Goal: Transaction & Acquisition: Book appointment/travel/reservation

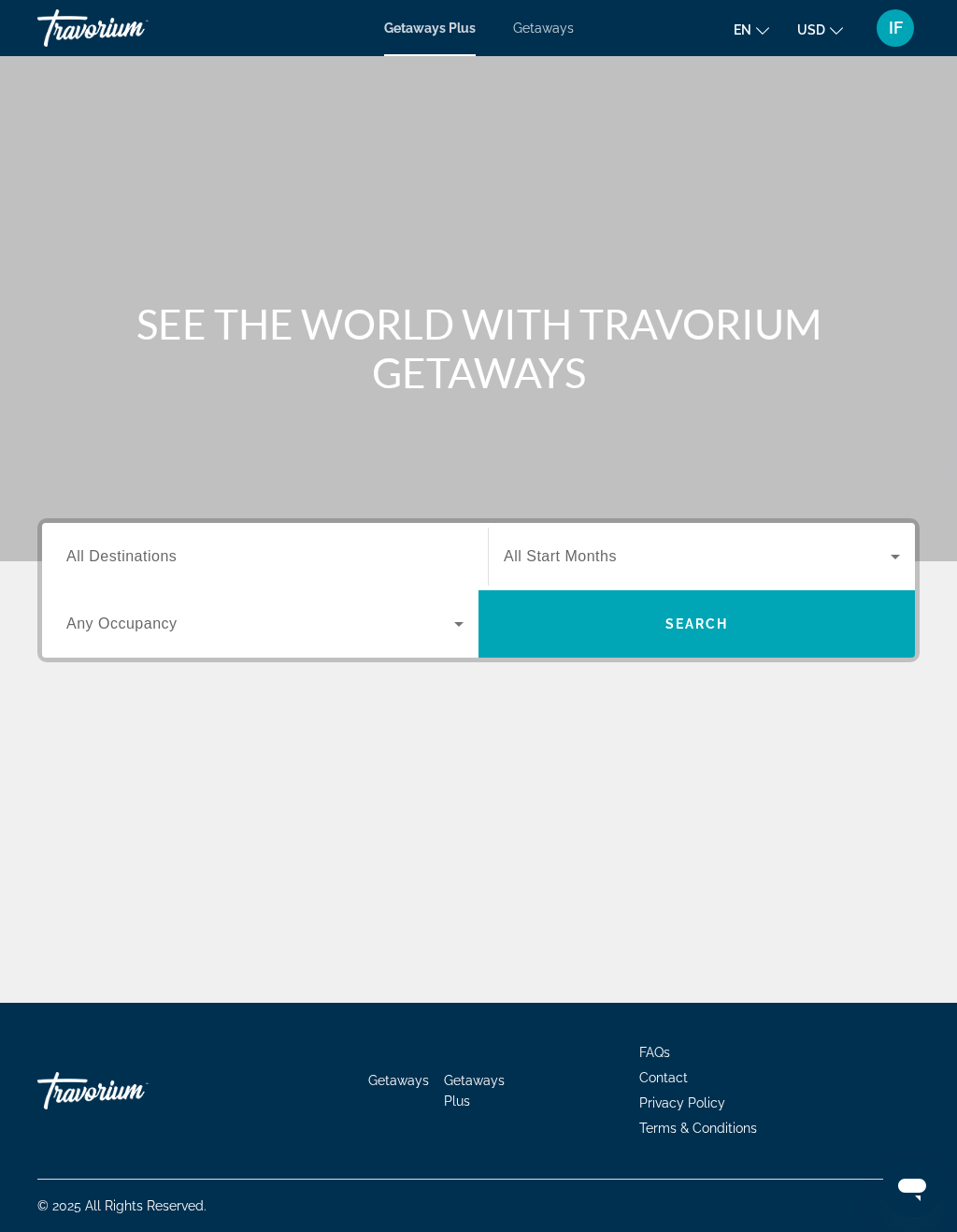
click at [96, 547] on input "Destination All Destinations" at bounding box center [264, 557] width 397 height 22
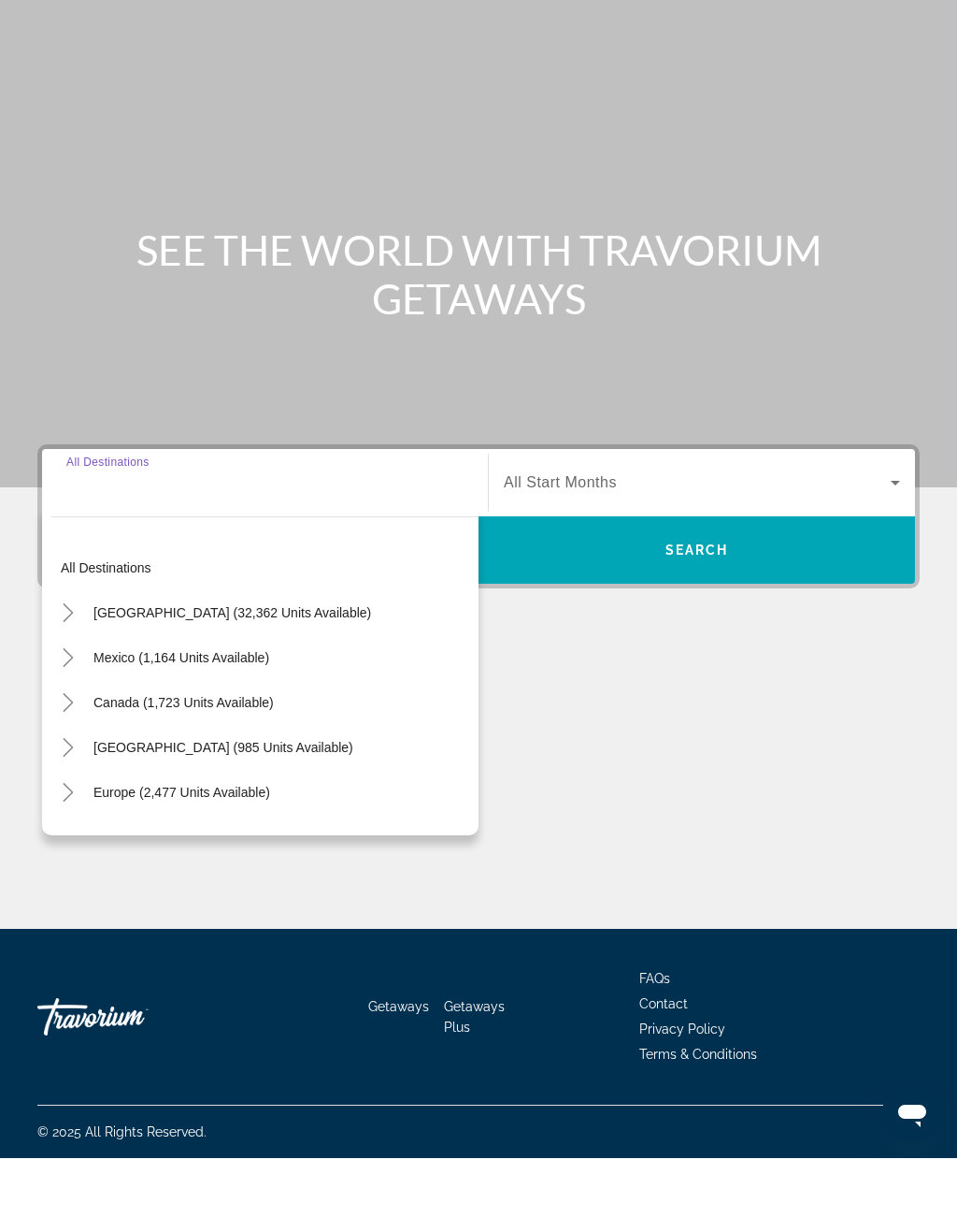
scroll to position [46, 0]
click at [116, 679] on span "[GEOGRAPHIC_DATA] (32,362 units available)" at bounding box center [232, 685] width 278 height 15
type input "**********"
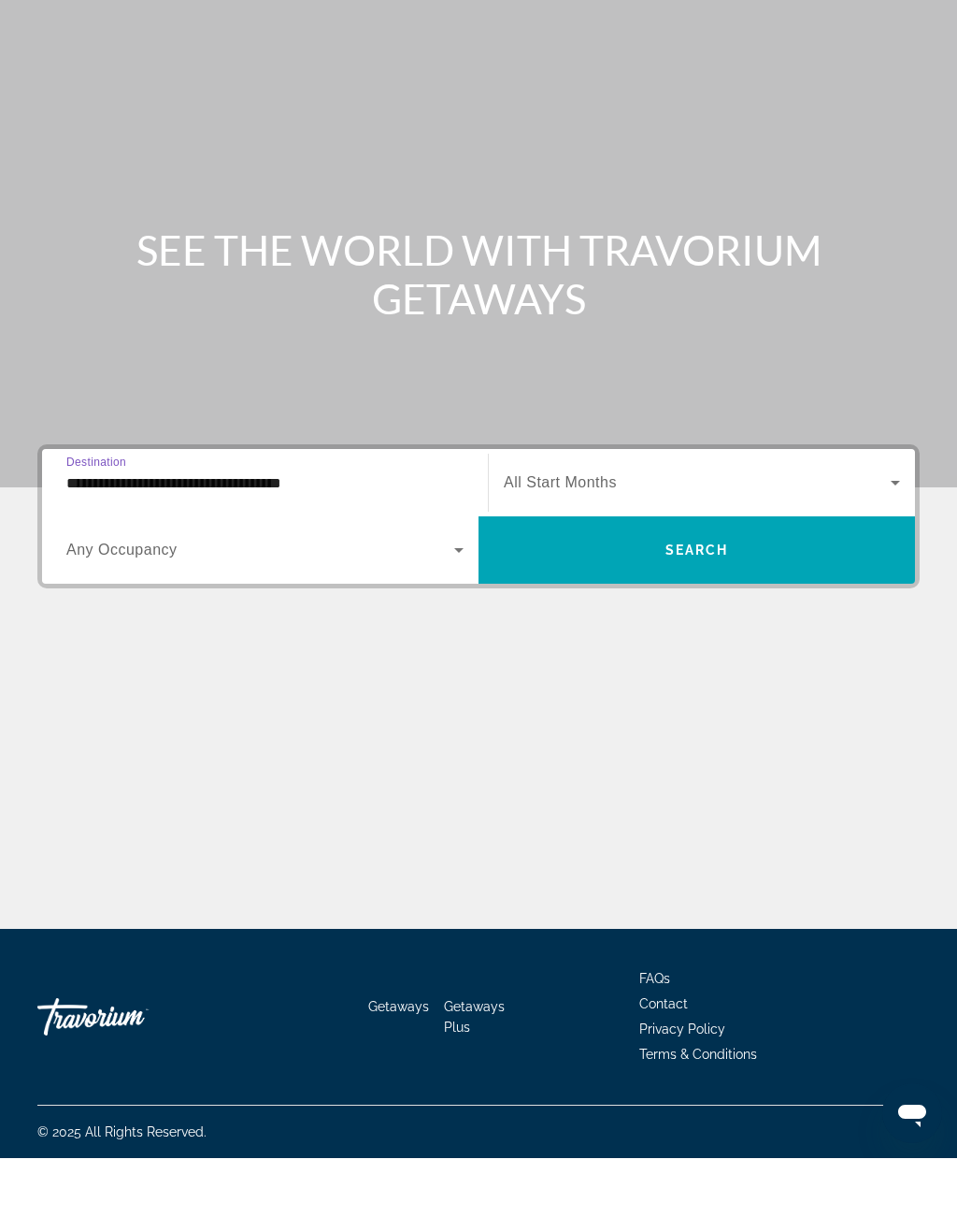
click at [852, 546] on span "Search widget" at bounding box center [697, 556] width 387 height 22
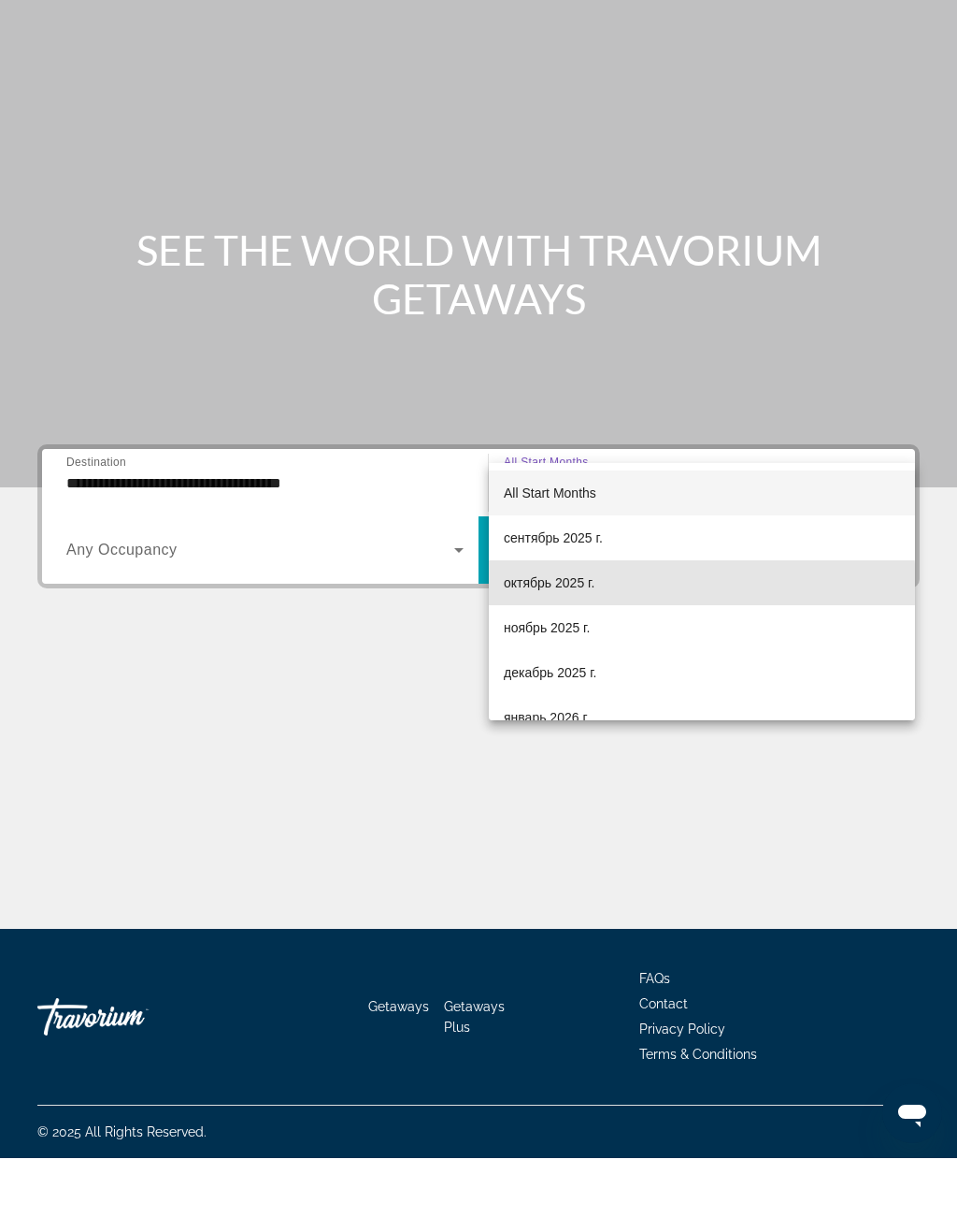
click at [564, 646] on span "октябрь 2025 г." at bounding box center [548, 656] width 90 height 22
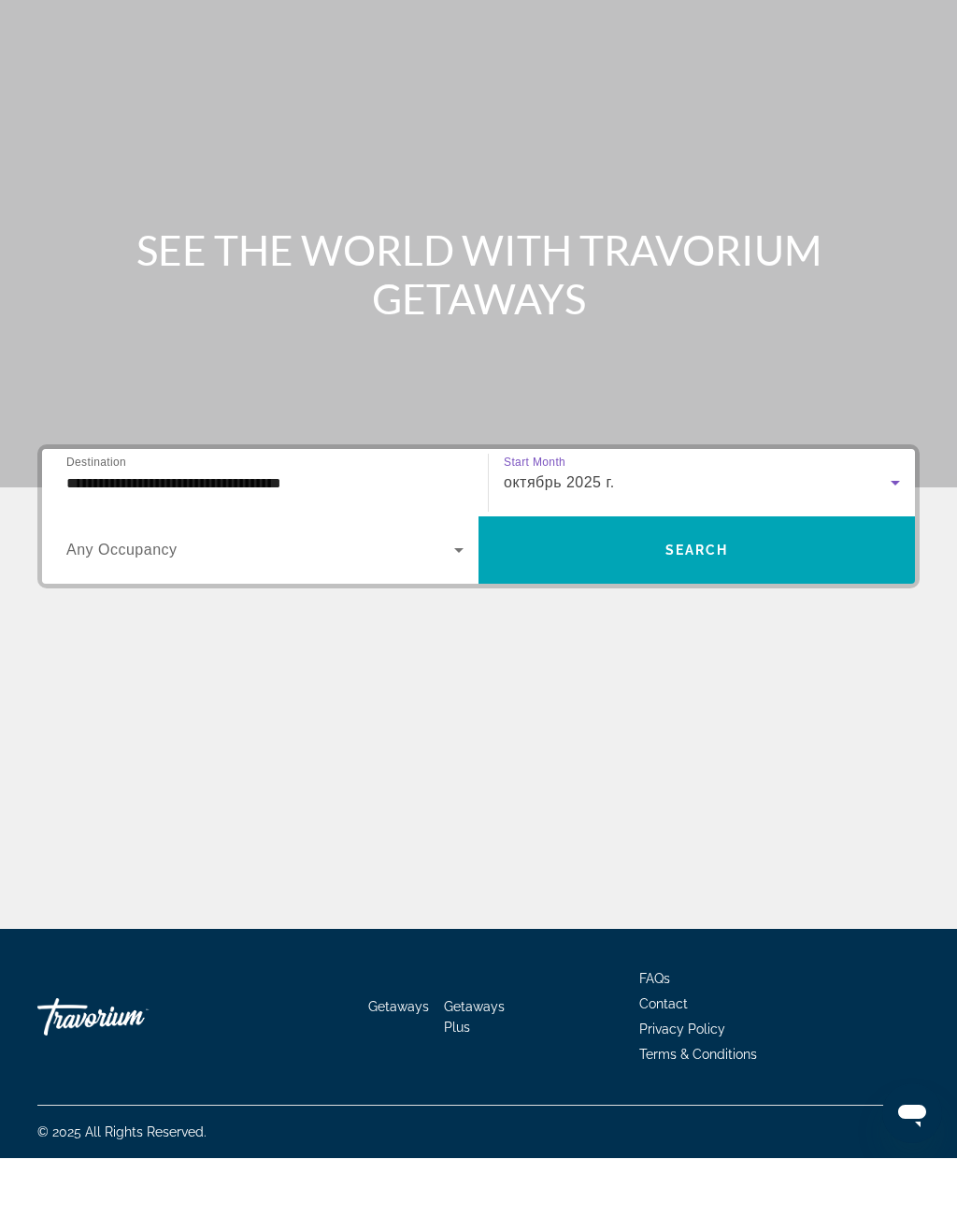
click at [94, 613] on span "Search widget" at bounding box center [260, 623] width 388 height 22
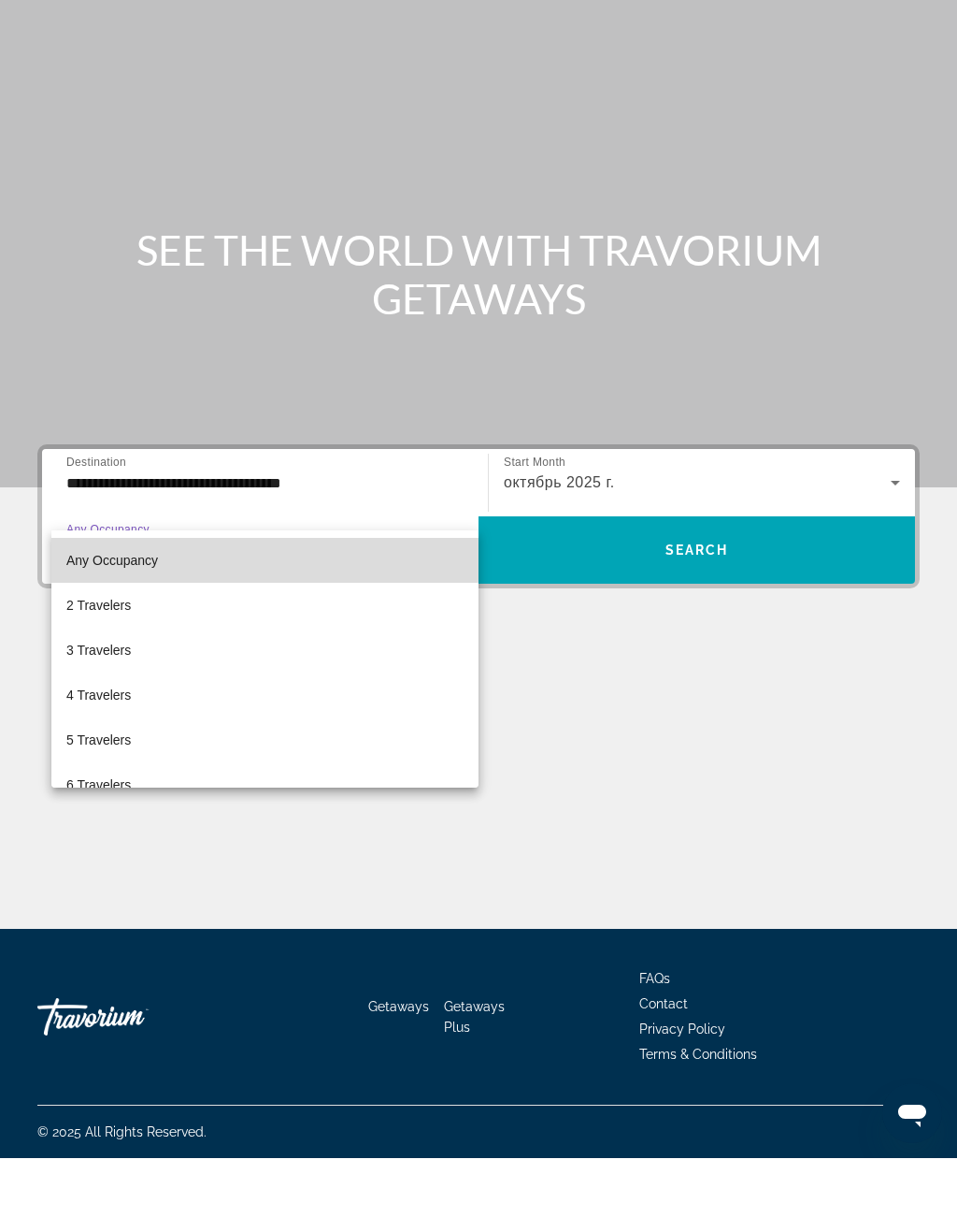
click at [83, 626] on span "Any Occupancy" at bounding box center [112, 633] width 91 height 15
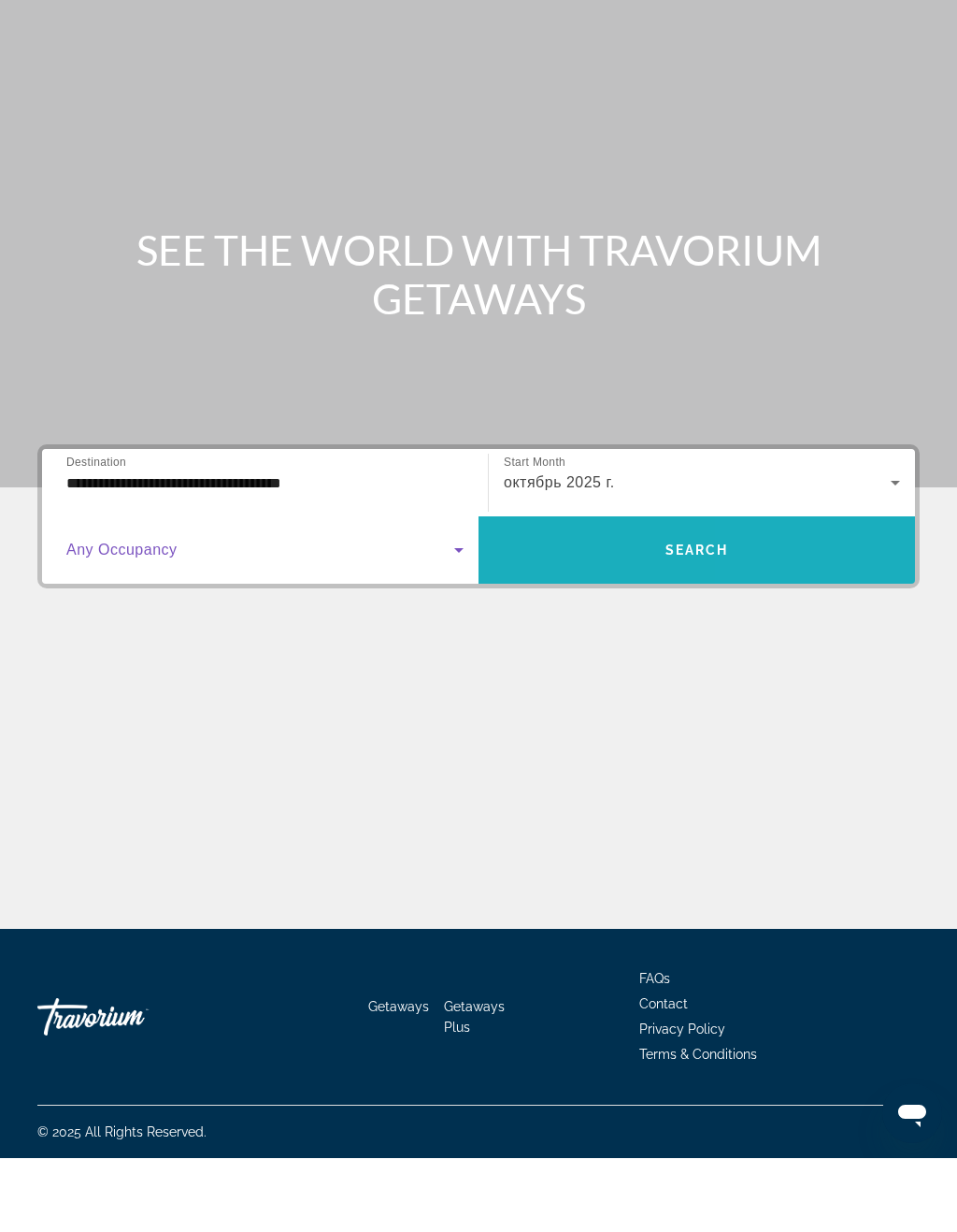
click at [824, 601] on span "Search widget" at bounding box center [697, 623] width 437 height 45
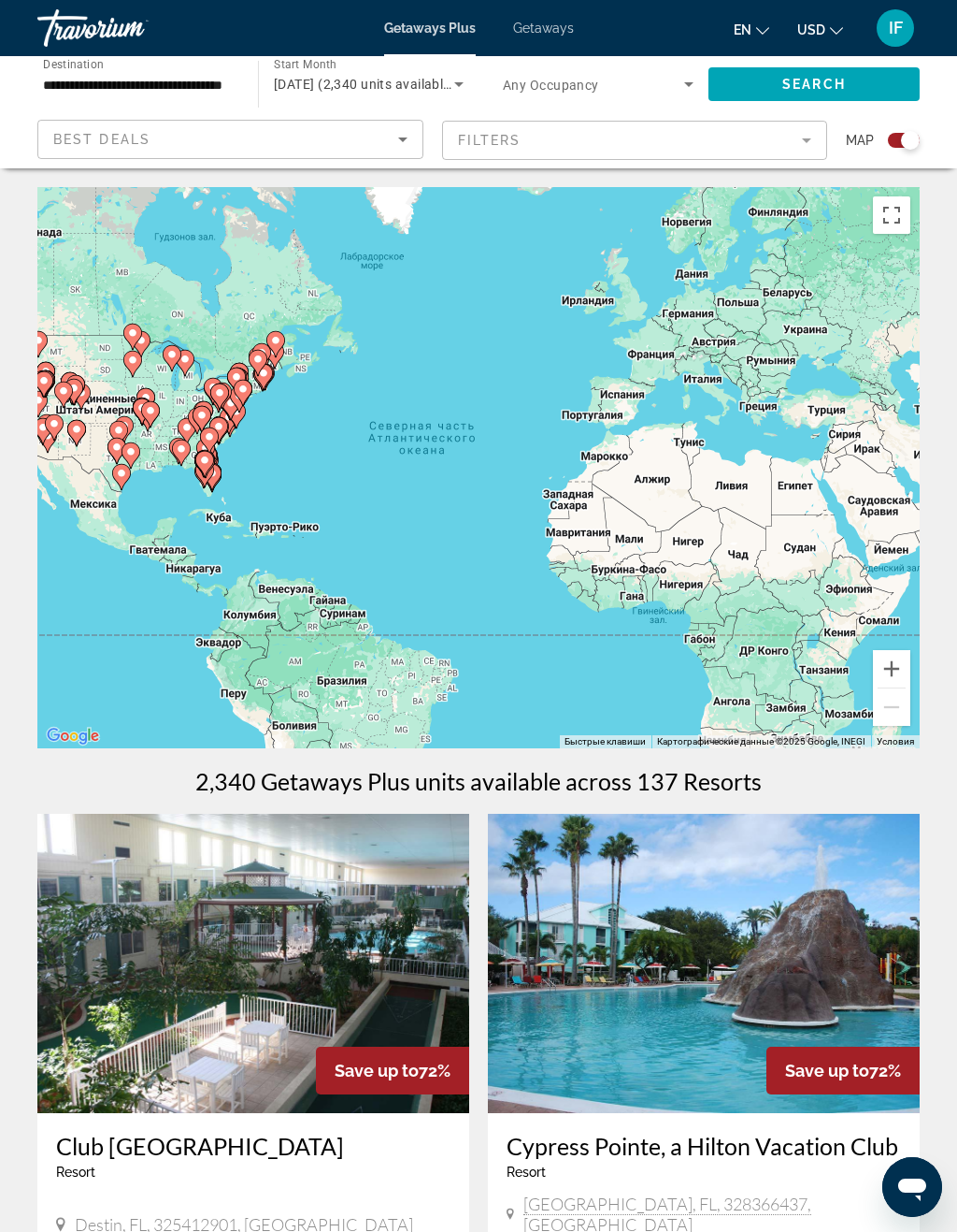
click at [391, 142] on div "Best Deals" at bounding box center [225, 139] width 345 height 22
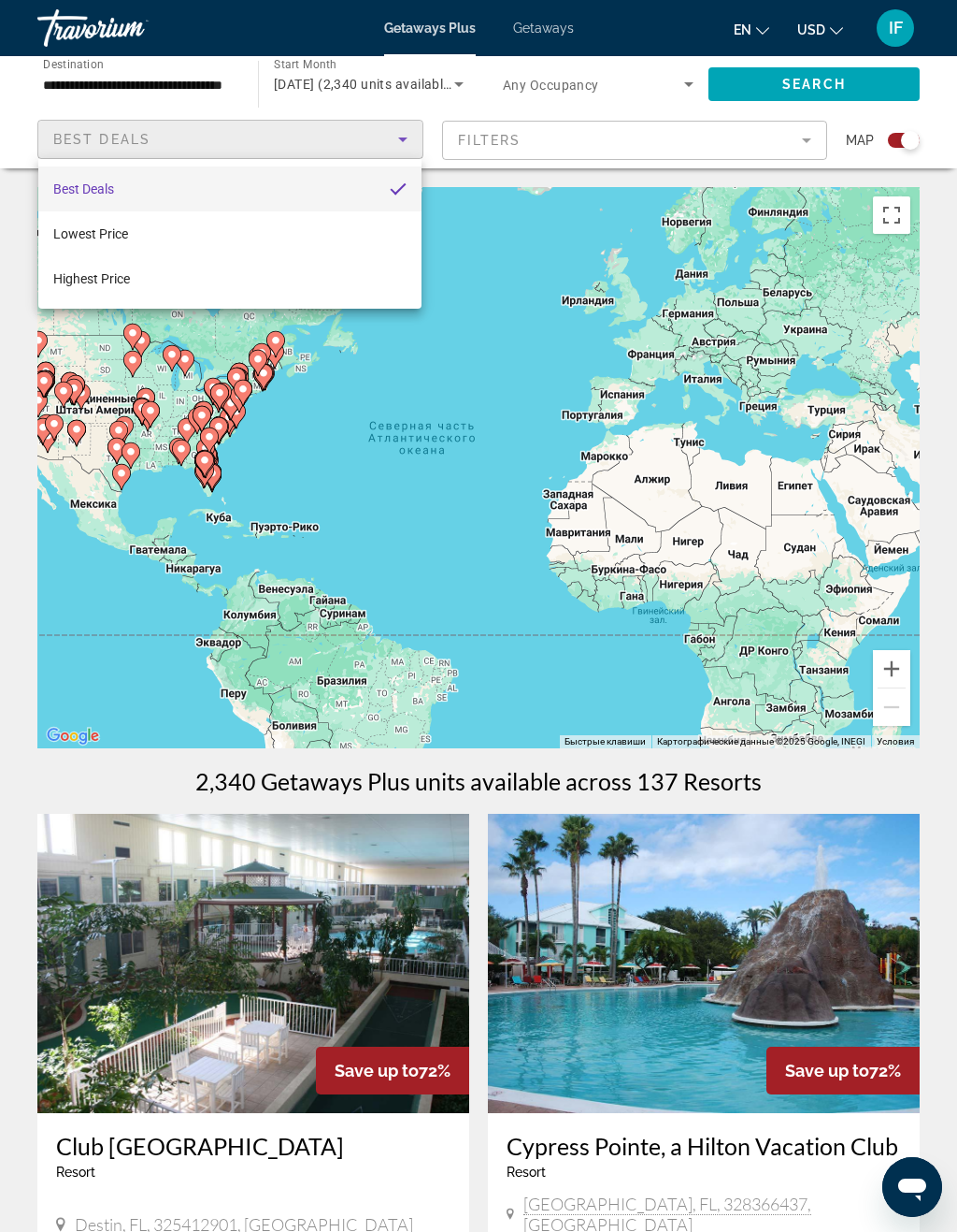
click at [625, 145] on div at bounding box center [478, 616] width 957 height 1232
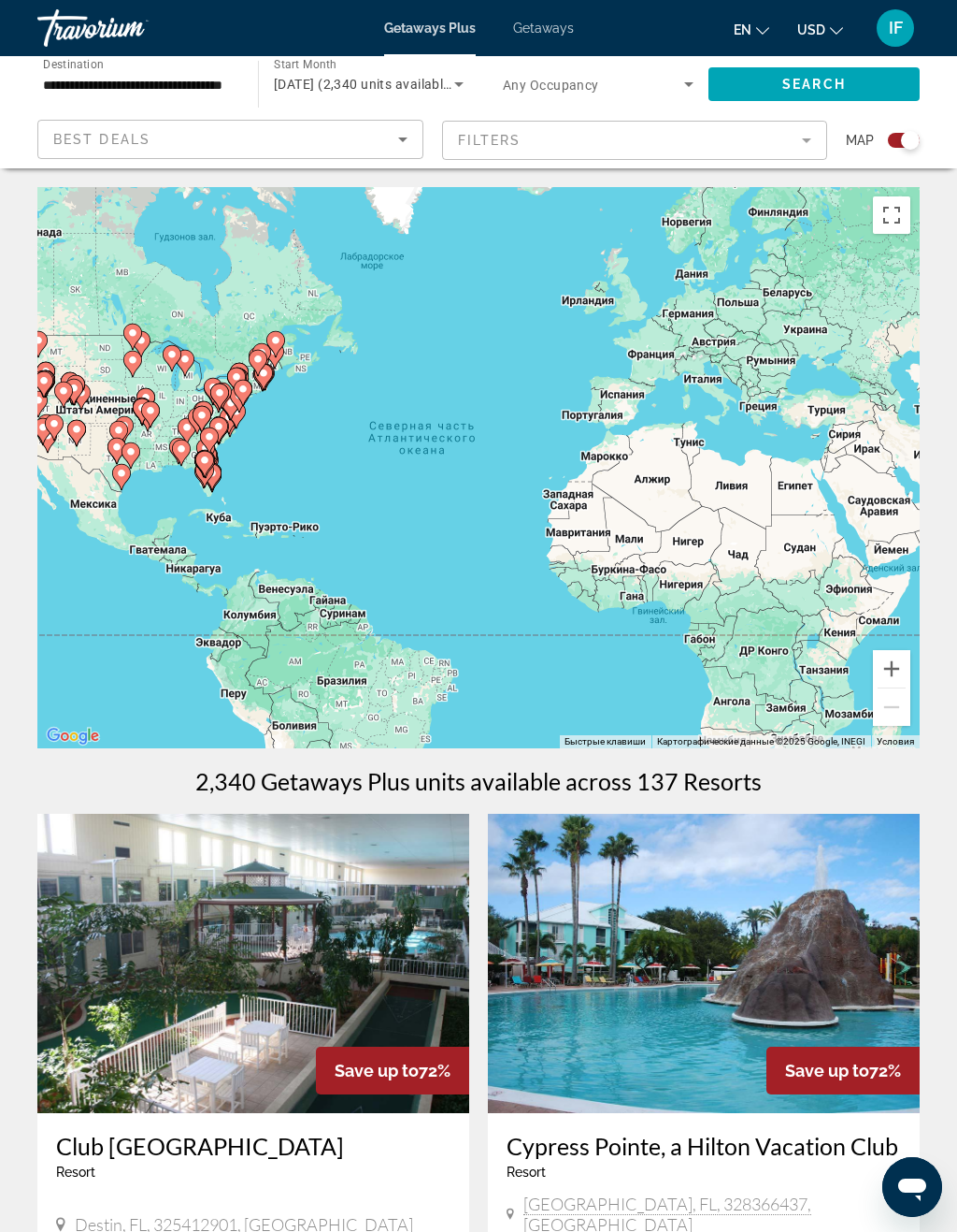
click at [801, 132] on mat-form-field "Filters" at bounding box center [636, 140] width 386 height 39
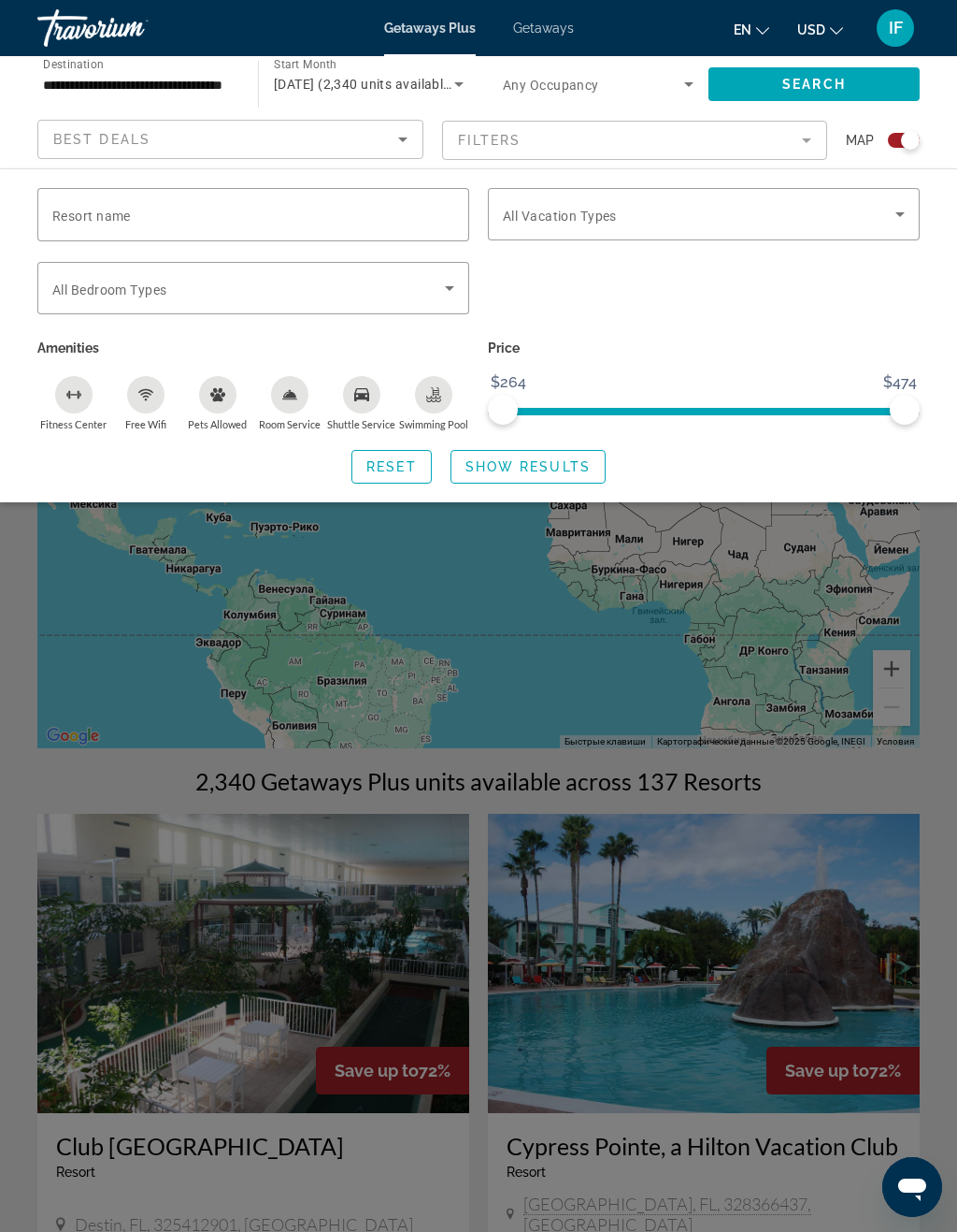
click at [892, 216] on icon "Search widget" at bounding box center [900, 214] width 22 height 22
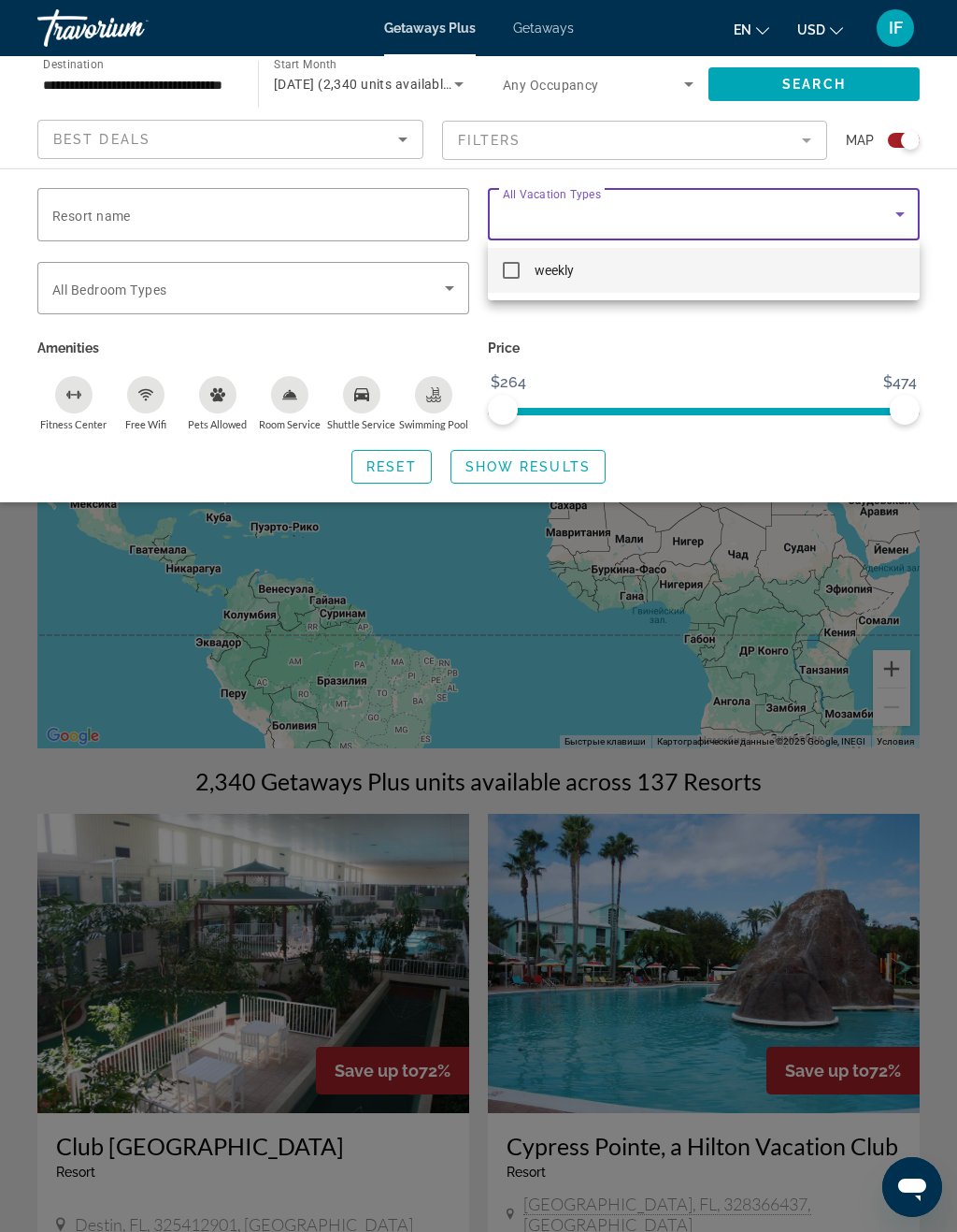
click at [896, 216] on div at bounding box center [478, 616] width 957 height 1232
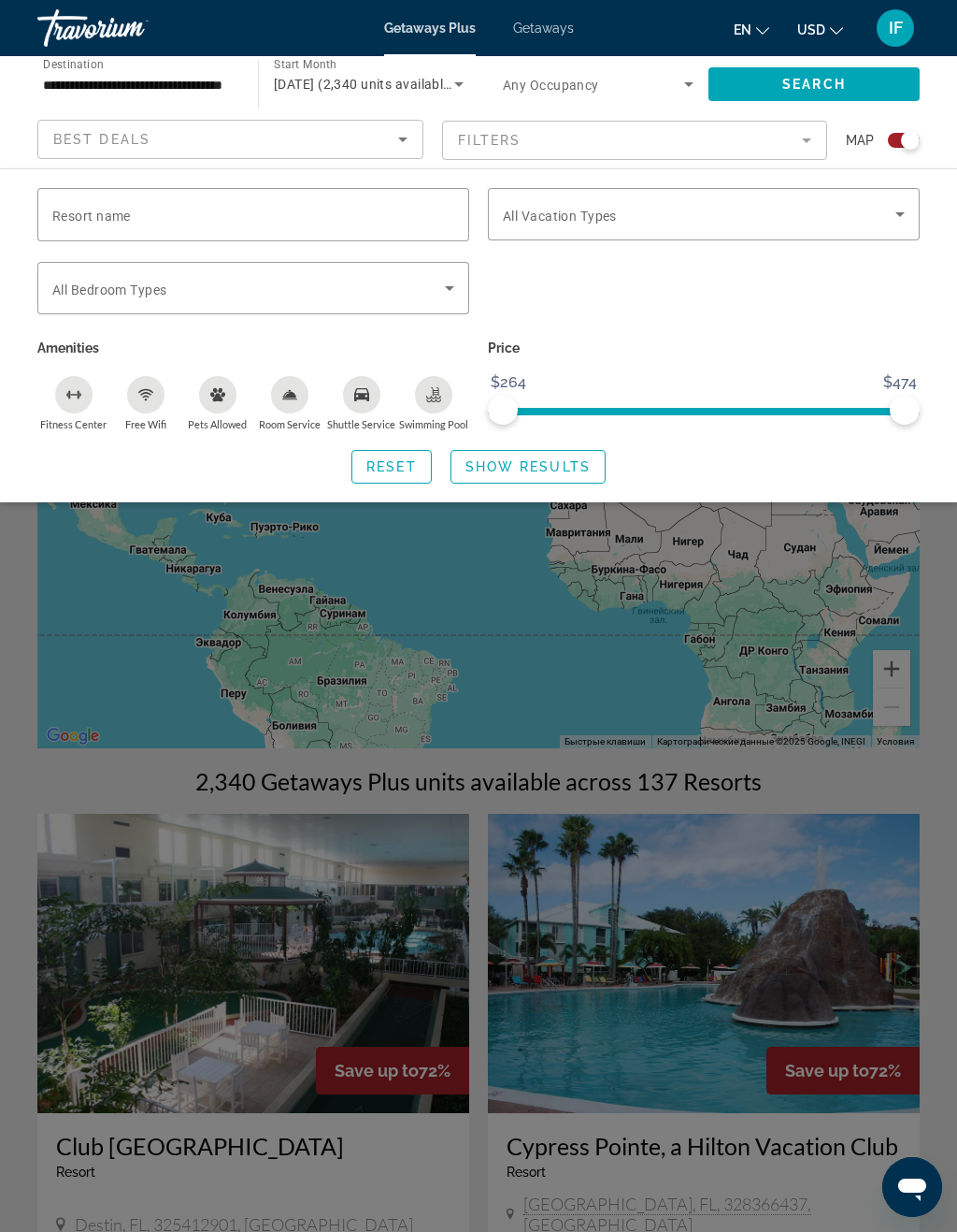
click at [114, 691] on div "Search widget" at bounding box center [478, 756] width 957 height 951
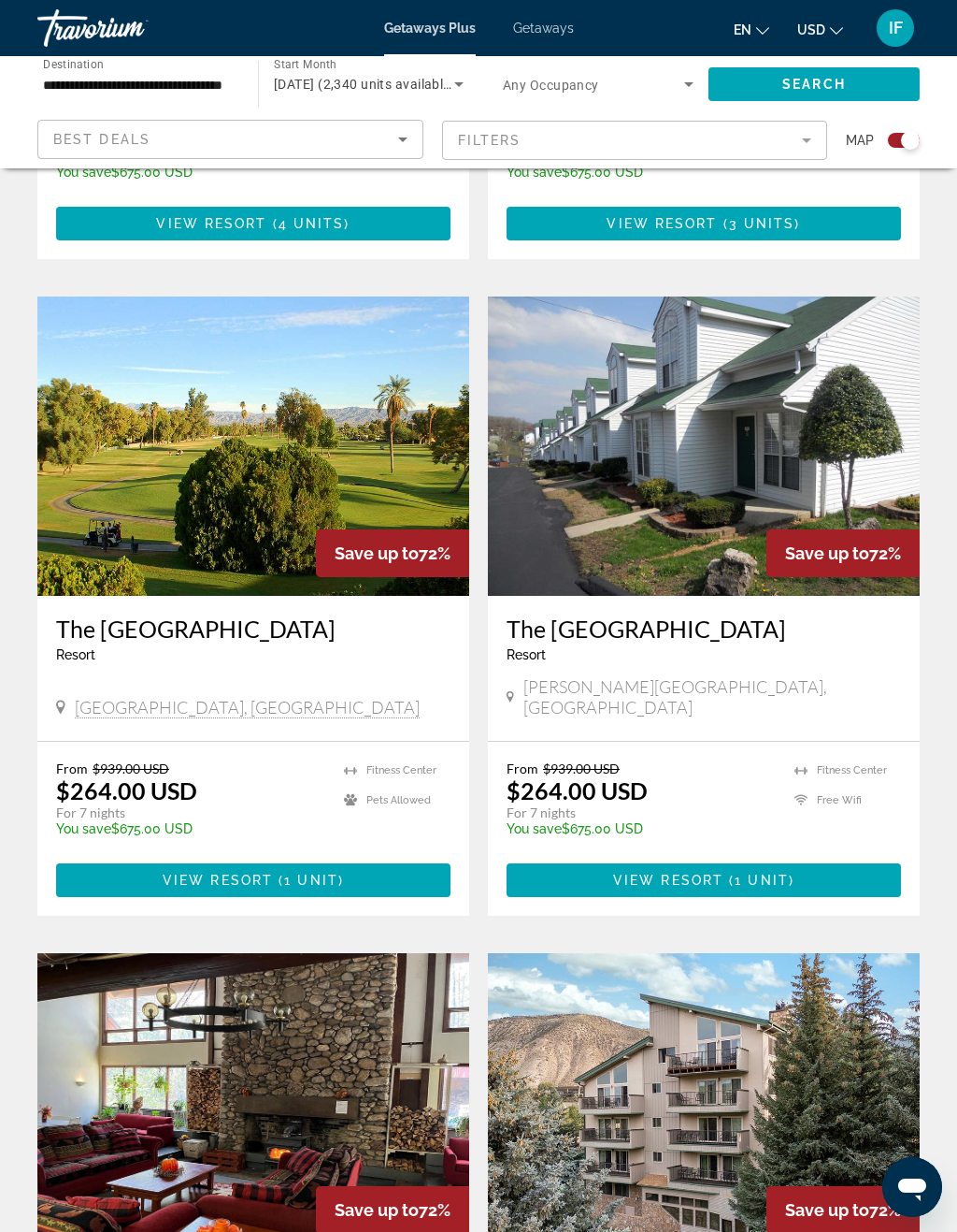
scroll to position [1169, 0]
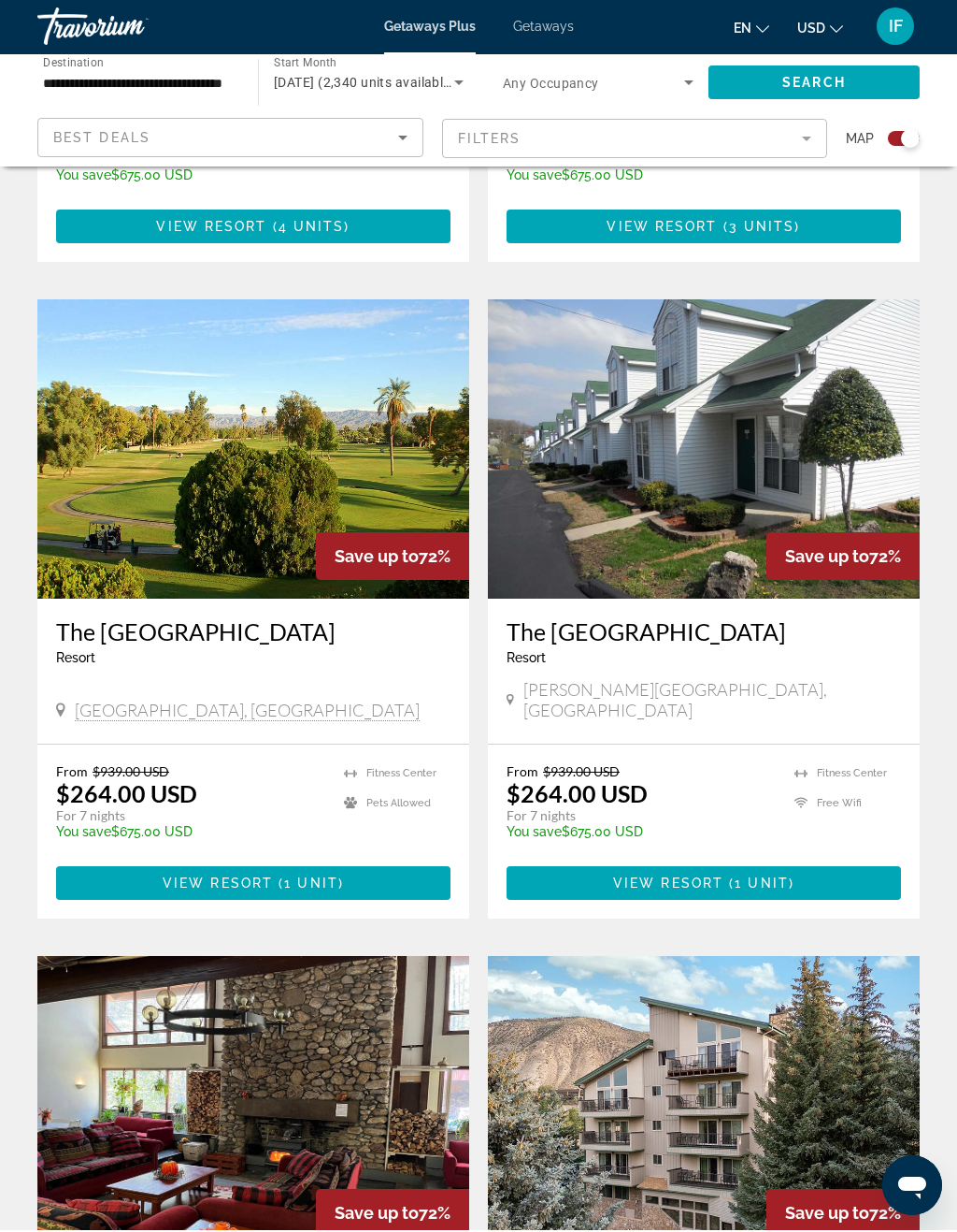
click at [79, 619] on h3 "The [GEOGRAPHIC_DATA]" at bounding box center [253, 633] width 395 height 28
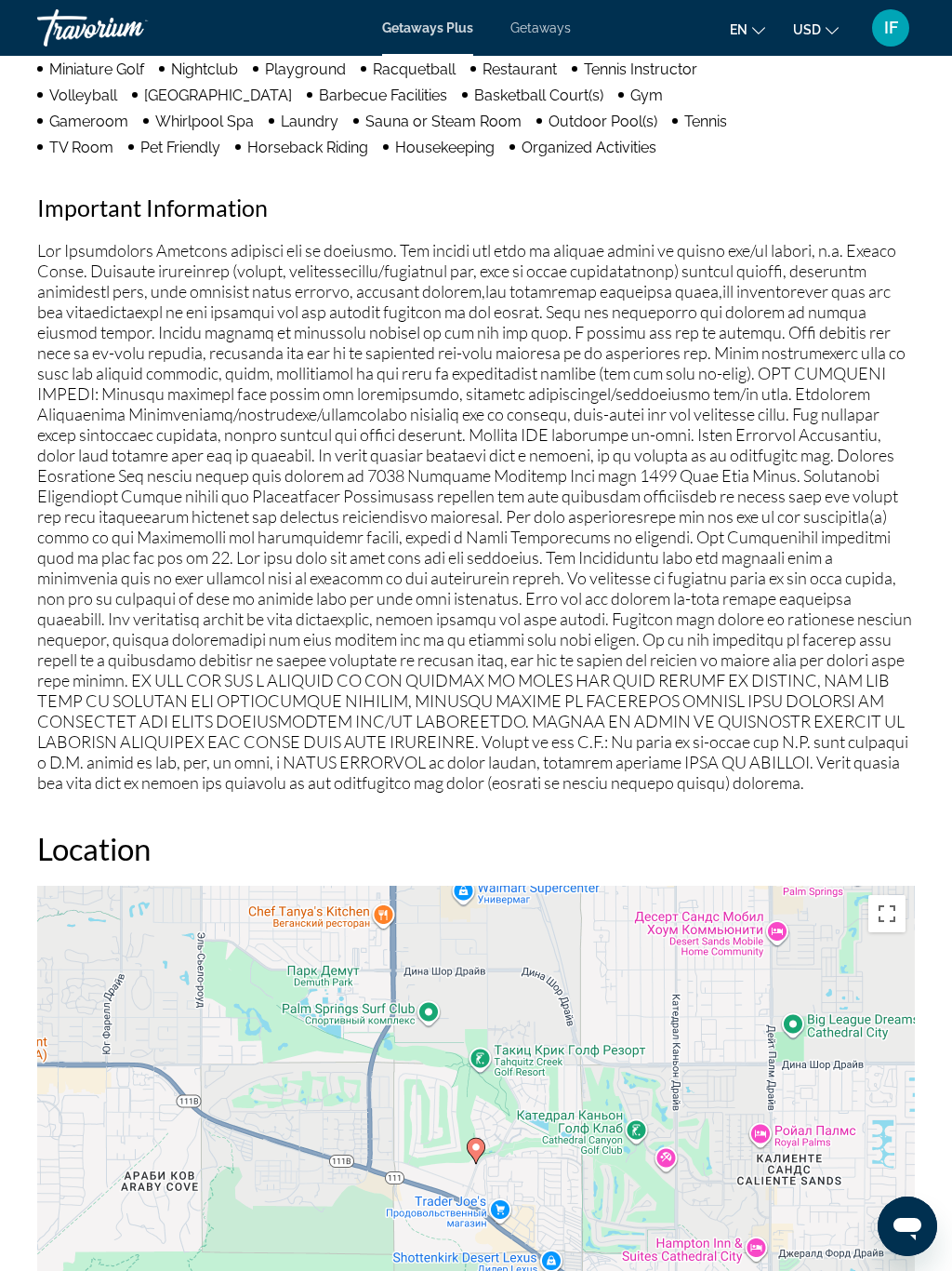
scroll to position [2357, 0]
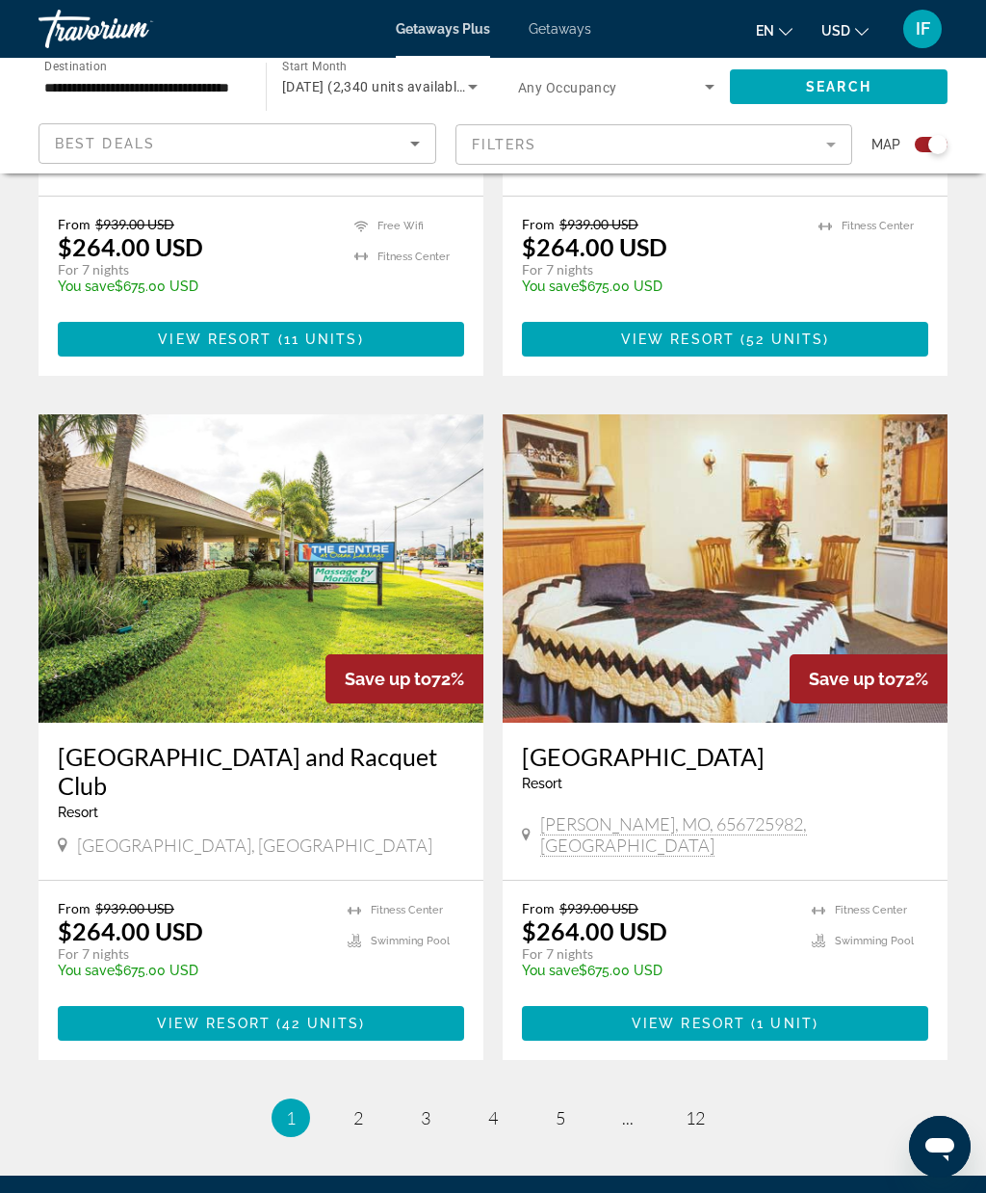
scroll to position [3840, 0]
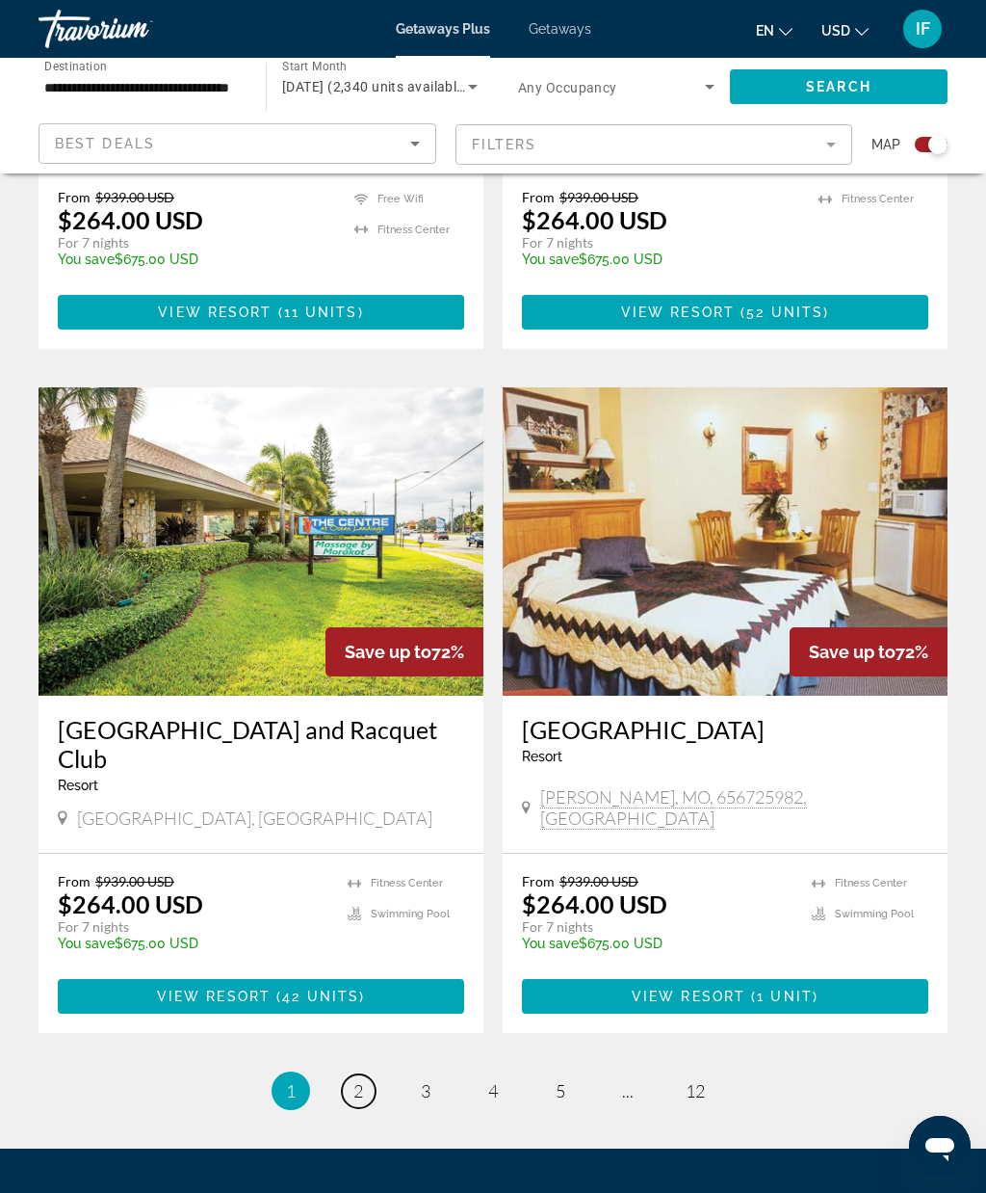
click at [361, 1074] on link "page 2" at bounding box center [359, 1091] width 34 height 34
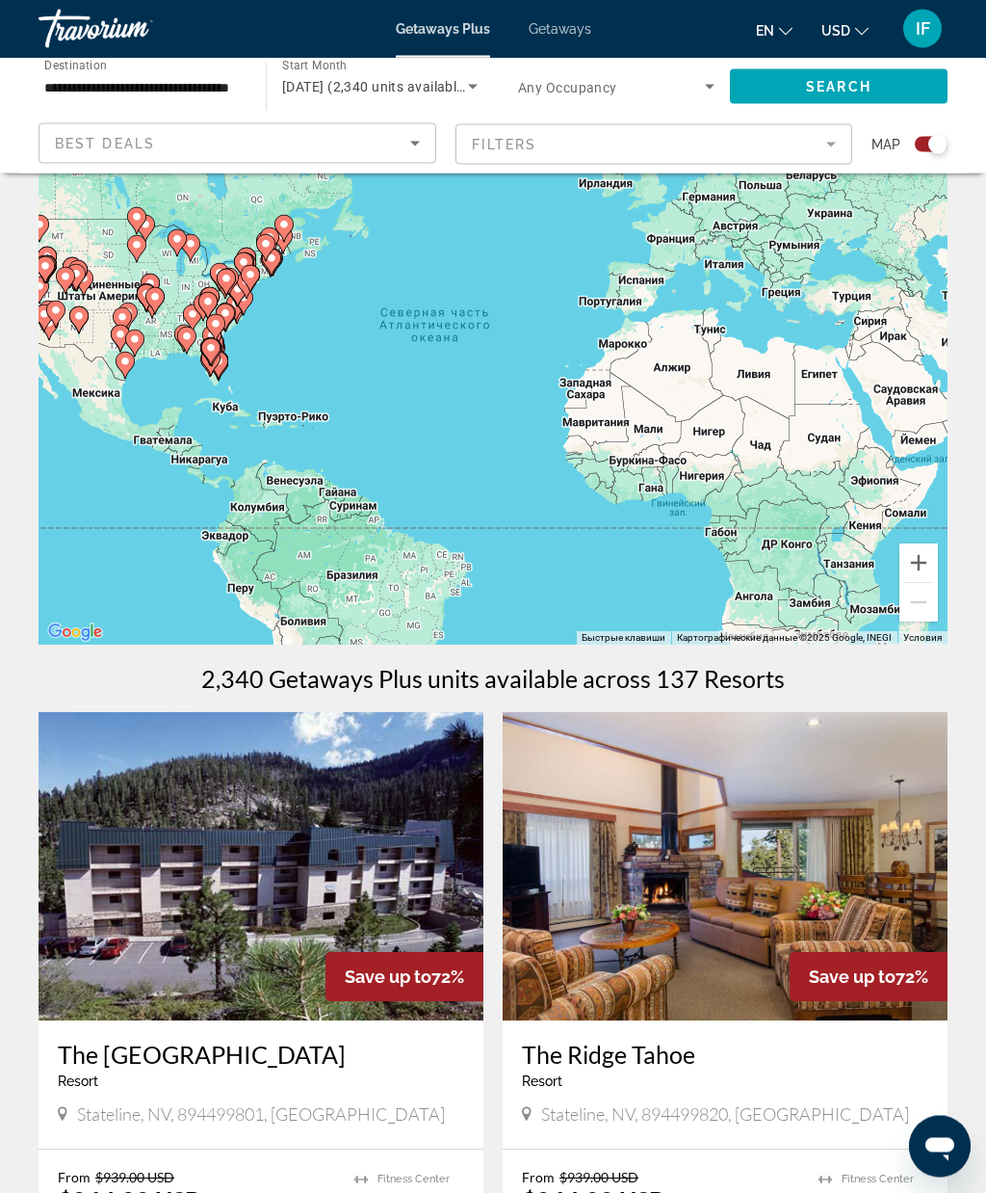
click at [189, 329] on icon "Main content" at bounding box center [186, 341] width 17 height 25
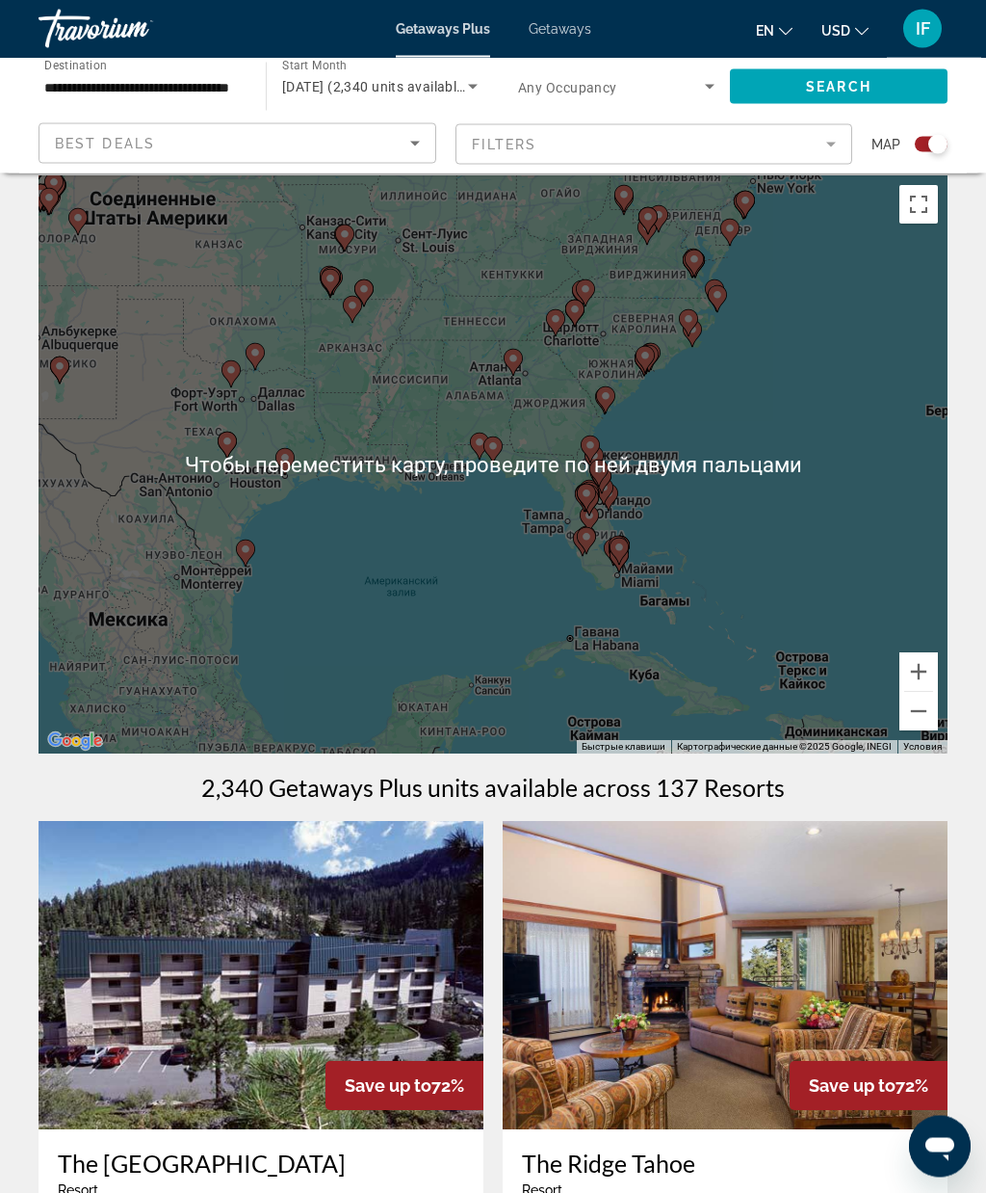
scroll to position [0, 0]
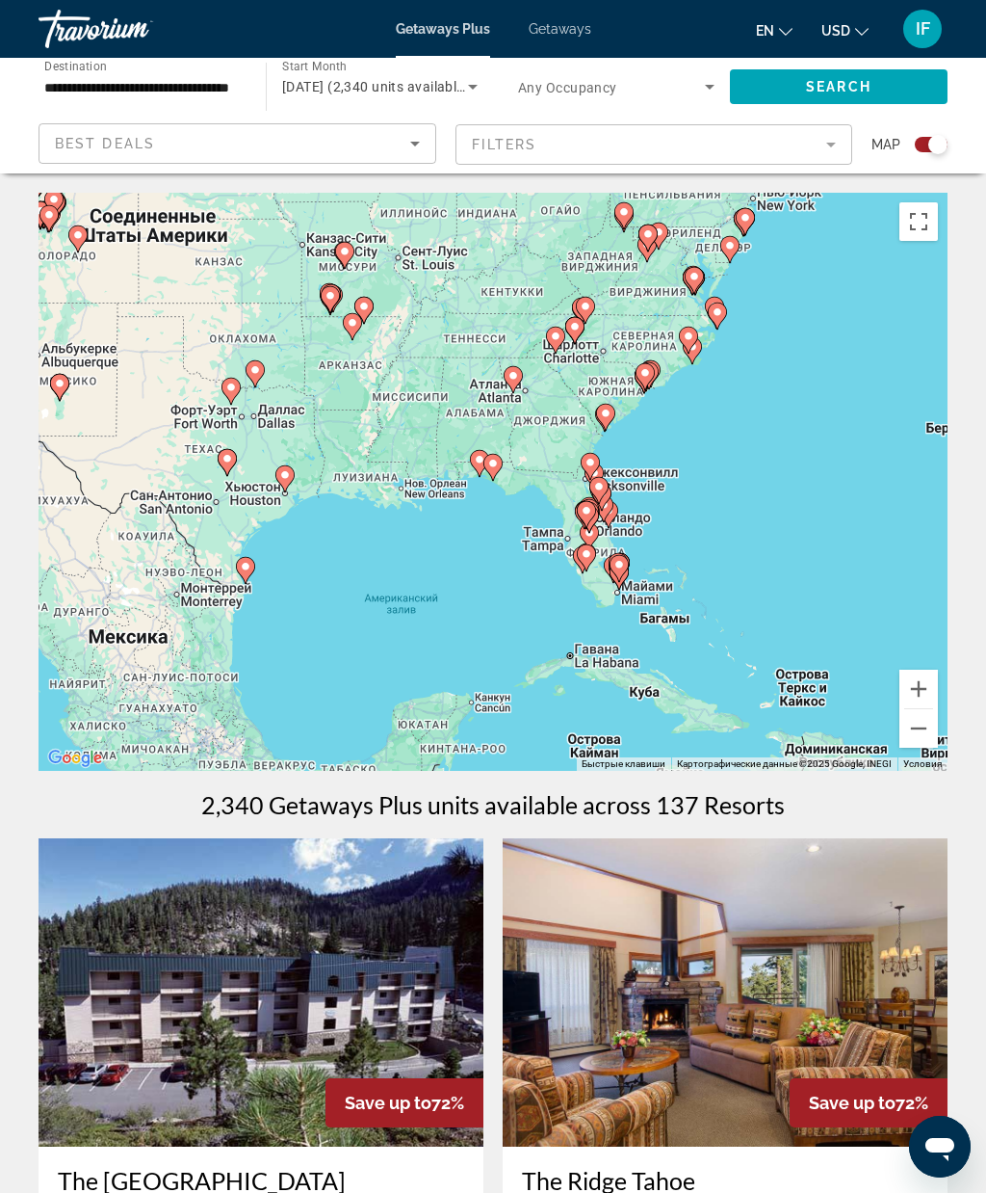
click at [920, 214] on button "Включить полноэкранный режим" at bounding box center [919, 221] width 39 height 39
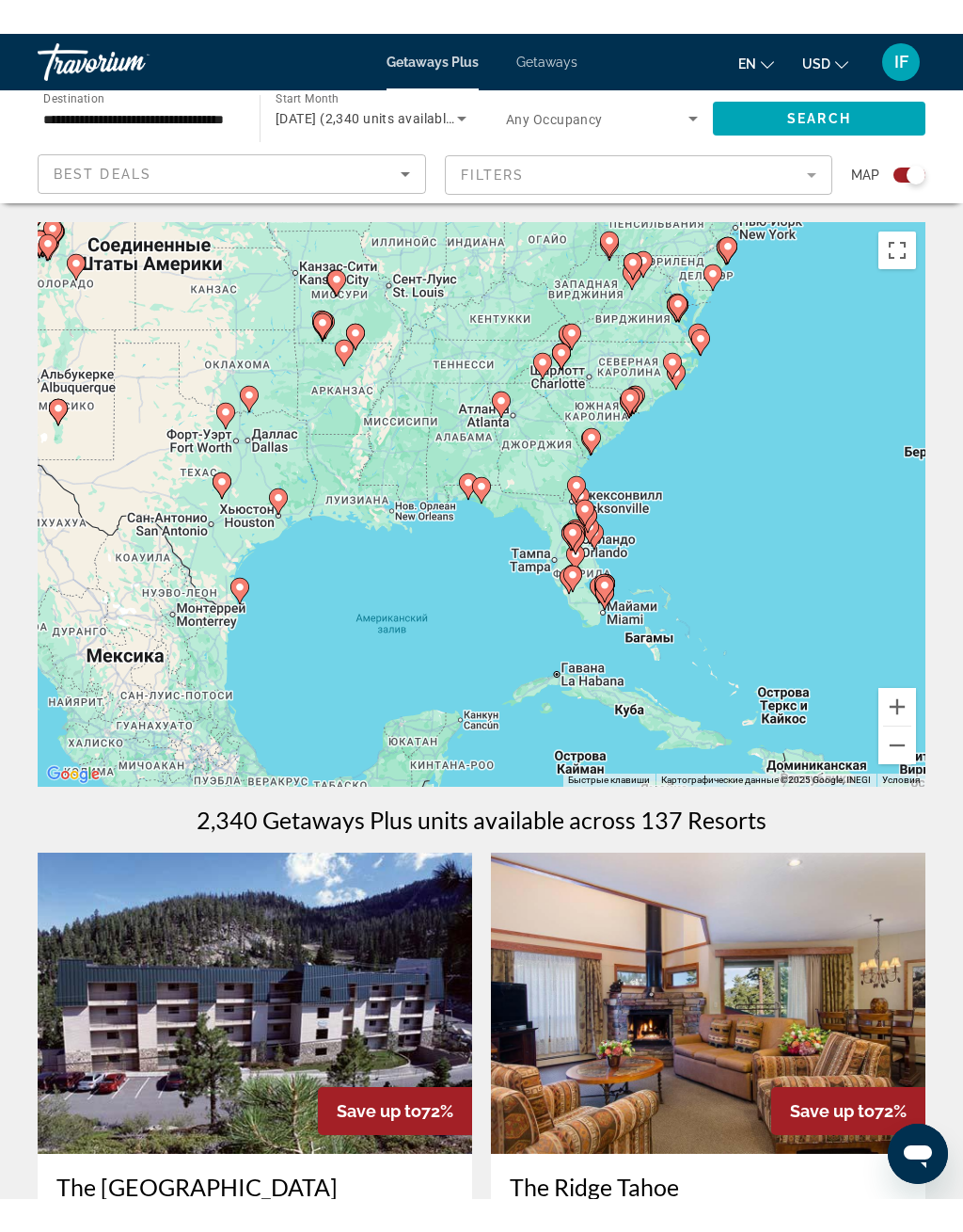
scroll to position [22, 0]
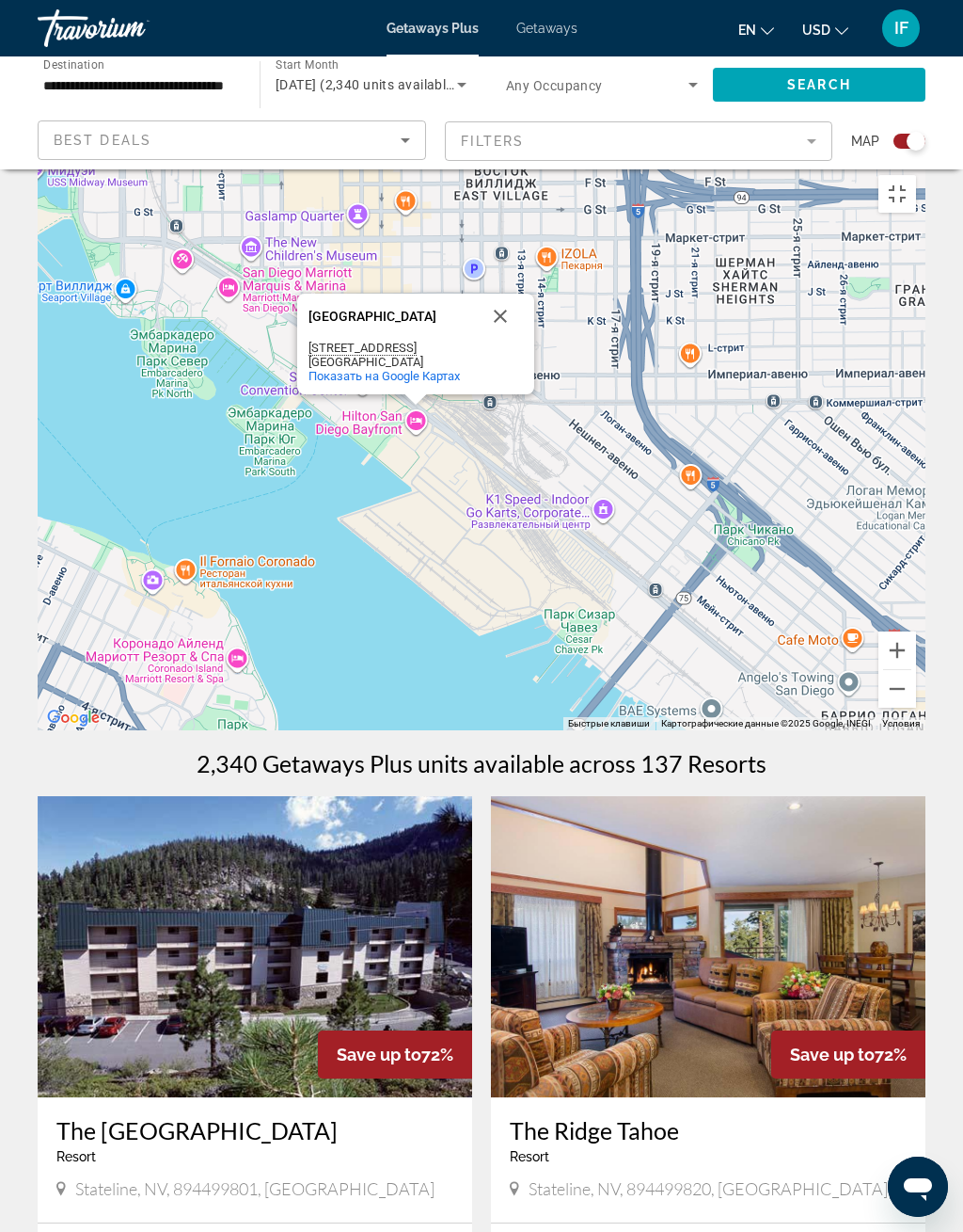
click at [443, 383] on span "Показать на Google Картах" at bounding box center [384, 376] width 151 height 14
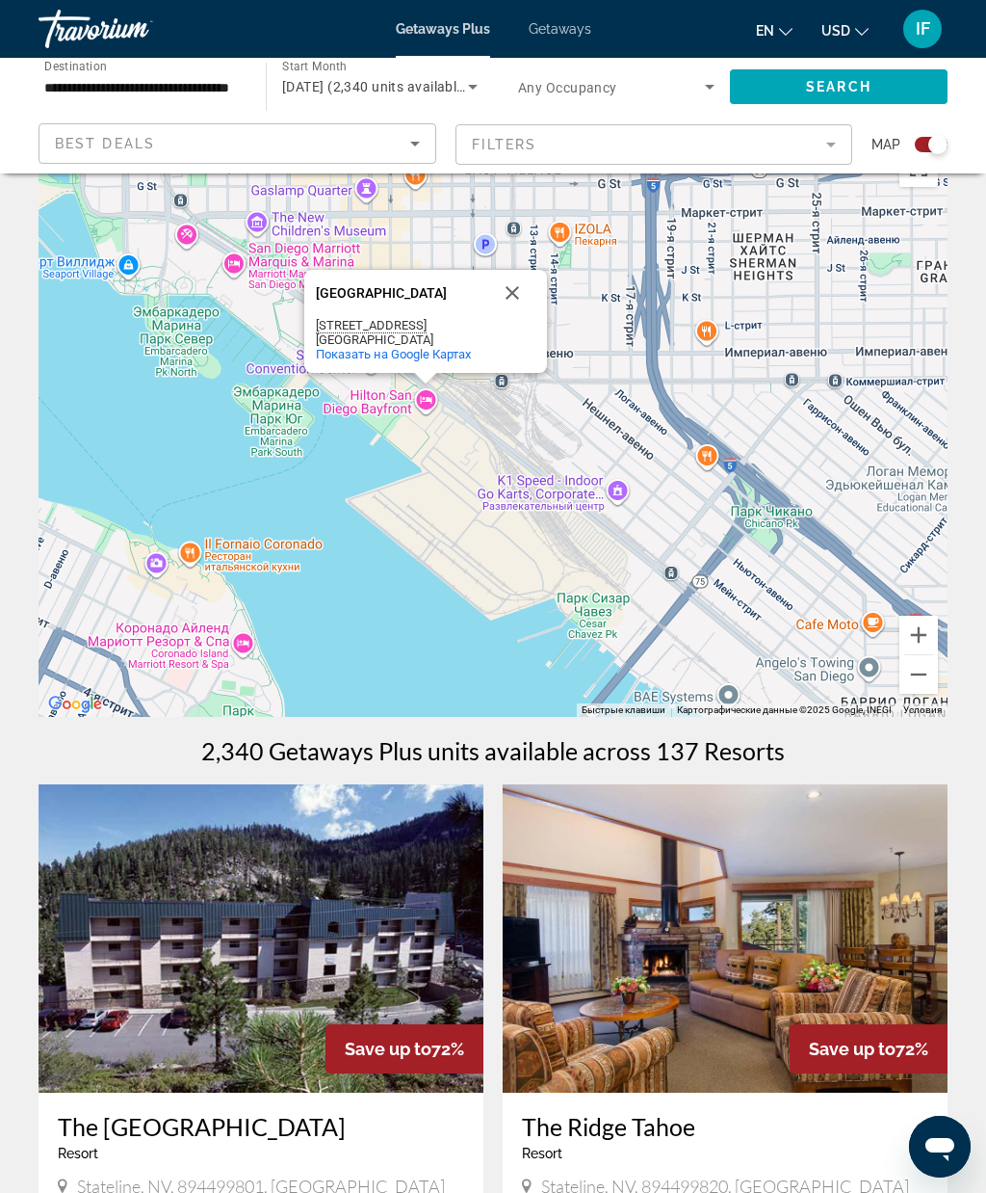
scroll to position [0, 0]
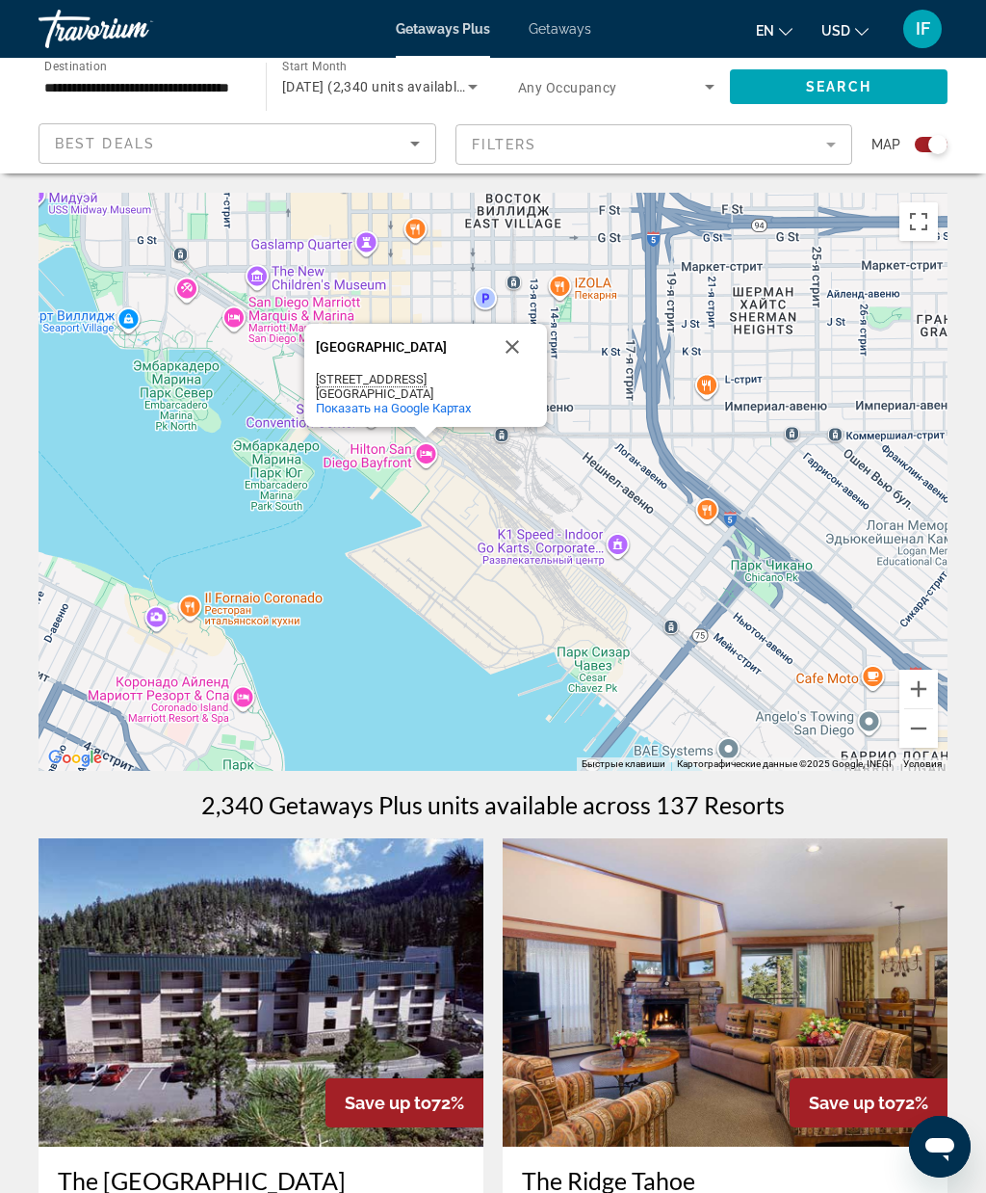
click at [920, 137] on div "Search widget" at bounding box center [931, 144] width 33 height 15
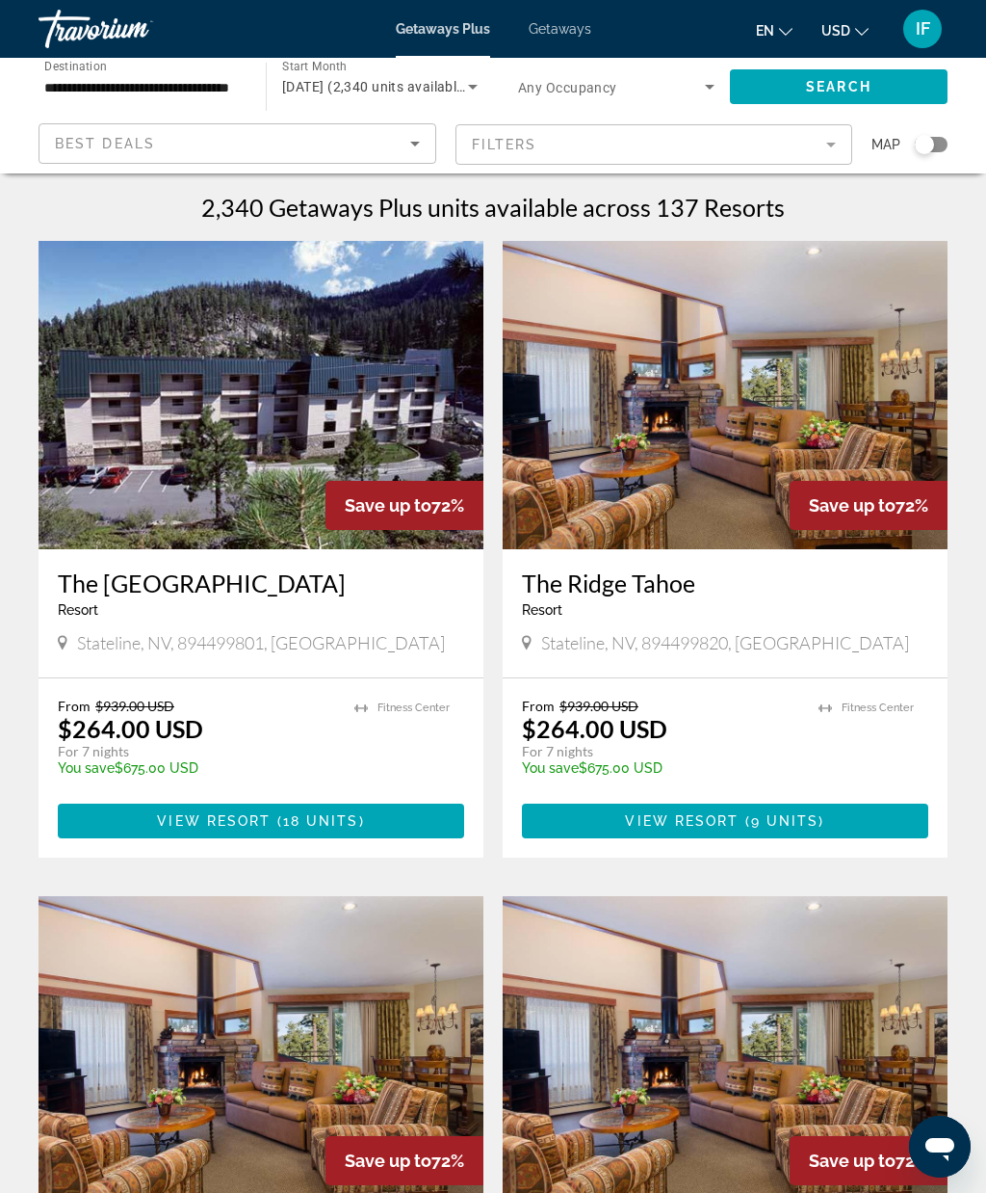
click at [423, 149] on icon "Sort by" at bounding box center [415, 143] width 23 height 23
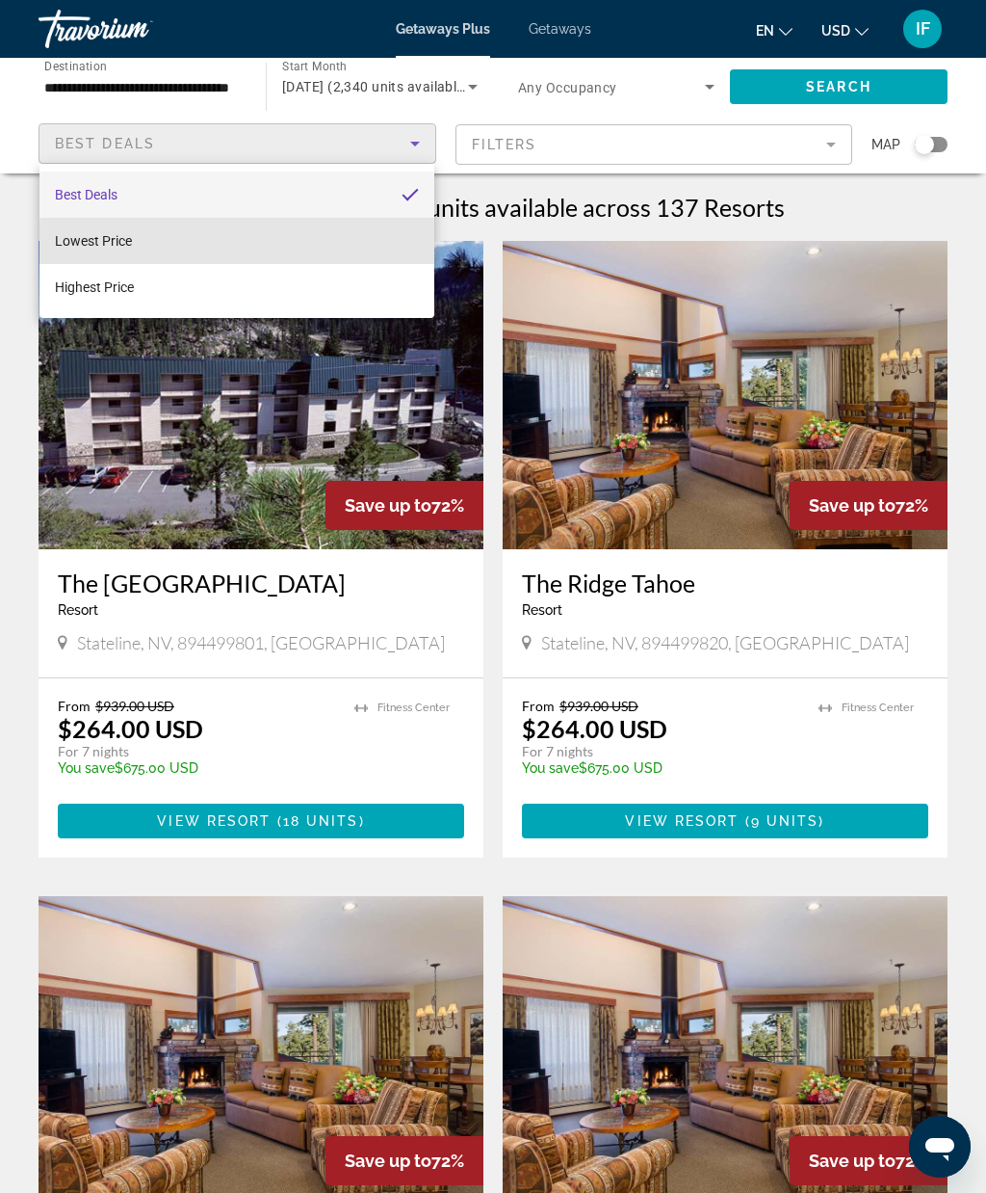
click at [390, 245] on mat-option "Lowest Price" at bounding box center [236, 241] width 395 height 46
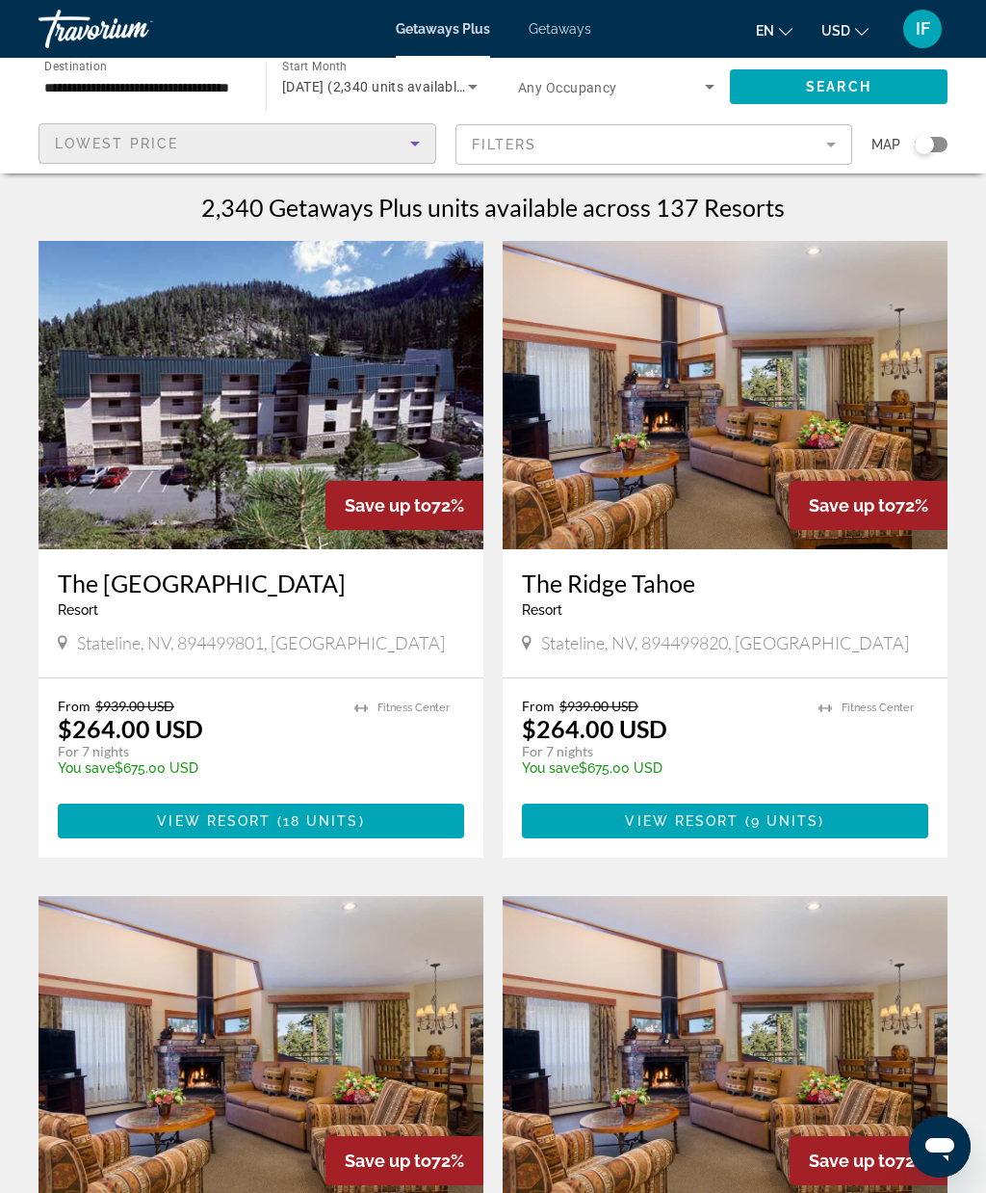
click at [831, 141] on mat-form-field "Filters" at bounding box center [655, 144] width 398 height 40
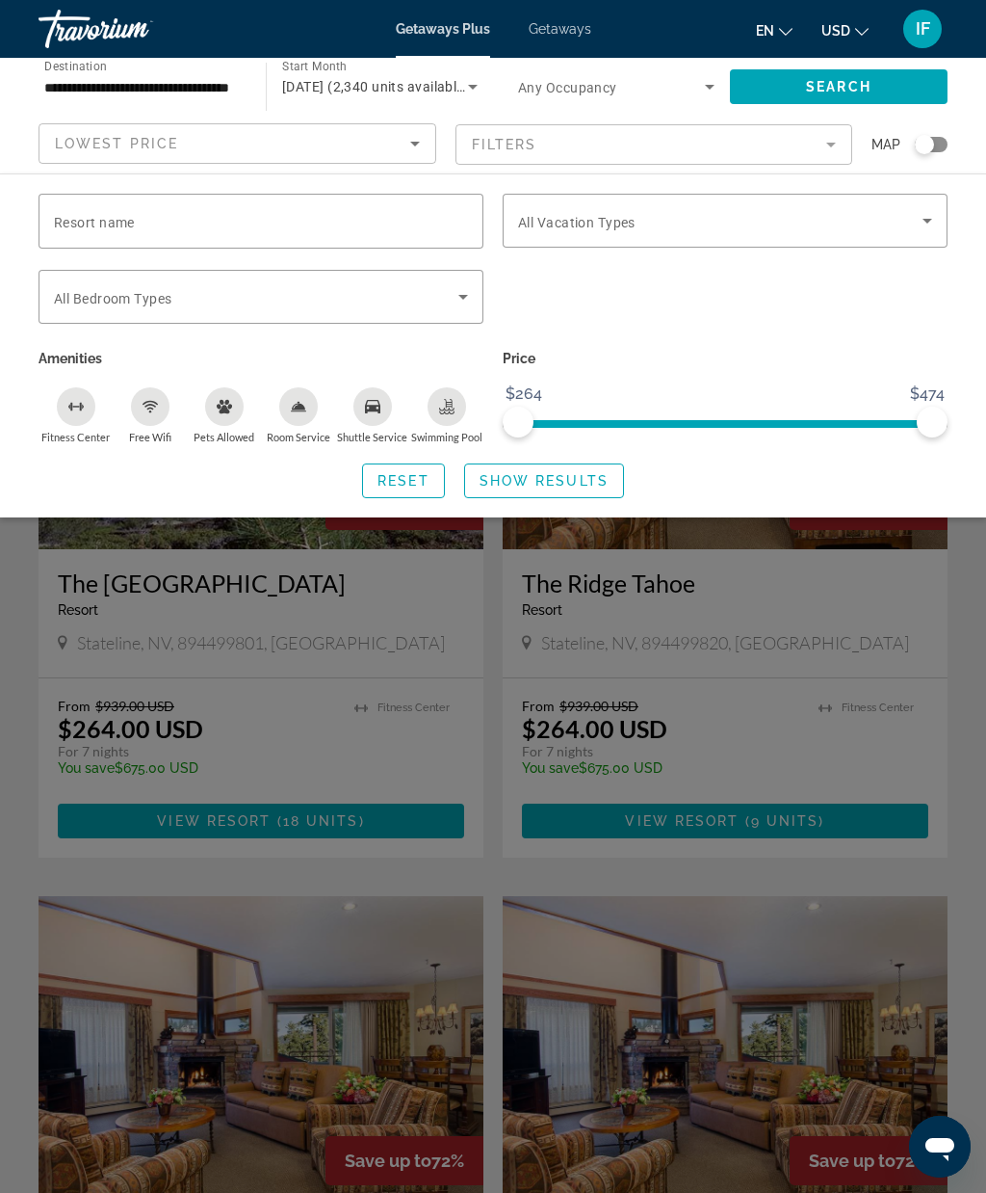
click at [822, 150] on mat-form-field "Filters" at bounding box center [655, 144] width 398 height 40
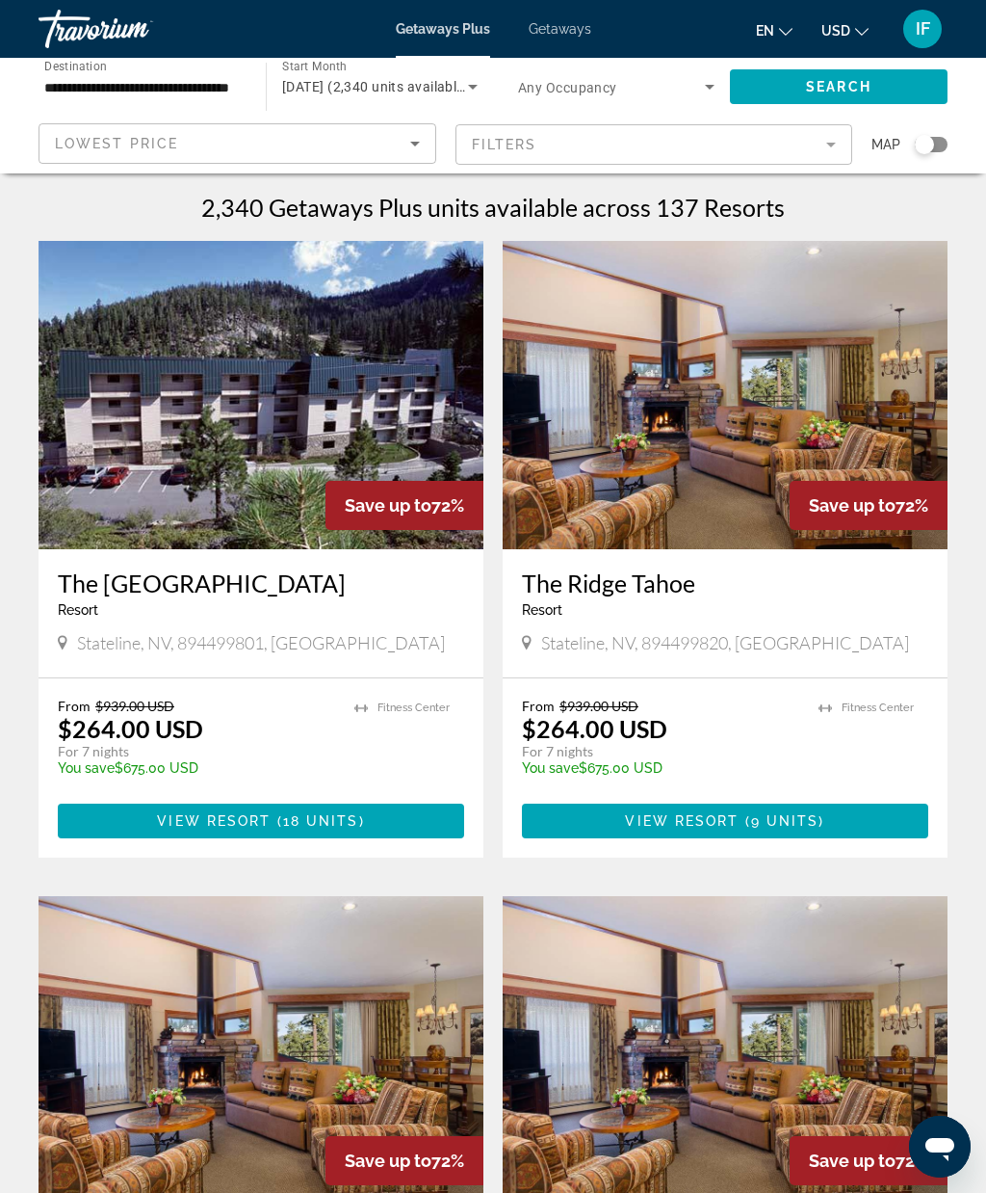
click at [561, 22] on span "Getaways" at bounding box center [560, 28] width 63 height 15
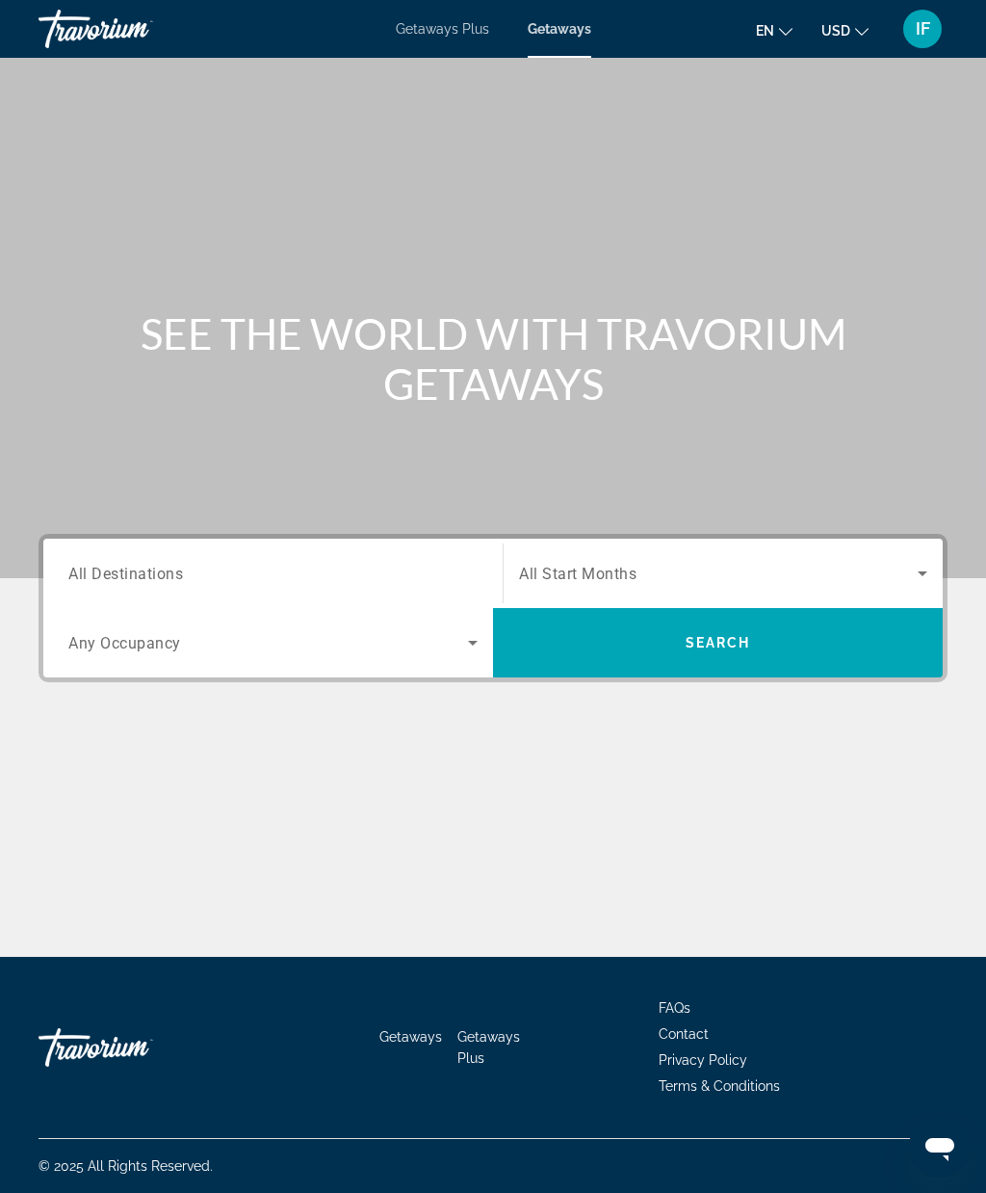
scroll to position [79, 0]
click at [120, 564] on span "All Destinations" at bounding box center [125, 573] width 115 height 18
click at [120, 563] on input "Destination All Destinations" at bounding box center [272, 574] width 409 height 23
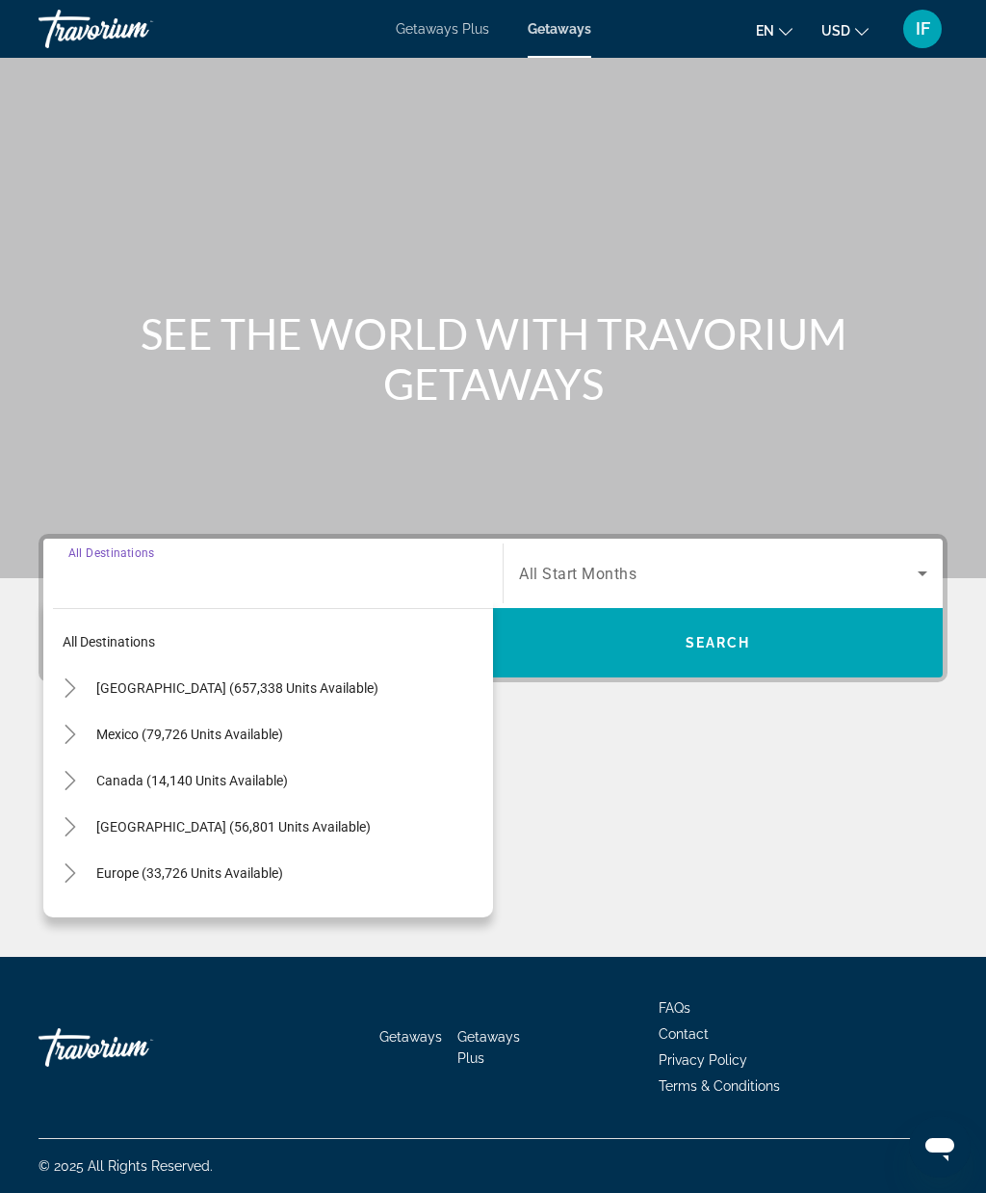
click at [114, 680] on span "[GEOGRAPHIC_DATA] (657,338 units available)" at bounding box center [237, 687] width 282 height 15
type input "**********"
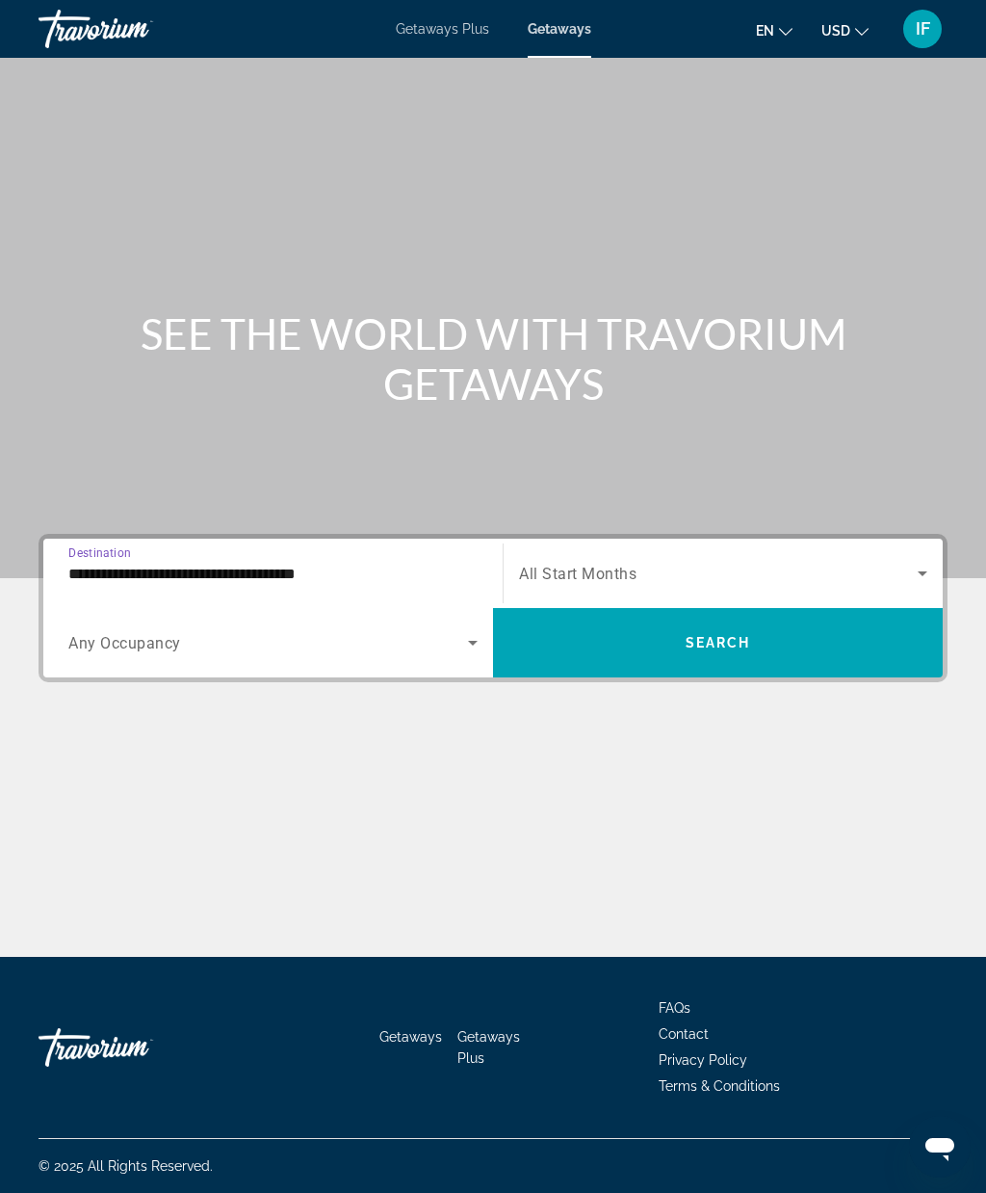
click at [895, 562] on span "Search widget" at bounding box center [718, 573] width 399 height 23
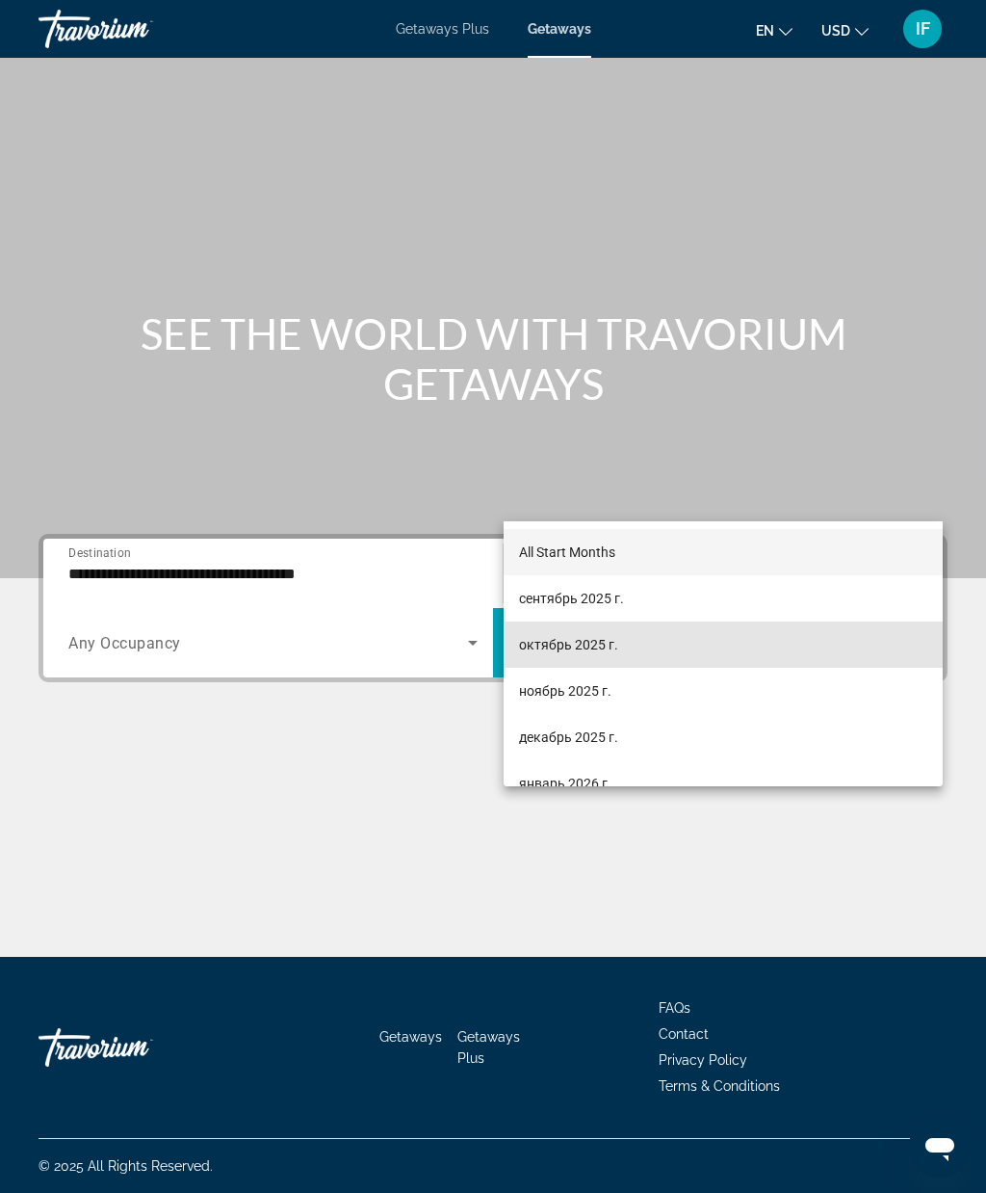
click at [606, 646] on span "октябрь 2025 г." at bounding box center [568, 644] width 99 height 23
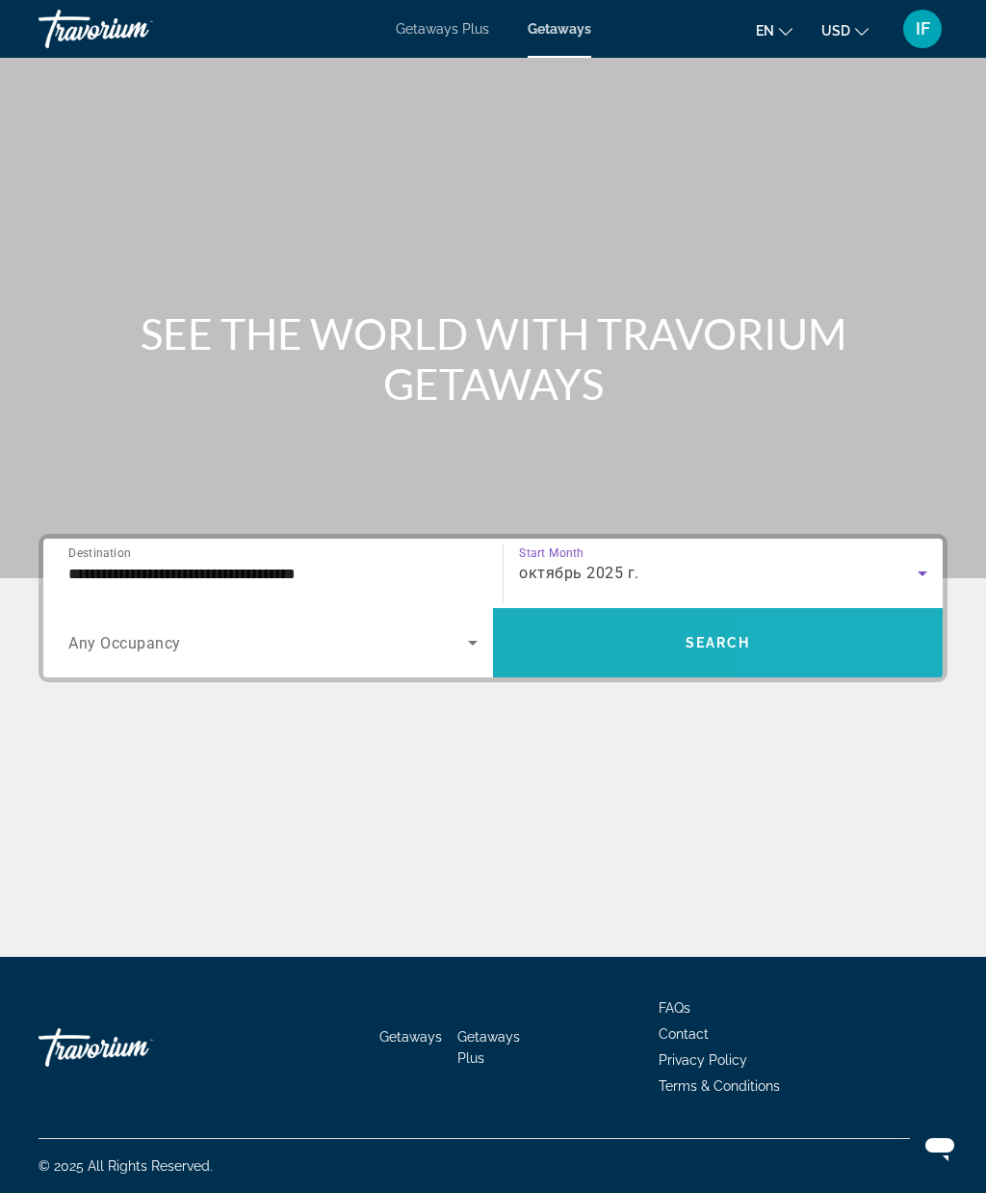
click at [852, 619] on span "Search widget" at bounding box center [718, 642] width 450 height 46
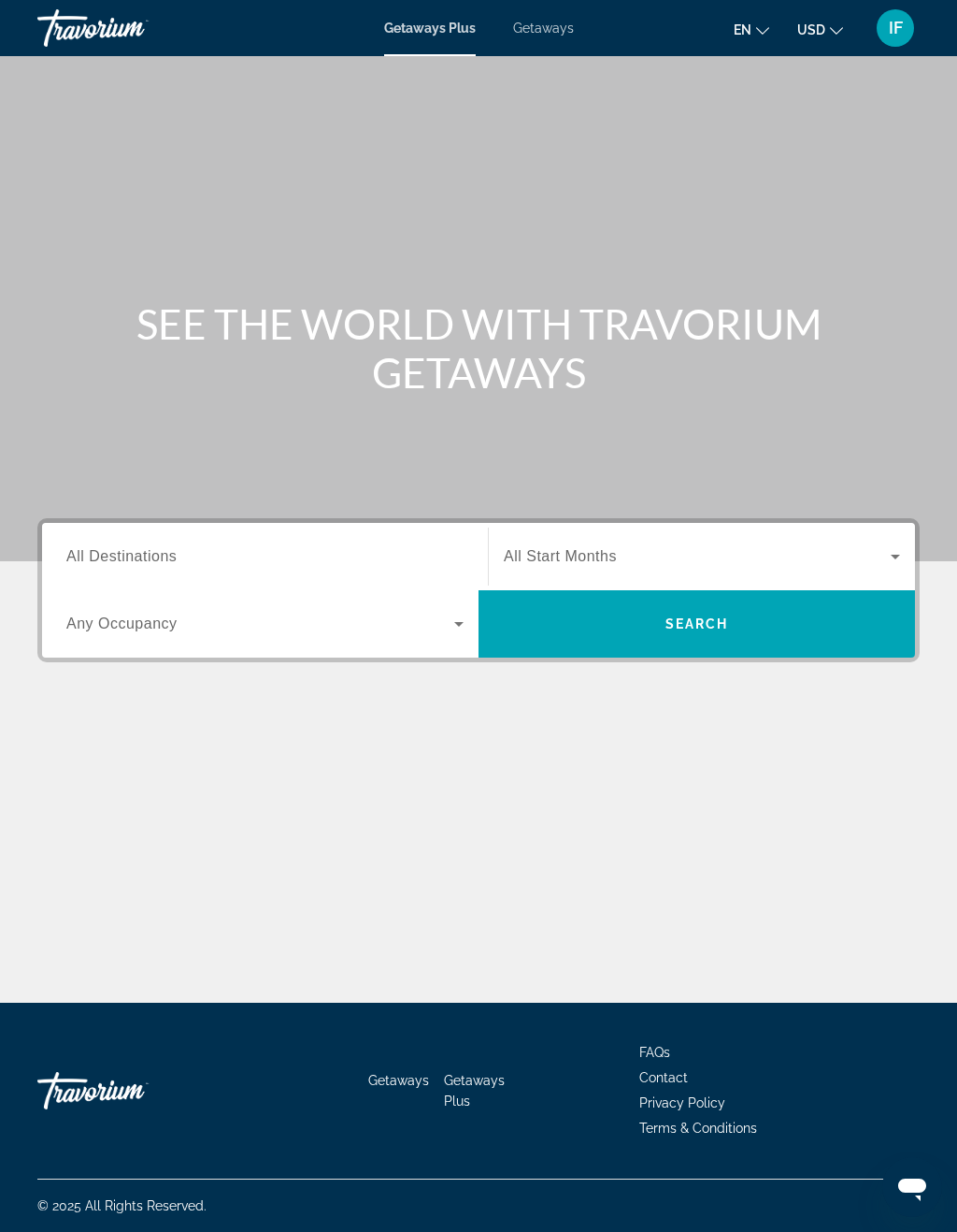
click at [429, 557] on input "Destination All Destinations" at bounding box center [264, 557] width 397 height 22
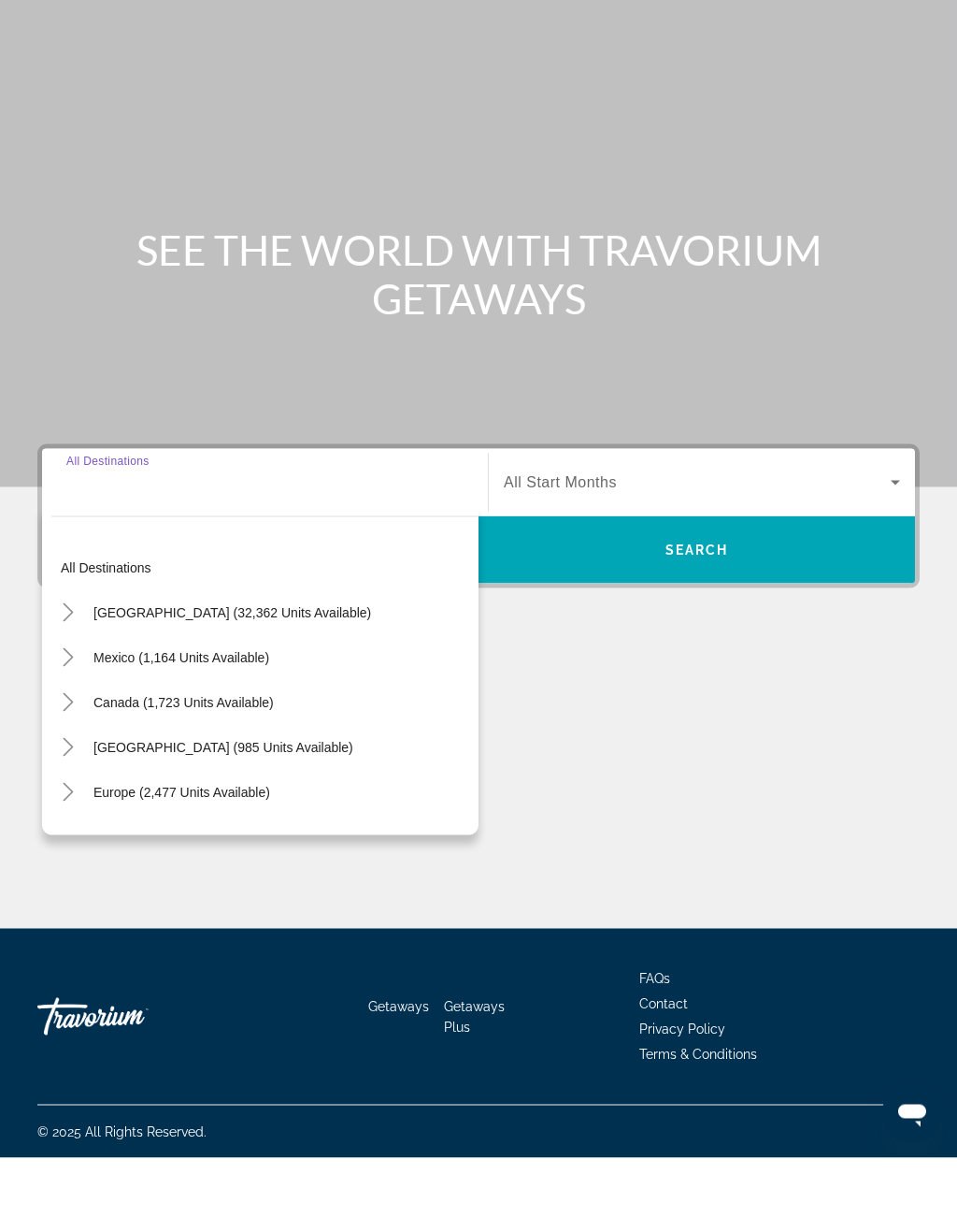
scroll to position [46, 0]
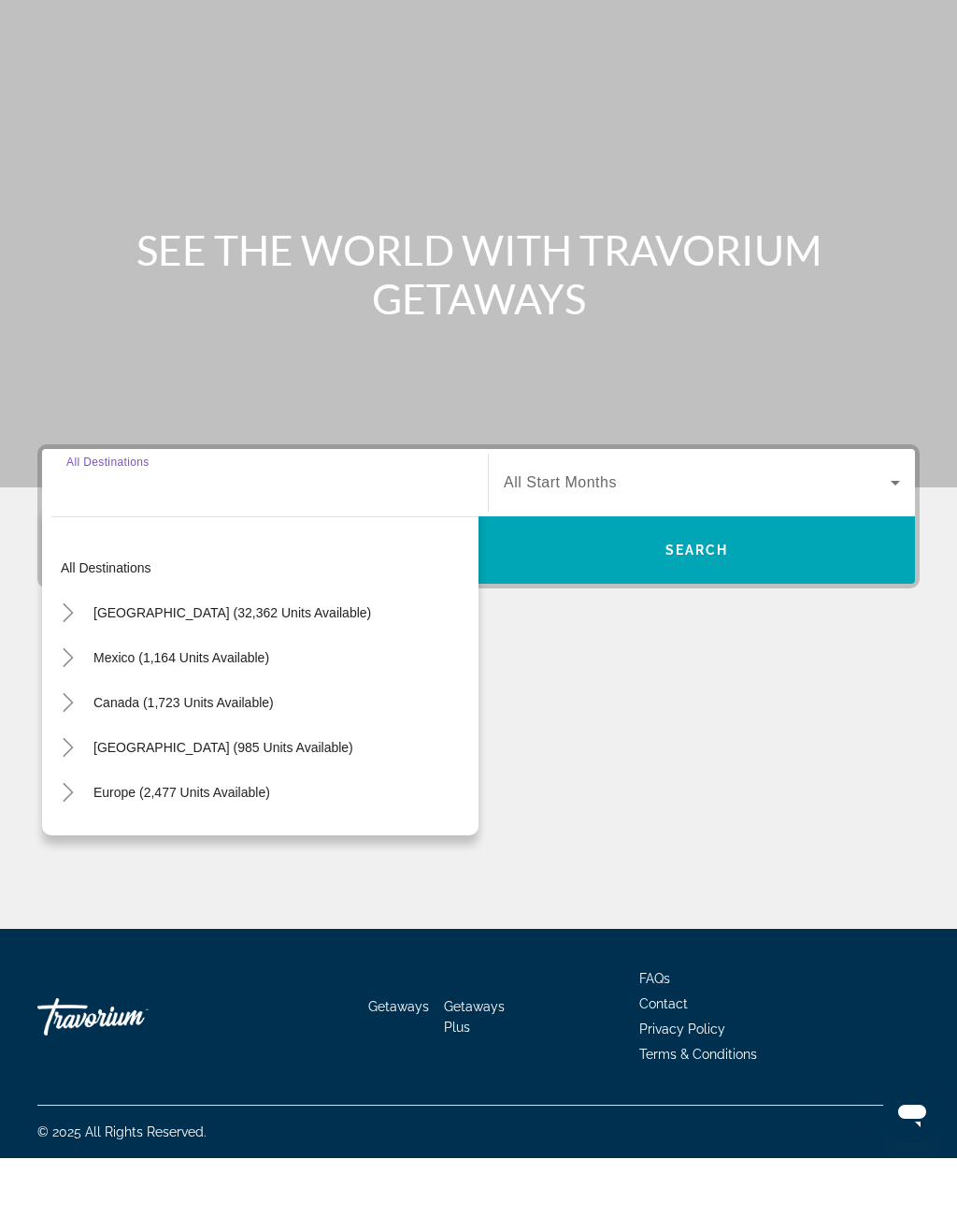
click at [116, 664] on span "Search widget" at bounding box center [232, 686] width 296 height 45
type input "**********"
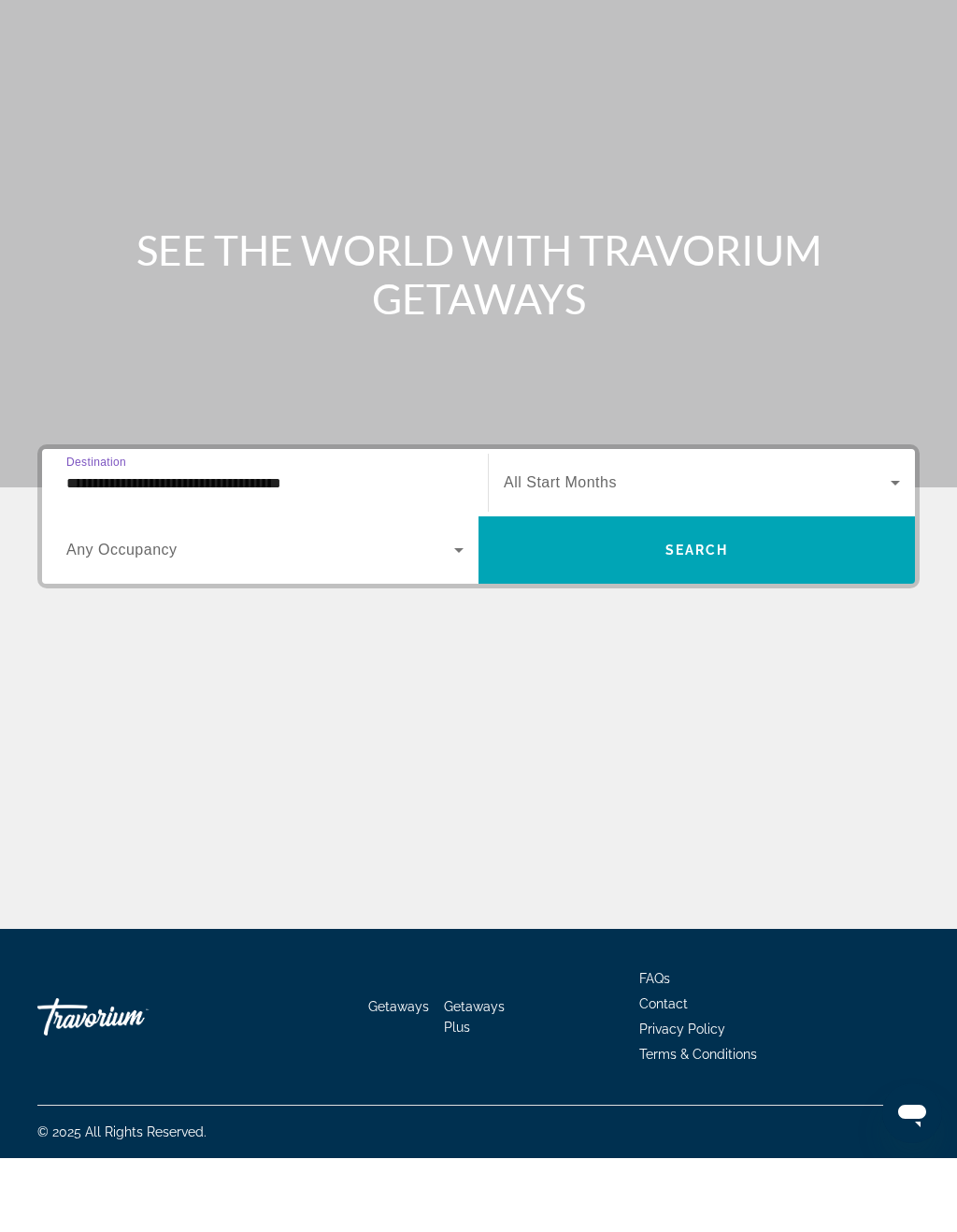
click at [655, 546] on span "Search widget" at bounding box center [697, 556] width 387 height 22
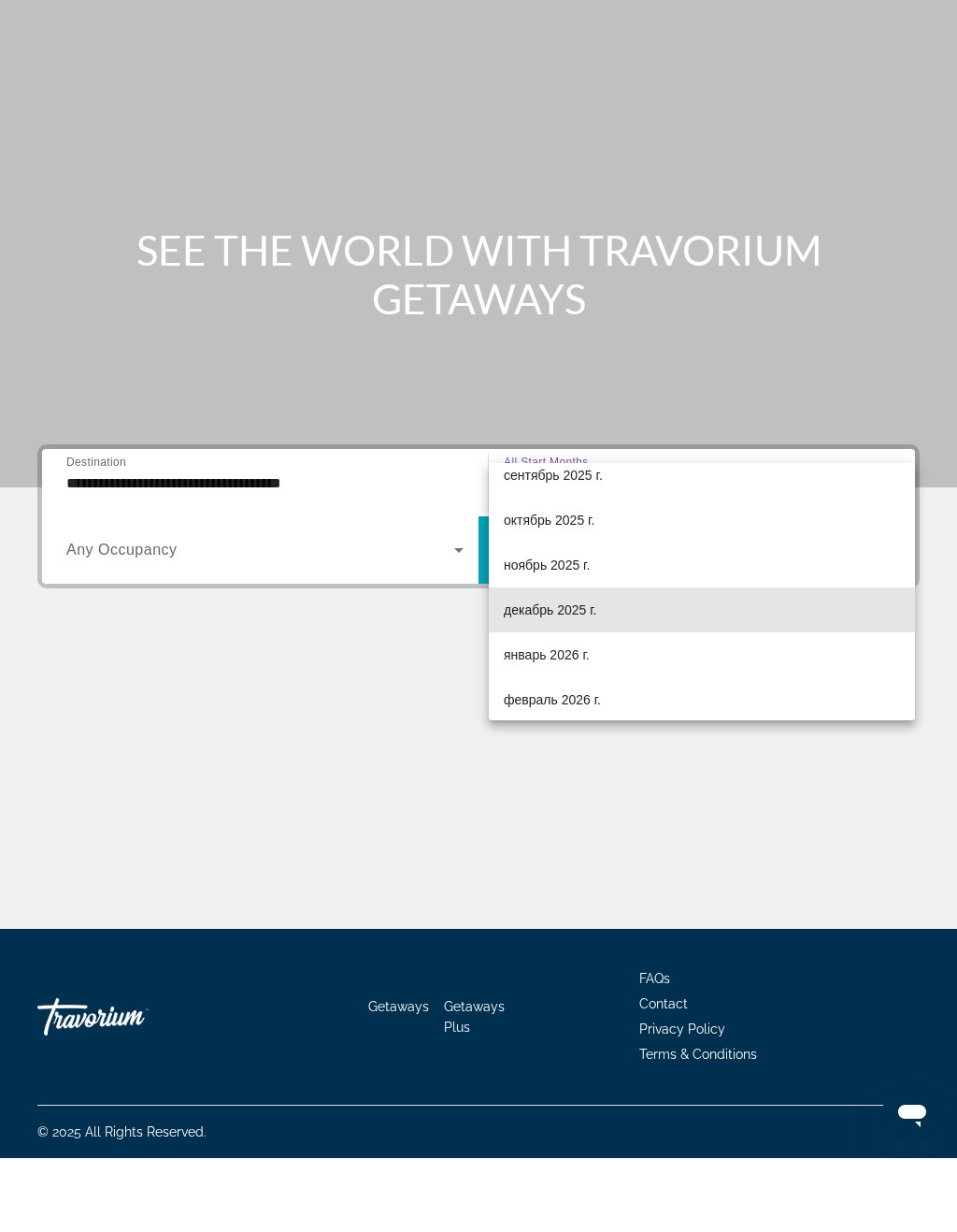
scroll to position [51, 0]
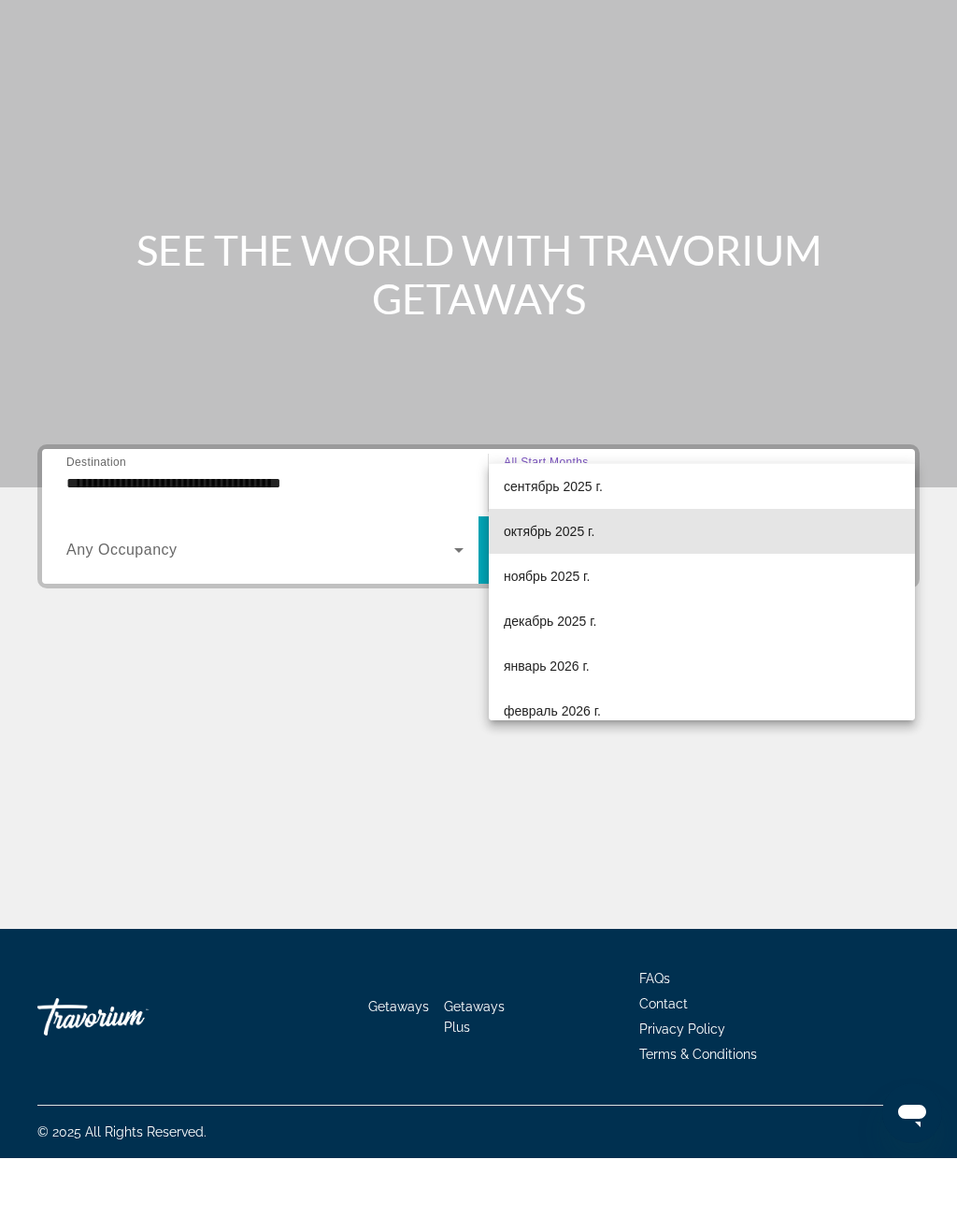
click at [568, 594] on span "октябрь 2025 г." at bounding box center [548, 605] width 90 height 22
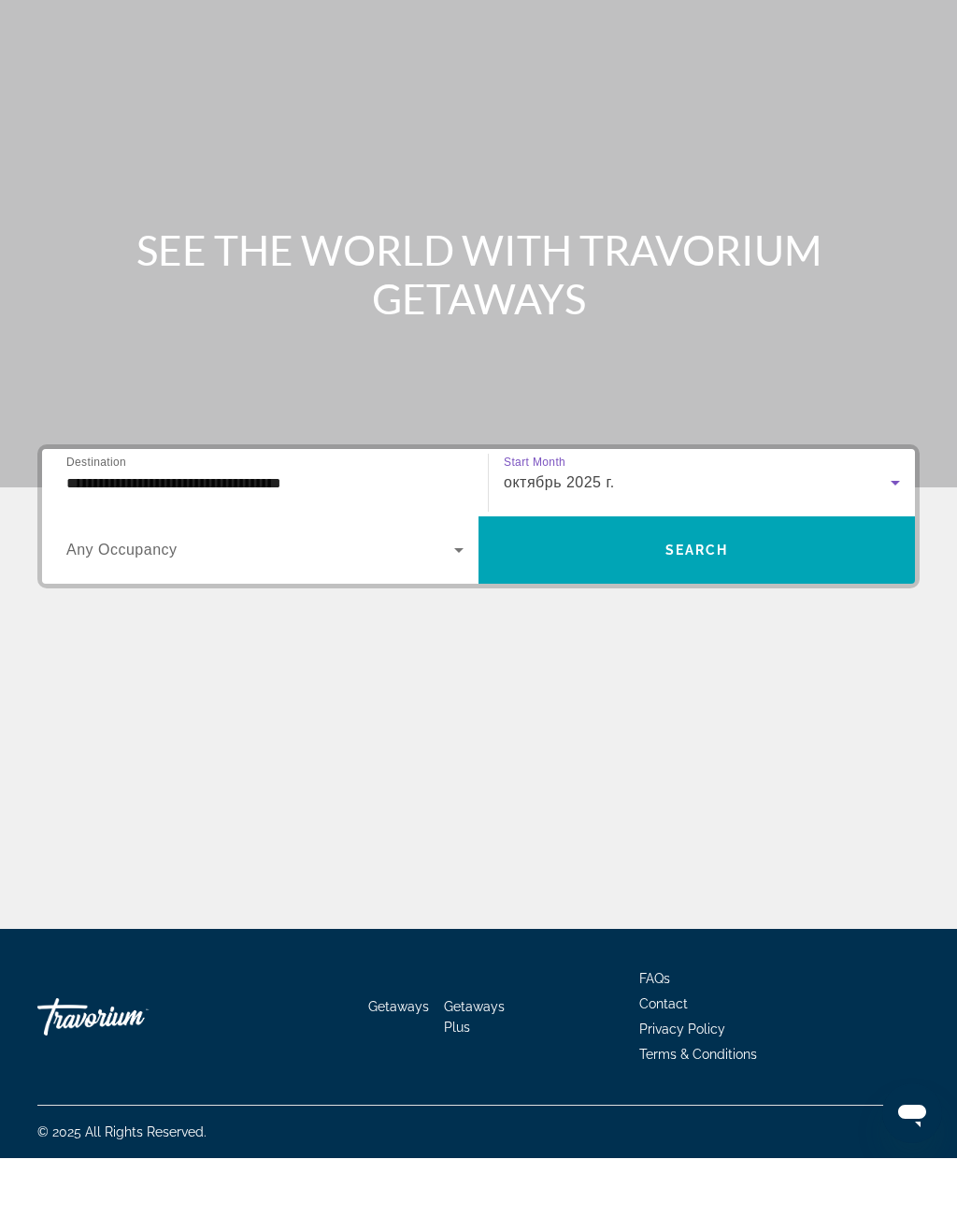
click at [760, 601] on span "Search widget" at bounding box center [697, 623] width 437 height 45
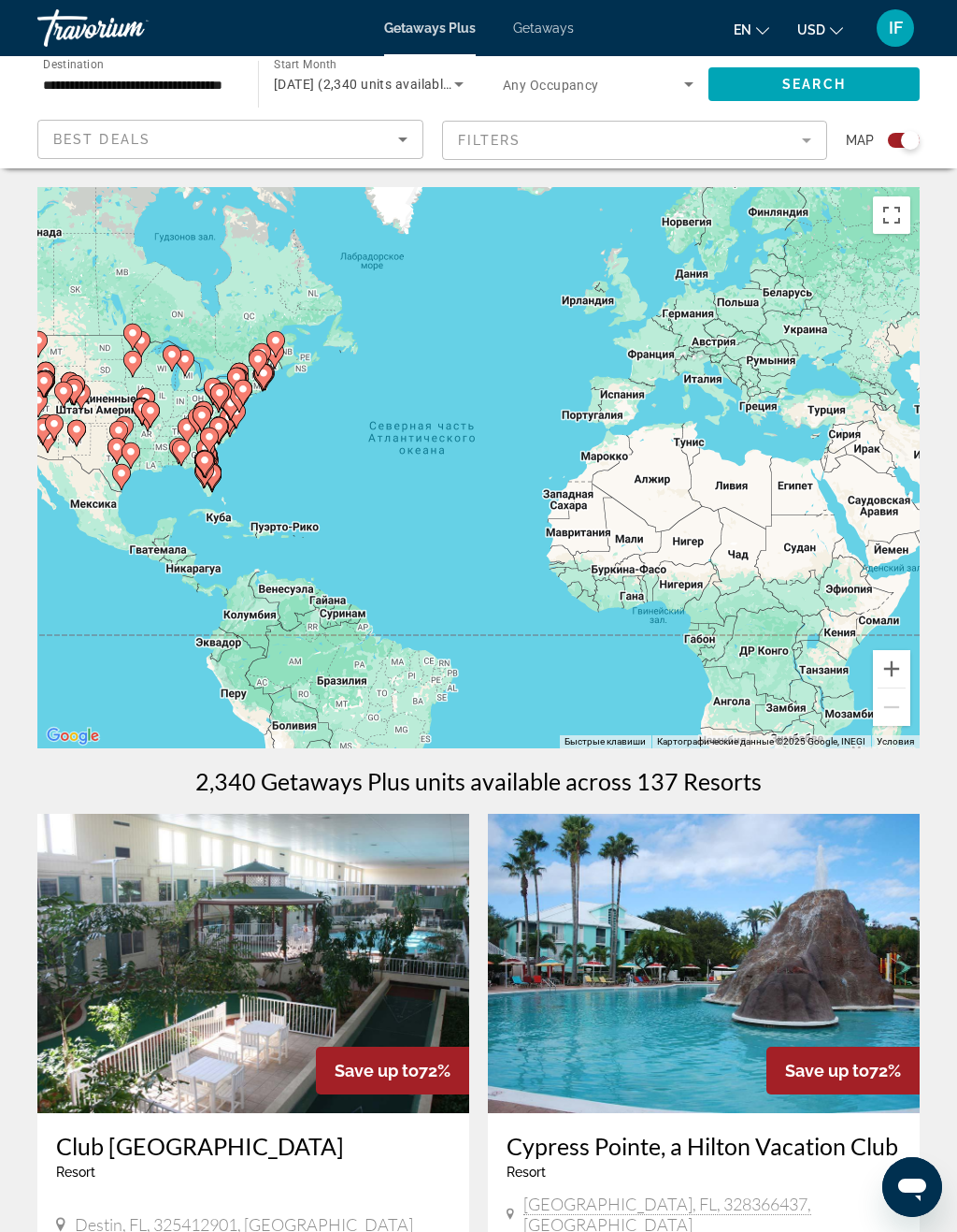
click at [902, 134] on div "Search widget" at bounding box center [904, 140] width 32 height 15
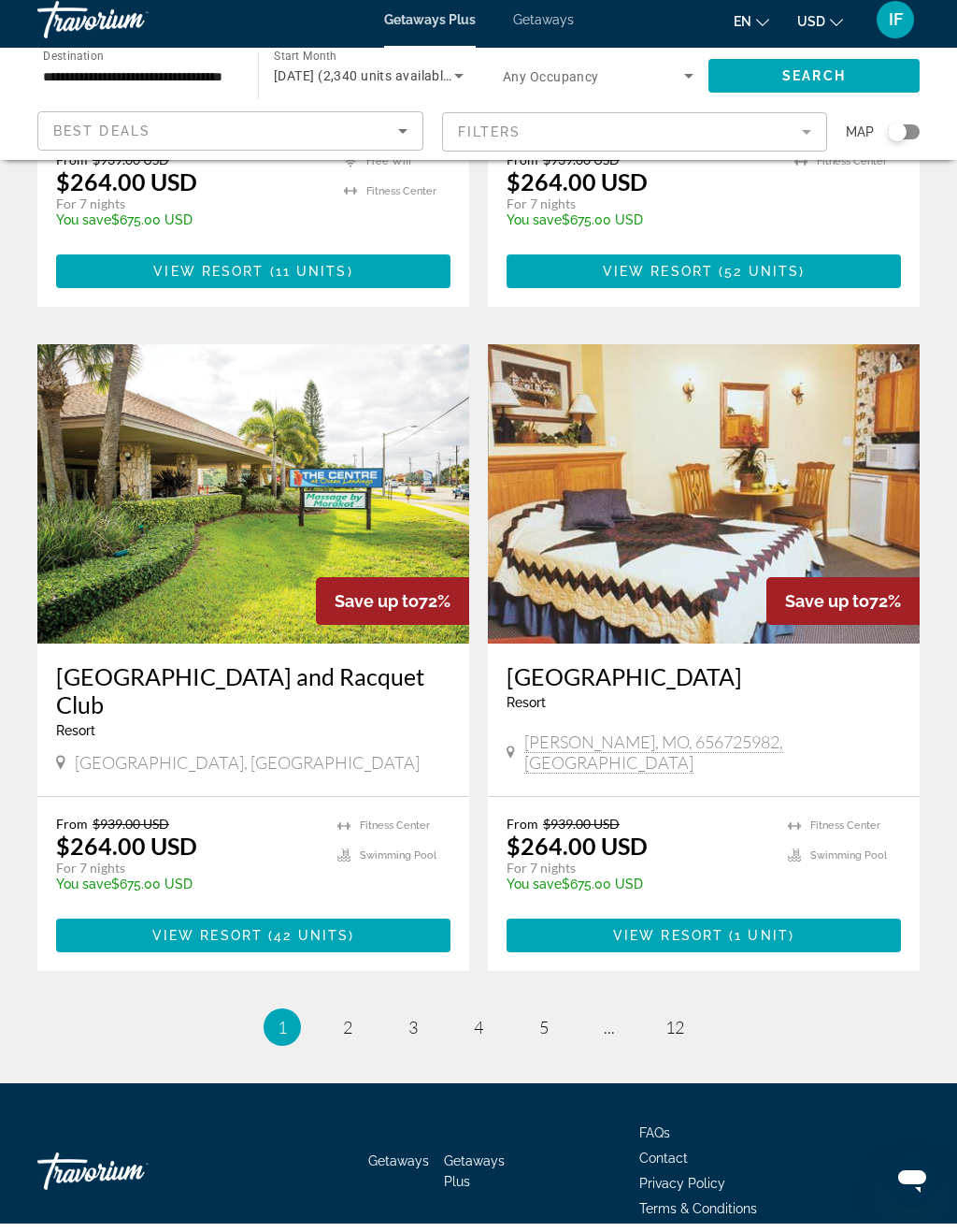
scroll to position [3148, 0]
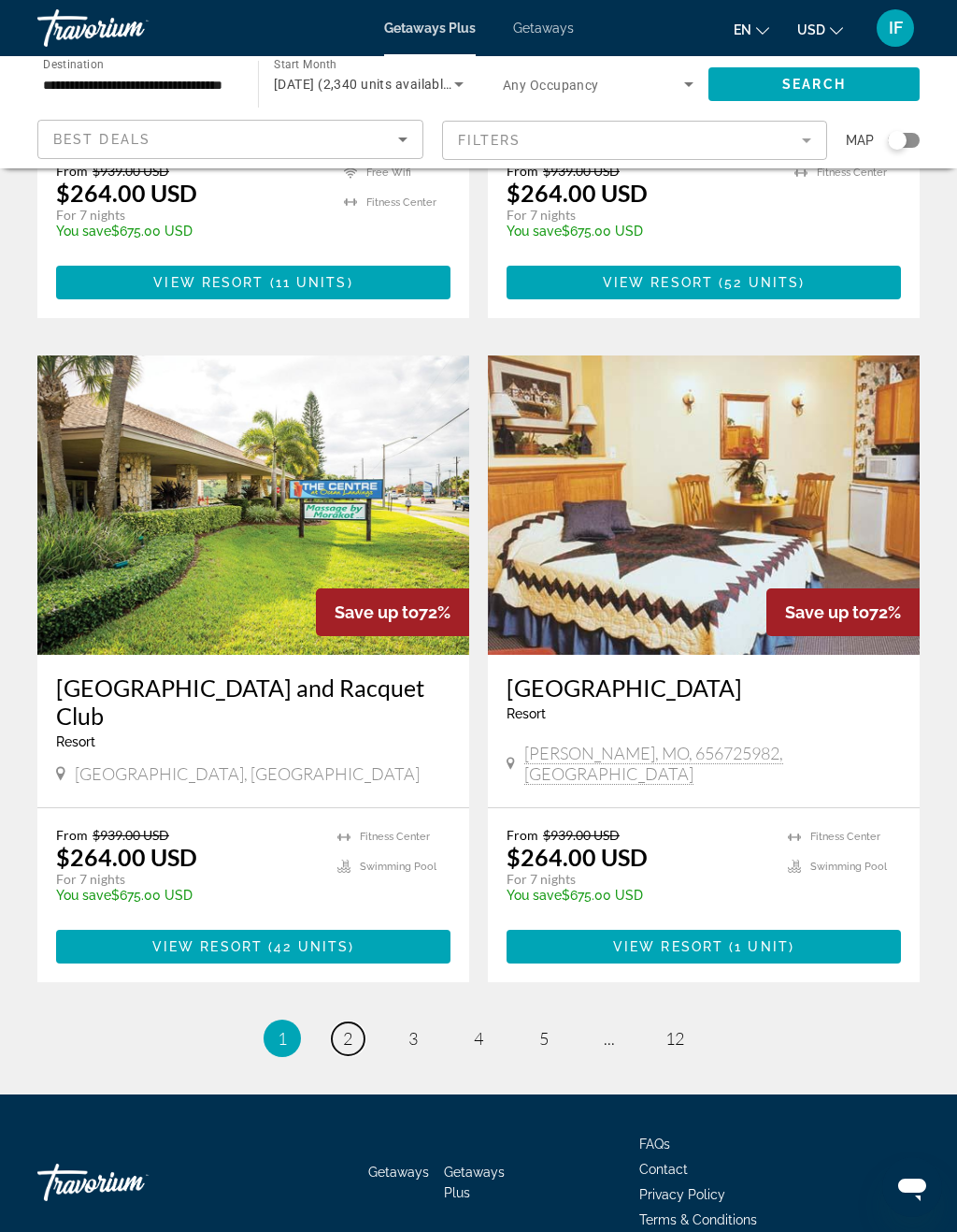
click at [348, 1028] on span "2" at bounding box center [348, 1038] width 10 height 20
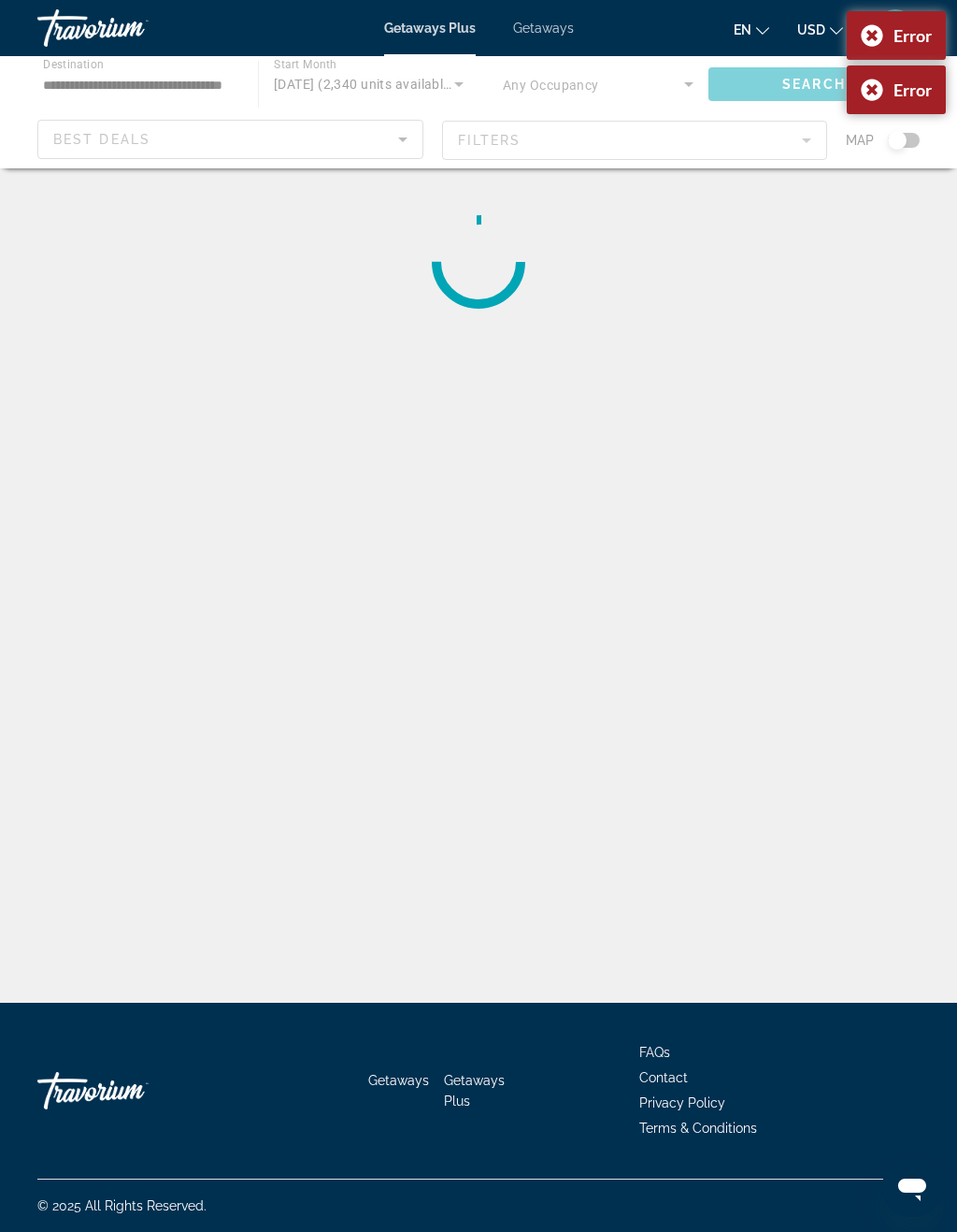
click at [871, 83] on div "Error" at bounding box center [897, 89] width 99 height 49
click at [860, 37] on div "Error" at bounding box center [897, 36] width 99 height 49
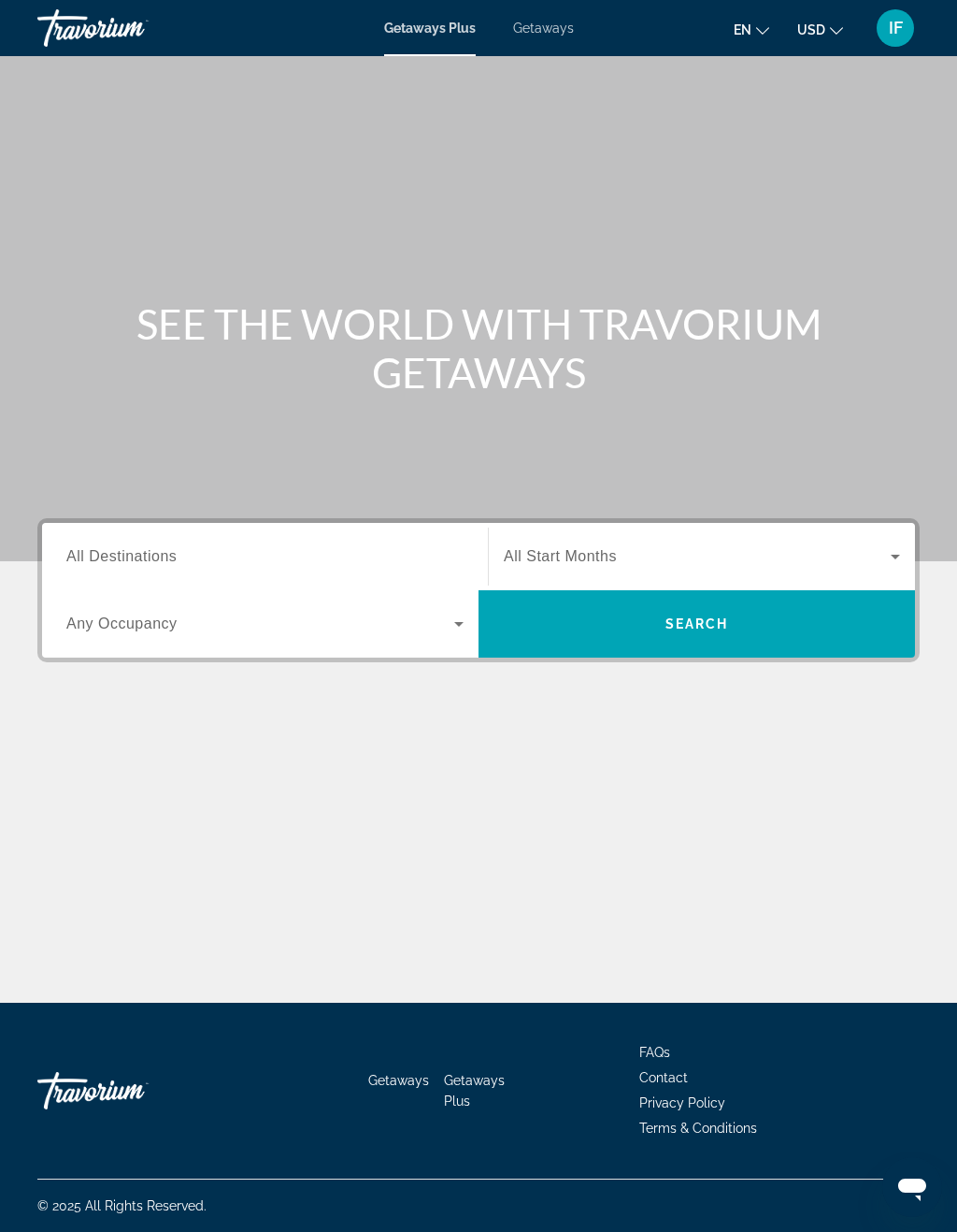
click at [381, 541] on div "Search widget" at bounding box center [264, 556] width 397 height 53
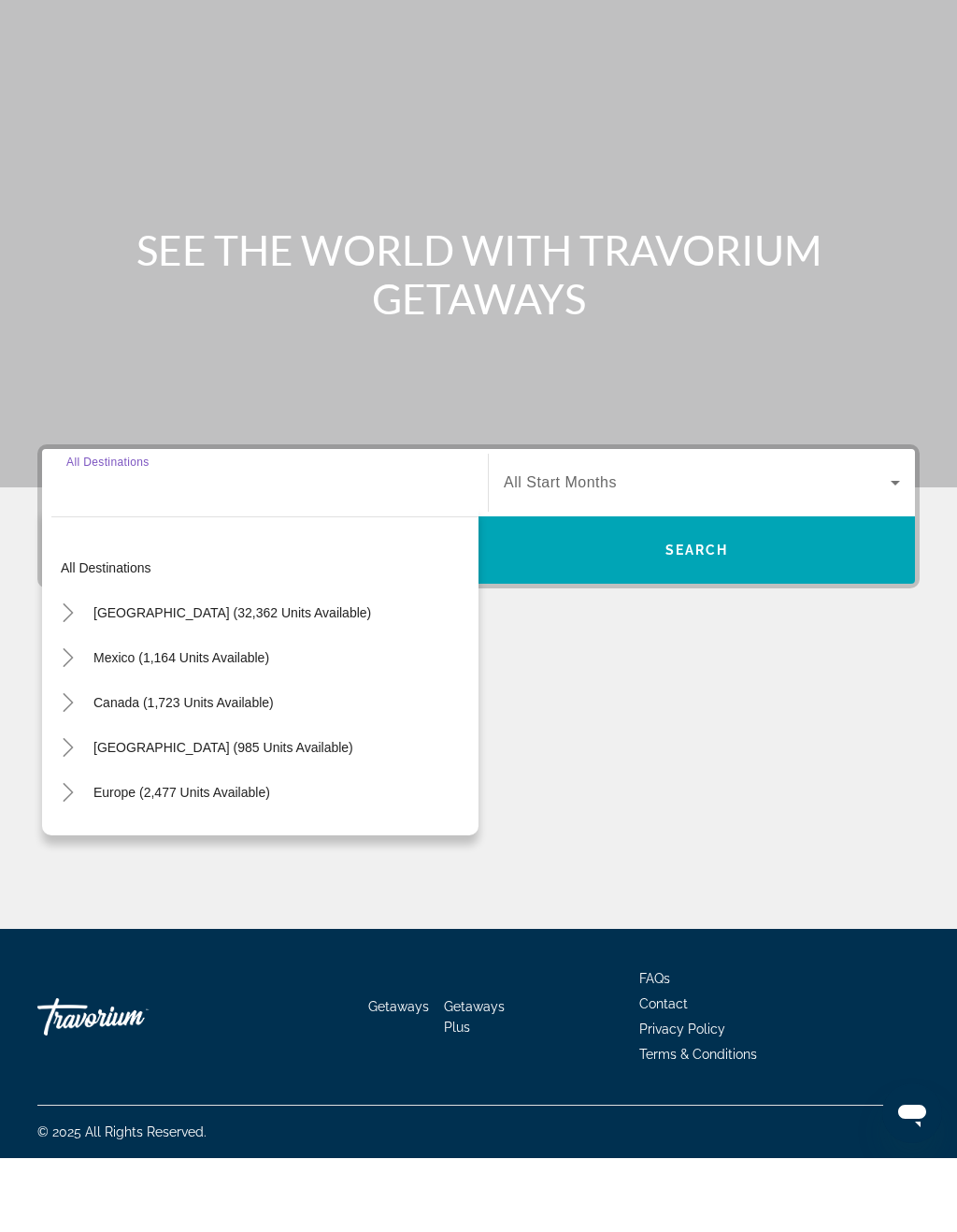
scroll to position [46, 0]
click at [267, 679] on span "[GEOGRAPHIC_DATA] (32,362 units available)" at bounding box center [232, 685] width 278 height 15
type input "**********"
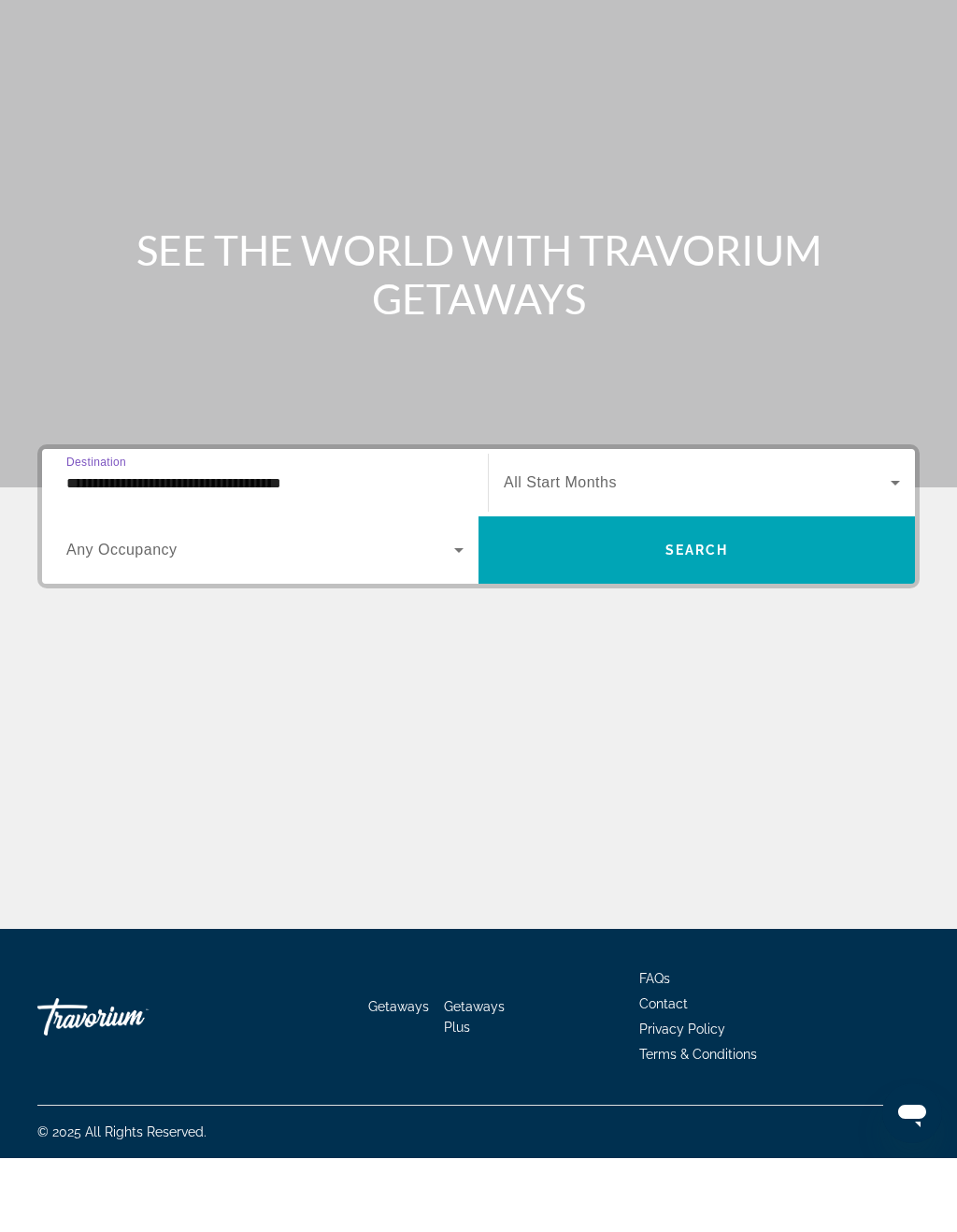
click at [598, 549] on span "All Start Months" at bounding box center [560, 556] width 114 height 16
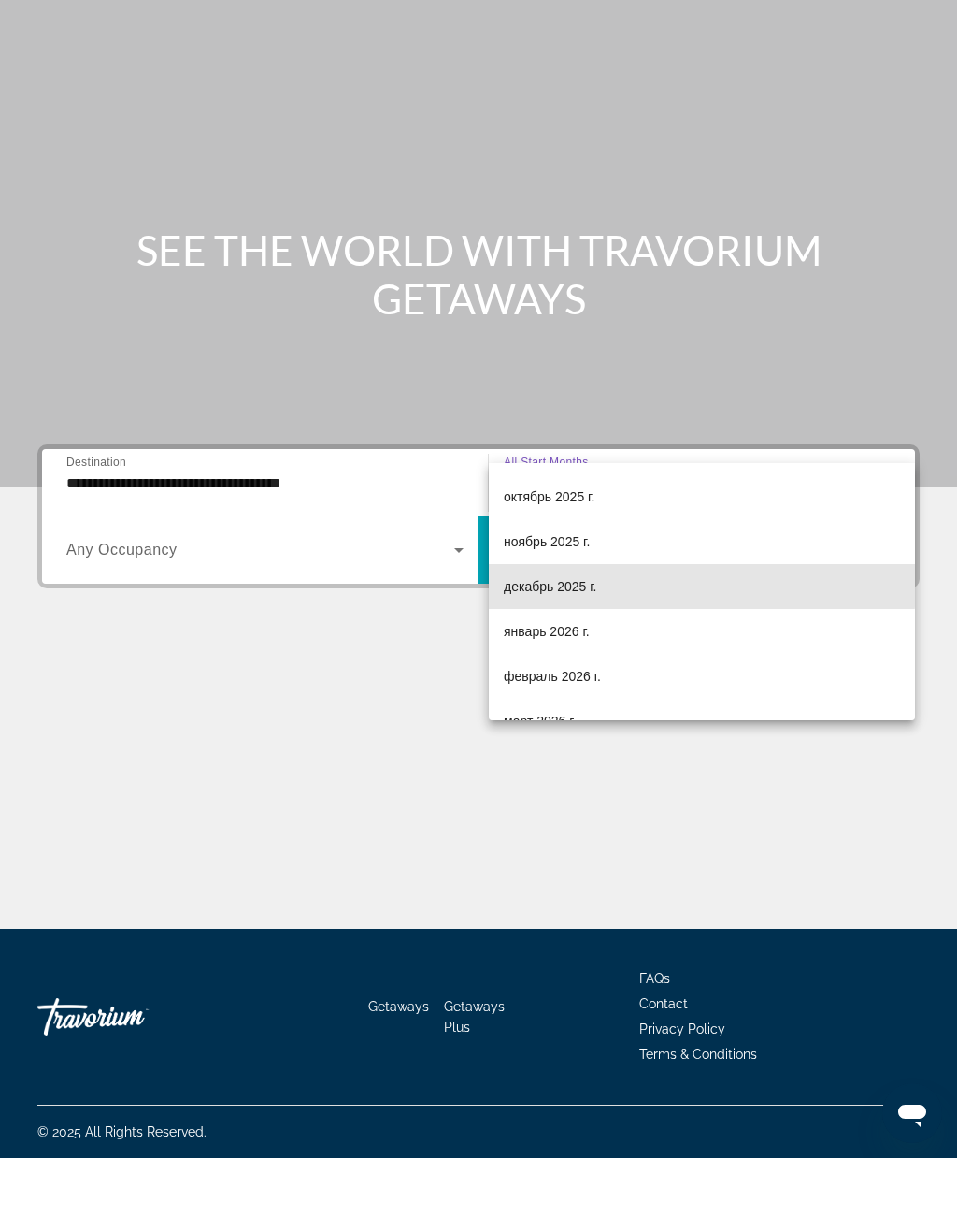
scroll to position [85, 0]
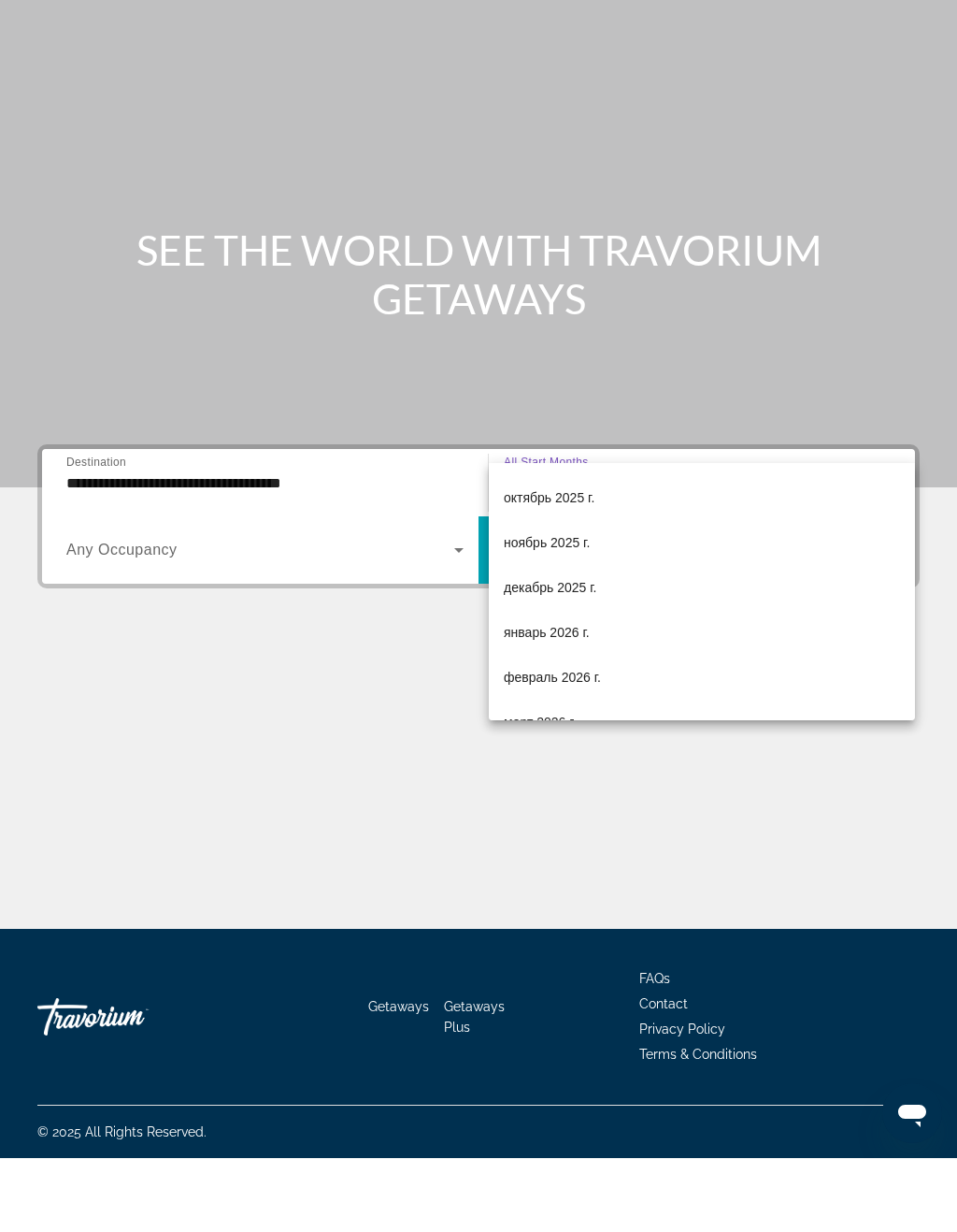
click at [575, 560] on span "октябрь 2025 г." at bounding box center [548, 571] width 90 height 22
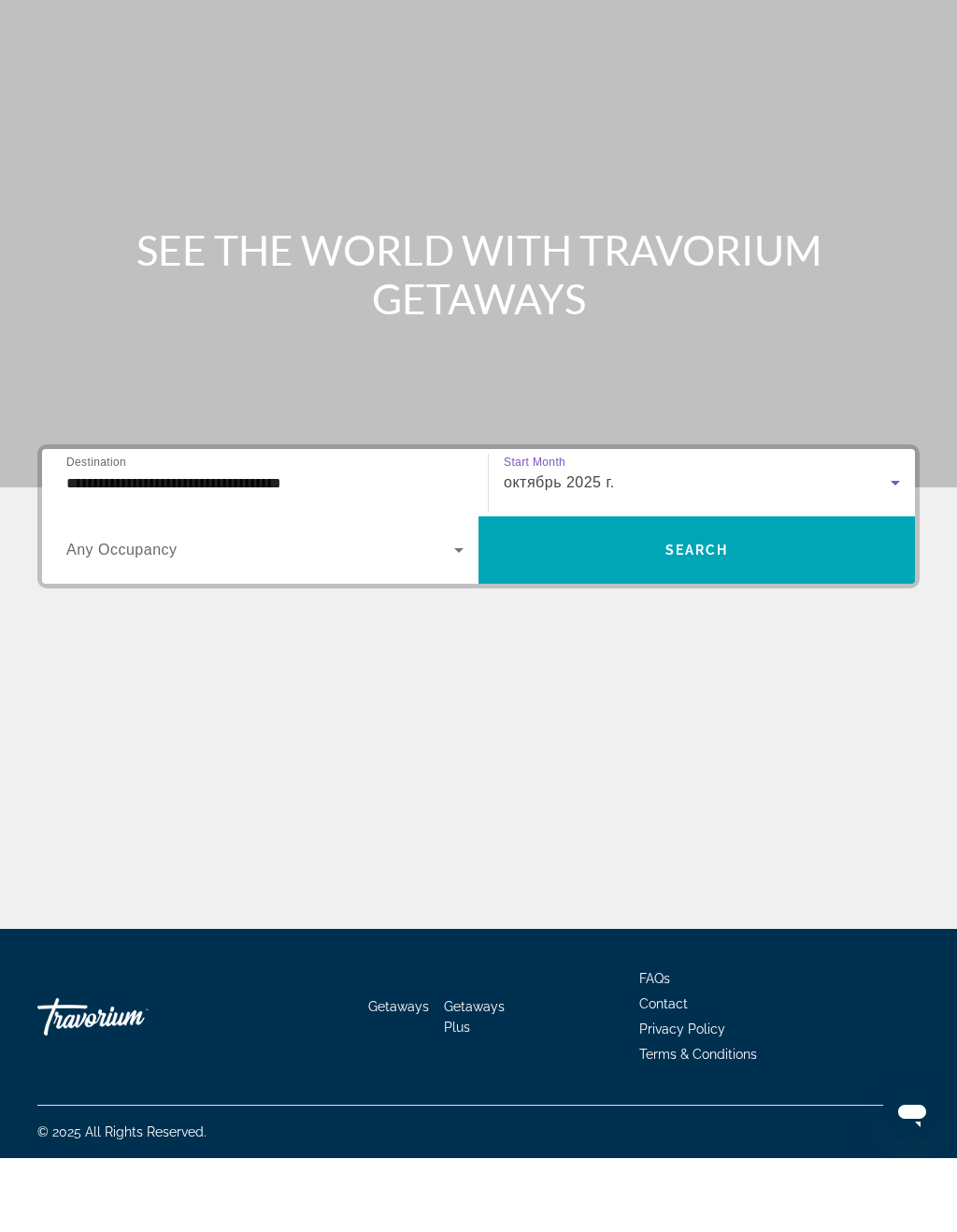
click at [701, 616] on span "Search" at bounding box center [698, 623] width 64 height 15
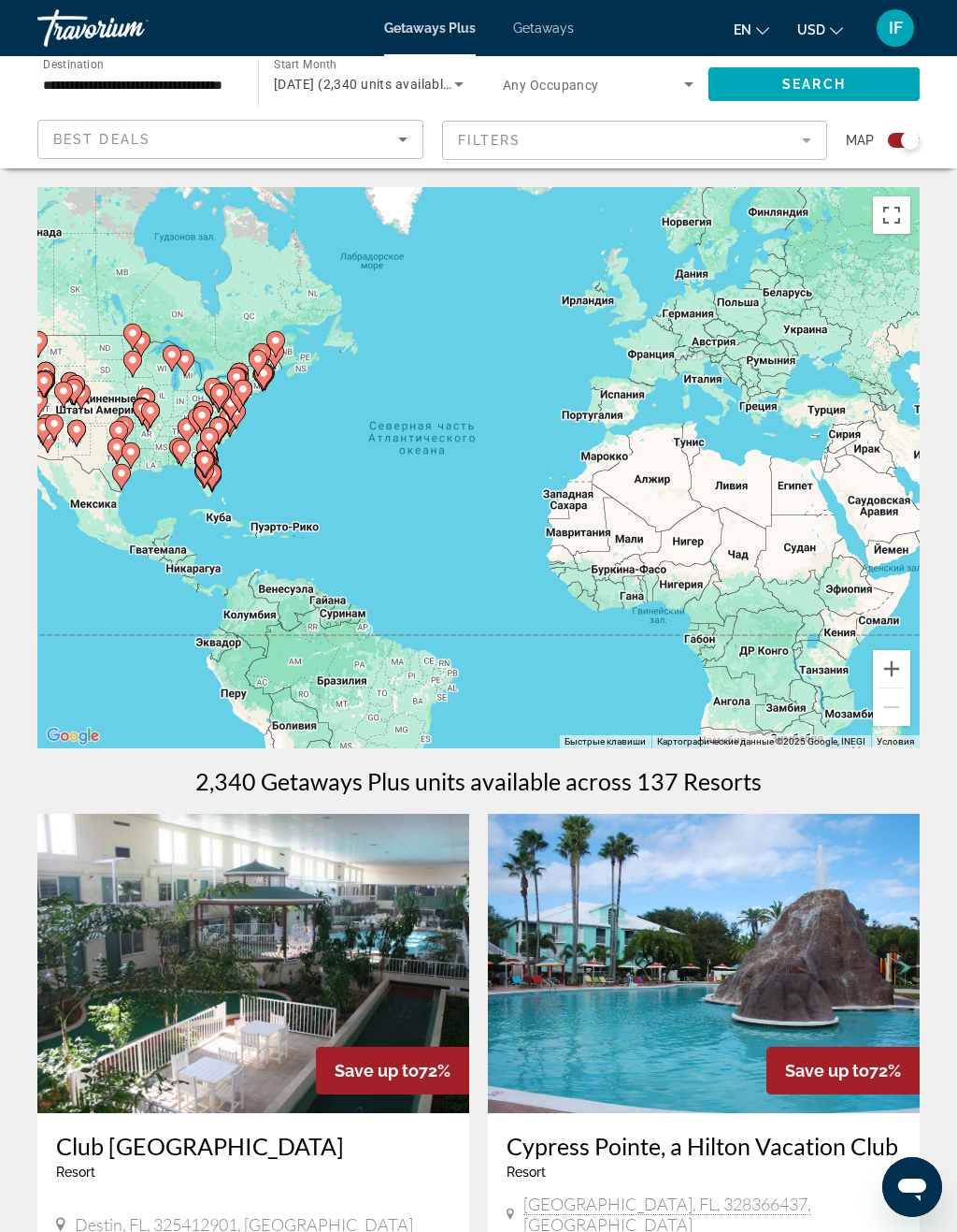
click at [905, 146] on div "Search widget" at bounding box center [910, 140] width 18 height 18
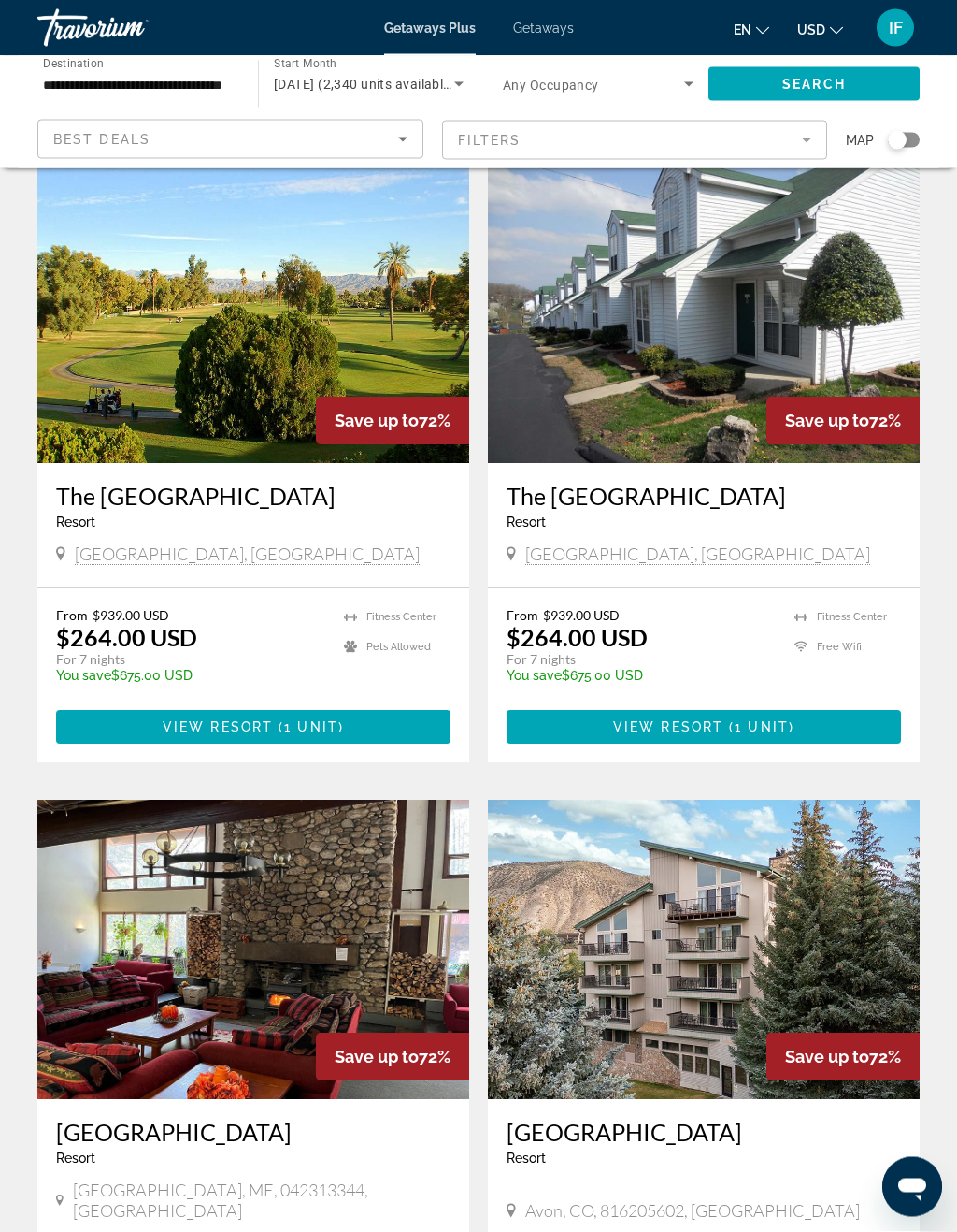
scroll to position [726, 0]
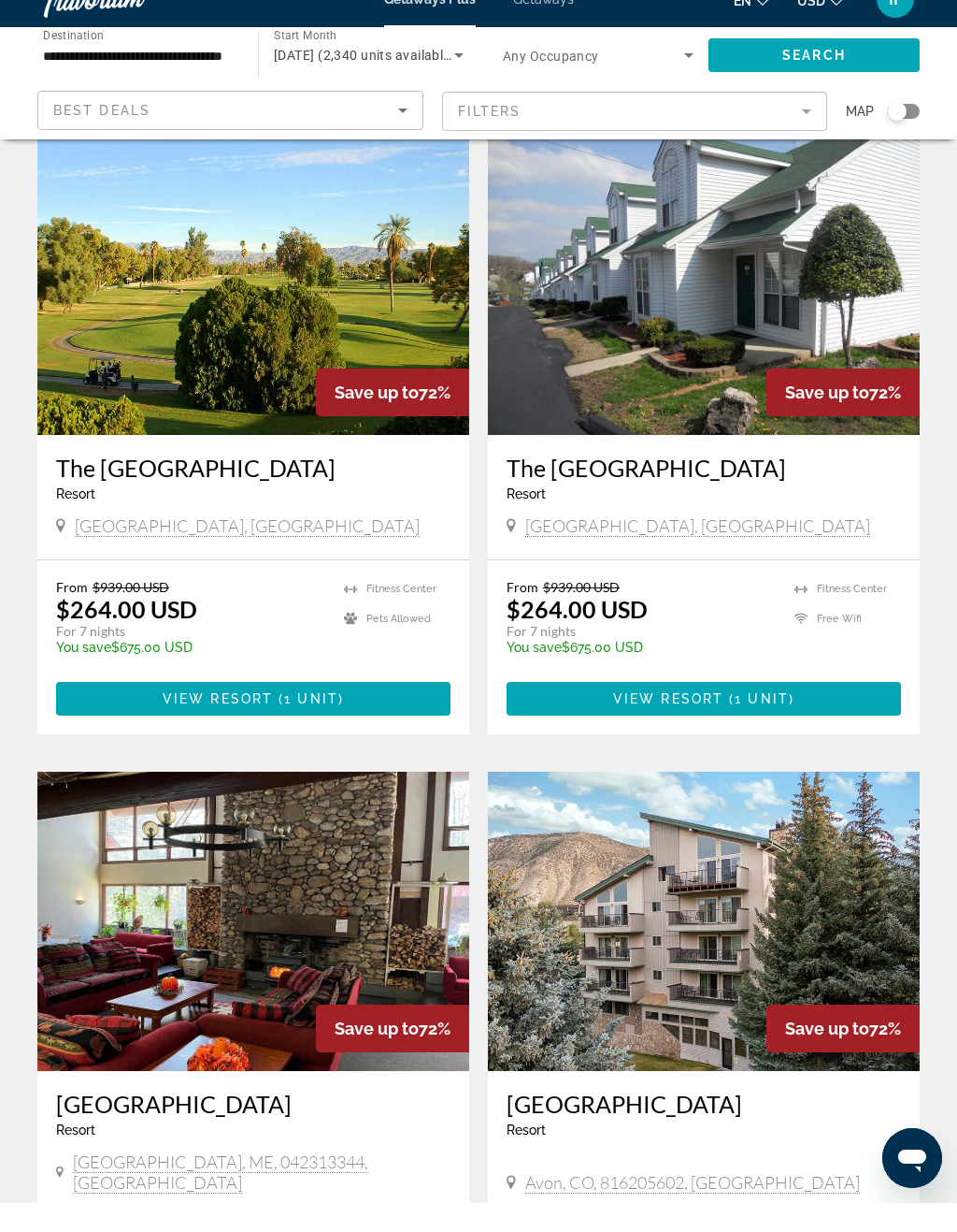
click at [399, 268] on img "Main content" at bounding box center [253, 315] width 432 height 299
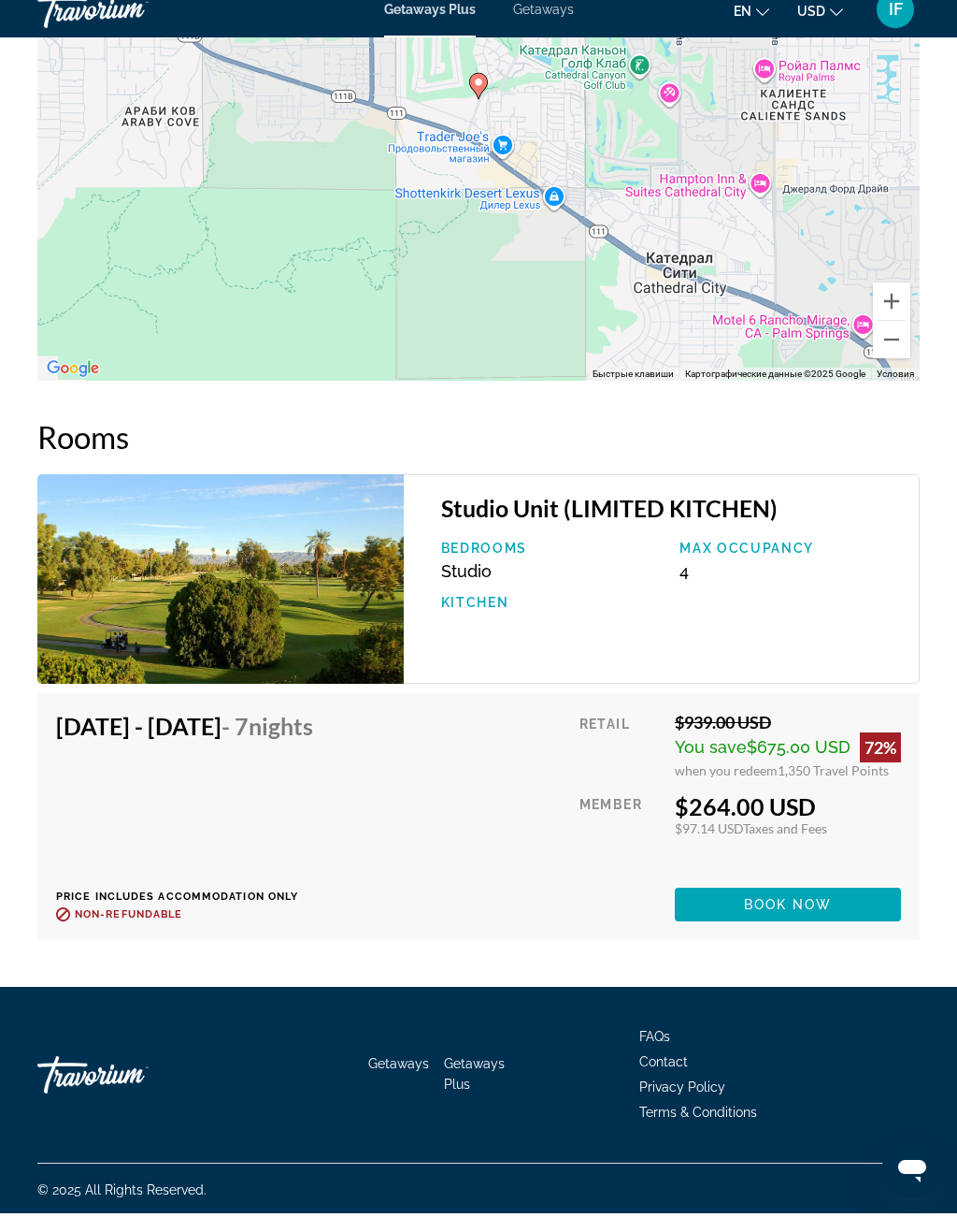
scroll to position [3441, 0]
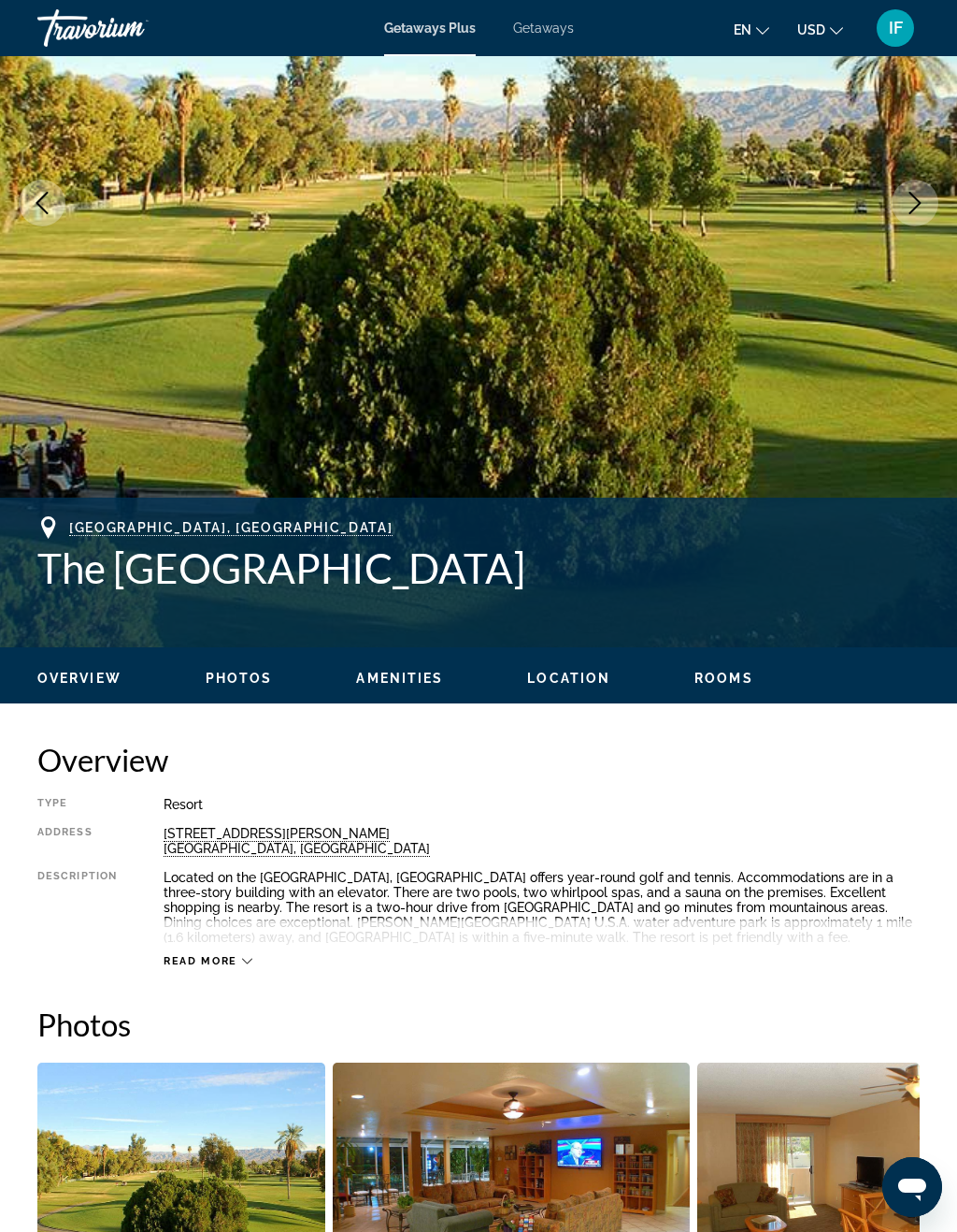
click at [243, 671] on span "Photos" at bounding box center [239, 678] width 67 height 15
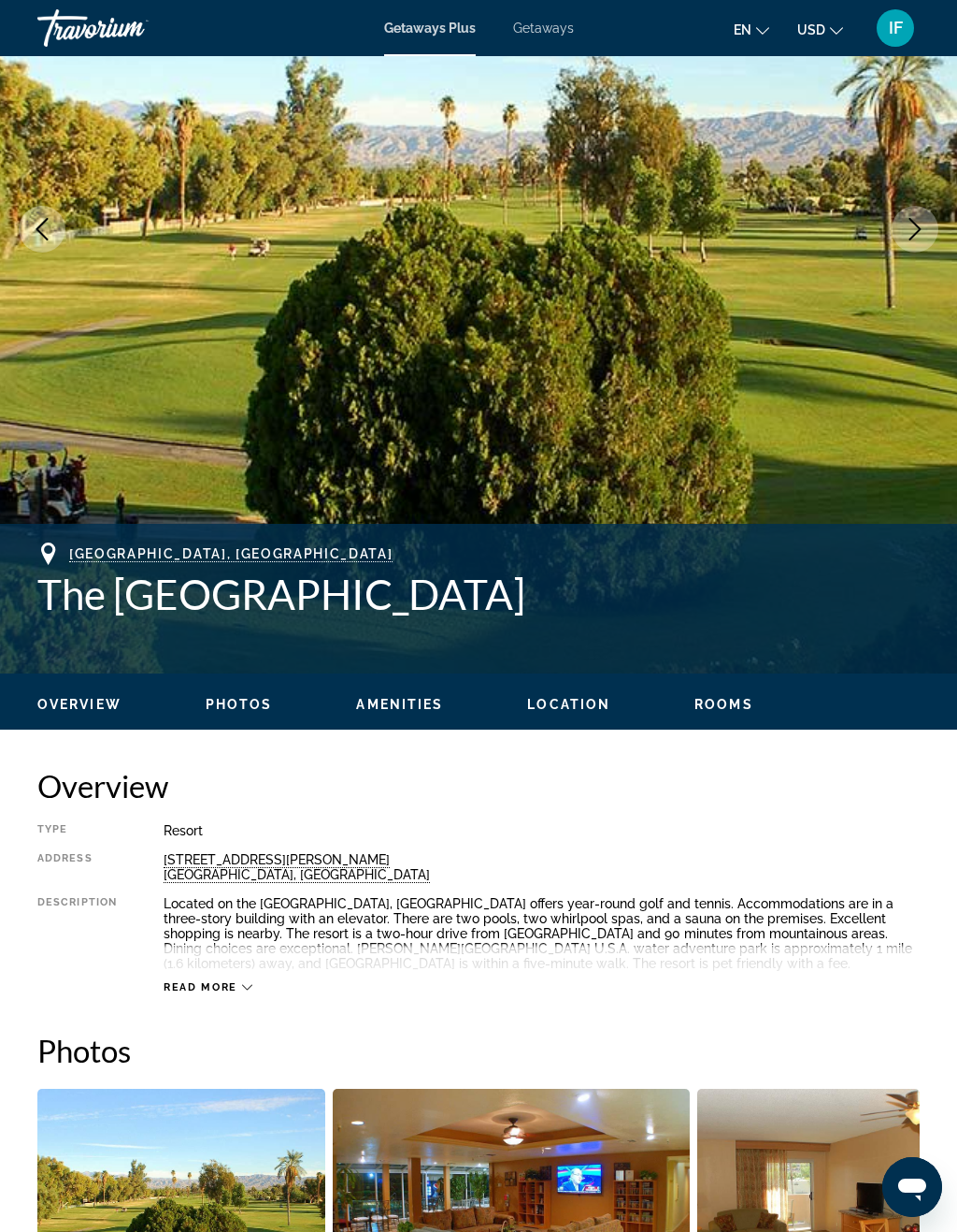
scroll to position [255, 0]
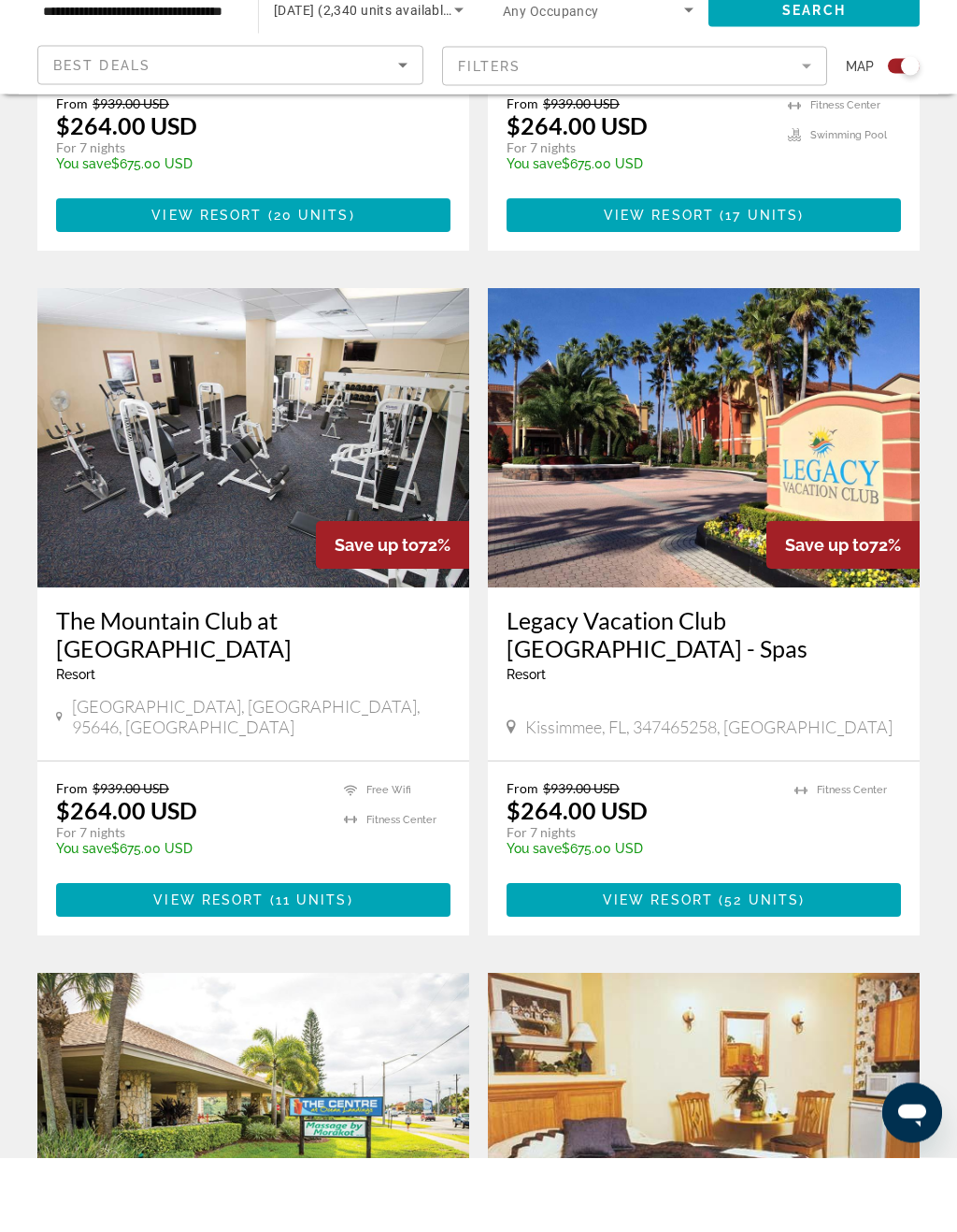
scroll to position [3038, 0]
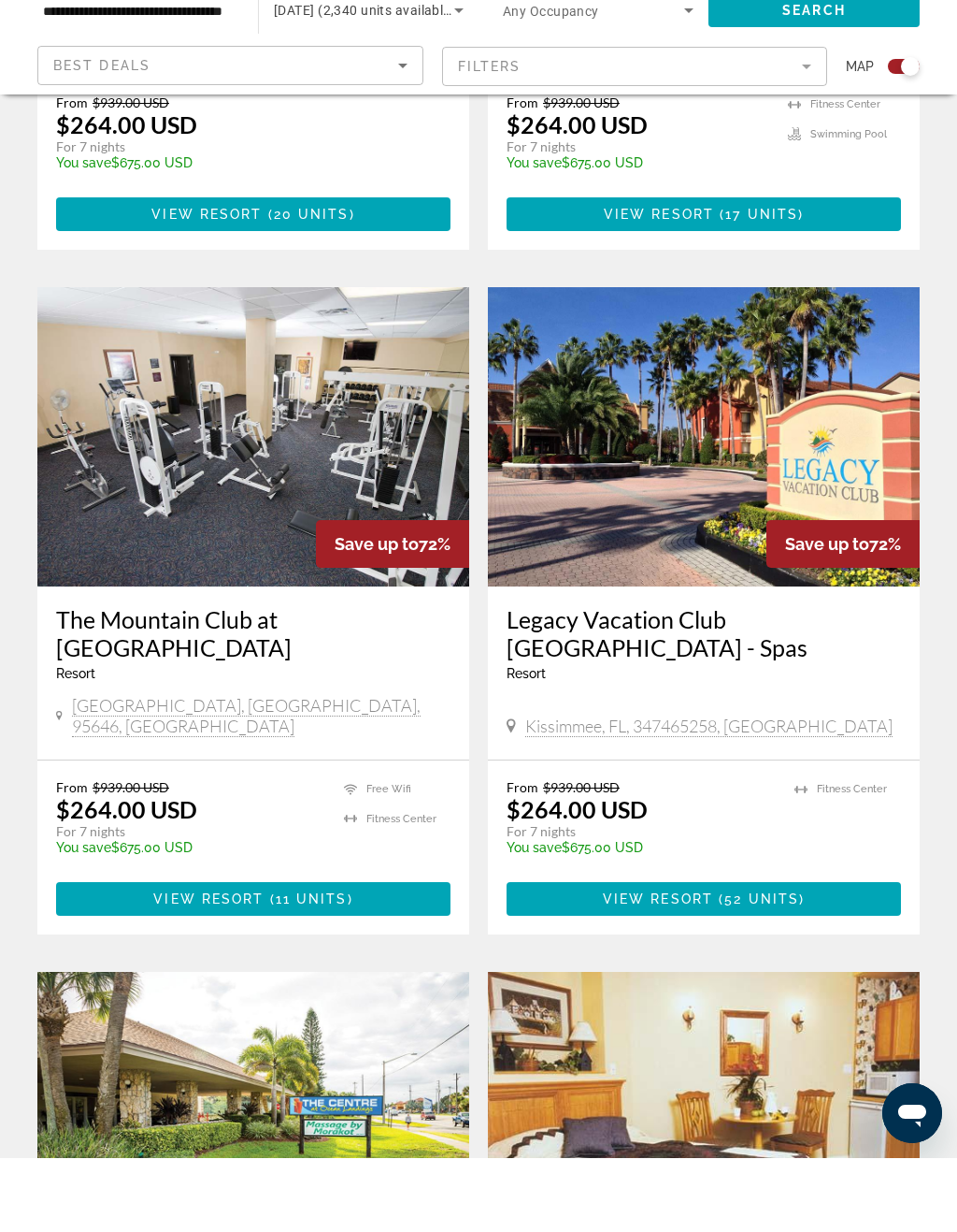
click at [385, 608] on span "Save up to" at bounding box center [377, 617] width 84 height 19
click at [427, 416] on img "Main content" at bounding box center [253, 511] width 432 height 299
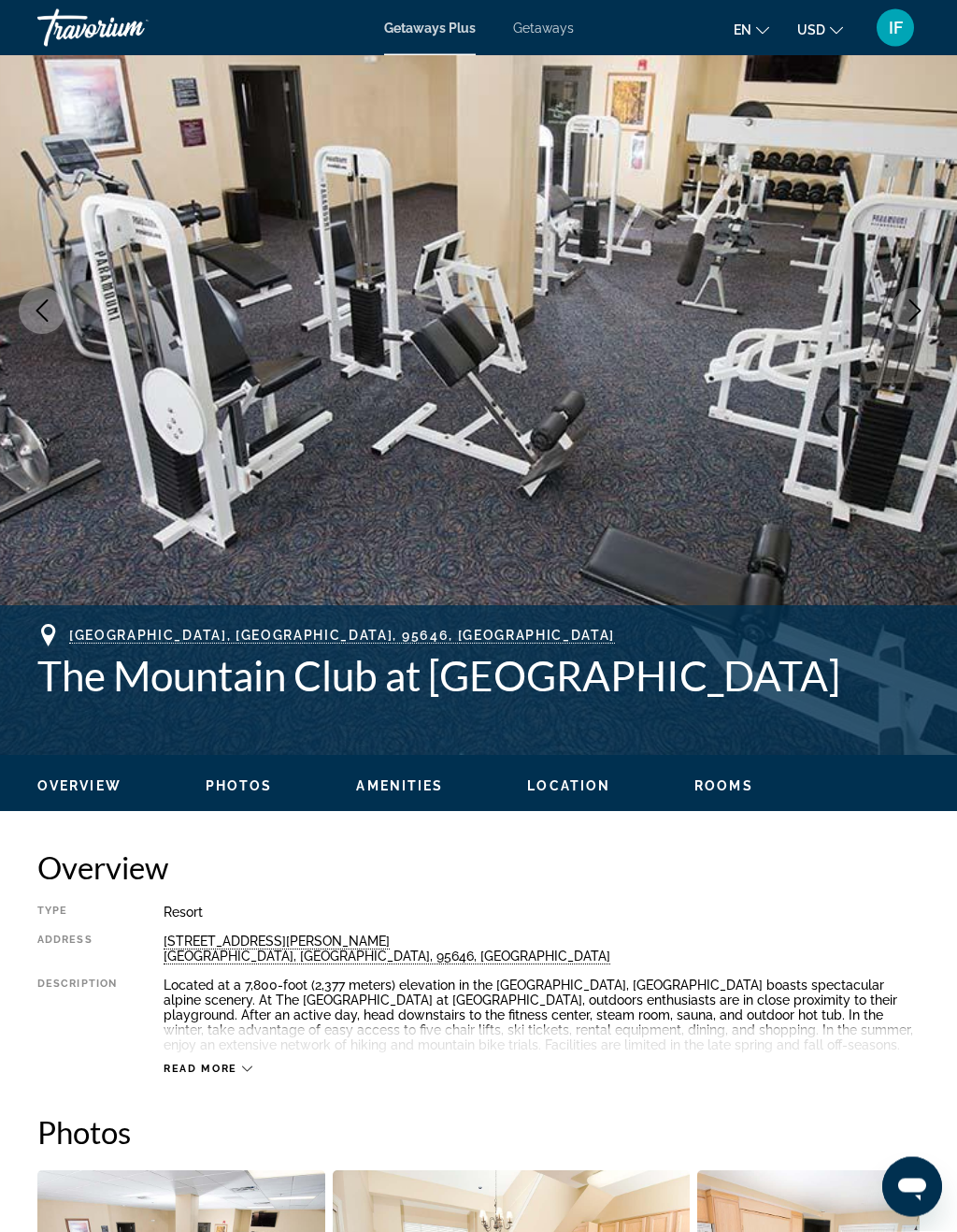
click at [237, 782] on span "Photos" at bounding box center [239, 785] width 67 height 15
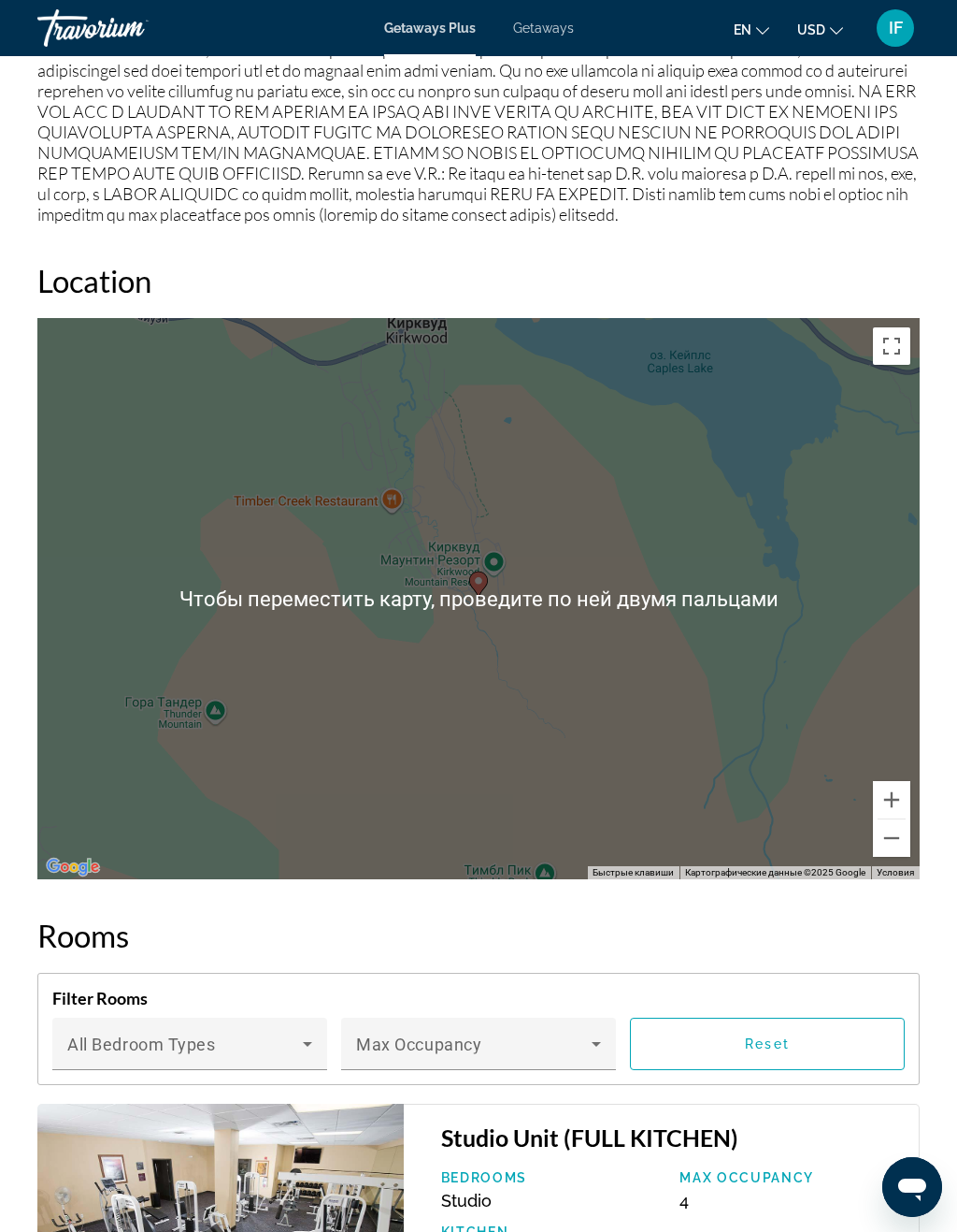
scroll to position [2808, 0]
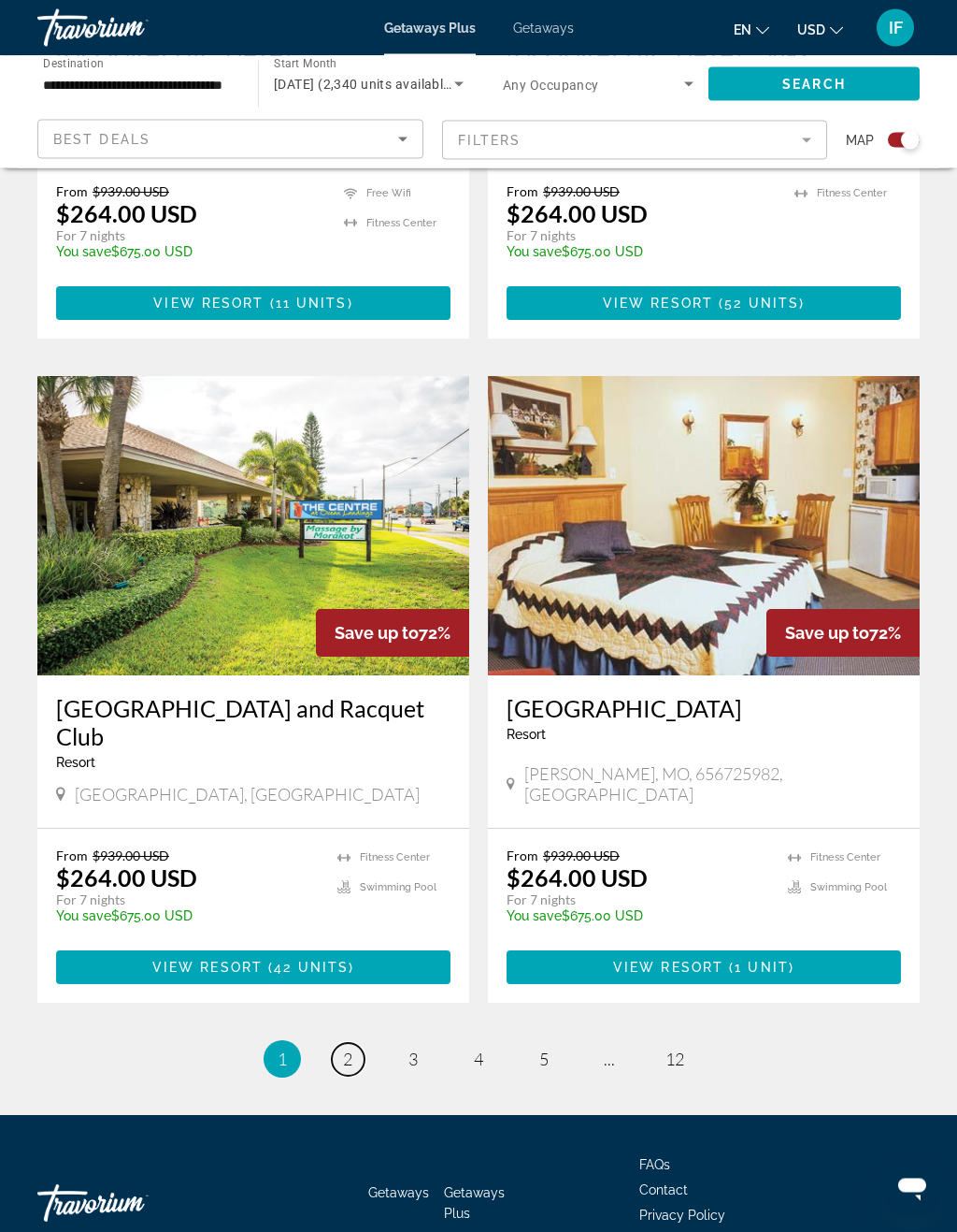
click at [360, 1044] on link "page 2" at bounding box center [348, 1060] width 33 height 33
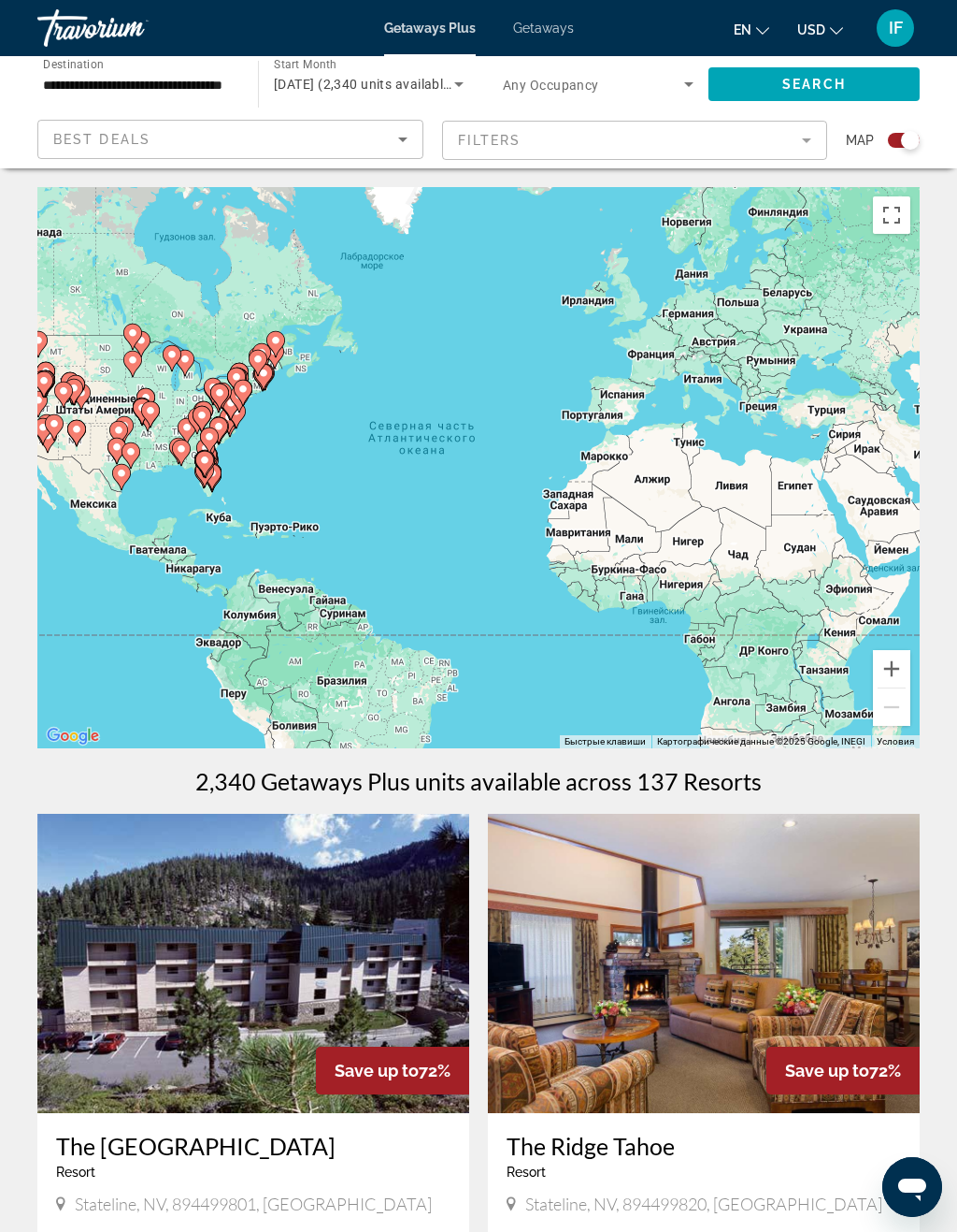
click at [902, 141] on div "Search widget" at bounding box center [910, 140] width 18 height 18
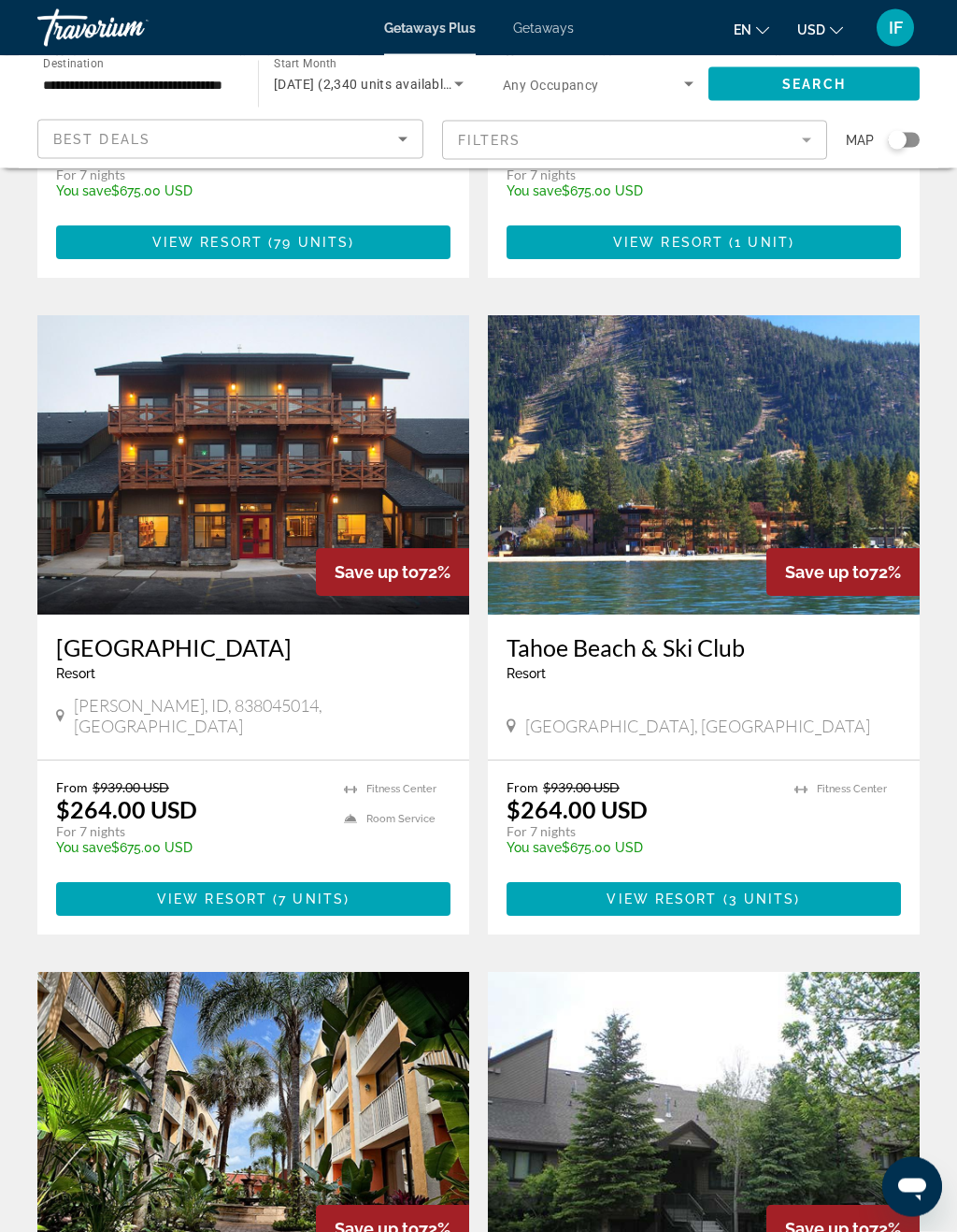
scroll to position [1848, 0]
click at [769, 428] on img "Main content" at bounding box center [704, 465] width 432 height 299
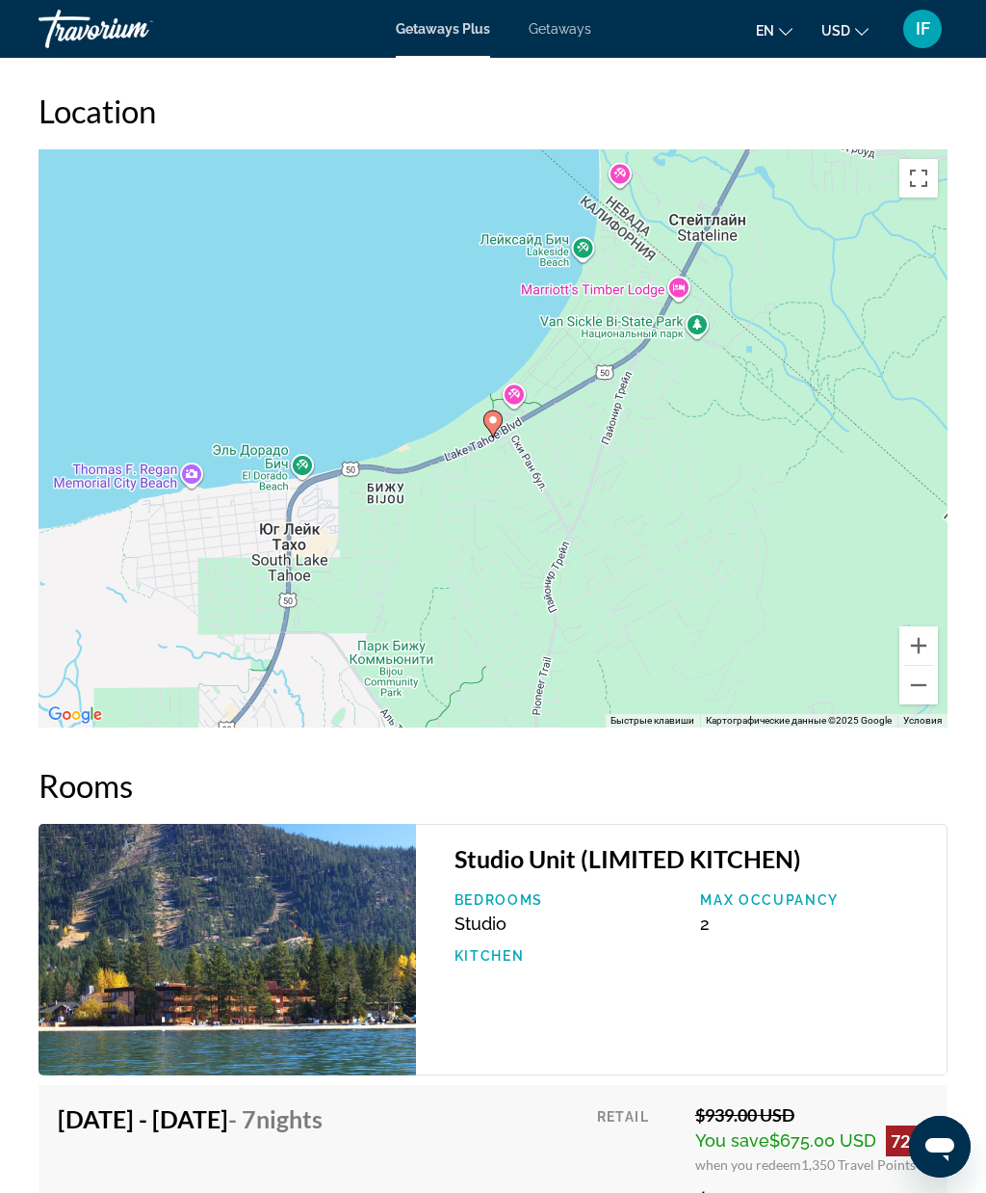
scroll to position [3132, 0]
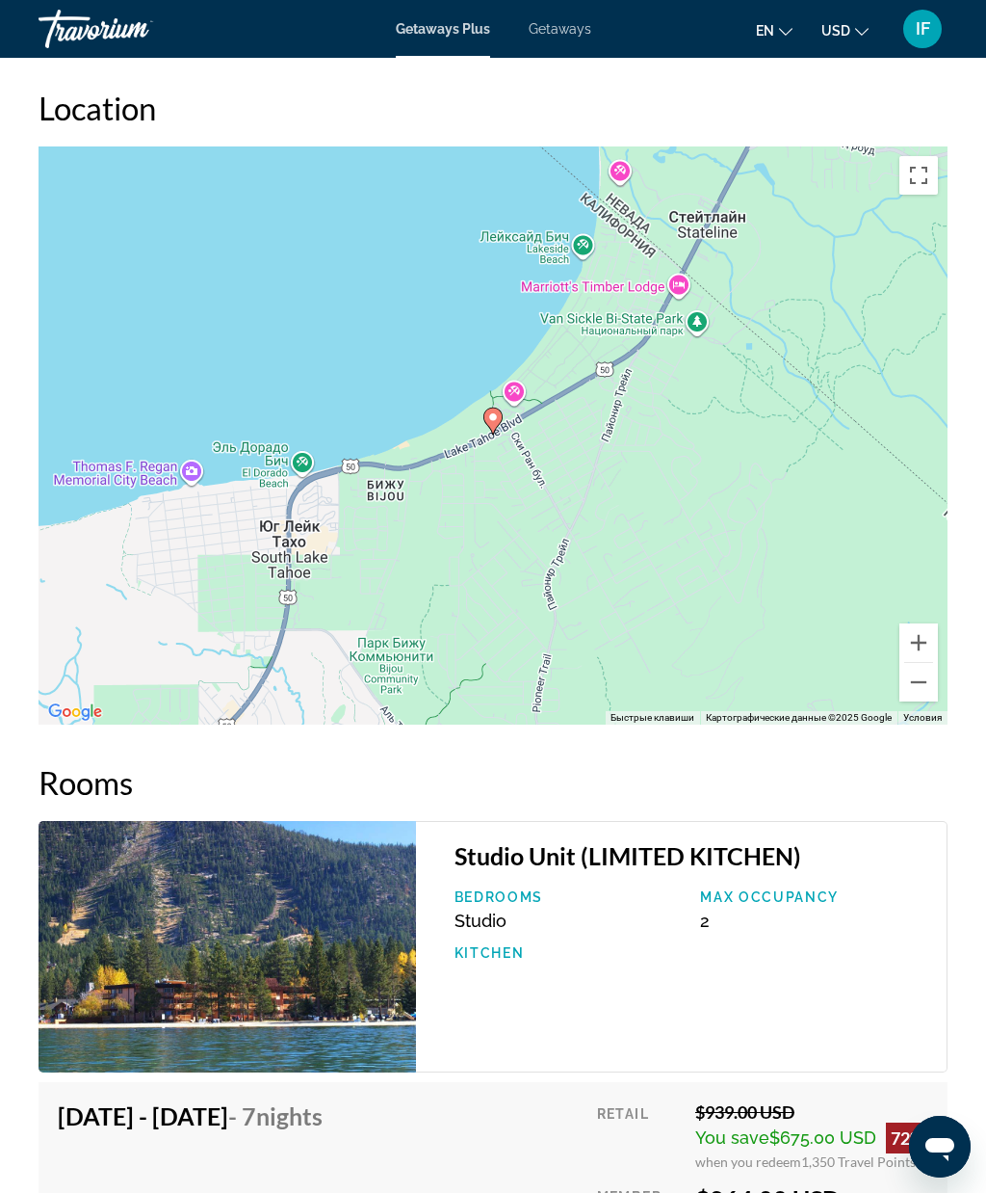
click at [573, 27] on span "Getaways" at bounding box center [560, 28] width 63 height 15
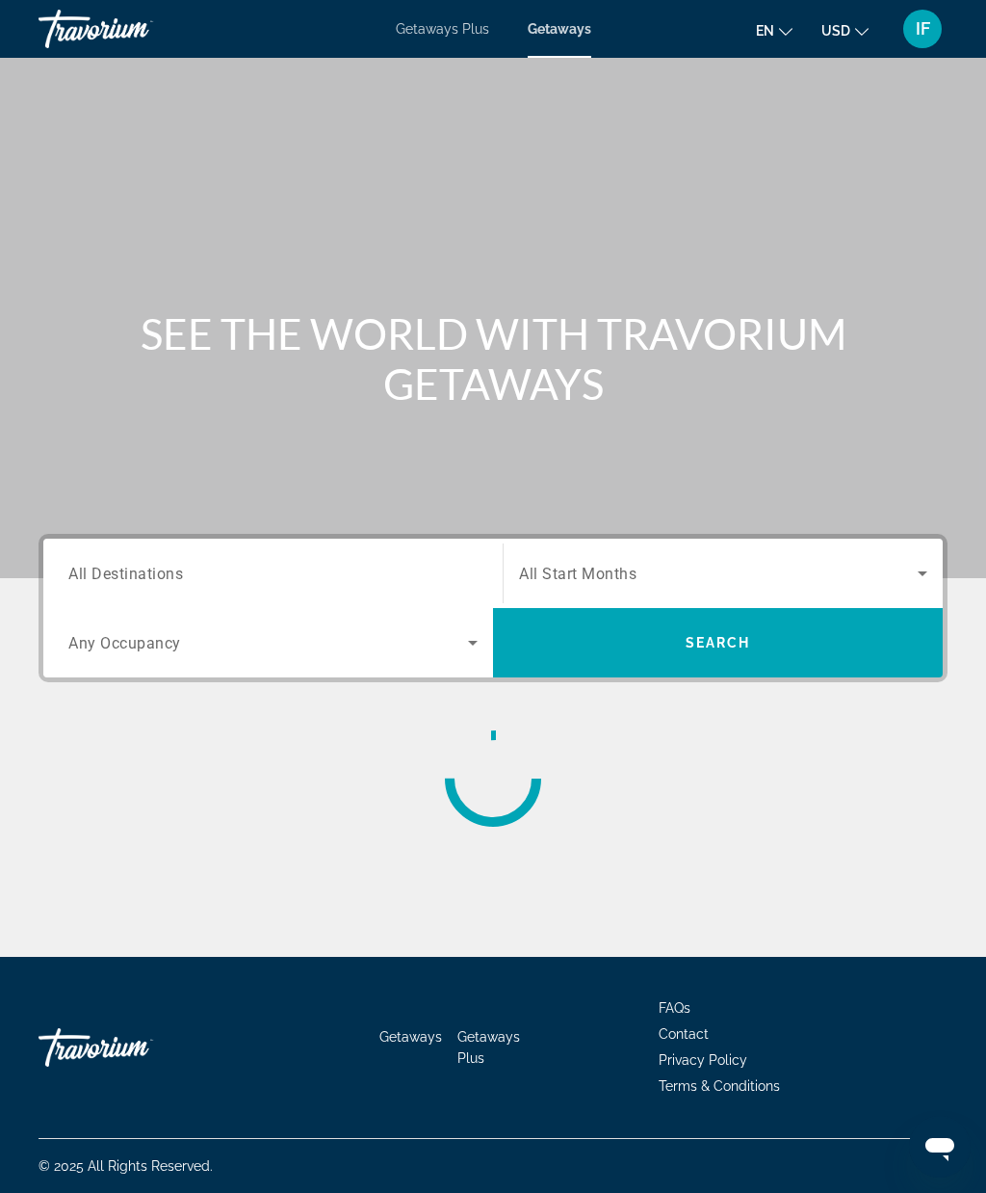
scroll to position [79, 0]
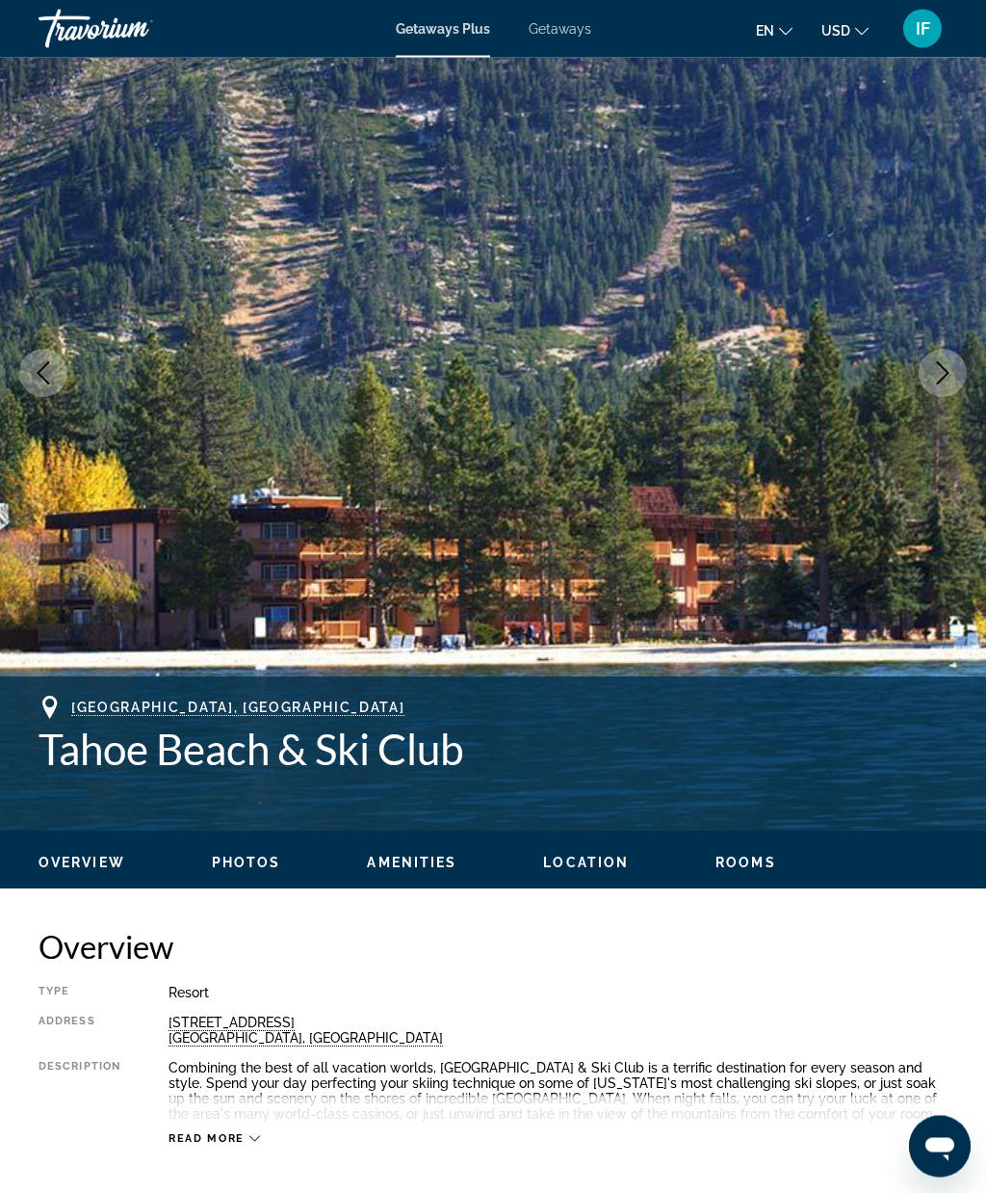
scroll to position [165, 0]
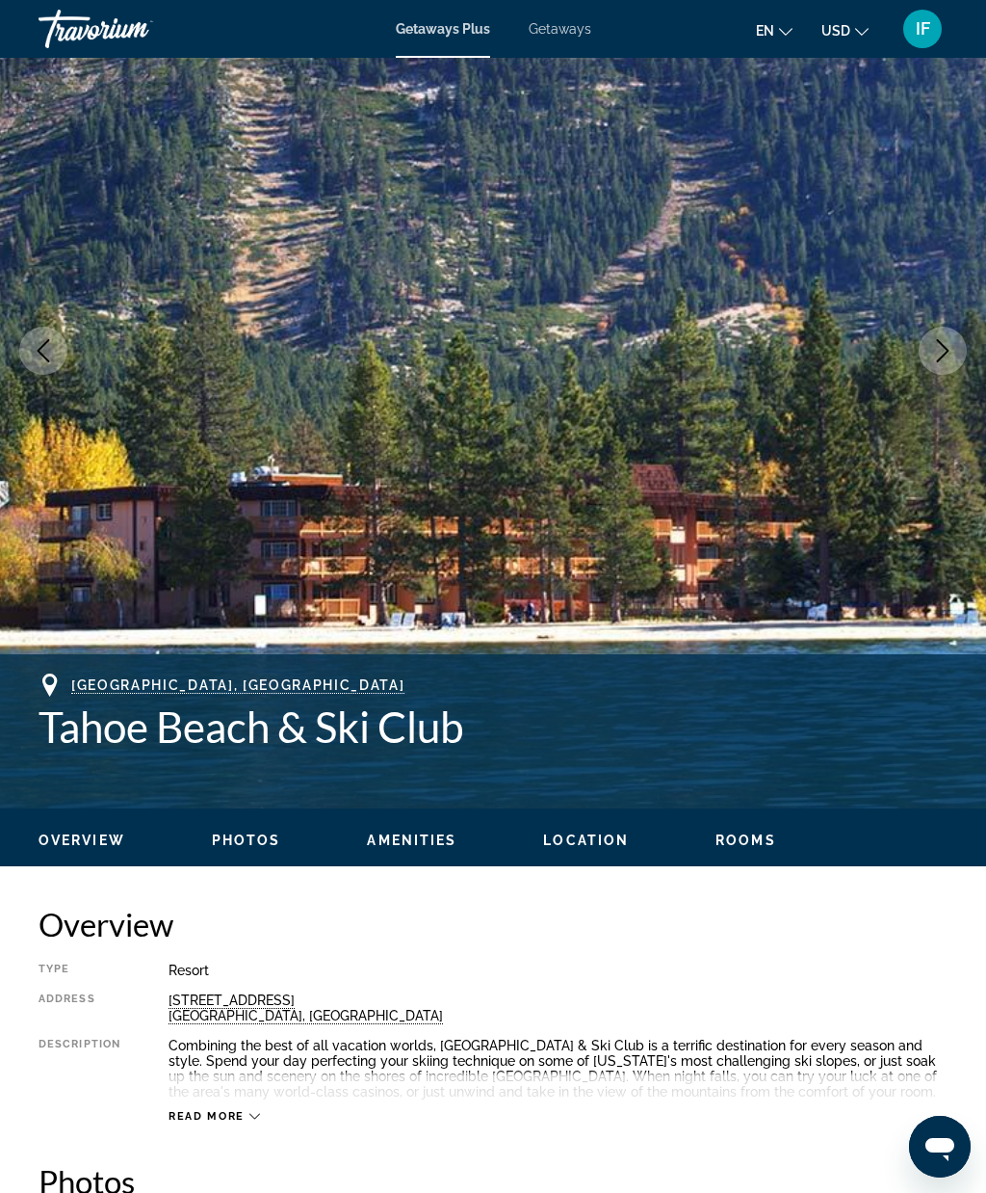
click at [741, 840] on span "Rooms" at bounding box center [746, 839] width 61 height 15
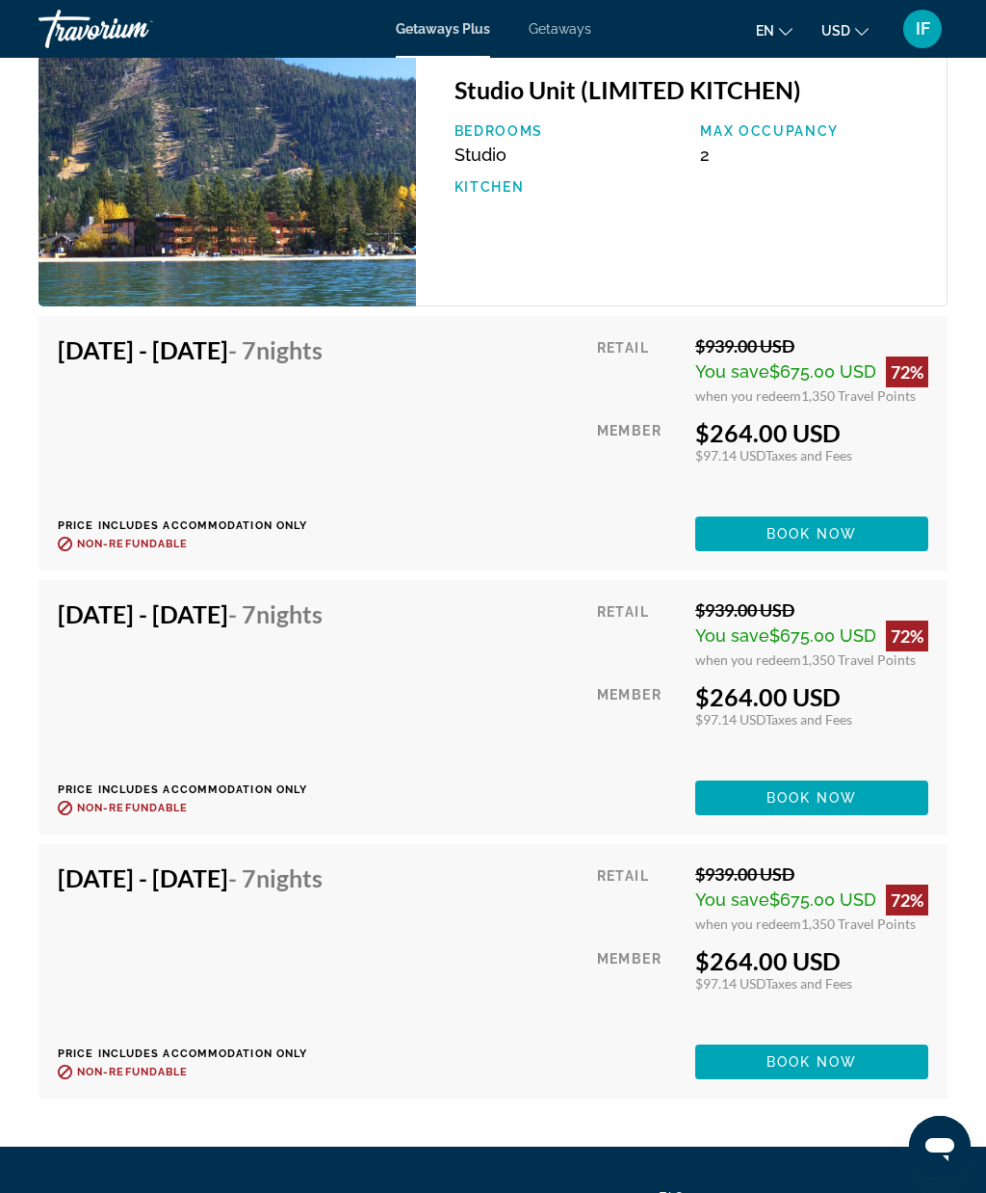
scroll to position [4009, 0]
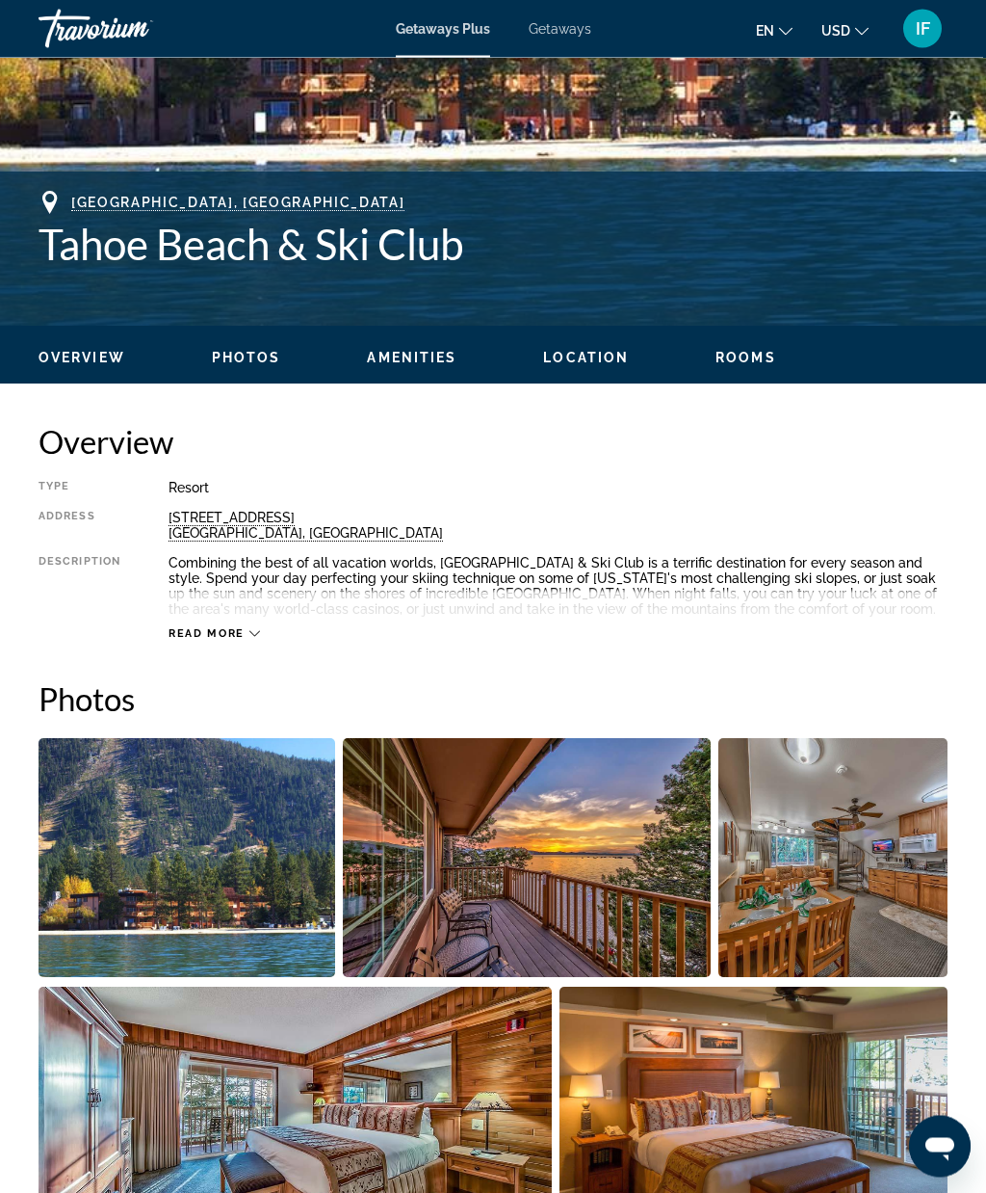
click at [257, 636] on icon "Main content" at bounding box center [255, 634] width 11 height 11
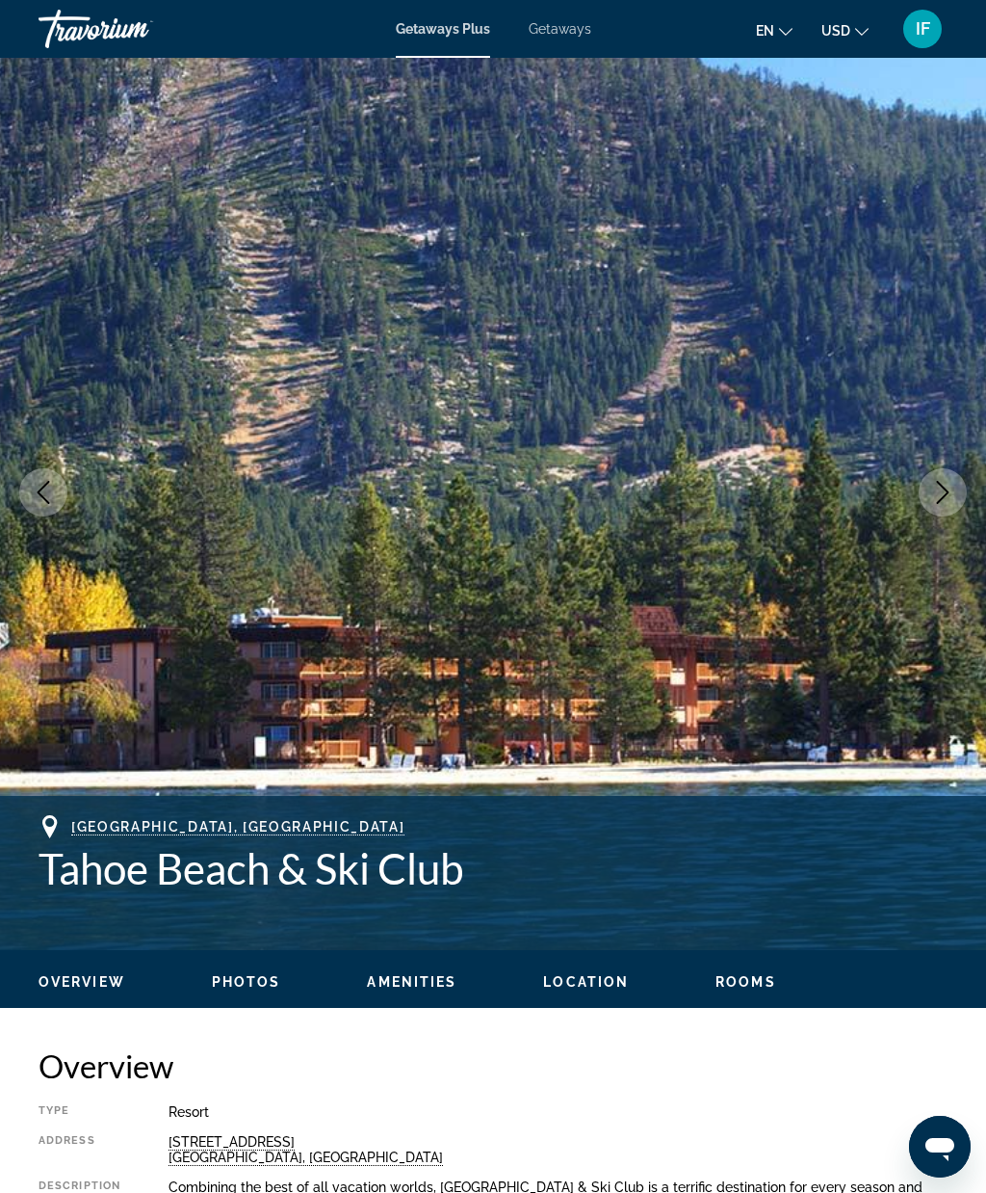
scroll to position [0, 0]
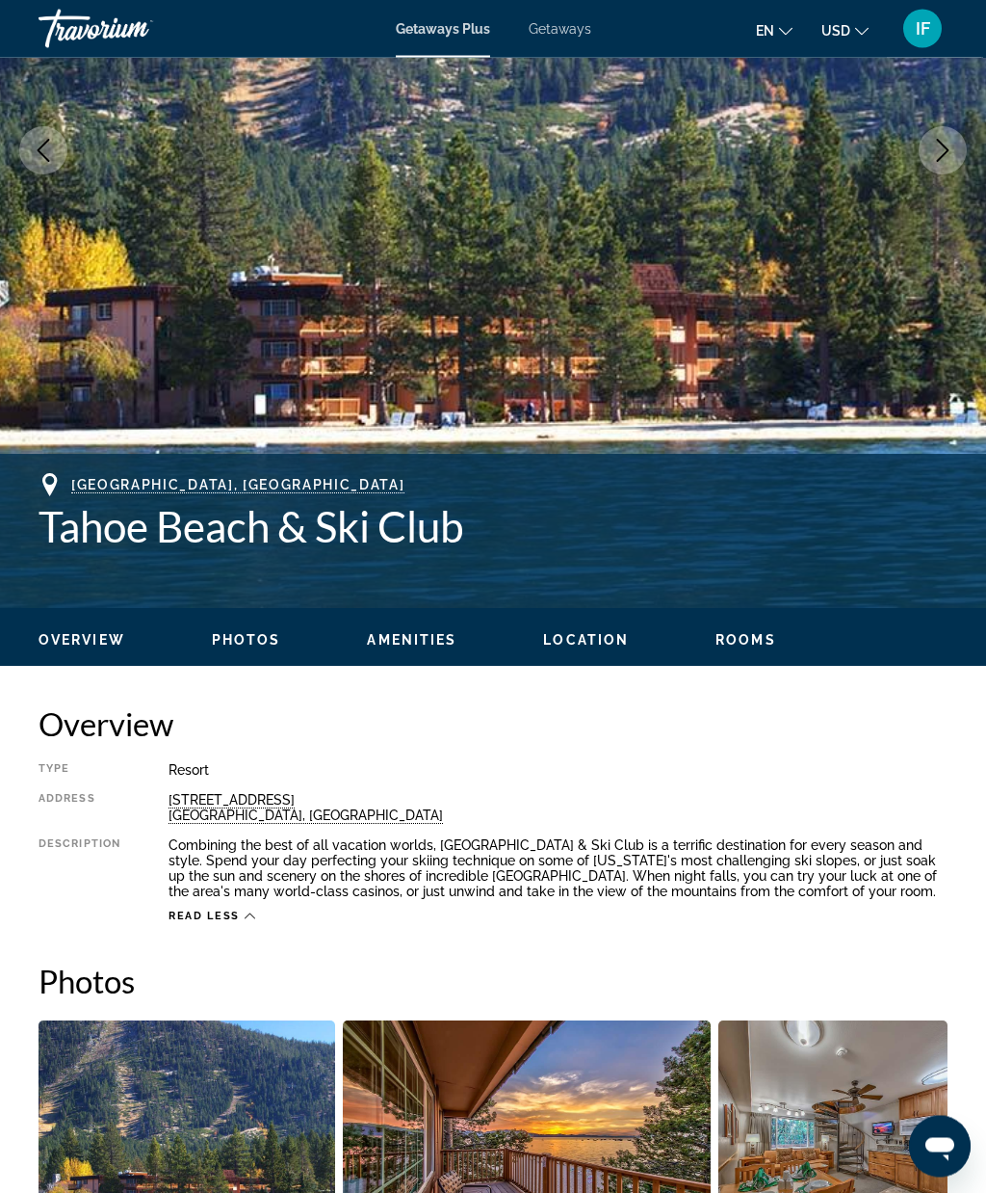
click at [102, 645] on span "Overview" at bounding box center [82, 640] width 87 height 15
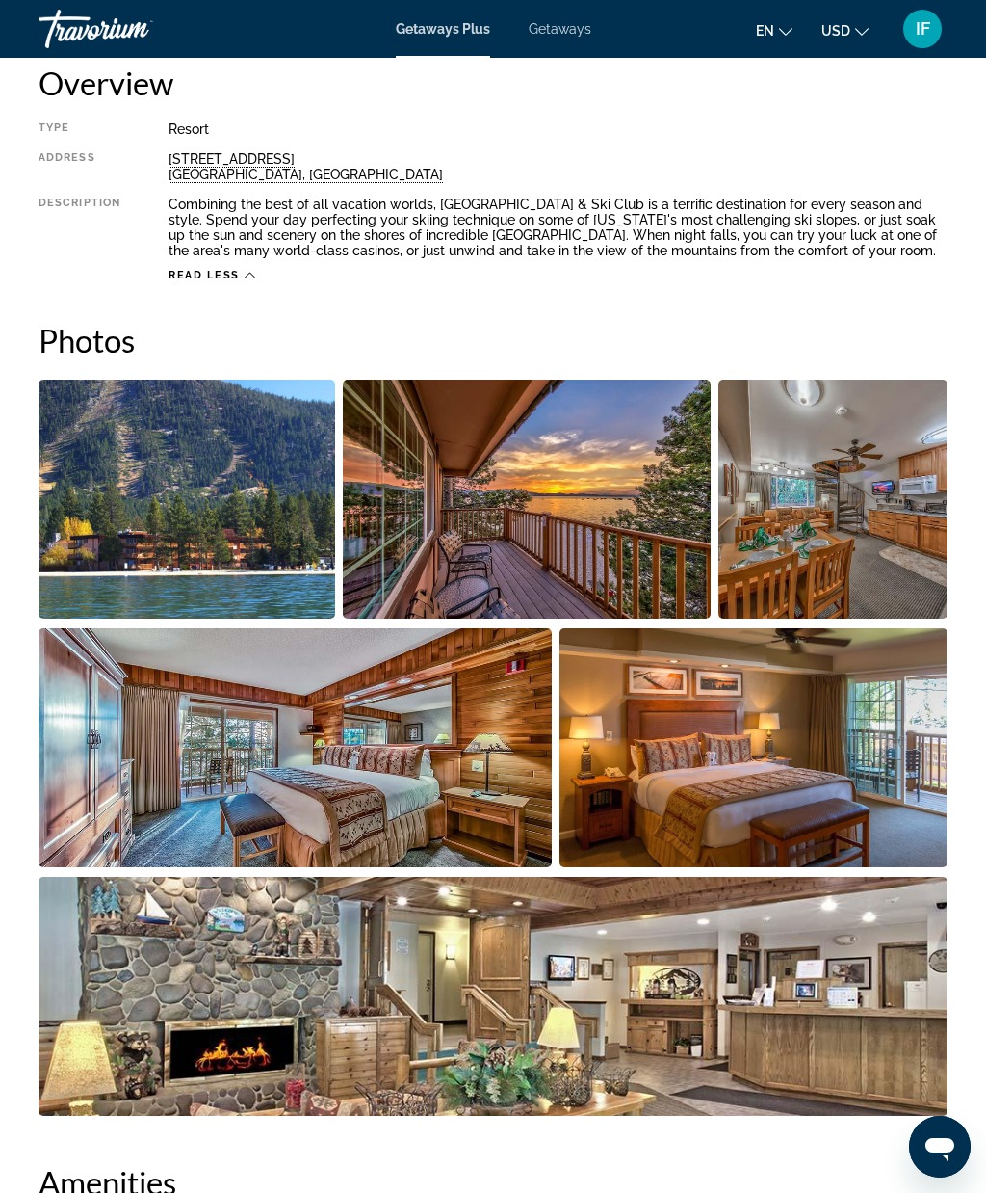
scroll to position [1006, 0]
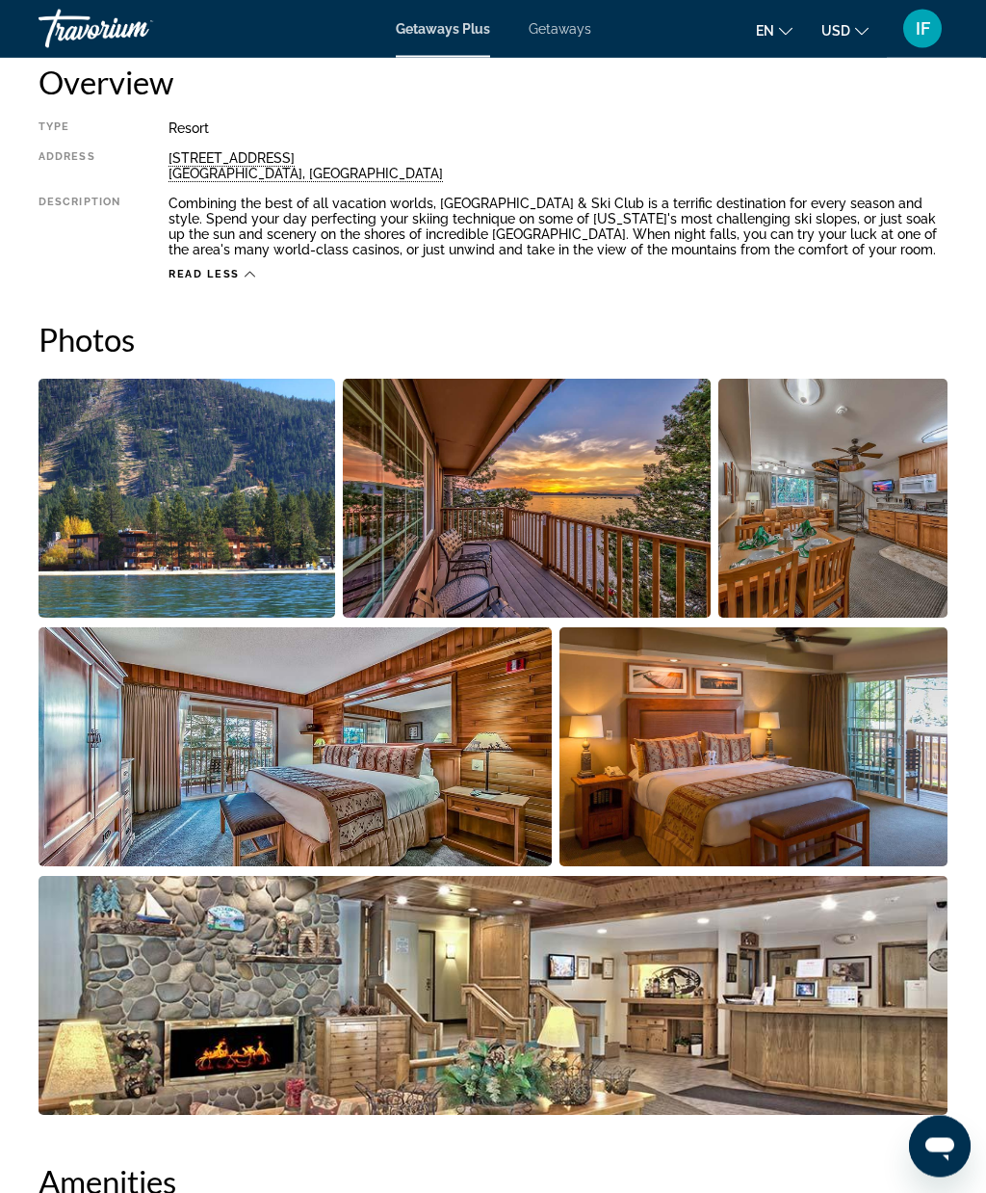
click at [252, 569] on img "Open full-screen image slider" at bounding box center [187, 499] width 297 height 239
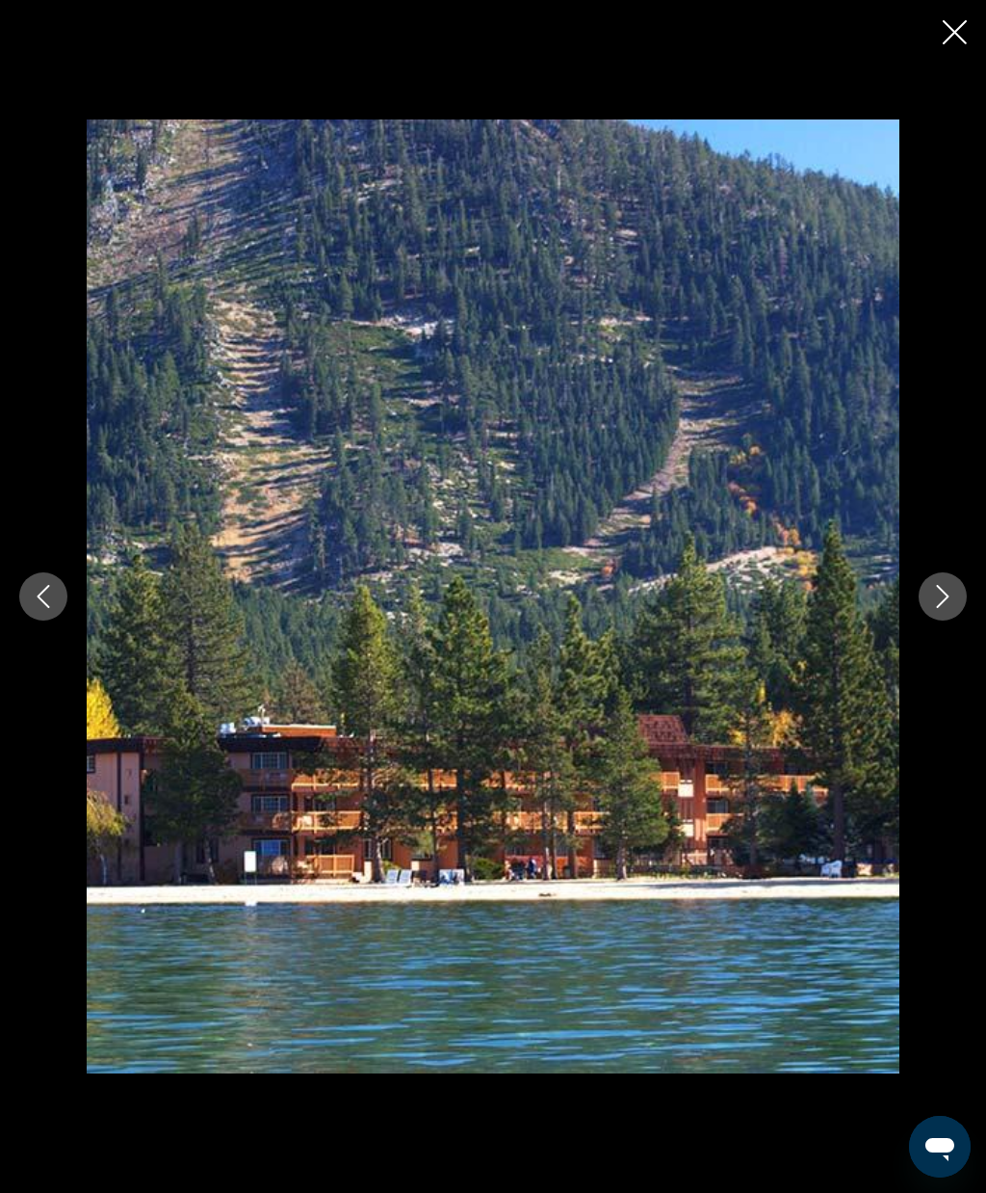
click at [955, 620] on button "Next image" at bounding box center [943, 596] width 48 height 48
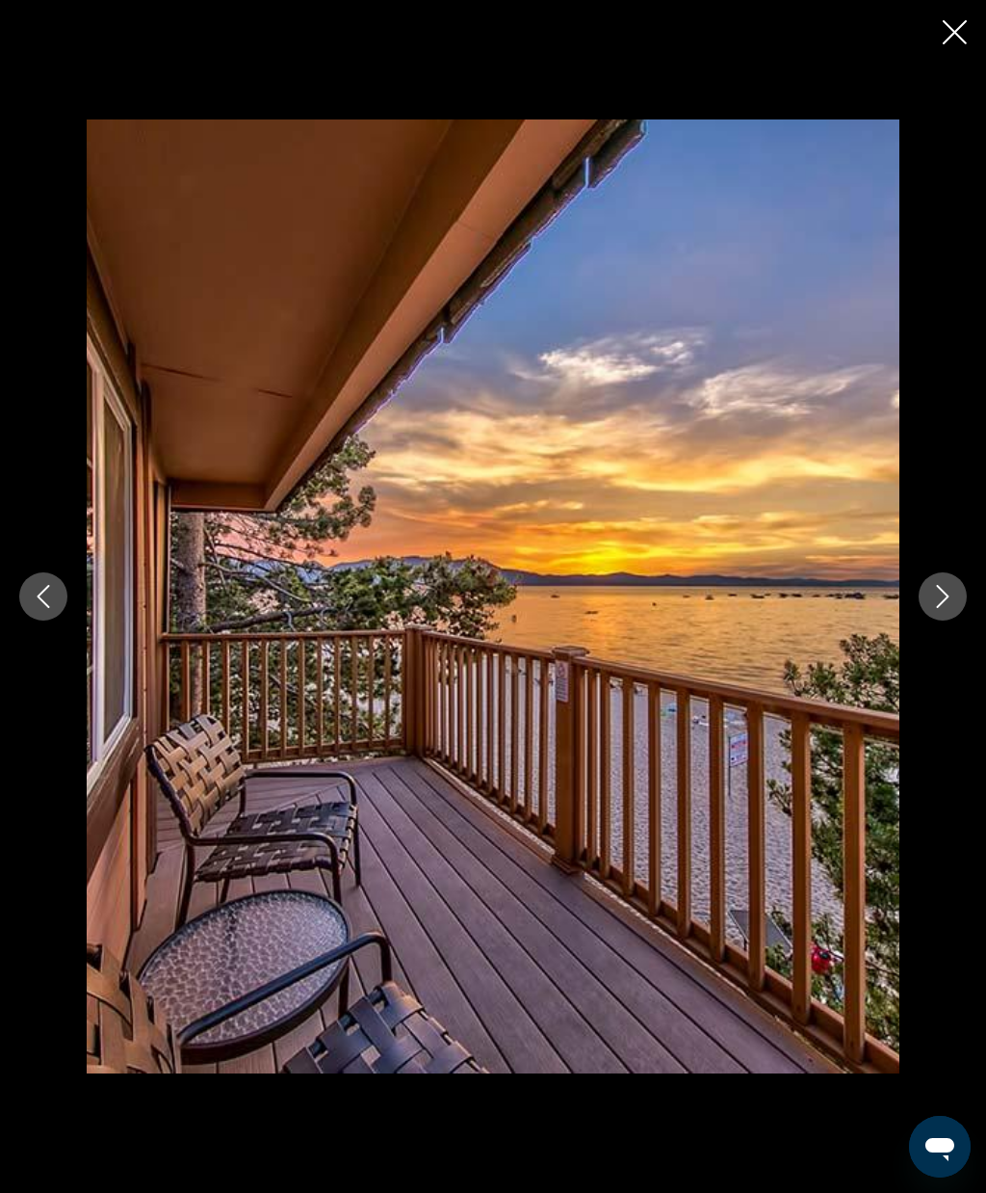
click at [943, 608] on icon "Next image" at bounding box center [943, 596] width 23 height 23
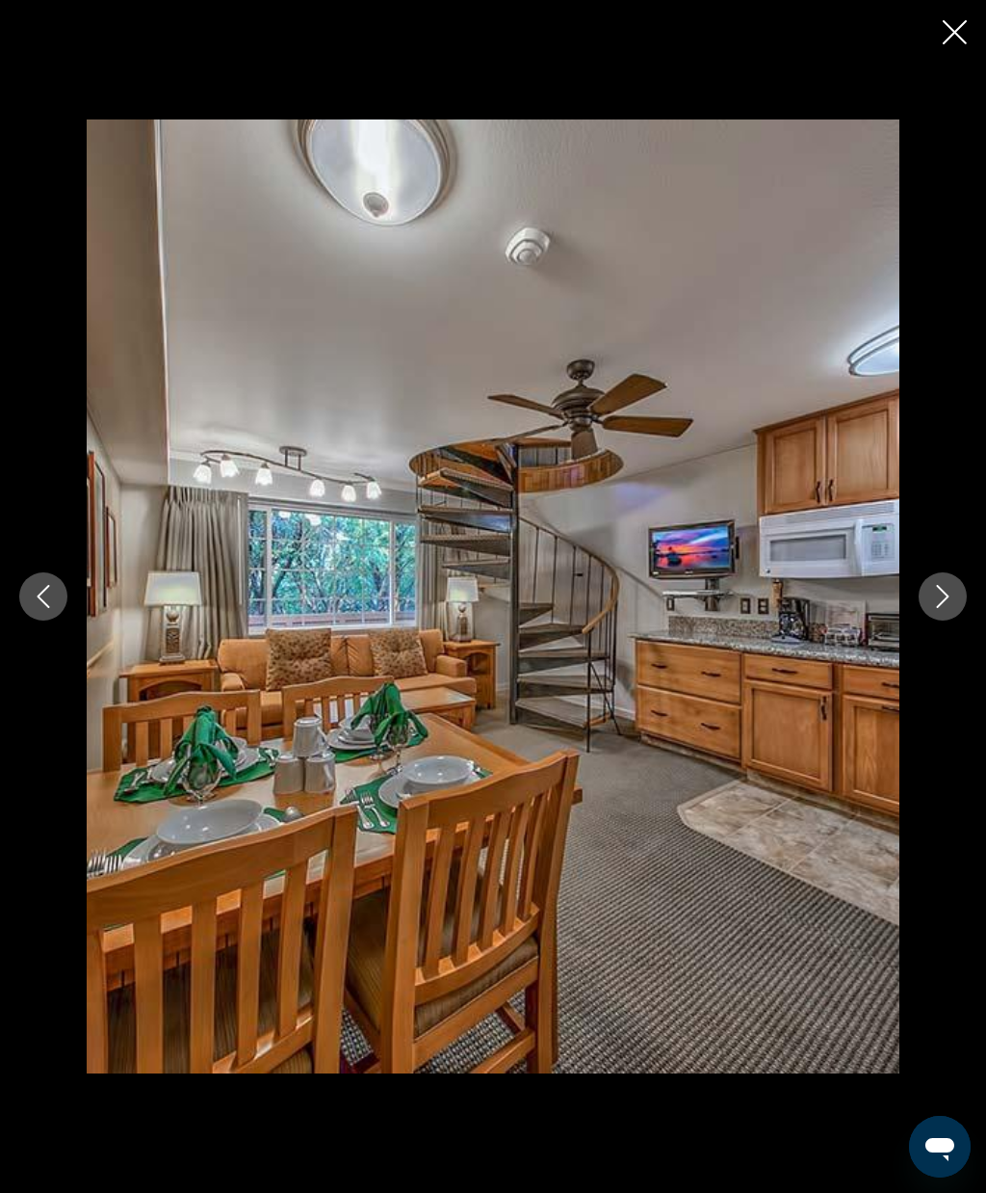
click at [944, 608] on icon "Next image" at bounding box center [943, 596] width 23 height 23
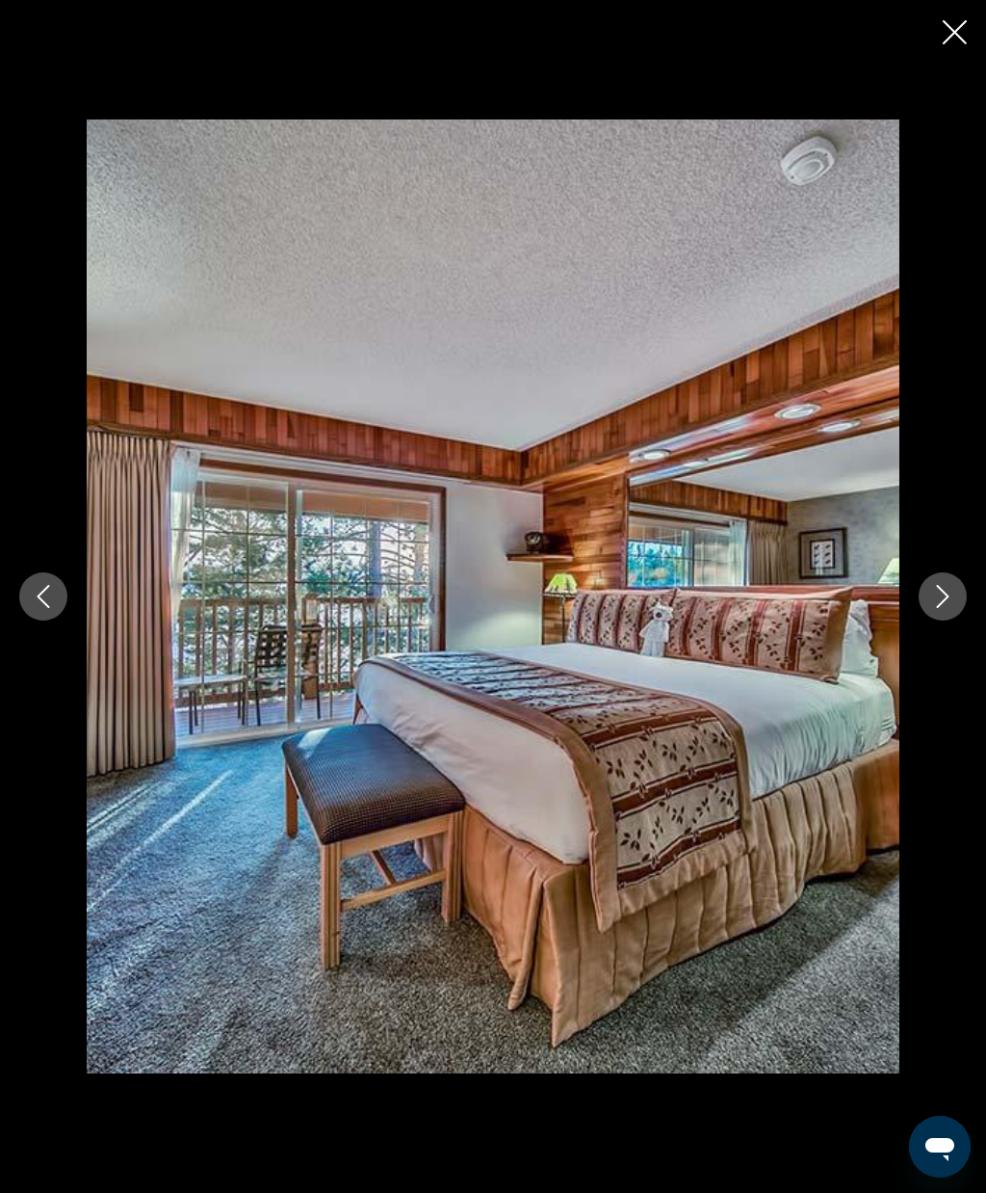
click at [935, 608] on icon "Next image" at bounding box center [943, 596] width 23 height 23
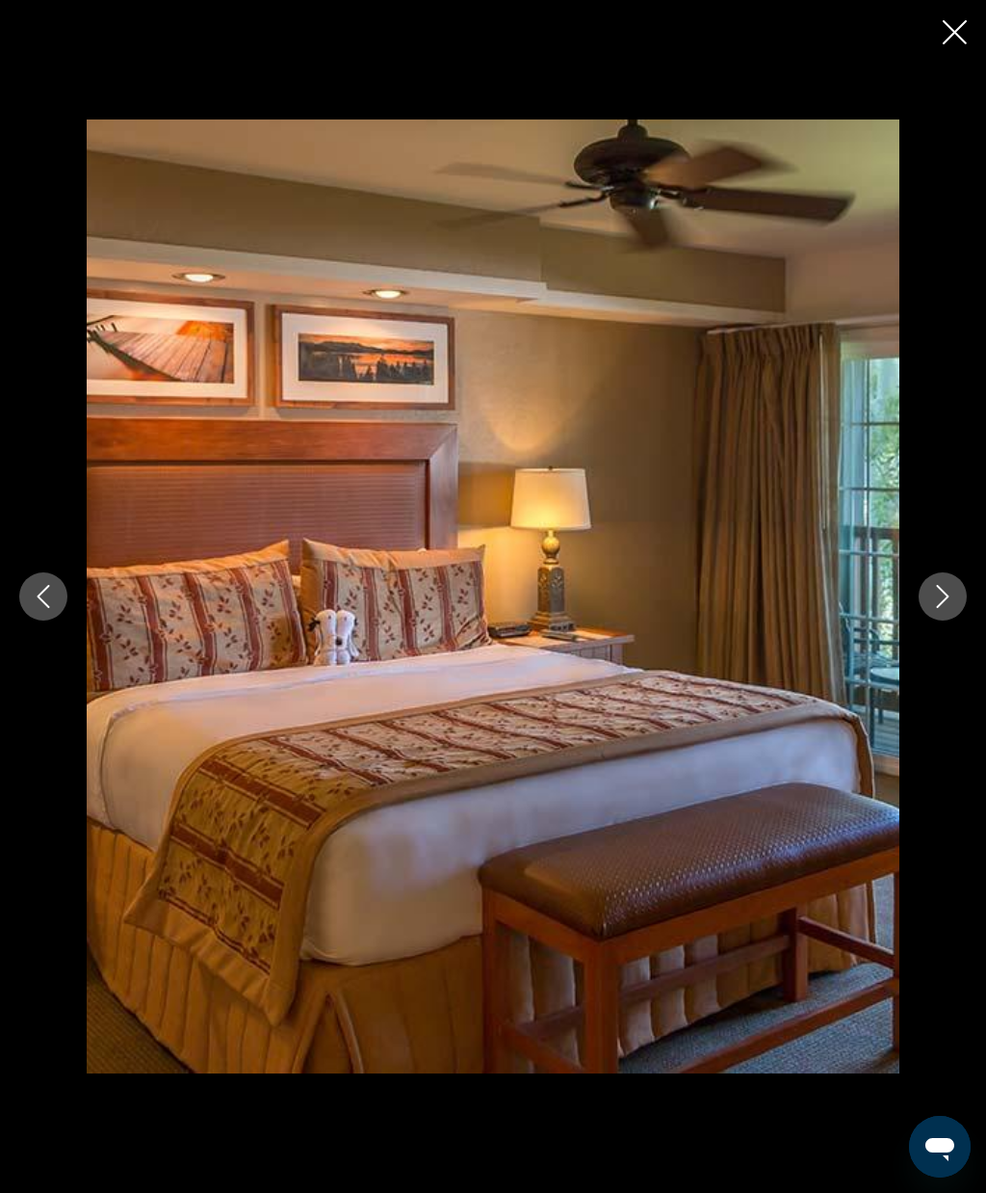
click at [941, 608] on icon "Next image" at bounding box center [943, 596] width 23 height 23
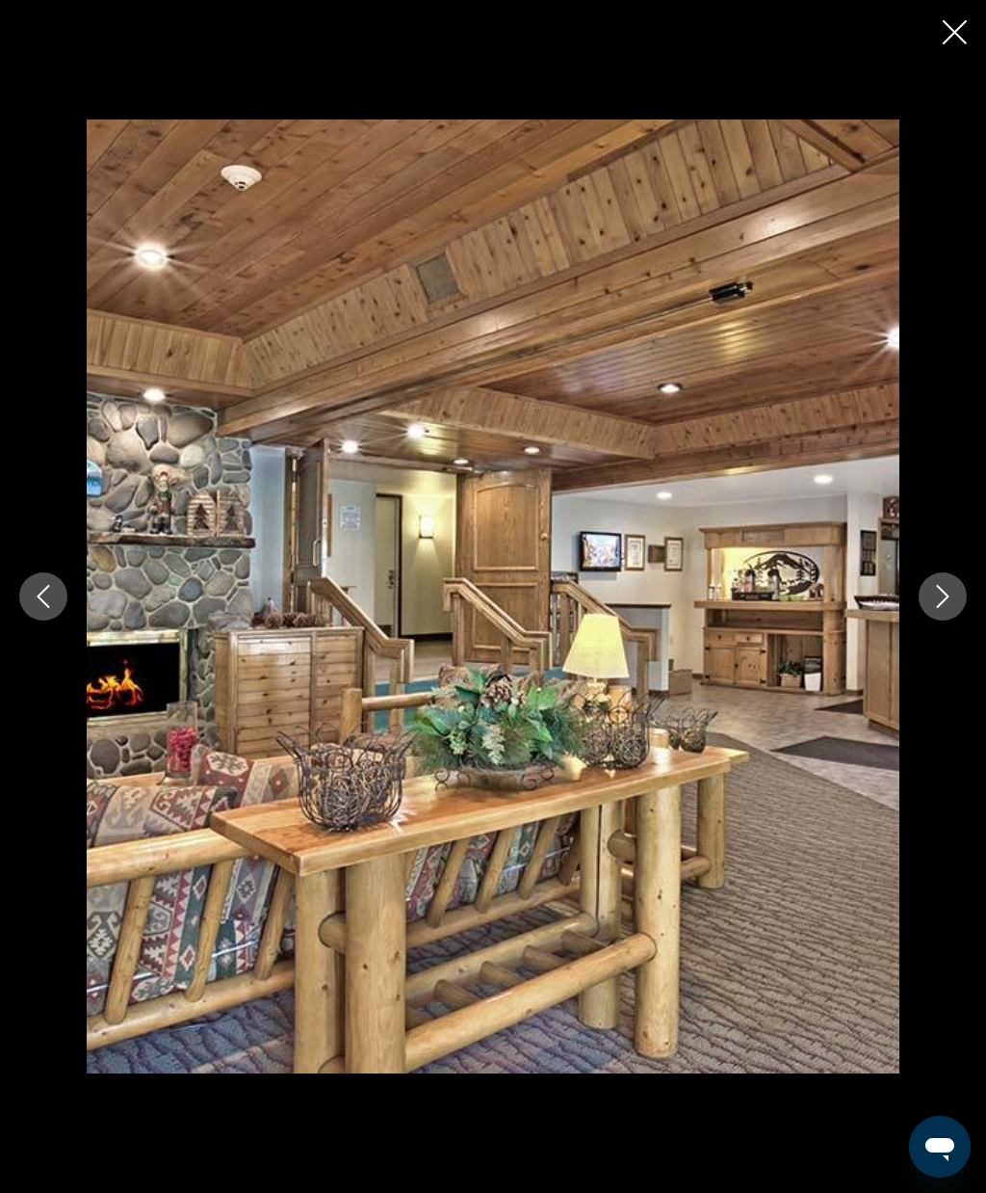
click at [933, 608] on icon "Next image" at bounding box center [943, 596] width 23 height 23
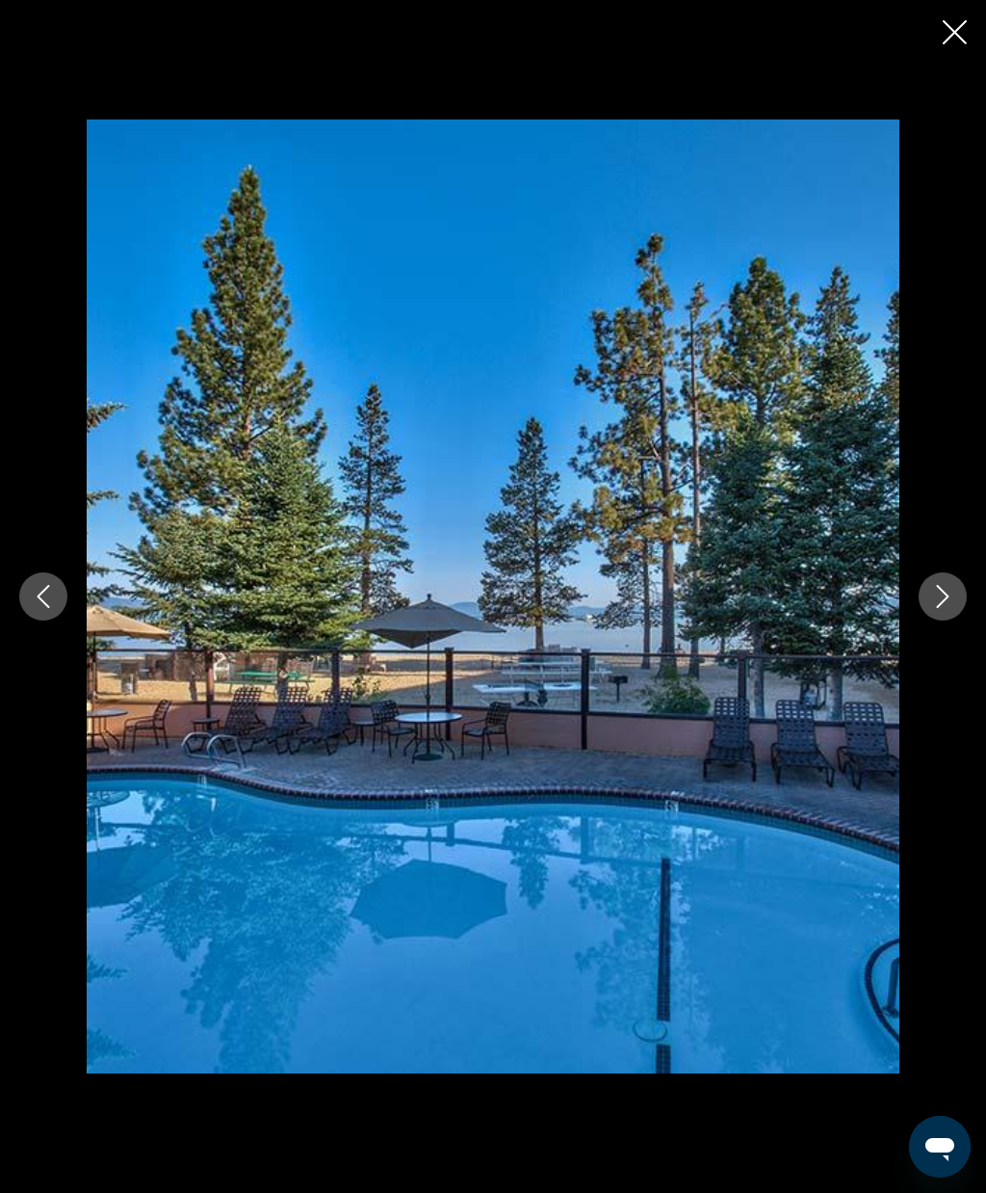
click at [933, 608] on icon "Next image" at bounding box center [943, 596] width 23 height 23
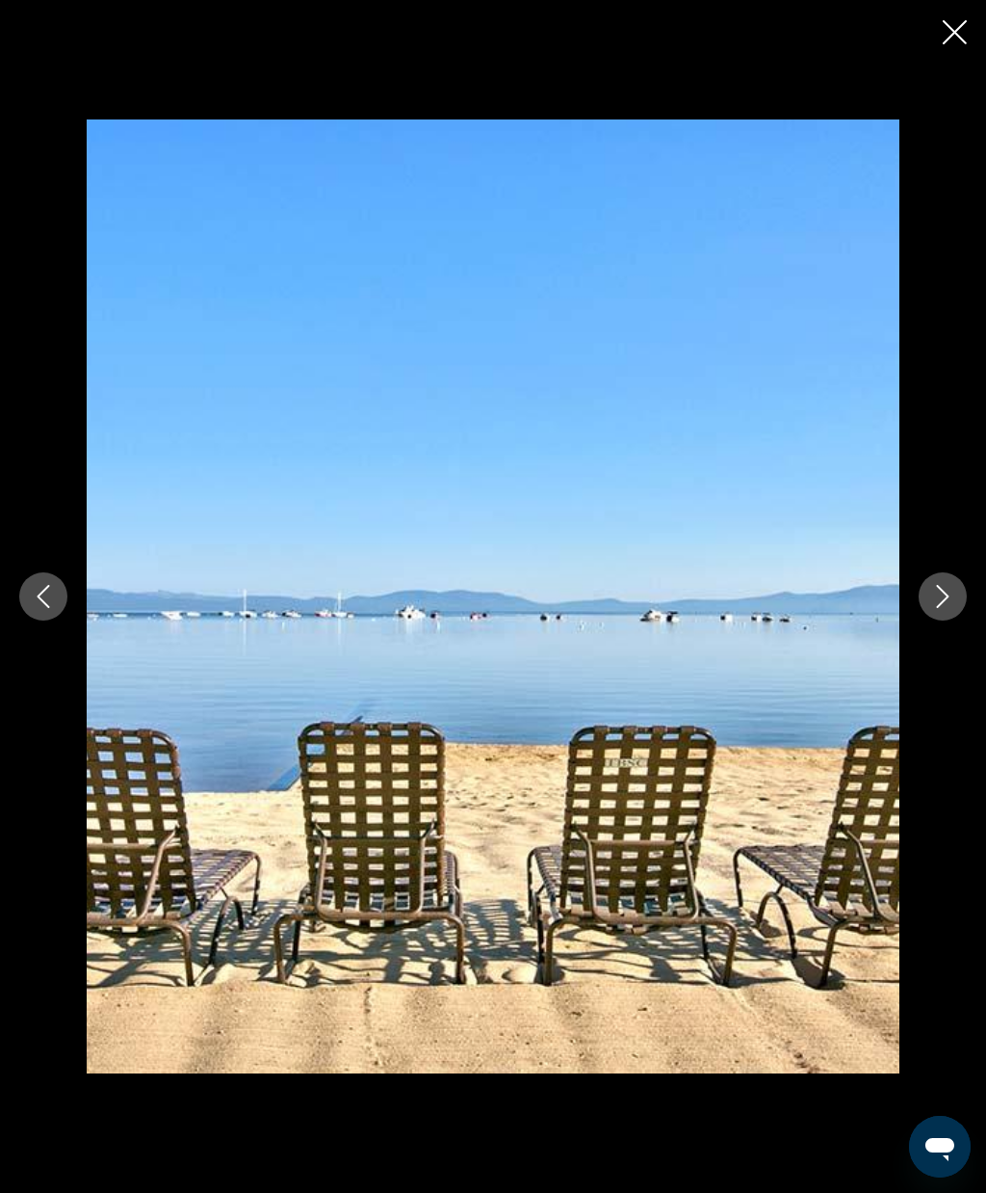
click at [935, 608] on icon "Next image" at bounding box center [943, 596] width 23 height 23
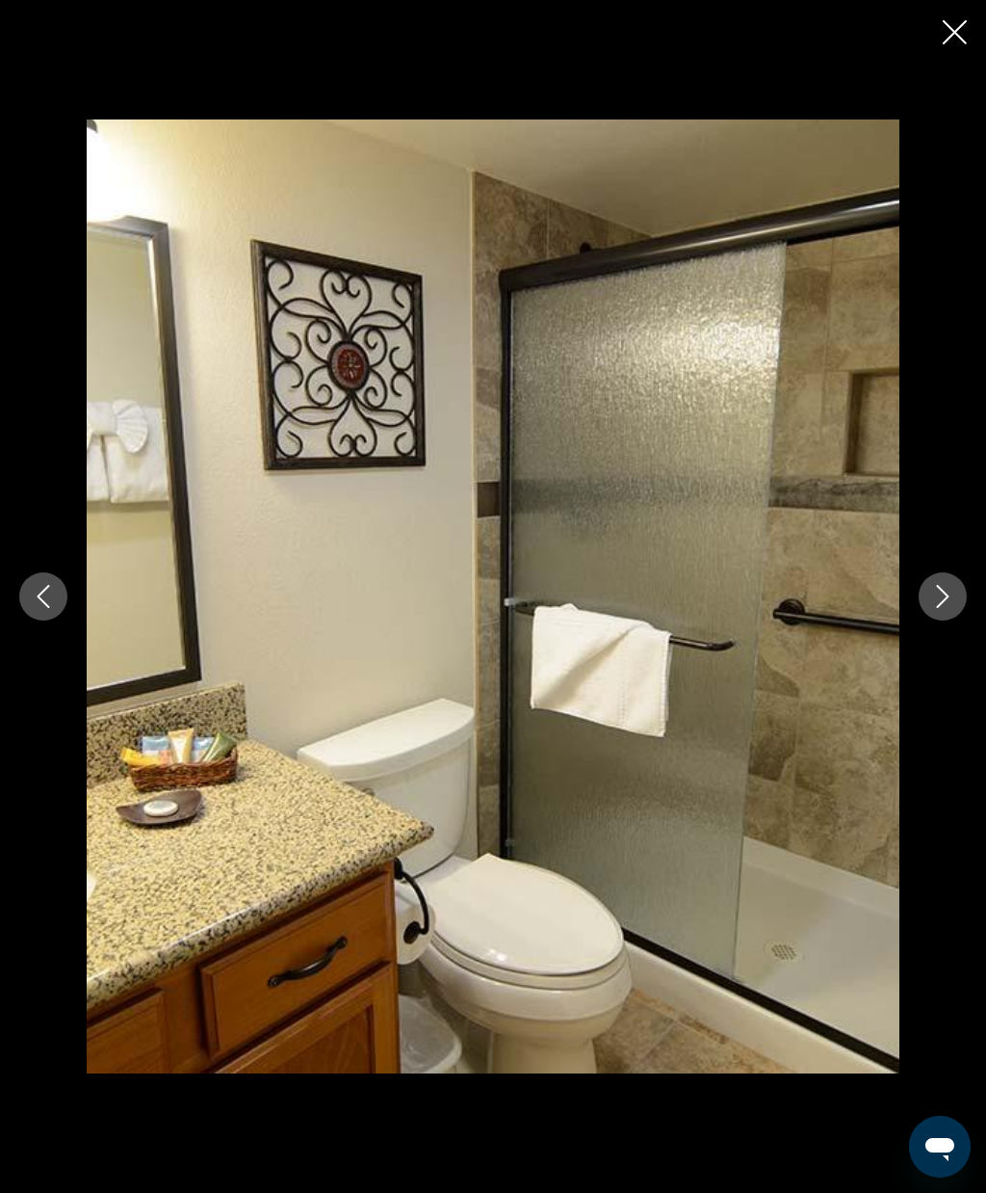
click at [948, 28] on icon "Close slideshow" at bounding box center [955, 32] width 24 height 24
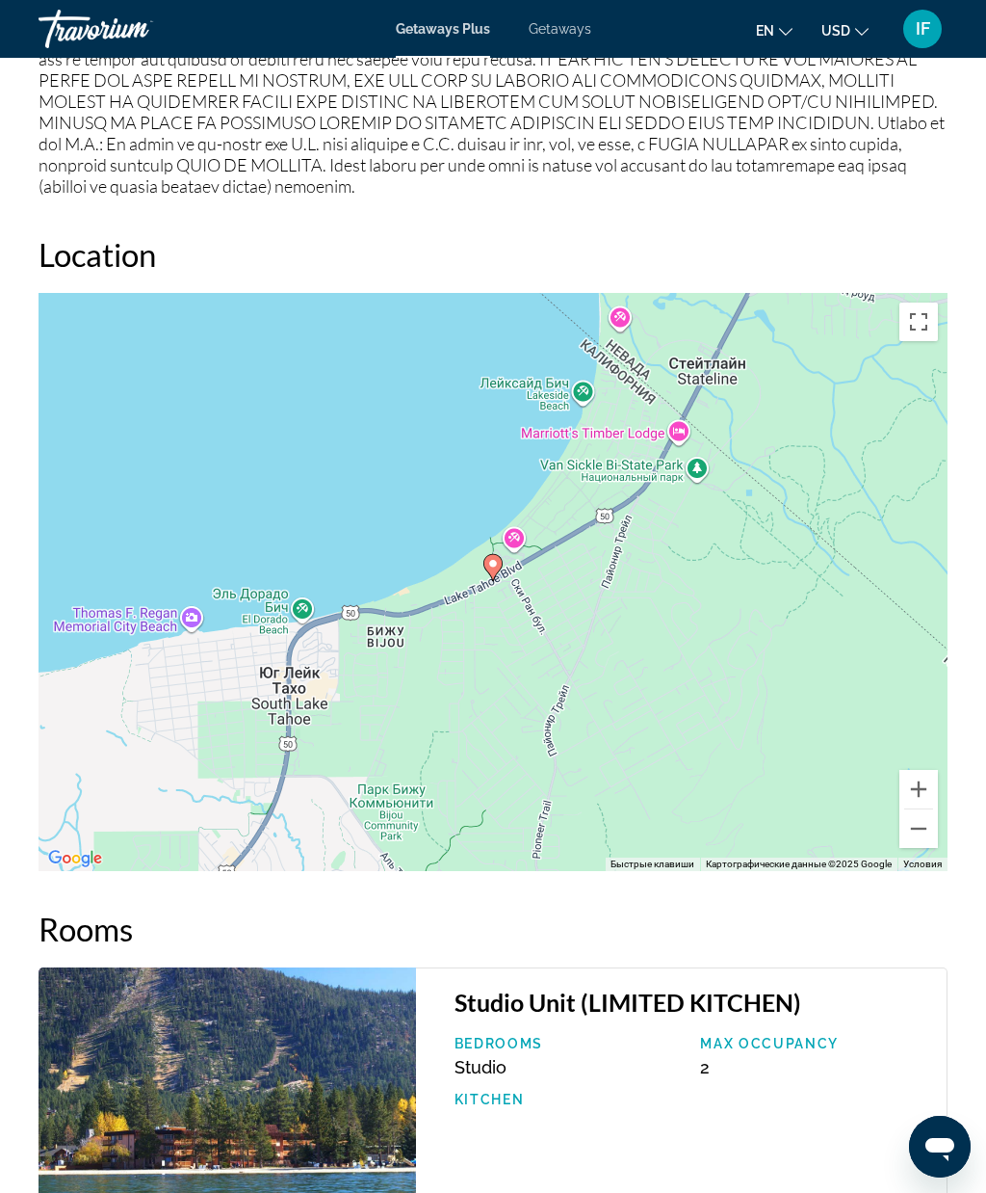
scroll to position [2981, 0]
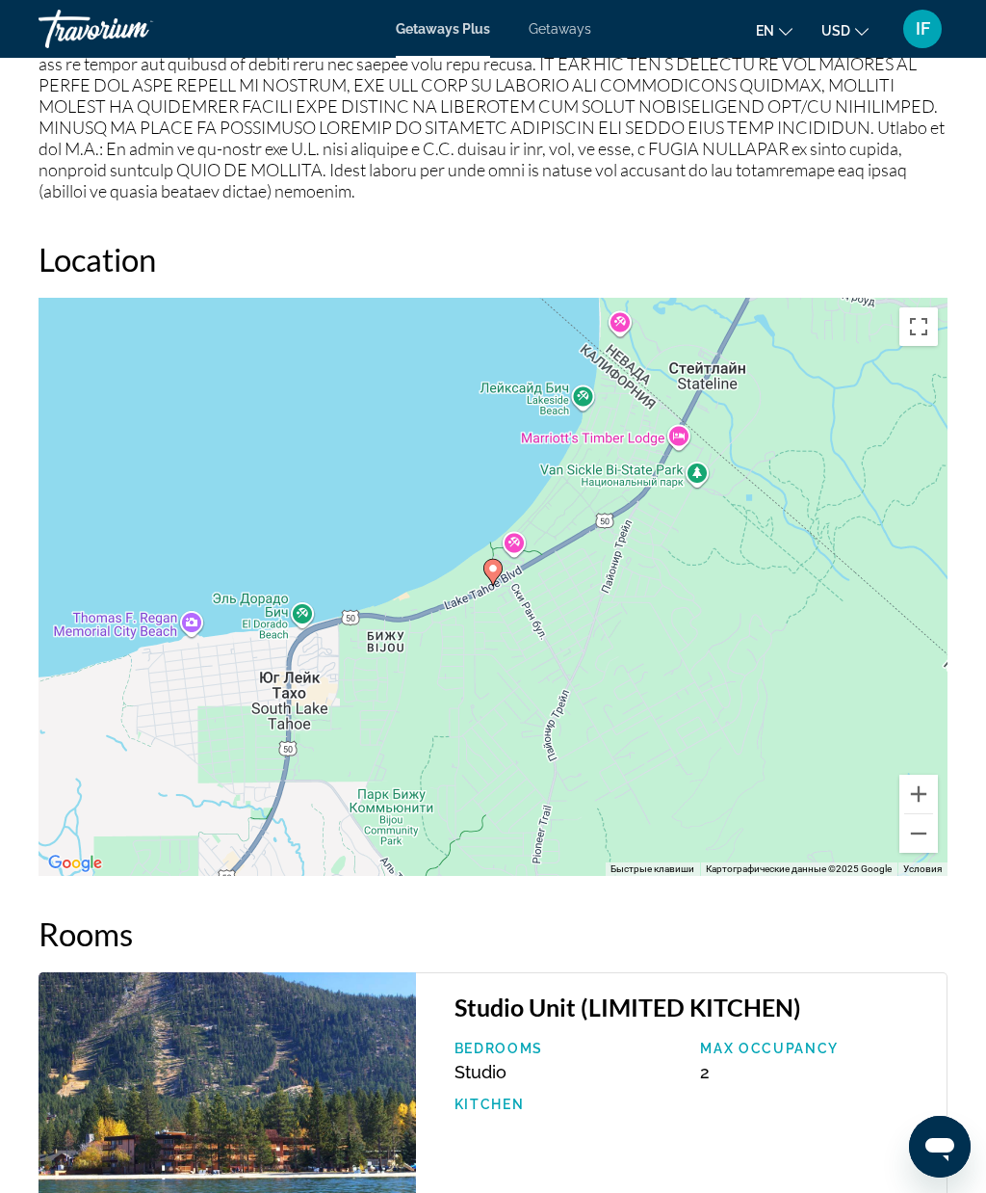
click at [580, 35] on span "Getaways" at bounding box center [560, 28] width 63 height 15
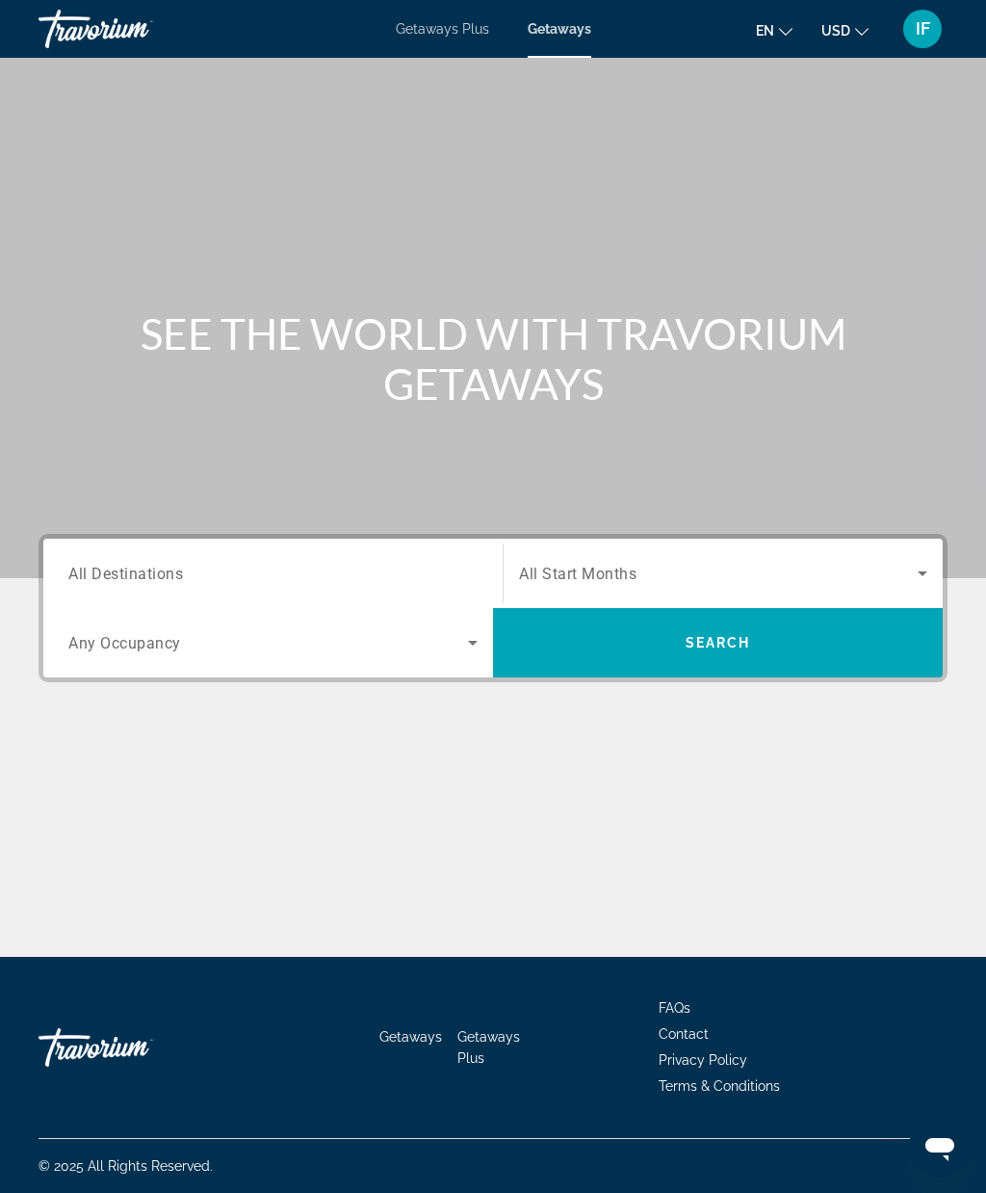
scroll to position [79, 0]
click at [152, 564] on span "All Destinations" at bounding box center [125, 573] width 115 height 18
click at [152, 563] on input "Destination All Destinations" at bounding box center [272, 574] width 409 height 23
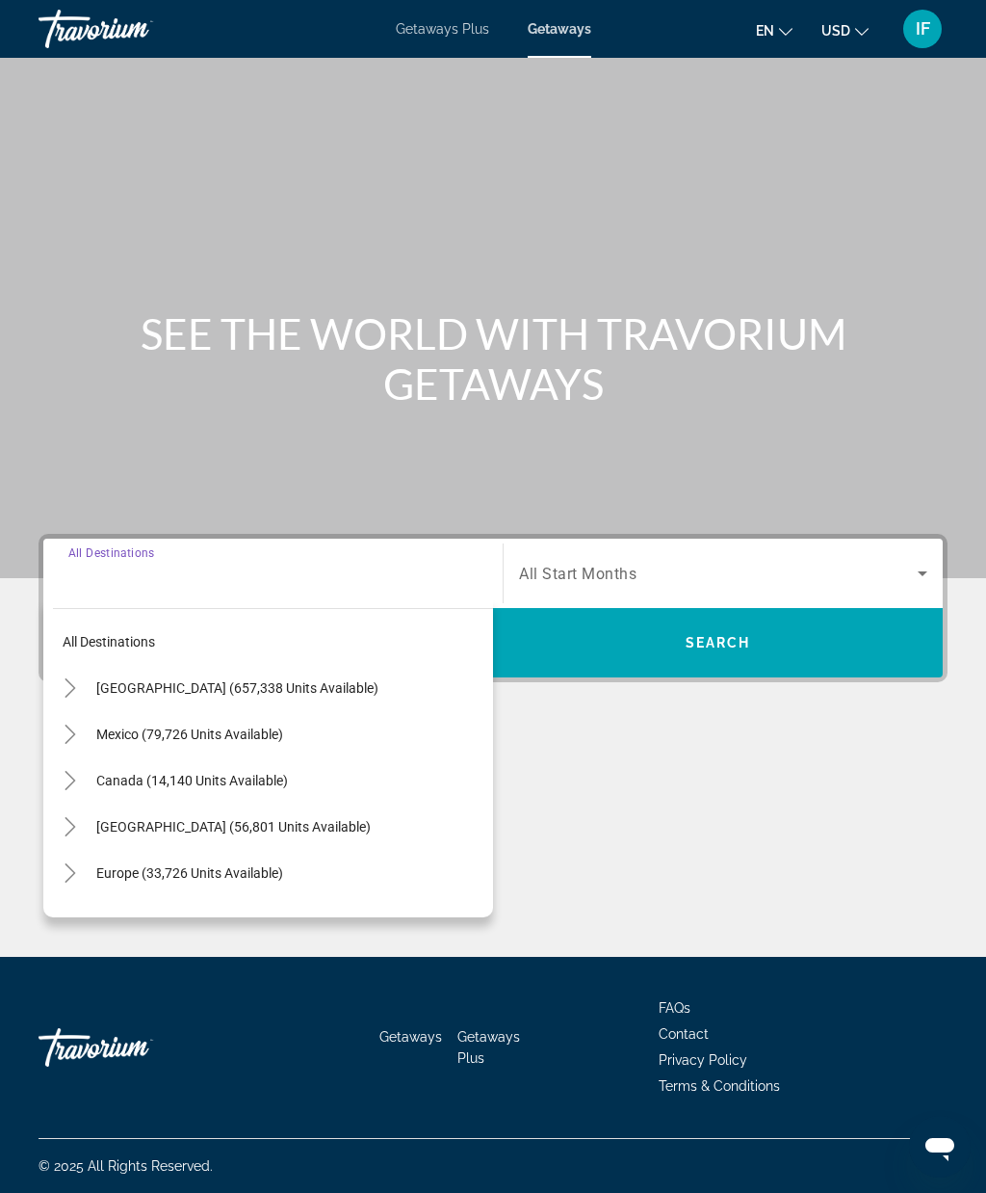
click at [318, 680] on span "[GEOGRAPHIC_DATA] (657,338 units available)" at bounding box center [237, 687] width 282 height 15
type input "**********"
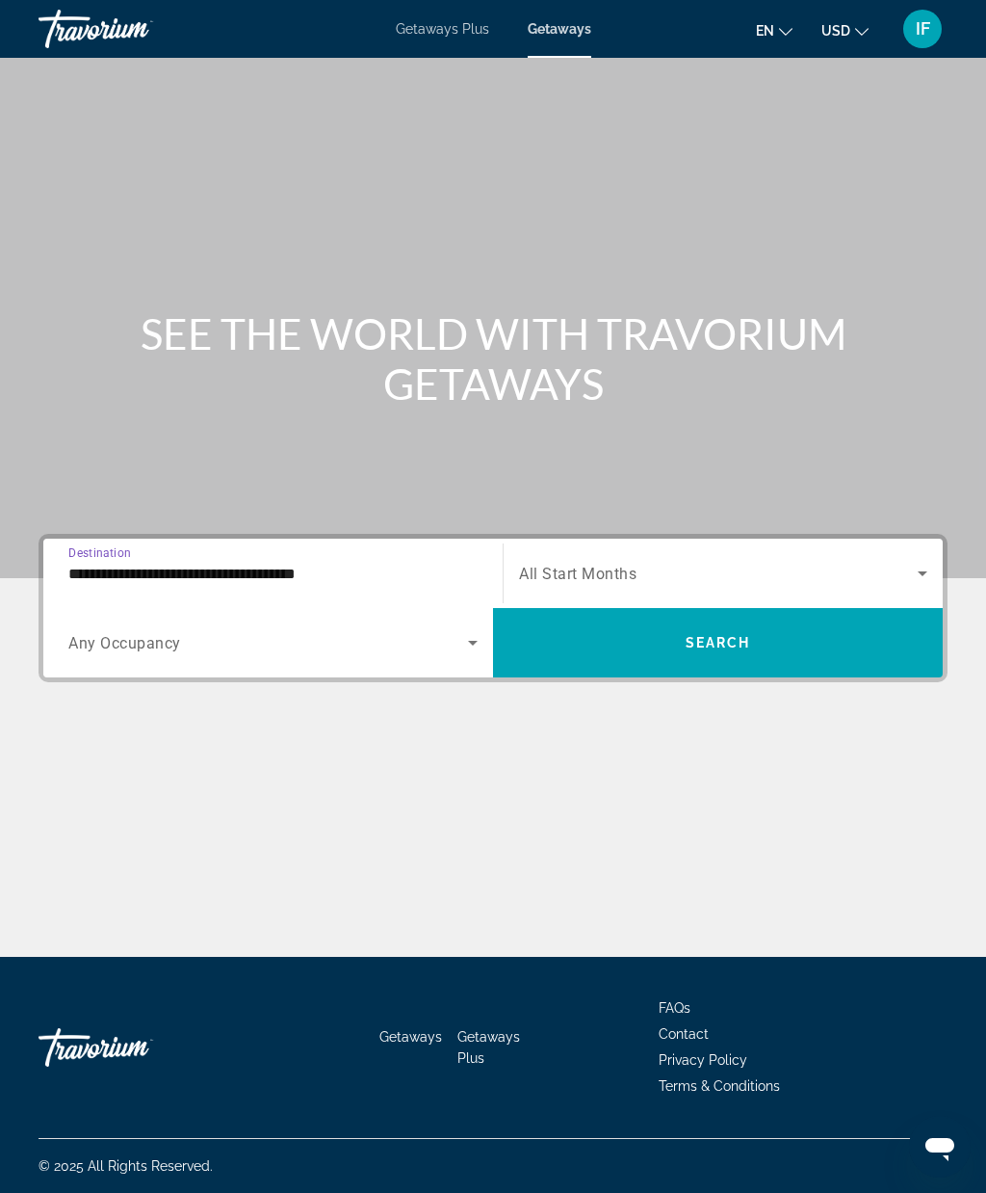
click at [671, 562] on span "Search widget" at bounding box center [718, 573] width 399 height 23
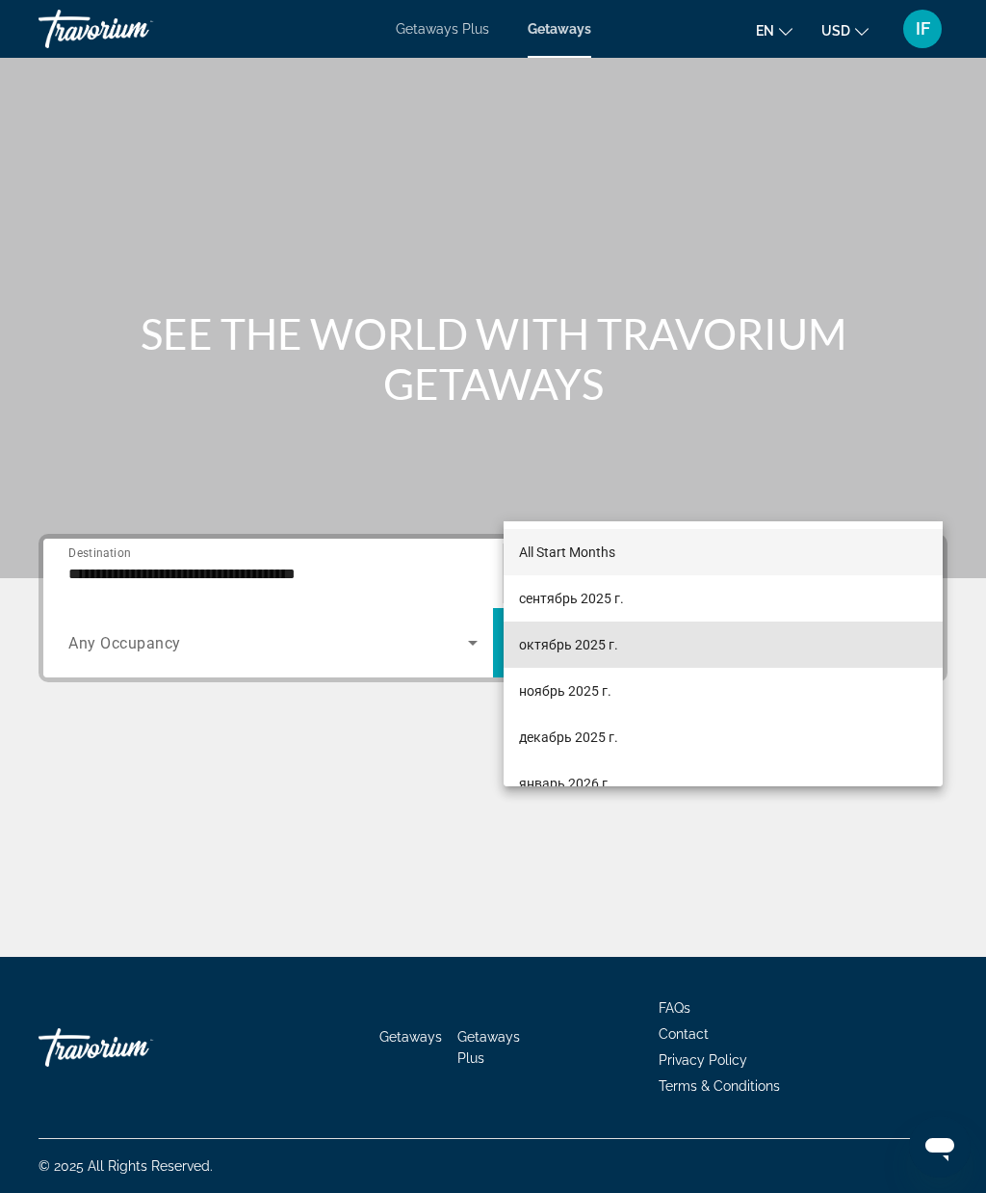
click at [603, 642] on span "октябрь 2025 г." at bounding box center [568, 644] width 99 height 23
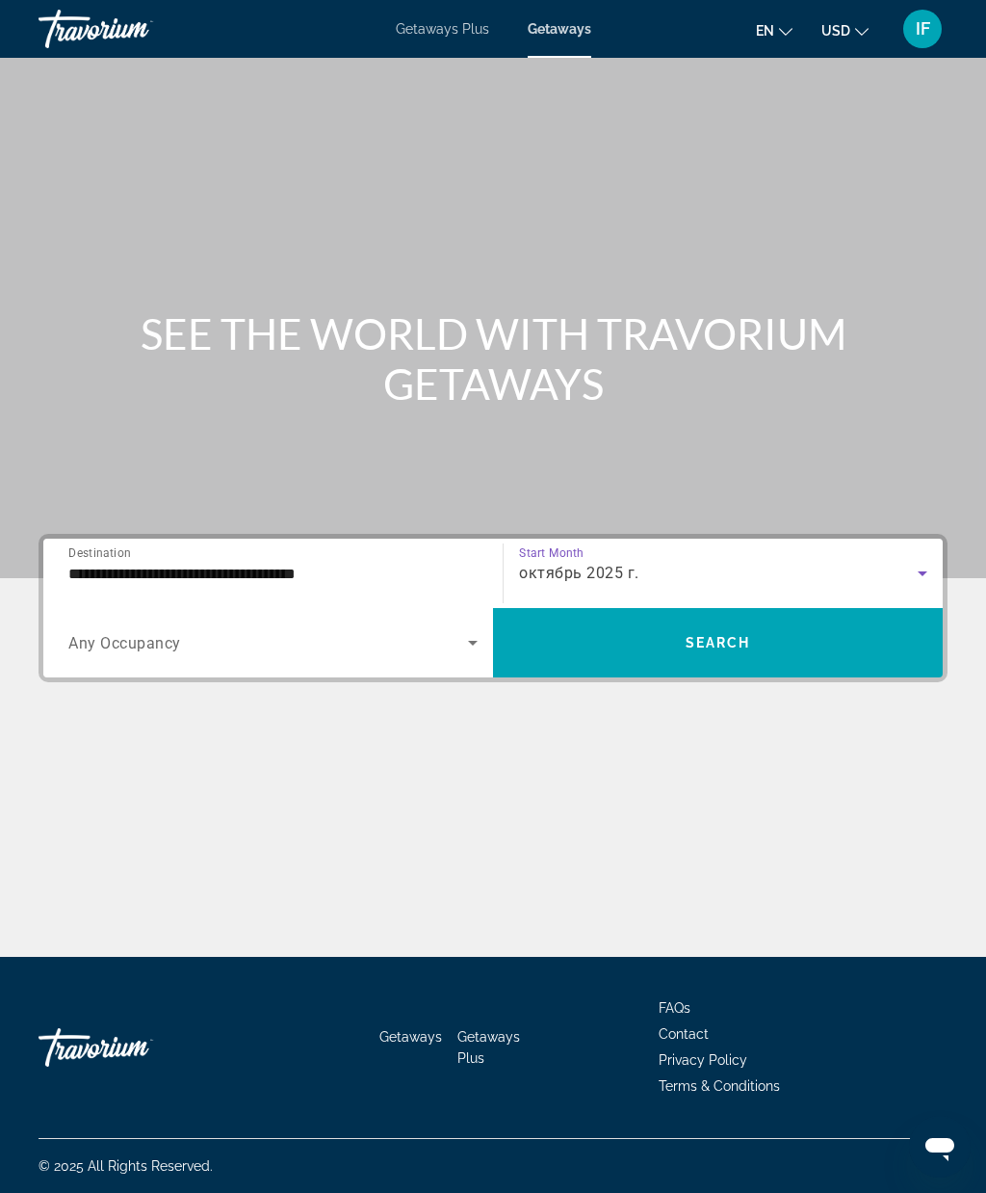
click at [753, 619] on span "Search widget" at bounding box center [718, 642] width 450 height 46
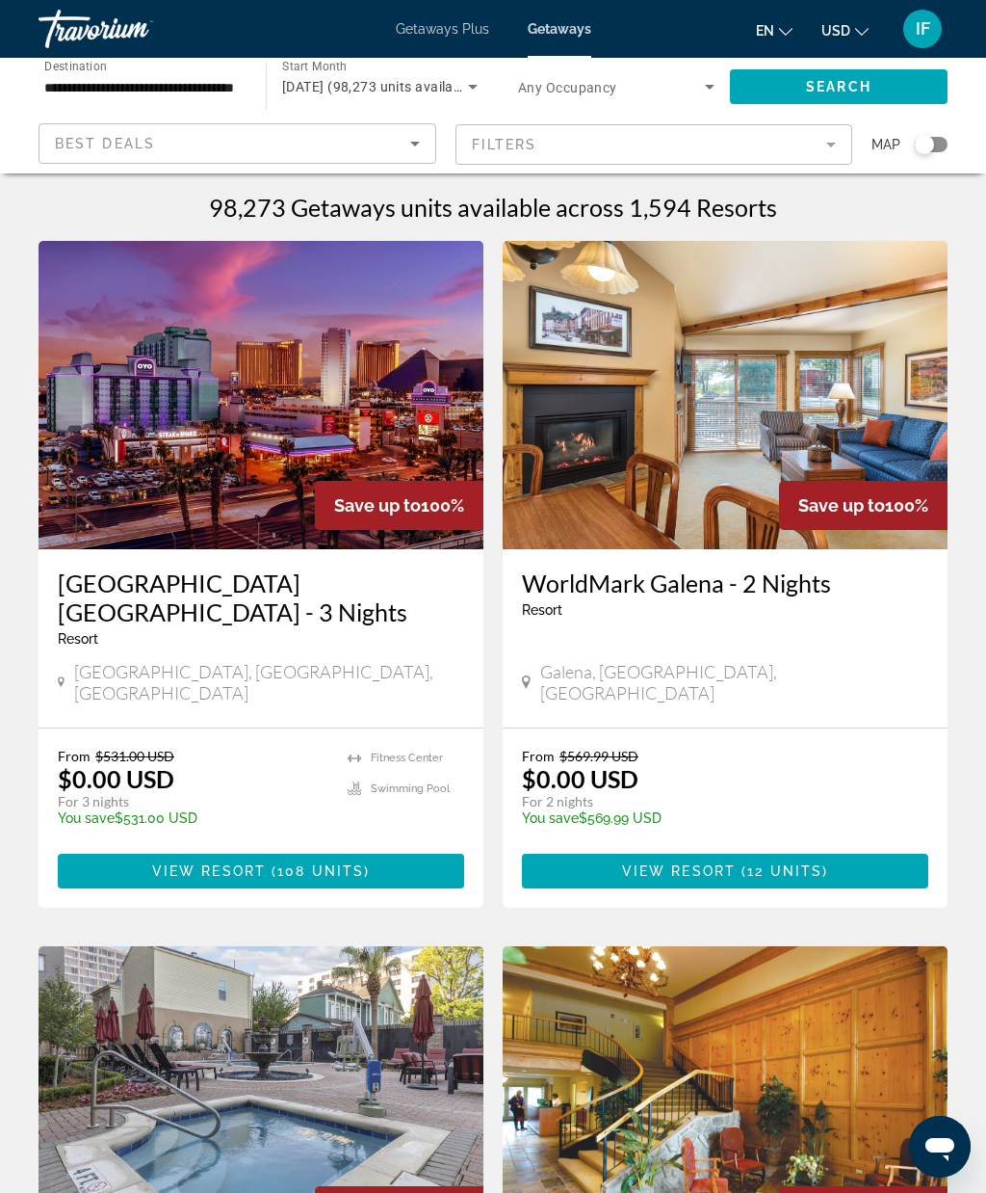
click at [928, 136] on div "Search widget" at bounding box center [924, 144] width 19 height 19
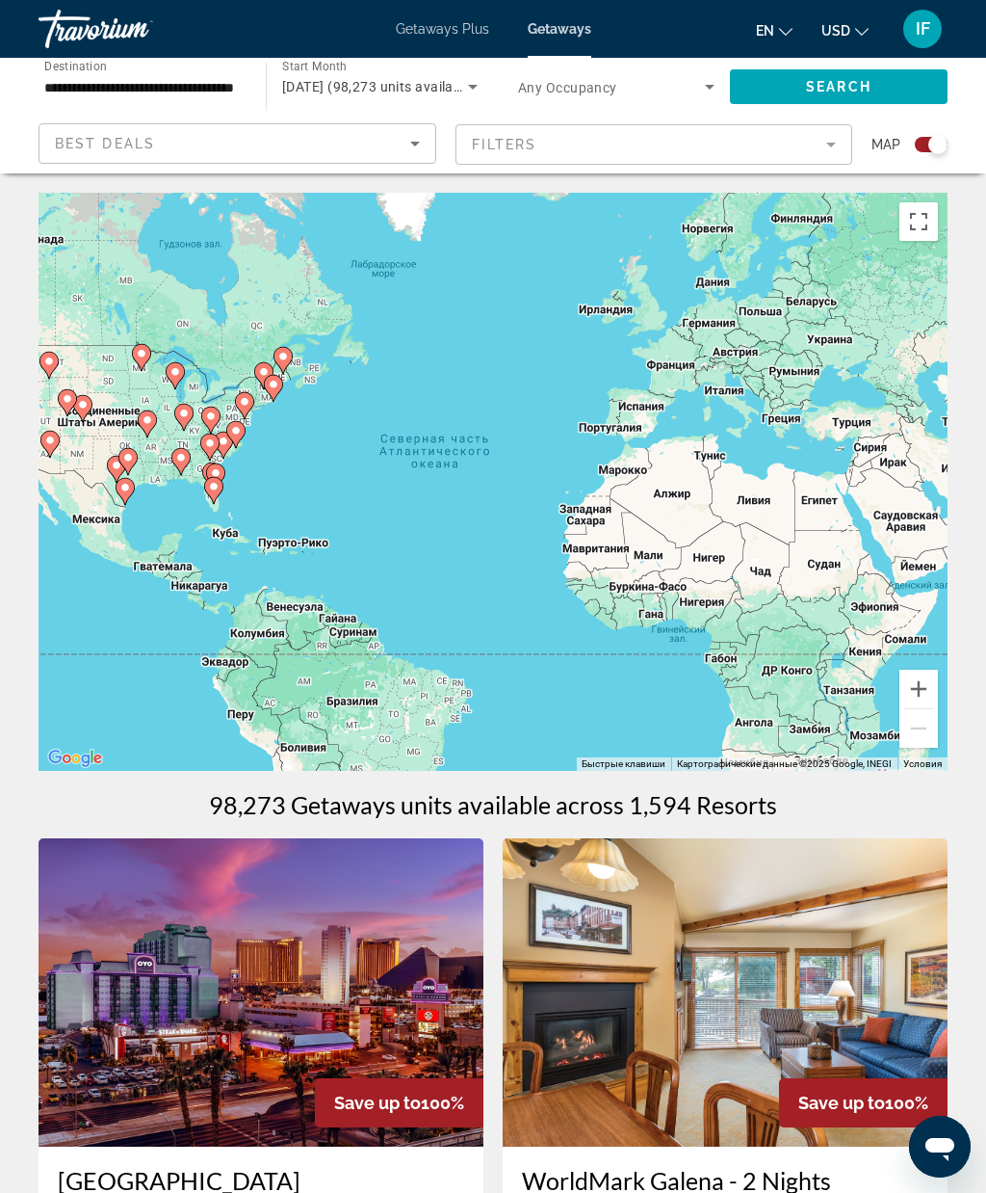
click at [919, 222] on button "Включить полноэкранный режим" at bounding box center [919, 221] width 39 height 39
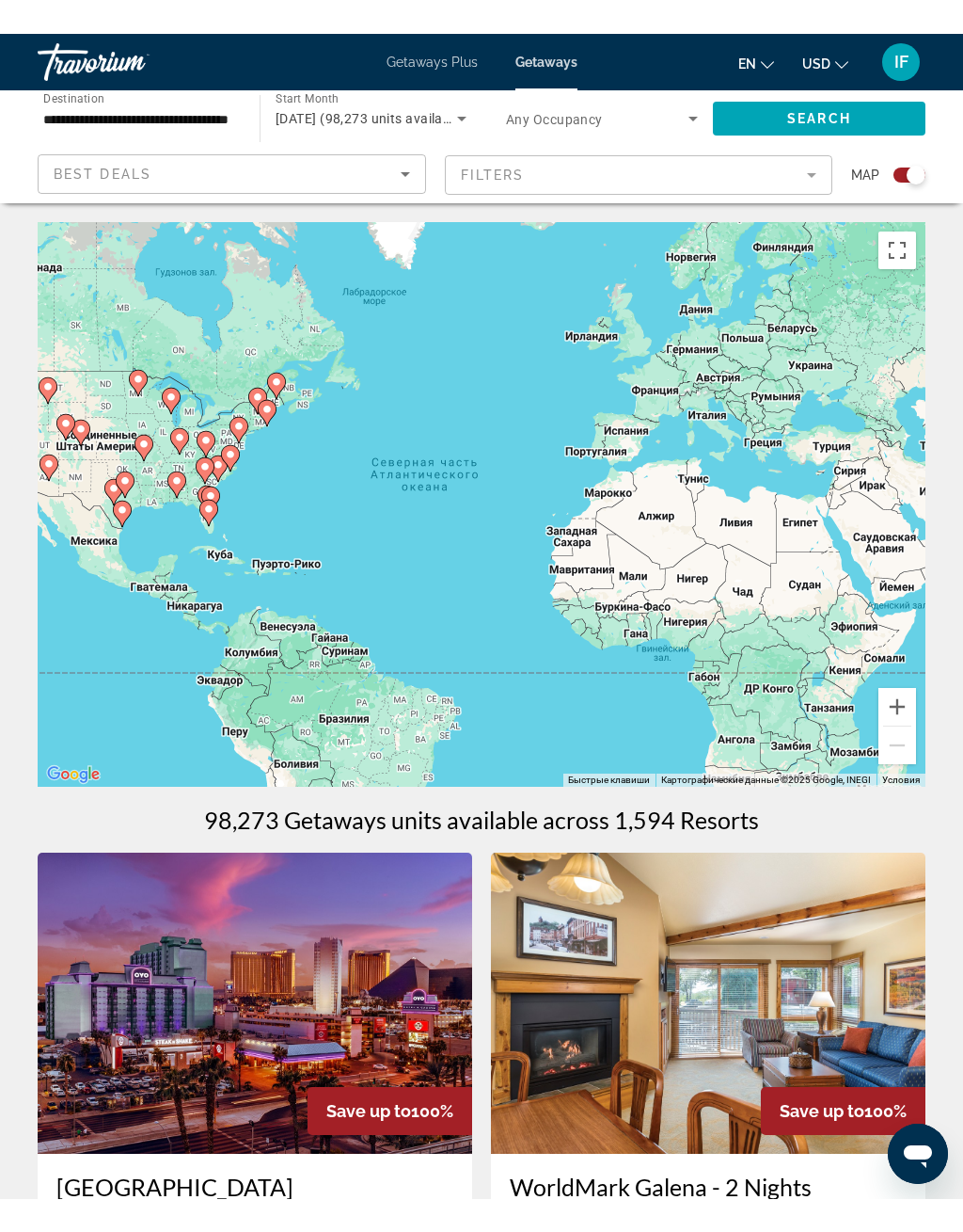
scroll to position [22, 0]
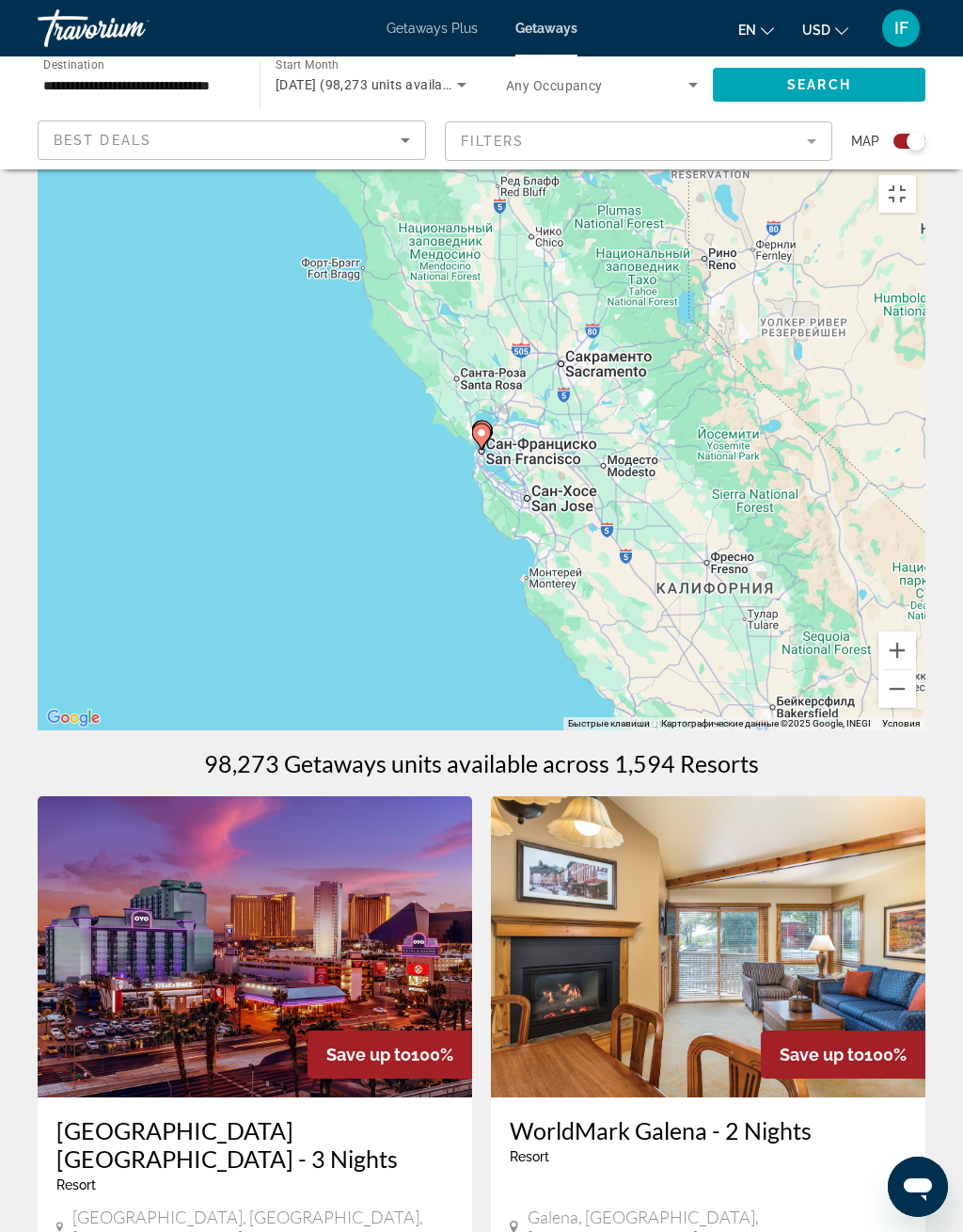
type input "**********"
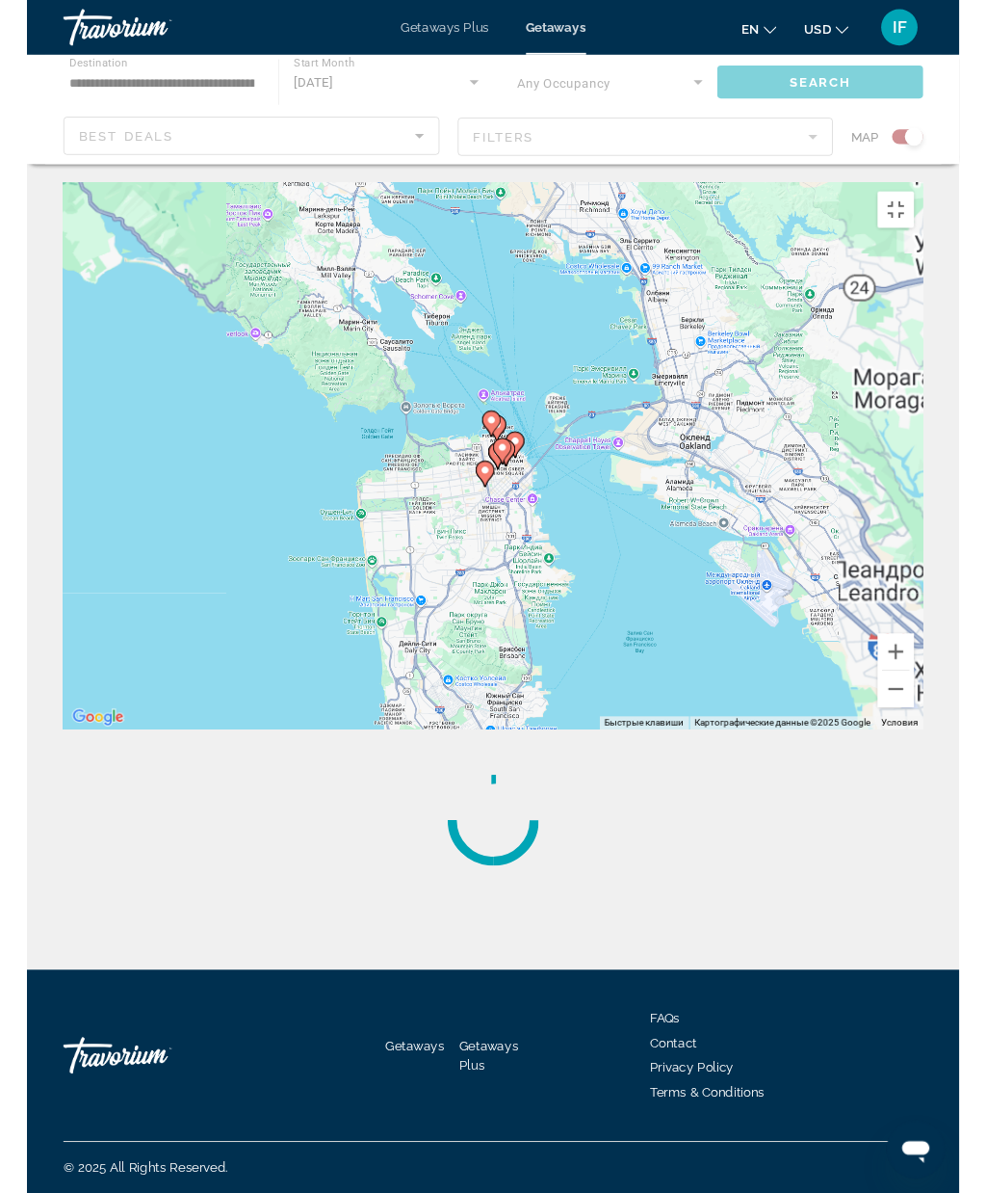
scroll to position [0, 0]
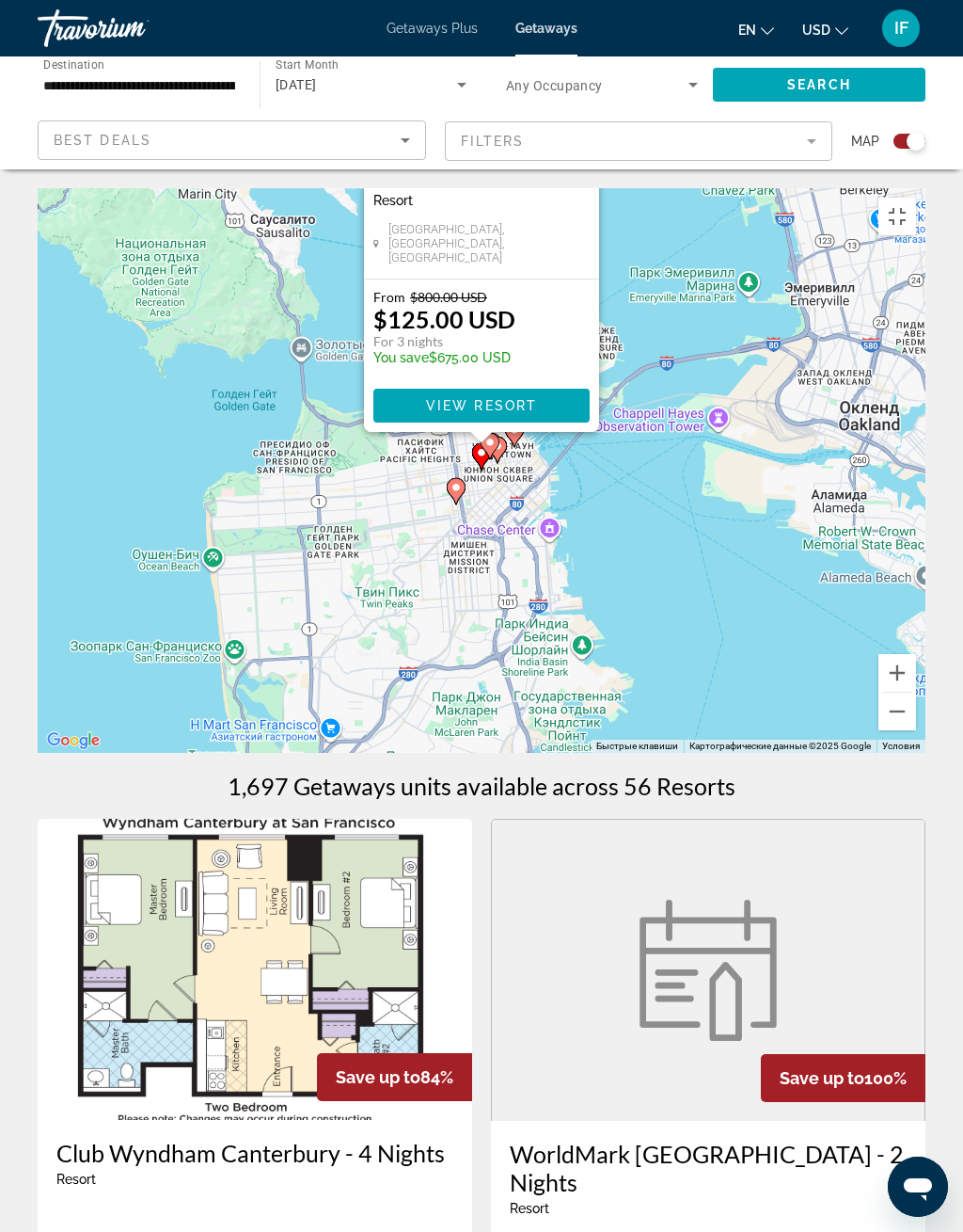
click at [499, 413] on span "View Resort" at bounding box center [482, 404] width 111 height 15
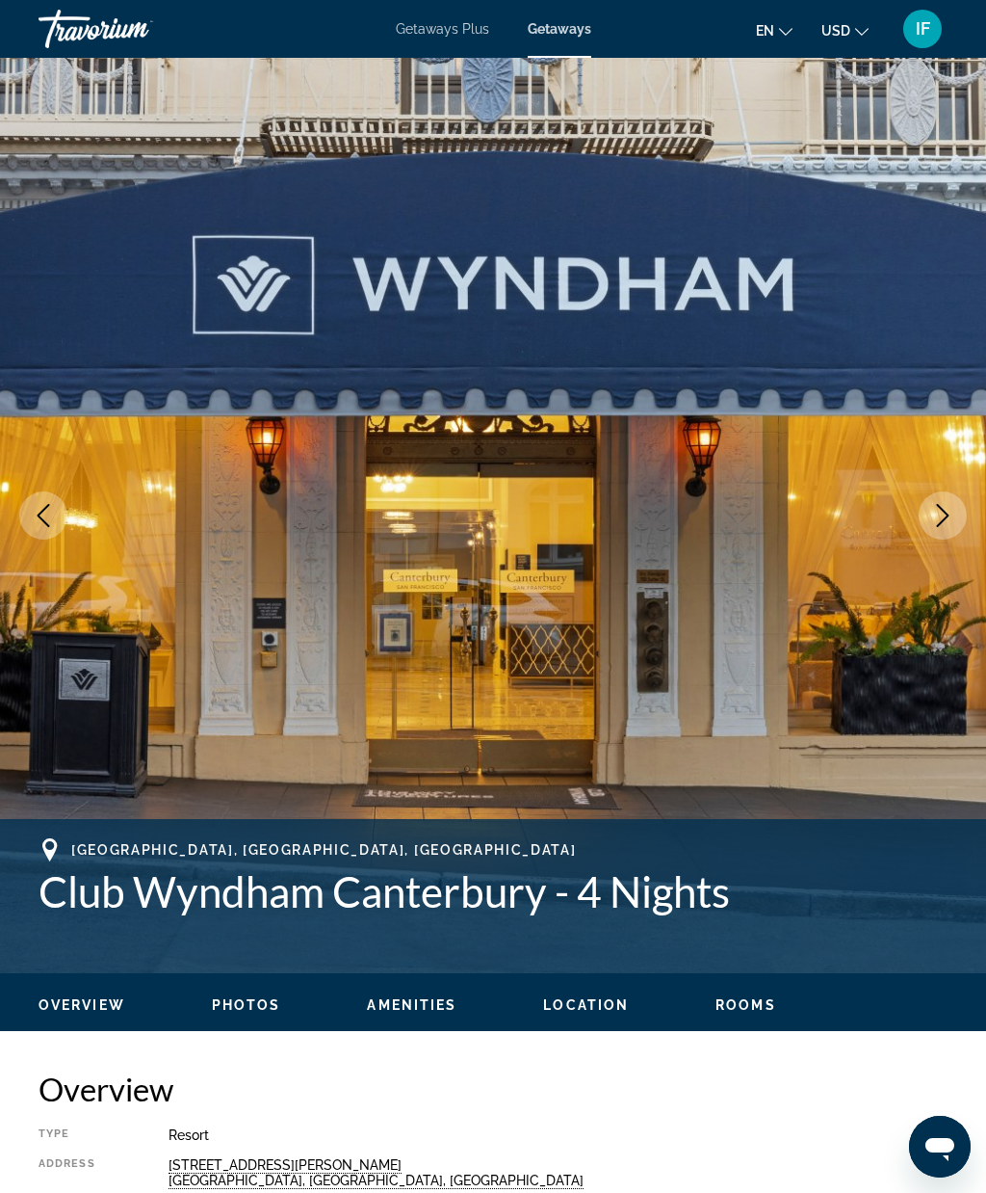
click at [945, 517] on icon "Next image" at bounding box center [943, 515] width 23 height 23
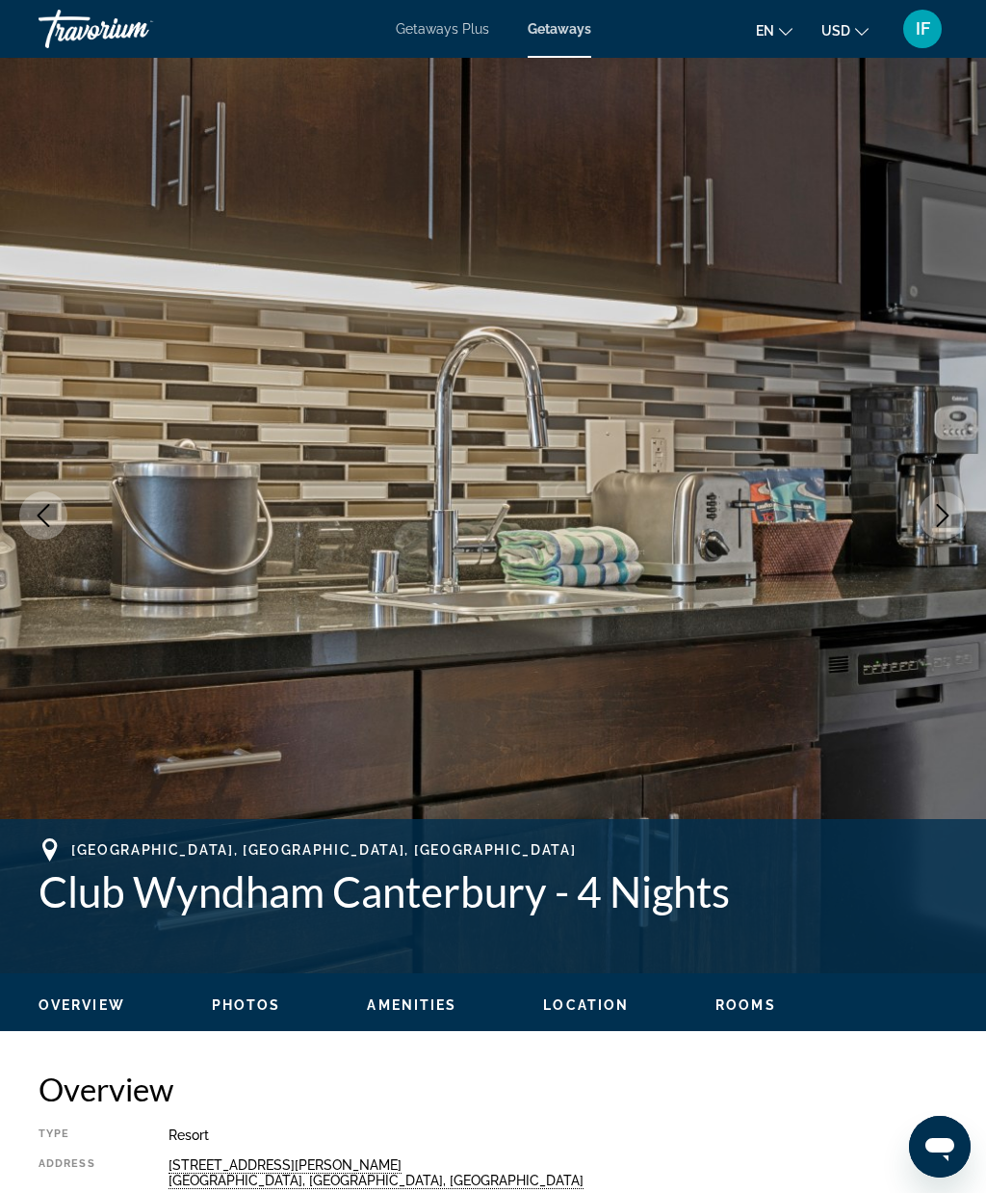
click at [944, 528] on button "Next image" at bounding box center [943, 515] width 48 height 48
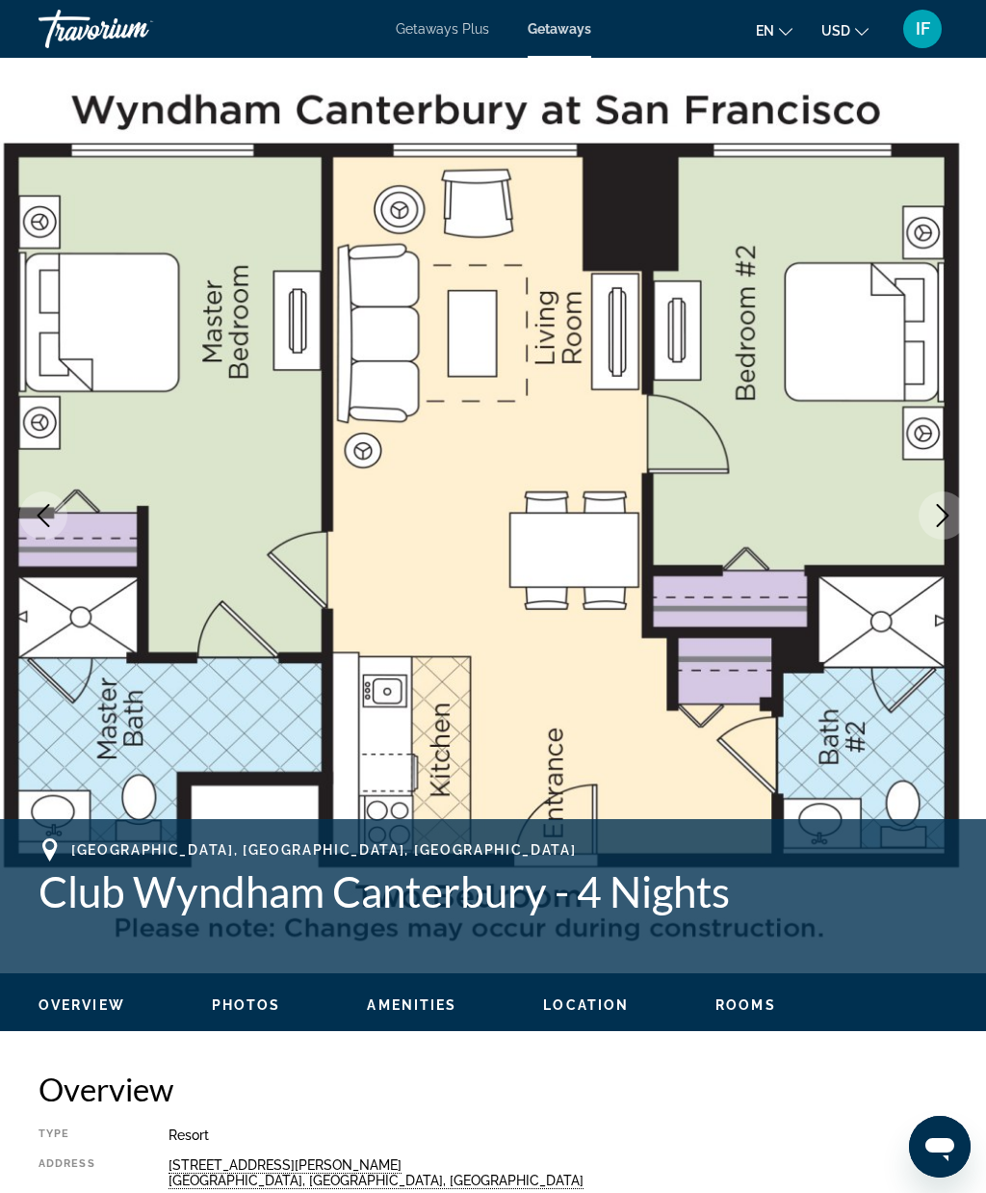
click at [945, 520] on icon "Next image" at bounding box center [943, 515] width 23 height 23
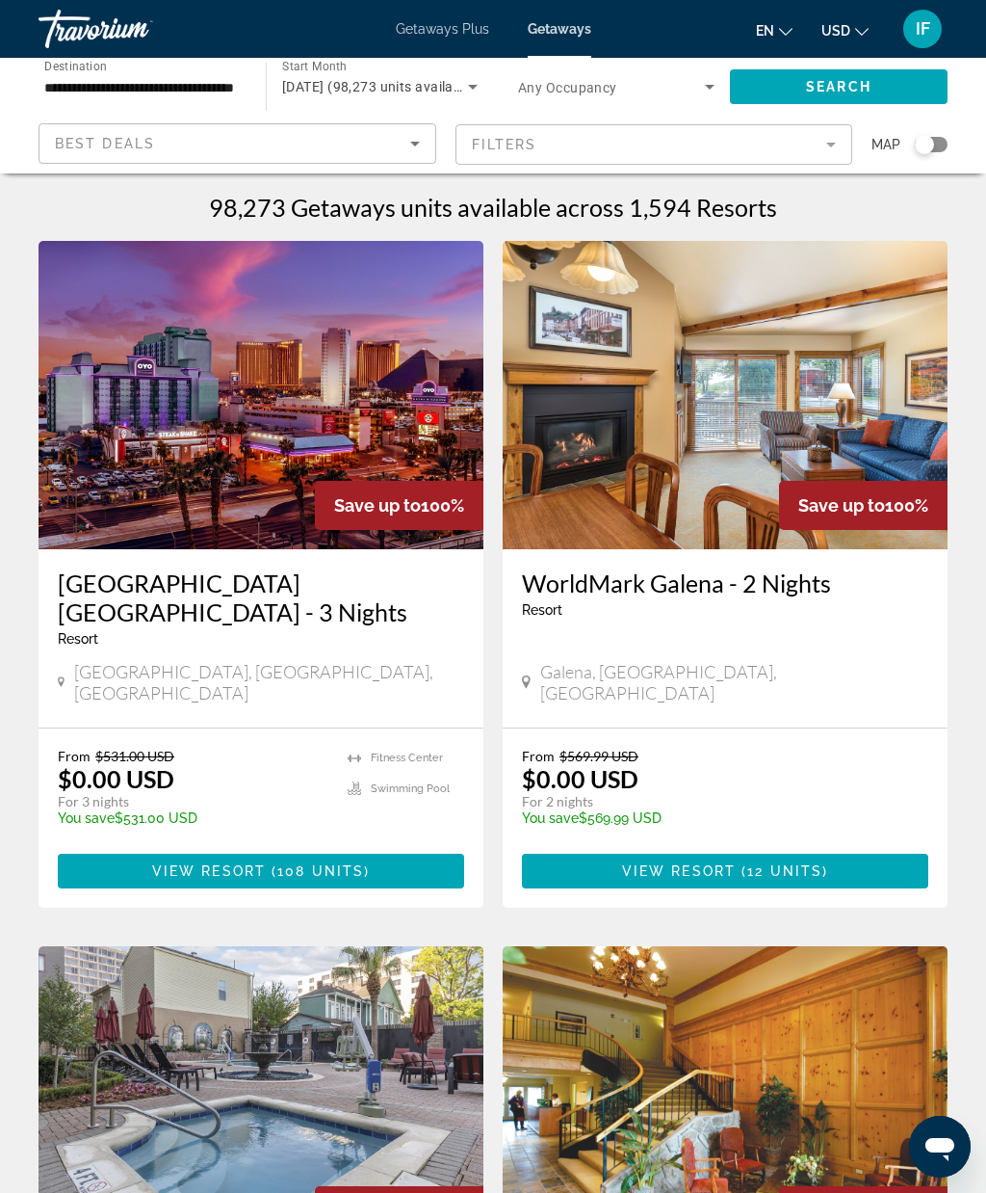
click at [944, 150] on div "Search widget" at bounding box center [931, 144] width 33 height 15
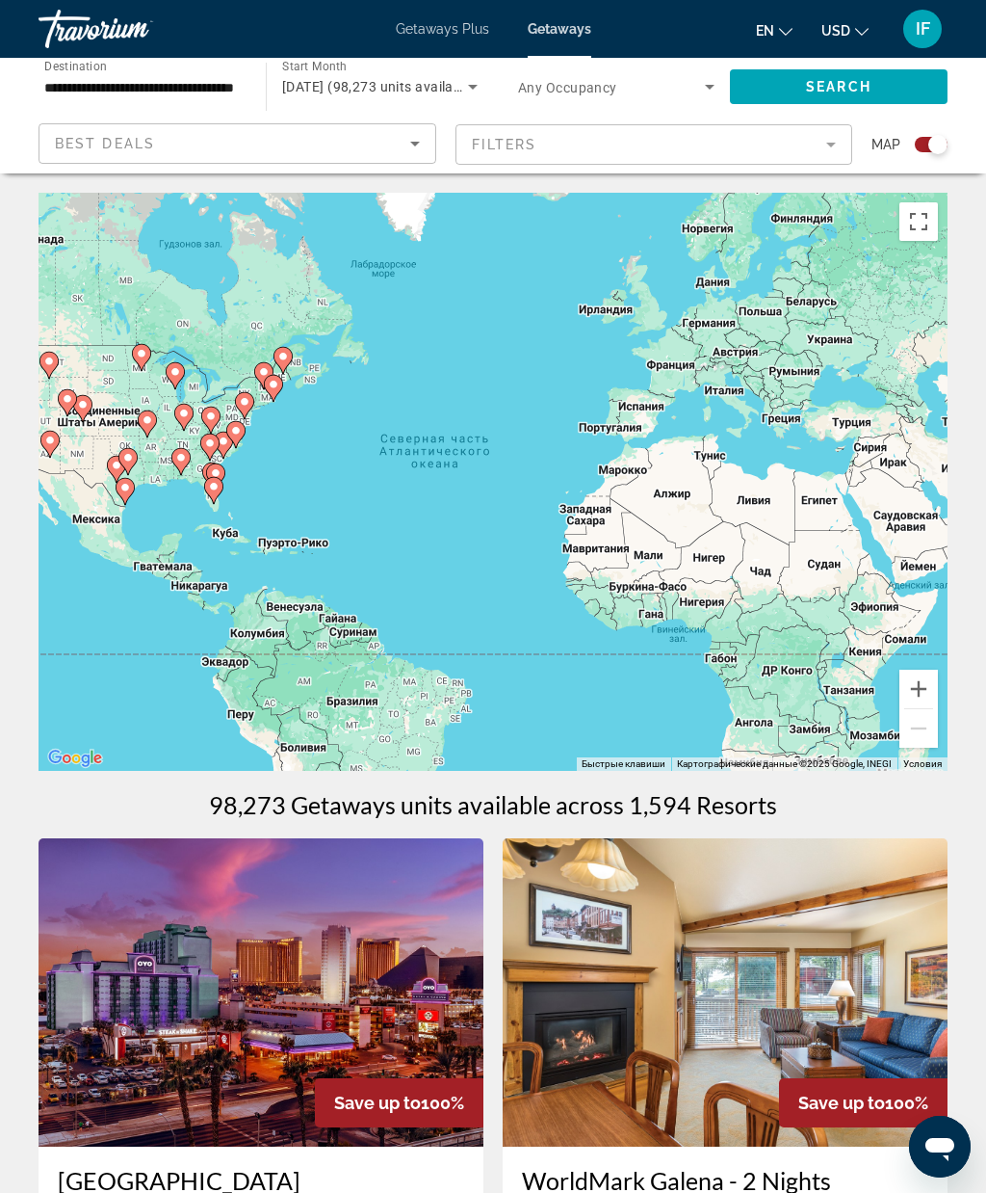
click at [926, 223] on button "Включить полноэкранный режим" at bounding box center [919, 221] width 39 height 39
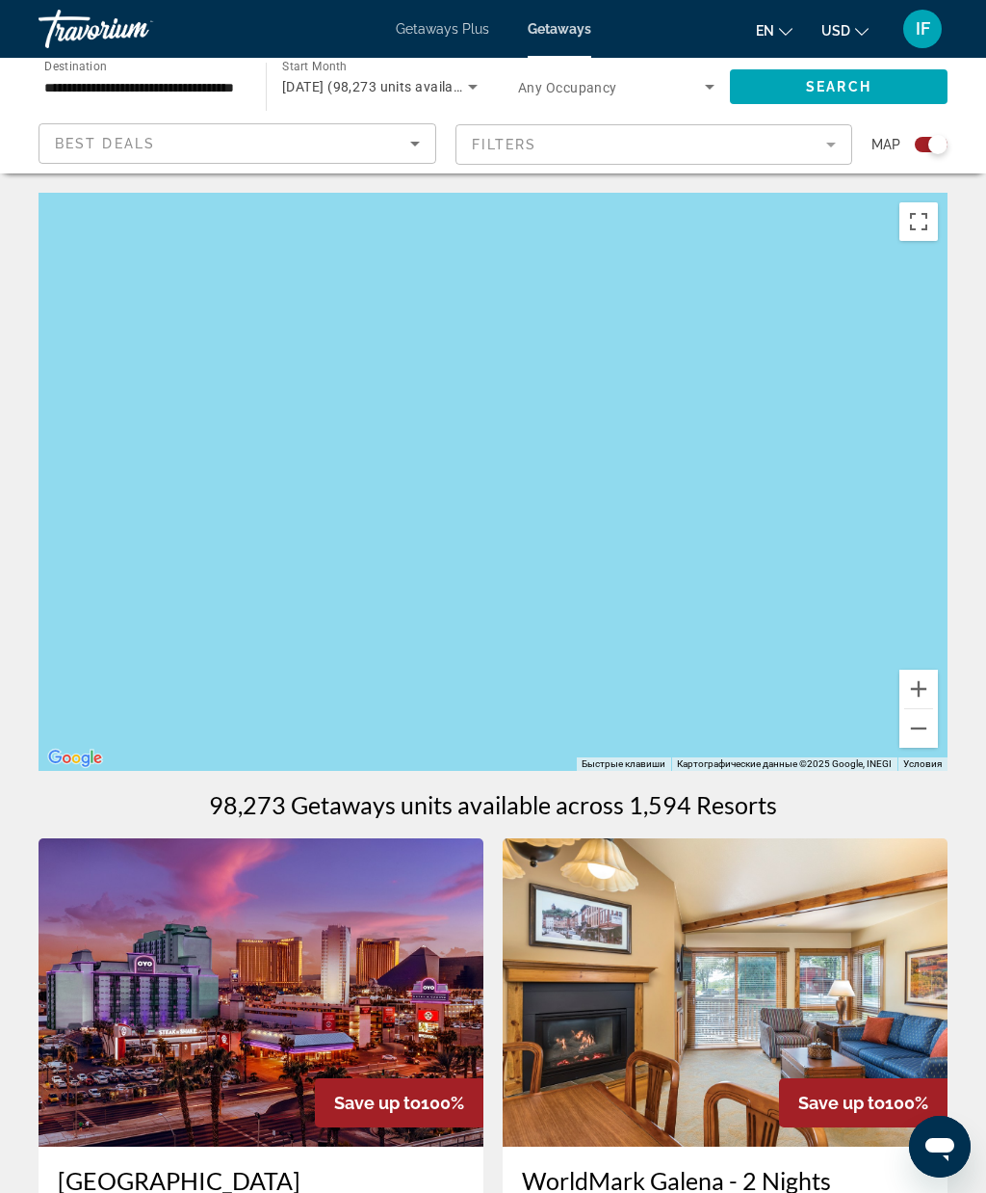
click at [933, 220] on button "Включить полноэкранный режим" at bounding box center [919, 221] width 39 height 39
click at [913, 215] on button "Включить полноэкранный режим" at bounding box center [919, 221] width 39 height 39
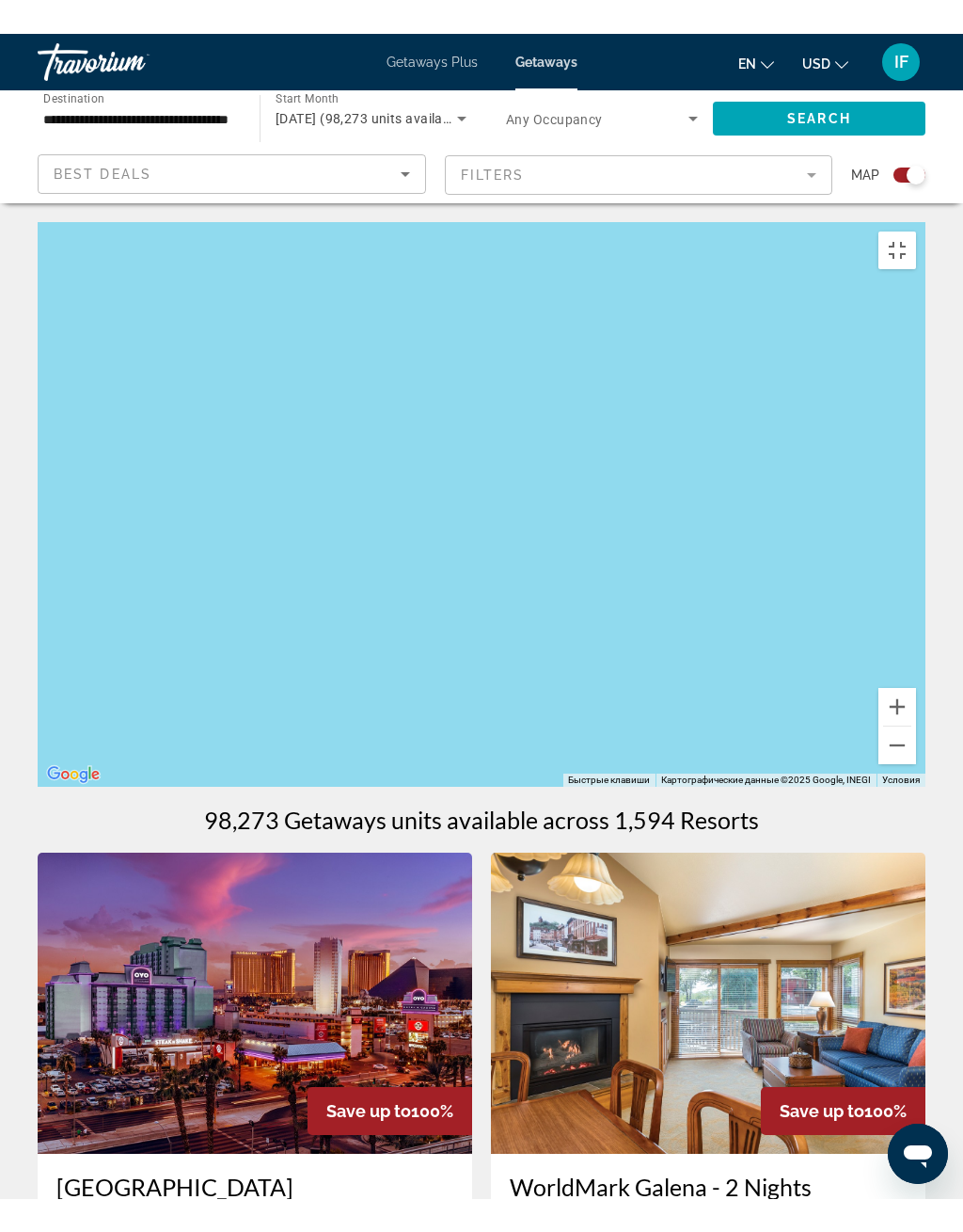
scroll to position [22, 0]
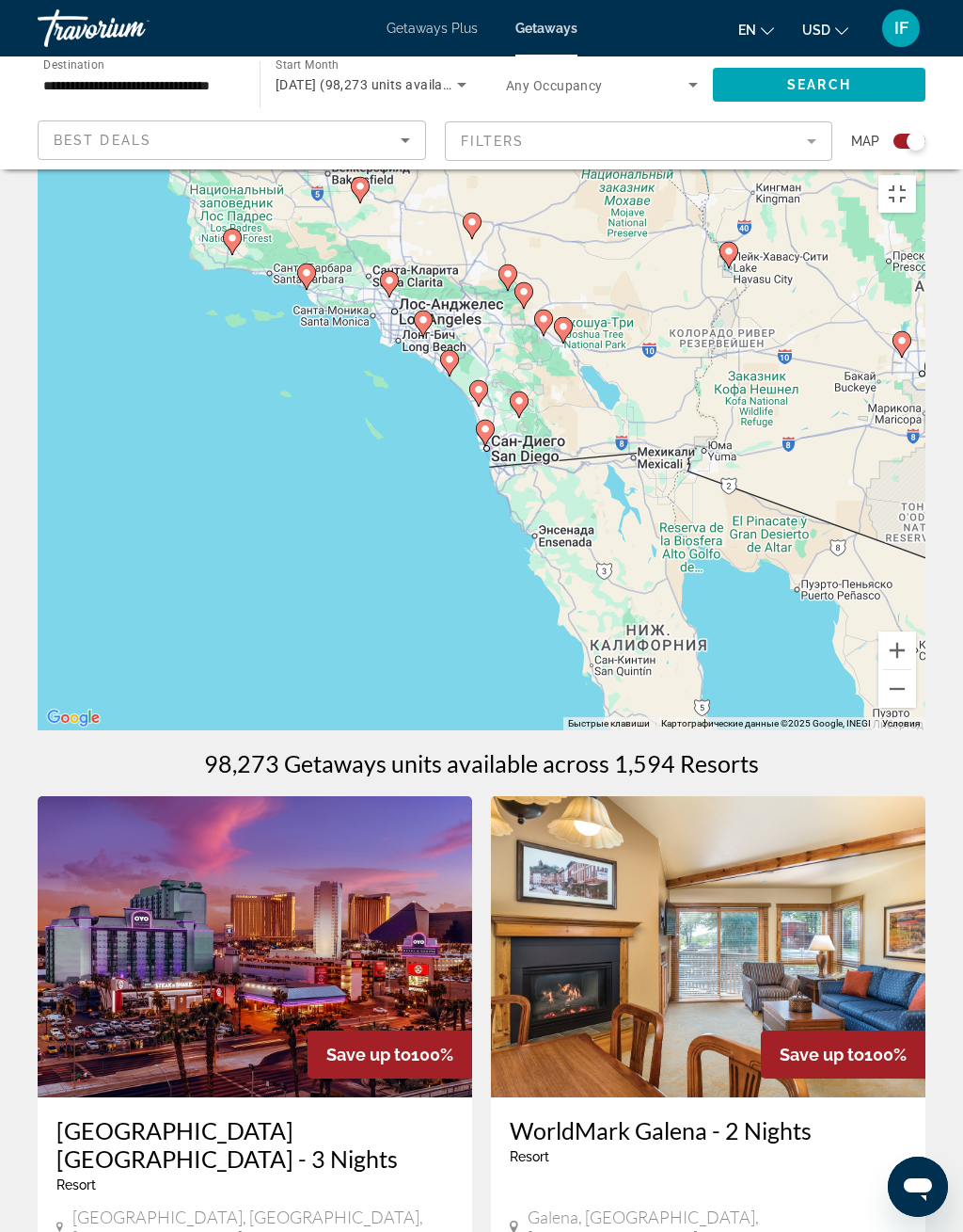
type input "**********"
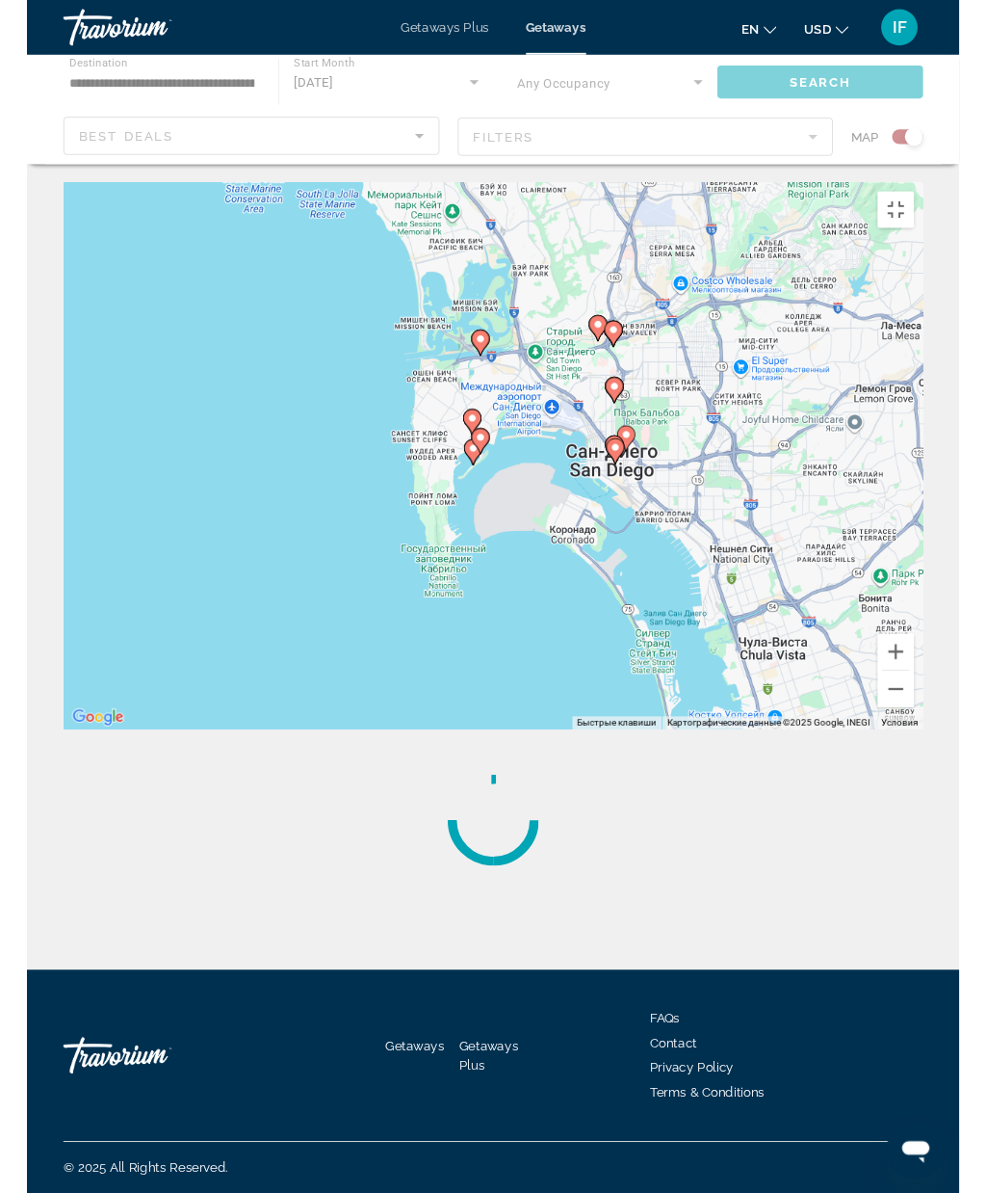
scroll to position [0, 0]
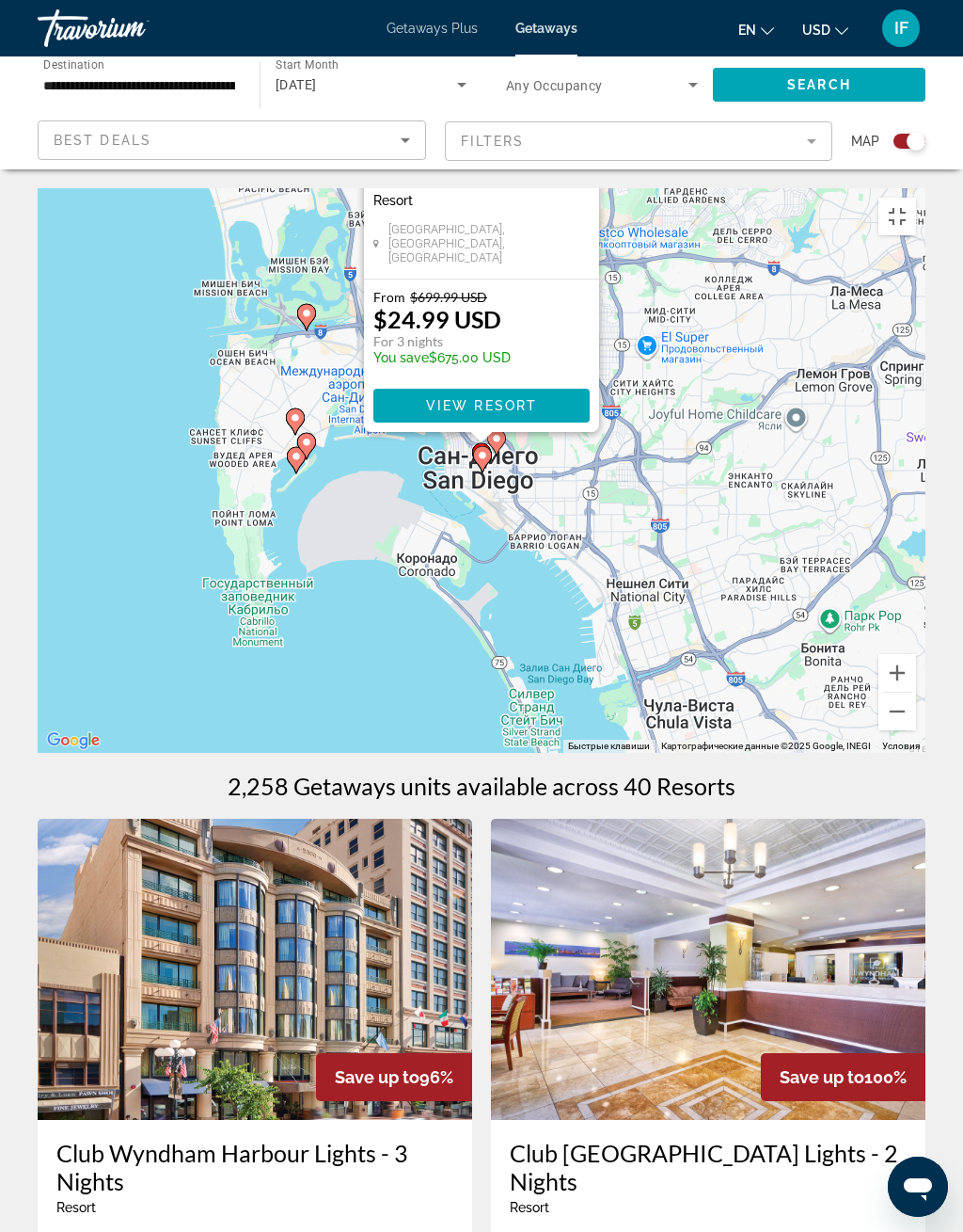
click at [457, 413] on span "View Resort" at bounding box center [482, 404] width 111 height 15
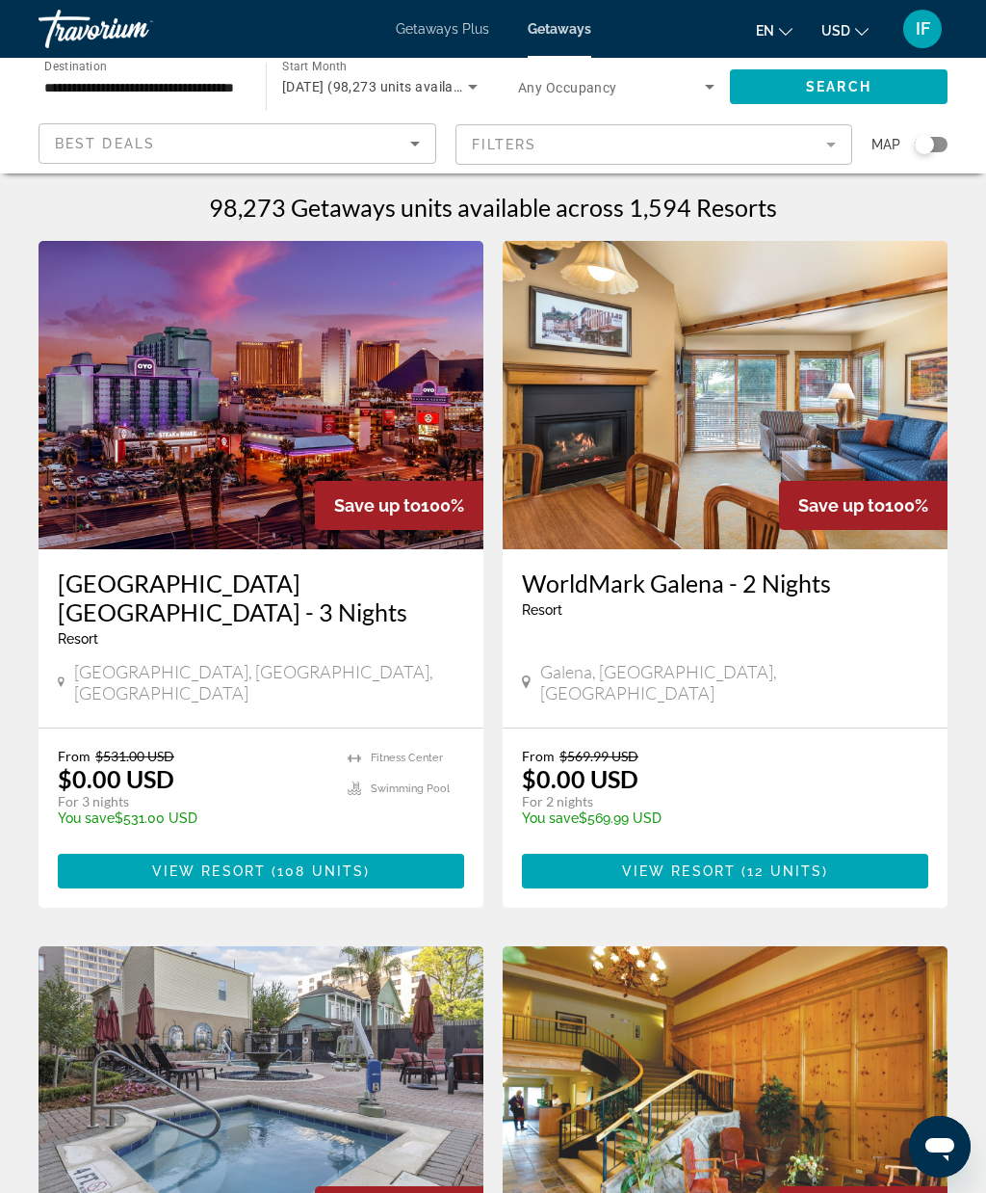
click at [932, 149] on div "Search widget" at bounding box center [924, 144] width 19 height 19
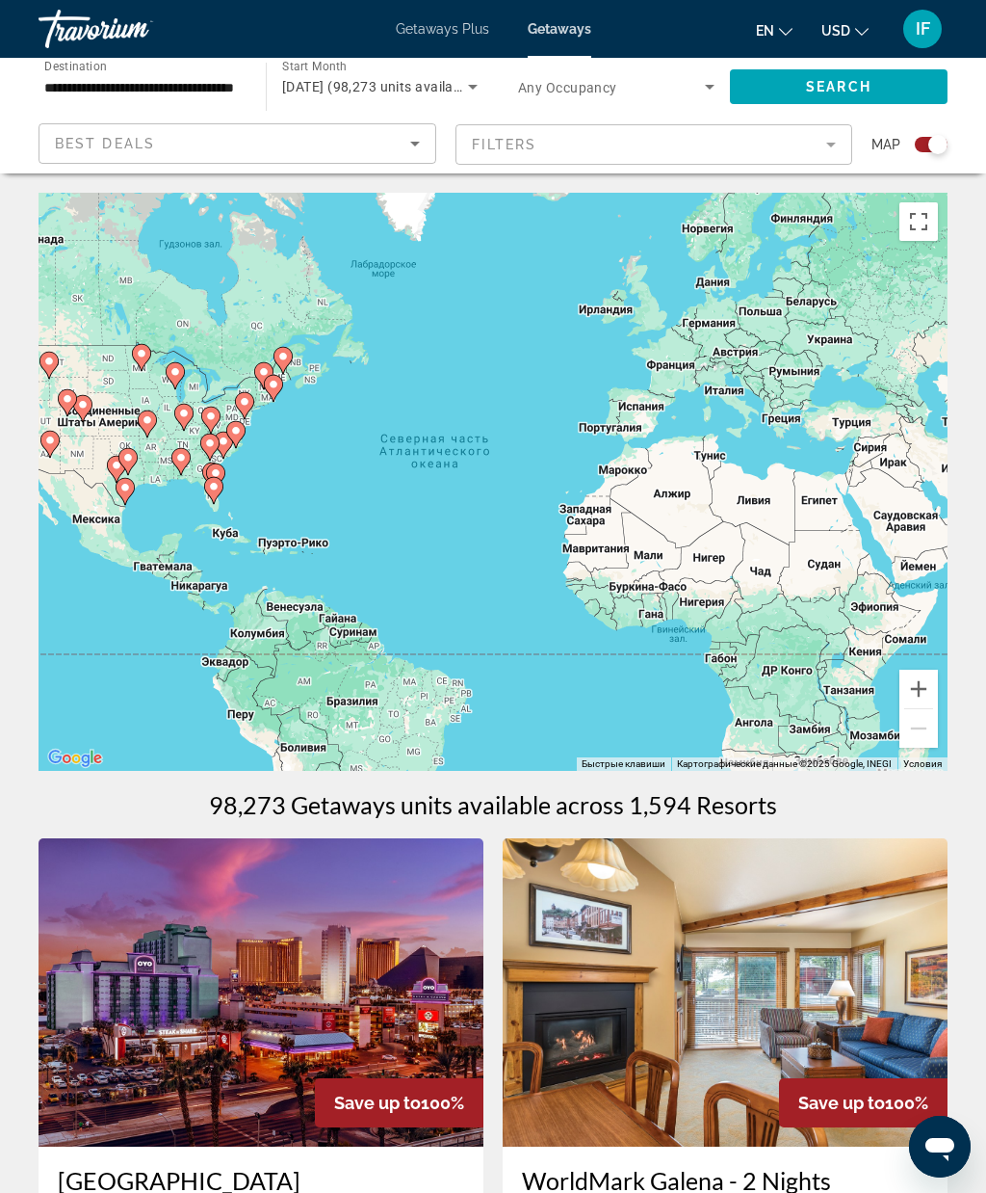
click at [907, 228] on button "Включить полноэкранный режим" at bounding box center [919, 221] width 39 height 39
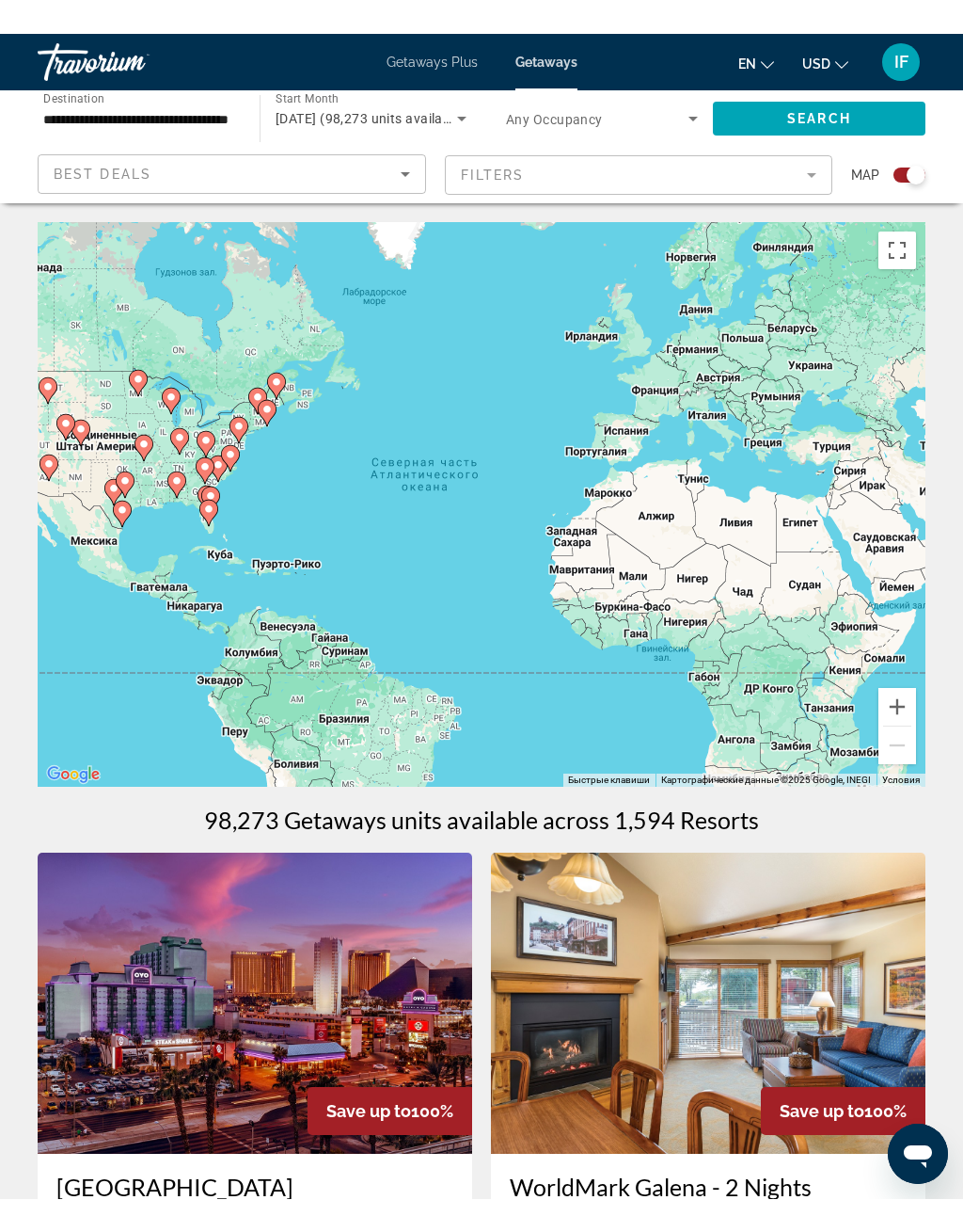
scroll to position [22, 0]
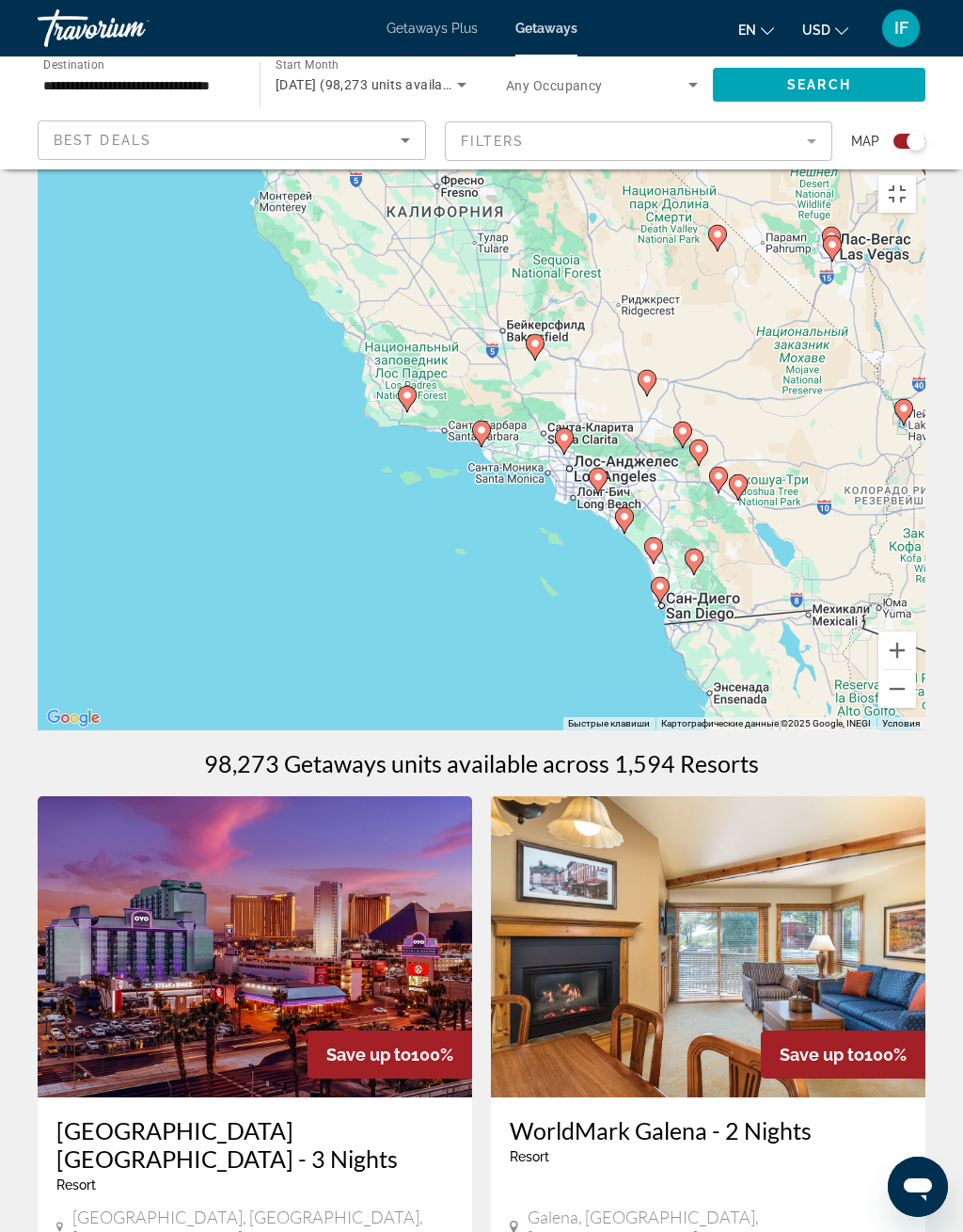
type input "**********"
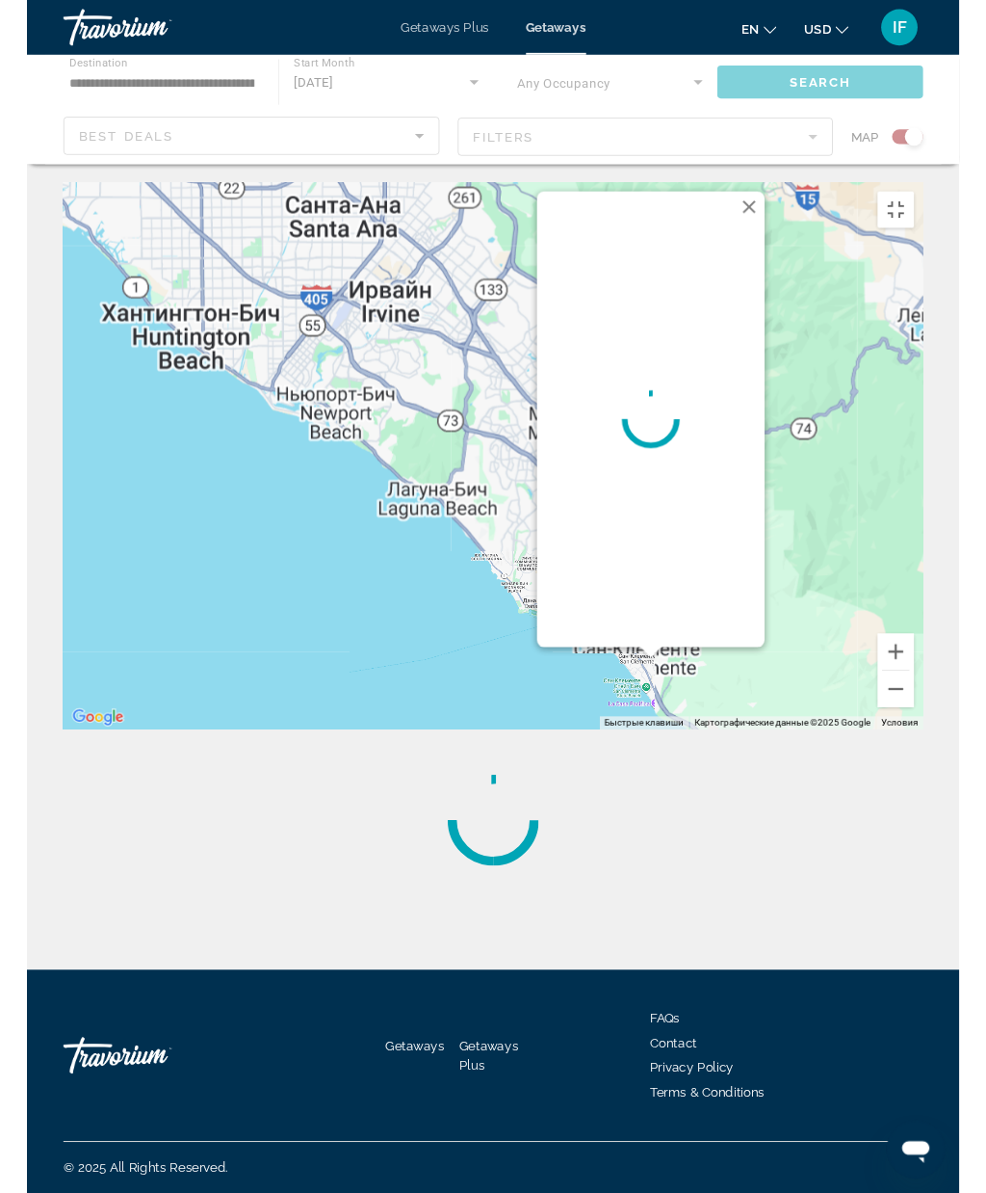
scroll to position [0, 0]
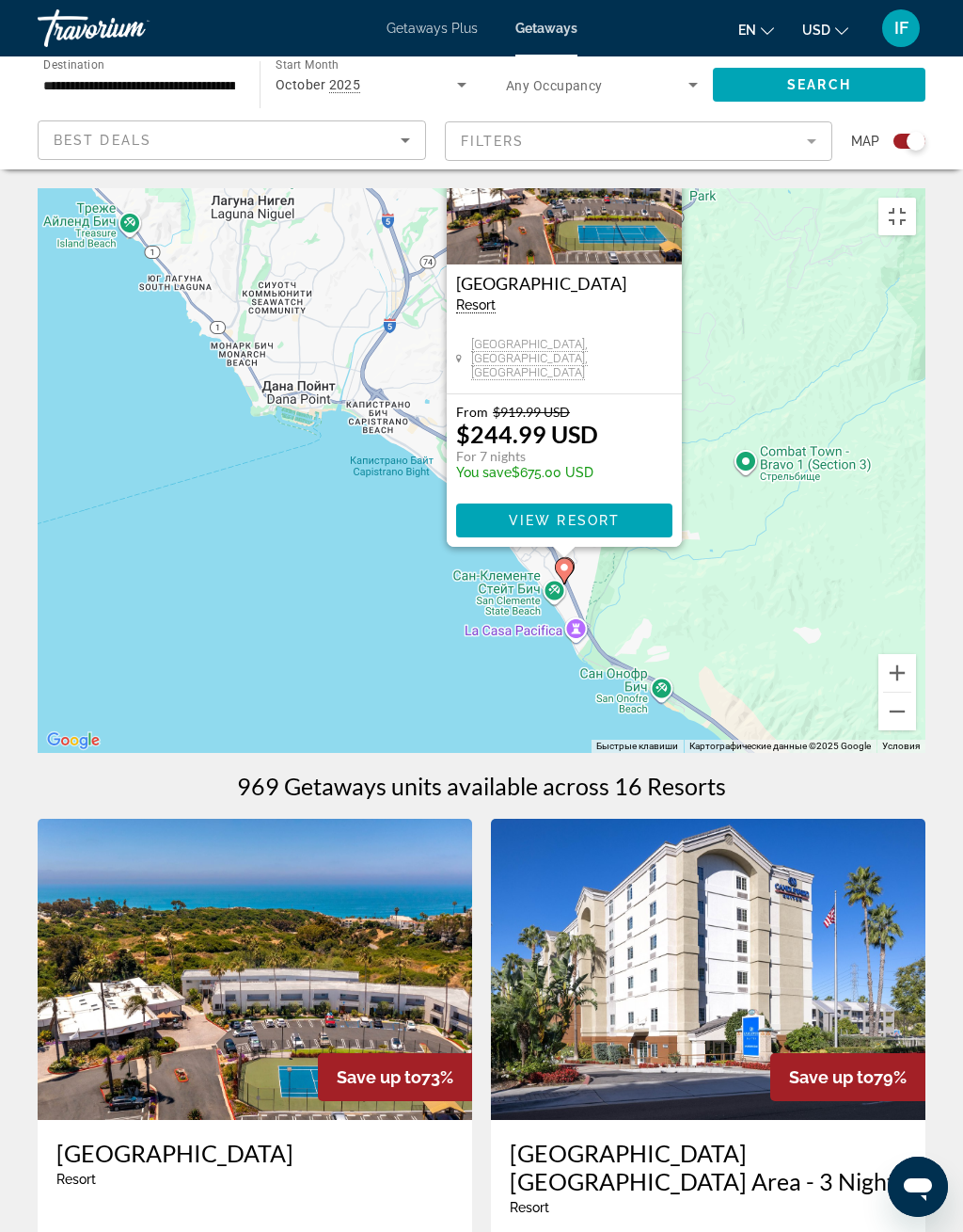
click at [631, 543] on span "Main content" at bounding box center [565, 521] width 217 height 45
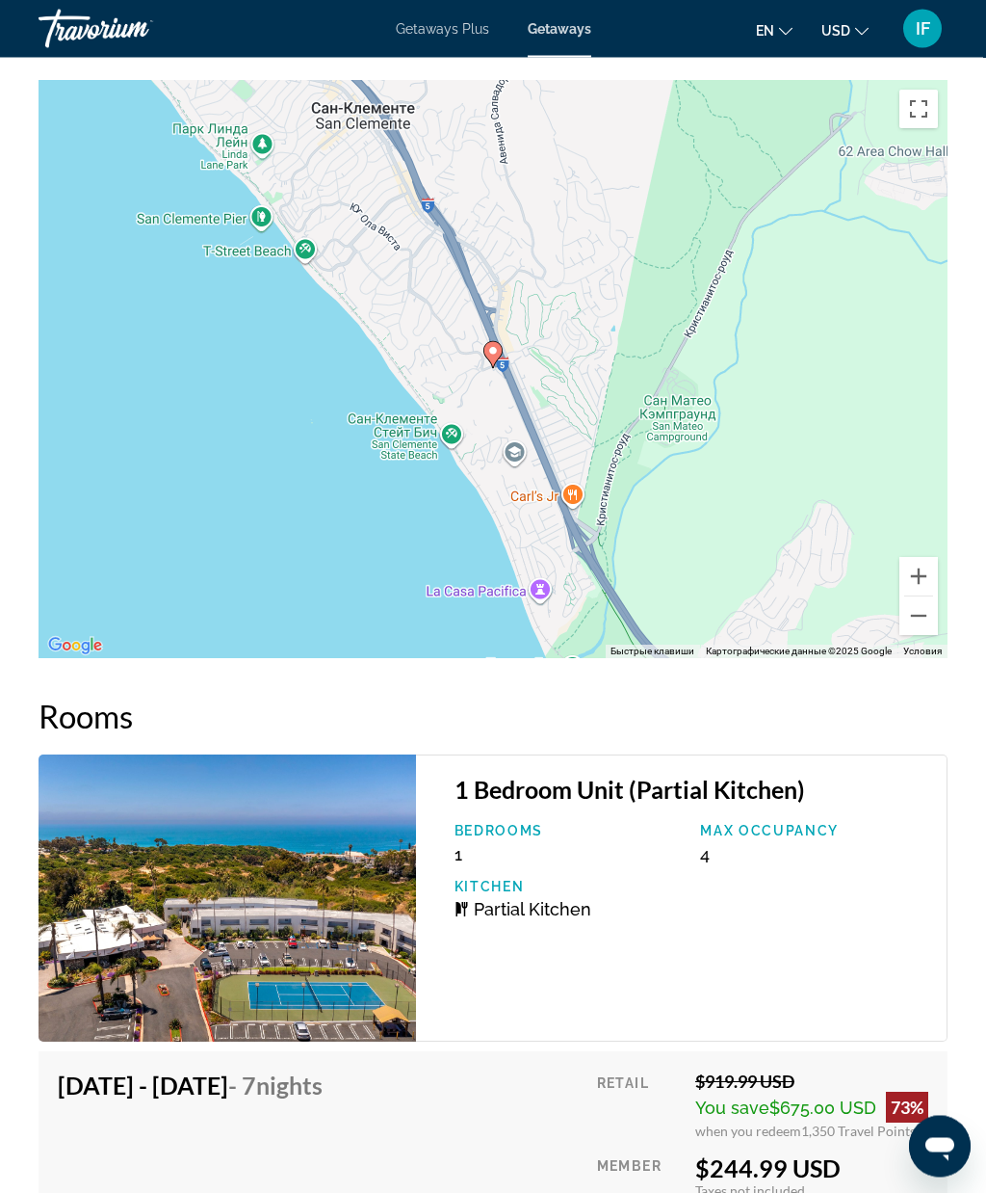
scroll to position [3394, 0]
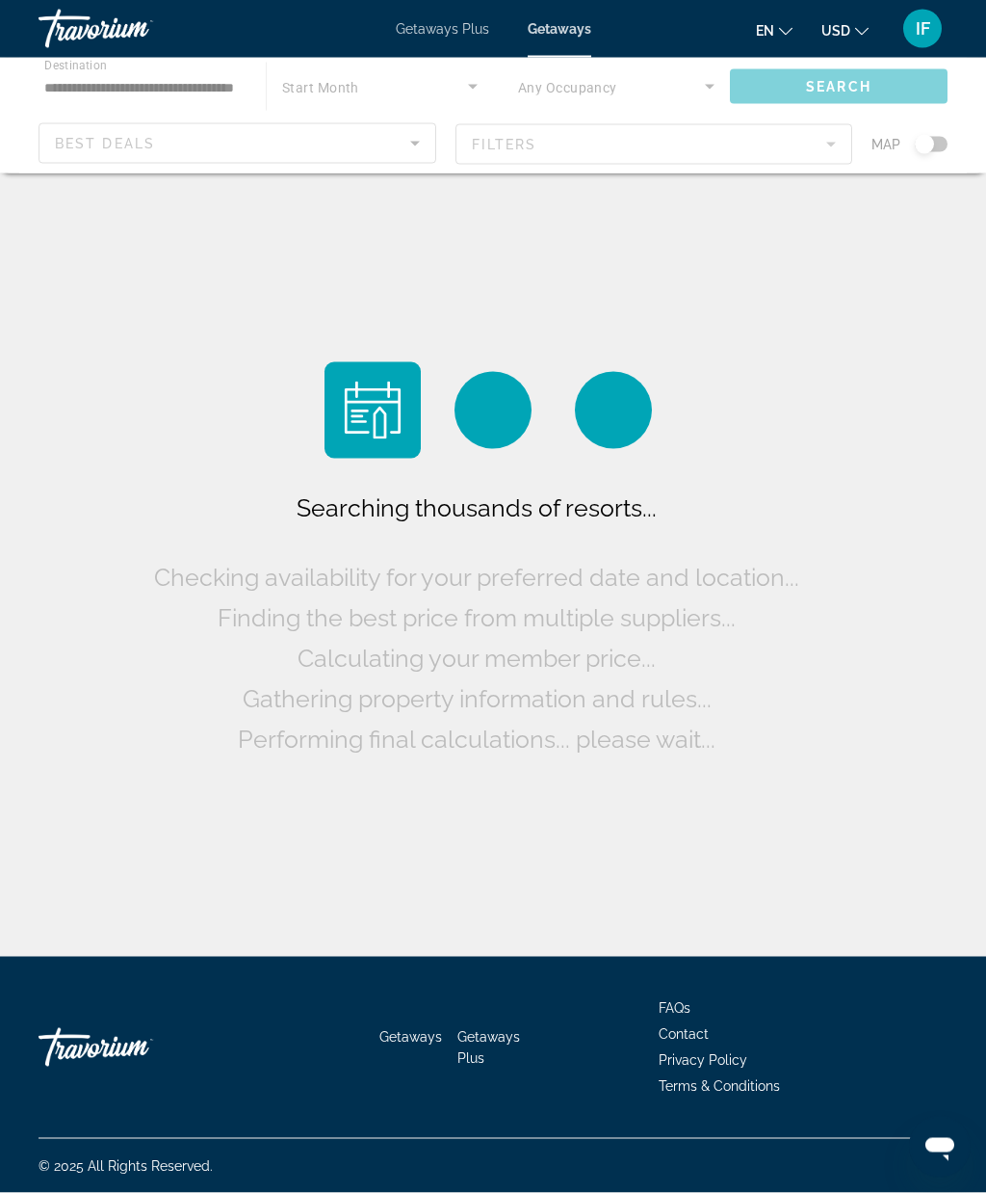
scroll to position [79, 0]
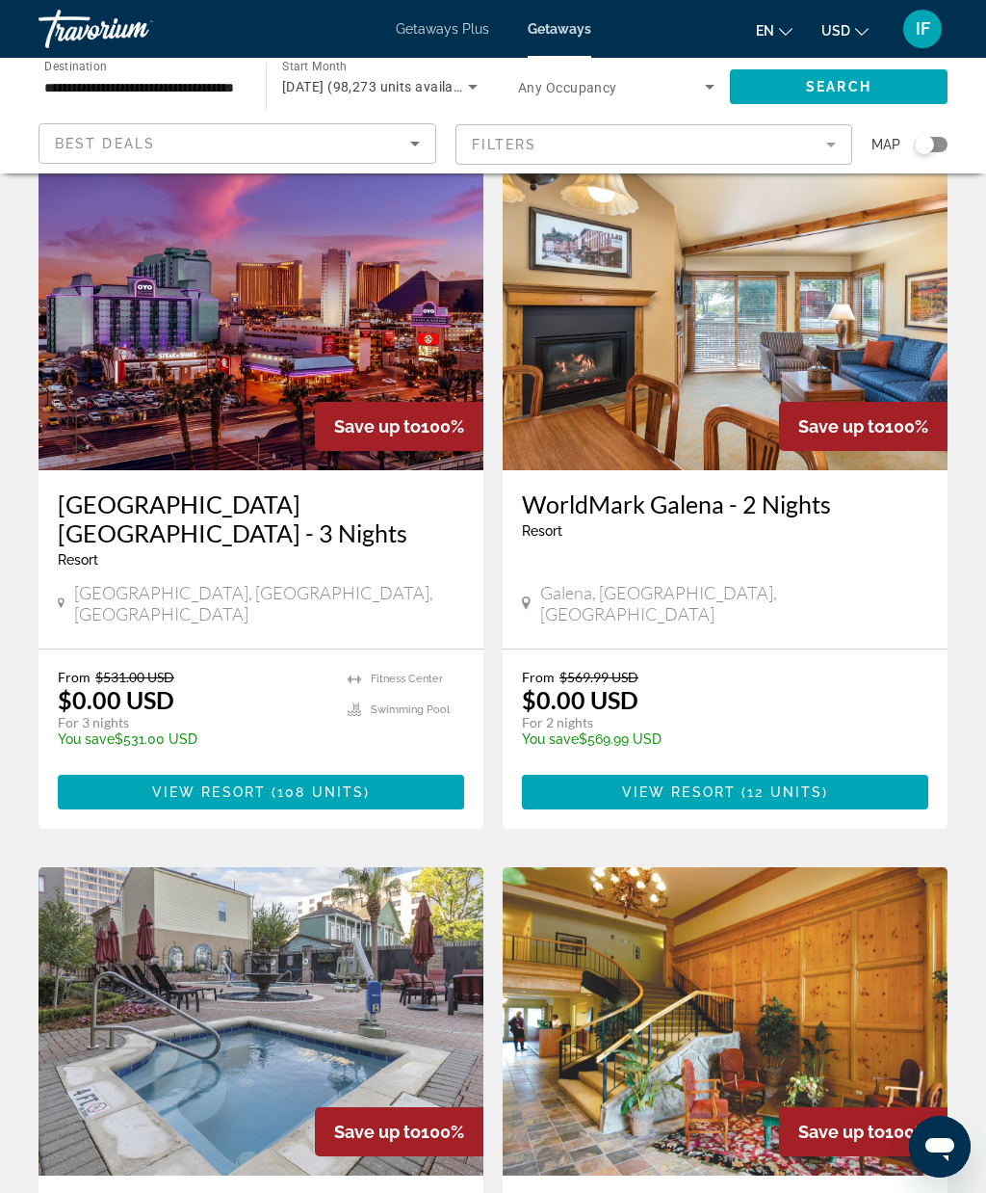
click at [936, 150] on div "Search widget" at bounding box center [931, 144] width 33 height 15
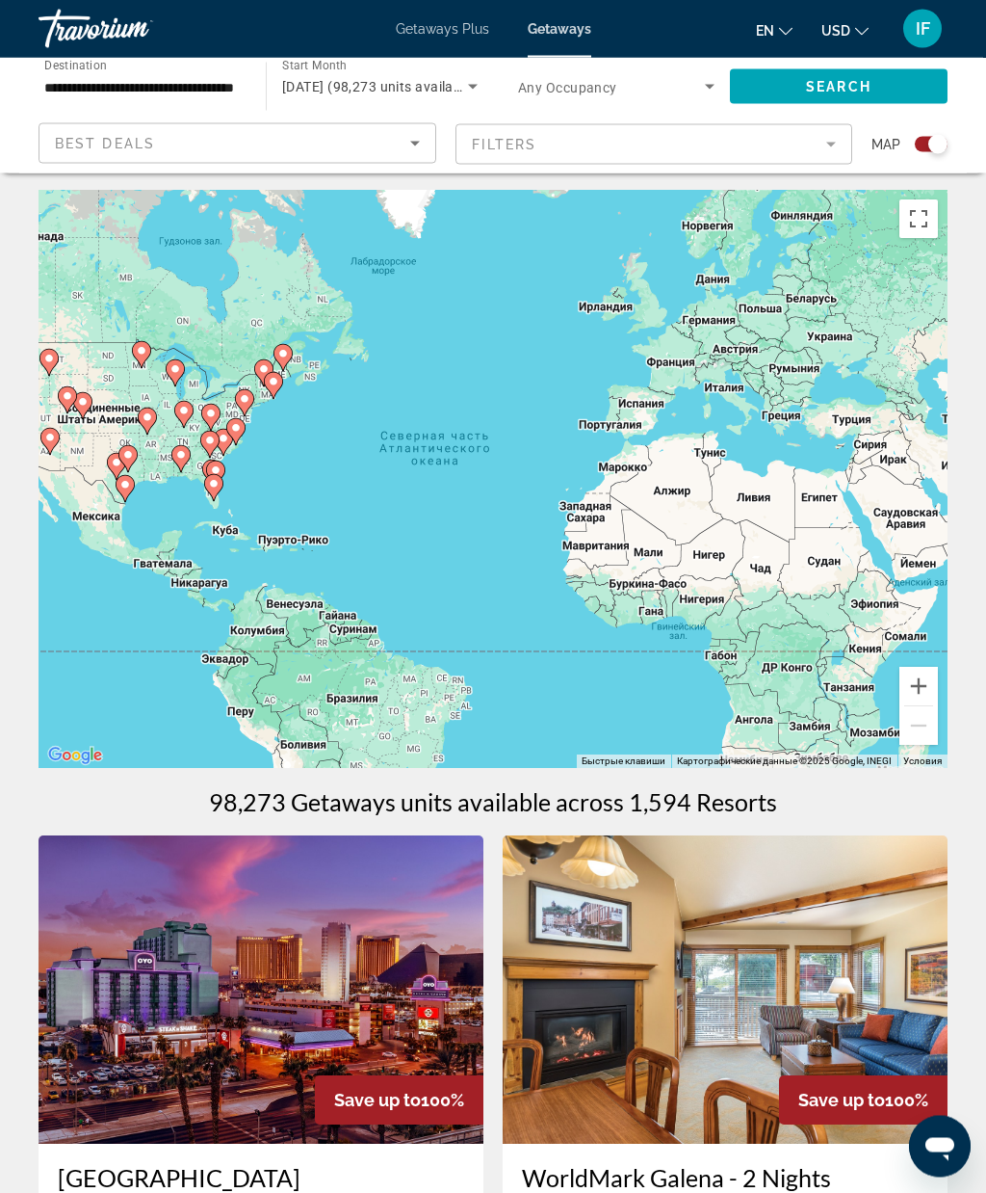
scroll to position [3, 0]
click at [923, 223] on button "Включить полноэкранный режим" at bounding box center [919, 218] width 39 height 39
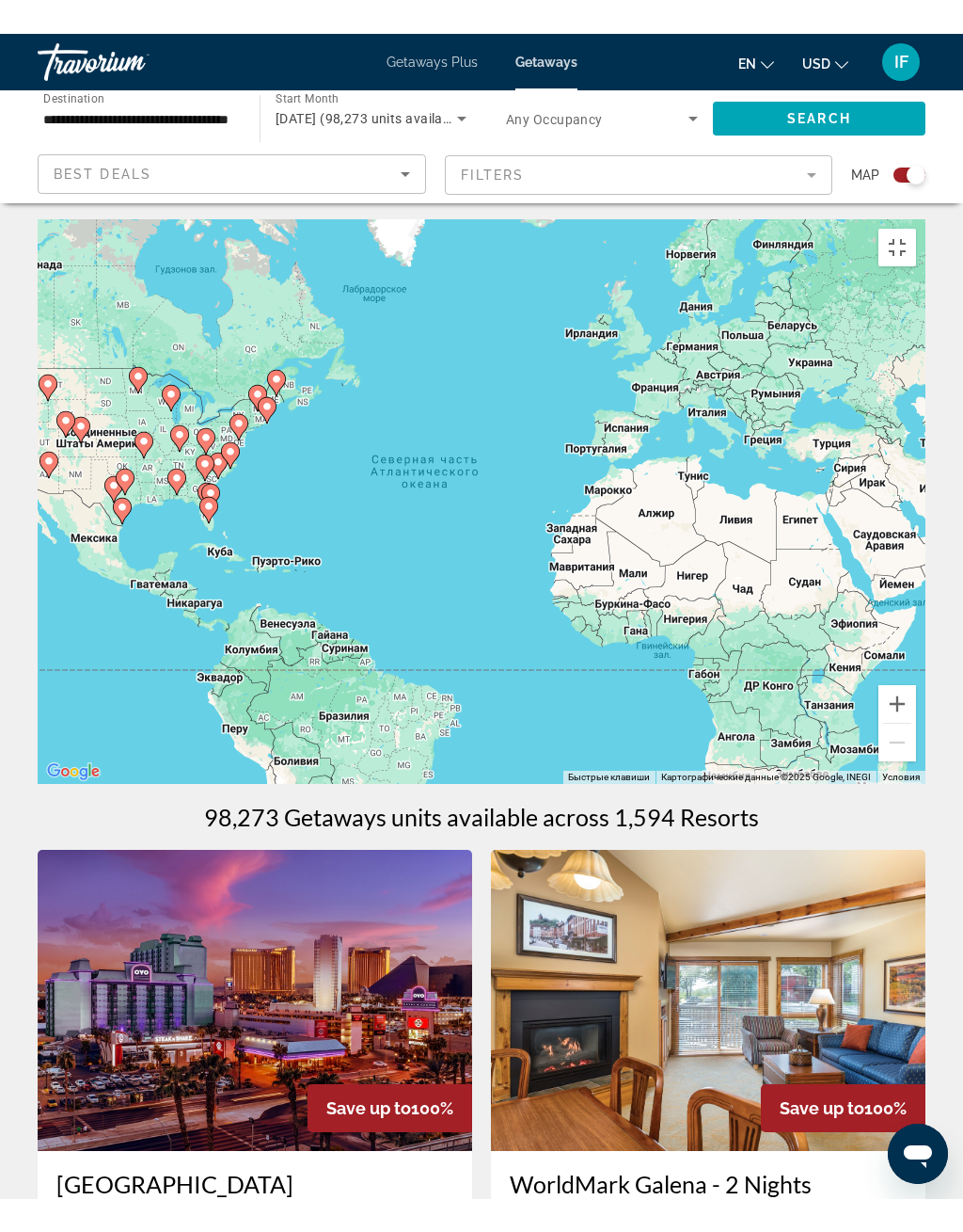
scroll to position [22, 0]
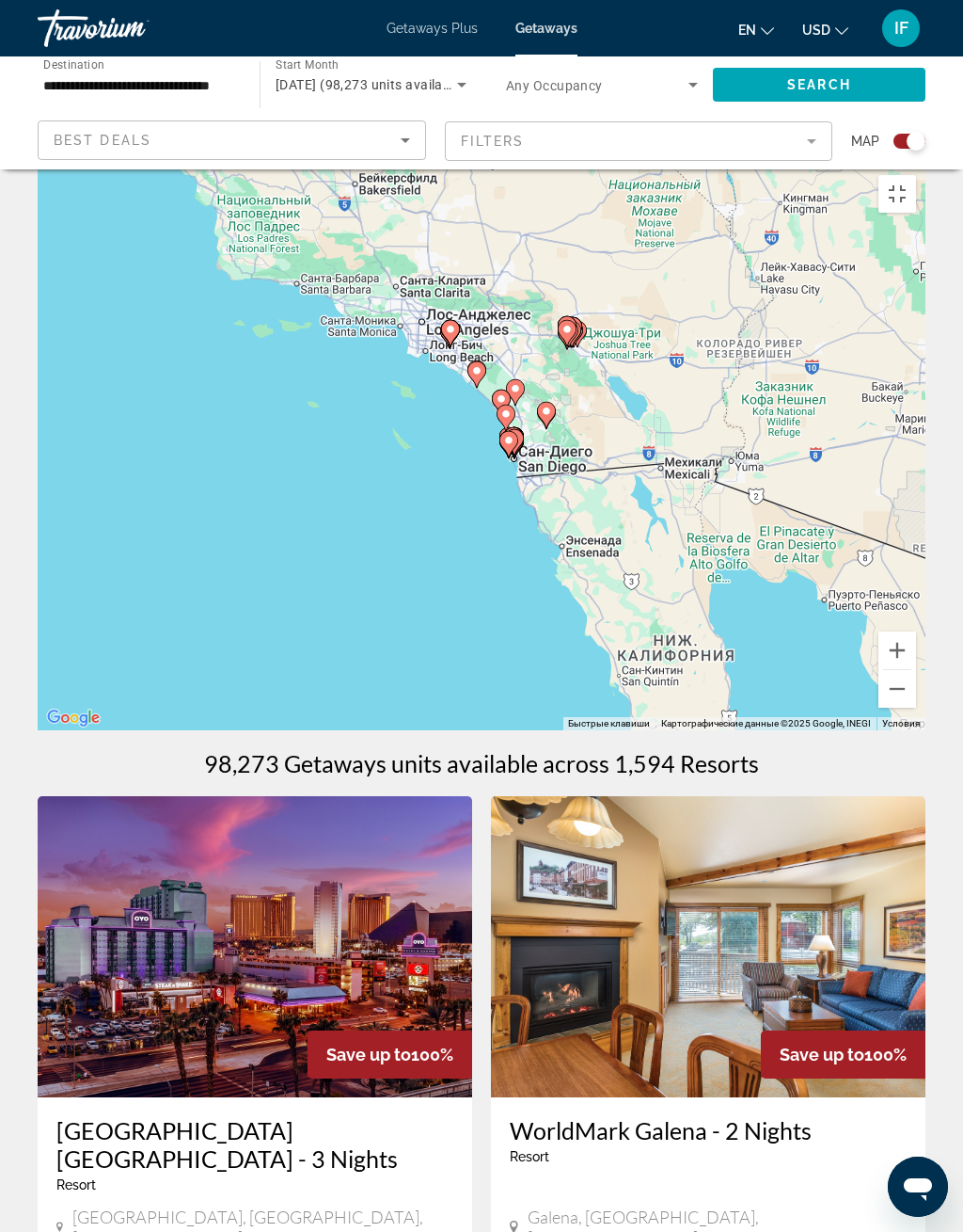
type input "**********"
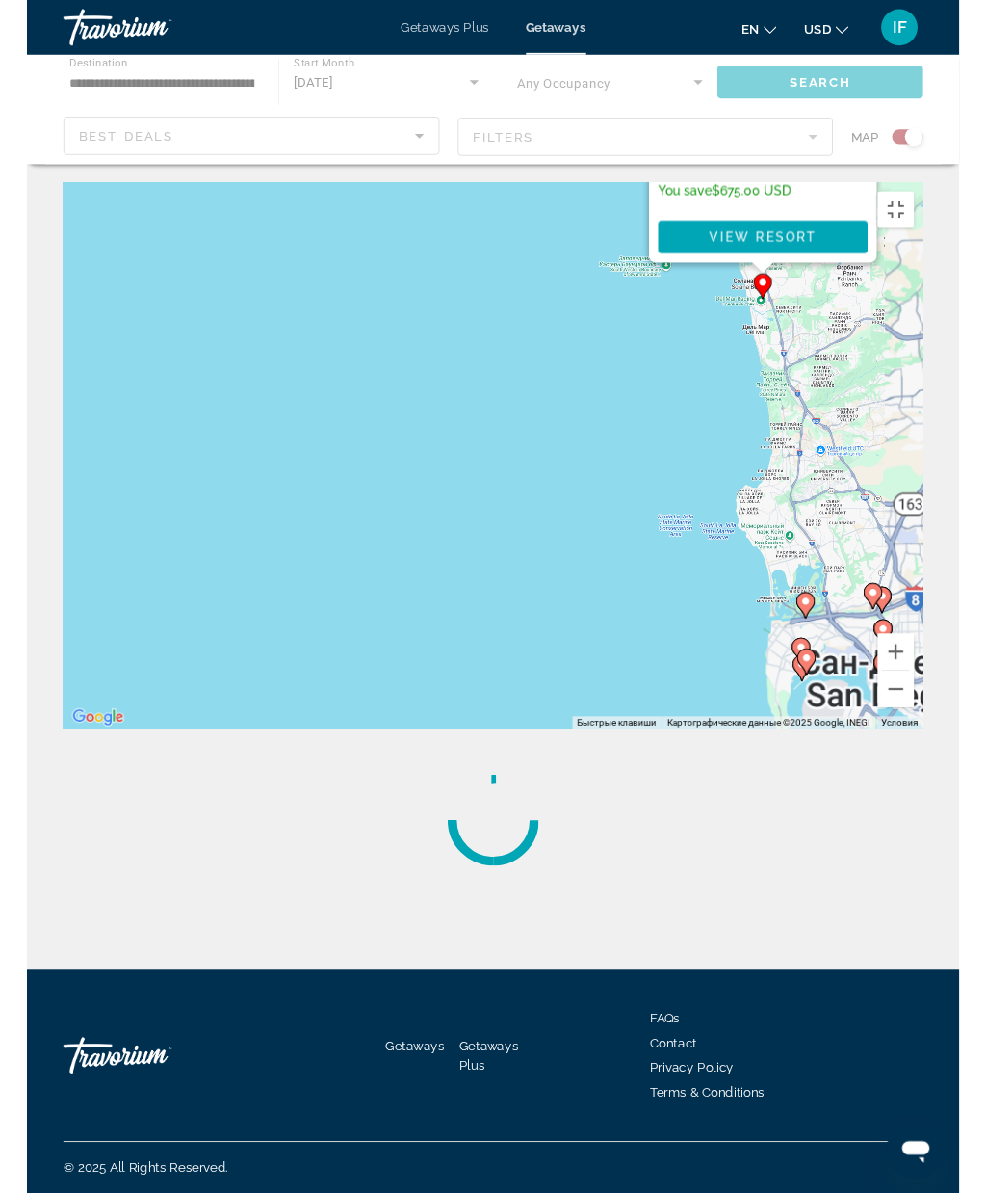
scroll to position [0, 0]
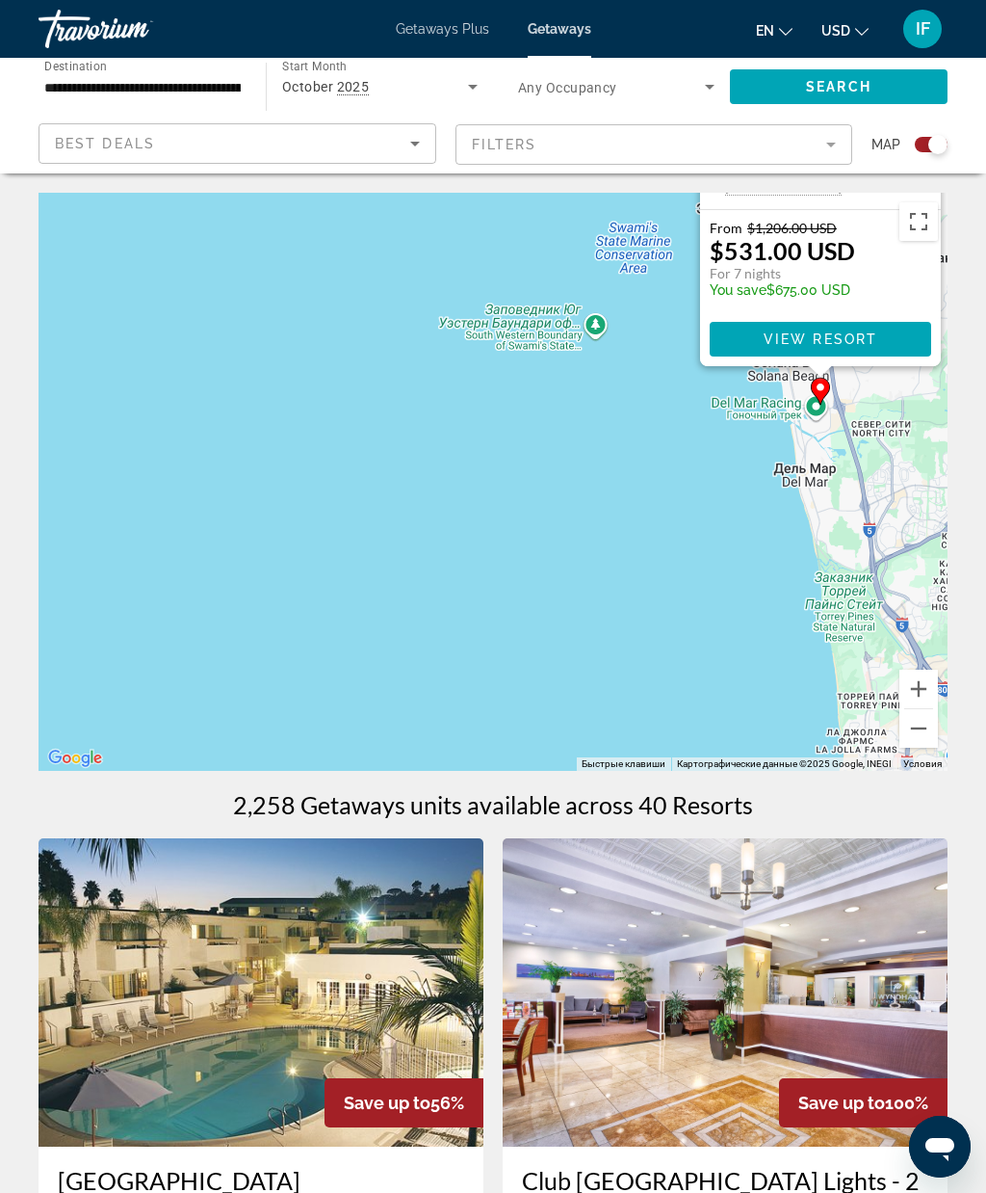
click at [919, 223] on button "Включить полноэкранный режим" at bounding box center [919, 221] width 39 height 39
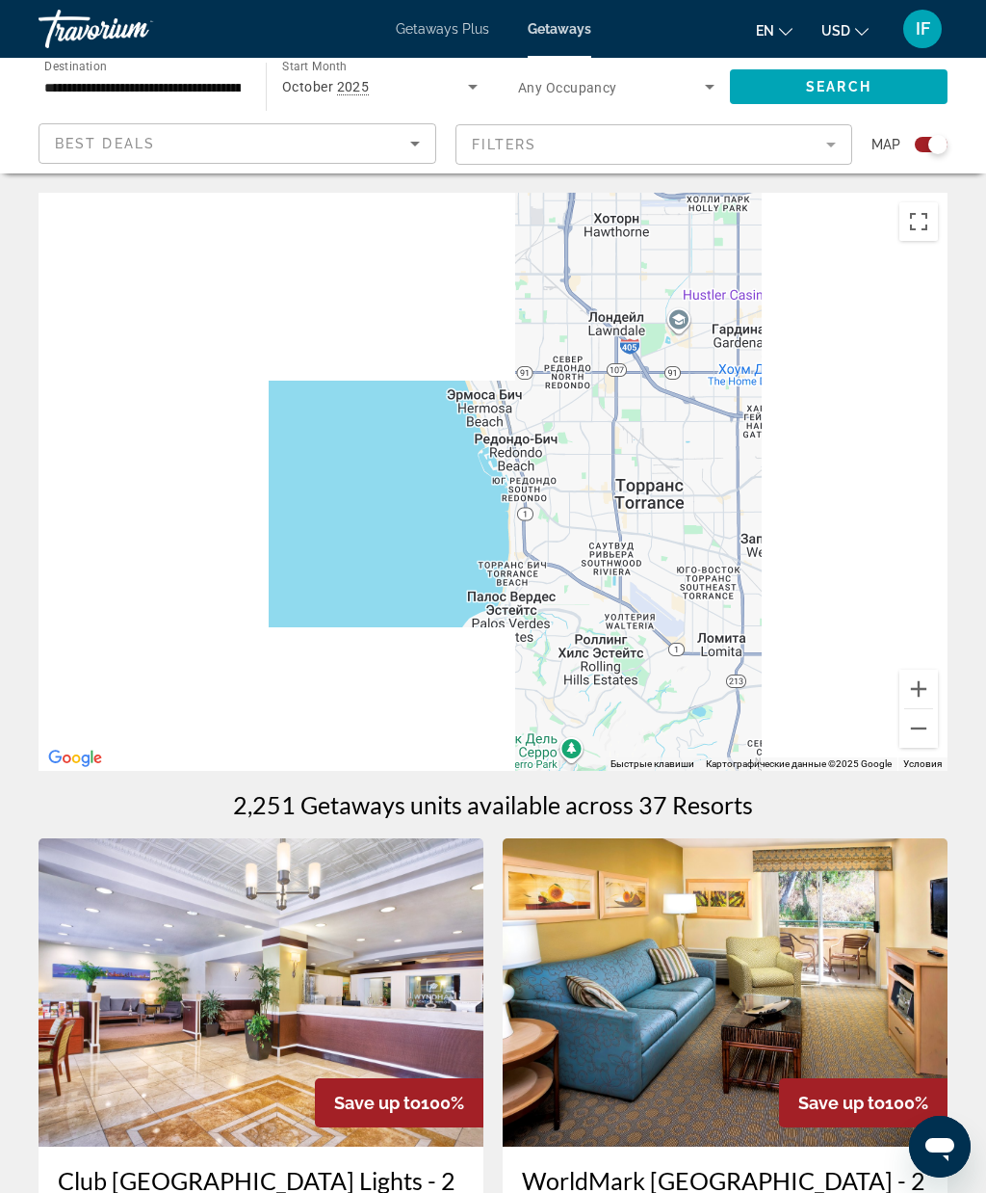
click at [922, 226] on button "Включить полноэкранный режим" at bounding box center [919, 221] width 39 height 39
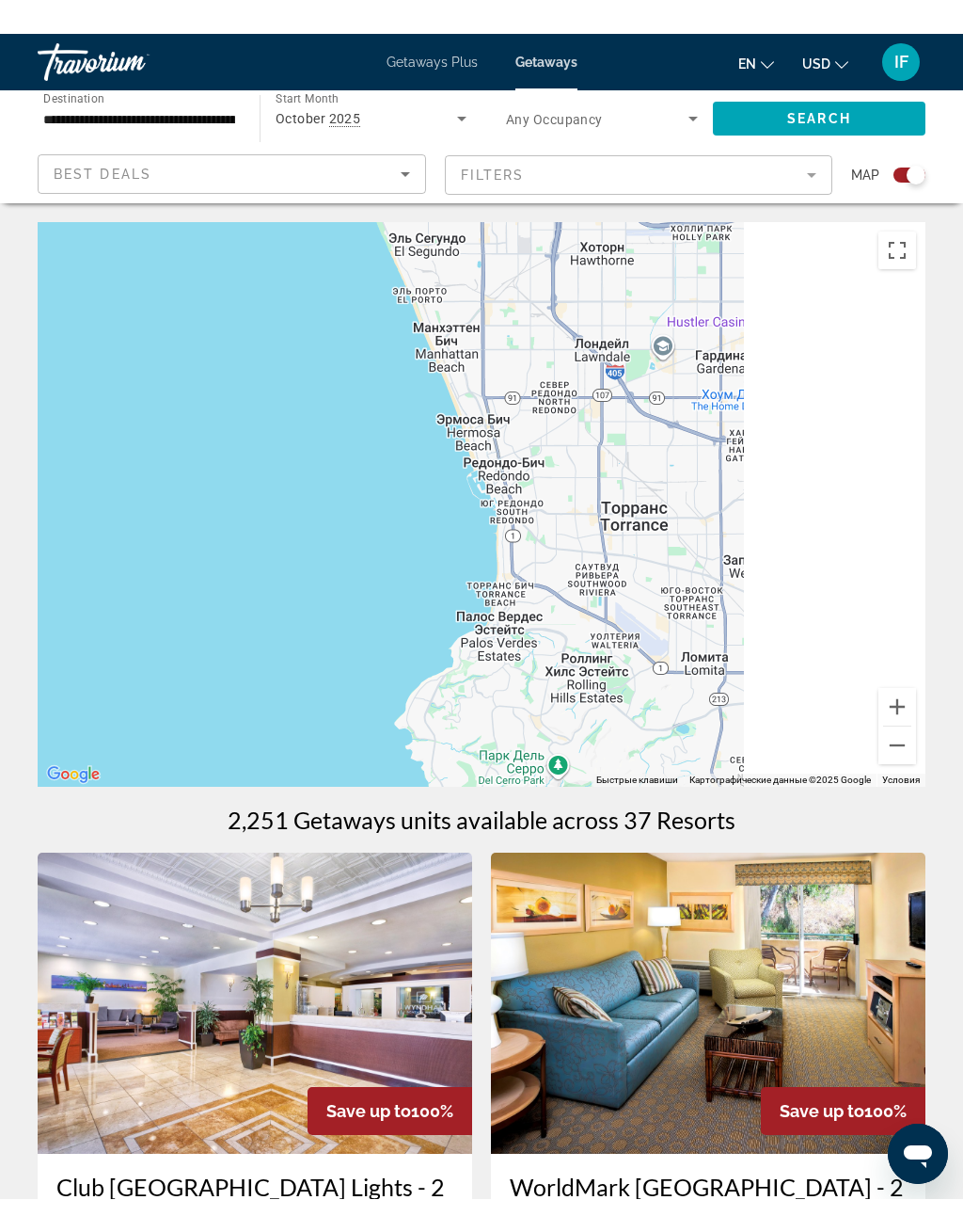
scroll to position [22, 0]
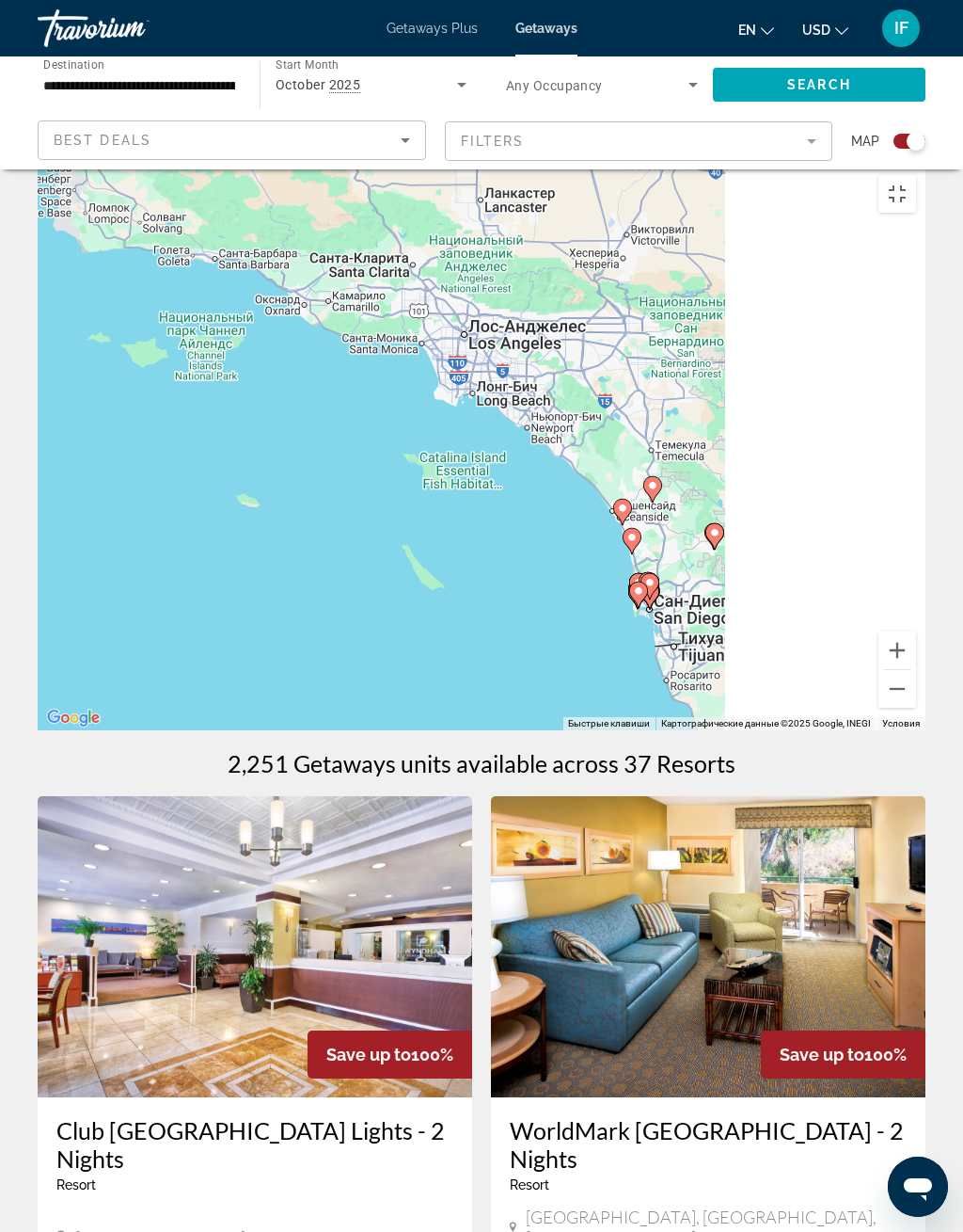
click at [916, 175] on button "Включить полноэкранный режим" at bounding box center [898, 193] width 38 height 38
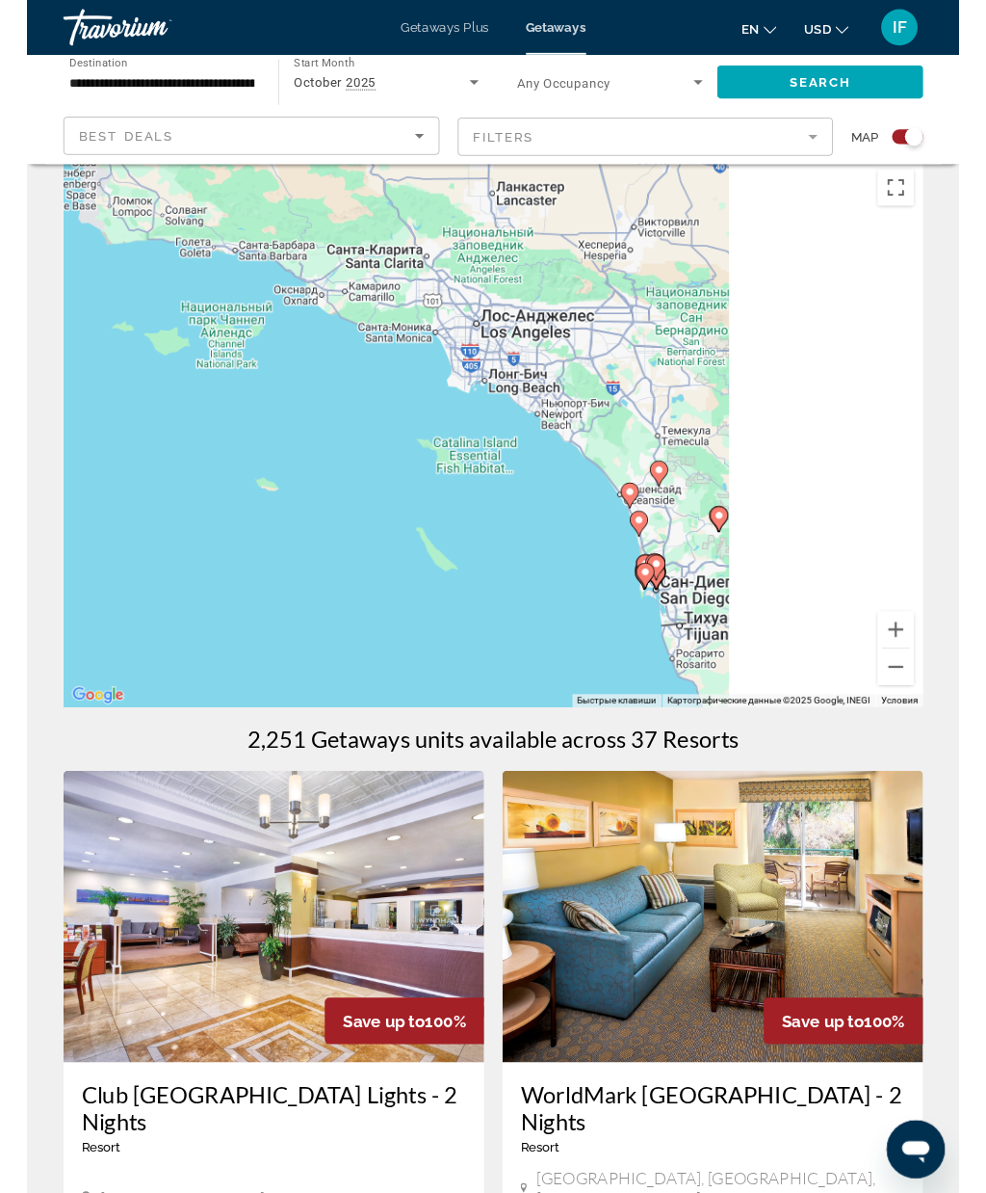
scroll to position [0, 0]
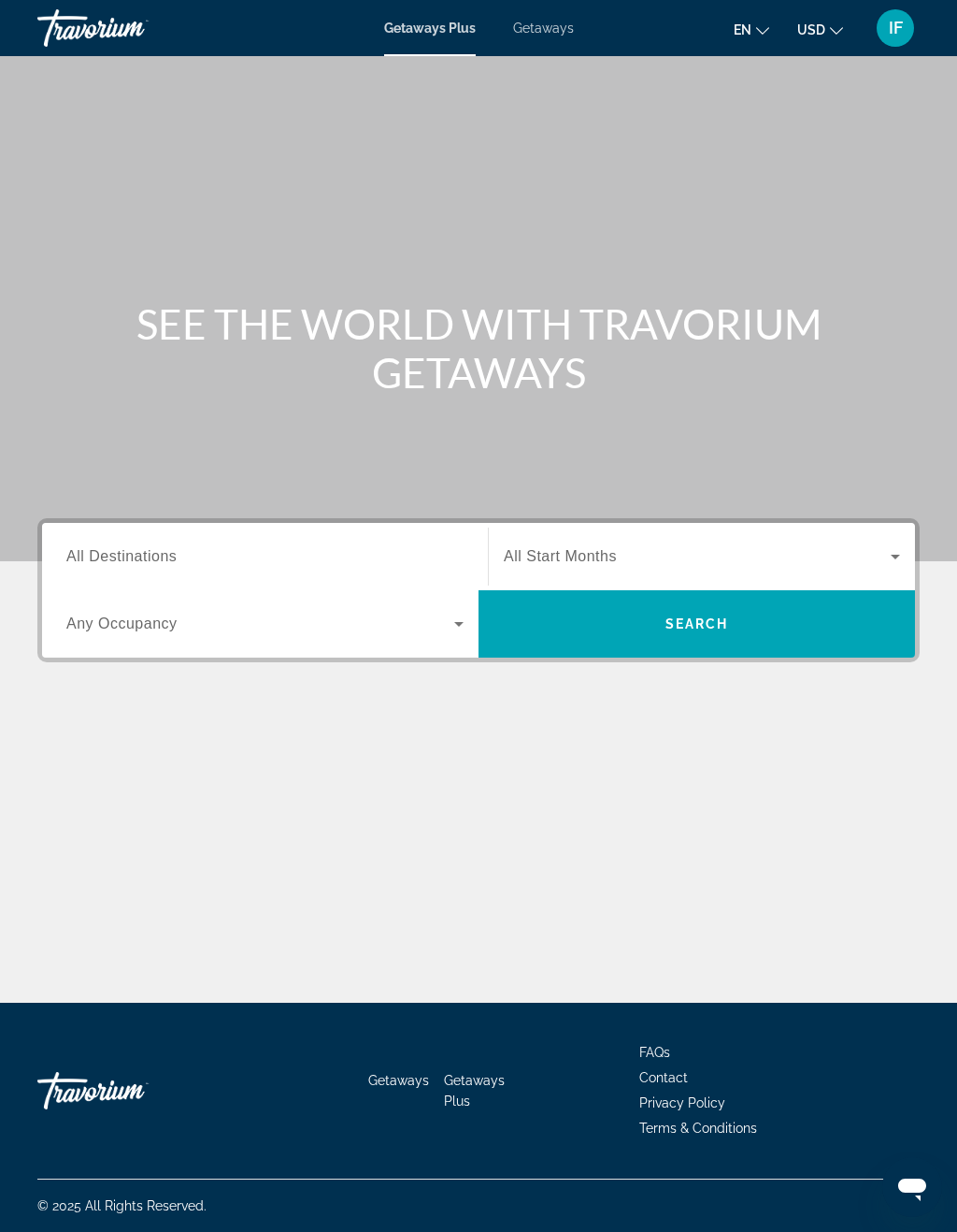
click at [387, 549] on input "Destination All Destinations" at bounding box center [264, 557] width 397 height 22
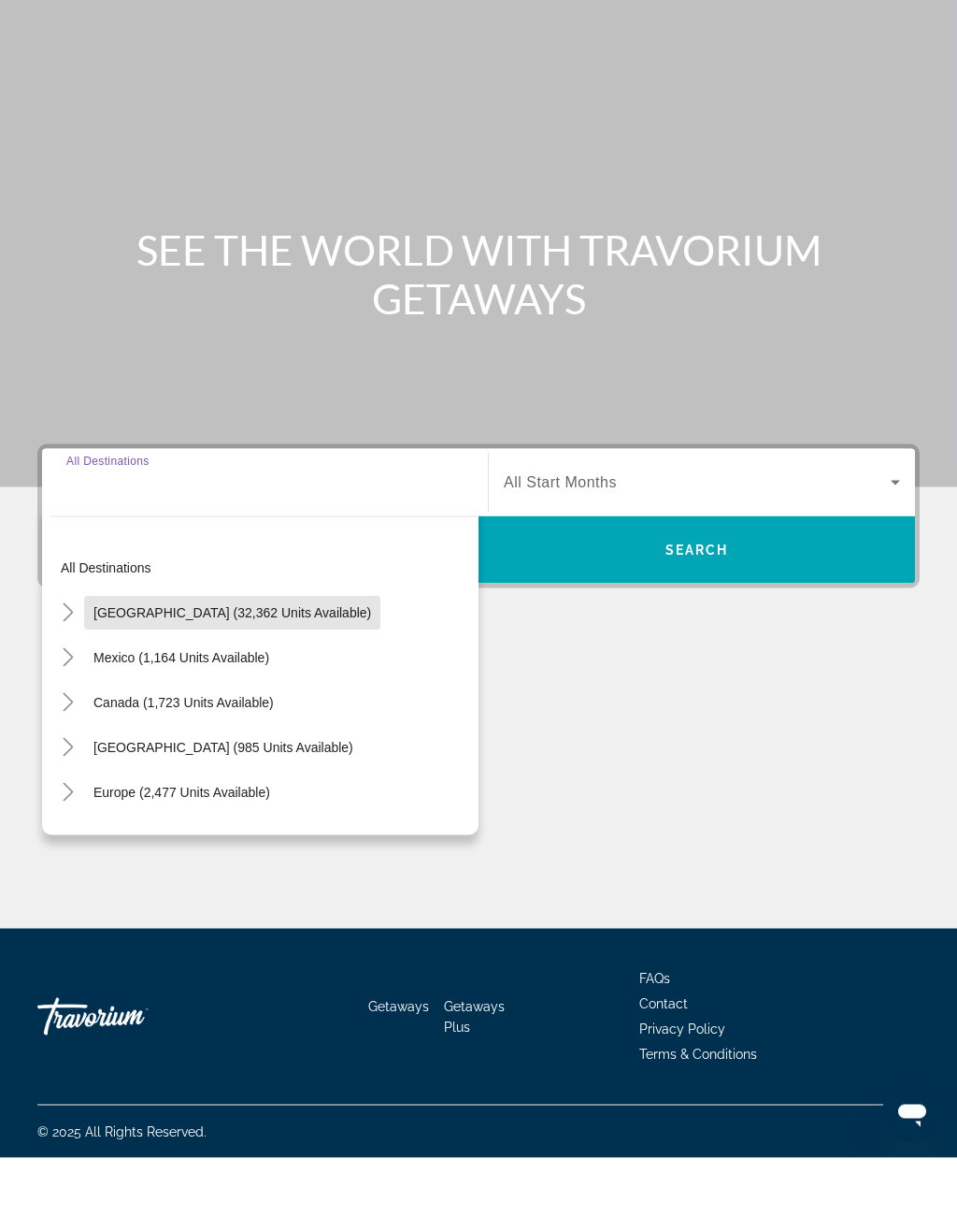
click at [321, 664] on span "Search widget" at bounding box center [232, 686] width 296 height 45
type input "**********"
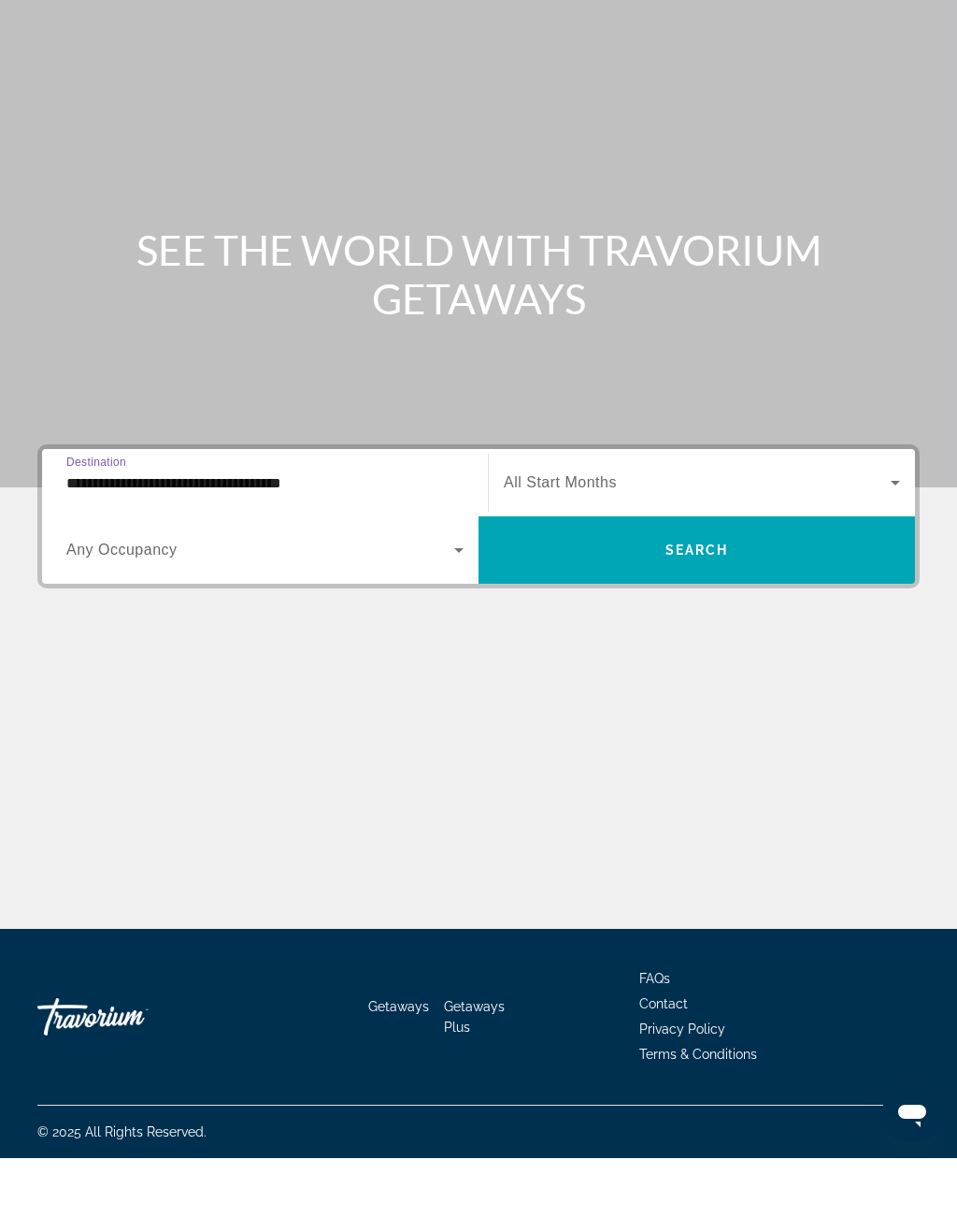
click at [660, 546] on span "Search widget" at bounding box center [697, 556] width 387 height 22
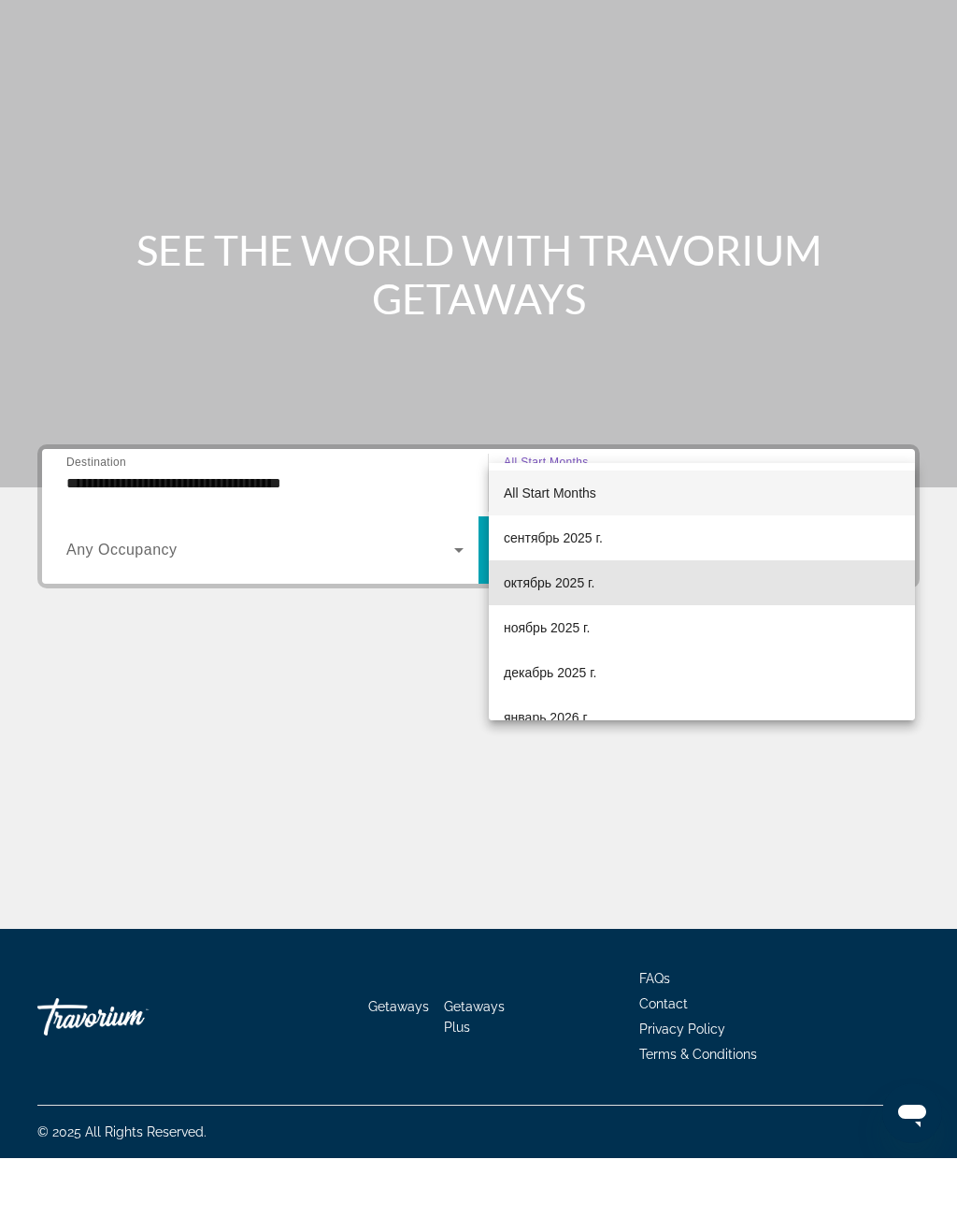
click at [566, 646] on span "октябрь 2025 г." at bounding box center [548, 656] width 90 height 22
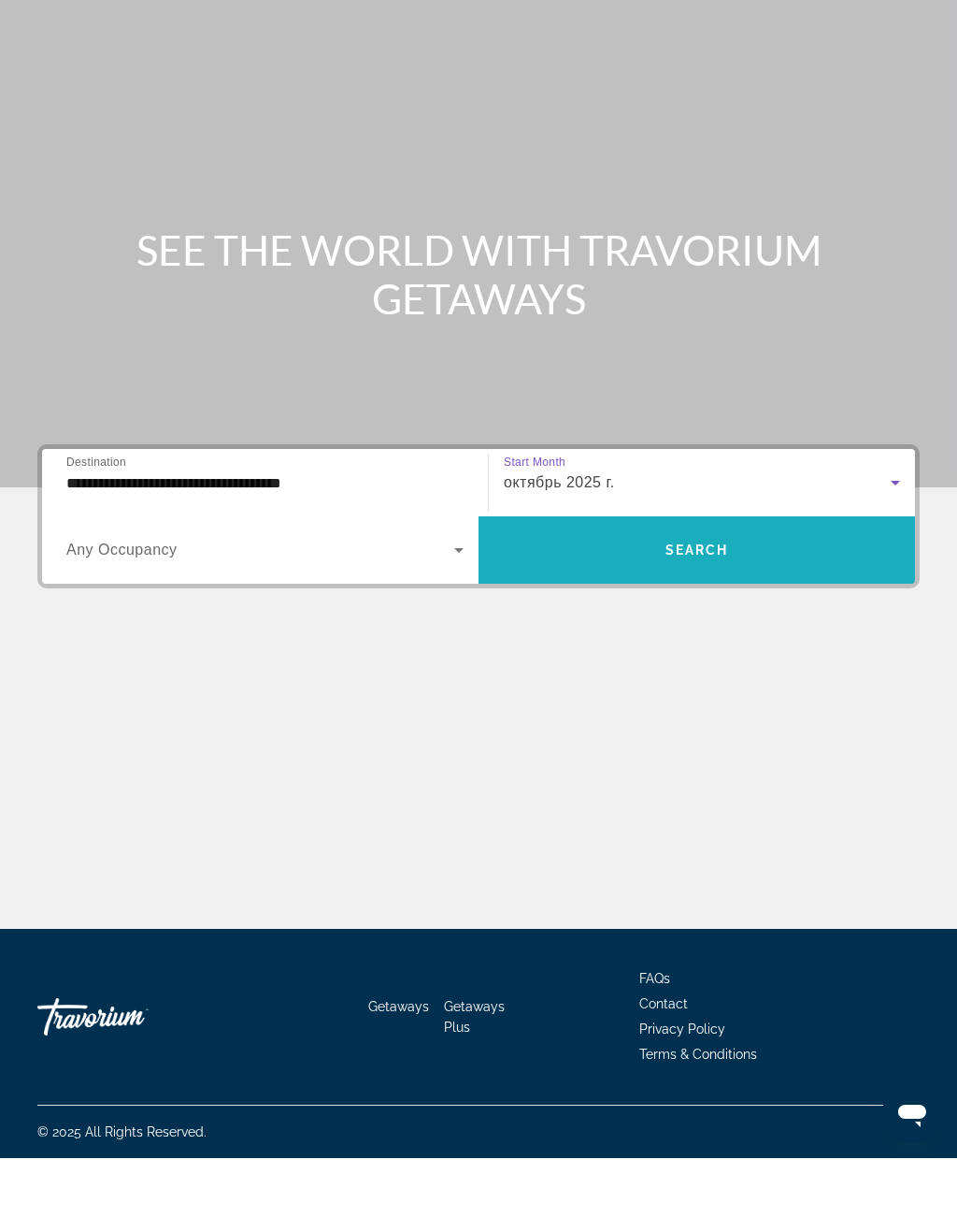
click at [676, 601] on span "Search widget" at bounding box center [697, 623] width 437 height 45
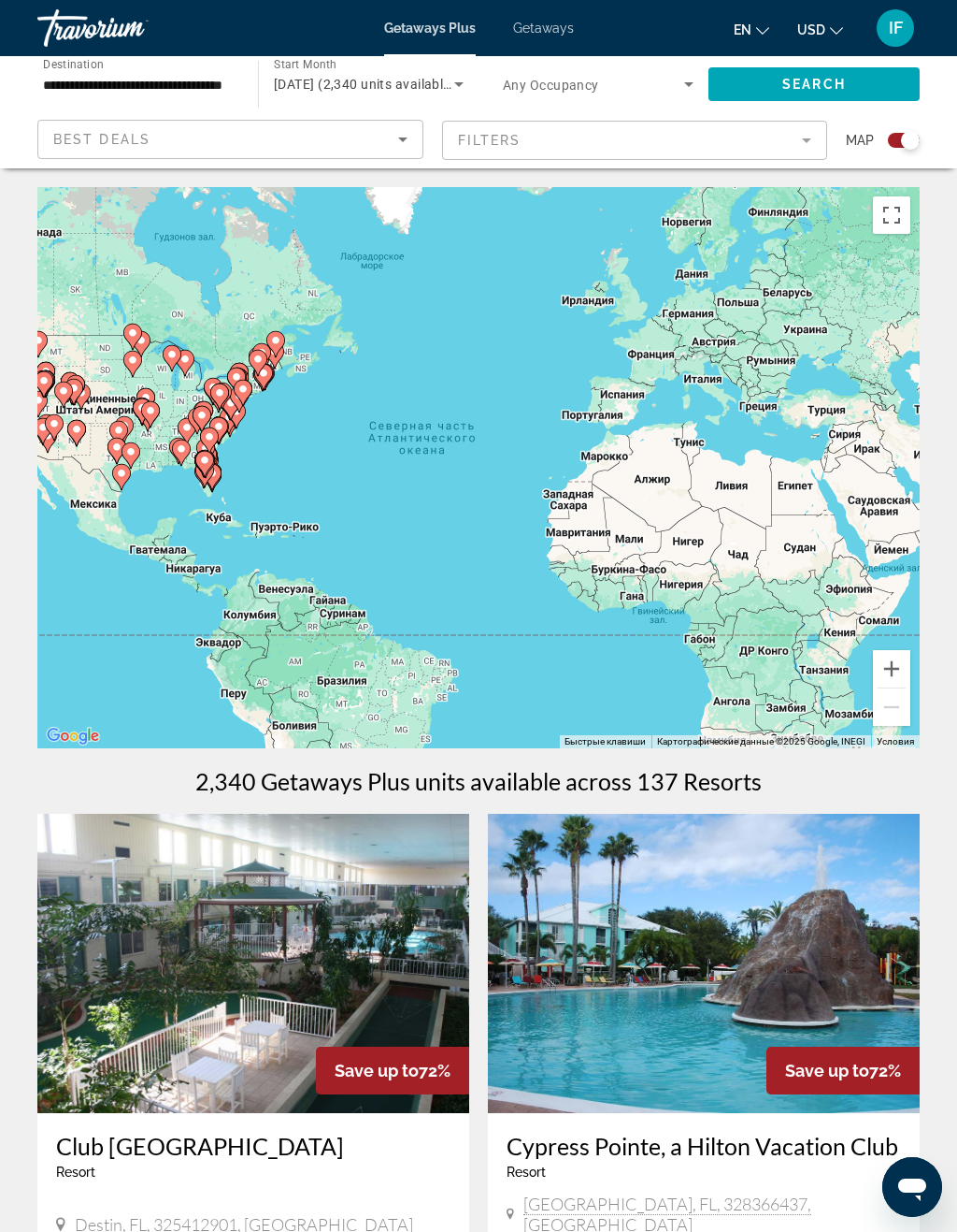
click at [907, 133] on div "Search widget" at bounding box center [910, 140] width 18 height 18
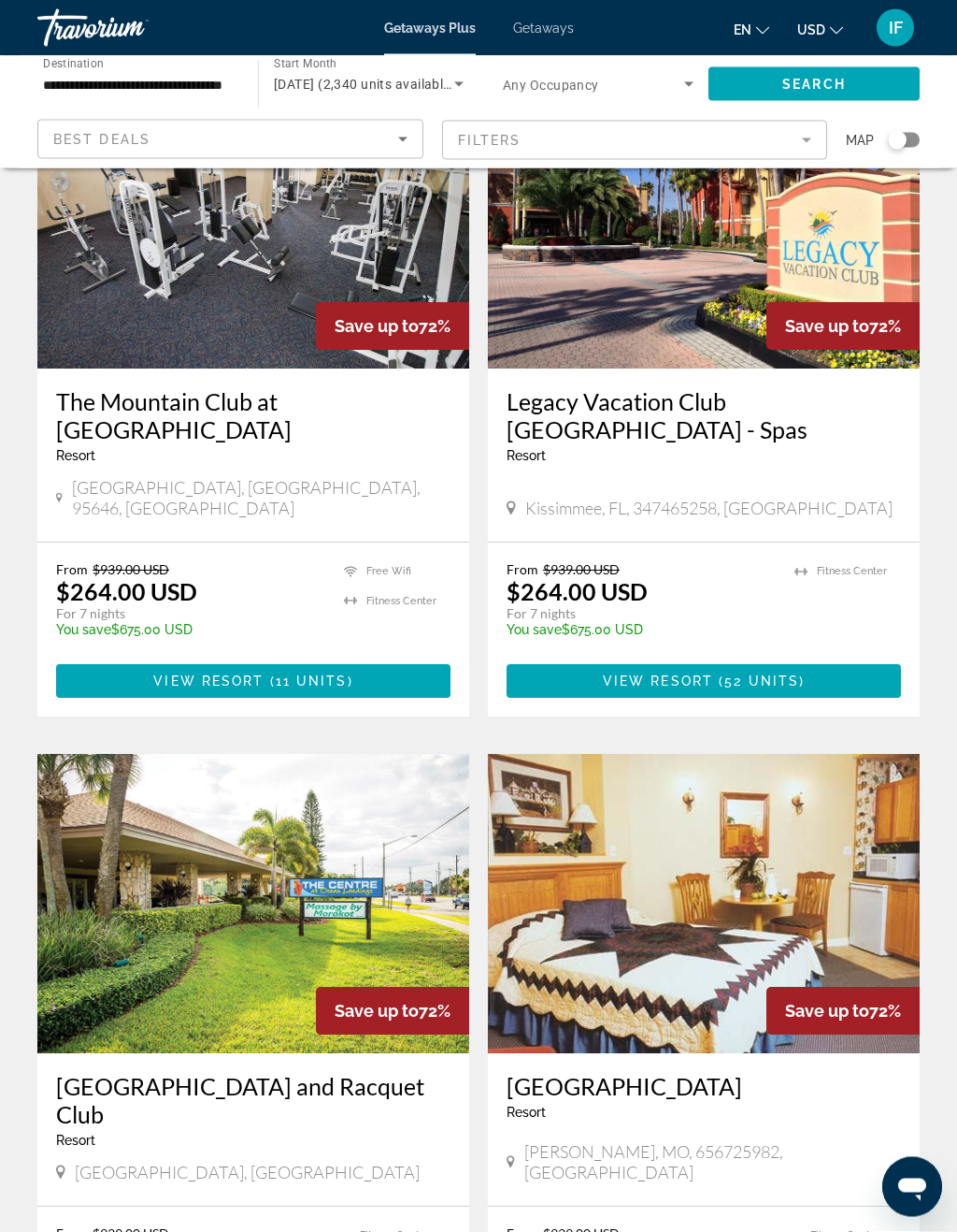
scroll to position [3151, 0]
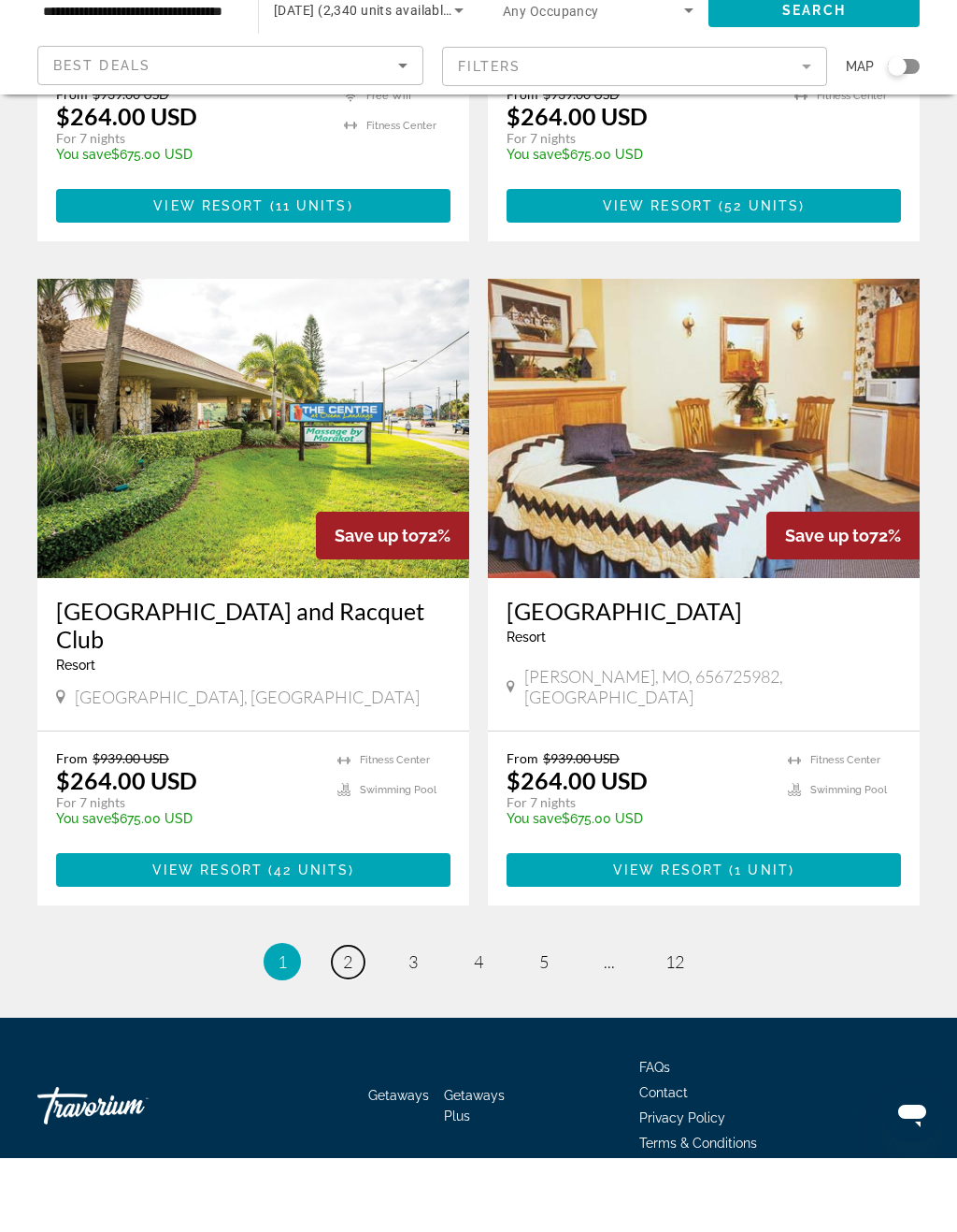
click at [336, 1019] on link "page 2" at bounding box center [348, 1036] width 33 height 33
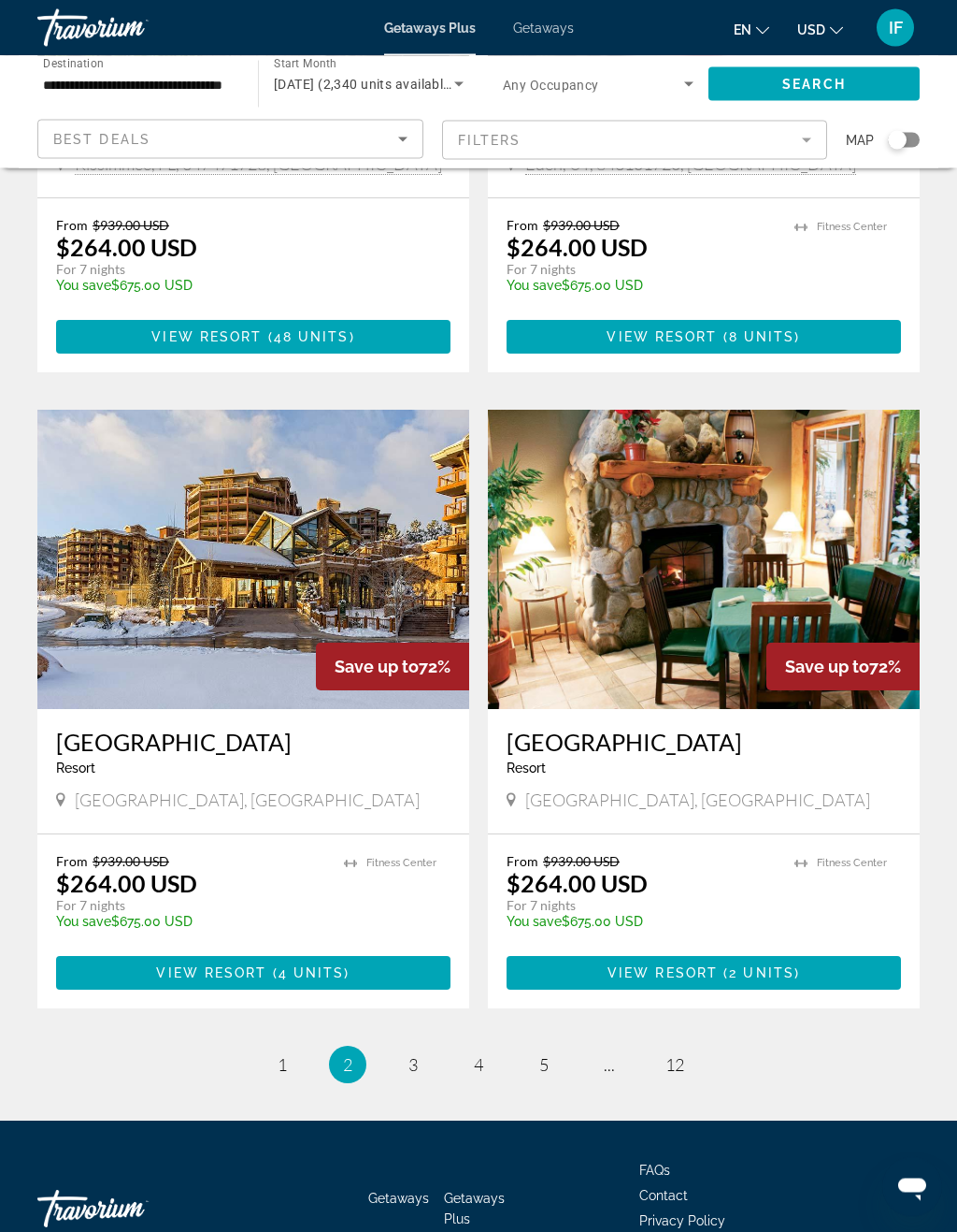
scroll to position [3120, 0]
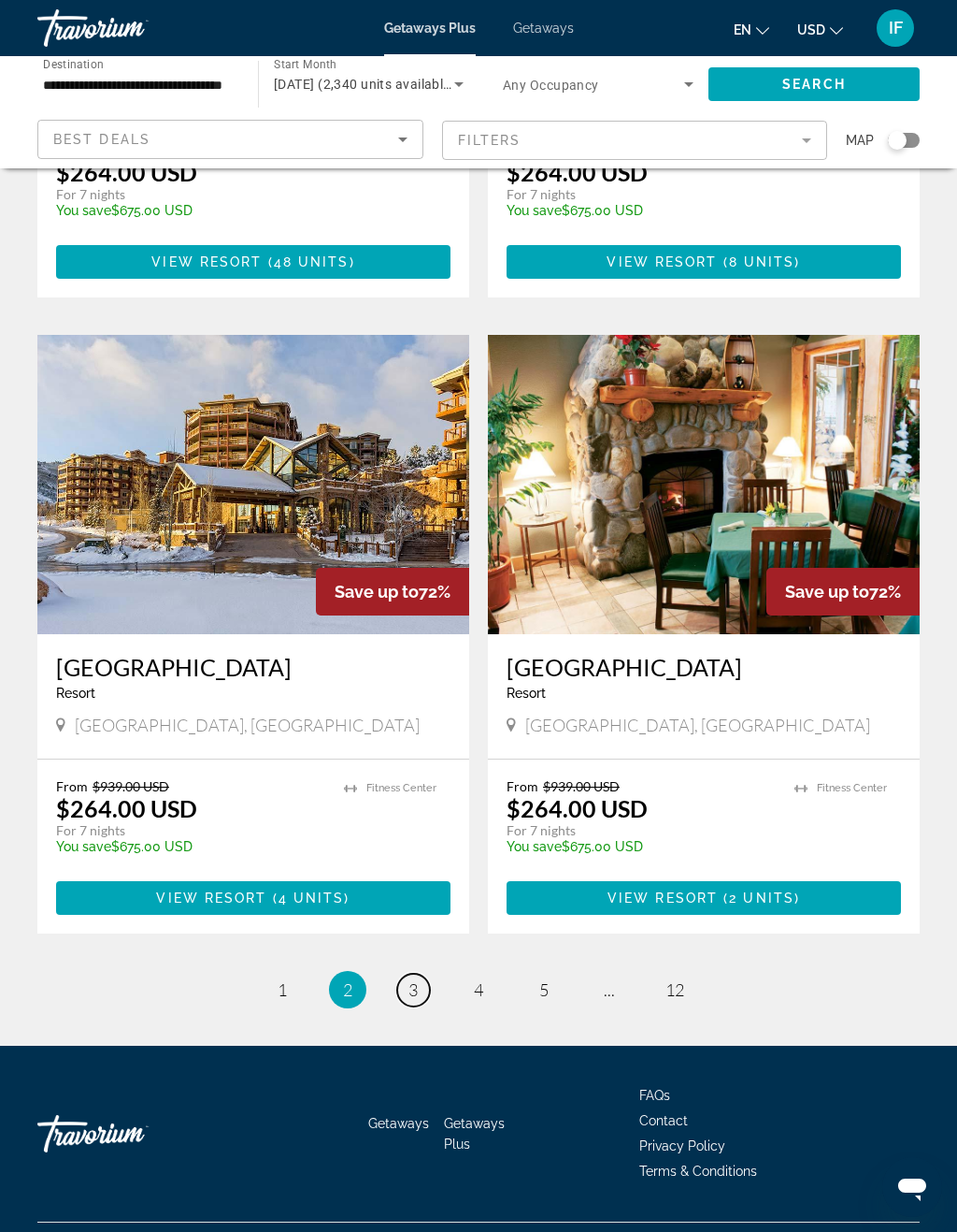
click at [411, 980] on span "3" at bounding box center [413, 989] width 10 height 20
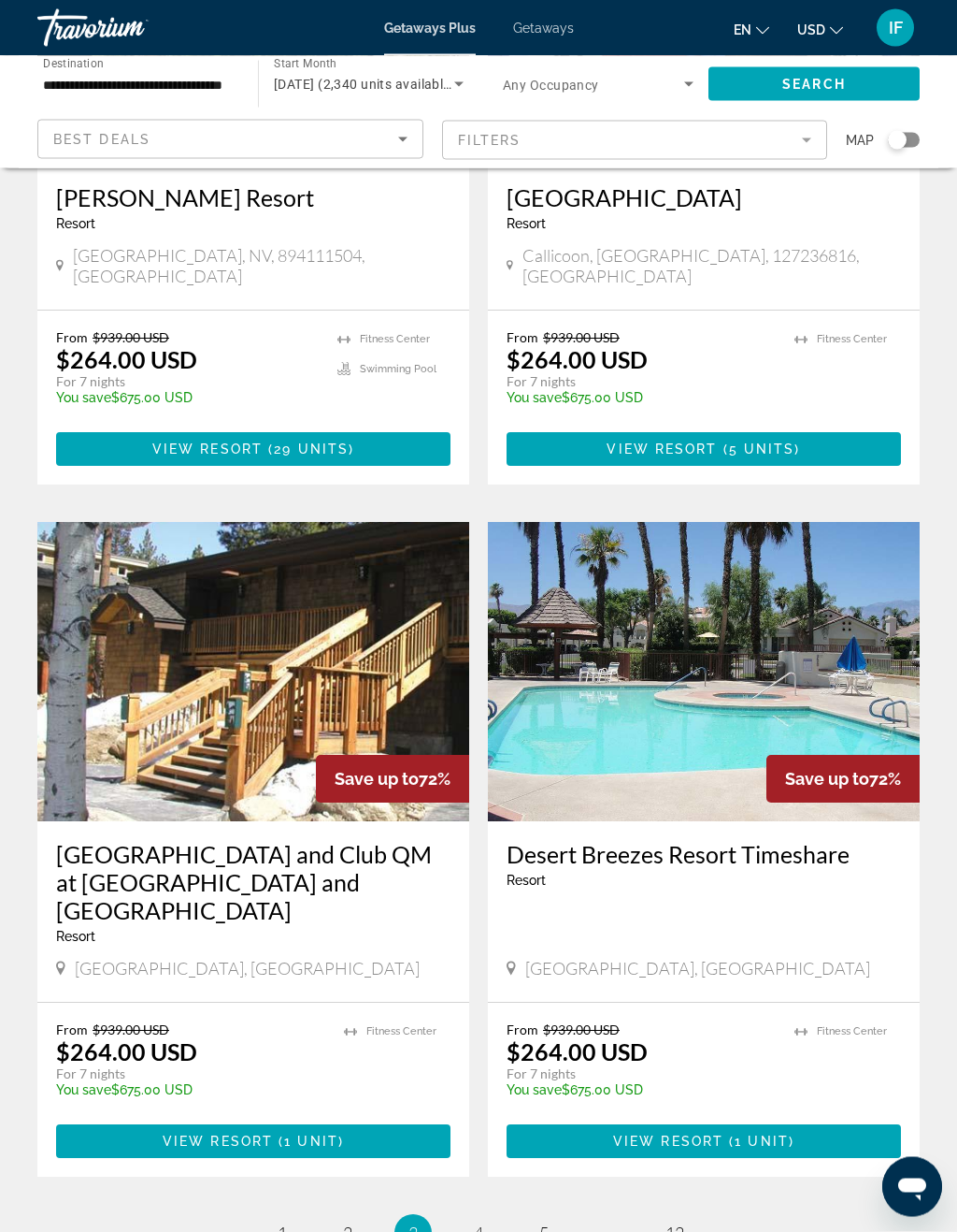
scroll to position [3038, 0]
click at [480, 1222] on span "4" at bounding box center [478, 1232] width 10 height 20
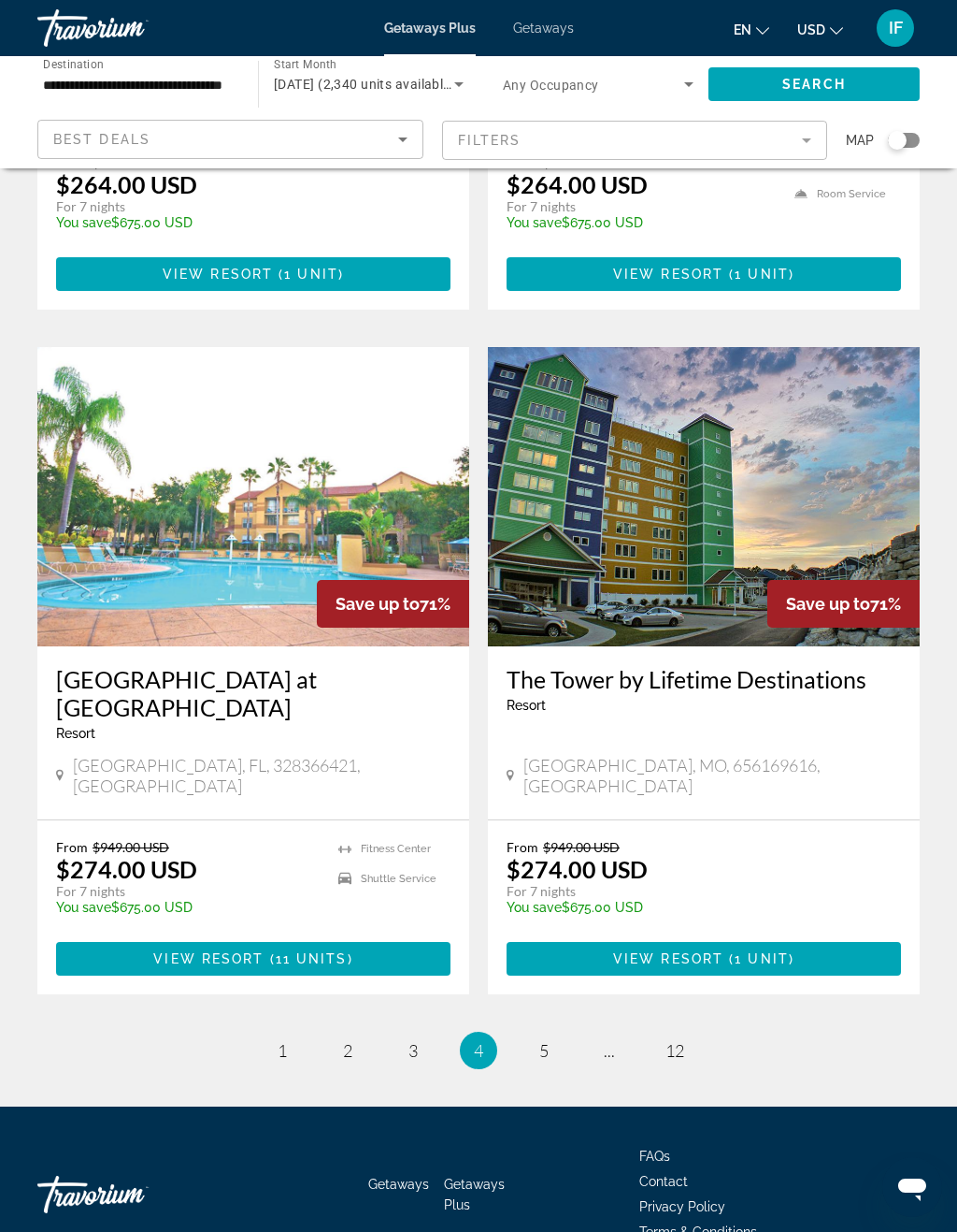
scroll to position [3095, 0]
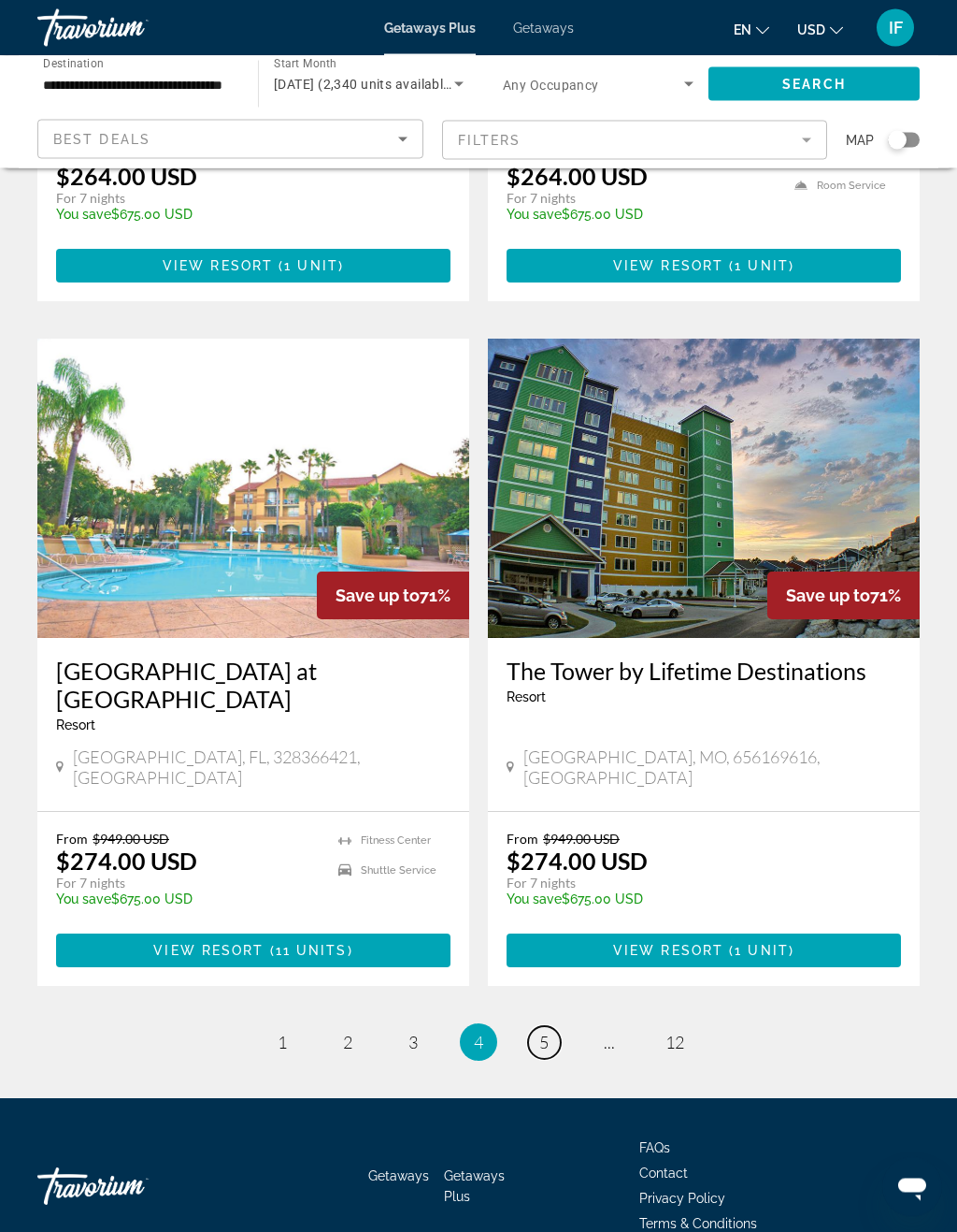
click at [557, 1027] on link "page 5" at bounding box center [544, 1044] width 33 height 33
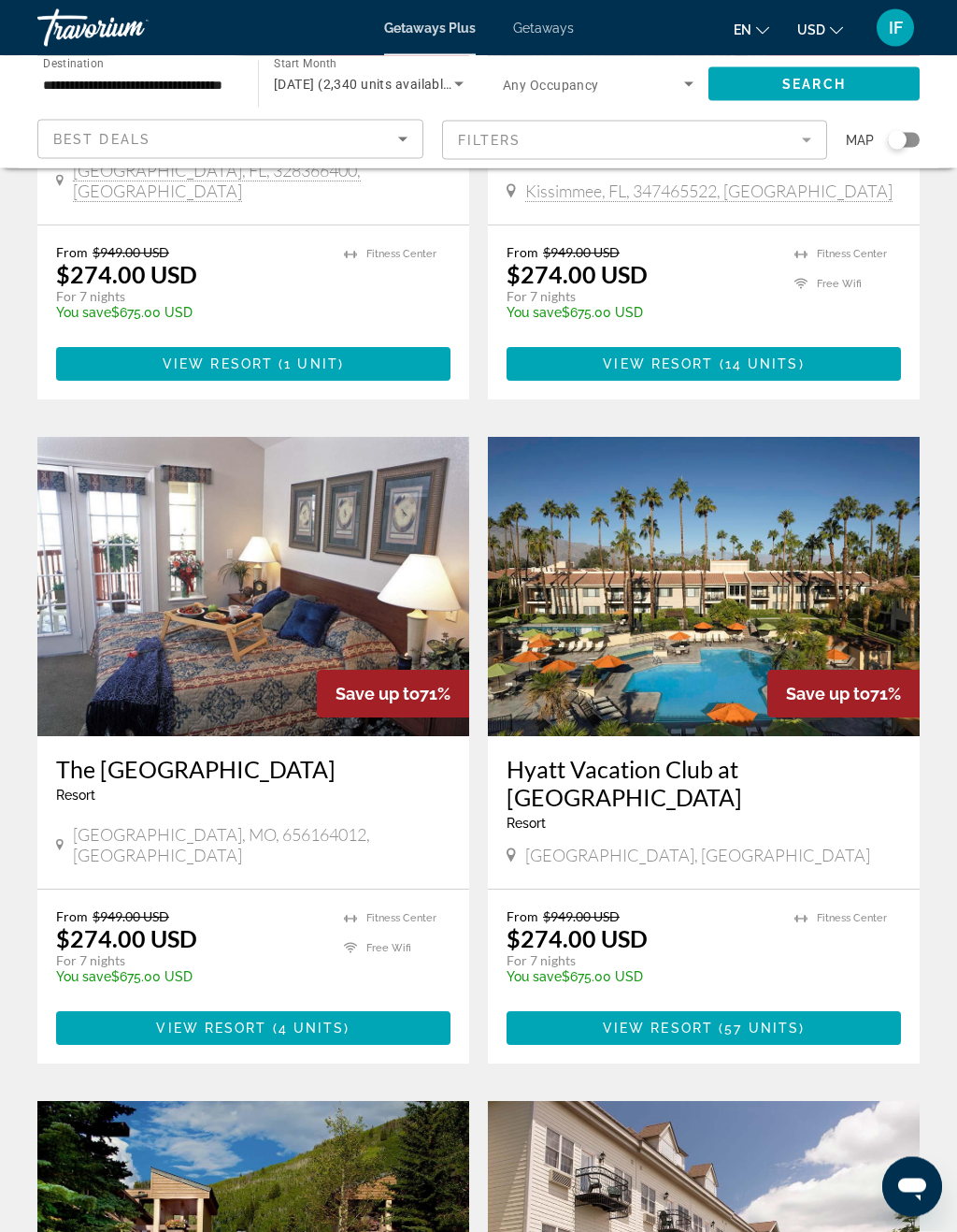
scroll to position [1092, 0]
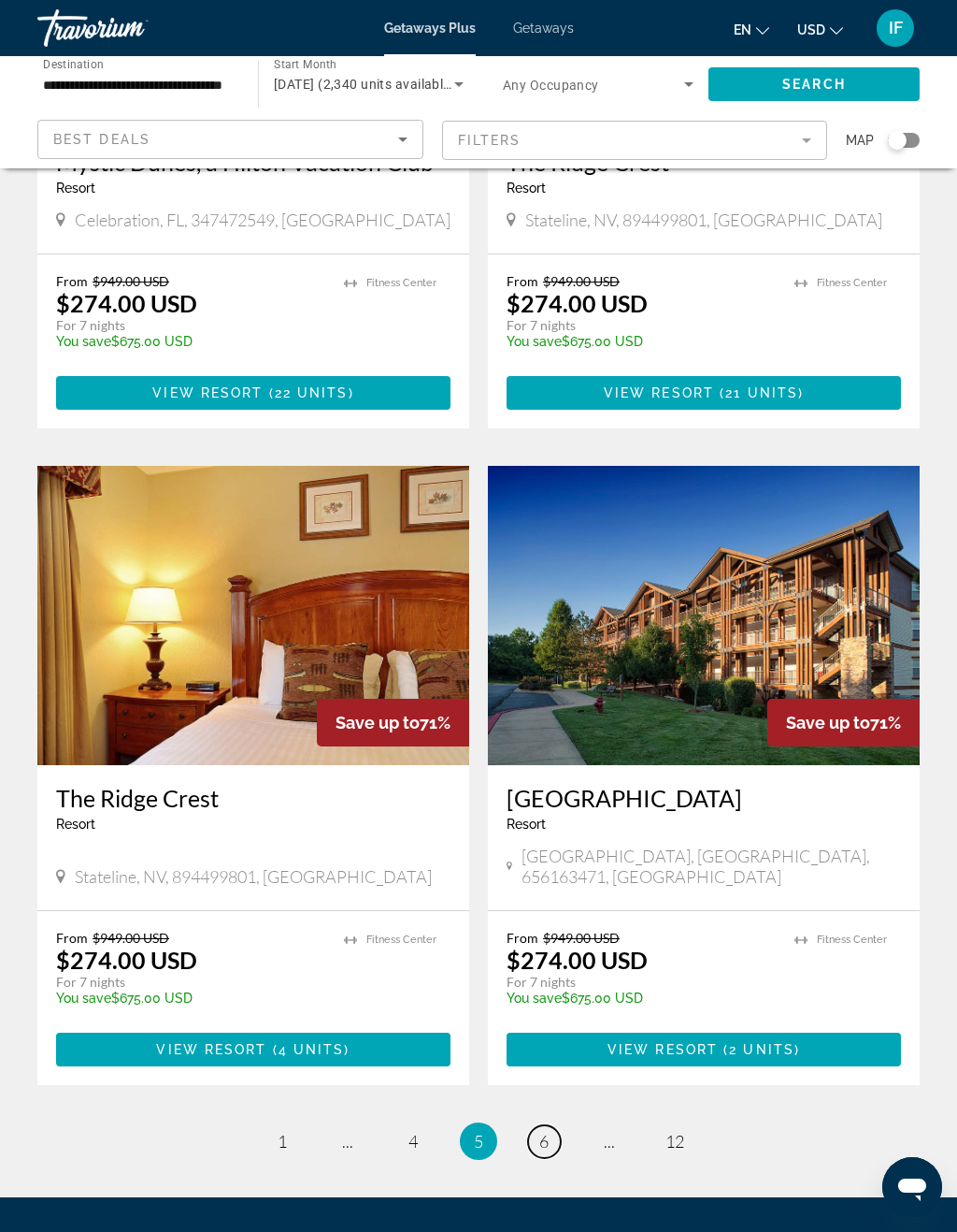
click at [552, 1125] on link "page 6" at bounding box center [544, 1142] width 33 height 33
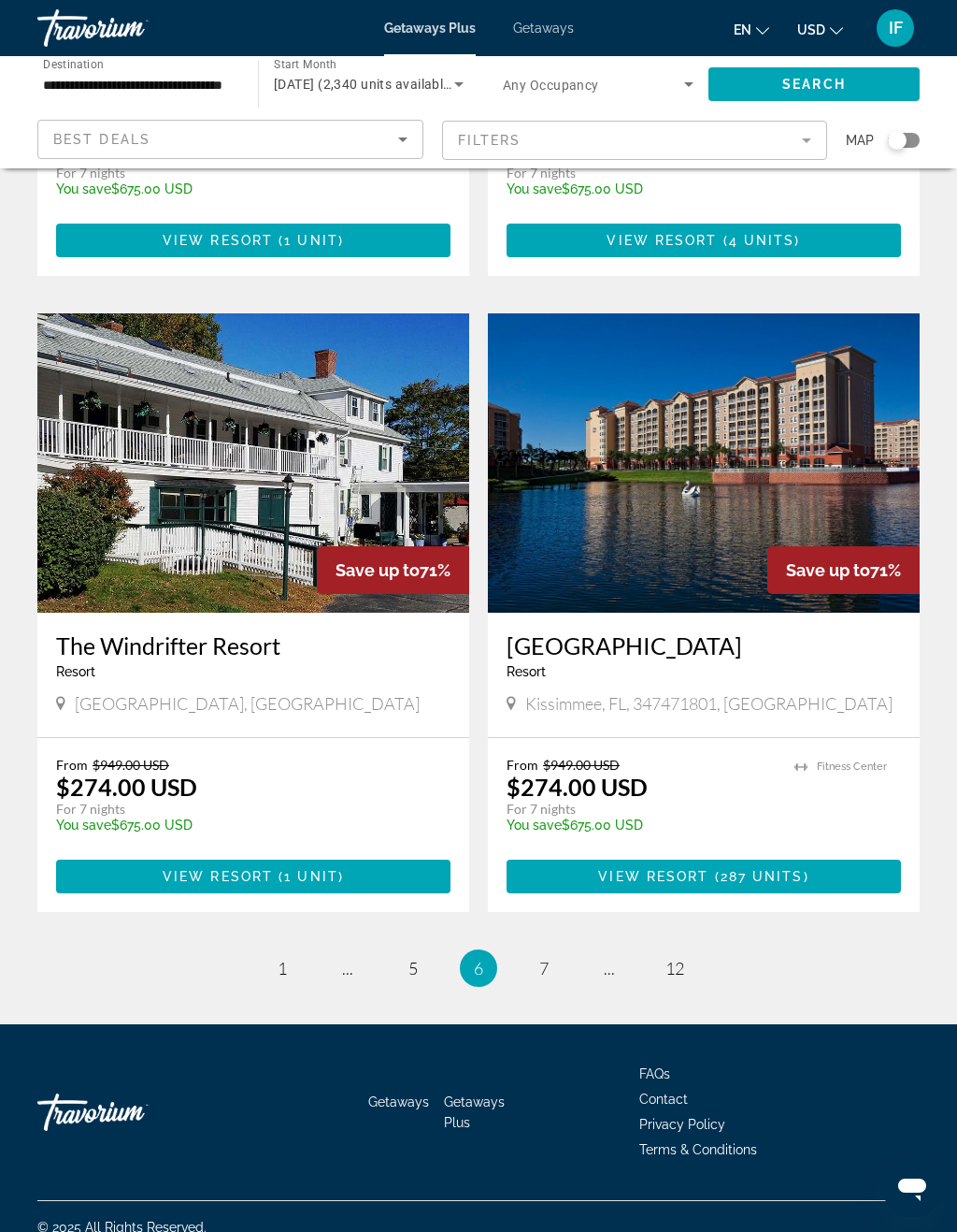
scroll to position [3177, 0]
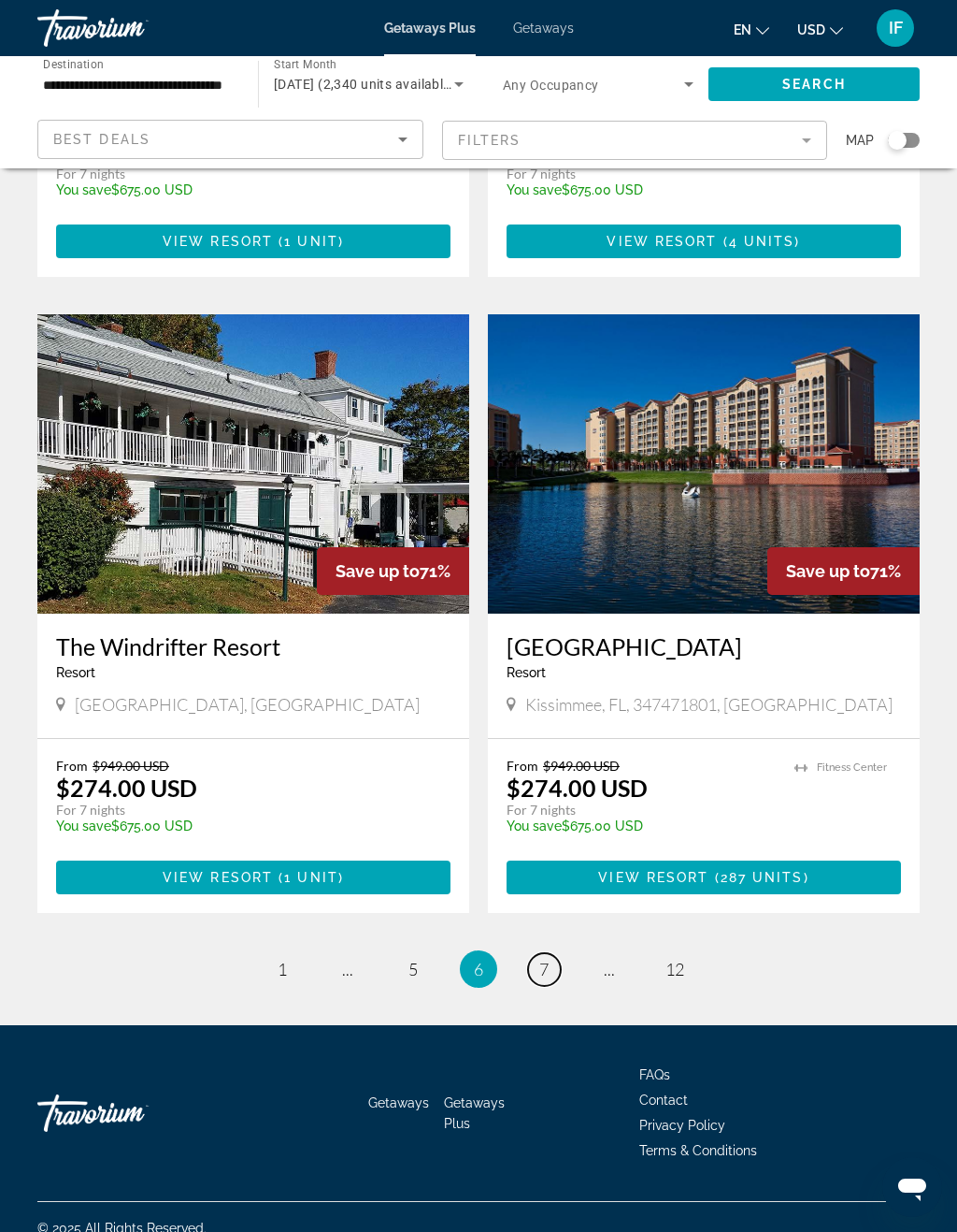
click at [540, 958] on span "7" at bounding box center [544, 968] width 10 height 20
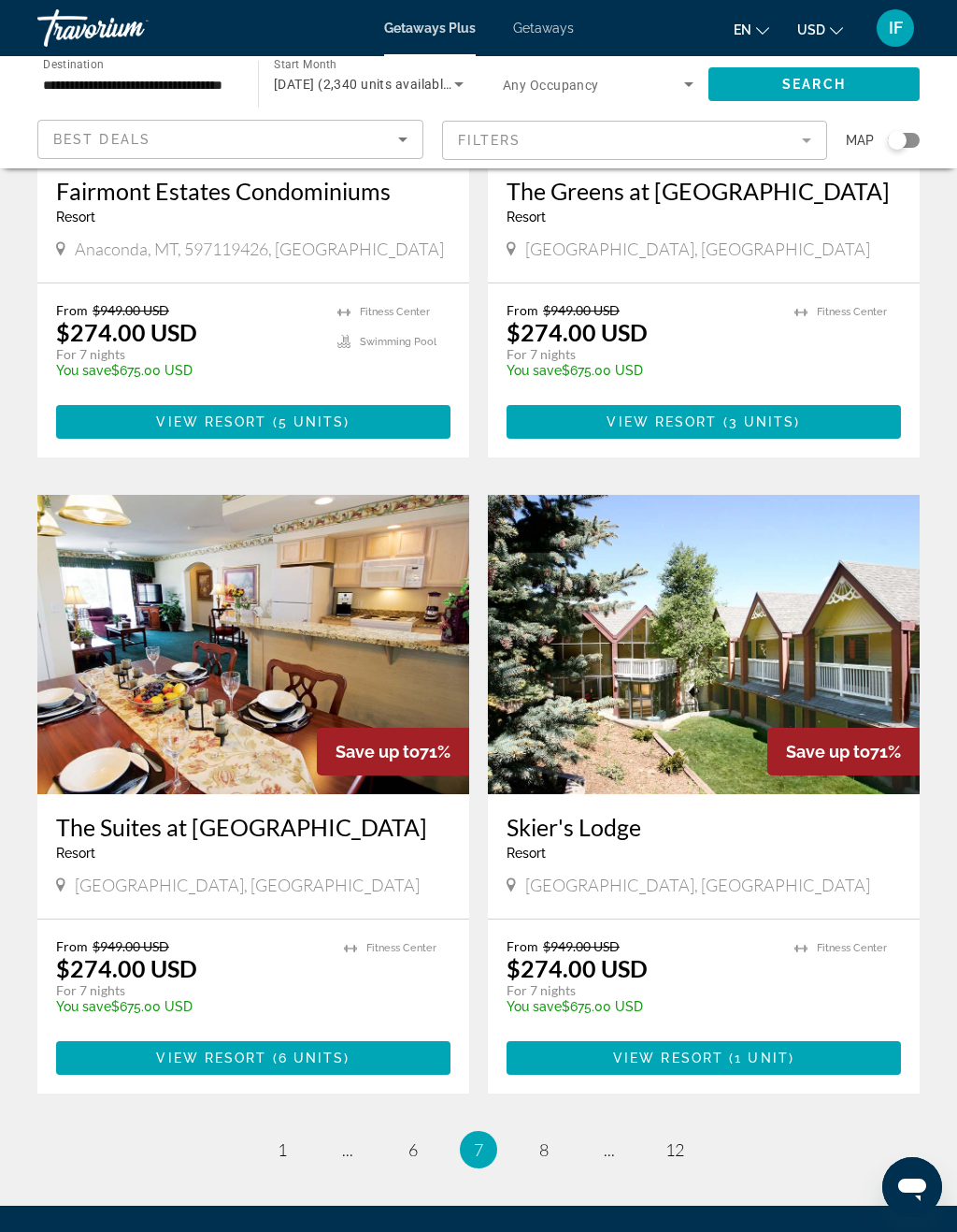
scroll to position [3119, 0]
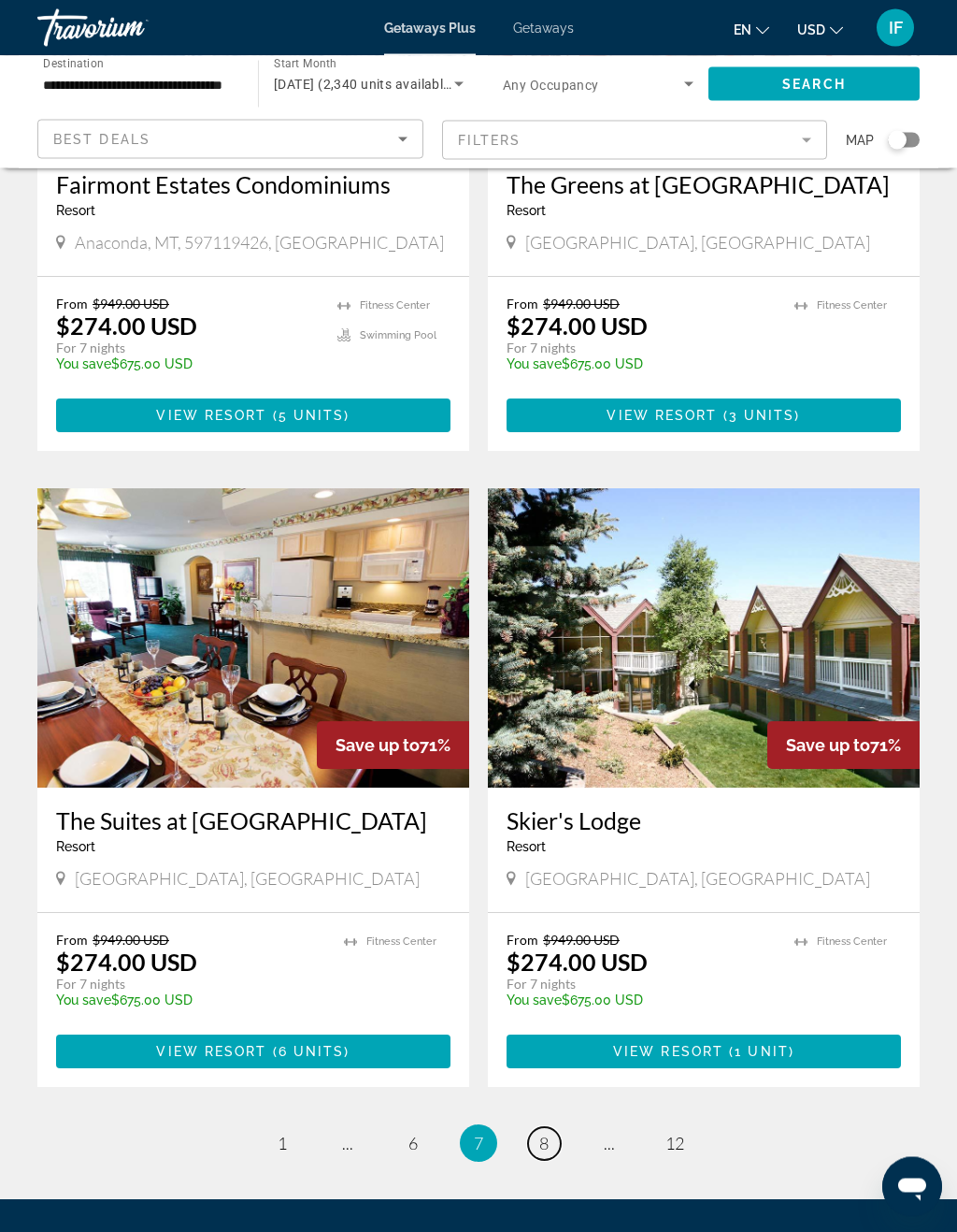
click at [547, 1134] on span "8" at bounding box center [544, 1144] width 10 height 20
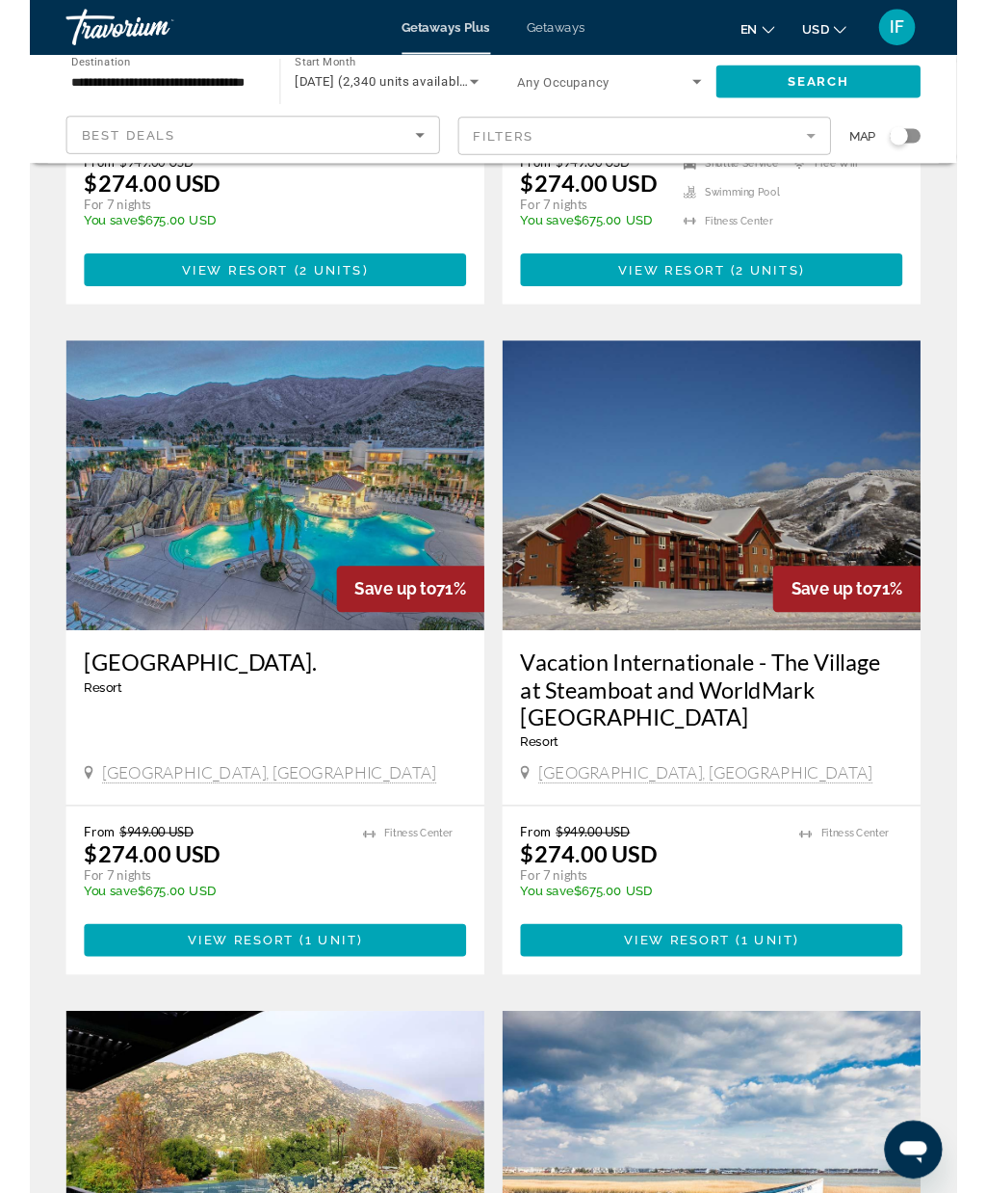
scroll to position [606, 0]
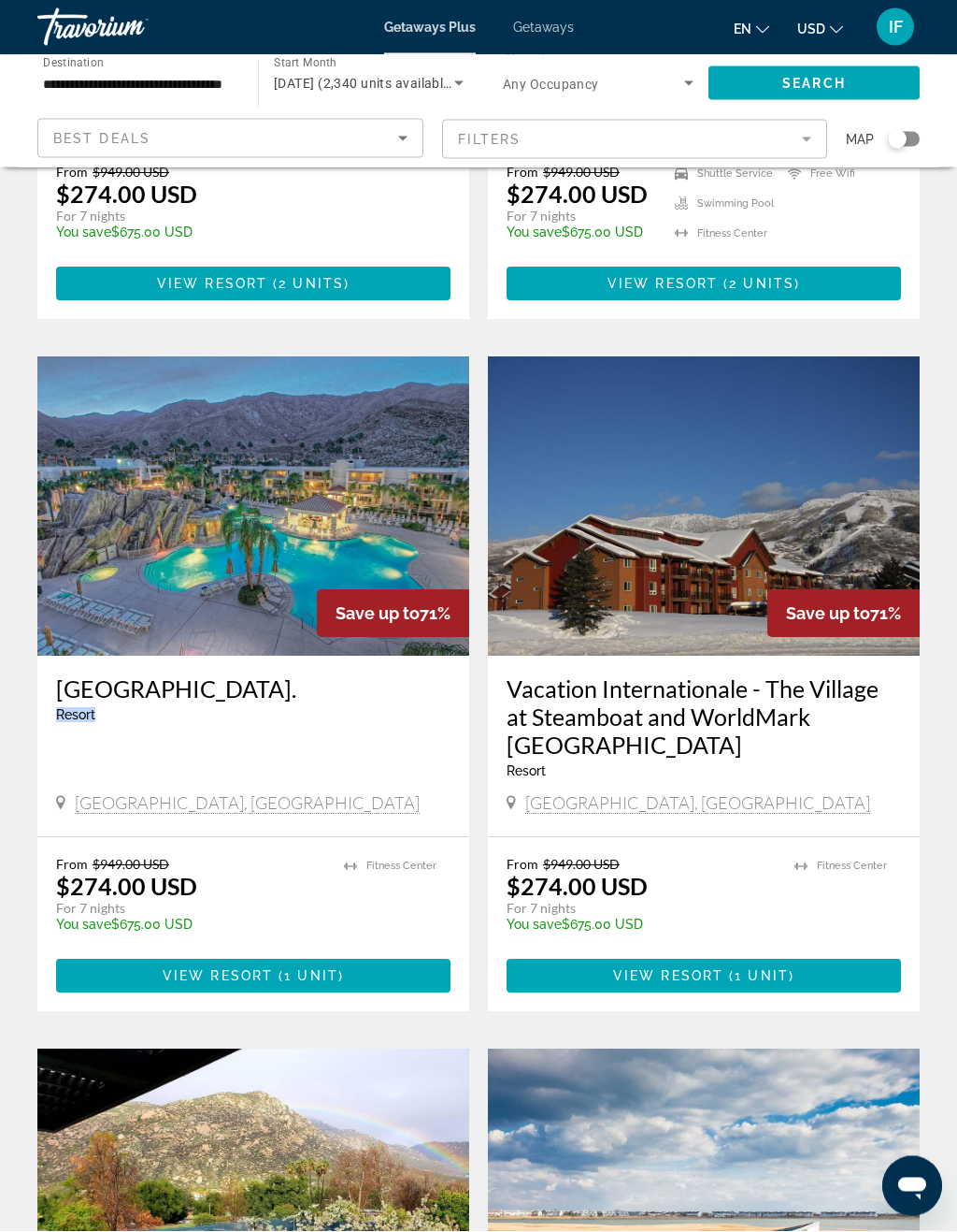
click at [428, 794] on div "Palm Springs, CA, 922649337, USA" at bounding box center [253, 807] width 395 height 25
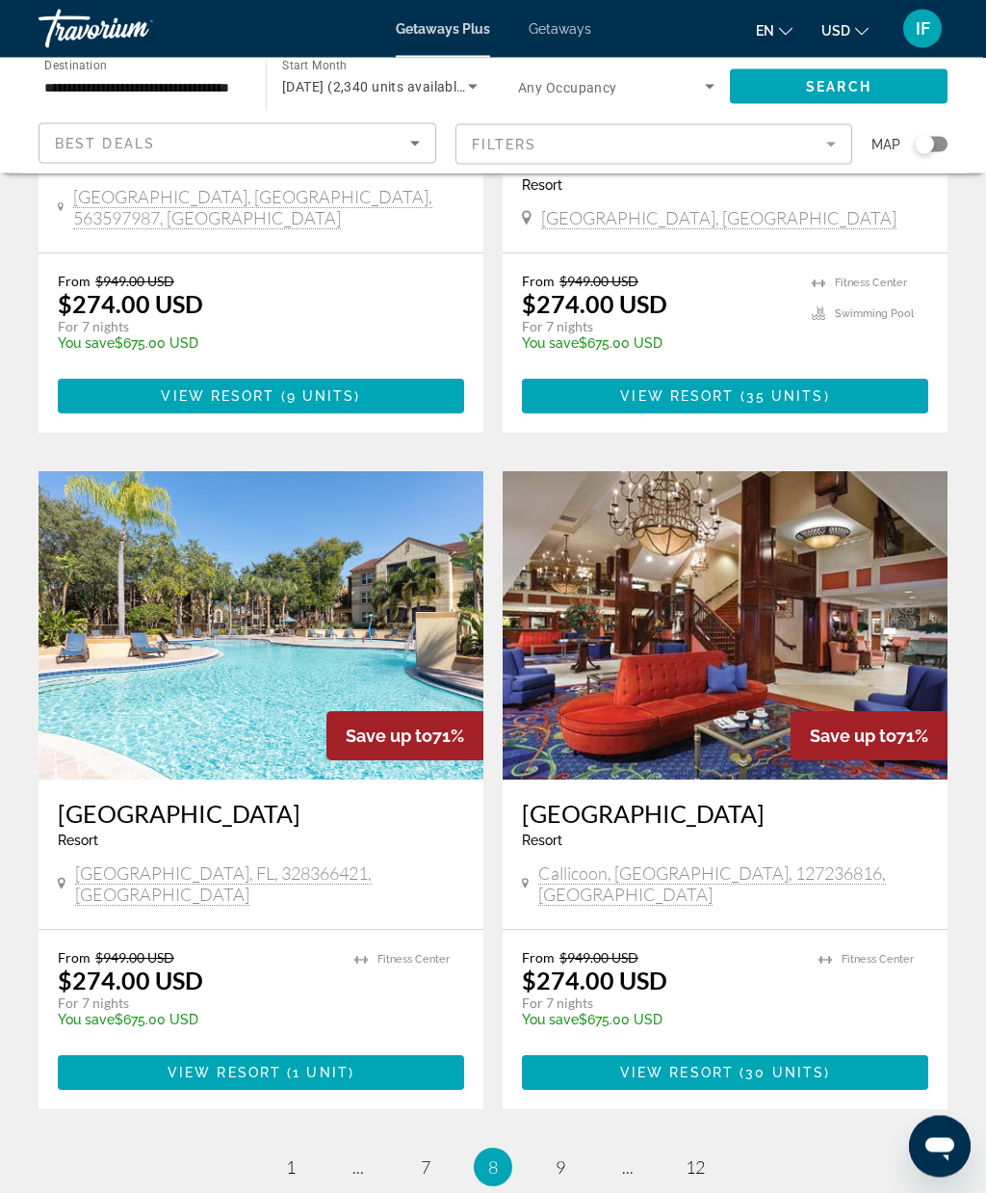
scroll to position [3290, 0]
click at [561, 1156] on span "9" at bounding box center [561, 1166] width 10 height 21
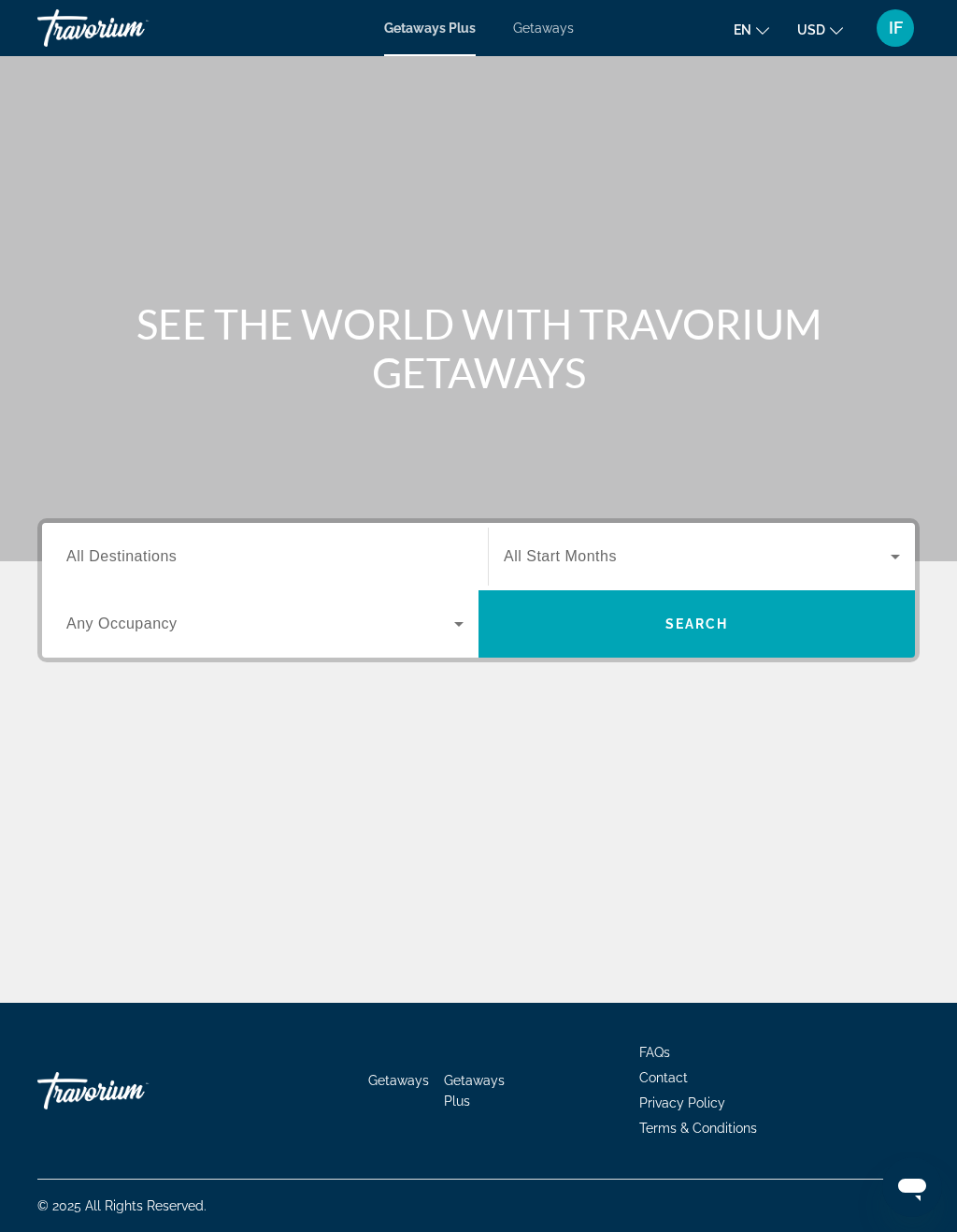
click at [391, 558] on input "Destination All Destinations" at bounding box center [264, 557] width 397 height 22
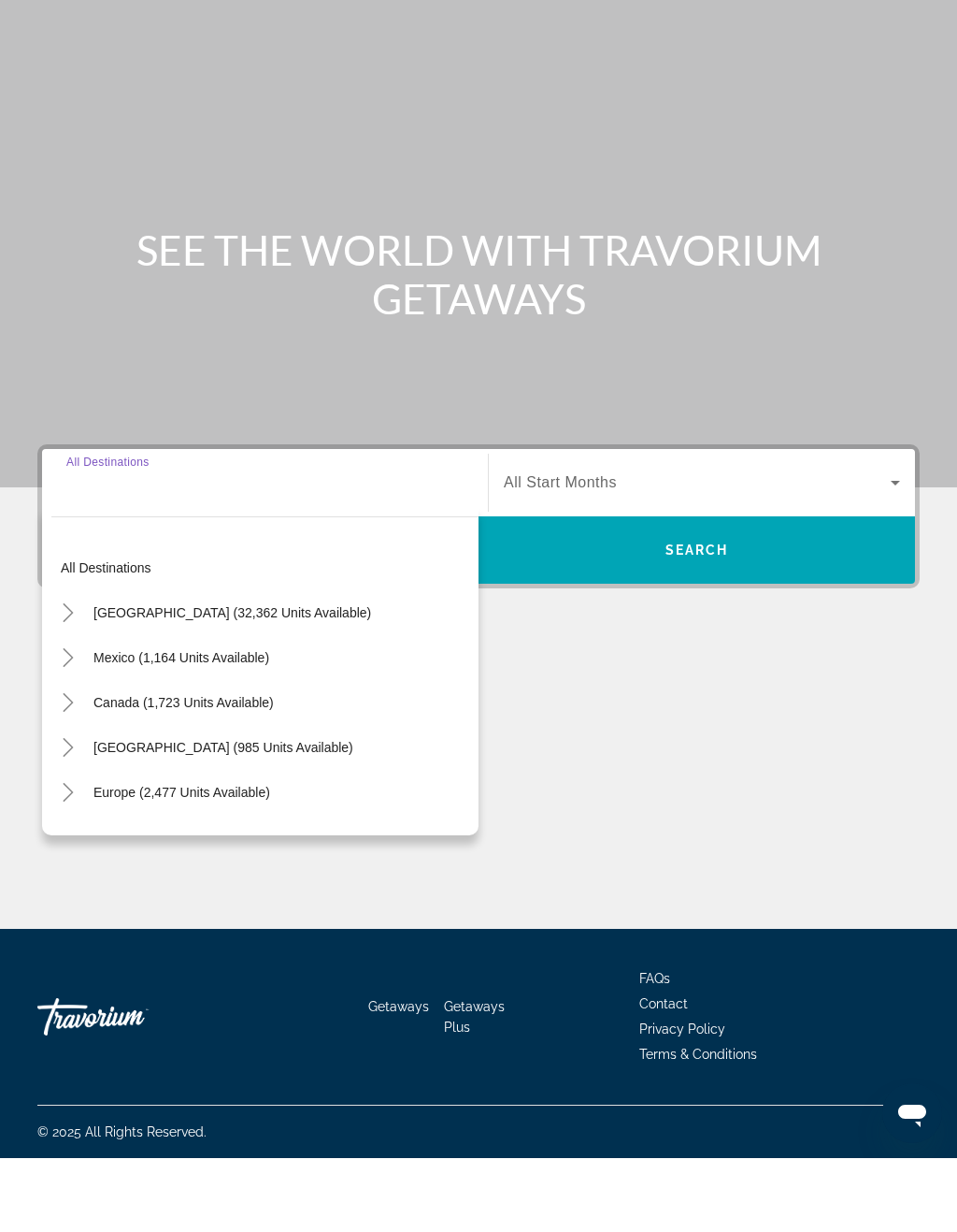
scroll to position [46, 0]
click at [319, 664] on span "Search widget" at bounding box center [232, 686] width 296 height 45
type input "**********"
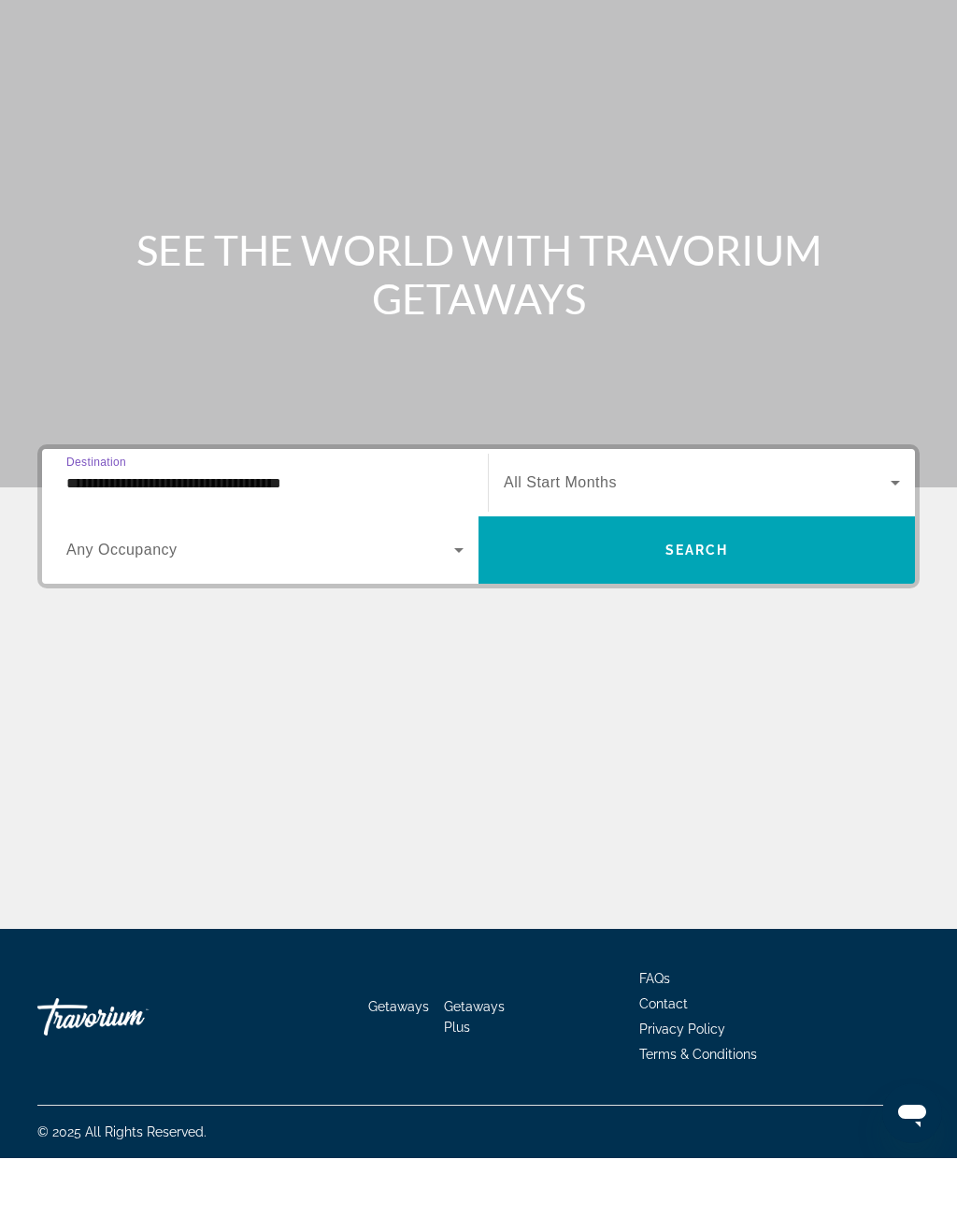
click at [630, 546] on span "Search widget" at bounding box center [697, 556] width 387 height 22
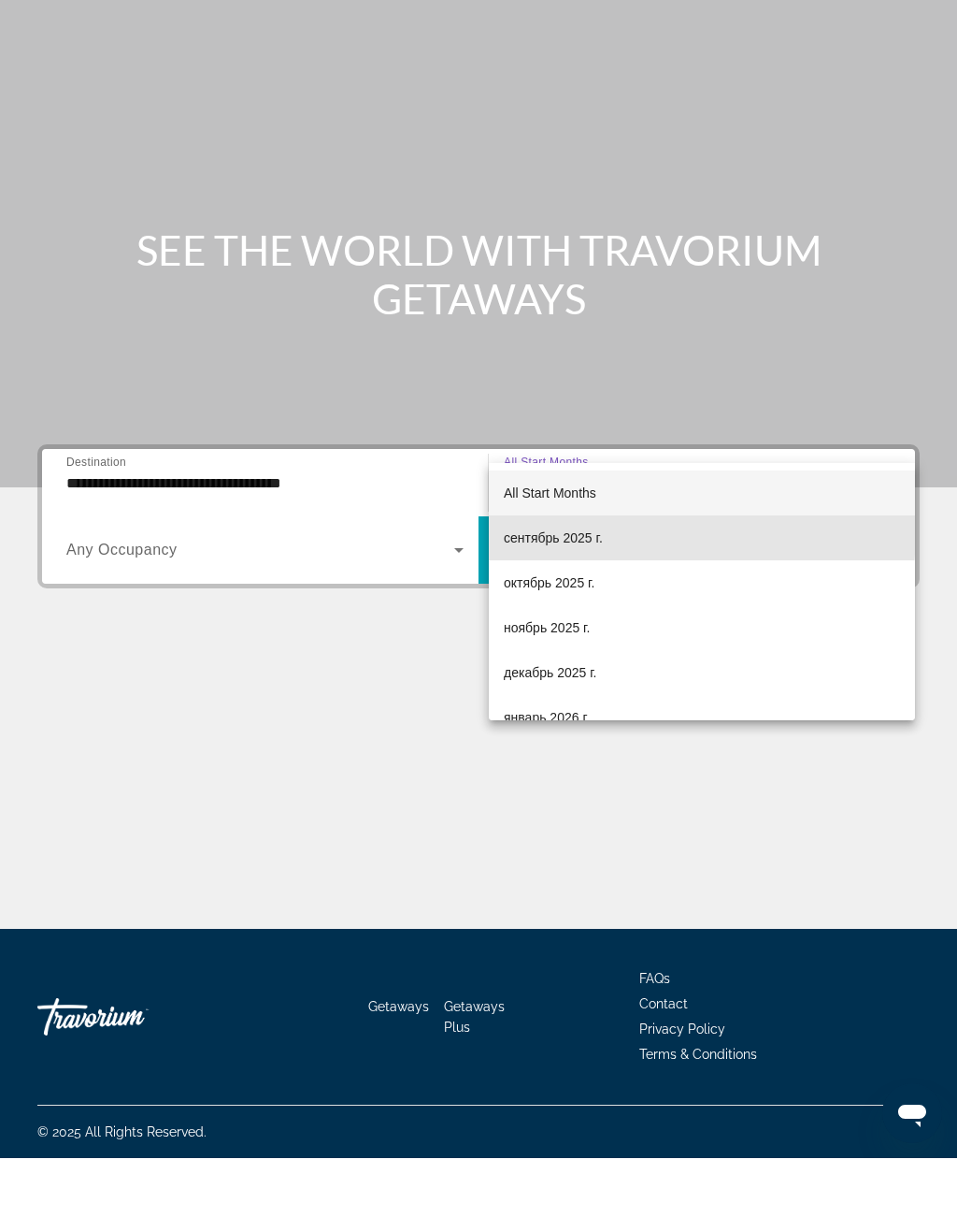
click at [575, 600] on span "сентябрь 2025 г." at bounding box center [553, 611] width 99 height 22
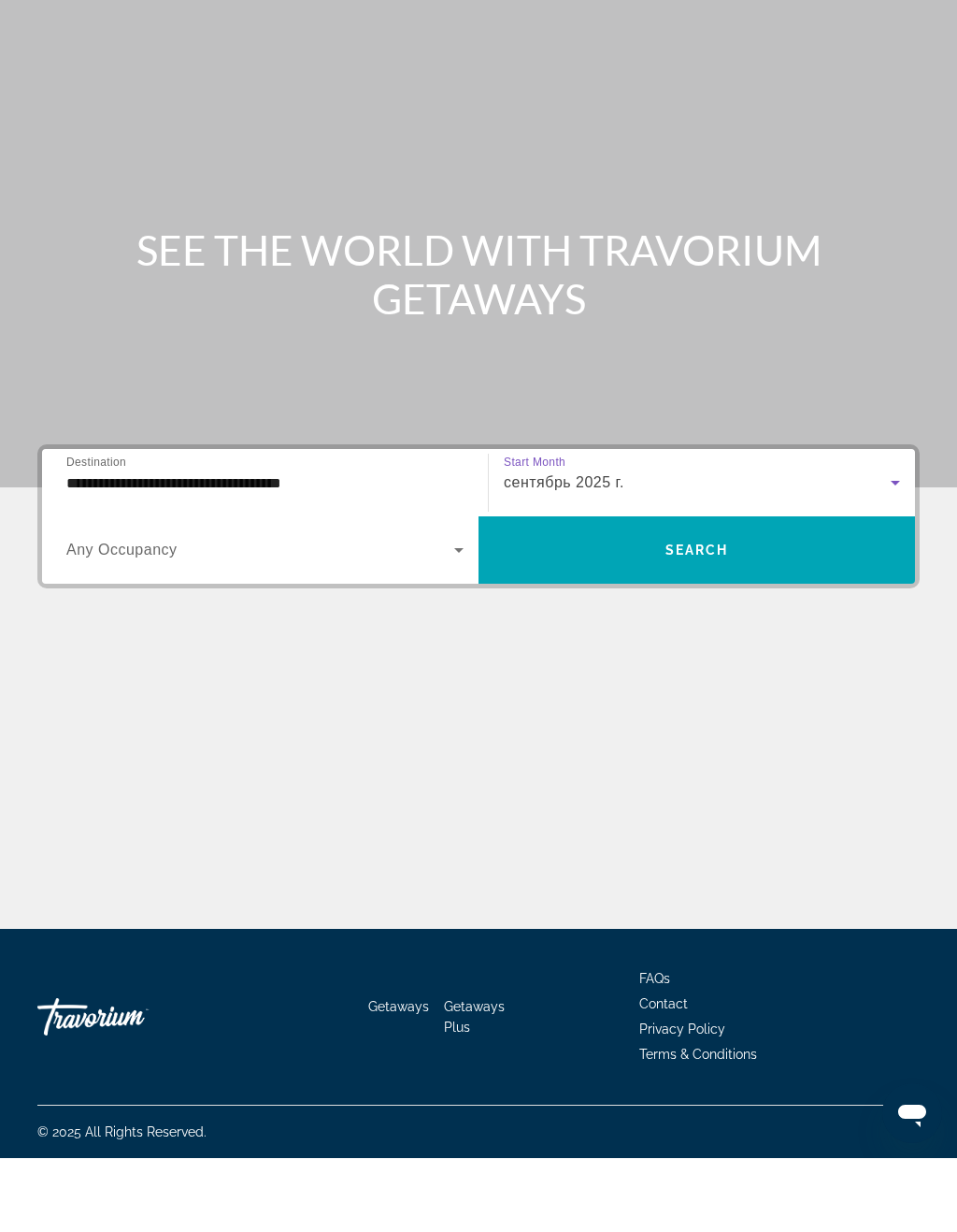
click at [636, 546] on div "сентябрь 2025 г." at bounding box center [697, 556] width 387 height 22
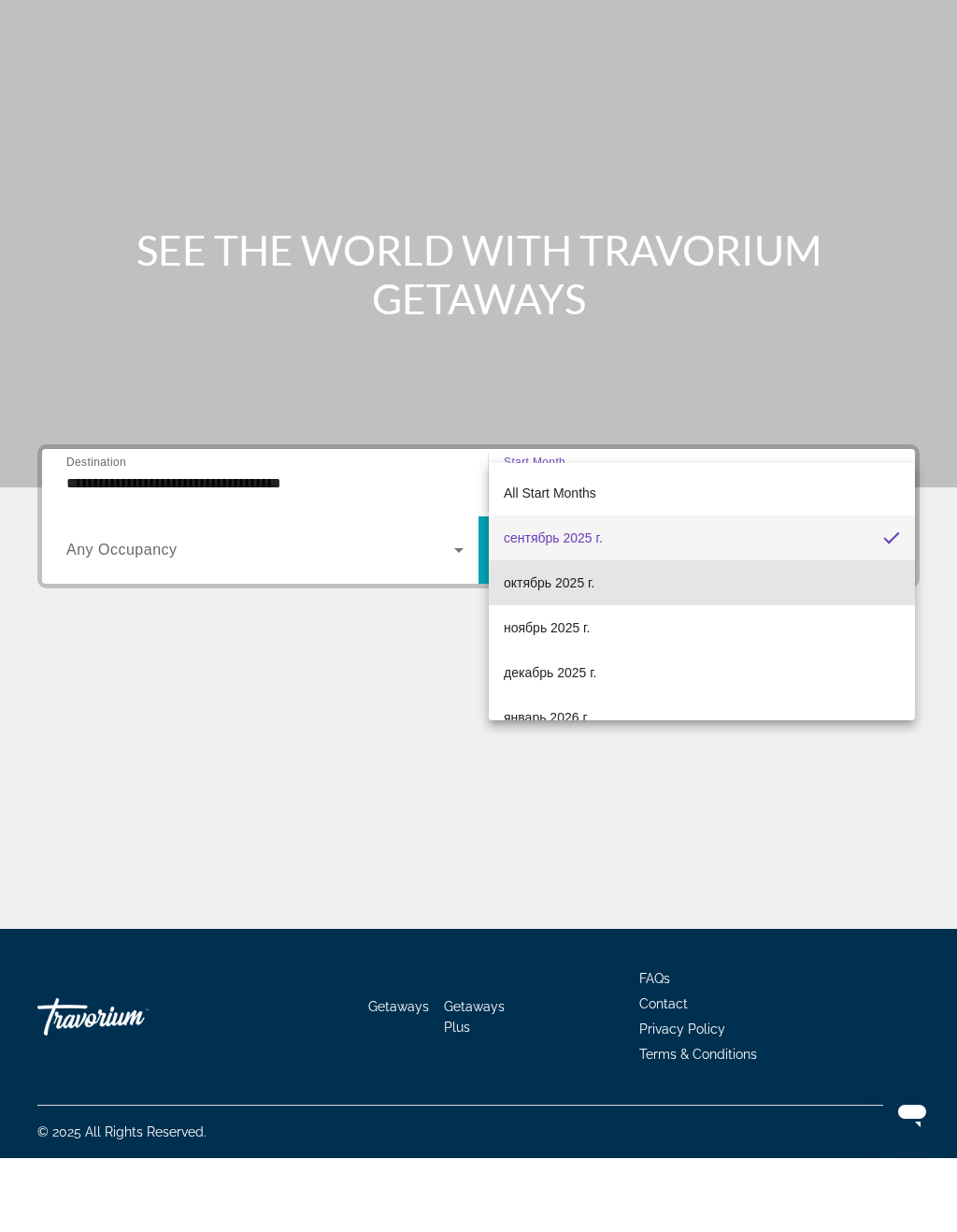
click at [572, 646] on span "октябрь 2025 г." at bounding box center [548, 656] width 90 height 22
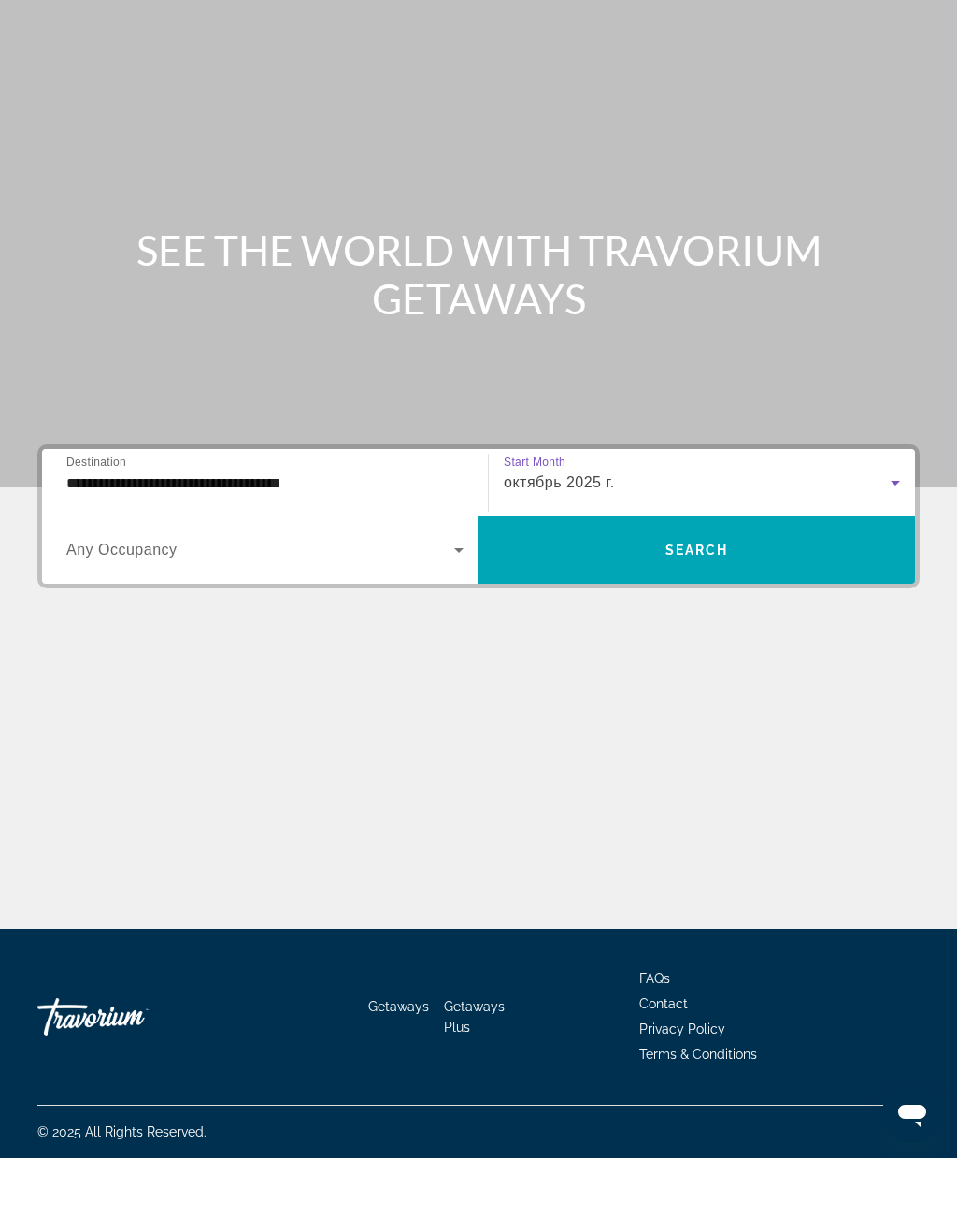
click at [660, 601] on span "Search widget" at bounding box center [697, 623] width 437 height 45
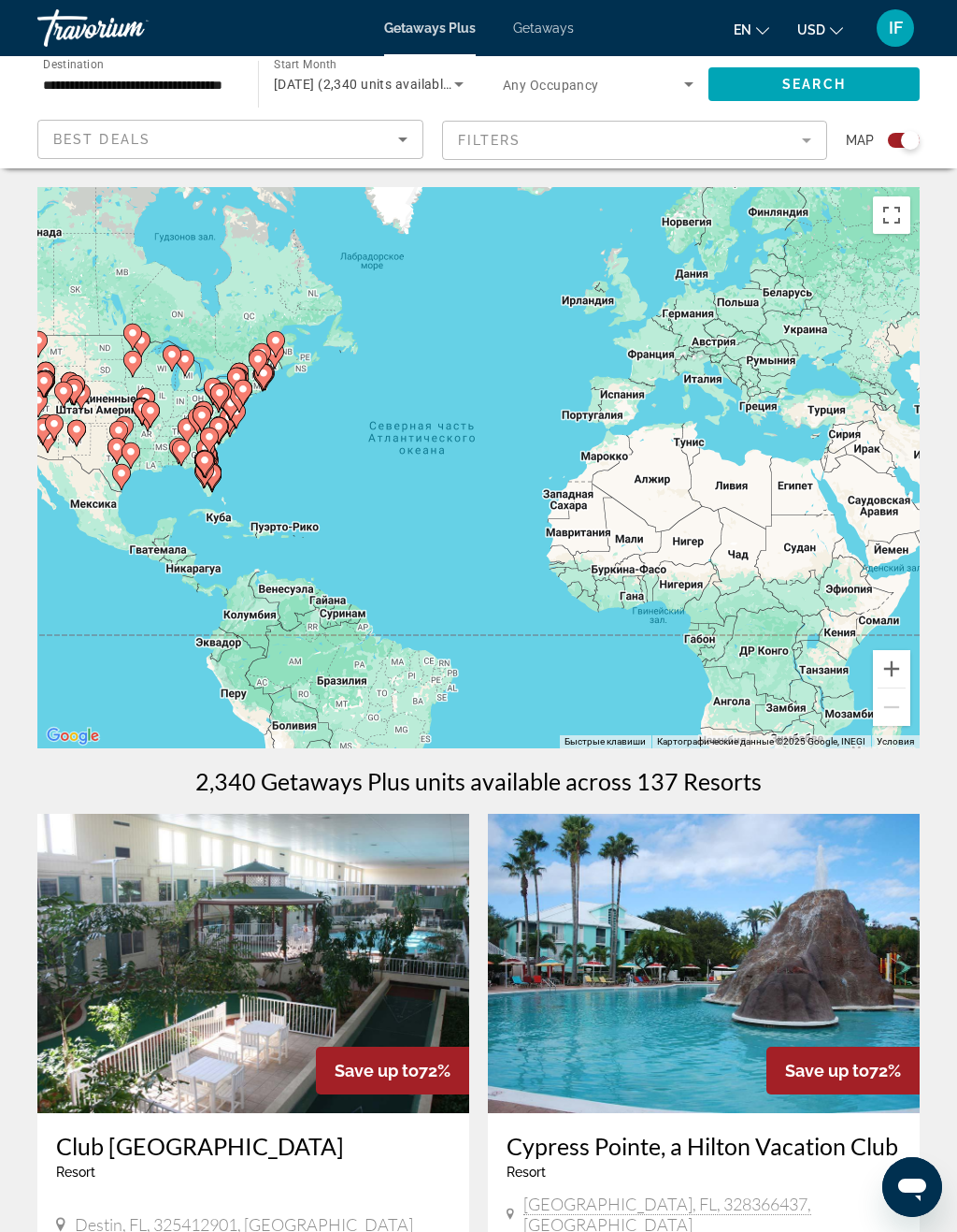
click at [901, 141] on div "Search widget" at bounding box center [904, 140] width 32 height 15
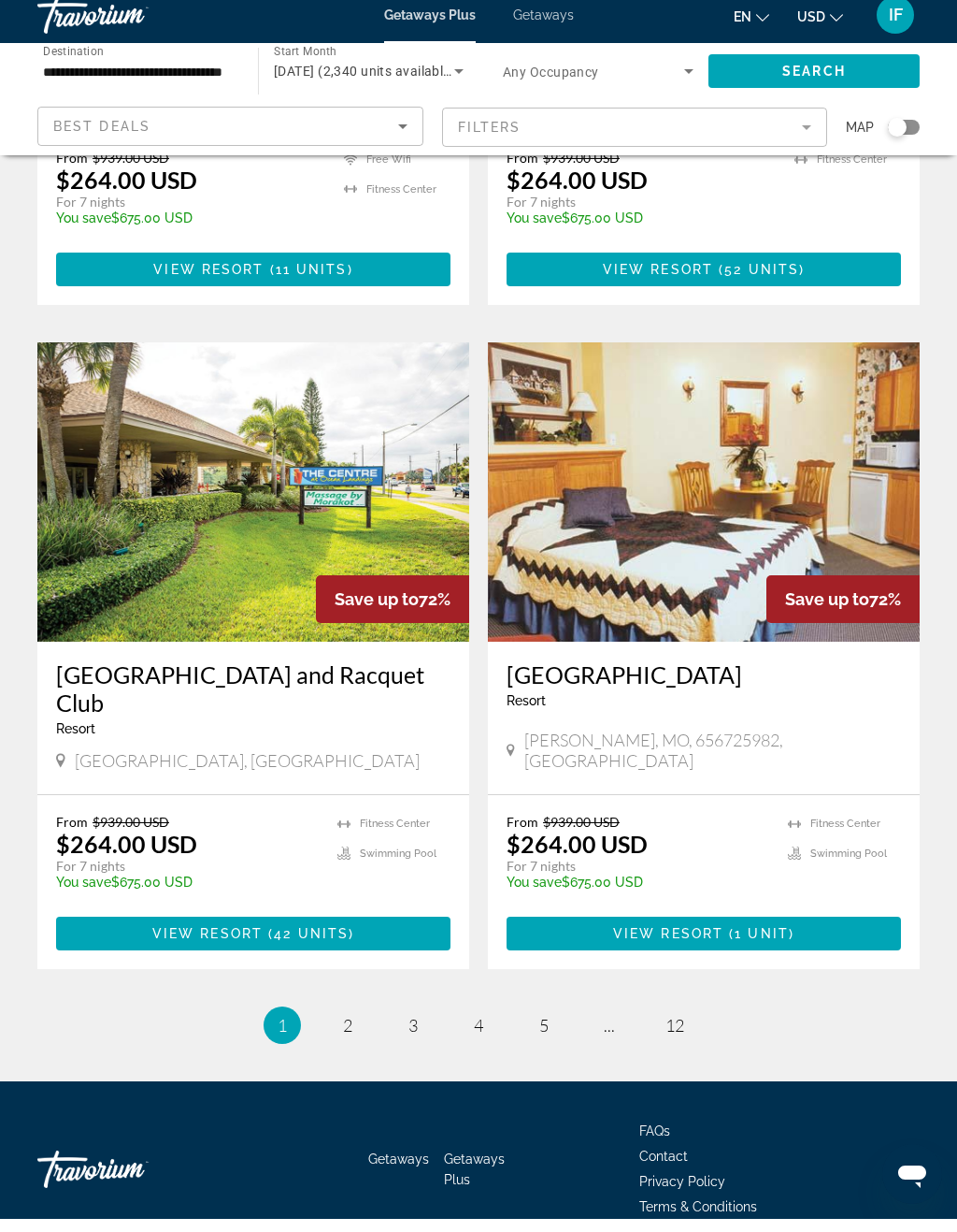
scroll to position [3151, 0]
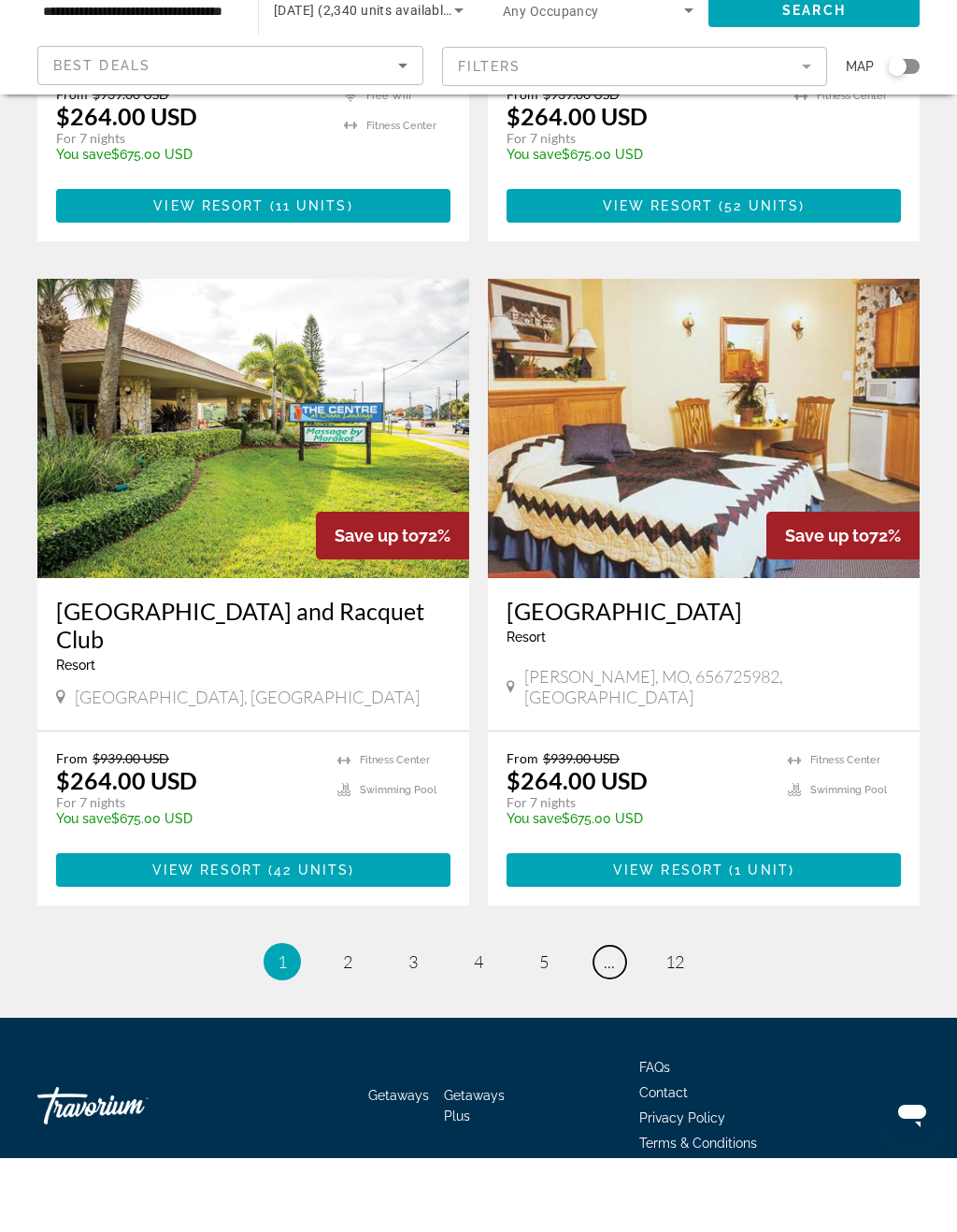
click at [601, 1019] on link "page ..." at bounding box center [610, 1036] width 33 height 33
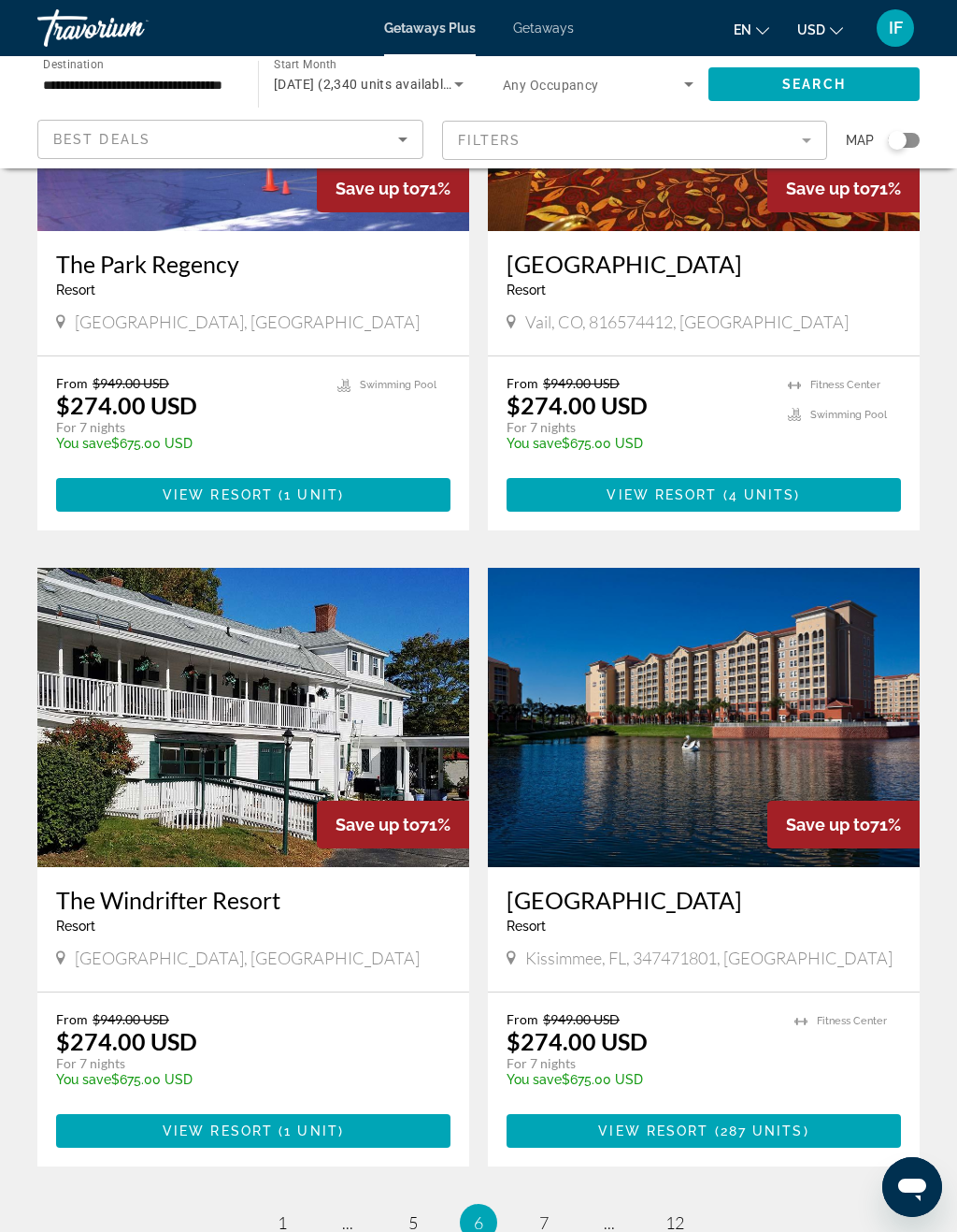
scroll to position [3177, 0]
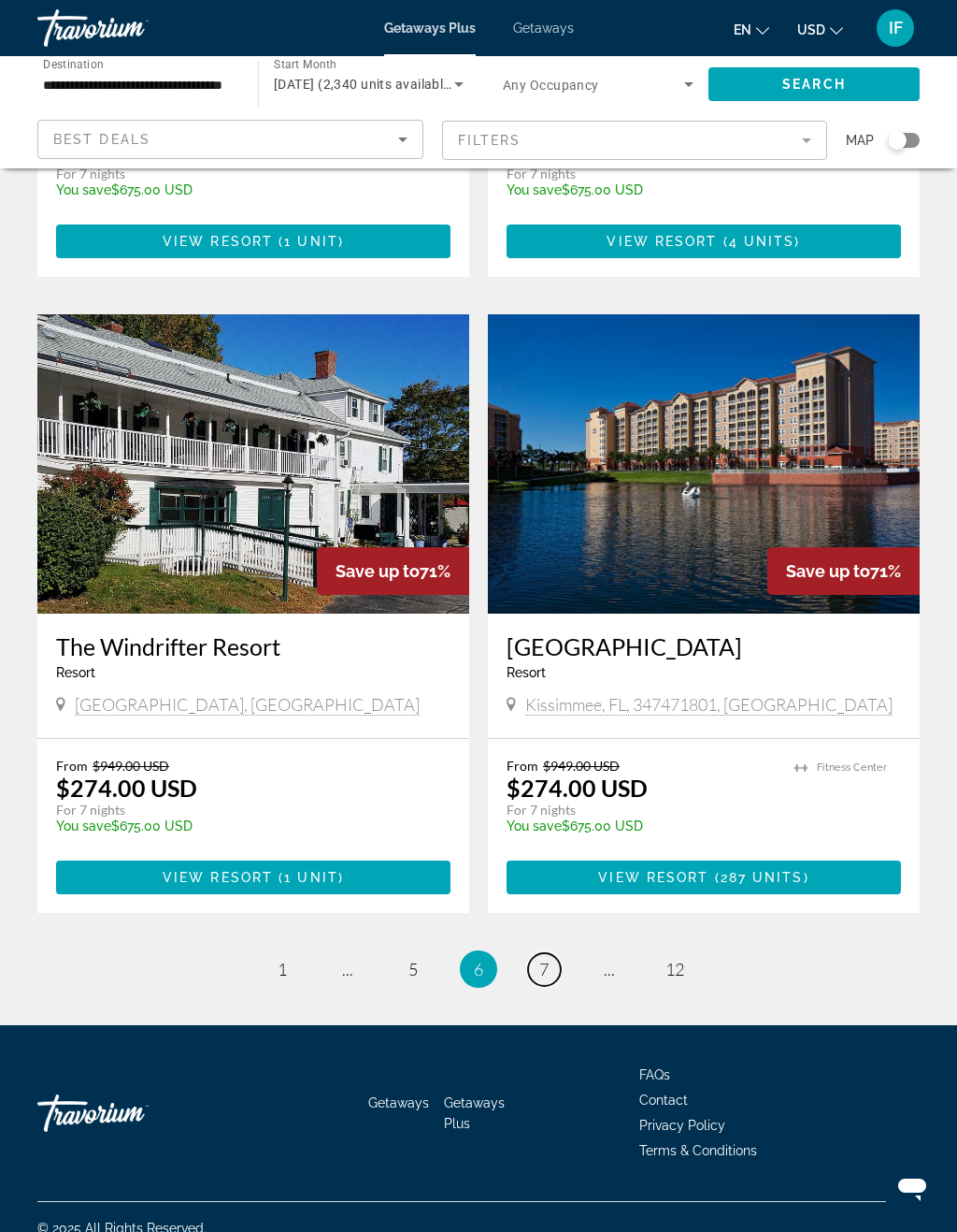
click at [540, 958] on span "7" at bounding box center [544, 968] width 10 height 20
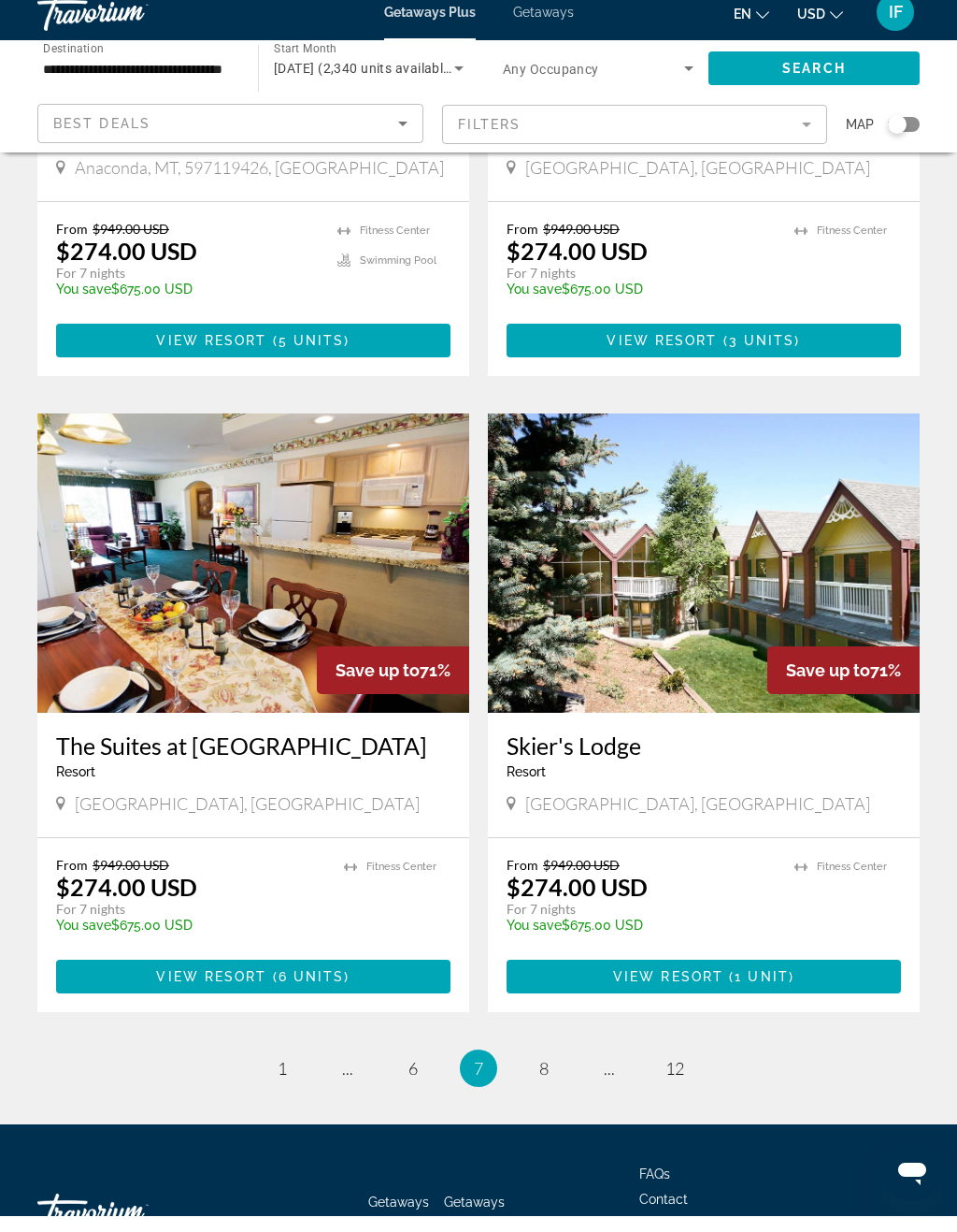
scroll to position [3177, 0]
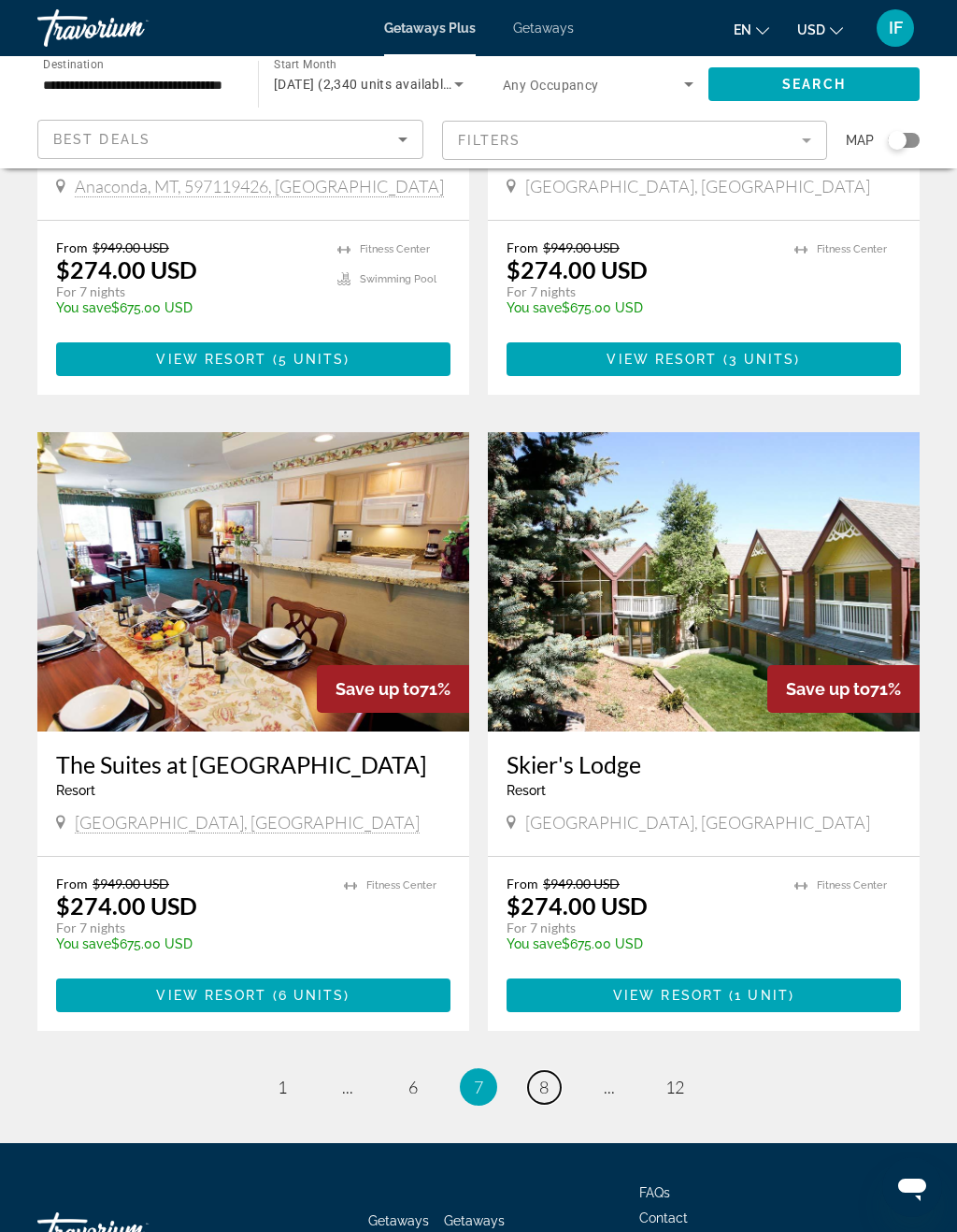
click at [544, 1077] on span "8" at bounding box center [544, 1086] width 10 height 20
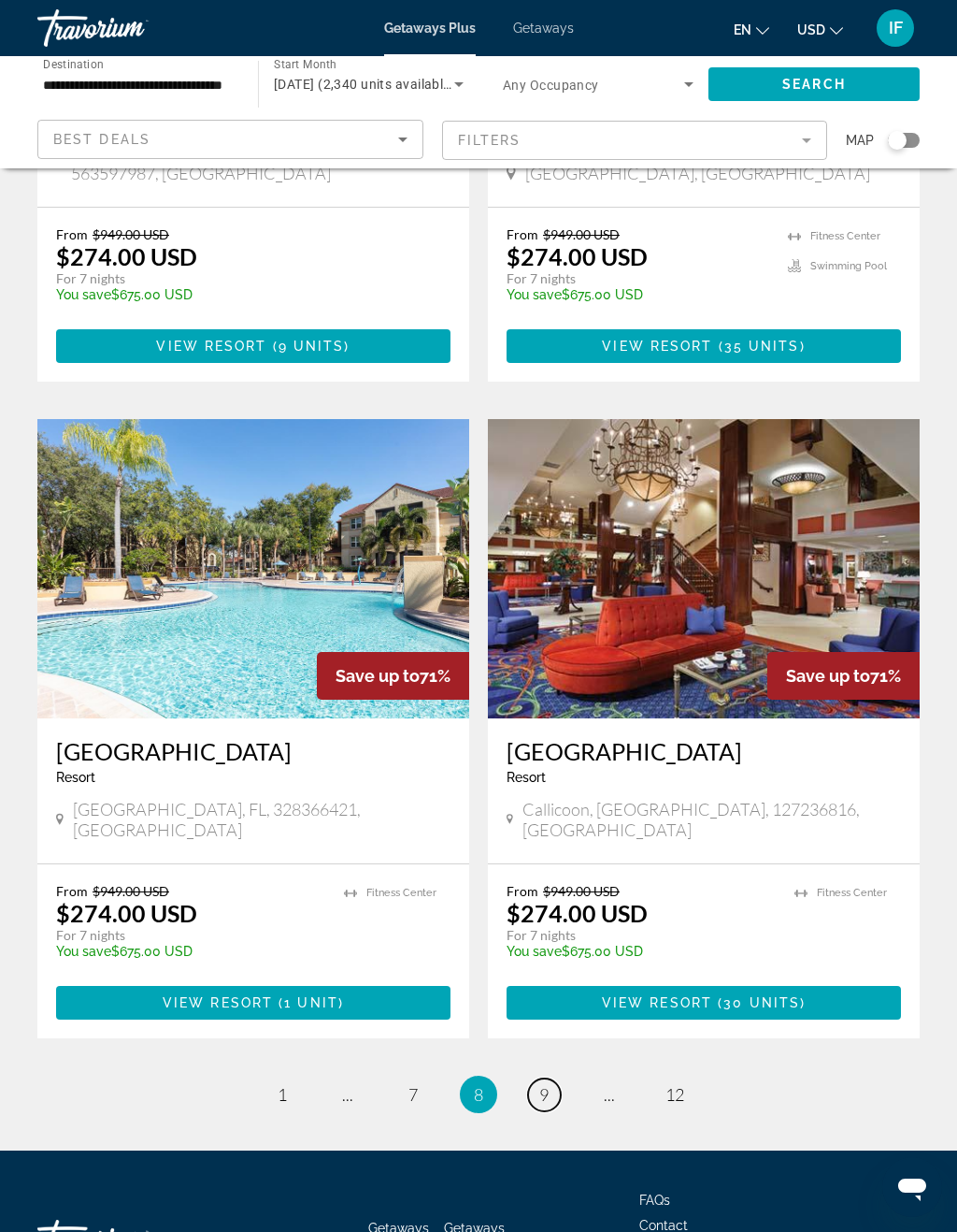
click at [529, 1079] on link "page 9" at bounding box center [544, 1095] width 33 height 33
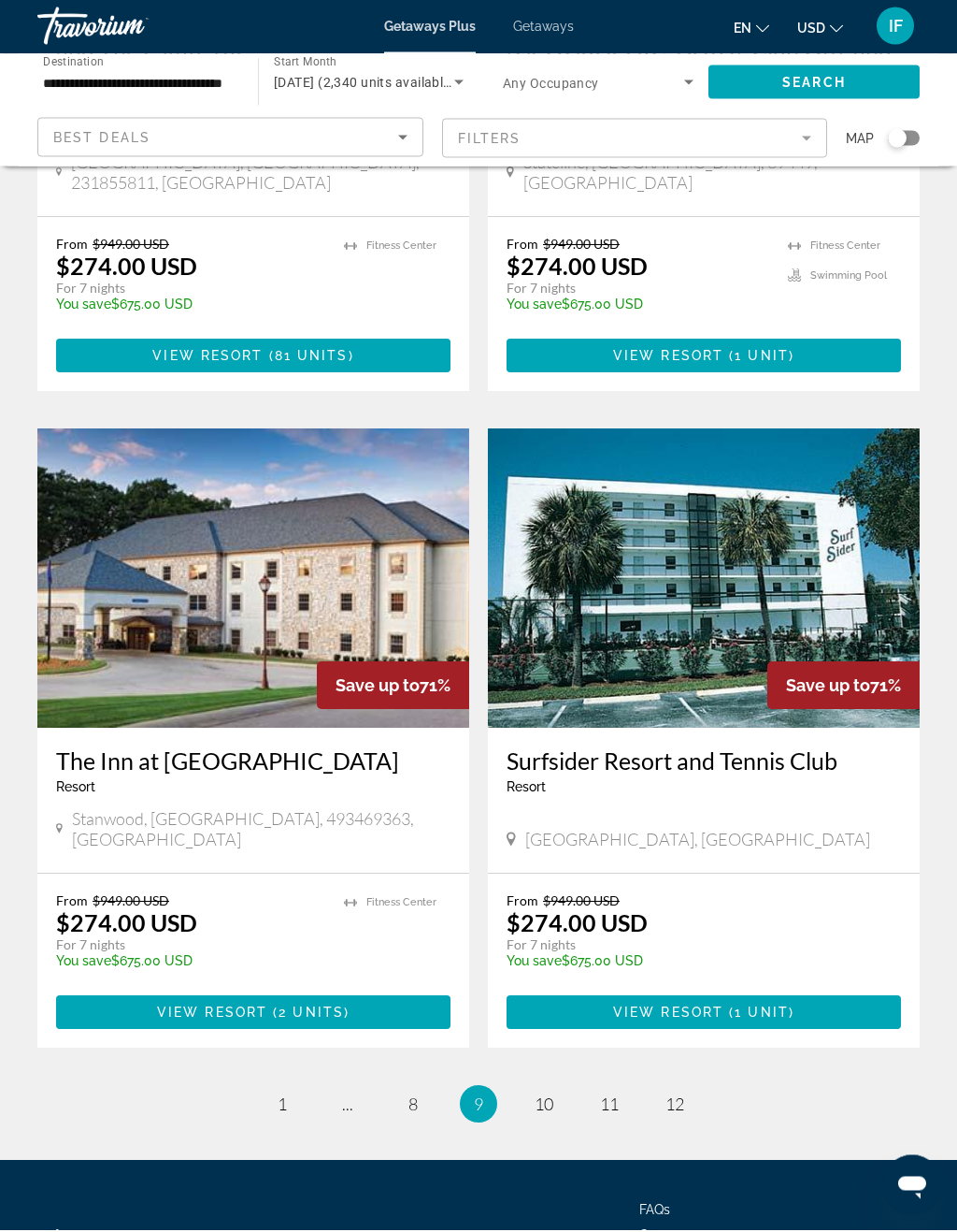
scroll to position [3204, 0]
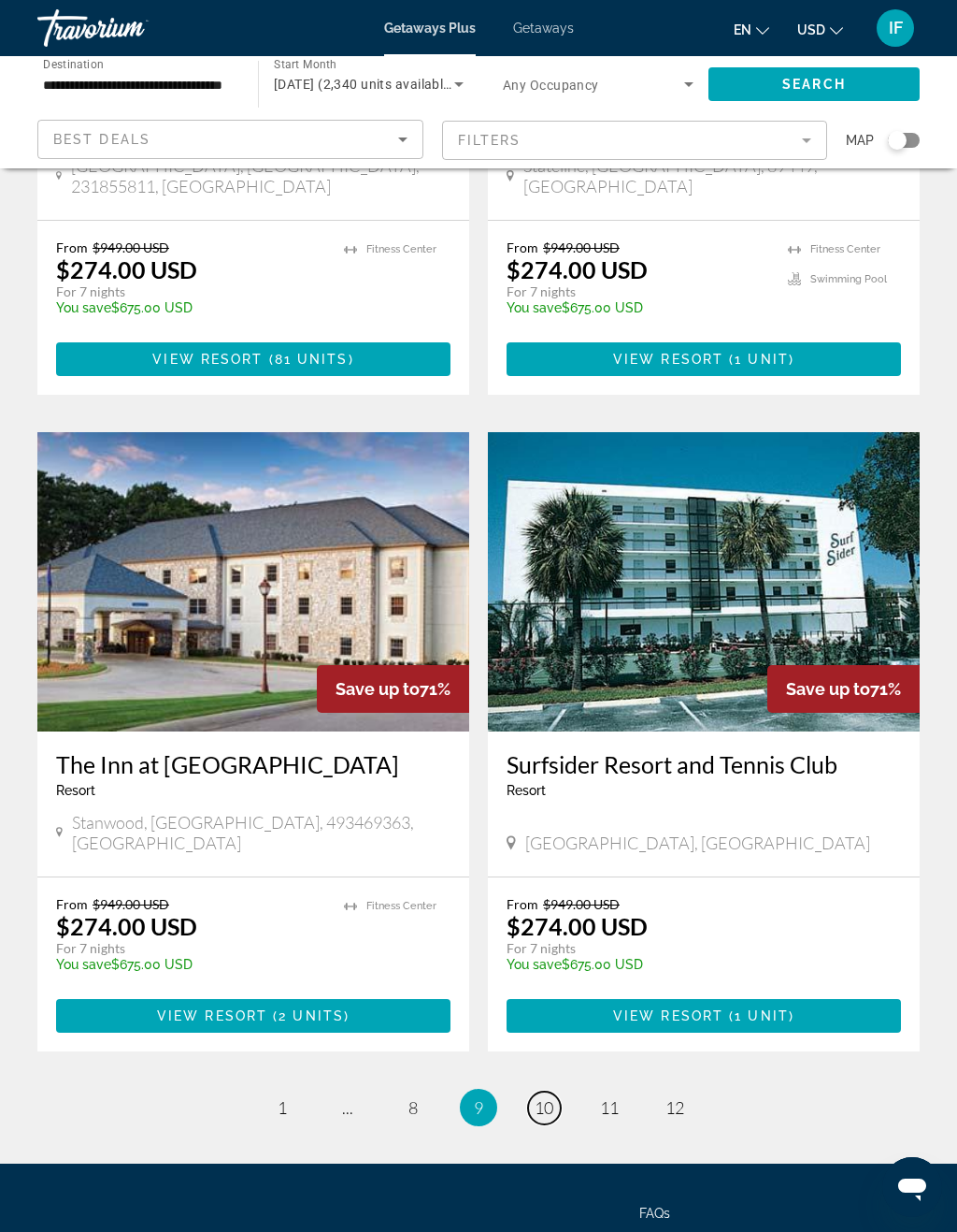
click at [547, 1097] on span "10" at bounding box center [544, 1107] width 18 height 20
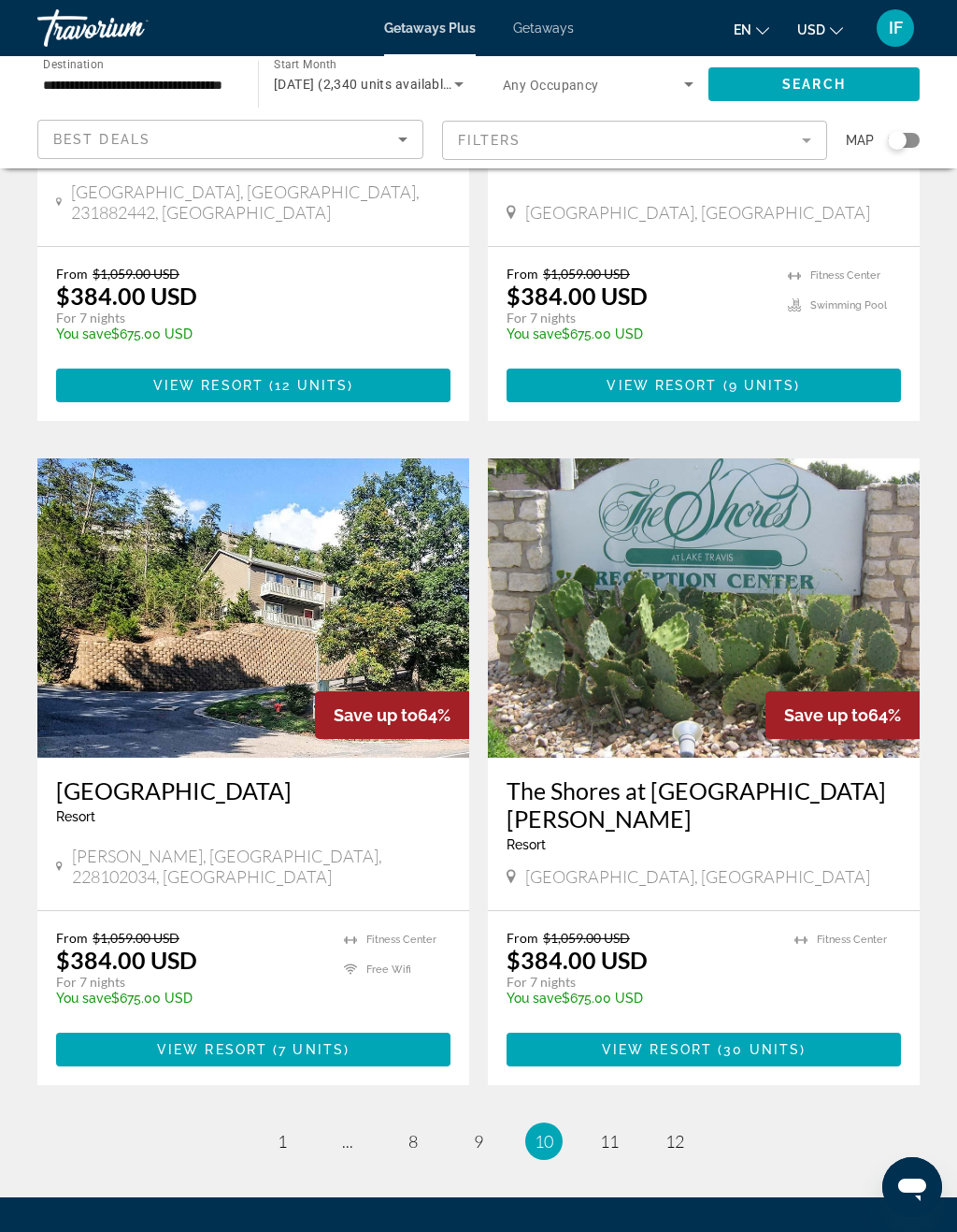
scroll to position [3106, 0]
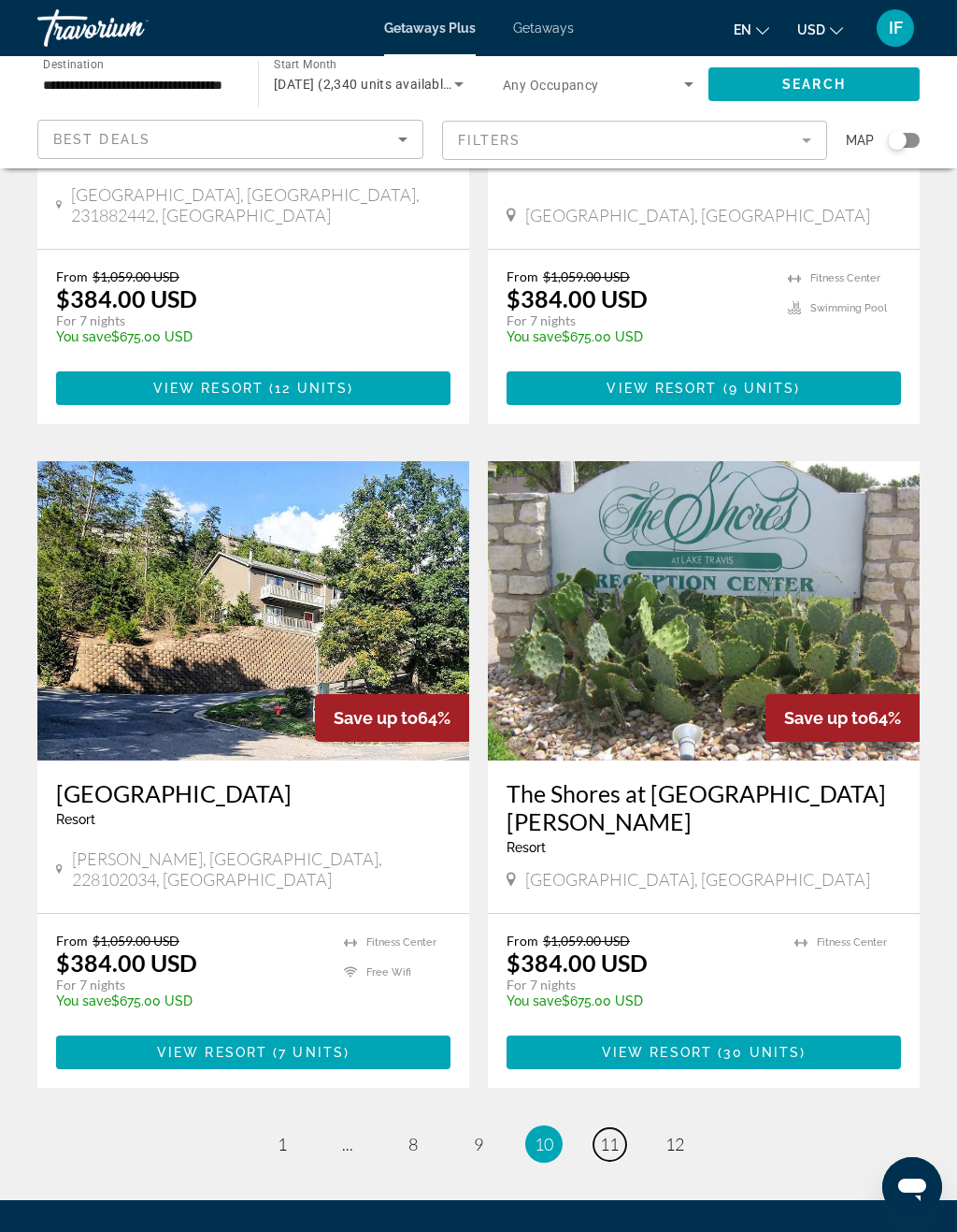
click at [623, 1128] on link "page 11" at bounding box center [610, 1145] width 33 height 33
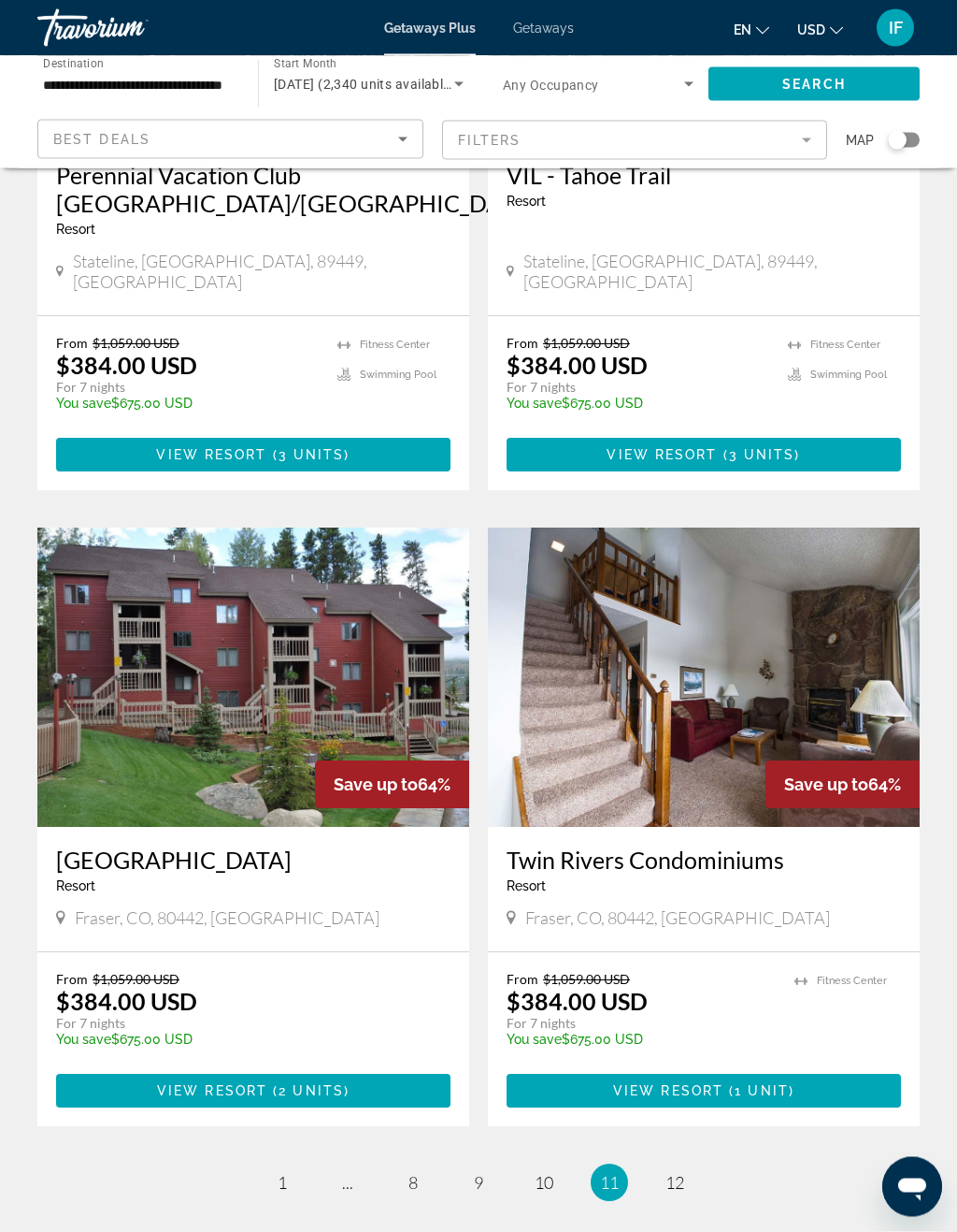
scroll to position [3088, 0]
click at [680, 1172] on span "12" at bounding box center [675, 1182] width 18 height 20
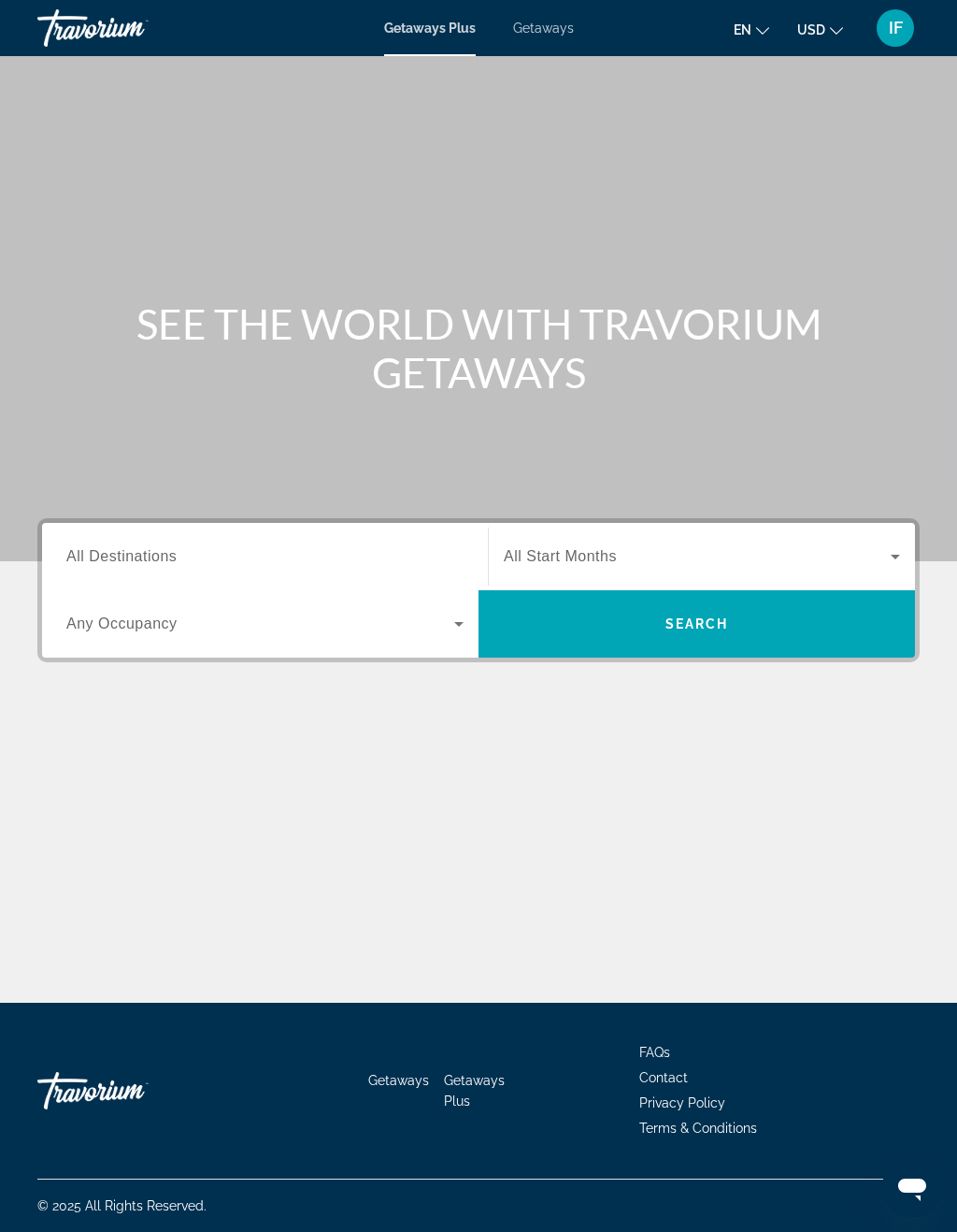
click at [545, 29] on span "Getaways" at bounding box center [544, 27] width 61 height 15
click at [287, 547] on input "Destination All Destinations" at bounding box center [264, 557] width 397 height 22
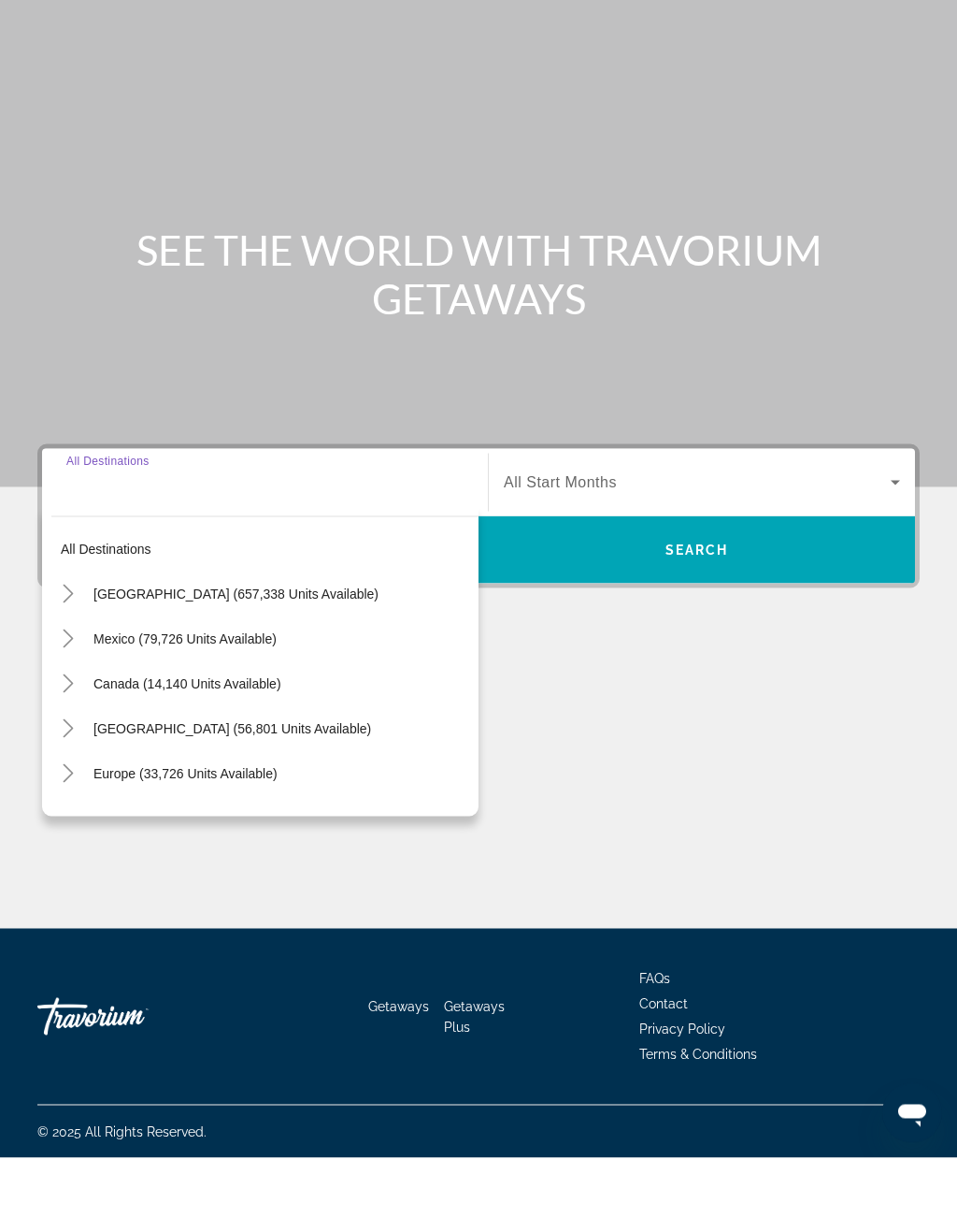
scroll to position [46, 0]
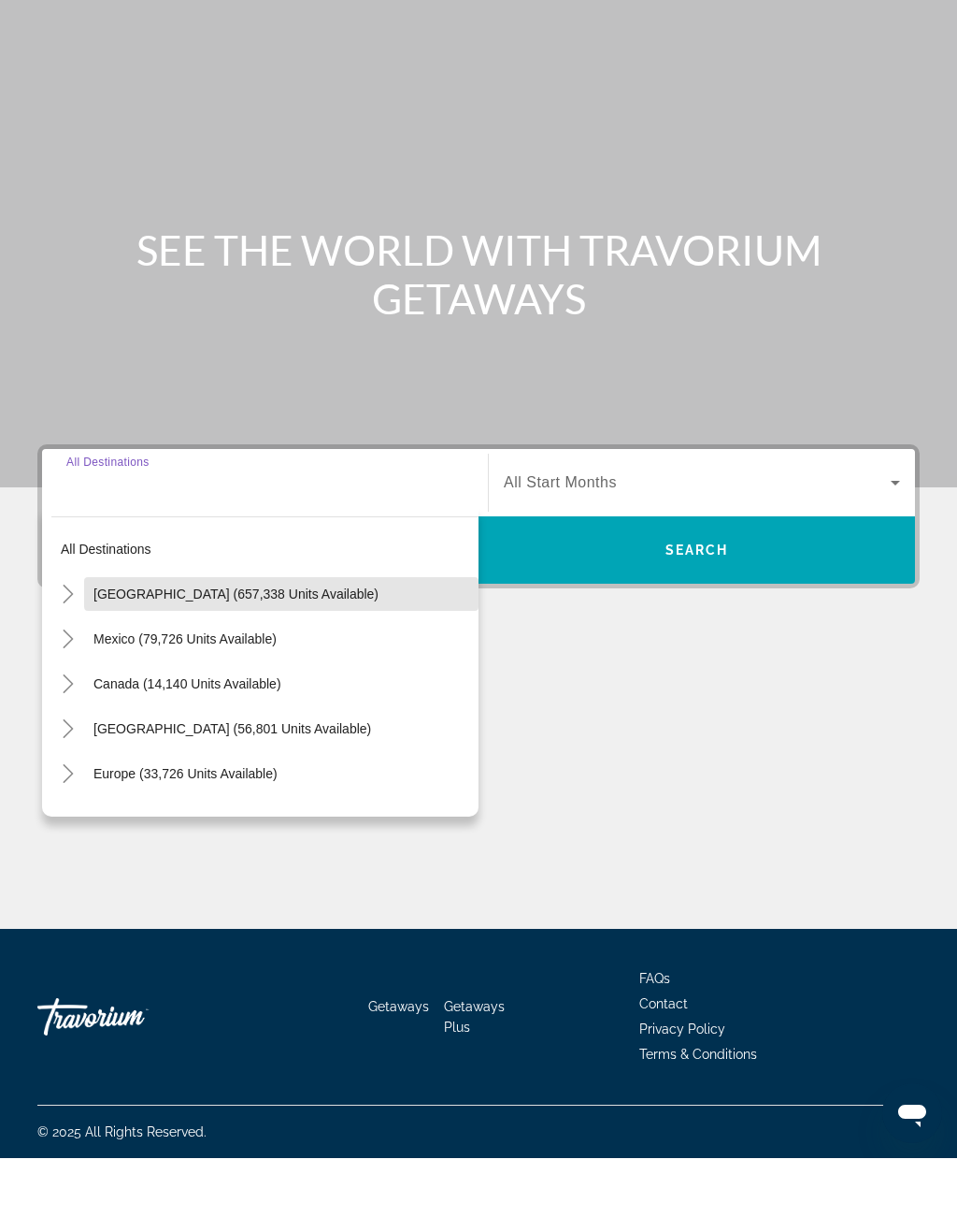
click at [320, 646] on span "Search widget" at bounding box center [281, 668] width 395 height 45
type input "**********"
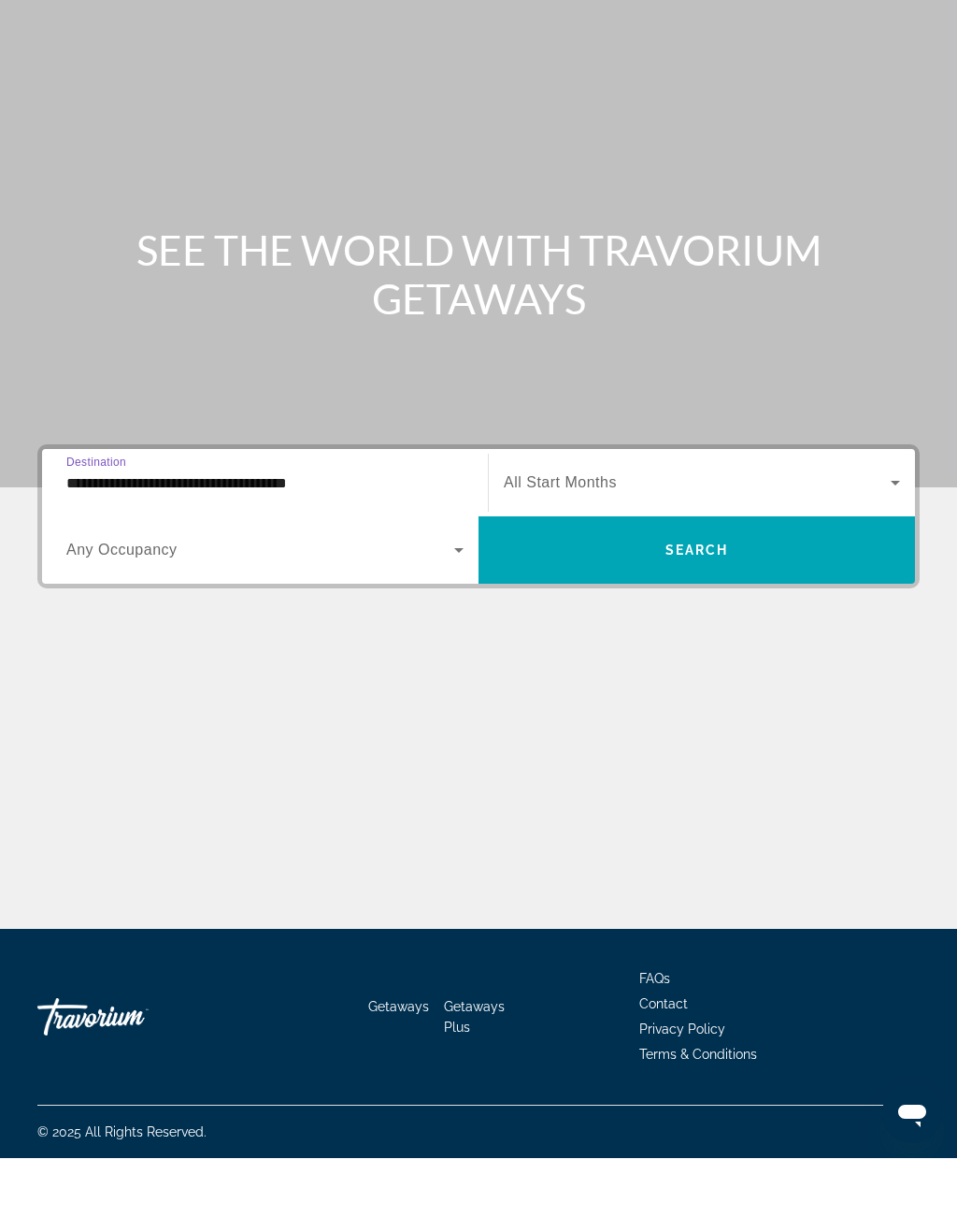
click at [600, 549] on span "All Start Months" at bounding box center [560, 556] width 114 height 16
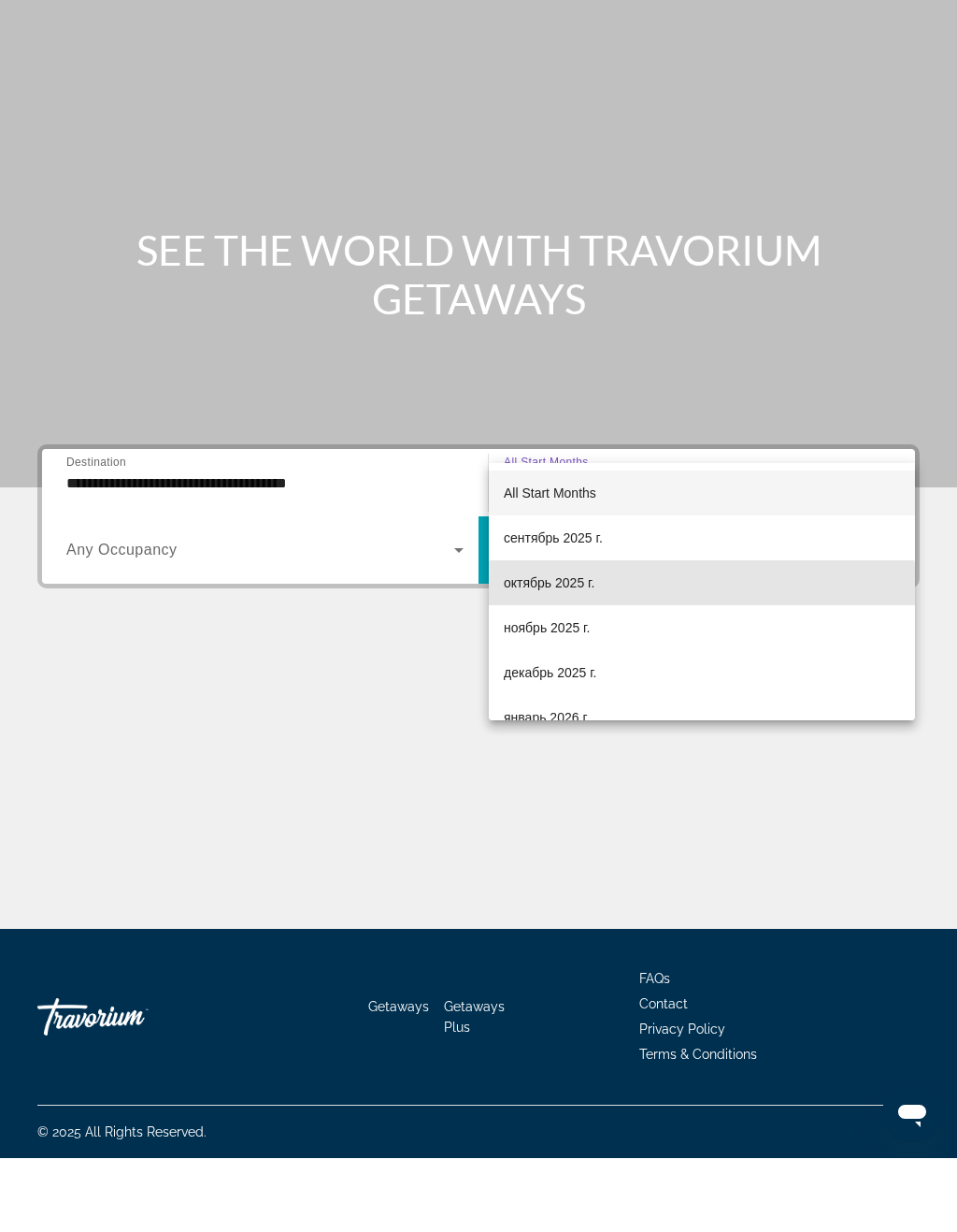
click at [562, 646] on span "октябрь 2025 г." at bounding box center [548, 656] width 90 height 22
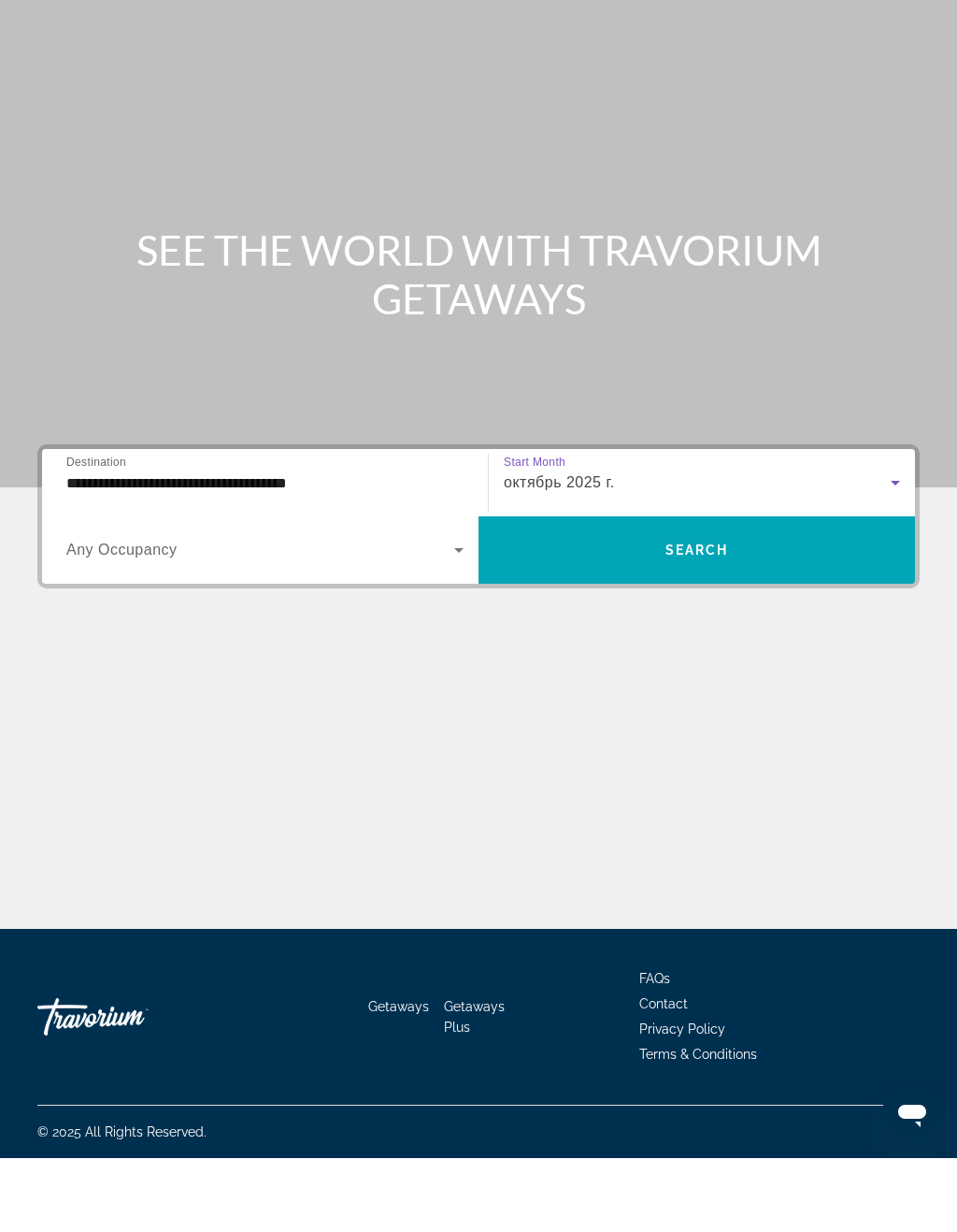
click at [610, 601] on span "Search widget" at bounding box center [697, 623] width 437 height 45
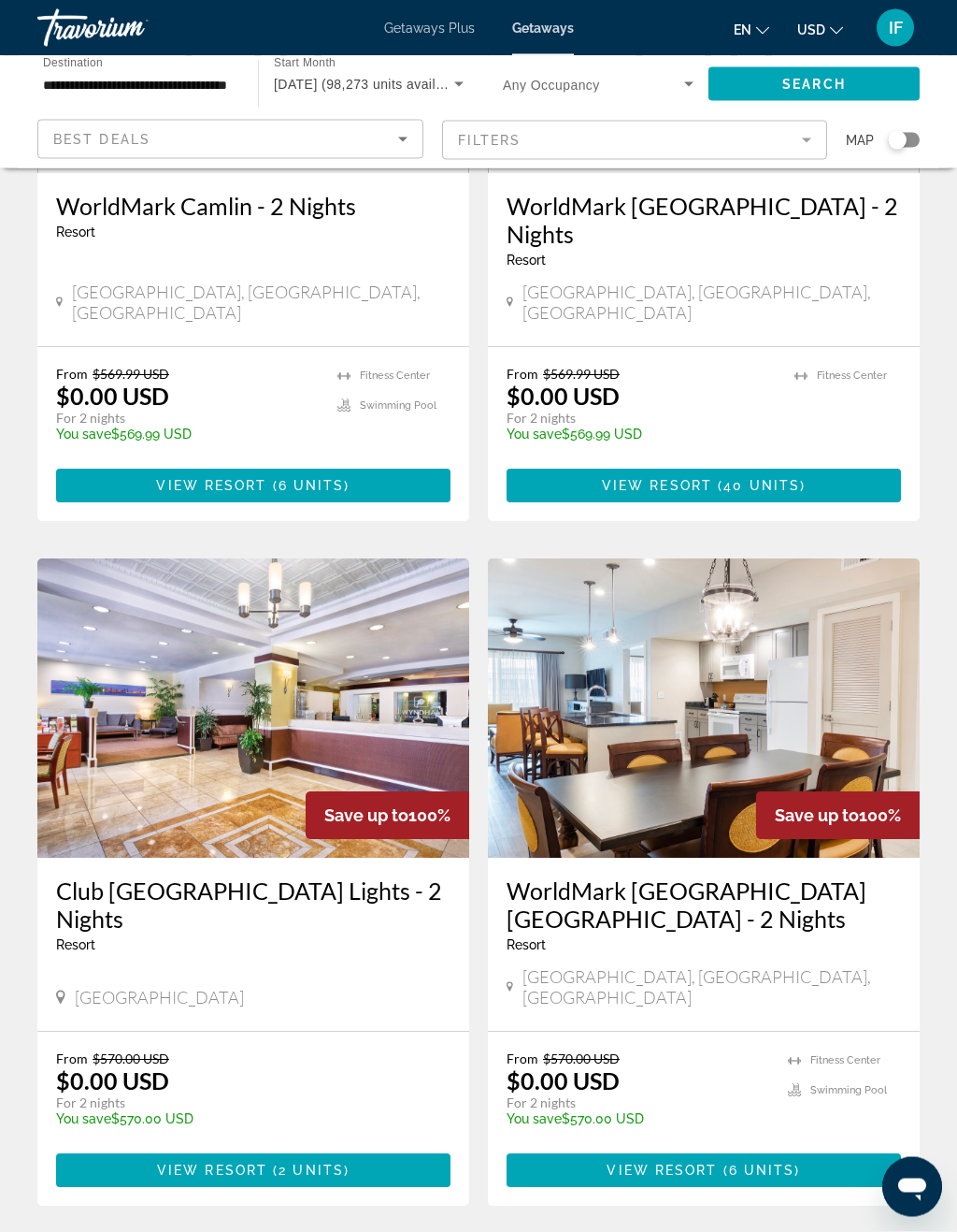
scroll to position [3042, 0]
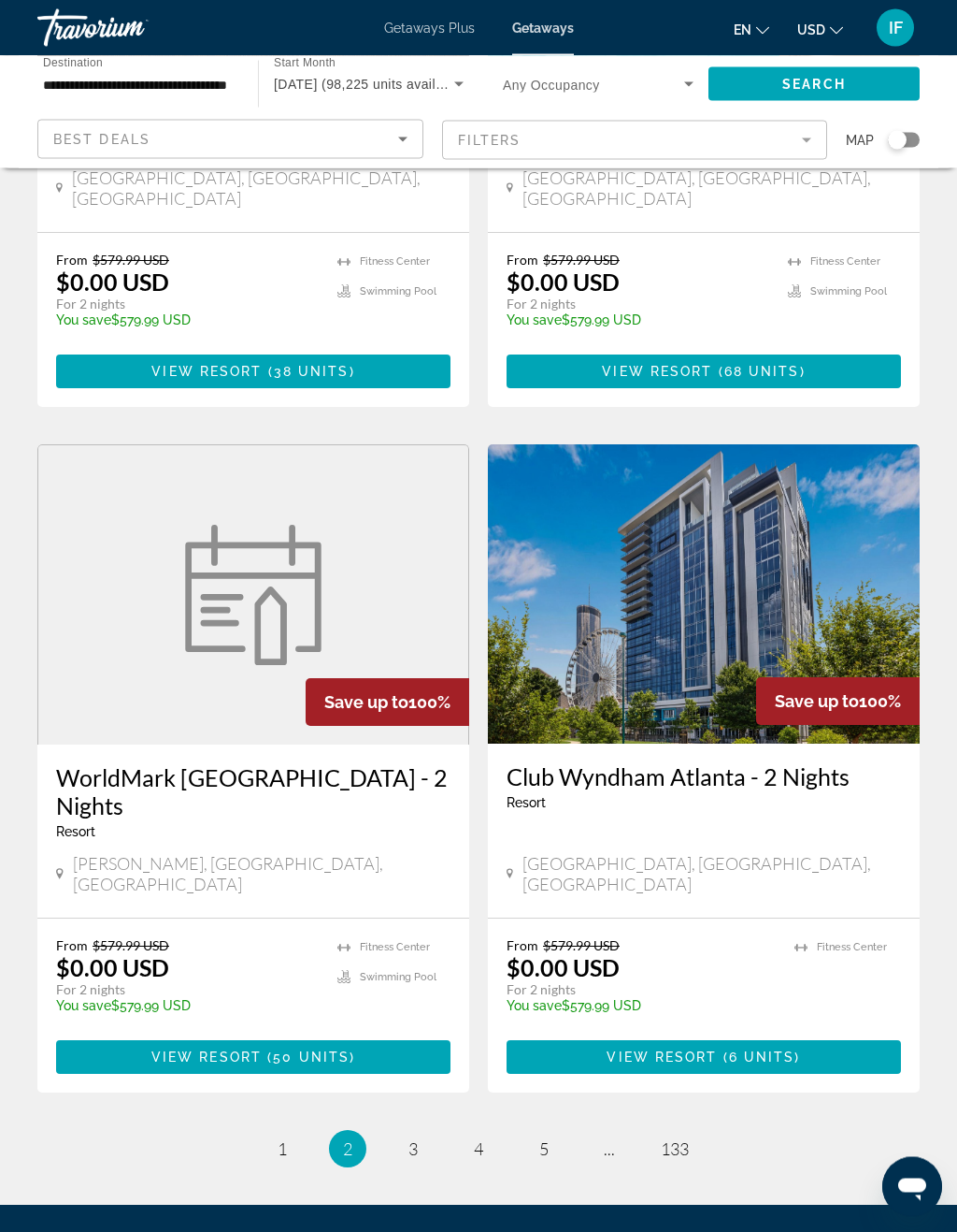
scroll to position [3196, 0]
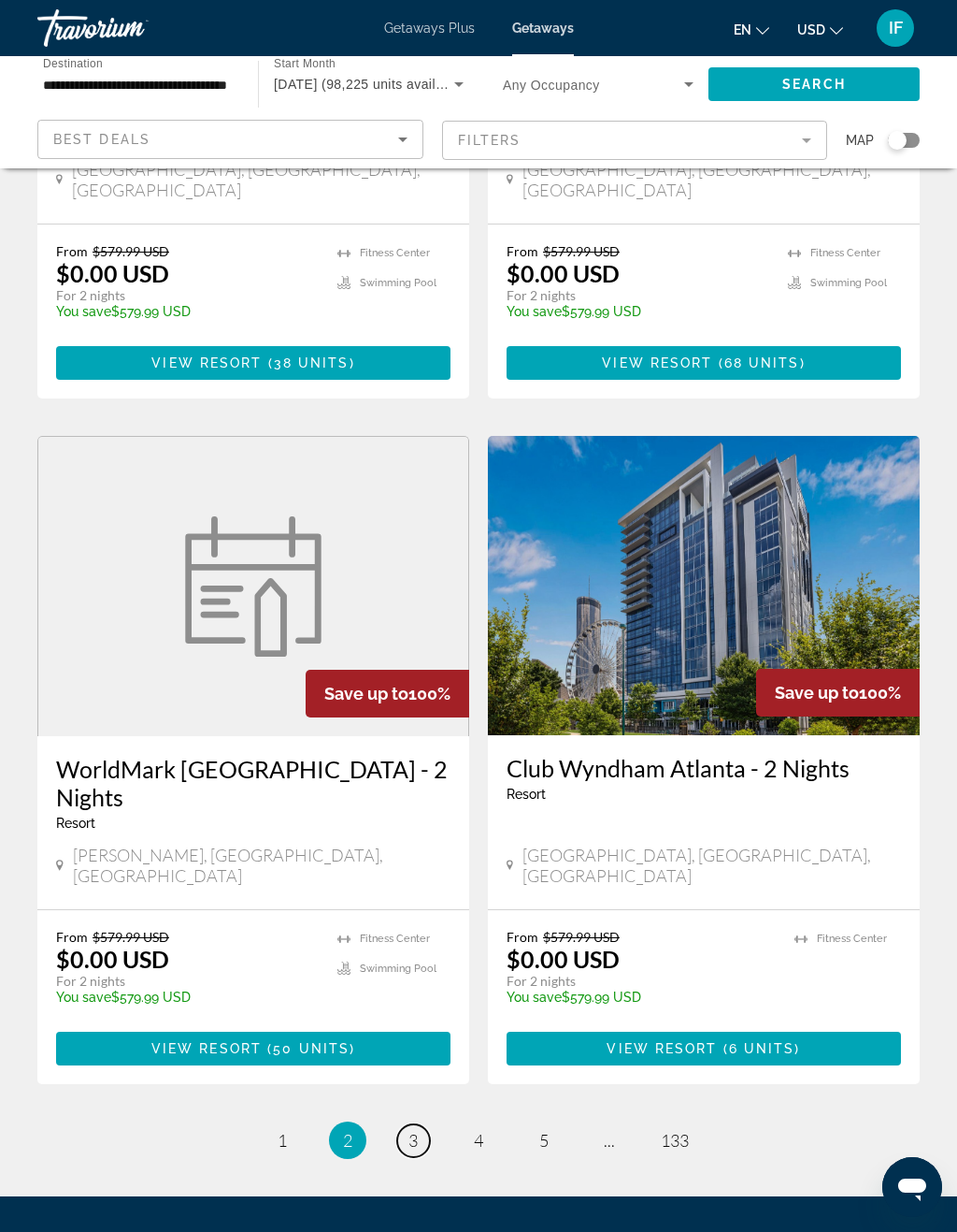
click at [420, 1124] on link "page 3" at bounding box center [413, 1141] width 33 height 33
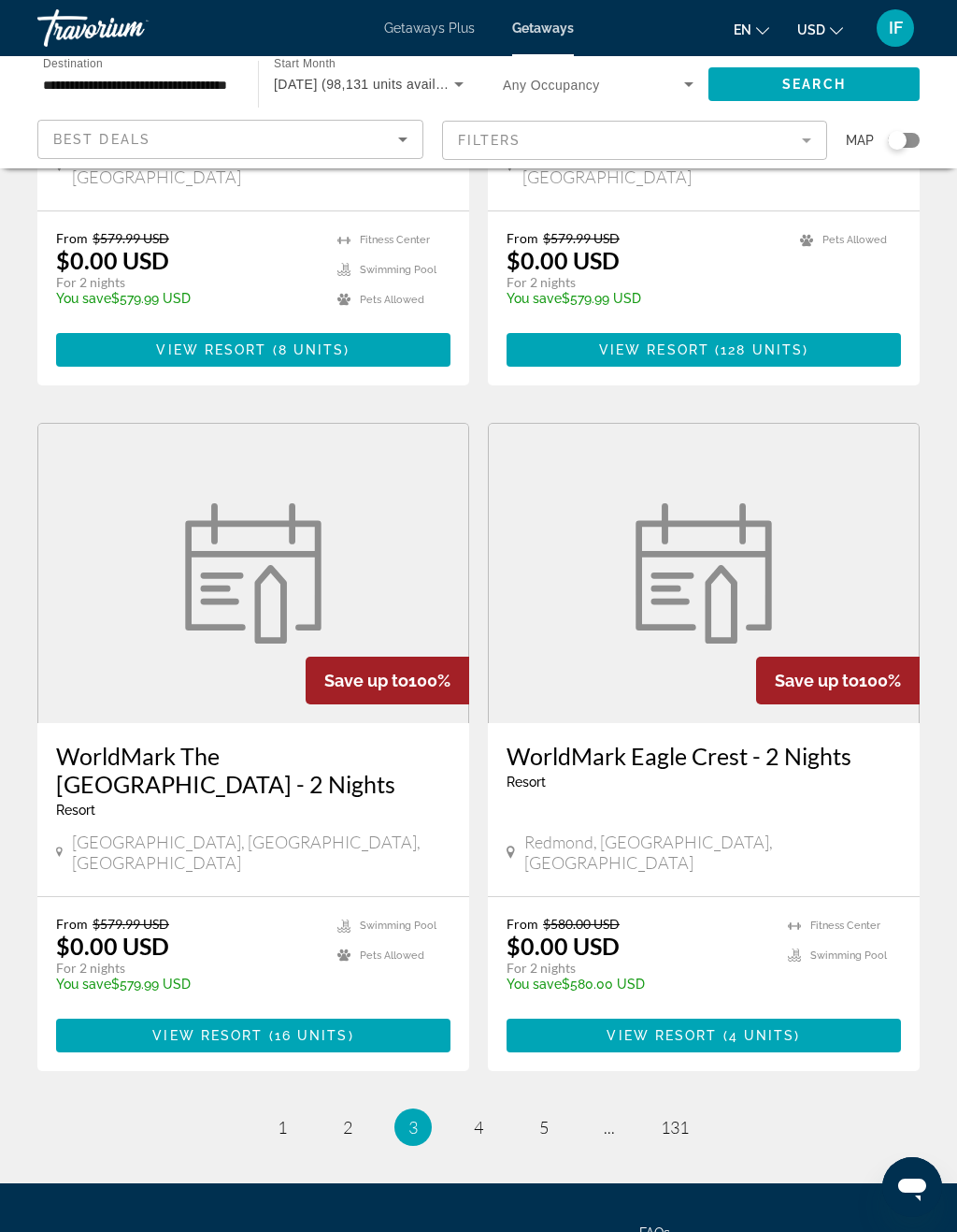
scroll to position [3262, 0]
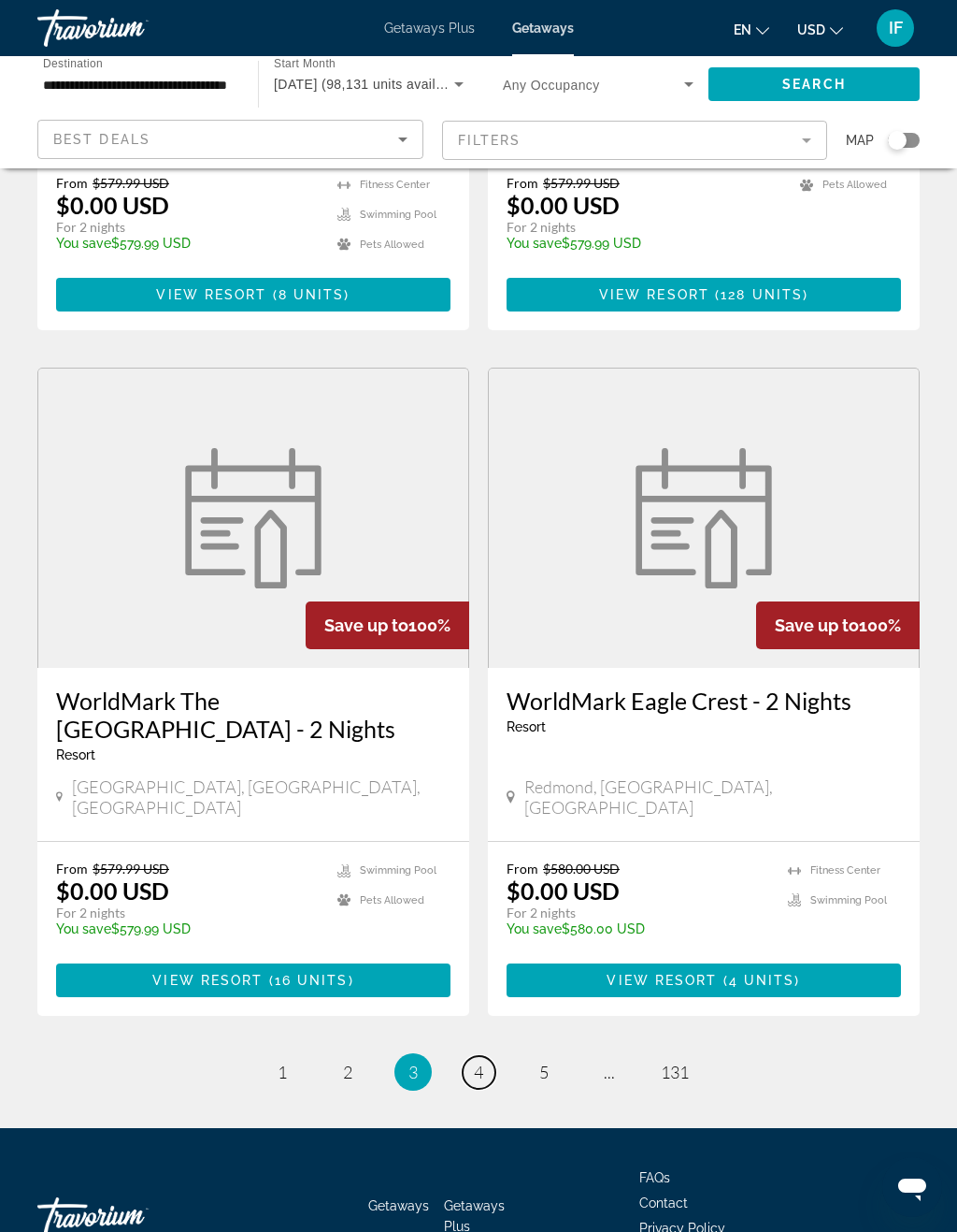
click at [474, 1061] on span "4" at bounding box center [478, 1071] width 10 height 20
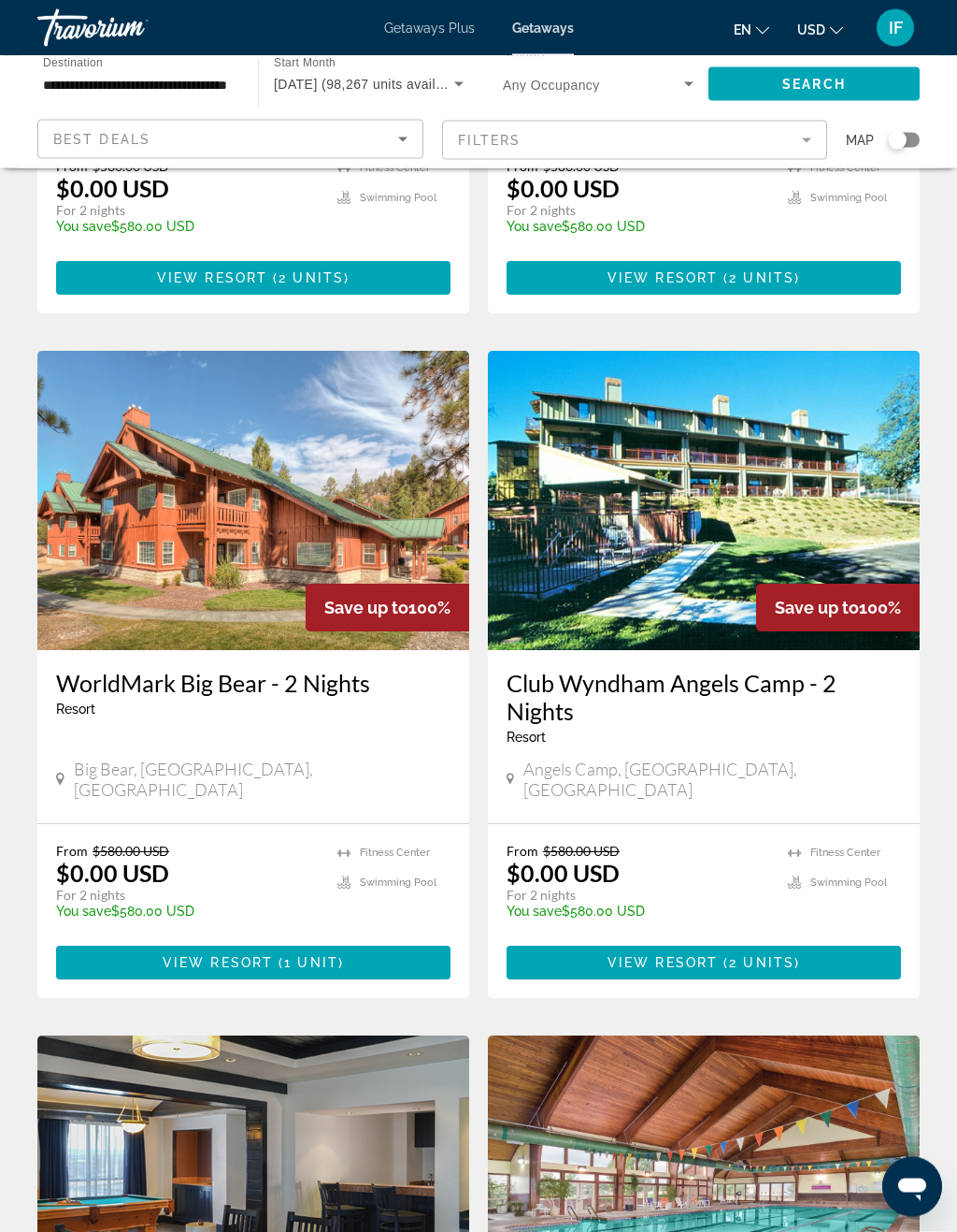
scroll to position [1251, 0]
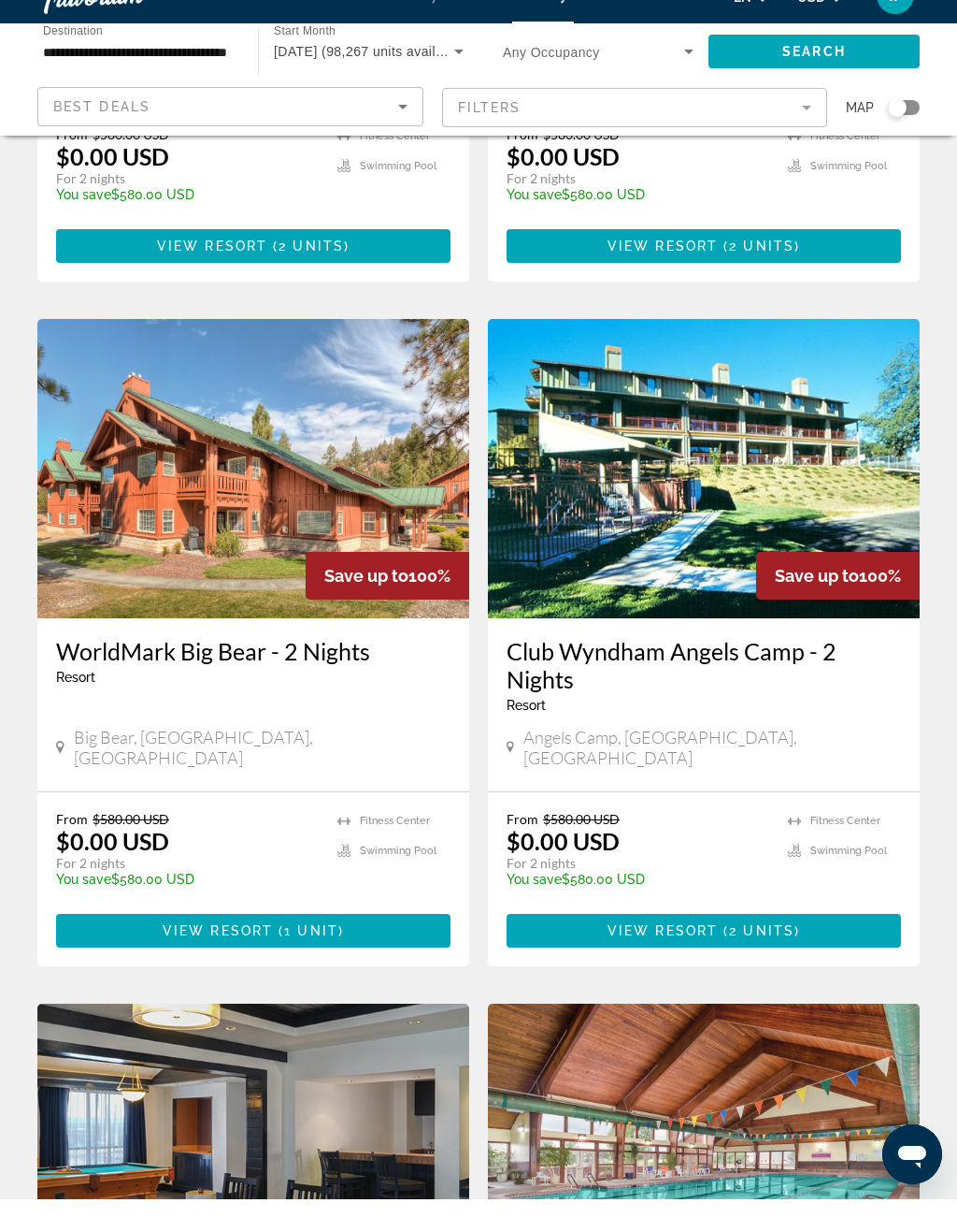
click at [436, 449] on img "Main content" at bounding box center [253, 501] width 432 height 299
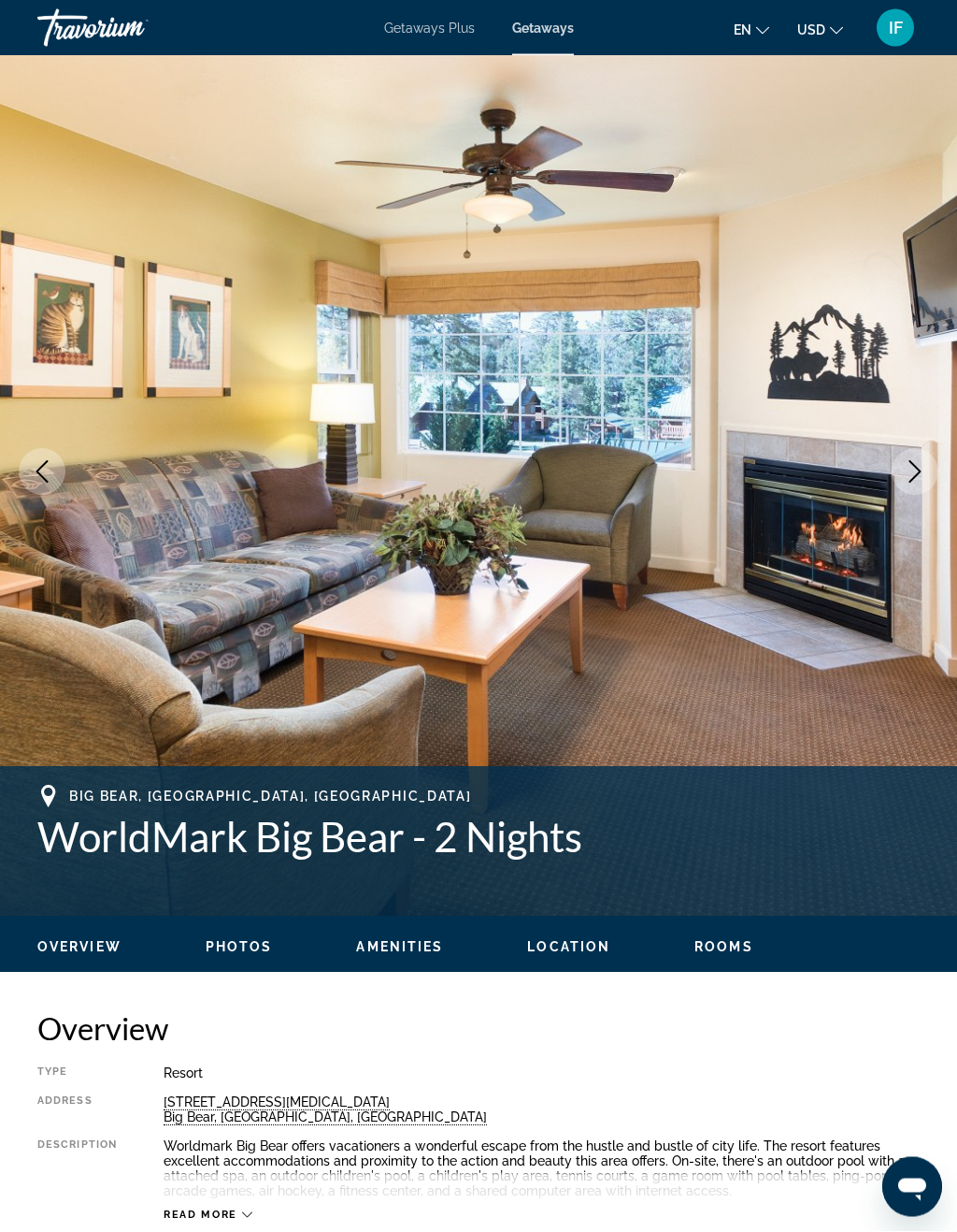
click at [238, 952] on span "Photos" at bounding box center [239, 947] width 67 height 15
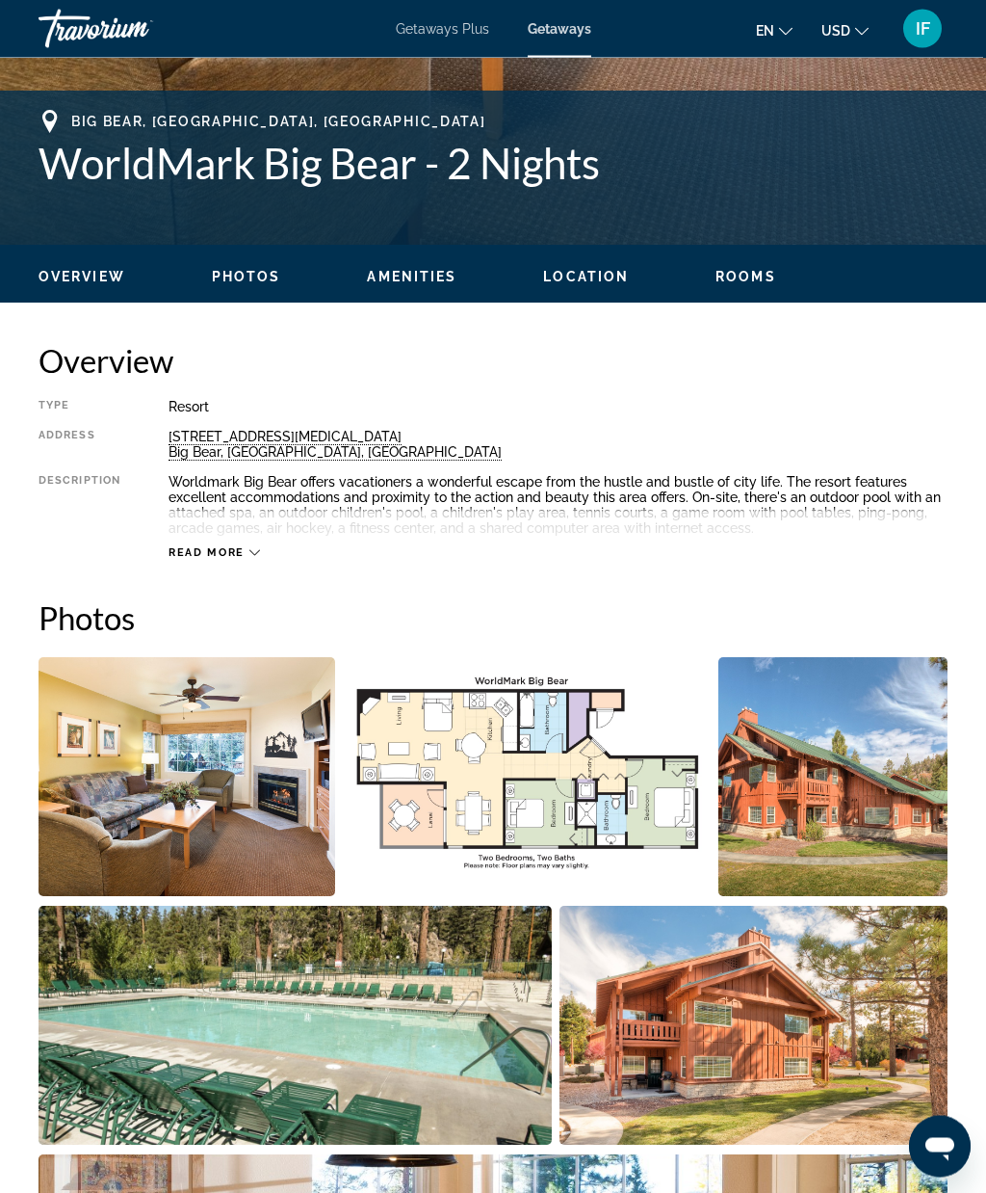
scroll to position [728, 0]
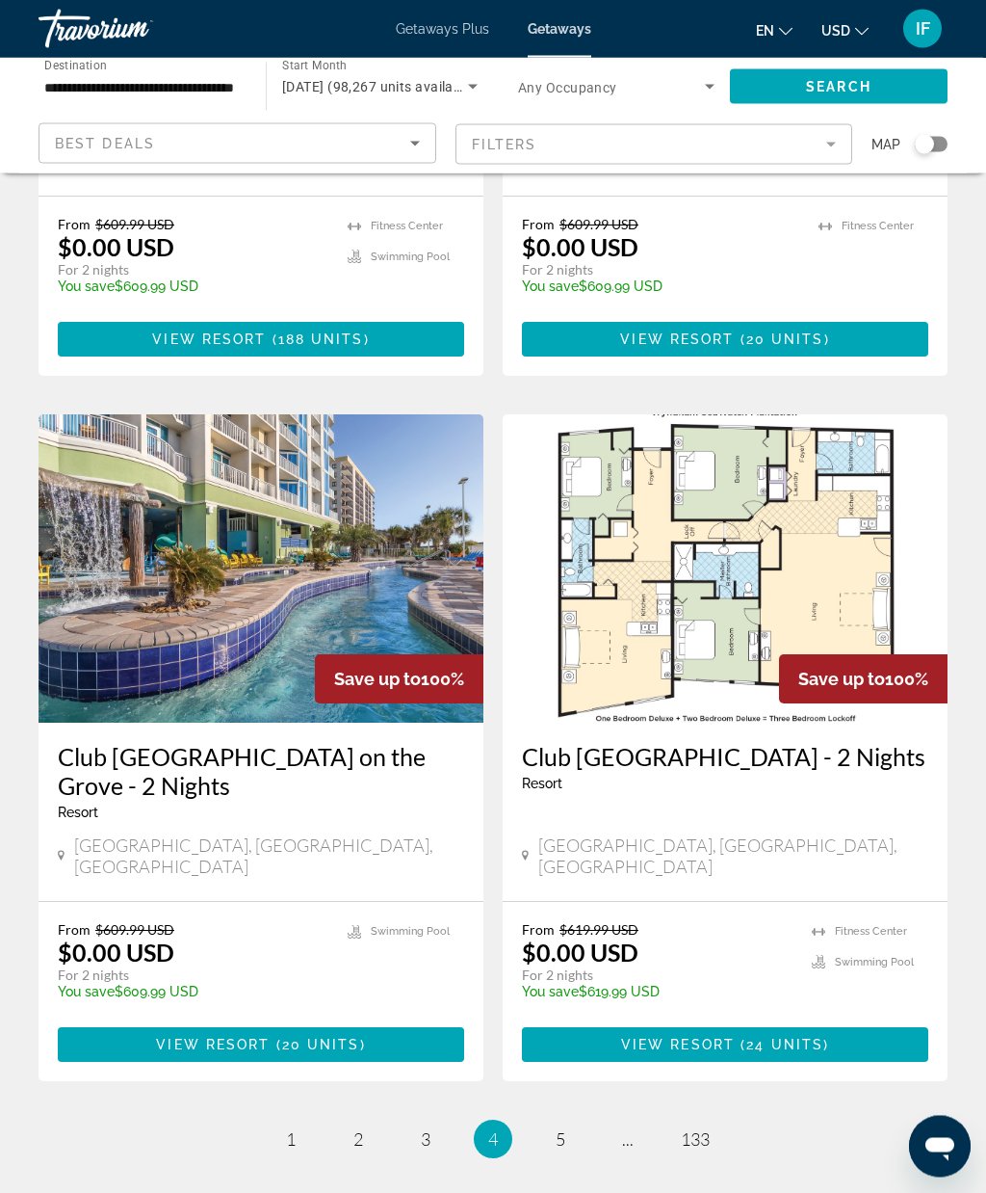
scroll to position [3353, 0]
click at [562, 1128] on span "5" at bounding box center [561, 1138] width 10 height 21
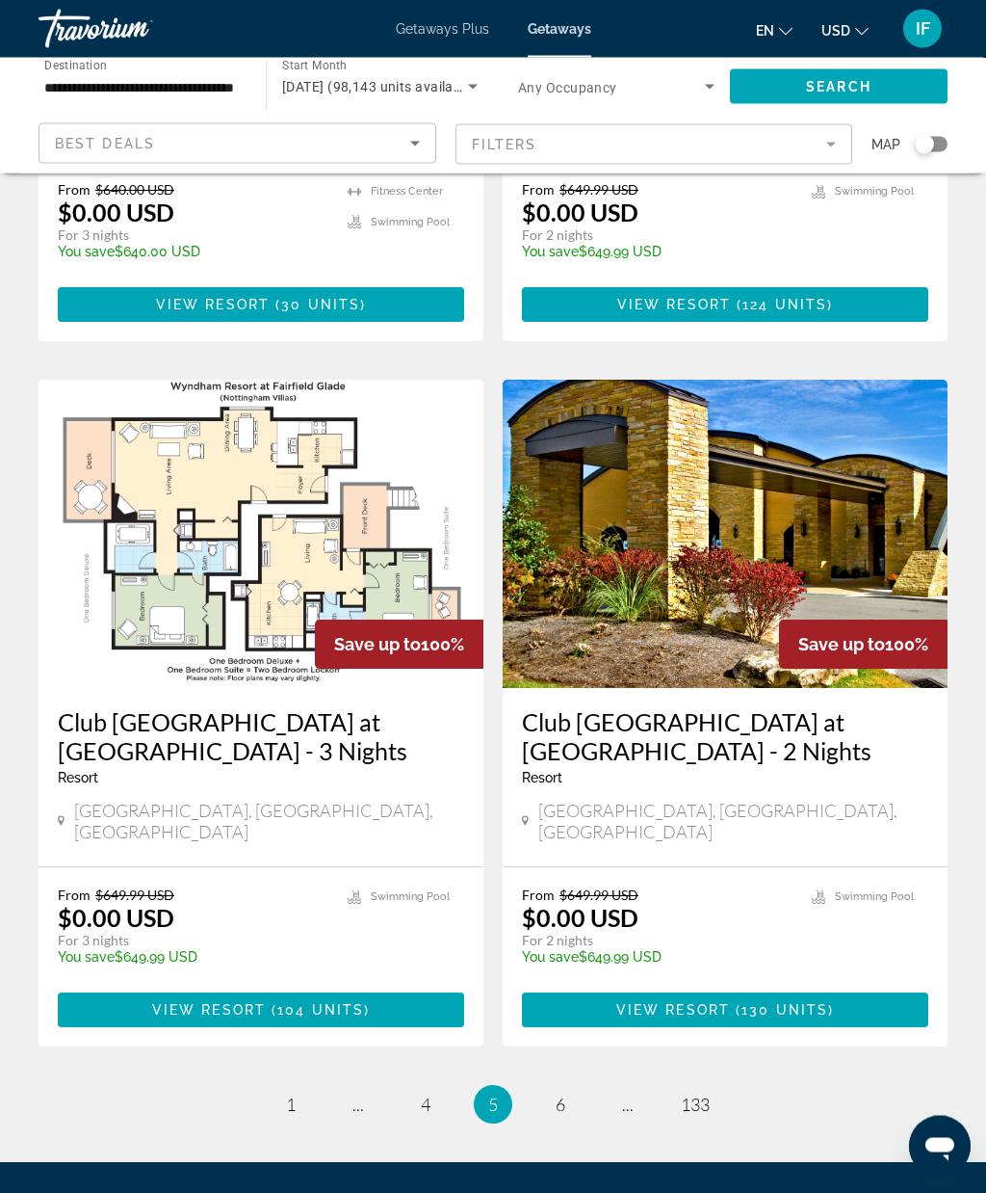
scroll to position [3329, 0]
click at [562, 1093] on span "6" at bounding box center [561, 1103] width 10 height 21
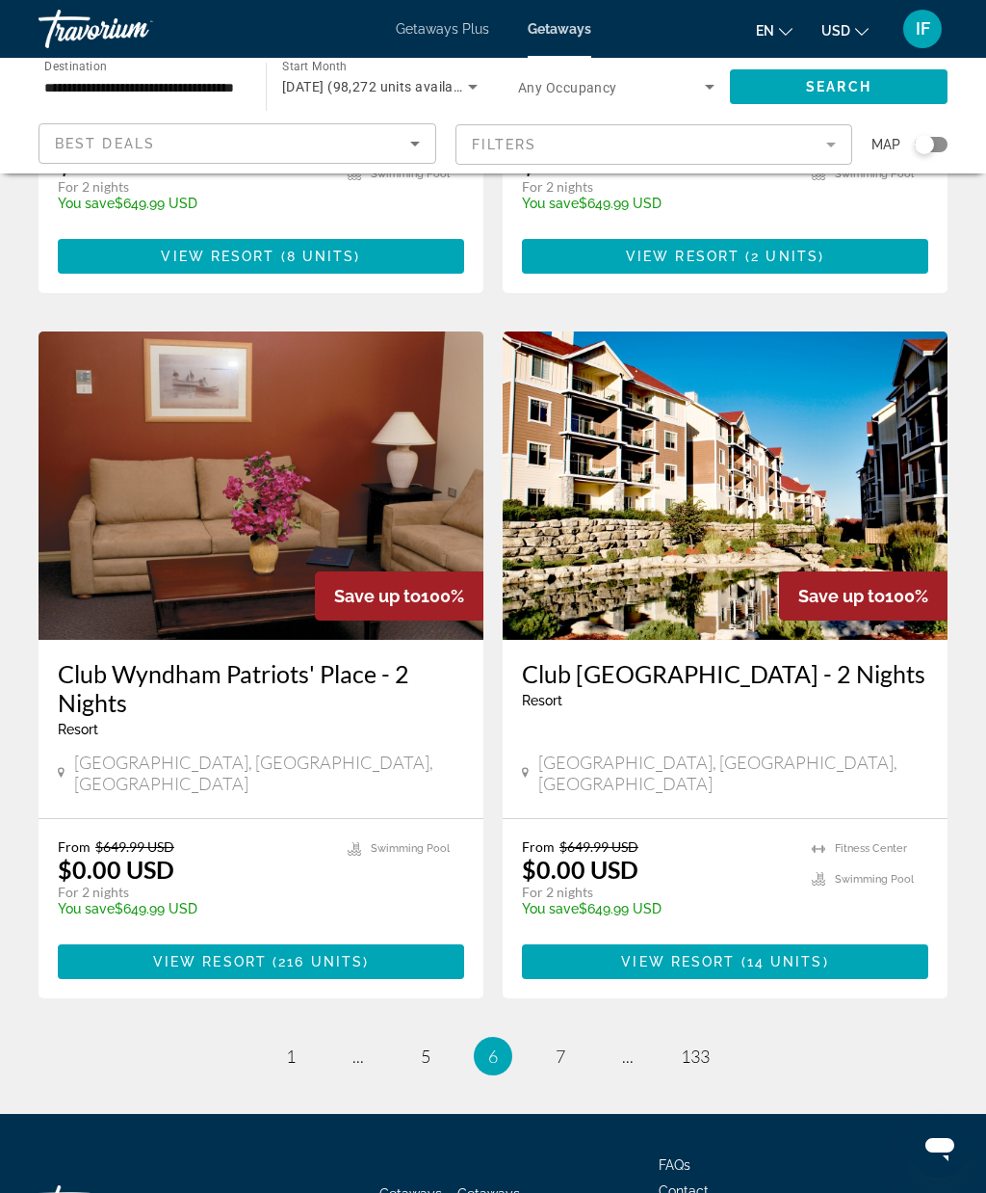
scroll to position [3438, 0]
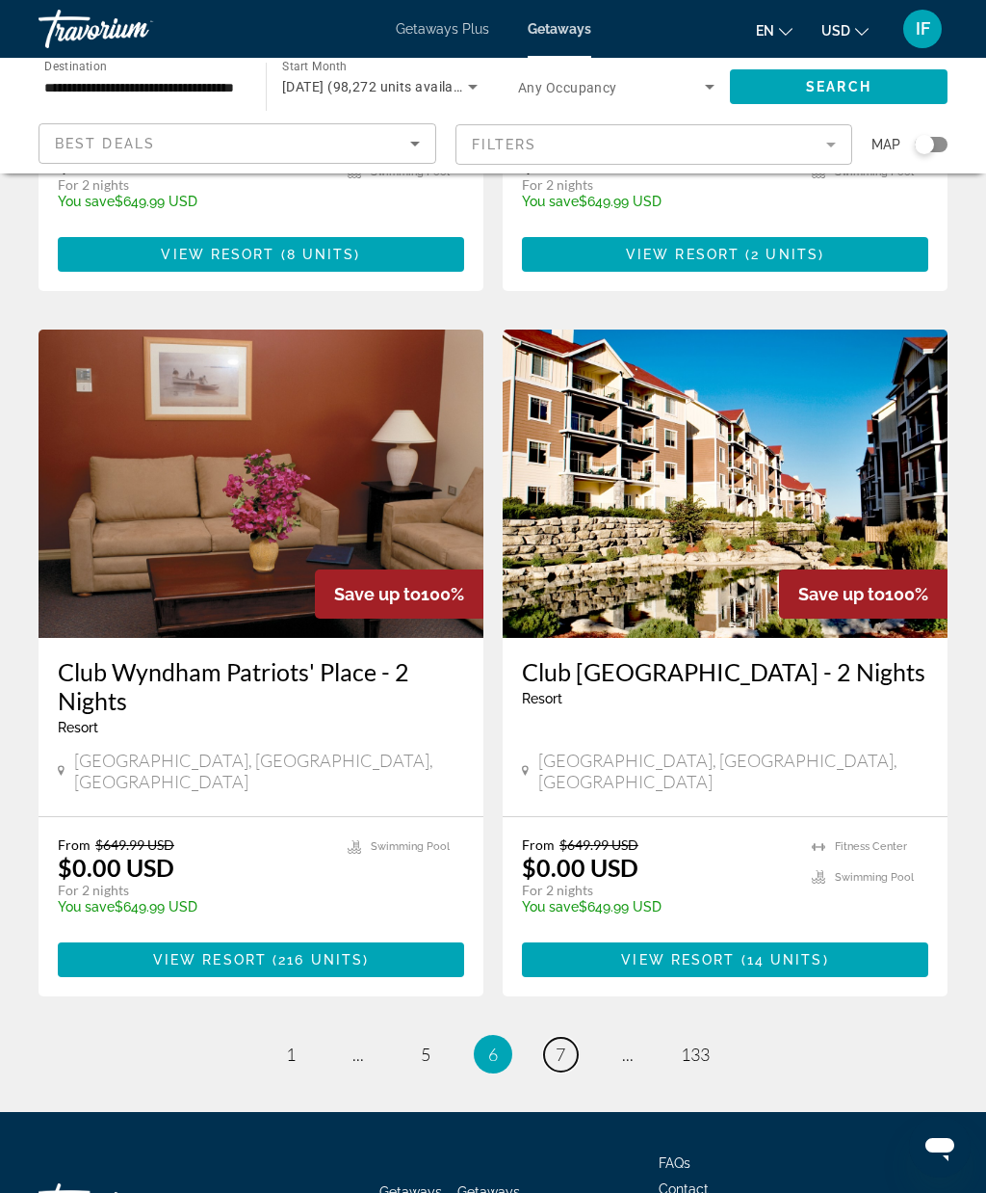
click at [566, 1038] on link "page 7" at bounding box center [561, 1055] width 34 height 34
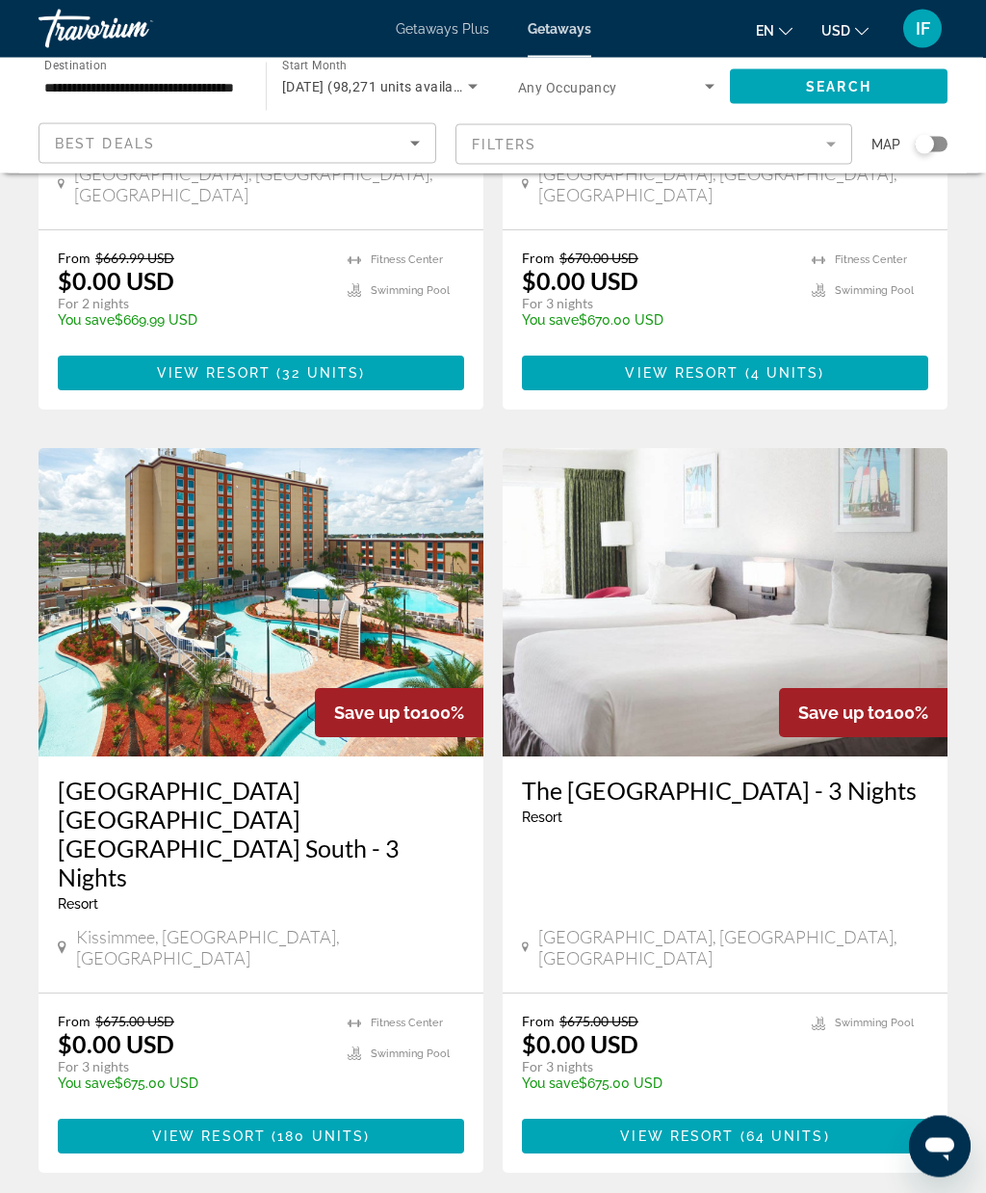
scroll to position [3323, 0]
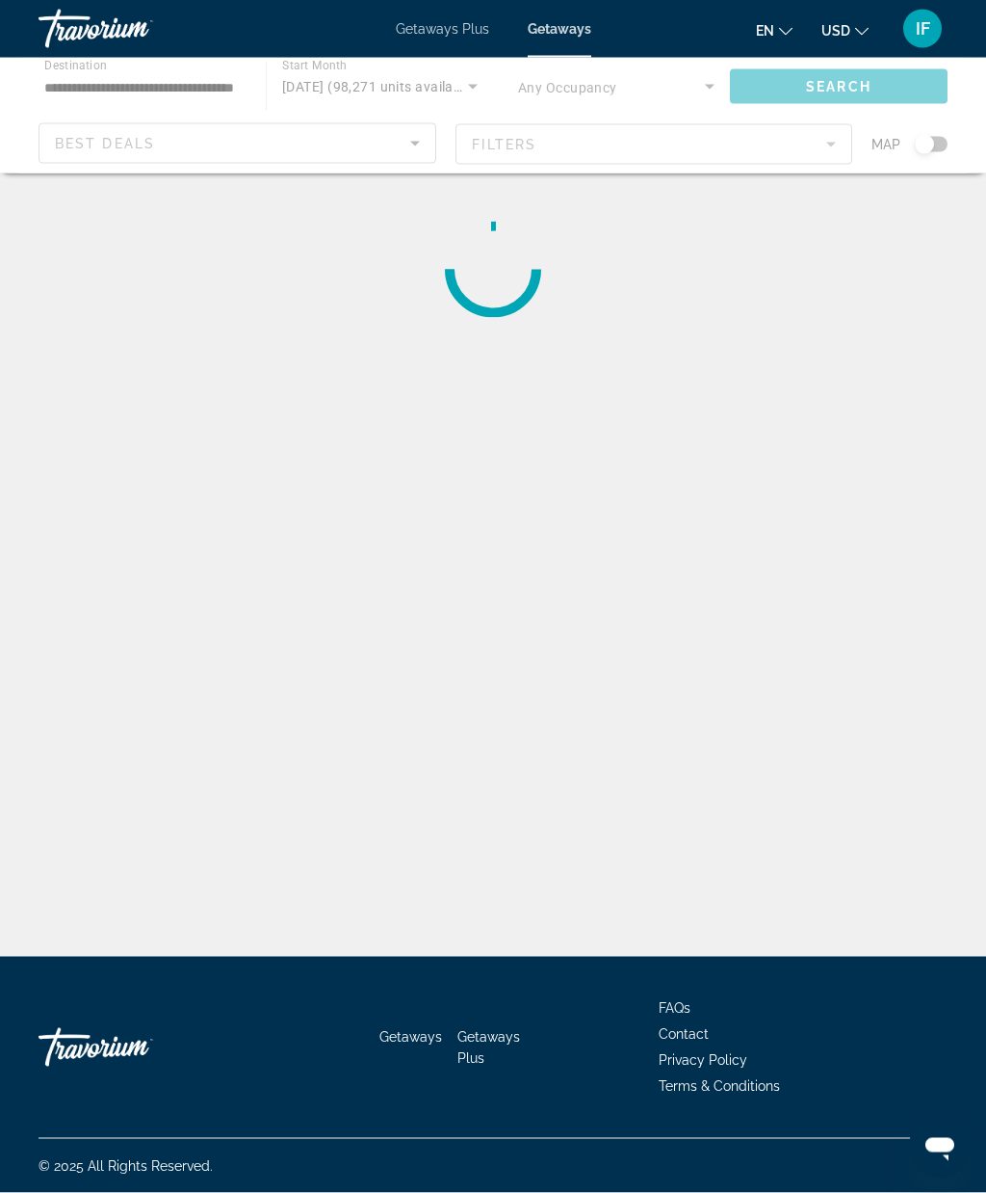
scroll to position [79, 0]
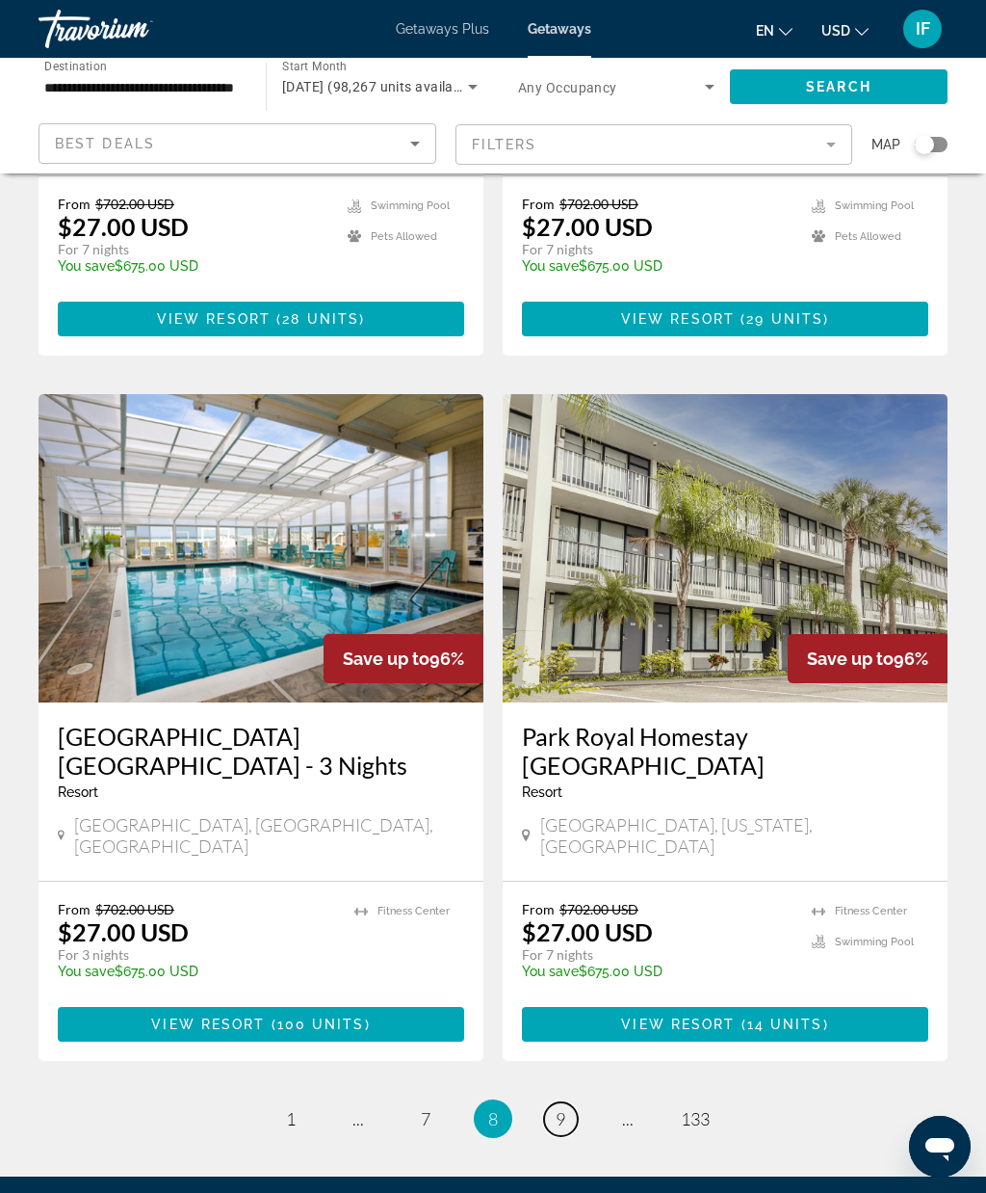
click at [565, 1108] on span "9" at bounding box center [561, 1118] width 10 height 21
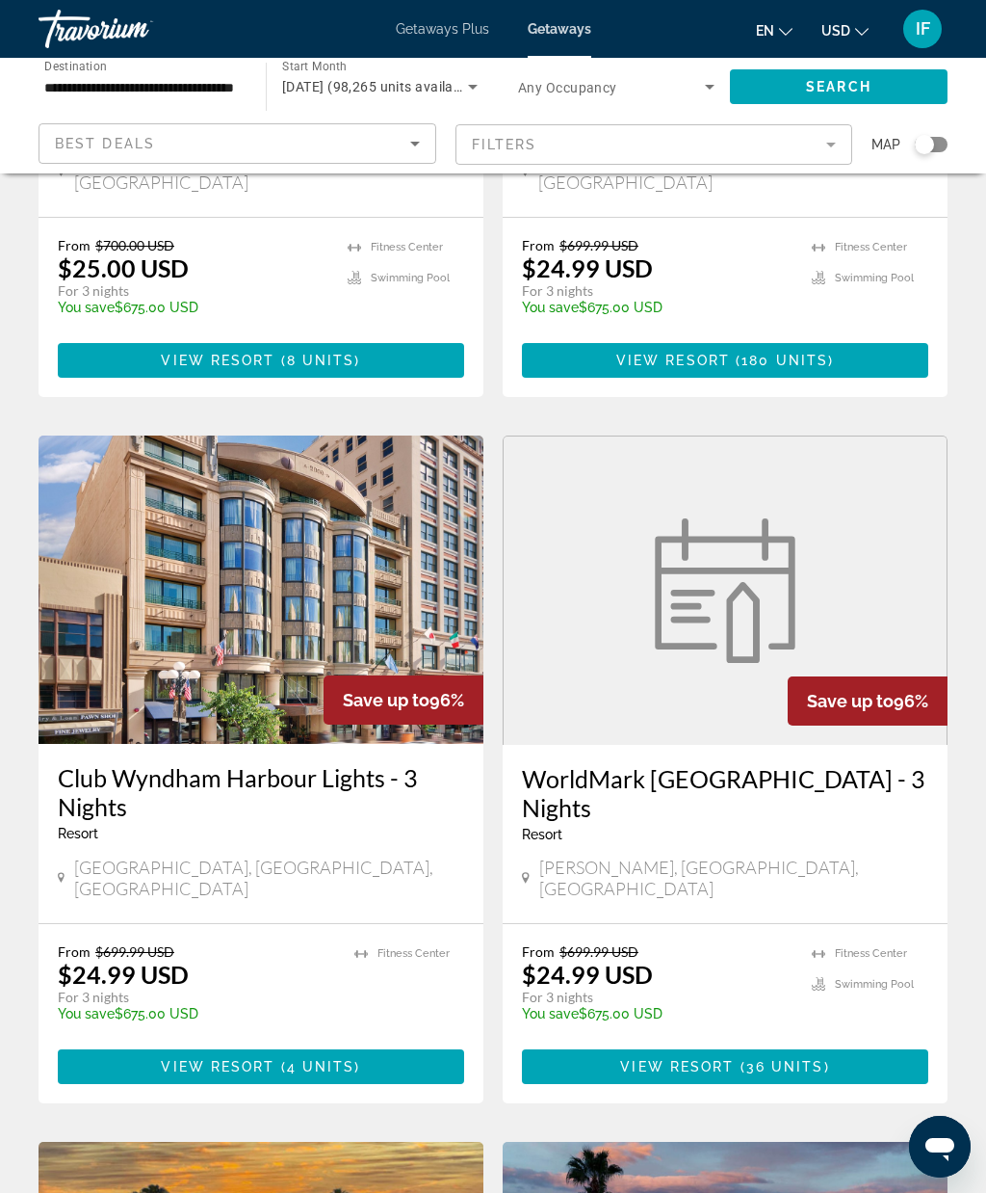
scroll to position [1890, 0]
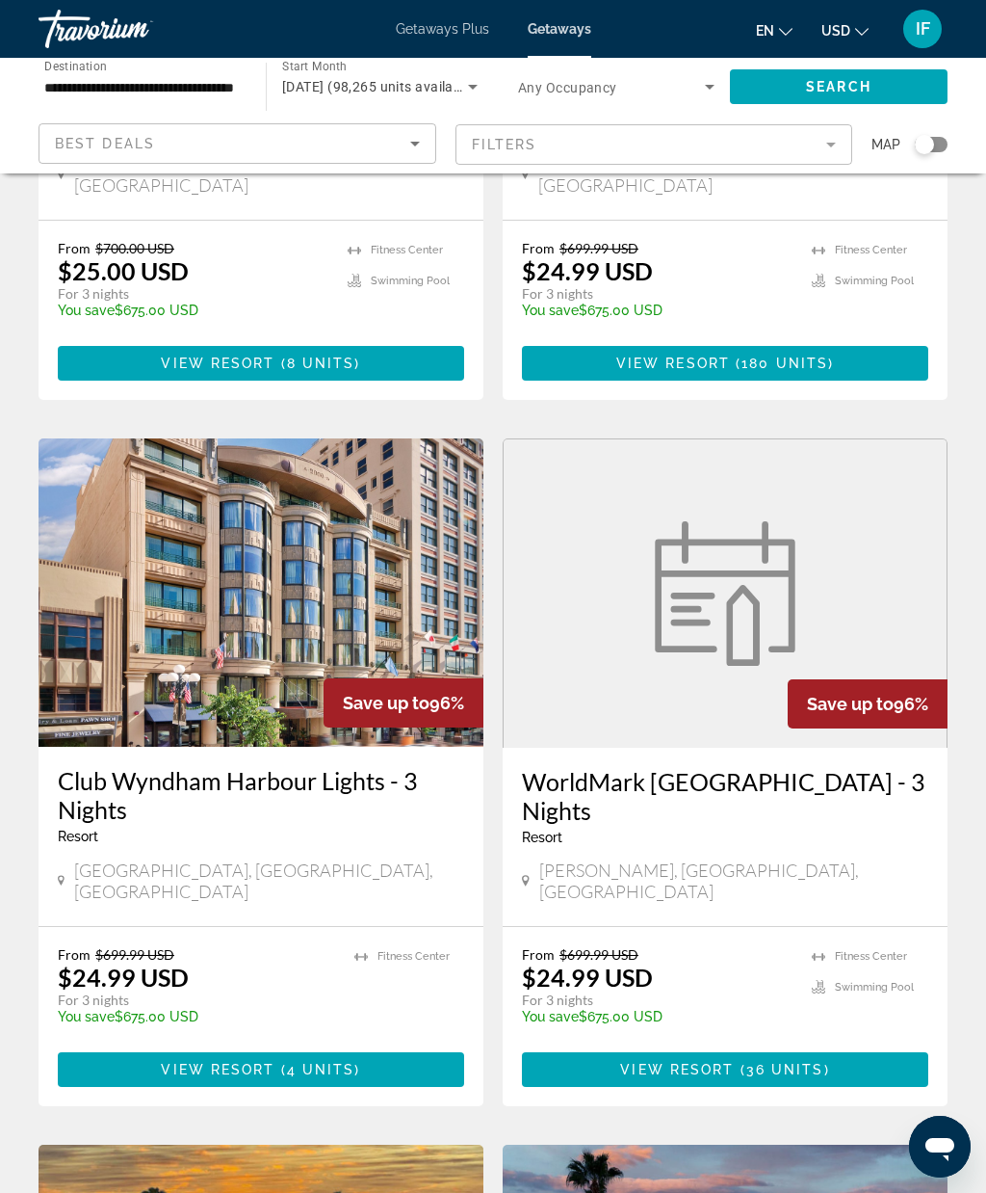
click at [269, 556] on img "Main content" at bounding box center [261, 592] width 445 height 308
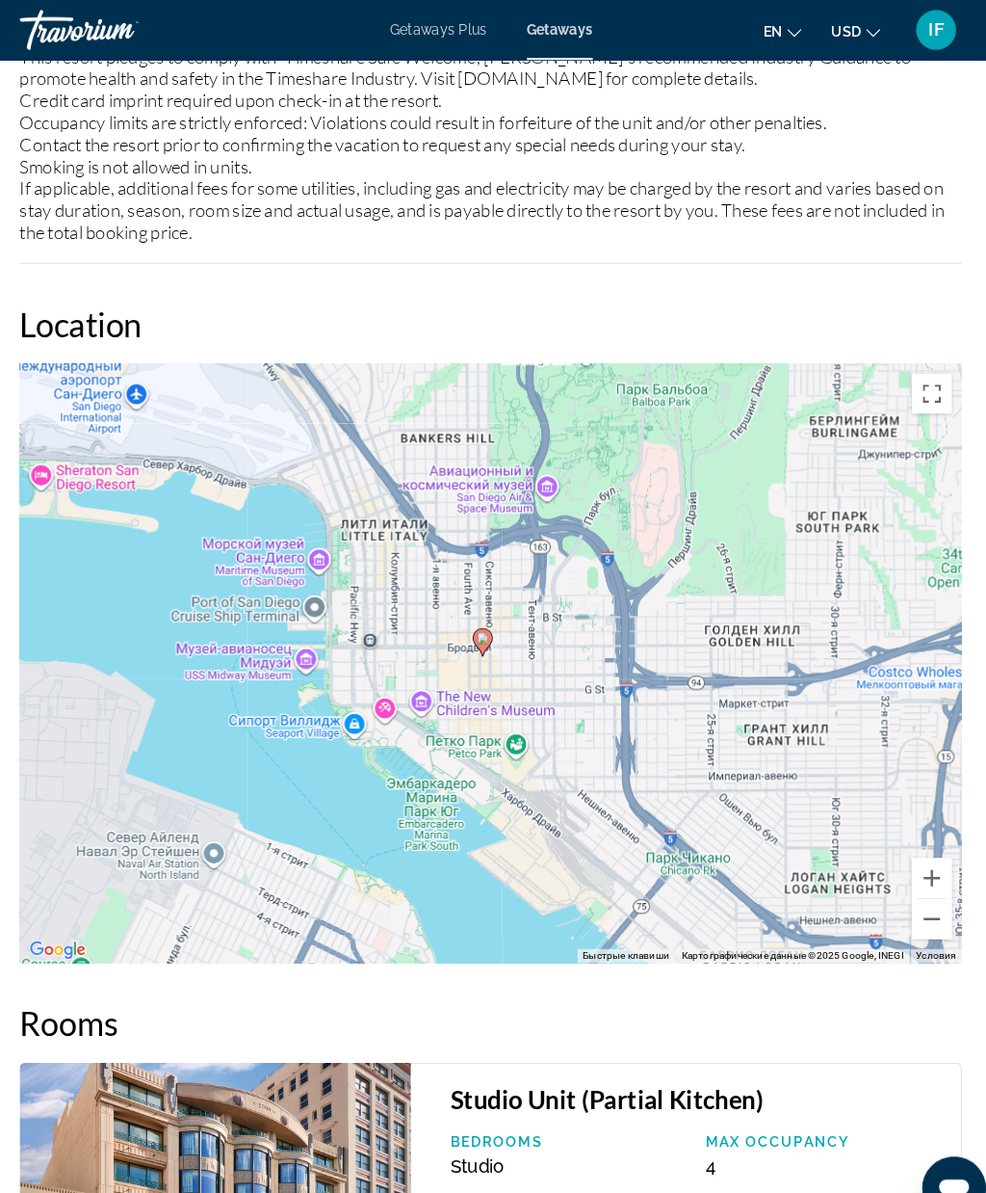
scroll to position [3285, 0]
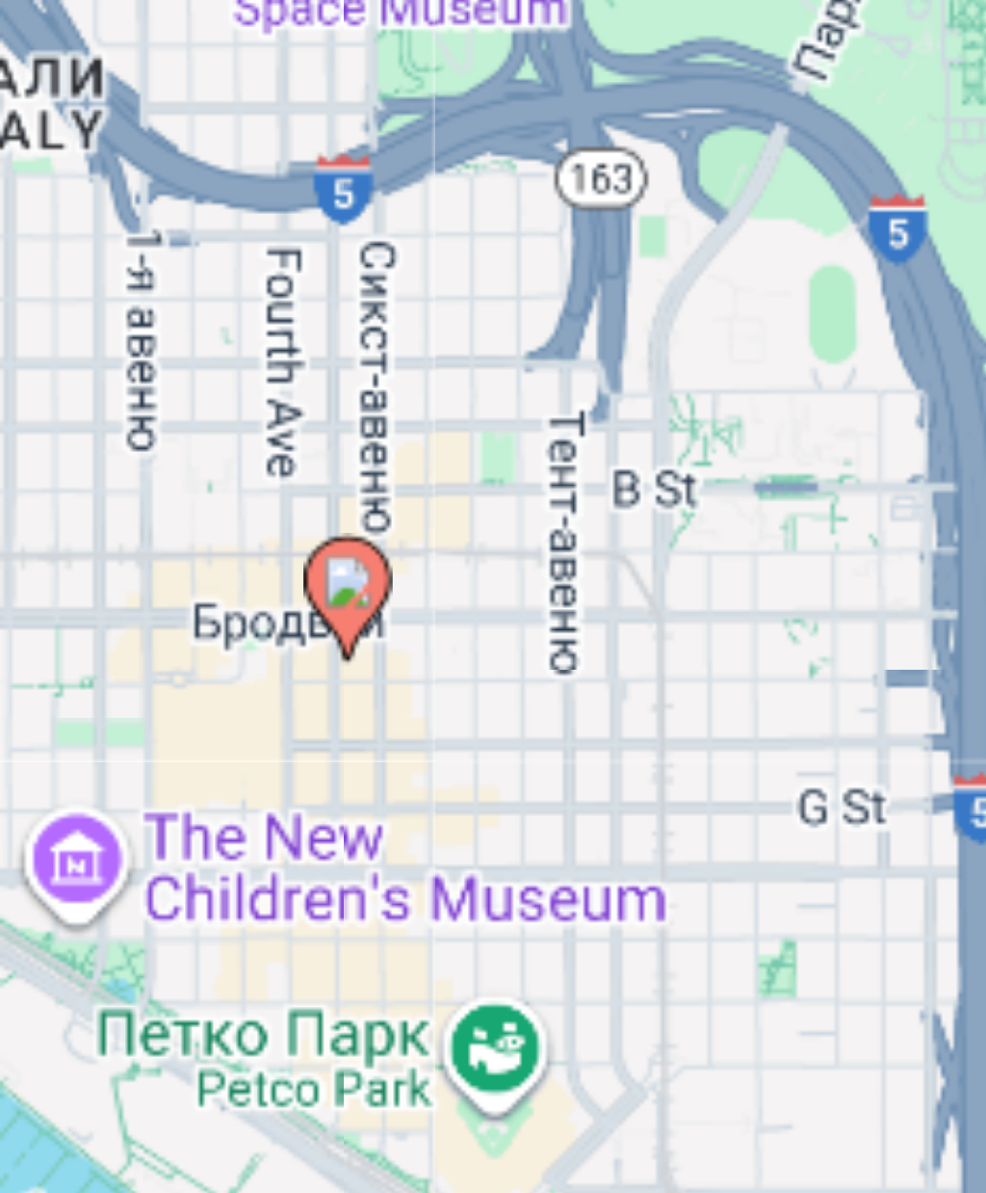
click at [478, 611] on image "Main content" at bounding box center [484, 617] width 12 height 12
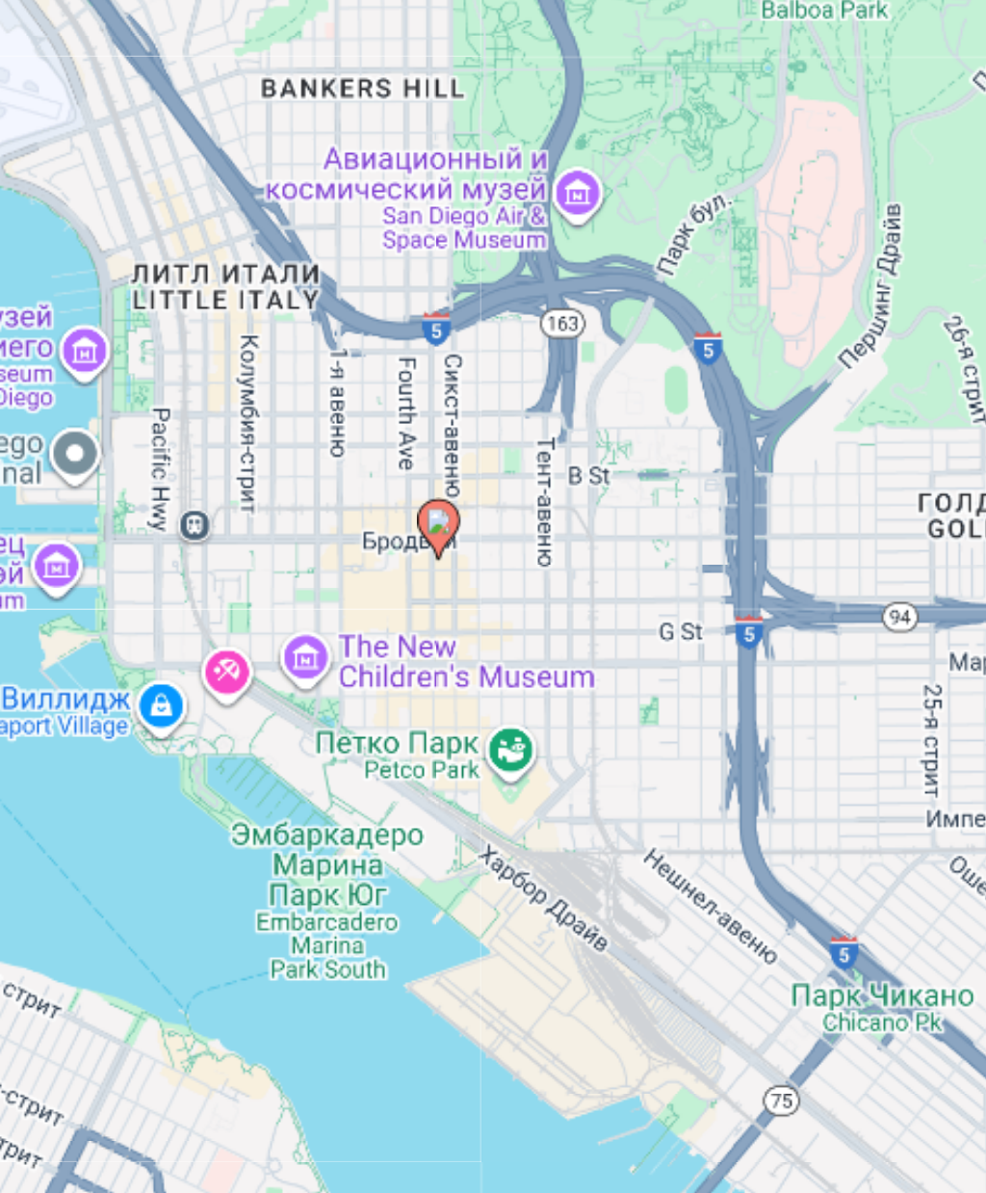
click at [476, 606] on image "Main content" at bounding box center [482, 612] width 12 height 12
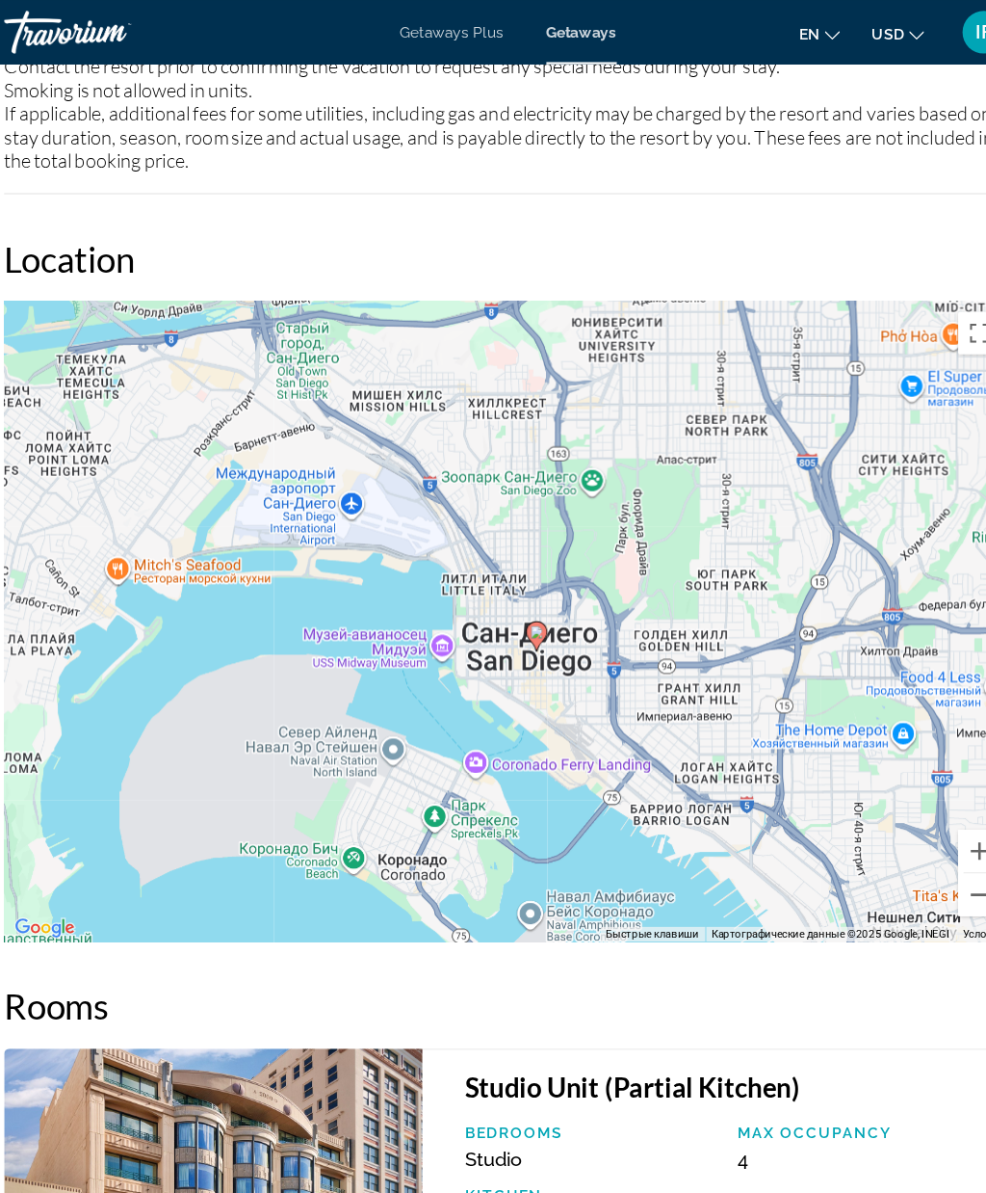
scroll to position [3361, 0]
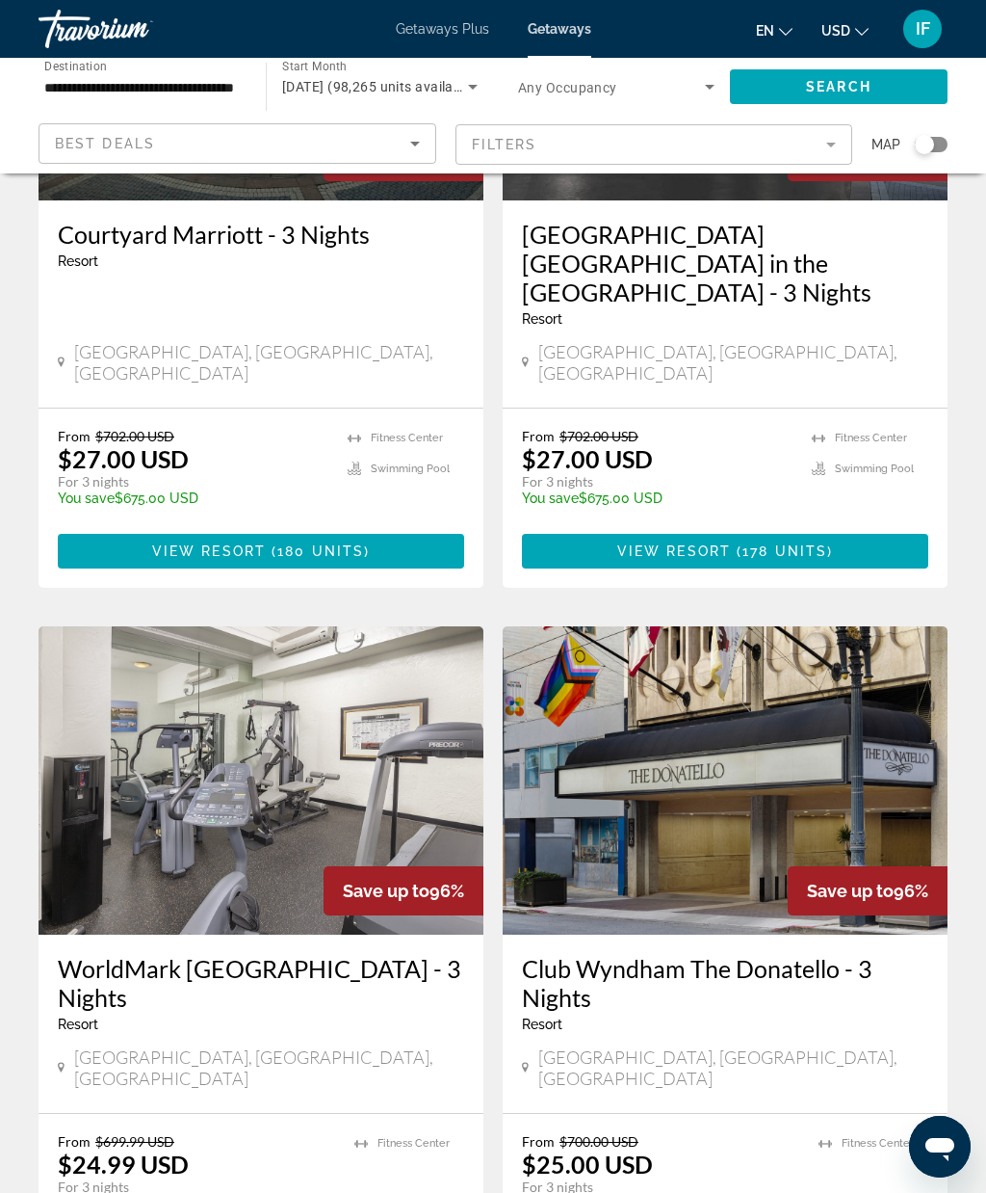
scroll to position [3140, 0]
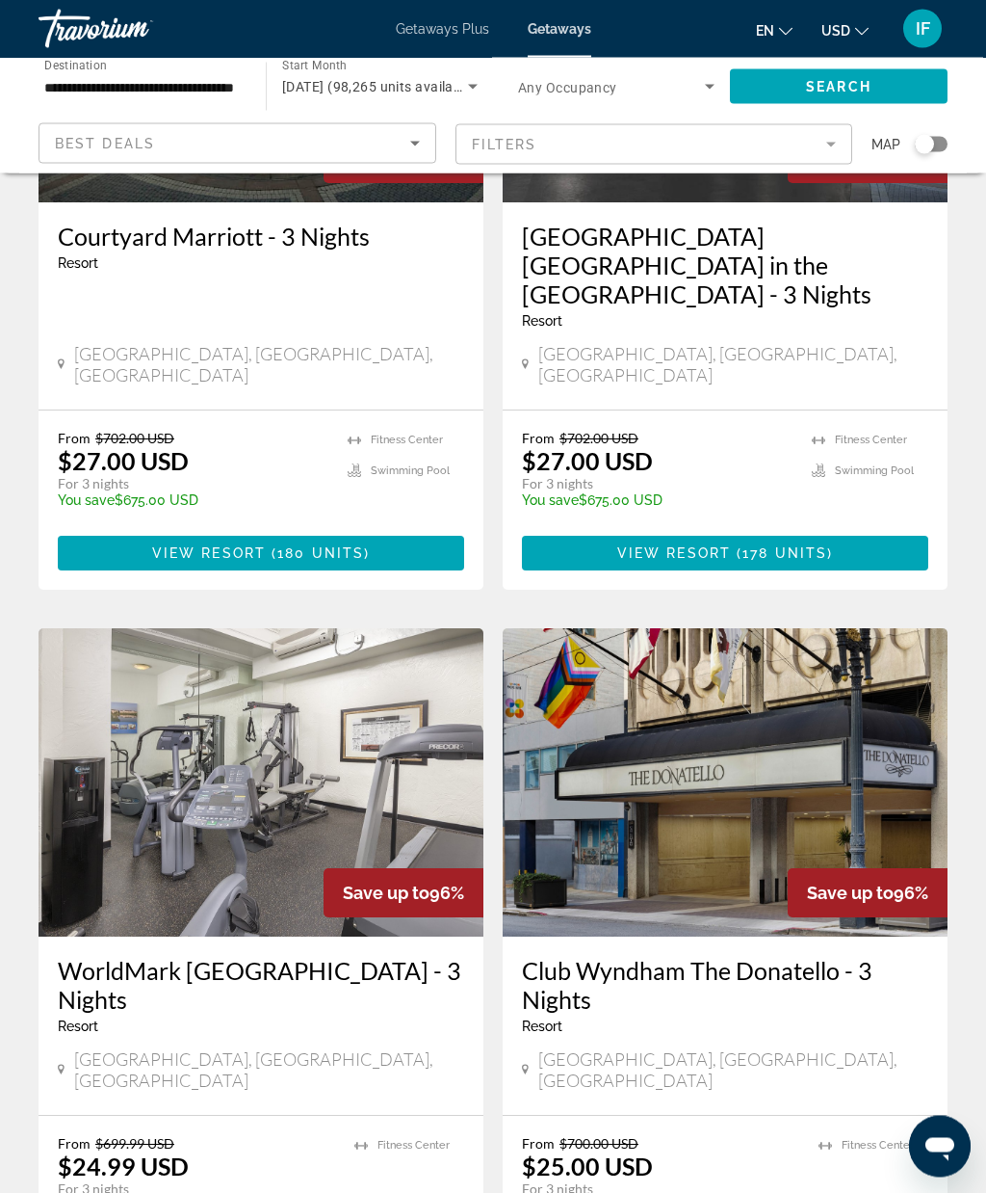
click at [837, 957] on h3 "Club Wyndham The Donatello - 3 Nights" at bounding box center [725, 986] width 407 height 58
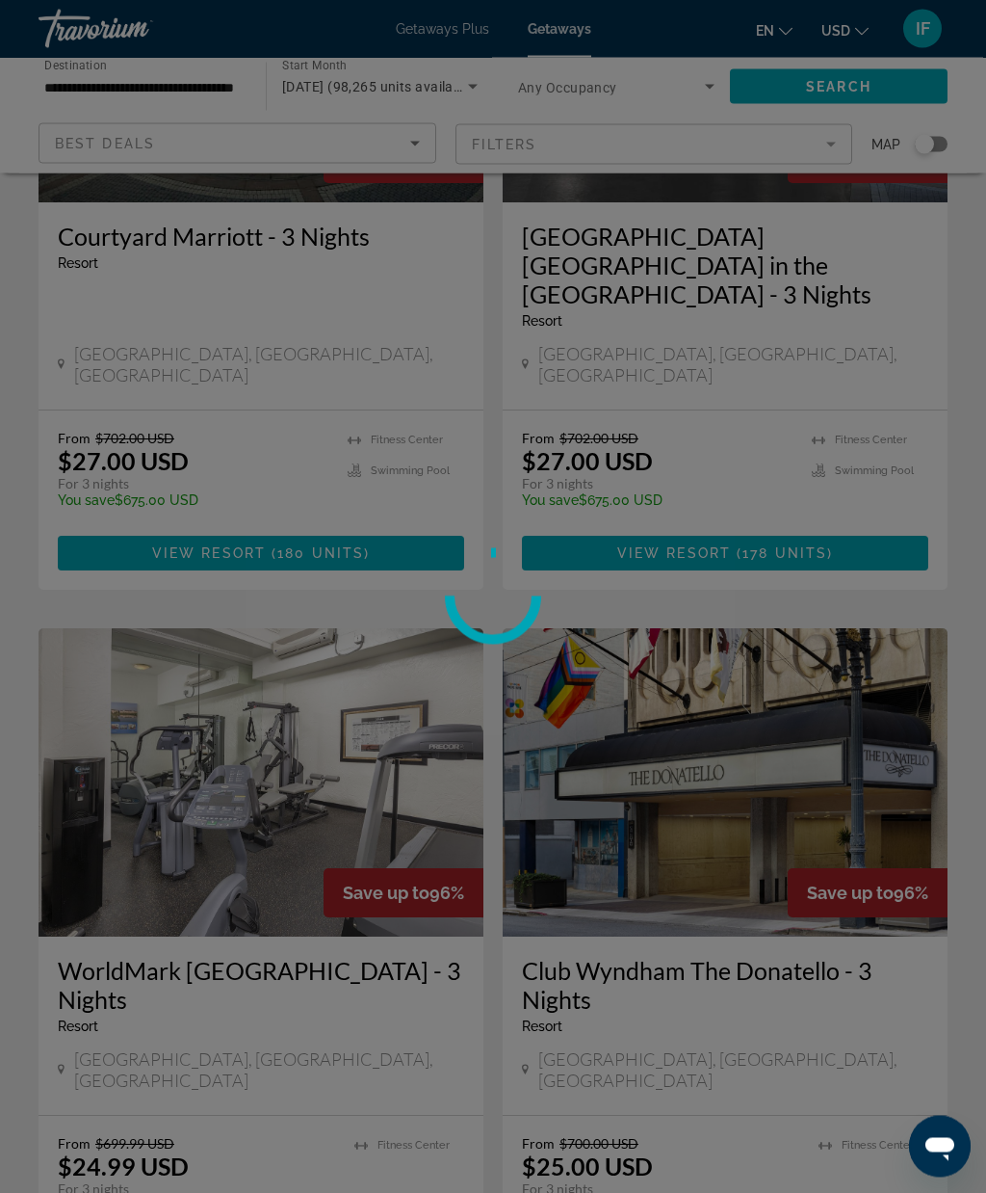
scroll to position [3141, 0]
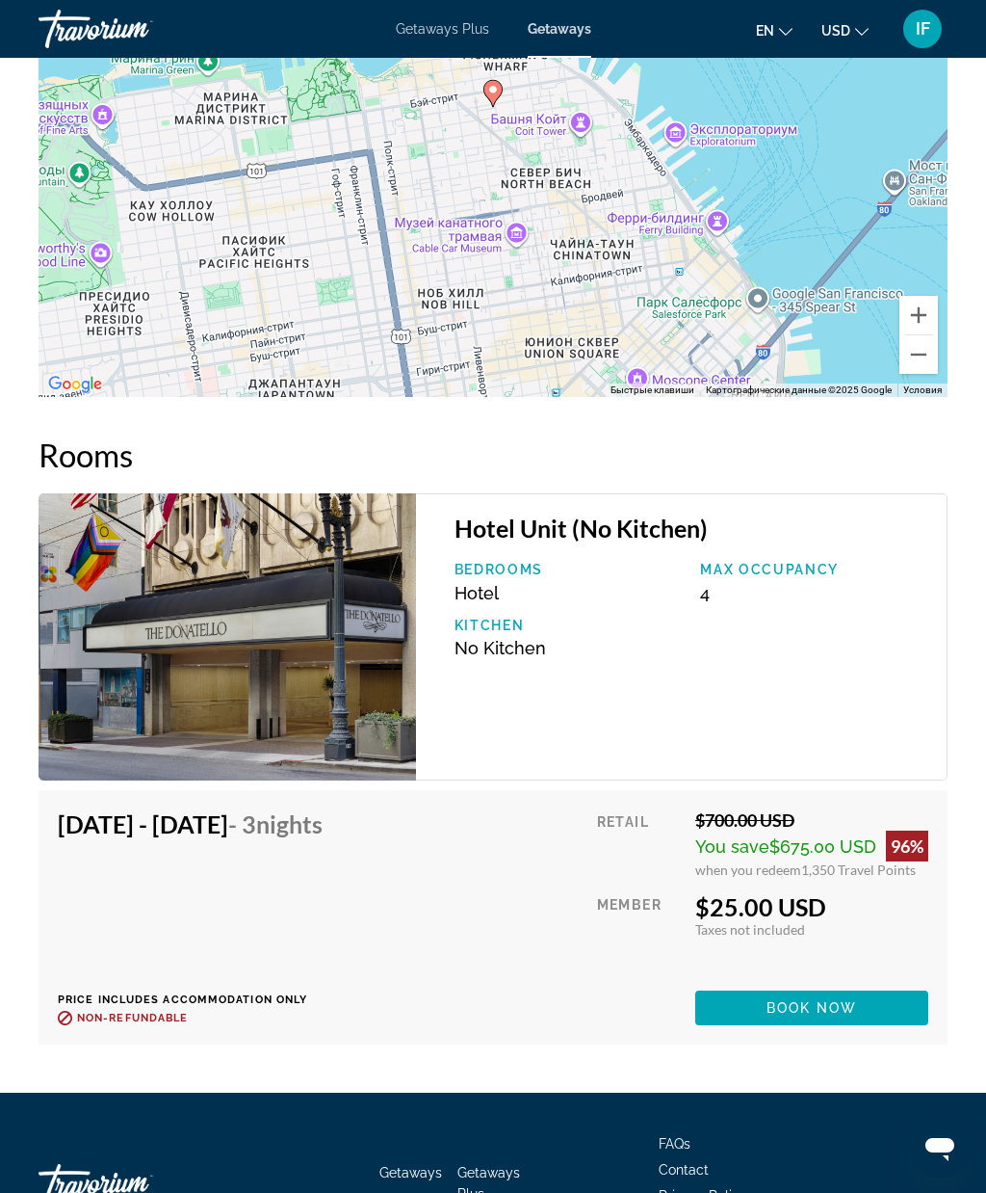
scroll to position [3473, 0]
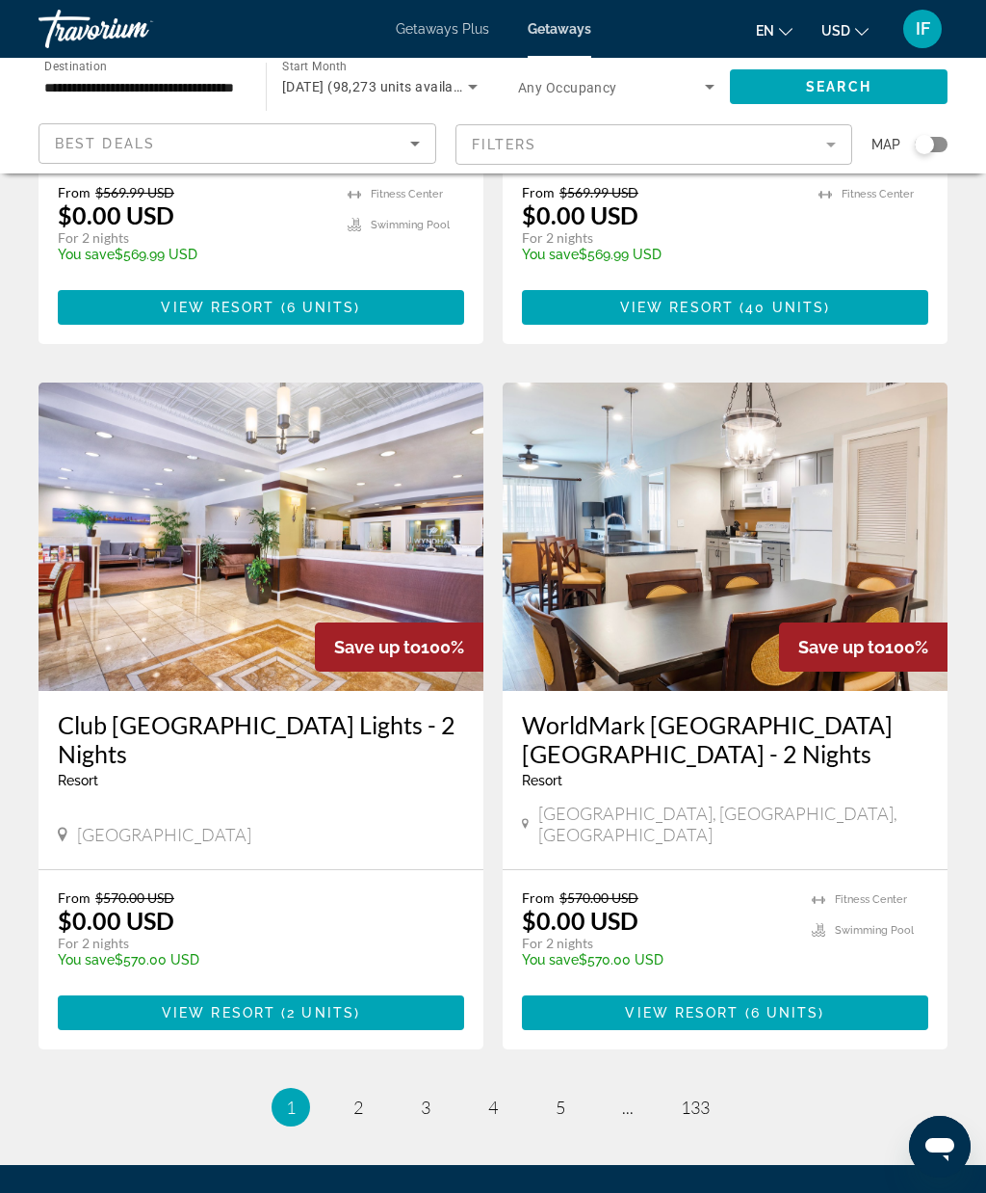
scroll to position [3380, 0]
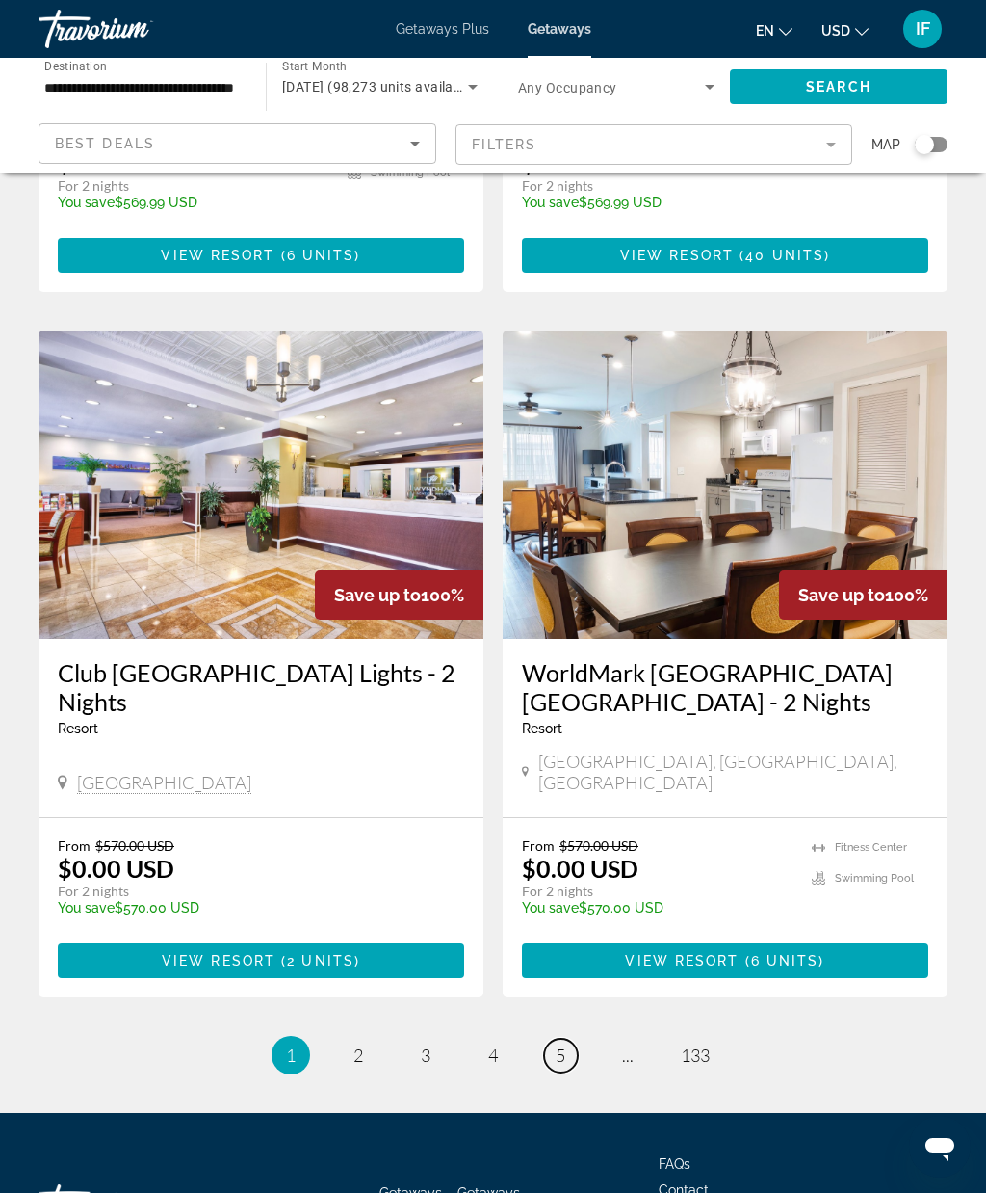
click at [564, 1044] on span "5" at bounding box center [561, 1054] width 10 height 21
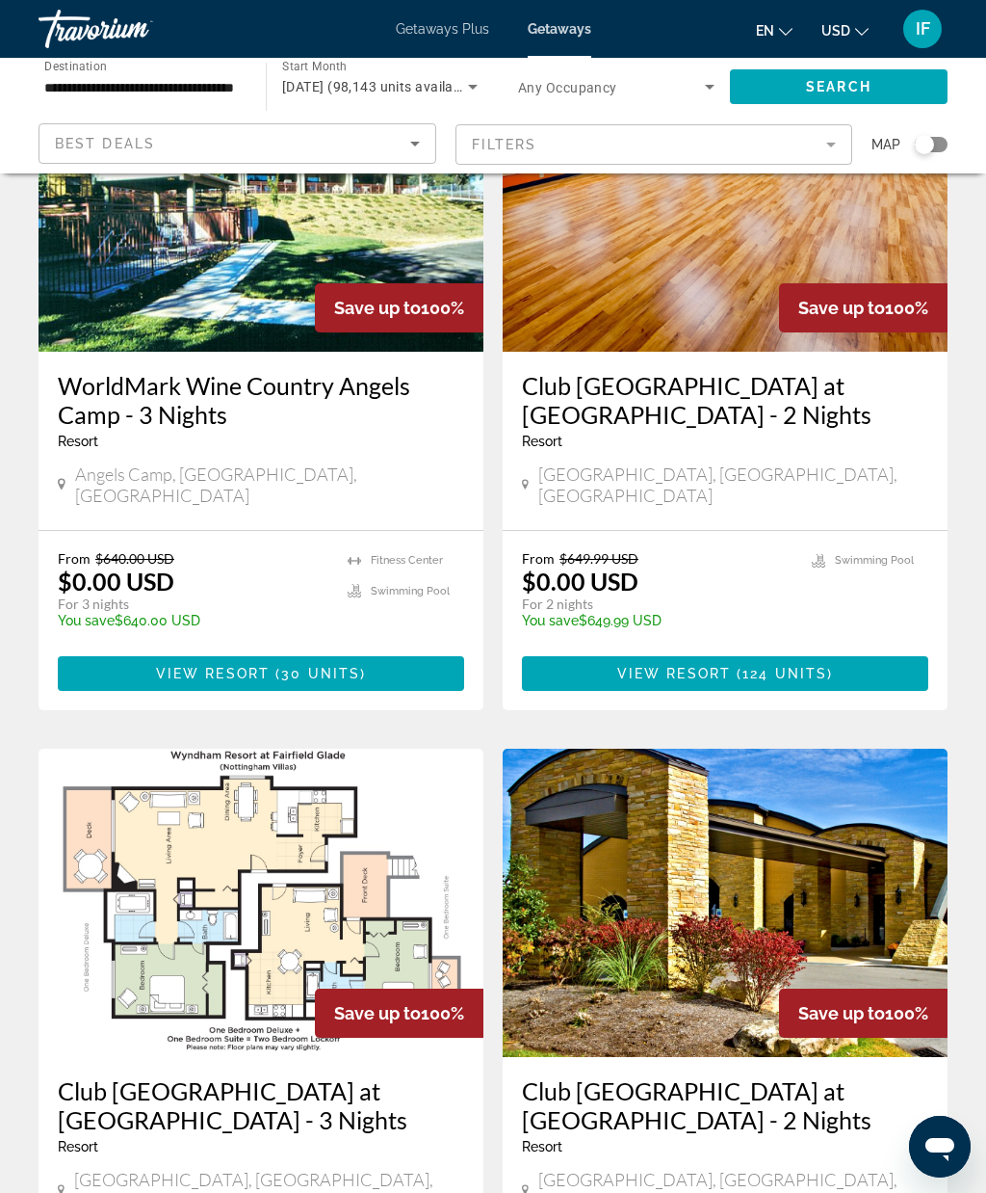
scroll to position [3329, 0]
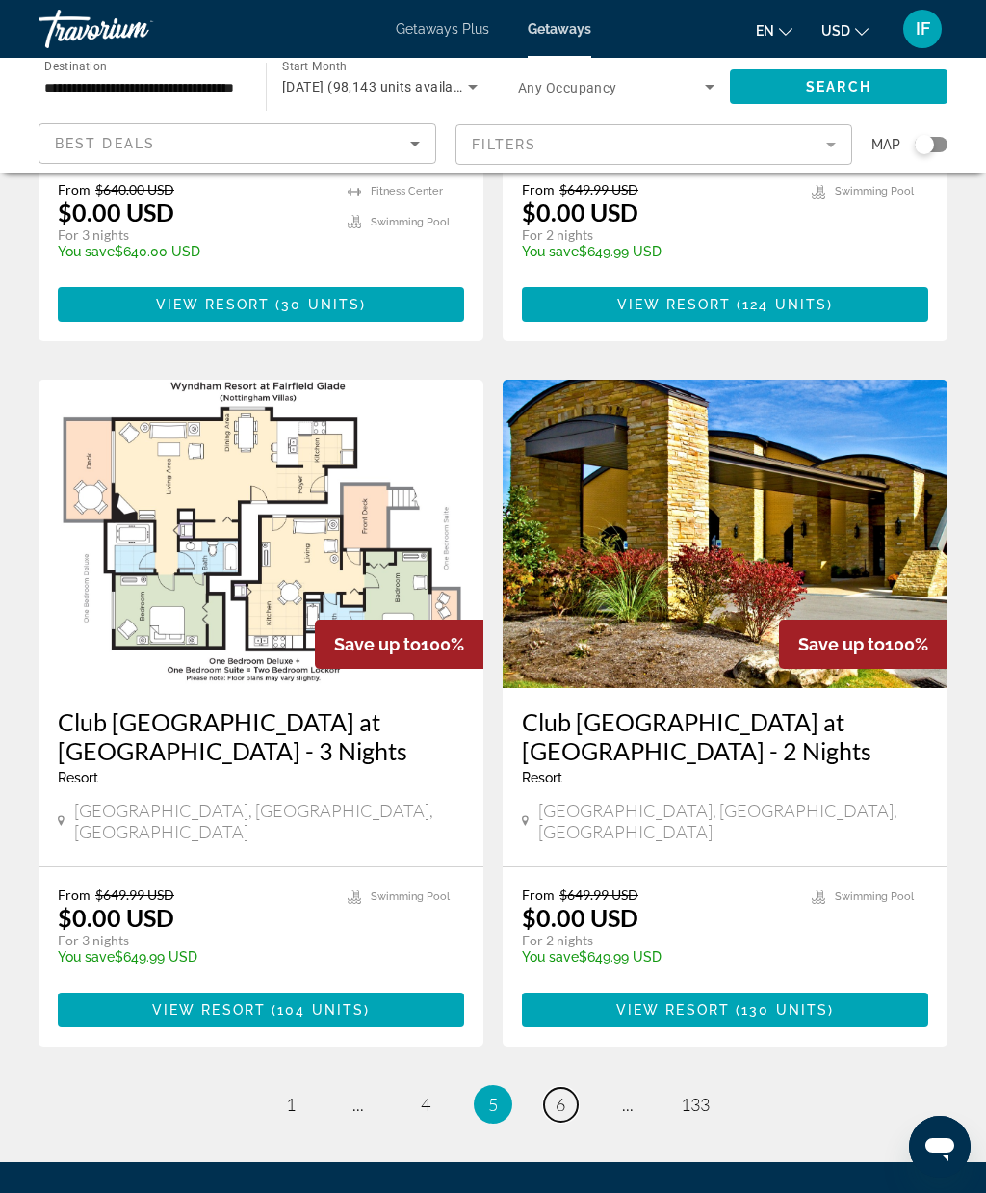
click at [563, 1093] on span "6" at bounding box center [561, 1103] width 10 height 21
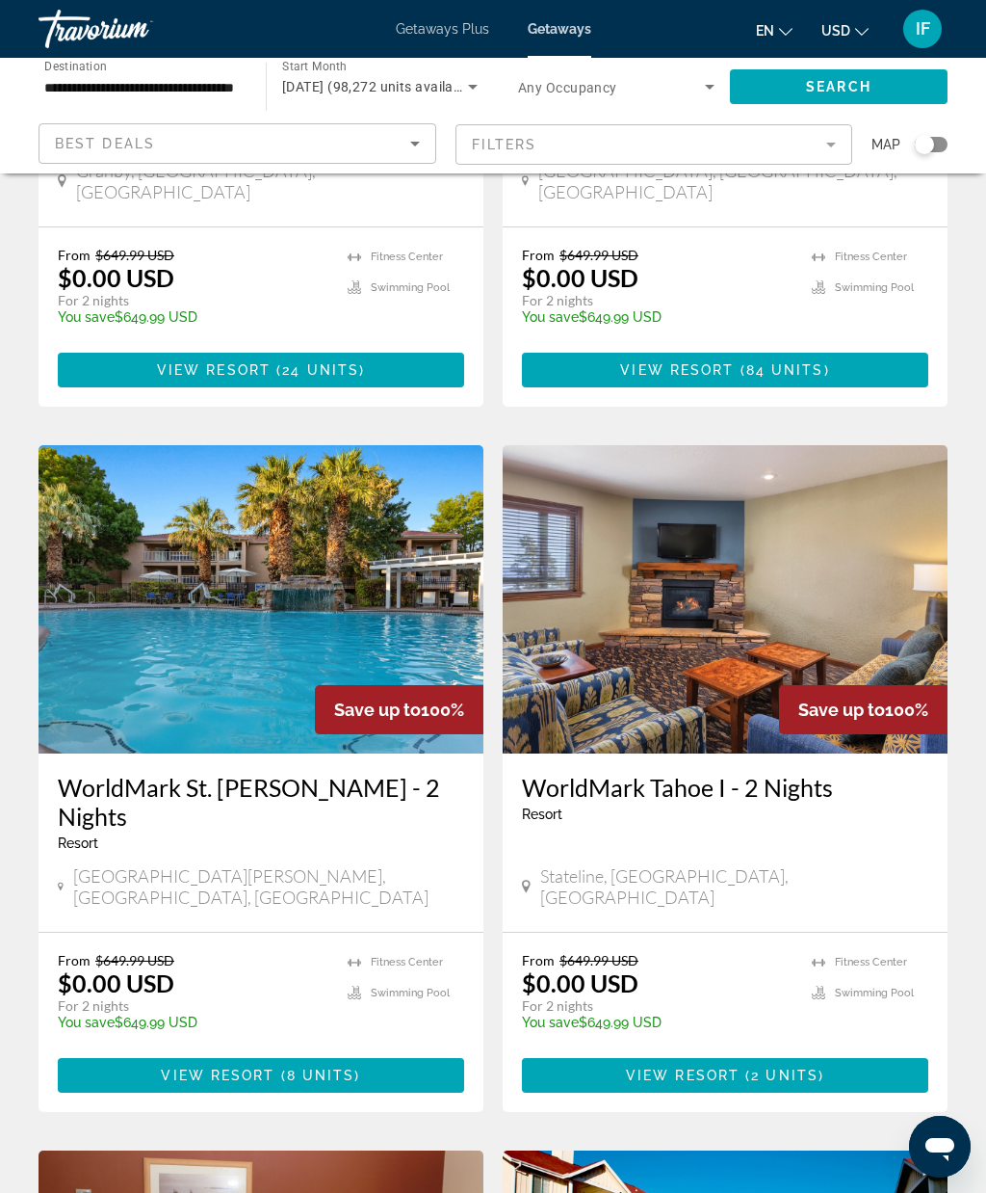
scroll to position [3359, 0]
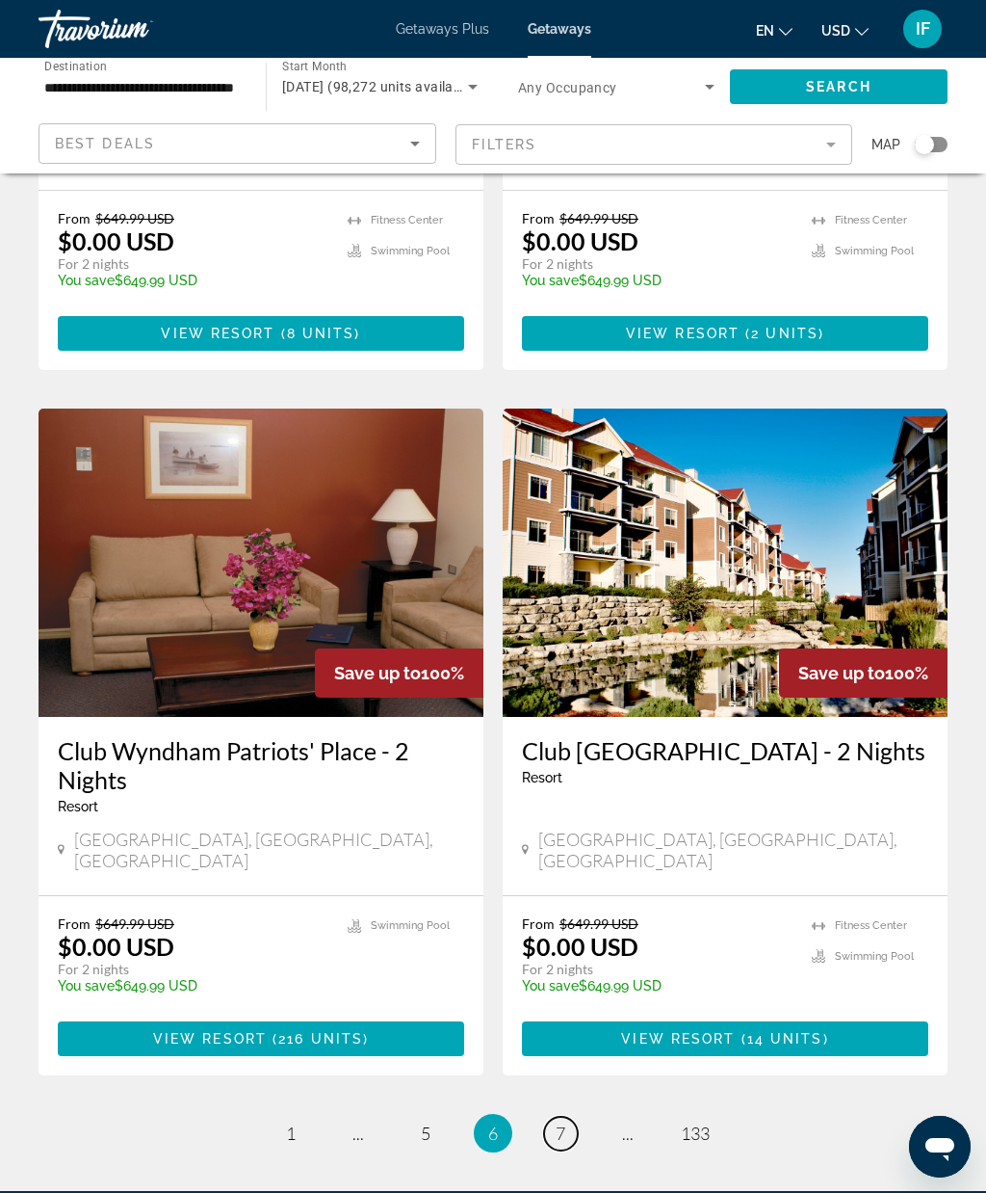
click at [560, 1122] on span "7" at bounding box center [561, 1132] width 10 height 21
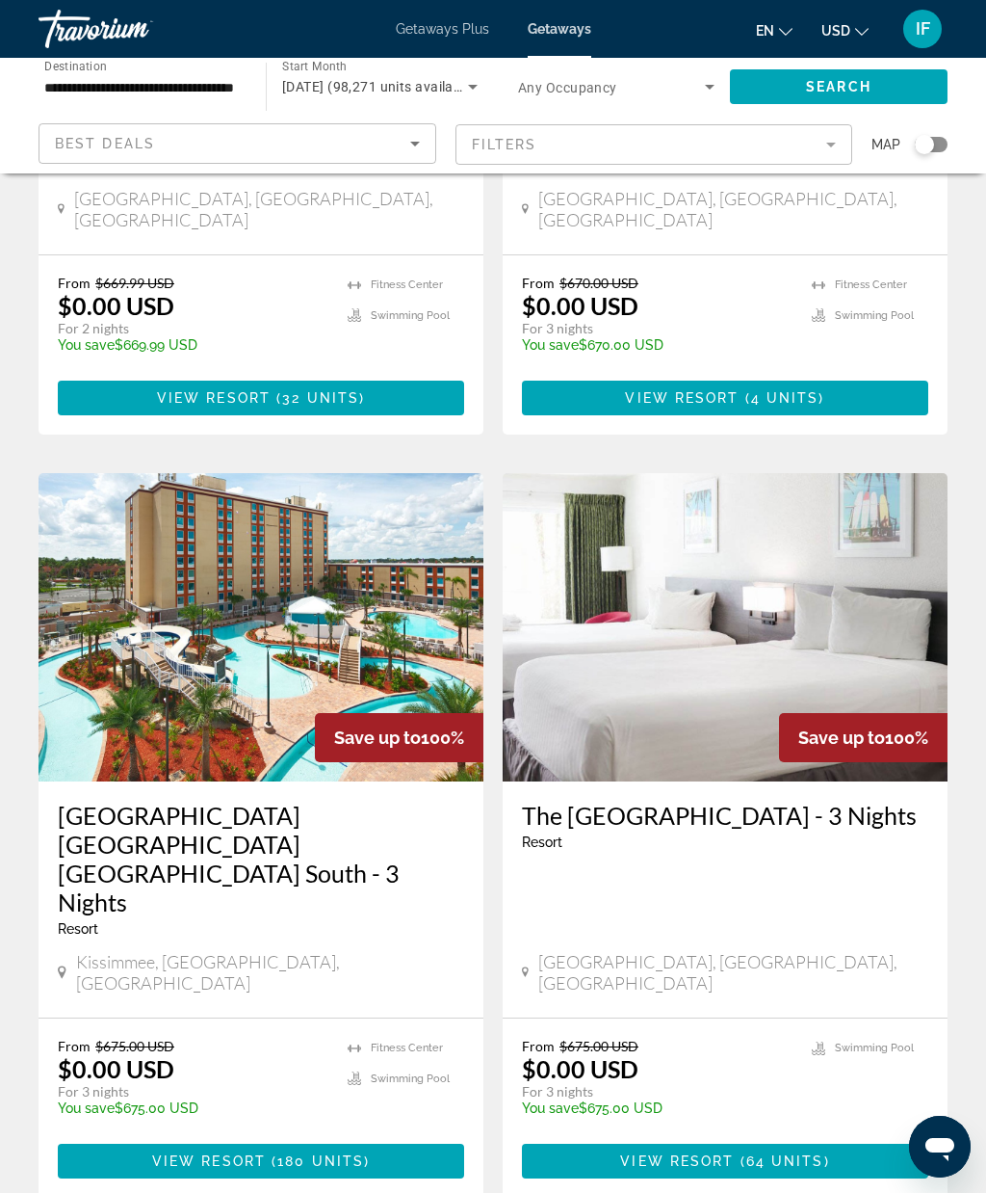
scroll to position [3358, 0]
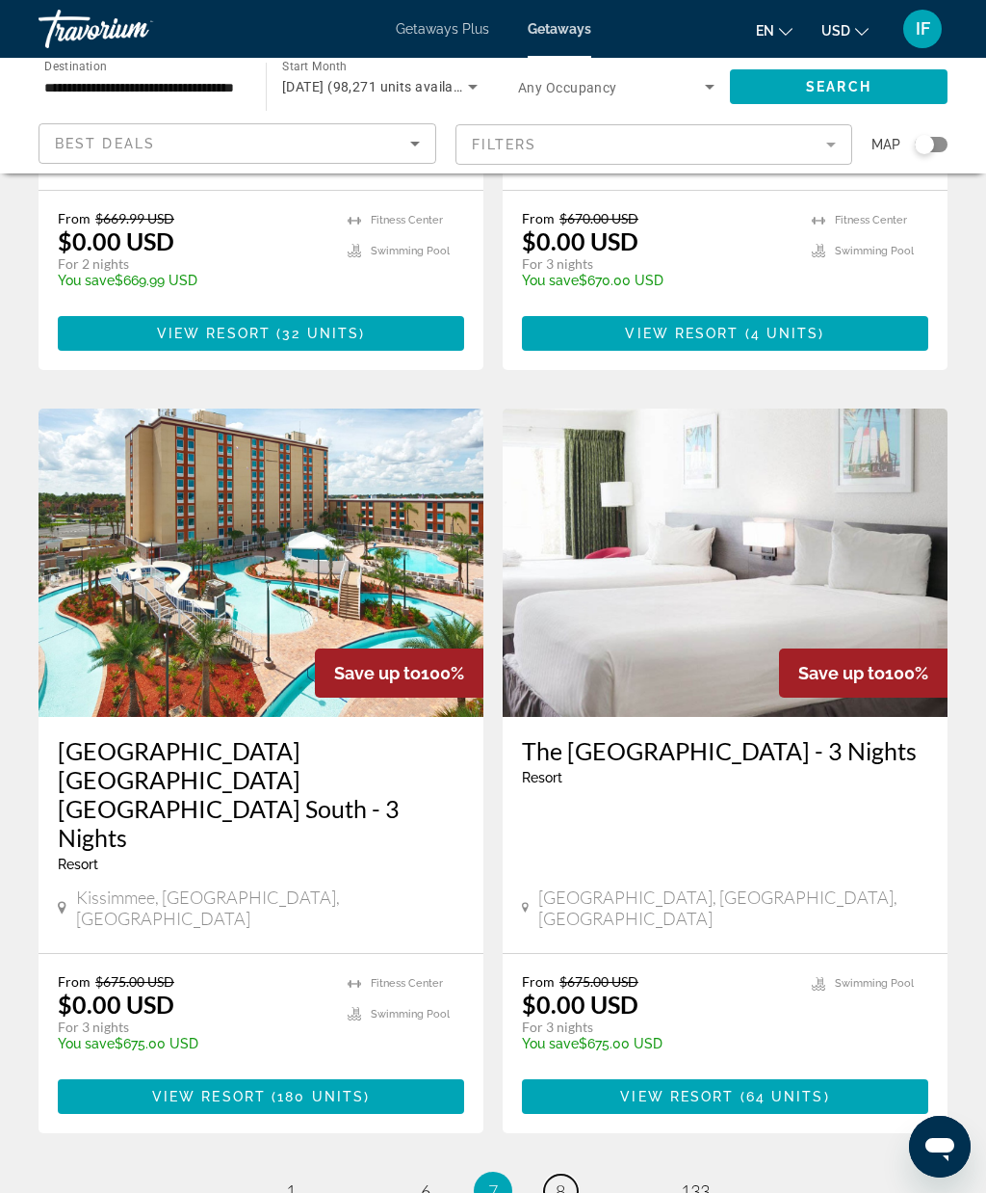
click at [565, 1180] on span "8" at bounding box center [561, 1190] width 10 height 21
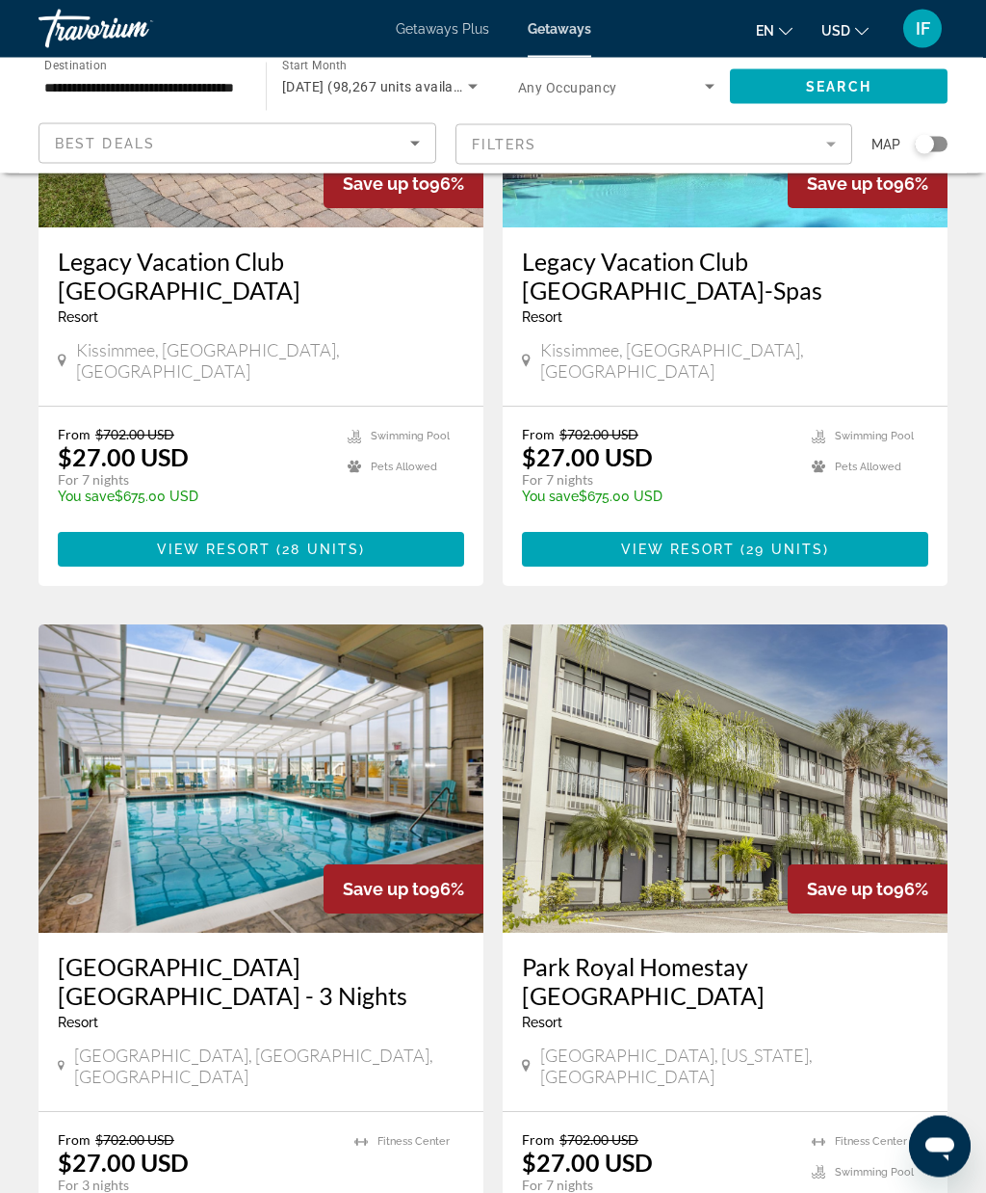
scroll to position [3358, 0]
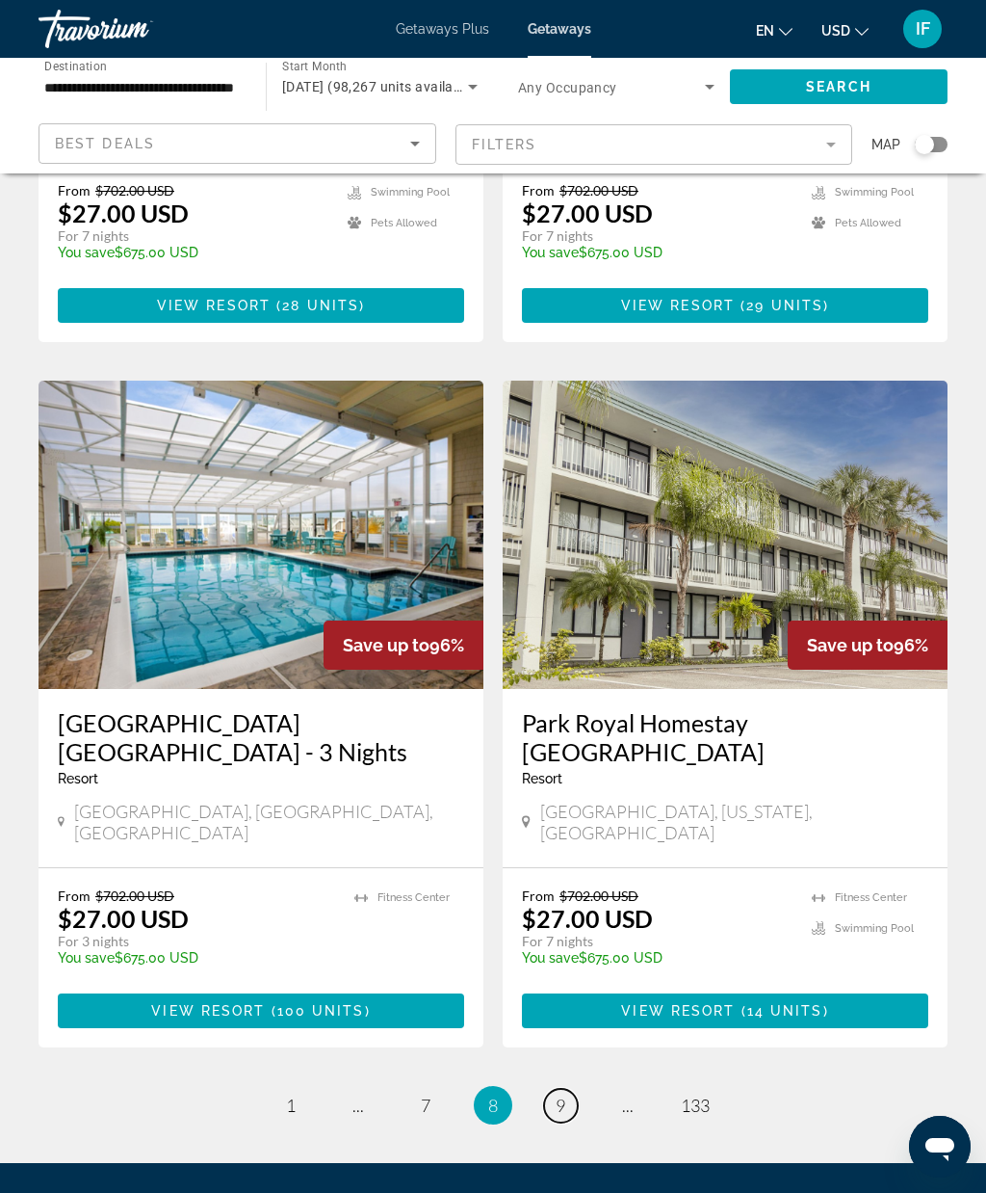
click at [558, 1094] on span "9" at bounding box center [561, 1104] width 10 height 21
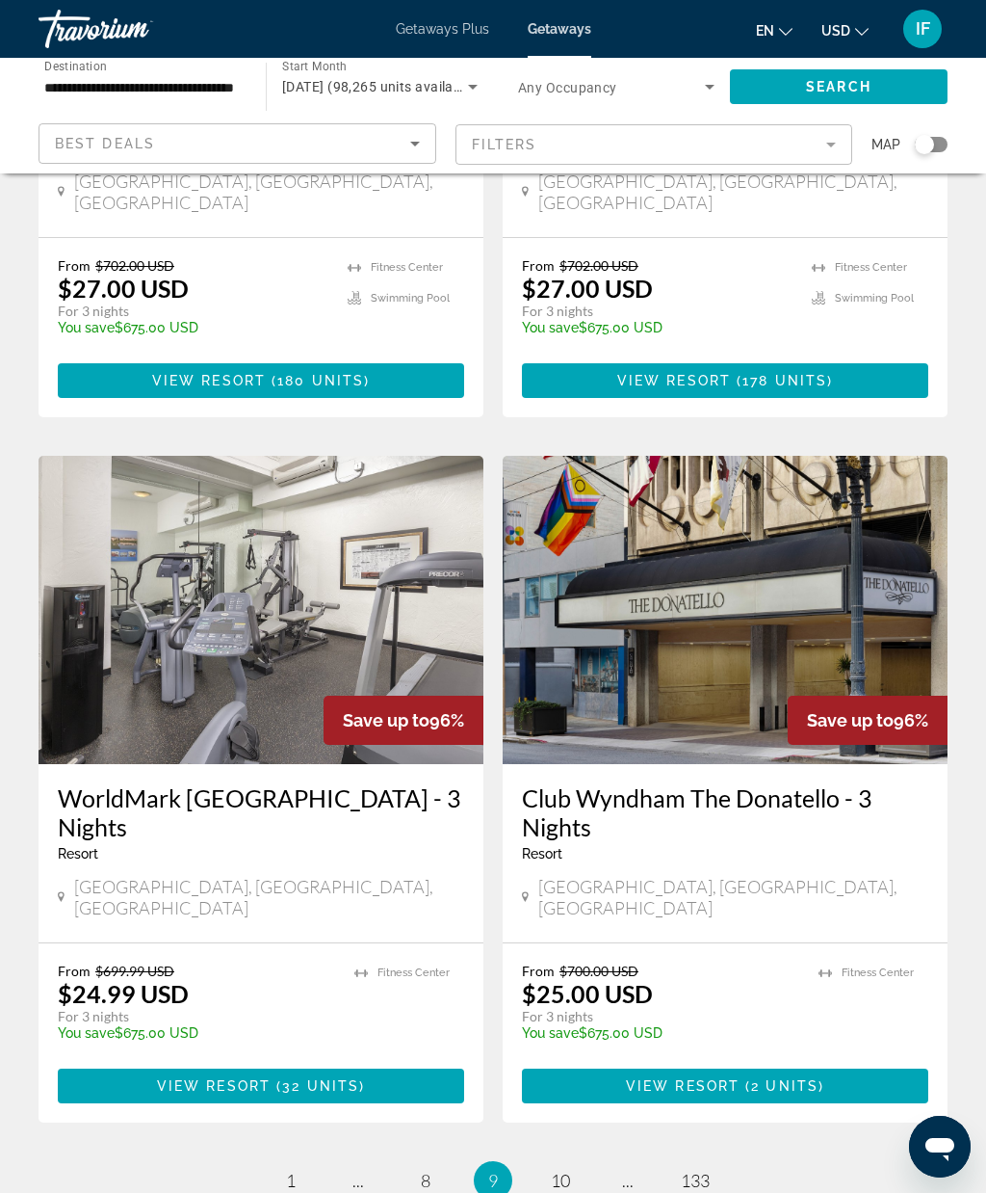
scroll to position [3467, 0]
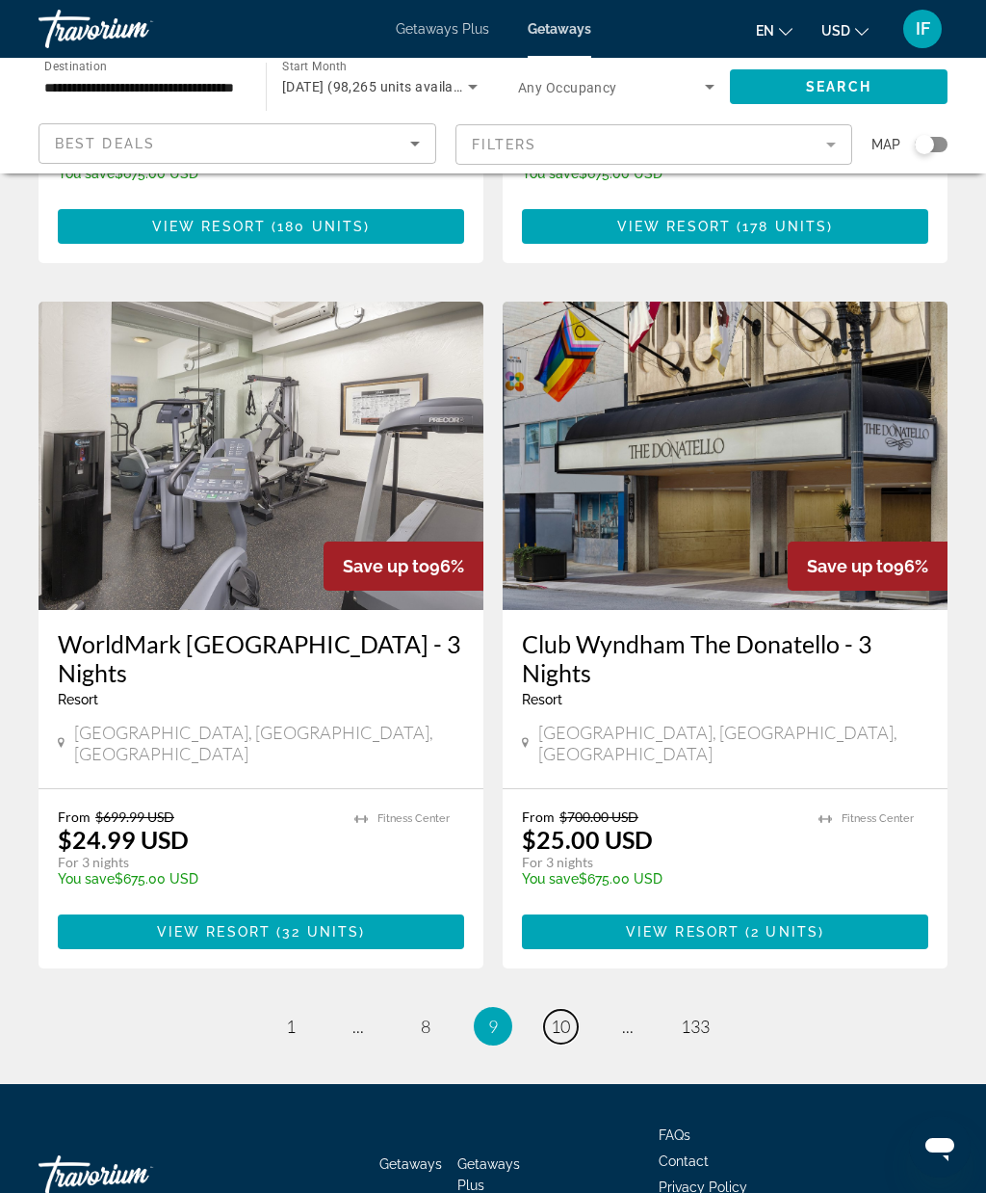
click at [569, 1015] on span "10" at bounding box center [560, 1025] width 19 height 21
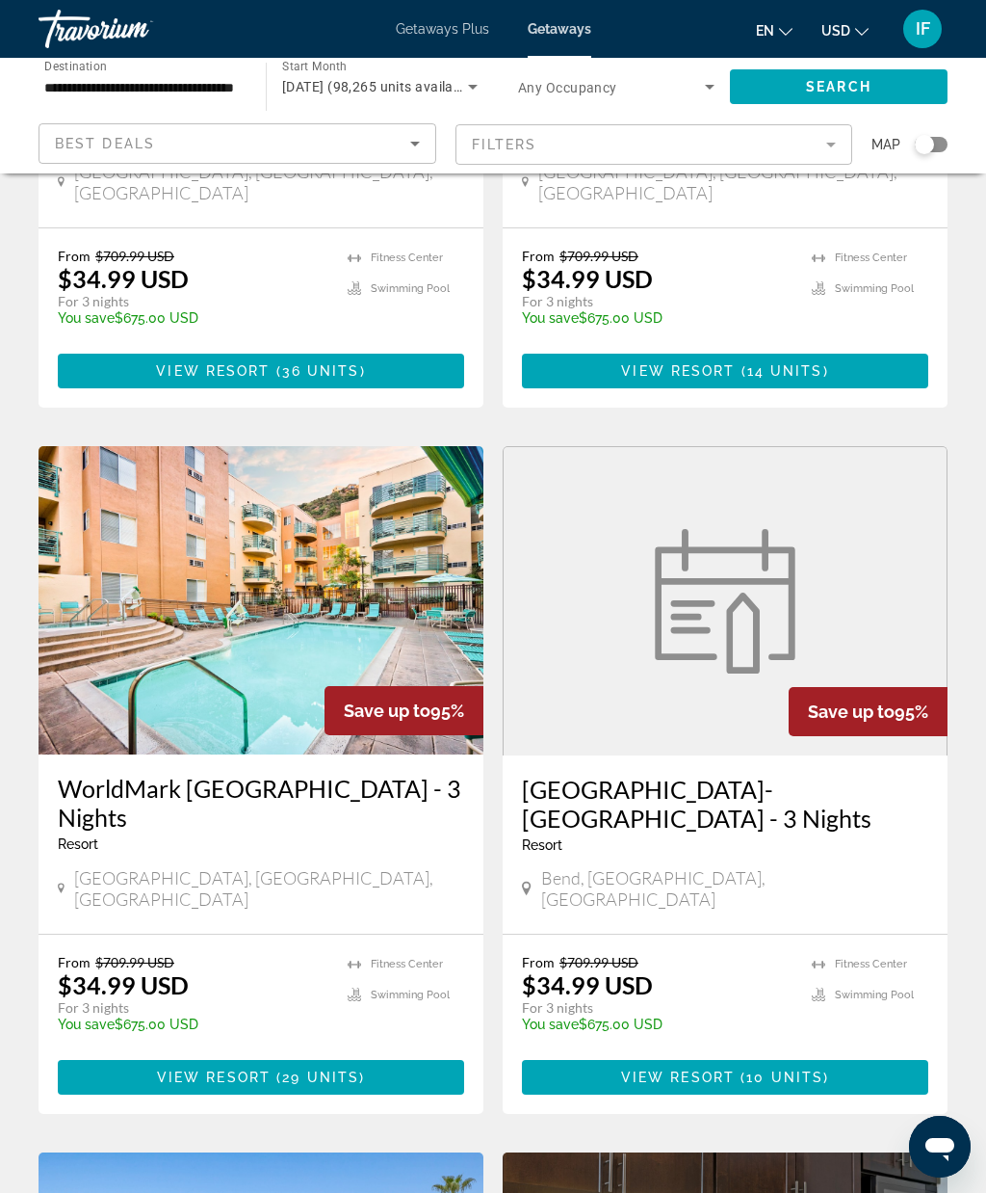
scroll to position [2606, 0]
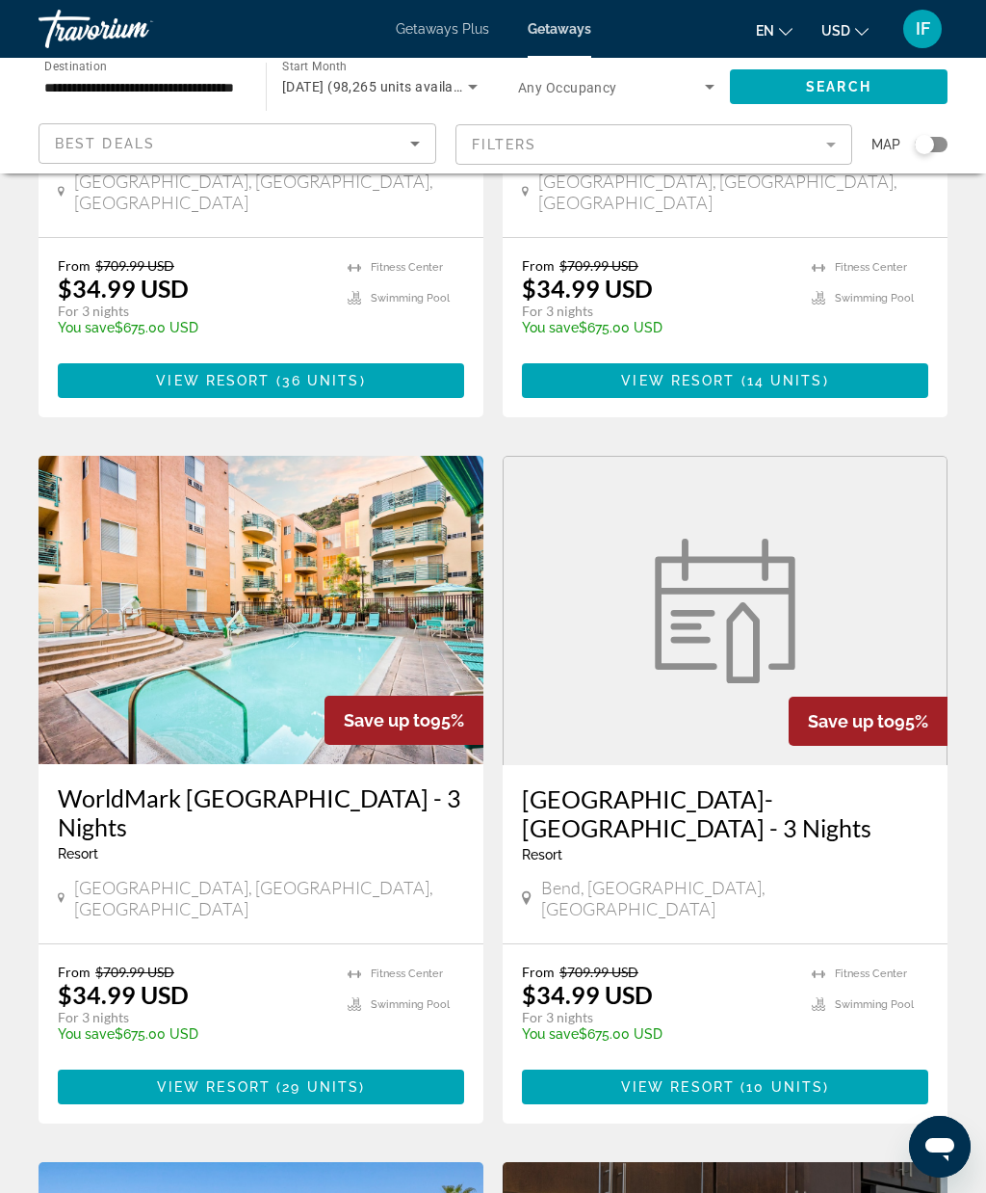
click at [417, 783] on h3 "WorldMark San Diego Mission Valley - 3 Nights" at bounding box center [261, 812] width 407 height 58
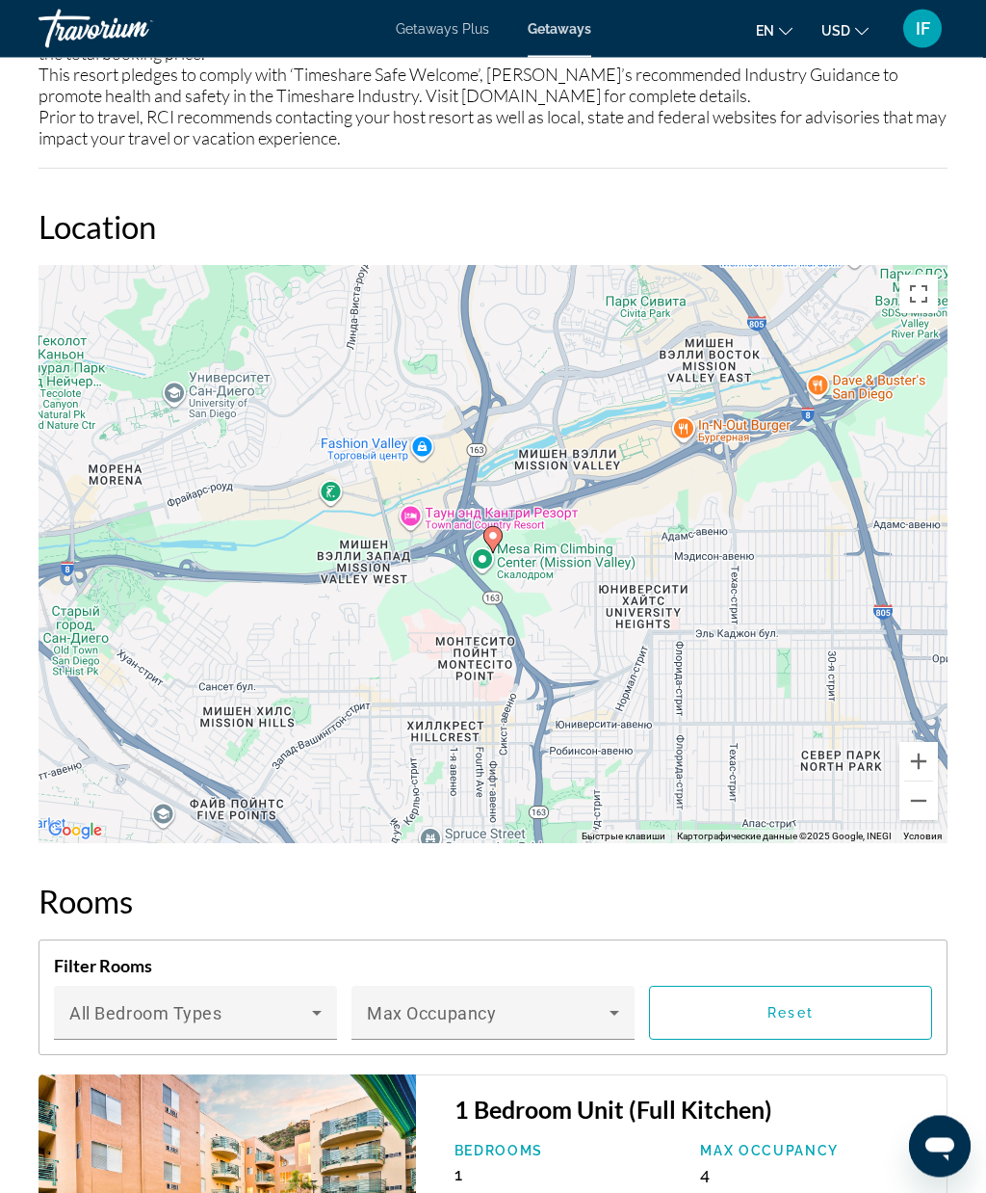
scroll to position [3673, 0]
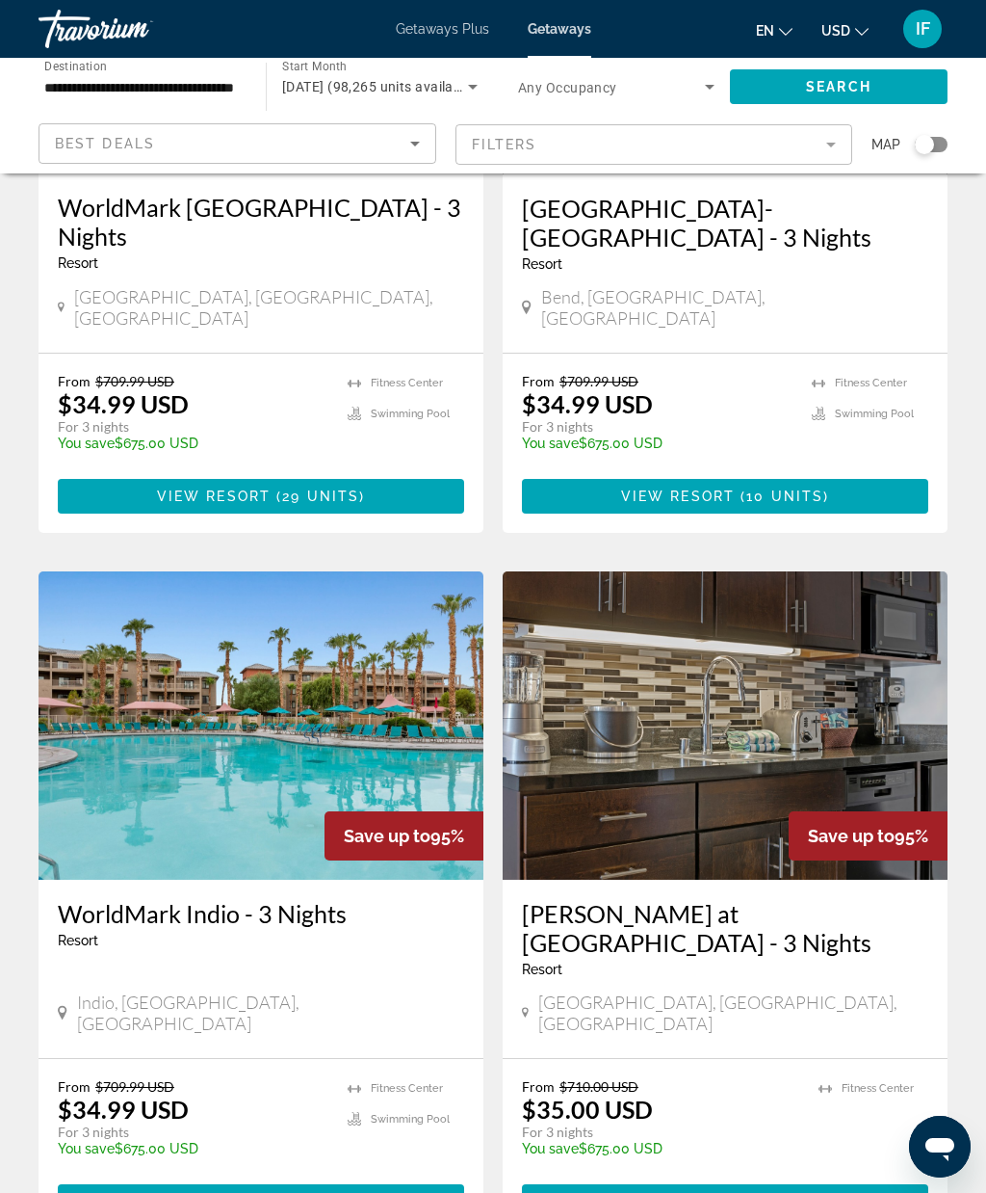
scroll to position [3439, 0]
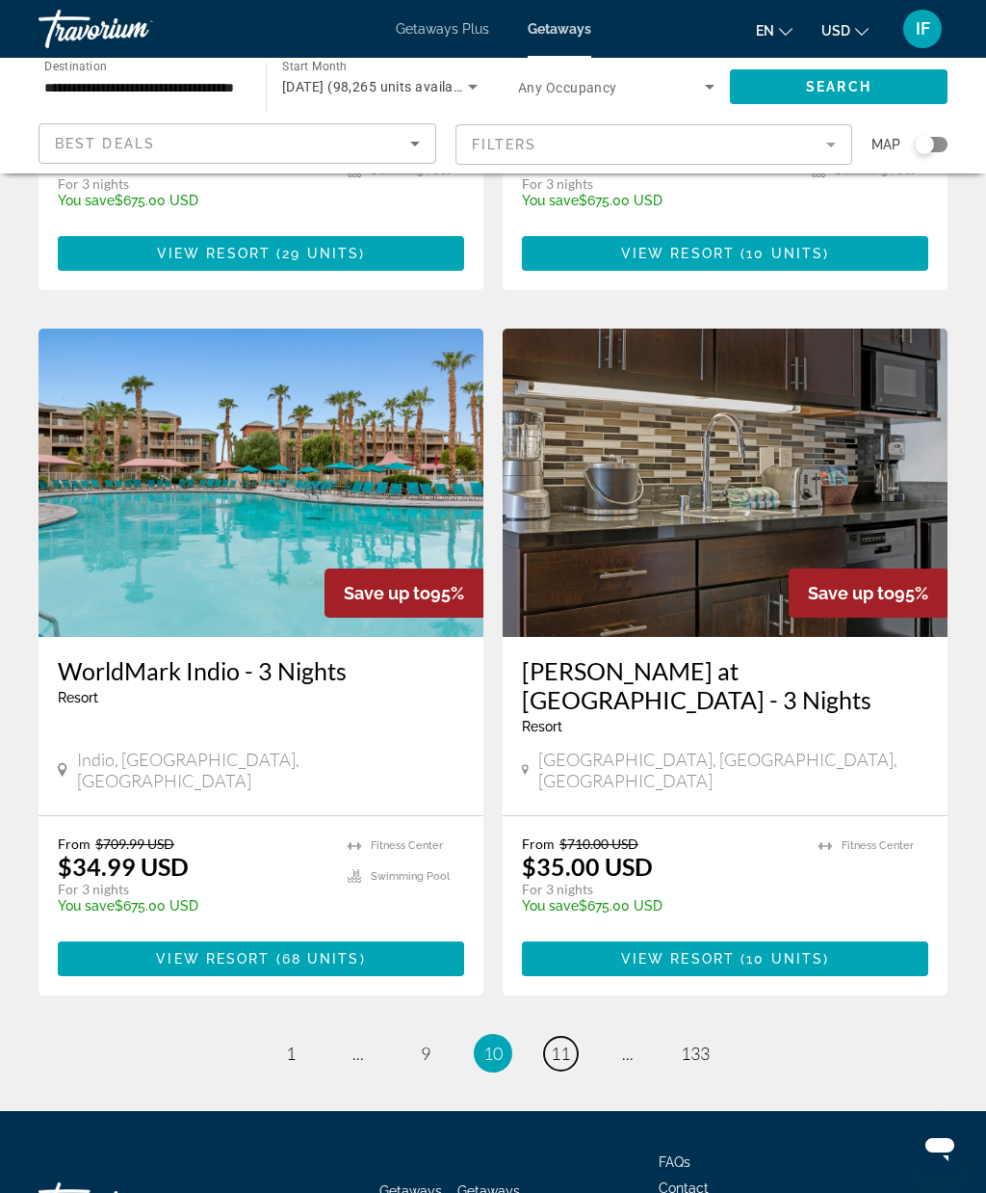
click at [564, 1042] on span "11" at bounding box center [560, 1052] width 19 height 21
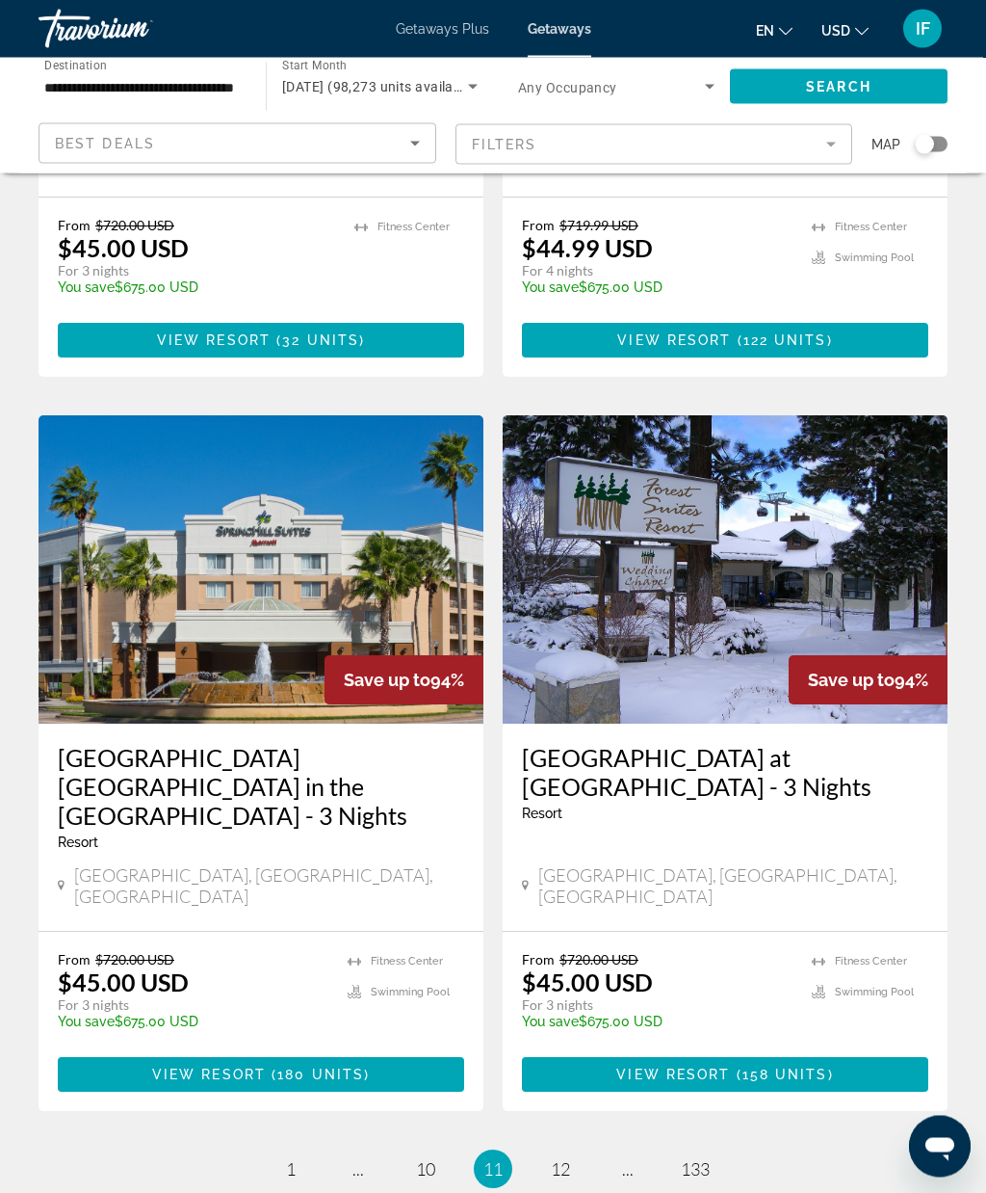
scroll to position [3325, 0]
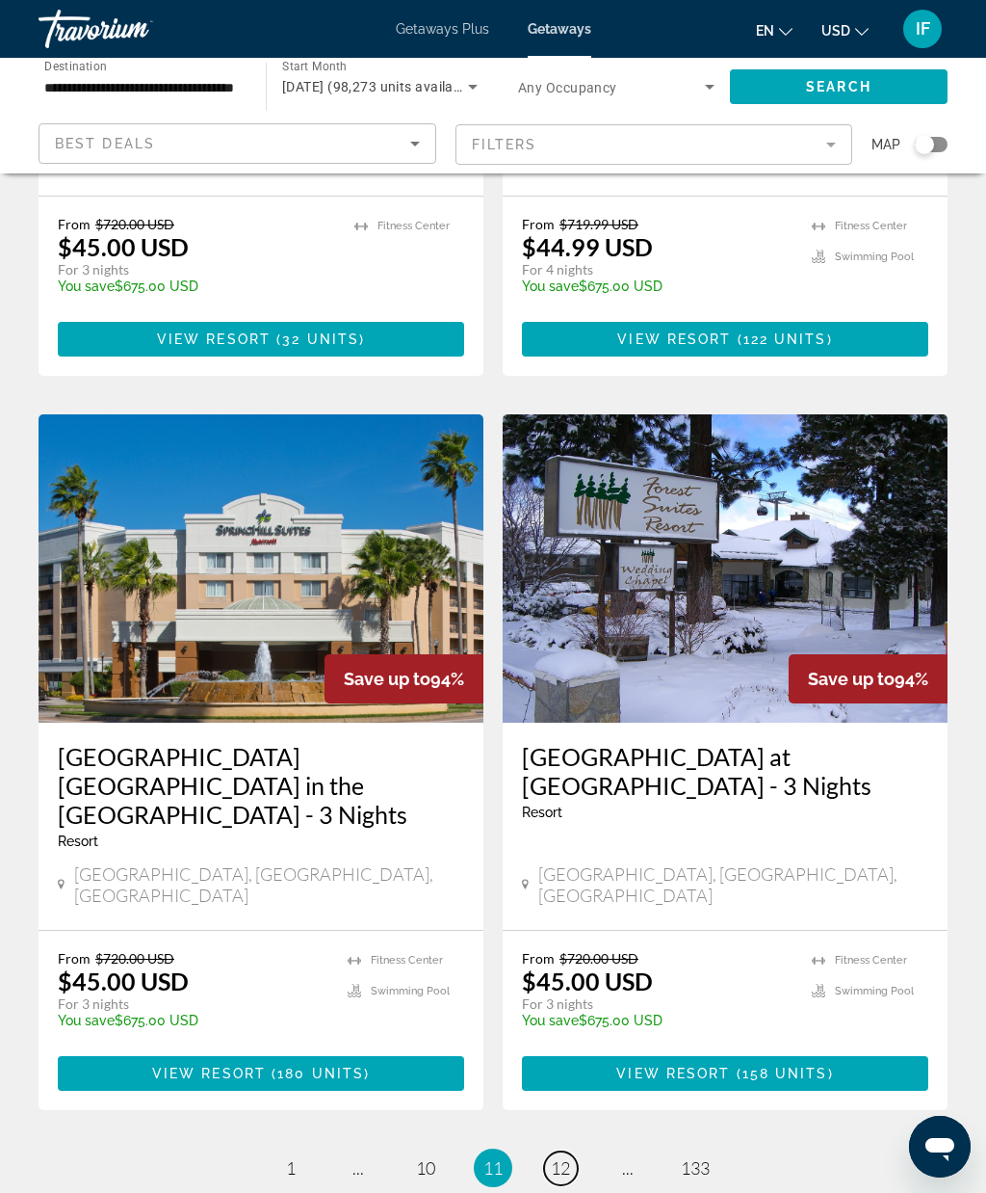
click at [565, 1157] on span "12" at bounding box center [560, 1167] width 19 height 21
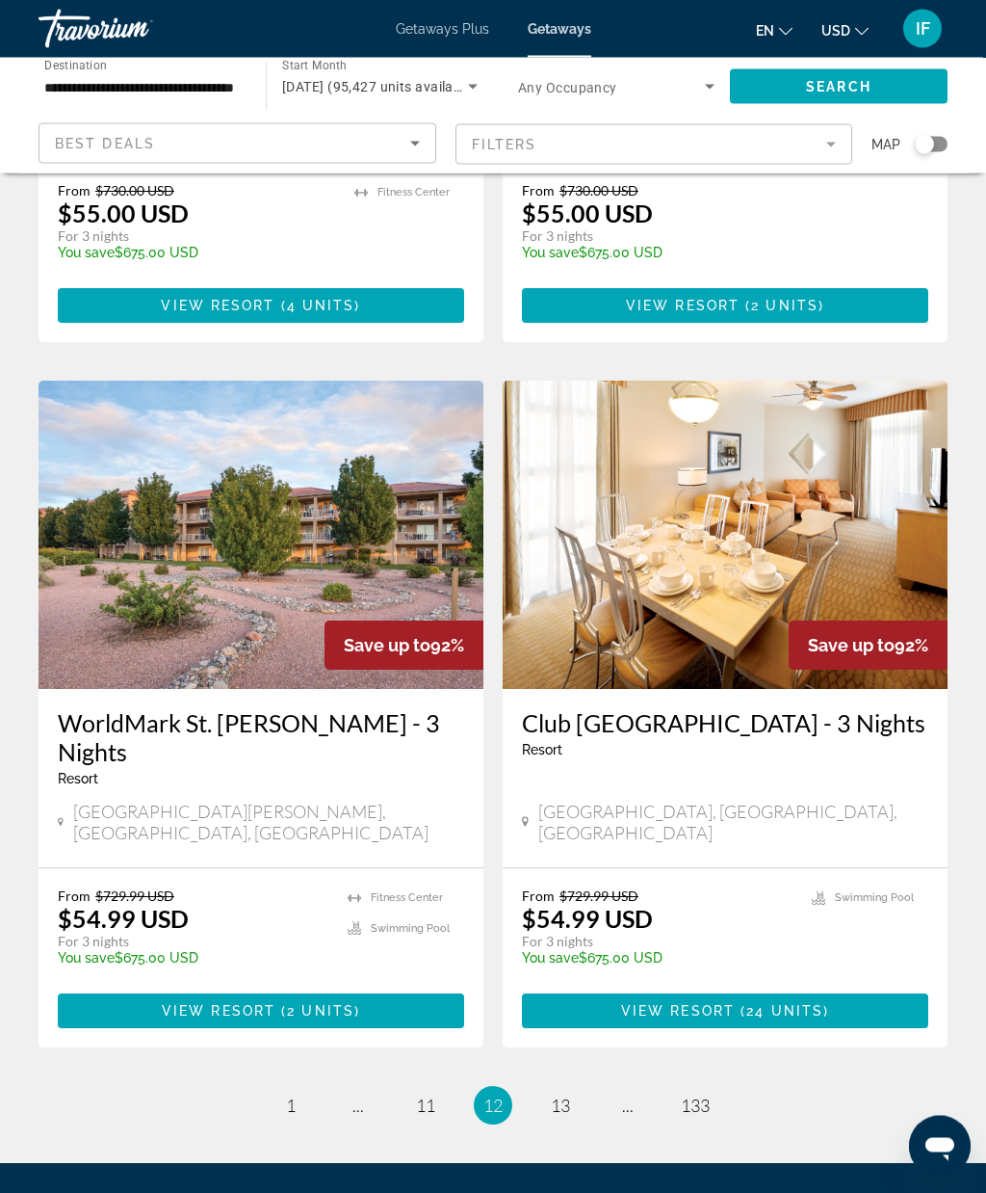
scroll to position [3330, 0]
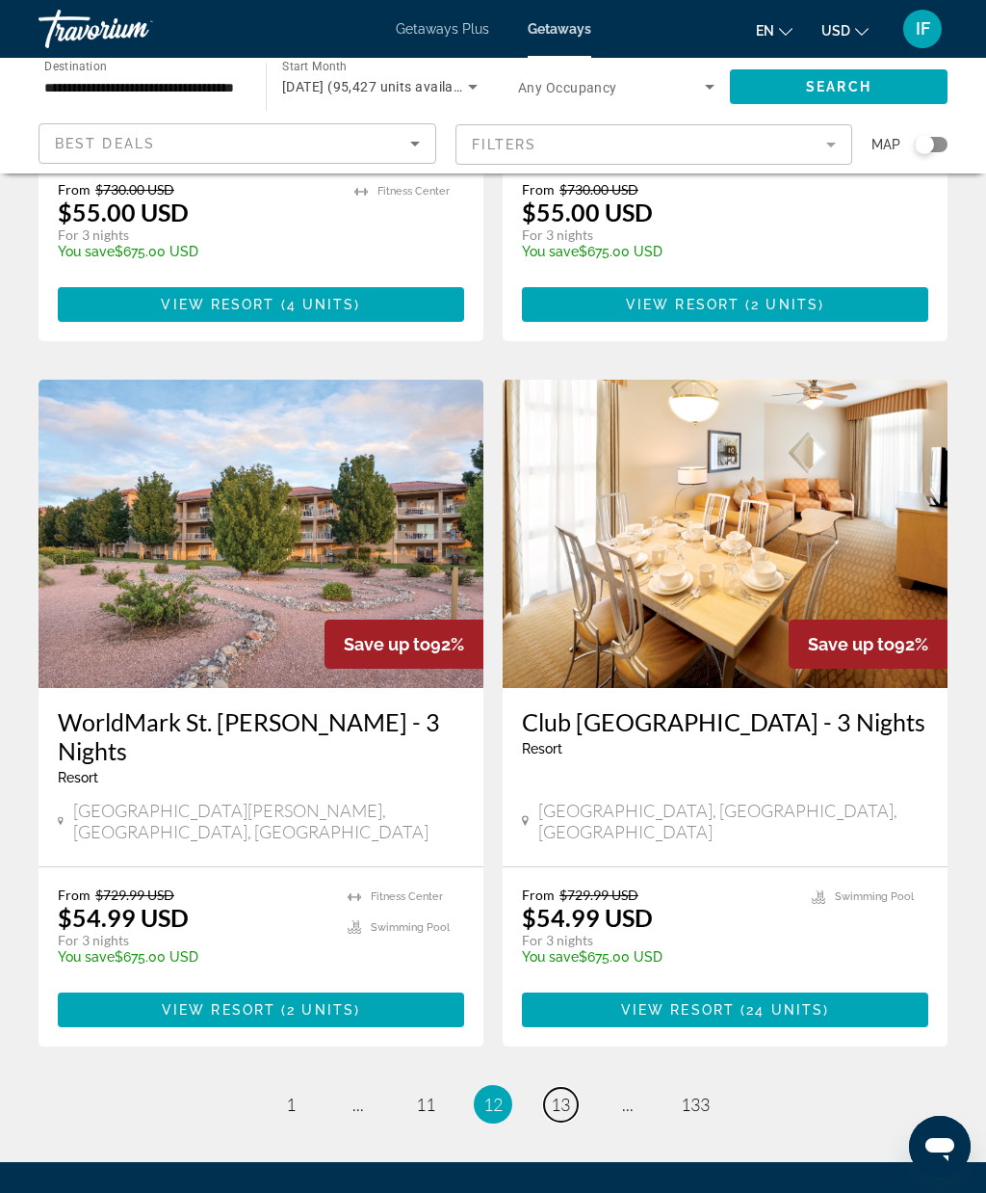
click at [569, 1093] on span "13" at bounding box center [560, 1103] width 19 height 21
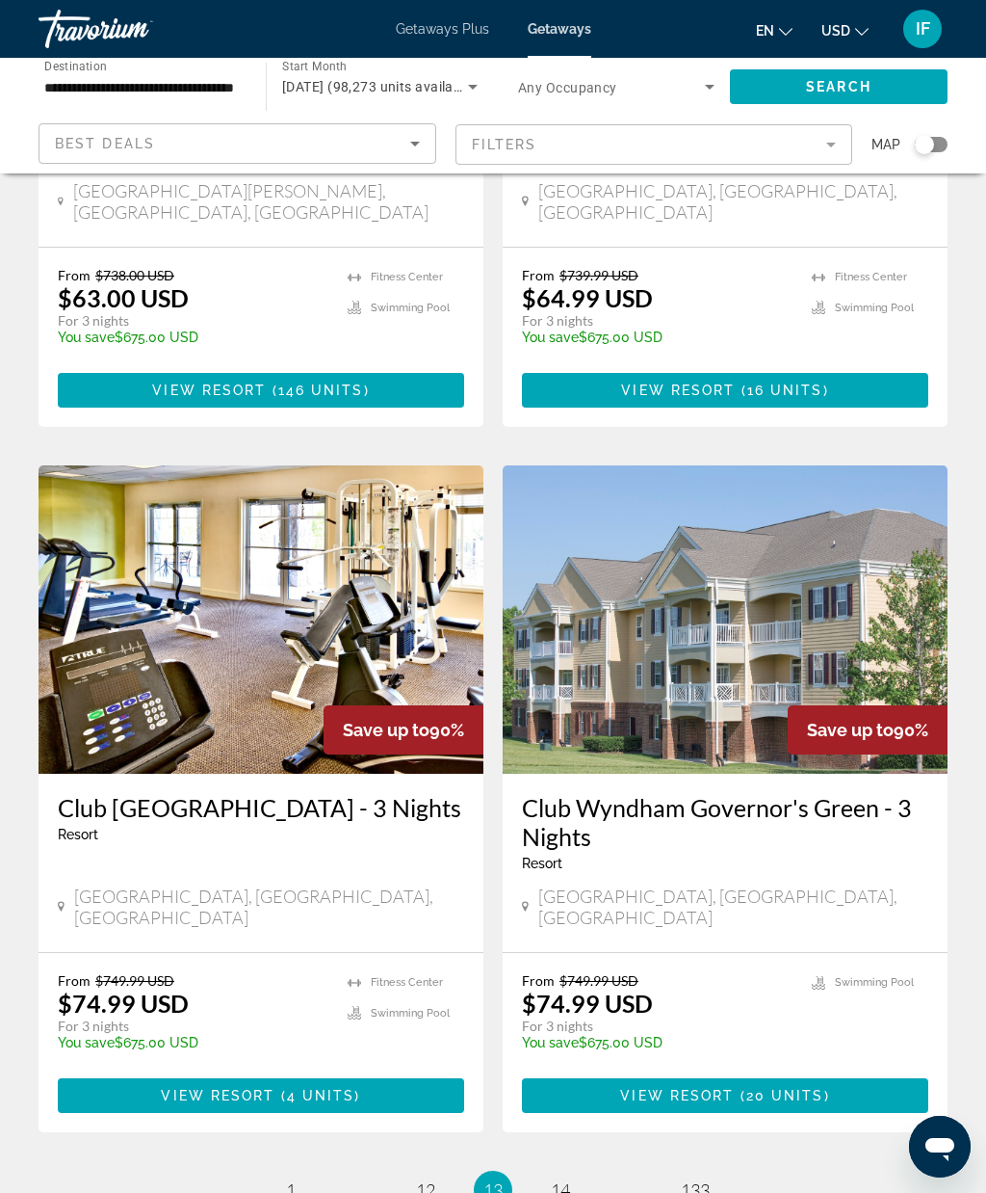
scroll to position [3358, 0]
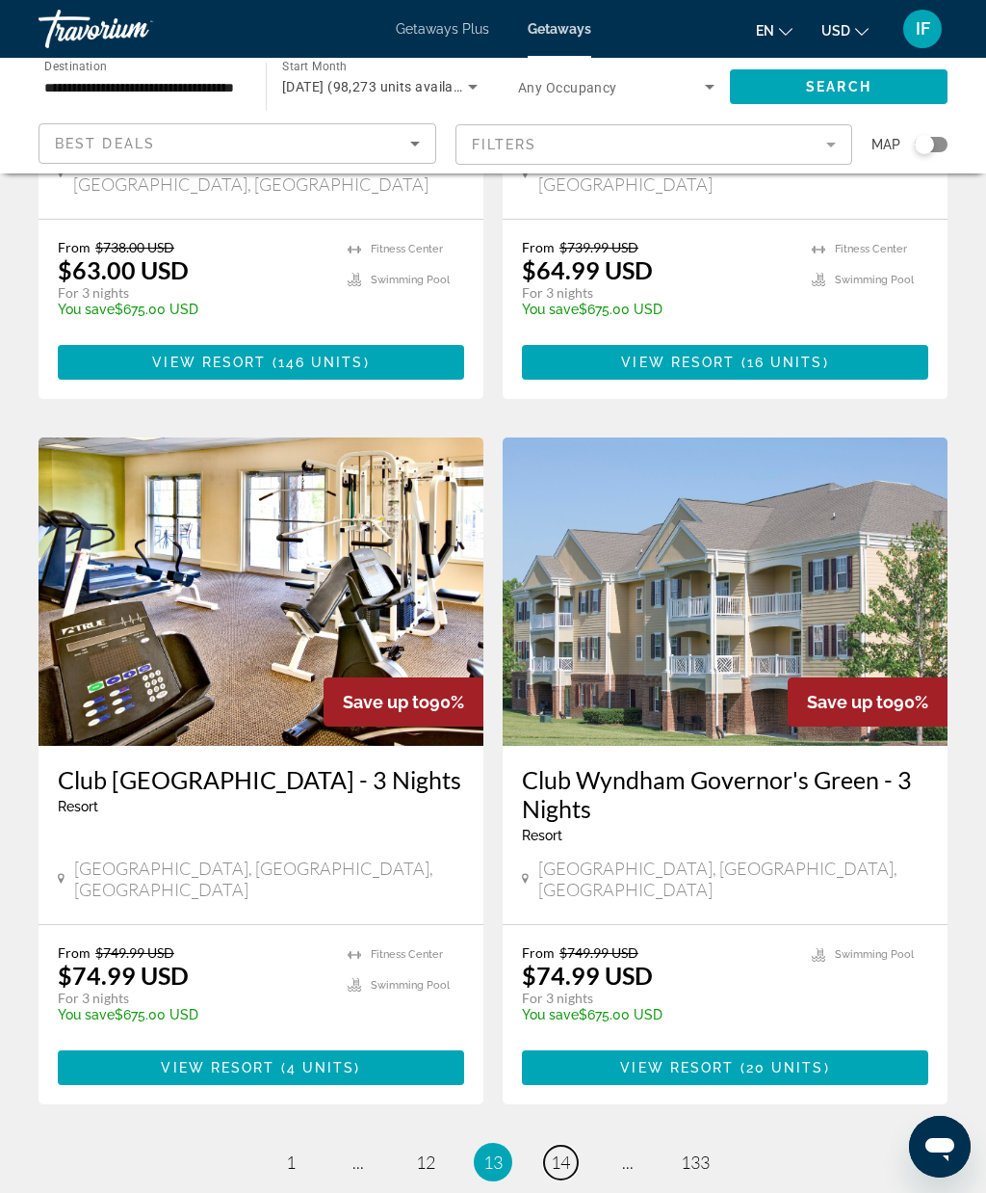
click at [564, 1151] on span "14" at bounding box center [560, 1161] width 19 height 21
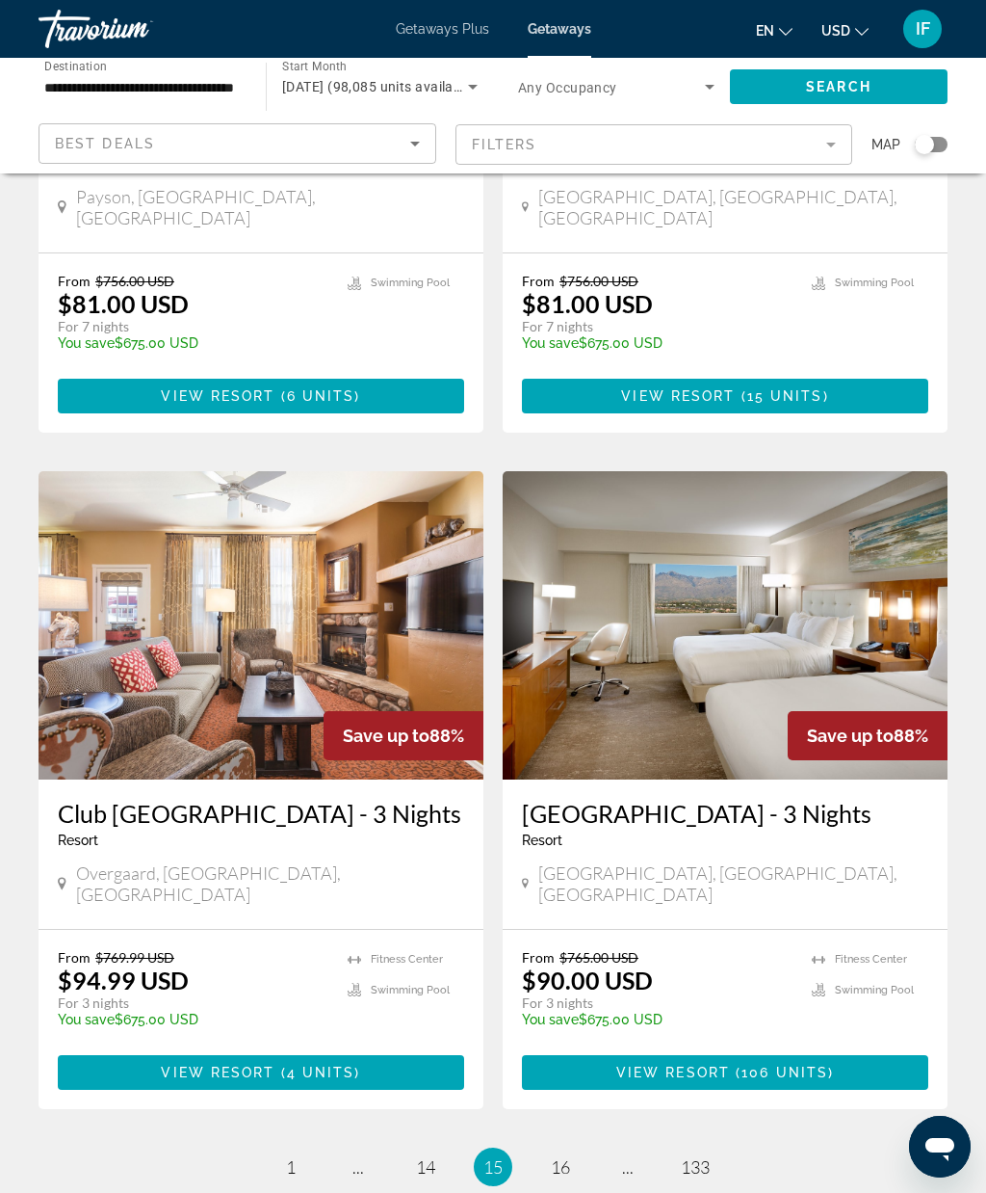
scroll to position [3299, 0]
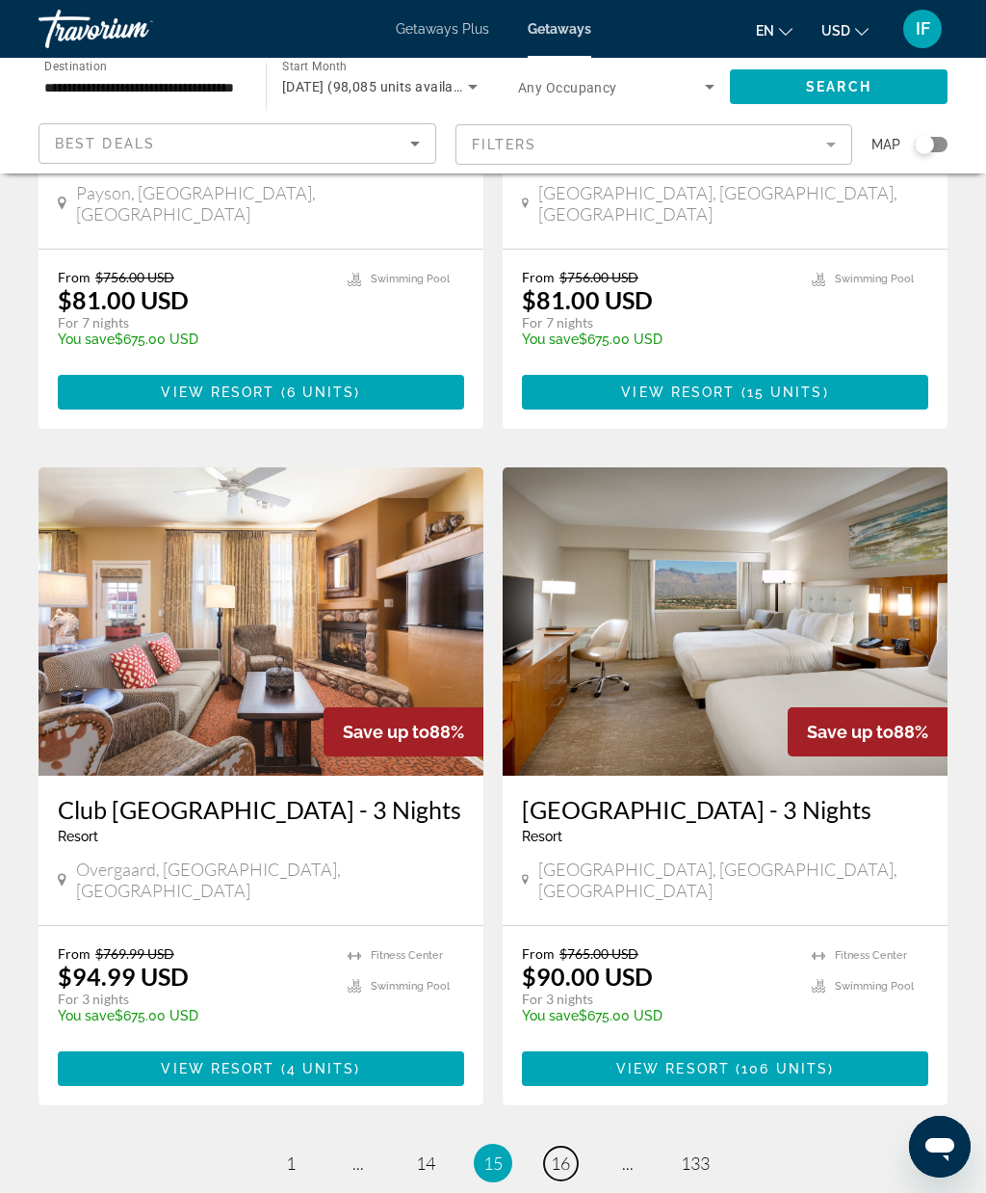
click at [561, 1152] on span "16" at bounding box center [560, 1162] width 19 height 21
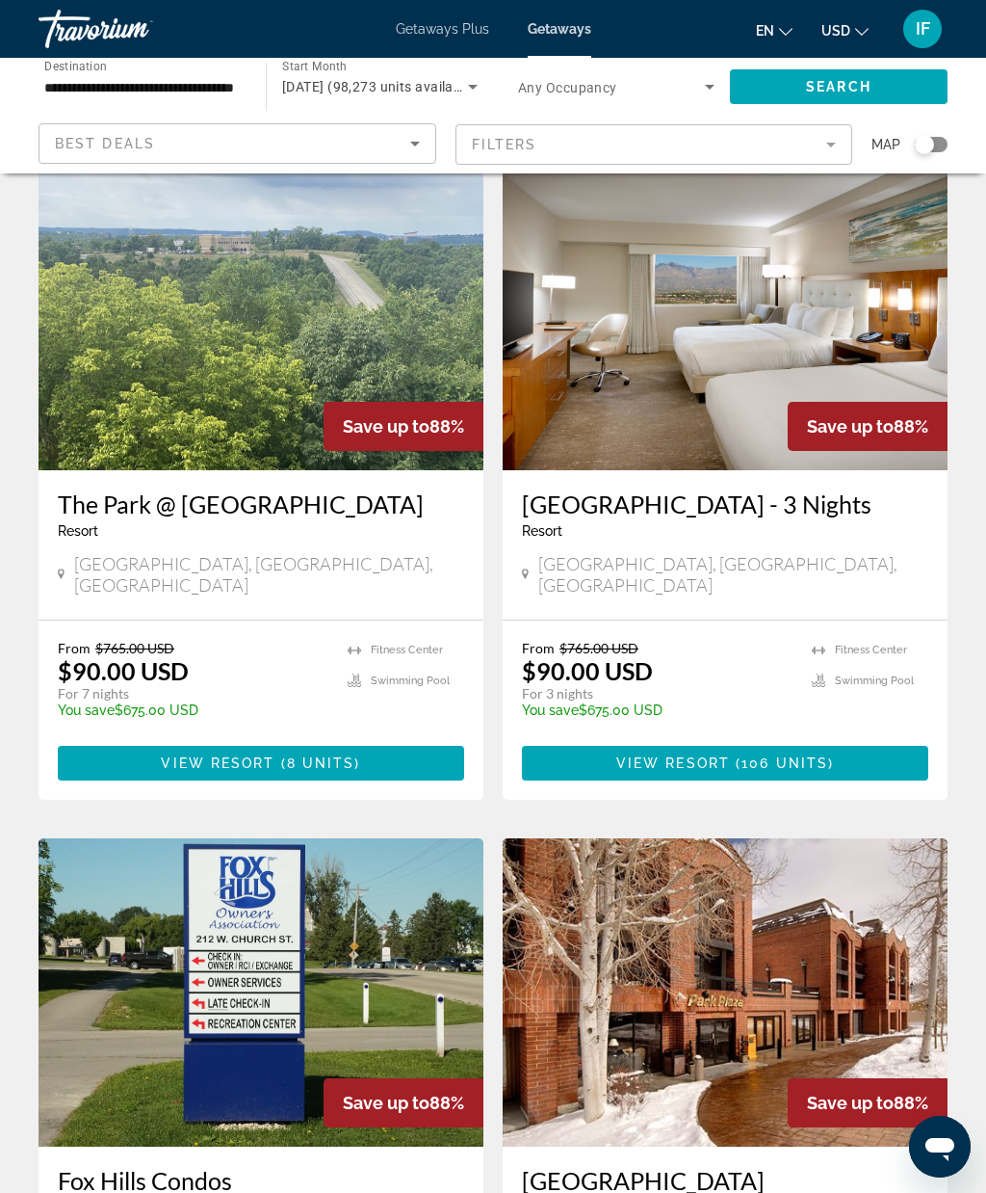
click at [828, 148] on mat-form-field "Filters" at bounding box center [655, 144] width 398 height 40
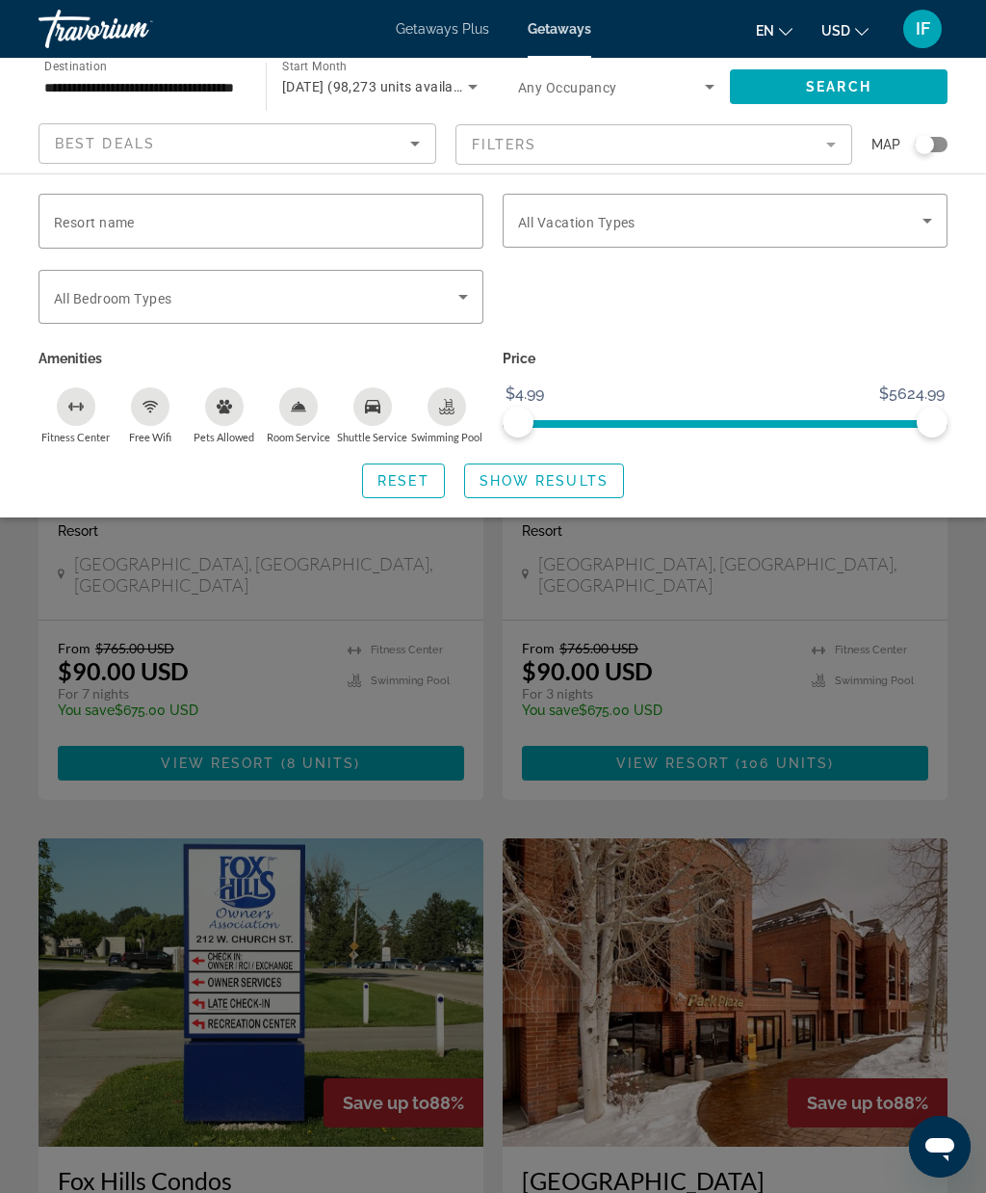
click at [915, 226] on span "Search widget" at bounding box center [720, 220] width 405 height 23
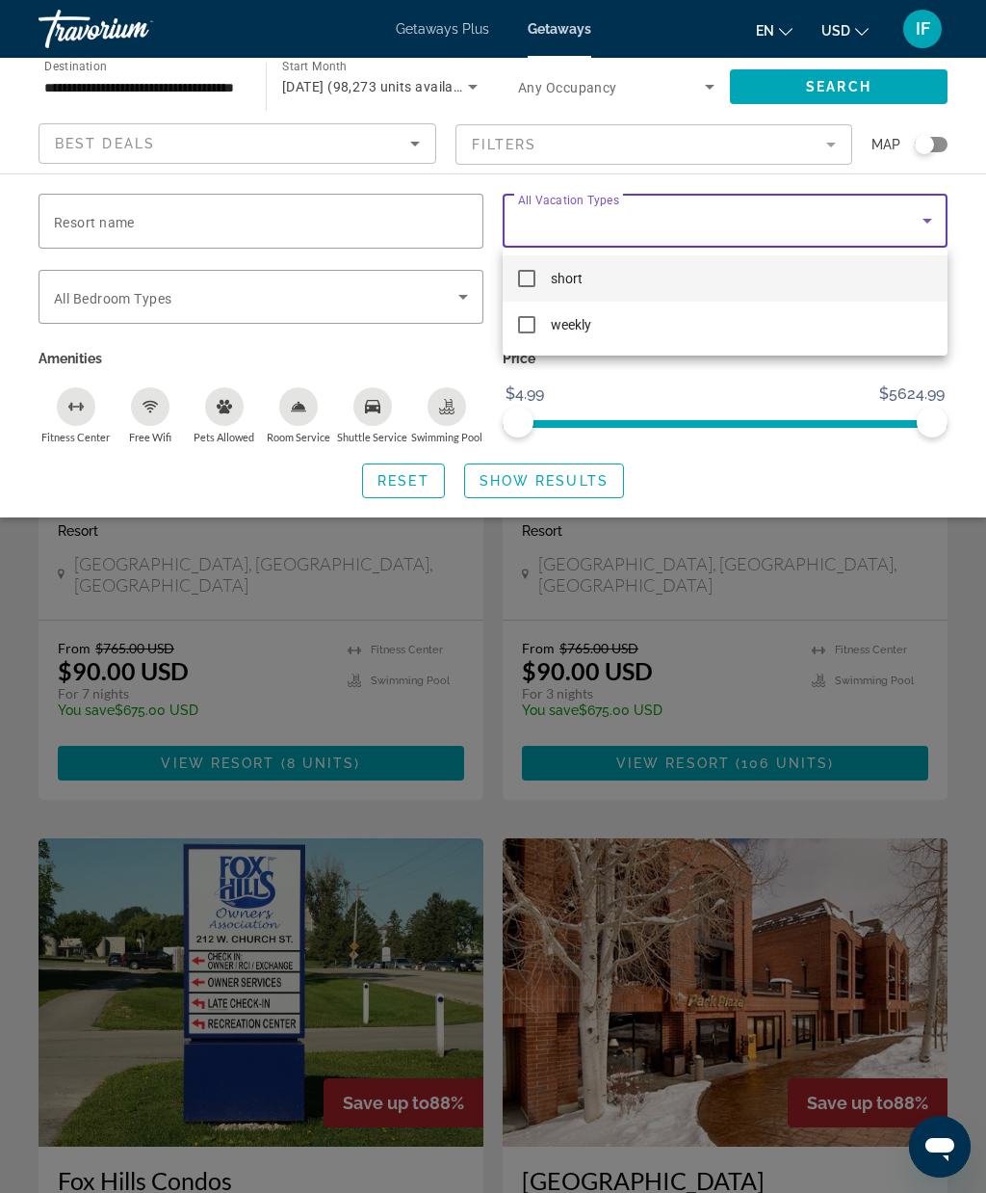
click at [916, 227] on div at bounding box center [493, 596] width 986 height 1193
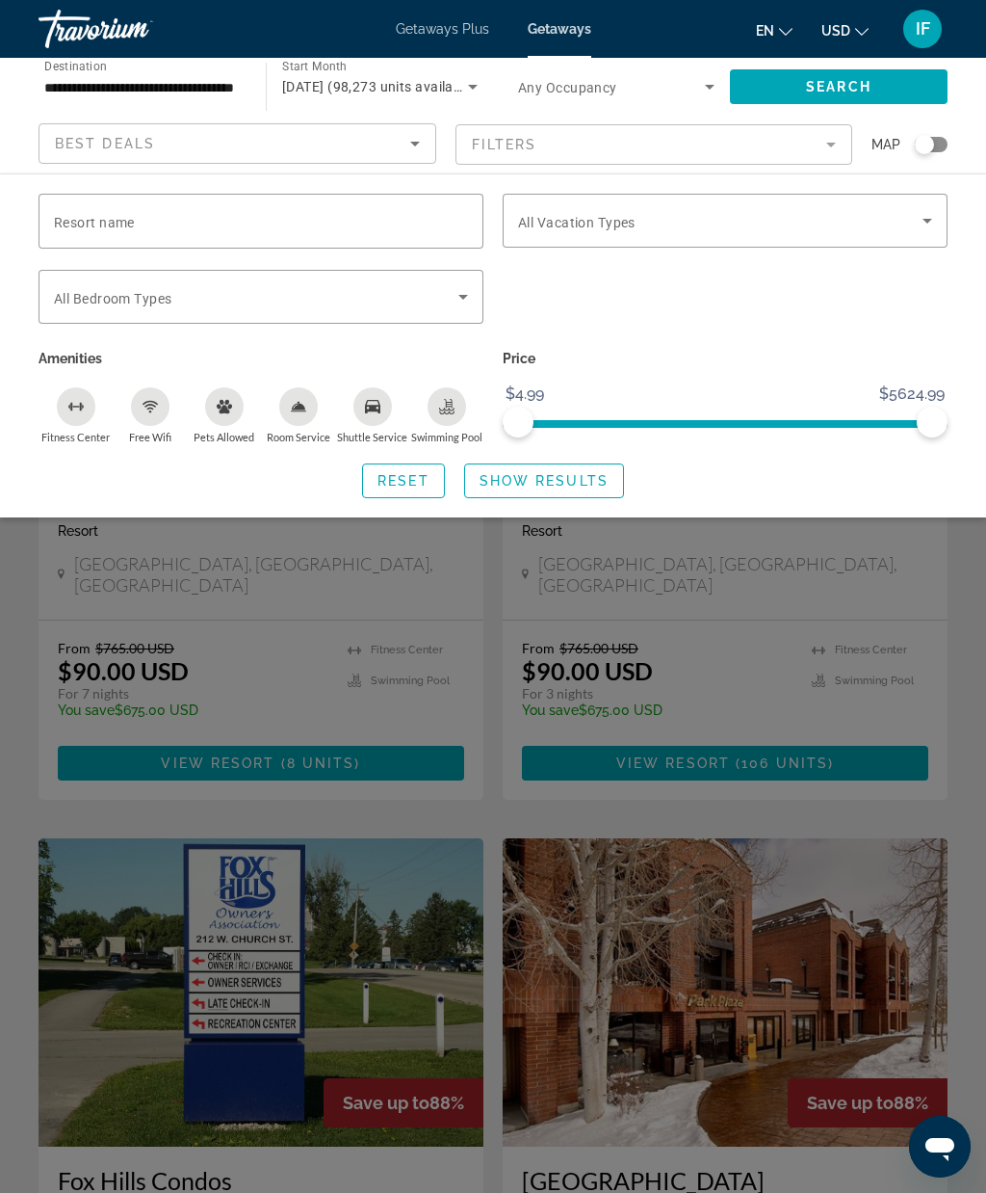
click at [711, 599] on div "Search widget" at bounding box center [493, 741] width 986 height 904
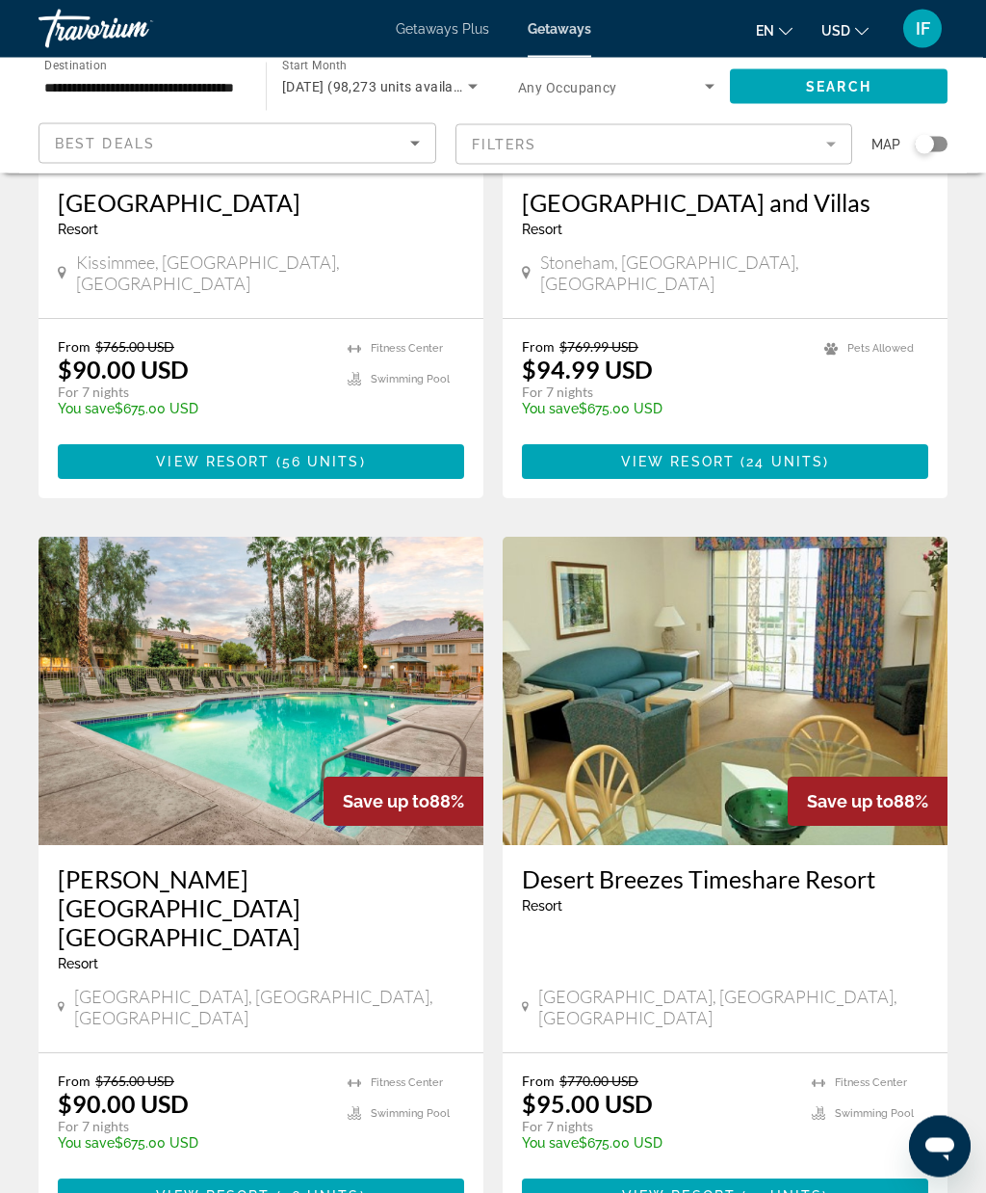
scroll to position [3199, 0]
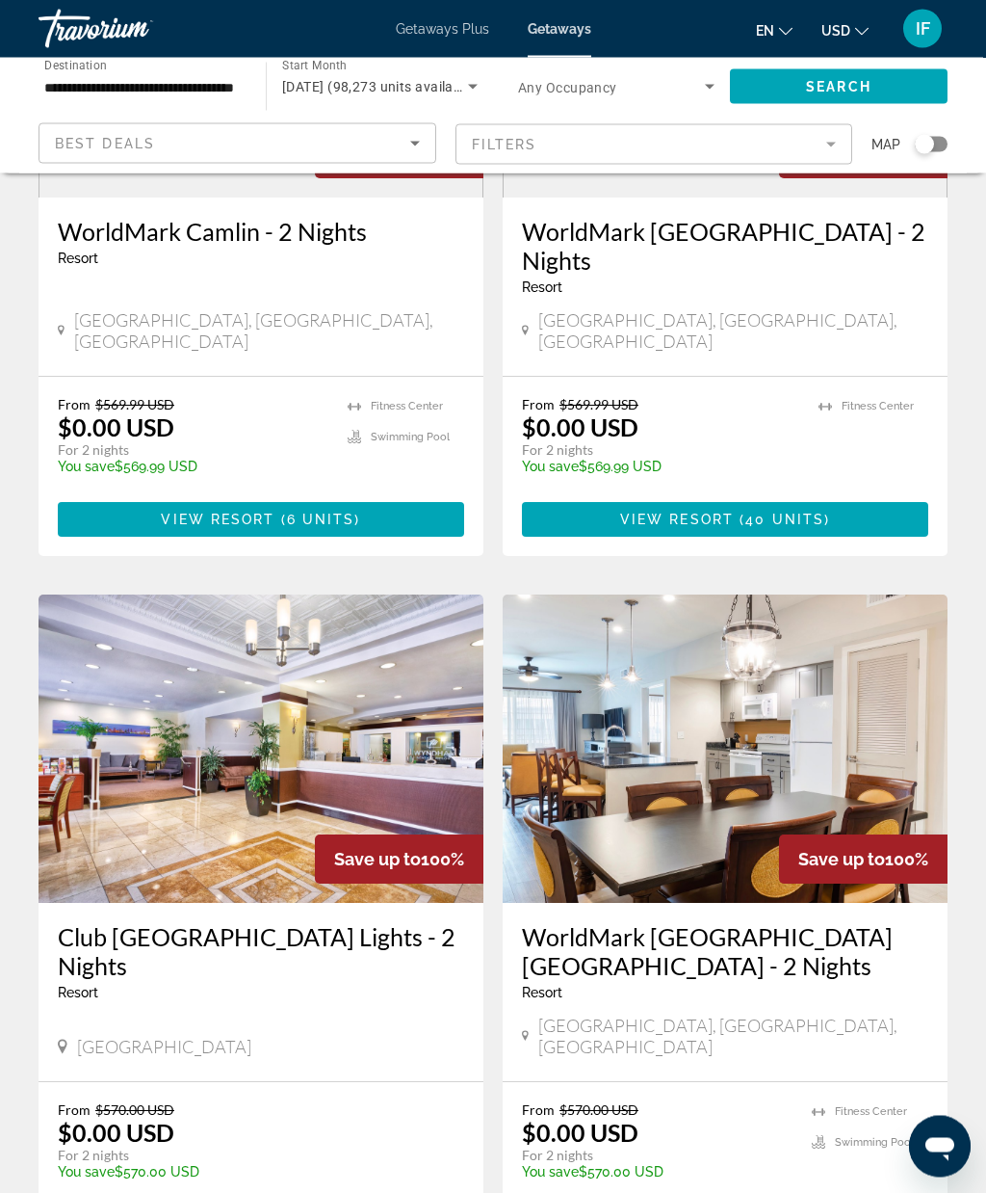
scroll to position [3301, 0]
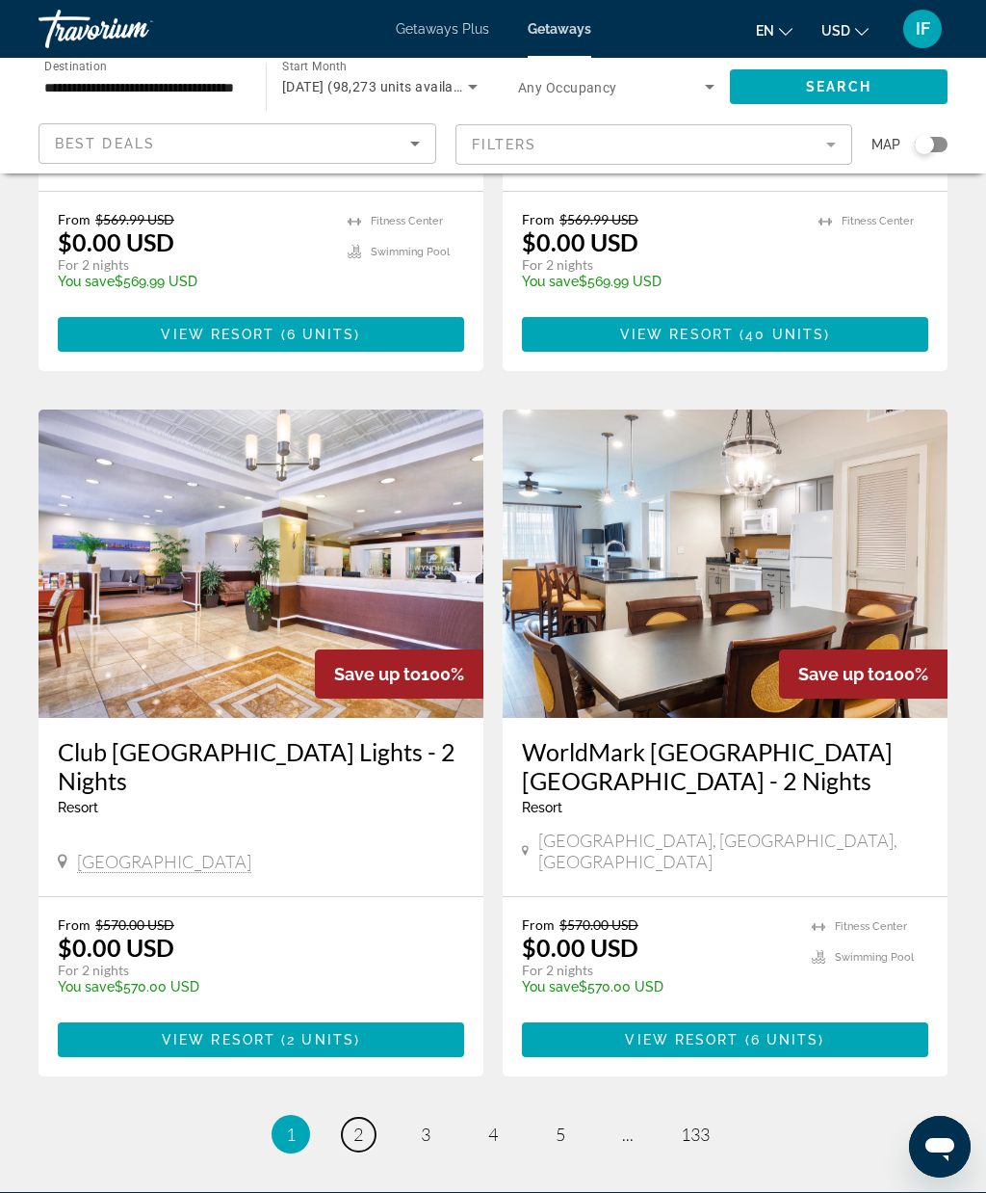
click at [361, 1123] on span "2" at bounding box center [359, 1133] width 10 height 21
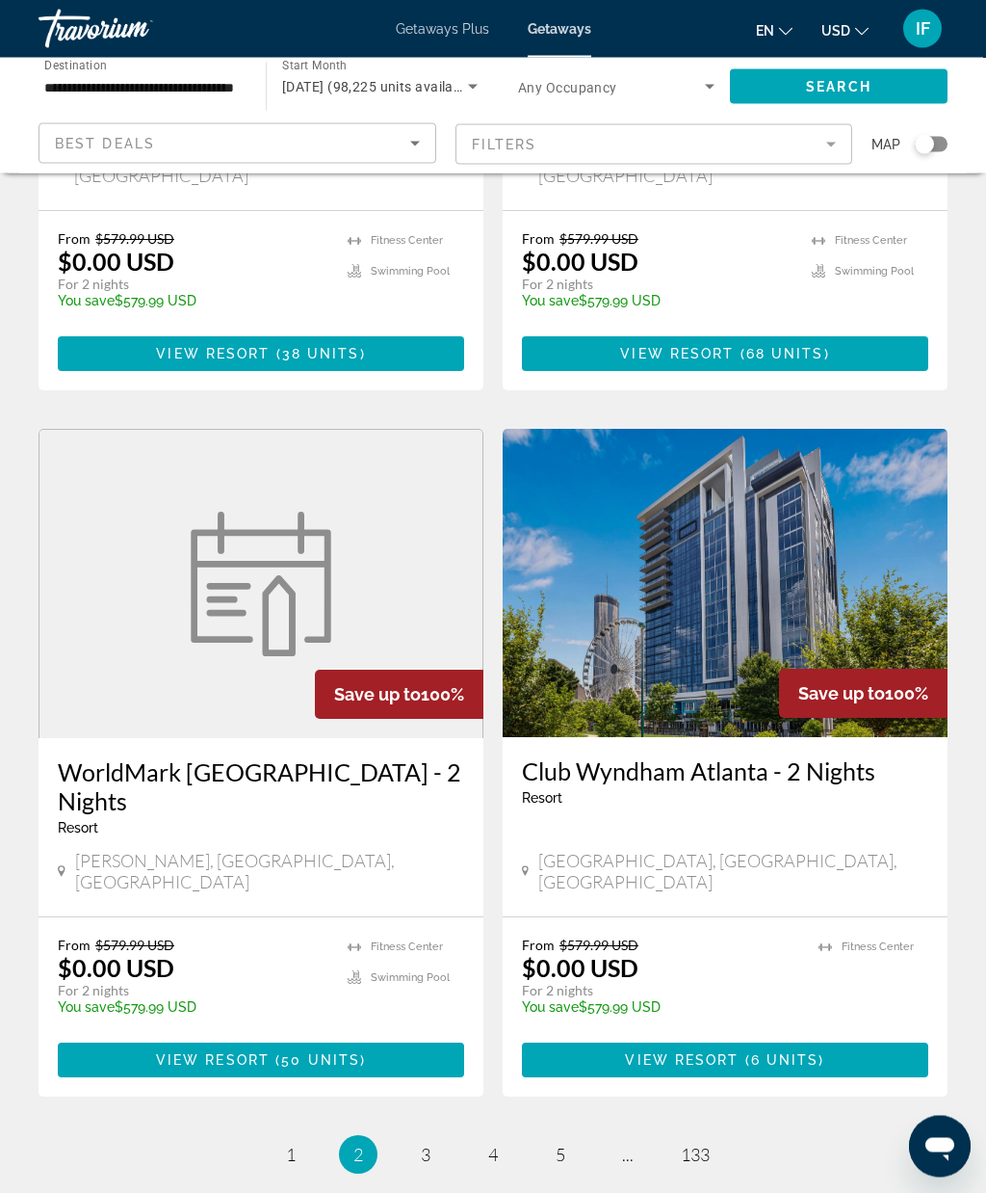
scroll to position [3332, 0]
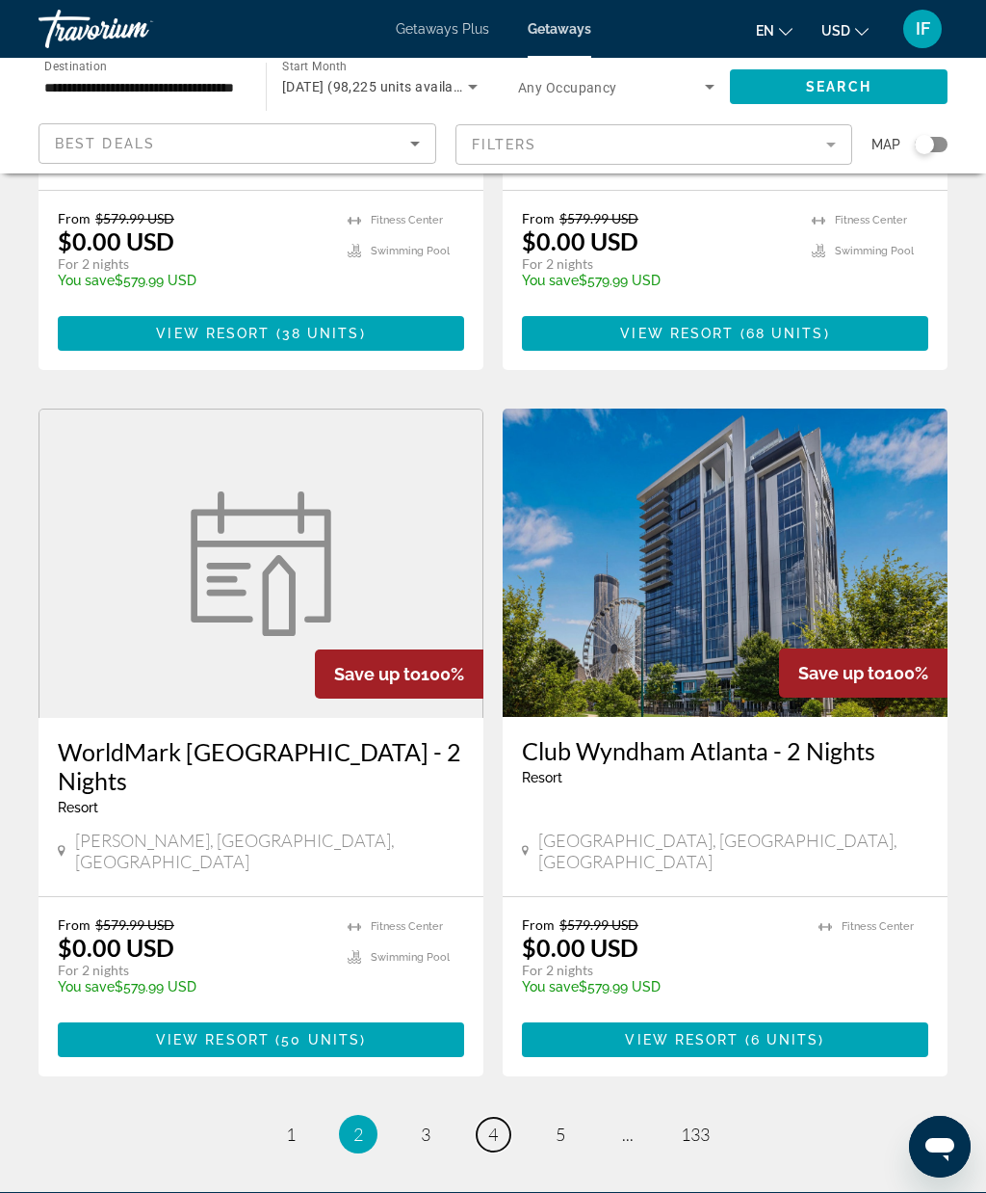
click at [498, 1123] on span "4" at bounding box center [493, 1133] width 10 height 21
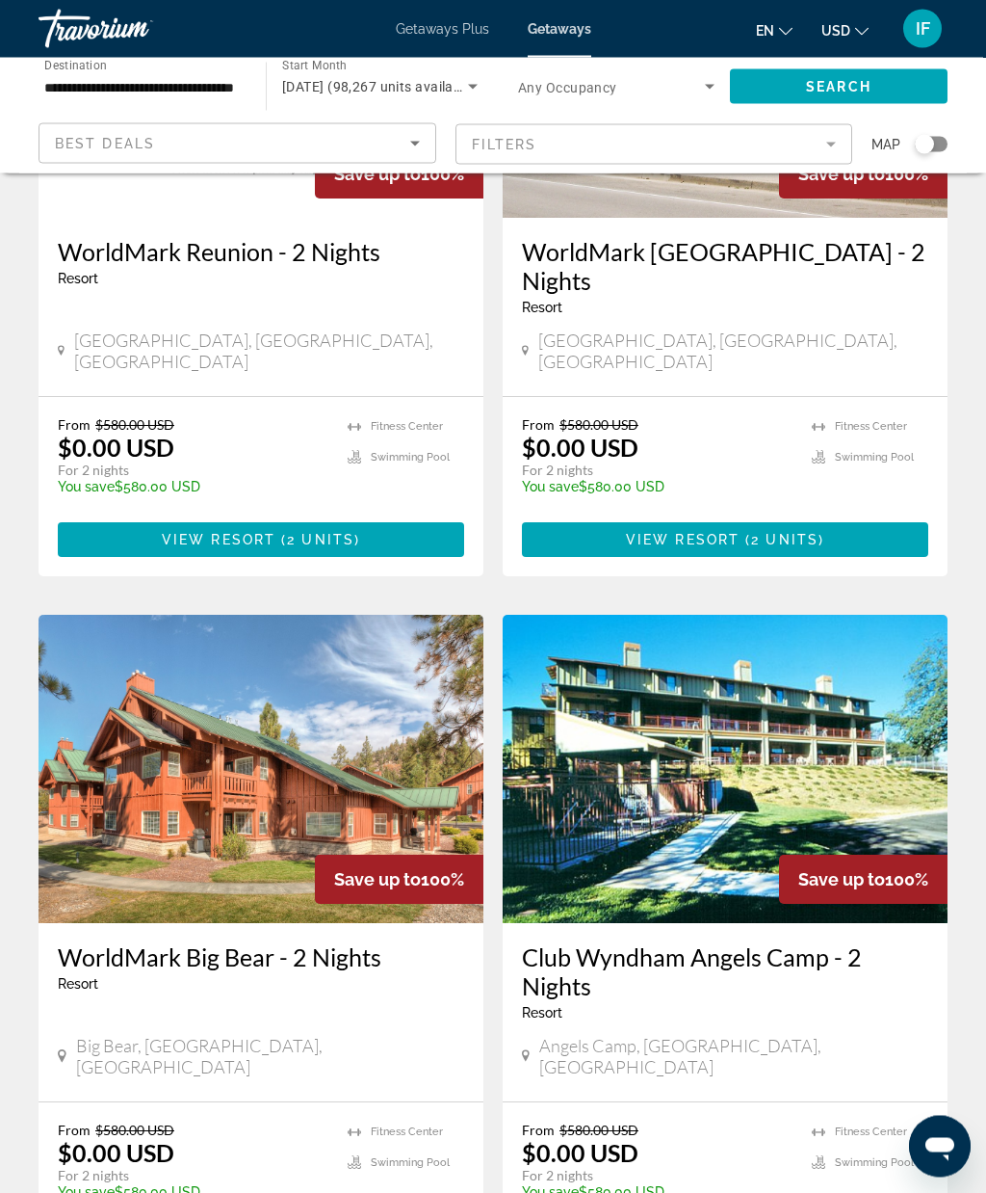
scroll to position [1065, 0]
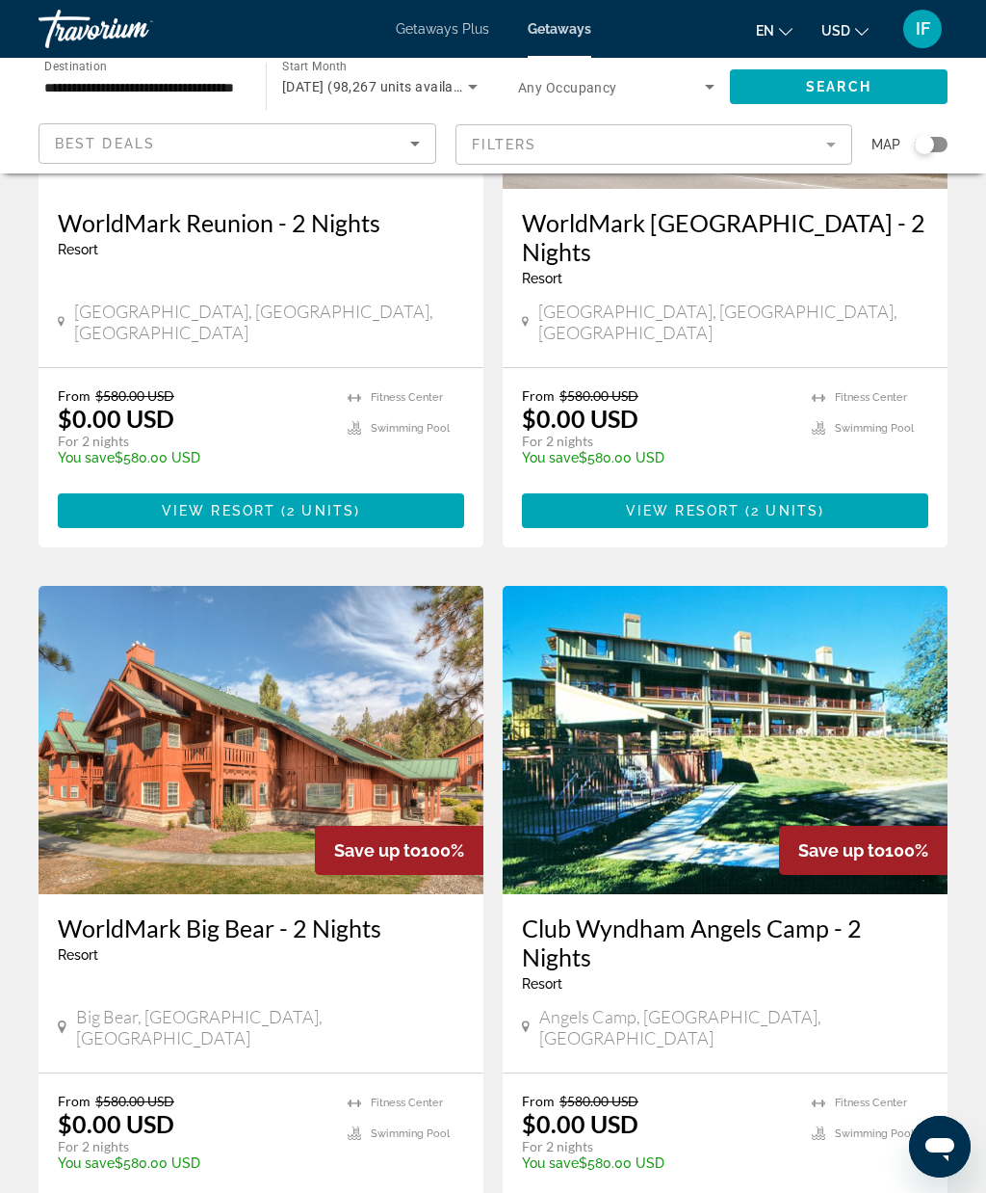
click at [416, 725] on img "Main content" at bounding box center [261, 740] width 445 height 308
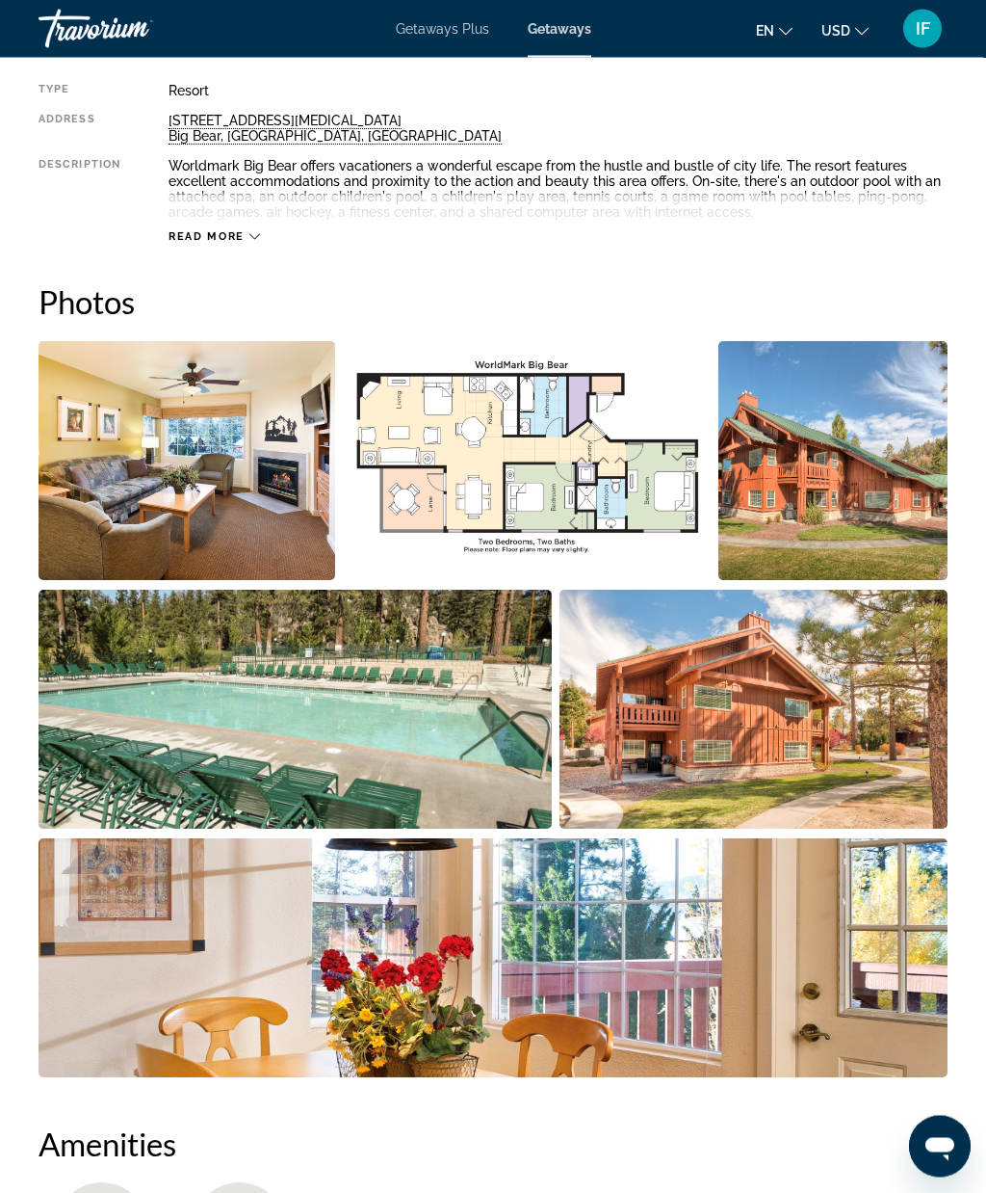
scroll to position [1046, 0]
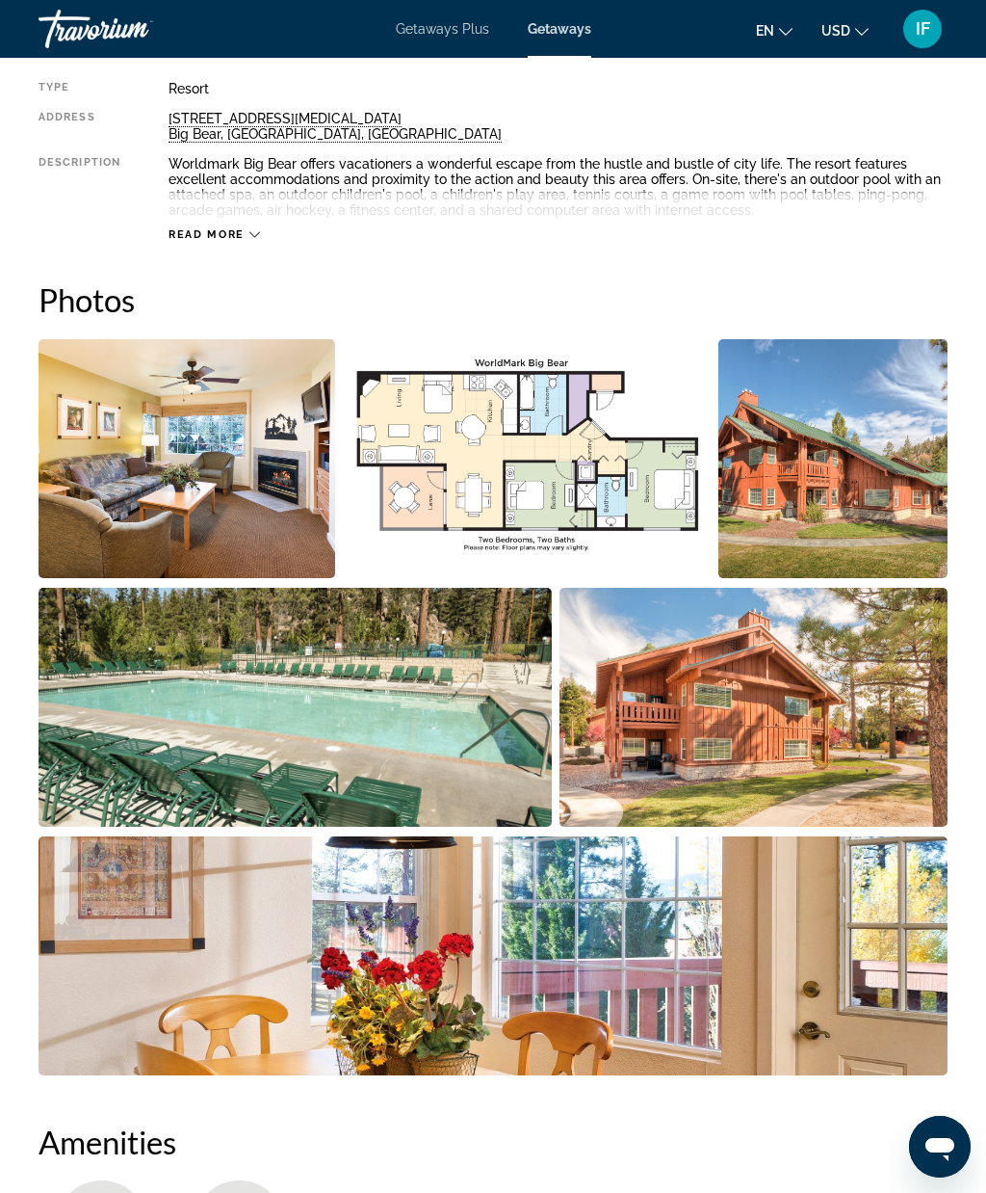
click at [213, 486] on img "Open full-screen image slider" at bounding box center [187, 458] width 297 height 239
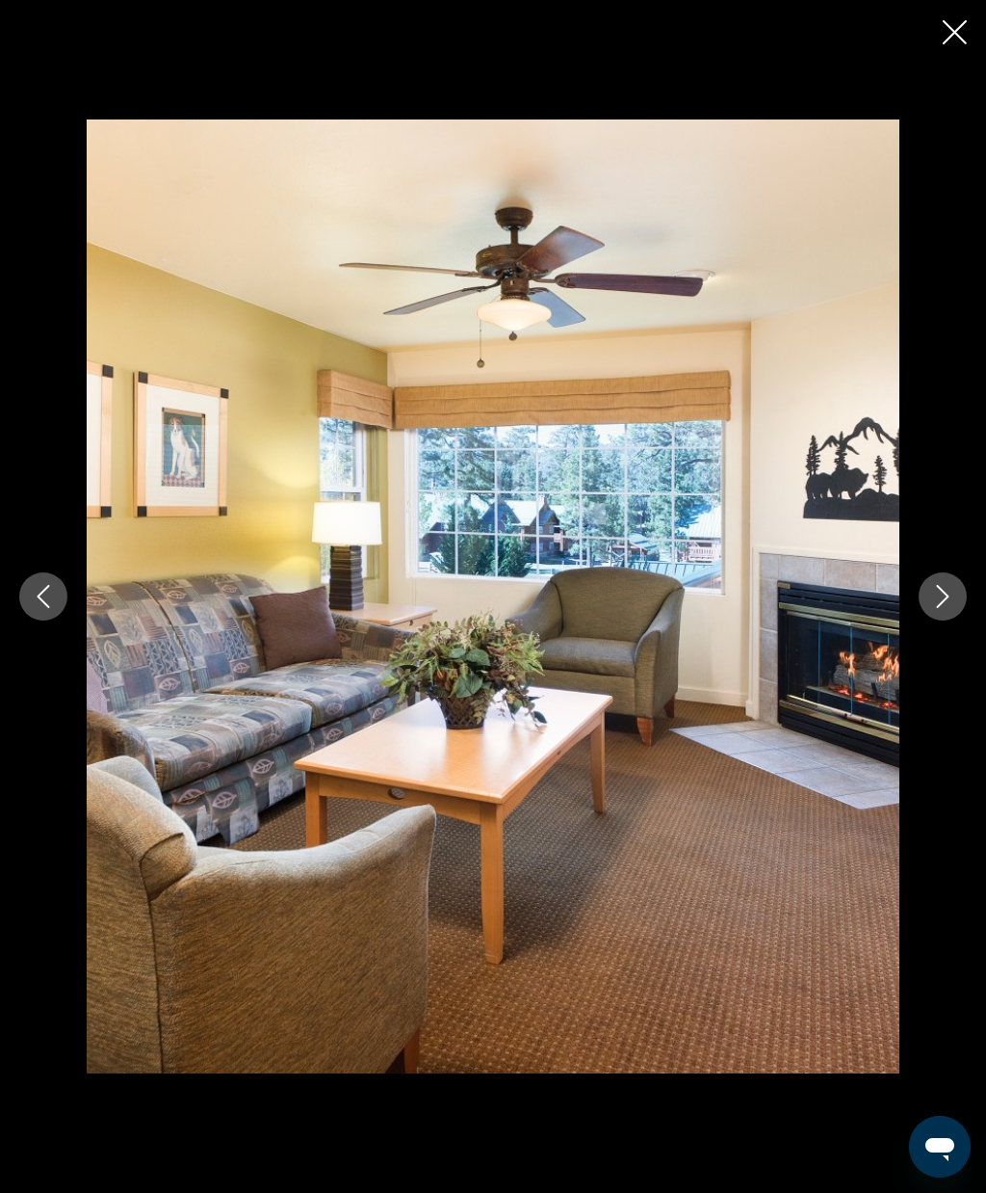
click at [943, 601] on icon "Next image" at bounding box center [943, 596] width 13 height 23
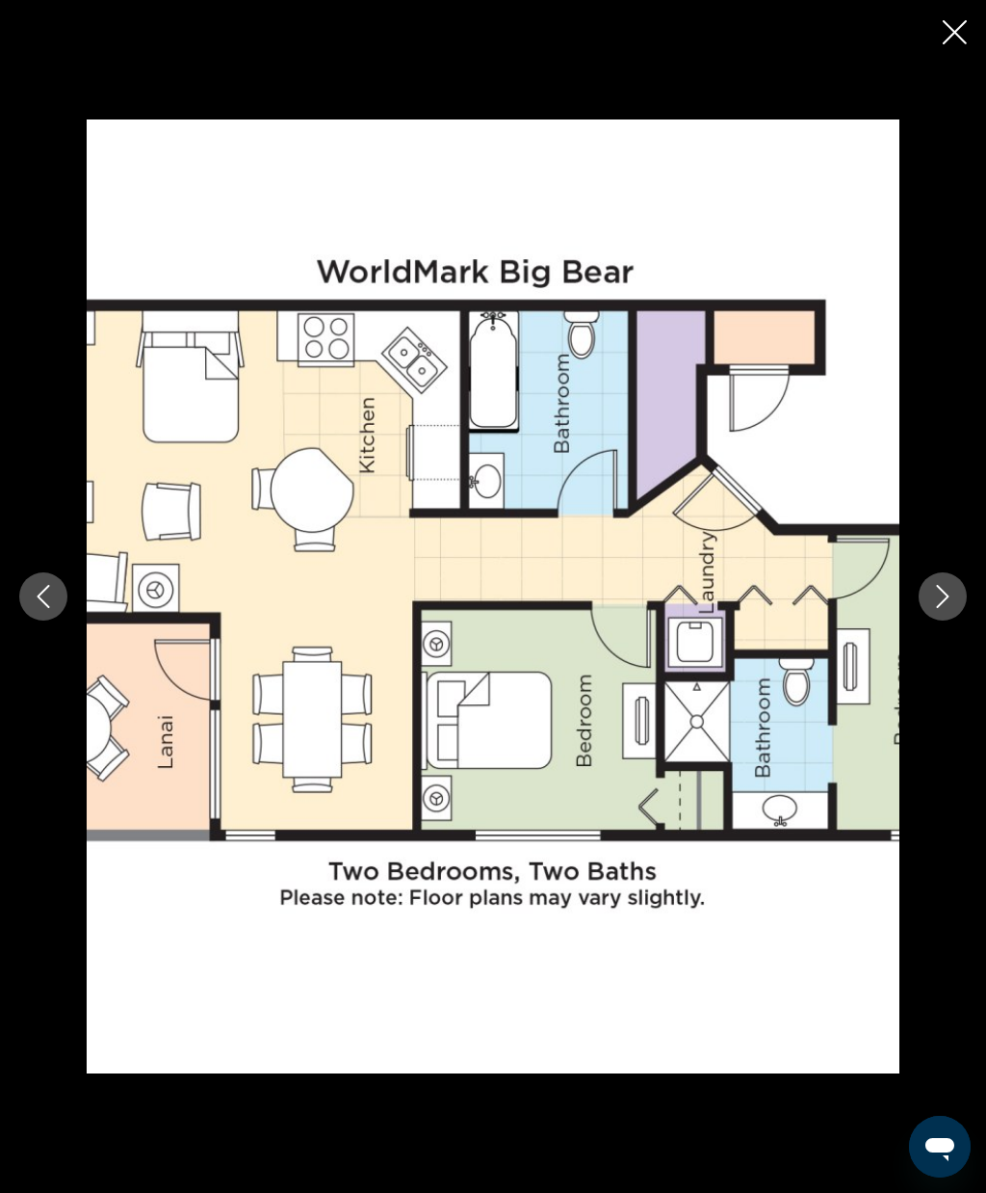
click at [937, 600] on icon "Next image" at bounding box center [943, 596] width 23 height 23
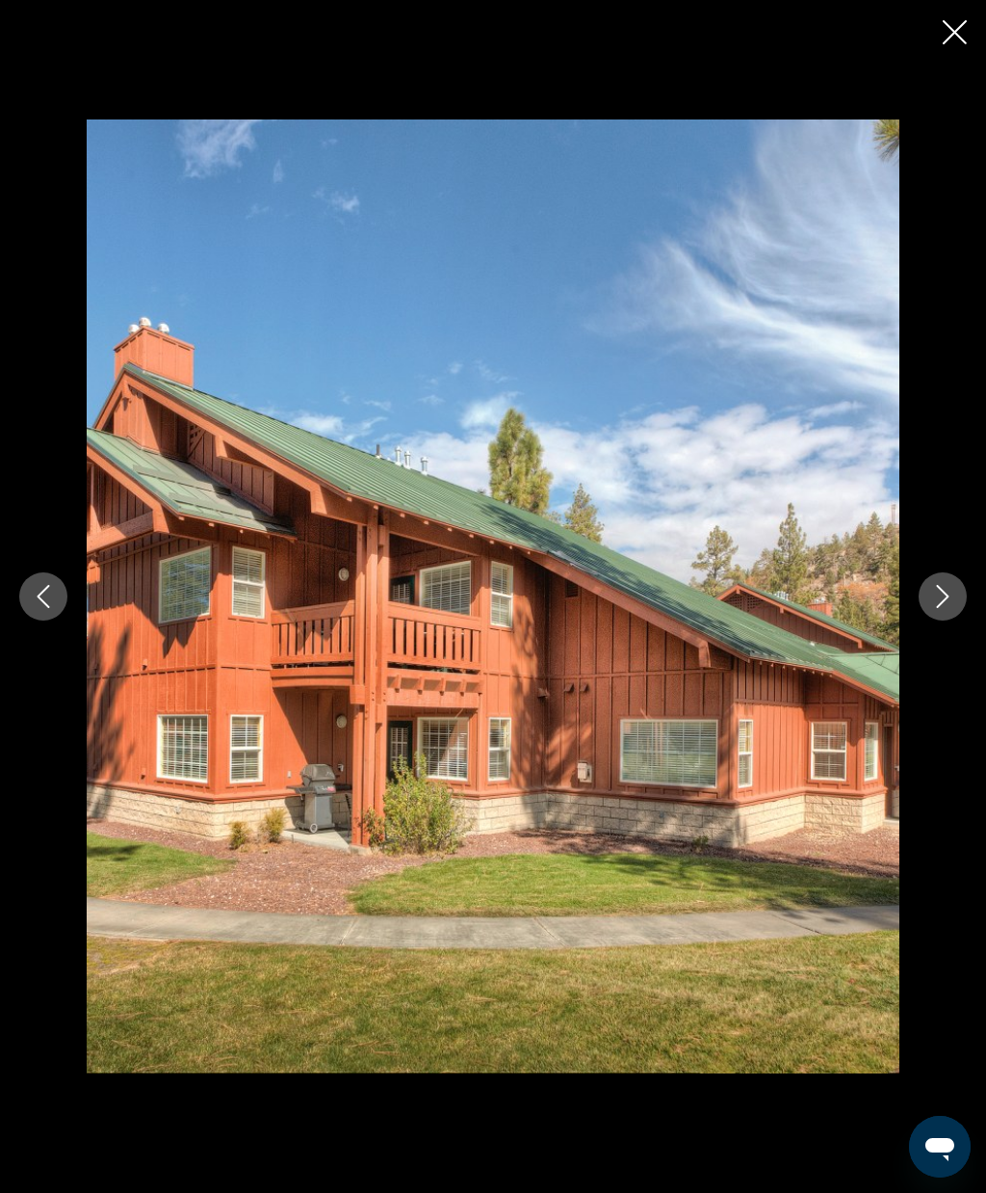
click at [945, 584] on button "Next image" at bounding box center [943, 596] width 48 height 48
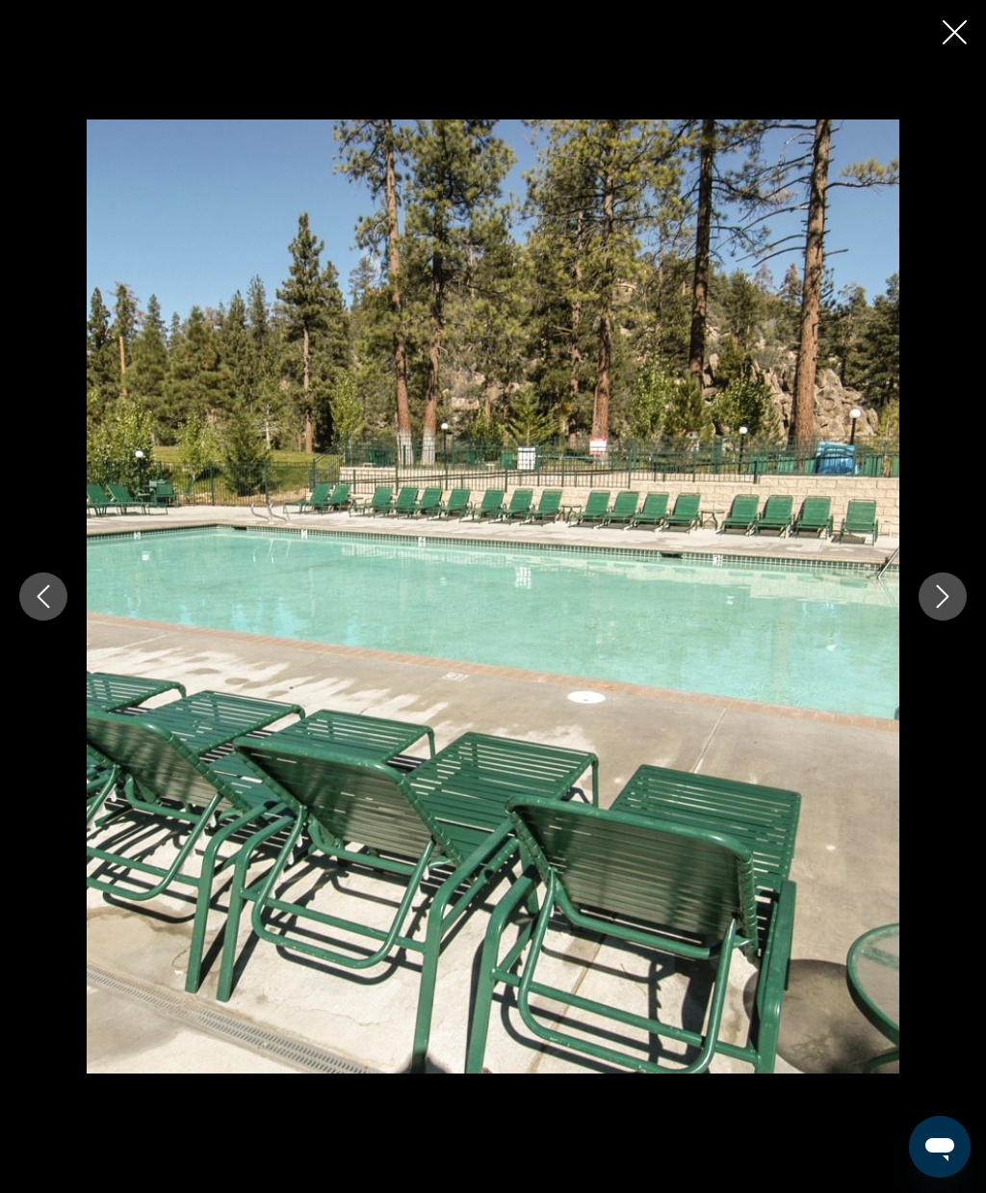
click at [943, 601] on icon "Next image" at bounding box center [943, 596] width 13 height 23
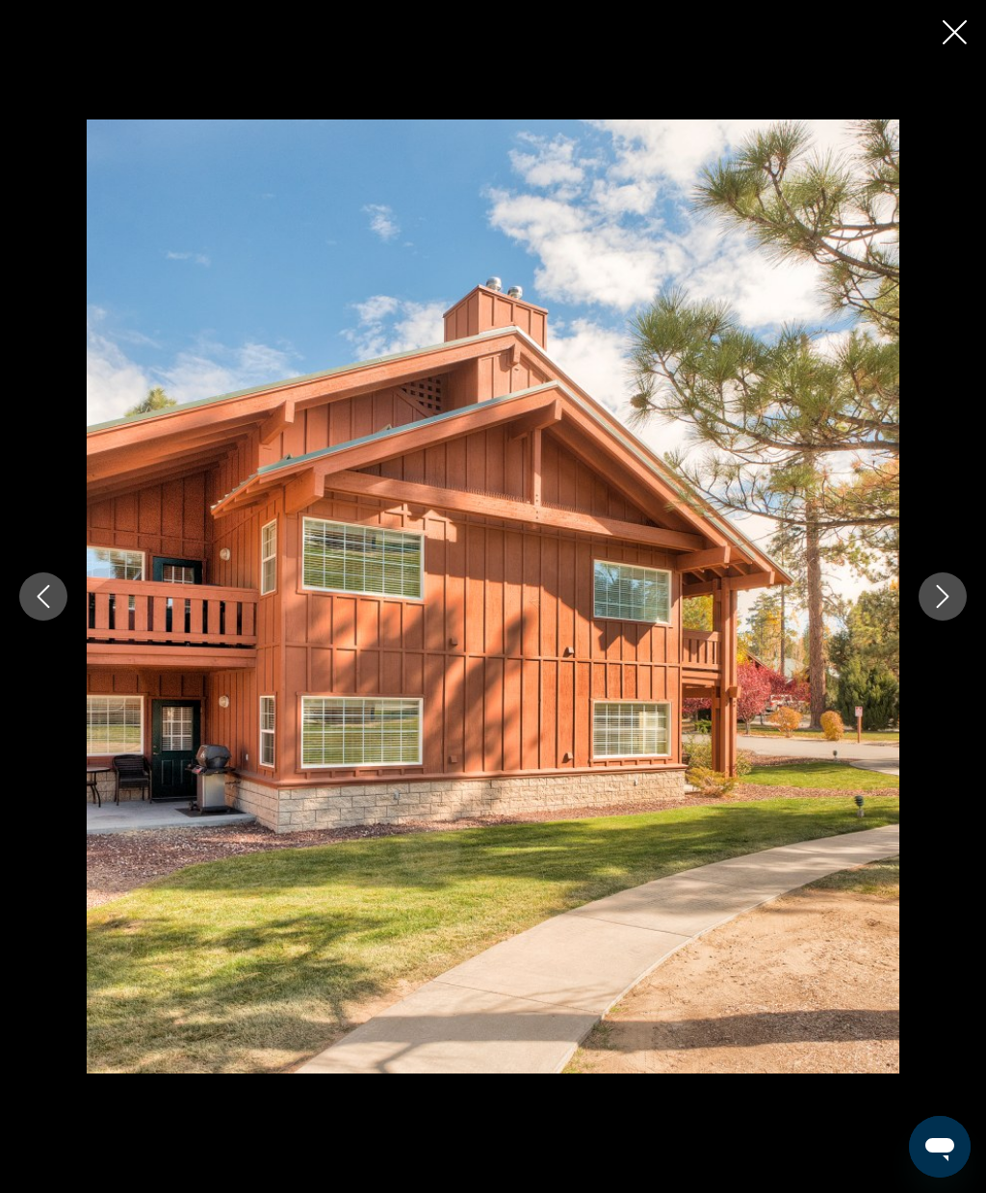
click at [945, 597] on icon "Next image" at bounding box center [943, 596] width 23 height 23
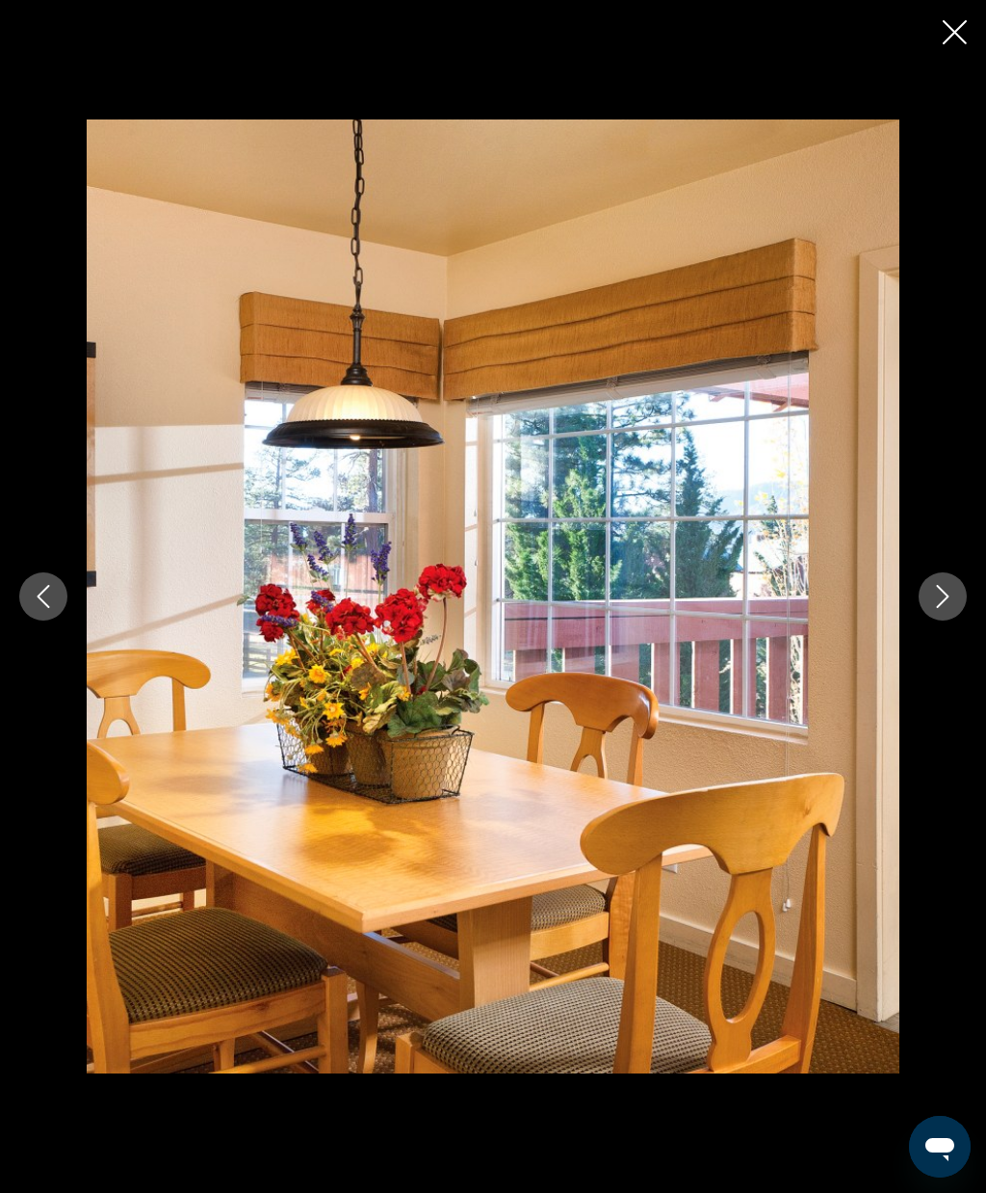
click at [937, 600] on icon "Next image" at bounding box center [943, 596] width 23 height 23
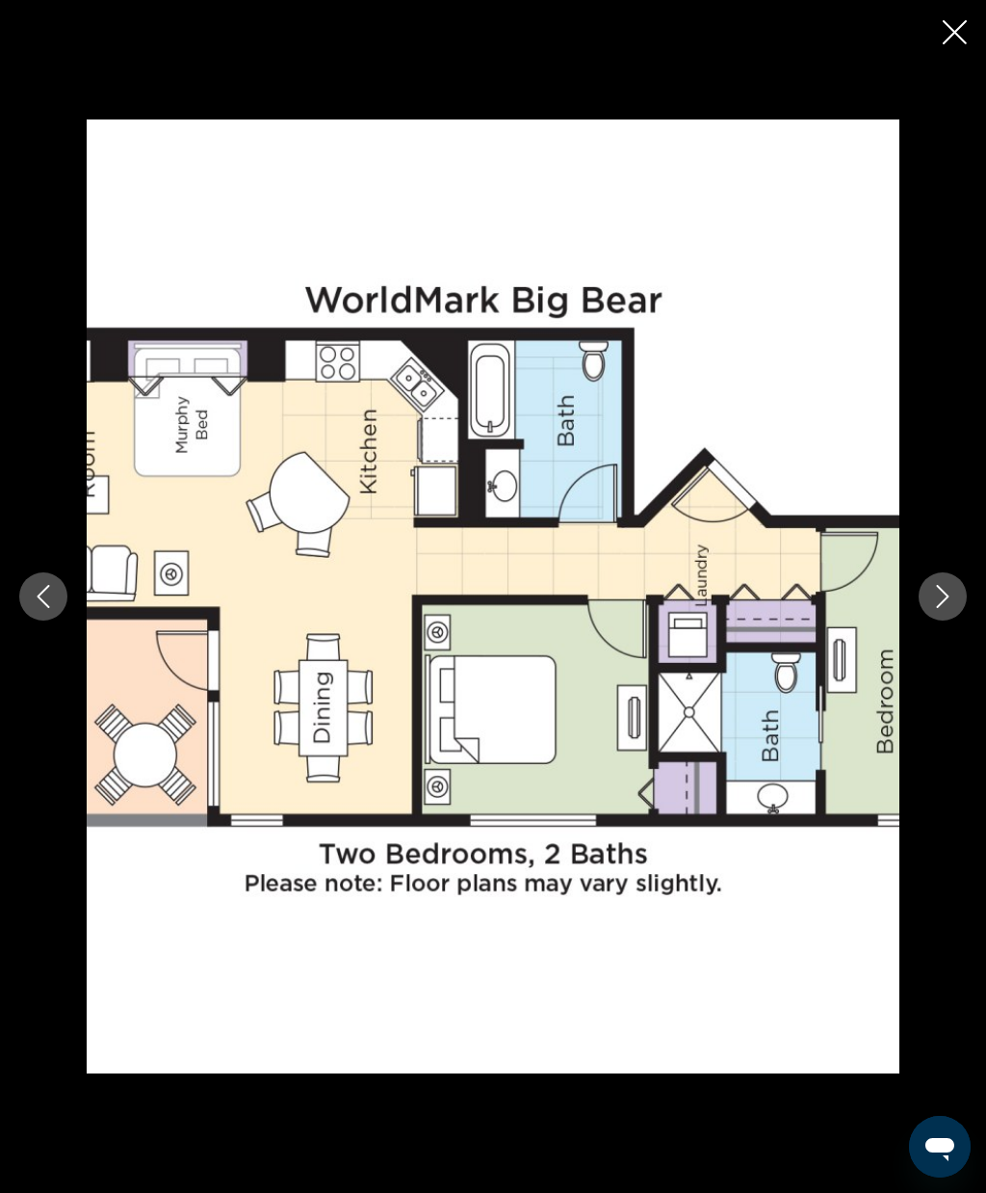
click at [944, 594] on icon "Next image" at bounding box center [943, 596] width 23 height 23
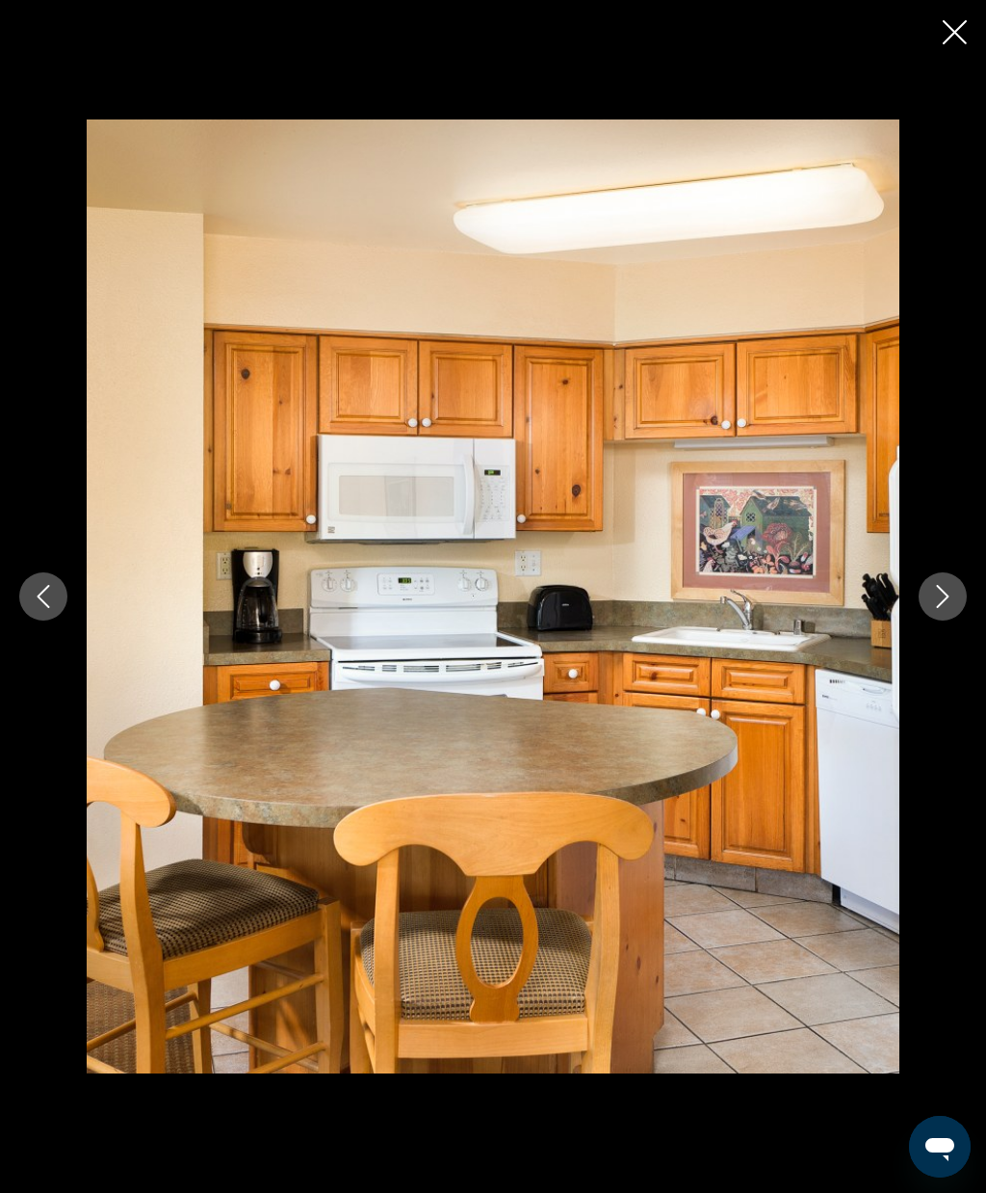
click at [950, 598] on icon "Next image" at bounding box center [943, 596] width 23 height 23
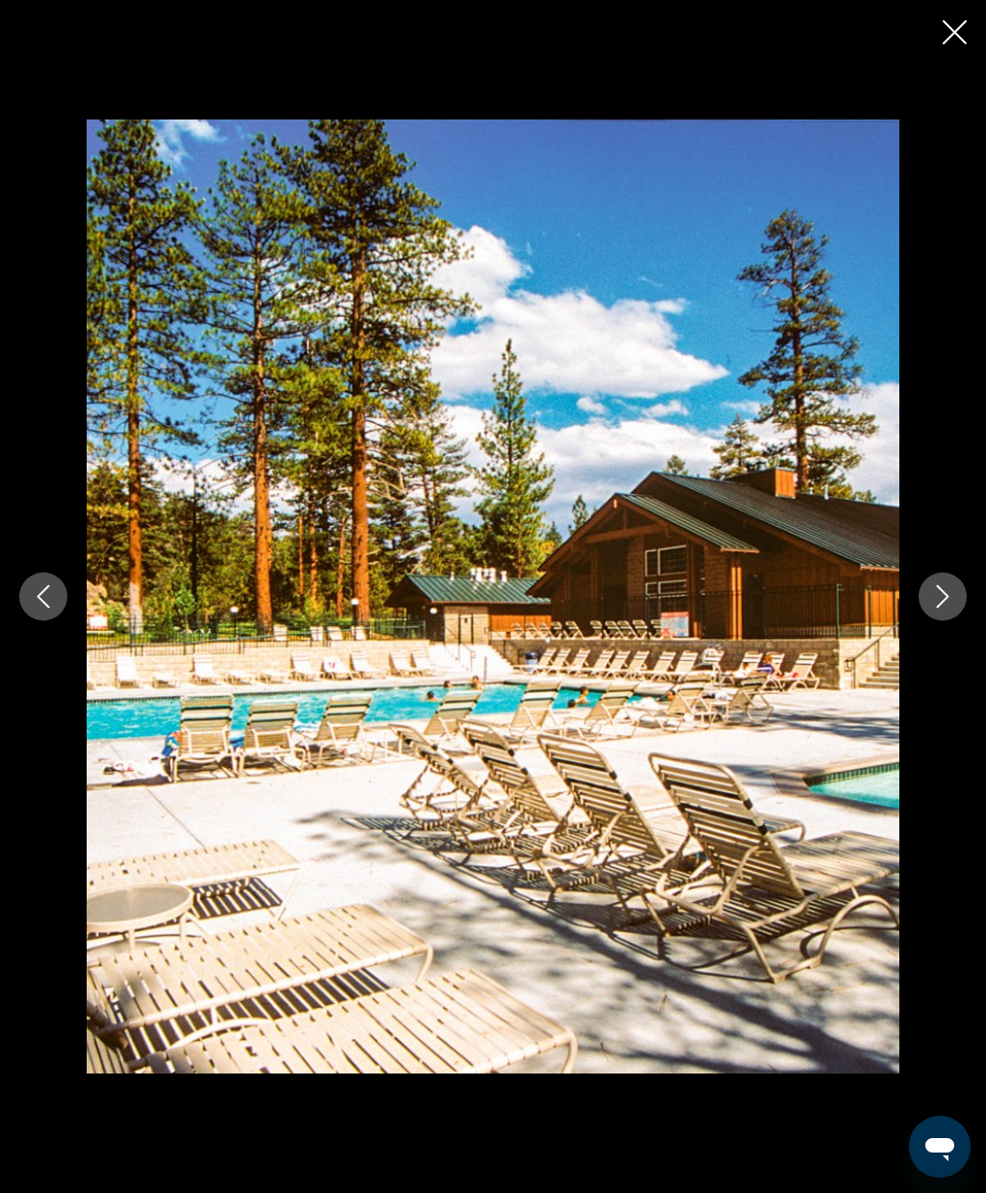
click at [937, 597] on icon "Next image" at bounding box center [943, 596] width 23 height 23
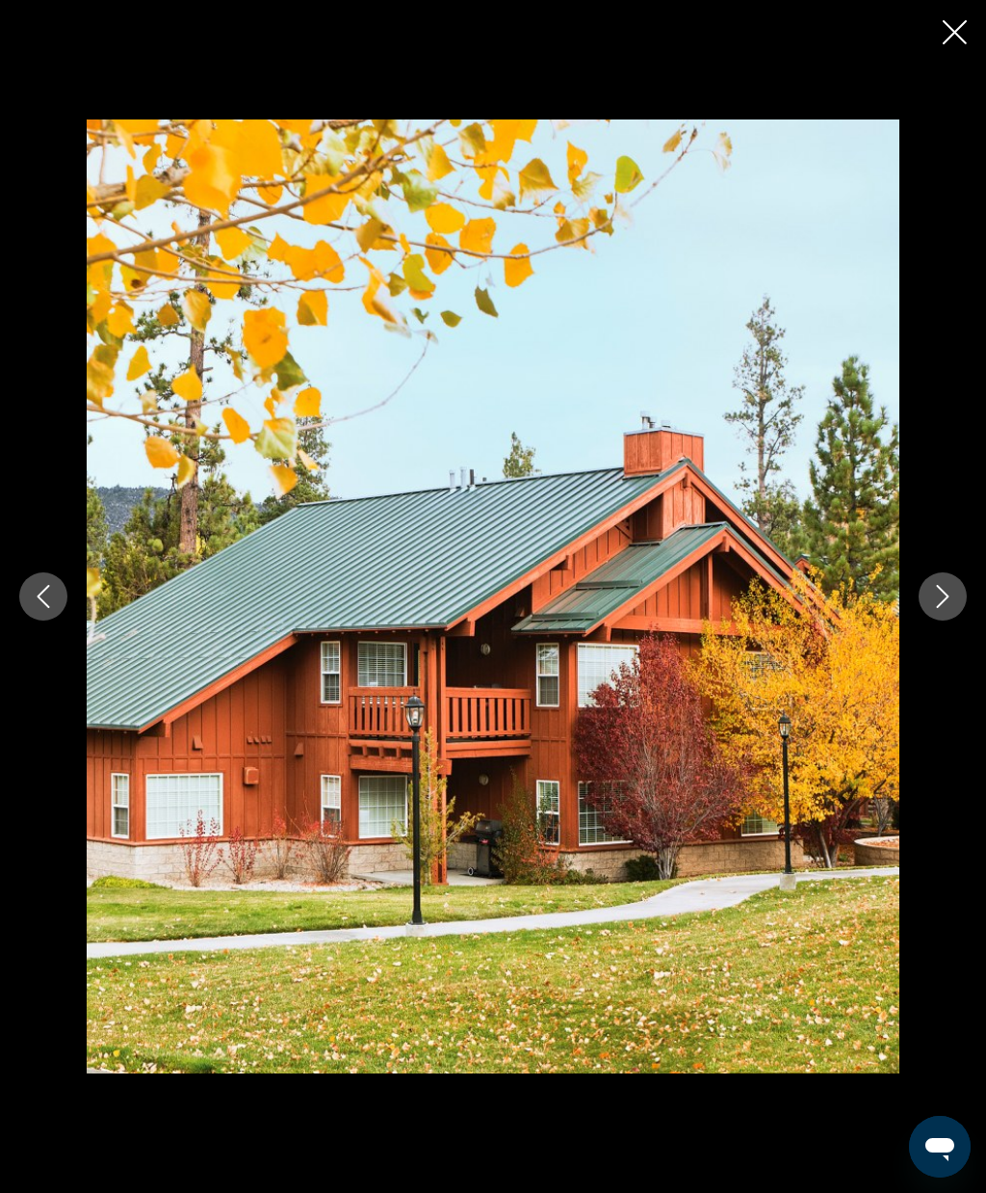
click at [944, 601] on icon "Next image" at bounding box center [943, 596] width 13 height 23
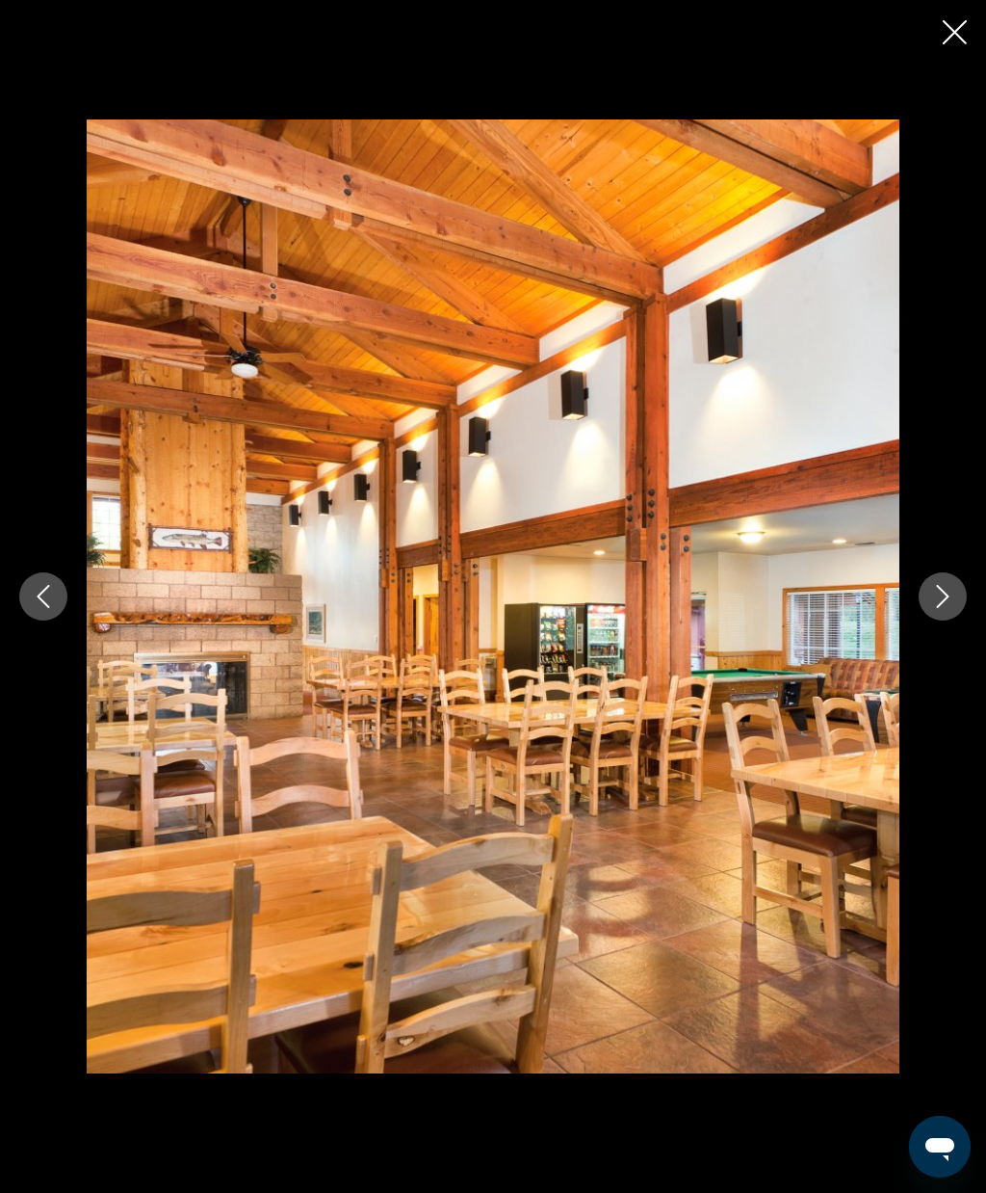
click at [935, 597] on icon "Next image" at bounding box center [943, 596] width 23 height 23
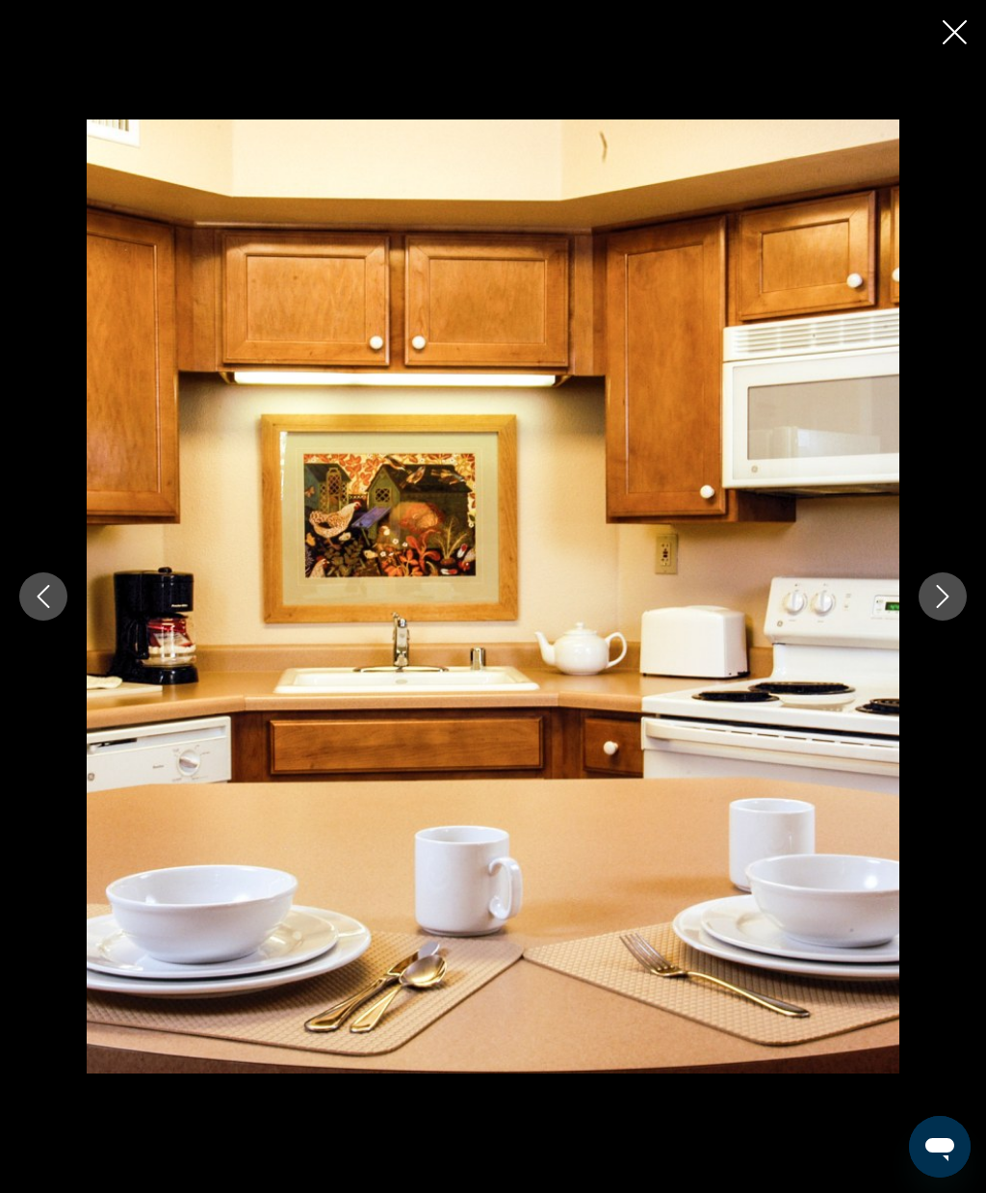
click at [938, 597] on icon "Next image" at bounding box center [943, 596] width 23 height 23
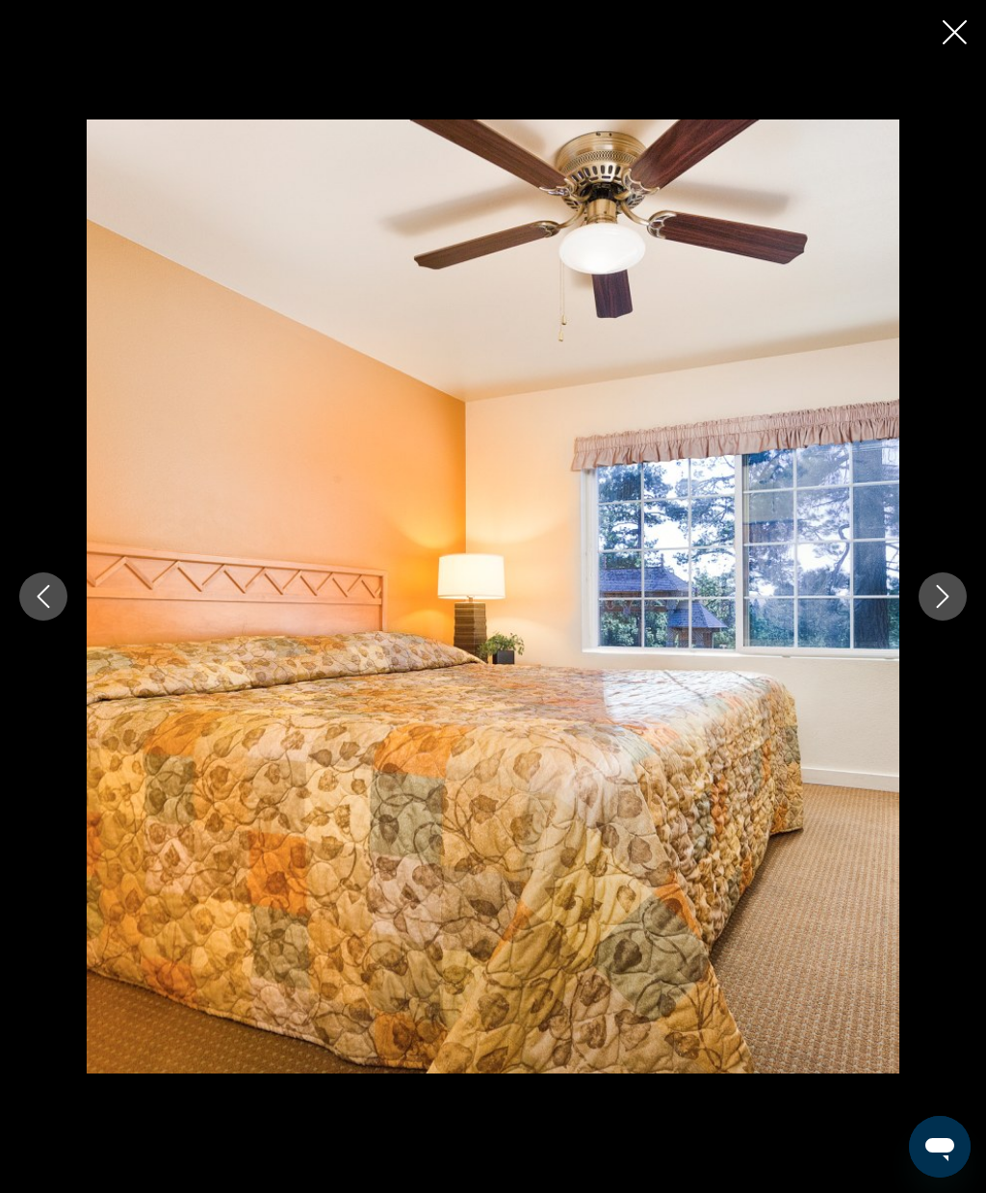
click at [939, 597] on icon "Next image" at bounding box center [943, 596] width 23 height 23
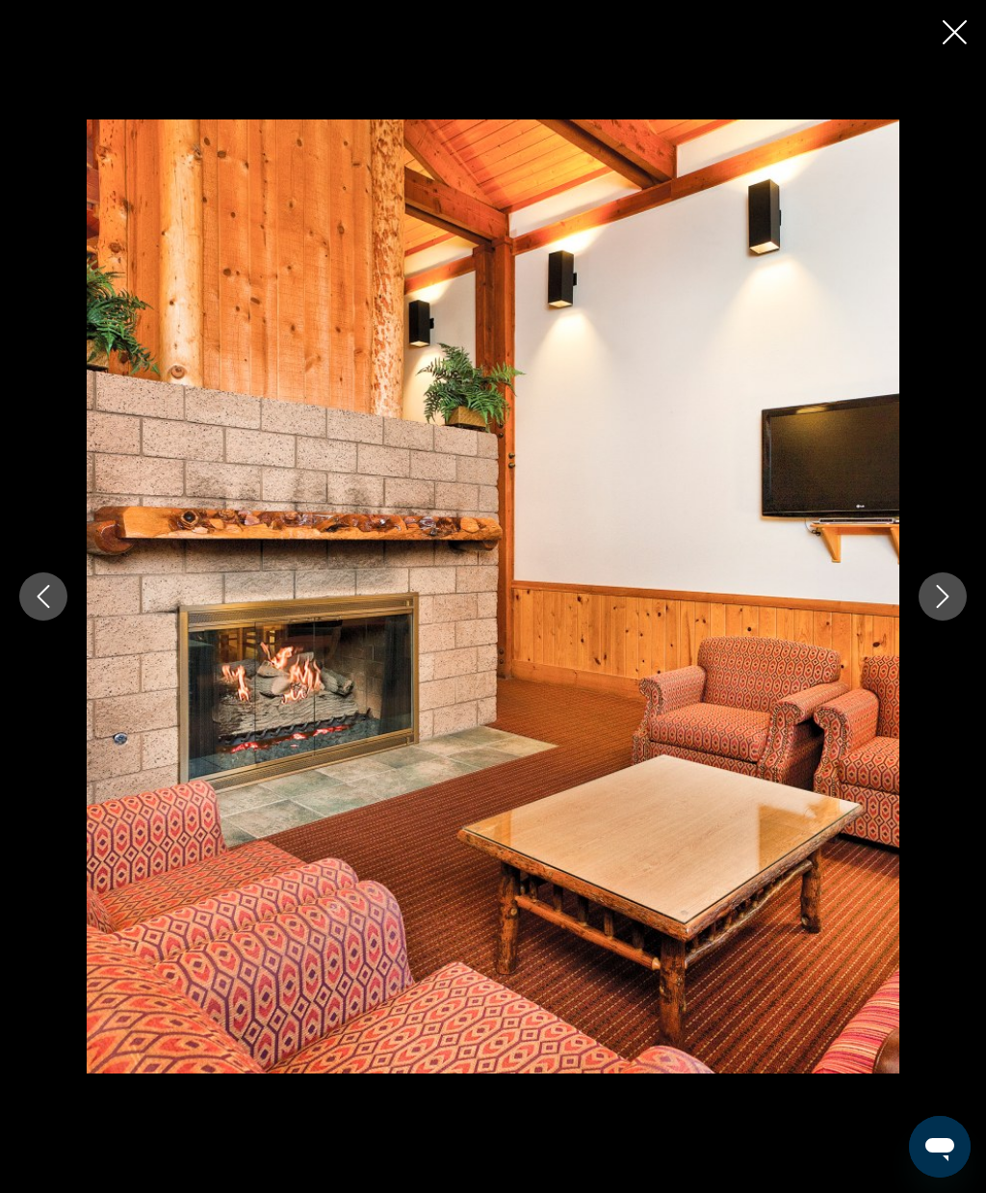
click at [944, 604] on icon "Next image" at bounding box center [943, 596] width 23 height 23
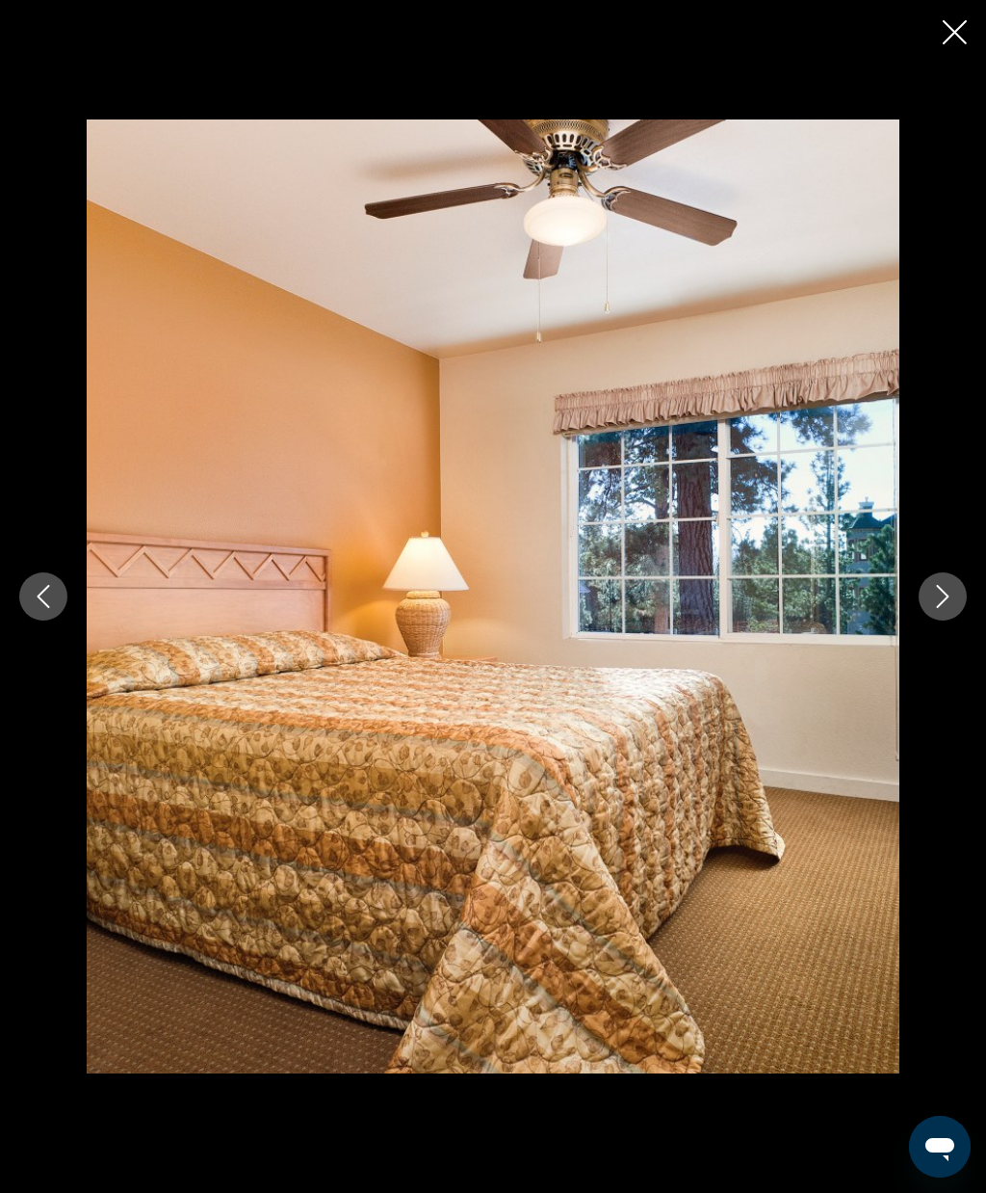
click at [942, 596] on icon "Next image" at bounding box center [943, 596] width 23 height 23
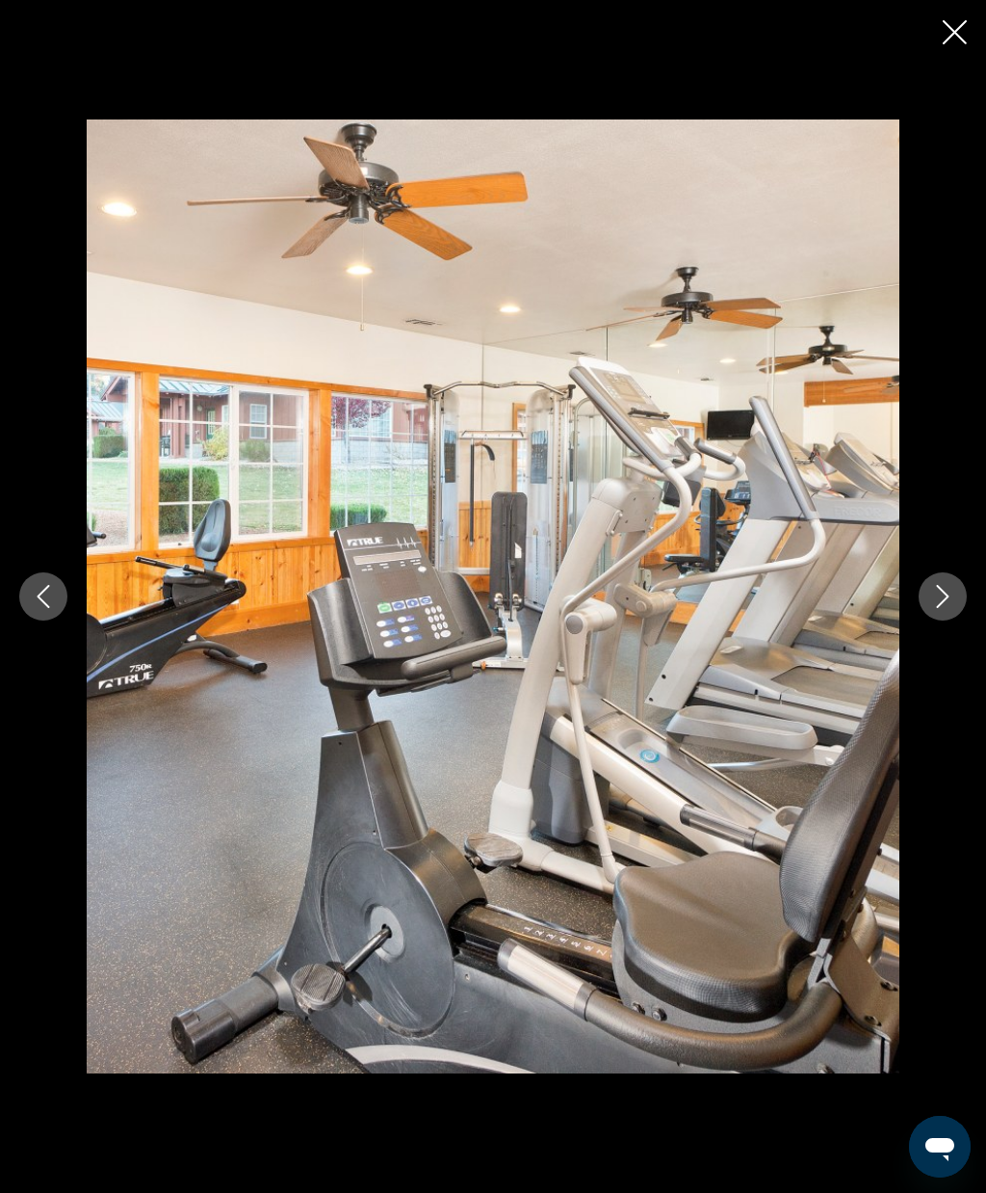
click at [945, 603] on icon "Next image" at bounding box center [943, 596] width 23 height 23
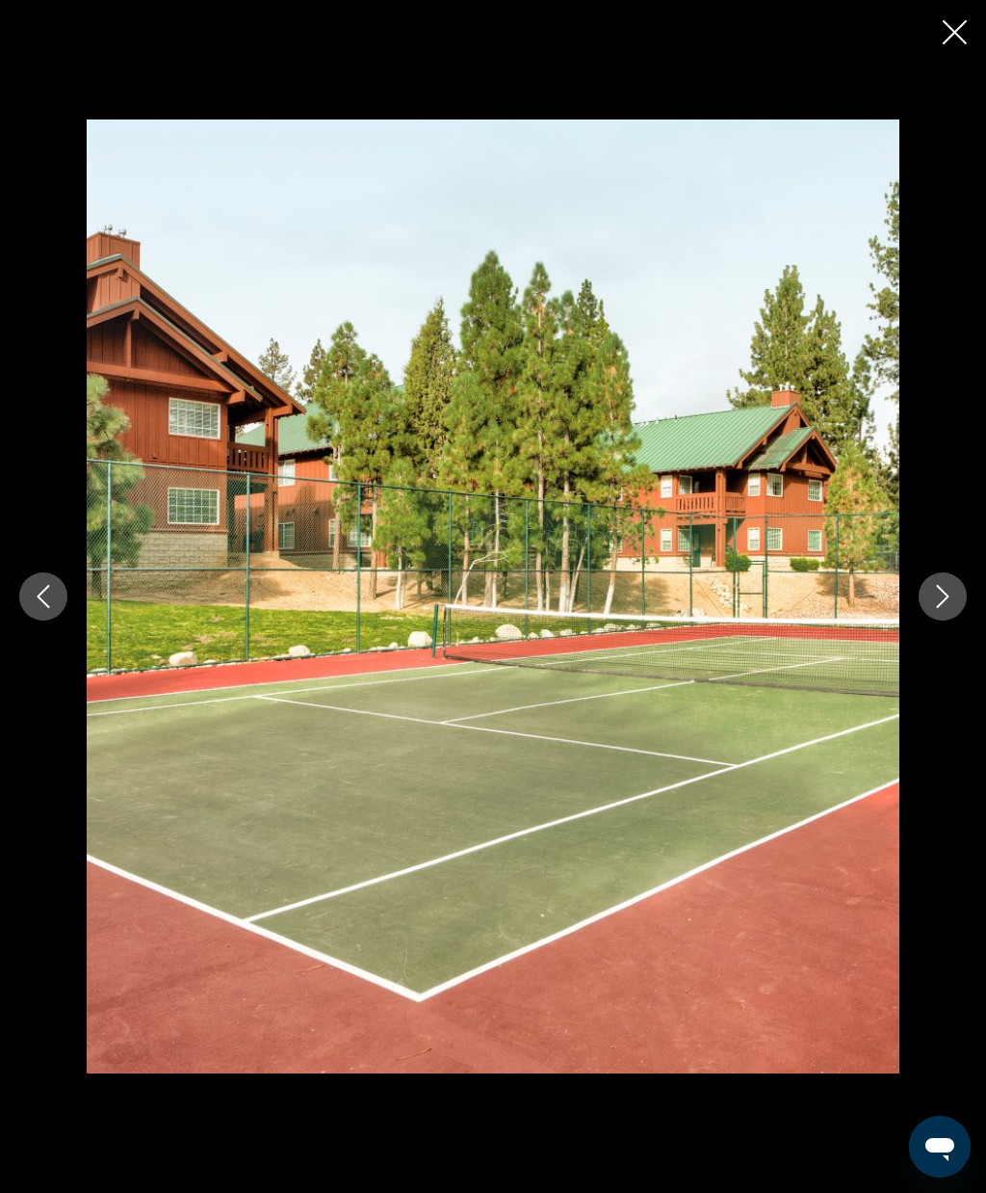
click at [939, 600] on icon "Next image" at bounding box center [943, 596] width 23 height 23
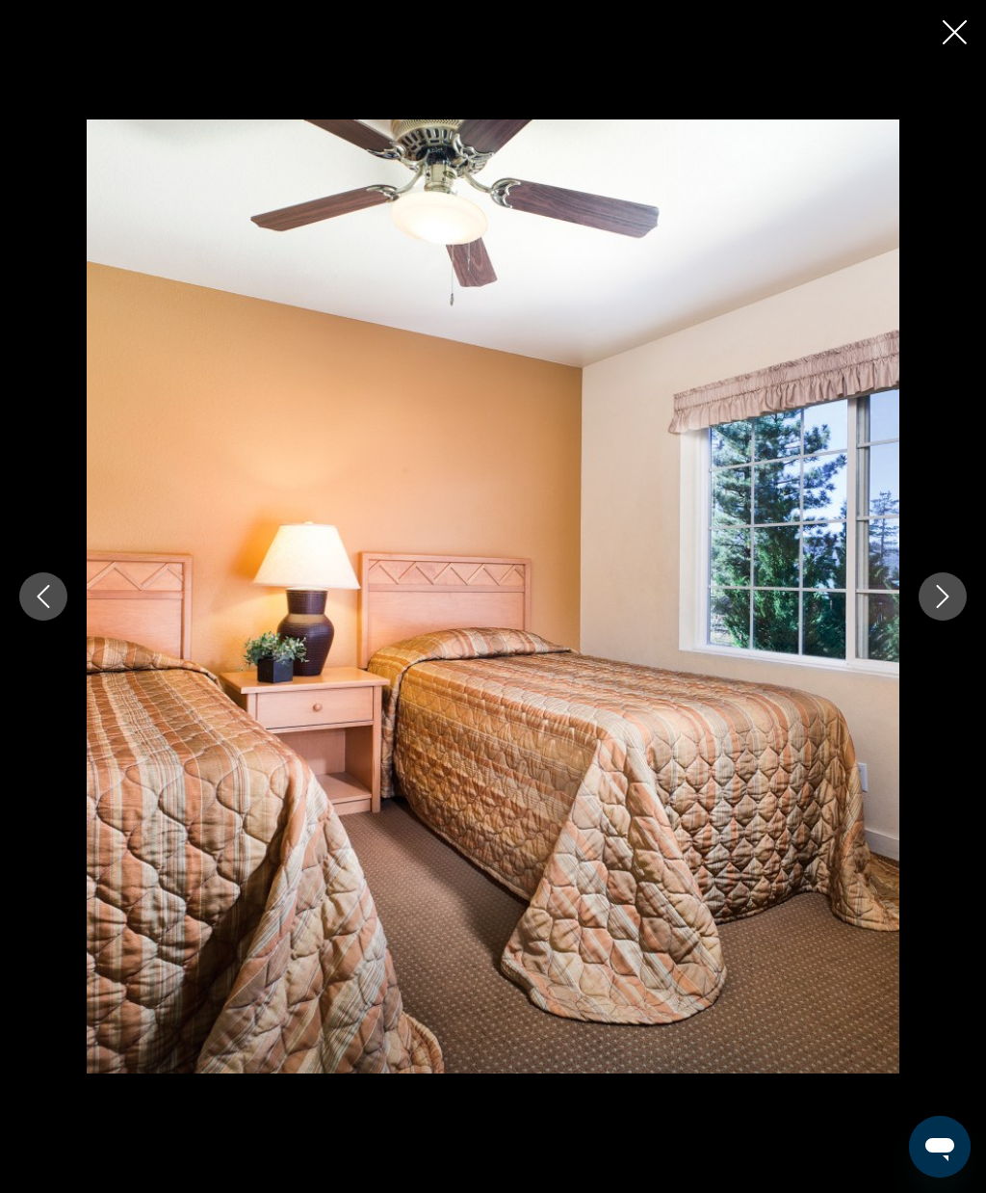
click at [944, 594] on icon "Next image" at bounding box center [943, 596] width 23 height 23
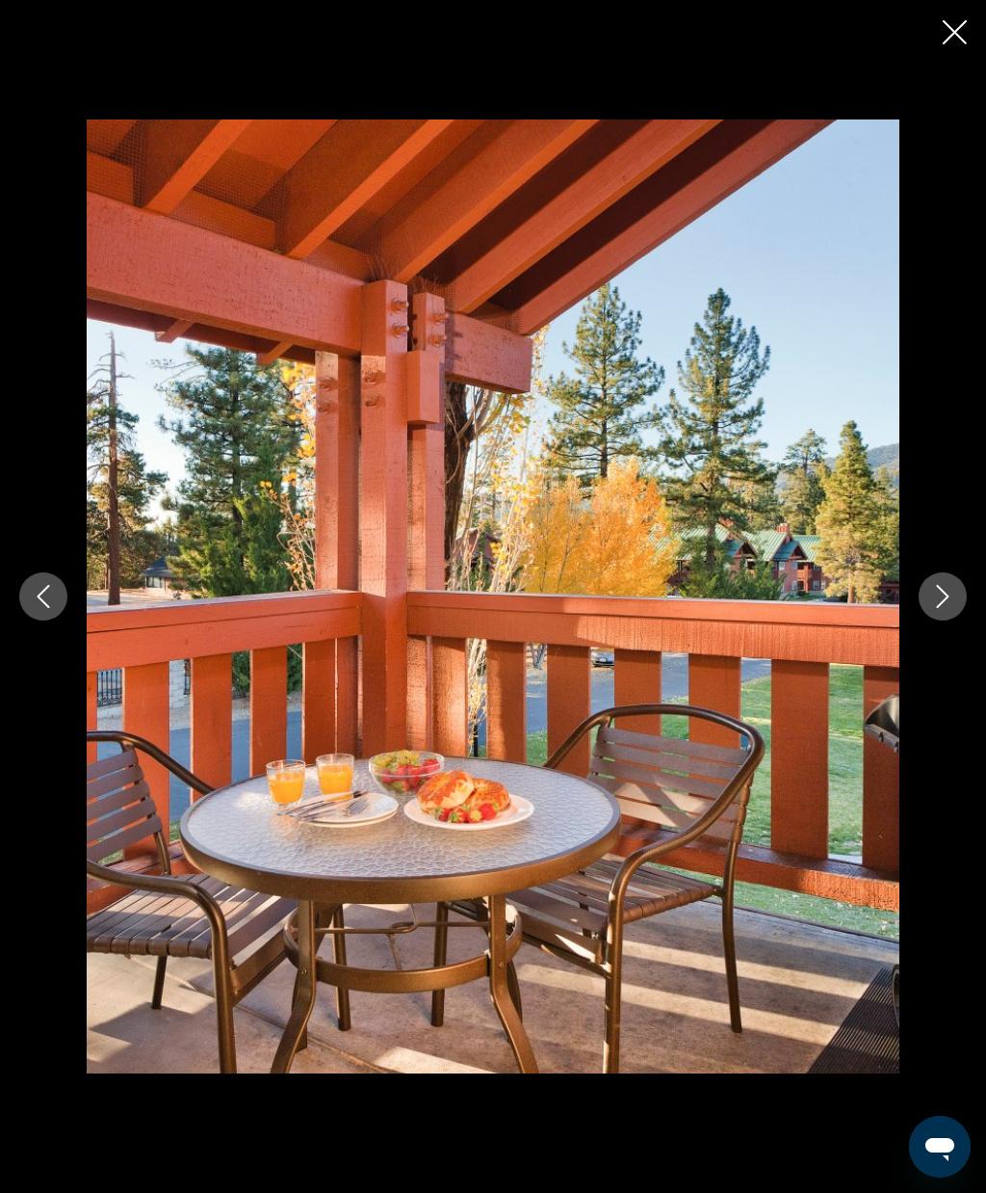
click at [939, 596] on icon "Next image" at bounding box center [943, 596] width 23 height 23
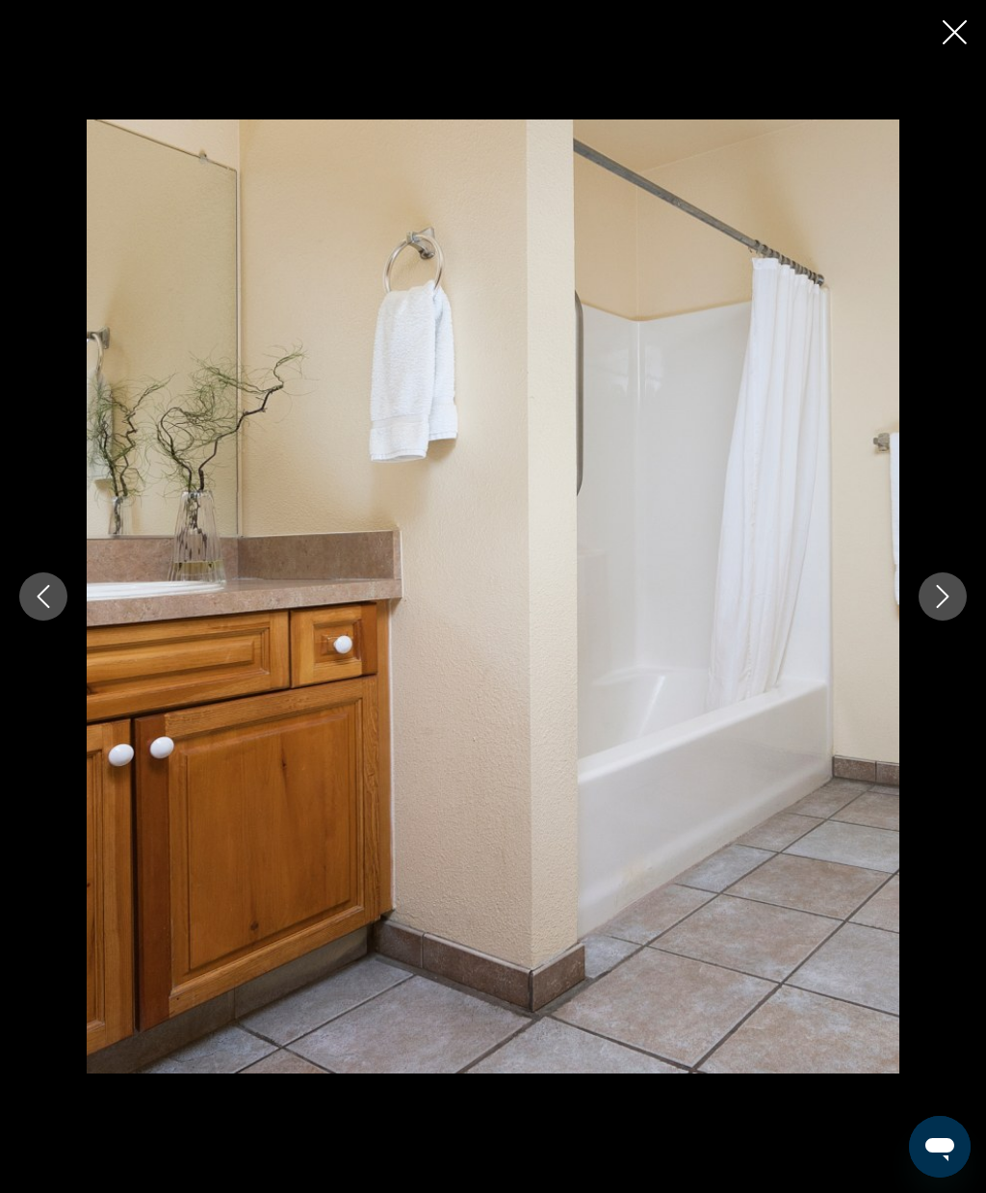
click at [946, 601] on icon "Next image" at bounding box center [943, 596] width 23 height 23
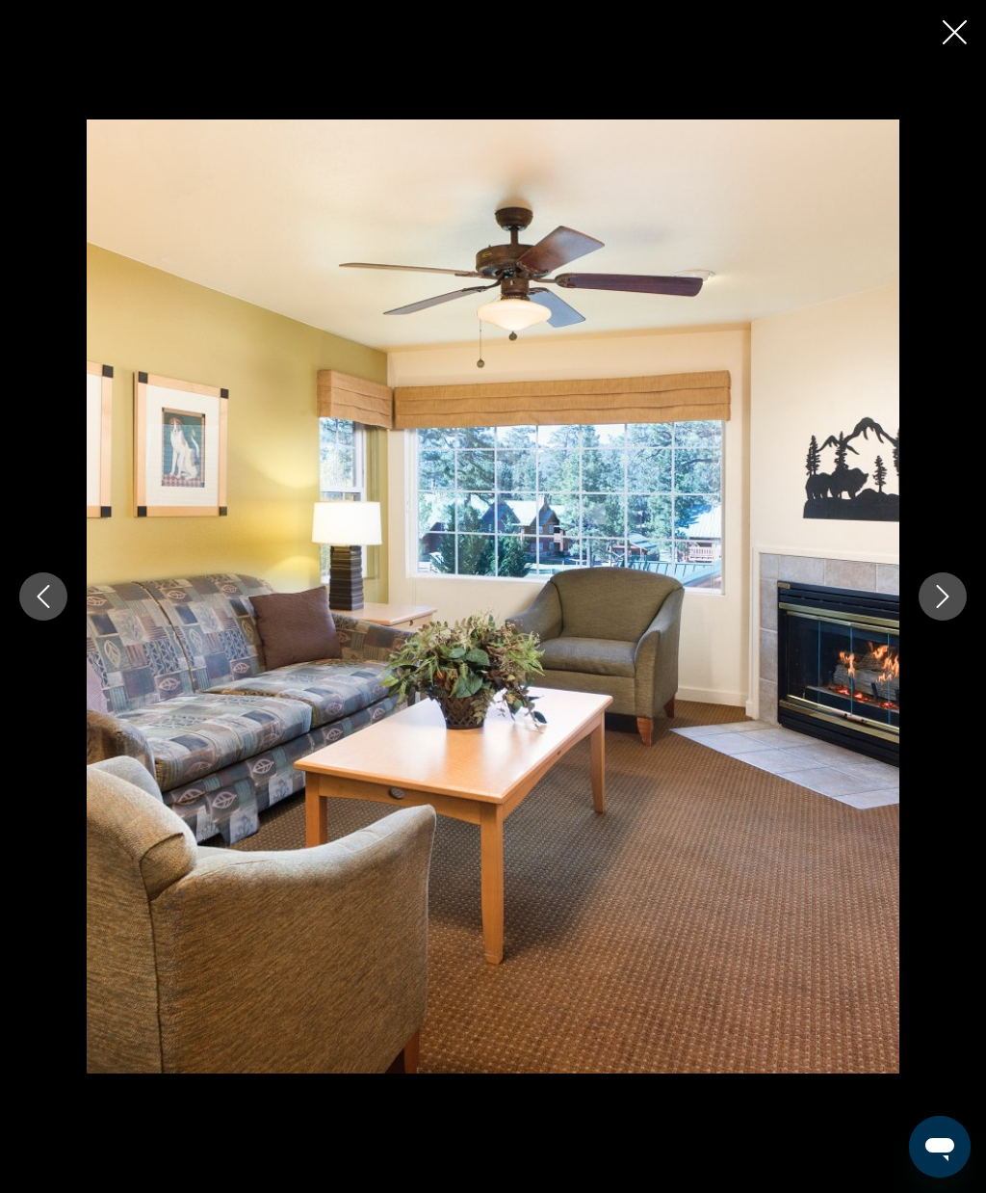
click at [949, 597] on icon "Next image" at bounding box center [943, 596] width 23 height 23
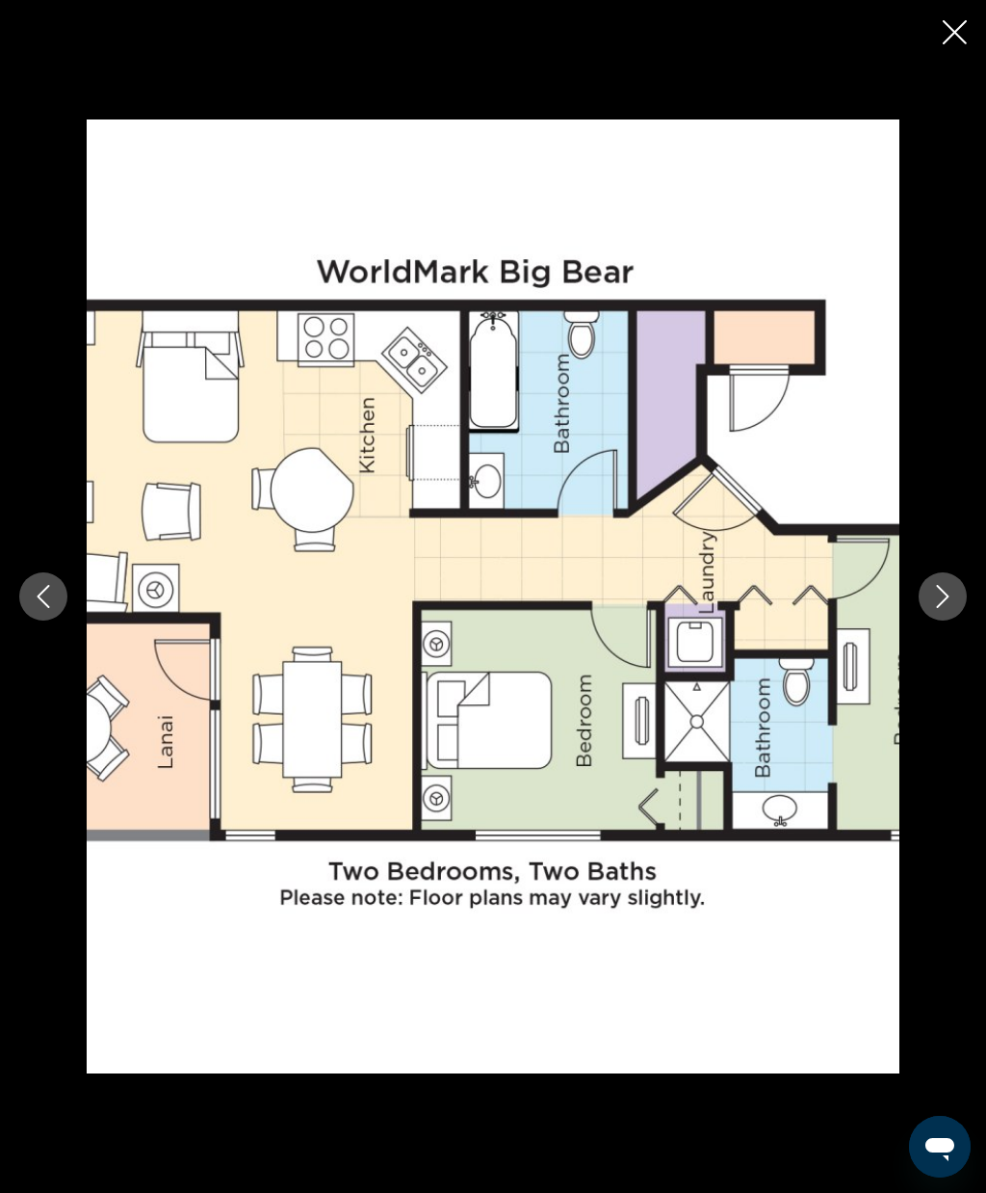
click at [964, 42] on icon "Close slideshow" at bounding box center [955, 32] width 24 height 24
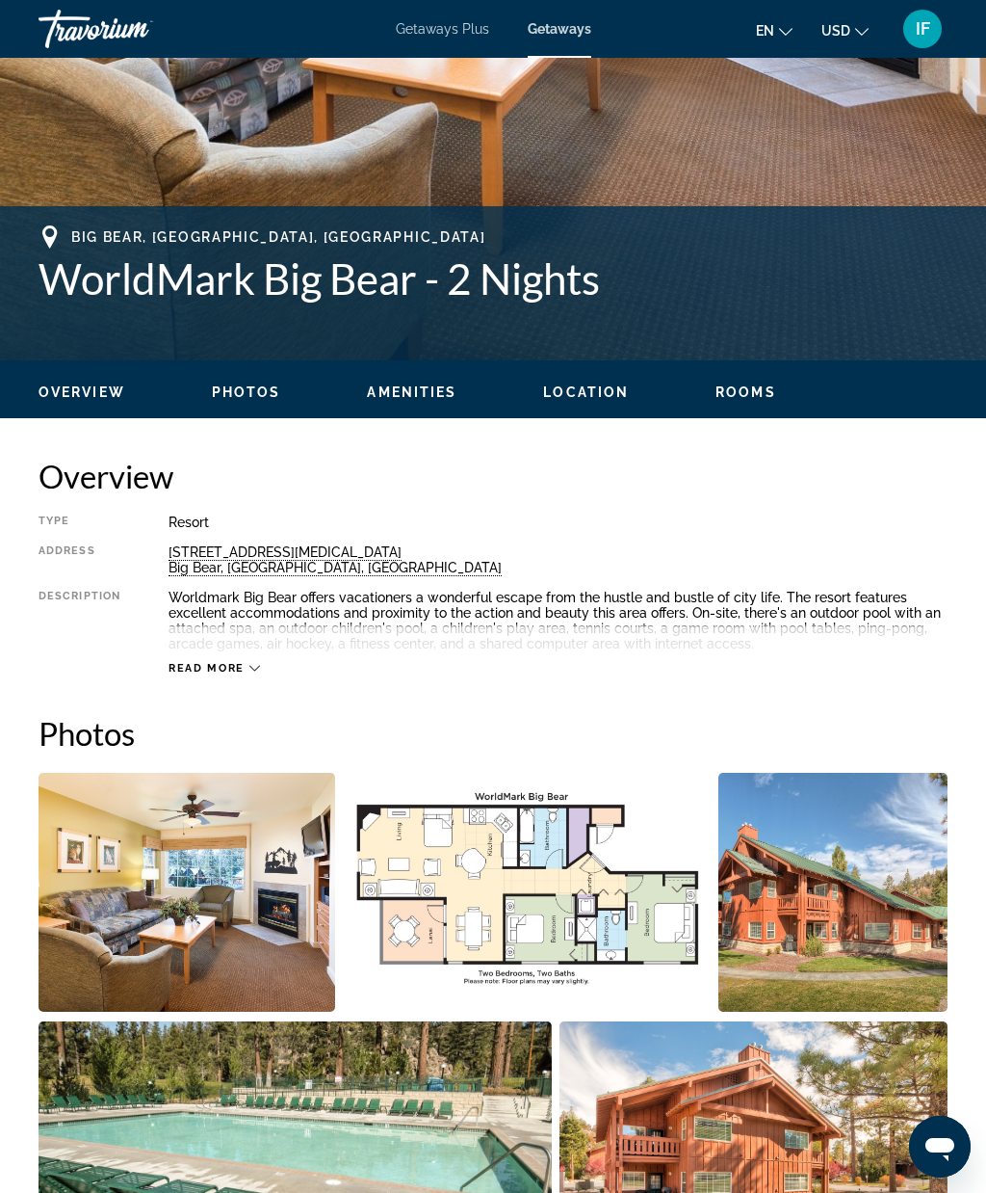
scroll to position [612, 0]
click at [190, 557] on div "240 Starvation Flats Road Big Bear, CA, USA" at bounding box center [558, 560] width 779 height 31
click at [220, 572] on div "240 Starvation Flats Road Big Bear, CA, USA" at bounding box center [558, 560] width 779 height 31
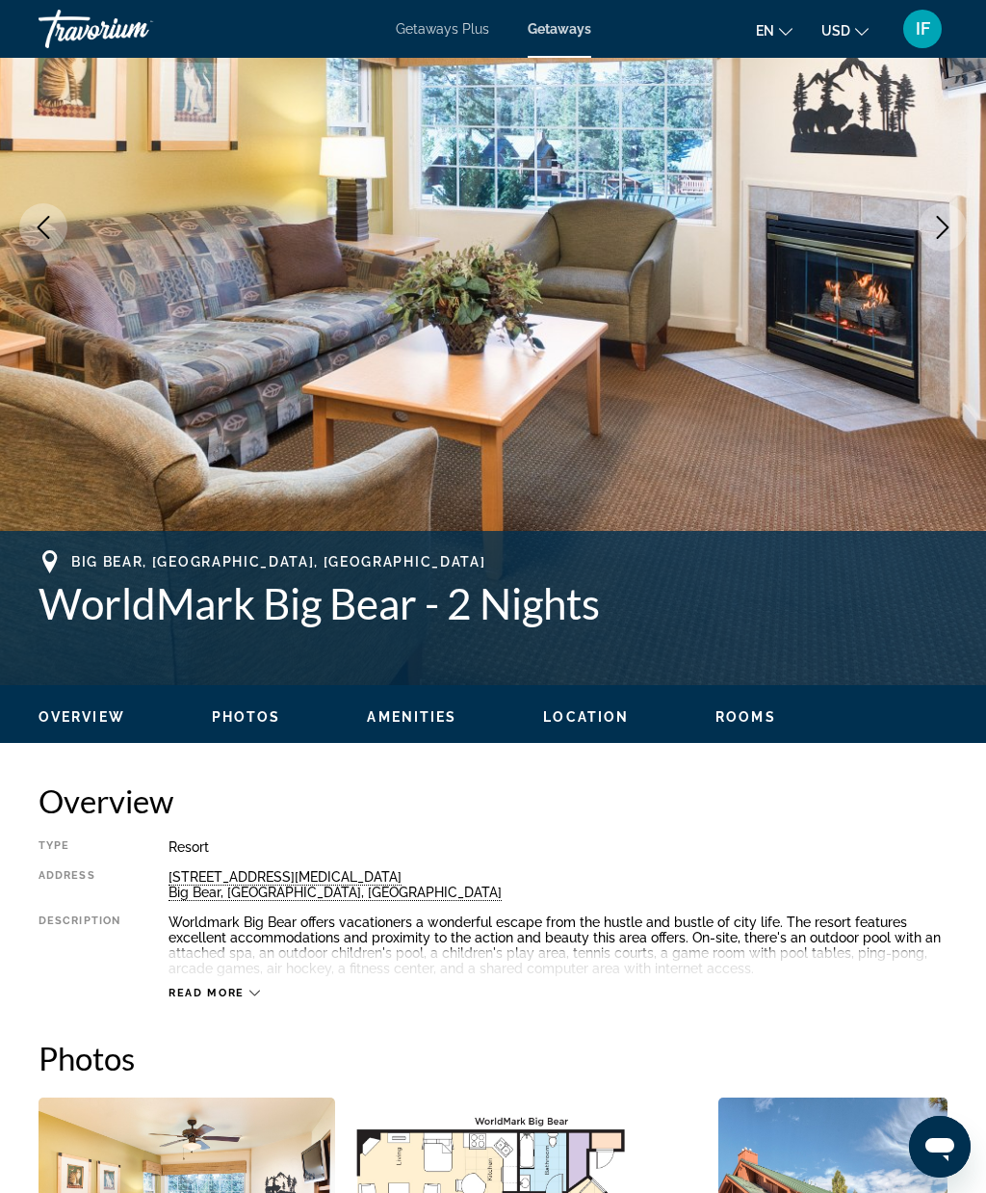
scroll to position [289, 0]
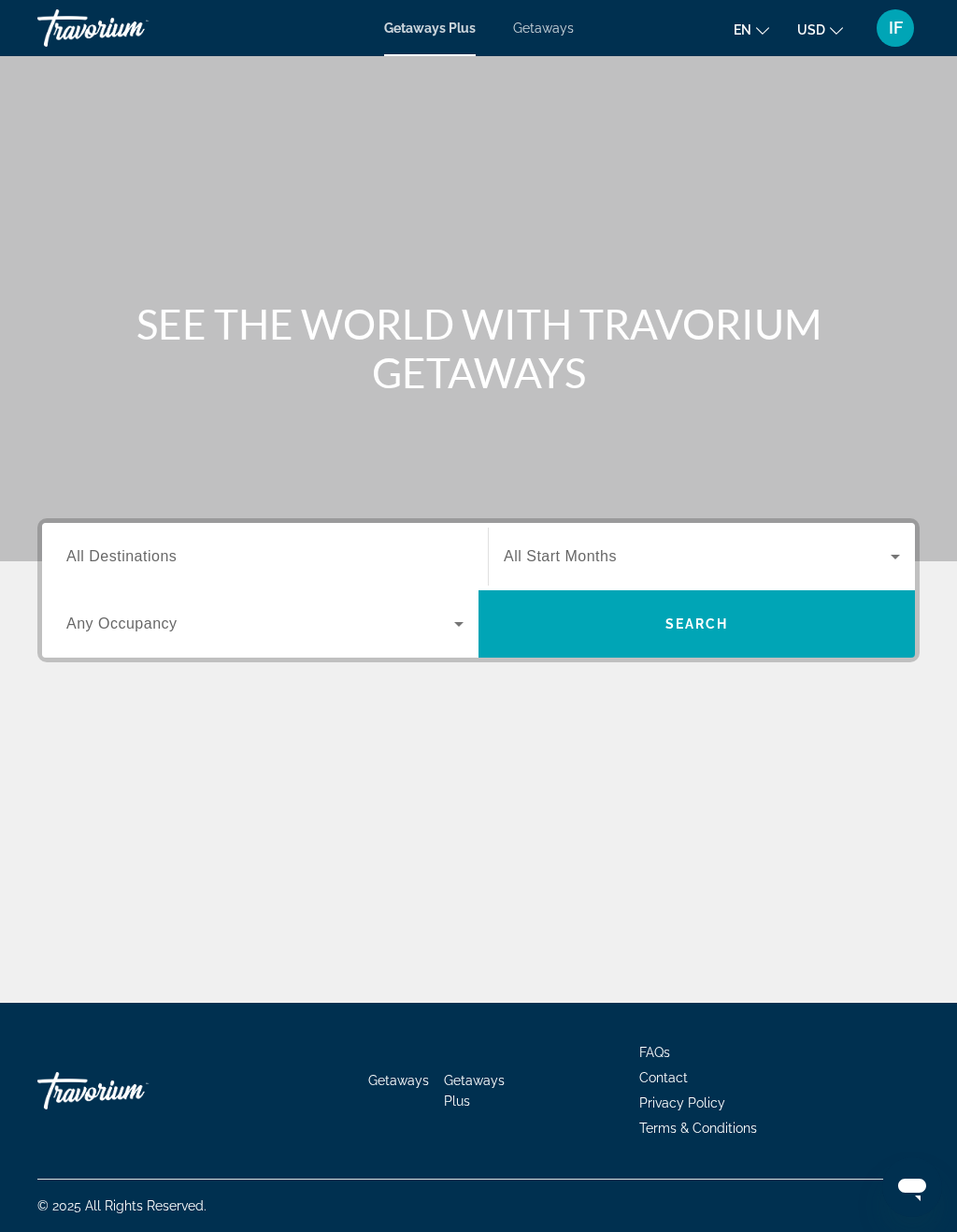
click at [532, 30] on span "Getaways" at bounding box center [544, 27] width 61 height 15
click at [344, 549] on input "Destination All Destinations" at bounding box center [264, 557] width 397 height 22
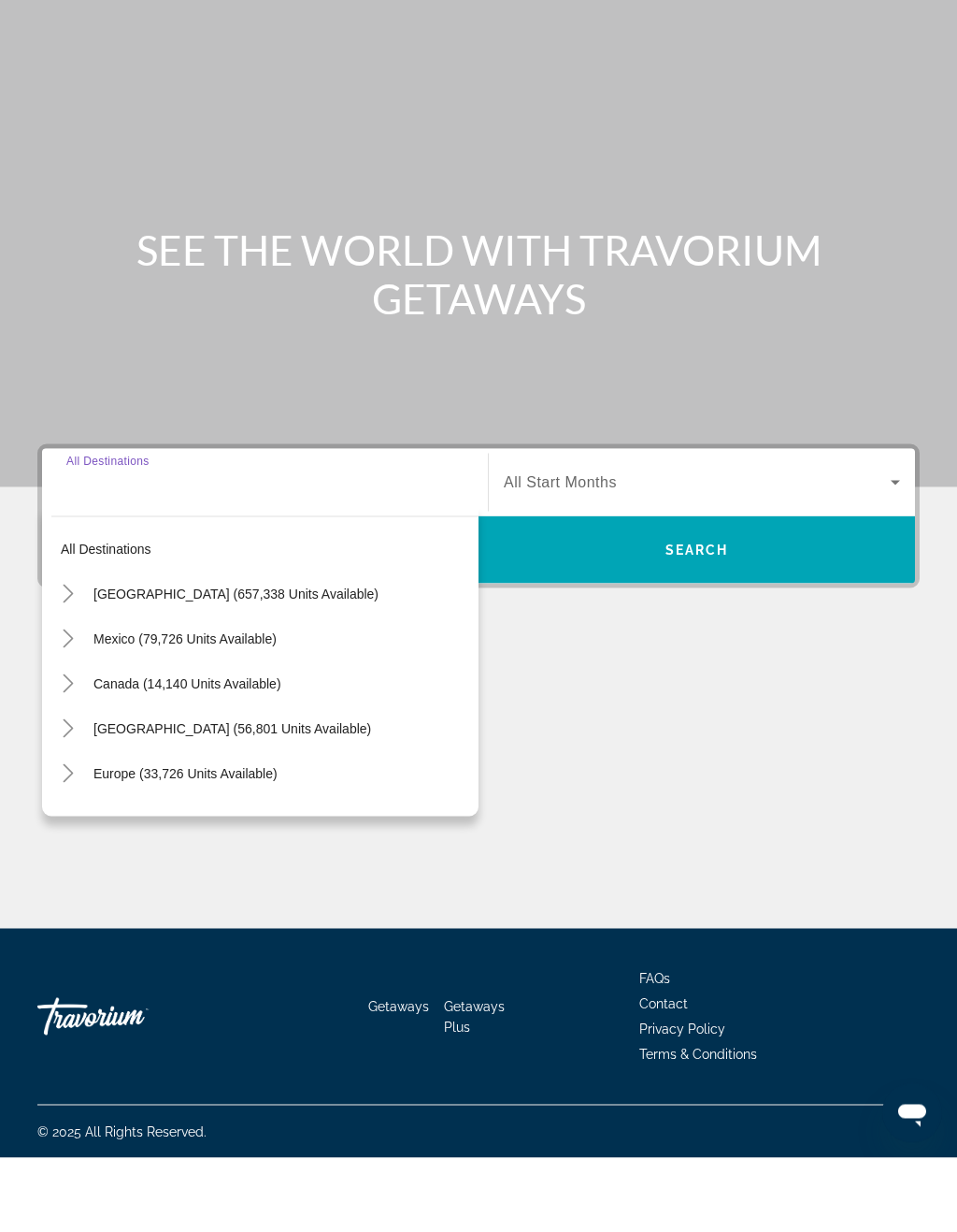
scroll to position [46, 0]
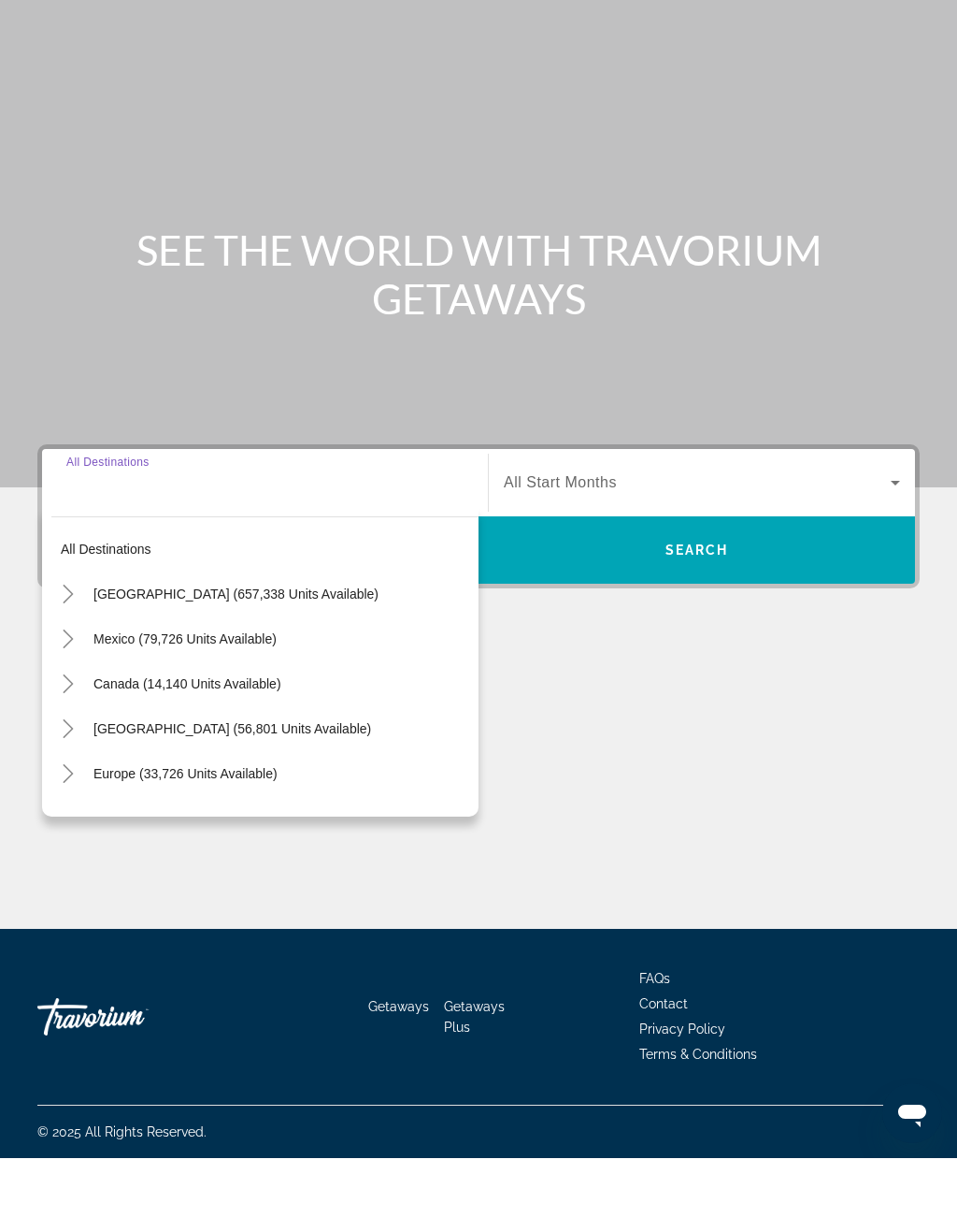
click at [311, 660] on span "[GEOGRAPHIC_DATA] (657,338 units available)" at bounding box center [236, 667] width 285 height 15
type input "**********"
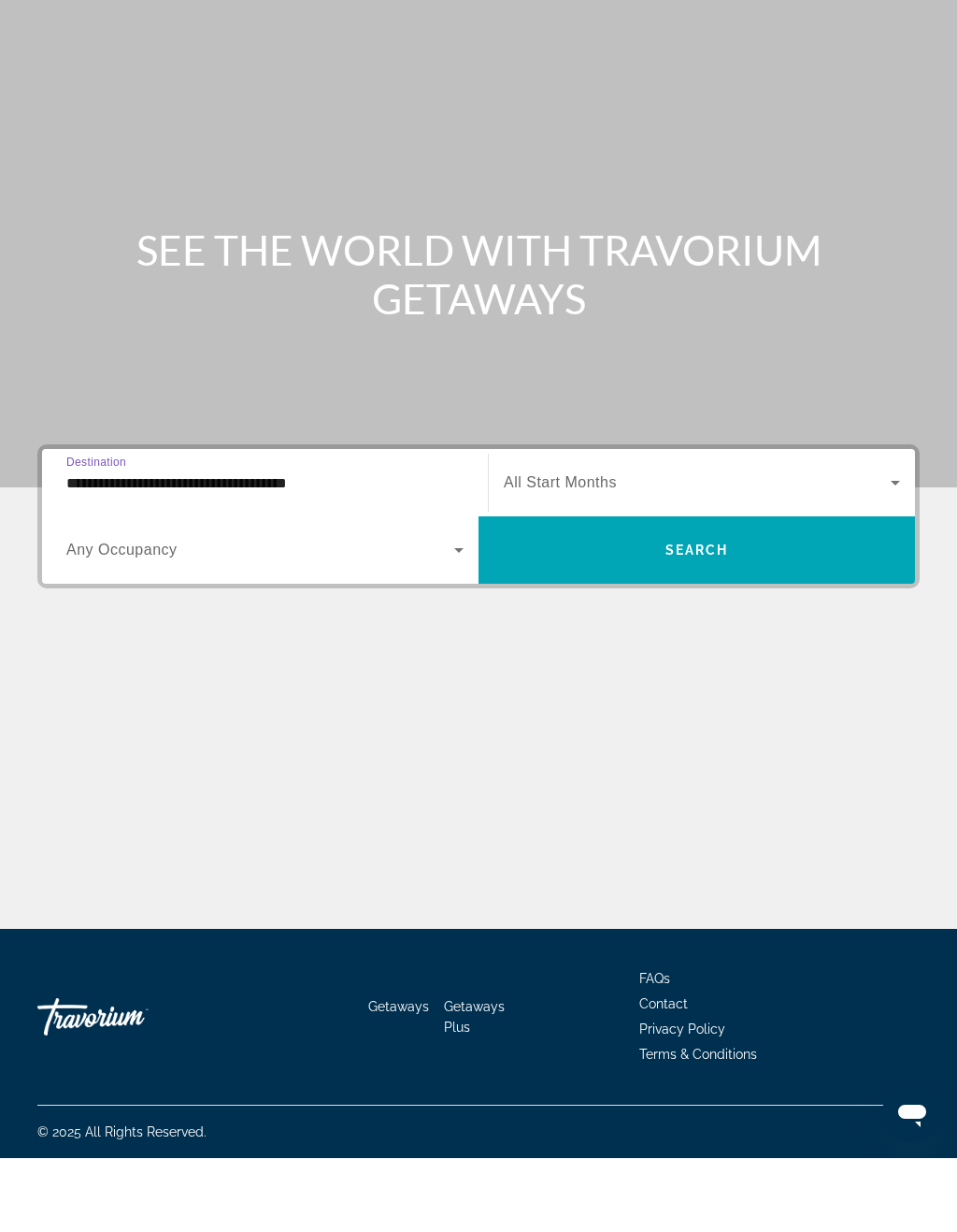
click at [677, 546] on span "Search widget" at bounding box center [697, 556] width 387 height 22
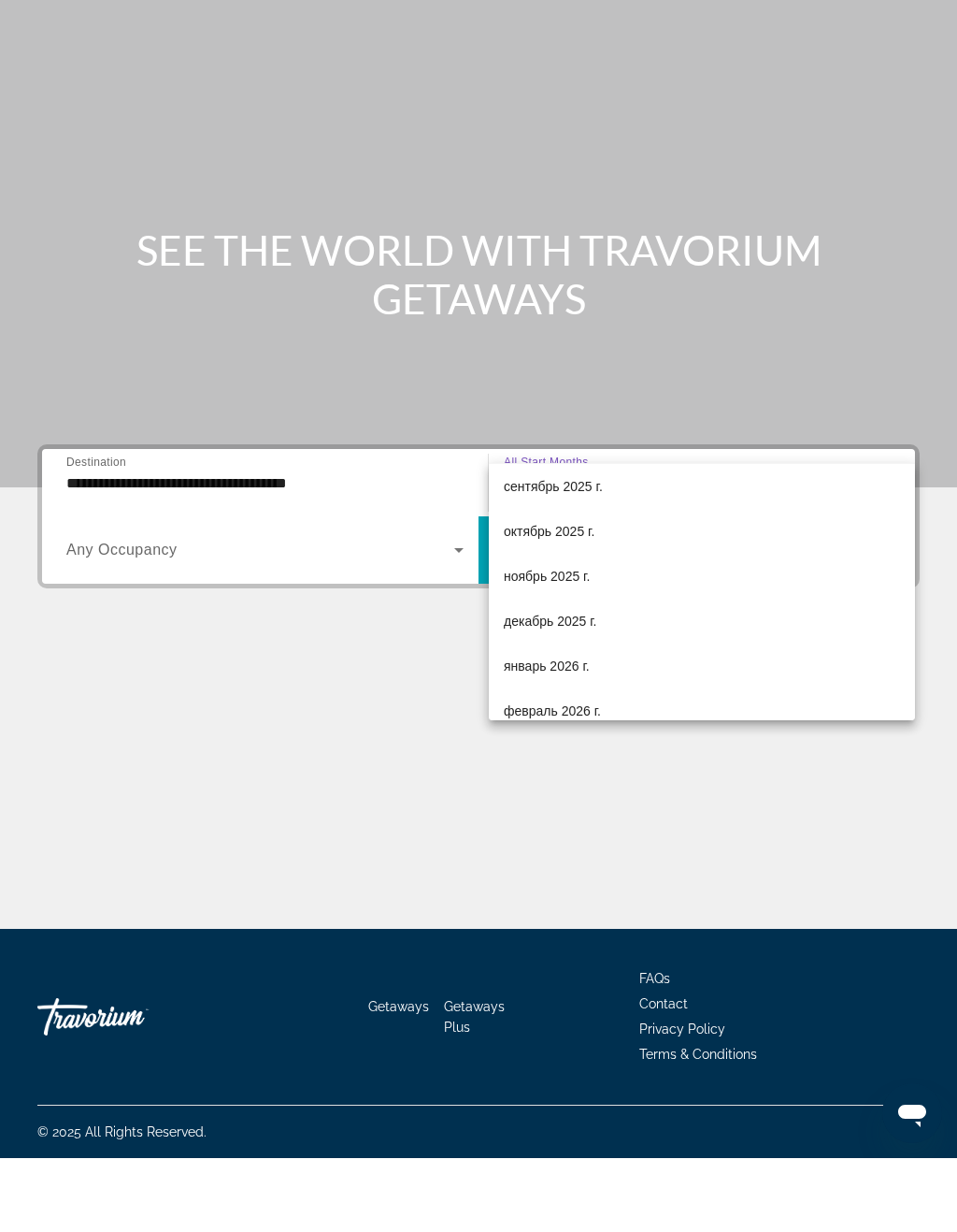
scroll to position [50, 0]
click at [571, 595] on span "октябрь 2025 г." at bounding box center [548, 606] width 90 height 22
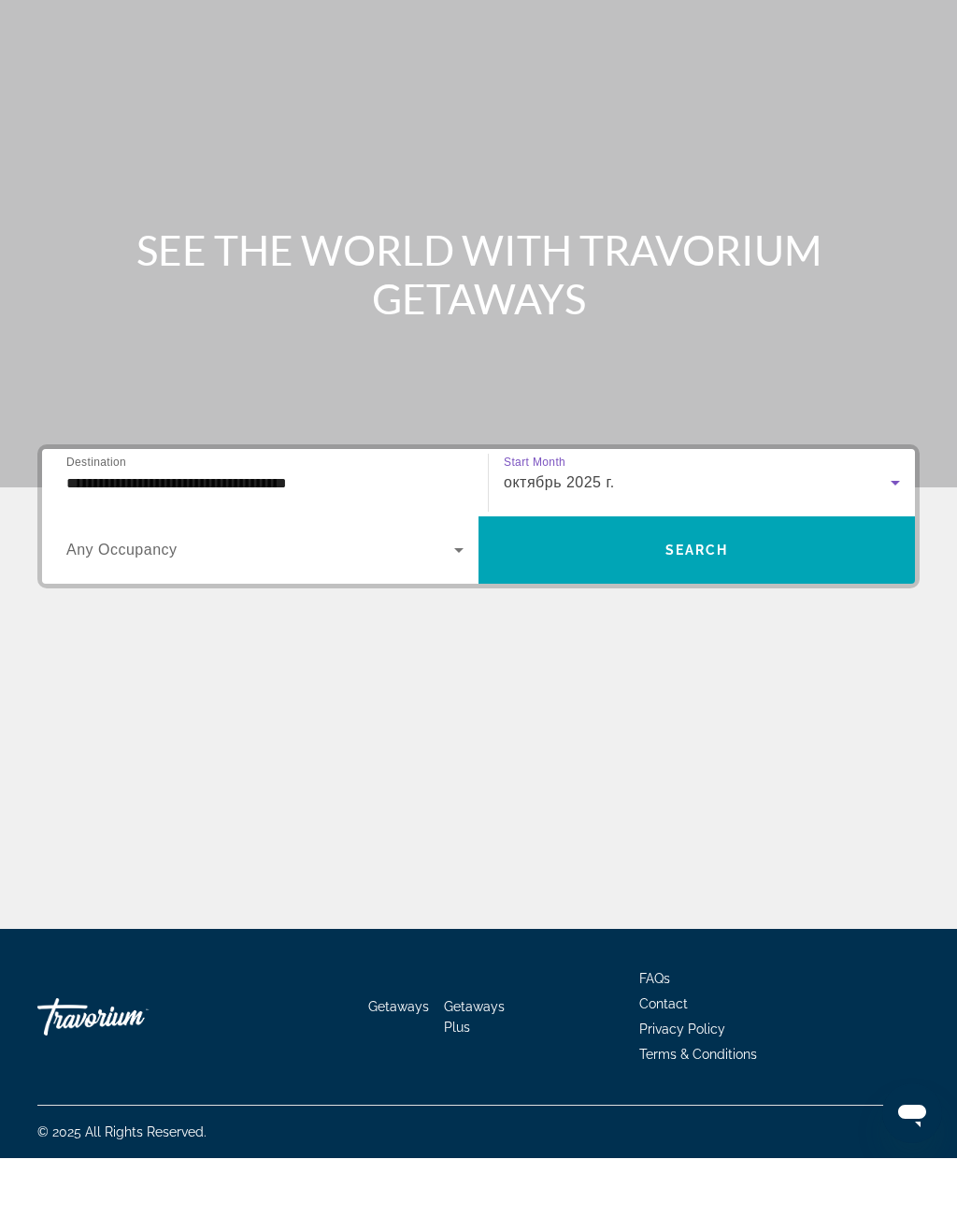
click at [641, 601] on span "Search widget" at bounding box center [697, 623] width 437 height 45
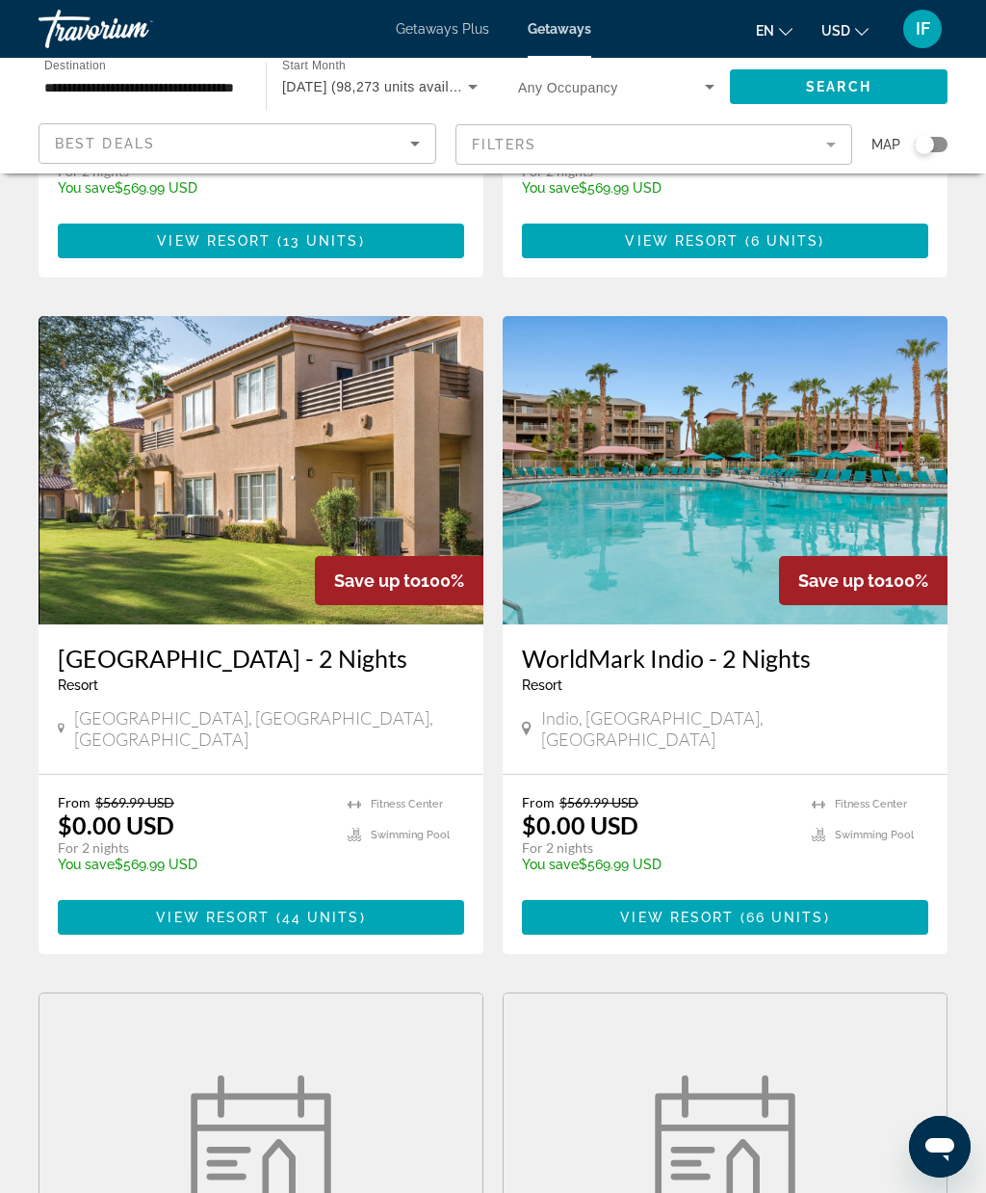
scroll to position [2014, 0]
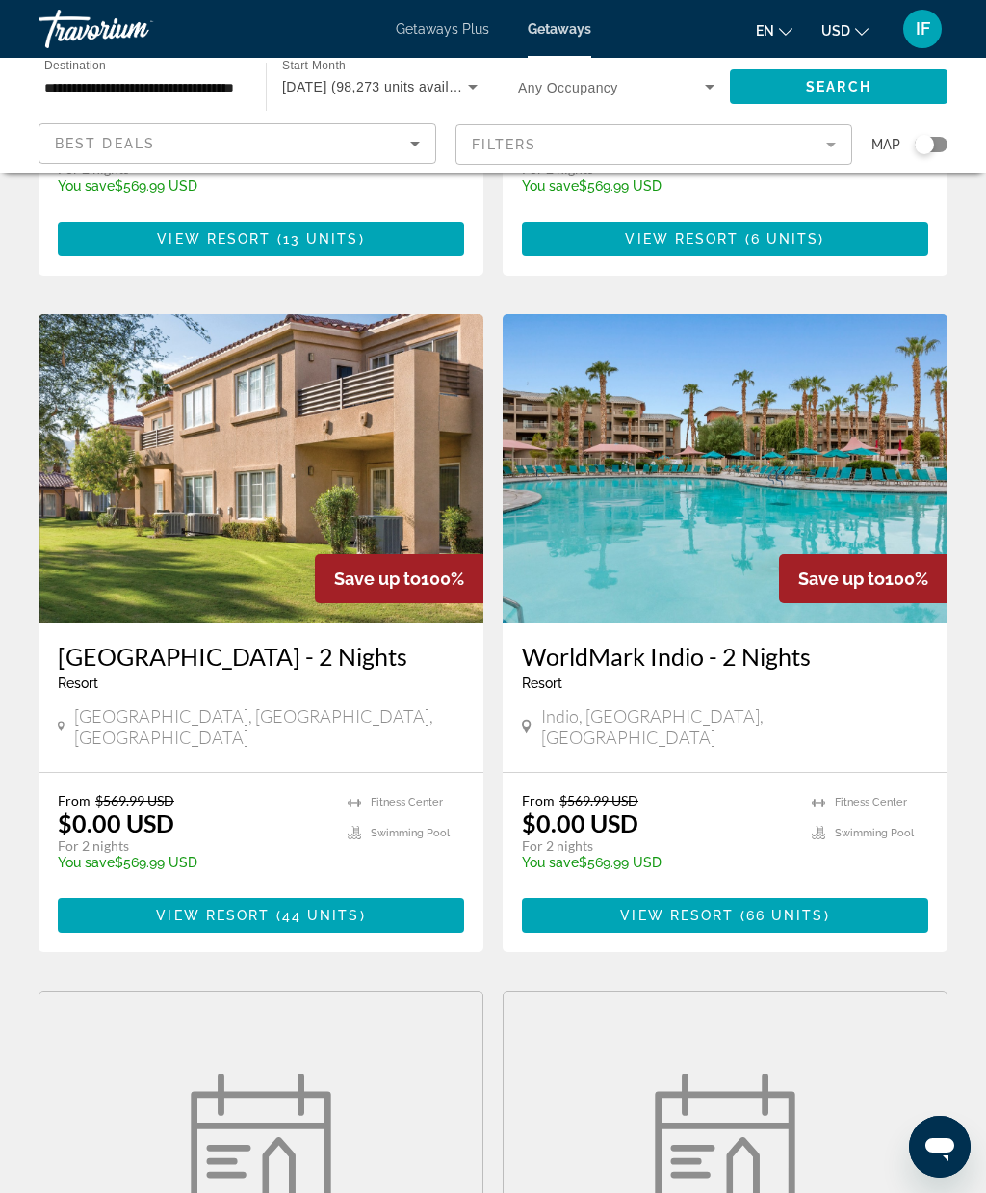
click at [272, 515] on img "Main content" at bounding box center [261, 468] width 445 height 308
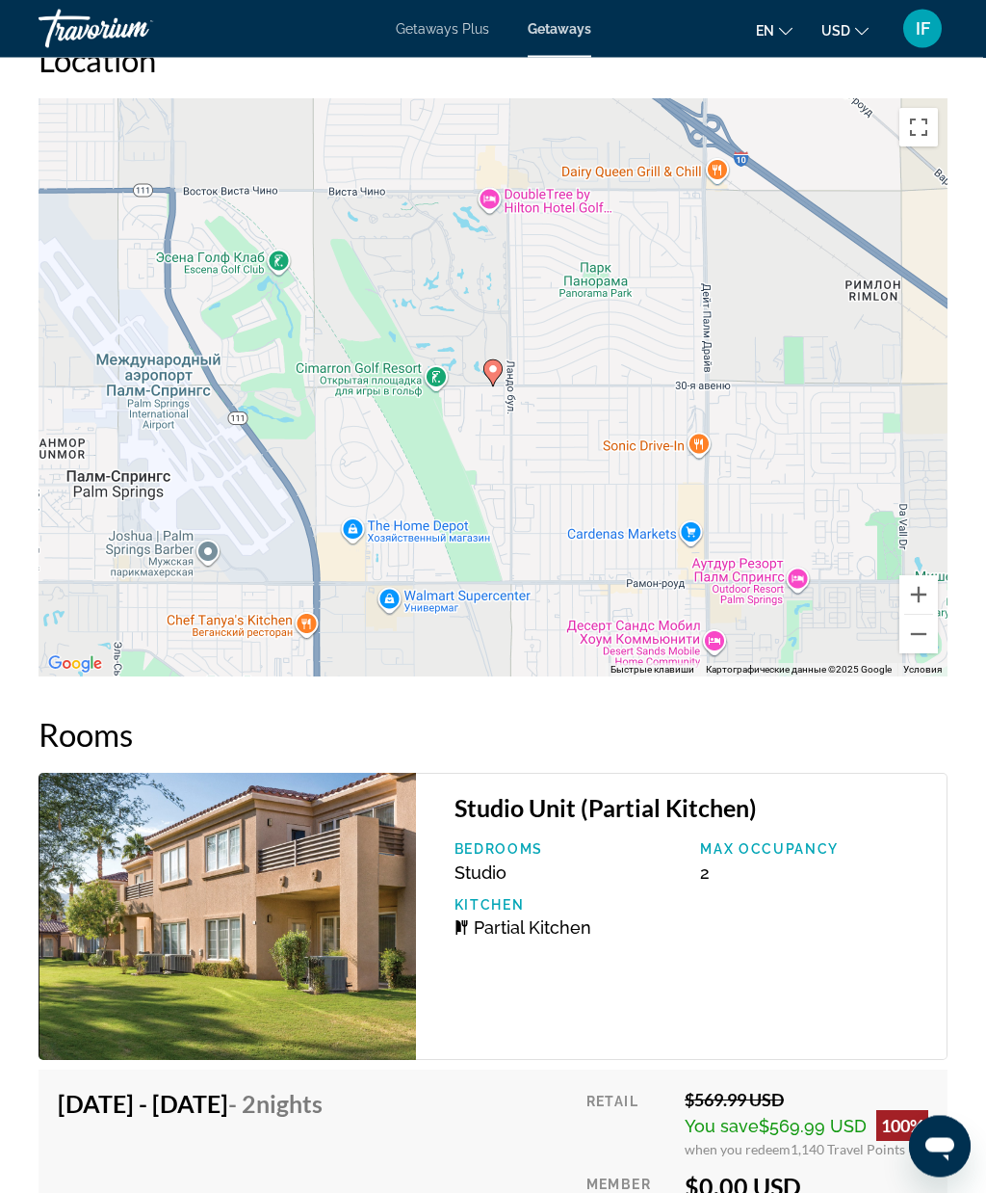
scroll to position [3211, 0]
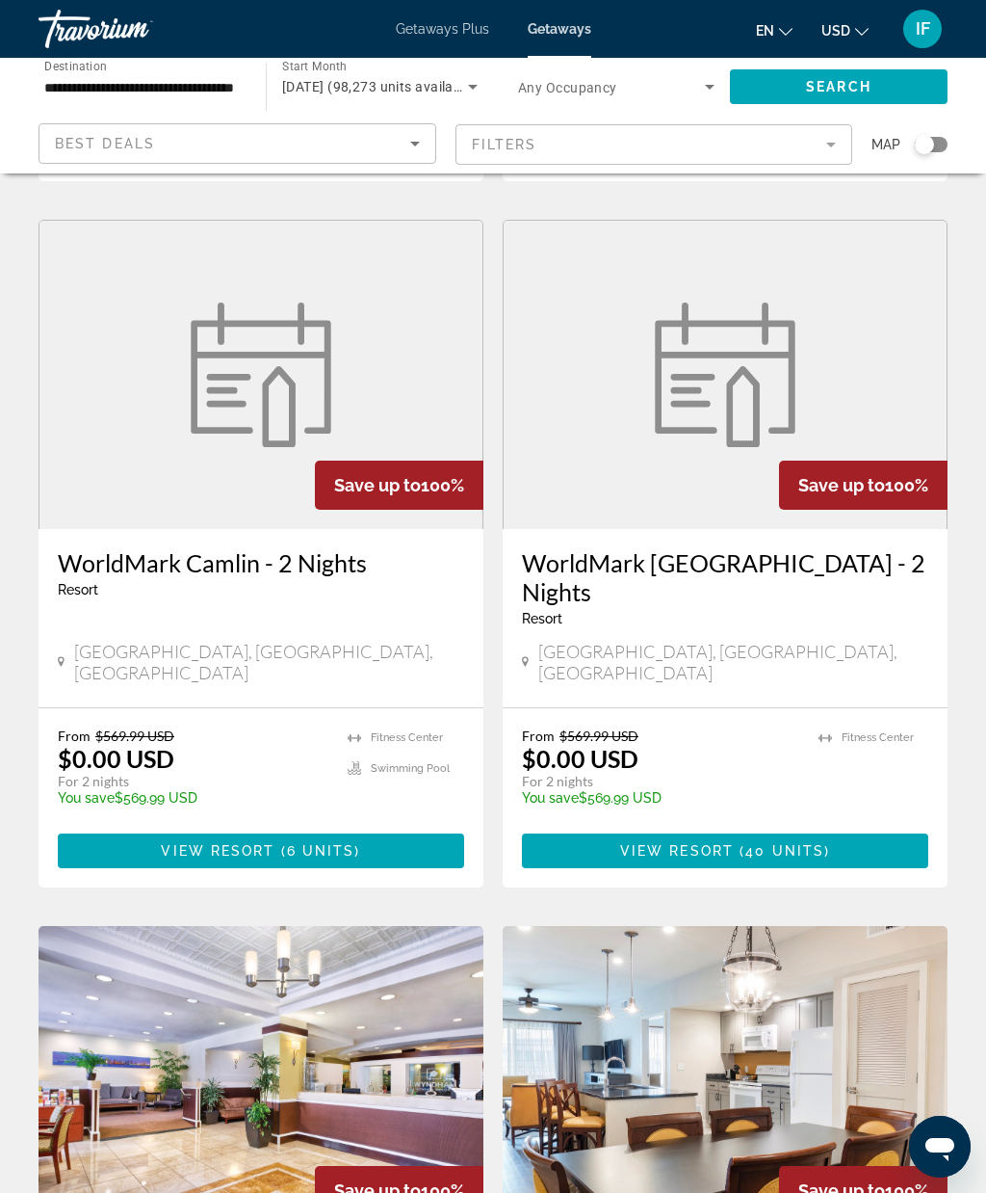
scroll to position [2792, 0]
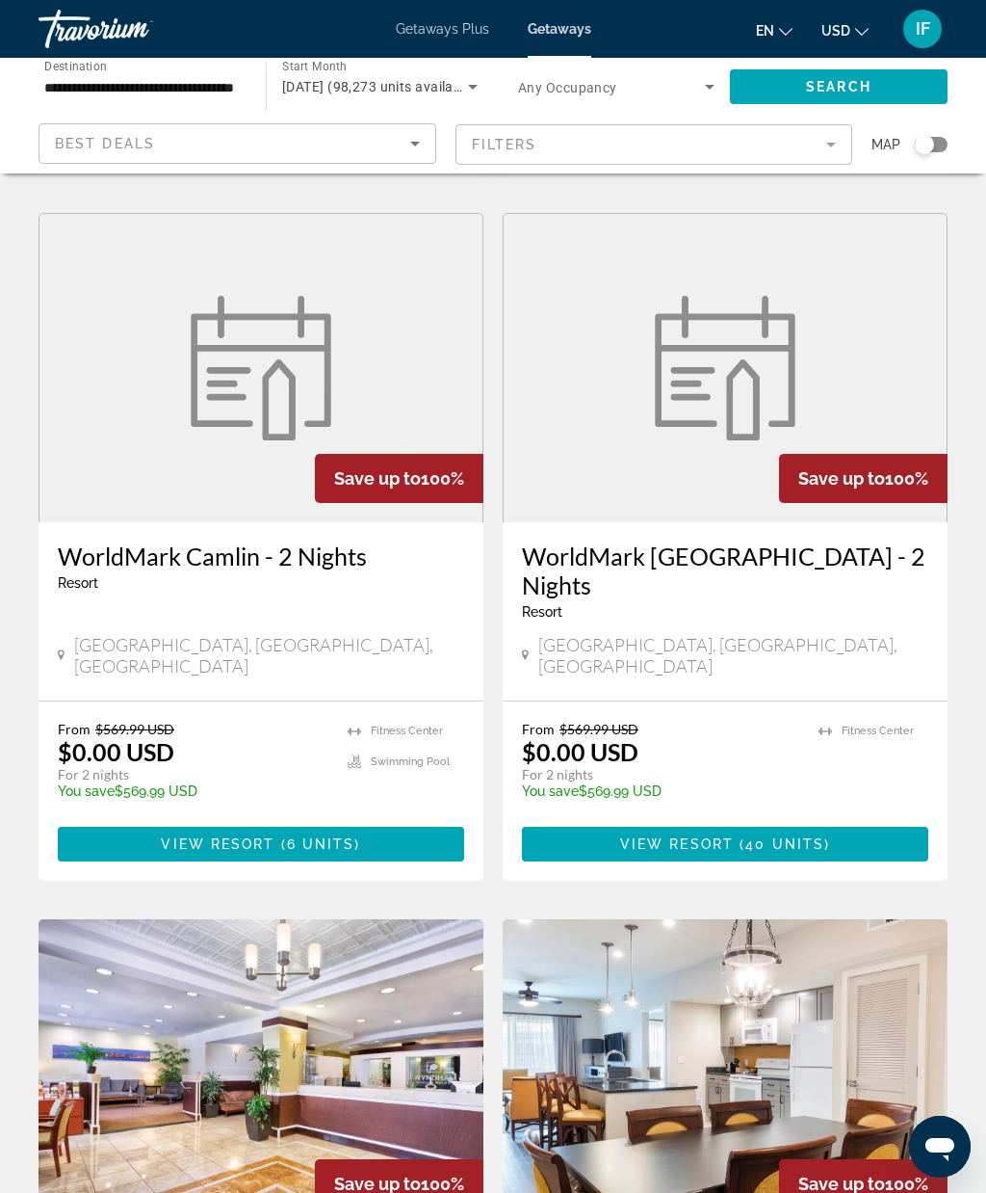
click at [832, 159] on mat-form-field "Filters" at bounding box center [655, 144] width 398 height 40
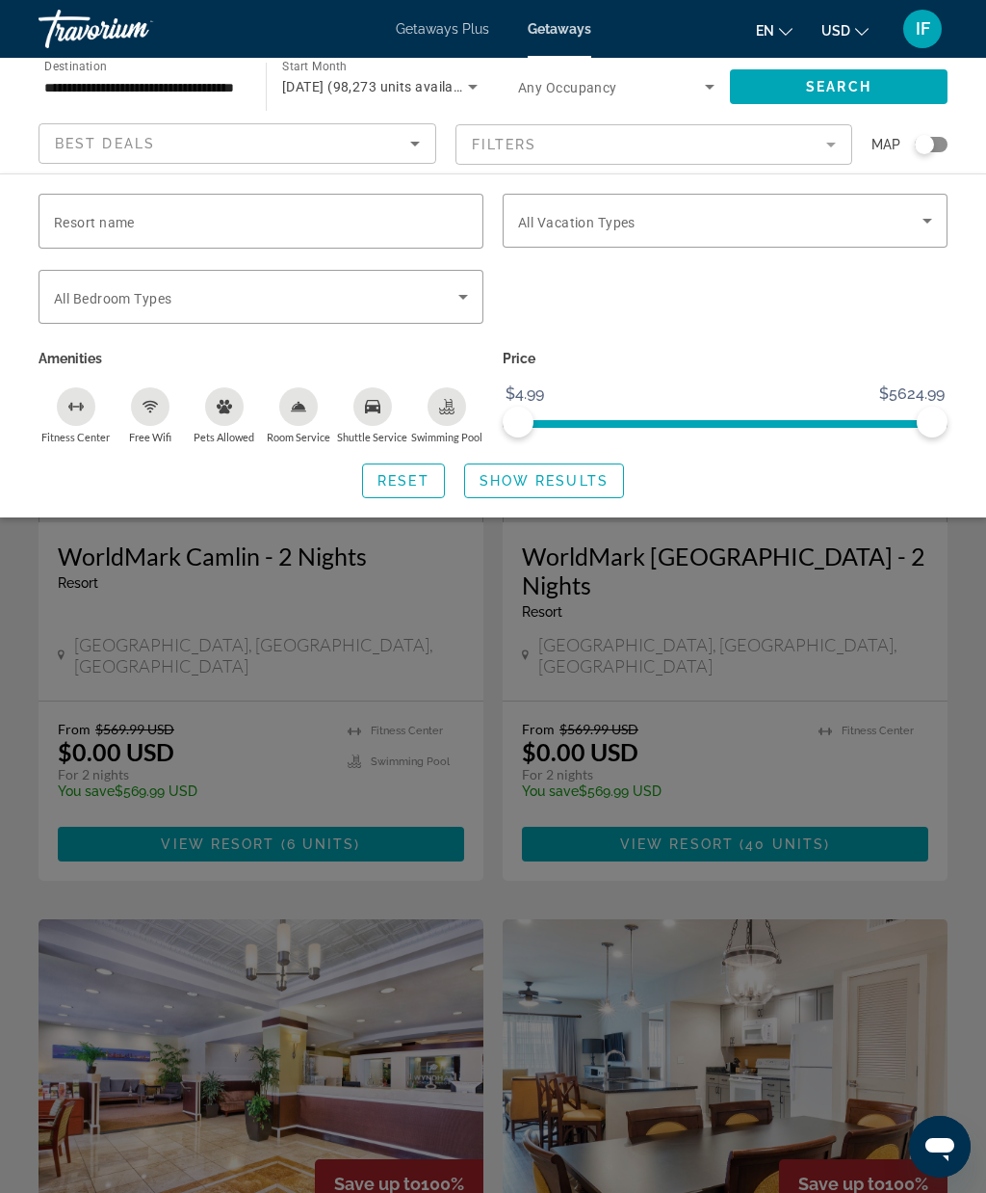
click at [469, 297] on icon "Search widget" at bounding box center [463, 296] width 23 height 23
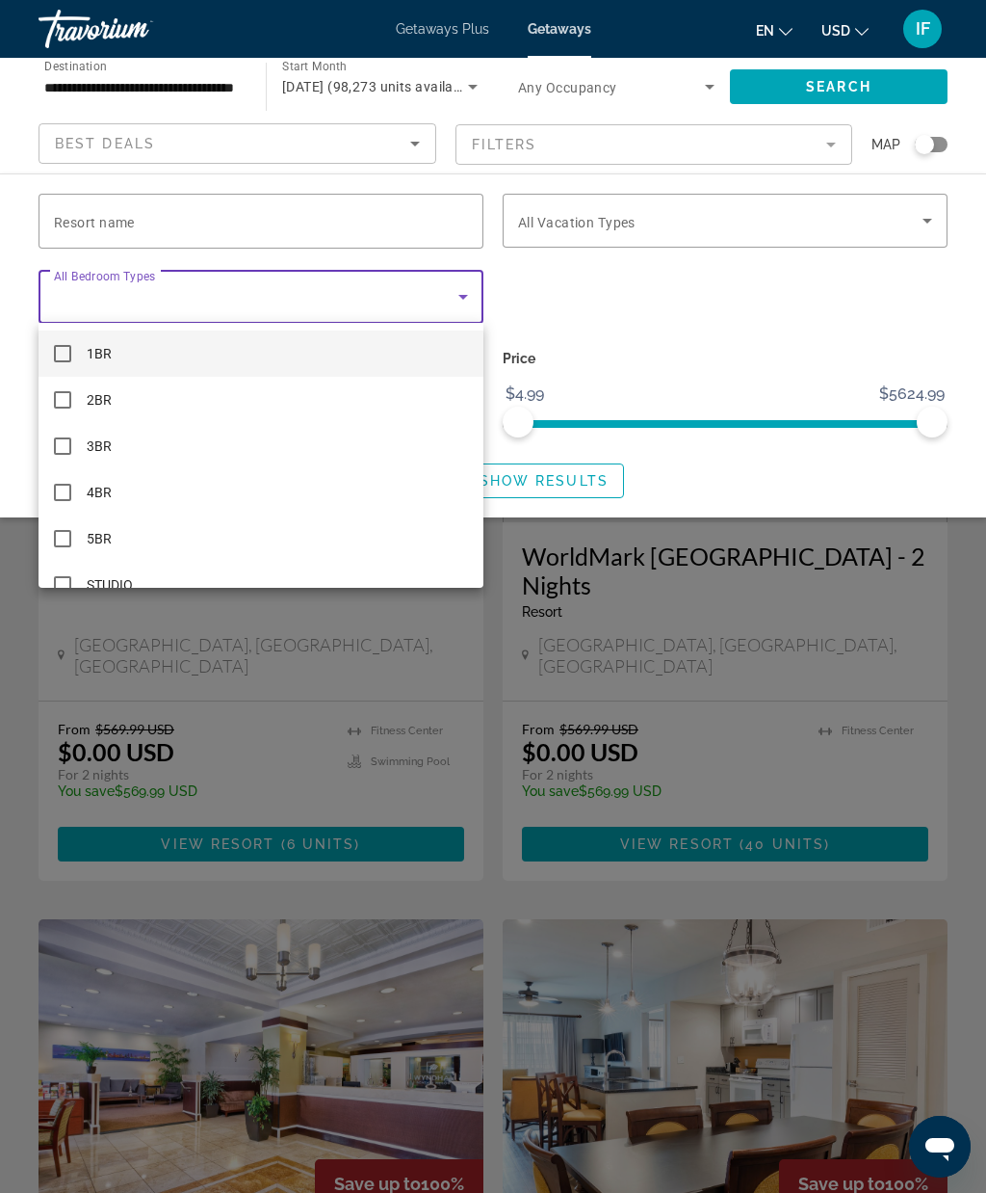
click at [467, 298] on div at bounding box center [493, 596] width 986 height 1193
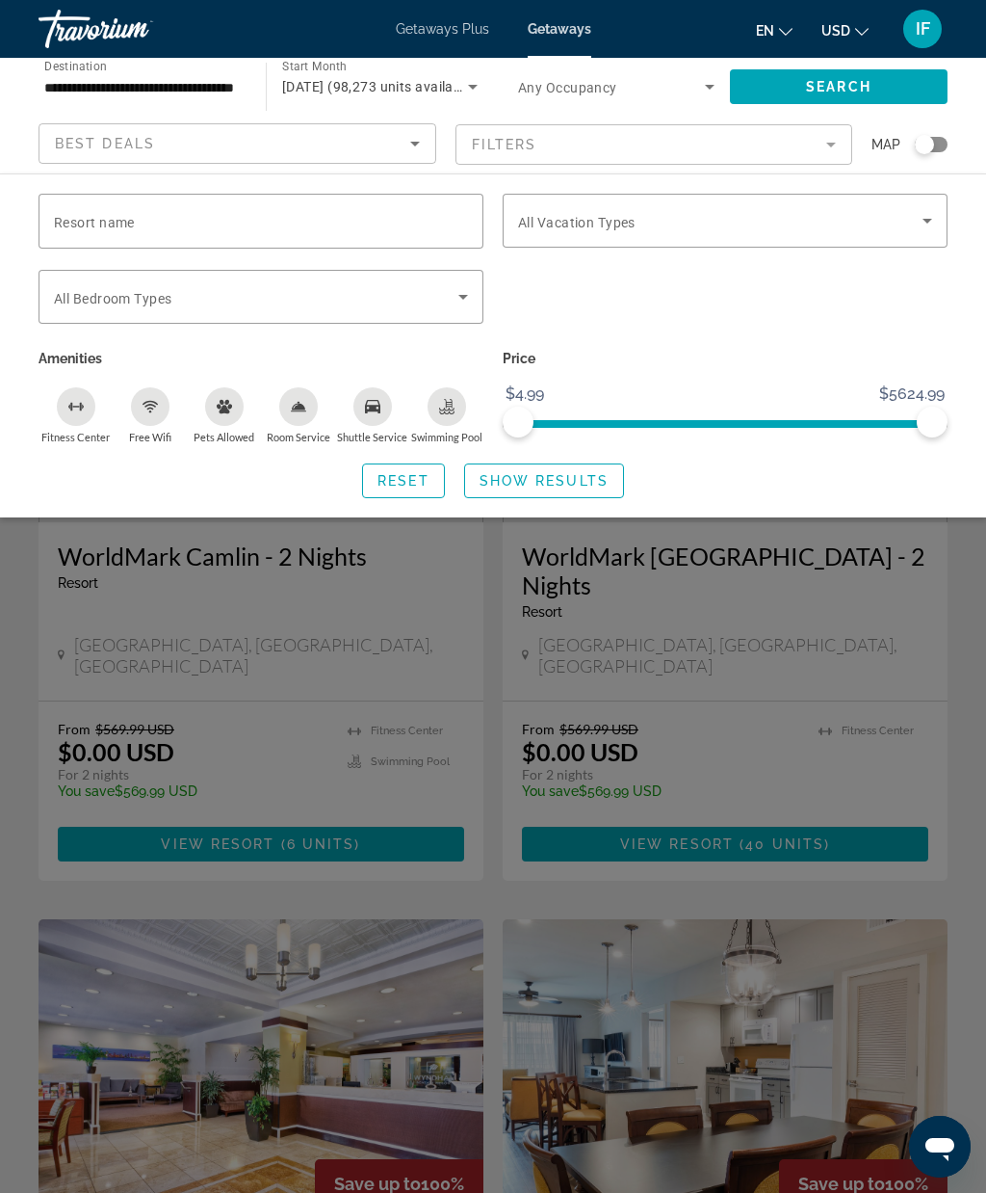
click at [921, 223] on icon "Search widget" at bounding box center [927, 220] width 23 height 23
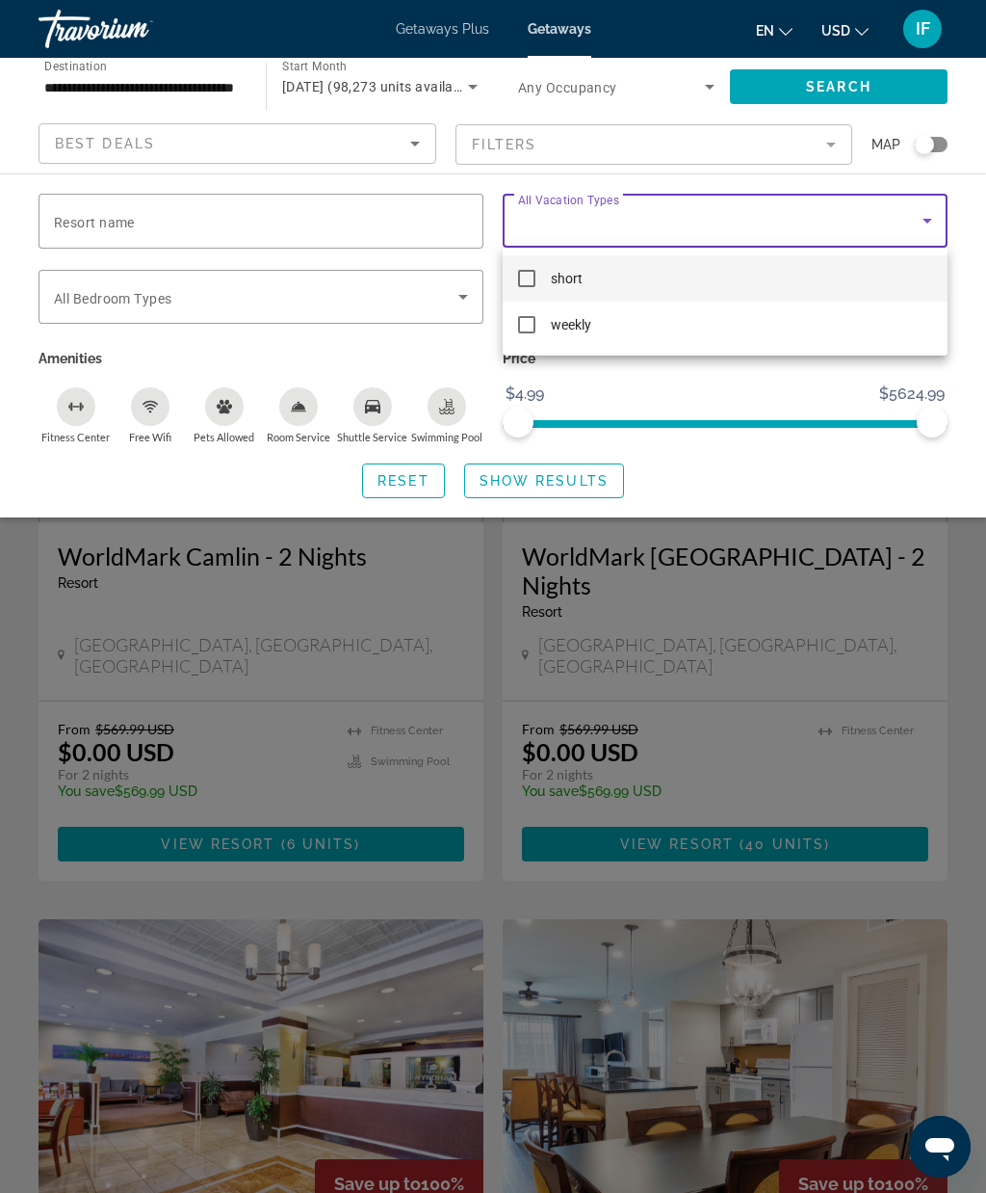
click at [922, 213] on div at bounding box center [493, 596] width 986 height 1193
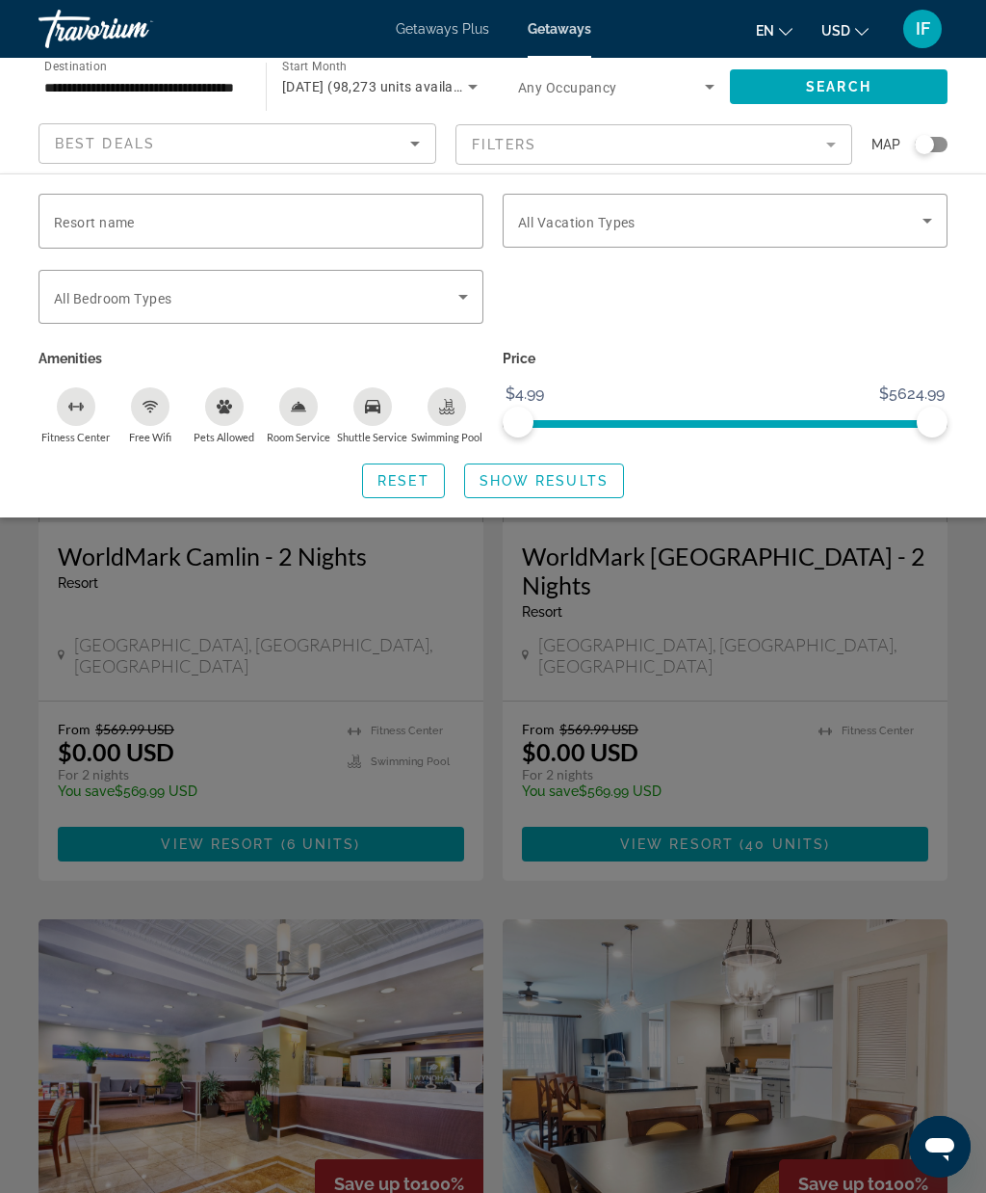
click at [465, 291] on icon "Search widget" at bounding box center [463, 296] width 23 height 23
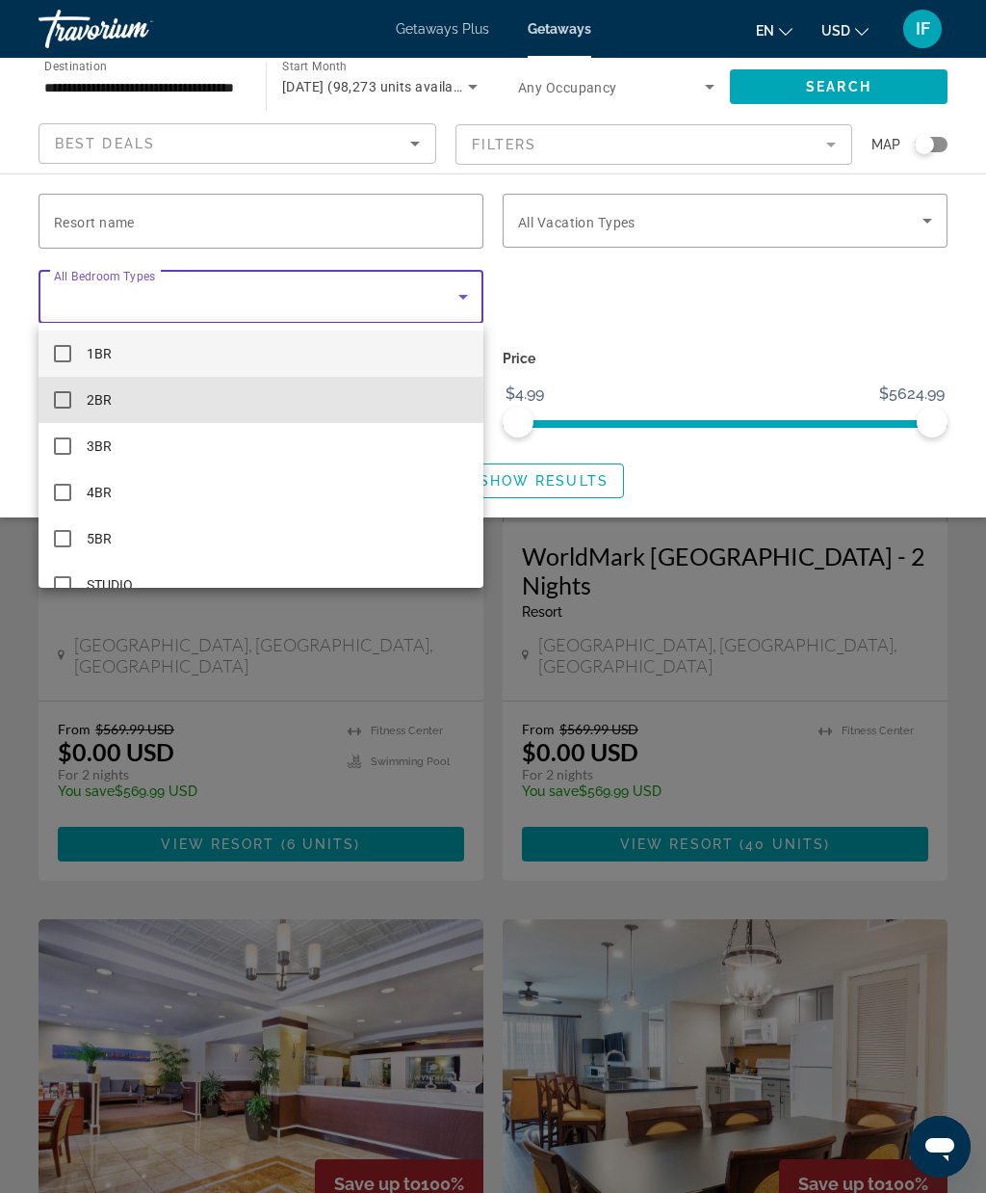
click at [68, 409] on mat-option "2BR" at bounding box center [261, 400] width 445 height 46
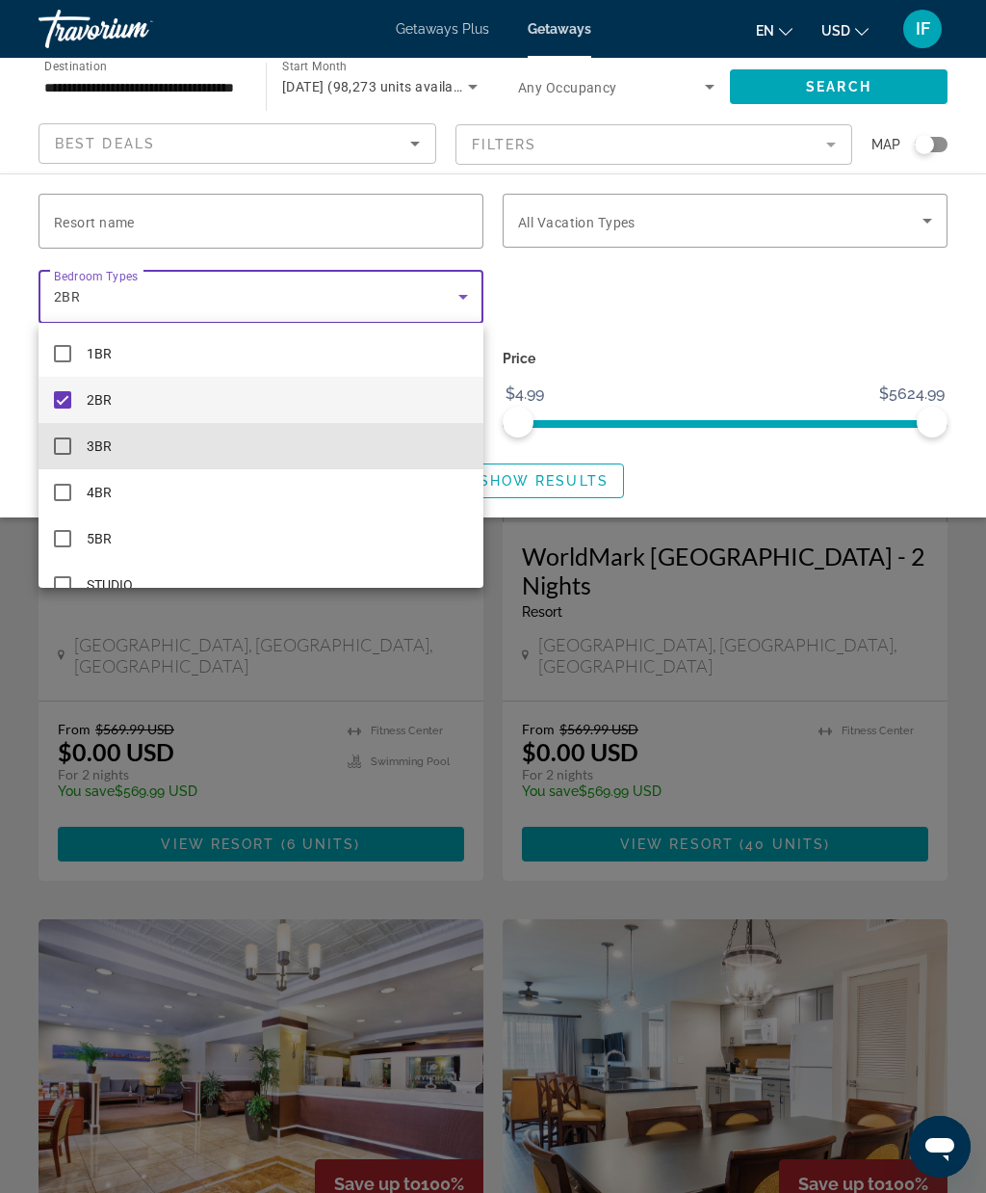
click at [67, 453] on mat-pseudo-checkbox at bounding box center [62, 445] width 17 height 17
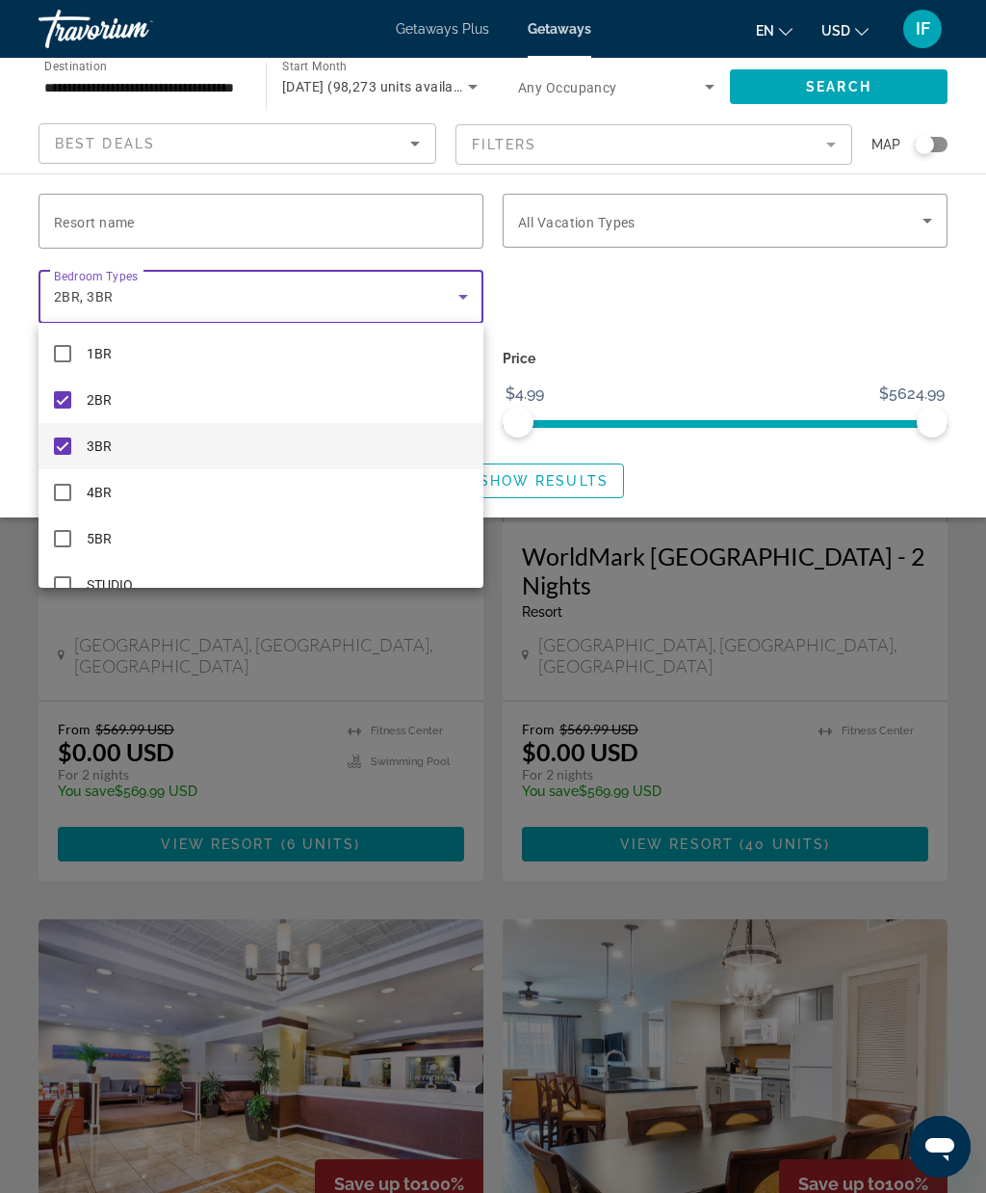
click at [678, 650] on div at bounding box center [493, 596] width 986 height 1193
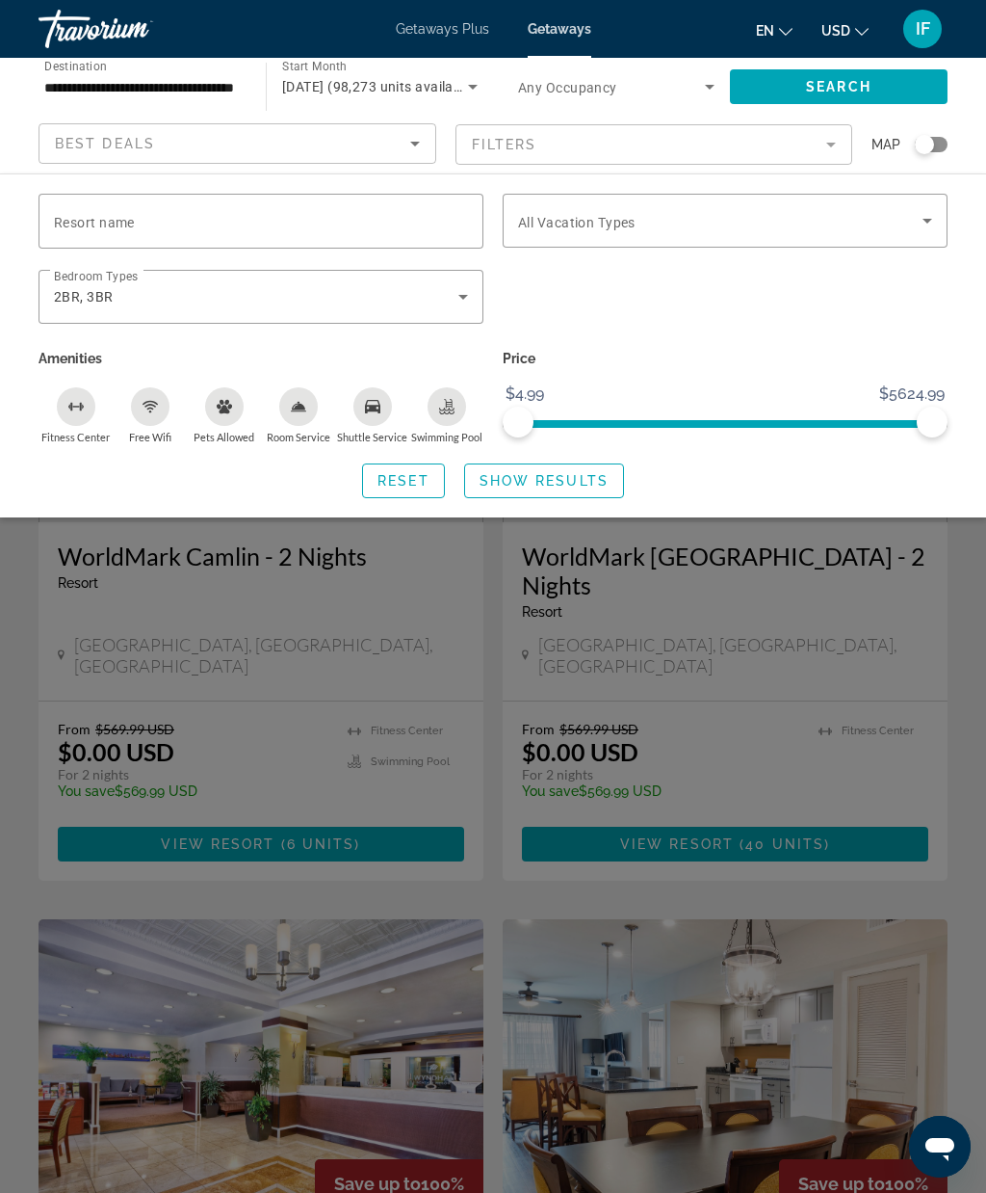
click at [834, 144] on mat-form-field "Filters" at bounding box center [655, 144] width 398 height 40
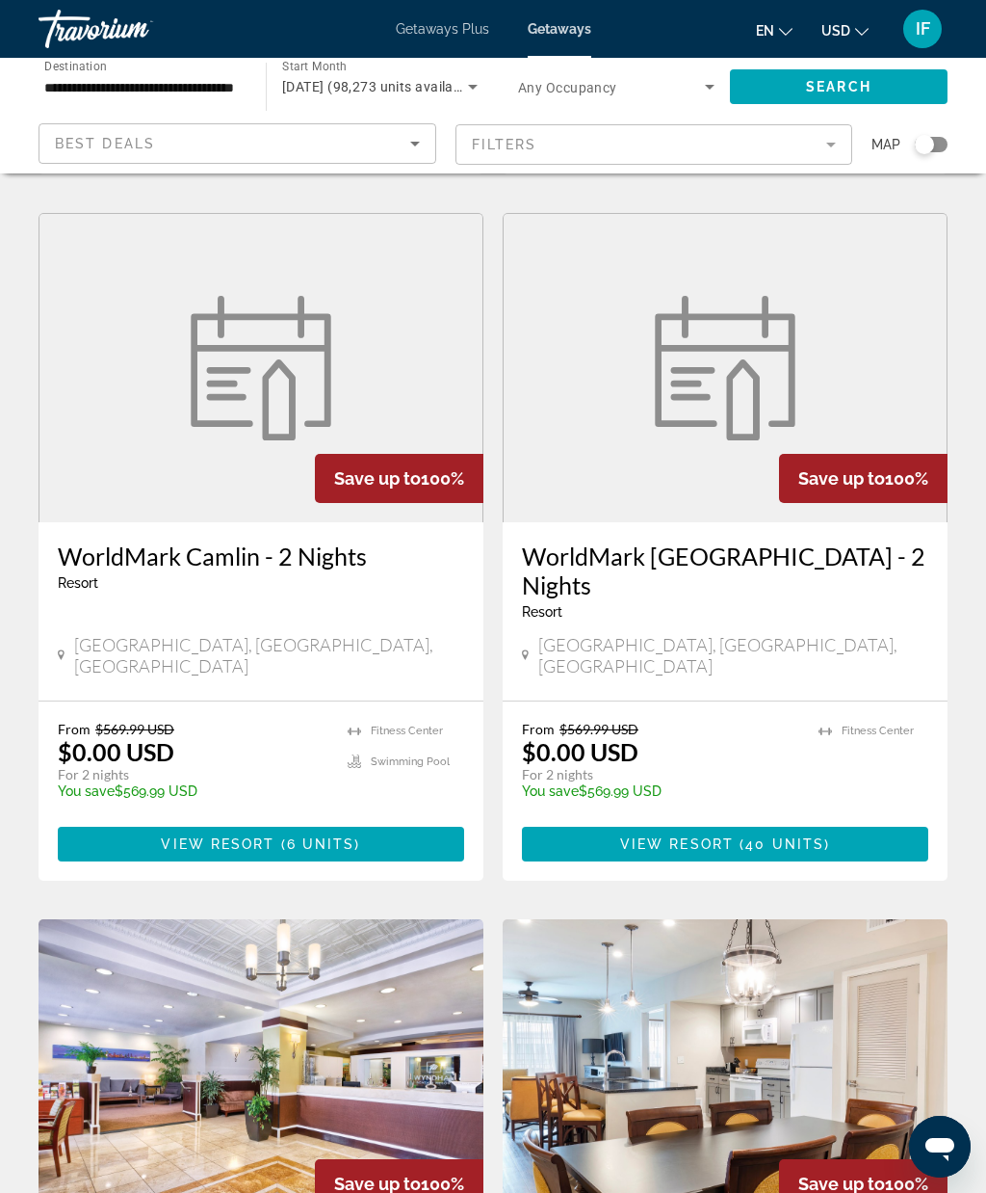
click at [830, 148] on mat-form-field "Filters" at bounding box center [655, 144] width 398 height 40
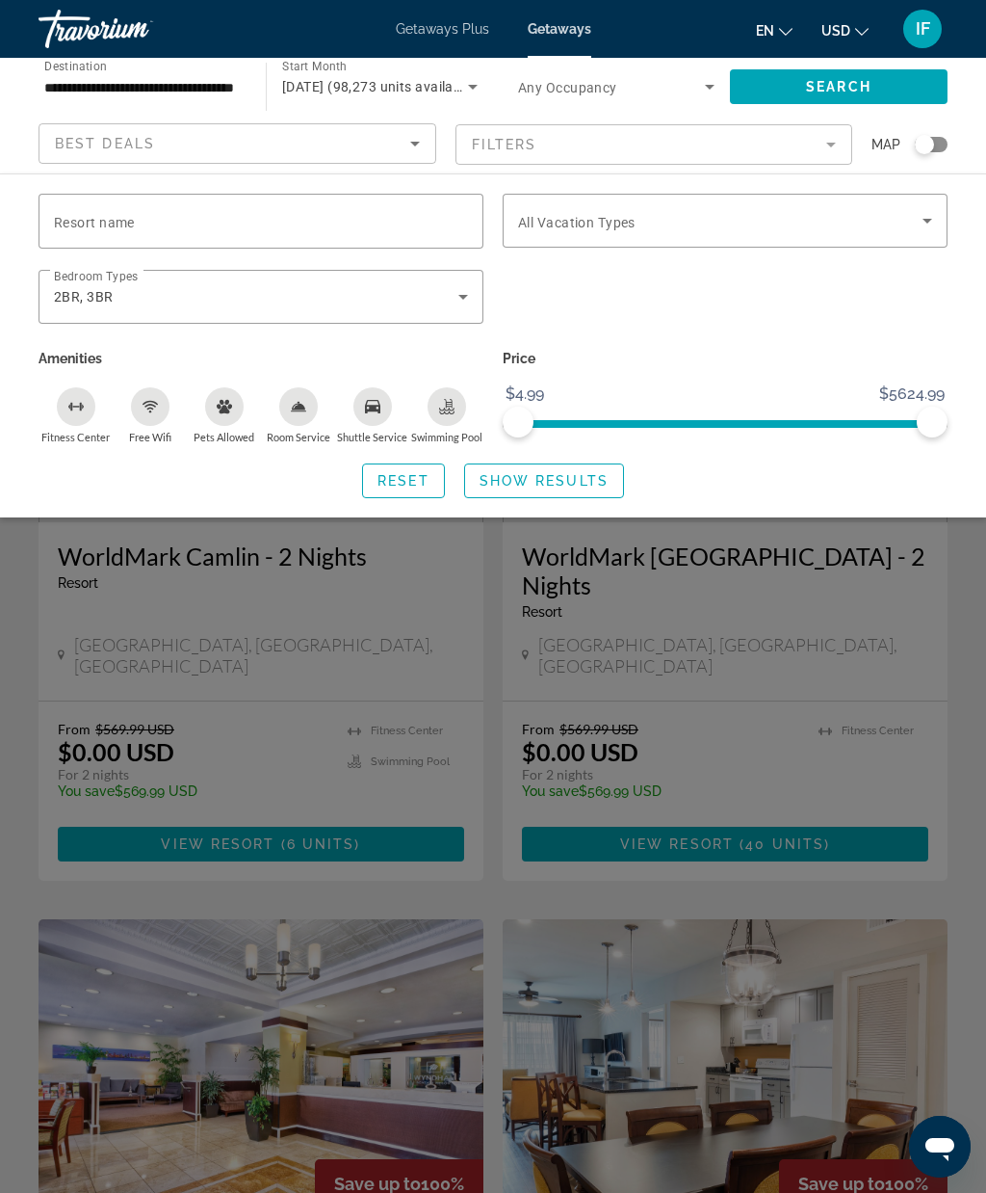
click at [583, 492] on span "Search widget" at bounding box center [544, 481] width 158 height 46
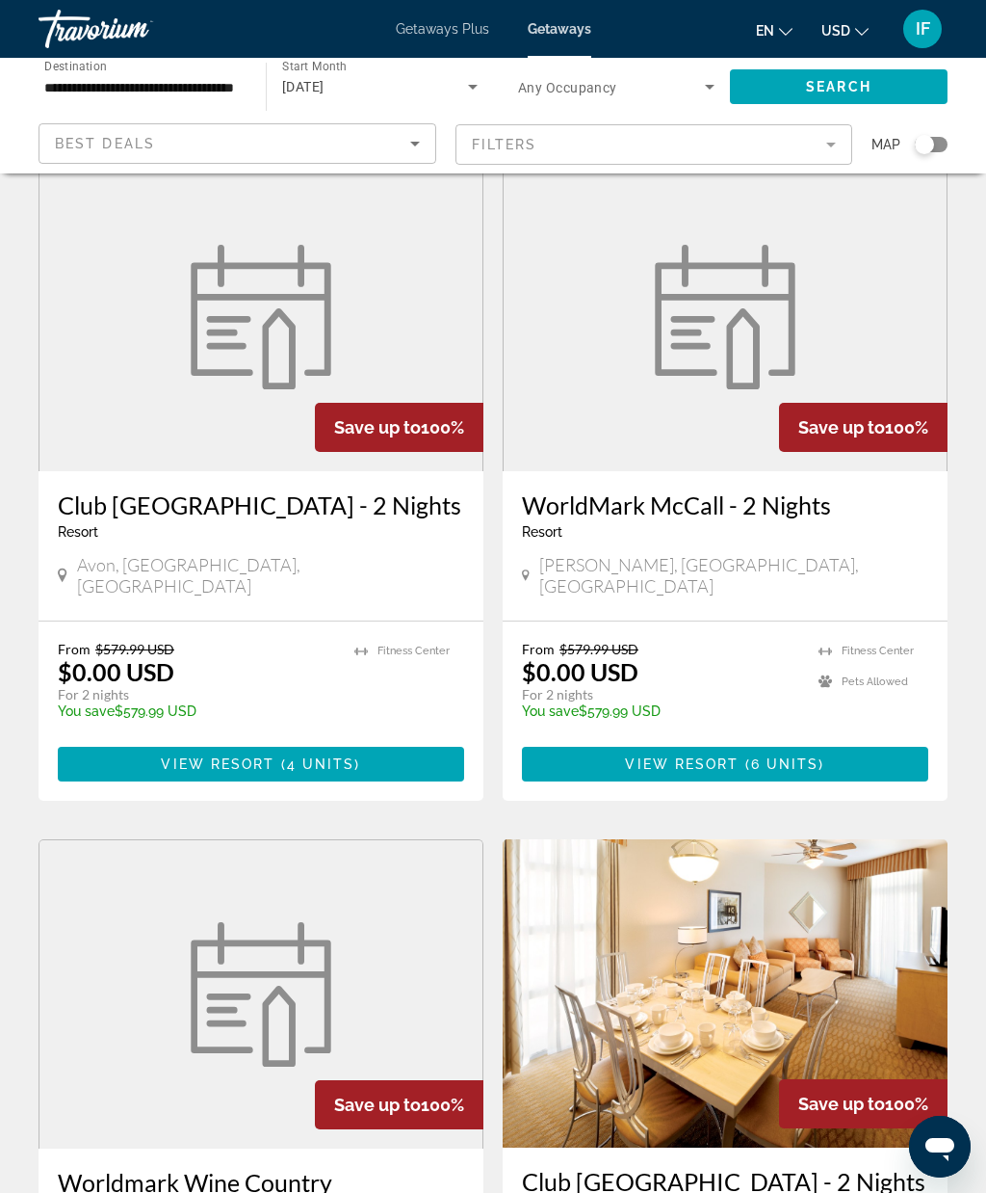
click at [422, 151] on icon "Sort by" at bounding box center [415, 143] width 23 height 23
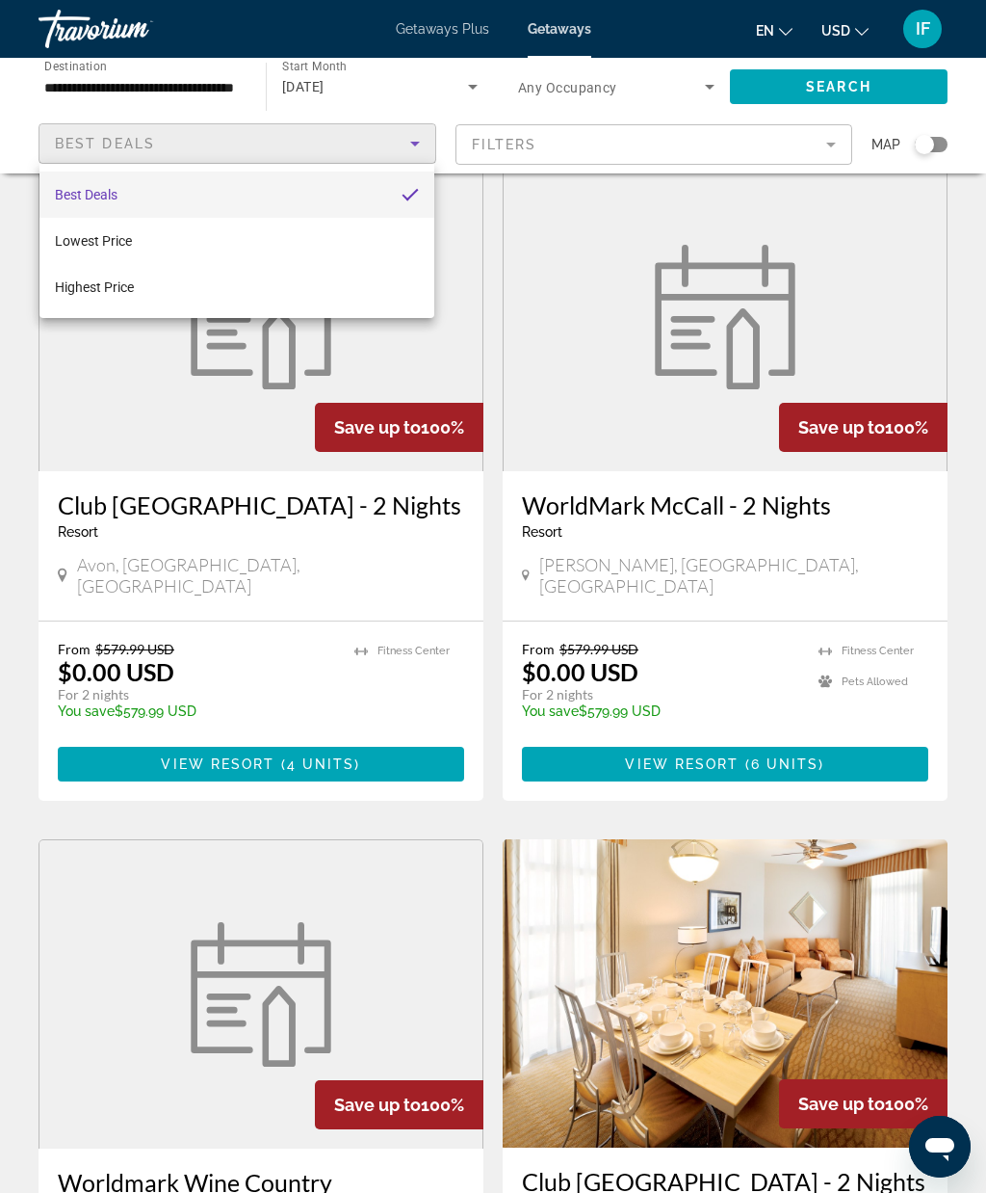
click at [343, 621] on div at bounding box center [493, 596] width 986 height 1193
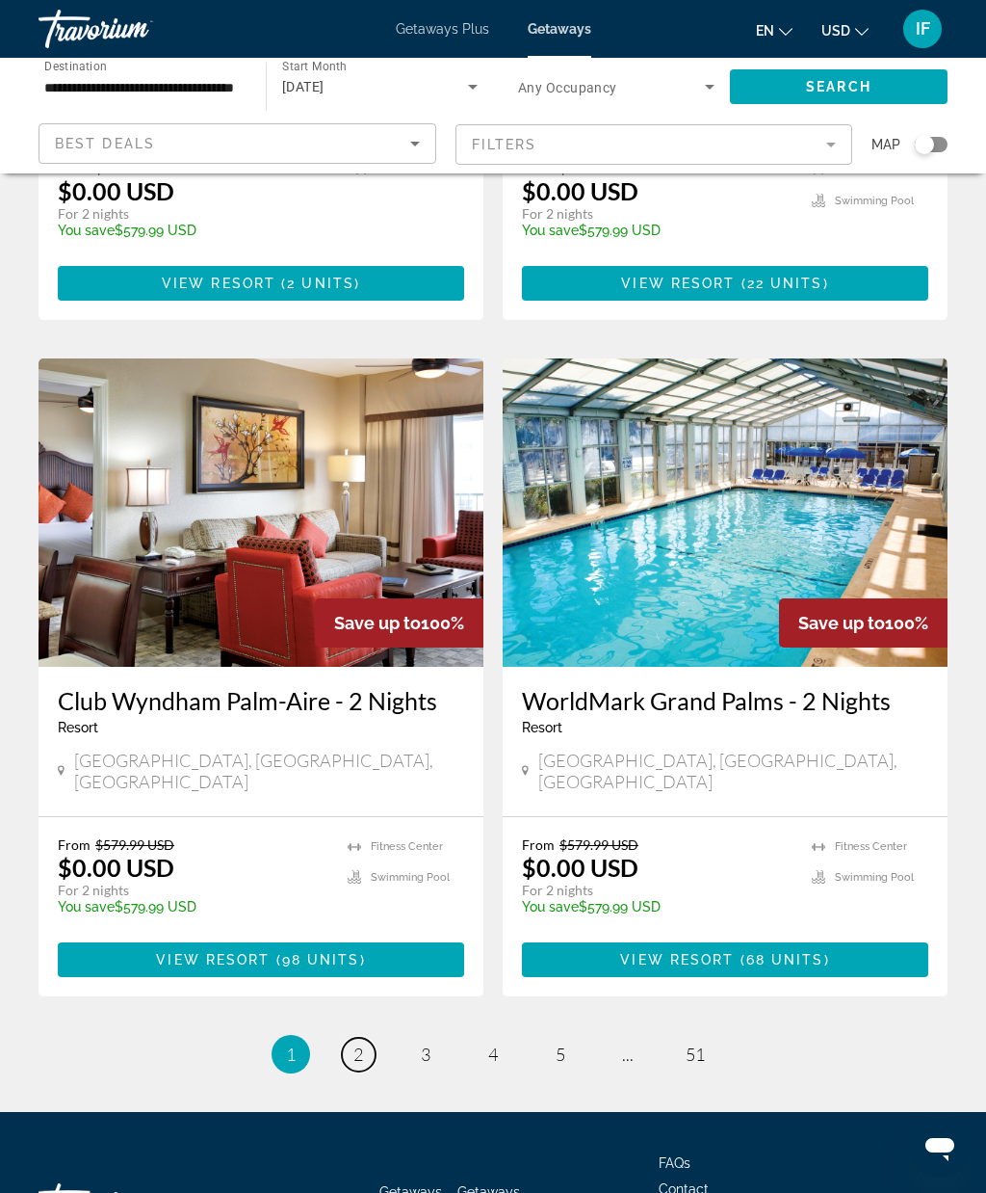
click at [359, 1043] on span "2" at bounding box center [359, 1053] width 10 height 21
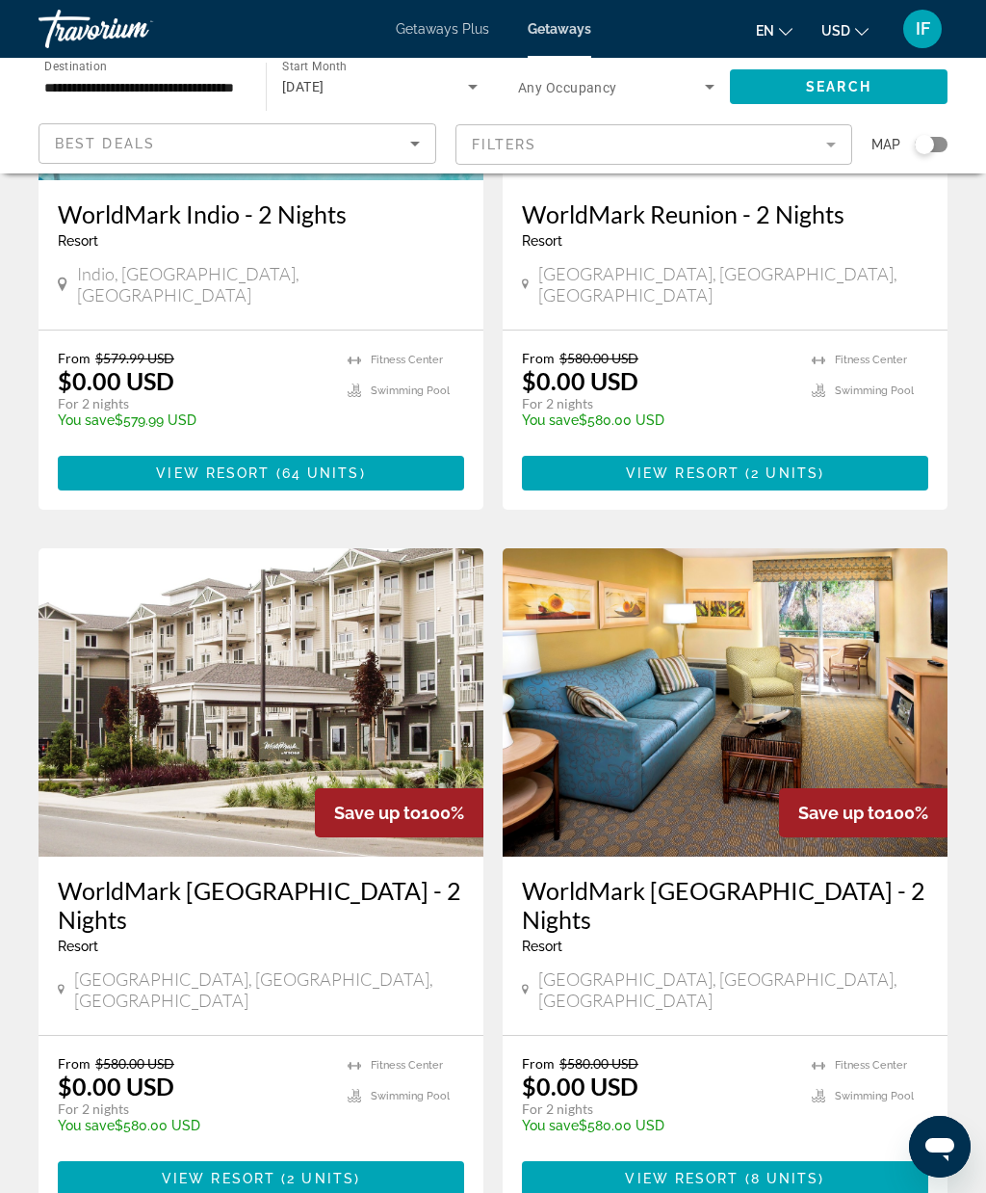
scroll to position [2451, 0]
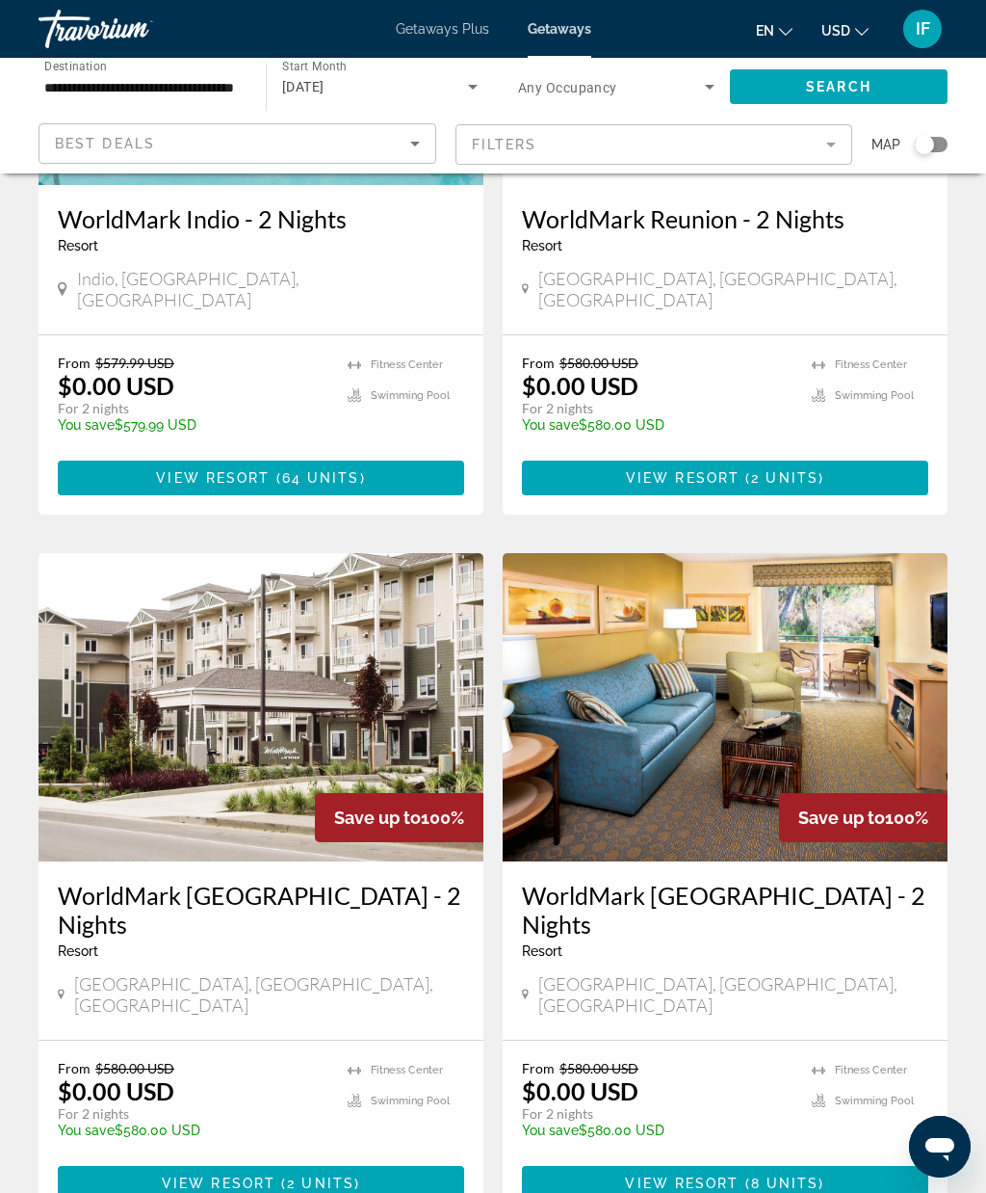
click at [680, 739] on img "Main content" at bounding box center [725, 707] width 445 height 308
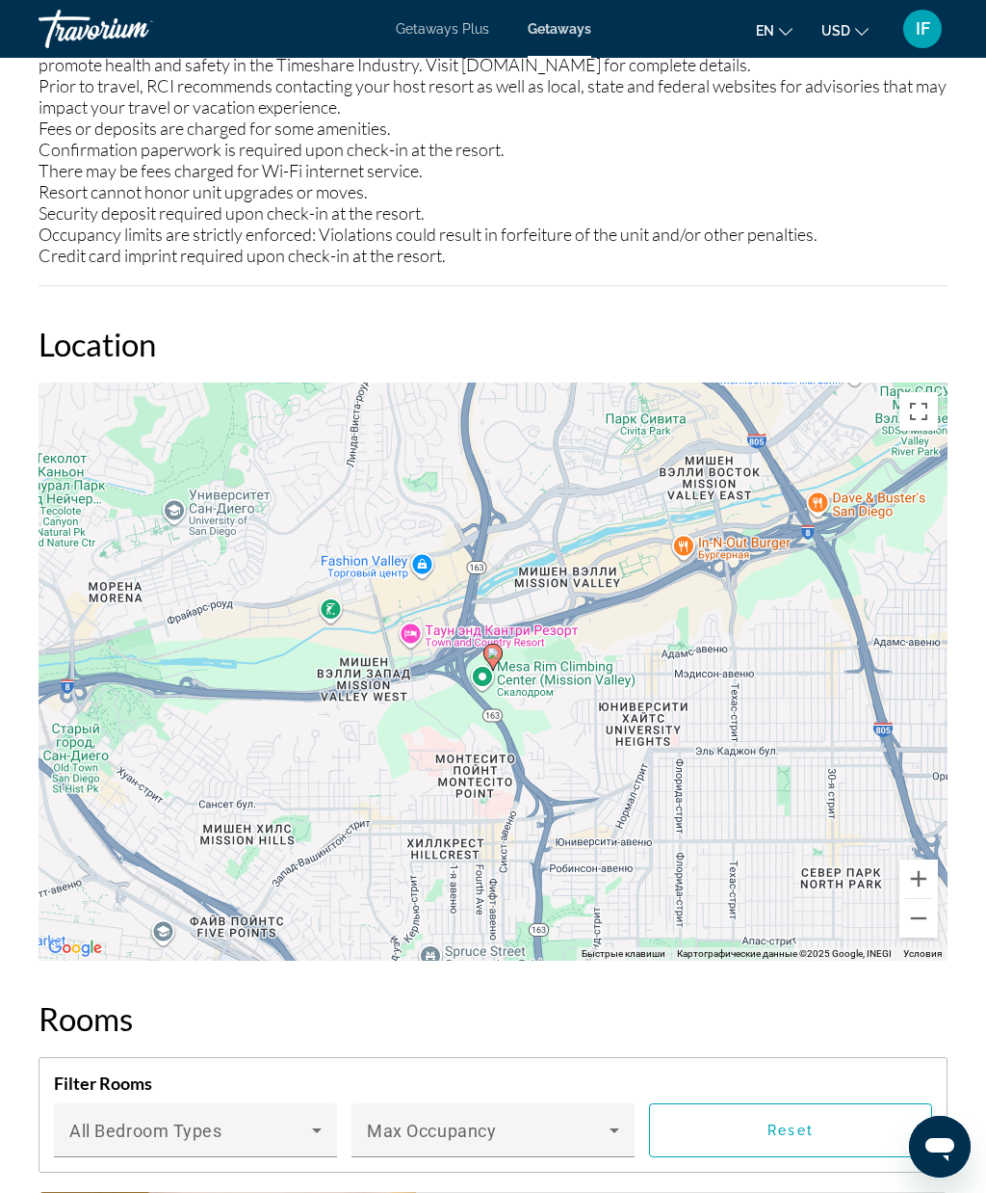
scroll to position [3546, 0]
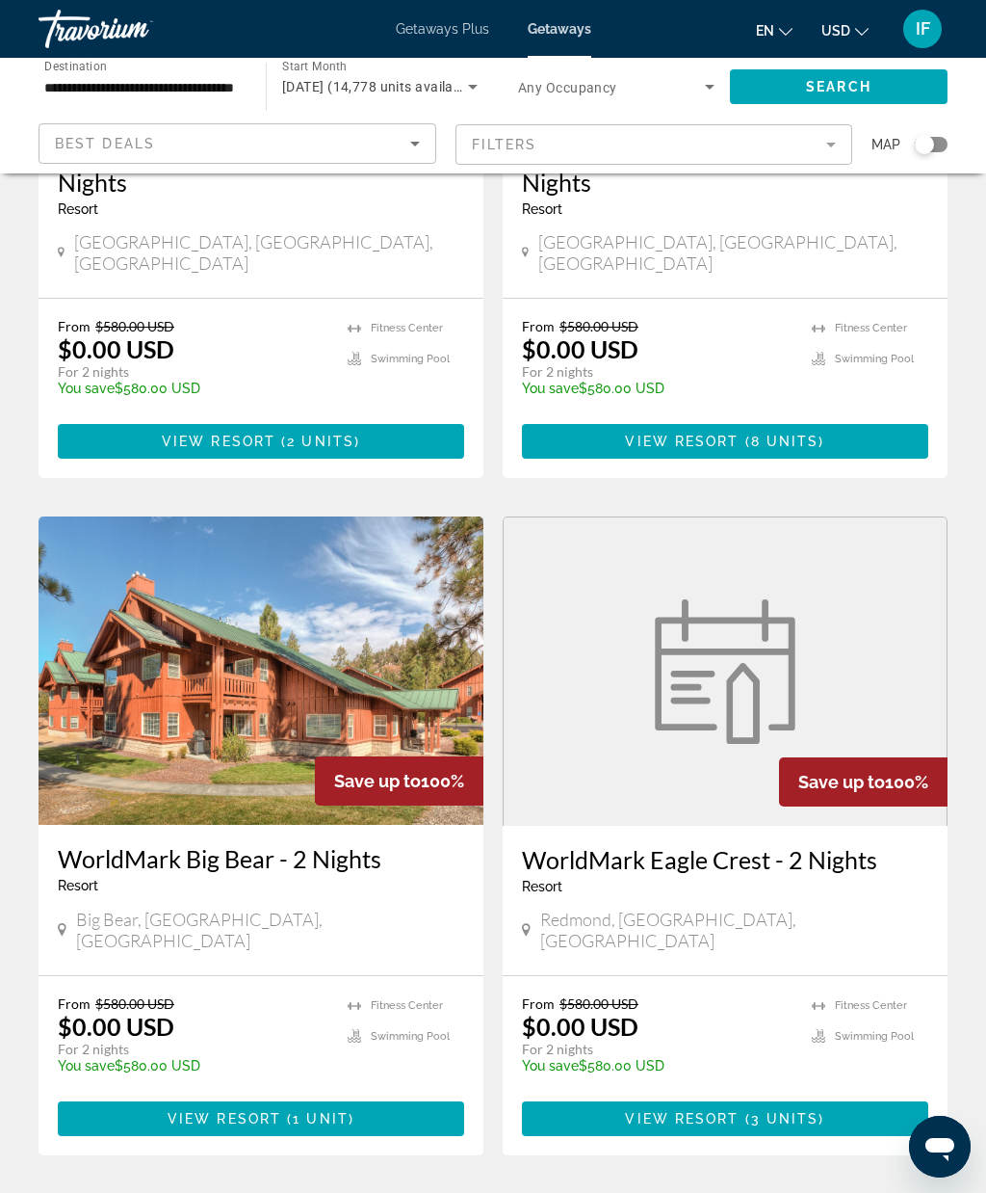
scroll to position [3191, 0]
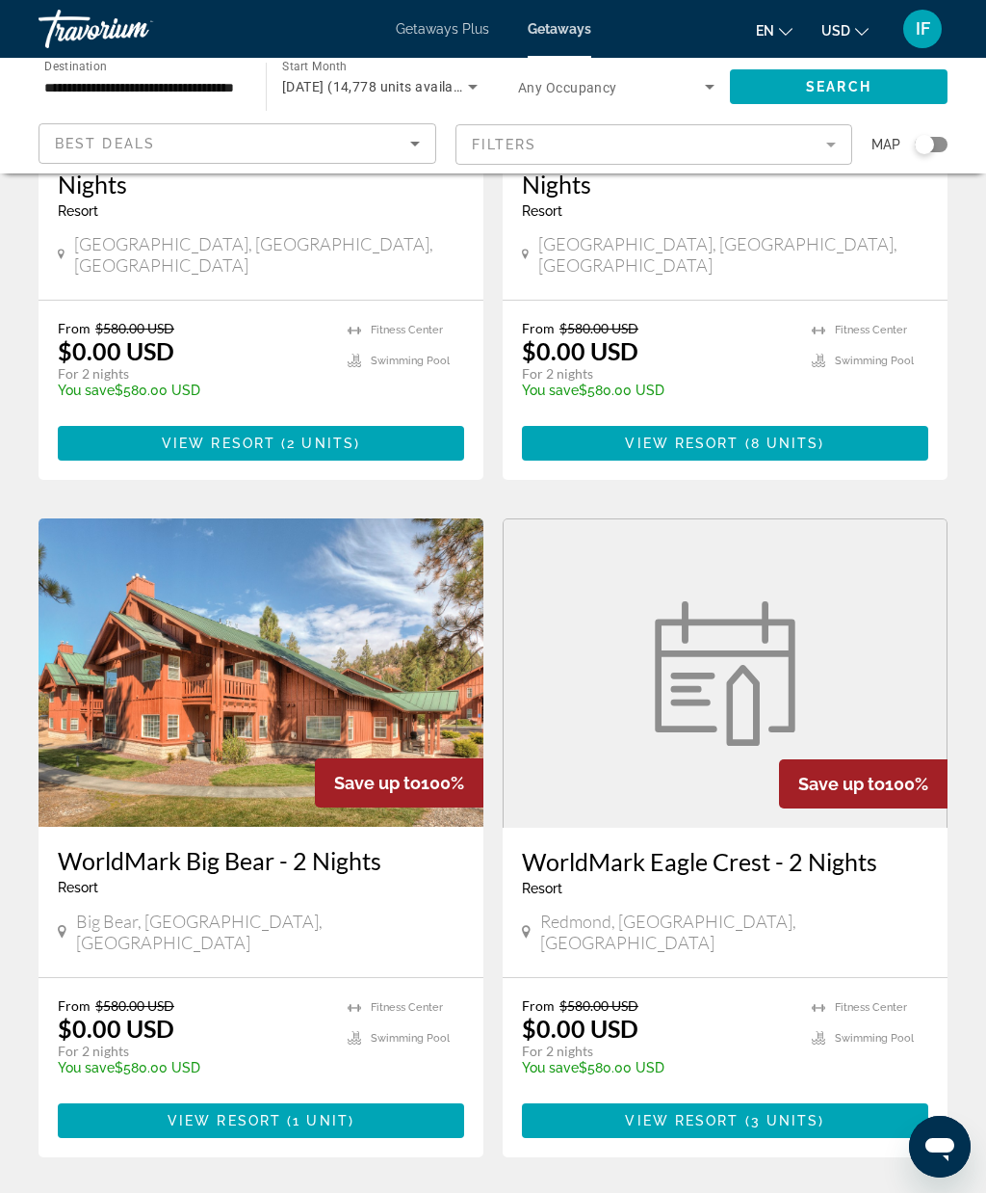
click at [430, 1204] on span "3" at bounding box center [426, 1214] width 10 height 21
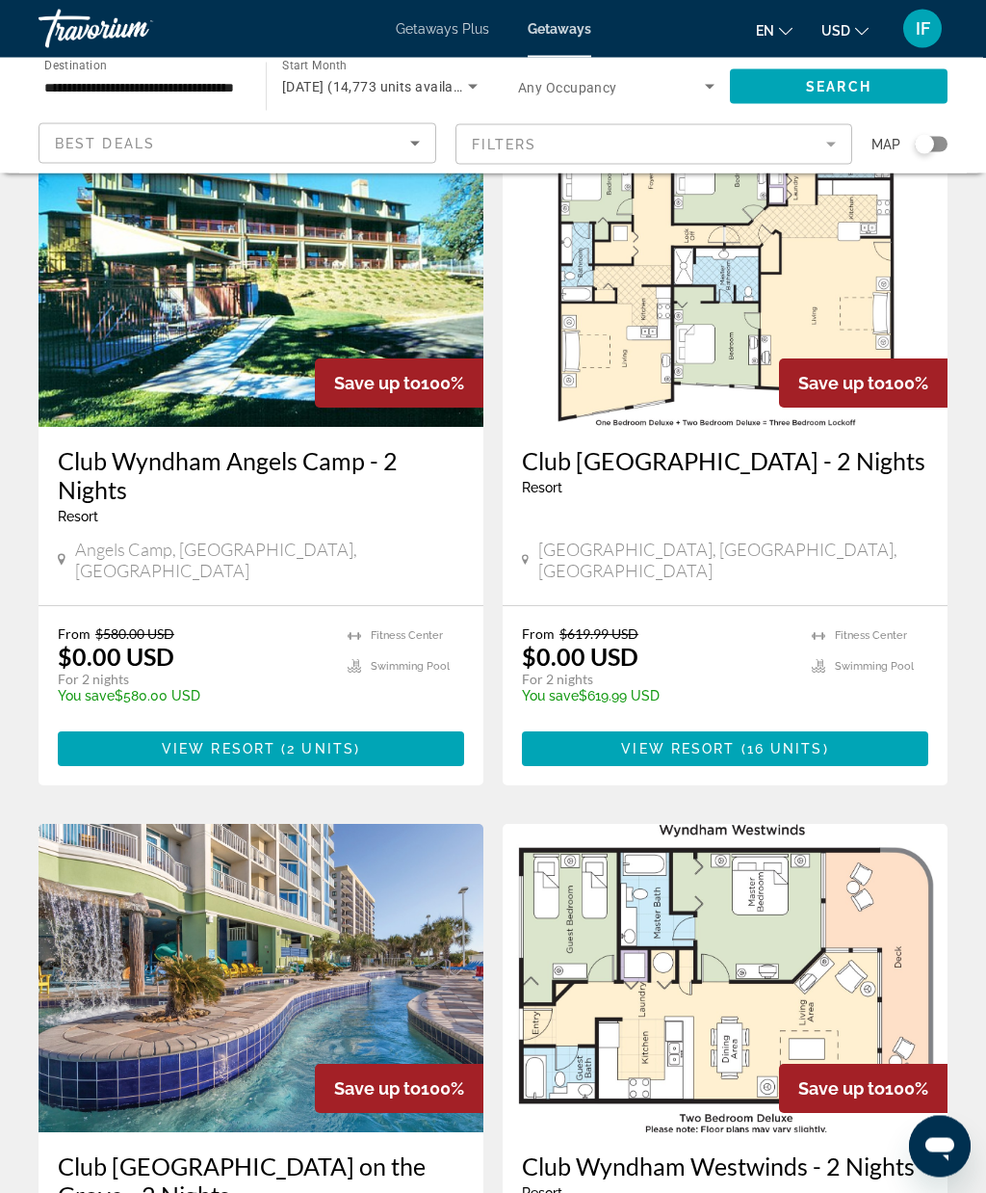
scroll to position [121, 0]
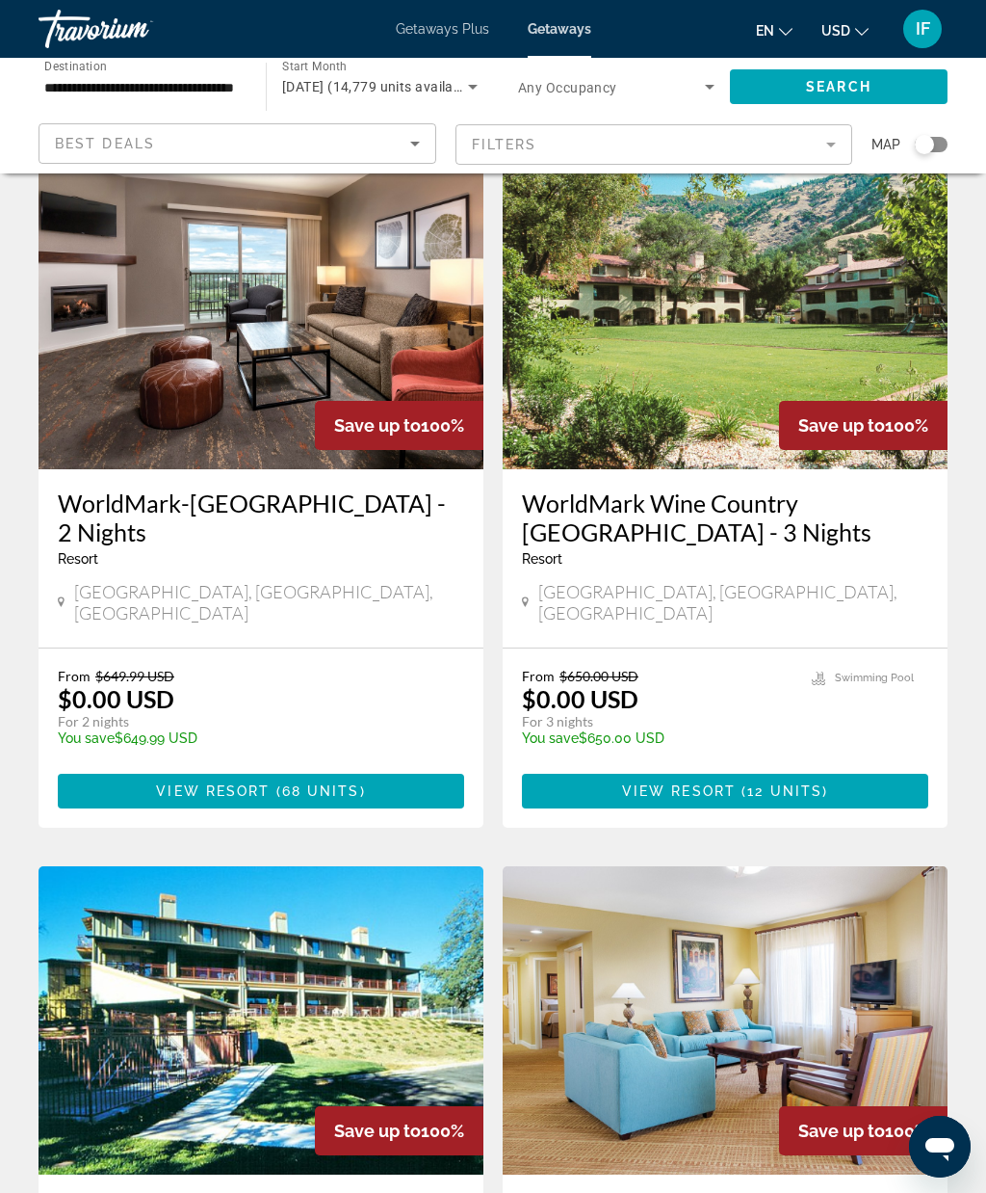
scroll to position [82, 0]
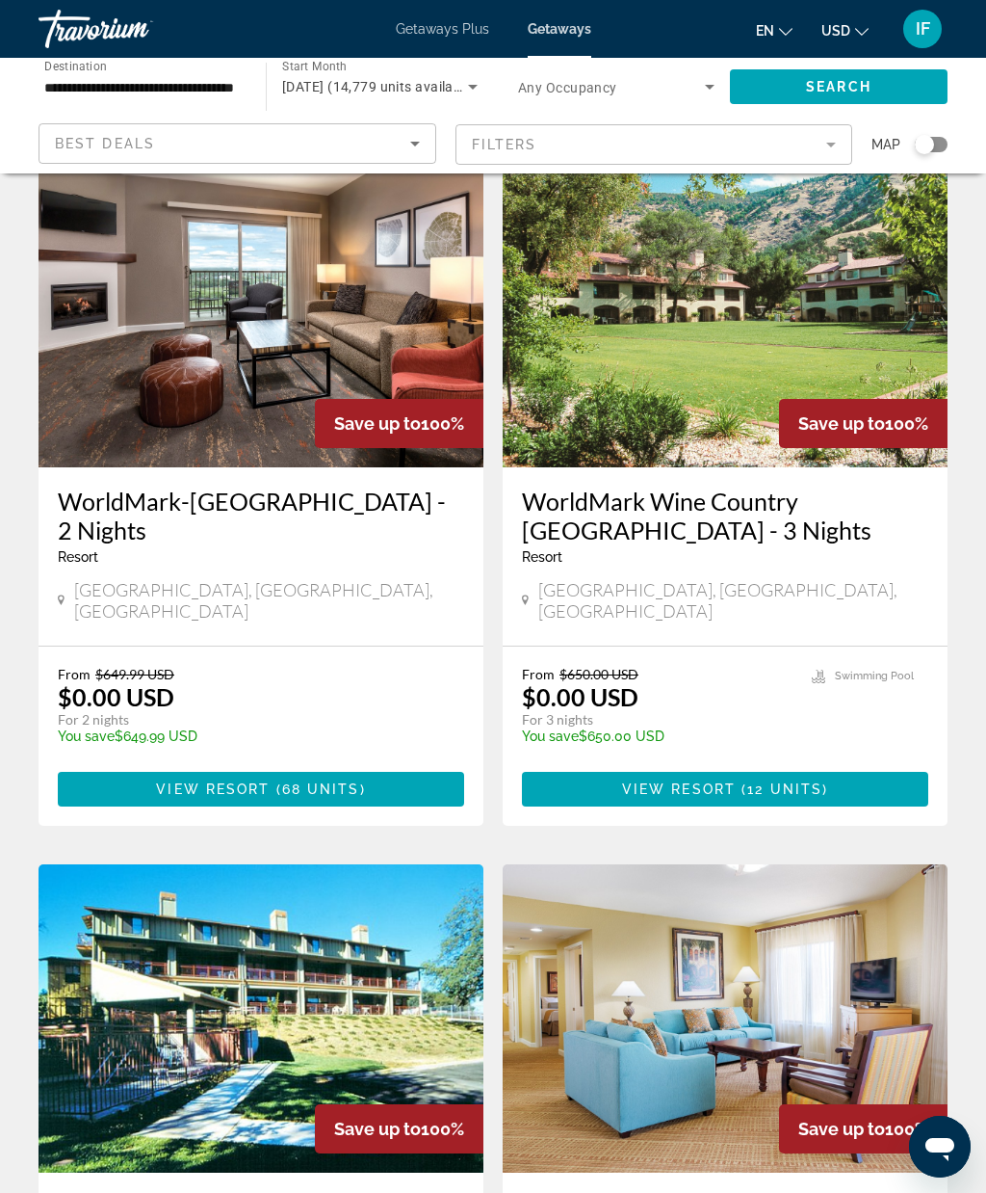
click at [702, 441] on img "Main content" at bounding box center [725, 313] width 445 height 308
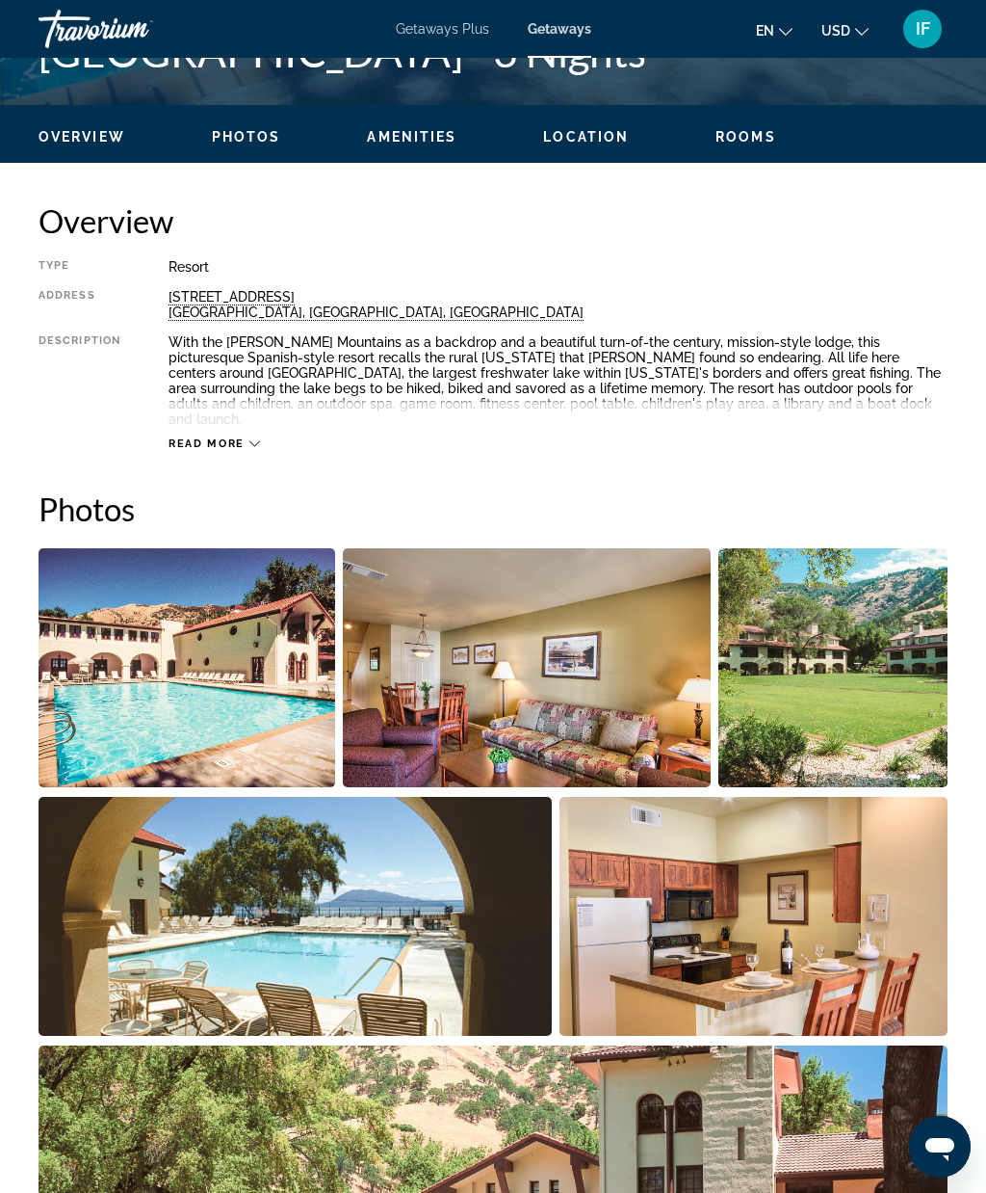
scroll to position [876, 0]
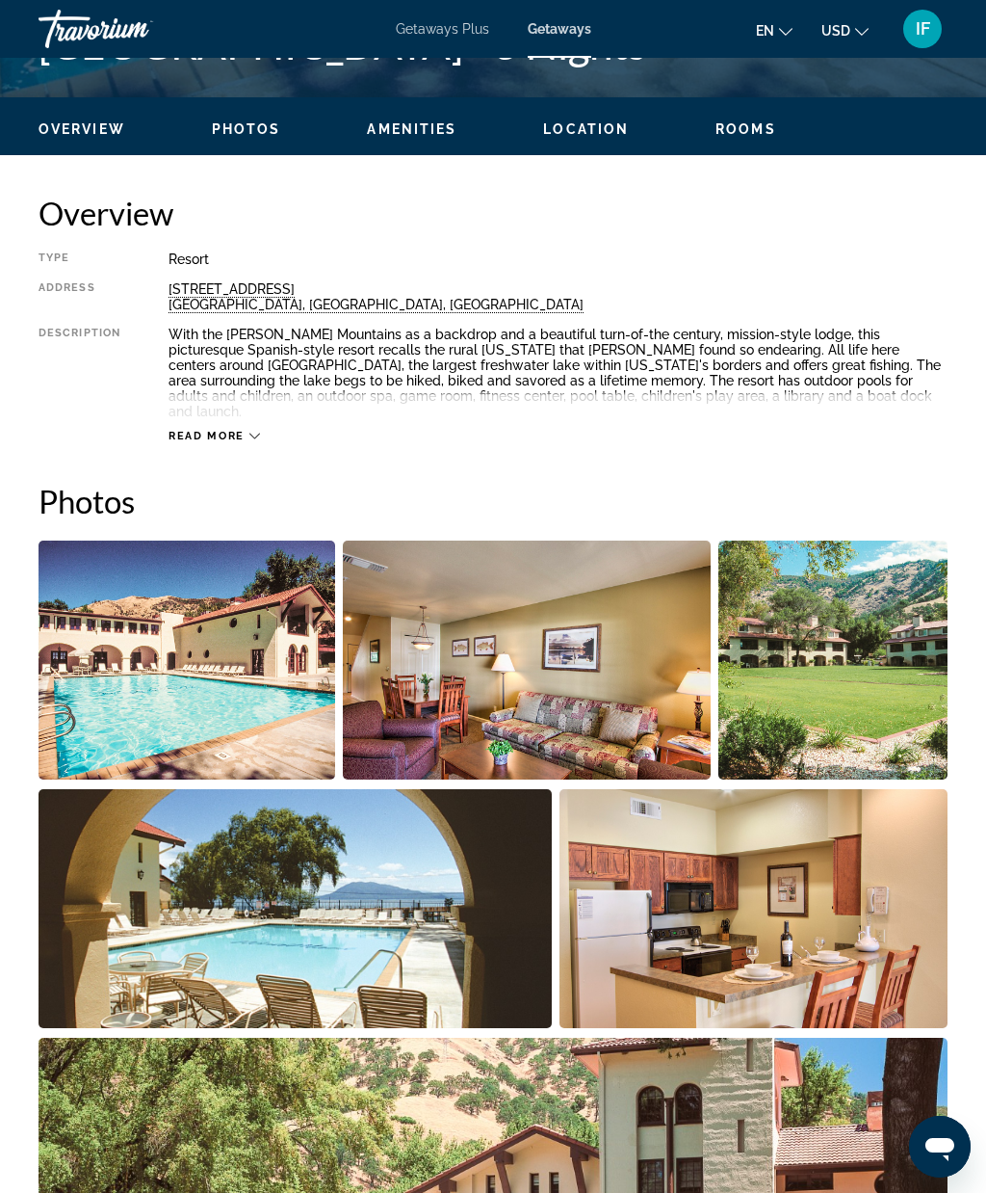
click at [473, 955] on img "Open full-screen image slider" at bounding box center [295, 908] width 513 height 239
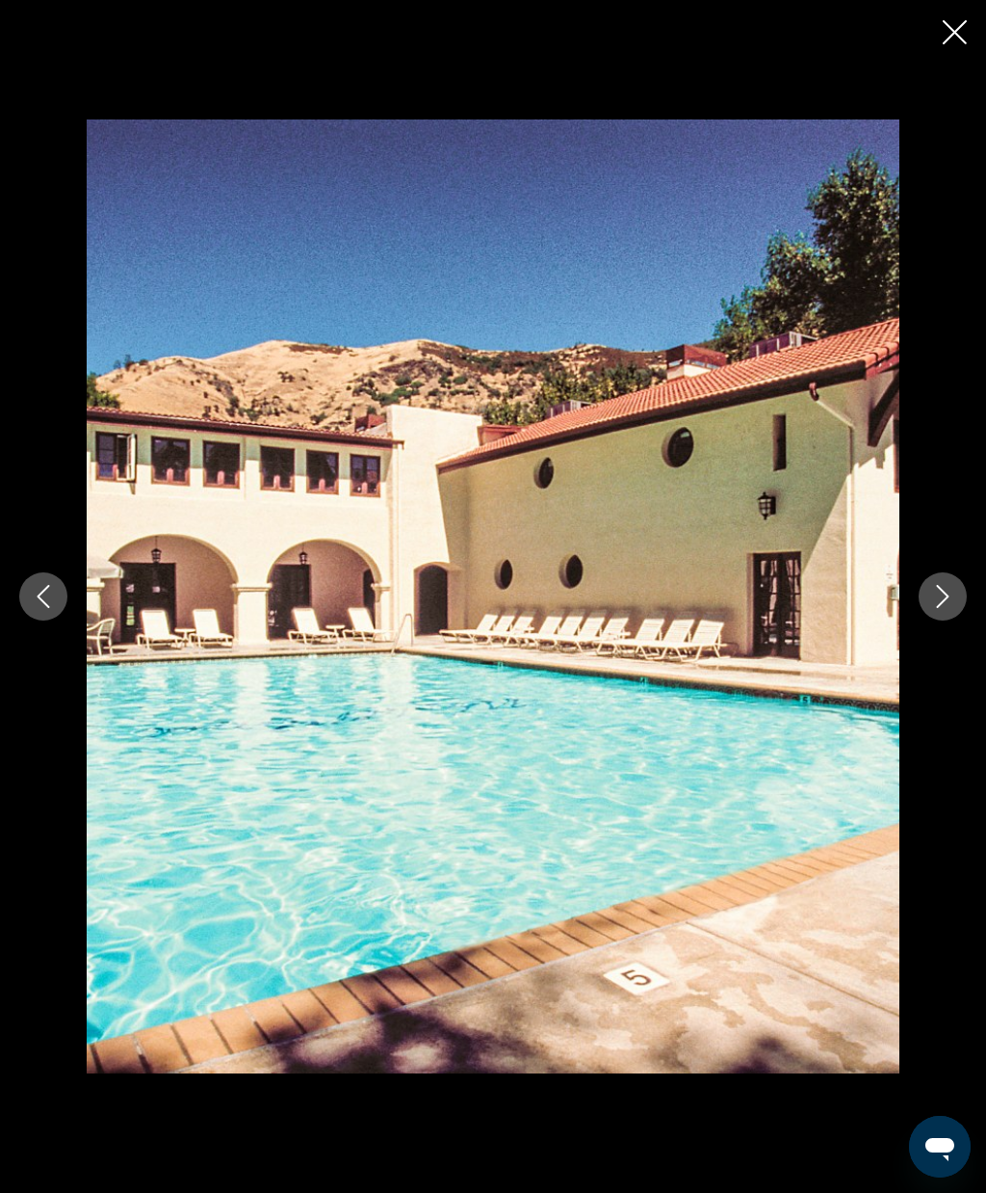
scroll to position [865, 0]
click at [940, 595] on icon "Next image" at bounding box center [943, 596] width 23 height 23
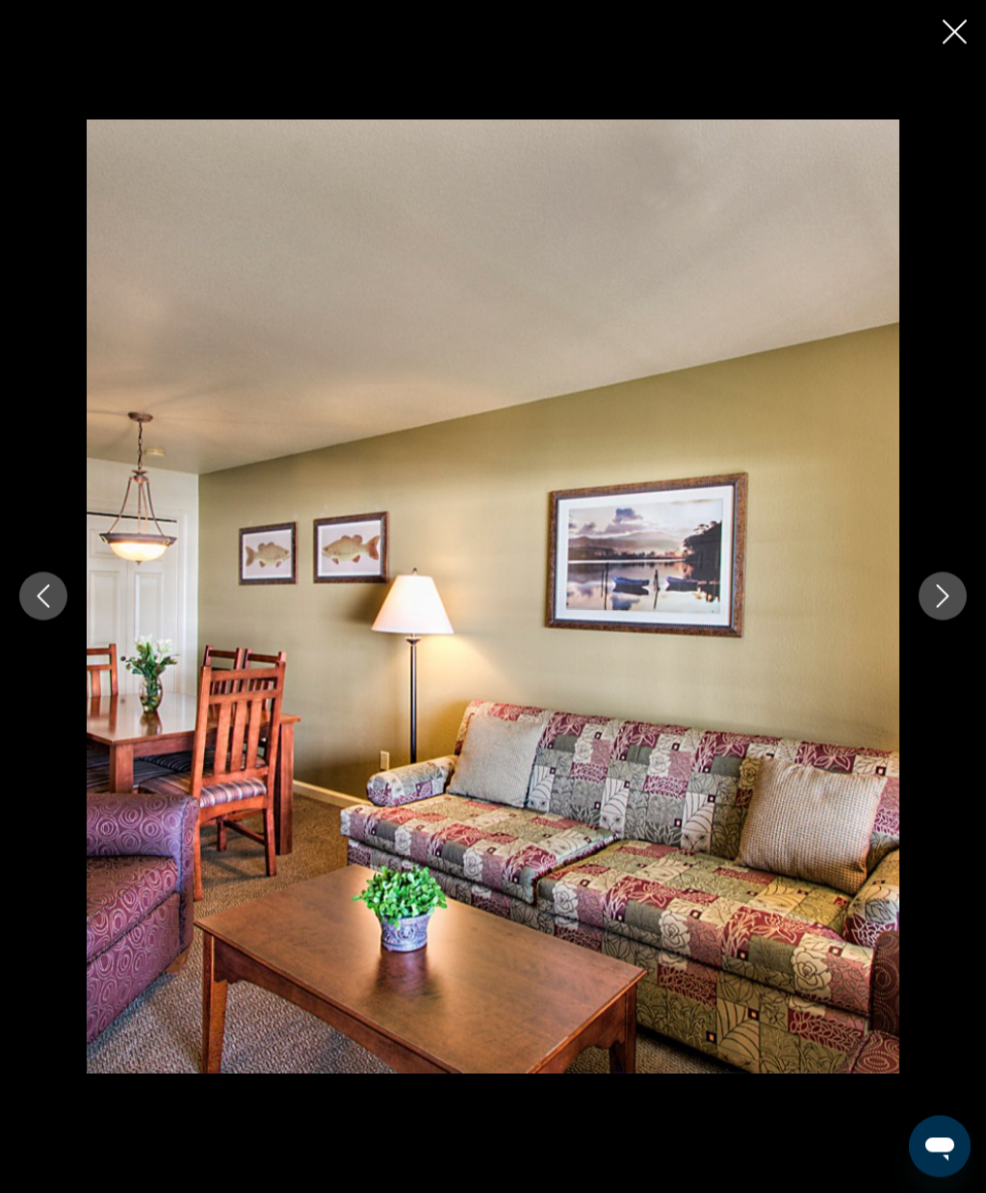
click at [928, 604] on button "Next image" at bounding box center [943, 596] width 48 height 48
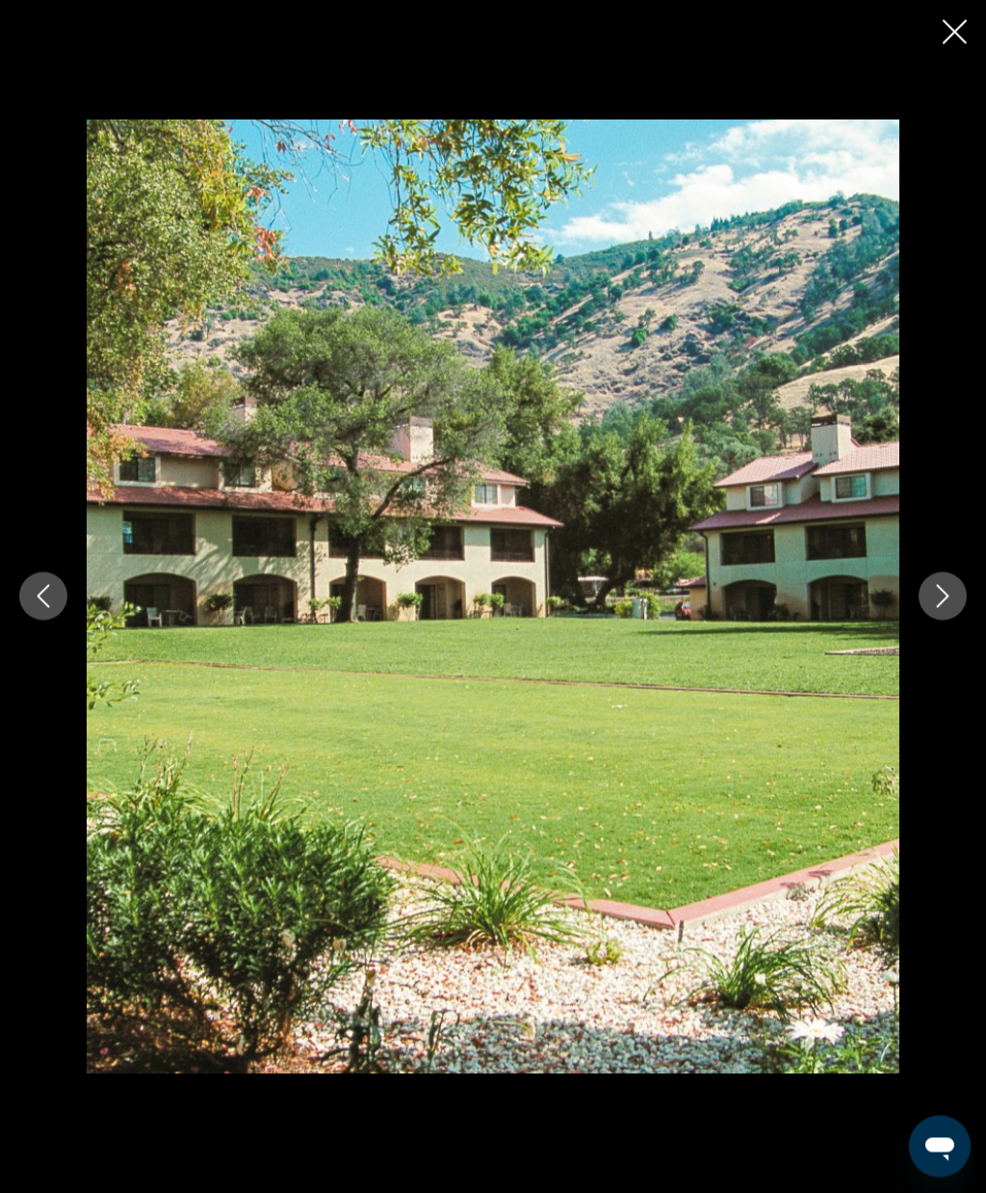
click at [929, 604] on button "Next image" at bounding box center [943, 596] width 48 height 48
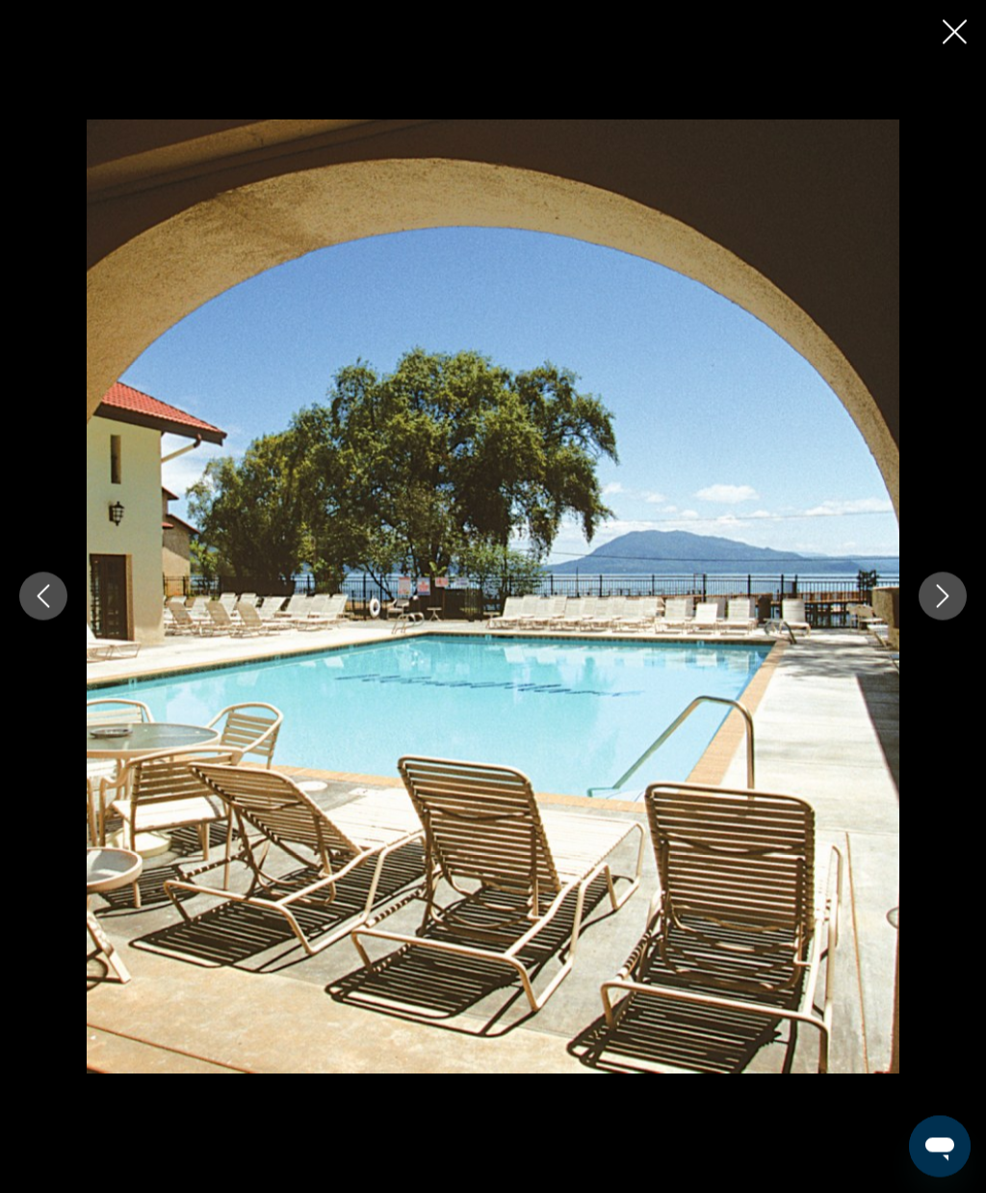
click at [938, 600] on icon "Next image" at bounding box center [943, 596] width 23 height 23
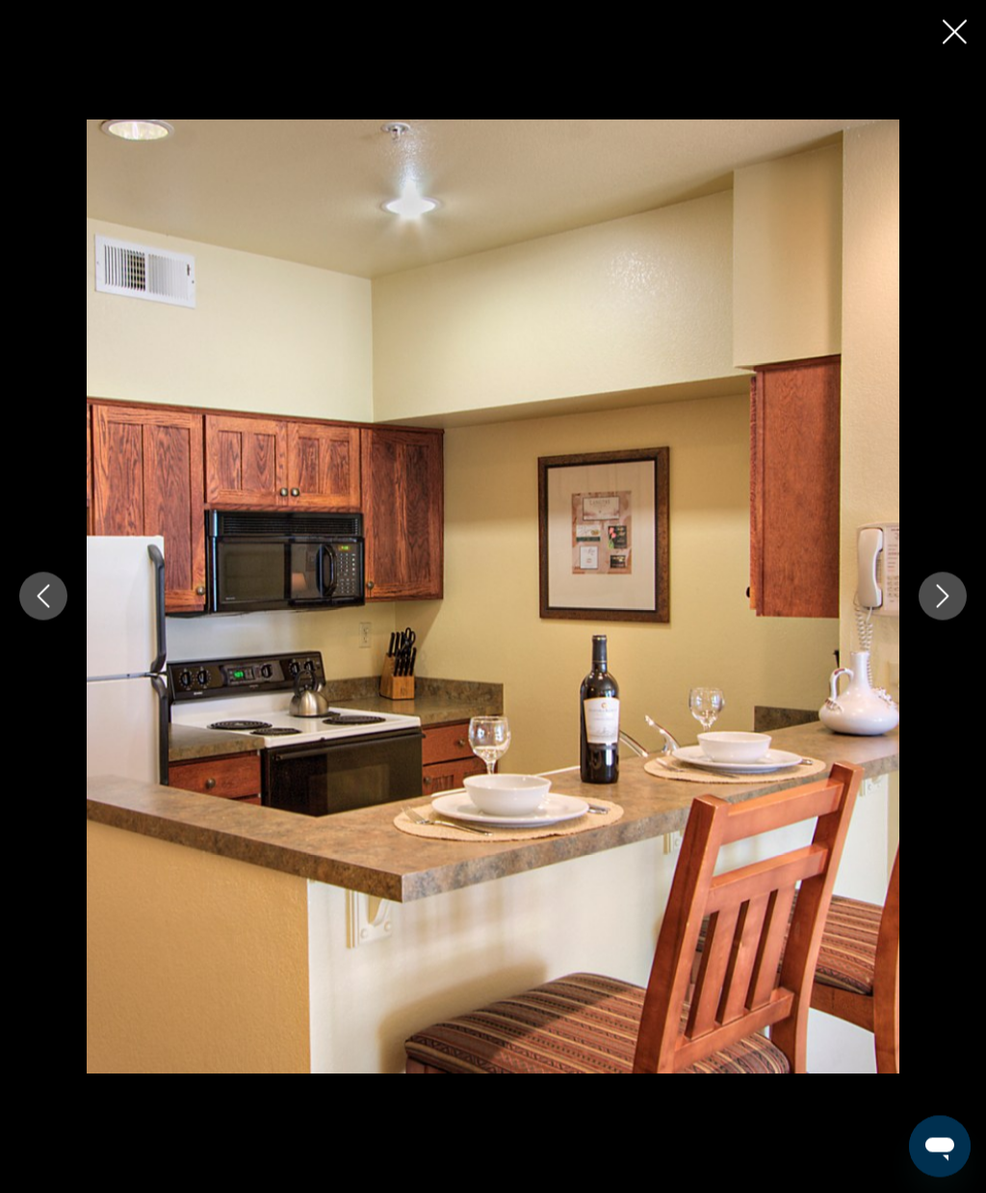
click at [944, 600] on icon "Next image" at bounding box center [943, 596] width 13 height 23
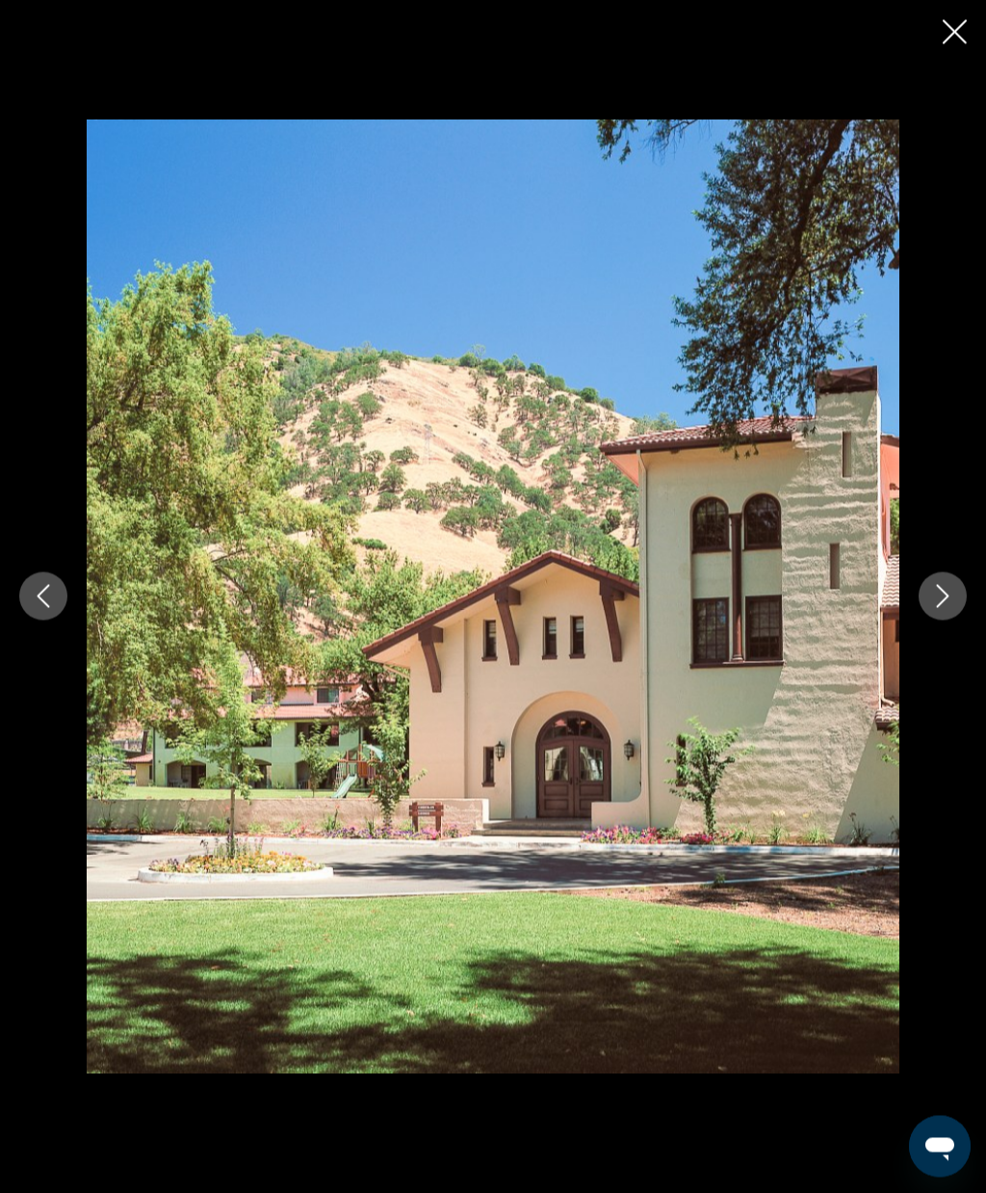
click at [936, 599] on icon "Next image" at bounding box center [943, 596] width 23 height 23
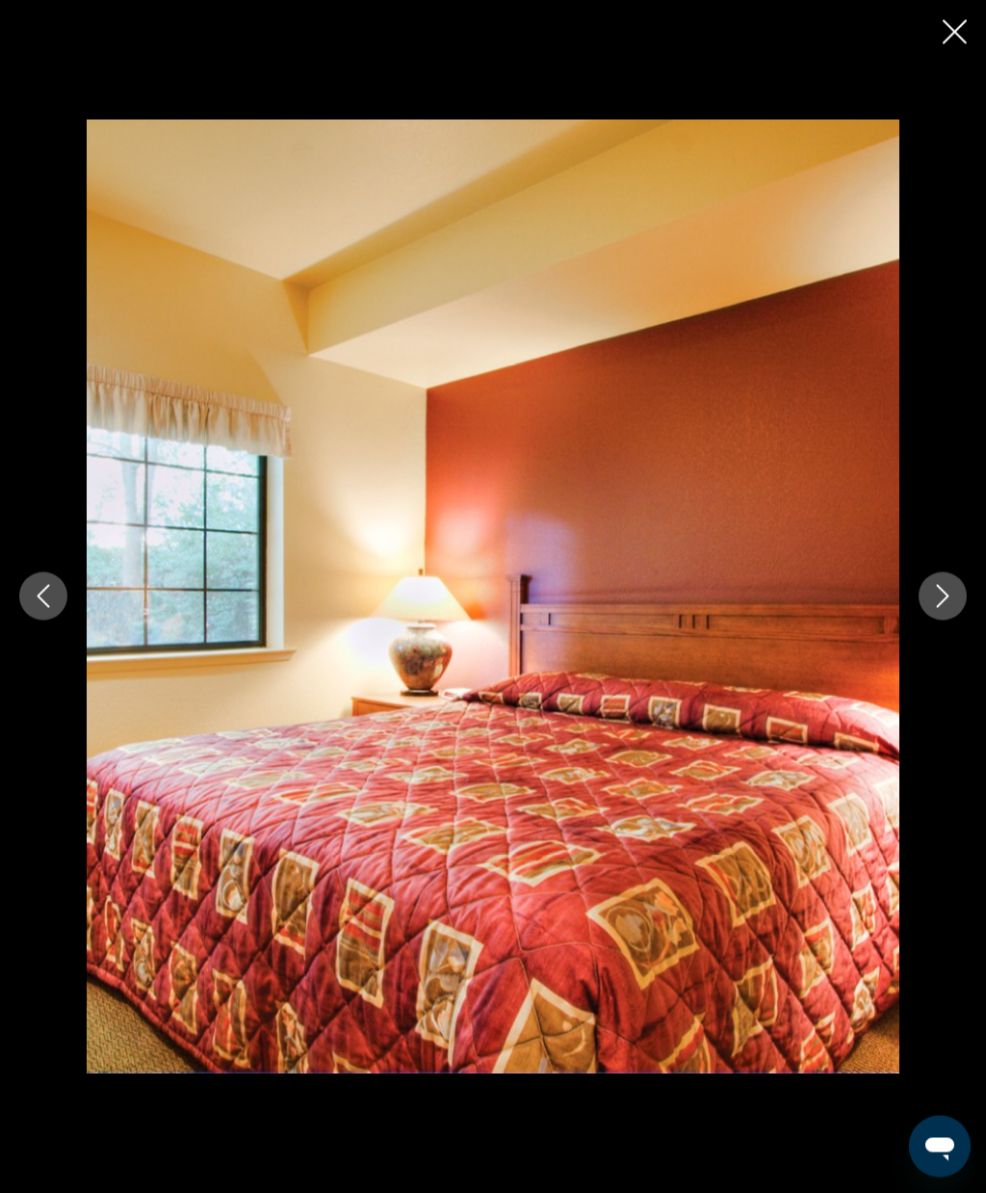
click at [935, 603] on icon "Next image" at bounding box center [943, 596] width 23 height 23
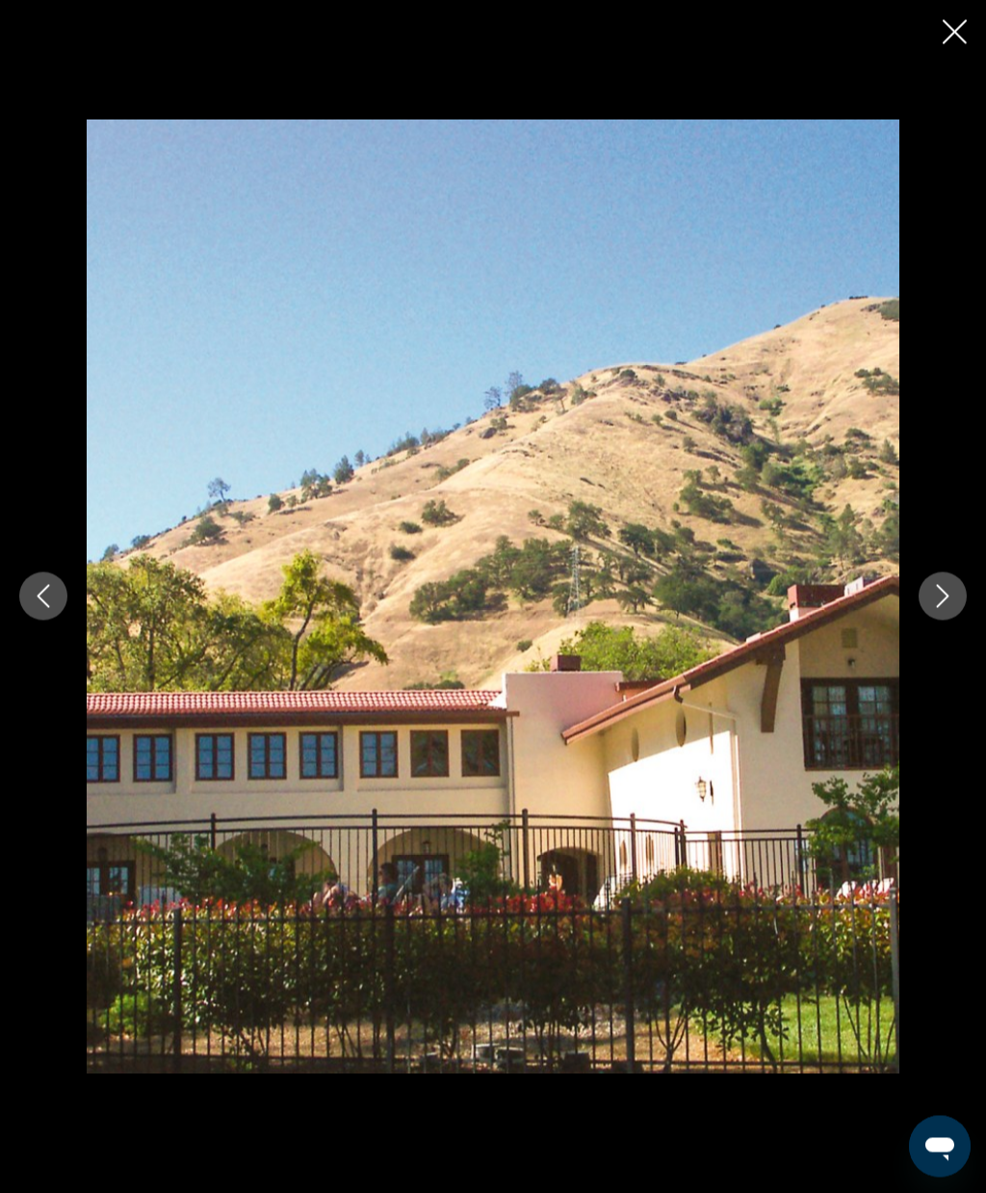
click at [935, 604] on icon "Next image" at bounding box center [943, 596] width 23 height 23
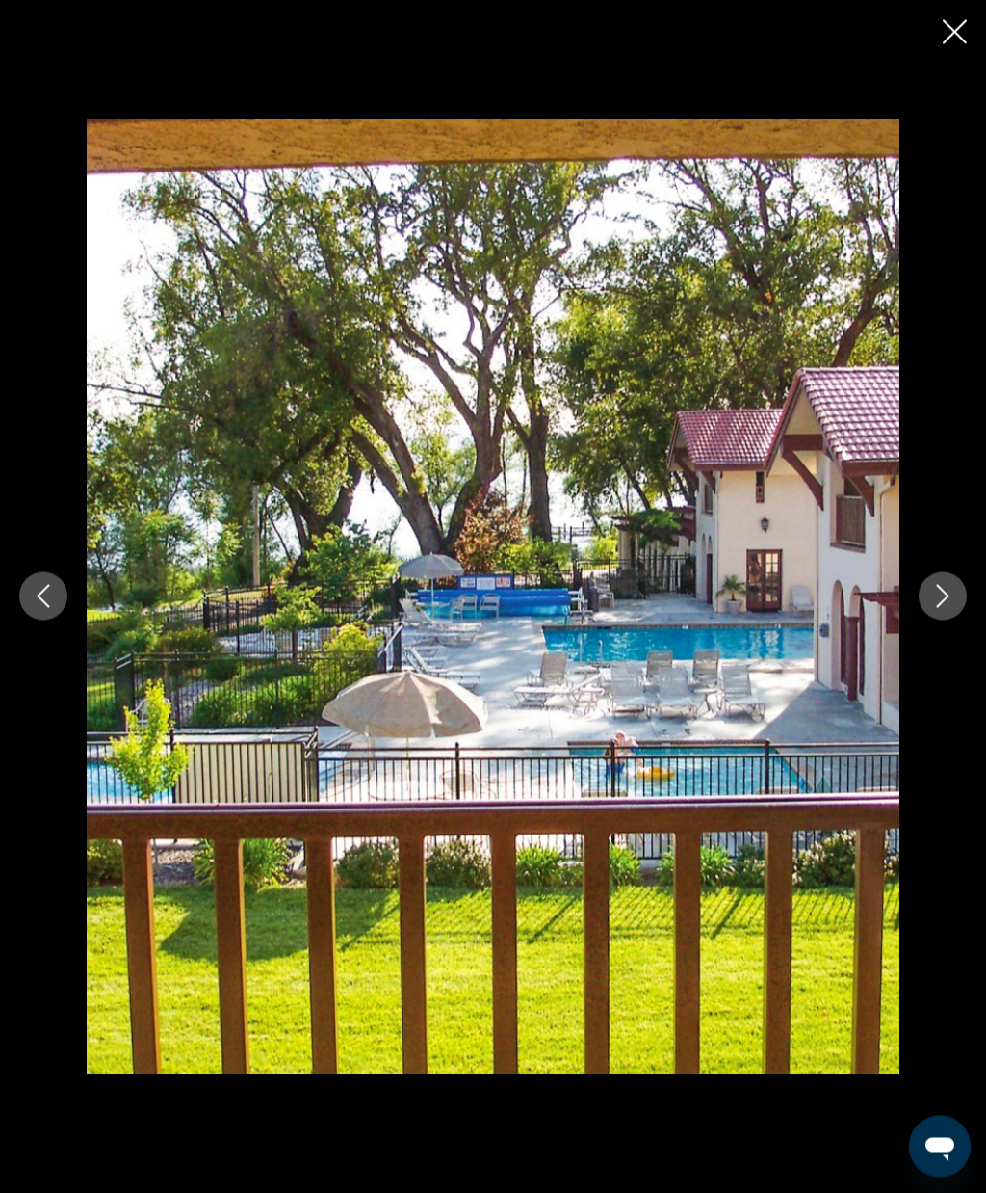
click at [941, 603] on icon "Next image" at bounding box center [943, 596] width 13 height 23
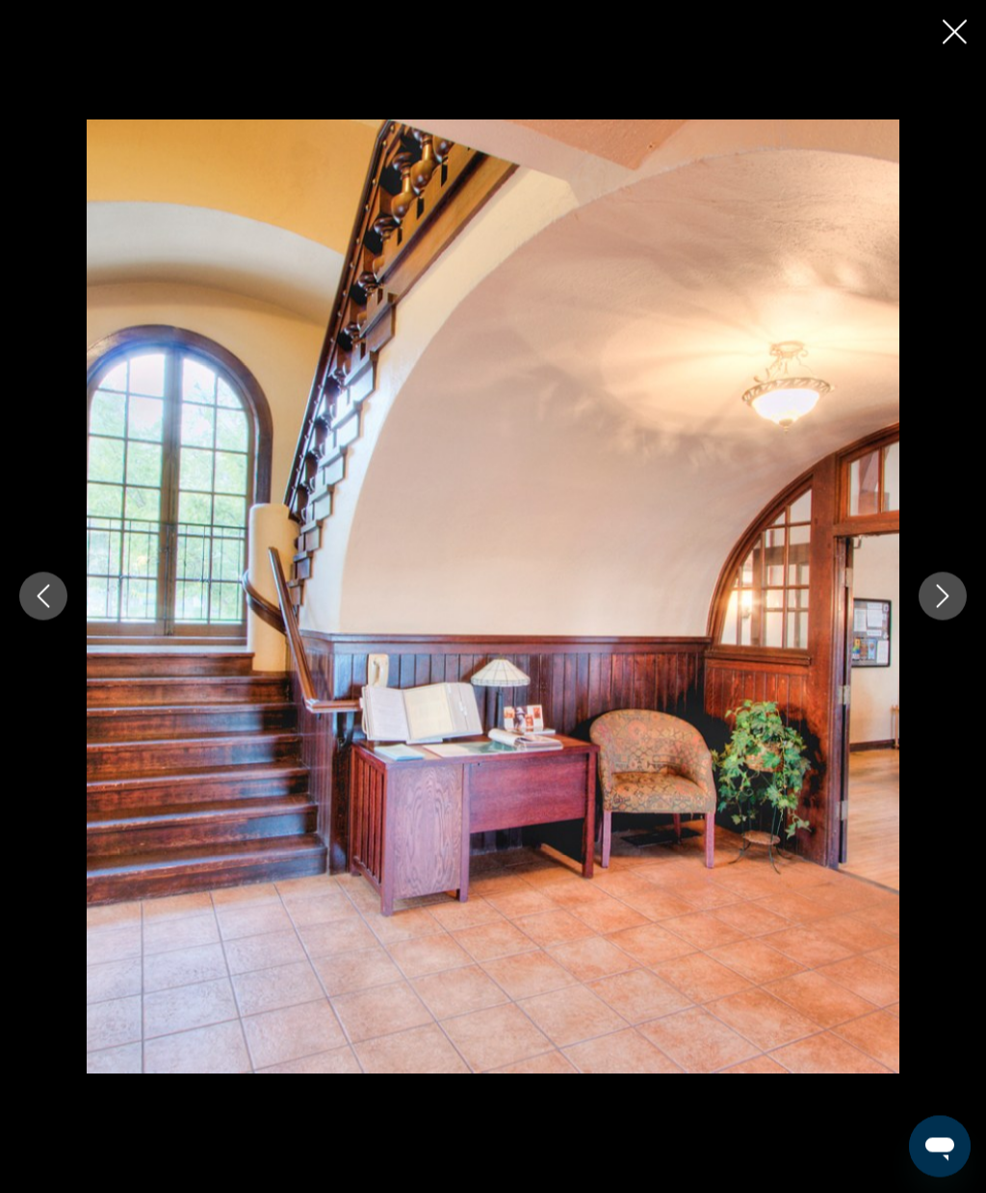
click at [940, 607] on icon "Next image" at bounding box center [943, 596] width 23 height 23
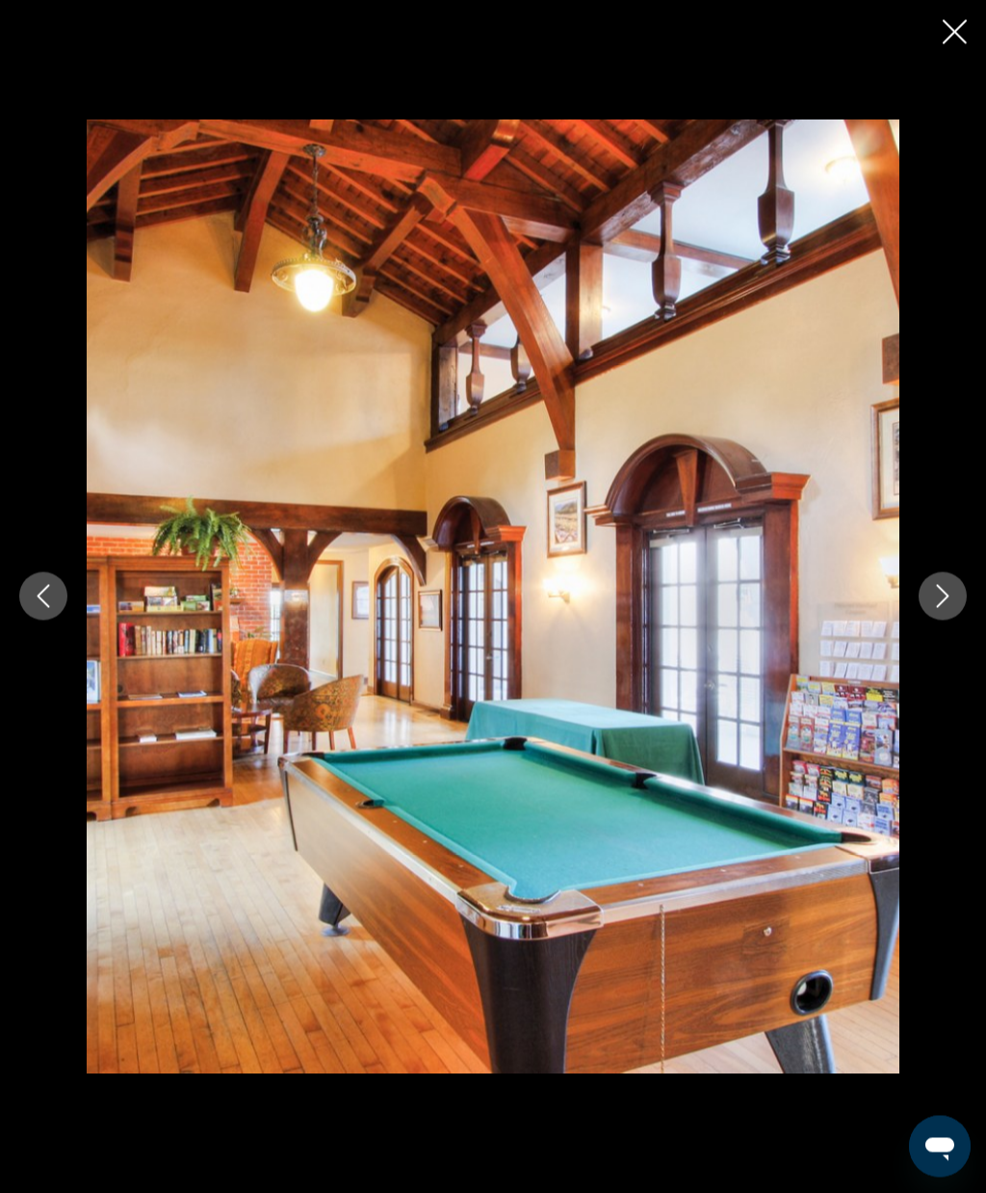
click at [941, 607] on icon "Next image" at bounding box center [943, 596] width 23 height 23
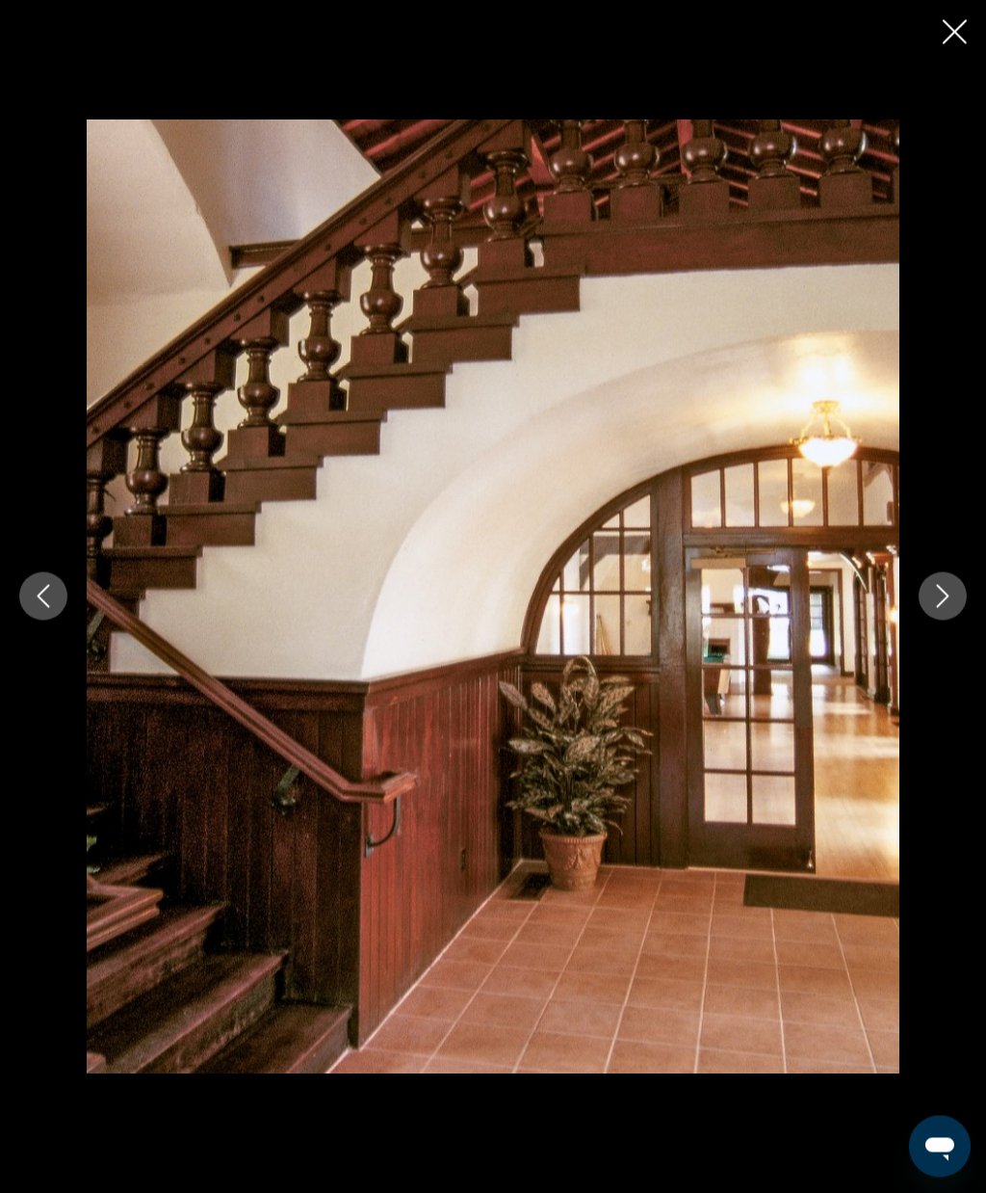
click at [945, 606] on icon "Next image" at bounding box center [943, 596] width 23 height 23
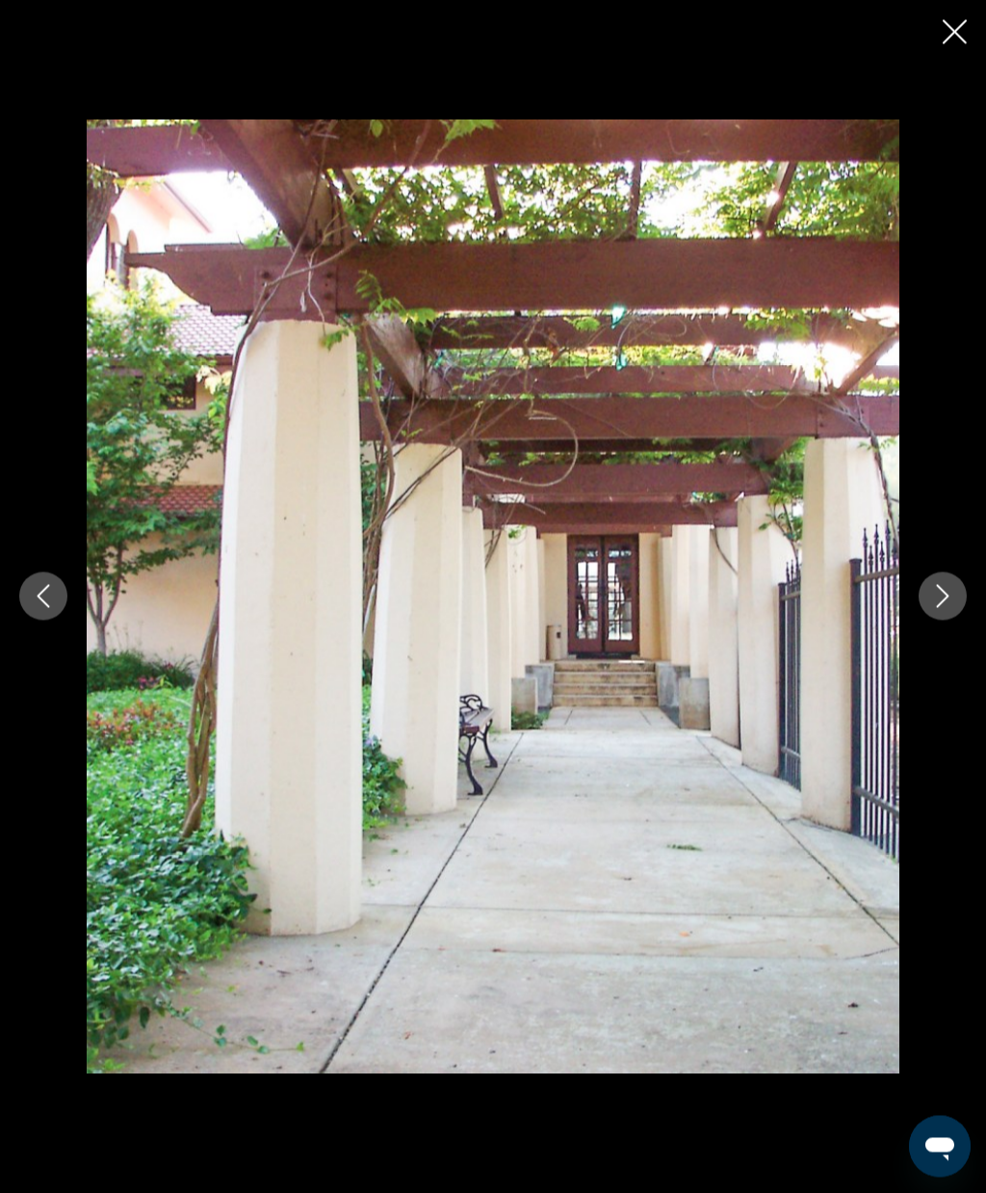
click at [941, 609] on button "Next image" at bounding box center [943, 596] width 48 height 48
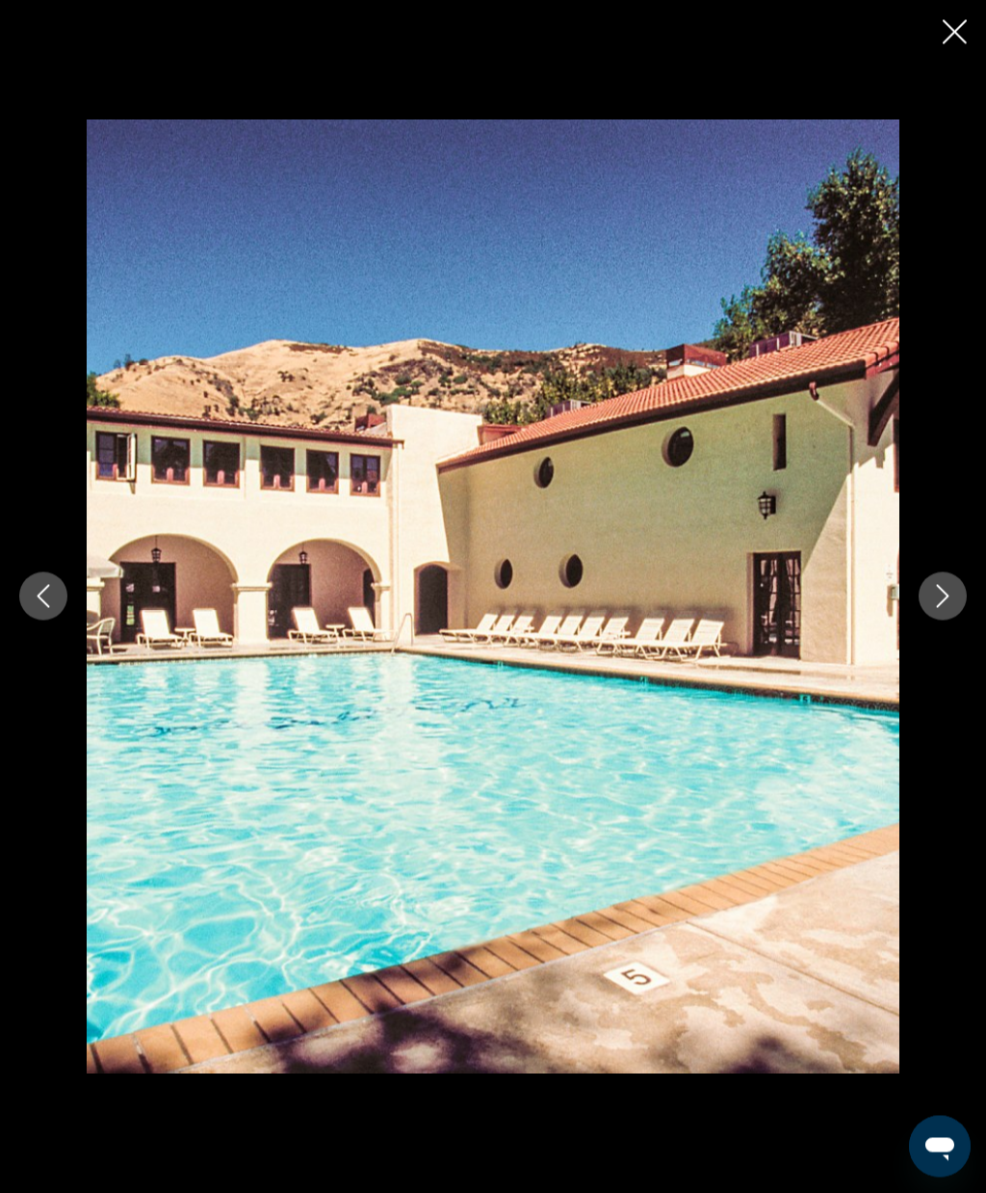
click at [940, 608] on button "Next image" at bounding box center [943, 596] width 48 height 48
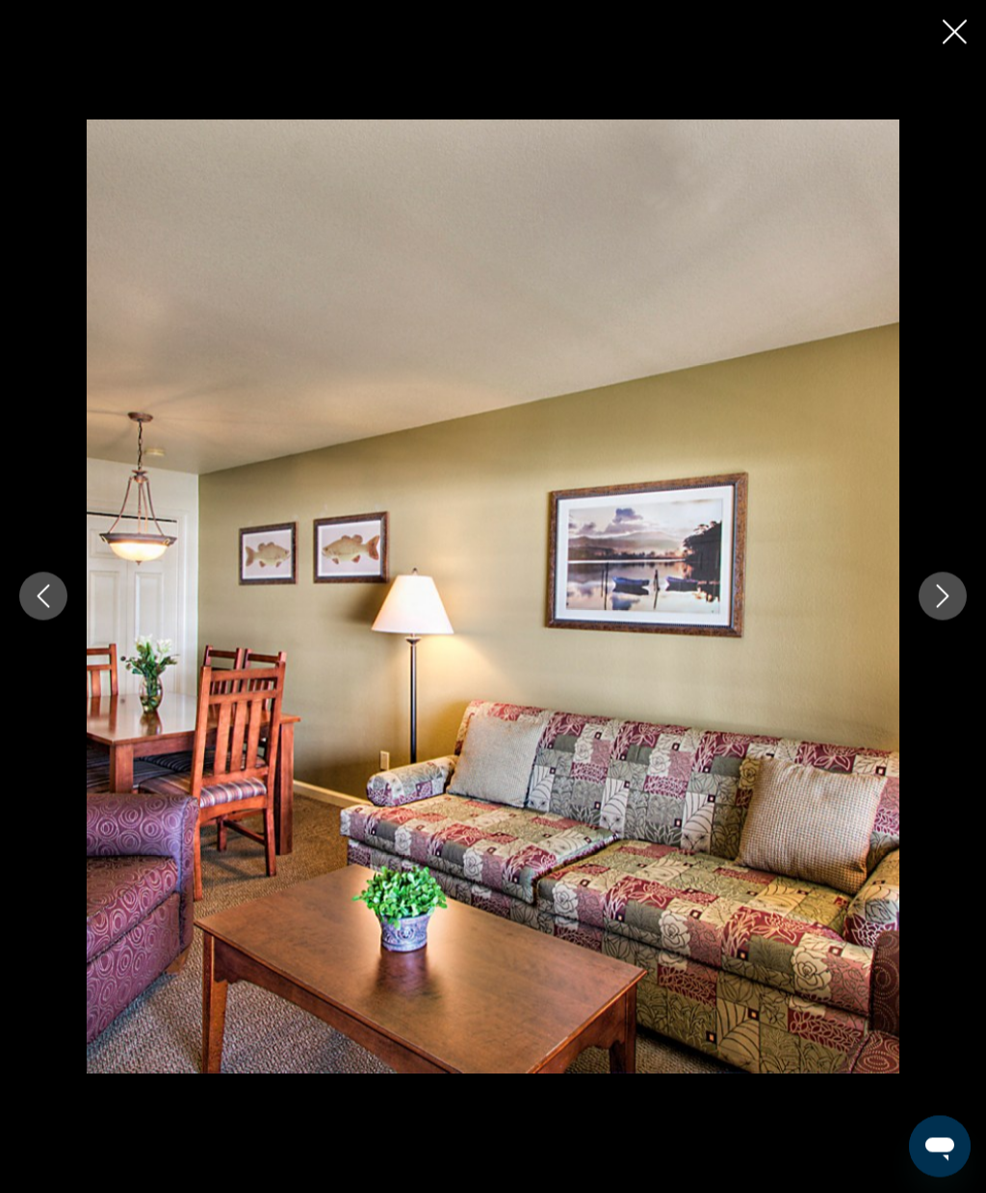
click at [958, 38] on icon "Close slideshow" at bounding box center [955, 32] width 24 height 24
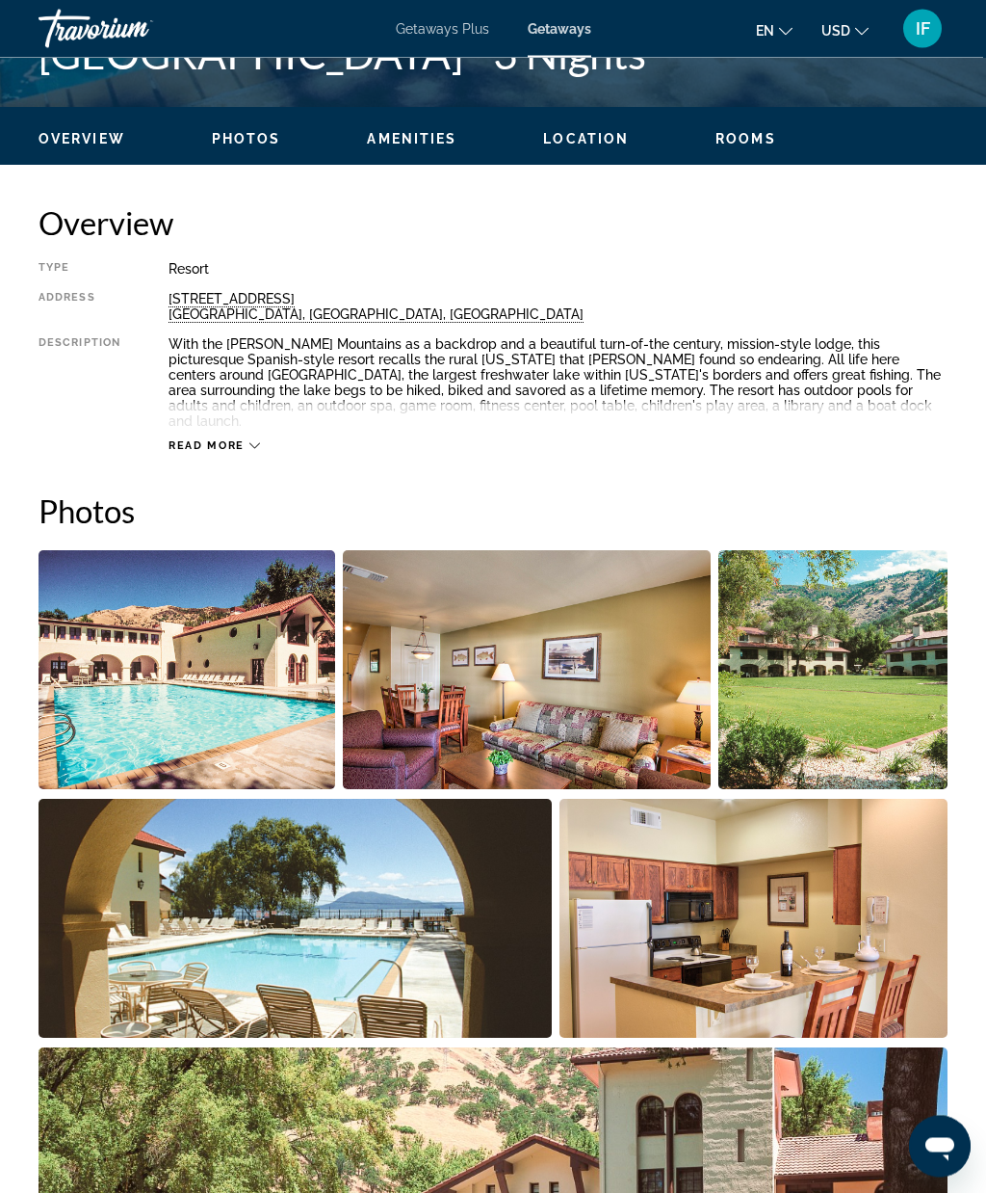
scroll to position [866, 0]
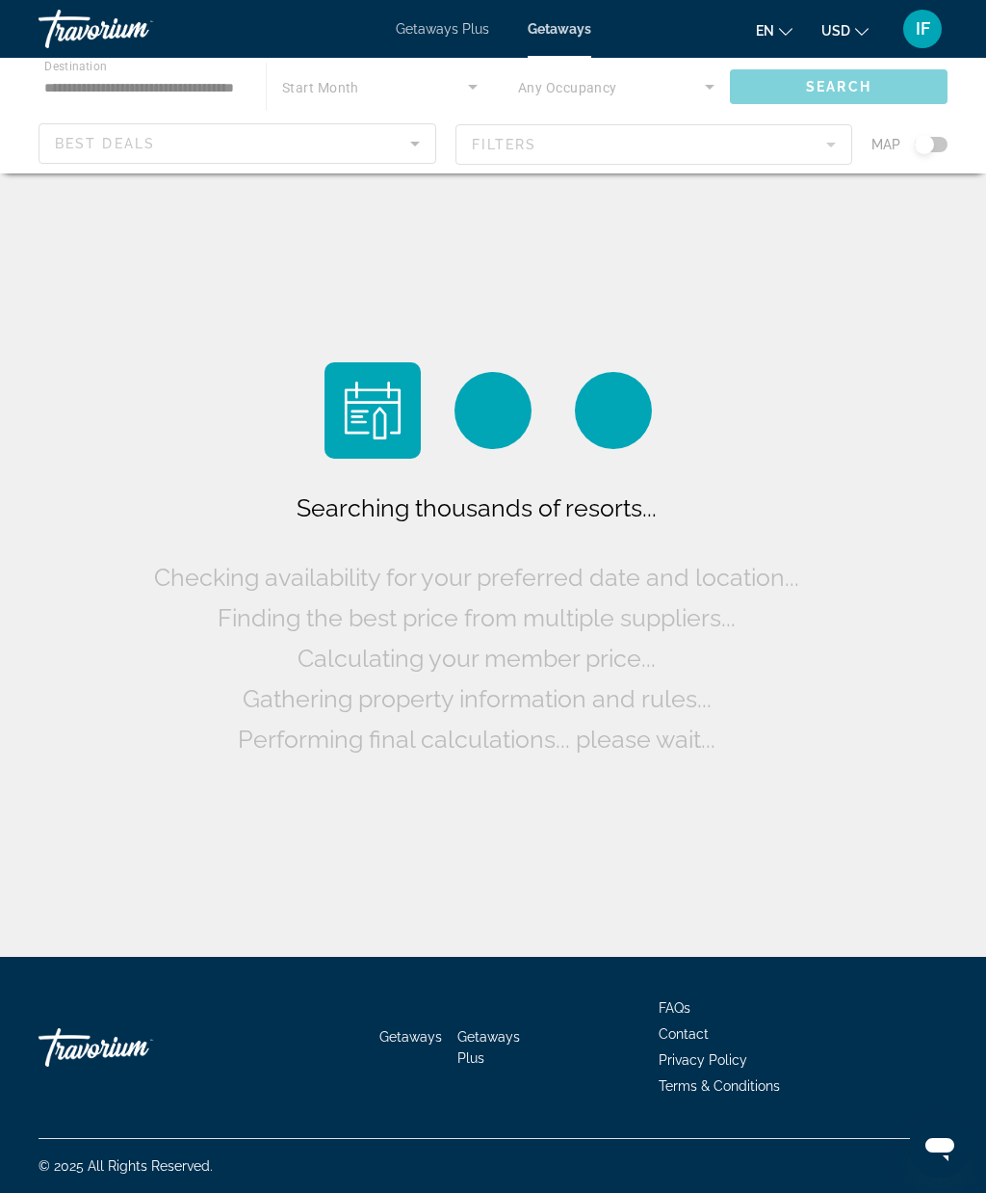
scroll to position [79, 0]
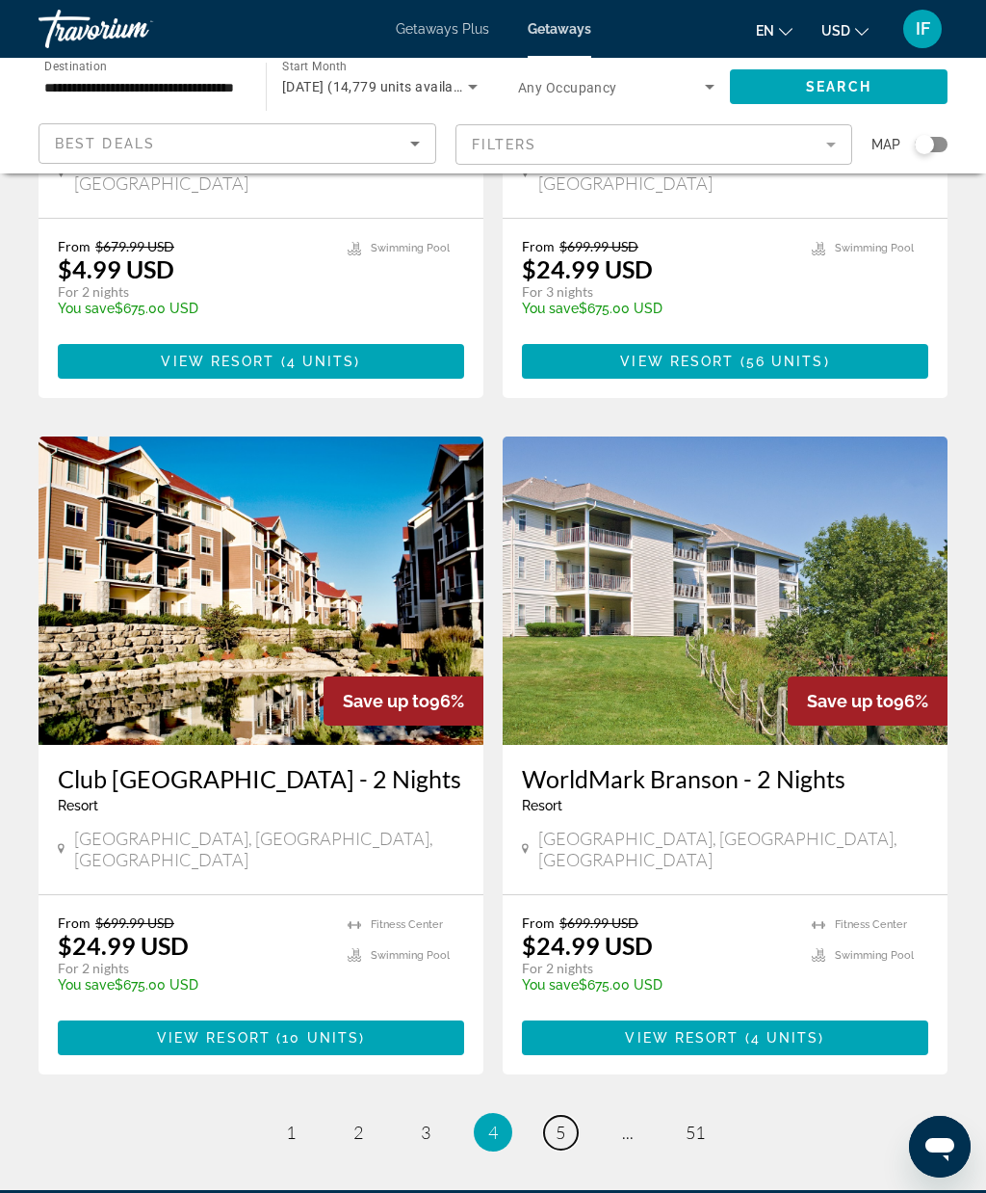
click at [557, 1121] on span "5" at bounding box center [561, 1131] width 10 height 21
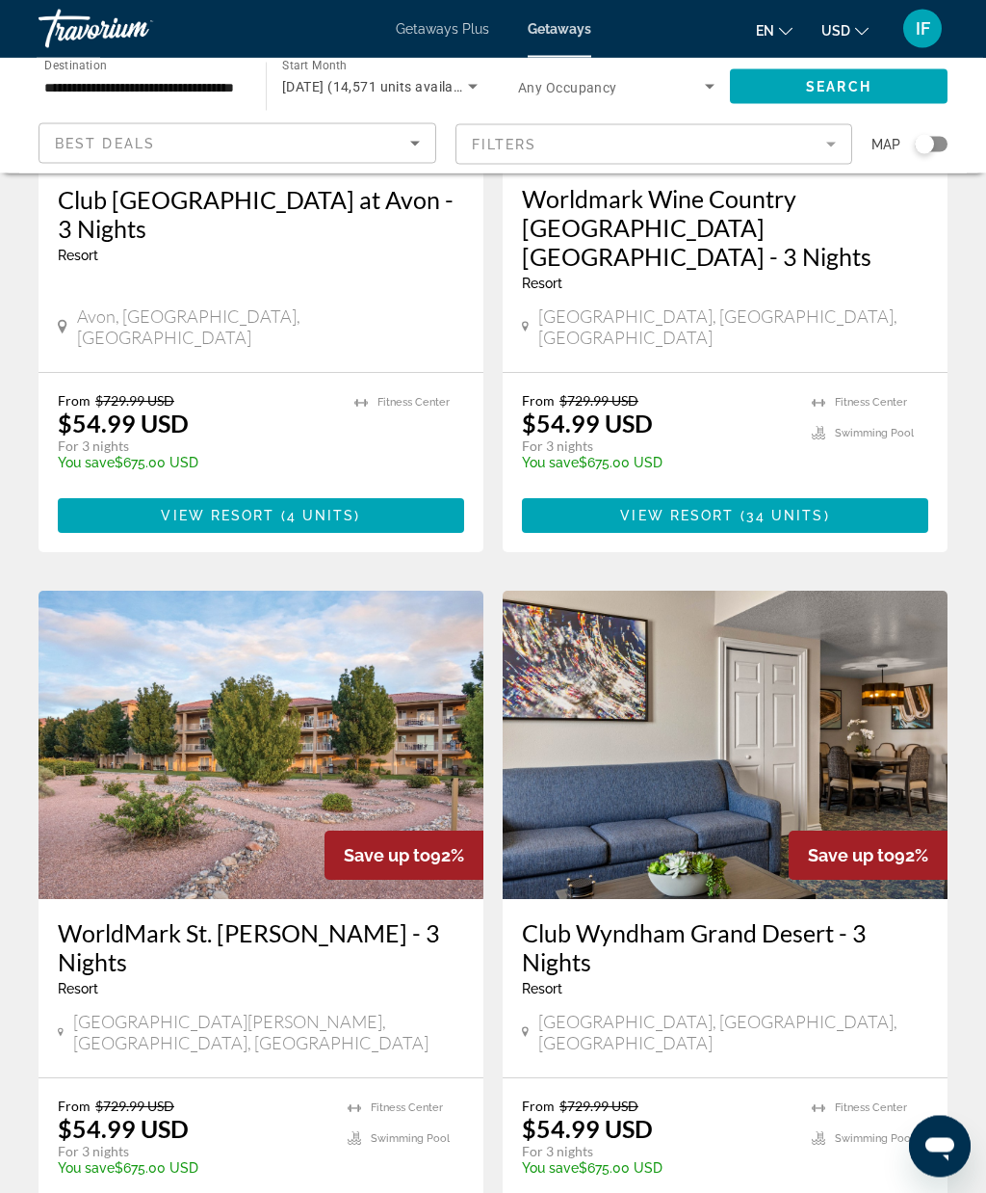
scroll to position [2501, 0]
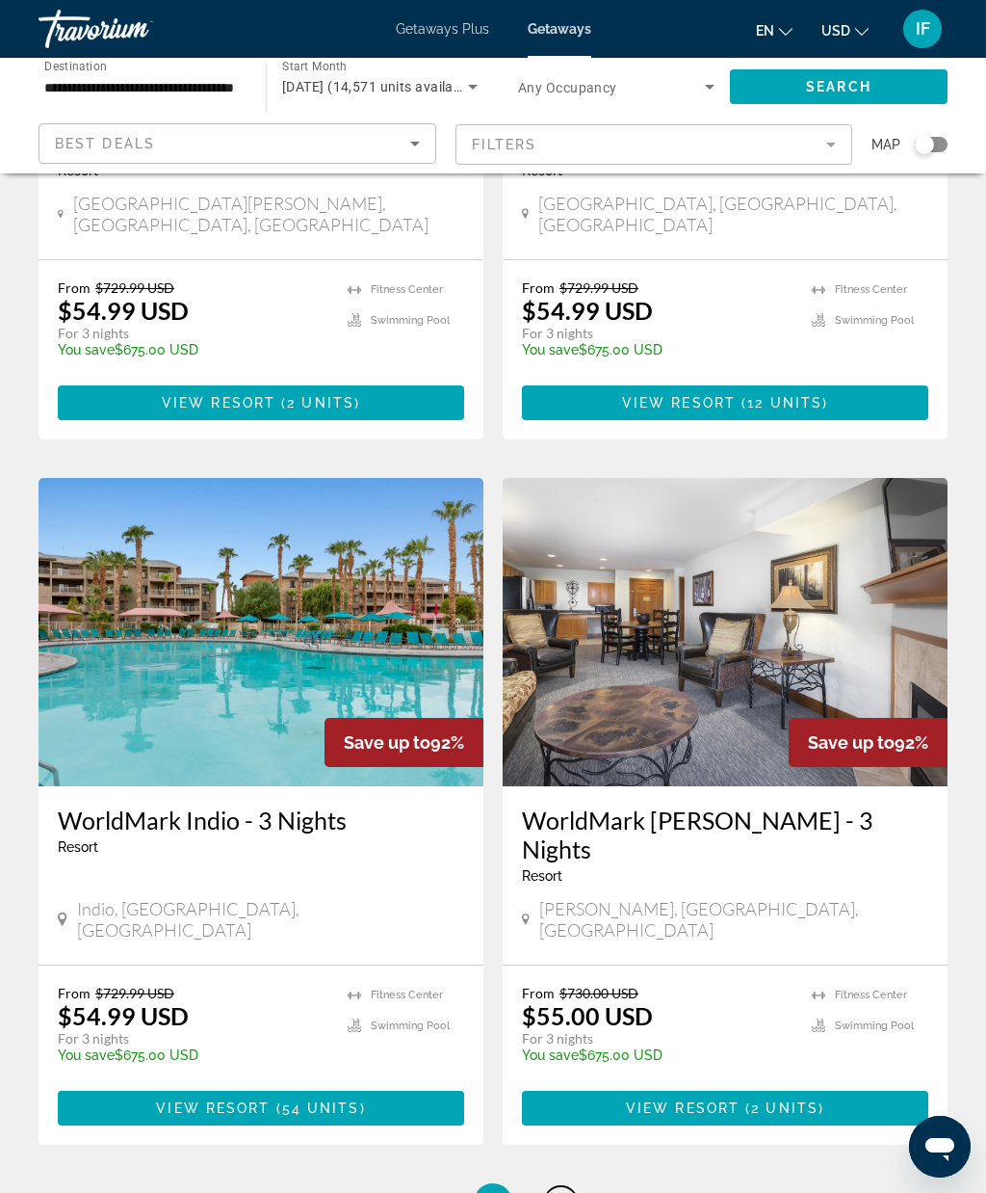
click at [568, 1186] on link "page 6" at bounding box center [561, 1203] width 34 height 34
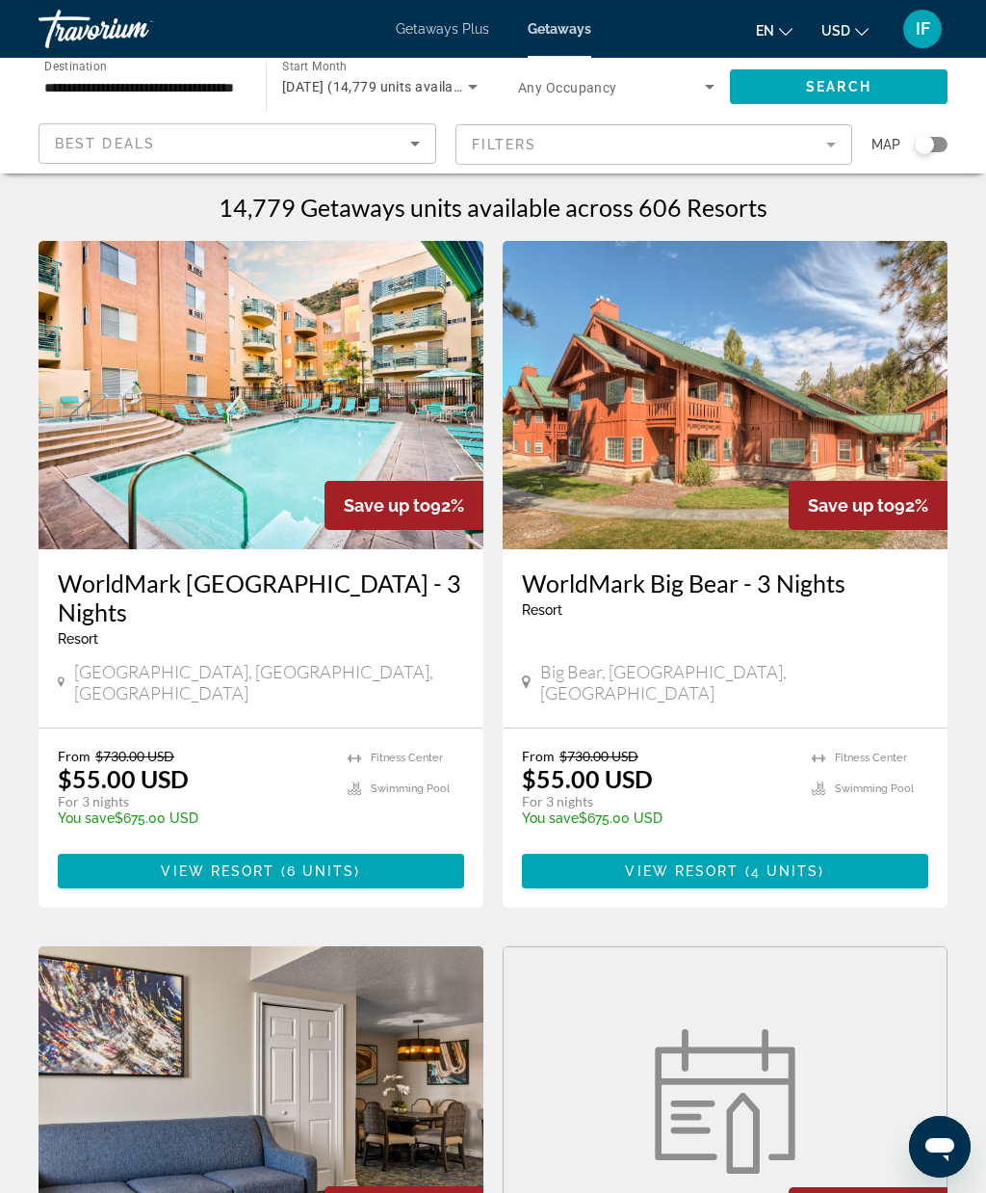
scroll to position [2, 0]
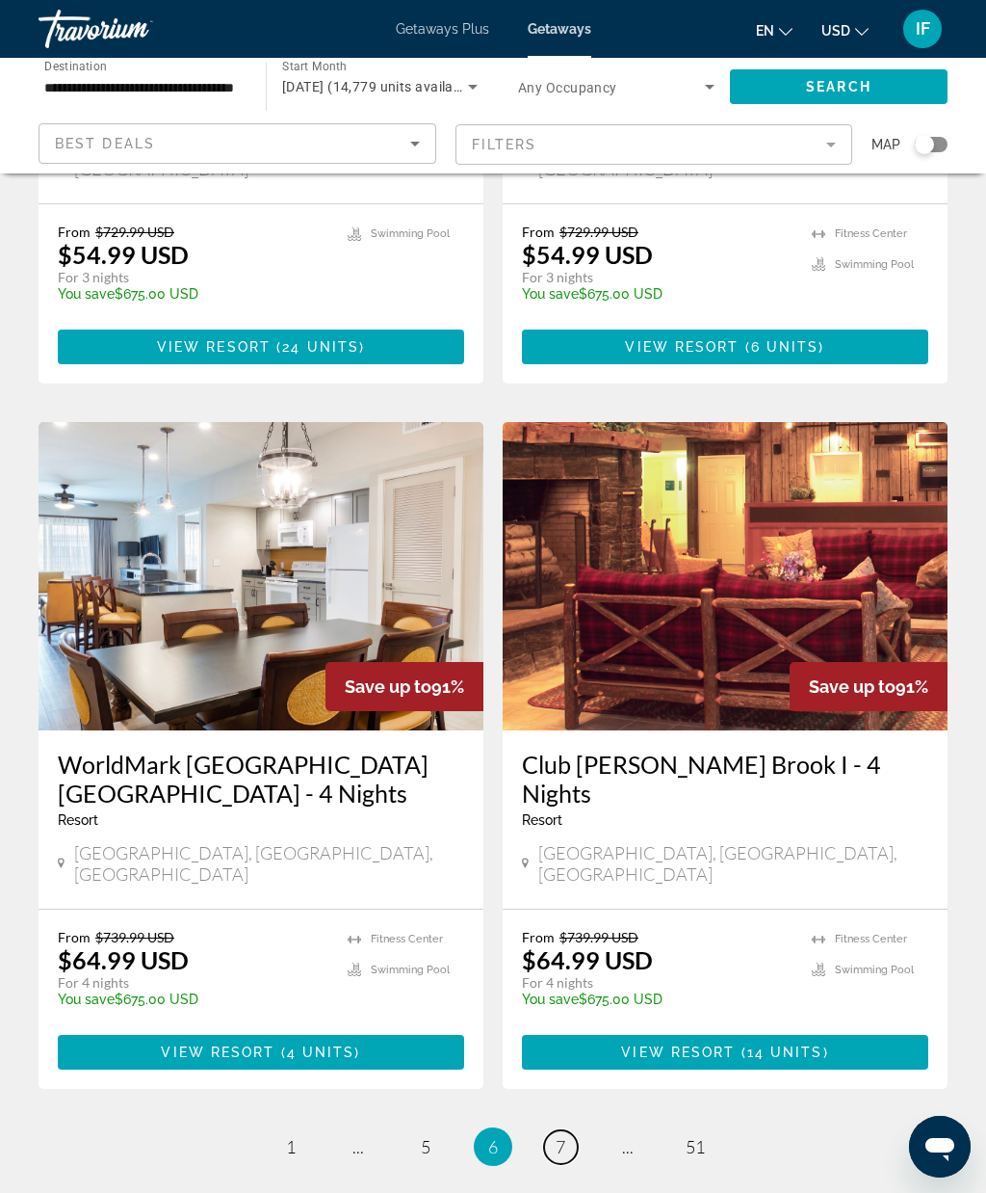
click at [557, 1136] on span "7" at bounding box center [561, 1146] width 10 height 21
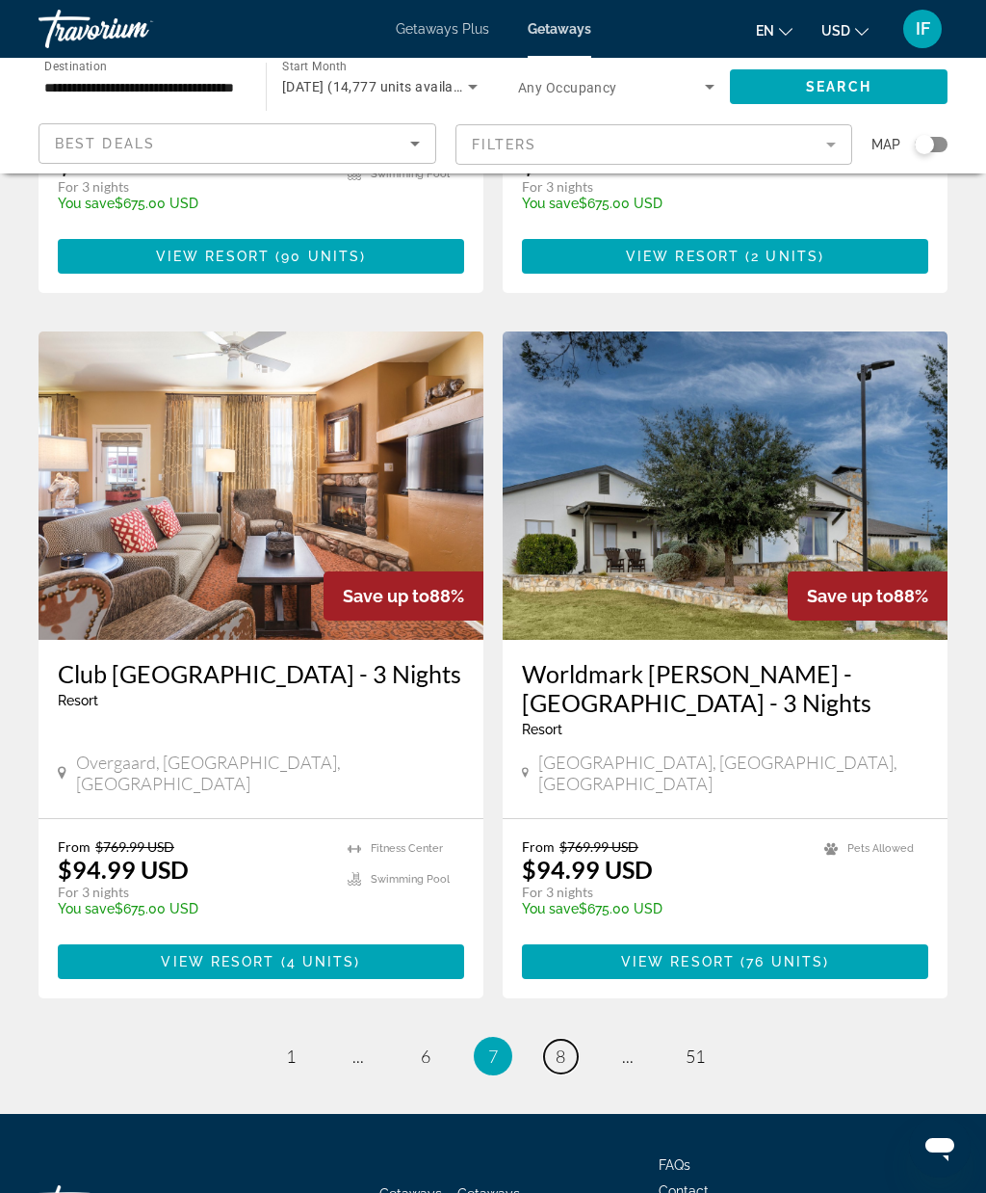
click at [568, 1039] on link "page 8" at bounding box center [561, 1056] width 34 height 34
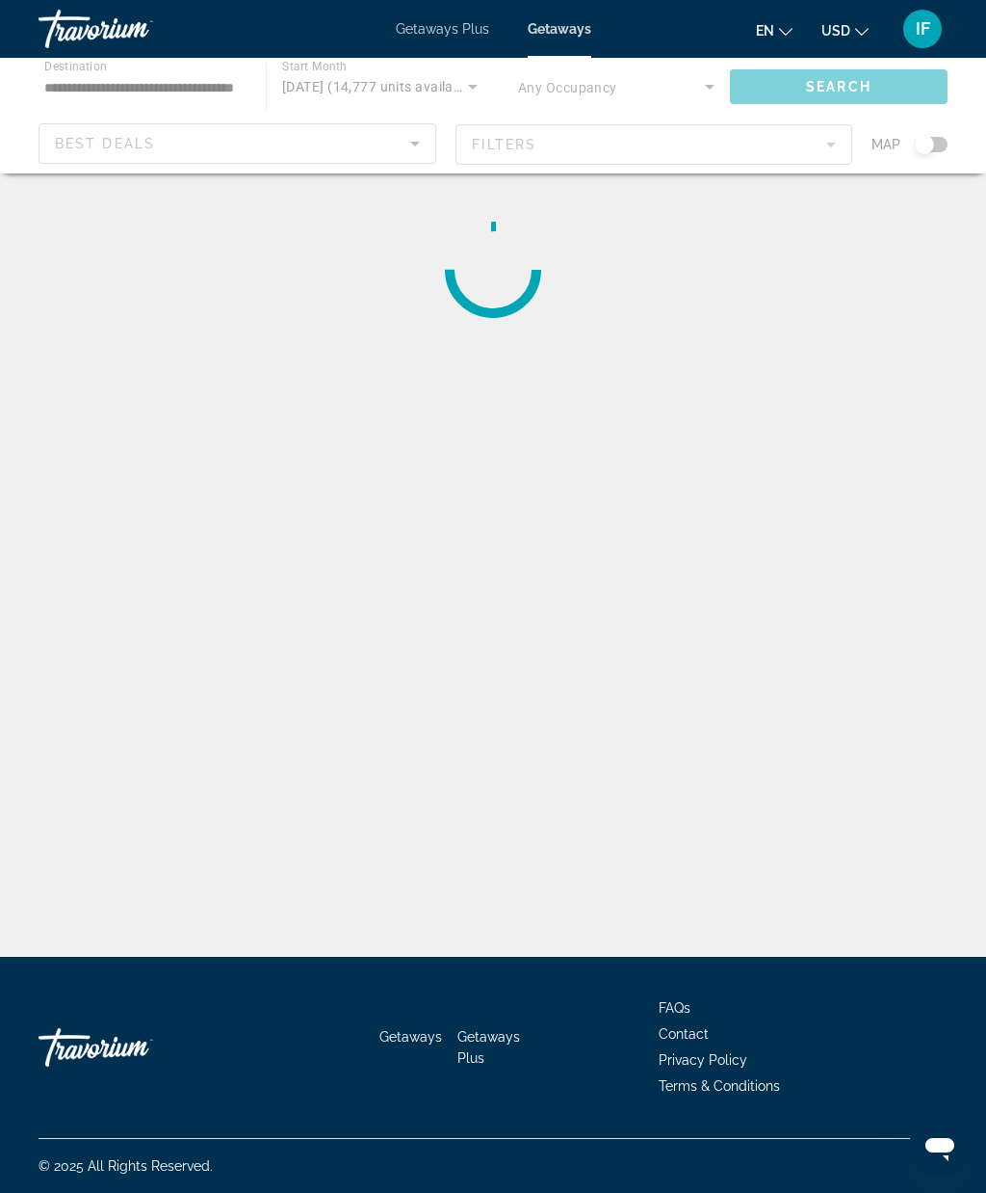
scroll to position [79, 0]
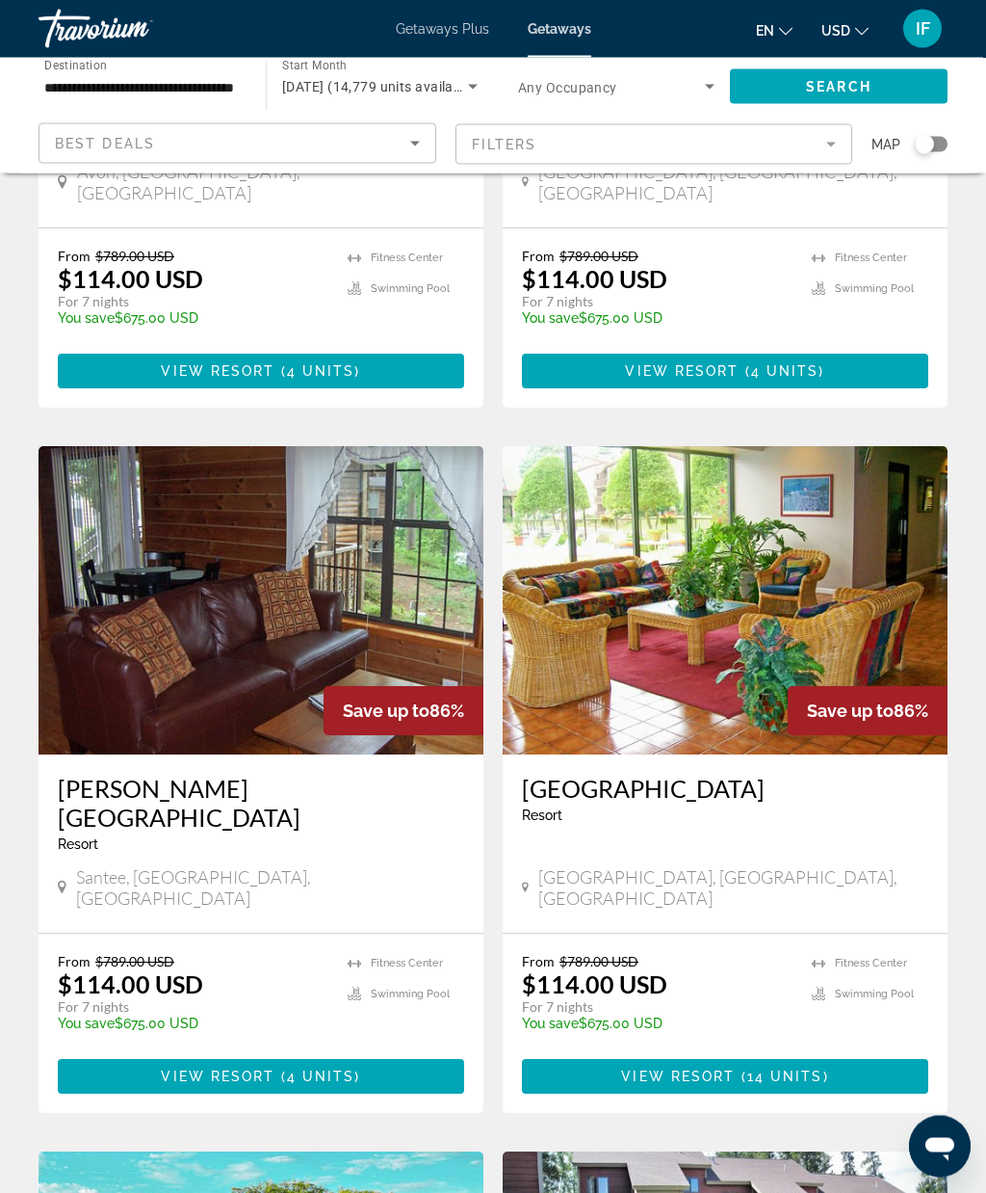
scroll to position [1177, 0]
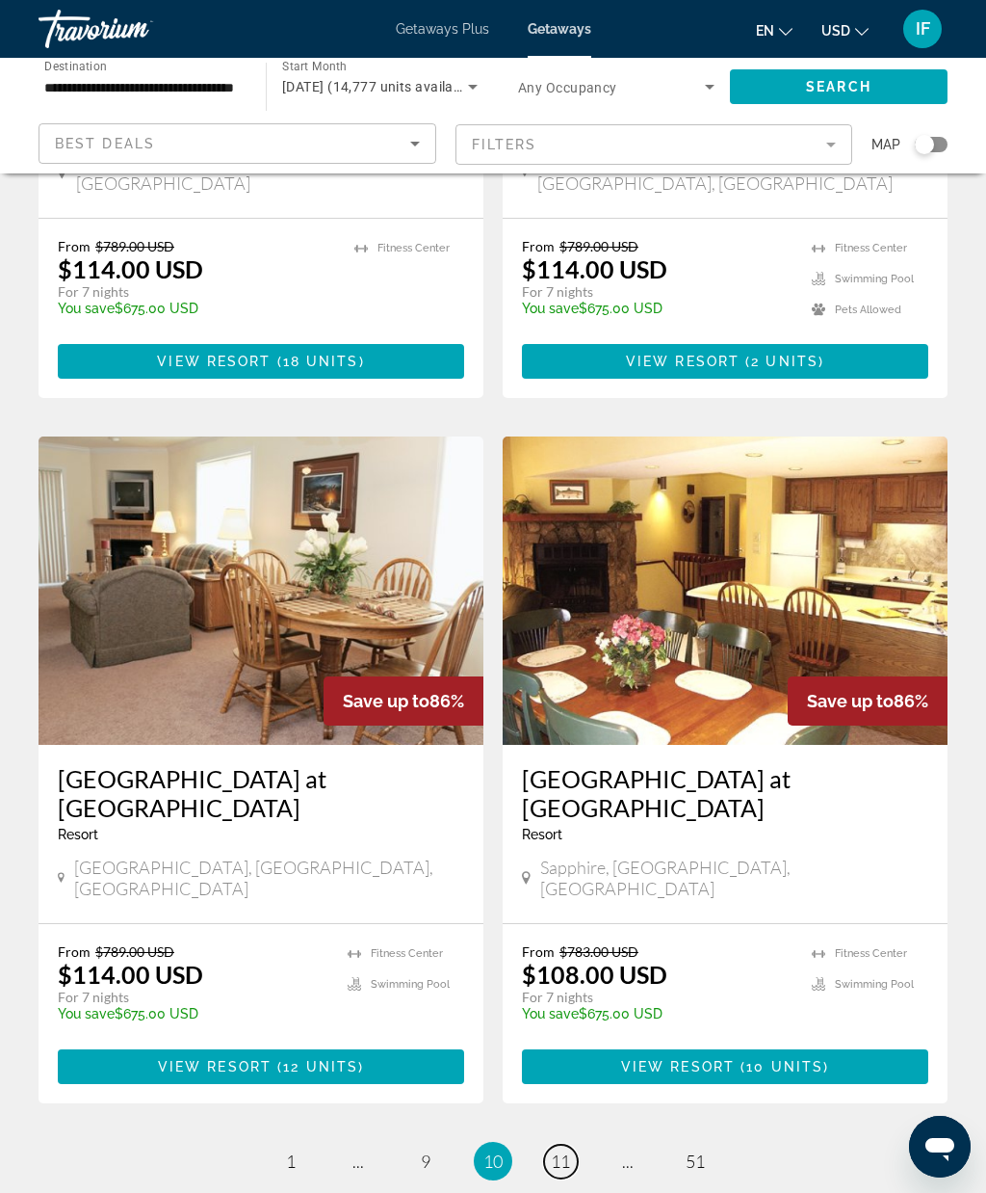
click at [565, 1150] on span "11" at bounding box center [560, 1160] width 19 height 21
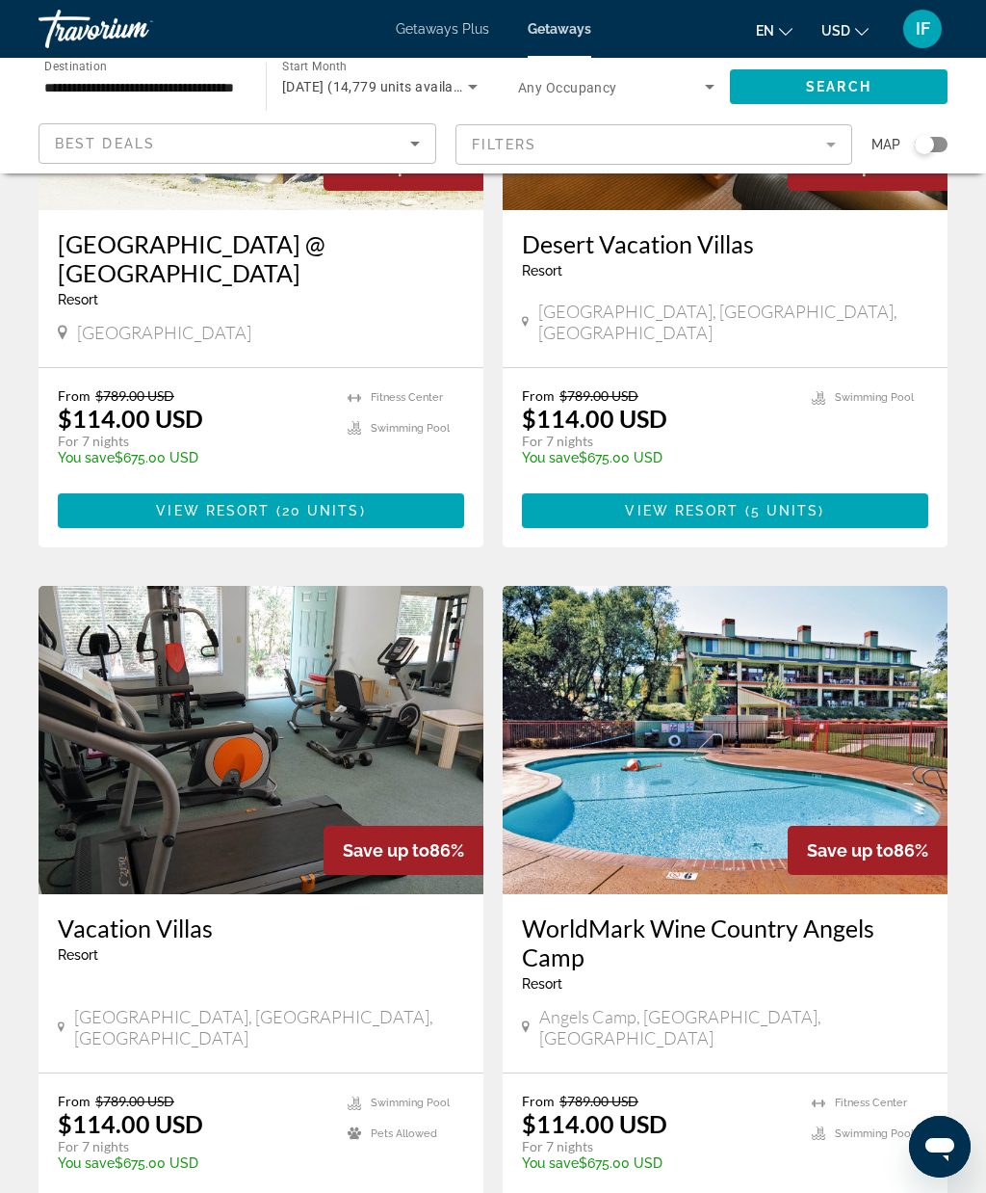
scroll to position [340, 0]
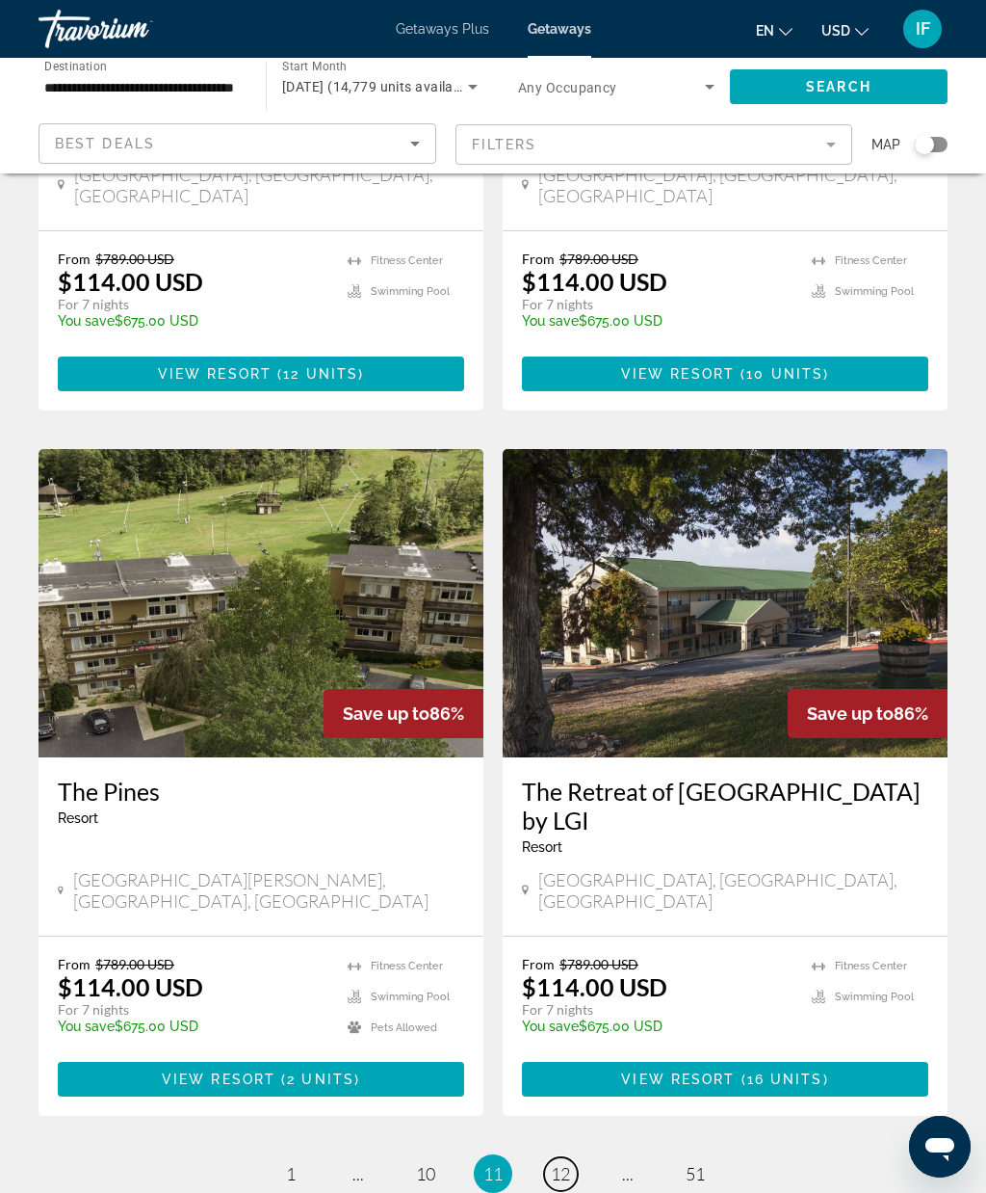
click at [572, 1157] on link "page 12" at bounding box center [561, 1174] width 34 height 34
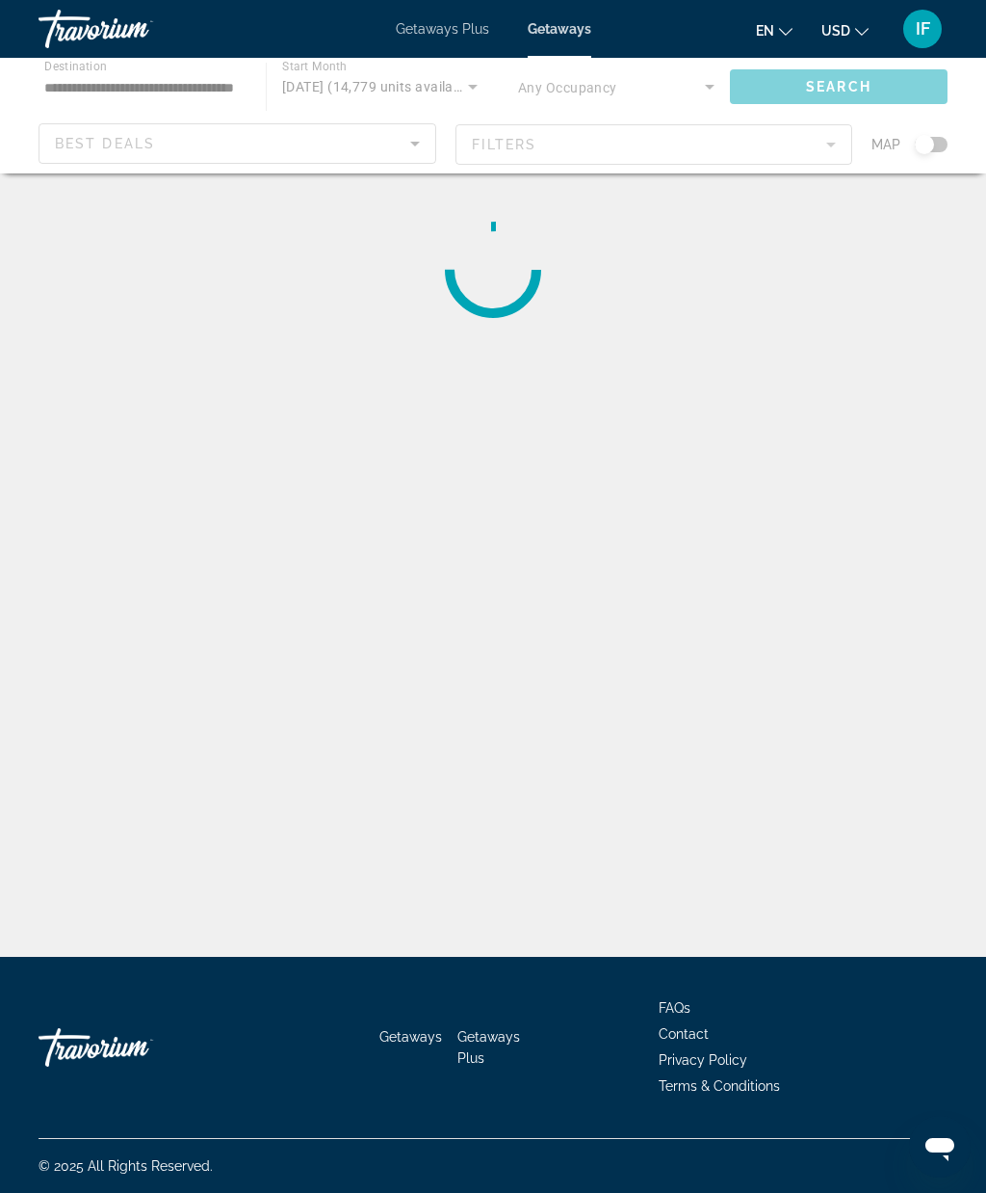
scroll to position [79, 0]
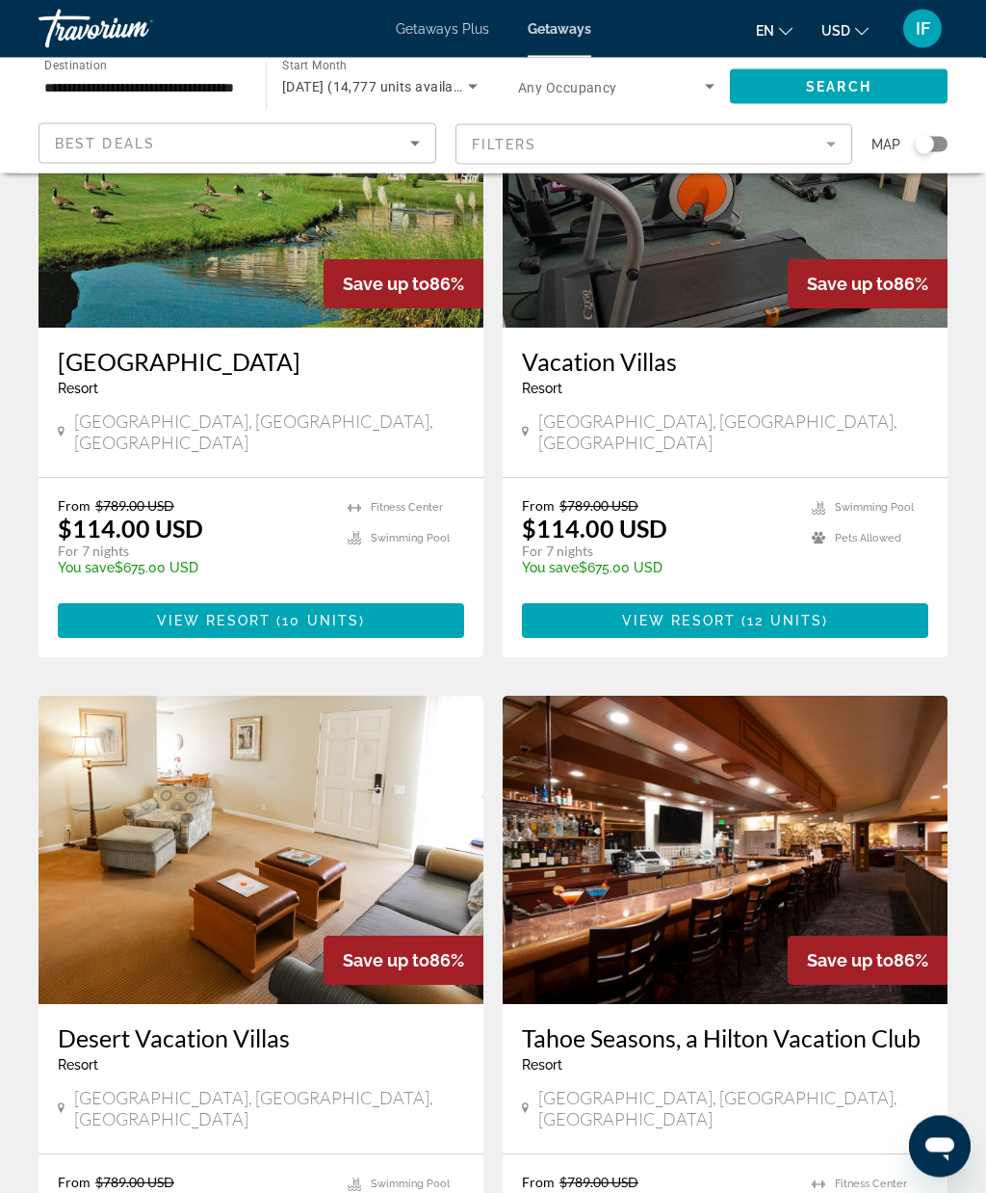
scroll to position [2274, 0]
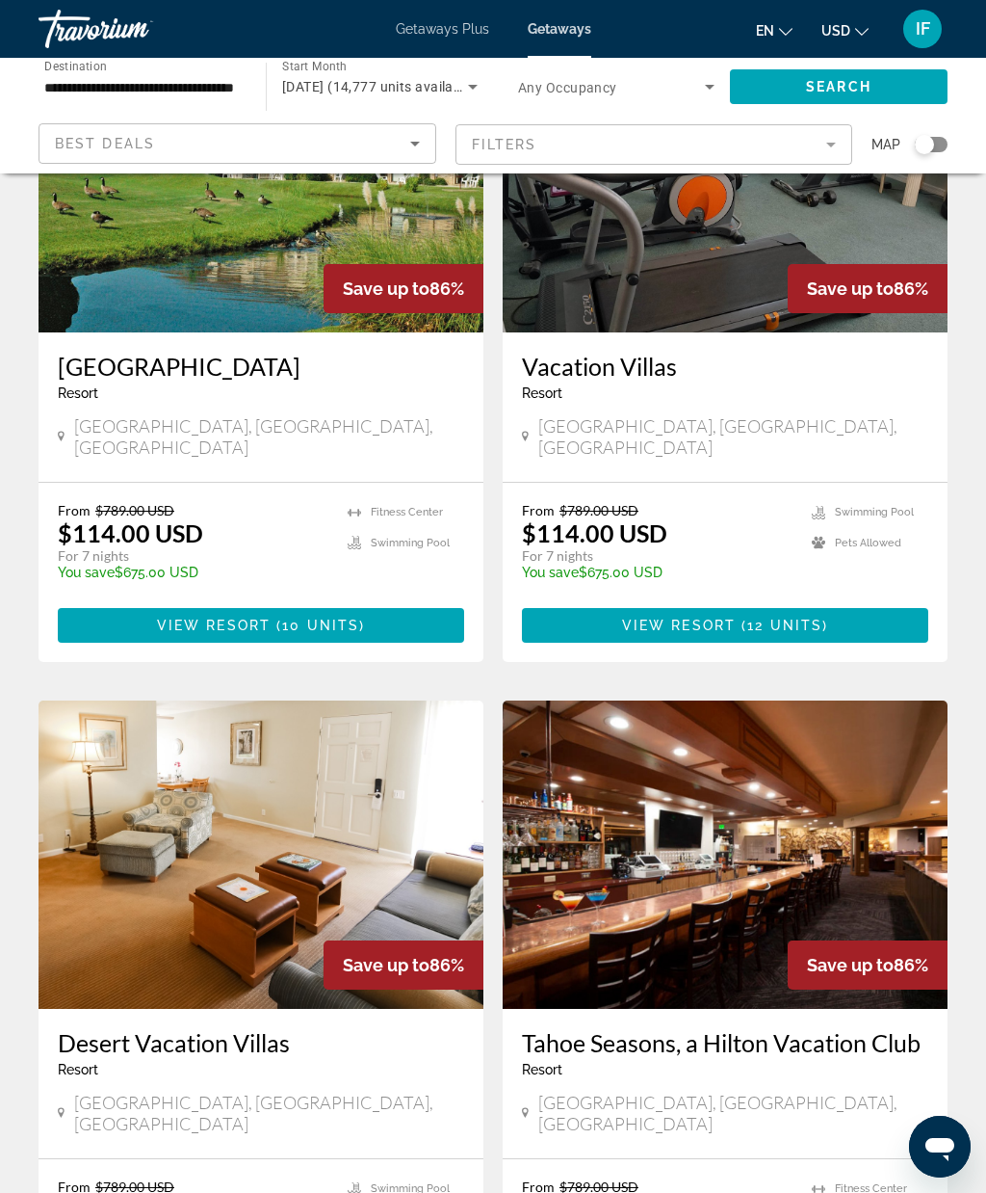
click at [709, 878] on img "Main content" at bounding box center [725, 854] width 445 height 308
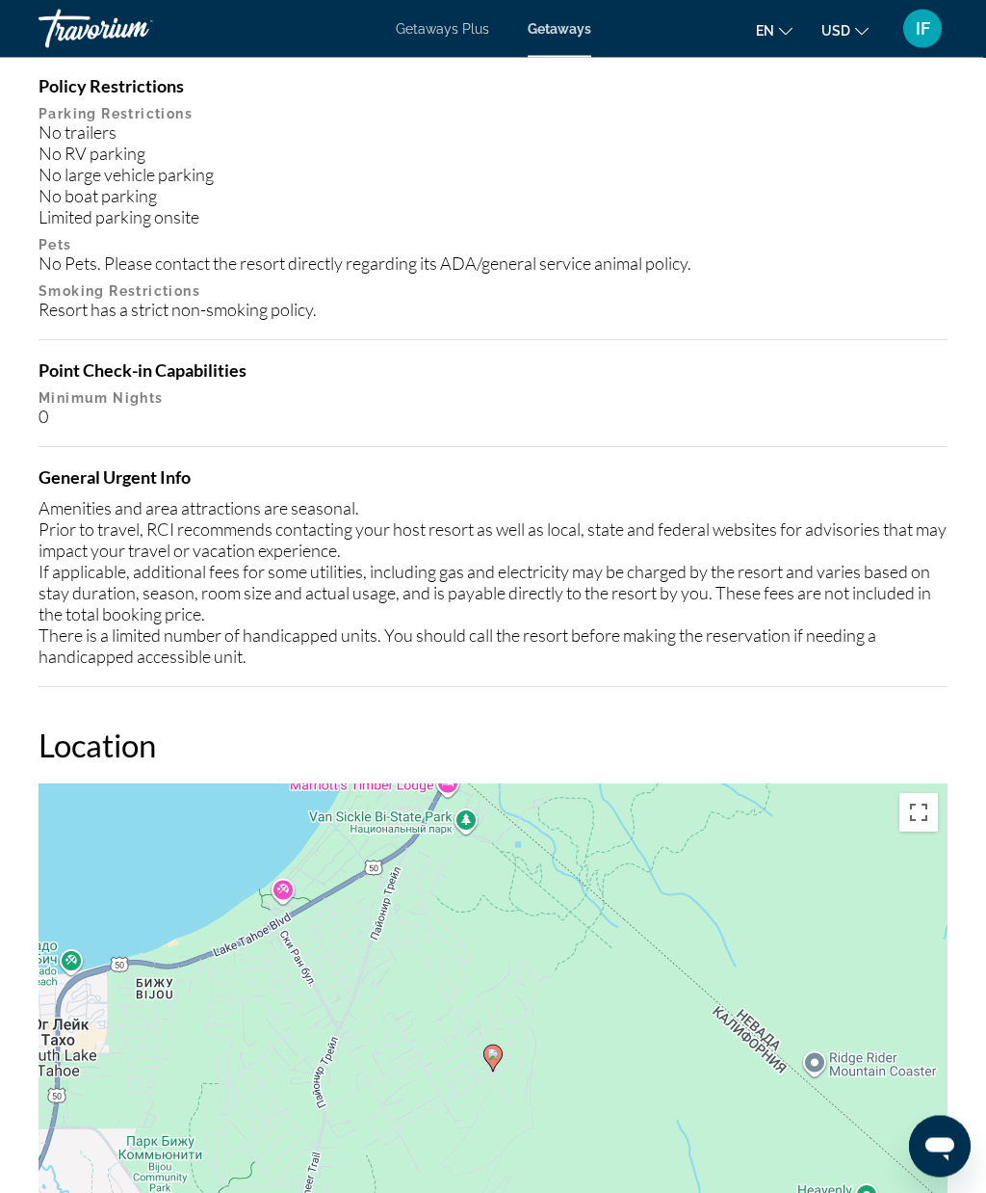
scroll to position [2980, 0]
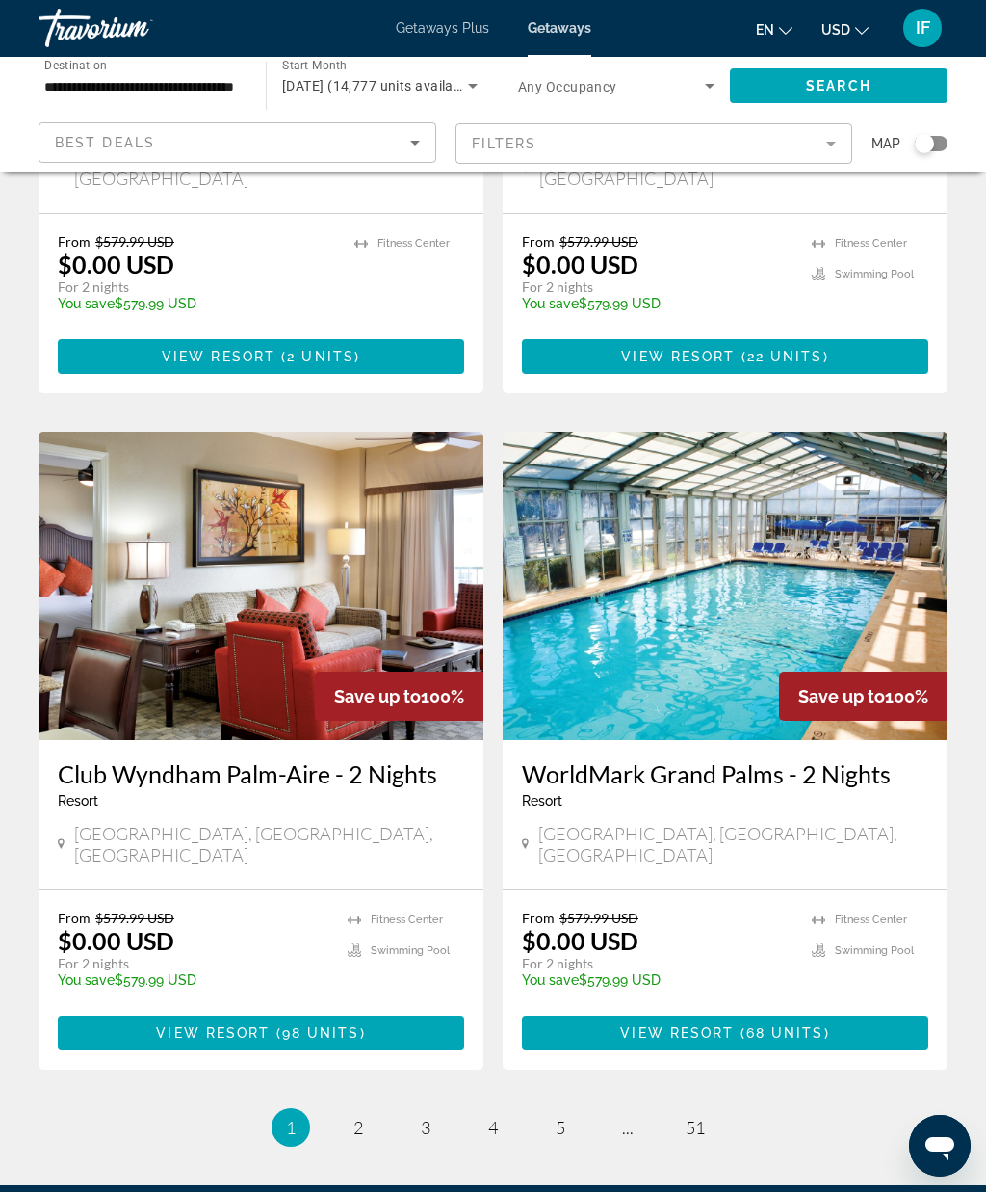
scroll to position [3332, 0]
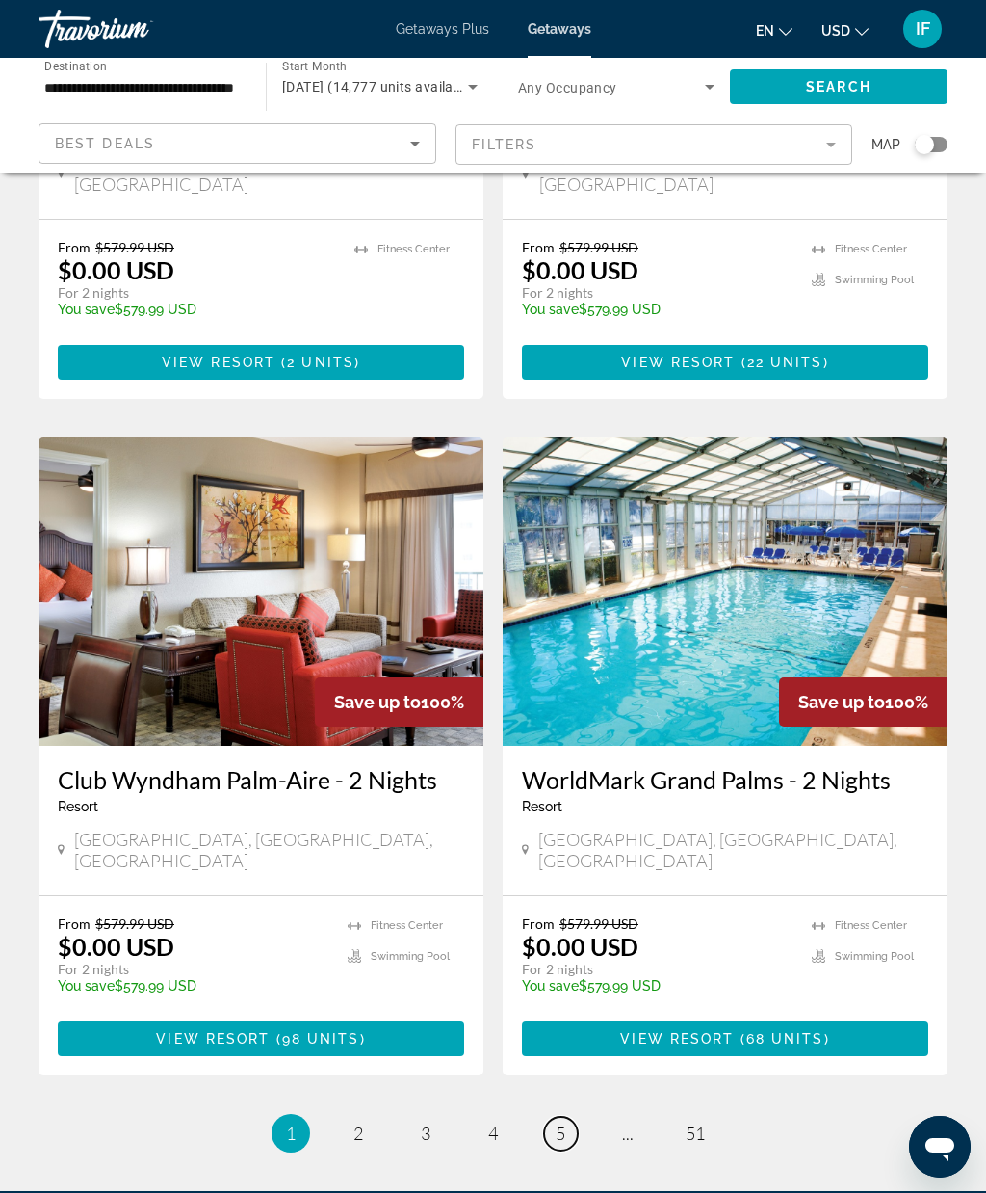
click at [566, 1117] on link "page 5" at bounding box center [561, 1134] width 34 height 34
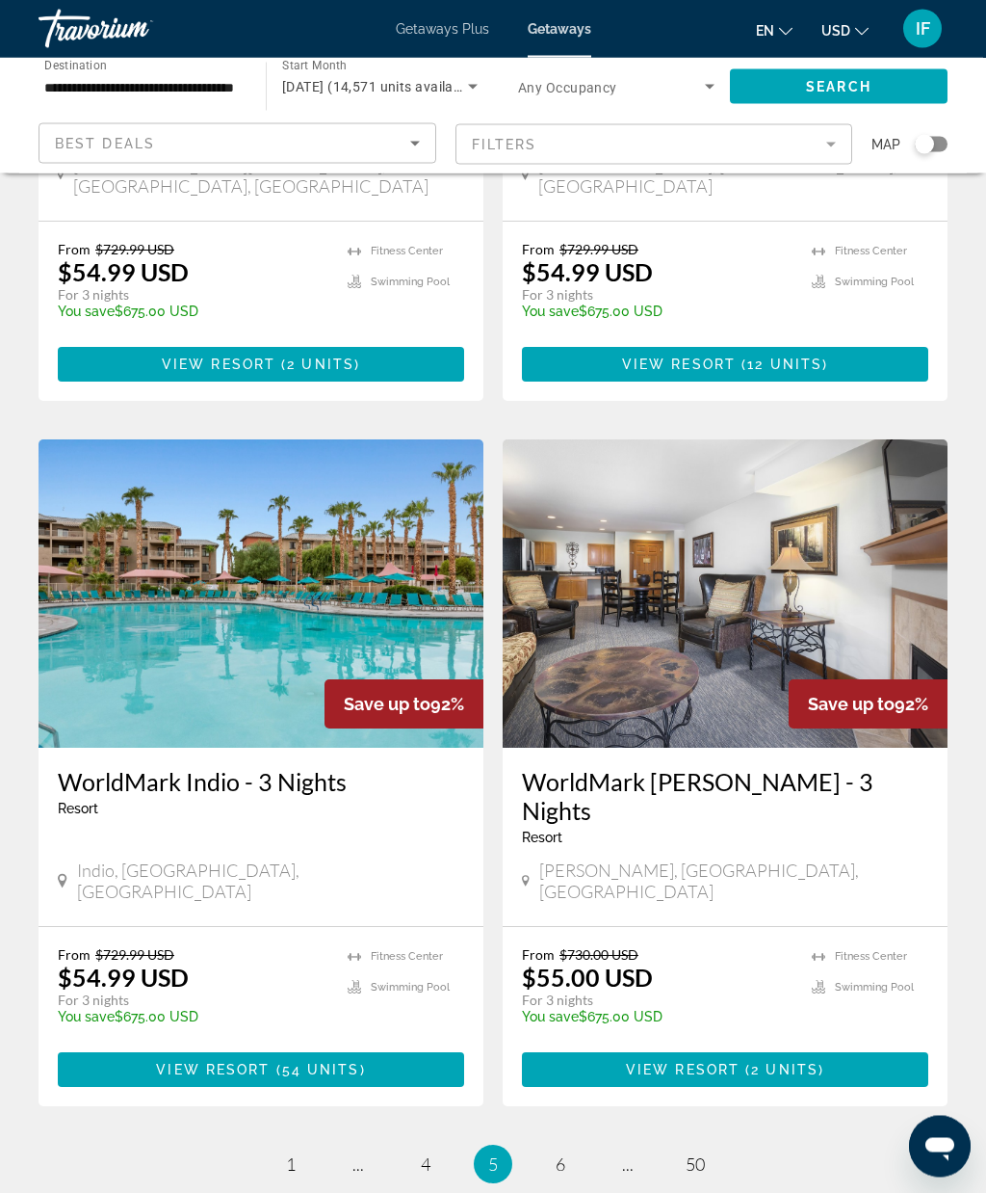
scroll to position [3360, 0]
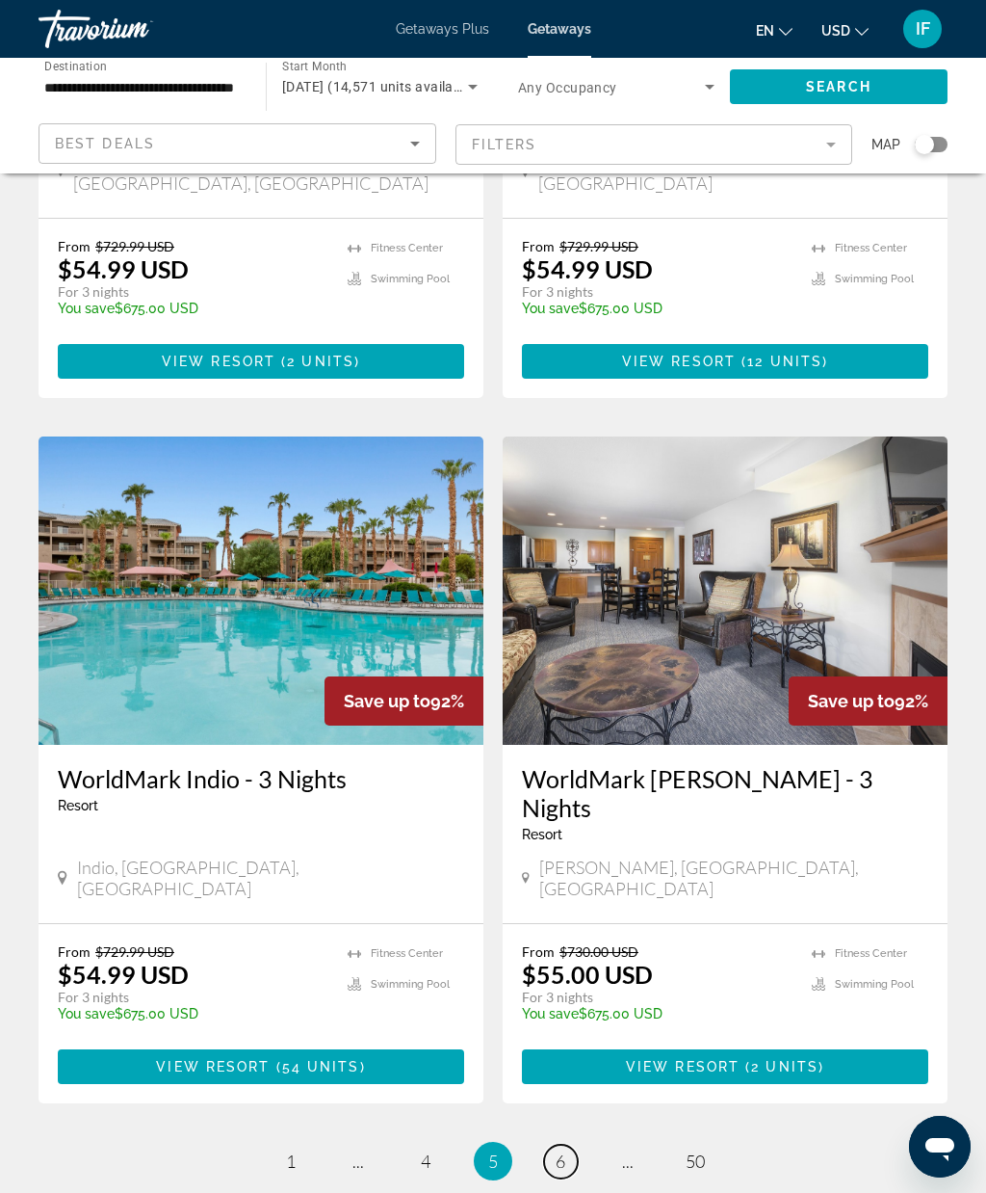
click at [565, 1144] on link "page 6" at bounding box center [561, 1161] width 34 height 34
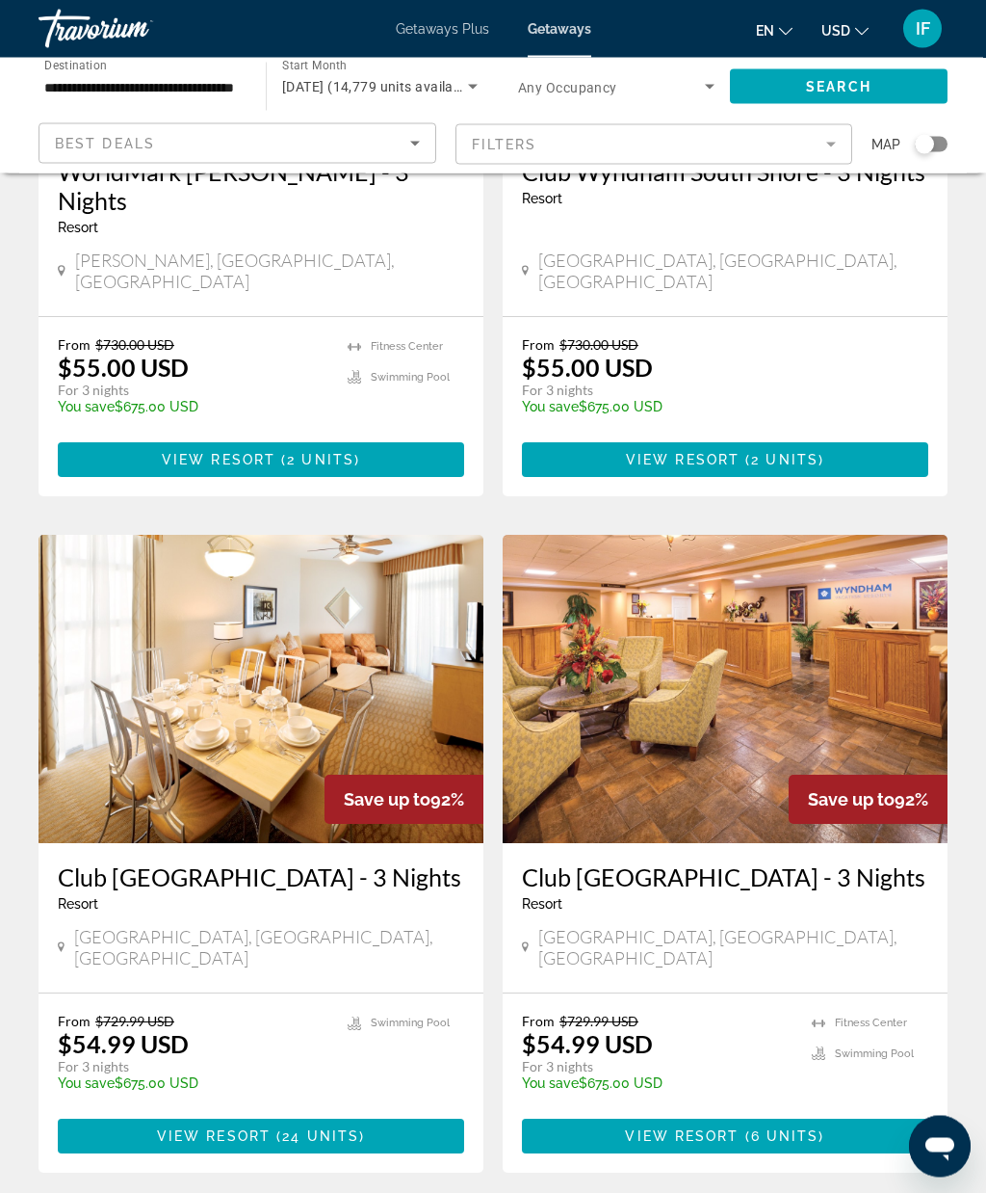
scroll to position [3329, 0]
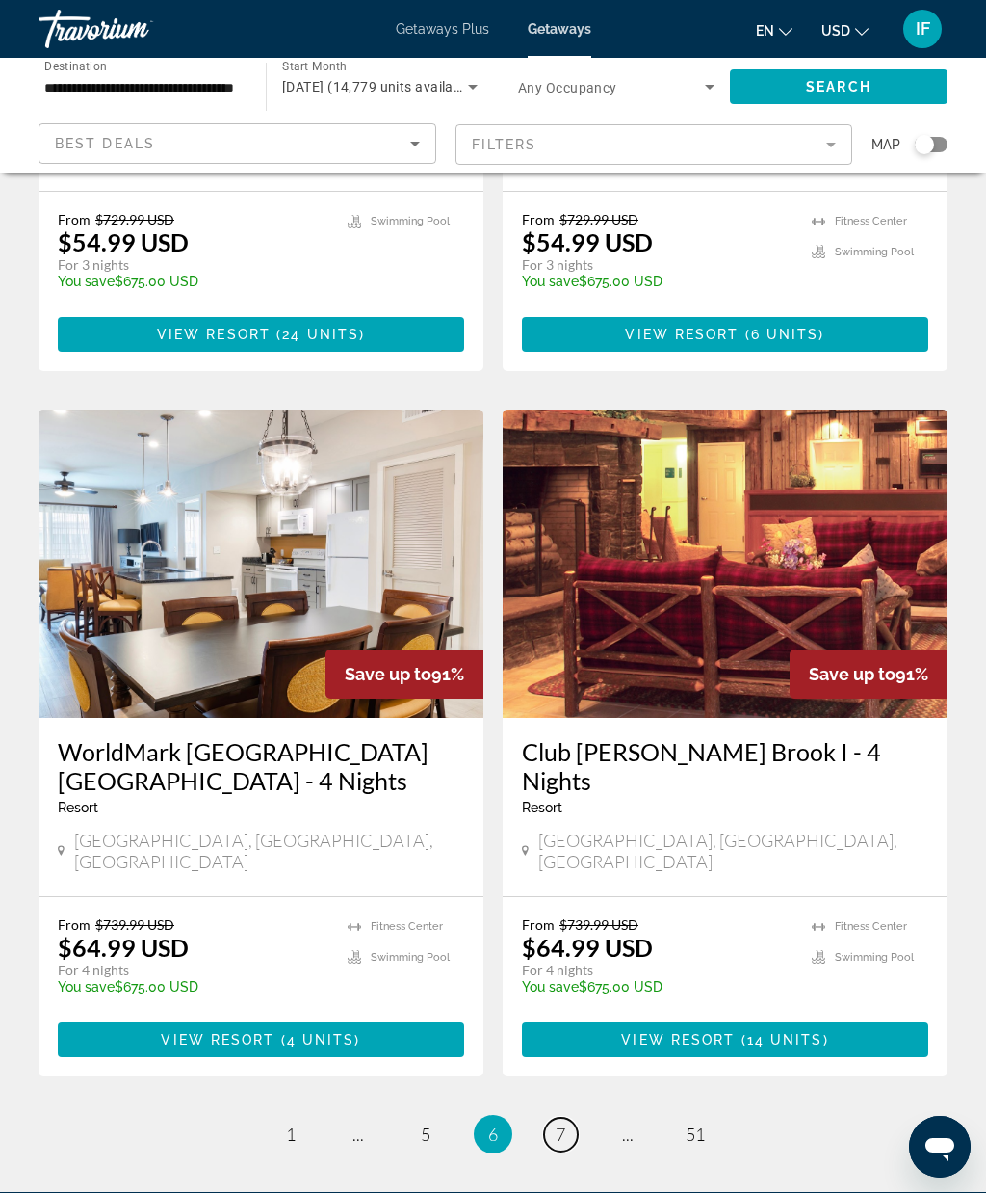
click at [572, 1117] on link "page 7" at bounding box center [561, 1134] width 34 height 34
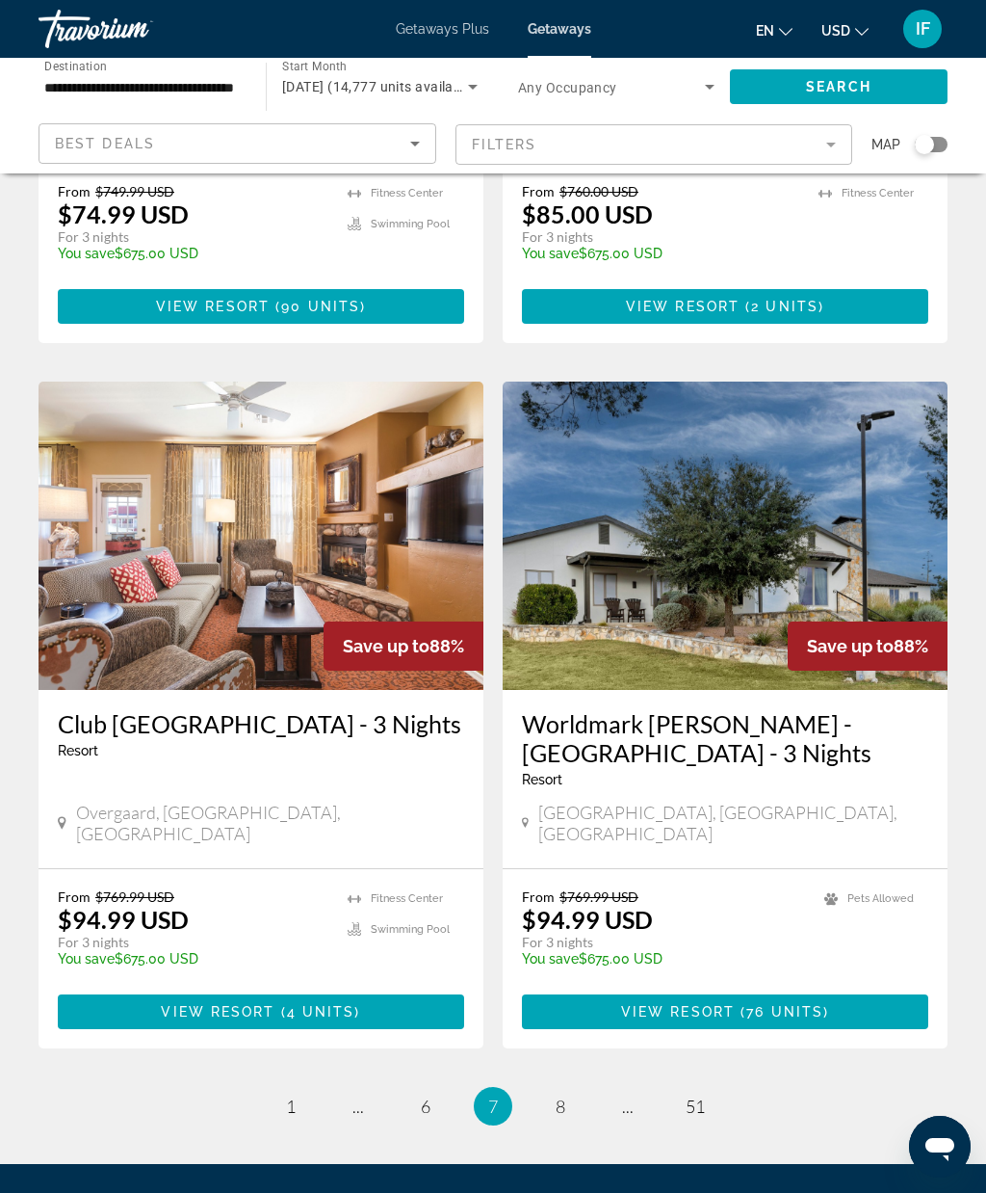
scroll to position [3359, 0]
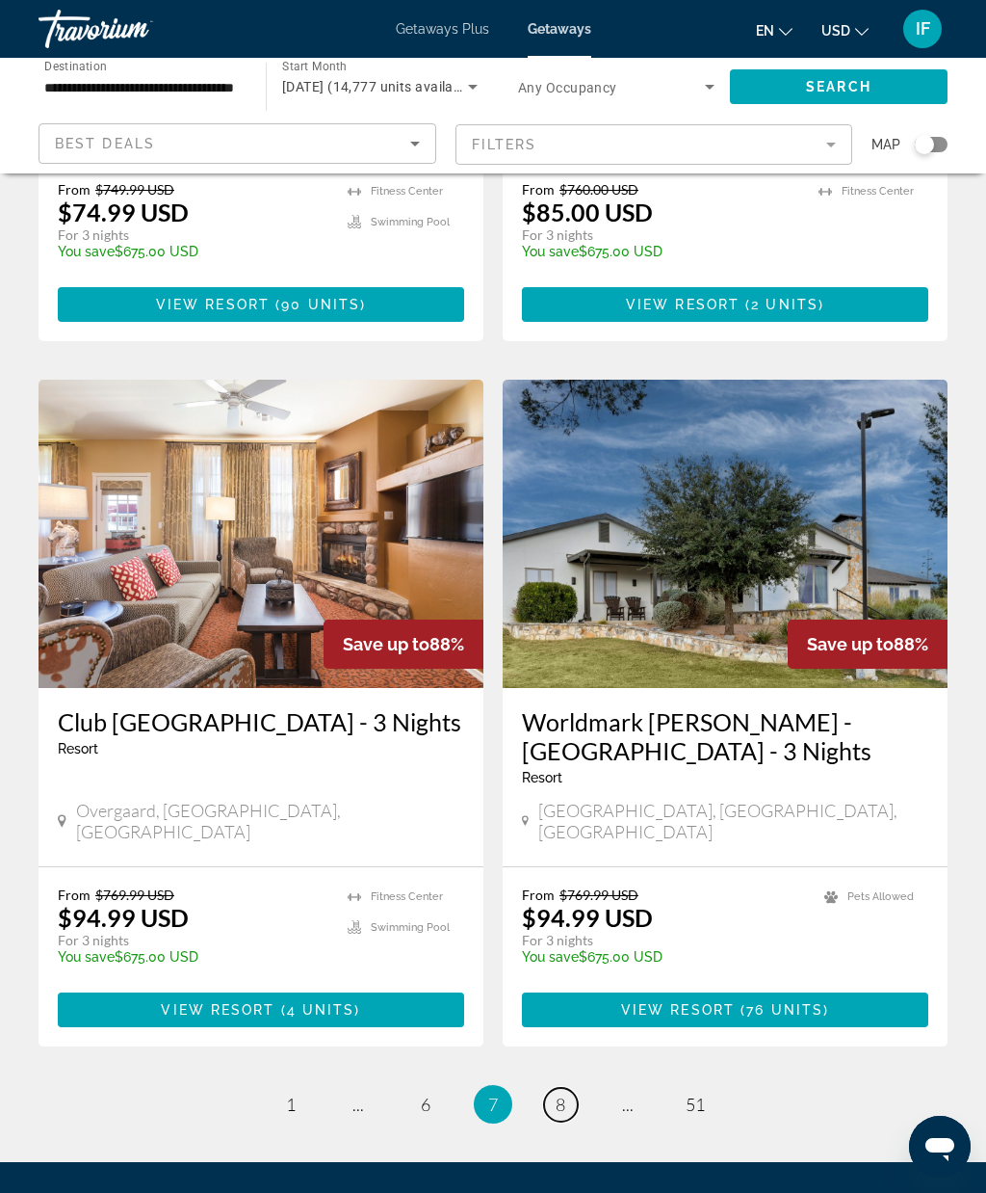
click at [563, 1093] on span "8" at bounding box center [561, 1103] width 10 height 21
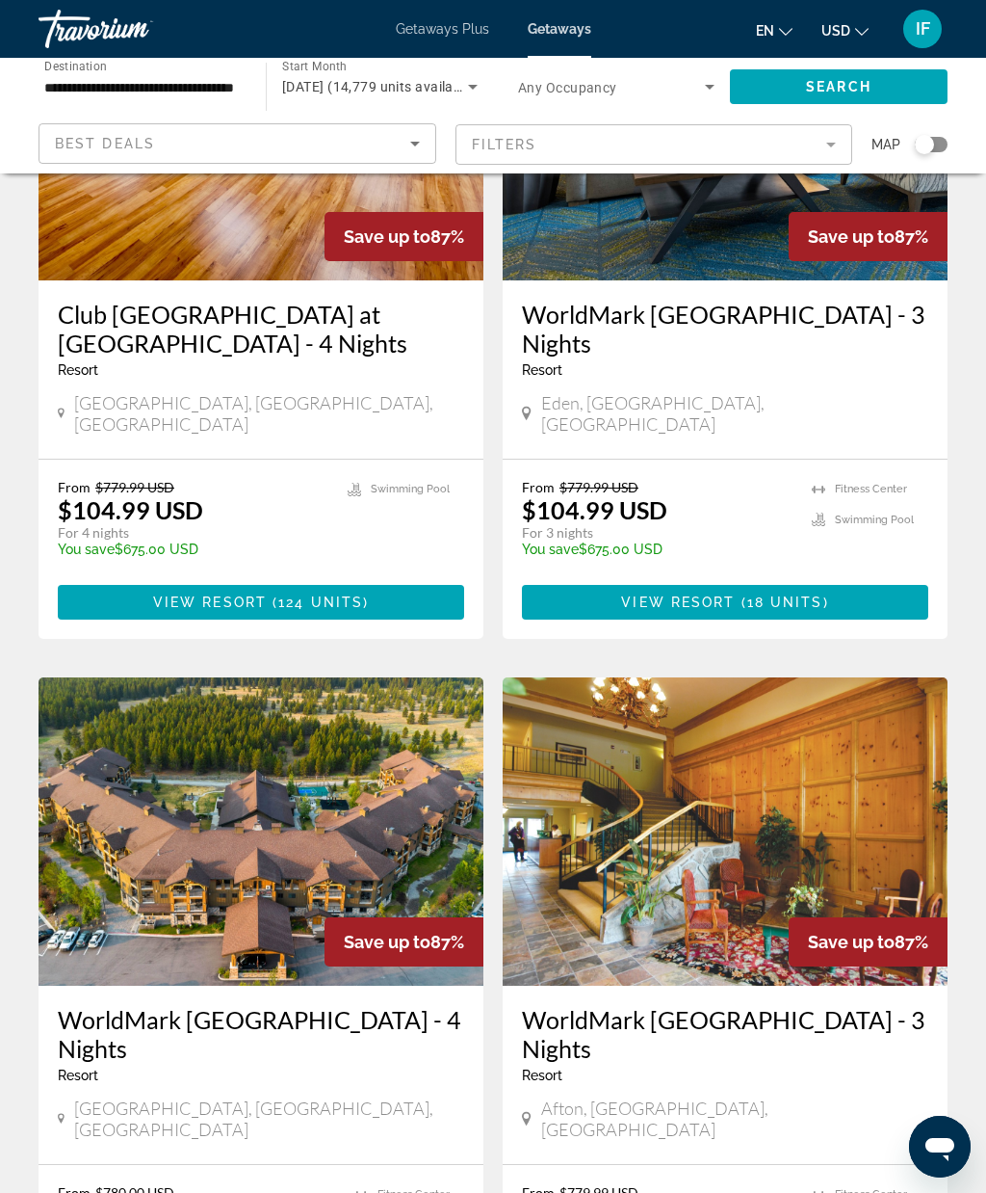
scroll to position [3330, 0]
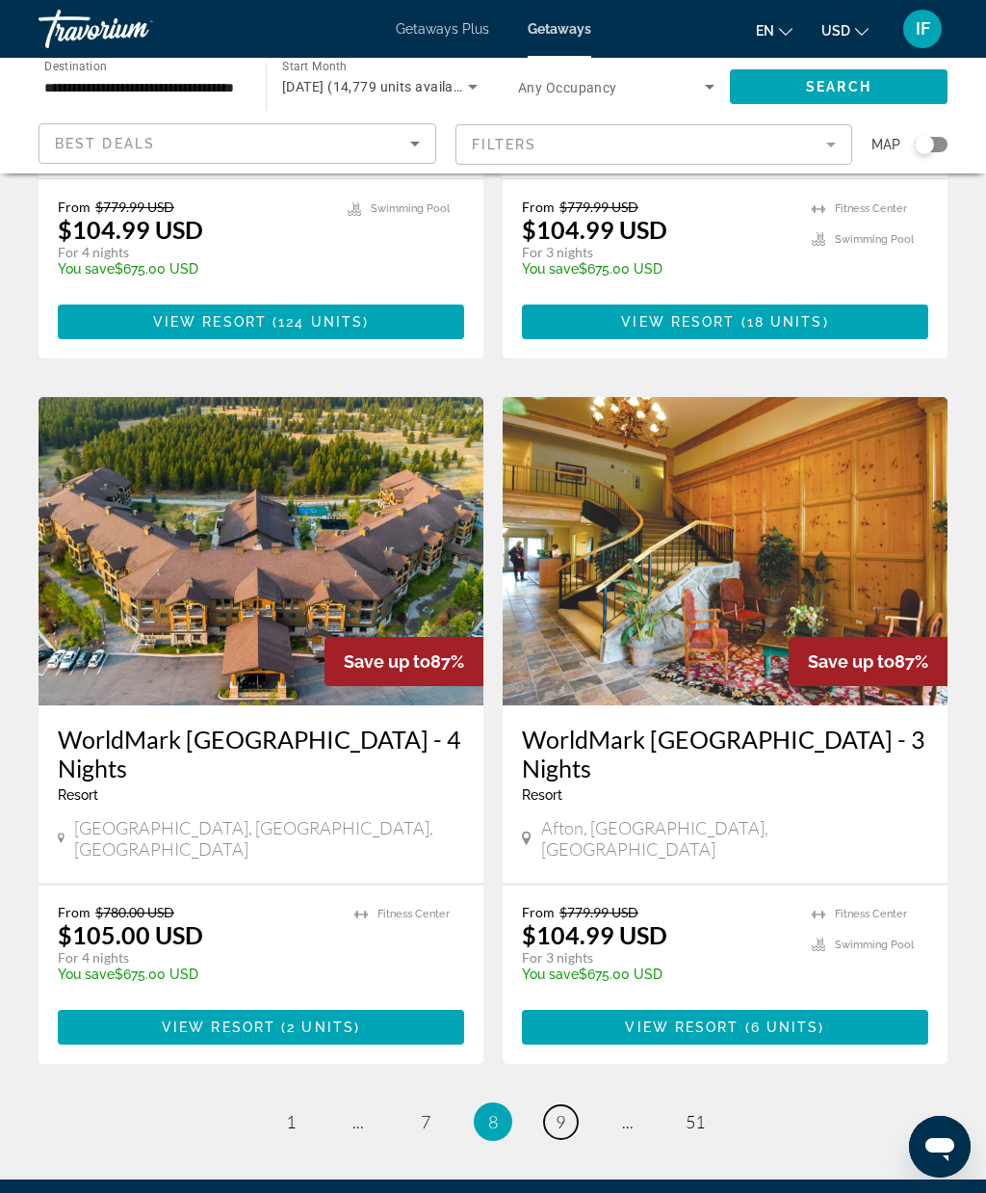
click at [560, 1111] on span "9" at bounding box center [561, 1121] width 10 height 21
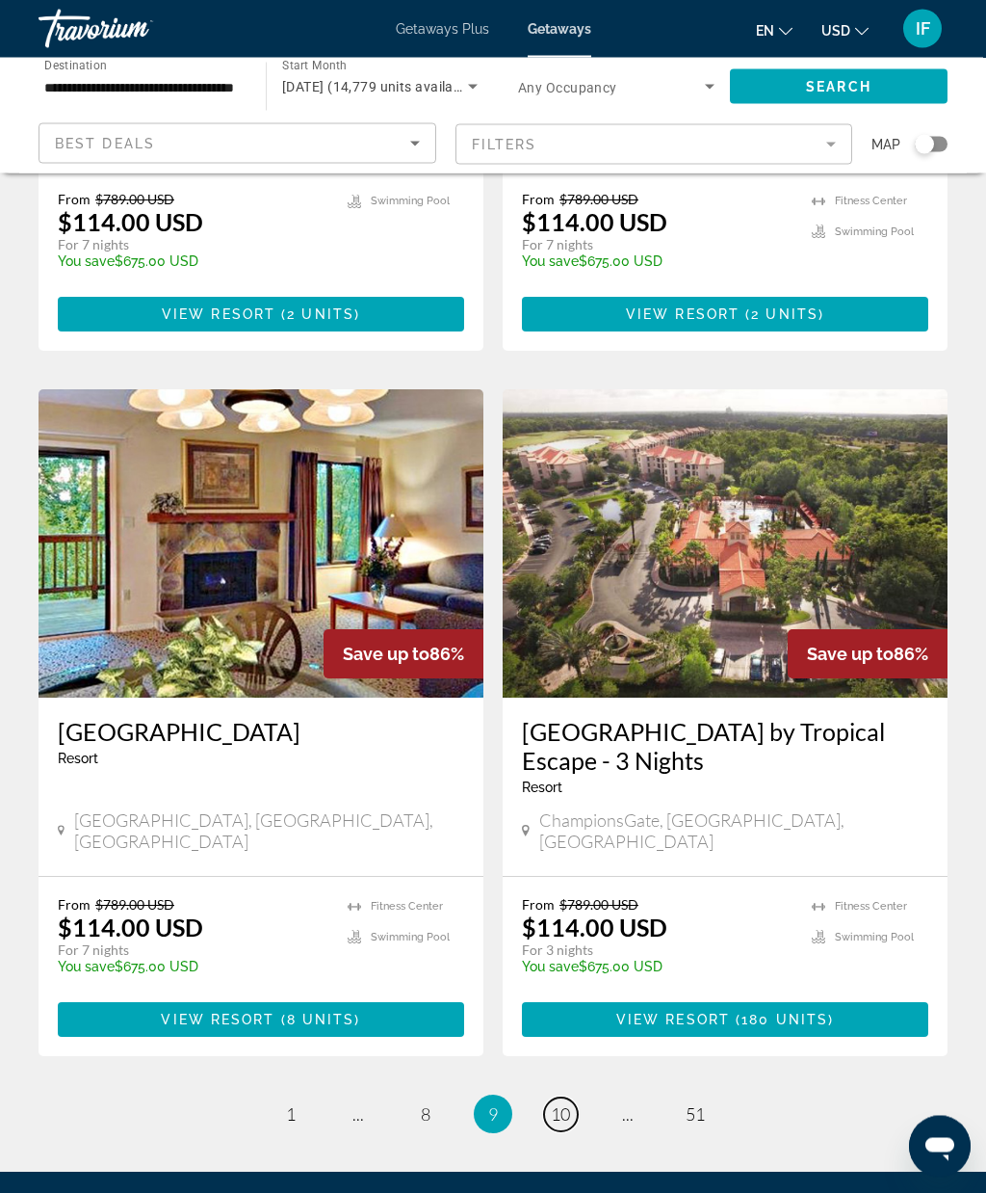
click at [565, 1104] on span "10" at bounding box center [560, 1114] width 19 height 21
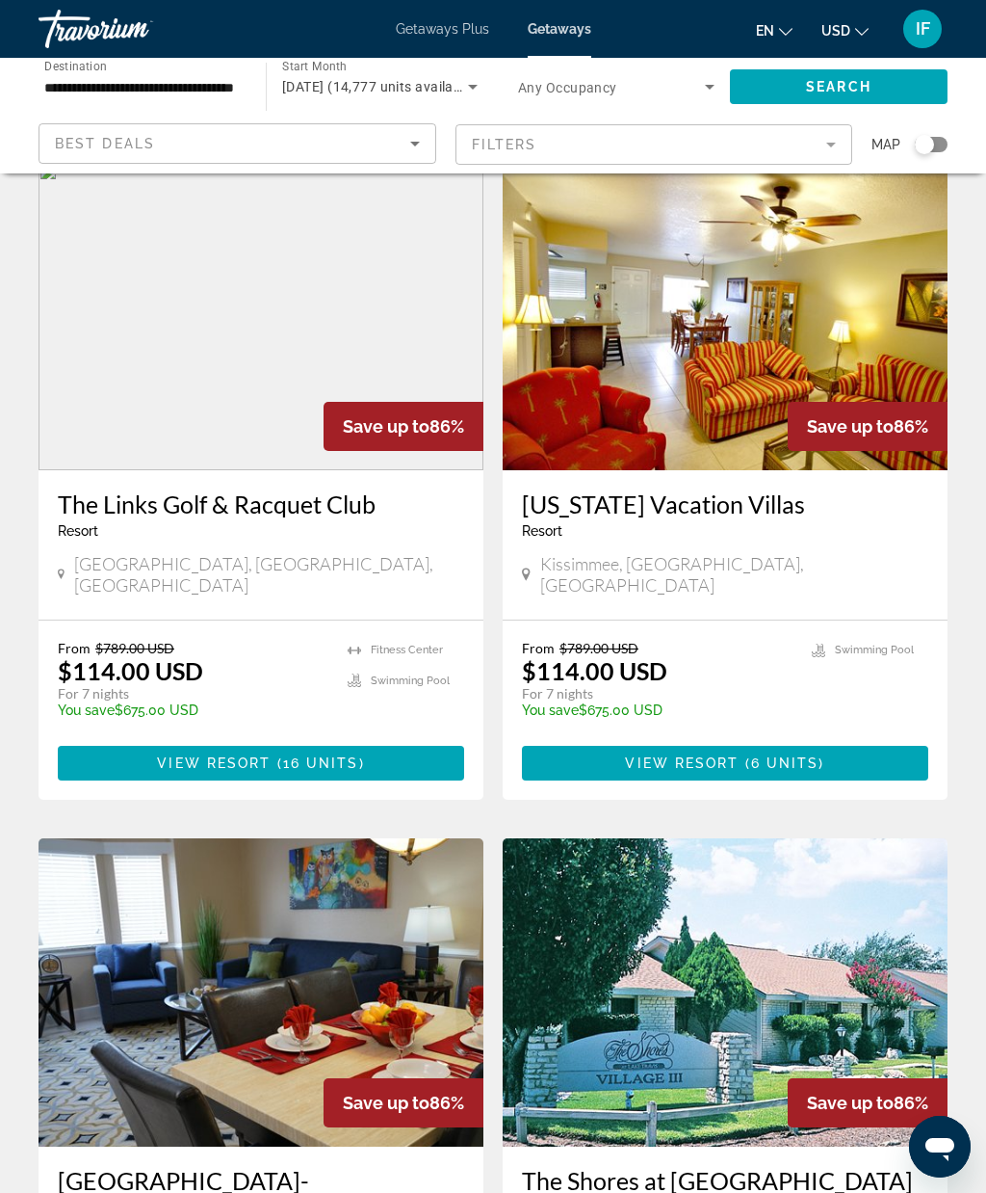
click at [933, 149] on div "Search widget" at bounding box center [931, 144] width 33 height 15
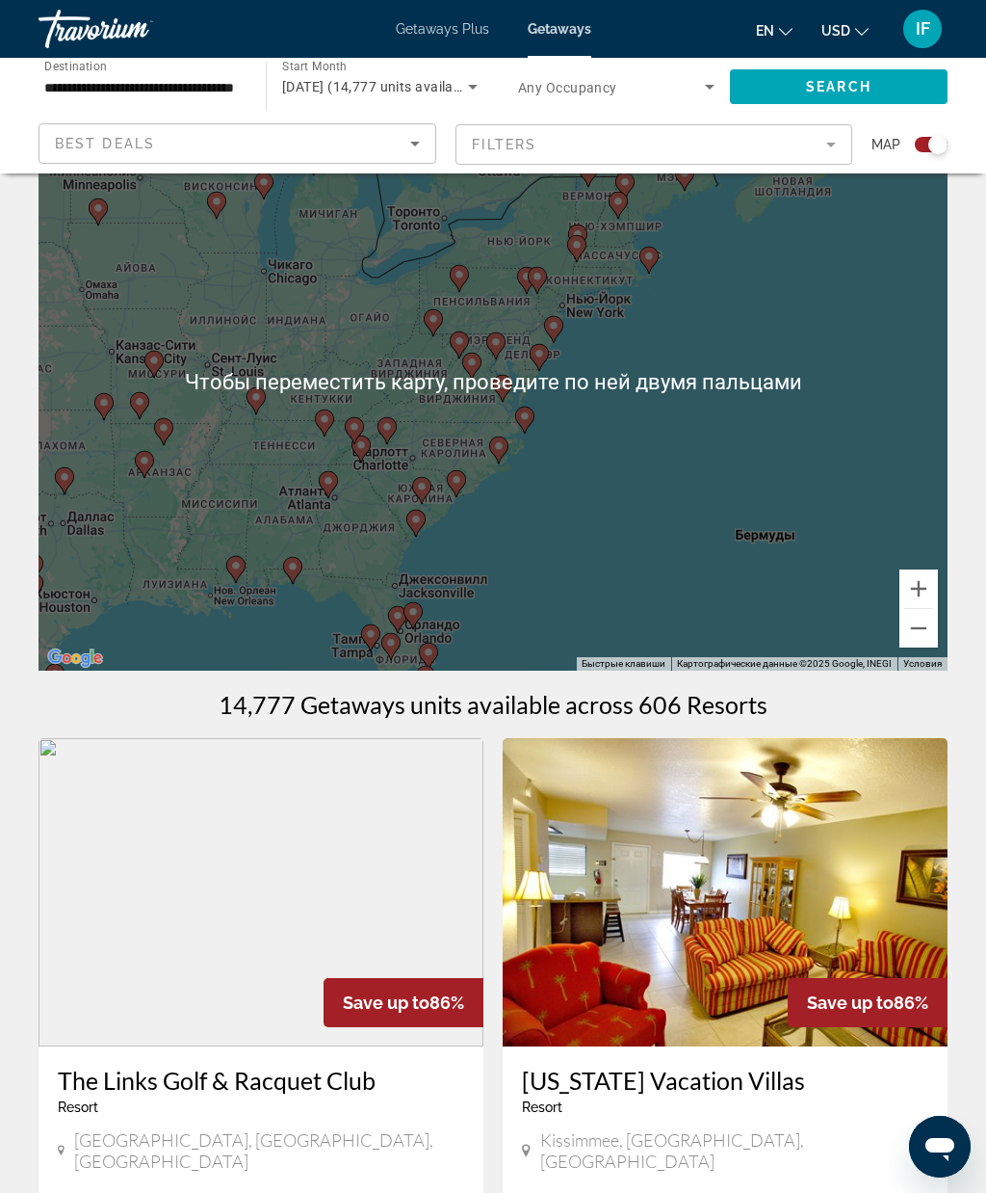
scroll to position [0, 0]
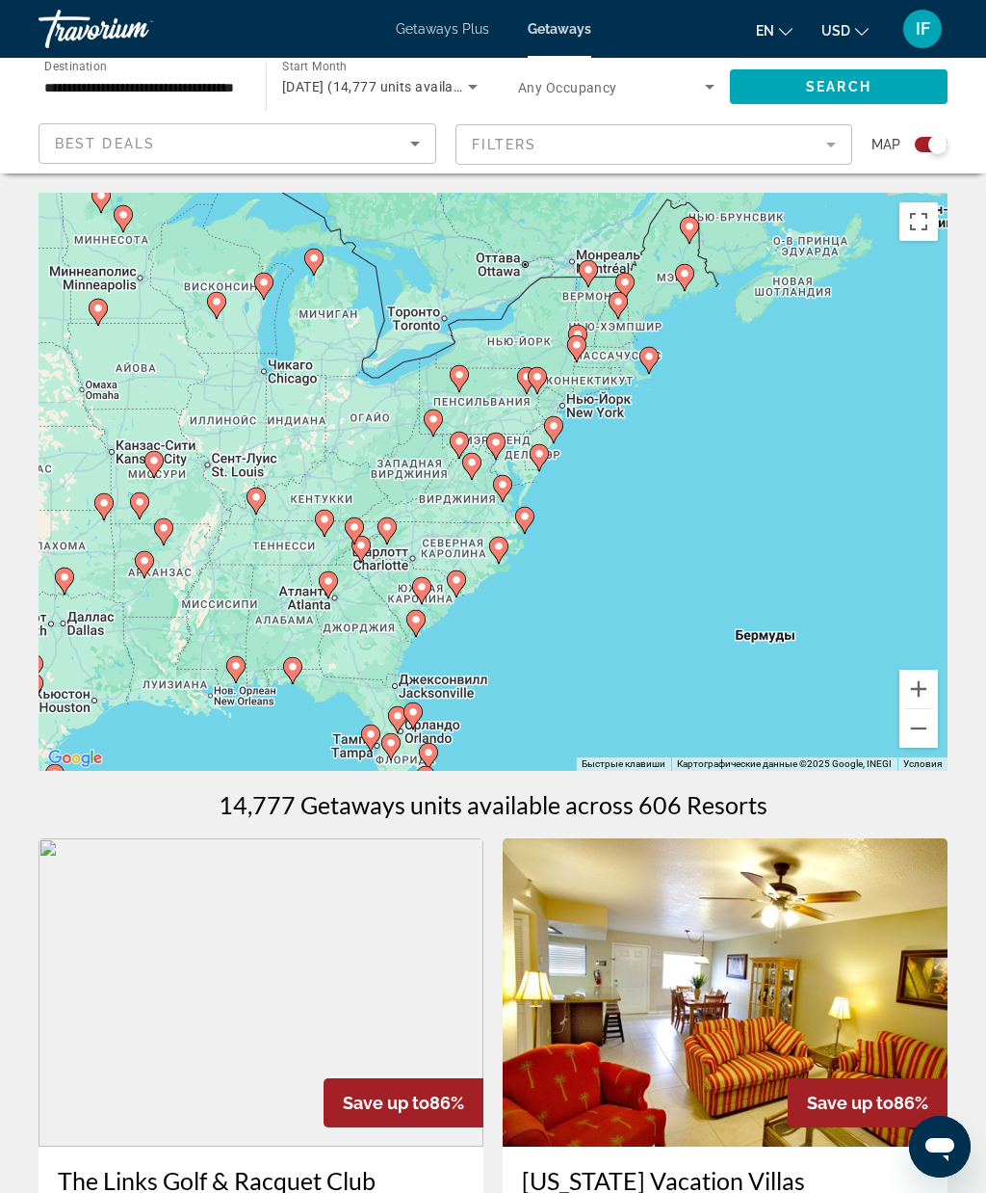
click at [921, 223] on button "Включить полноэкранный режим" at bounding box center [919, 221] width 39 height 39
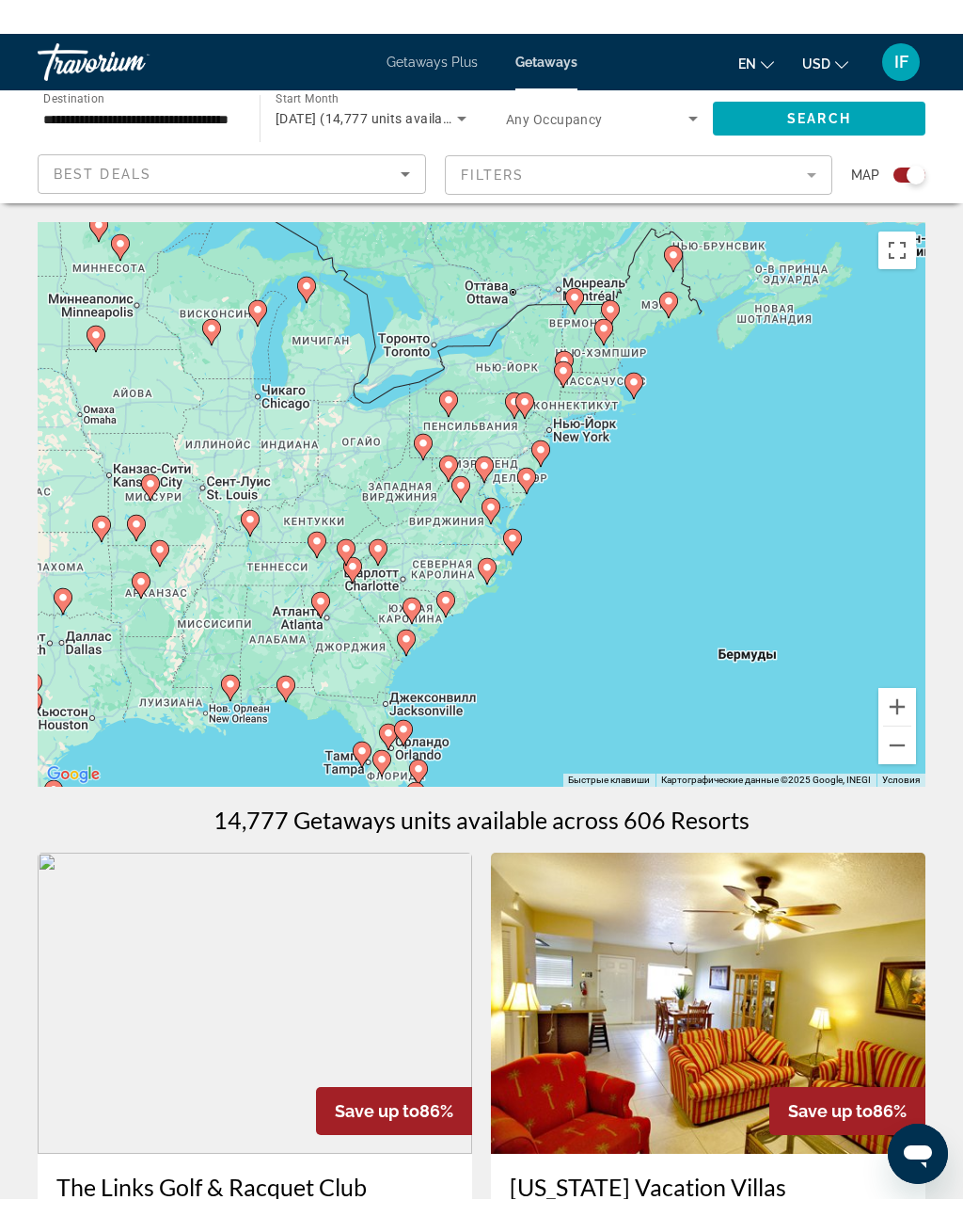
scroll to position [22, 0]
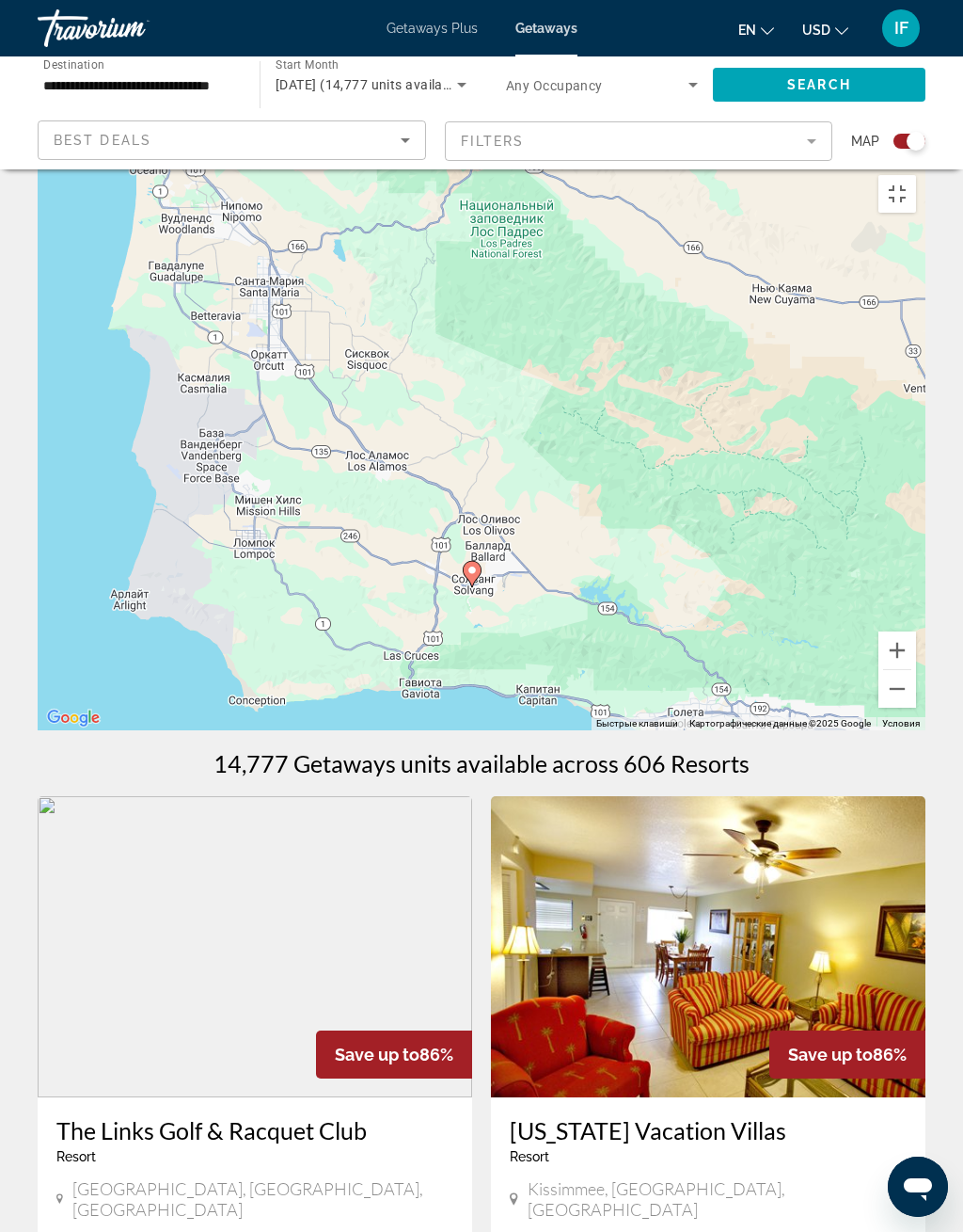
type input "**********"
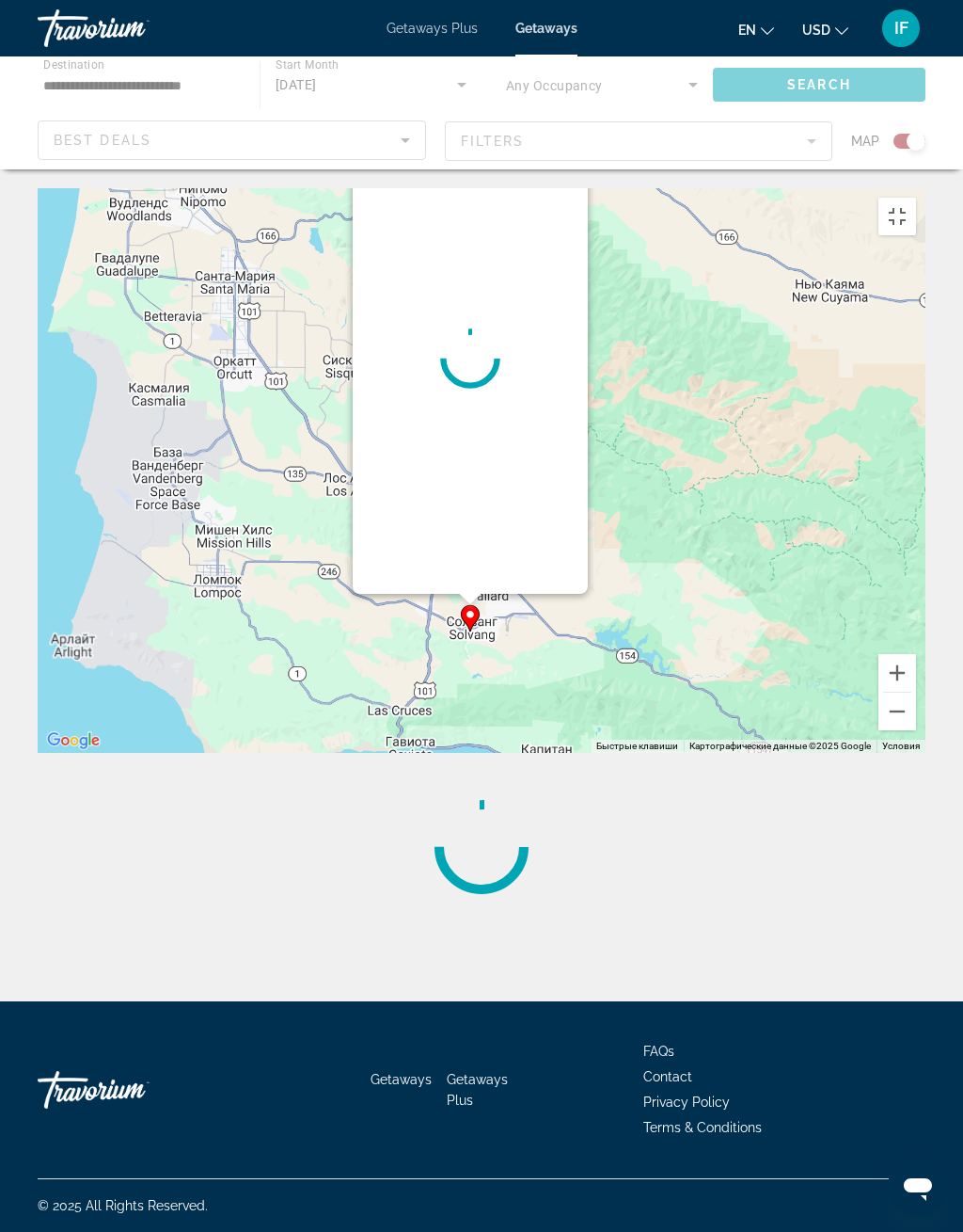
scroll to position [5, 0]
click at [472, 594] on div "Main content" at bounding box center [470, 359] width 235 height 471
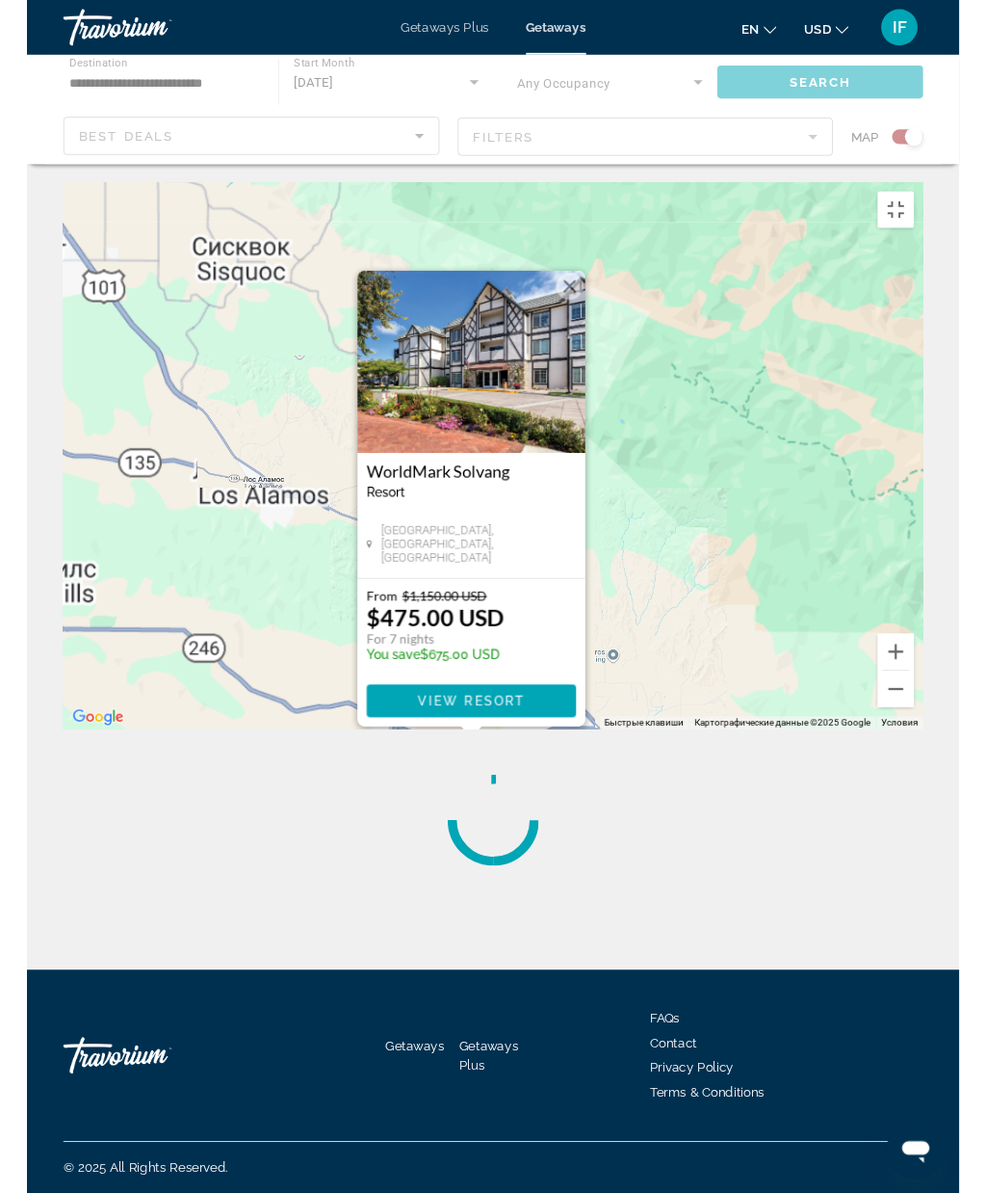
scroll to position [0, 0]
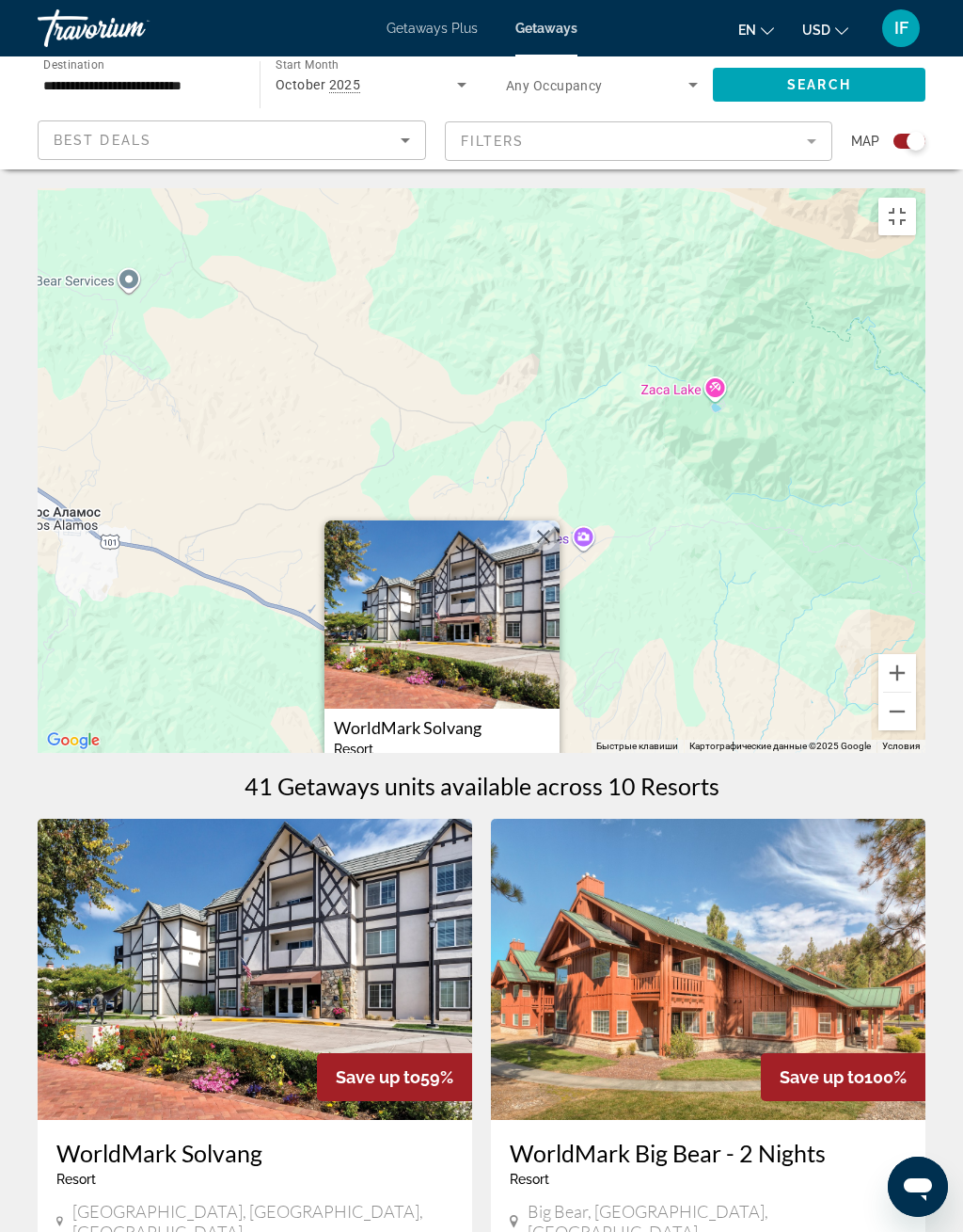
click at [497, 972] on span "View Resort" at bounding box center [442, 964] width 111 height 15
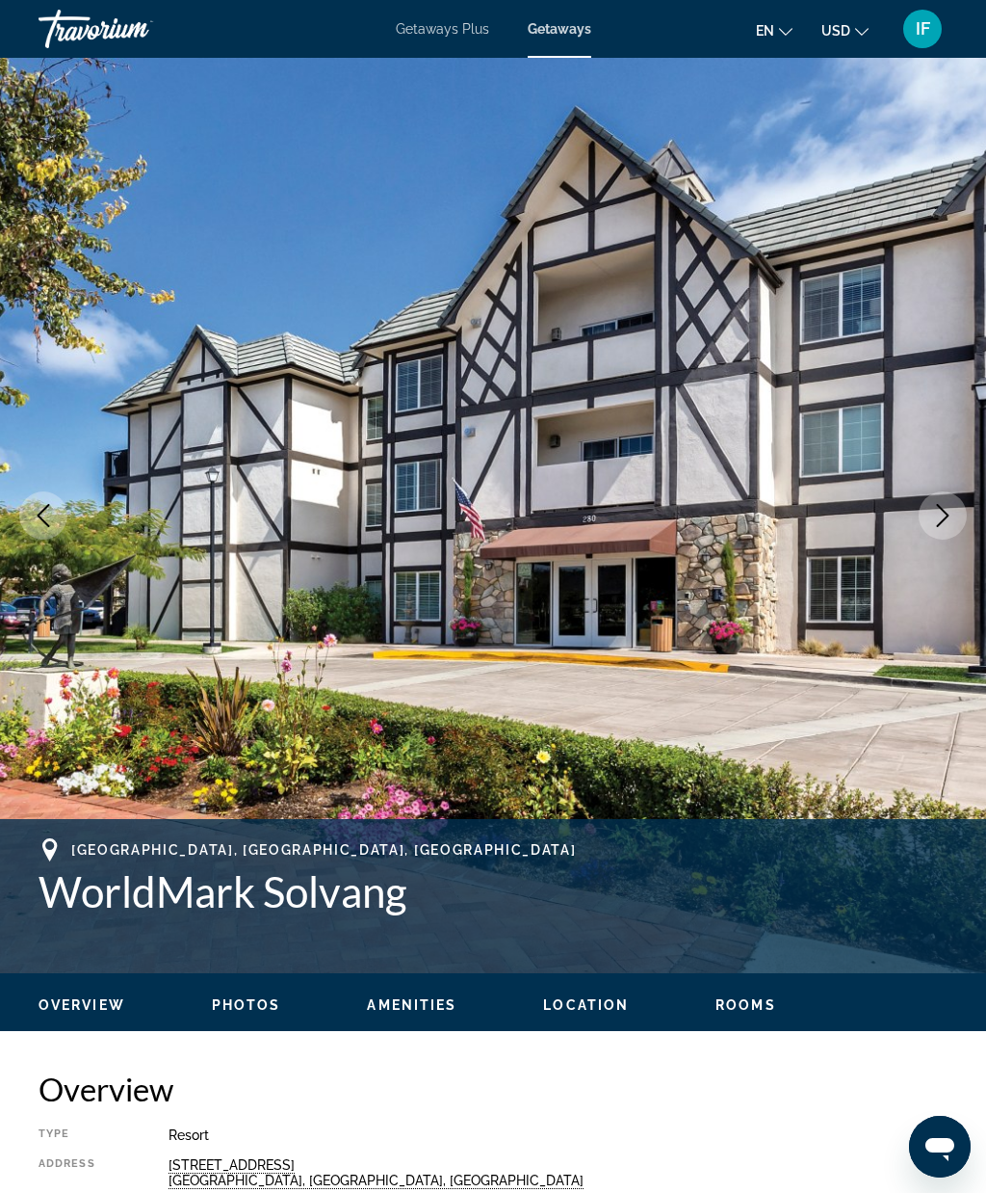
click at [938, 525] on icon "Next image" at bounding box center [943, 515] width 13 height 23
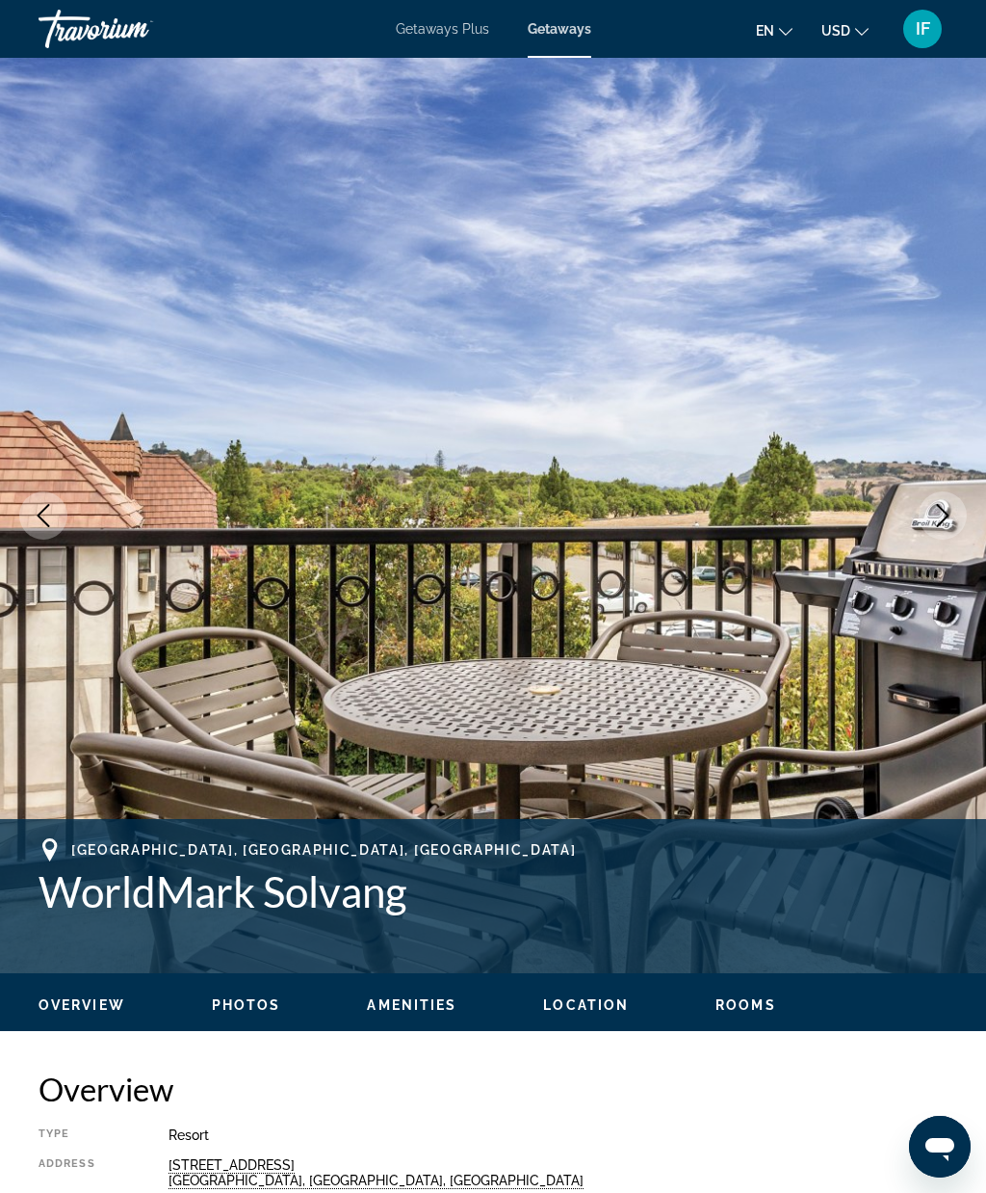
click at [945, 513] on icon "Next image" at bounding box center [943, 515] width 13 height 23
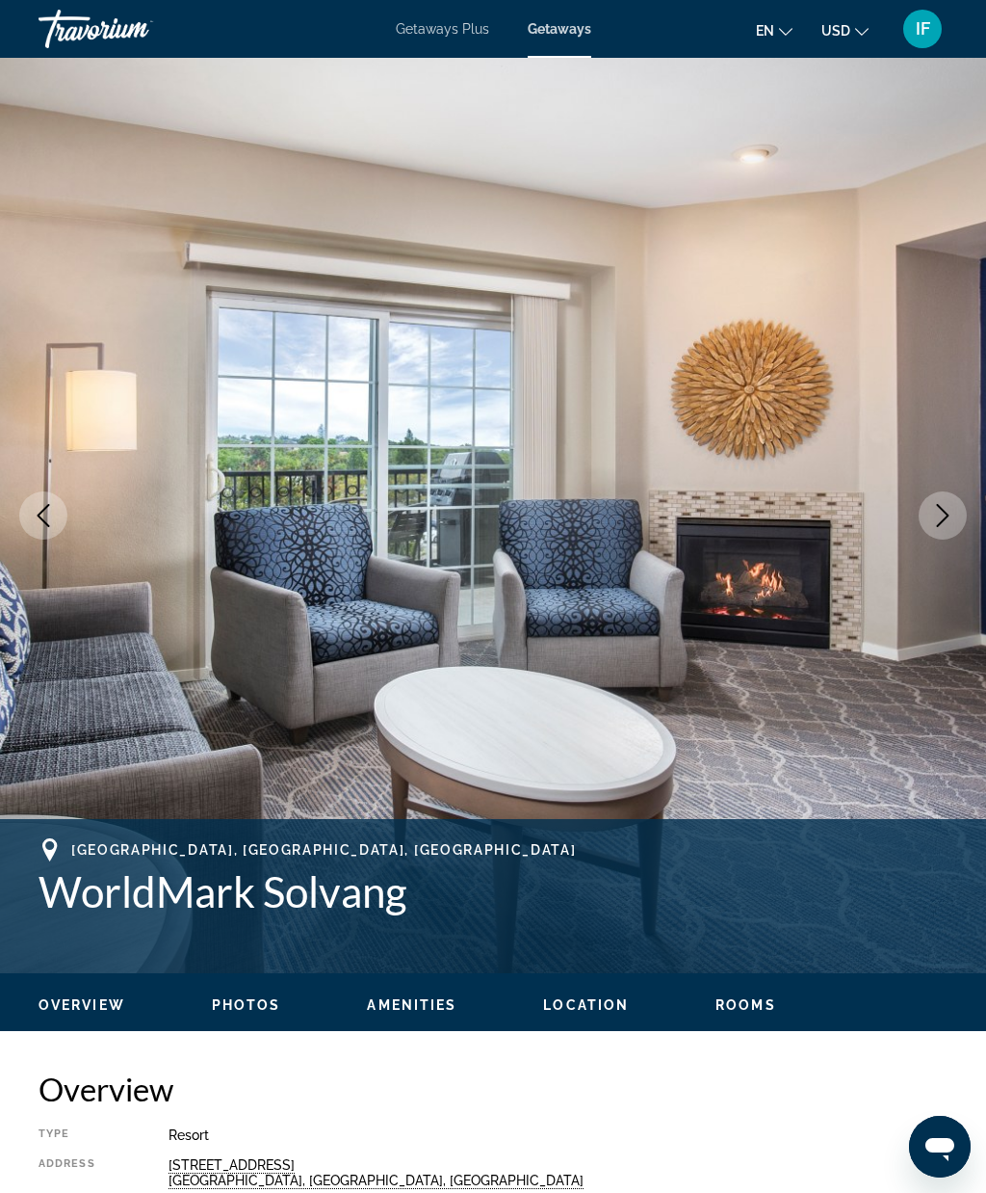
click at [933, 516] on icon "Next image" at bounding box center [943, 515] width 23 height 23
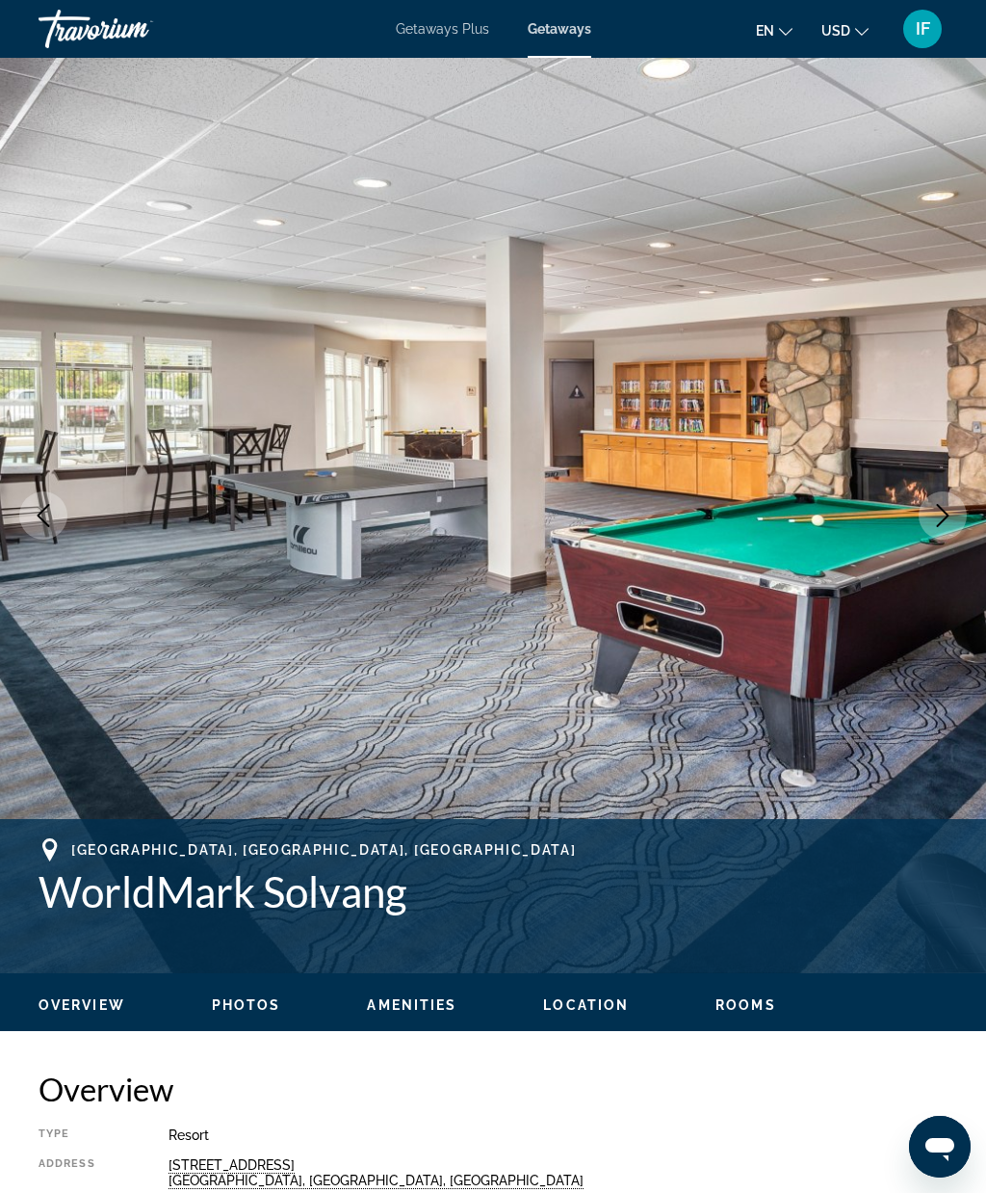
click at [936, 515] on icon "Next image" at bounding box center [943, 515] width 23 height 23
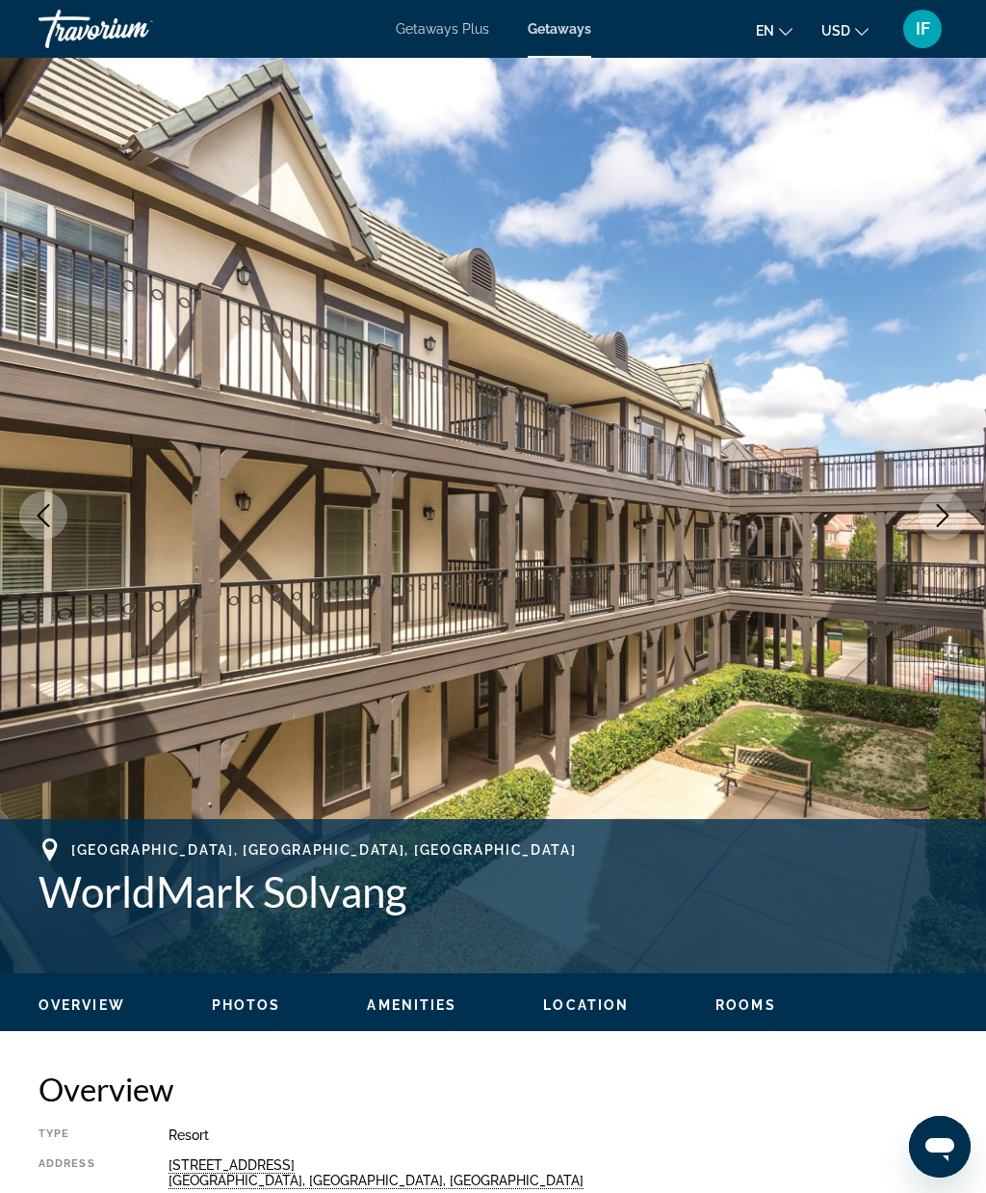
click at [944, 517] on icon "Next image" at bounding box center [943, 515] width 23 height 23
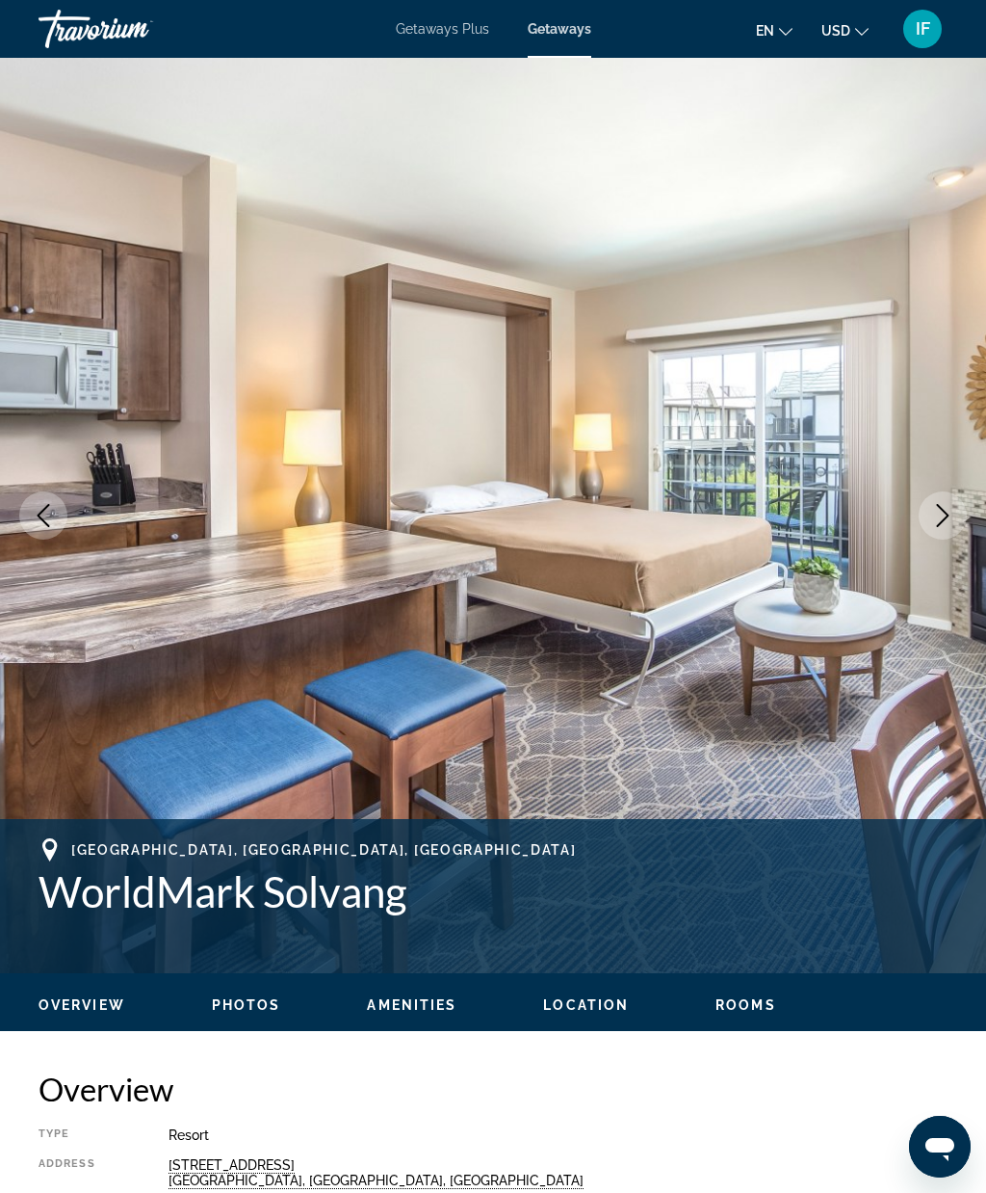
click at [948, 517] on icon "Next image" at bounding box center [943, 515] width 23 height 23
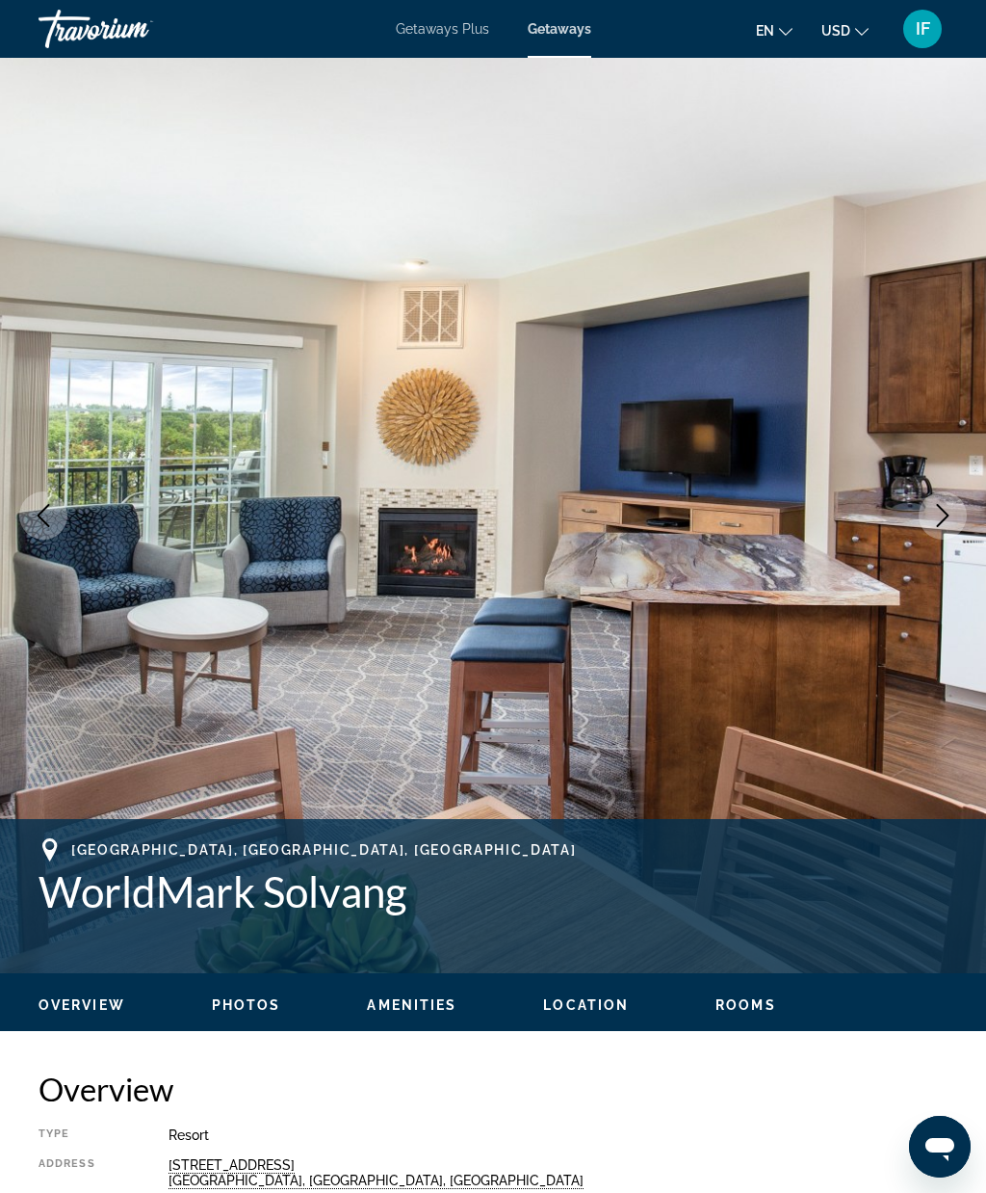
click at [944, 519] on icon "Next image" at bounding box center [943, 515] width 13 height 23
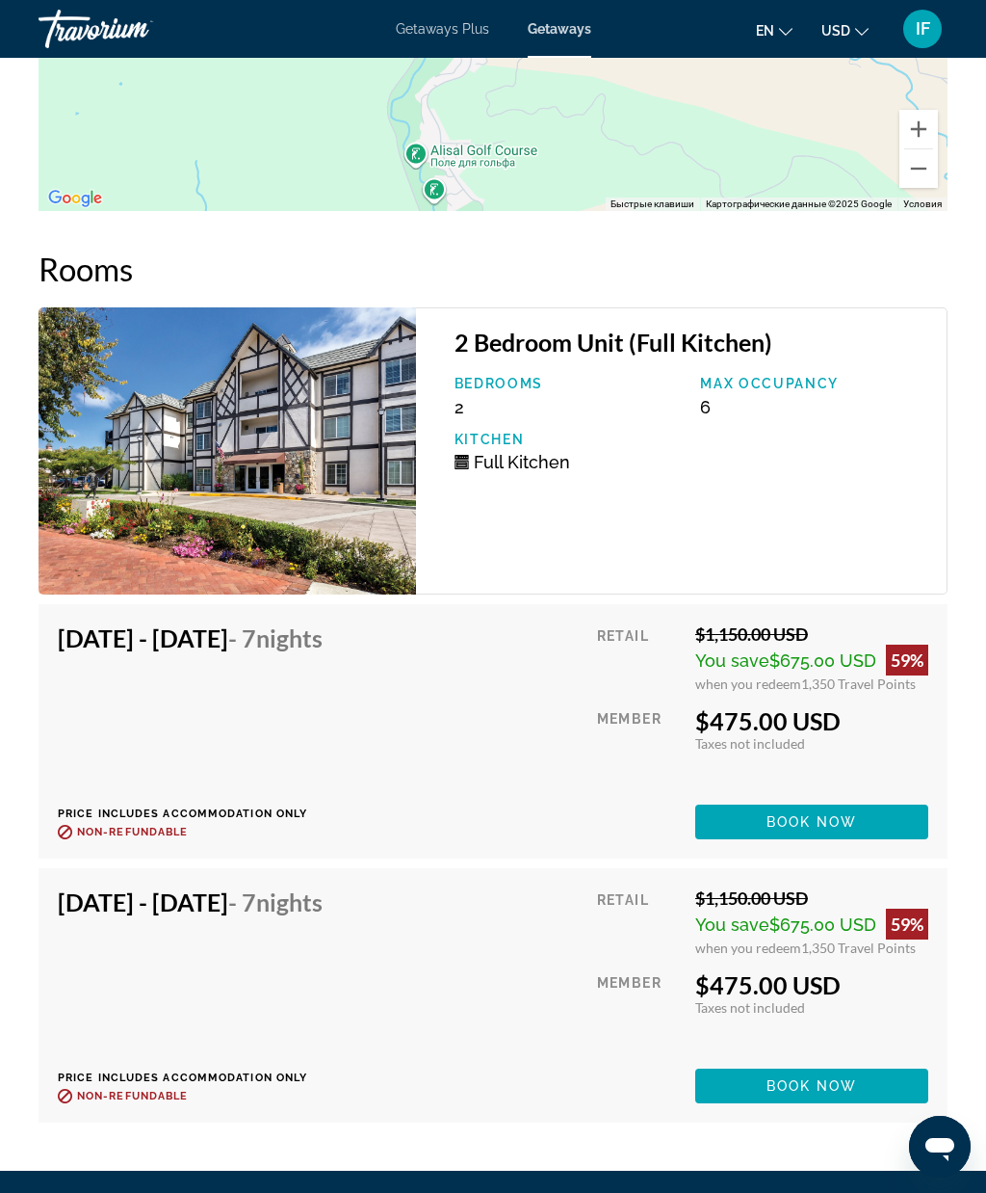
scroll to position [4084, 0]
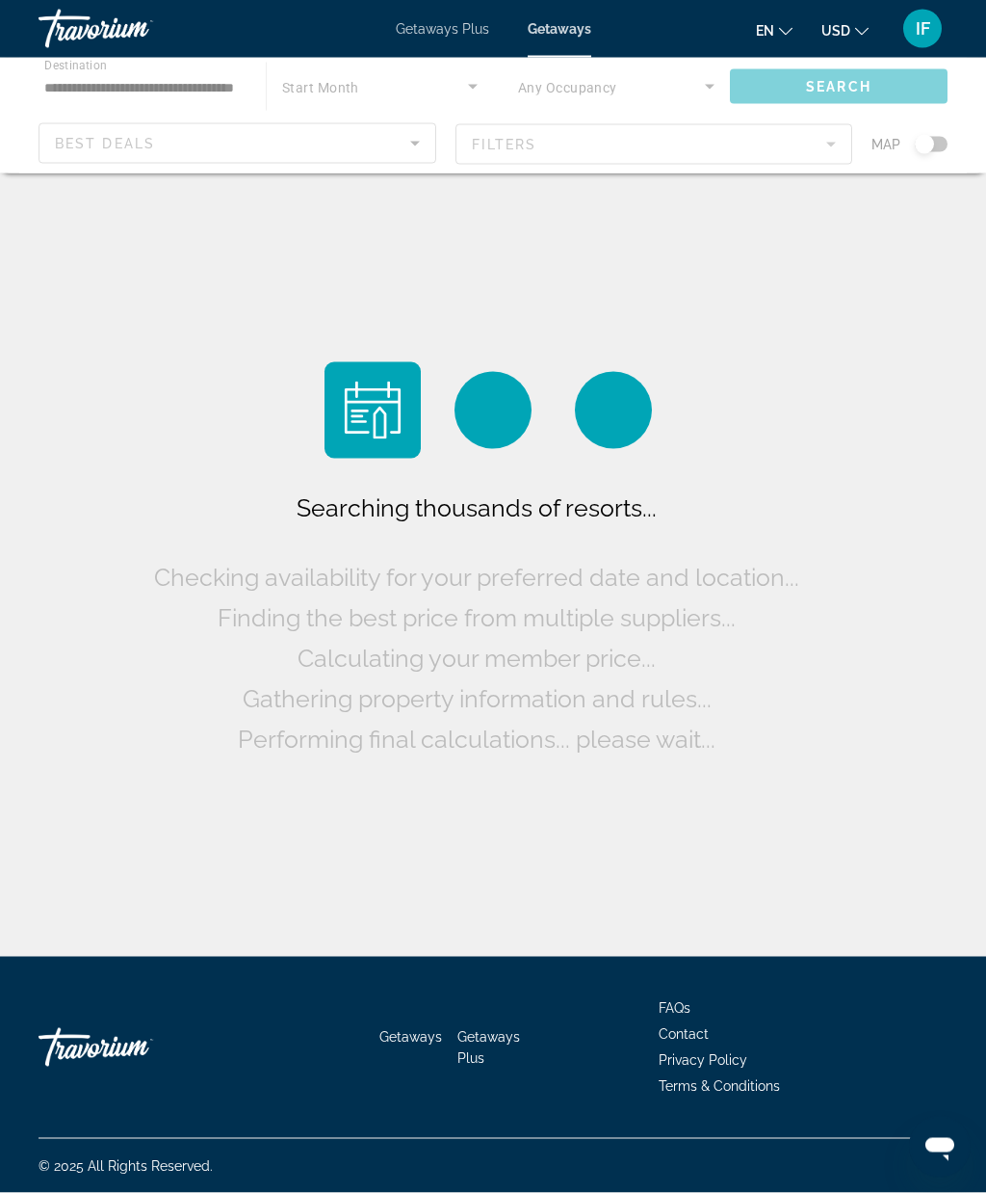
scroll to position [79, 0]
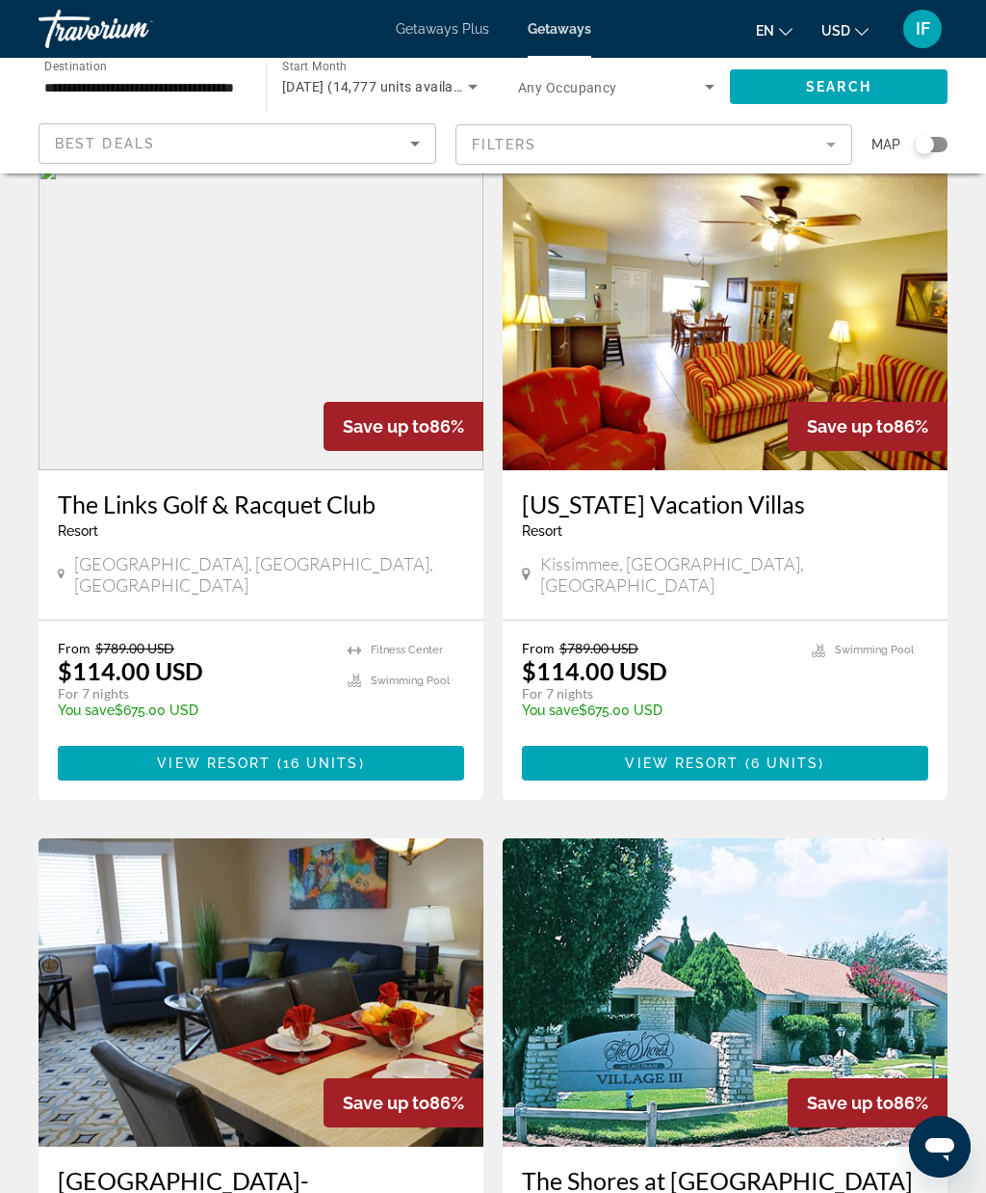
click at [923, 146] on div "Search widget" at bounding box center [924, 144] width 19 height 19
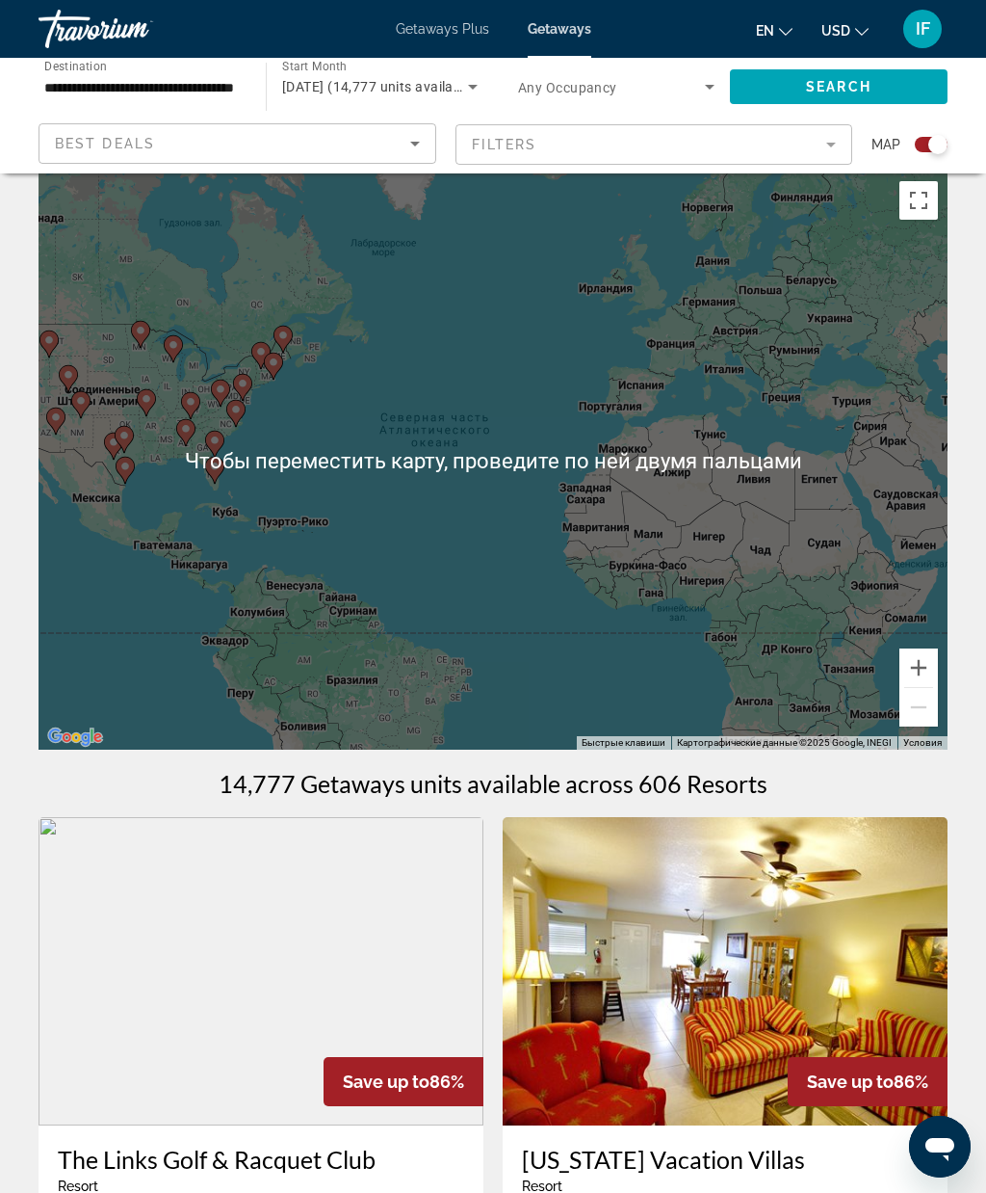
scroll to position [0, 0]
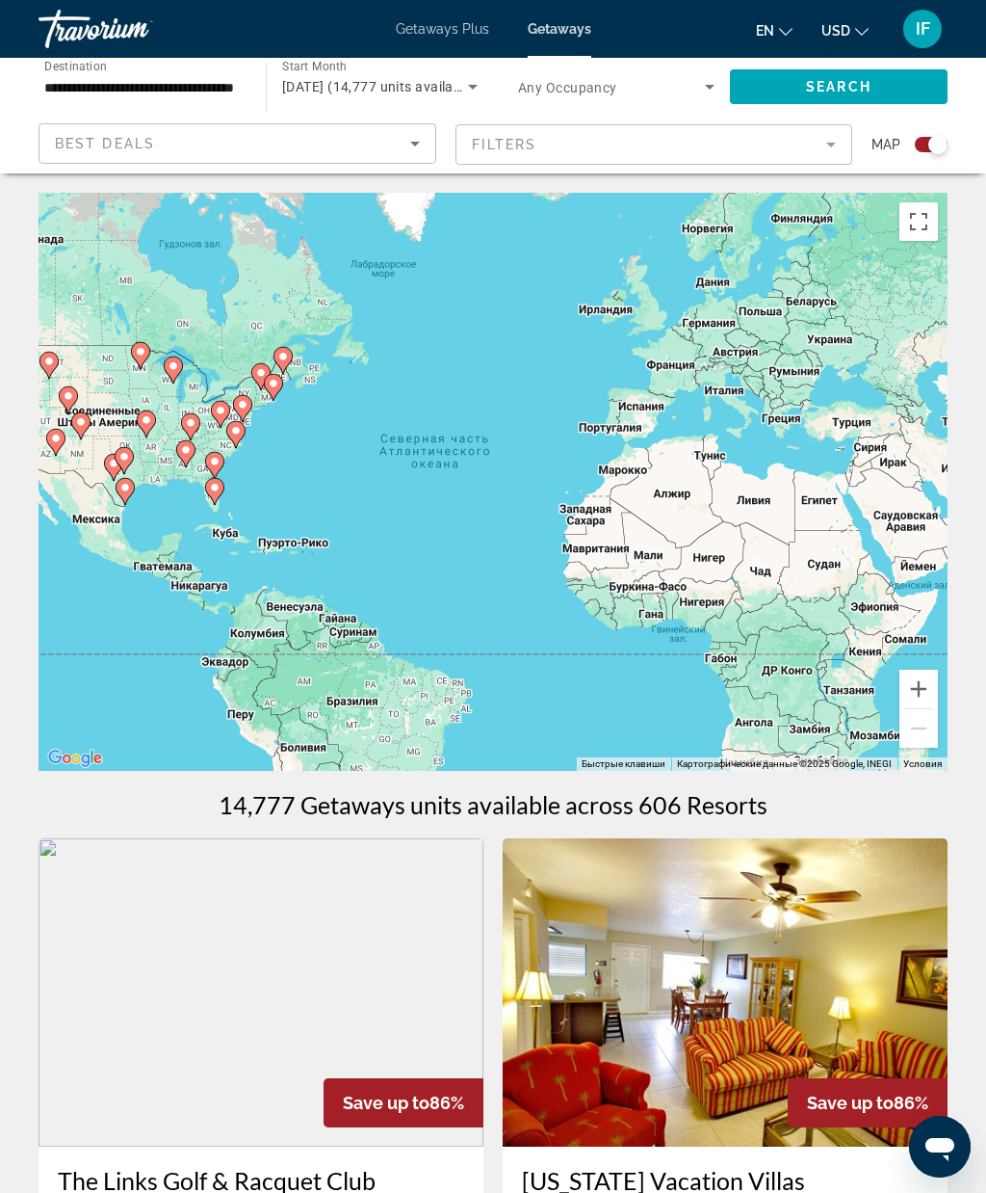
click at [925, 217] on button "Включить полноэкранный режим" at bounding box center [919, 221] width 39 height 39
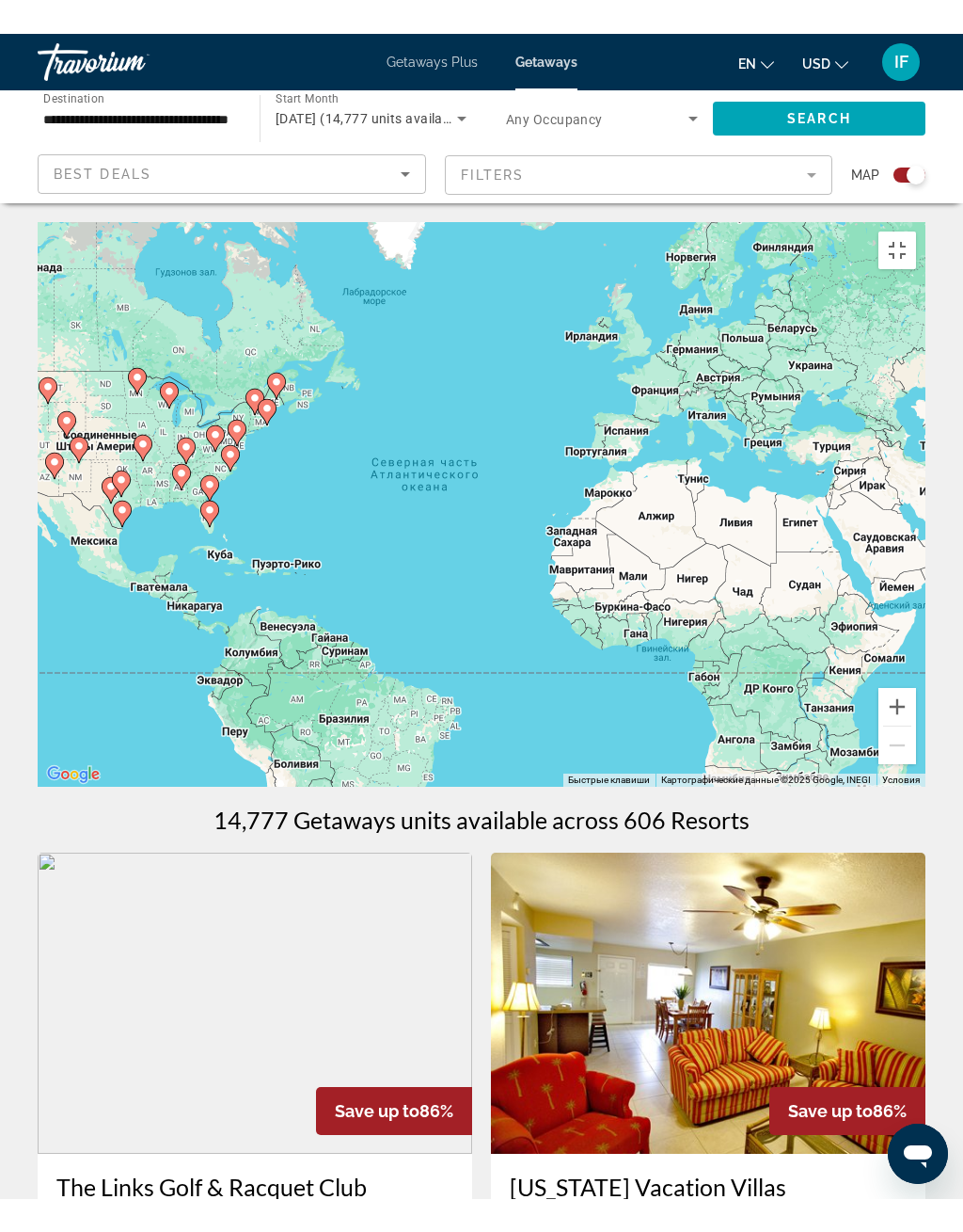
scroll to position [22, 0]
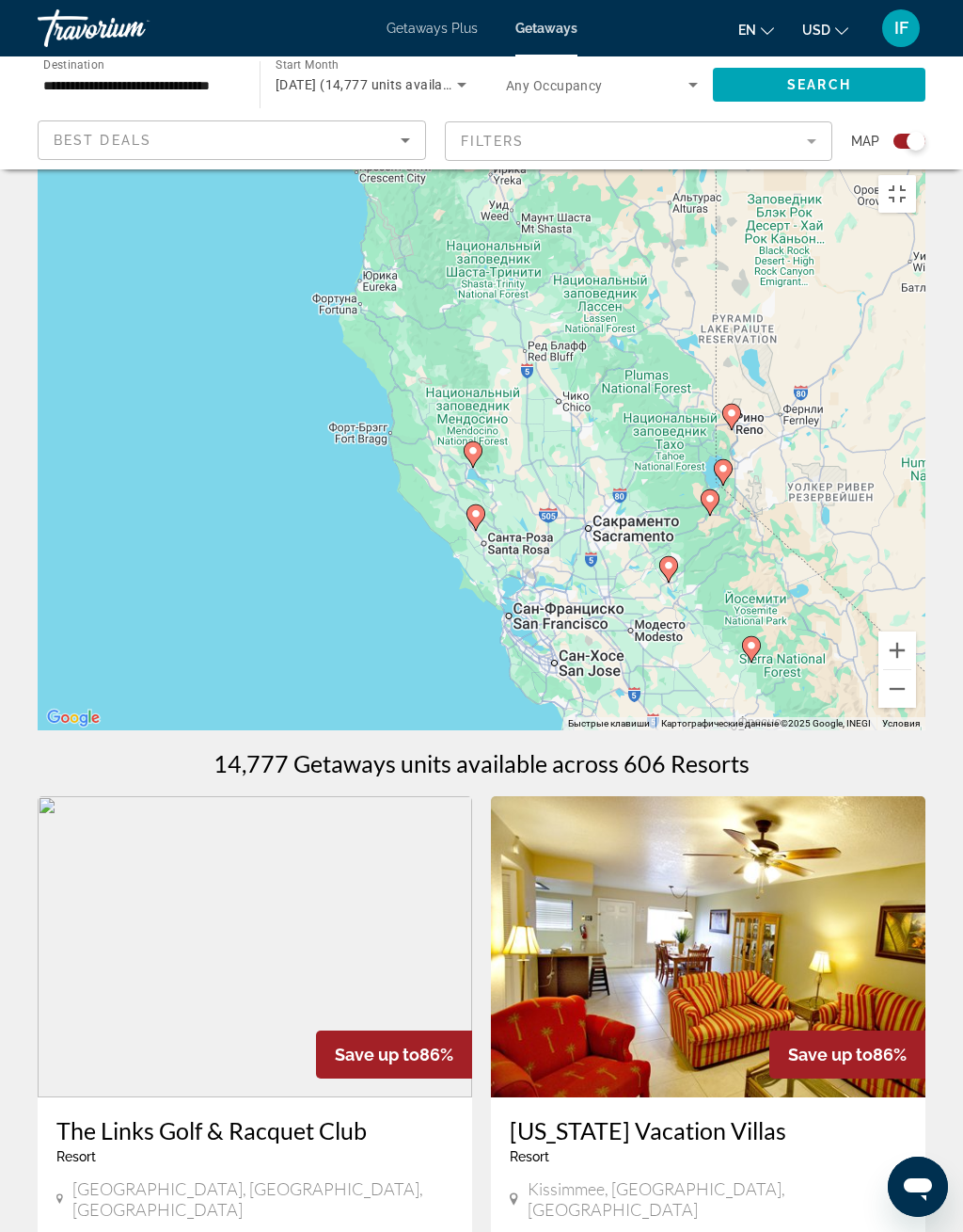
type input "**********"
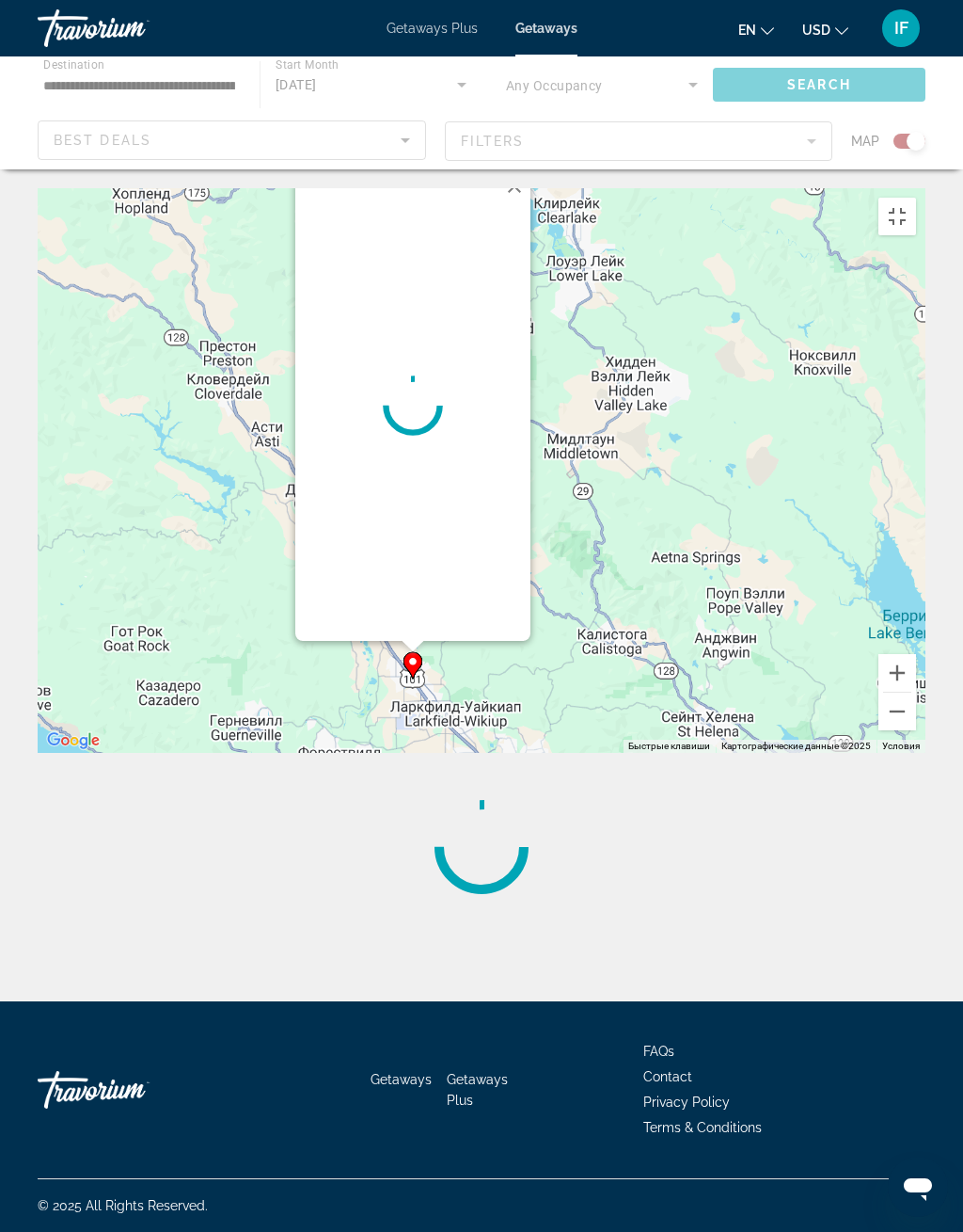
scroll to position [3, 0]
click at [428, 641] on div "Main content" at bounding box center [412, 405] width 235 height 471
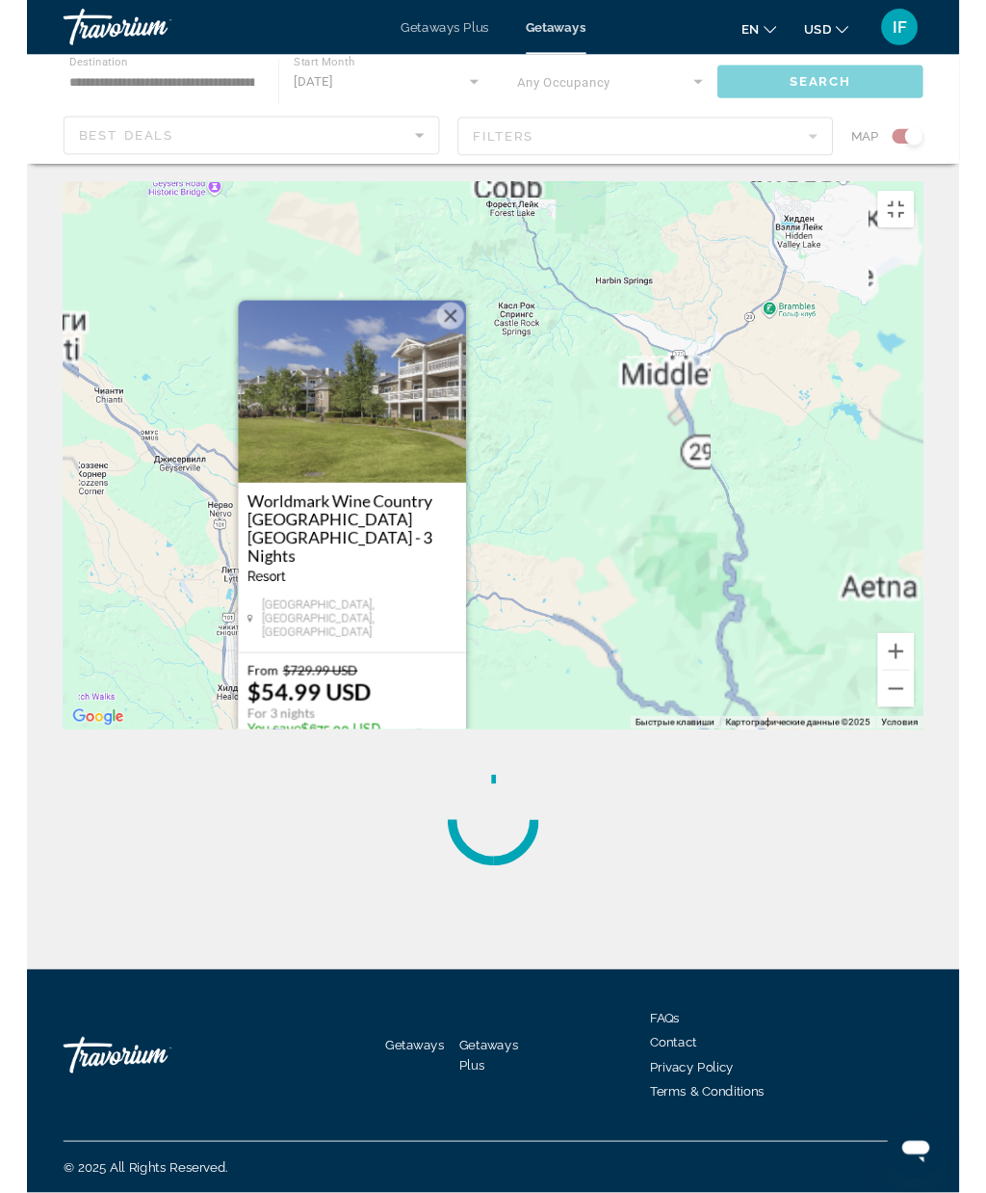
scroll to position [0, 0]
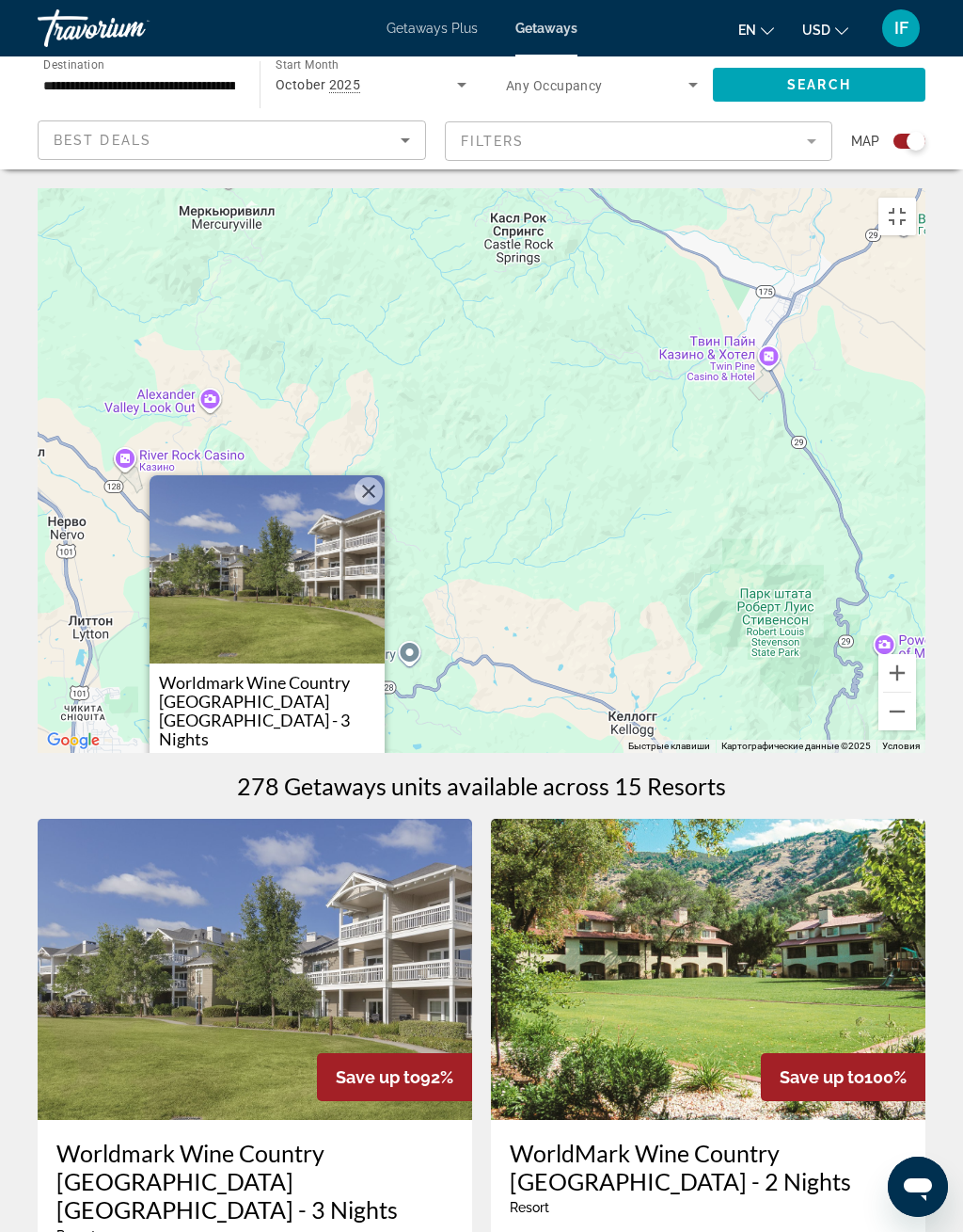
click at [321, 973] on span "View Resort" at bounding box center [268, 965] width 111 height 15
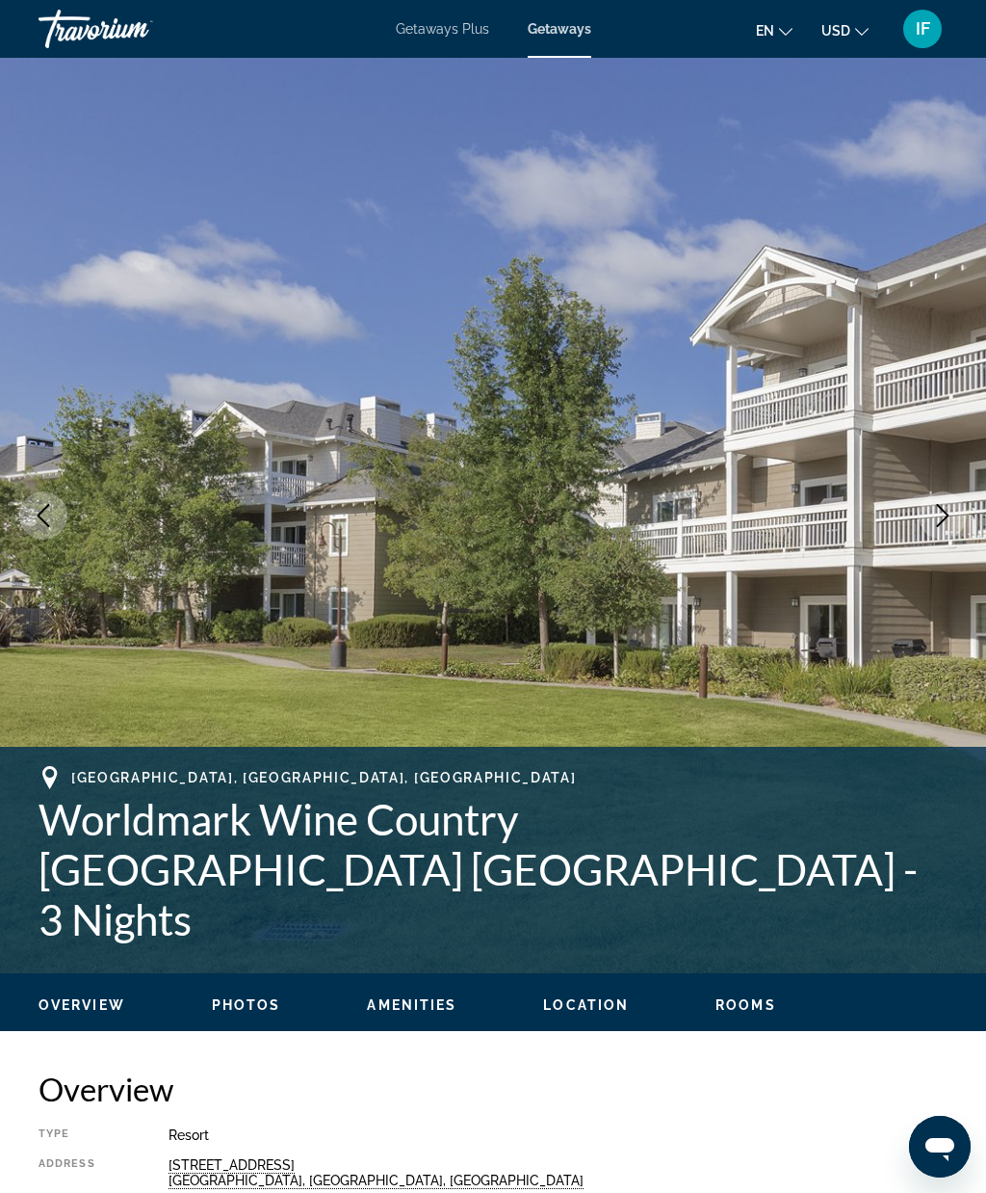
click at [947, 524] on icon "Next image" at bounding box center [943, 515] width 23 height 23
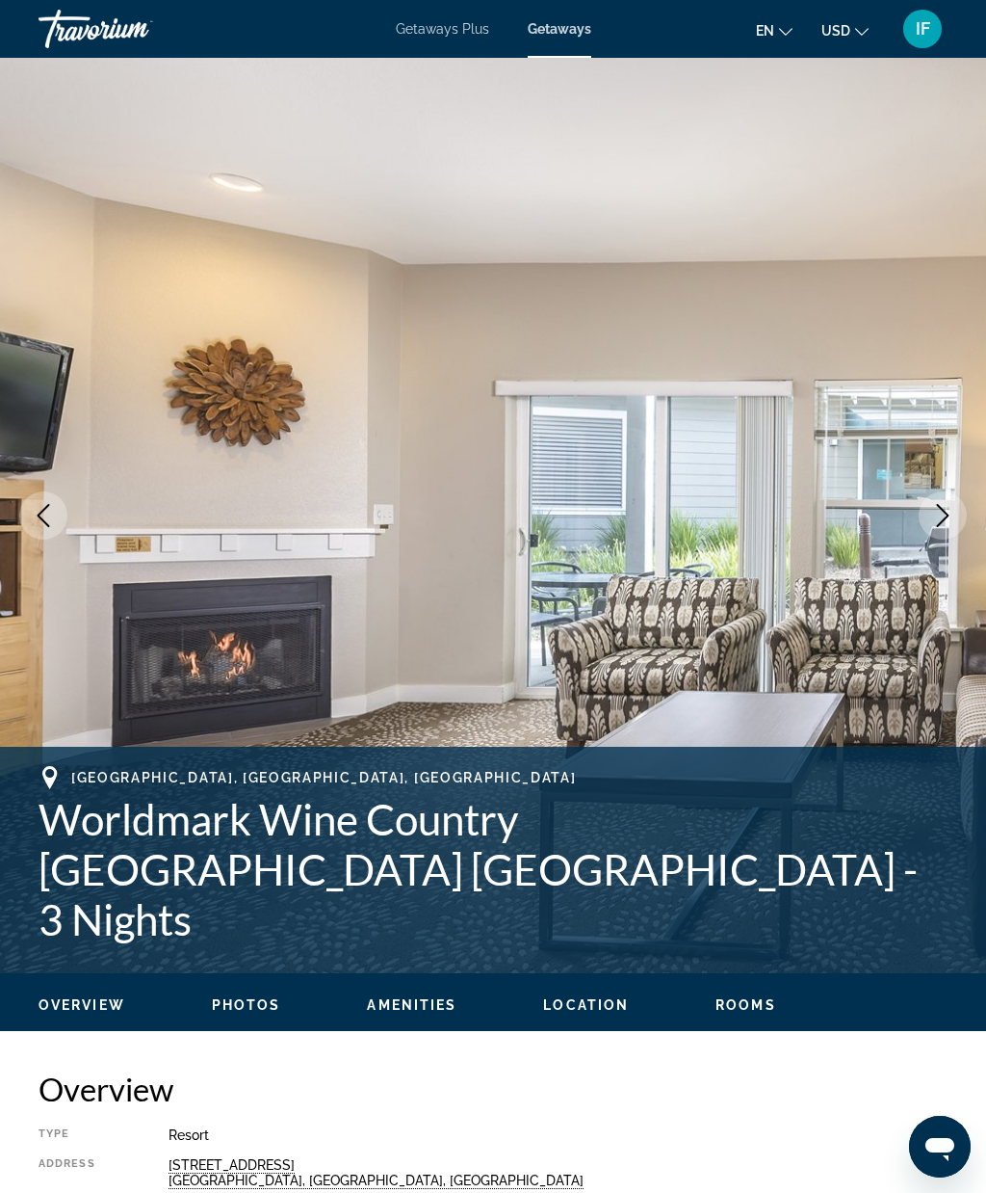
click at [946, 521] on icon "Next image" at bounding box center [943, 515] width 23 height 23
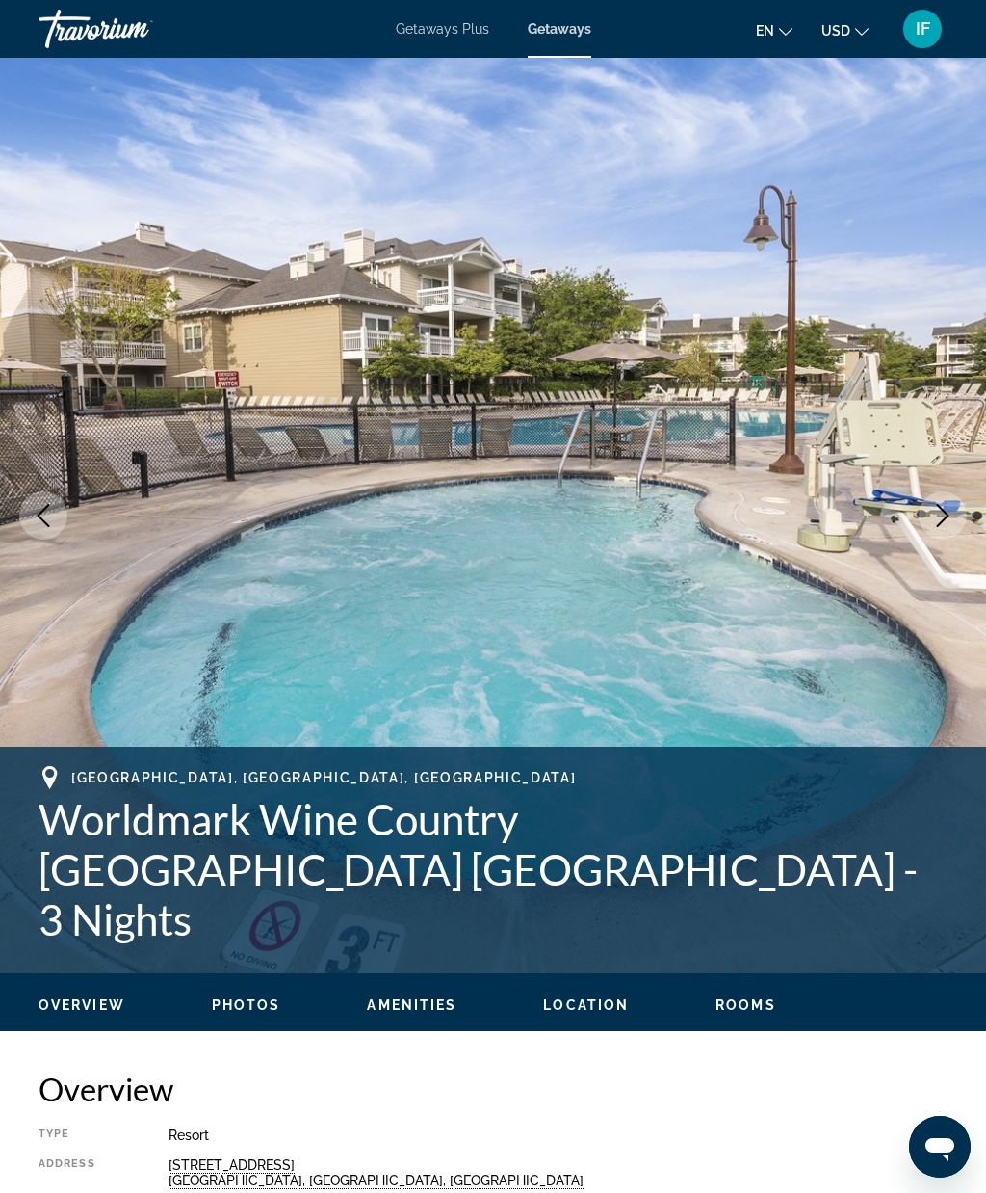
click at [948, 525] on icon "Next image" at bounding box center [943, 515] width 23 height 23
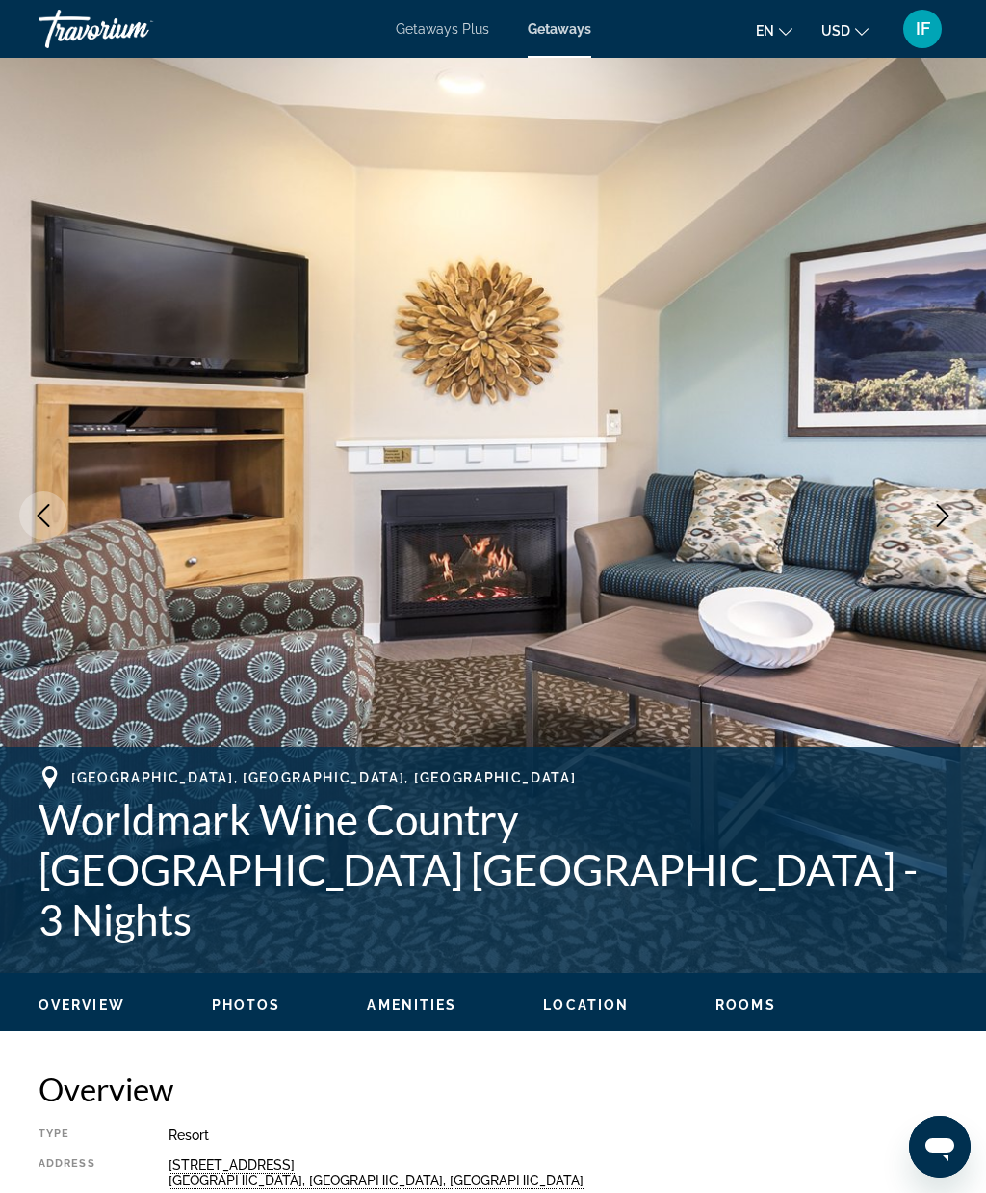
click at [942, 526] on icon "Next image" at bounding box center [943, 515] width 23 height 23
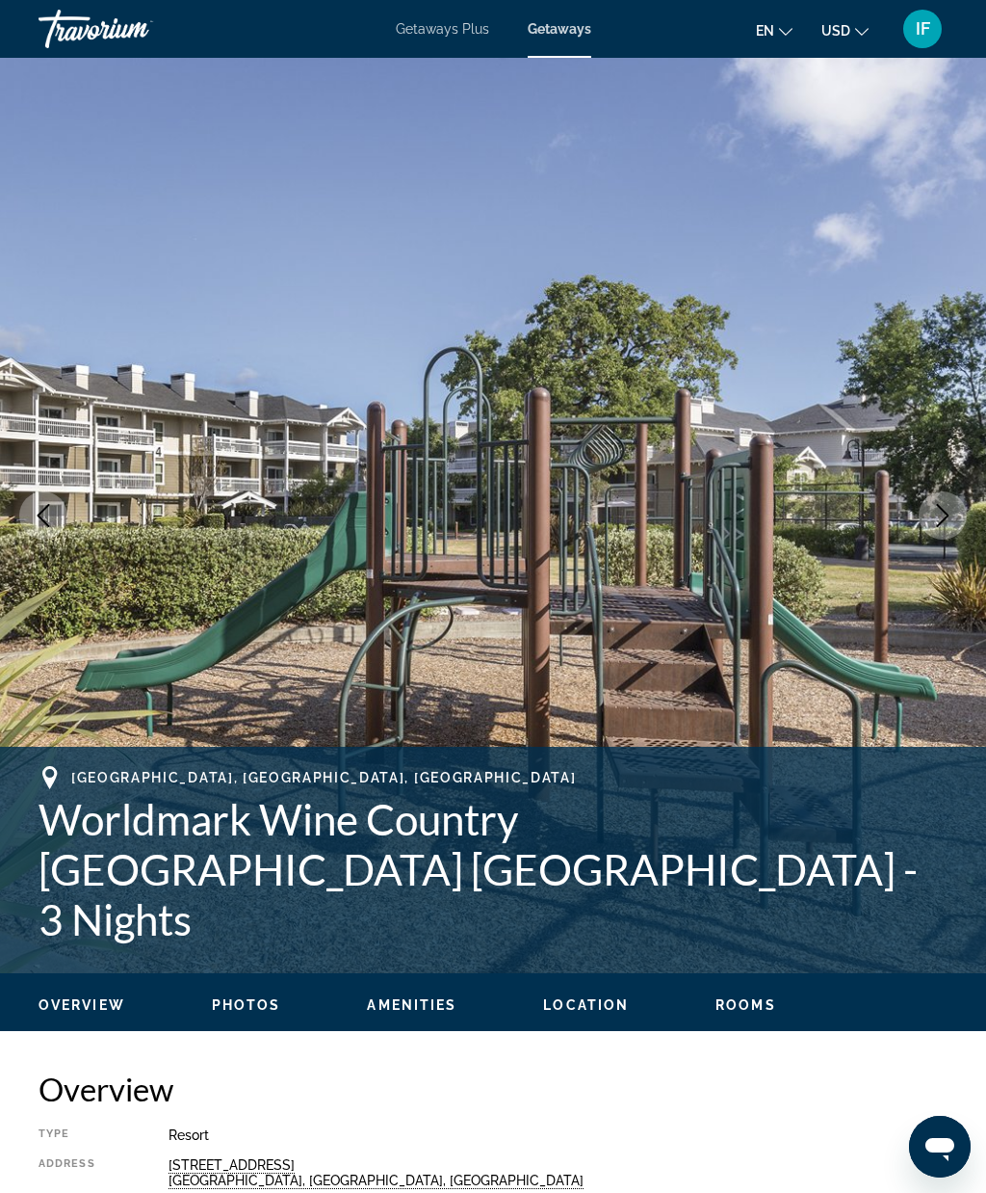
click at [940, 519] on icon "Next image" at bounding box center [943, 515] width 23 height 23
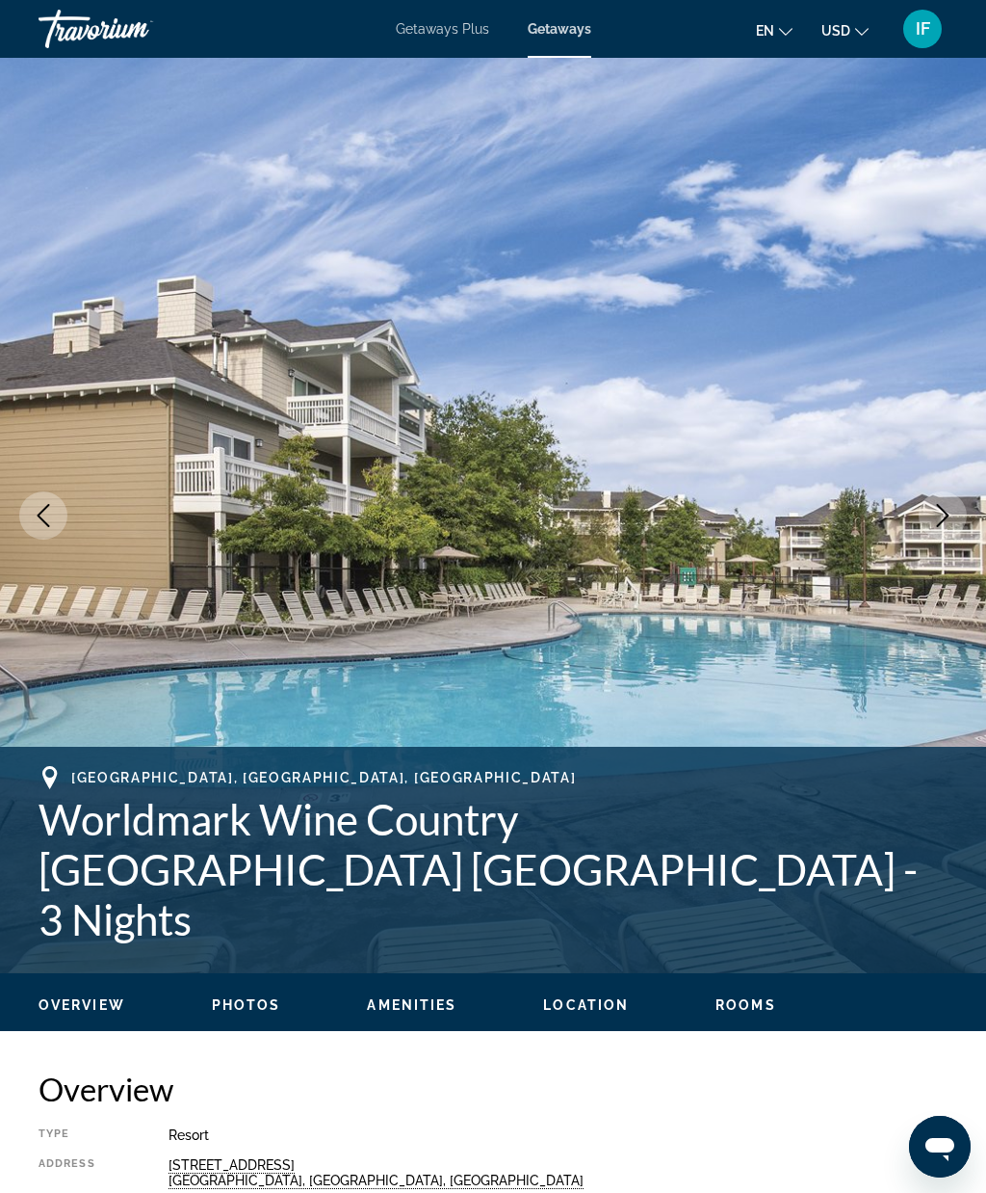
click at [945, 522] on icon "Next image" at bounding box center [943, 515] width 23 height 23
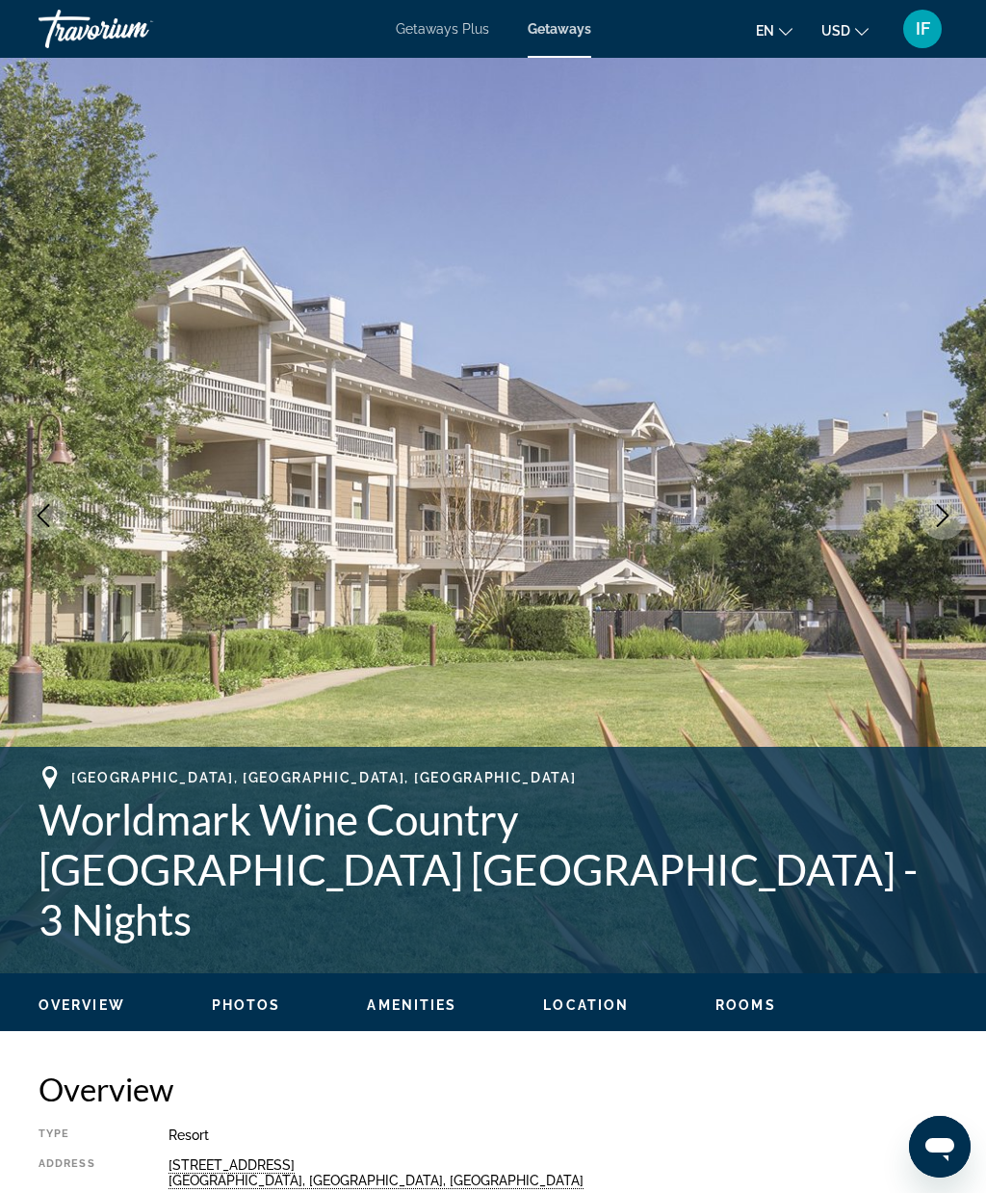
click at [946, 524] on icon "Next image" at bounding box center [943, 515] width 23 height 23
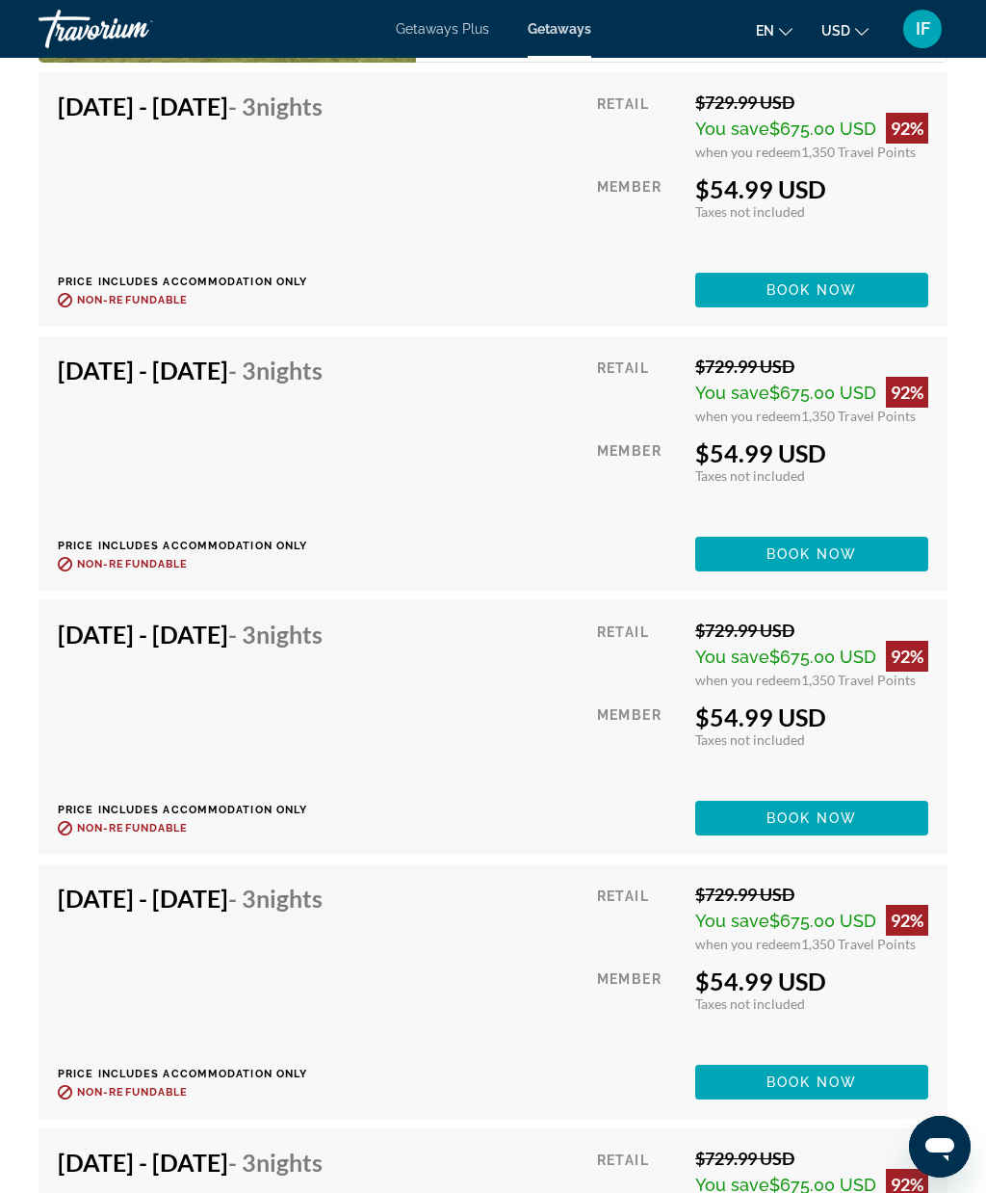
scroll to position [4870, 0]
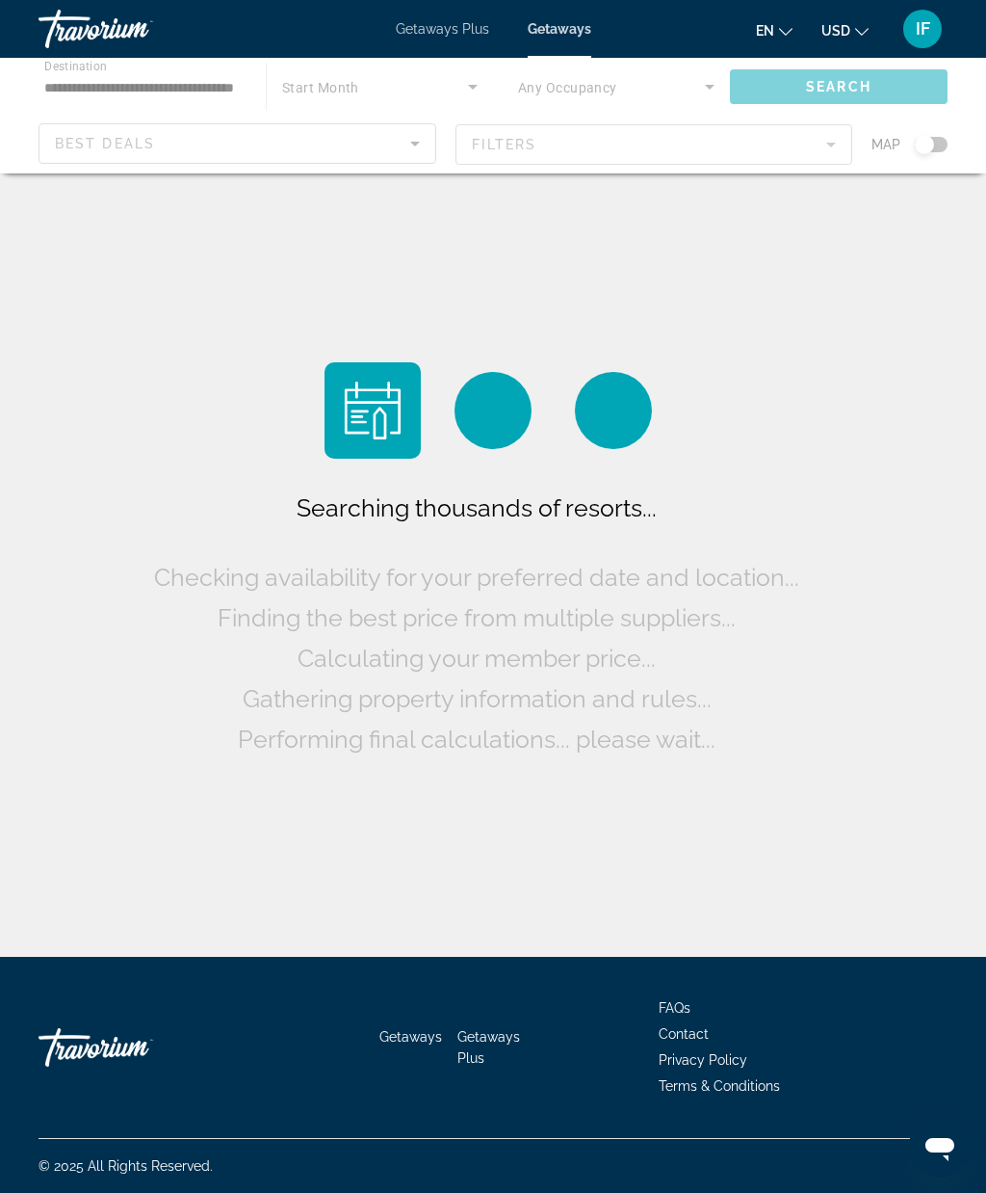
scroll to position [79, 0]
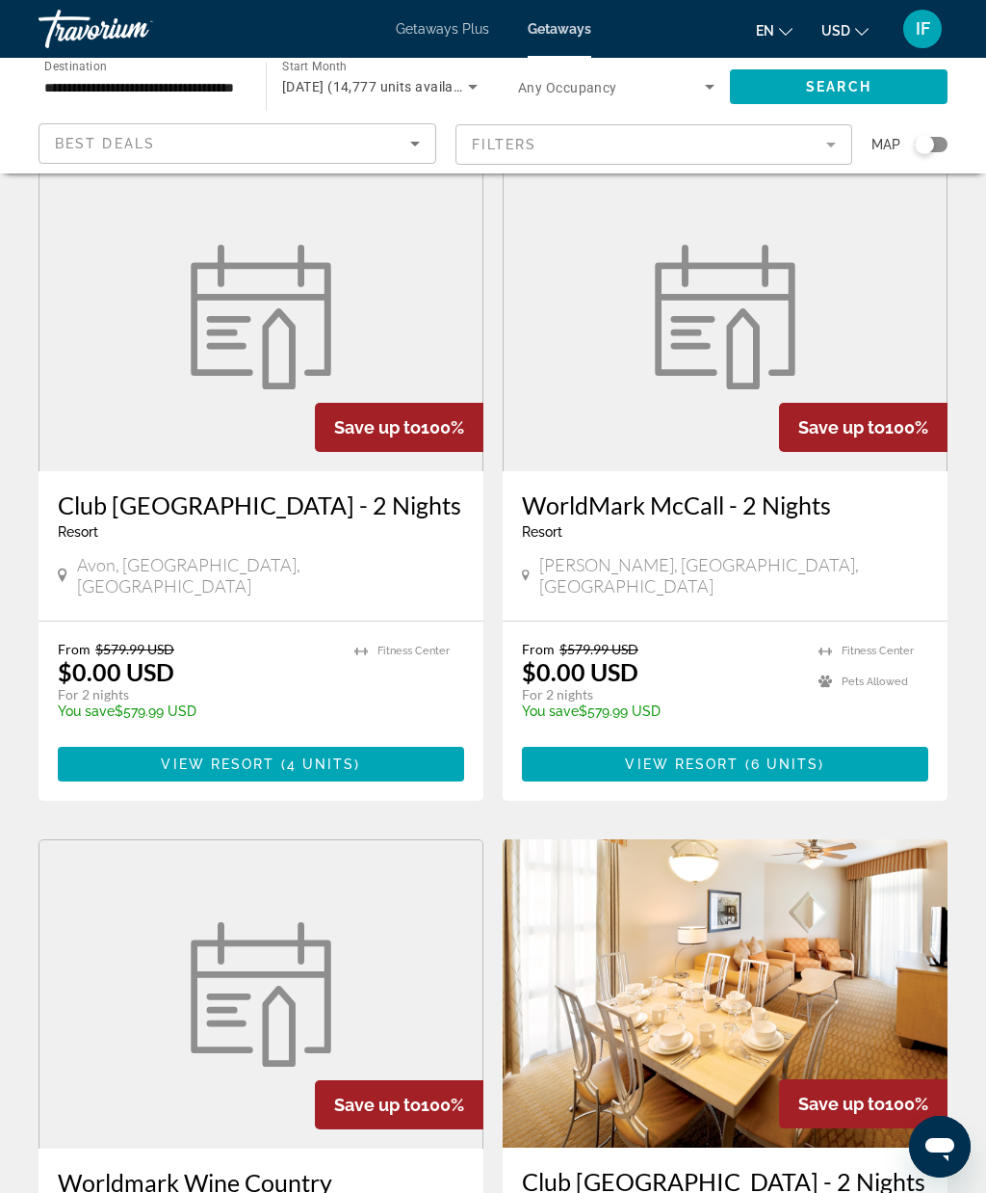
click at [919, 150] on div "Search widget" at bounding box center [924, 144] width 19 height 19
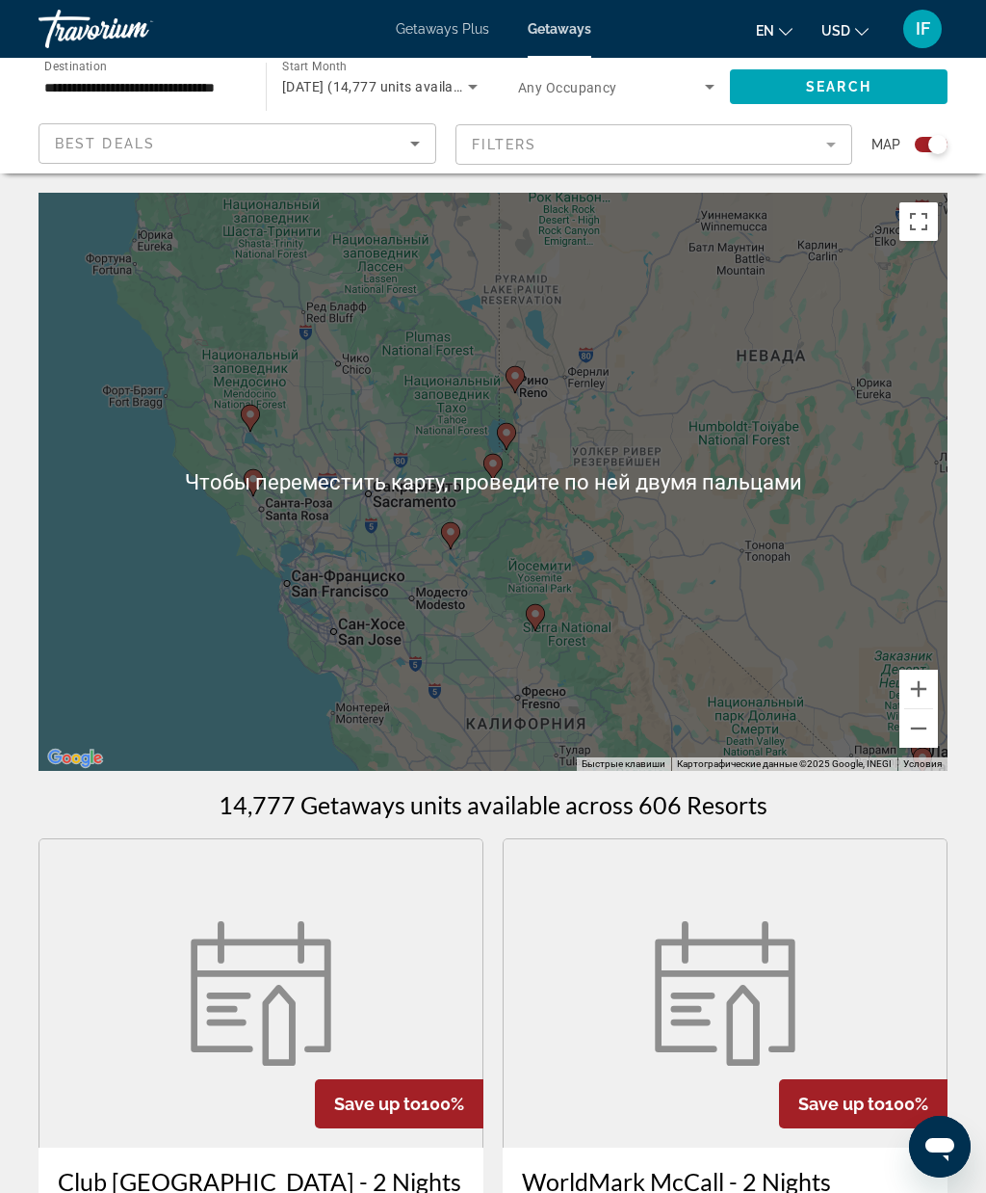
scroll to position [18, 0]
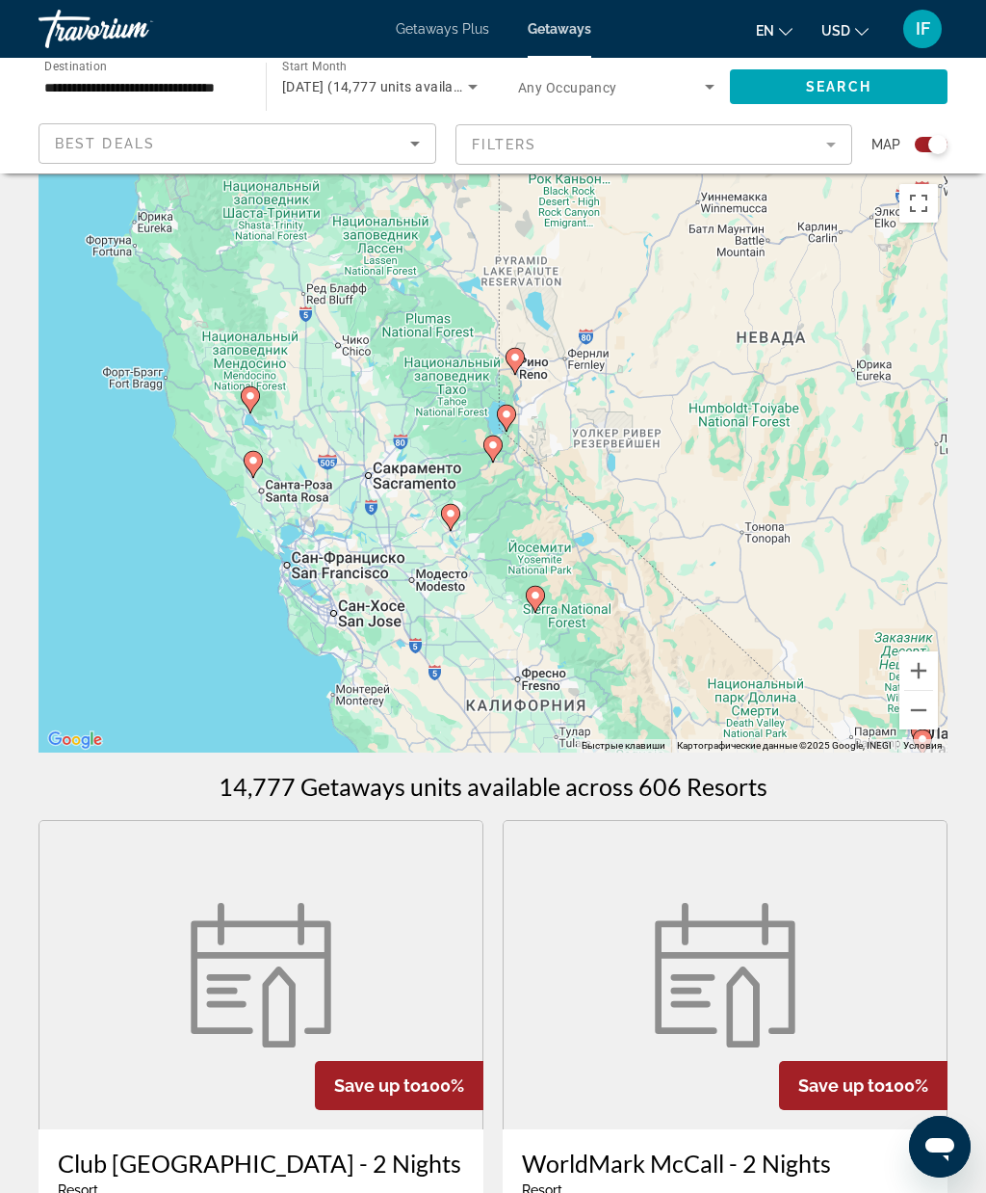
type input "**********"
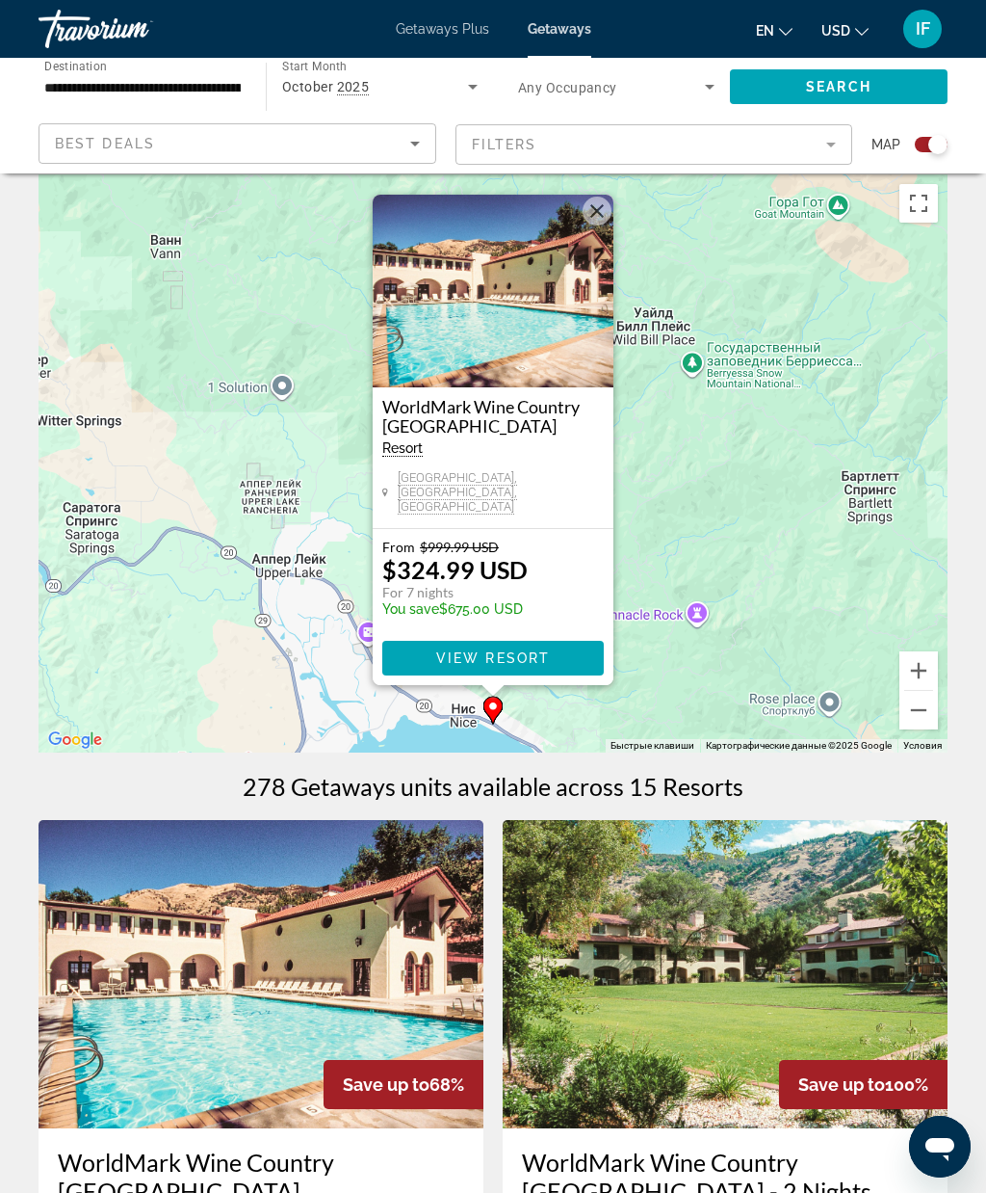
click at [584, 225] on button "Закрыть" at bounding box center [597, 211] width 29 height 29
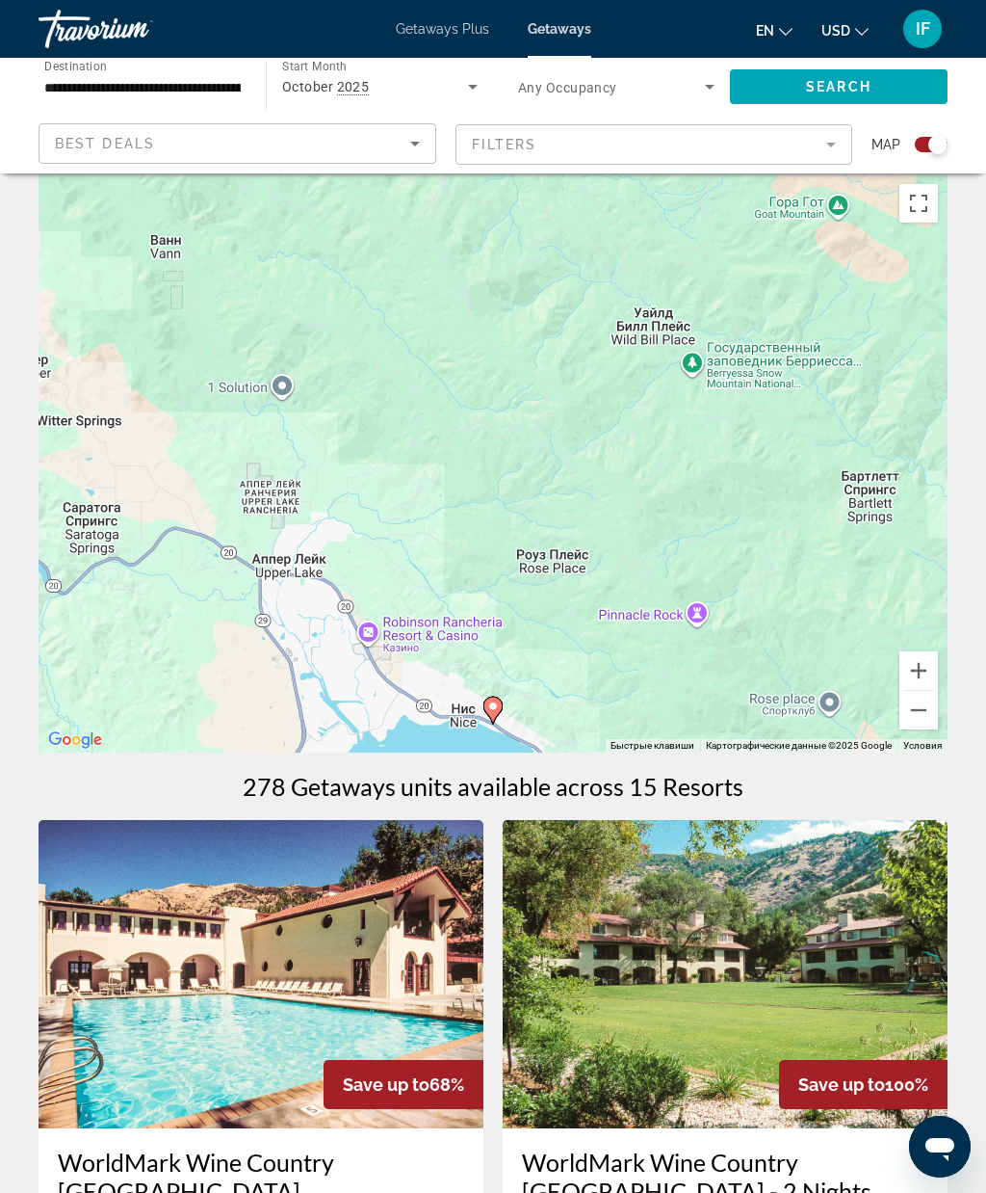
click at [920, 715] on button "Уменьшить" at bounding box center [919, 710] width 39 height 39
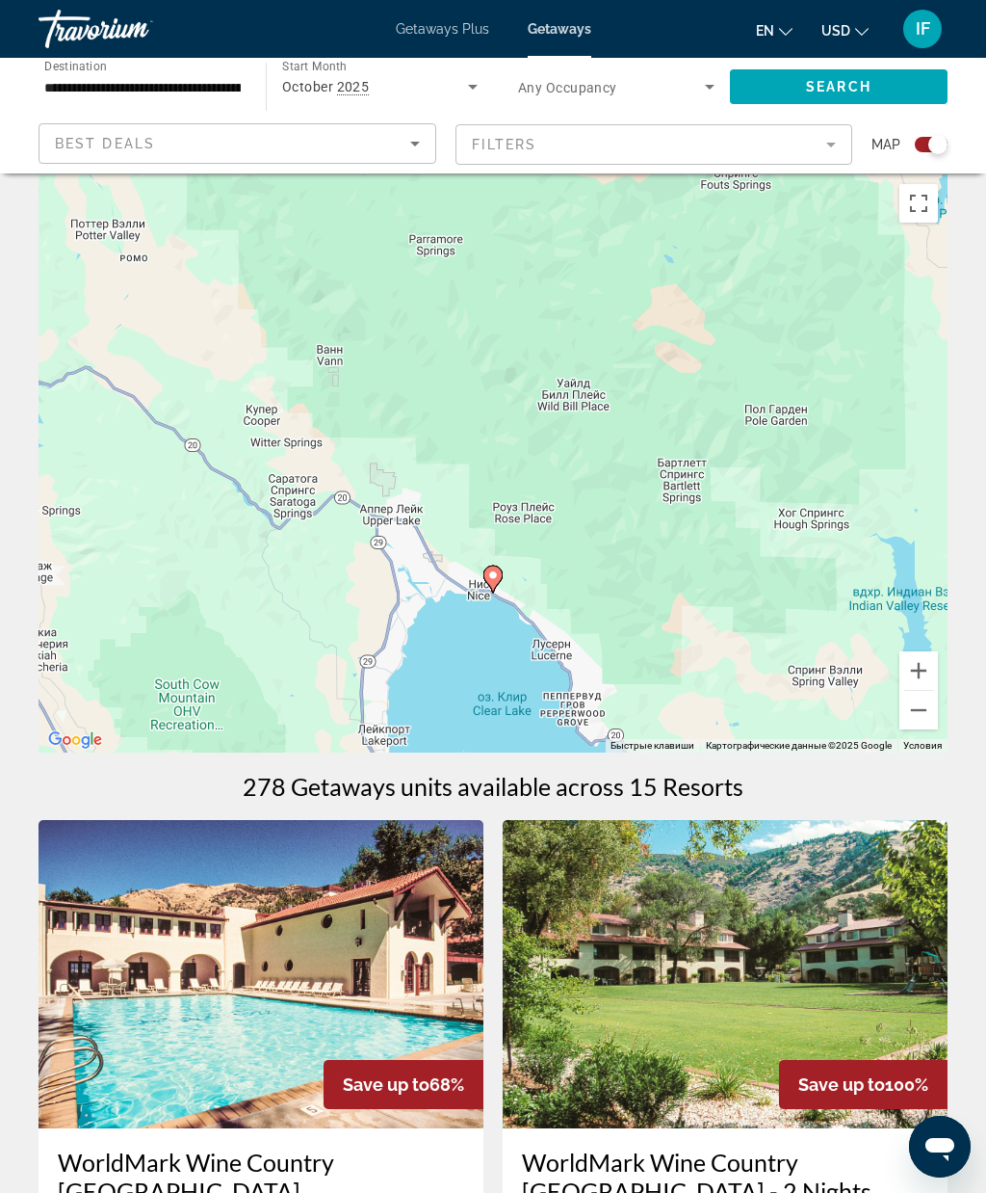
click at [920, 708] on button "Уменьшить" at bounding box center [919, 710] width 39 height 39
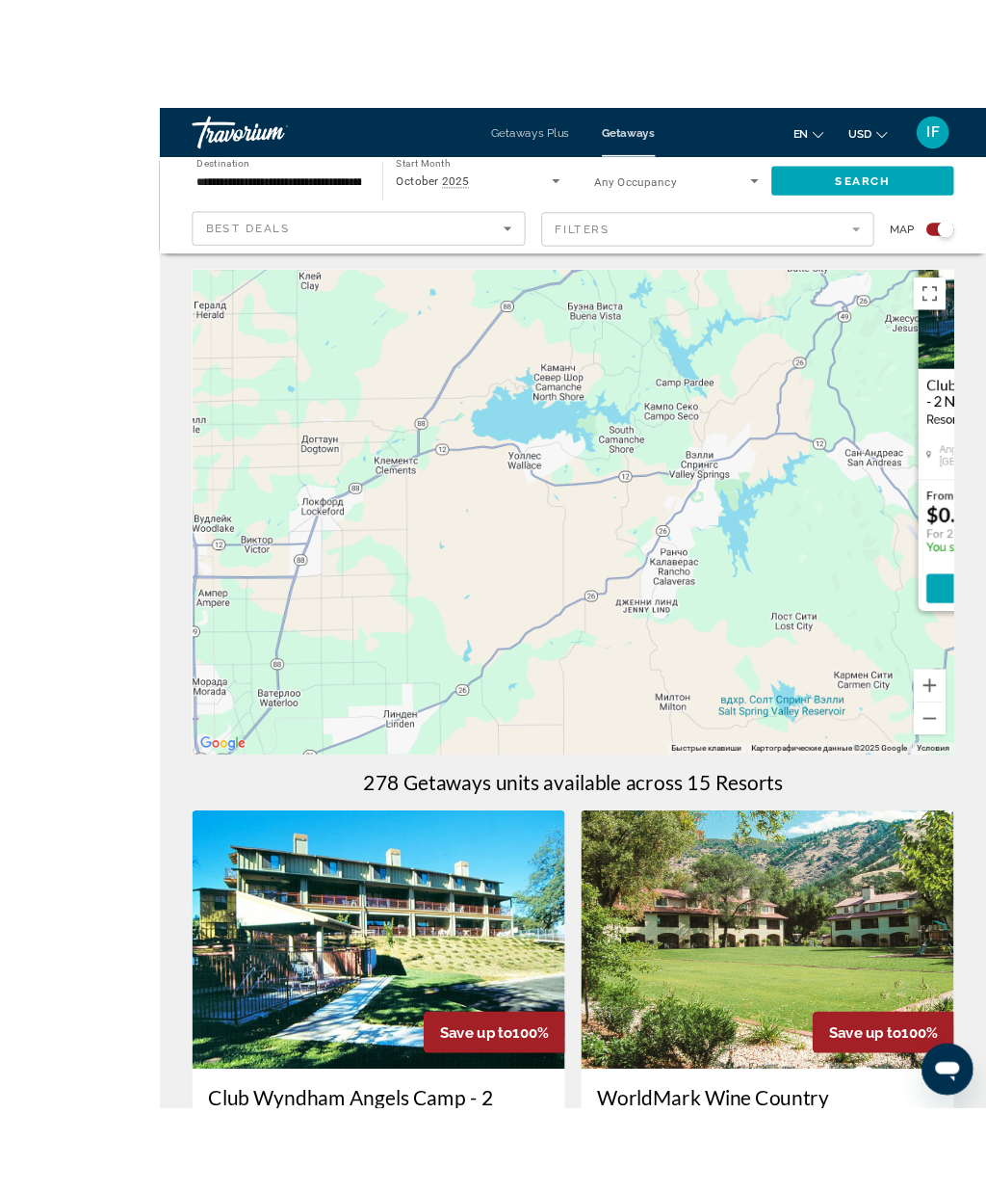
scroll to position [29, 0]
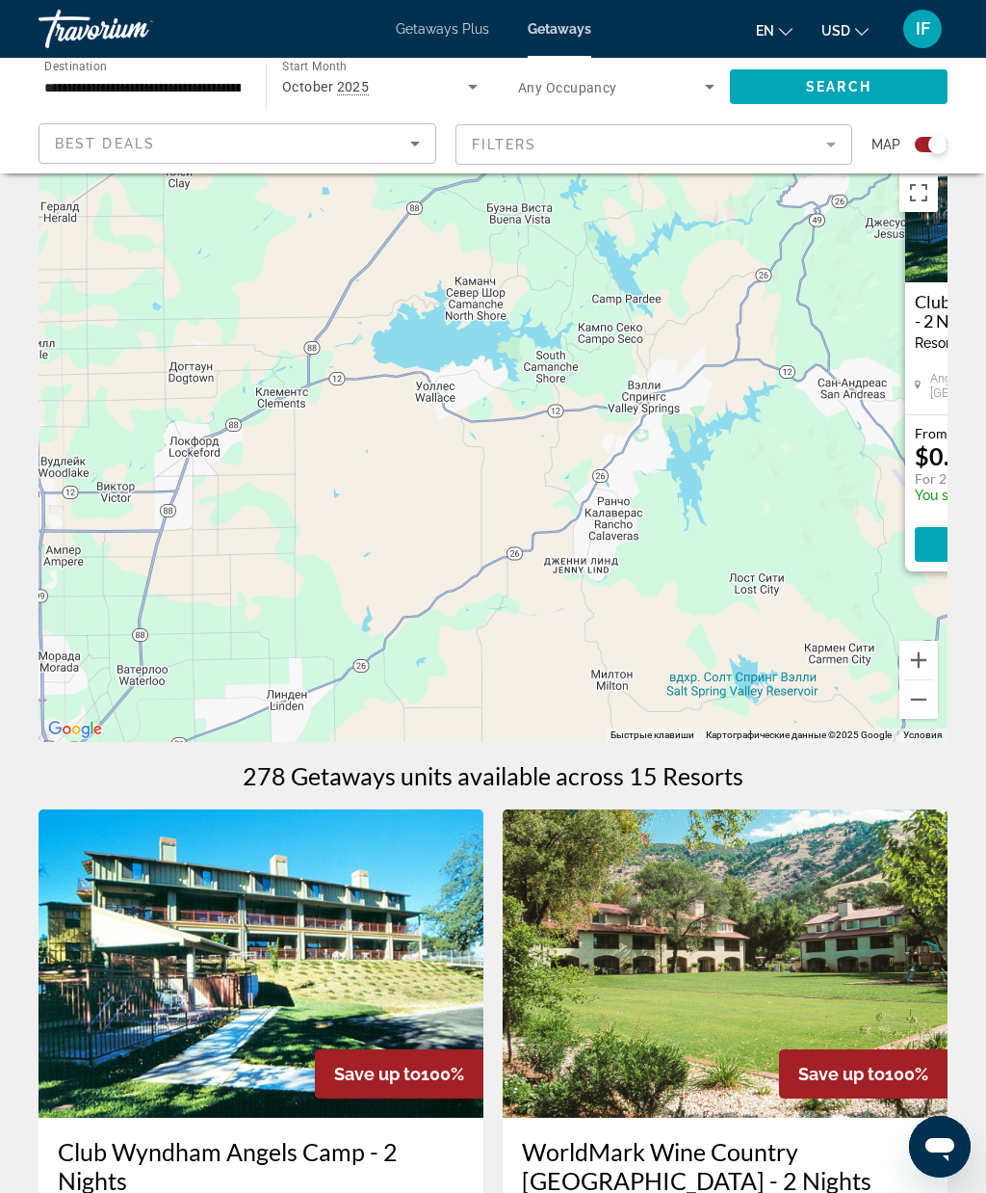
click at [922, 701] on button "Уменьшить" at bounding box center [919, 699] width 39 height 39
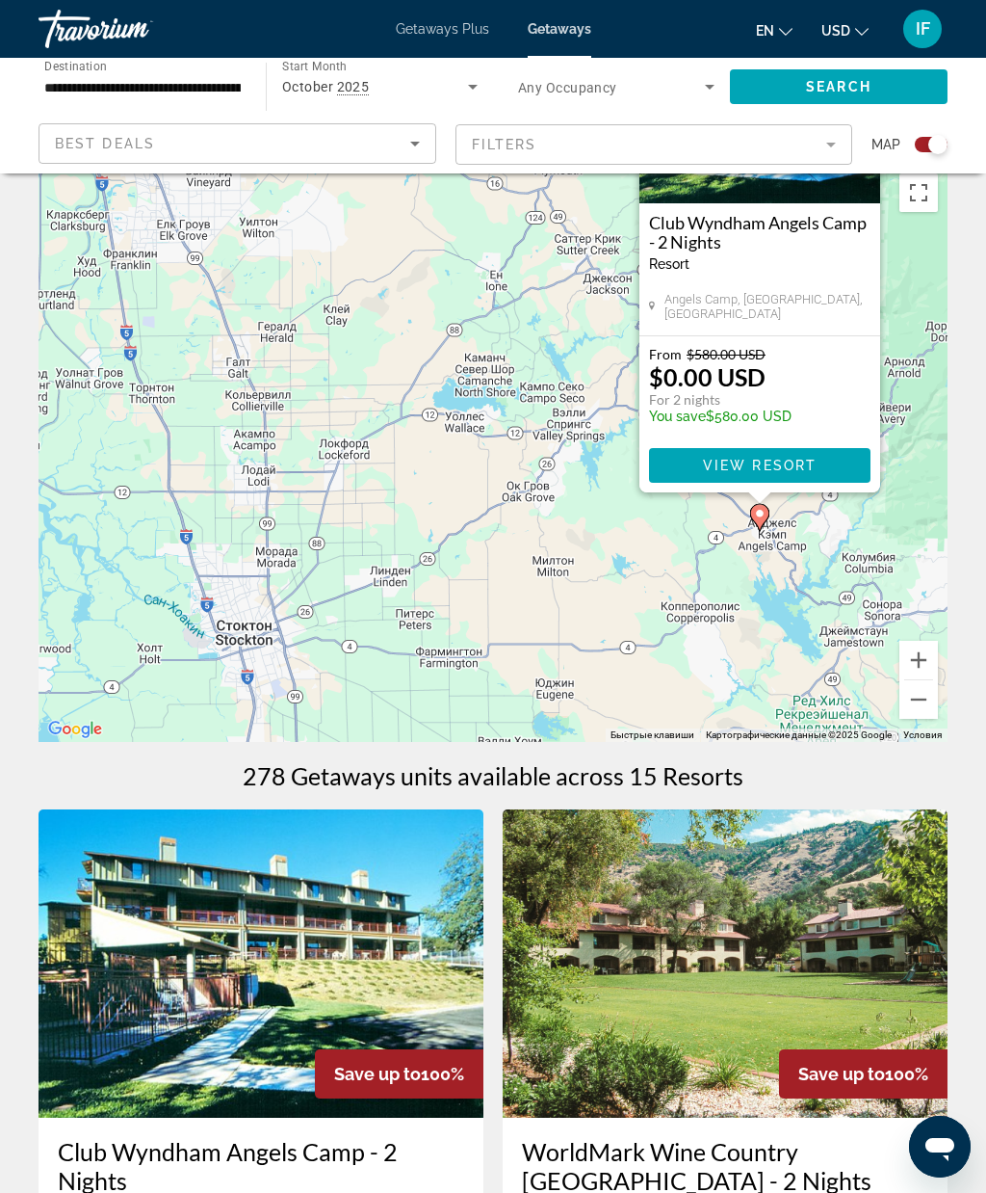
click at [921, 701] on button "Уменьшить" at bounding box center [919, 699] width 39 height 39
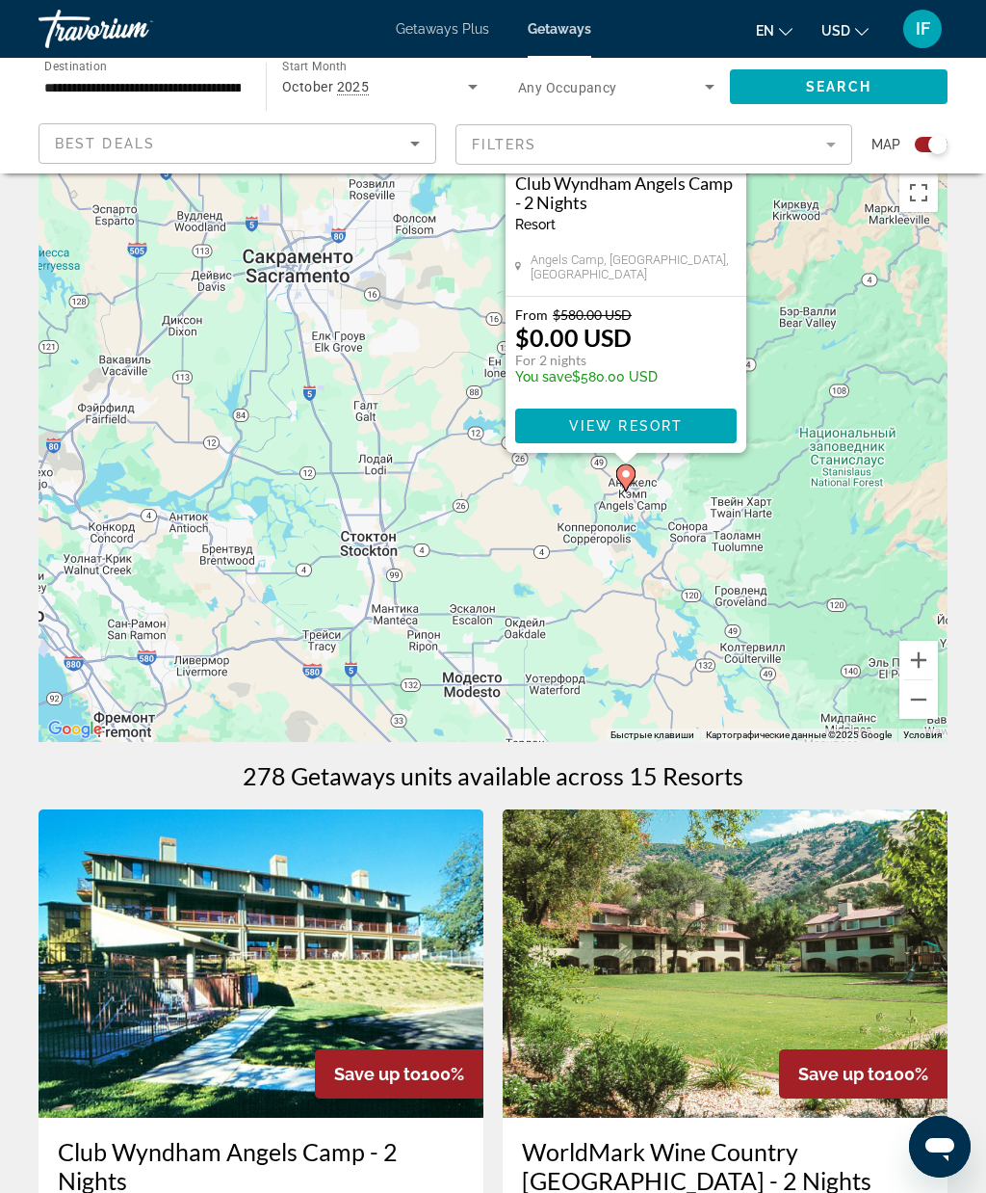
click at [922, 708] on button "Уменьшить" at bounding box center [919, 699] width 39 height 39
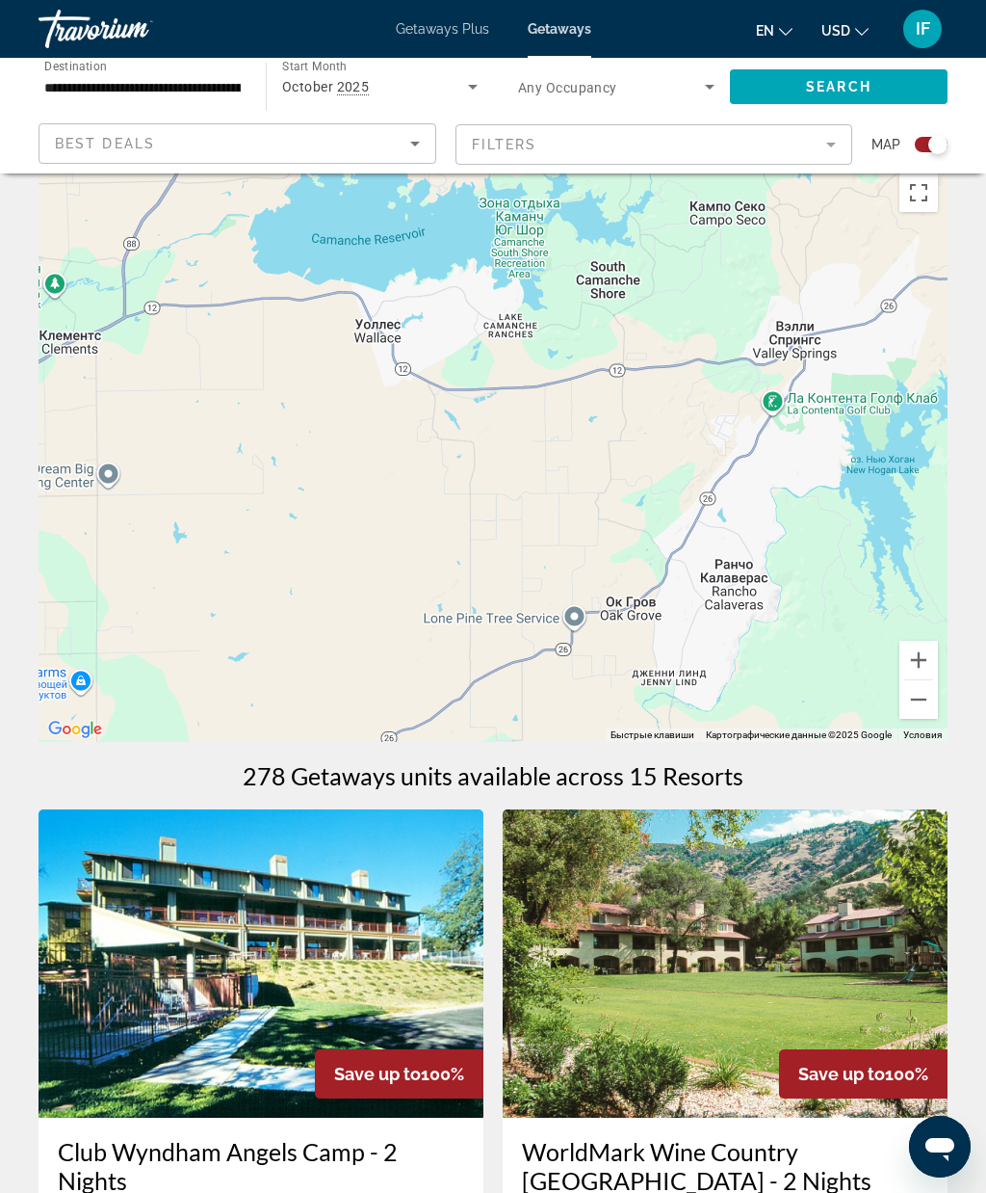
click at [916, 706] on button "Уменьшить" at bounding box center [919, 699] width 39 height 39
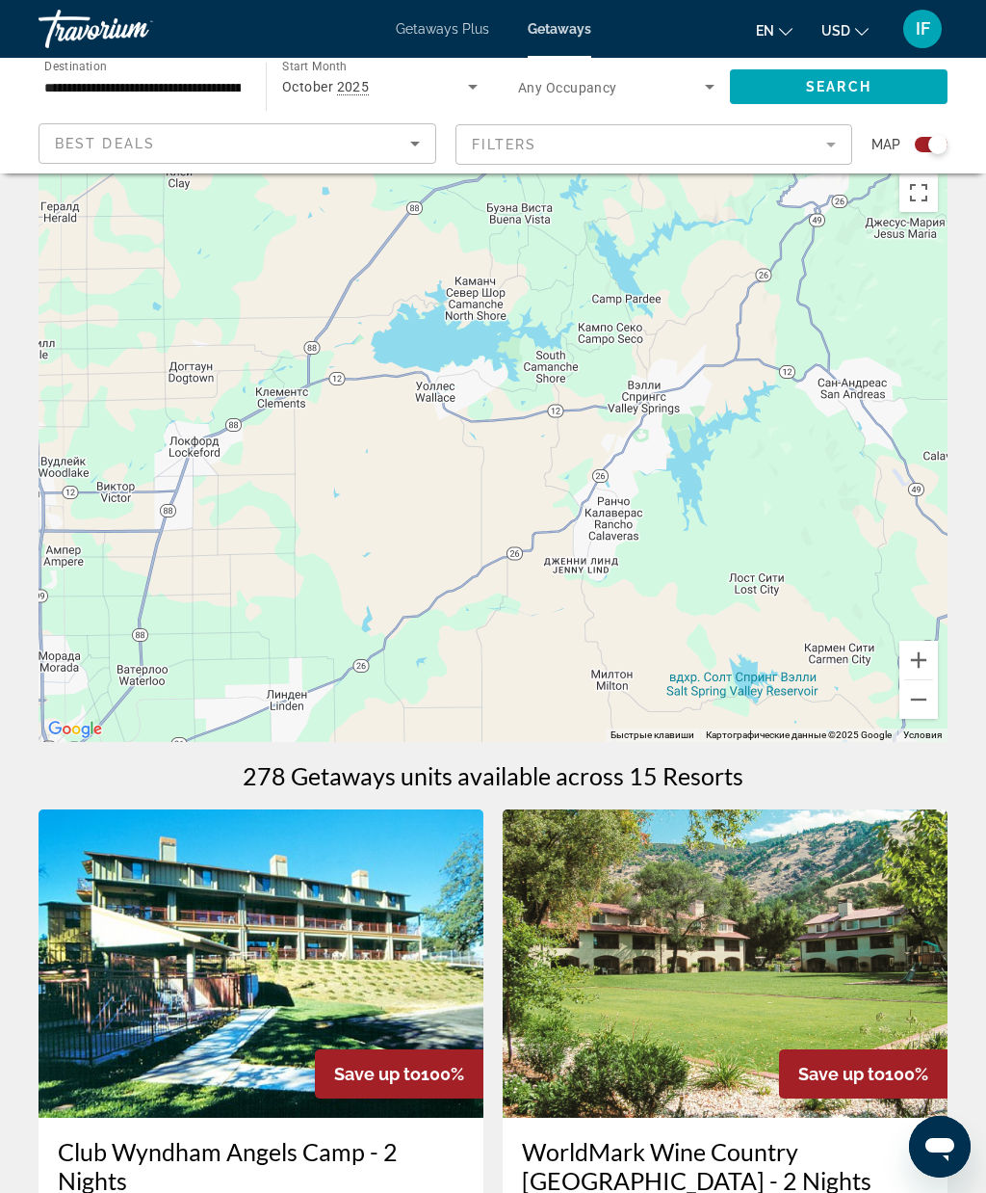
click at [920, 709] on button "Уменьшить" at bounding box center [919, 699] width 39 height 39
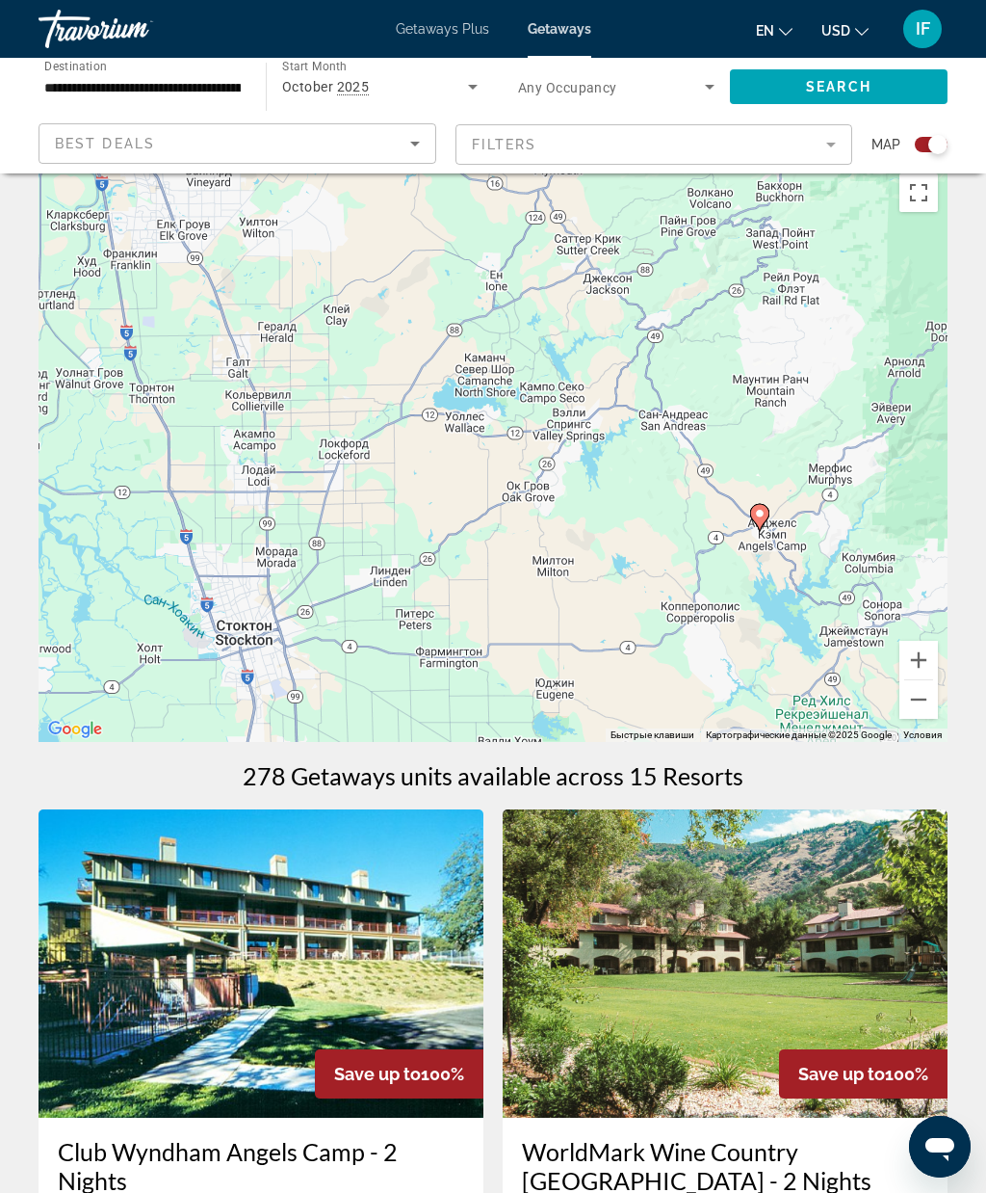
click at [915, 706] on button "Уменьшить" at bounding box center [919, 699] width 39 height 39
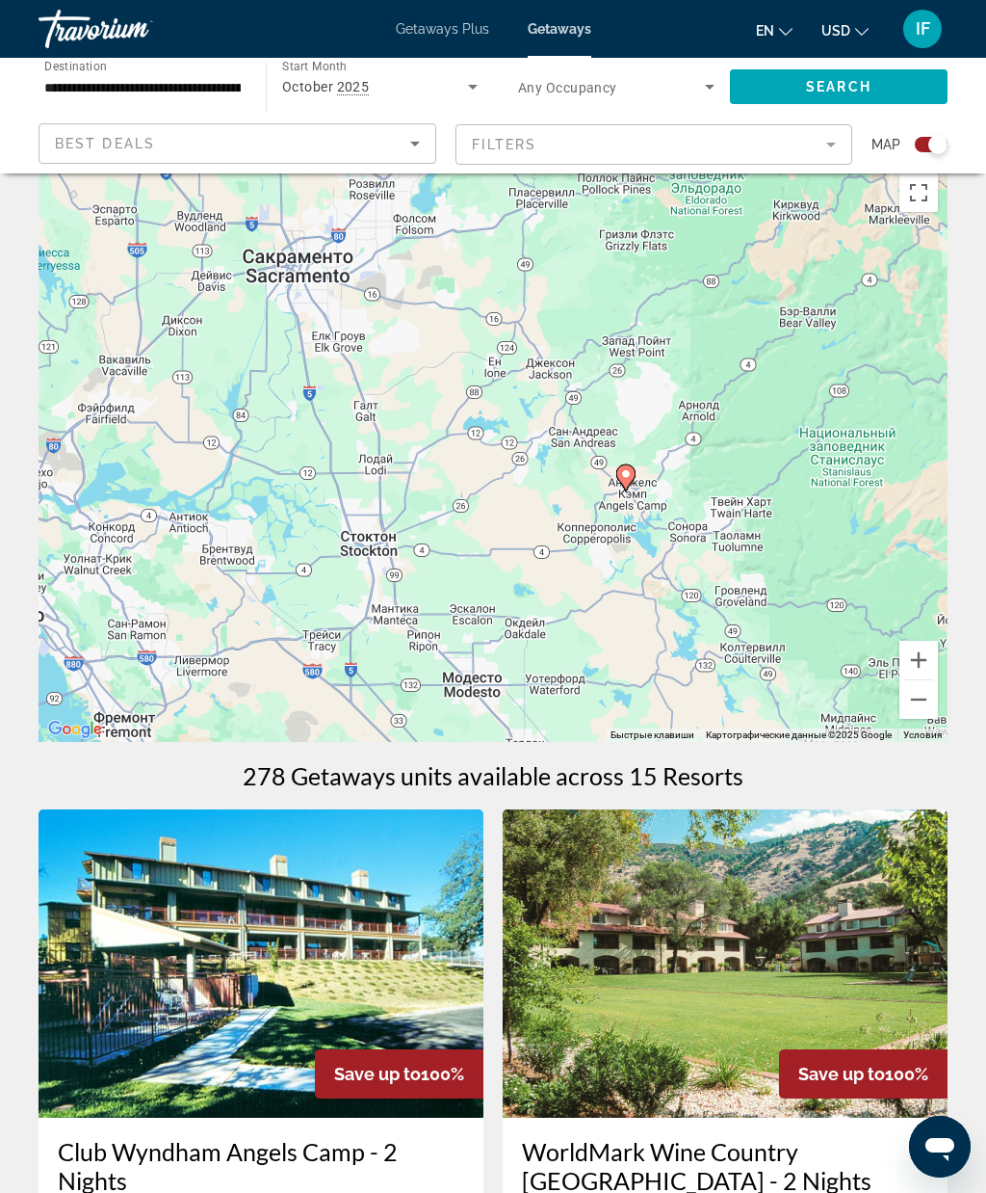
click at [923, 708] on button "Уменьшить" at bounding box center [919, 699] width 39 height 39
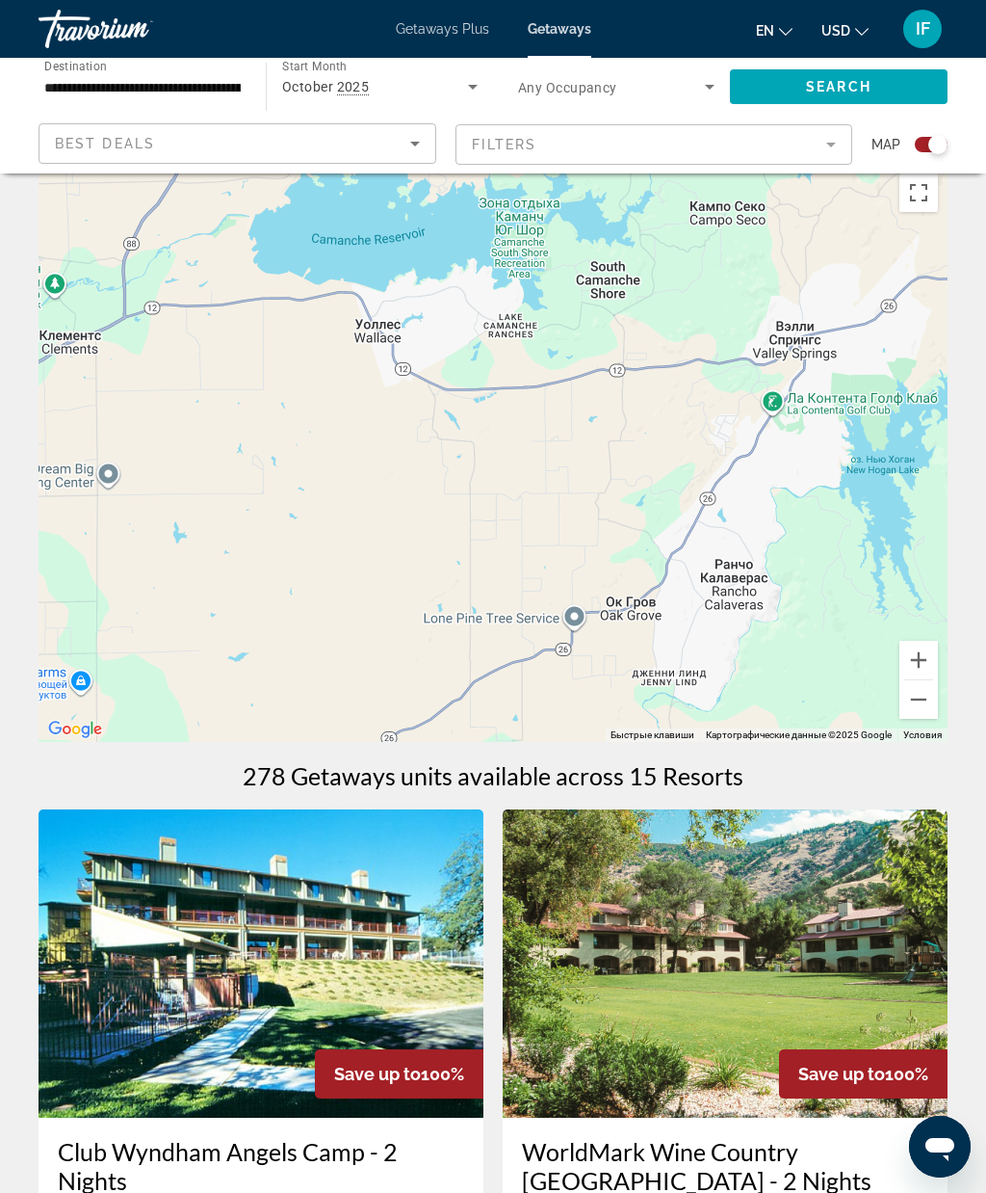
click at [924, 702] on button "Уменьшить" at bounding box center [919, 699] width 39 height 39
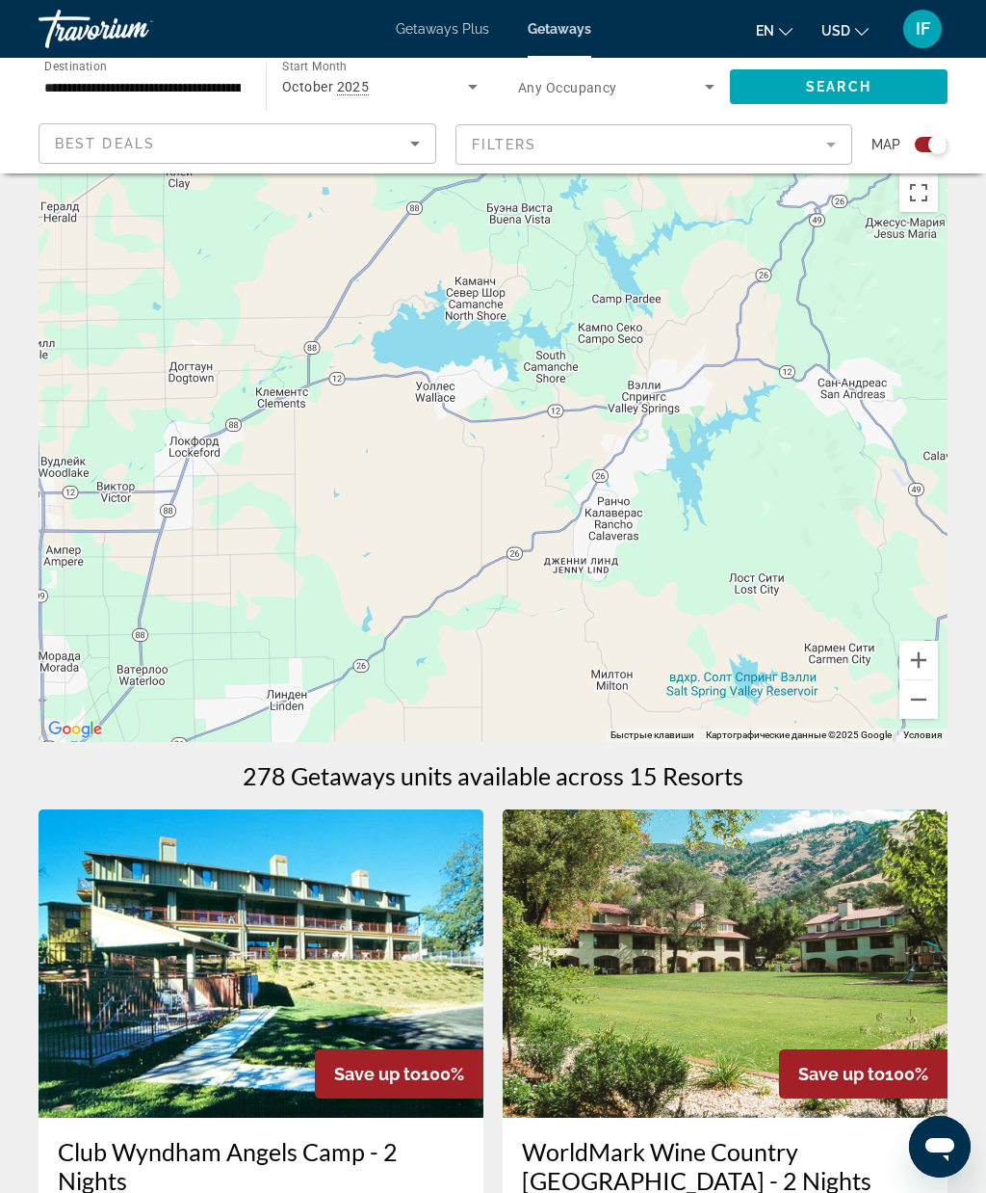
click at [917, 713] on button "Уменьшить" at bounding box center [919, 699] width 39 height 39
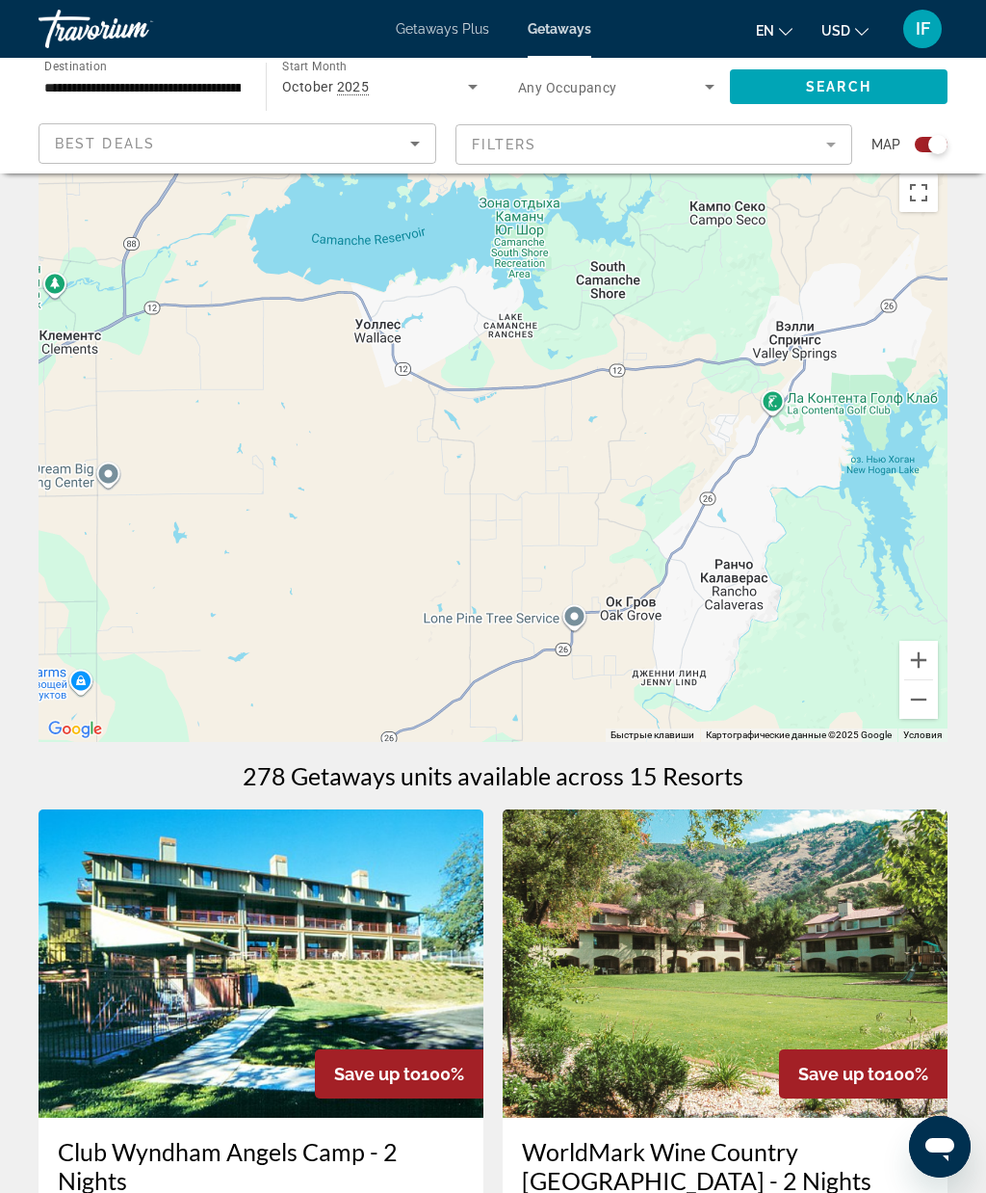
click at [914, 704] on button "Уменьшить" at bounding box center [919, 699] width 39 height 39
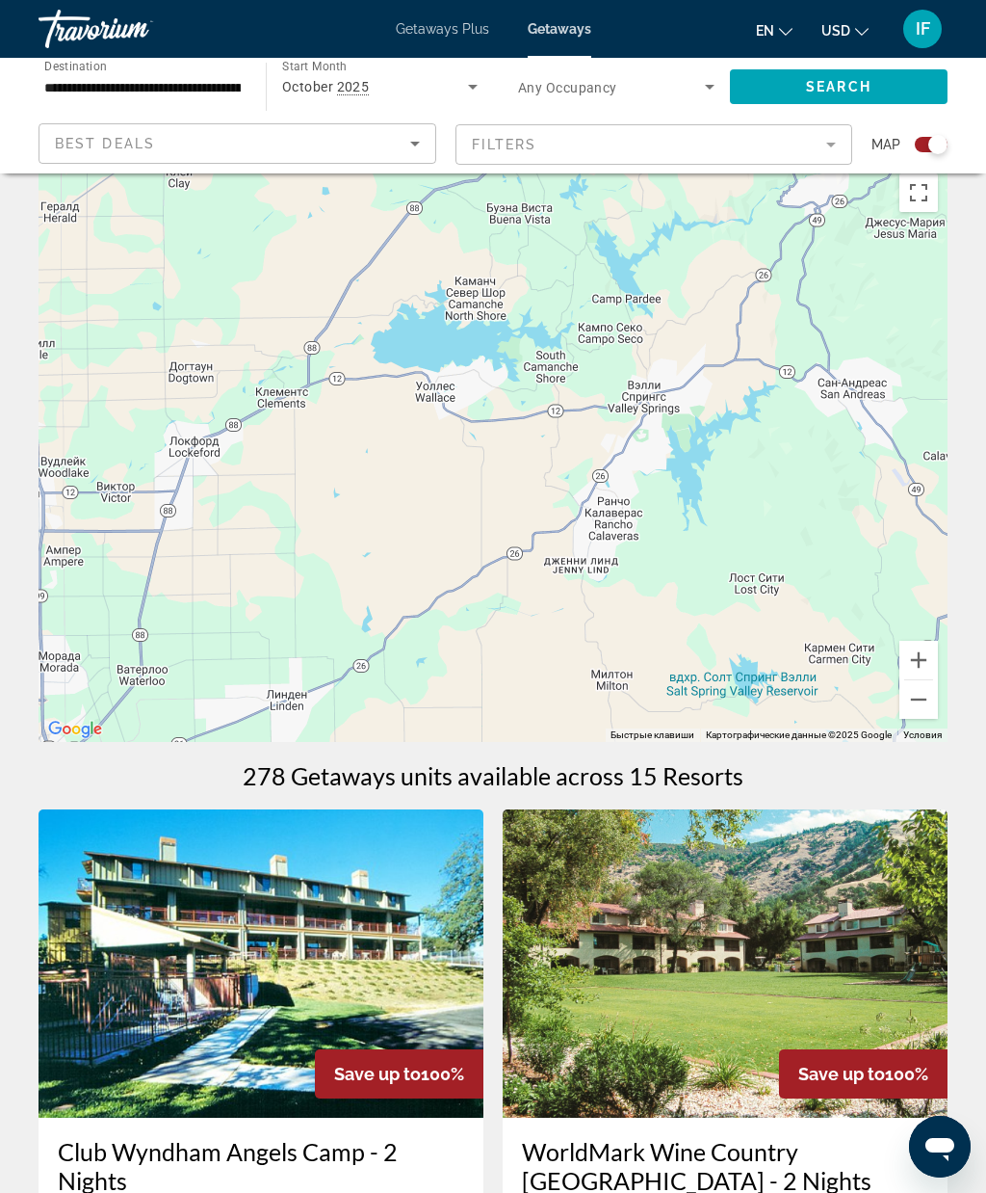
click at [919, 703] on button "Уменьшить" at bounding box center [919, 699] width 39 height 39
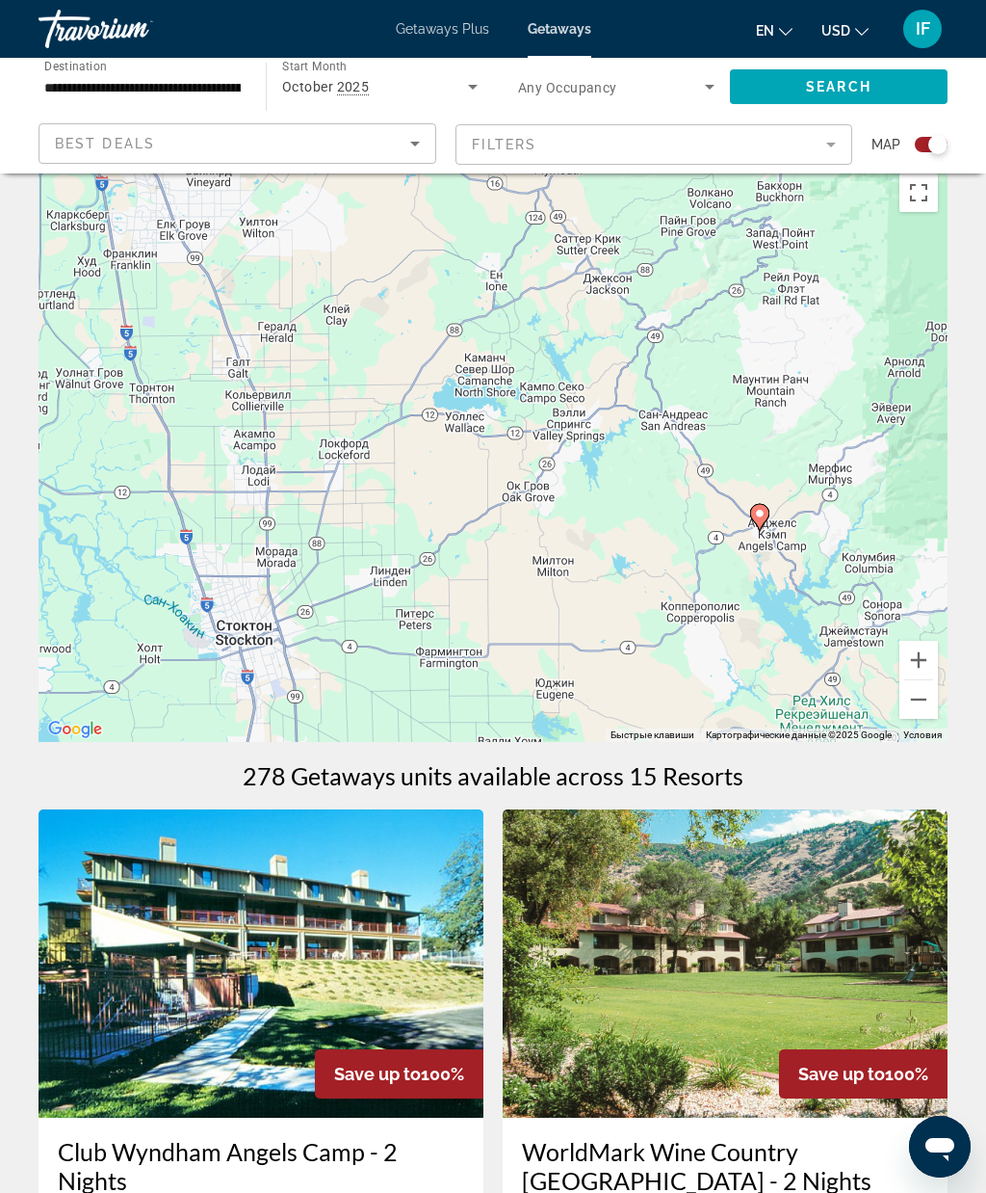
click at [918, 709] on button "Уменьшить" at bounding box center [919, 699] width 39 height 39
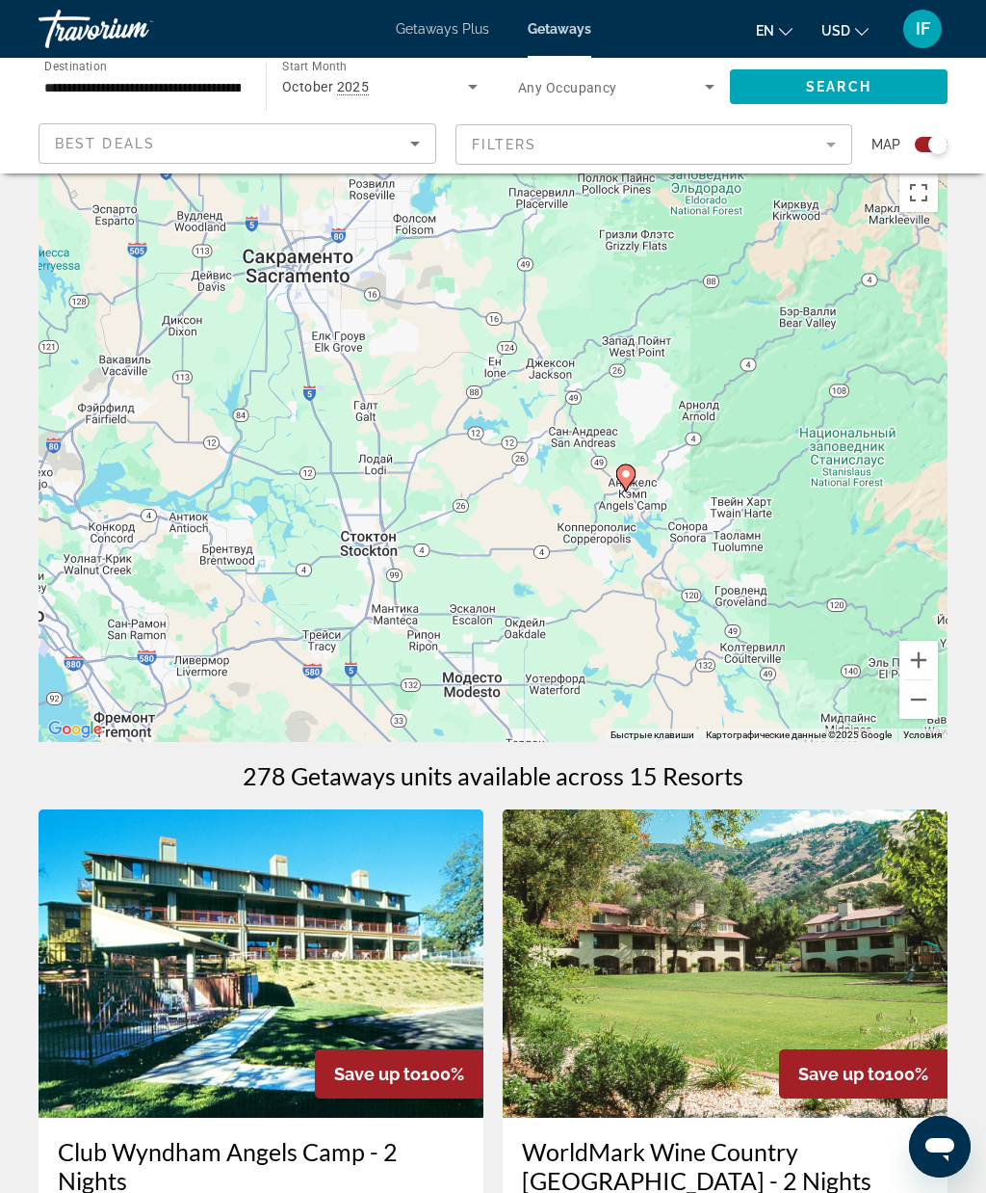
click at [925, 704] on button "Уменьшить" at bounding box center [919, 699] width 39 height 39
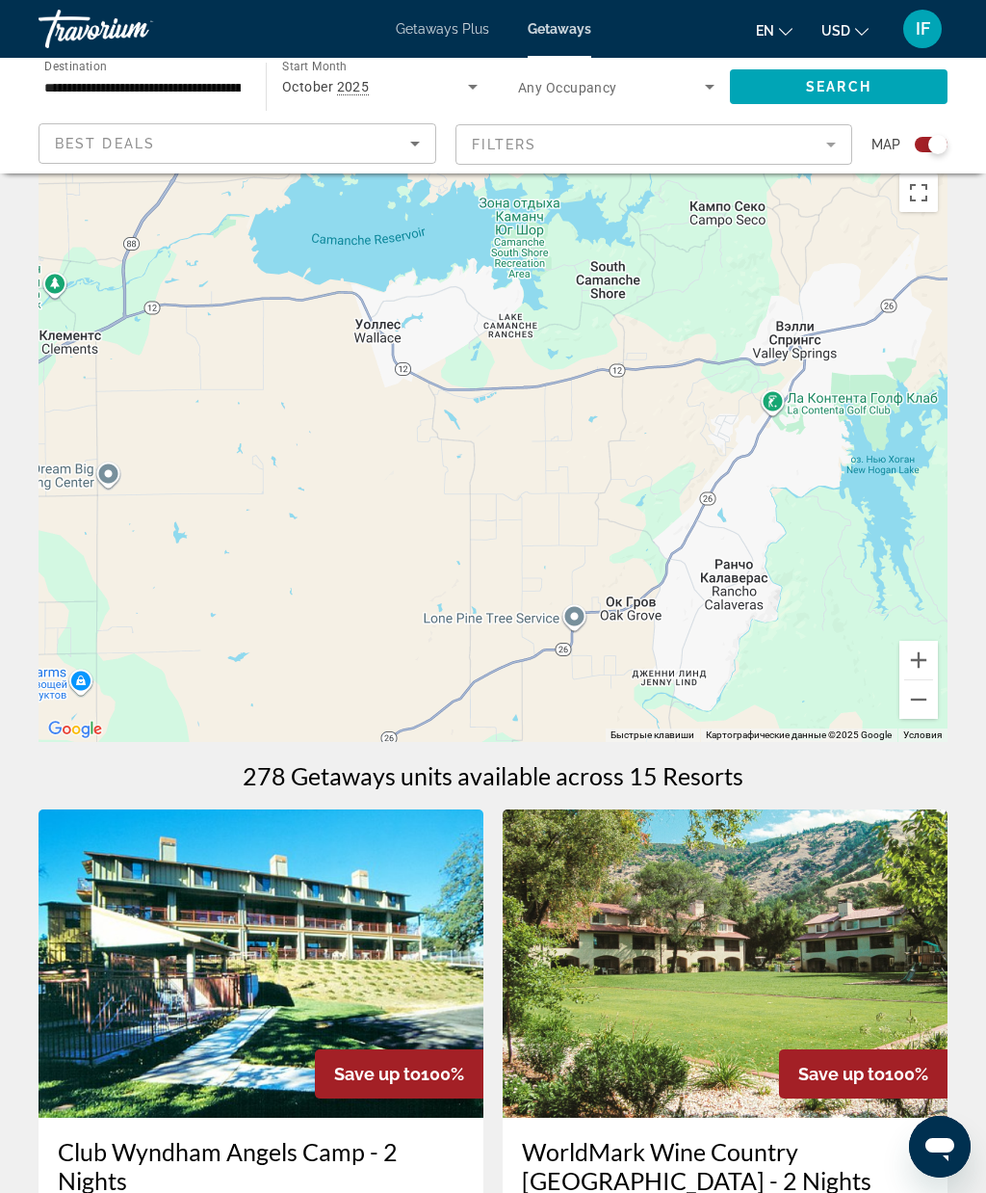
click at [926, 705] on button "Уменьшить" at bounding box center [919, 699] width 39 height 39
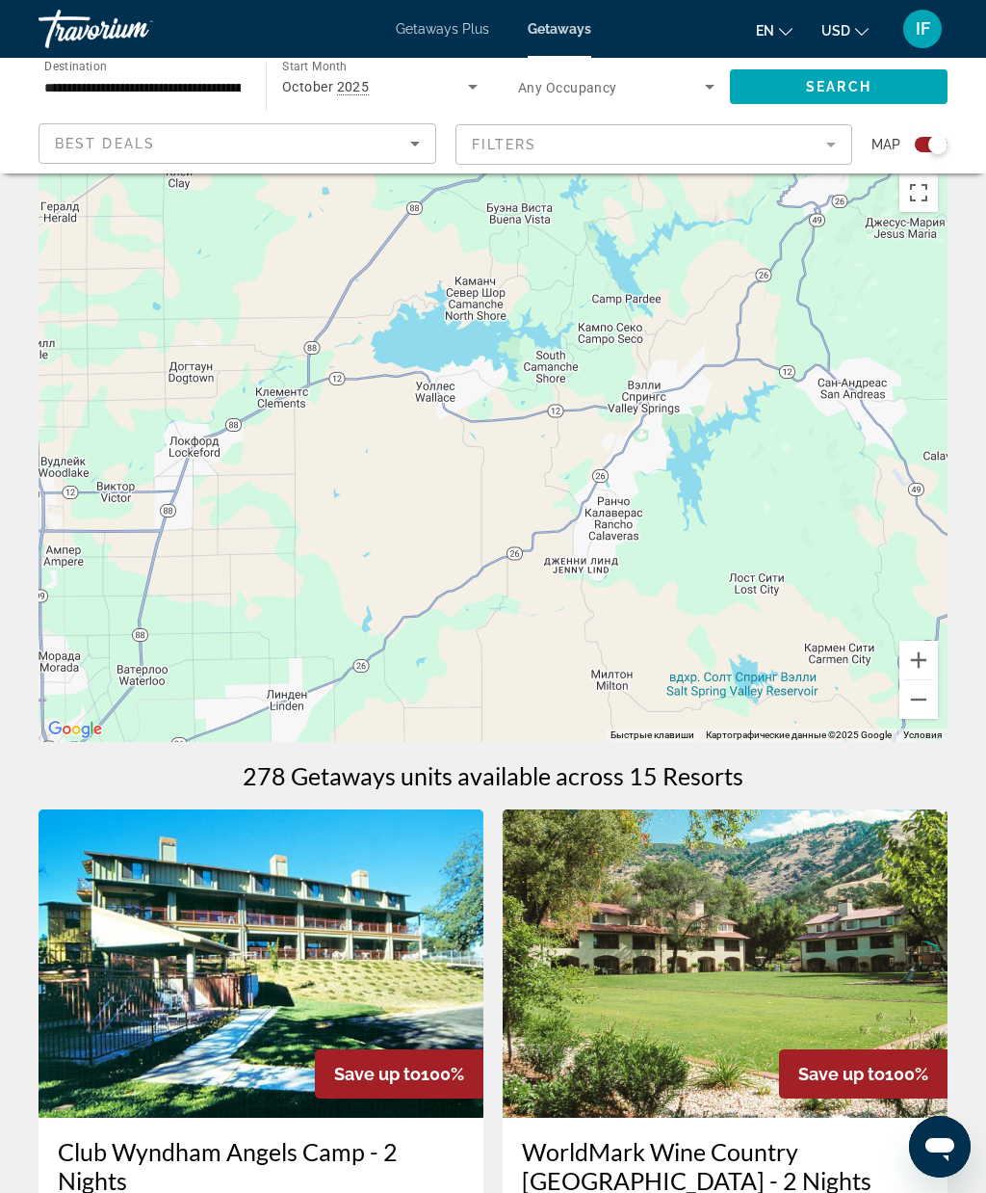
click at [911, 703] on button "Уменьшить" at bounding box center [919, 699] width 39 height 39
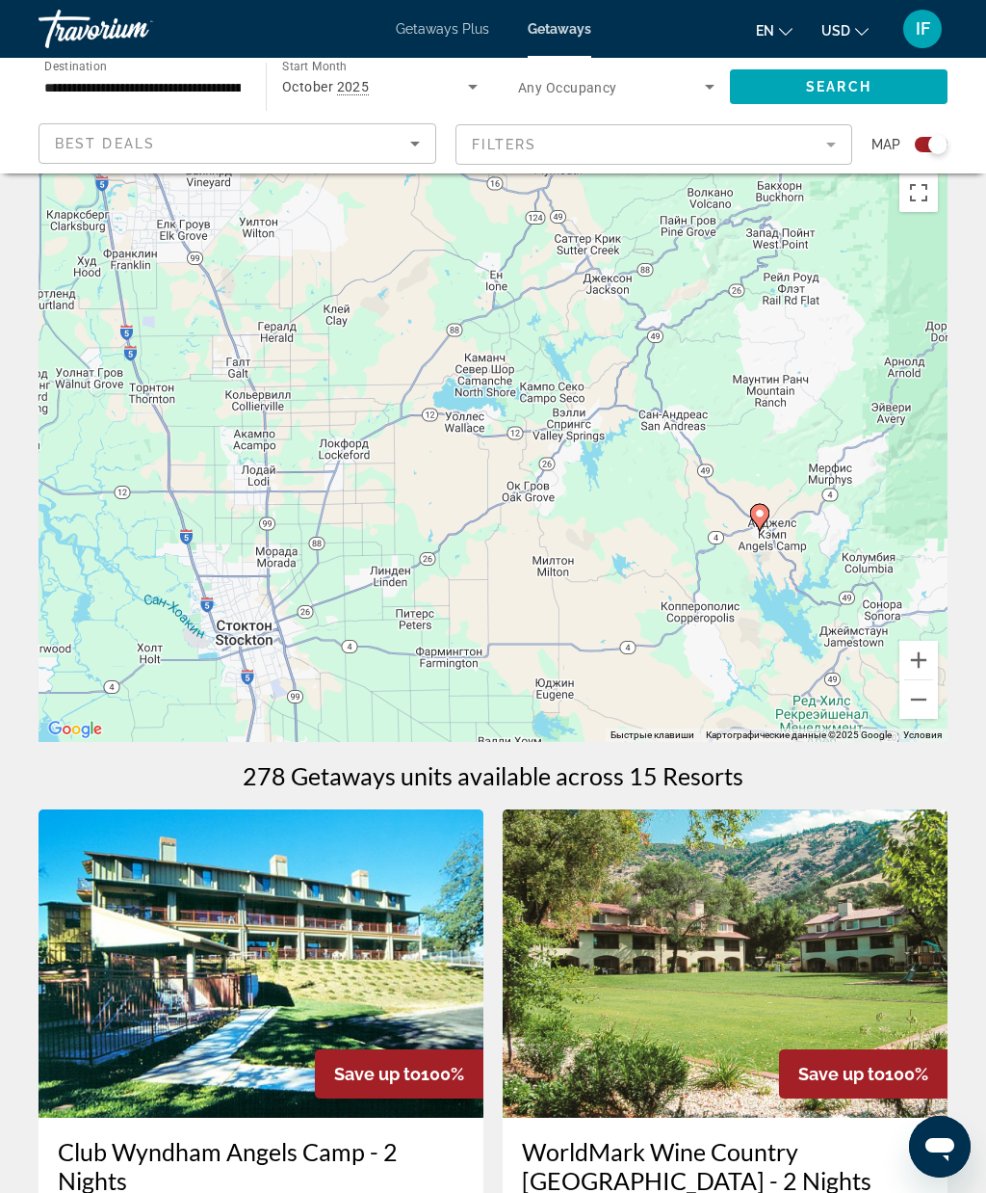
click at [922, 704] on button "Уменьшить" at bounding box center [919, 699] width 39 height 39
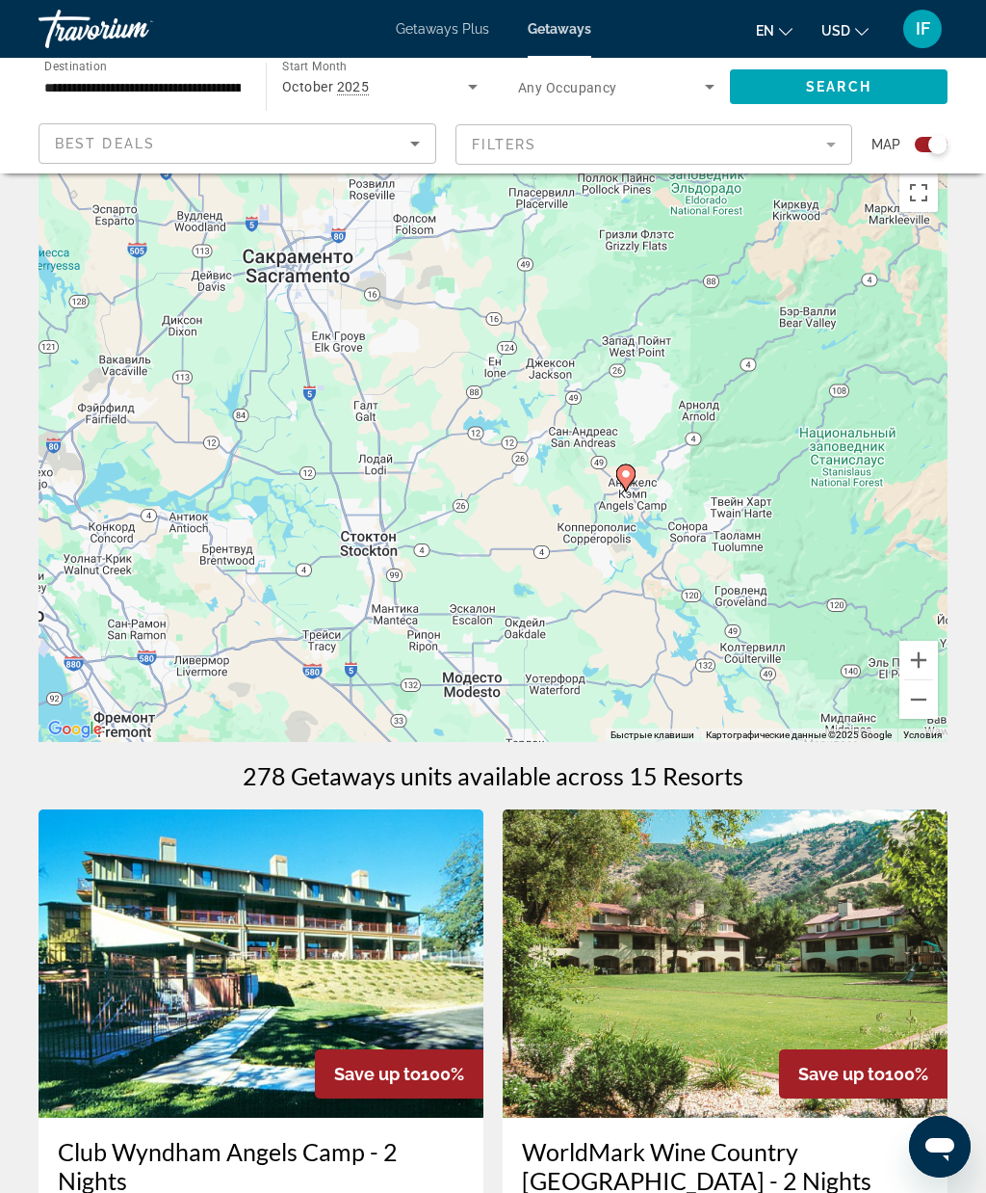
click at [920, 707] on button "Уменьшить" at bounding box center [919, 699] width 39 height 39
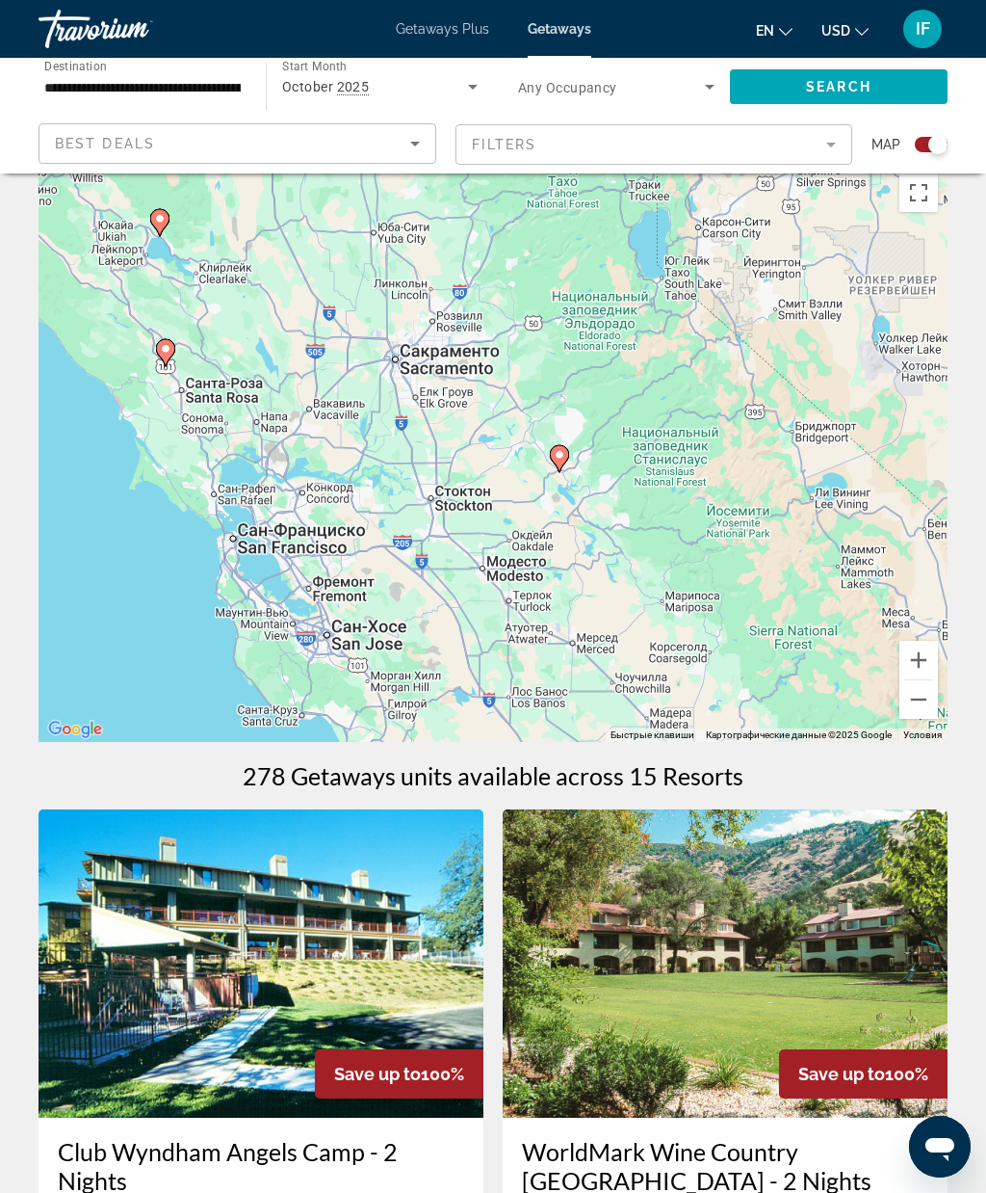
click at [927, 704] on button "Уменьшить" at bounding box center [919, 699] width 39 height 39
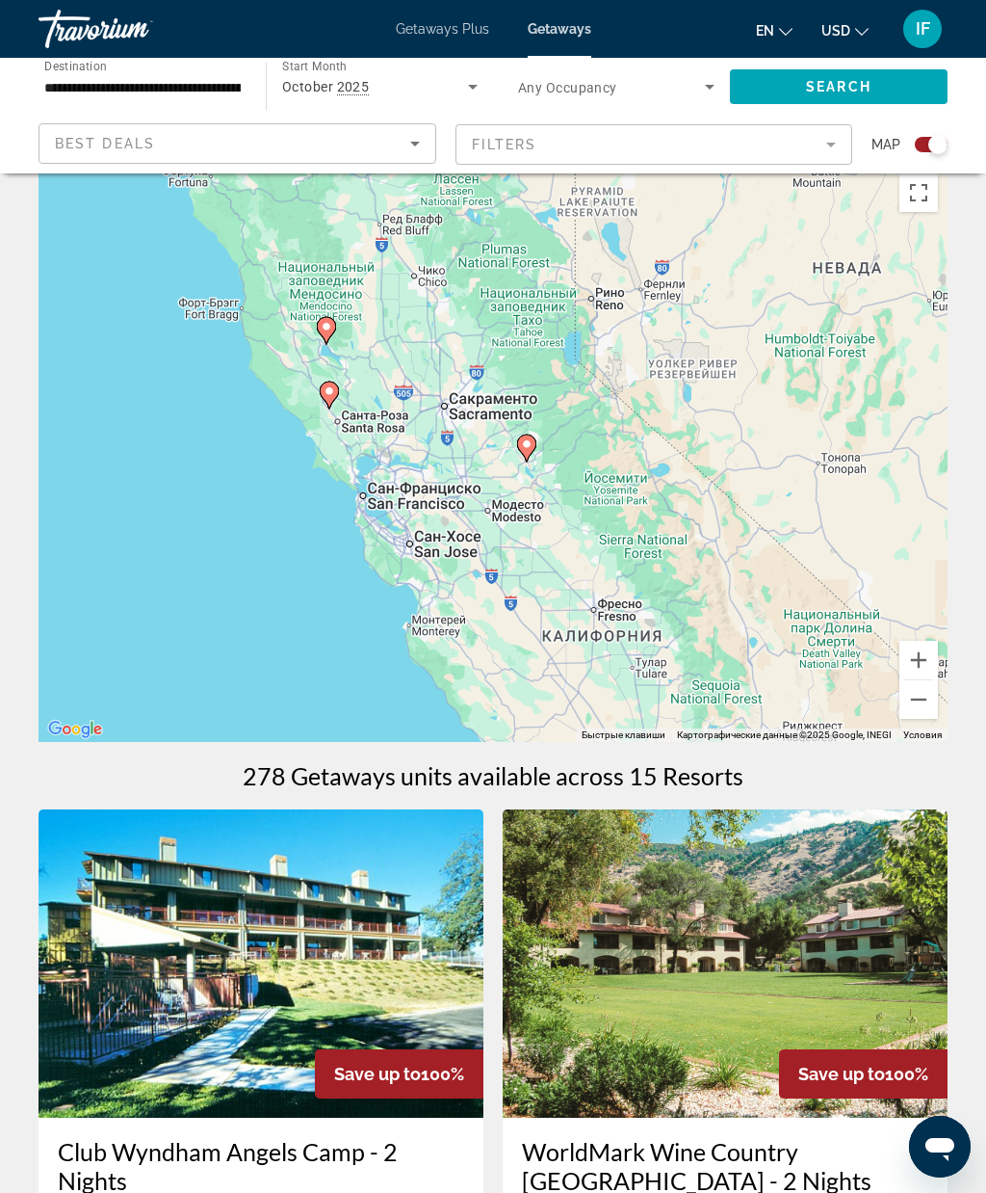
click at [919, 710] on button "Уменьшить" at bounding box center [919, 699] width 39 height 39
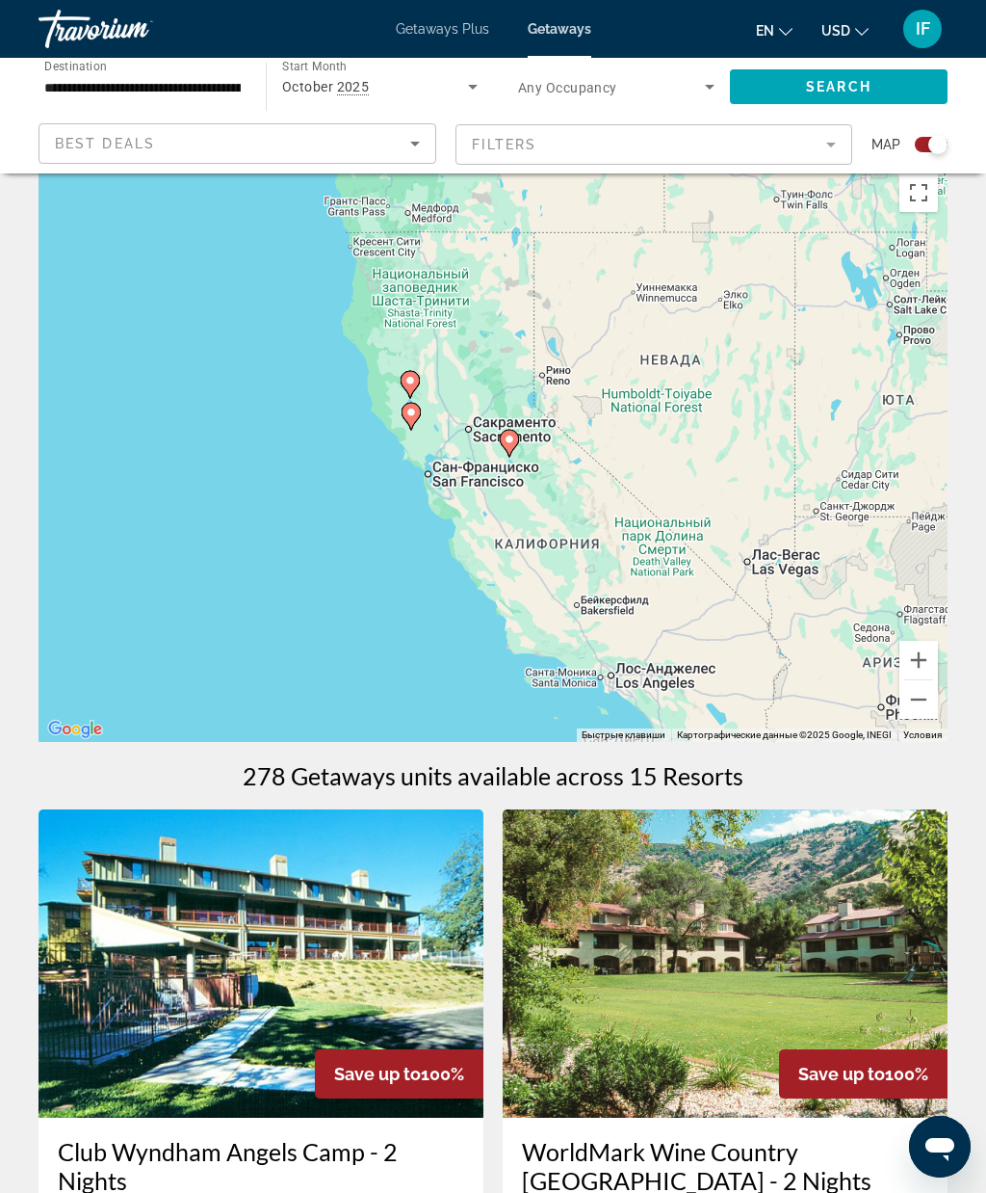
click at [907, 699] on button "Уменьшить" at bounding box center [919, 699] width 39 height 39
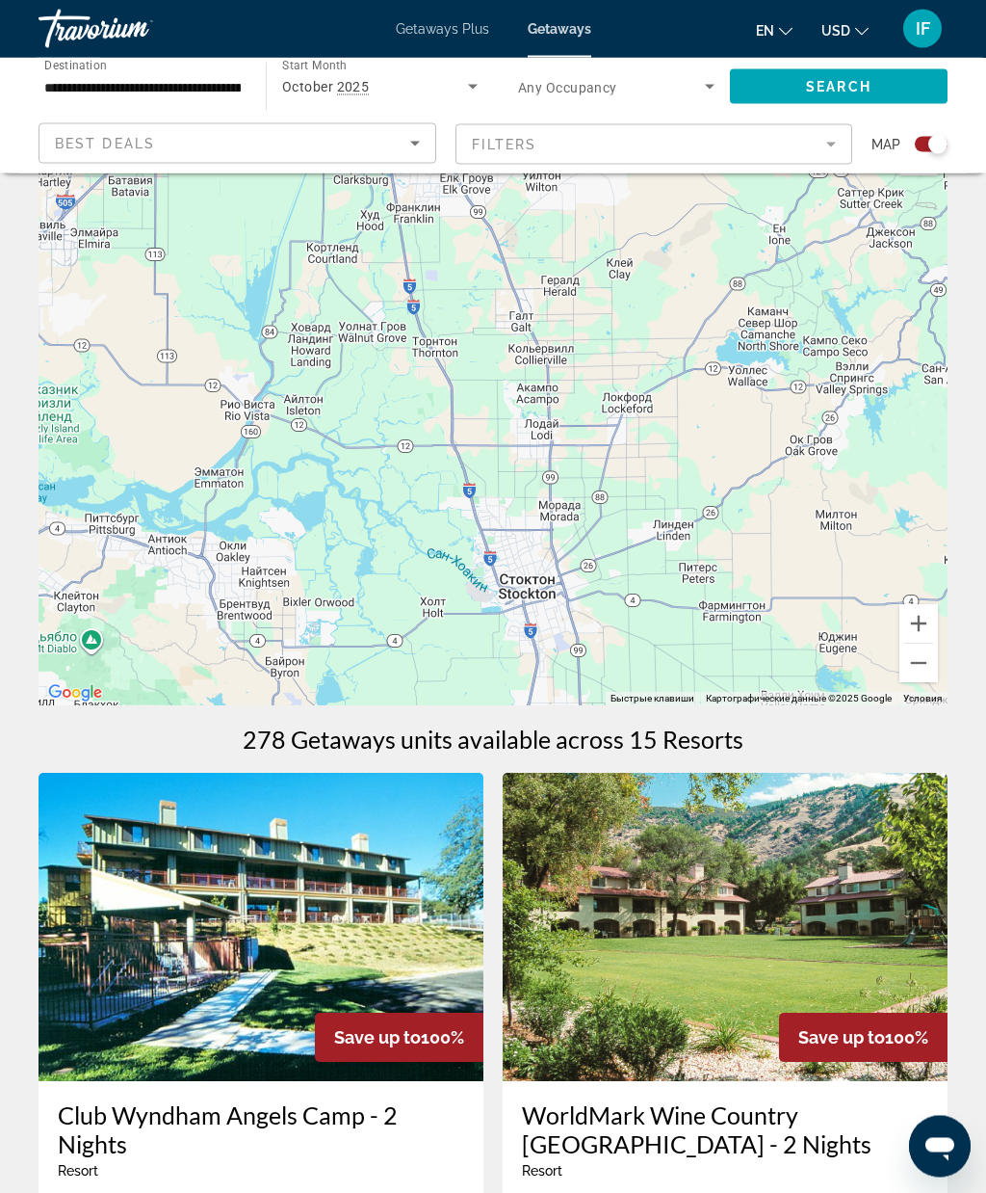
scroll to position [0, 0]
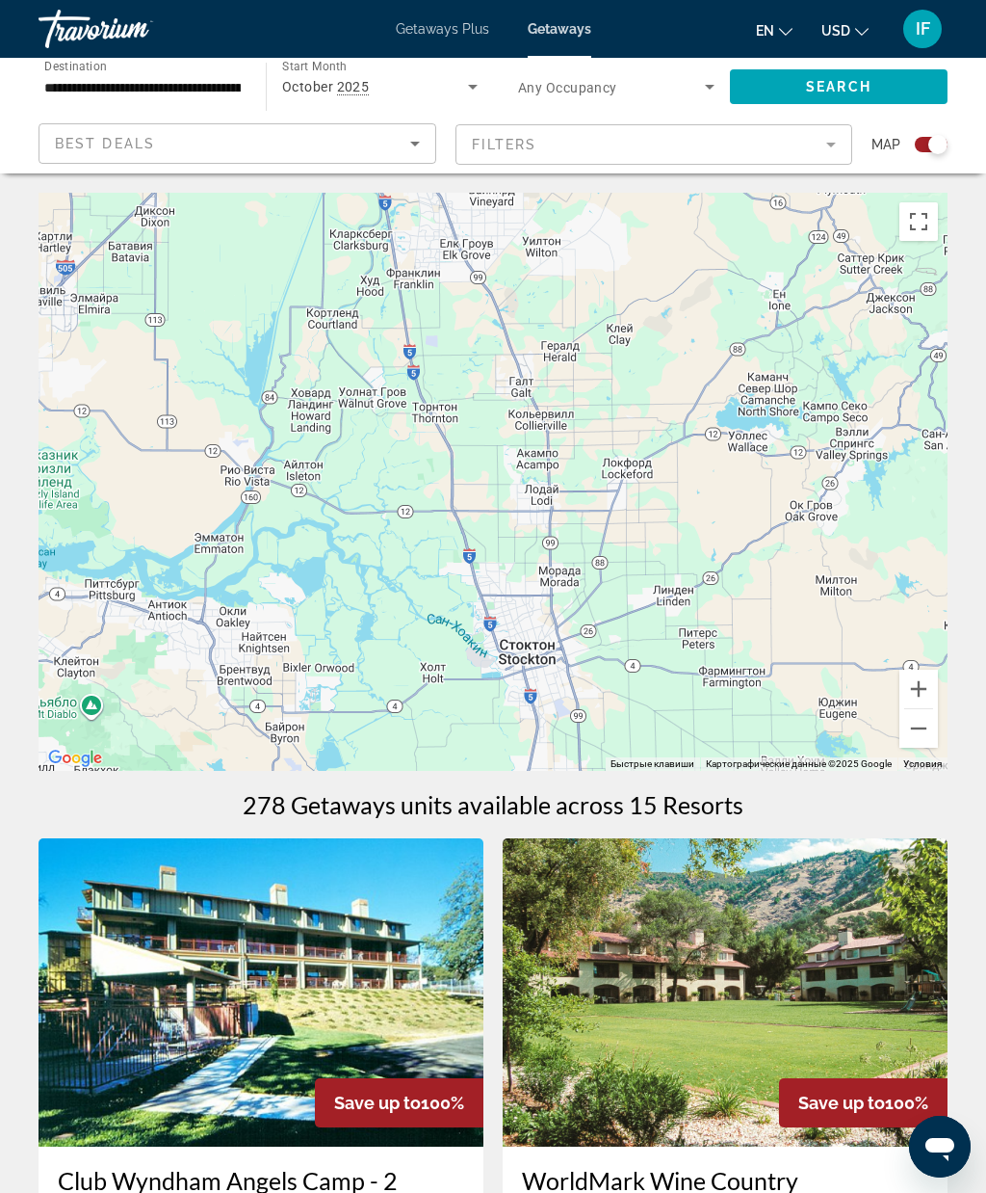
click at [917, 732] on button "Уменьшить" at bounding box center [919, 728] width 39 height 39
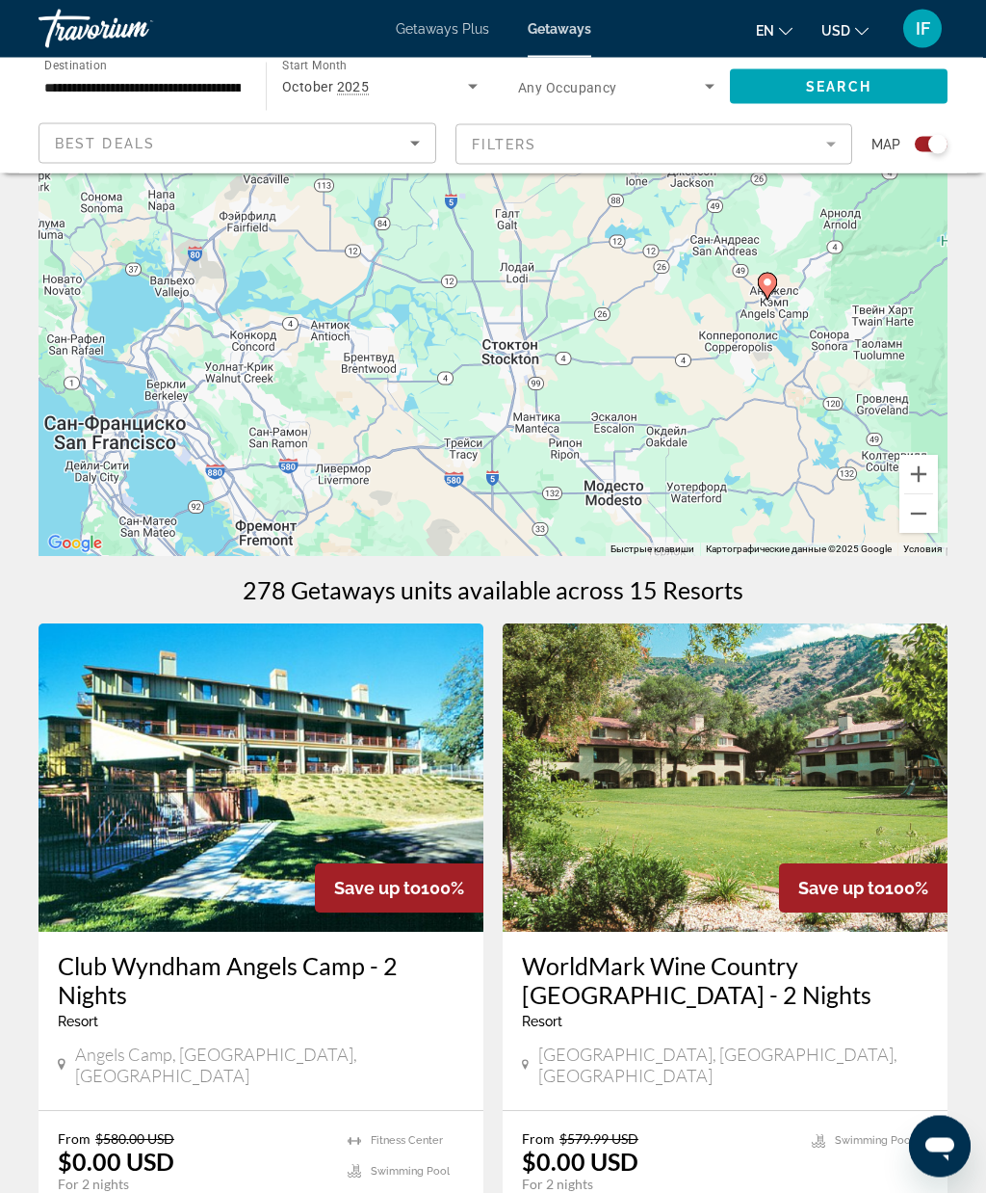
scroll to position [214, 0]
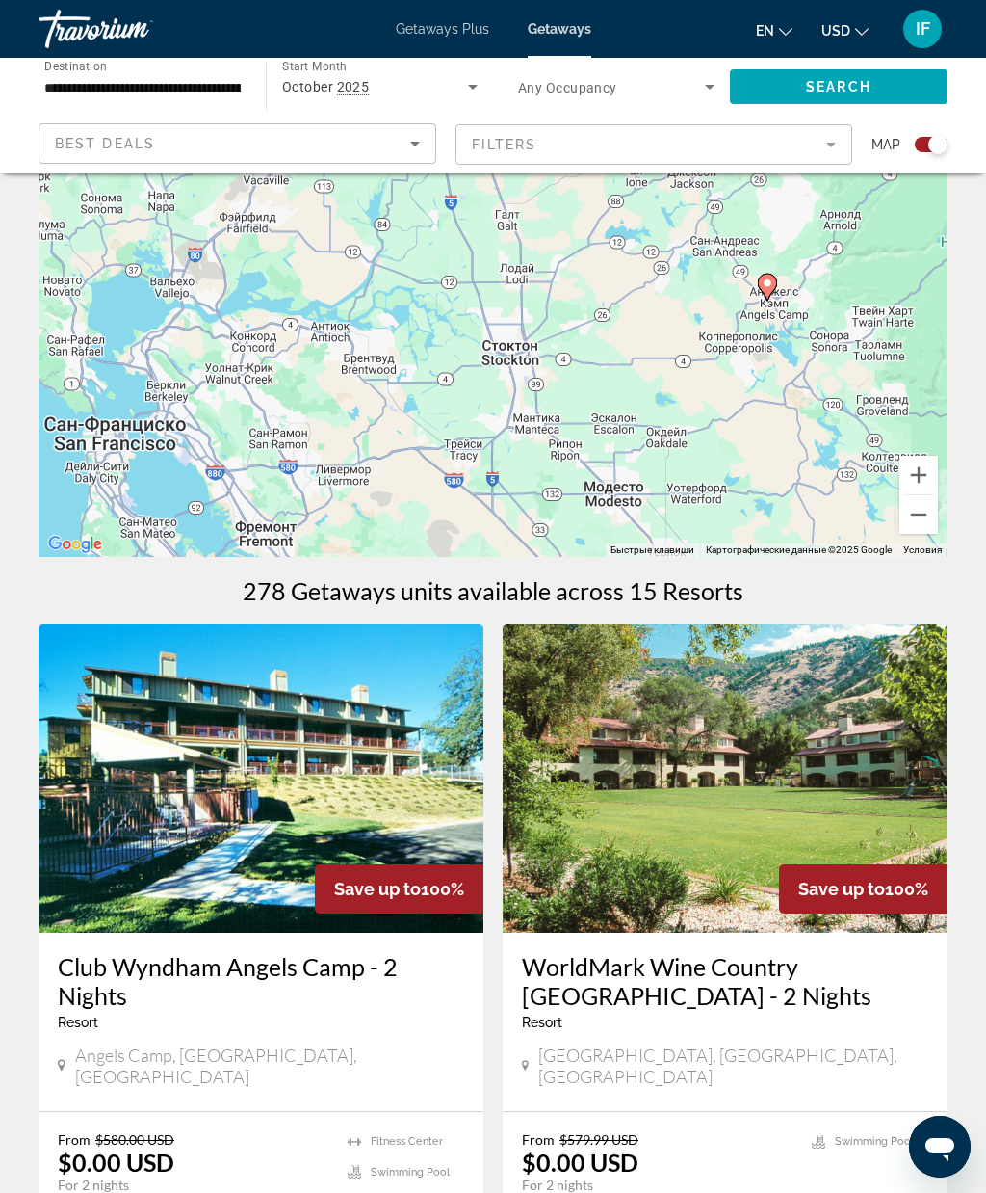
click at [371, 778] on img "Main content" at bounding box center [261, 778] width 445 height 308
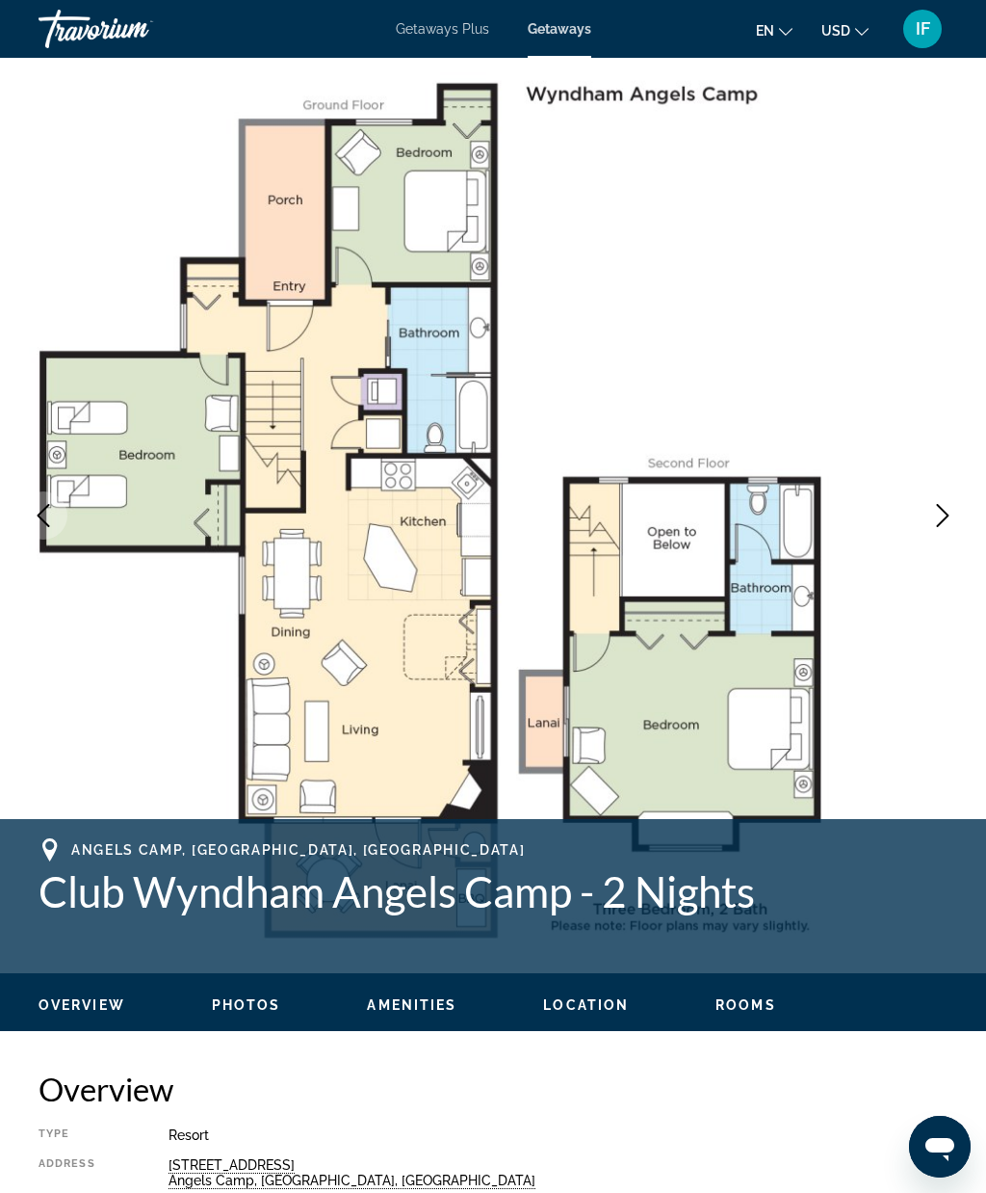
click at [943, 520] on icon "Next image" at bounding box center [943, 515] width 13 height 23
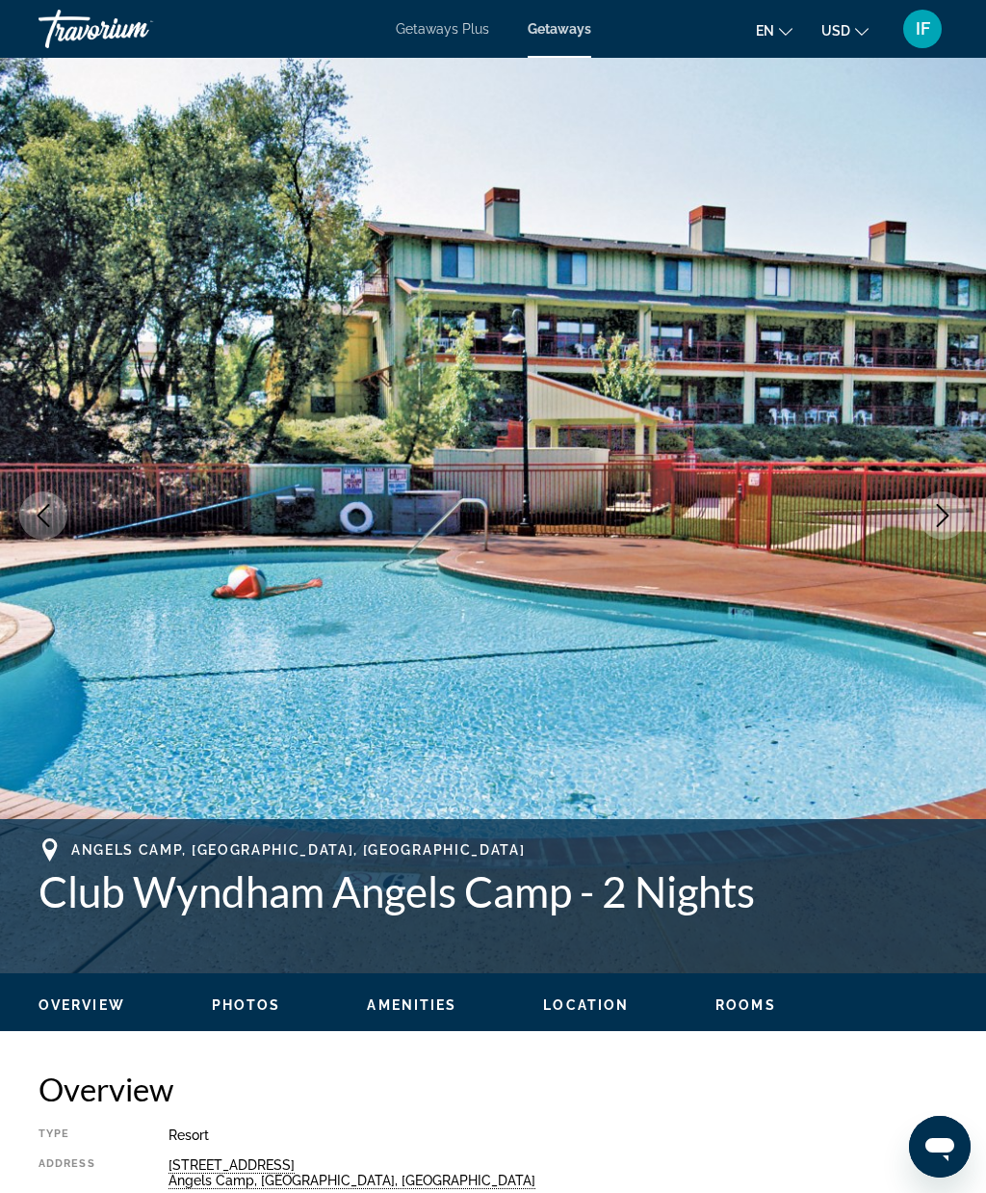
click at [942, 519] on icon "Next image" at bounding box center [943, 515] width 23 height 23
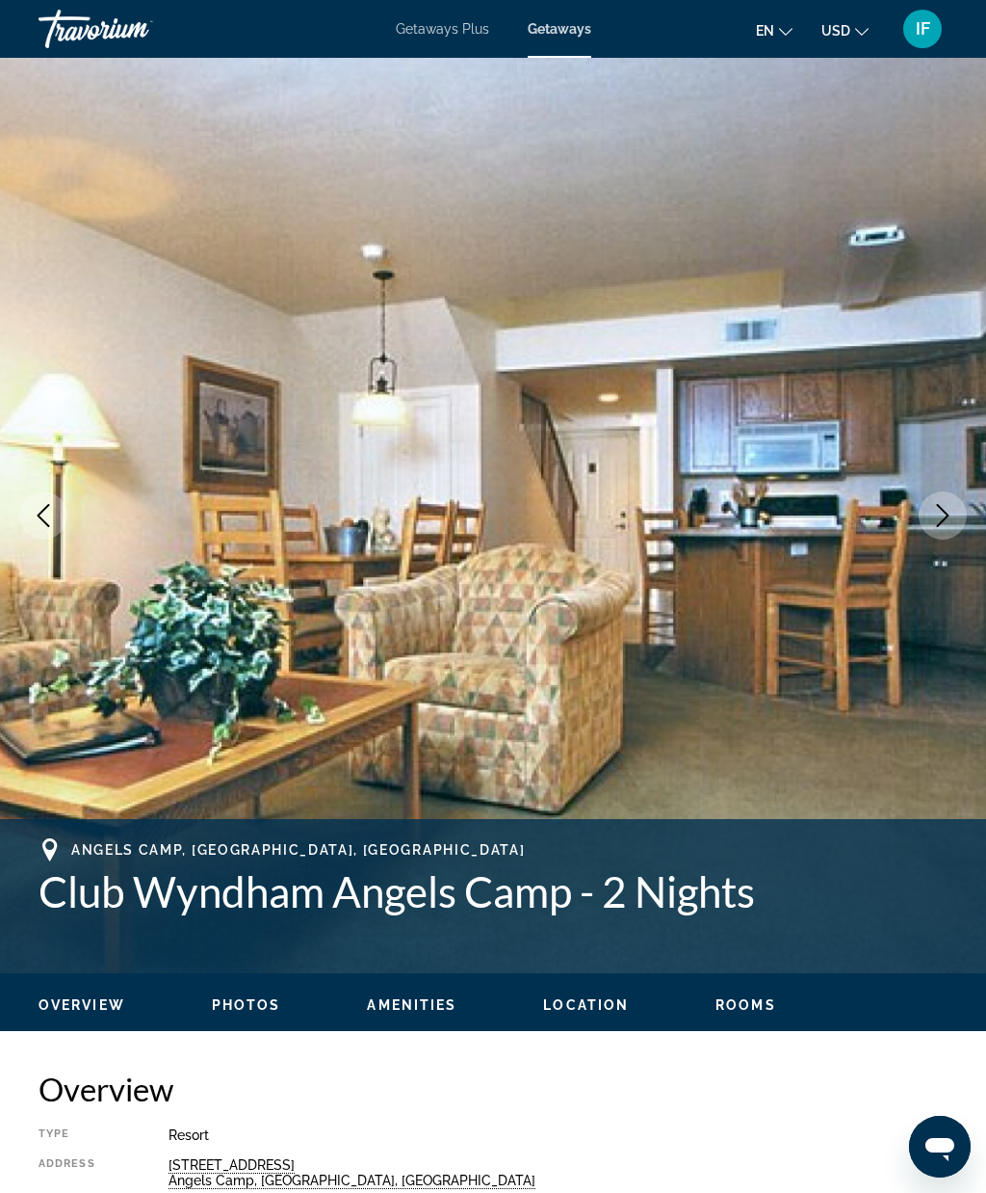
click at [947, 517] on icon "Next image" at bounding box center [943, 515] width 13 height 23
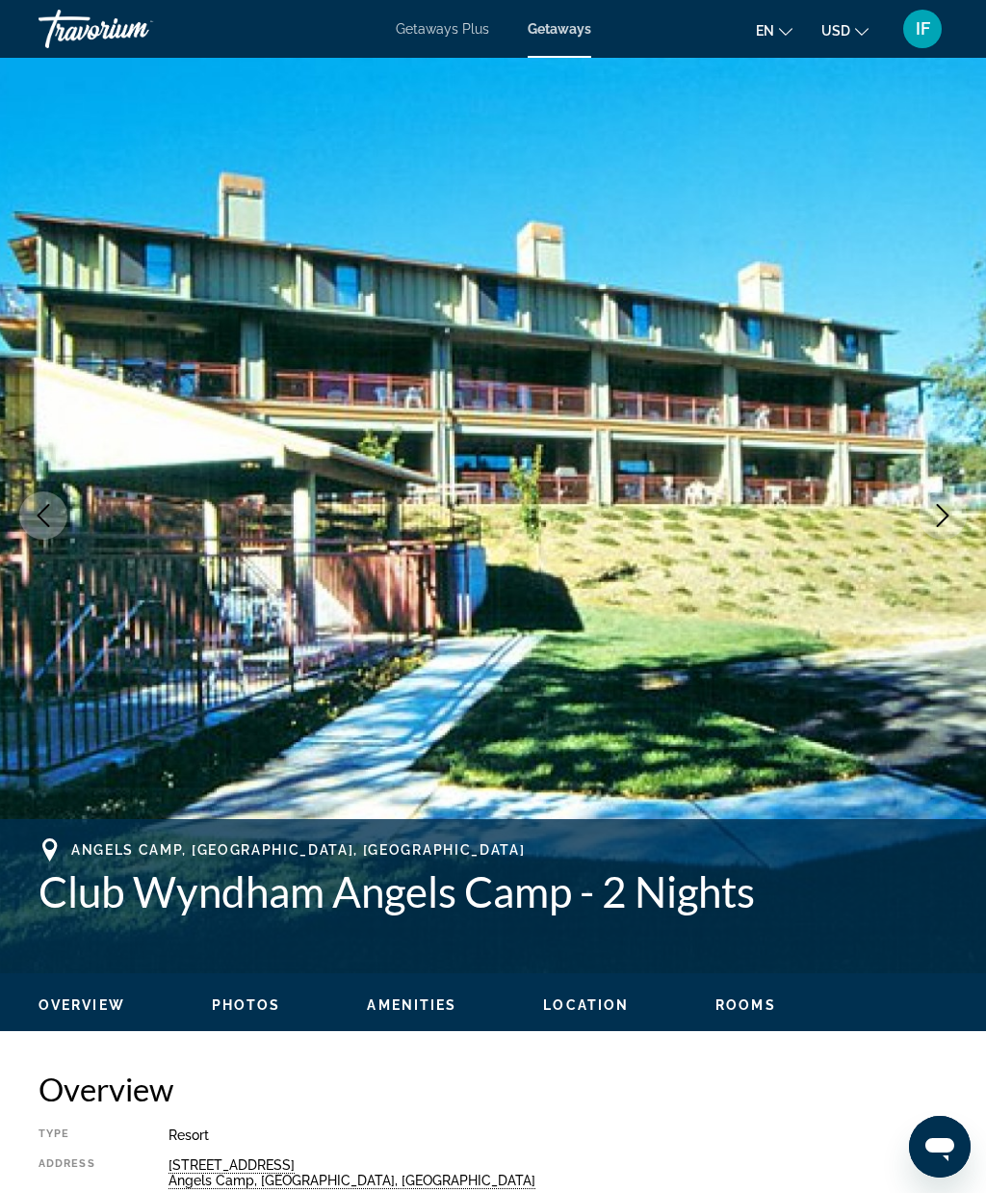
click at [949, 517] on icon "Next image" at bounding box center [943, 515] width 23 height 23
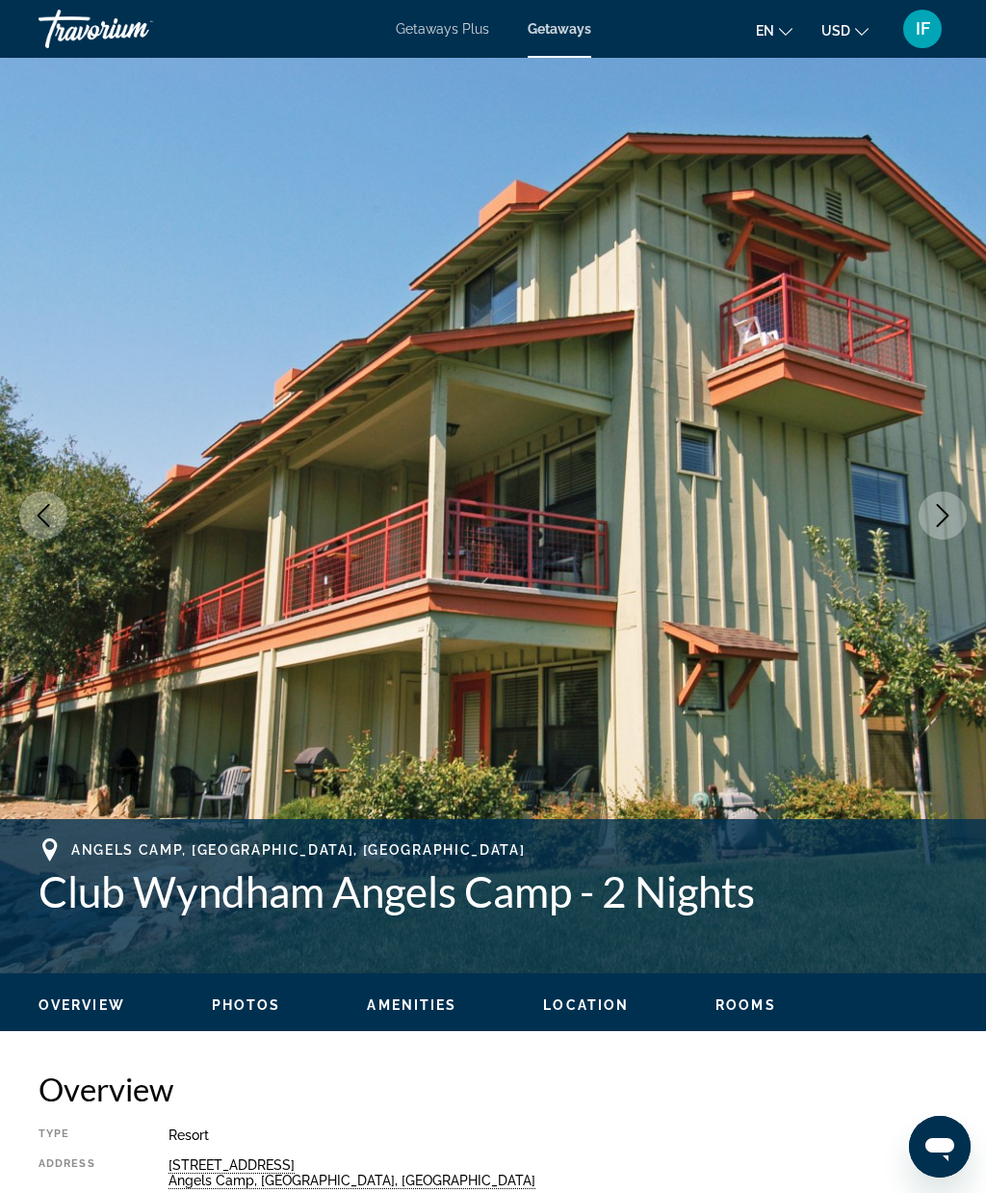
click at [943, 514] on icon "Next image" at bounding box center [943, 515] width 23 height 23
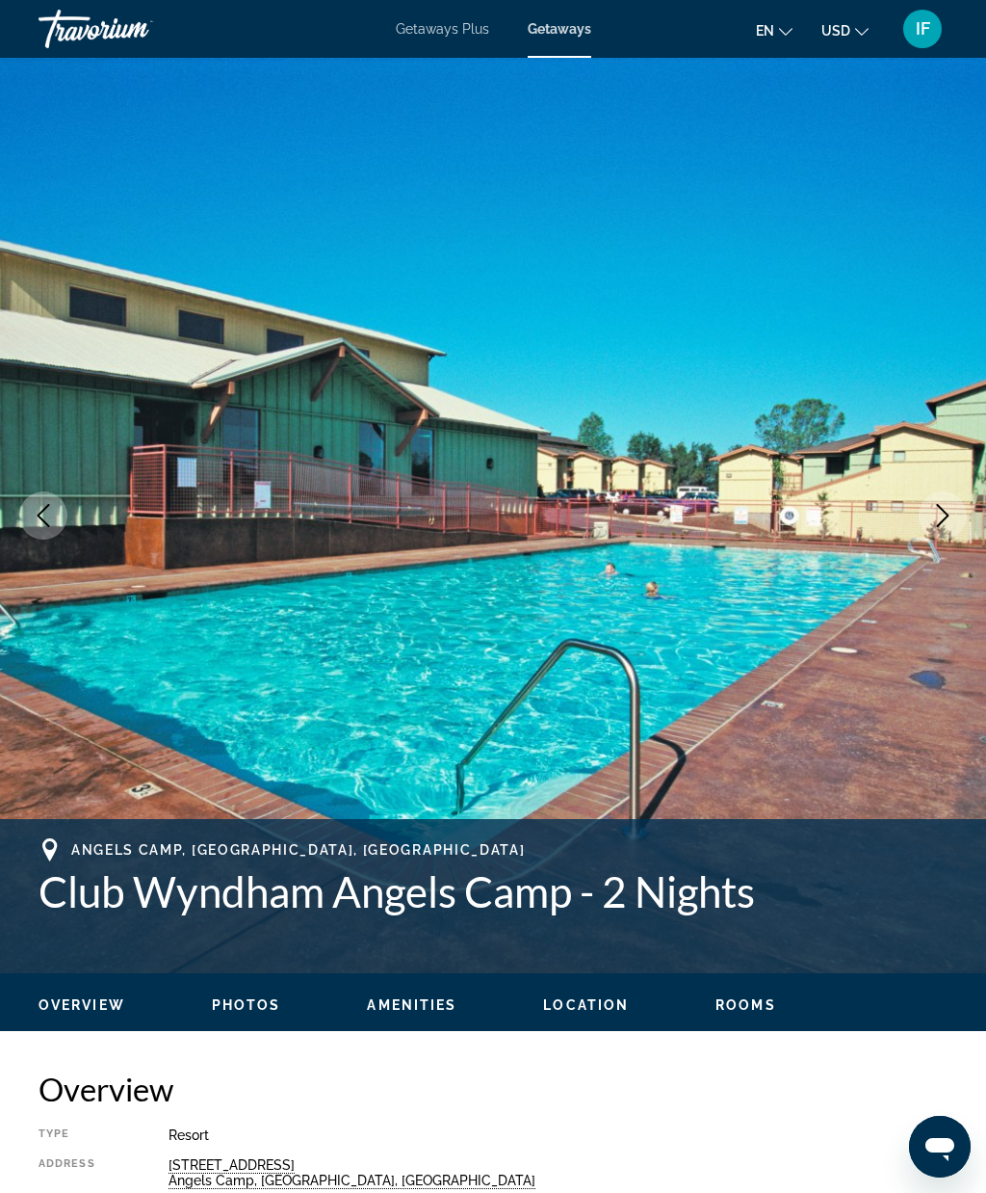
click at [936, 516] on icon "Next image" at bounding box center [943, 515] width 23 height 23
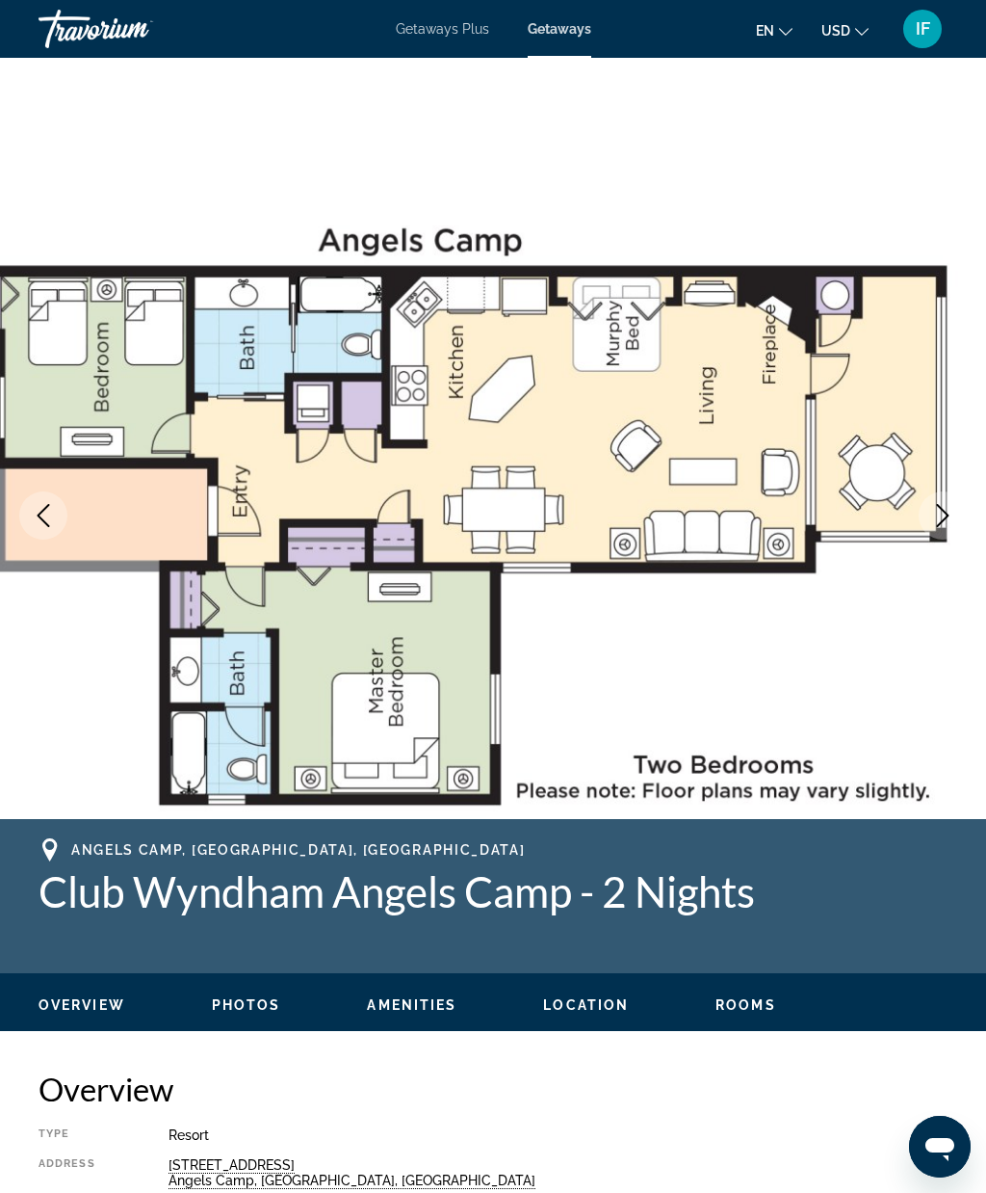
click at [942, 515] on icon "Next image" at bounding box center [943, 515] width 23 height 23
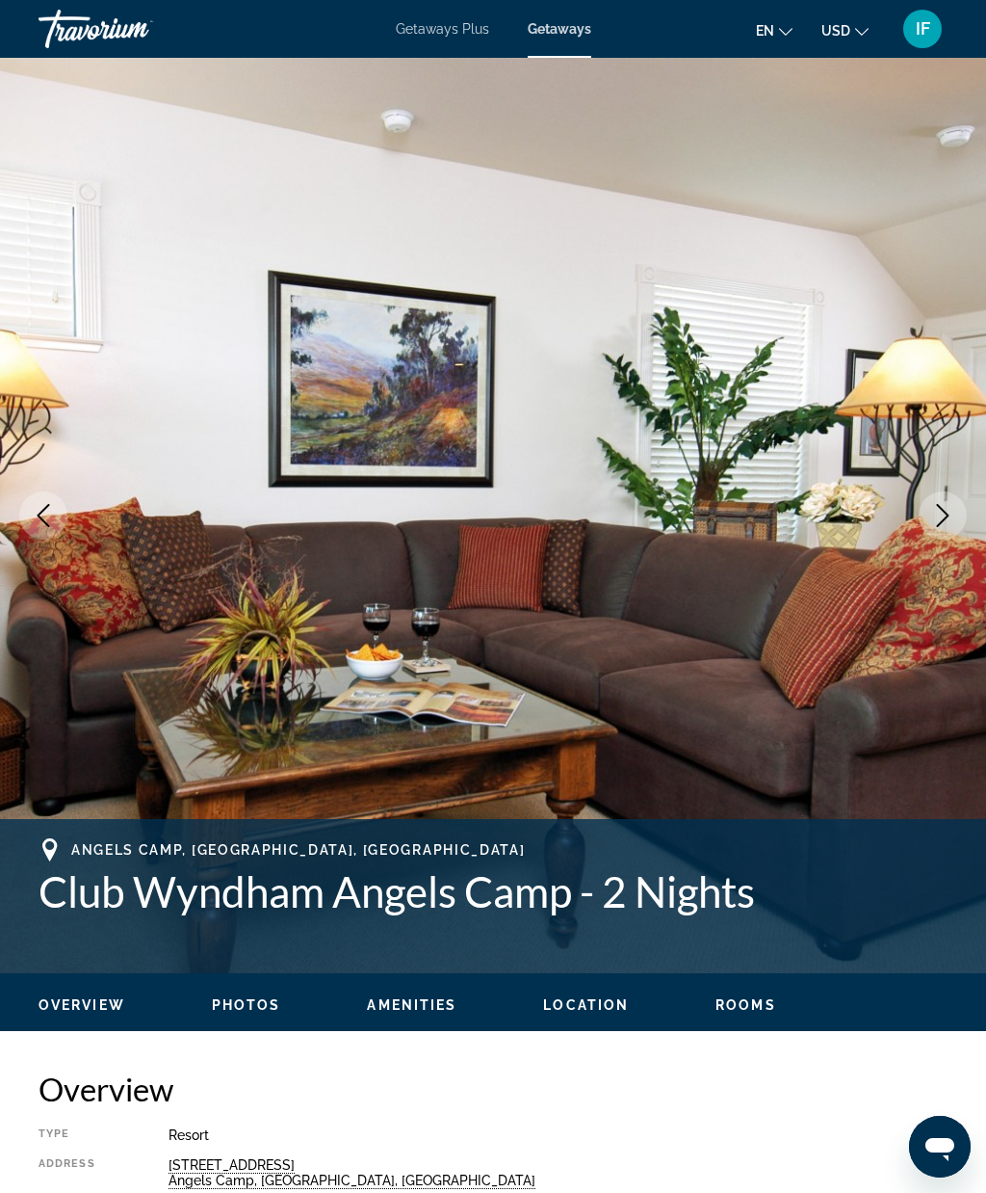
click at [451, 26] on span "Getaways Plus" at bounding box center [442, 28] width 93 height 15
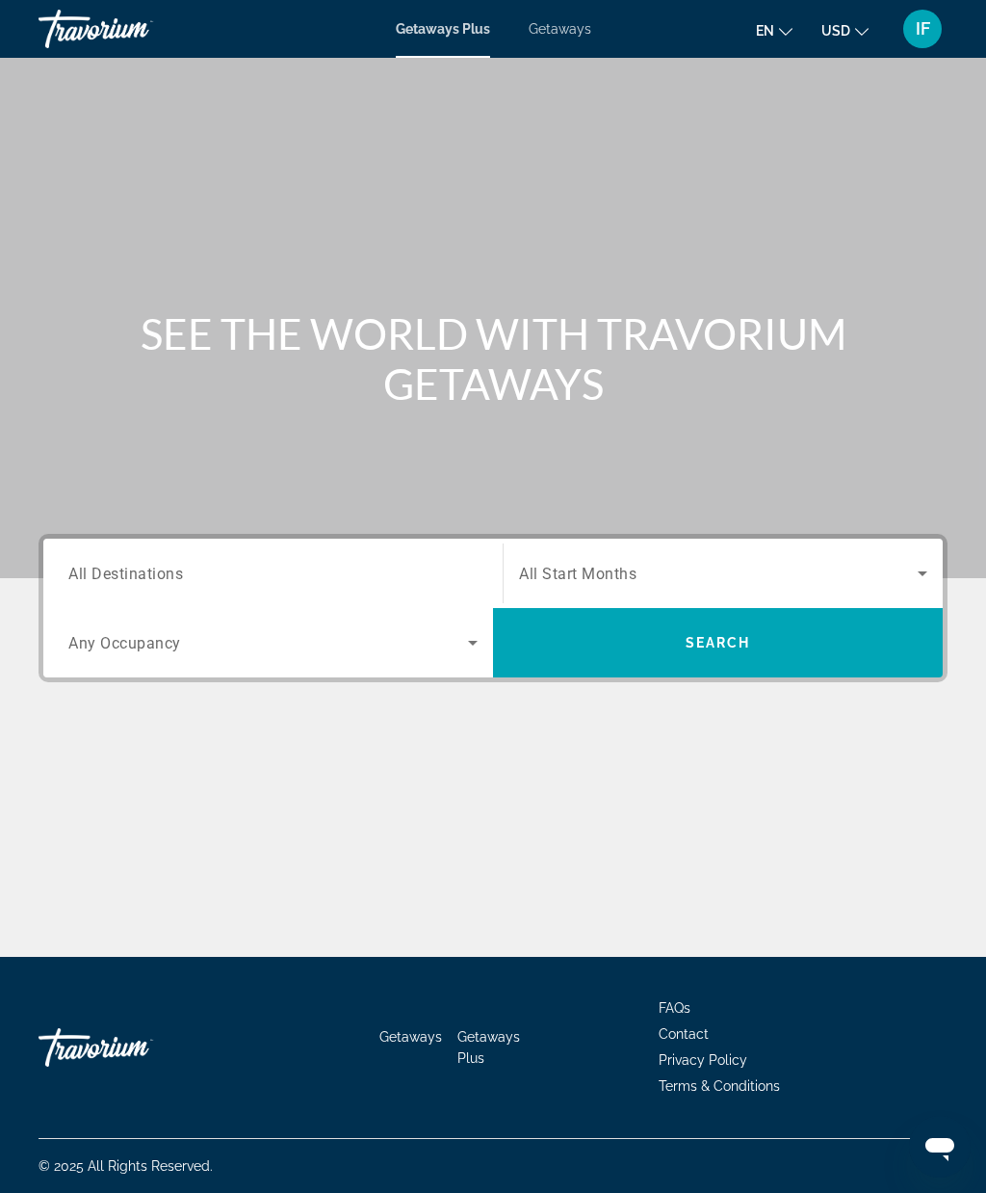
click at [199, 564] on input "Destination All Destinations" at bounding box center [272, 574] width 409 height 23
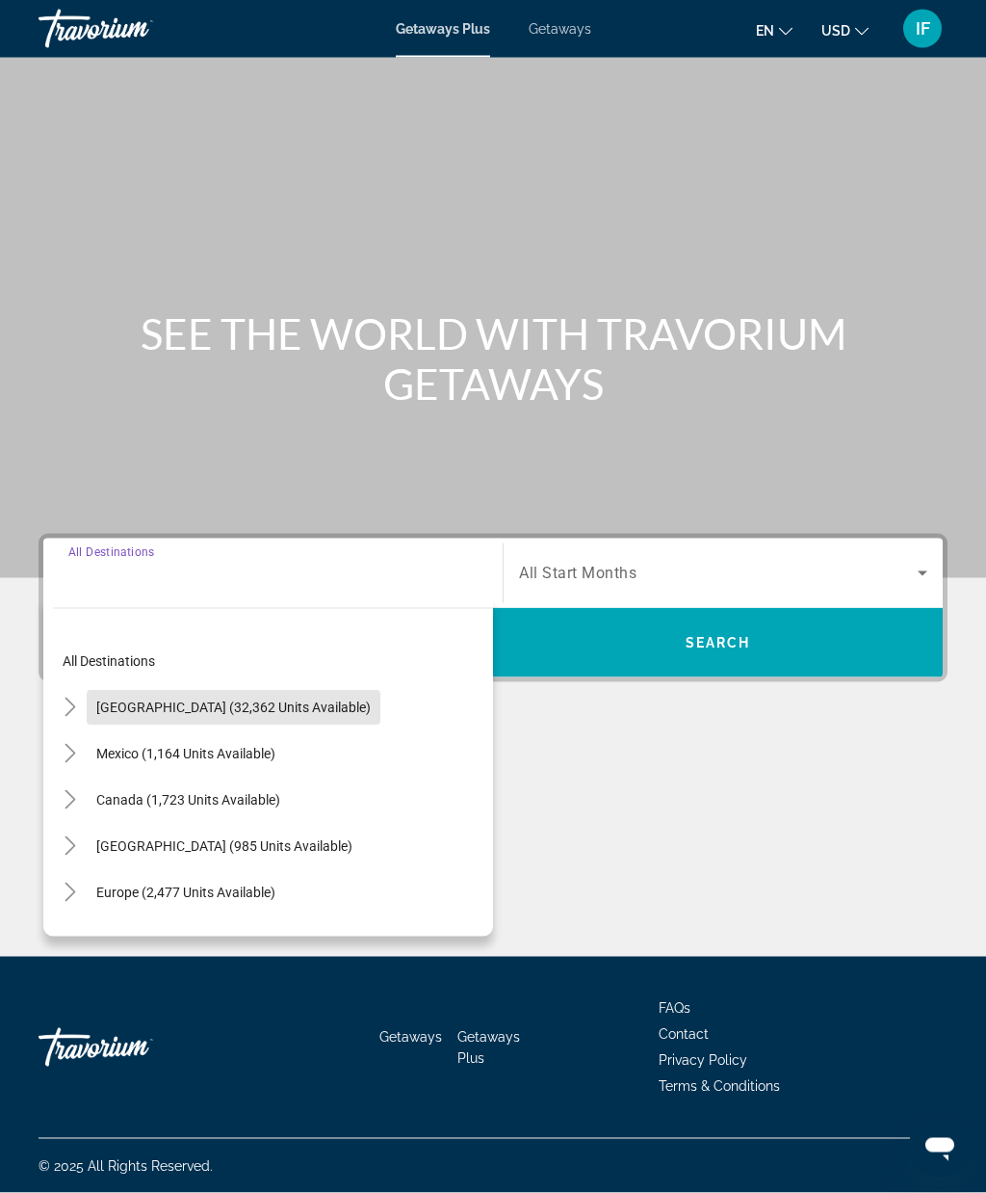
click at [312, 699] on span "United States (32,362 units available)" at bounding box center [233, 706] width 275 height 15
type input "**********"
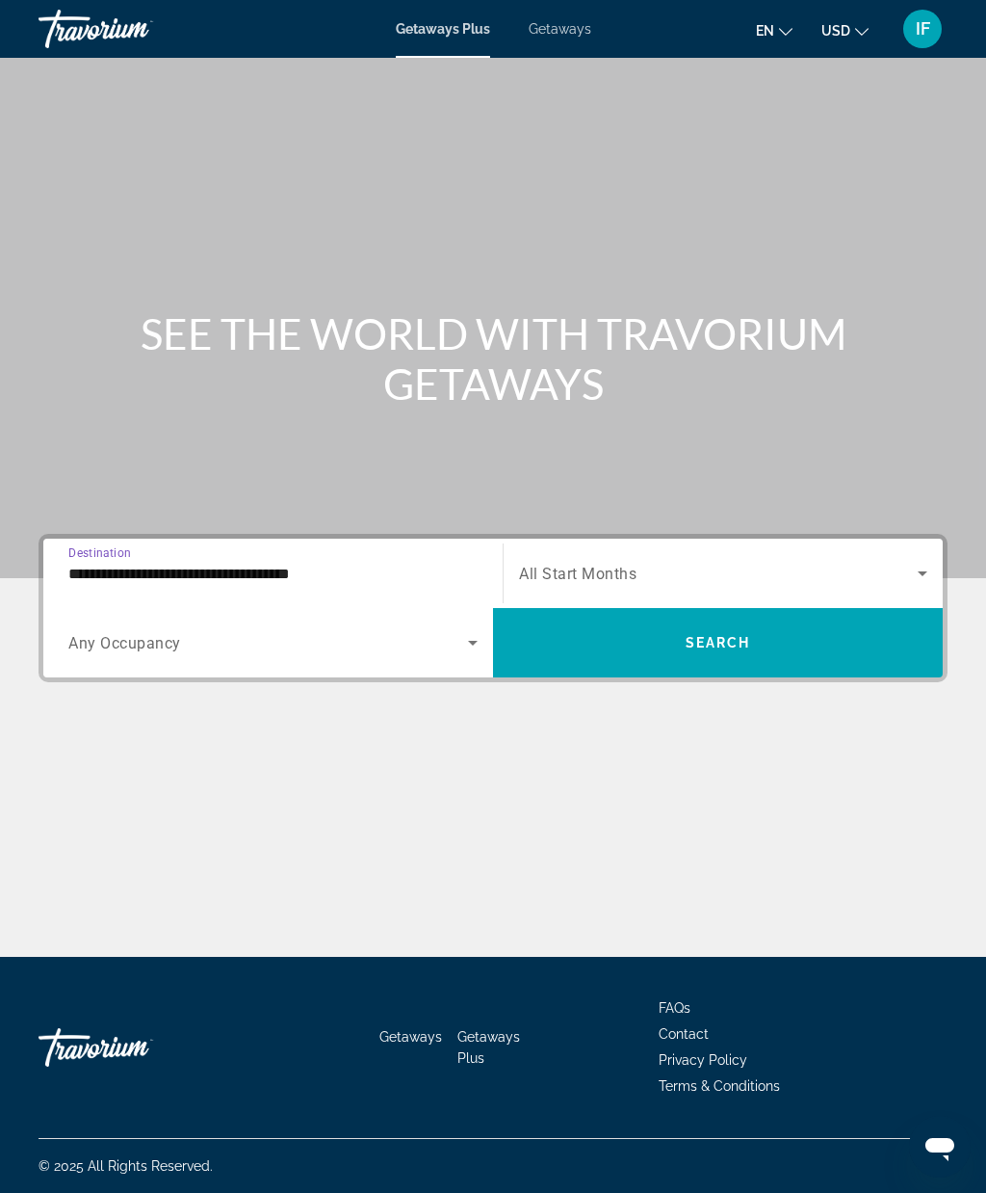
click at [693, 562] on span "Search widget" at bounding box center [718, 573] width 399 height 23
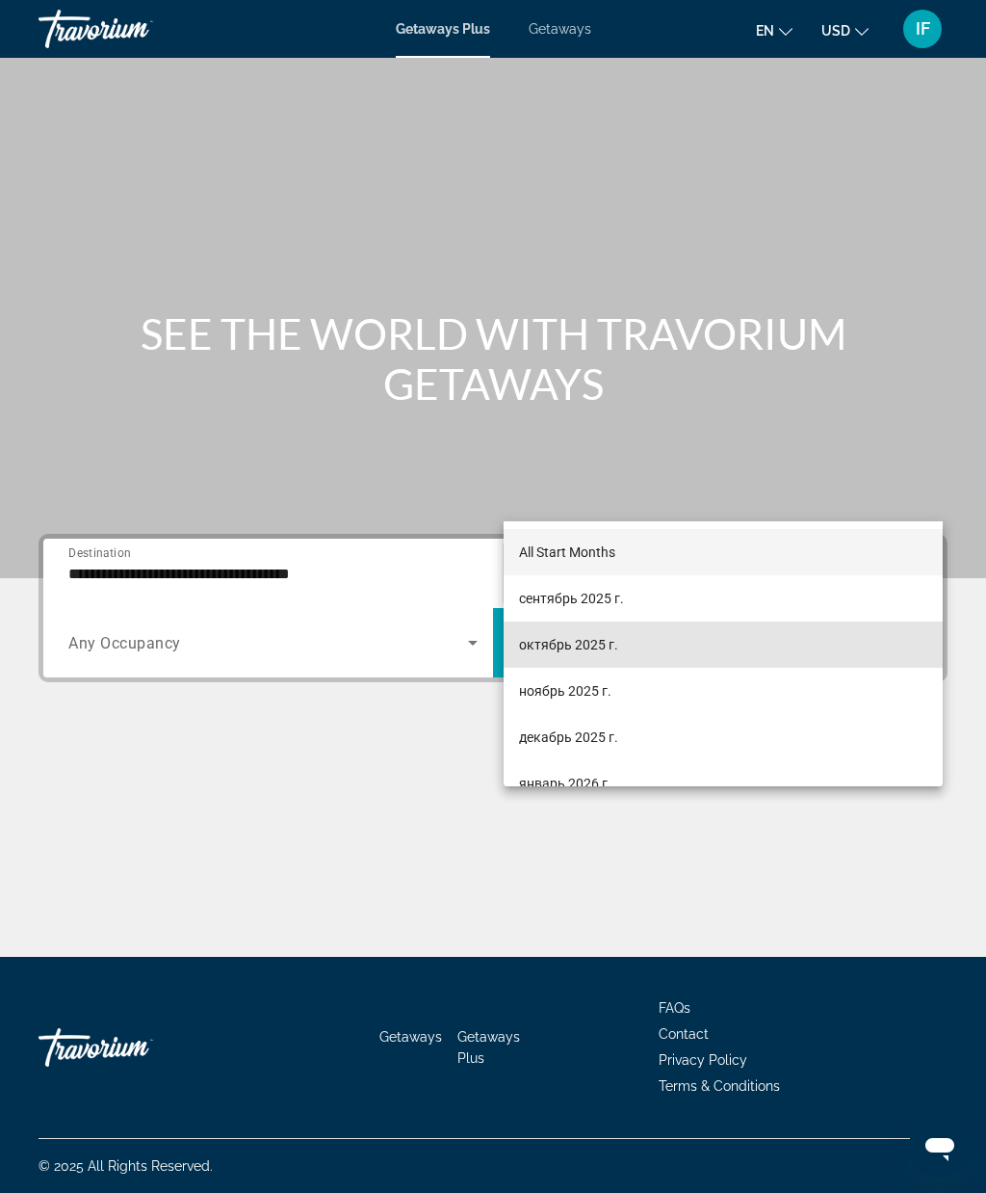
click at [593, 635] on span "октябрь 2025 г." at bounding box center [568, 644] width 99 height 23
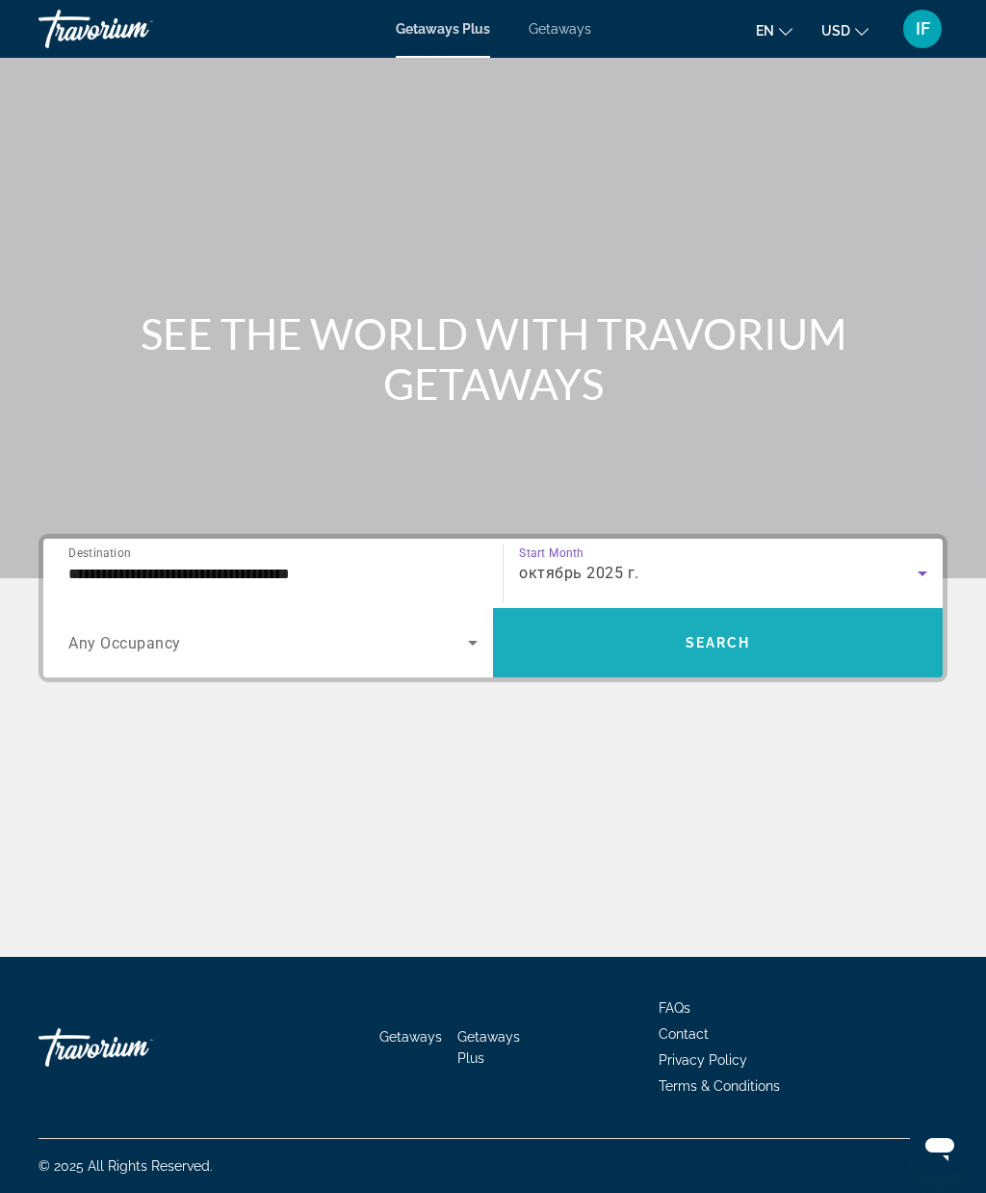
click at [723, 635] on span "Search" at bounding box center [719, 642] width 66 height 15
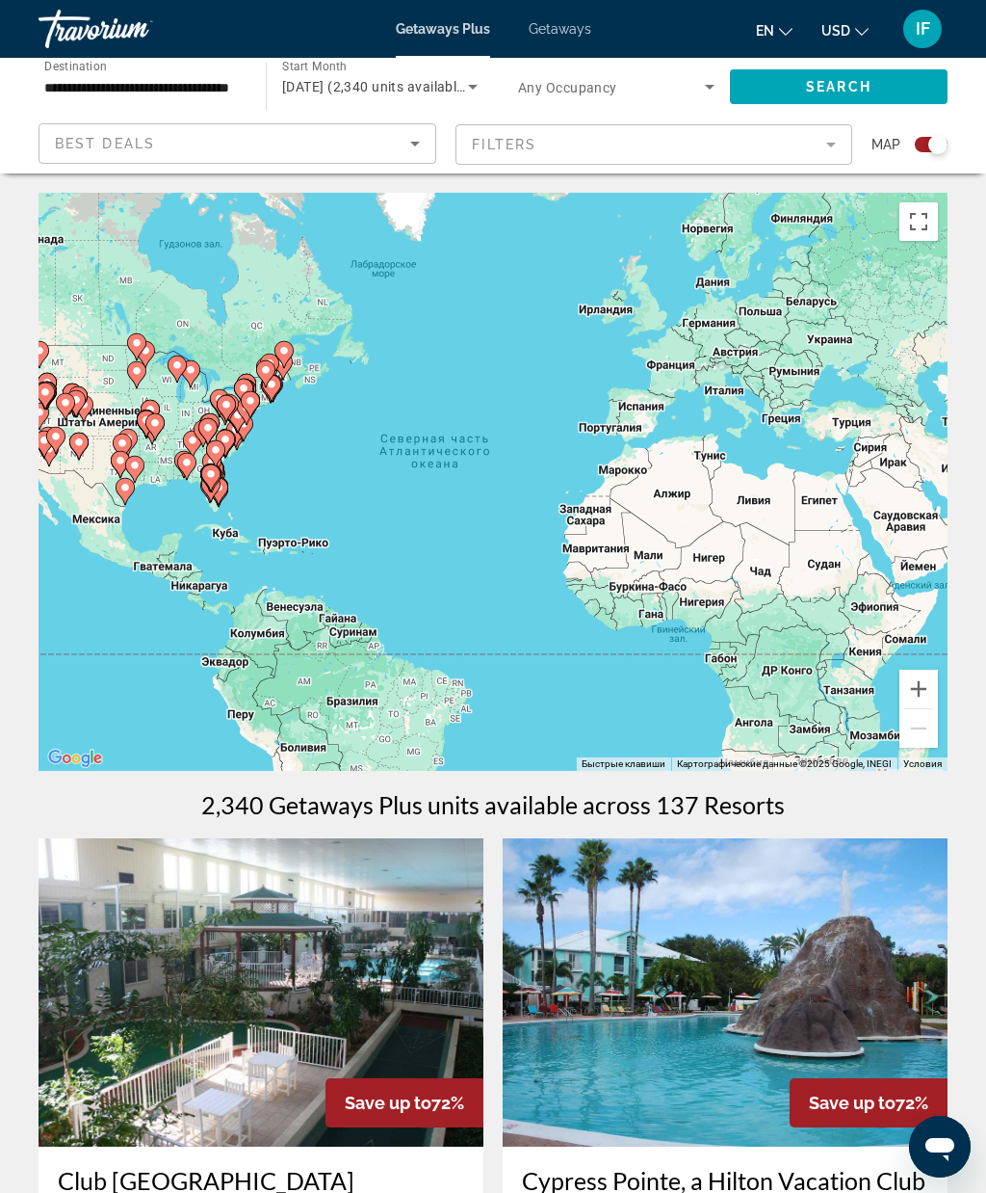
click at [914, 204] on button "Включить полноэкранный режим" at bounding box center [919, 221] width 39 height 39
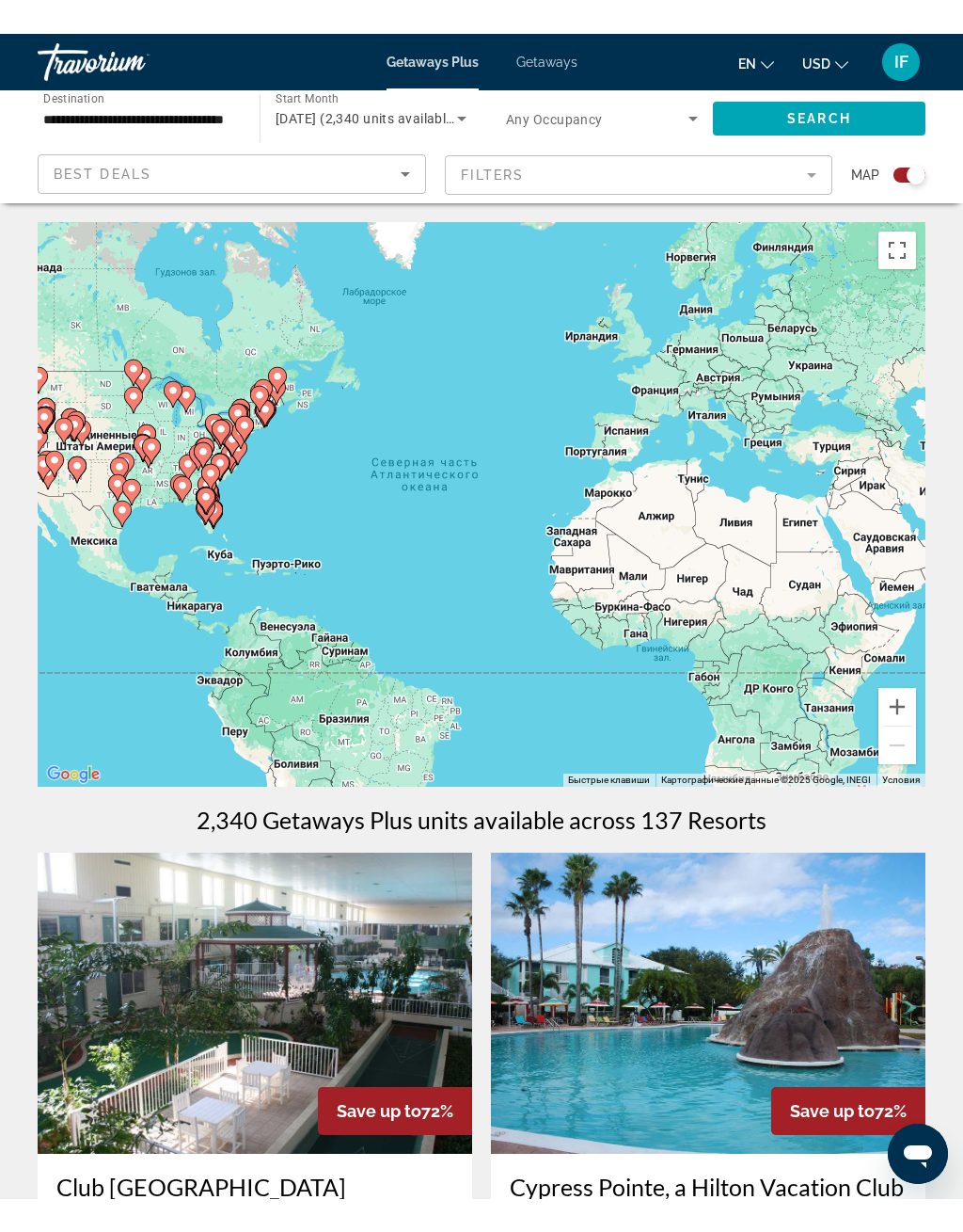
scroll to position [22, 0]
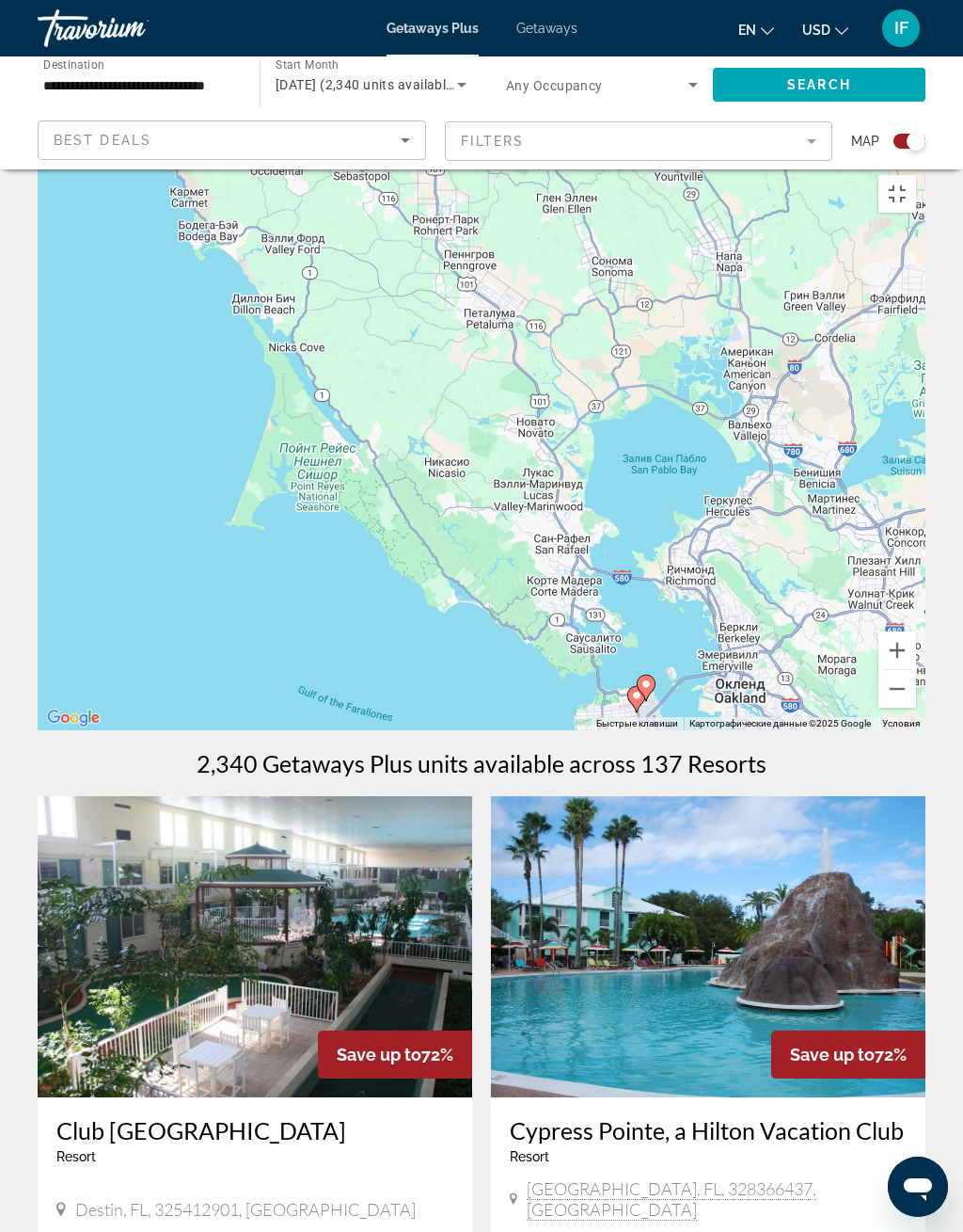
type input "**********"
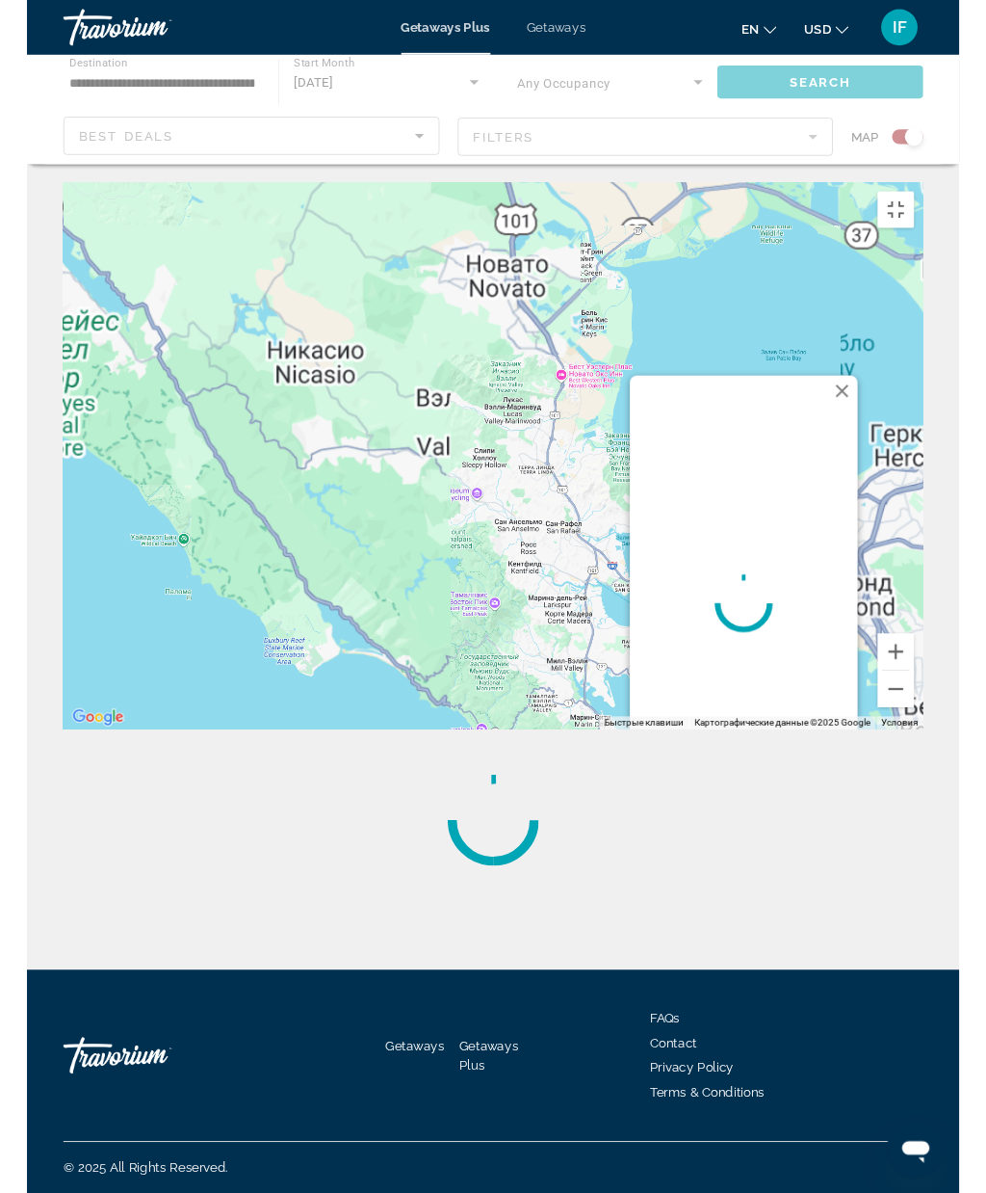
scroll to position [0, 0]
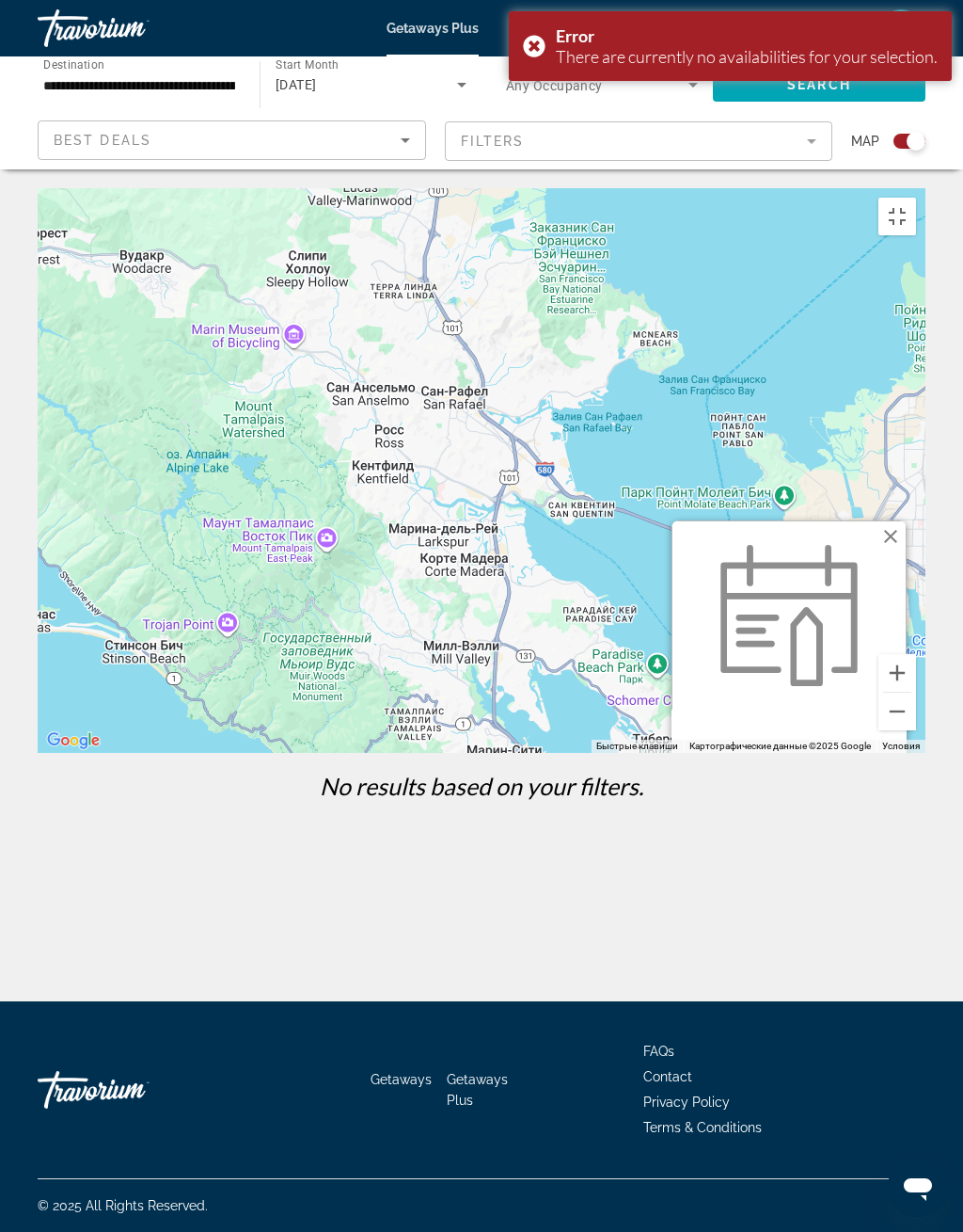
click at [847, 988] on span "Main content" at bounding box center [789, 964] width 217 height 45
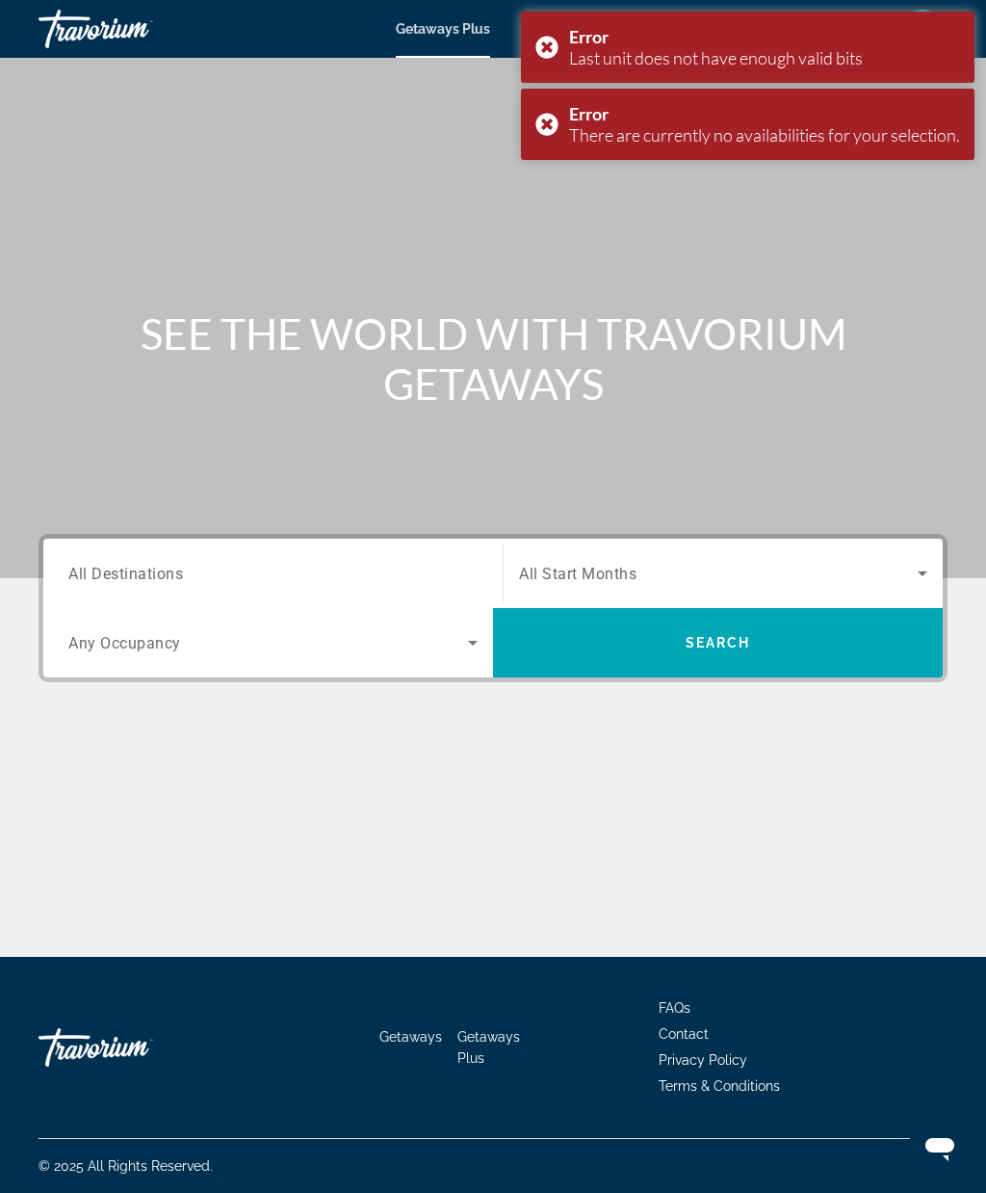
click at [547, 45] on div "Error Last unit does not have enough valid bits" at bounding box center [748, 47] width 454 height 71
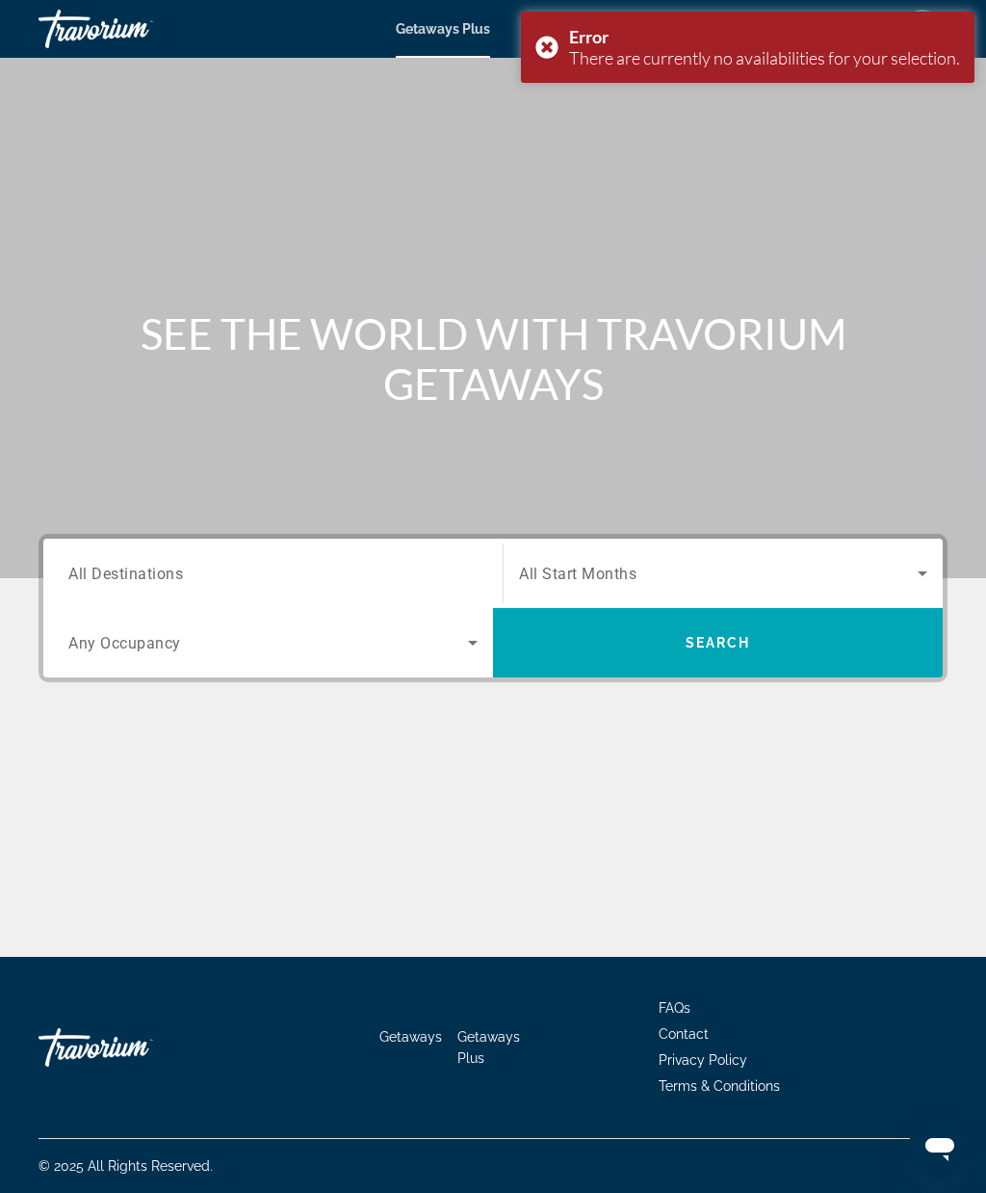
click at [540, 55] on div "Error There are currently no availabilities for your selection." at bounding box center [748, 47] width 454 height 71
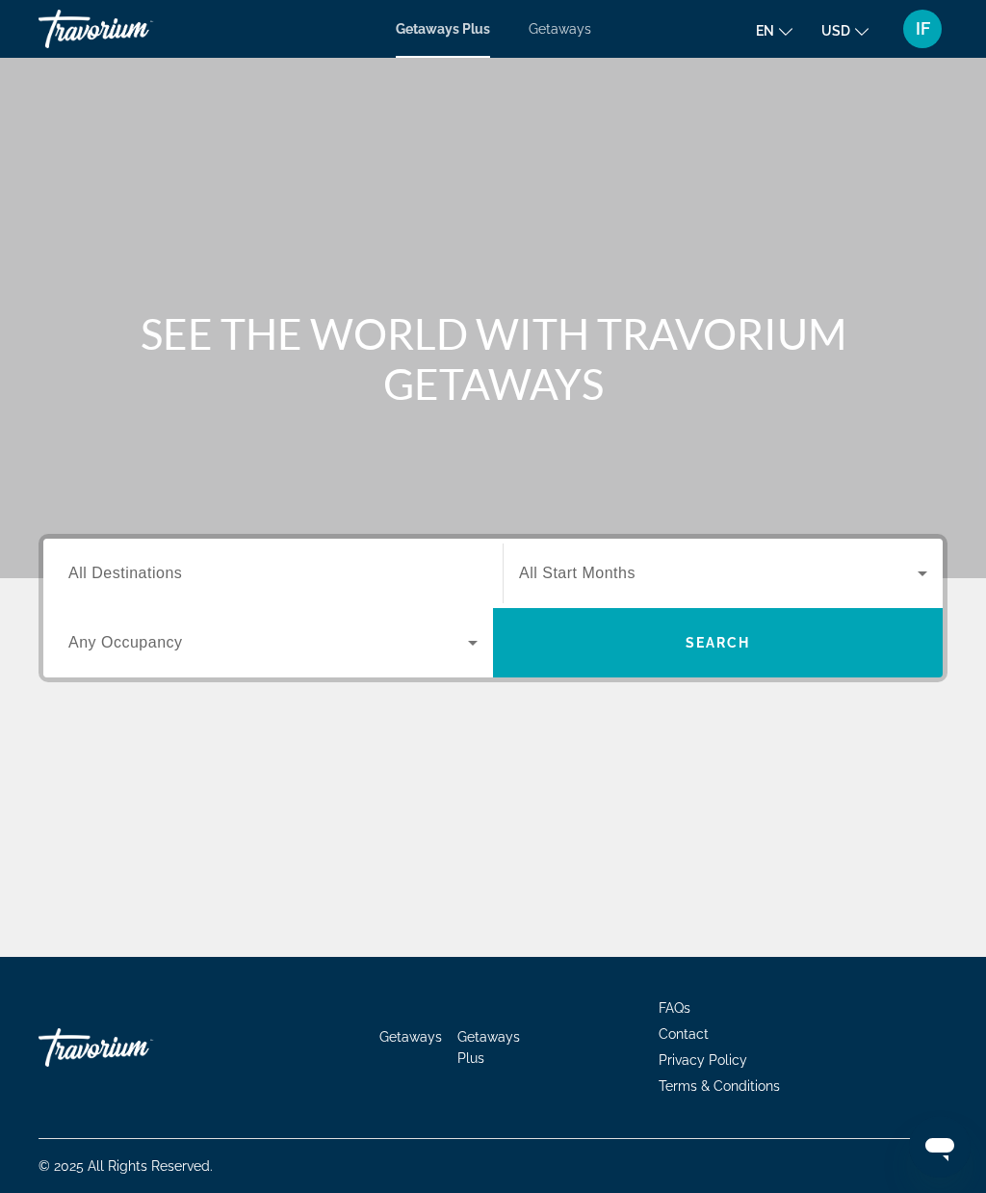
click at [414, 563] on input "Destination All Destinations" at bounding box center [272, 574] width 409 height 23
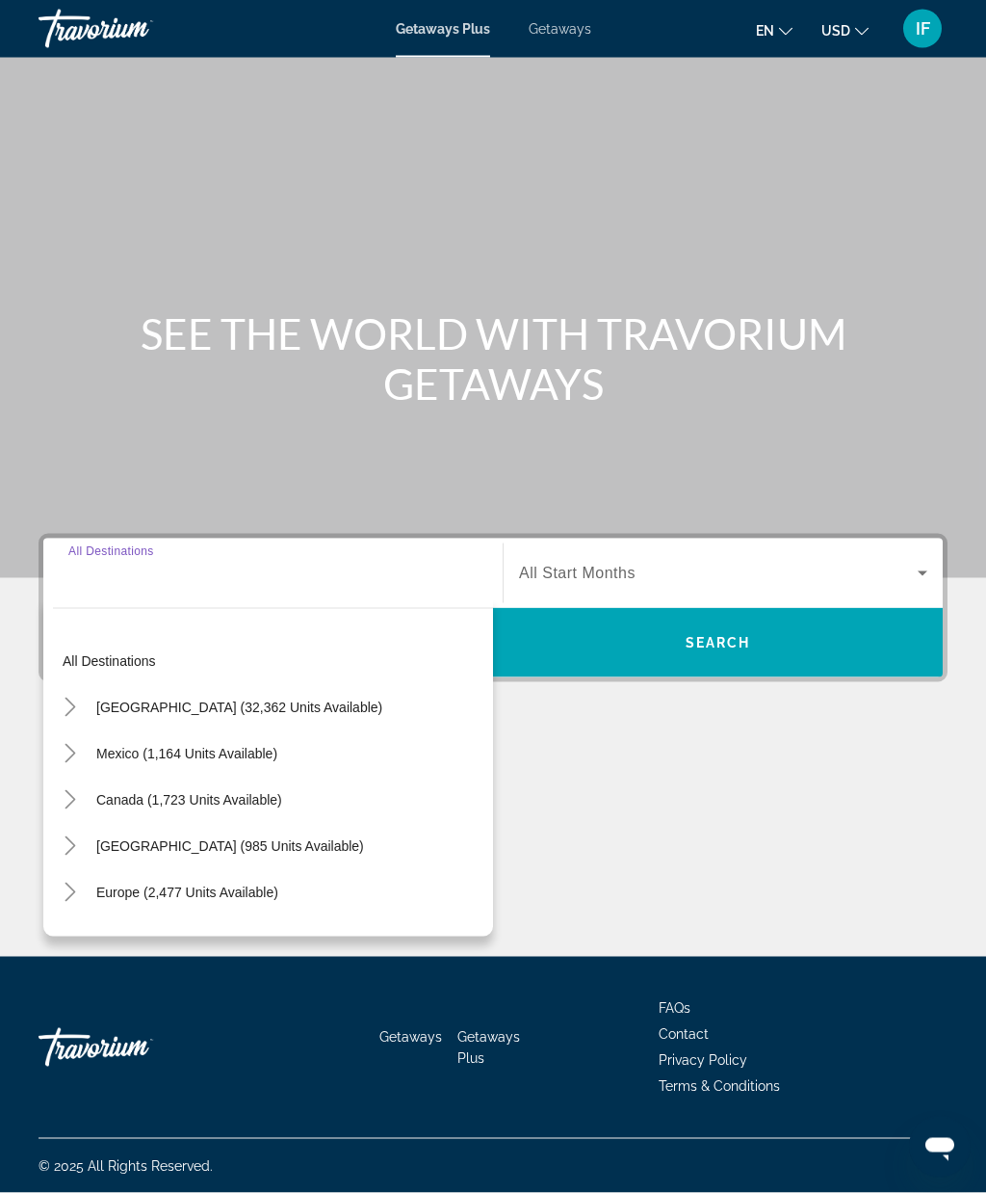
click at [290, 699] on span "[GEOGRAPHIC_DATA] (32,362 units available)" at bounding box center [239, 706] width 286 height 15
type input "**********"
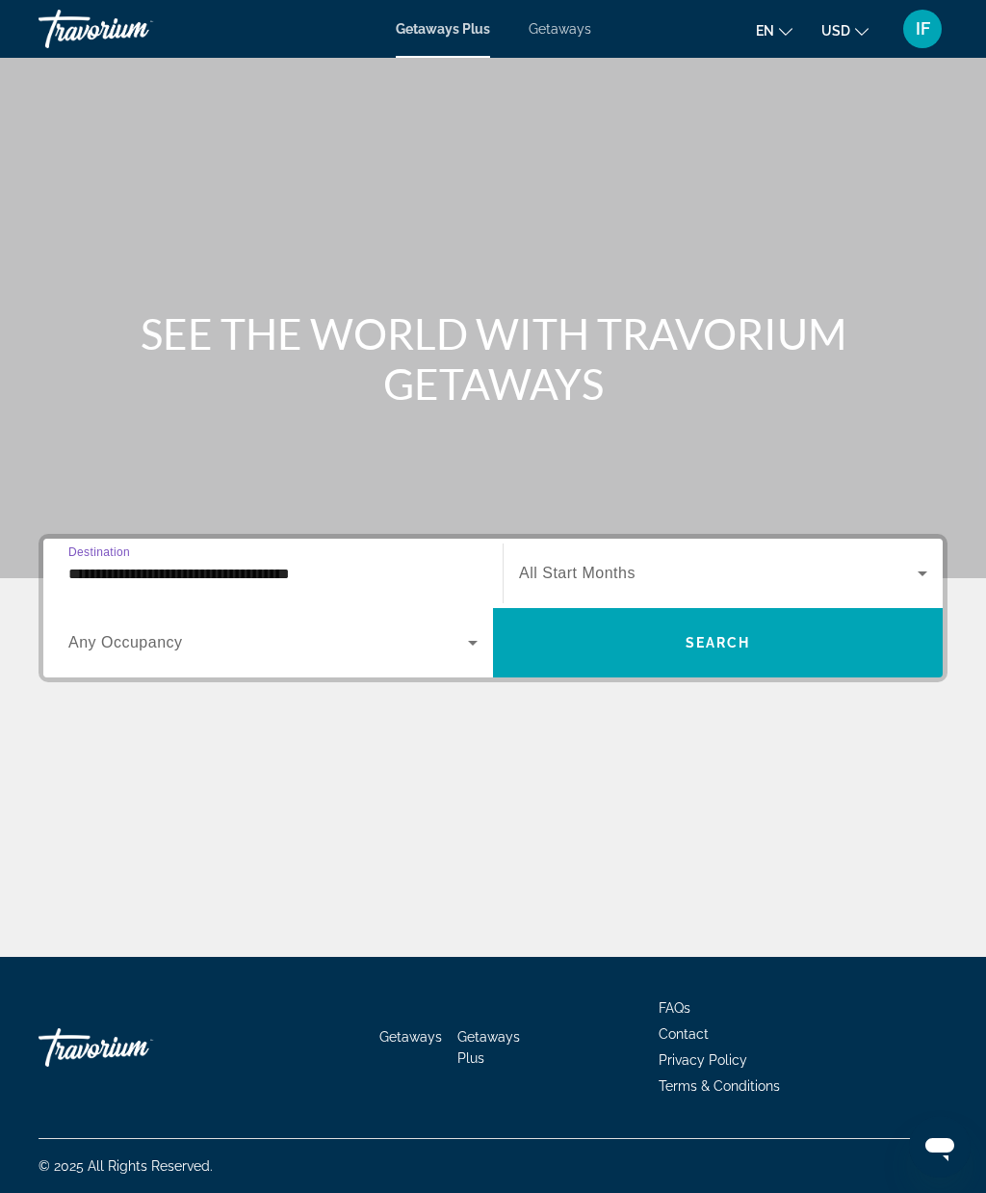
click at [720, 562] on span "Search widget" at bounding box center [718, 573] width 399 height 23
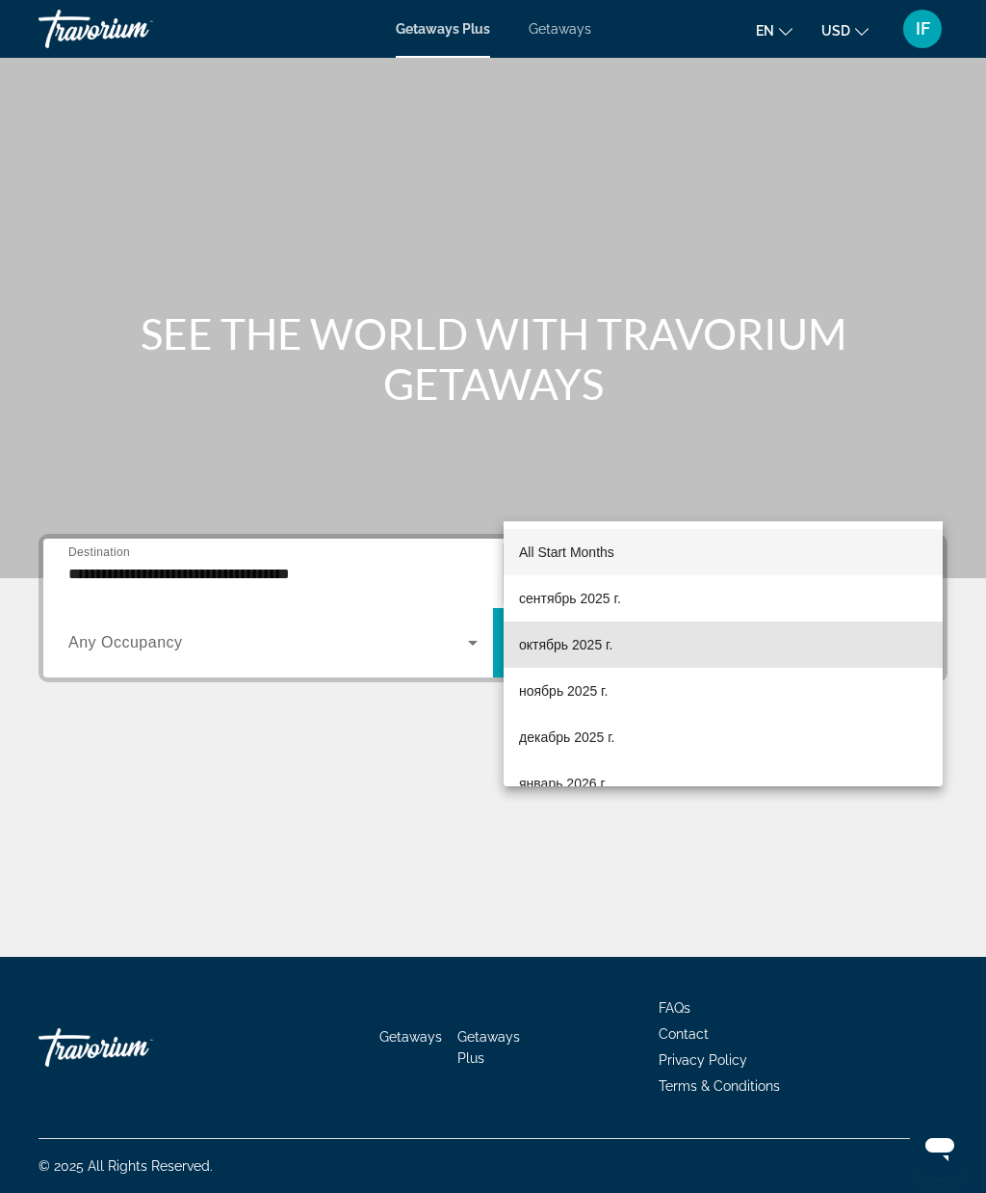
click at [620, 645] on mat-option "октябрь 2025 г." at bounding box center [723, 644] width 439 height 46
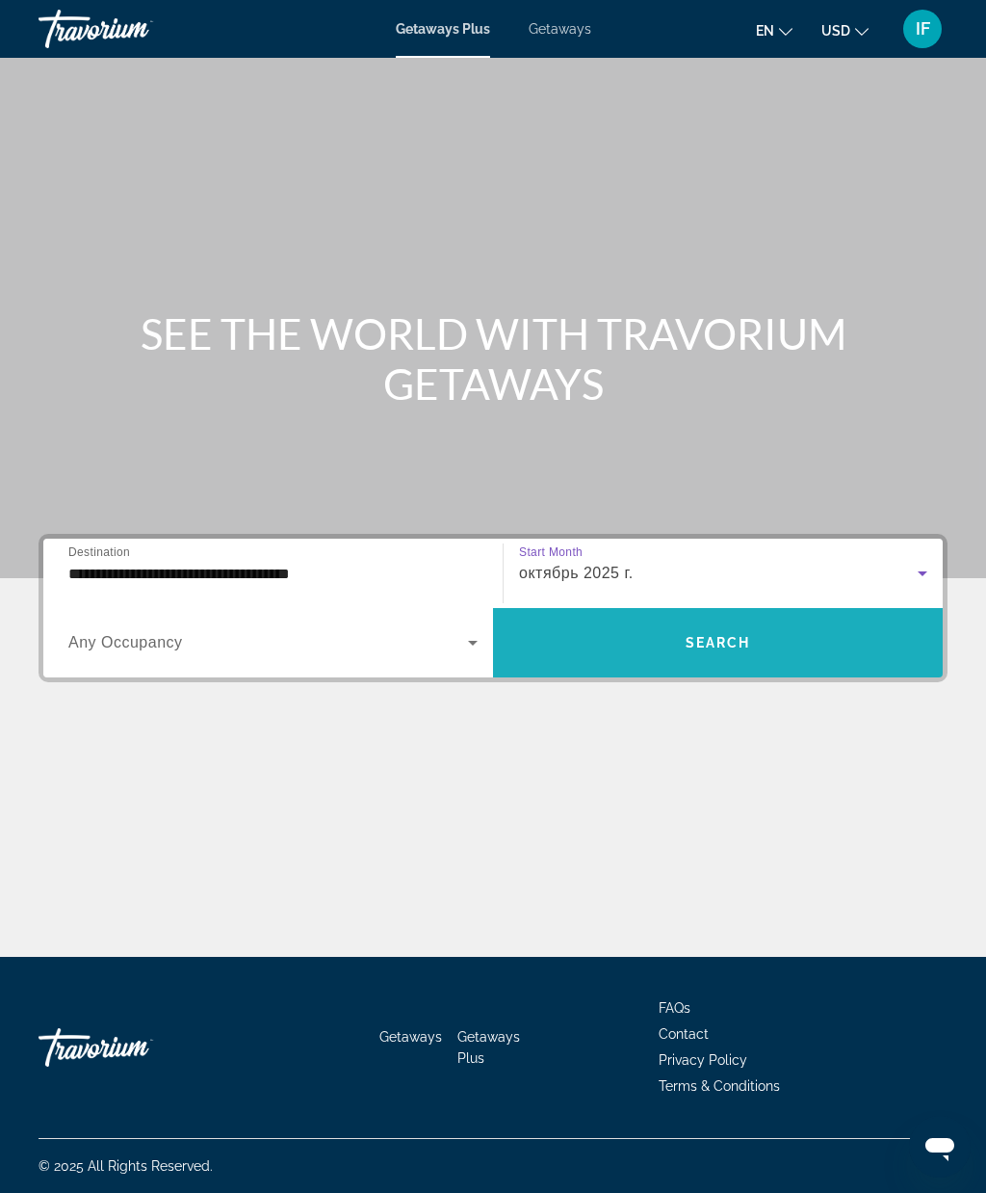
click at [683, 619] on span "Search widget" at bounding box center [718, 642] width 450 height 46
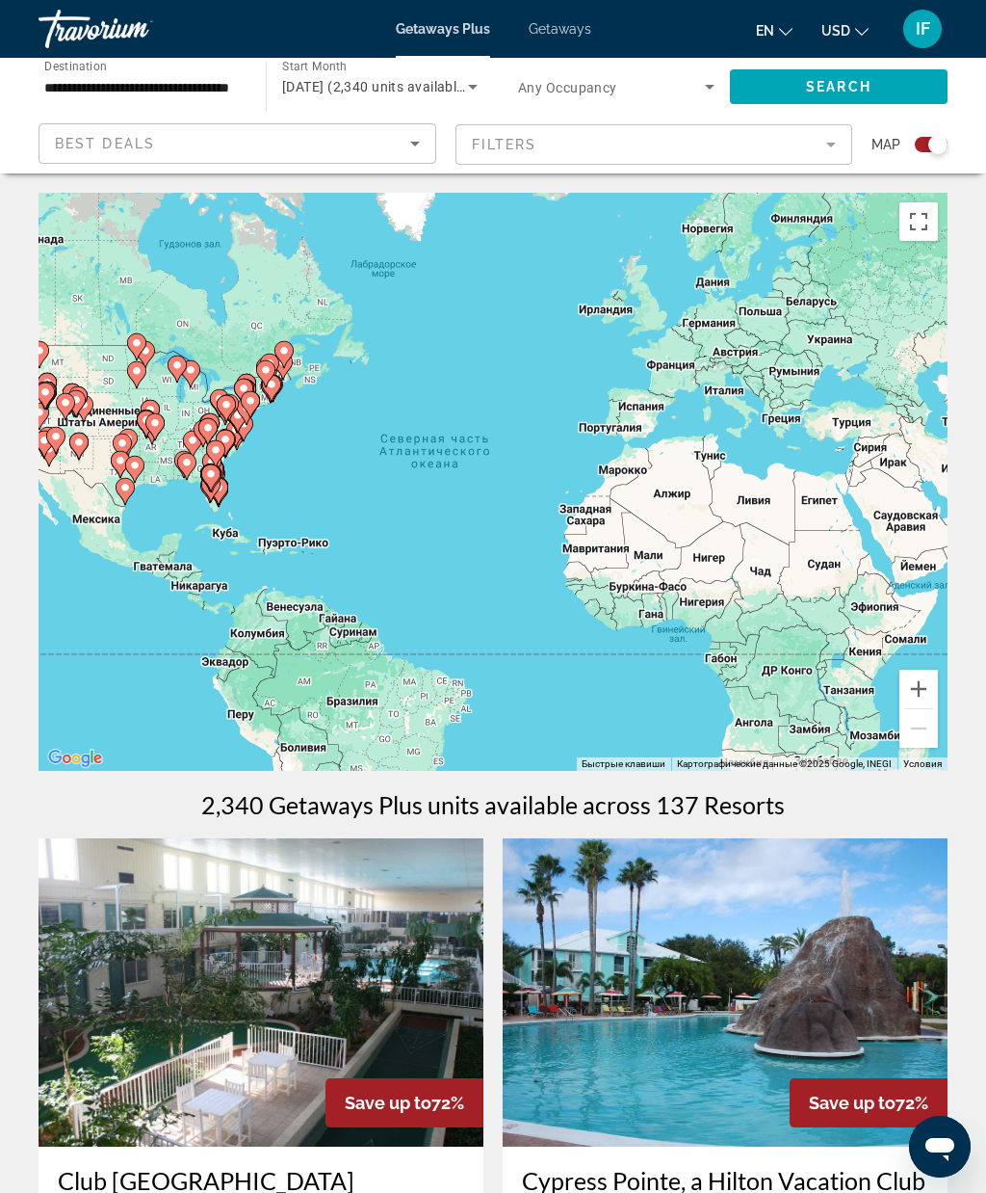
click at [927, 221] on button "Включить полноэкранный режим" at bounding box center [919, 221] width 39 height 39
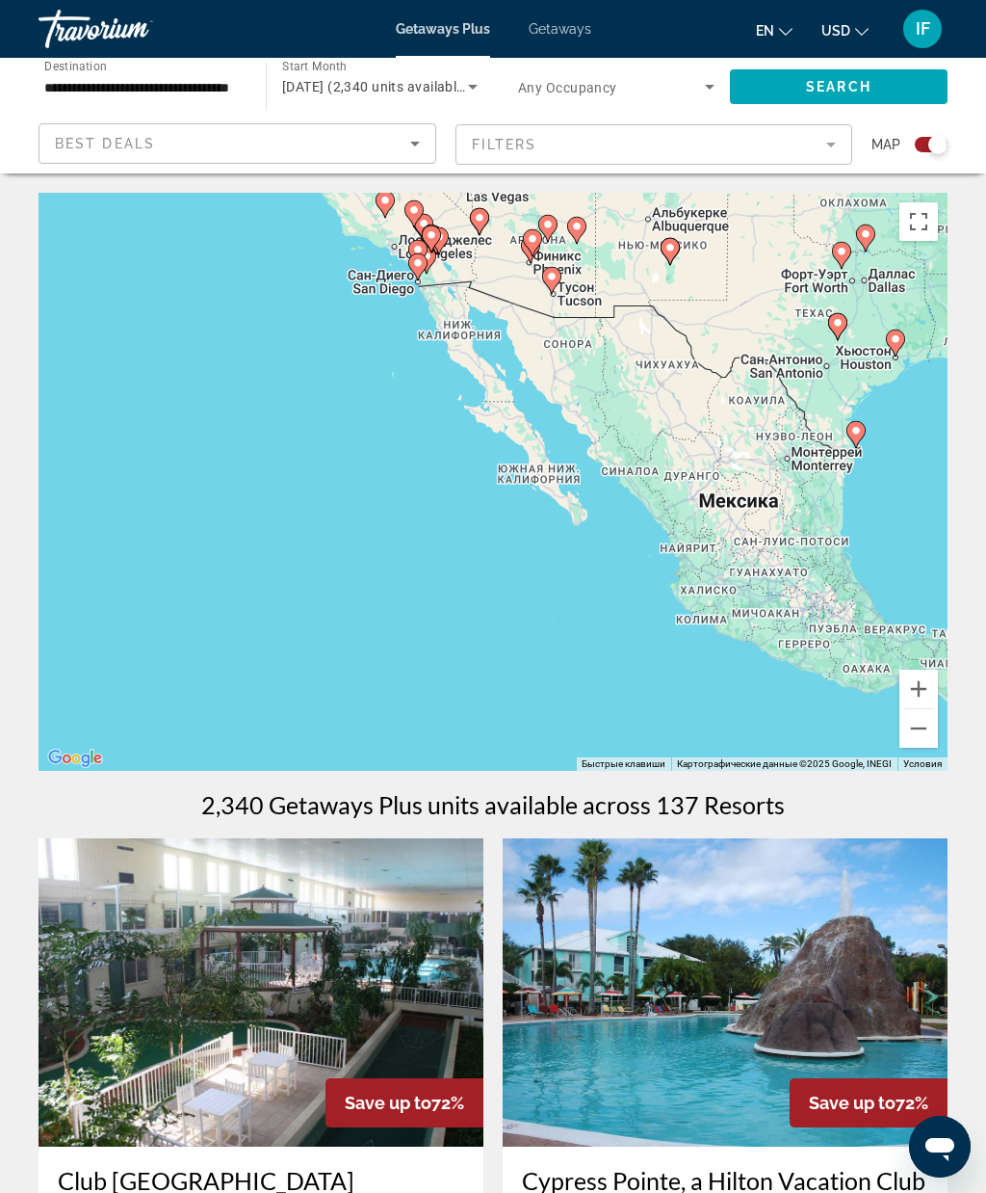
click at [908, 227] on button "Включить полноэкранный режим" at bounding box center [919, 221] width 39 height 39
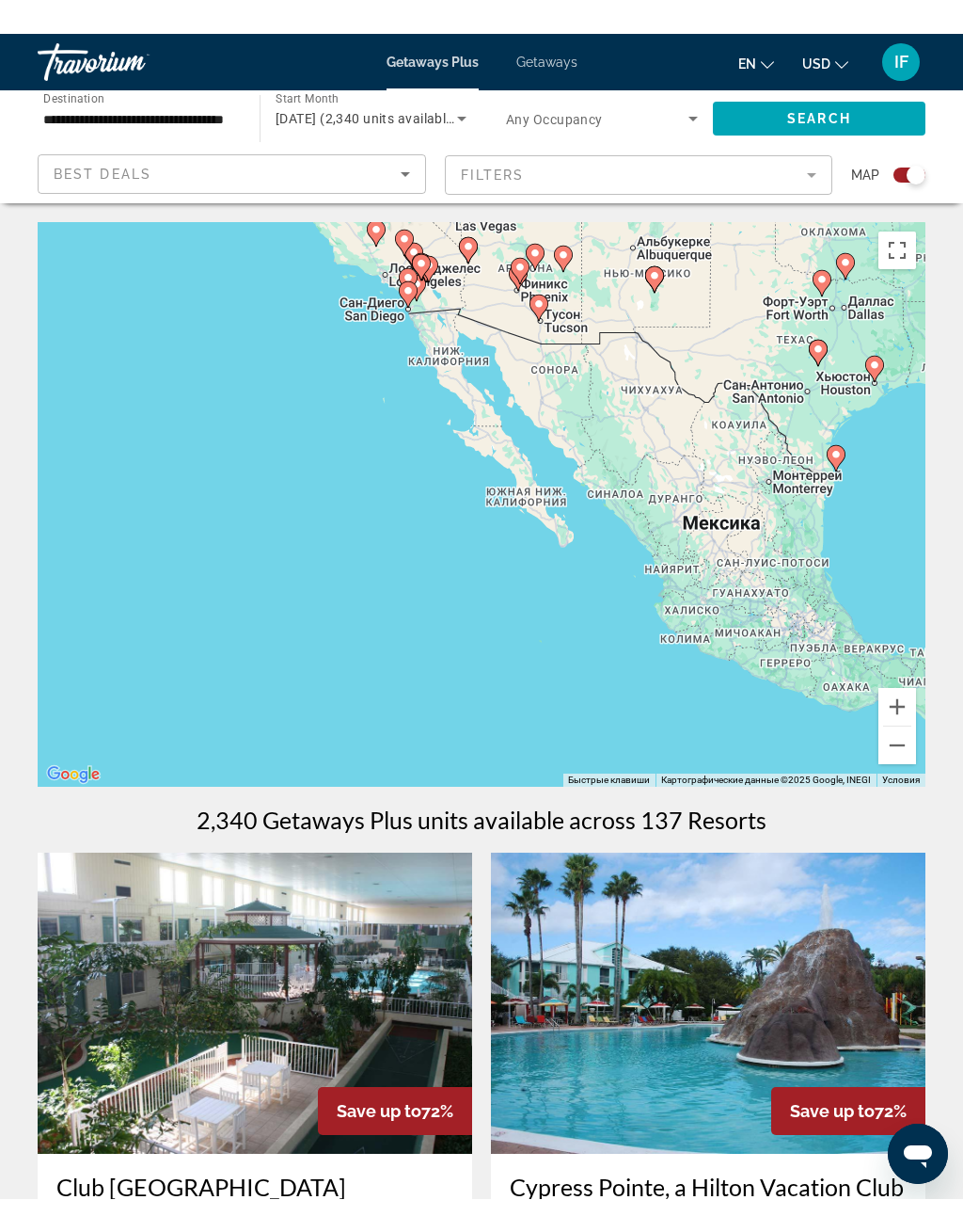
scroll to position [22, 0]
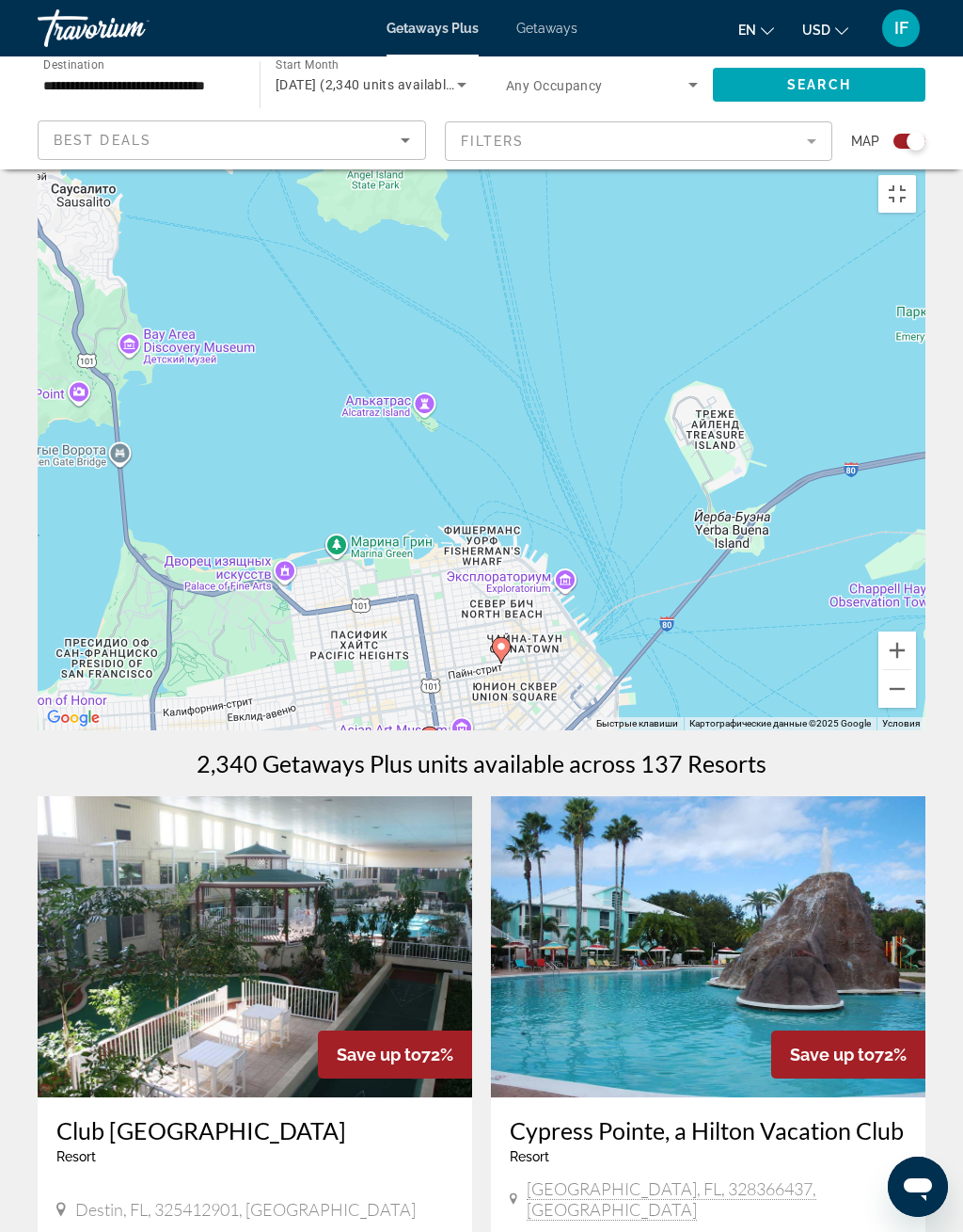
type input "**********"
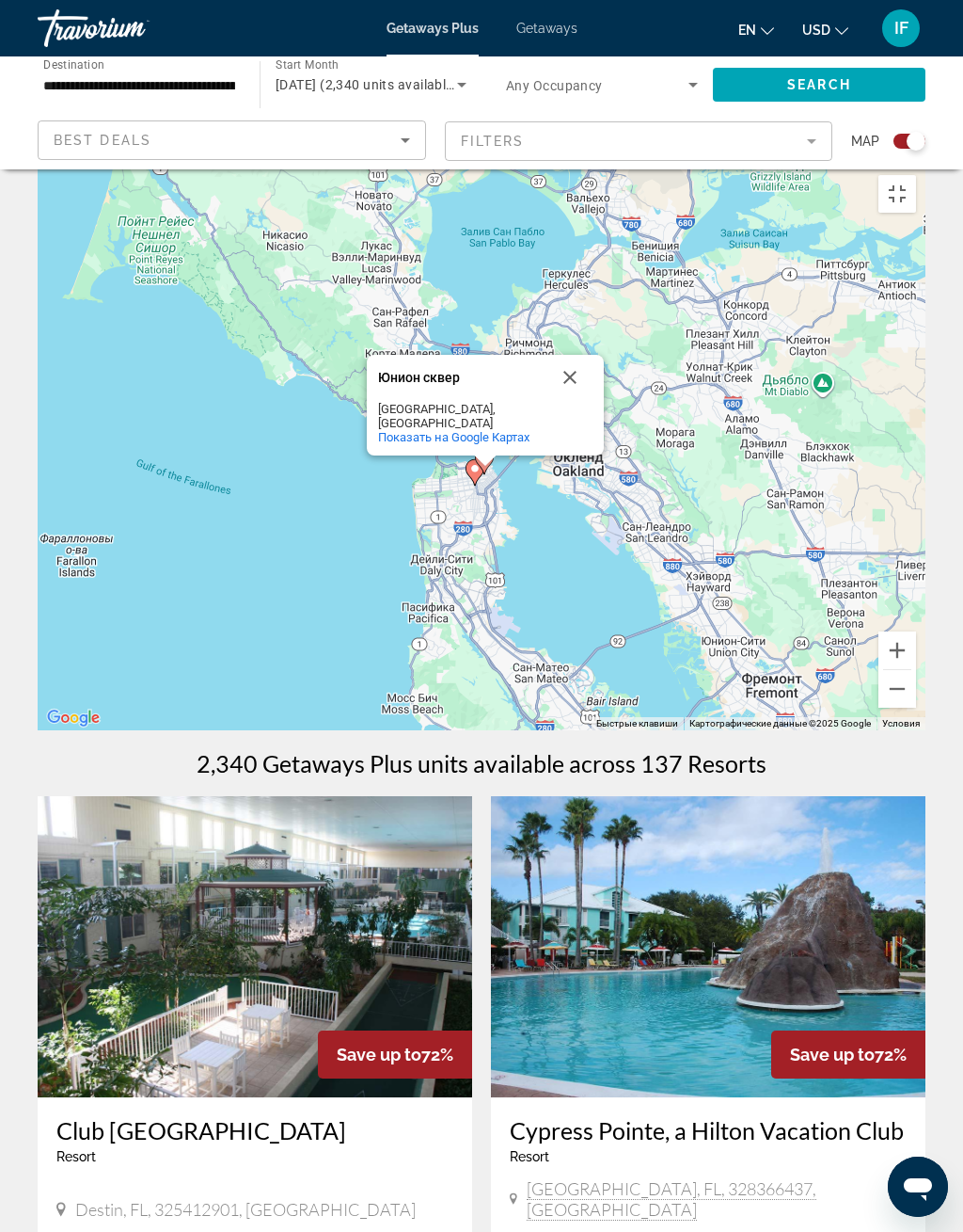
click at [568, 400] on button "Закрыть" at bounding box center [570, 377] width 45 height 45
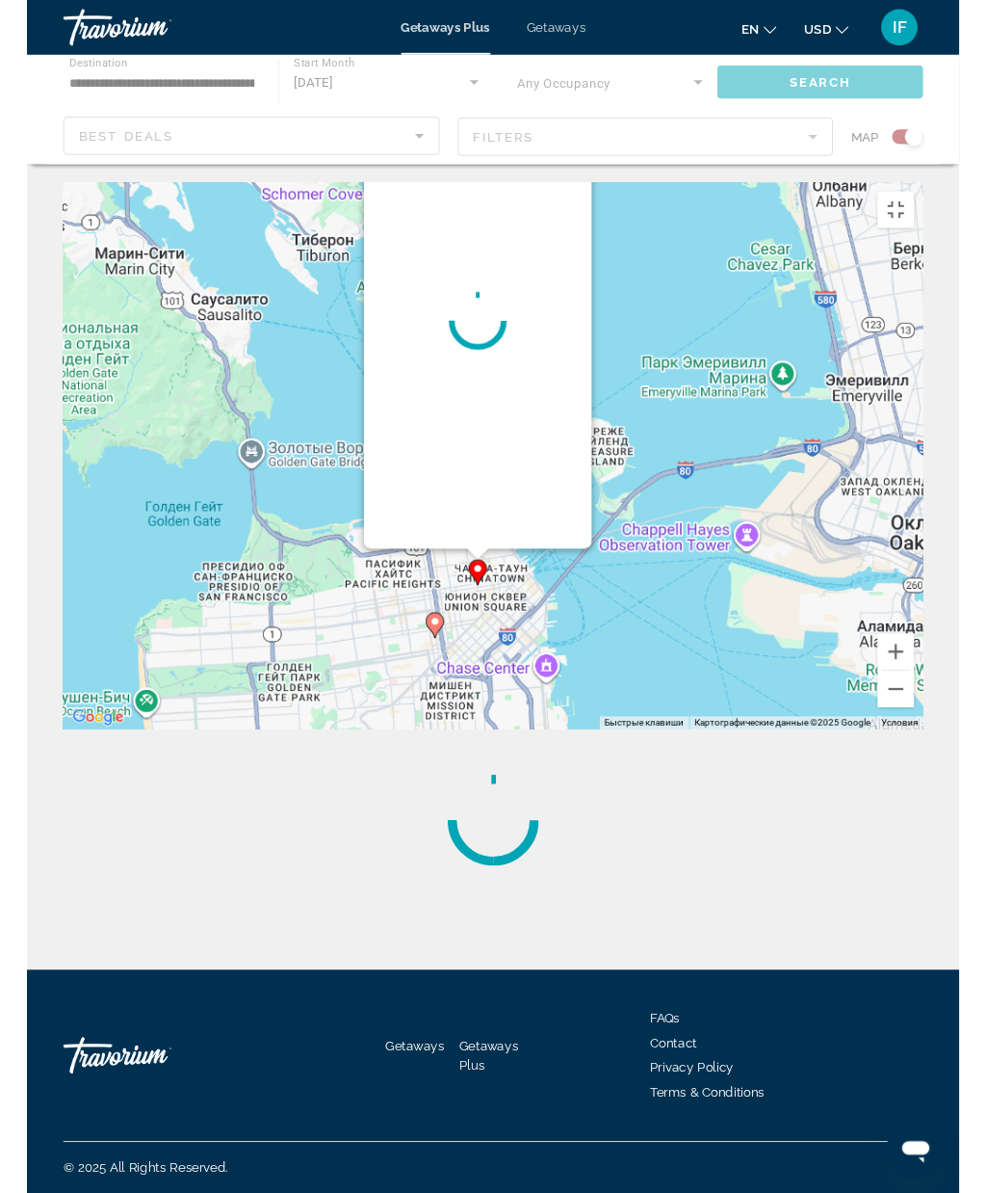
scroll to position [0, 0]
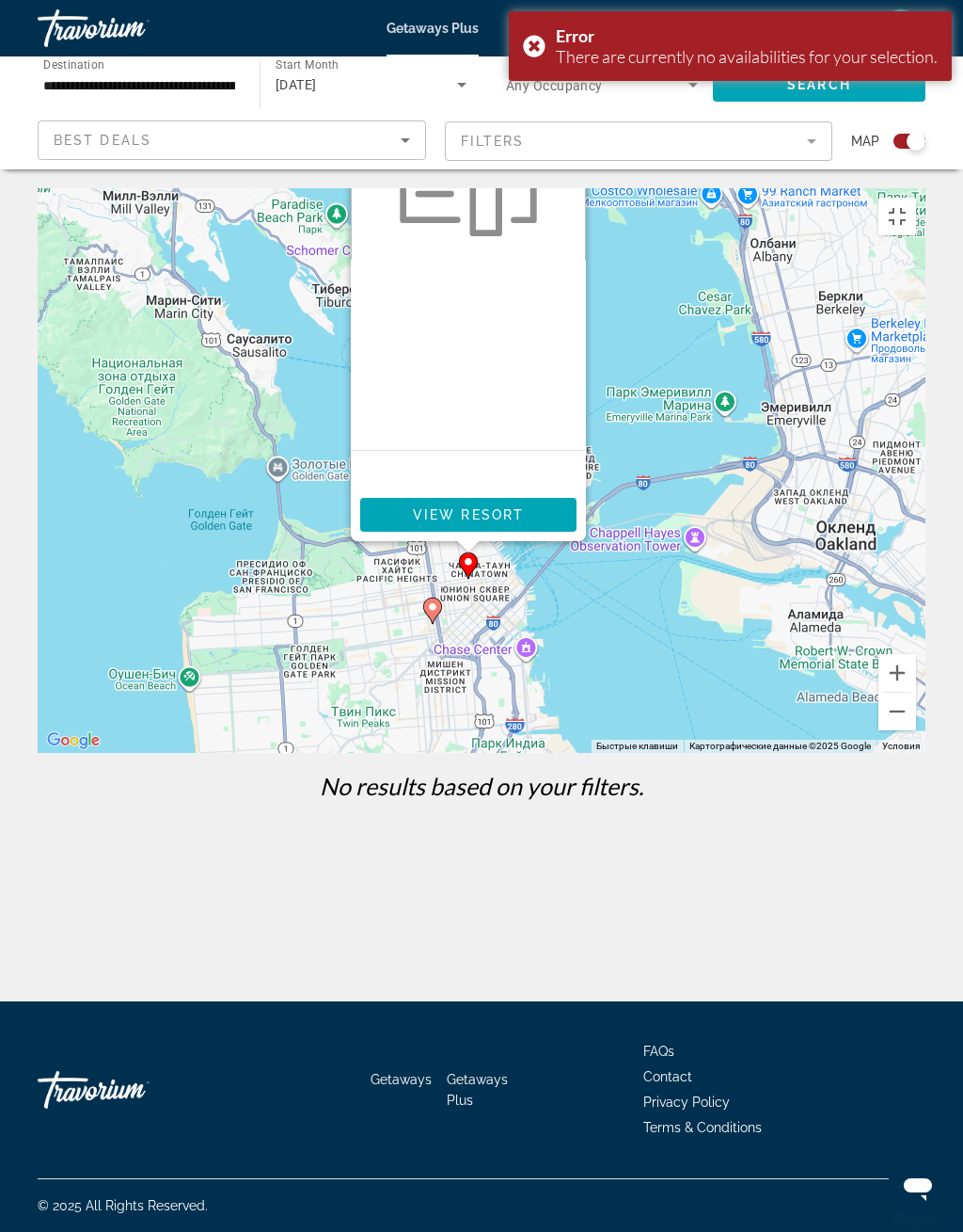
click at [525, 537] on span "Main content" at bounding box center [469, 515] width 217 height 45
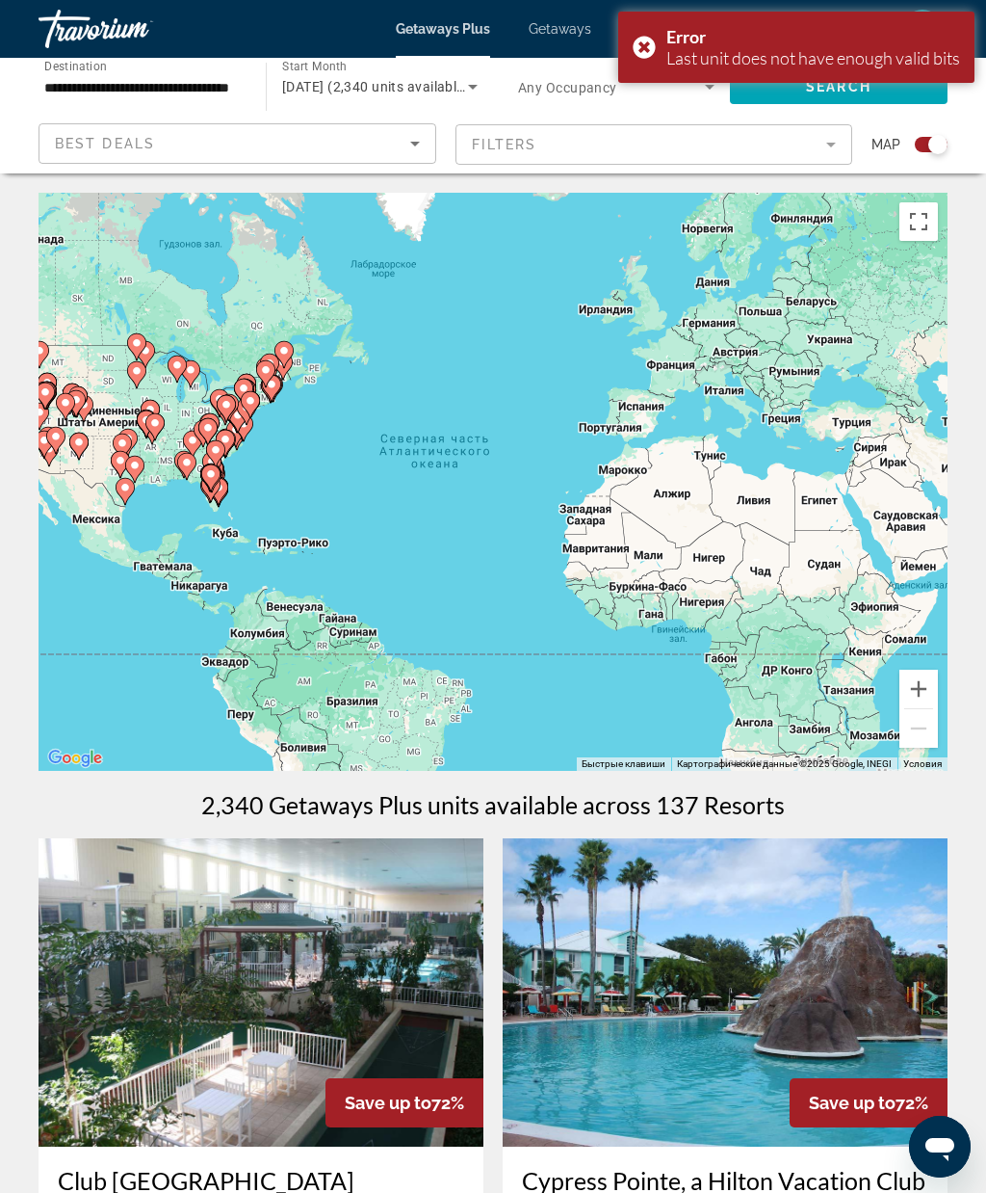
click at [929, 219] on button "Включить полноэкранный режим" at bounding box center [919, 221] width 39 height 39
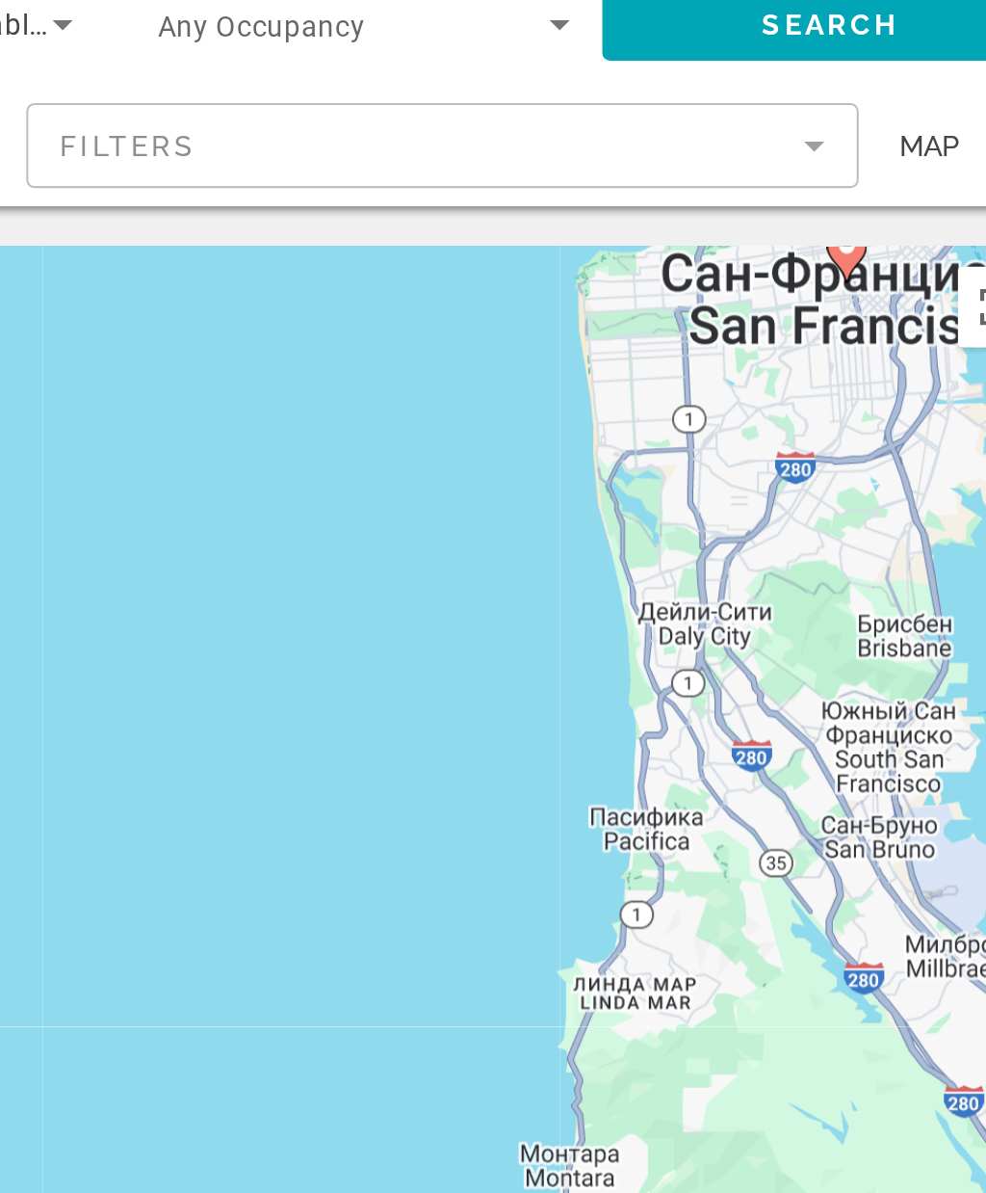
click at [900, 202] on button "Включить полноэкранный режим" at bounding box center [919, 221] width 39 height 39
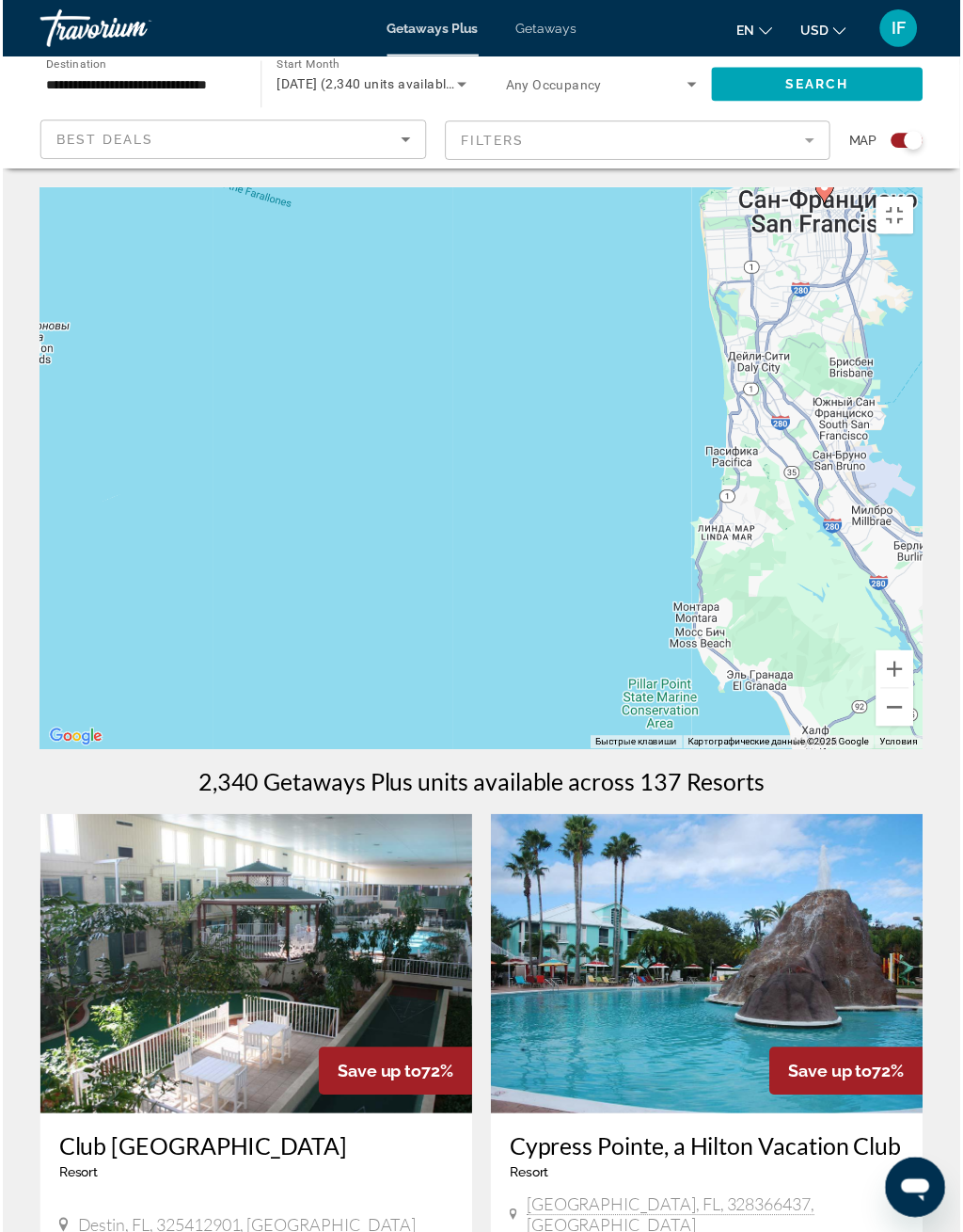
scroll to position [22, 0]
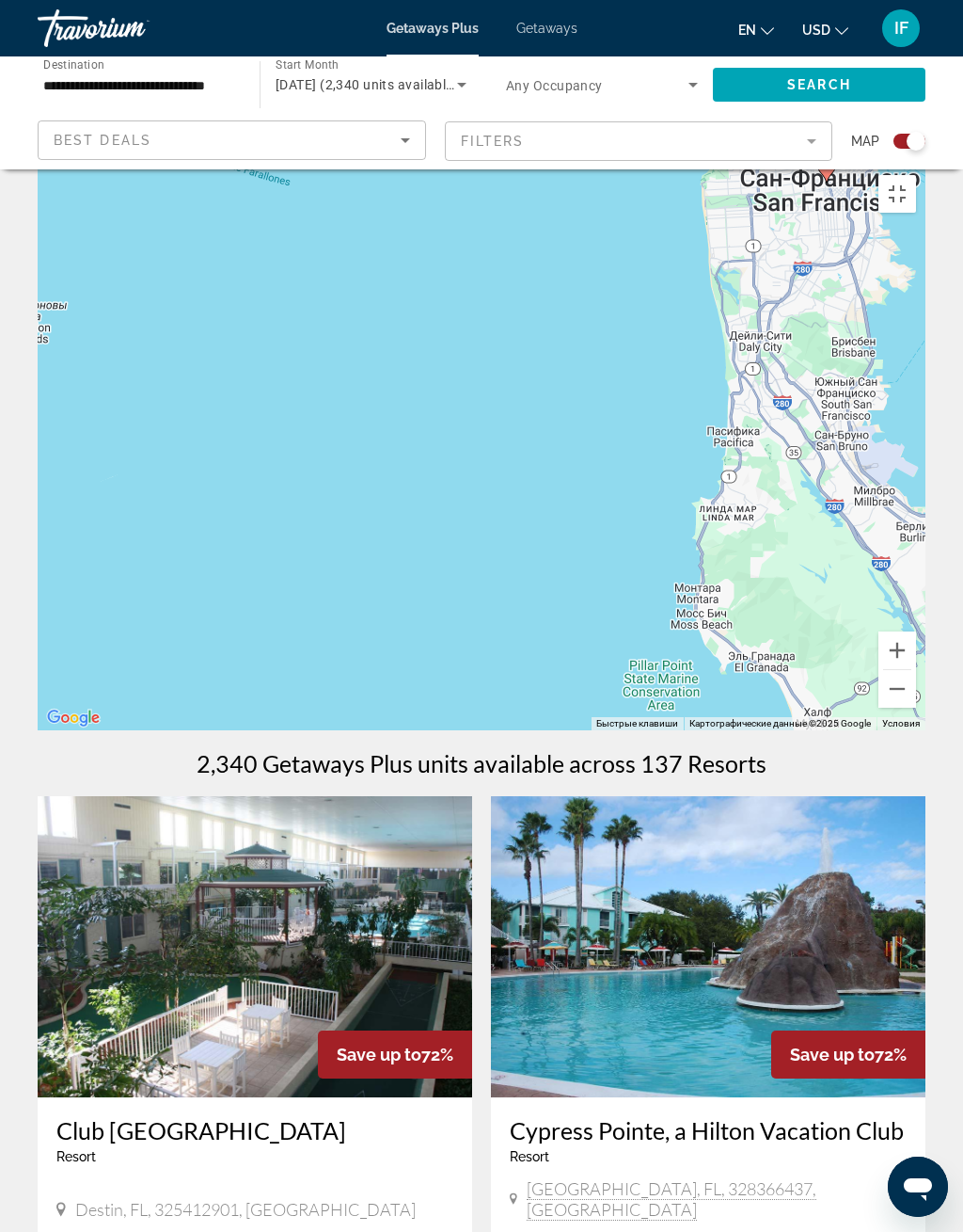
type input "**********"
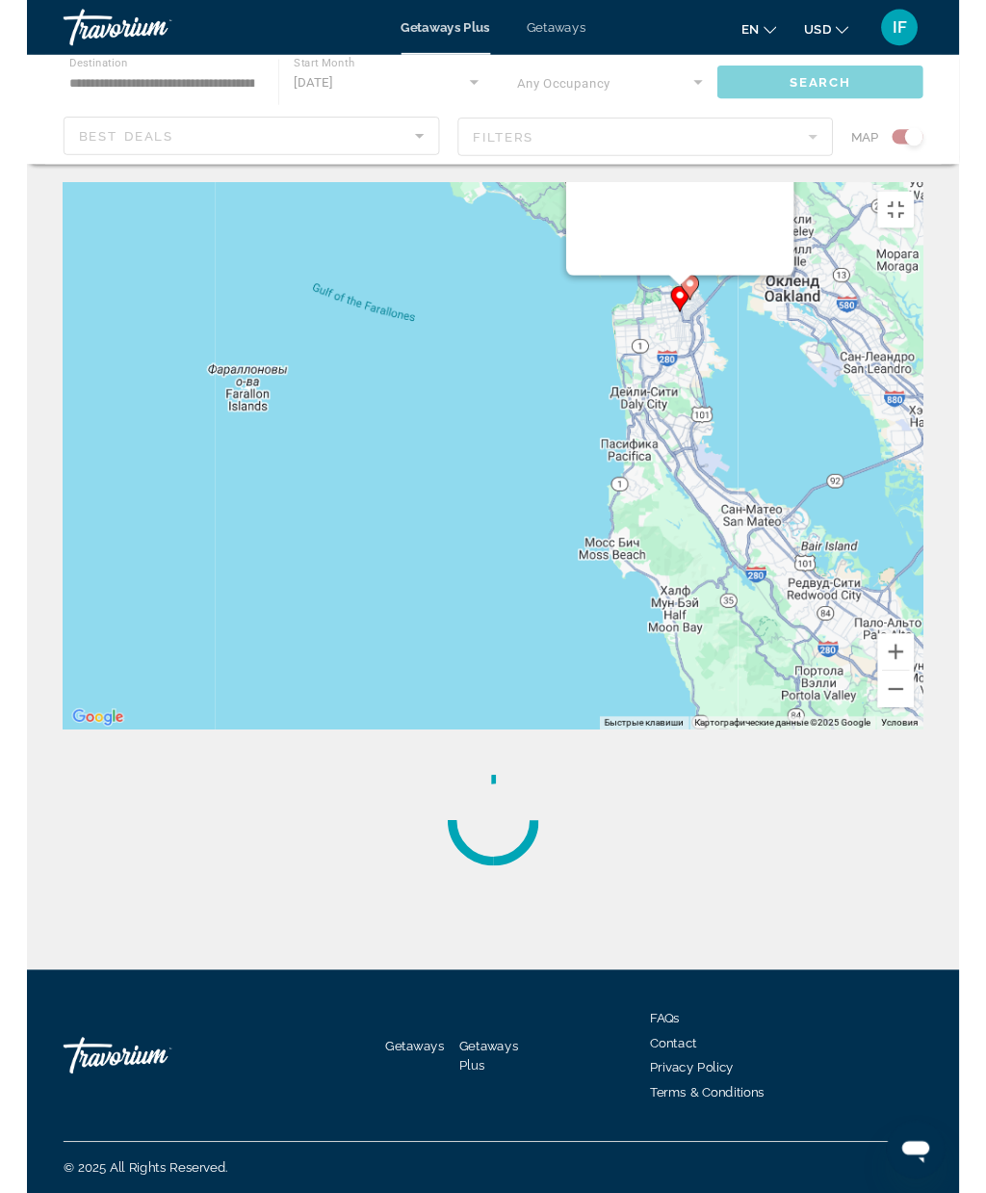
scroll to position [0, 0]
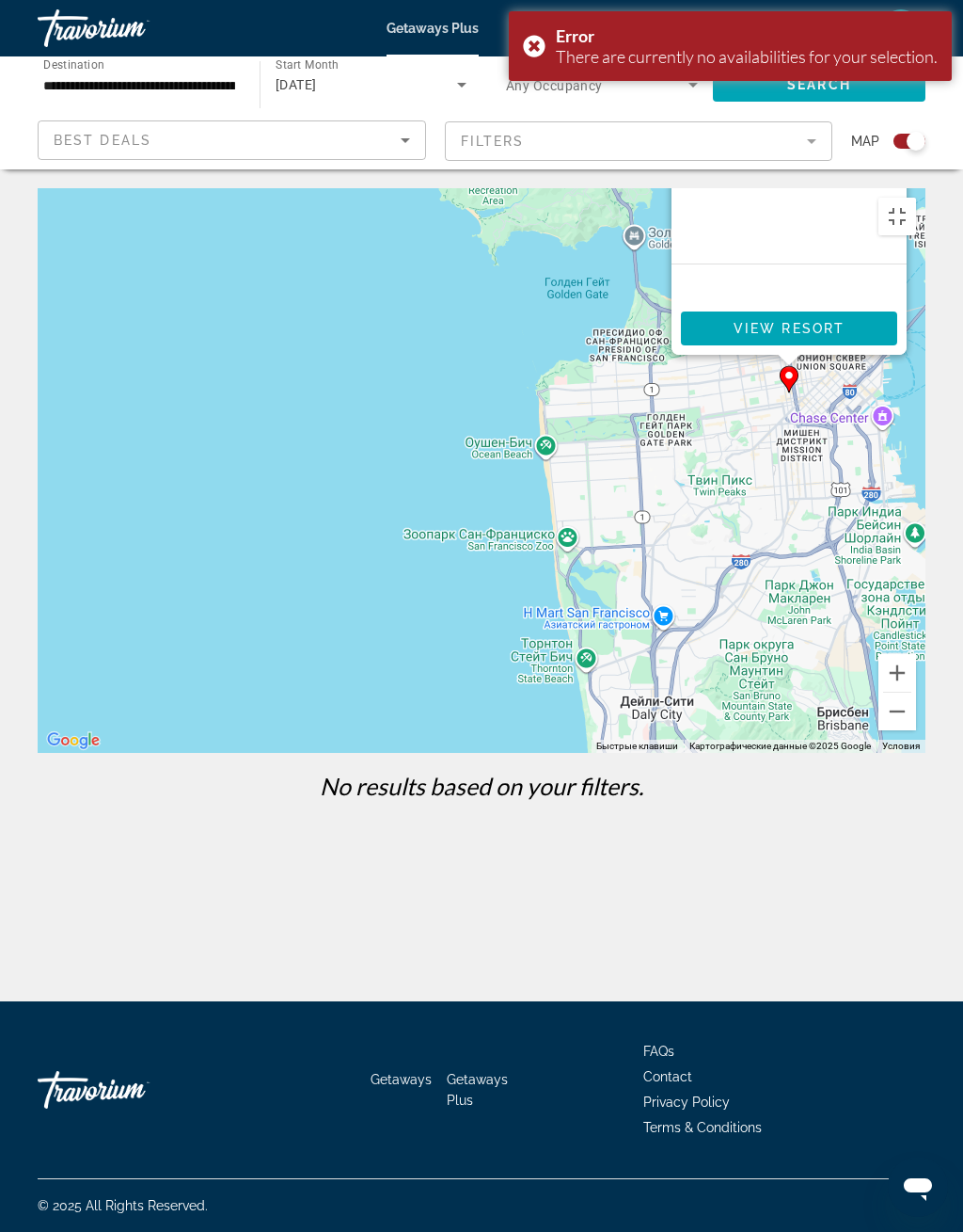
click at [854, 351] on span "Main content" at bounding box center [789, 328] width 217 height 45
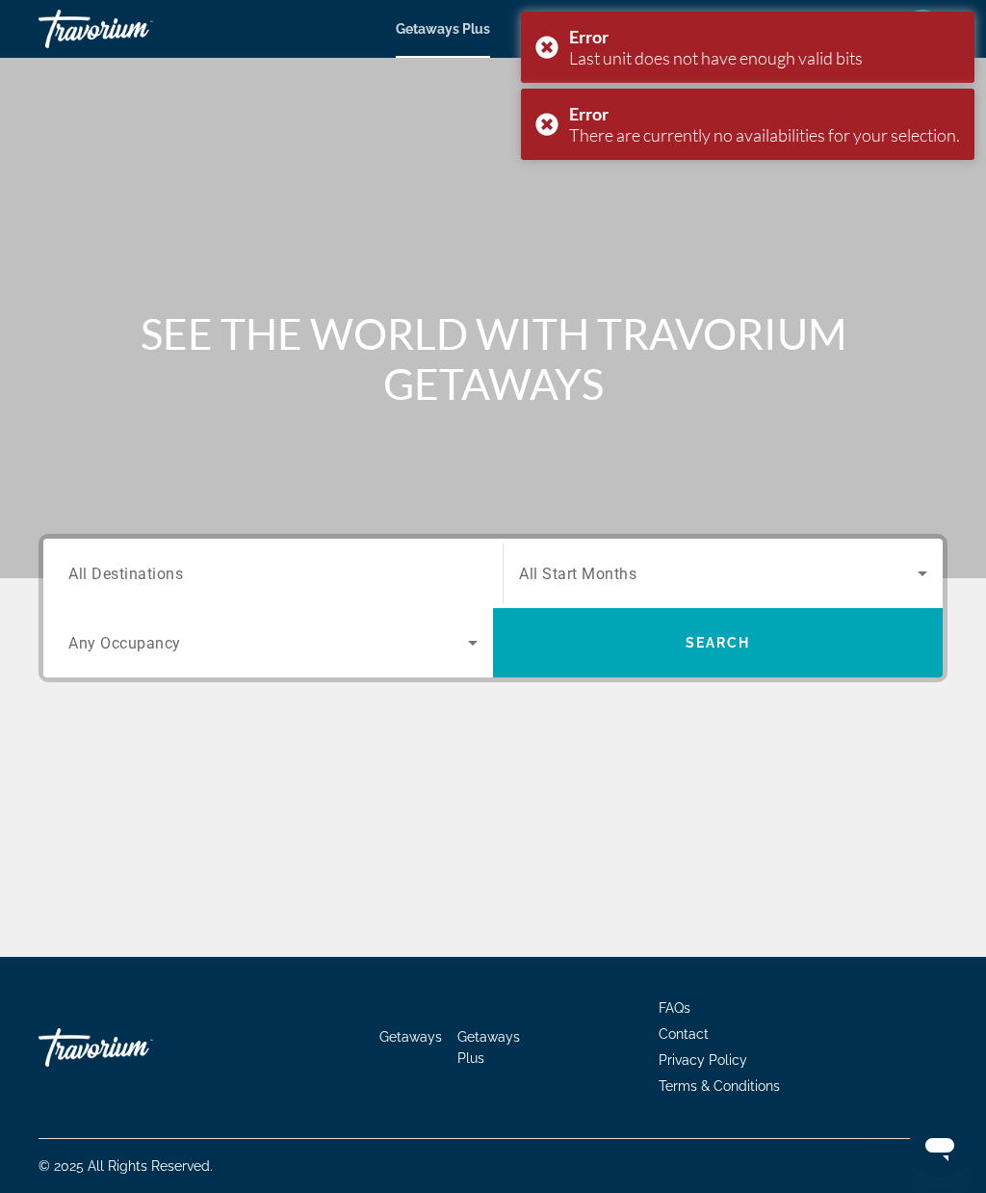
click at [544, 136] on div "Error There are currently no availabilities for your selection." at bounding box center [748, 124] width 454 height 71
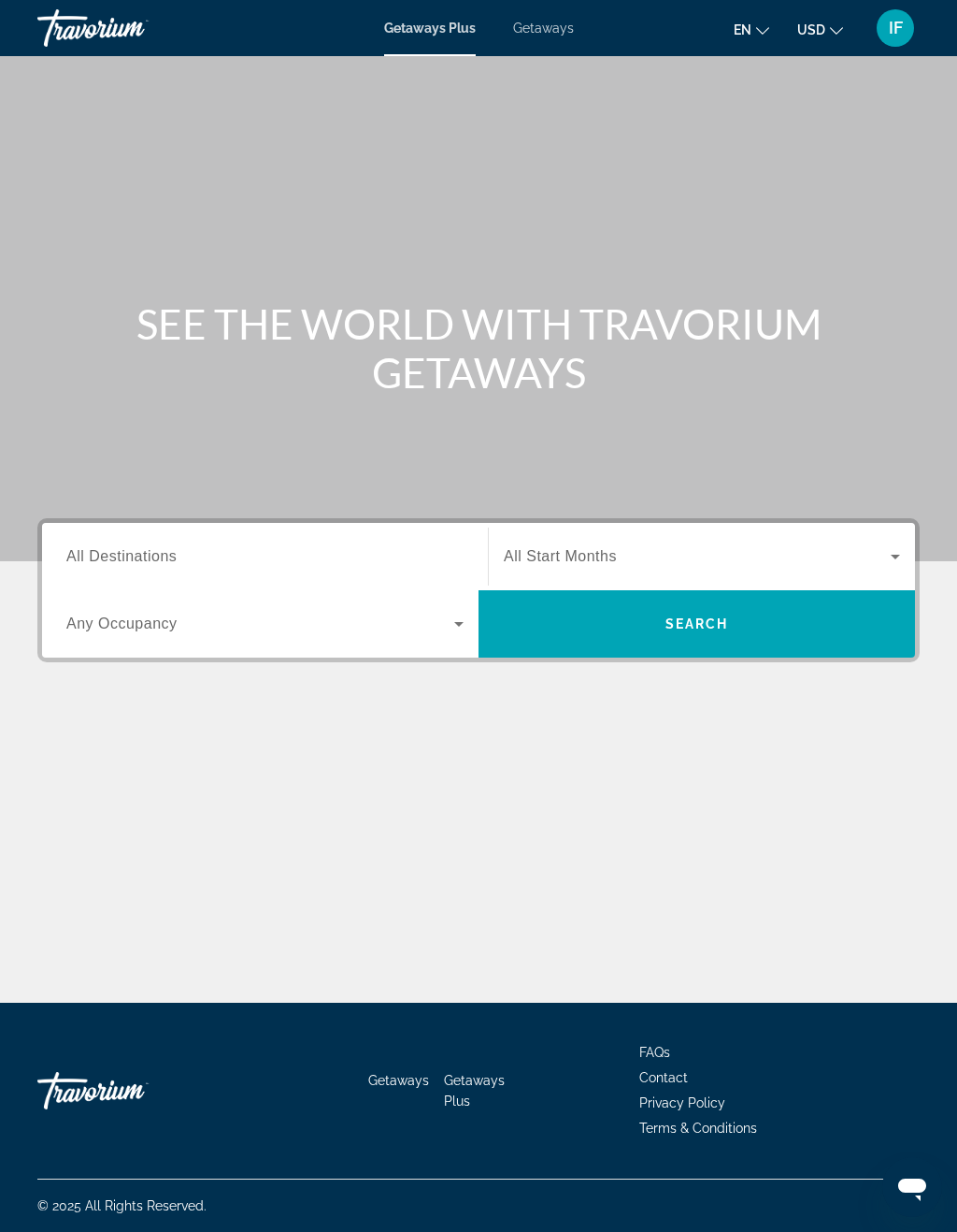
click at [405, 552] on input "Destination All Destinations" at bounding box center [264, 557] width 397 height 22
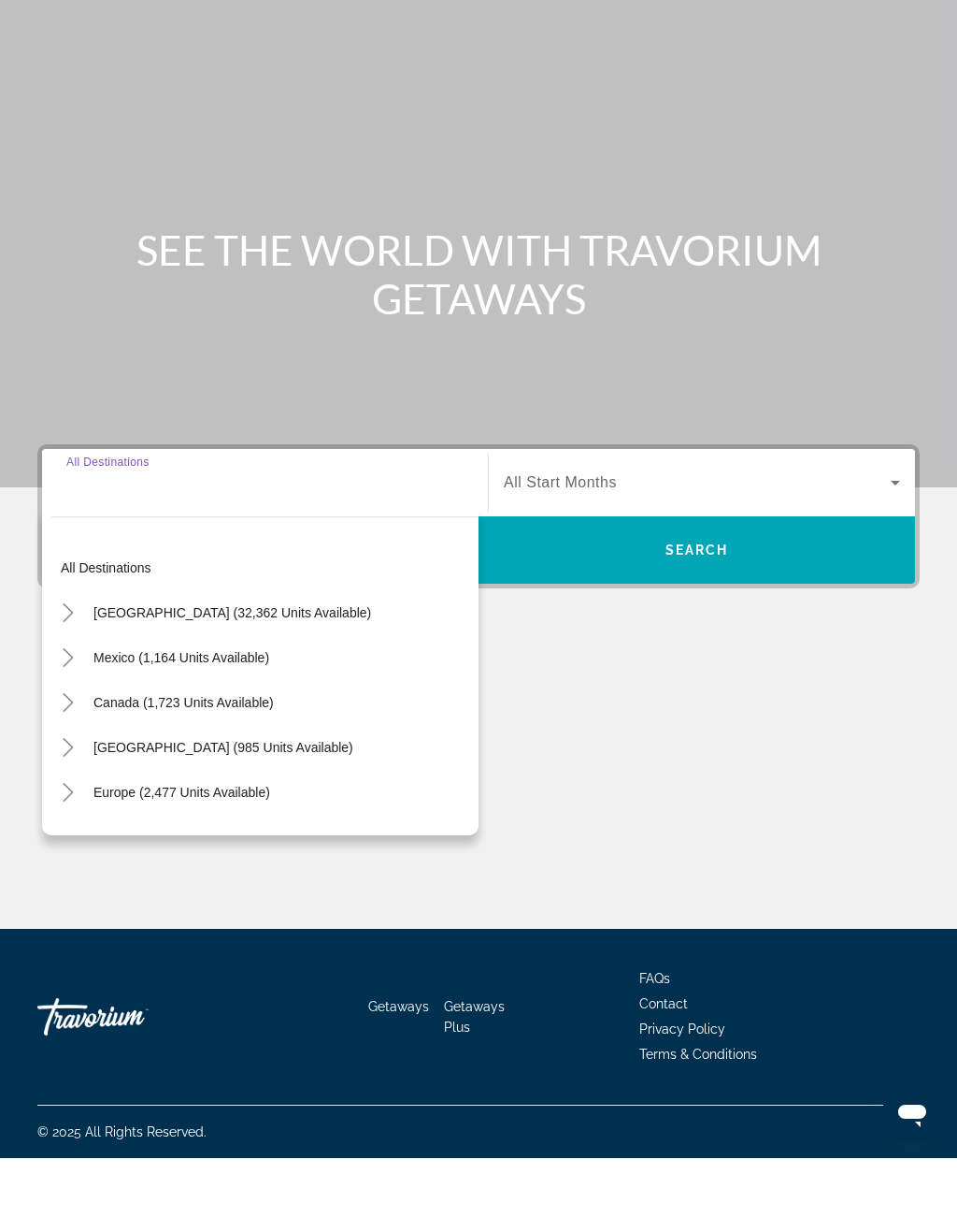
scroll to position [46, 0]
click at [193, 679] on span "[GEOGRAPHIC_DATA] (32,362 units available)" at bounding box center [232, 685] width 278 height 15
type input "**********"
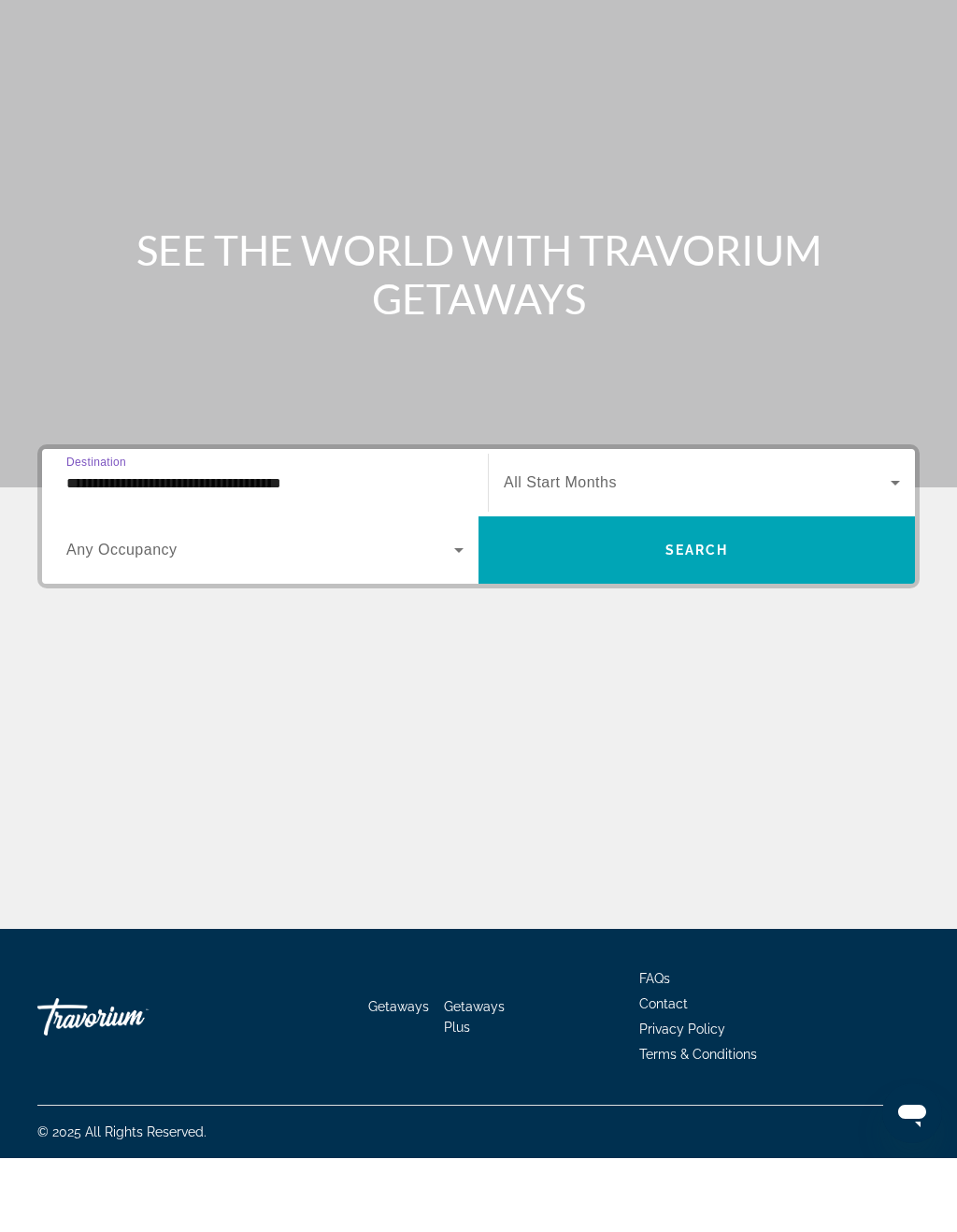
click at [594, 549] on span "All Start Months" at bounding box center [560, 556] width 114 height 16
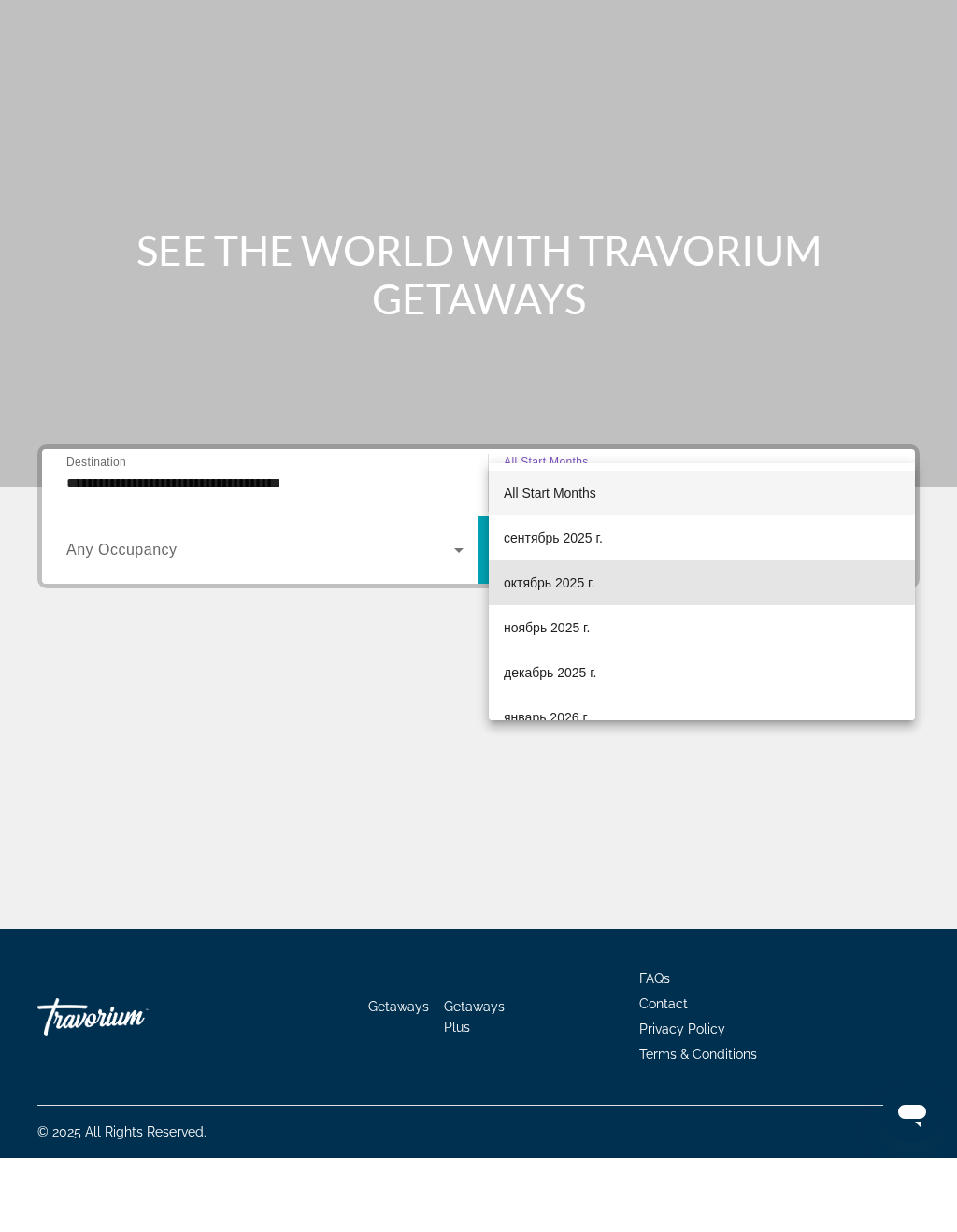
click at [580, 646] on span "октябрь 2025 г." at bounding box center [548, 656] width 90 height 22
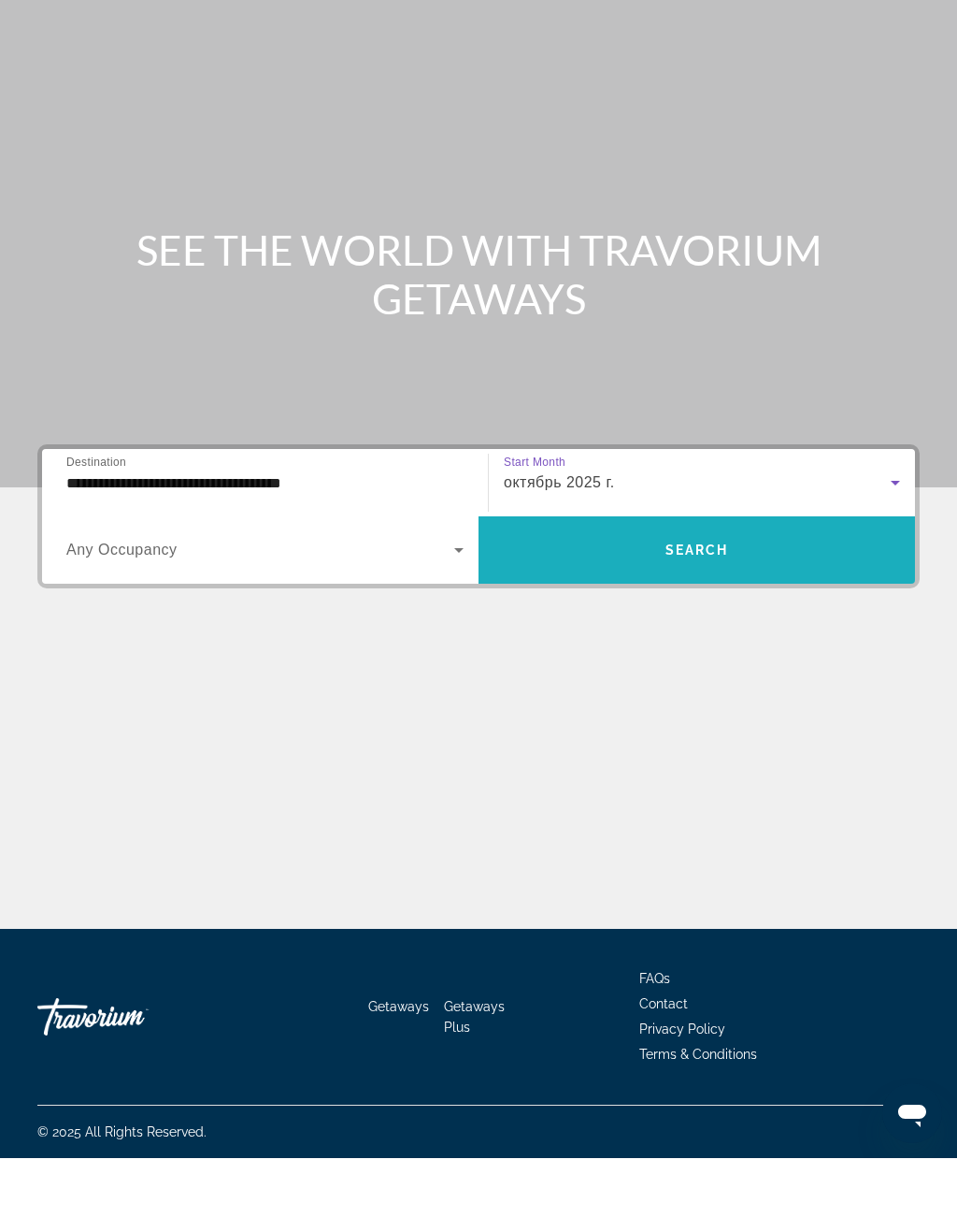
click at [683, 616] on span "Search" at bounding box center [698, 623] width 64 height 15
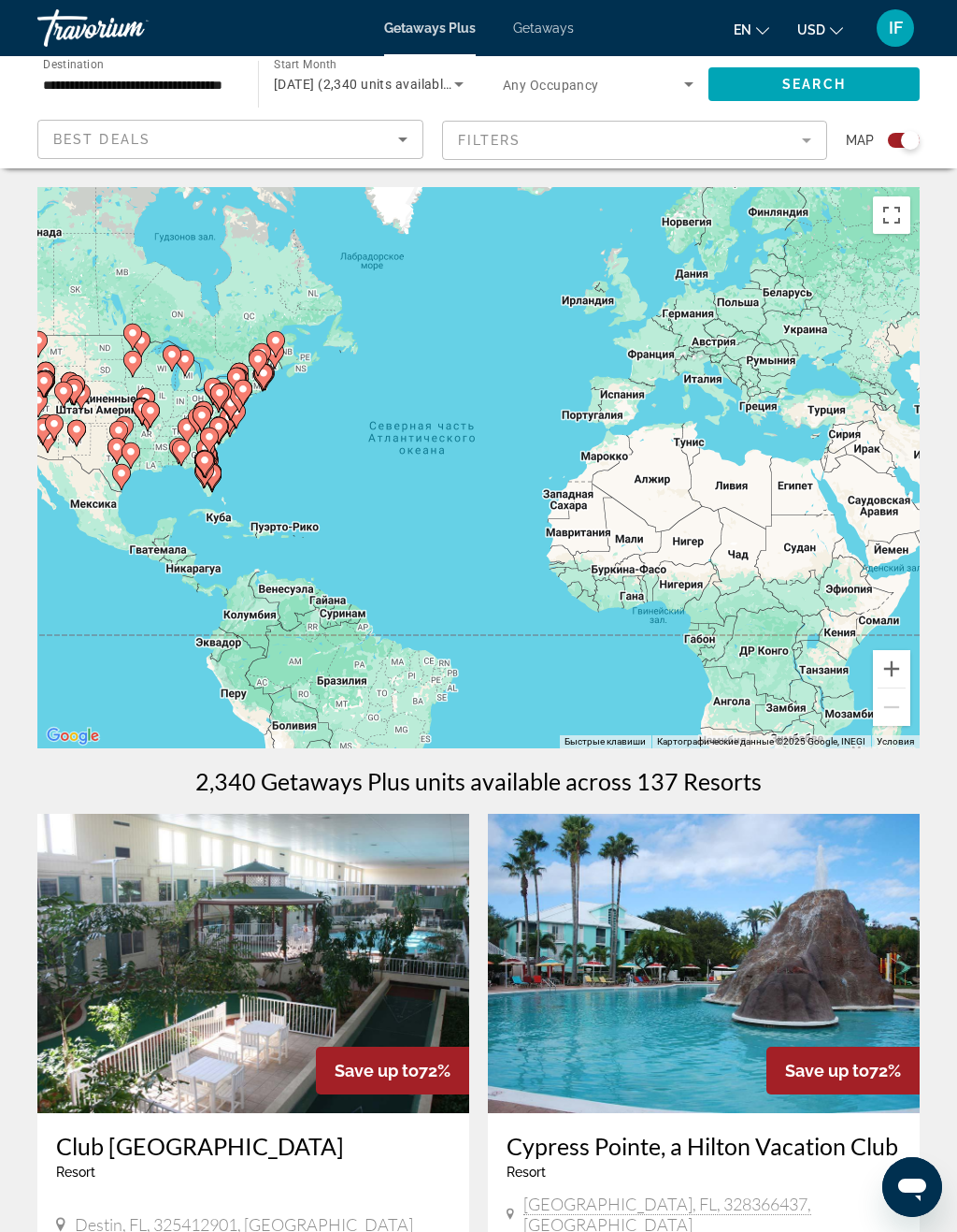
click at [896, 216] on button "Включить полноэкранный режим" at bounding box center [892, 215] width 38 height 38
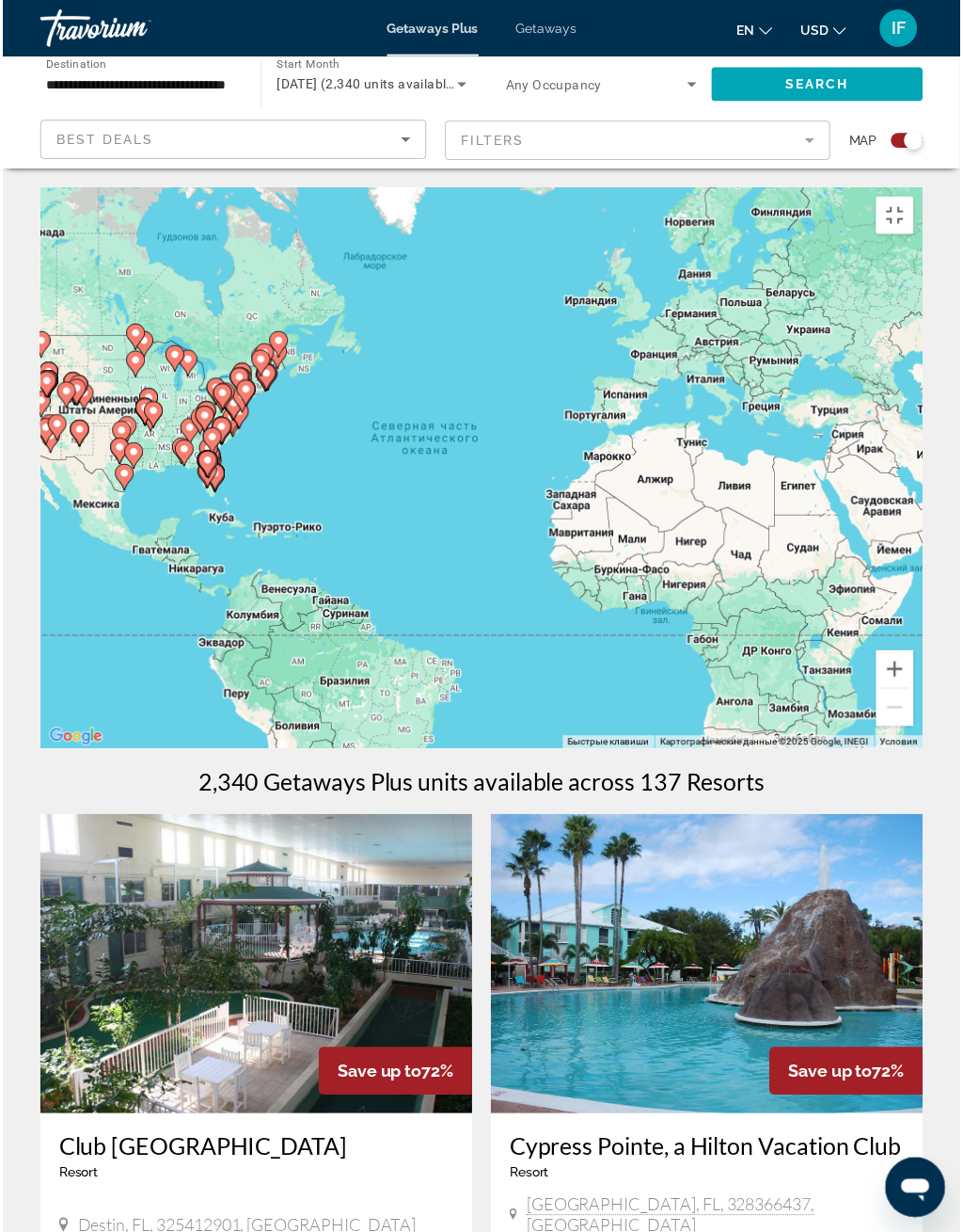
scroll to position [22, 0]
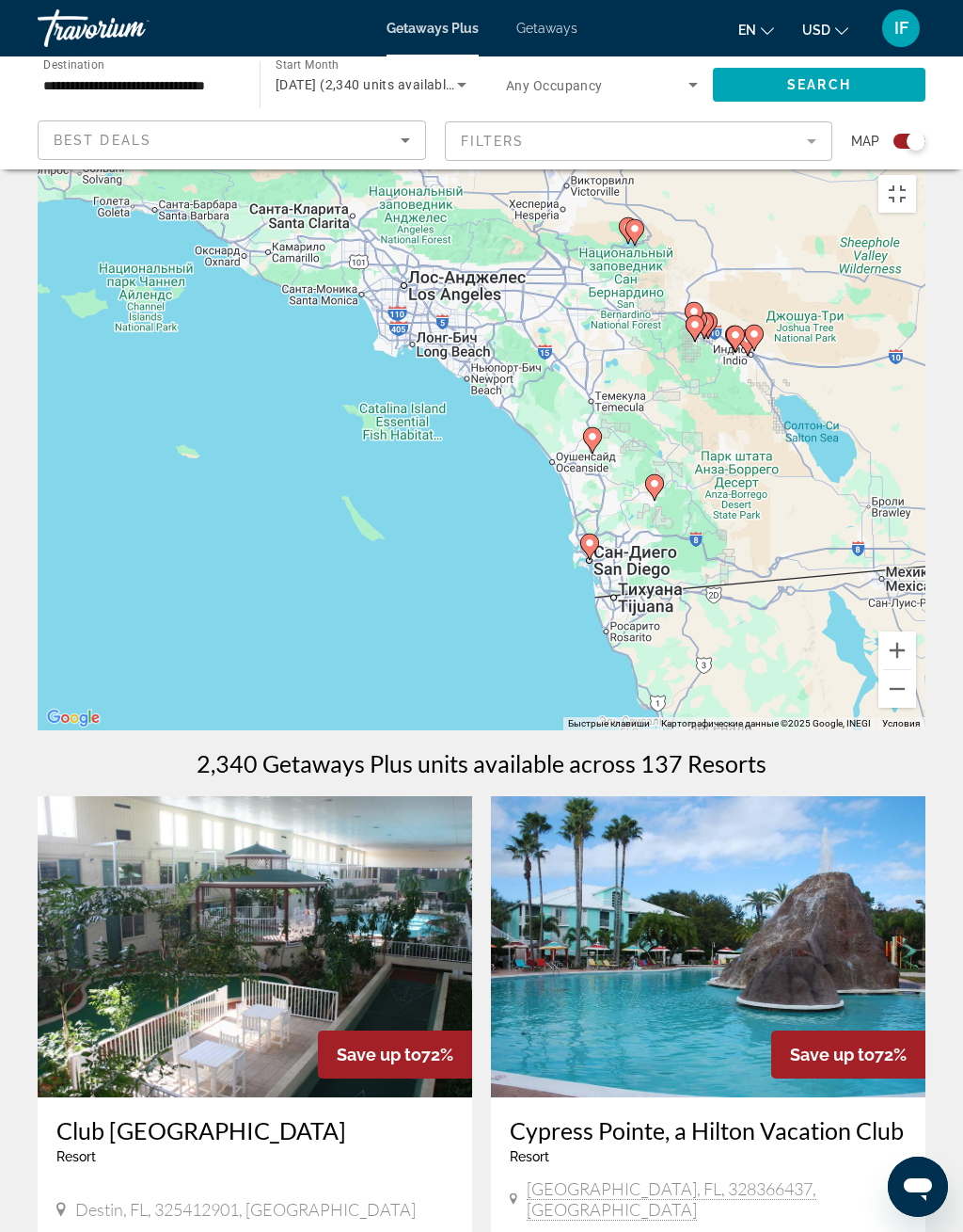
type input "**********"
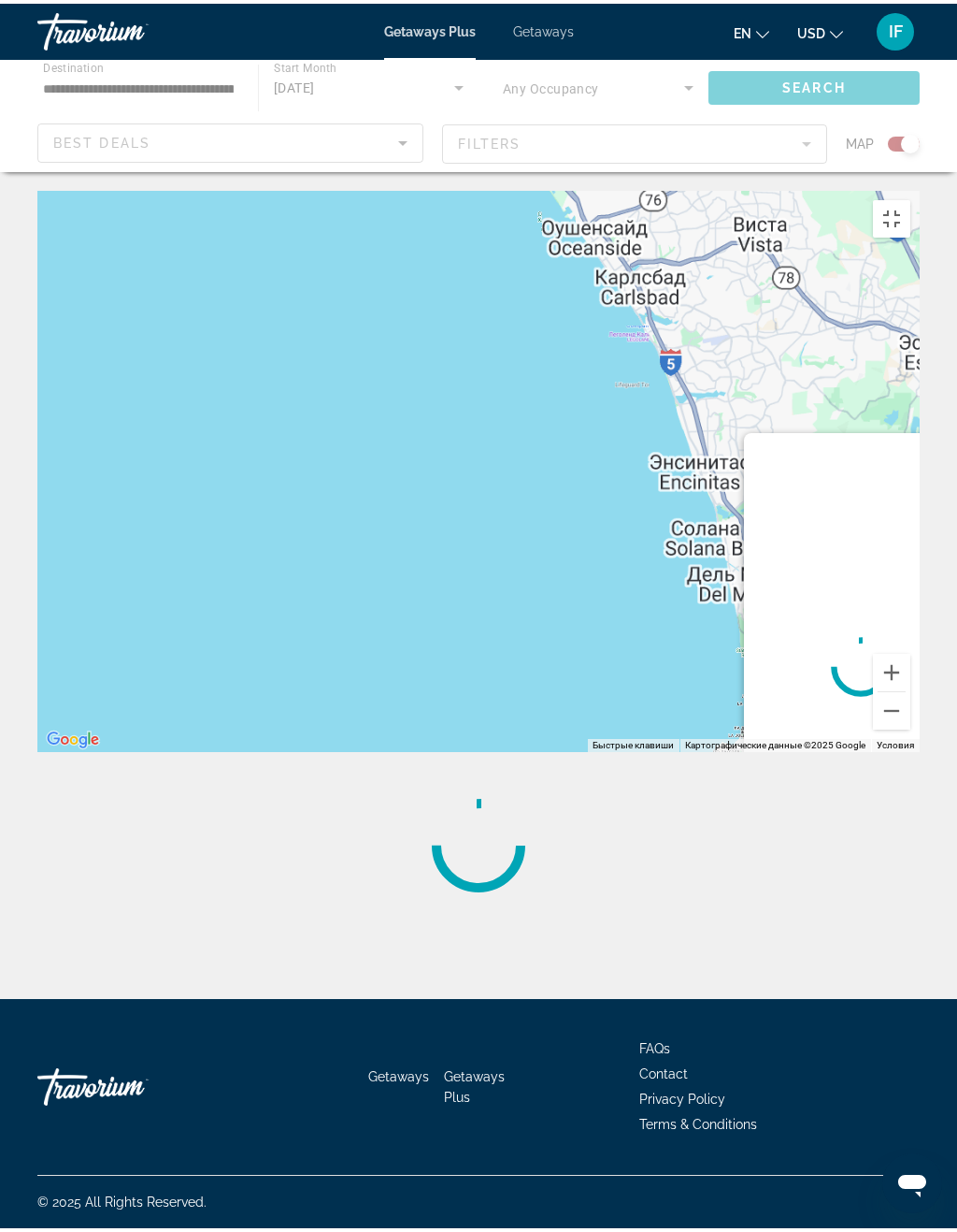
scroll to position [0, 0]
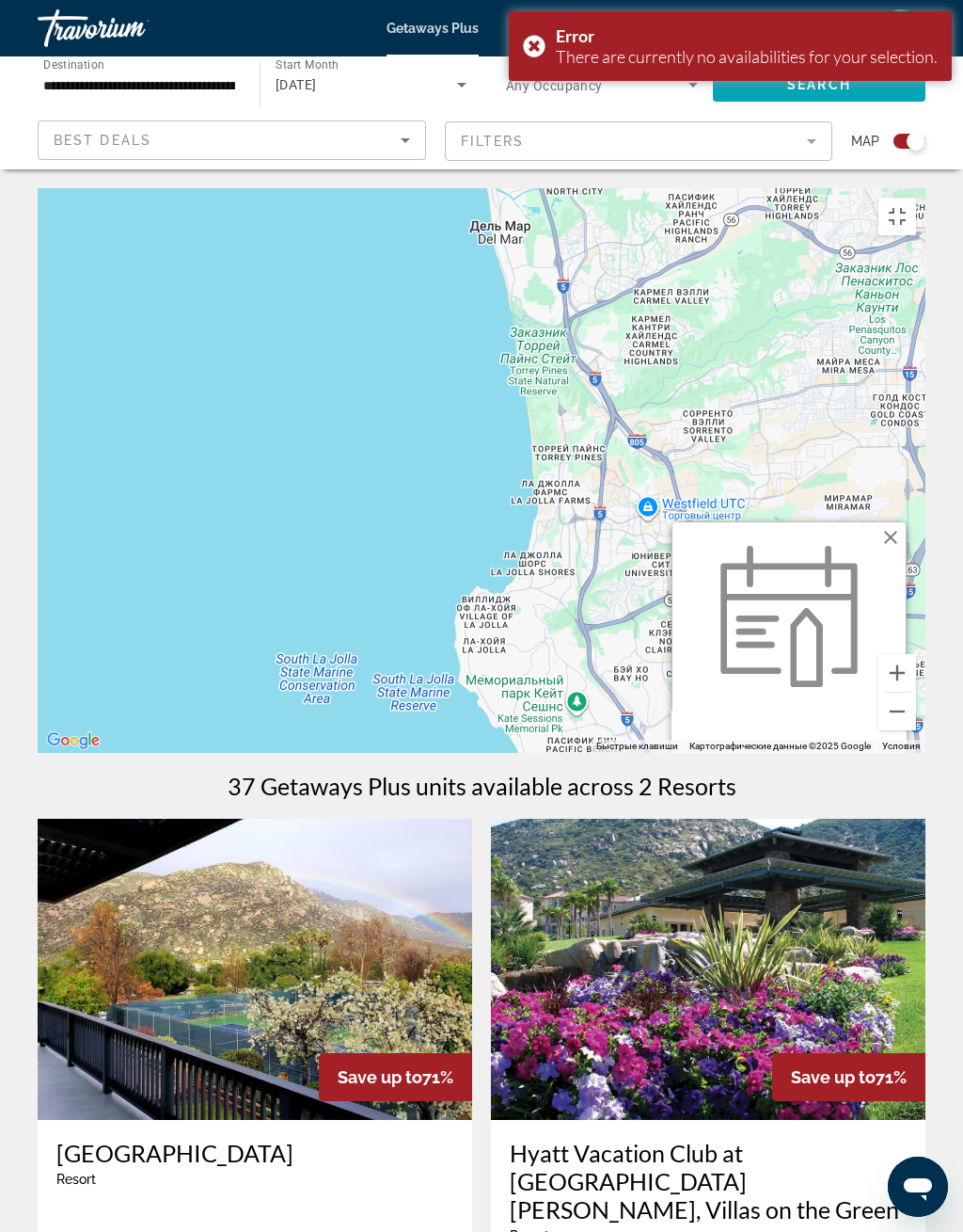
click at [829, 973] on span "View Resort" at bounding box center [789, 965] width 111 height 15
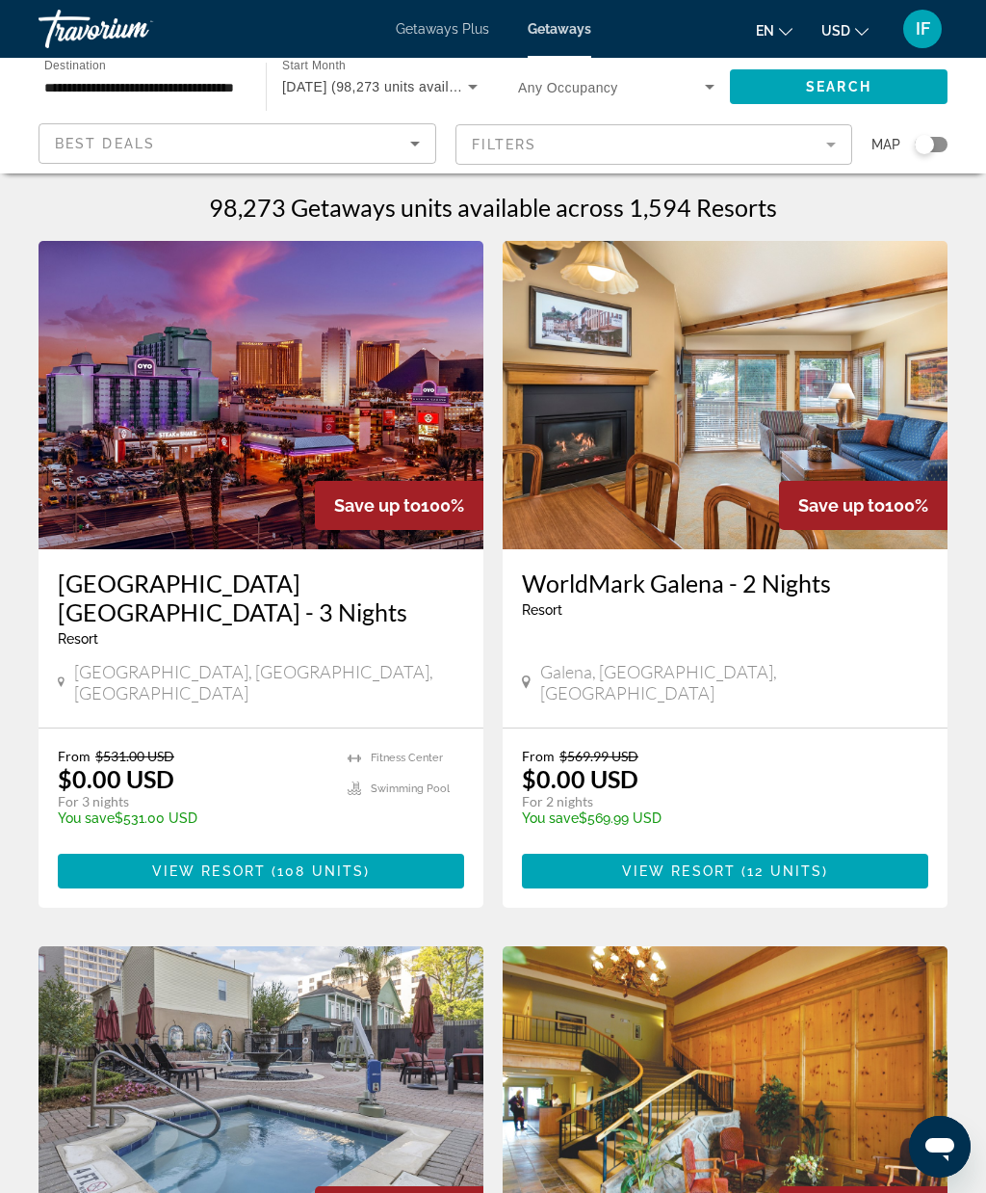
click at [940, 146] on div "Search widget" at bounding box center [931, 144] width 33 height 15
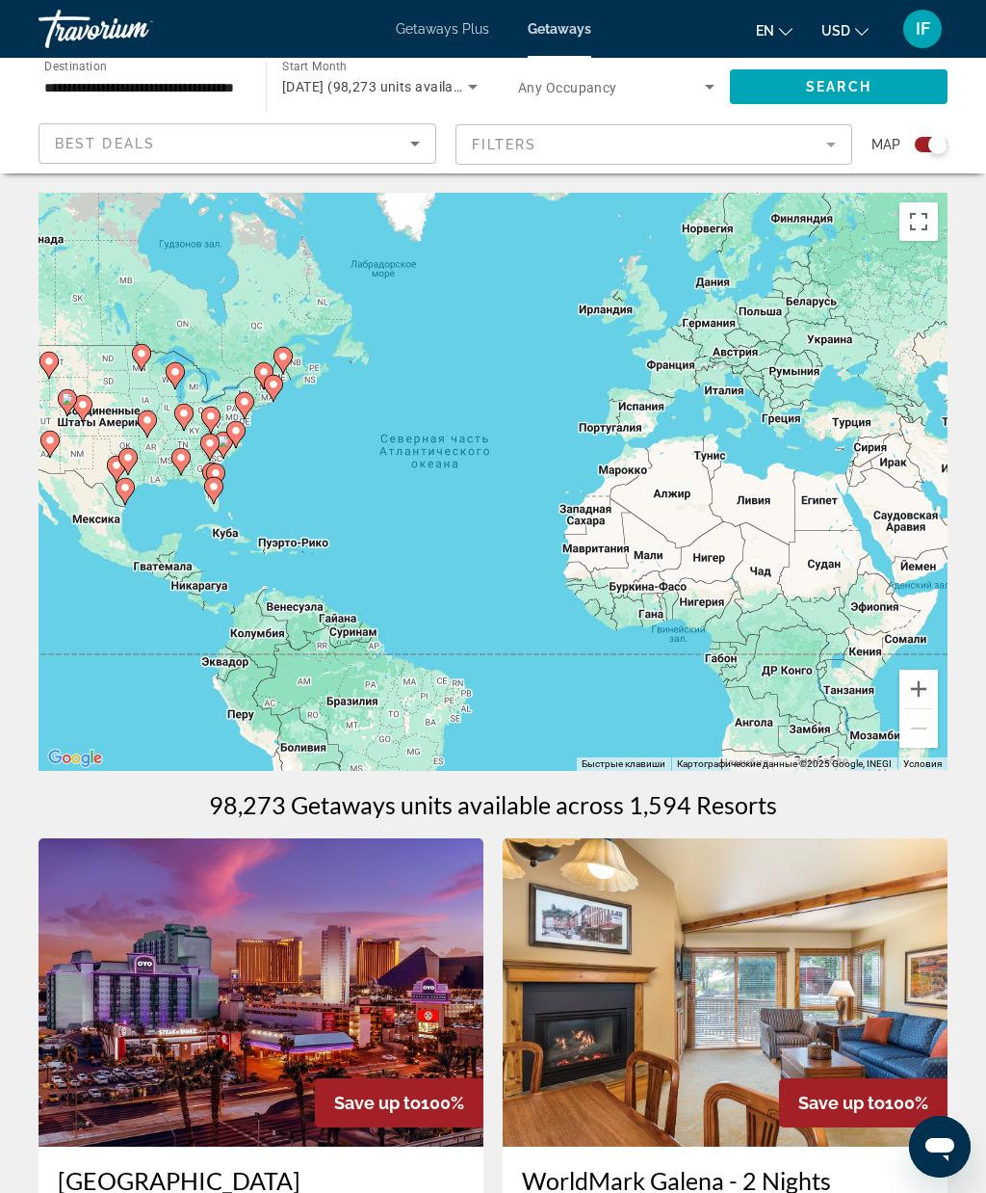
click at [924, 223] on button "Включить полноэкранный режим" at bounding box center [919, 221] width 39 height 39
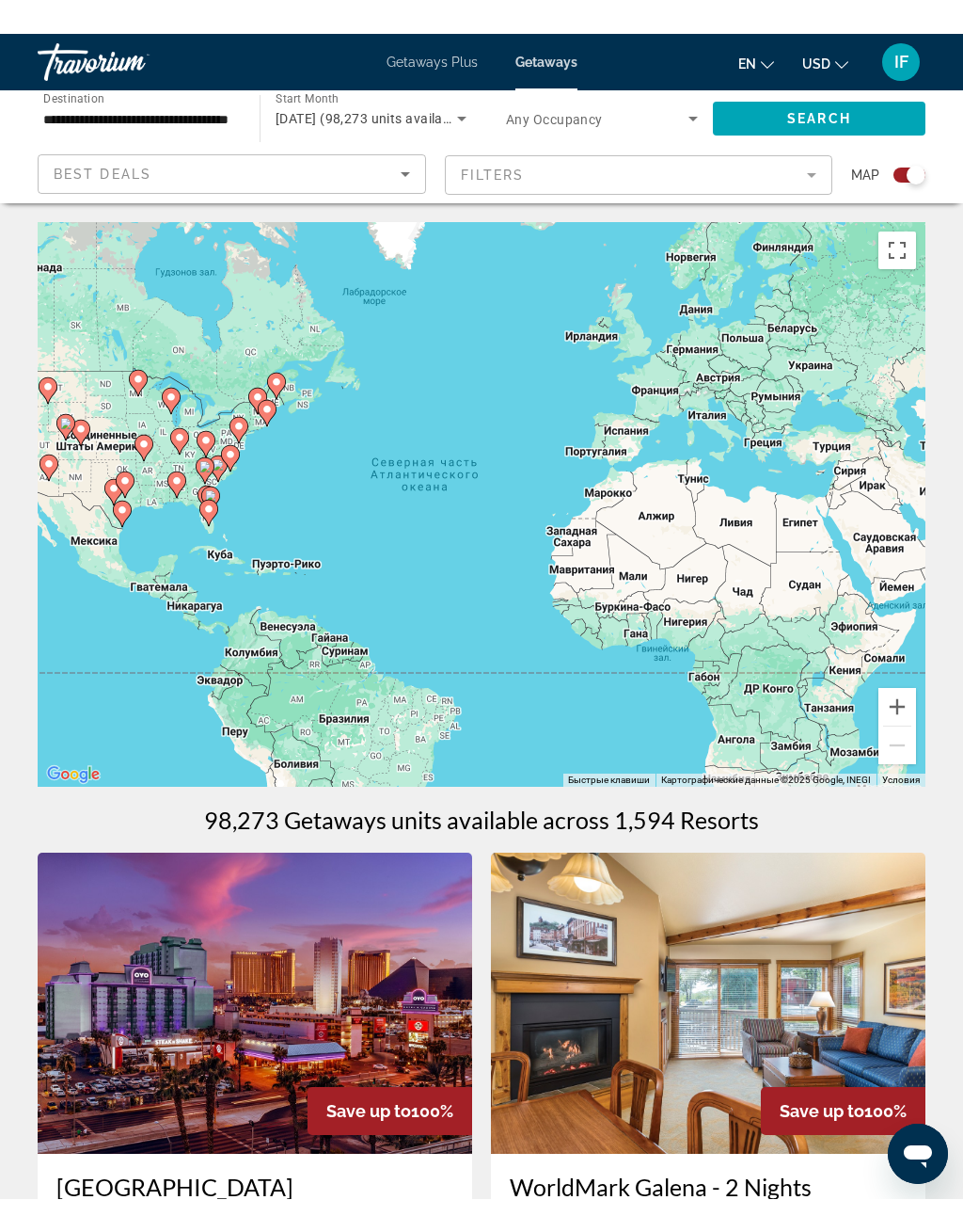
scroll to position [22, 0]
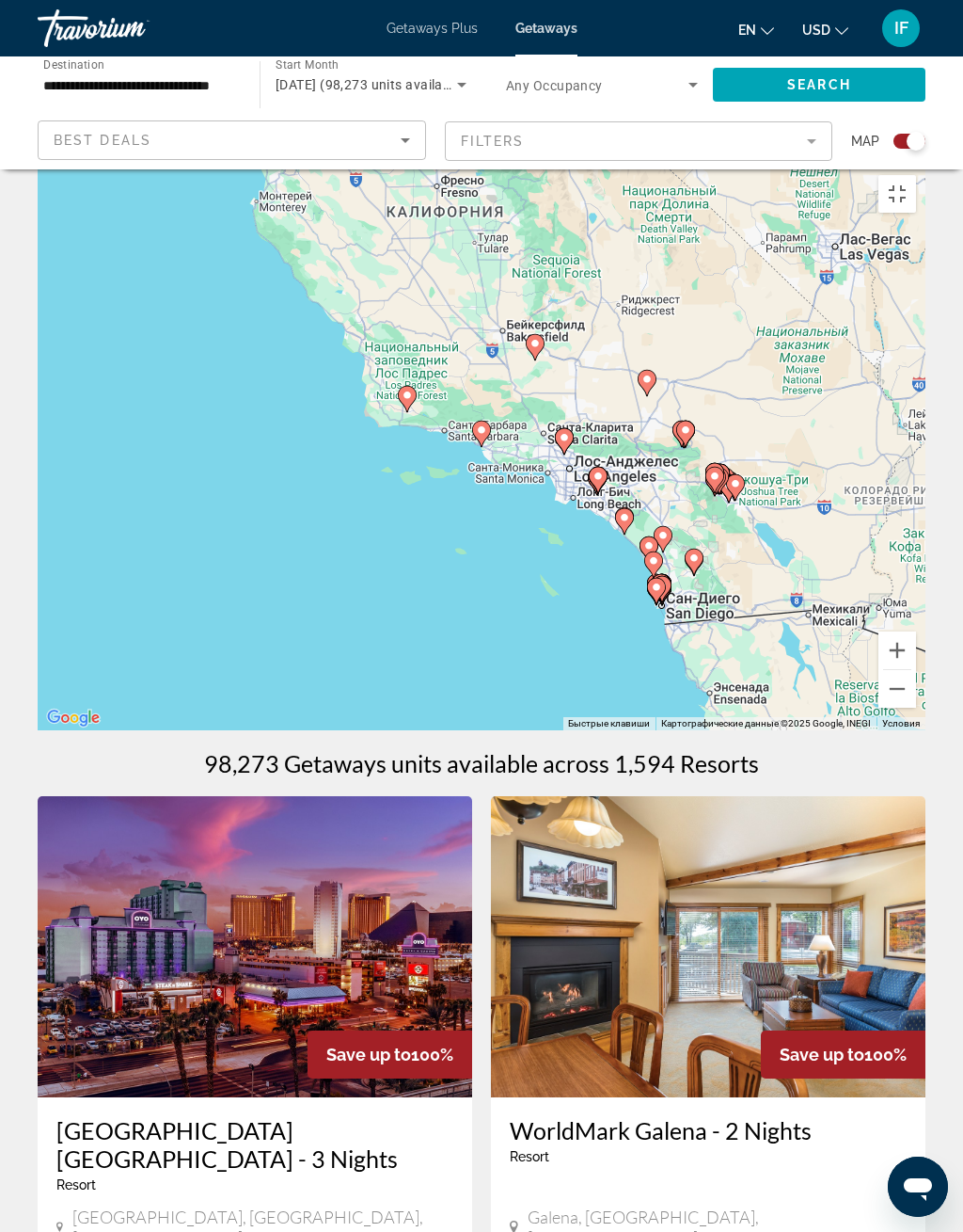
type input "**********"
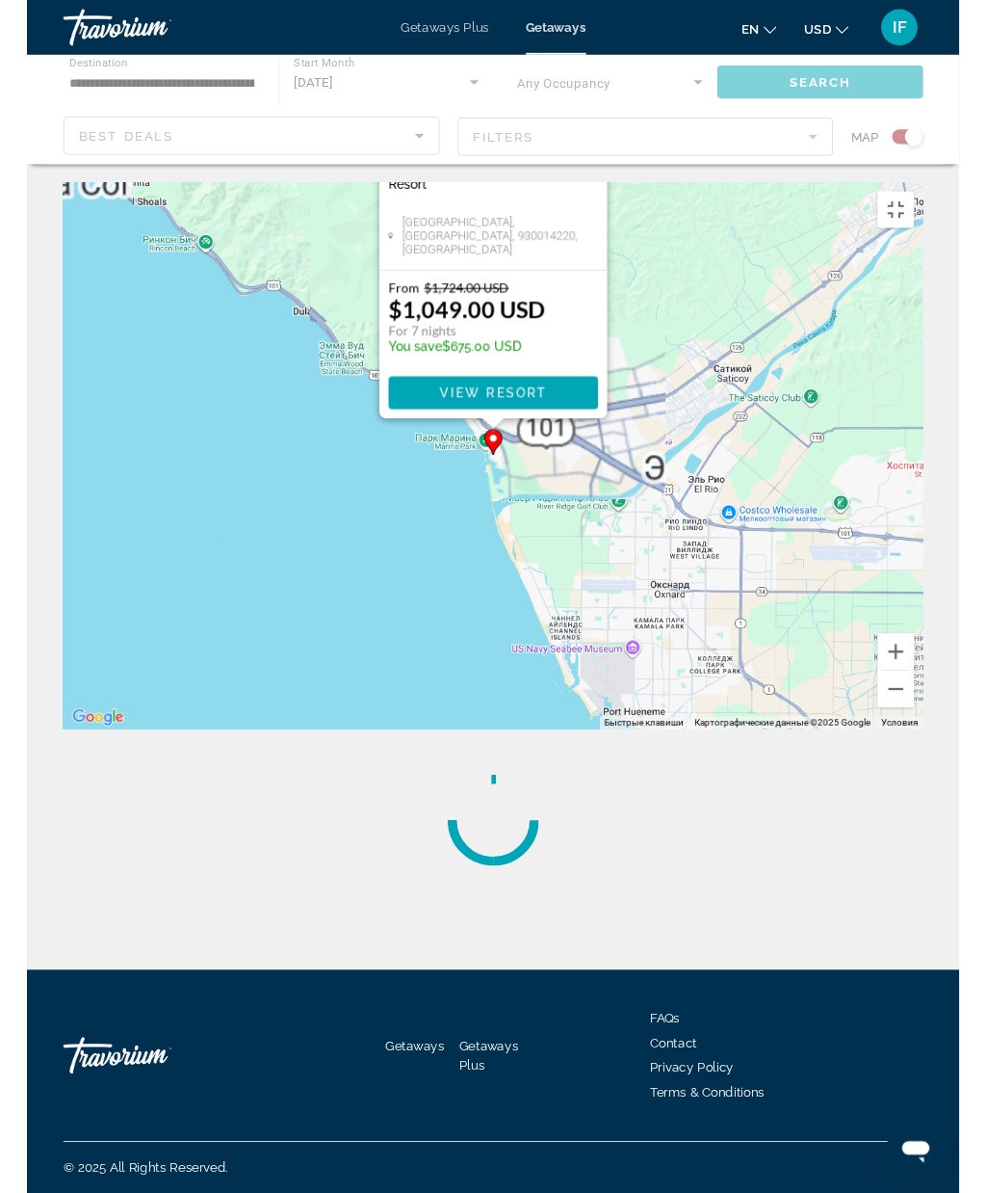
scroll to position [0, 0]
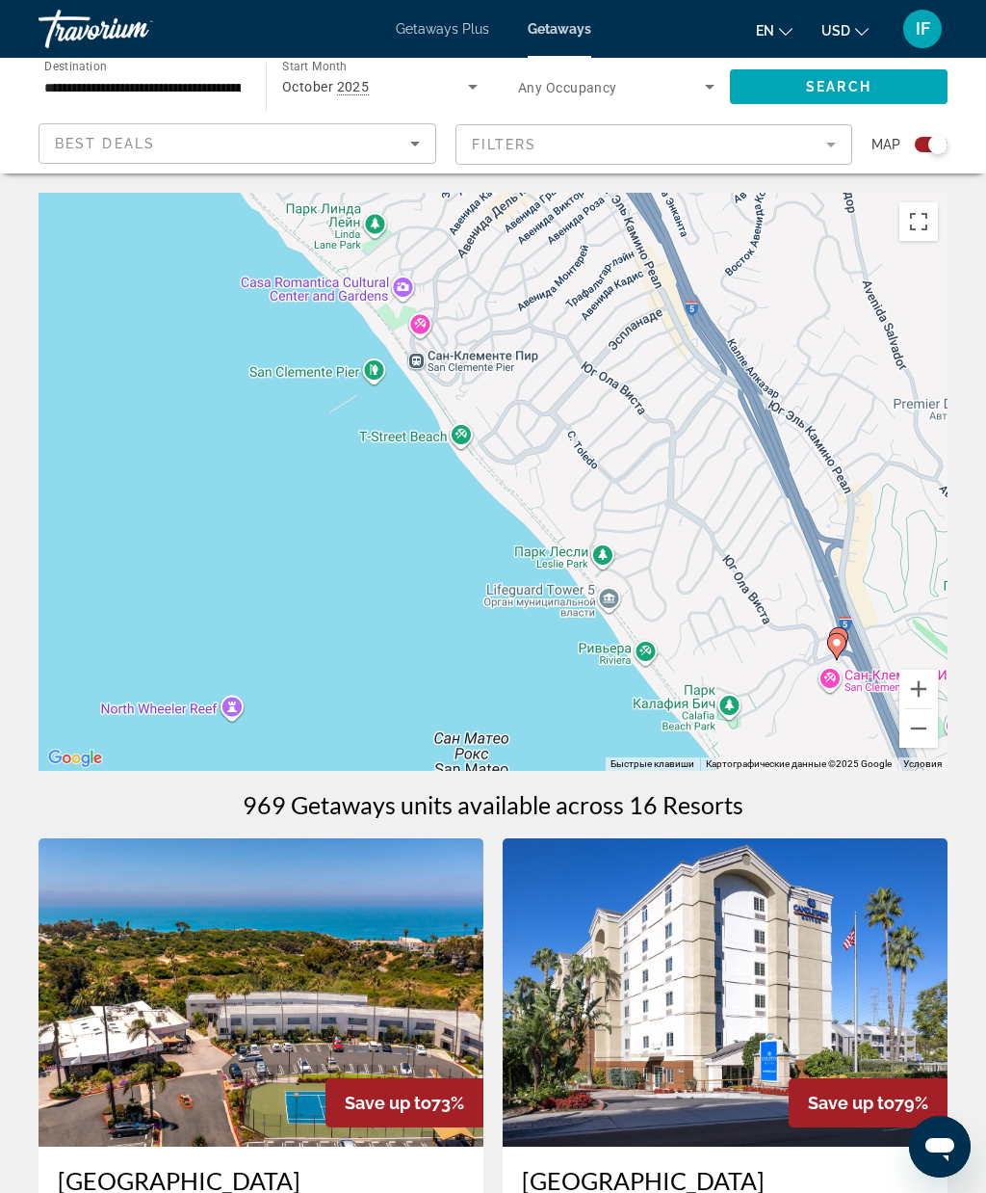
click at [911, 236] on button "Включить полноэкранный режим" at bounding box center [919, 221] width 39 height 39
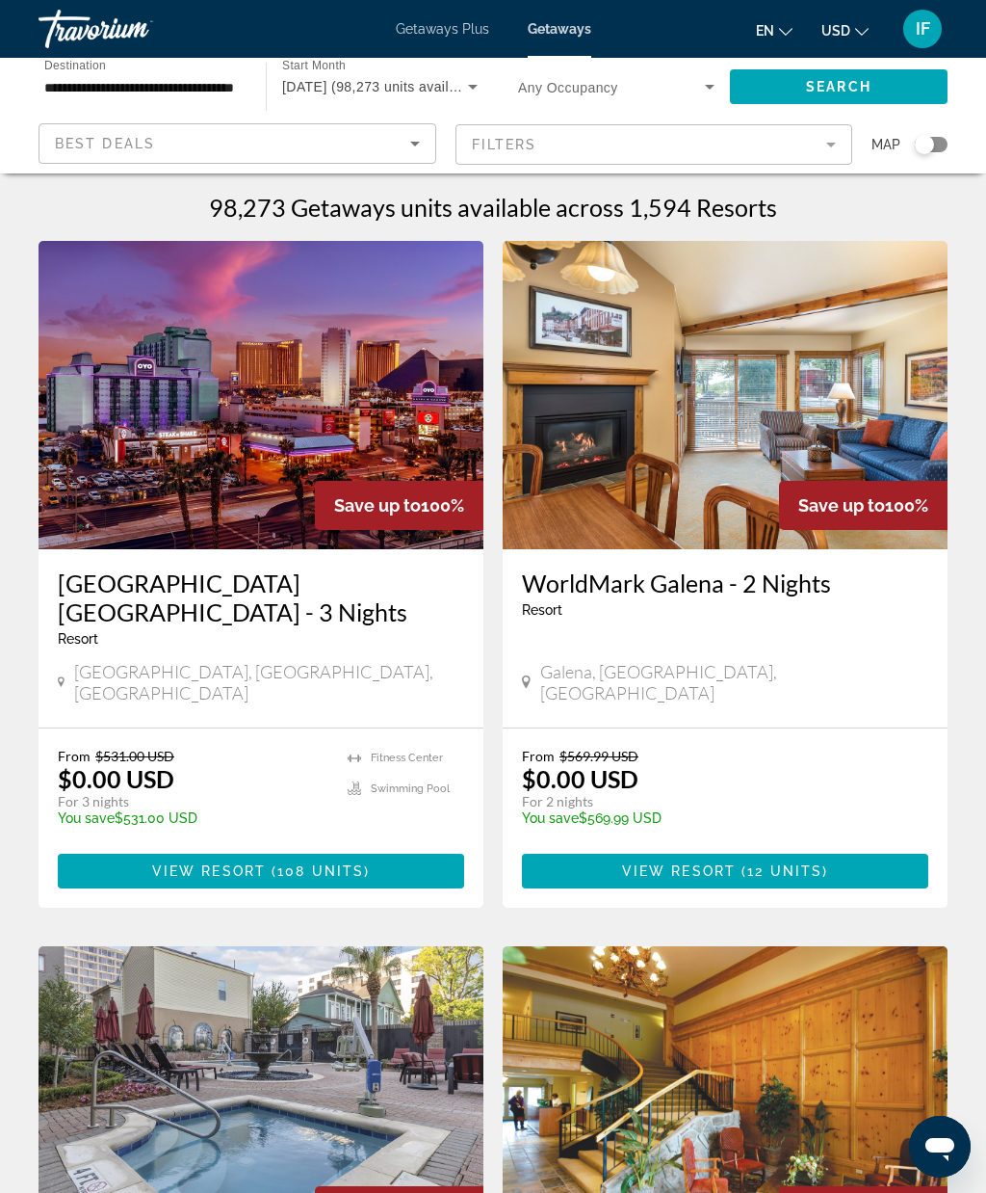
click at [941, 144] on div "Search widget" at bounding box center [931, 144] width 33 height 15
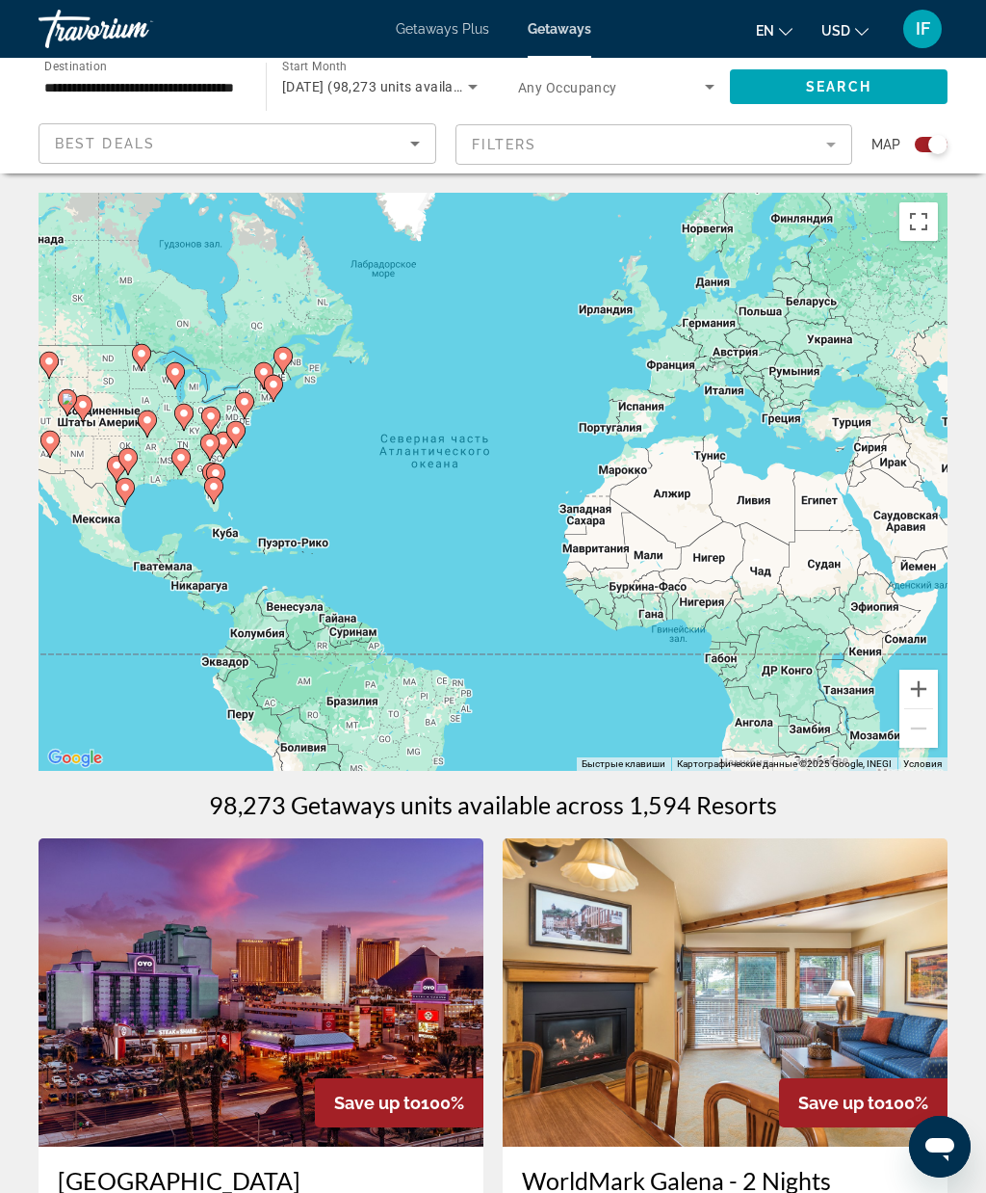
click at [921, 227] on button "Включить полноэкранный режим" at bounding box center [919, 221] width 39 height 39
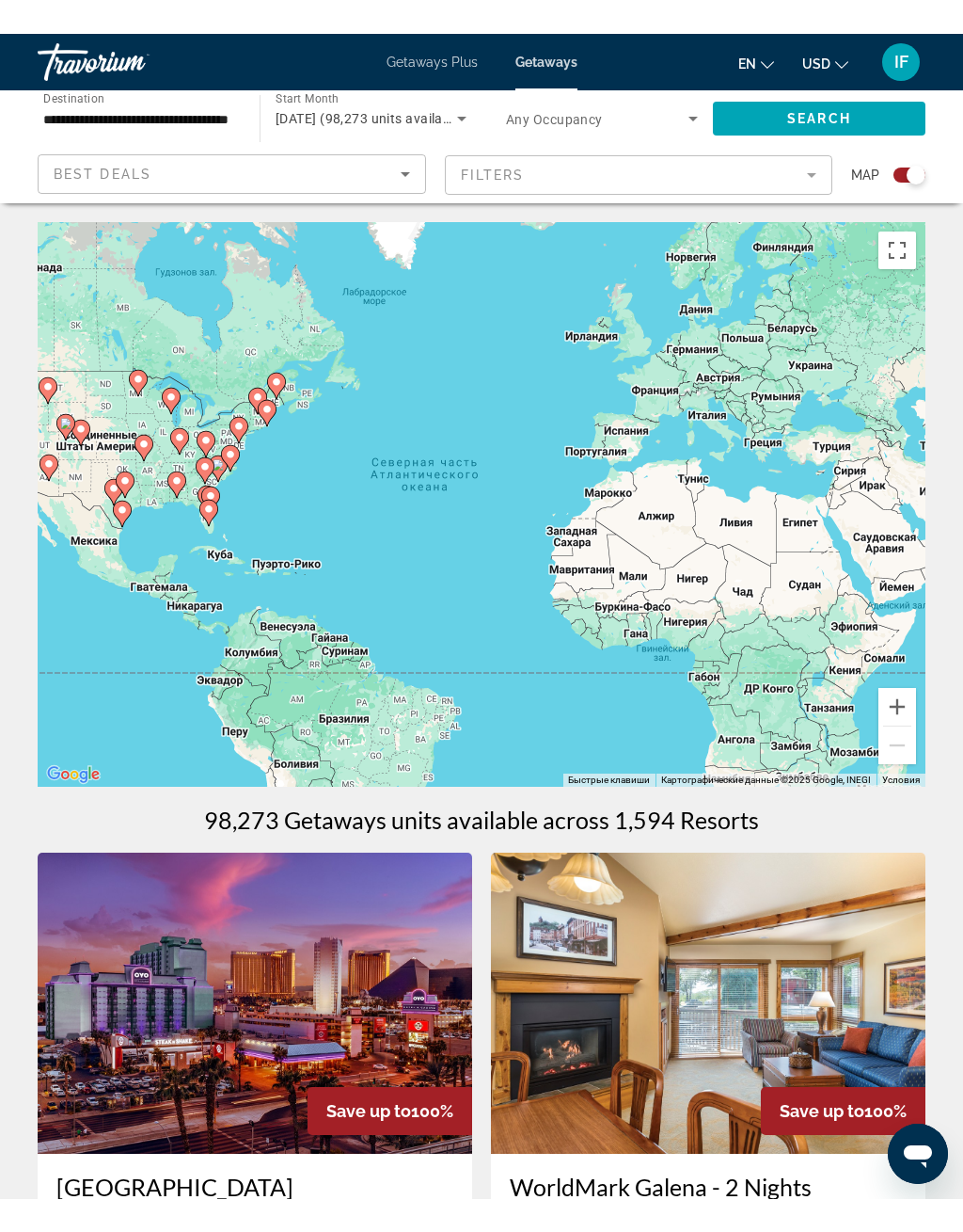
scroll to position [22, 0]
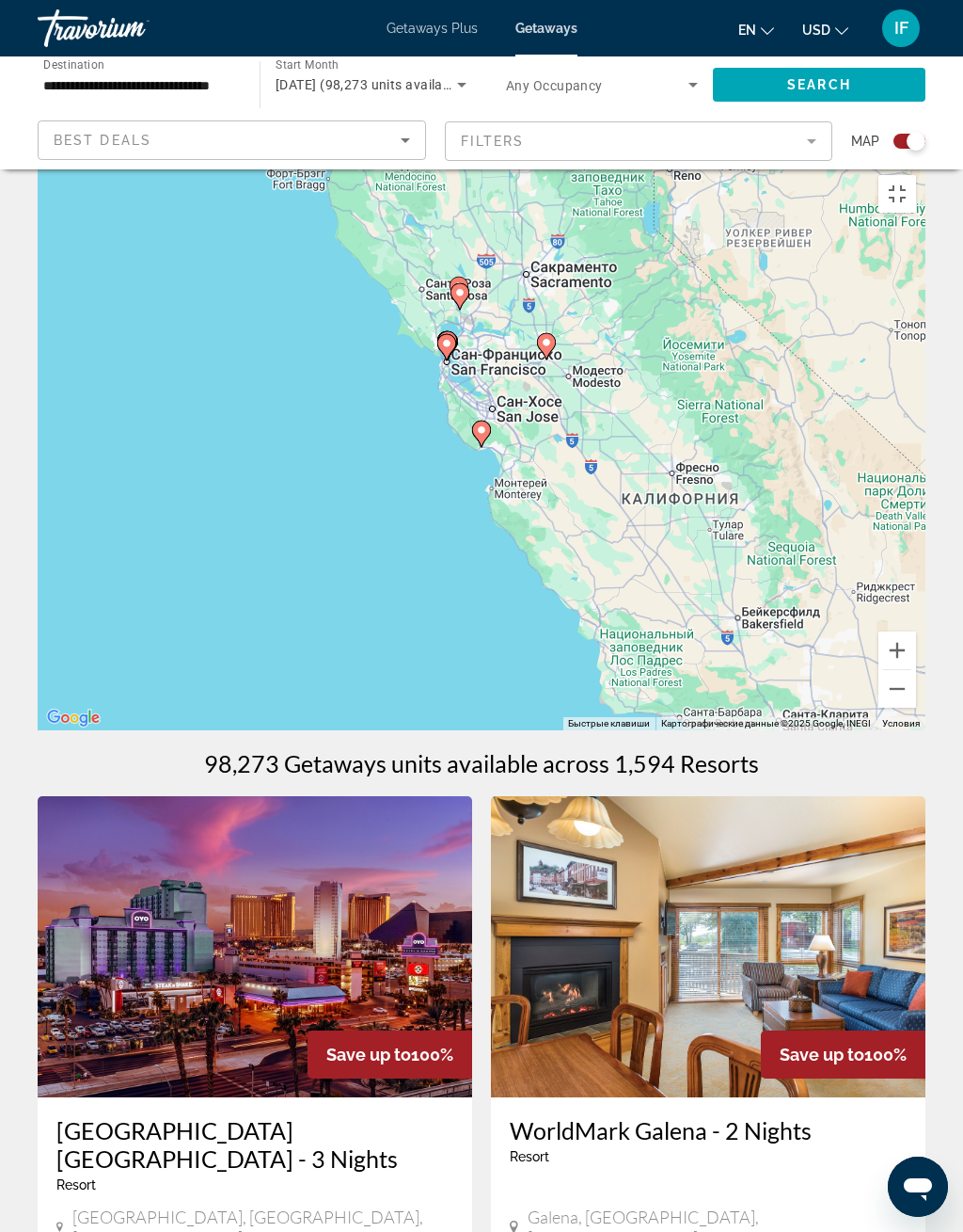
type input "**********"
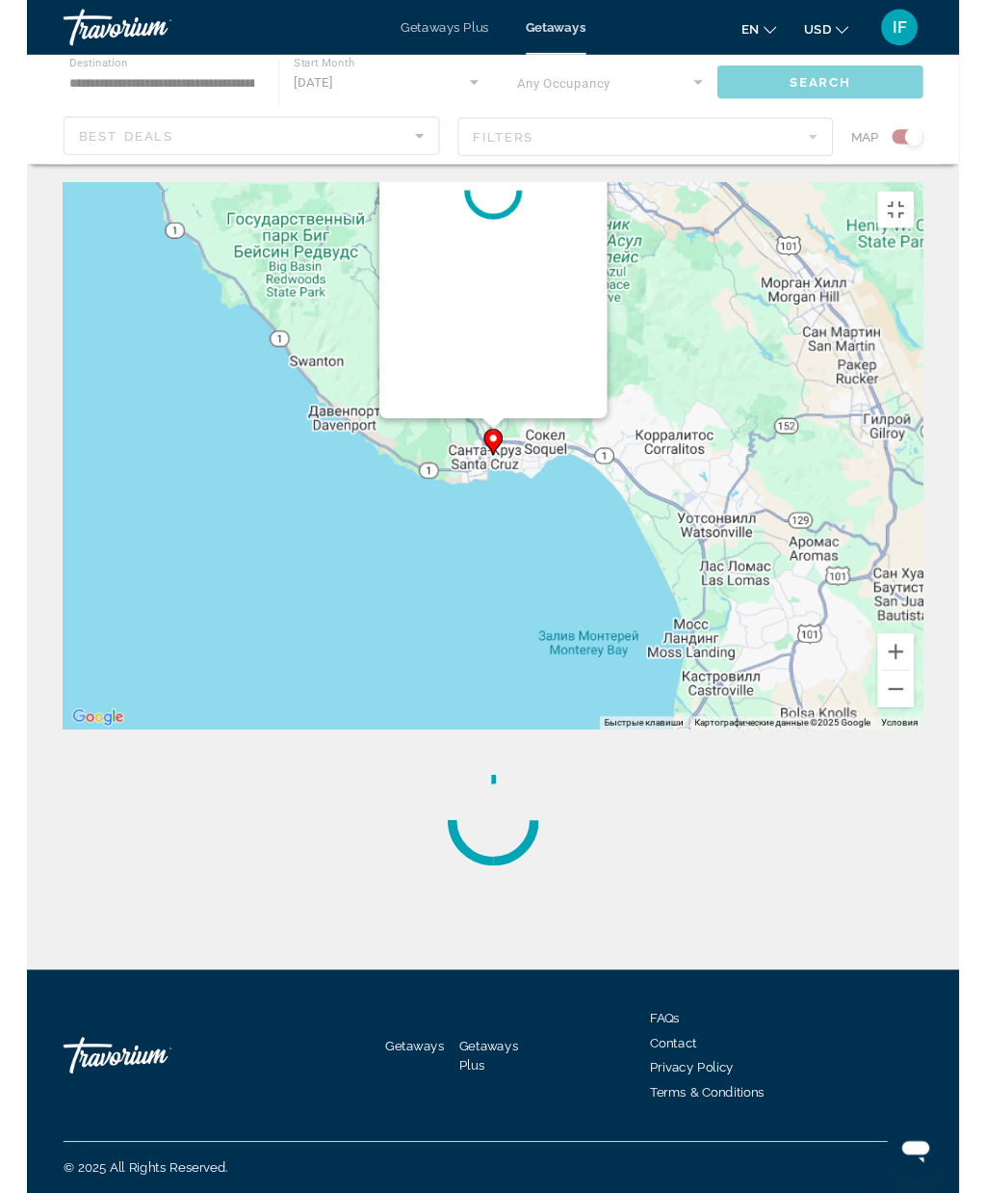
scroll to position [0, 0]
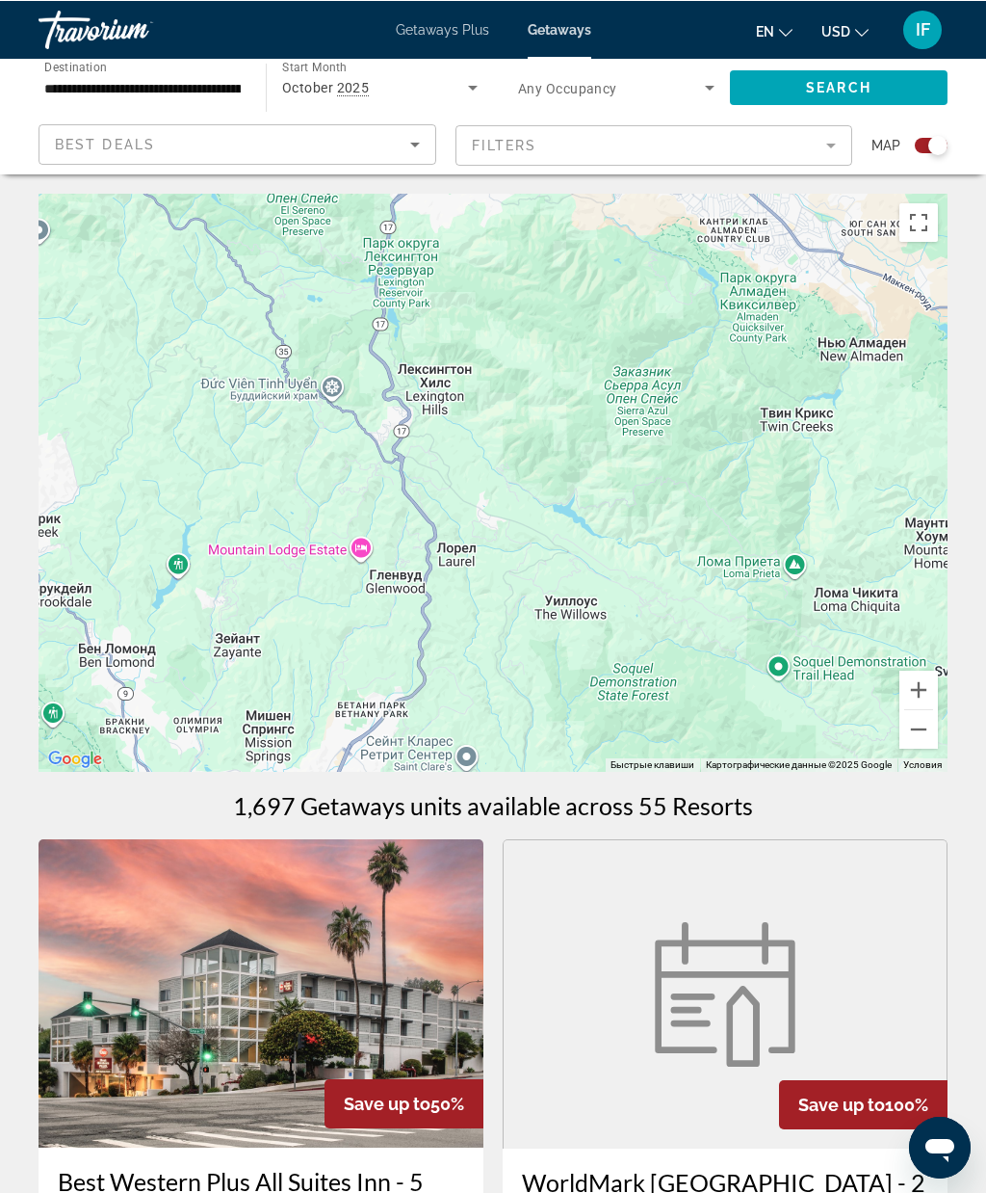
click at [920, 214] on button "Включить полноэкранный режим" at bounding box center [919, 221] width 39 height 39
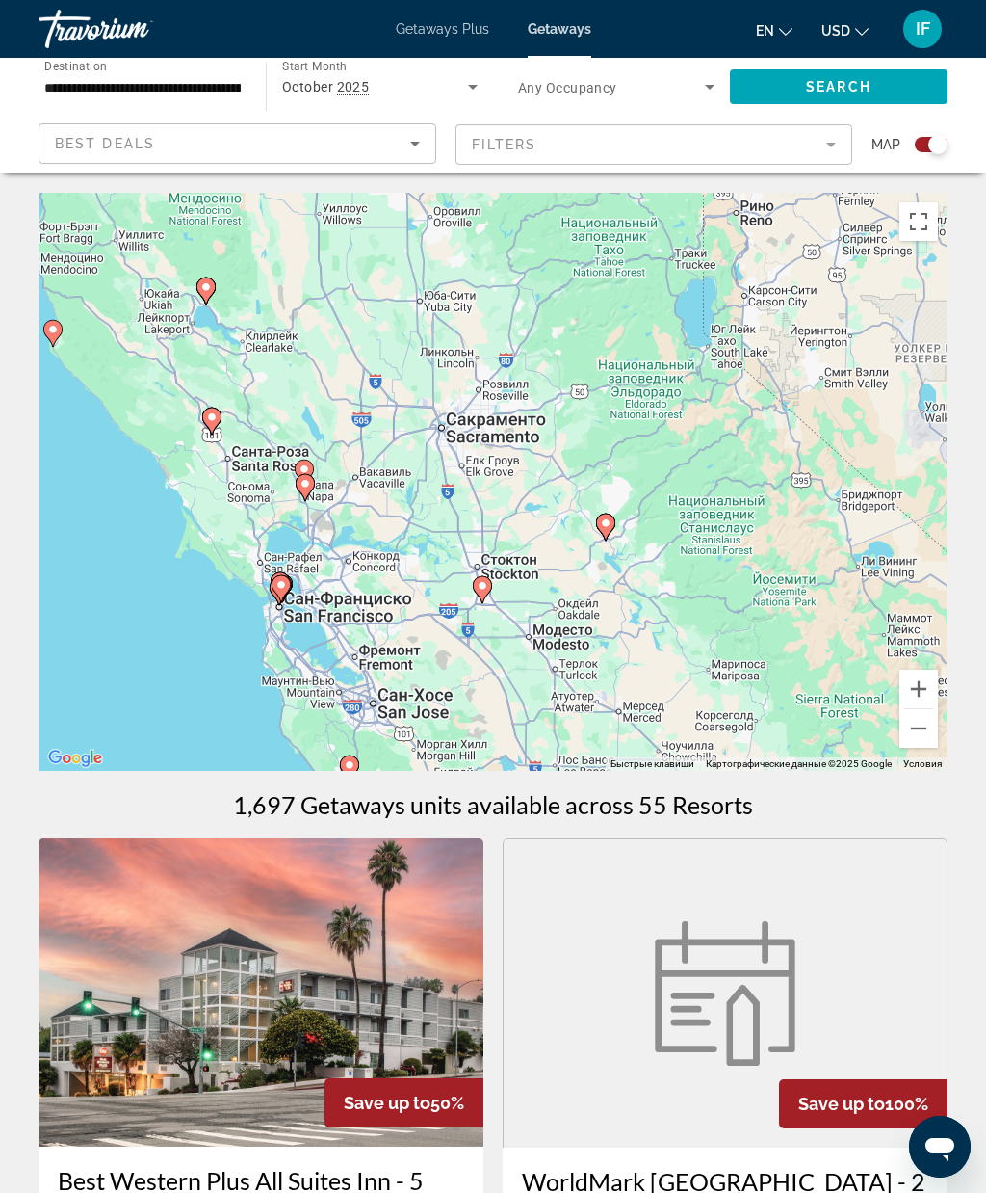
click at [904, 211] on button "Включить полноэкранный режим" at bounding box center [919, 221] width 39 height 39
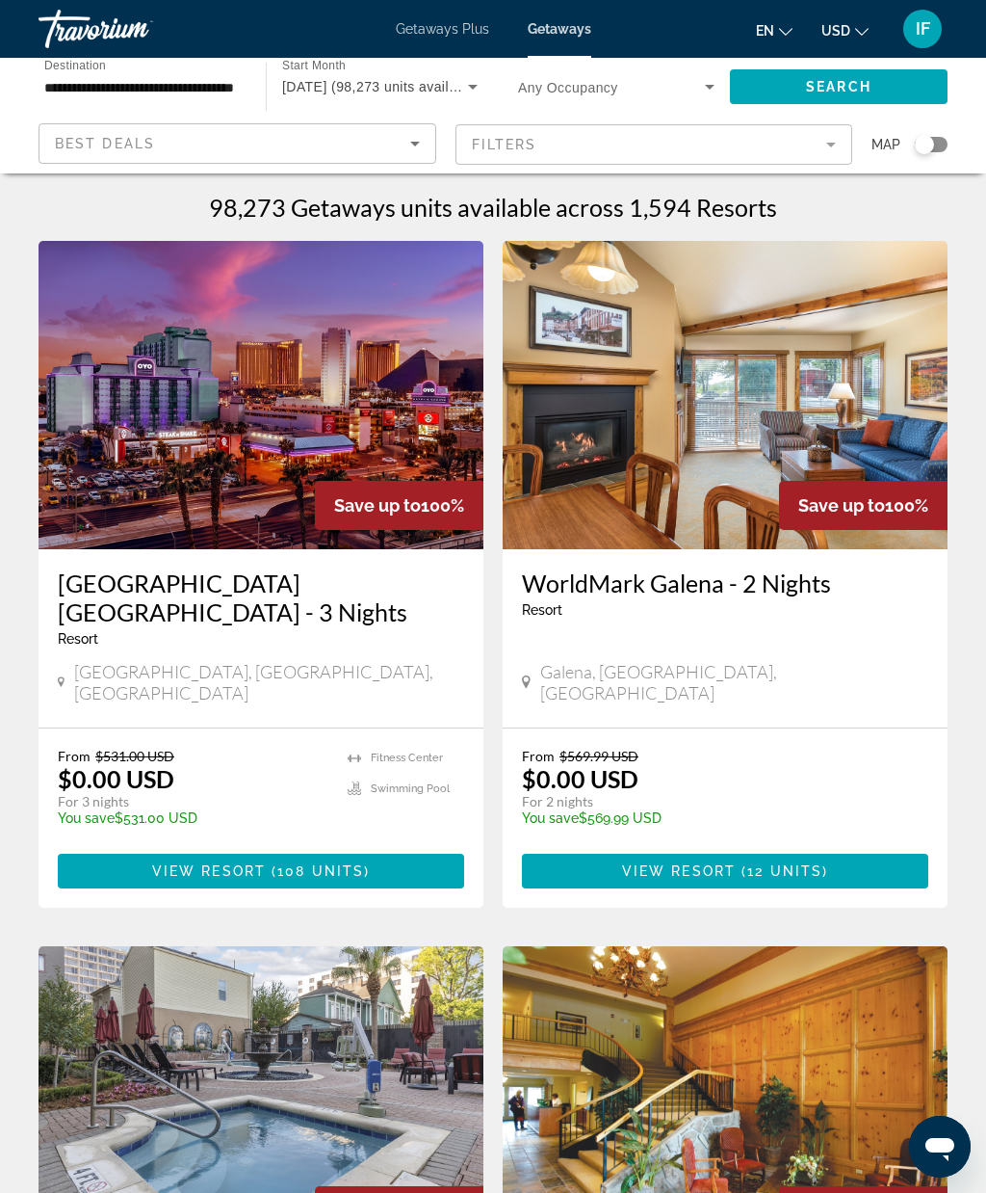
click at [941, 149] on div "Search widget" at bounding box center [931, 144] width 33 height 15
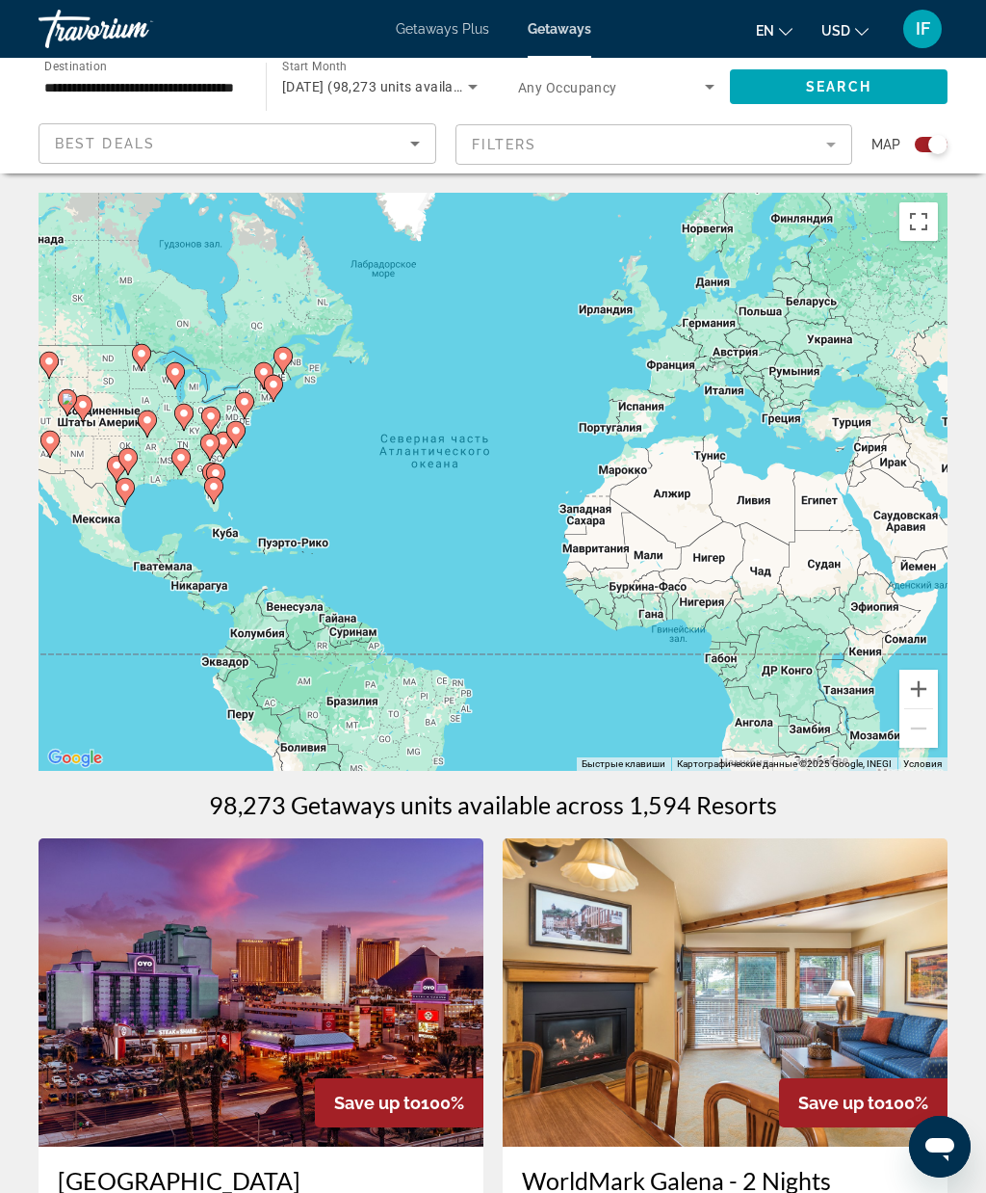
click at [922, 226] on button "Включить полноэкранный режим" at bounding box center [919, 221] width 39 height 39
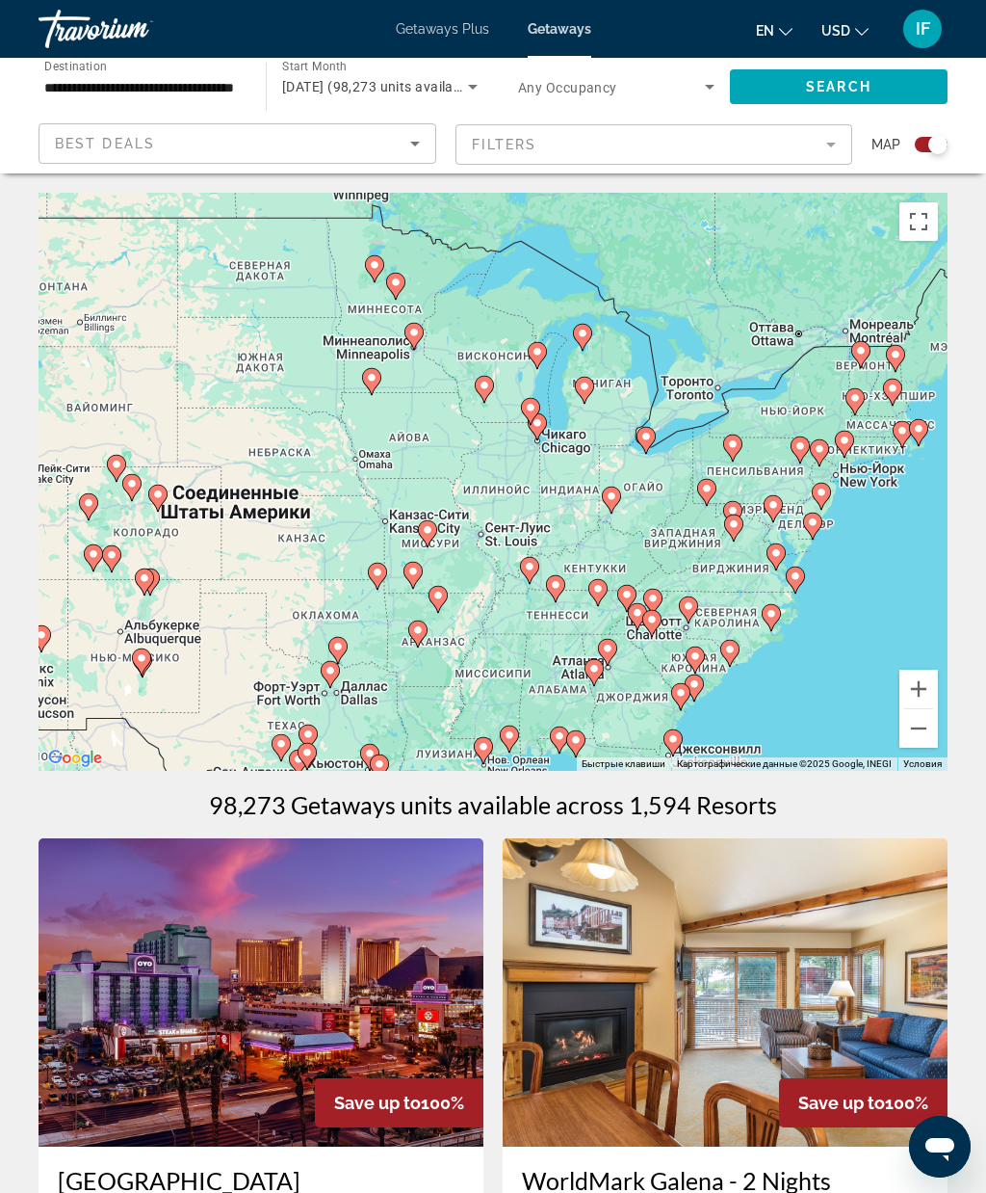
click at [853, 79] on span "Search" at bounding box center [839, 86] width 66 height 15
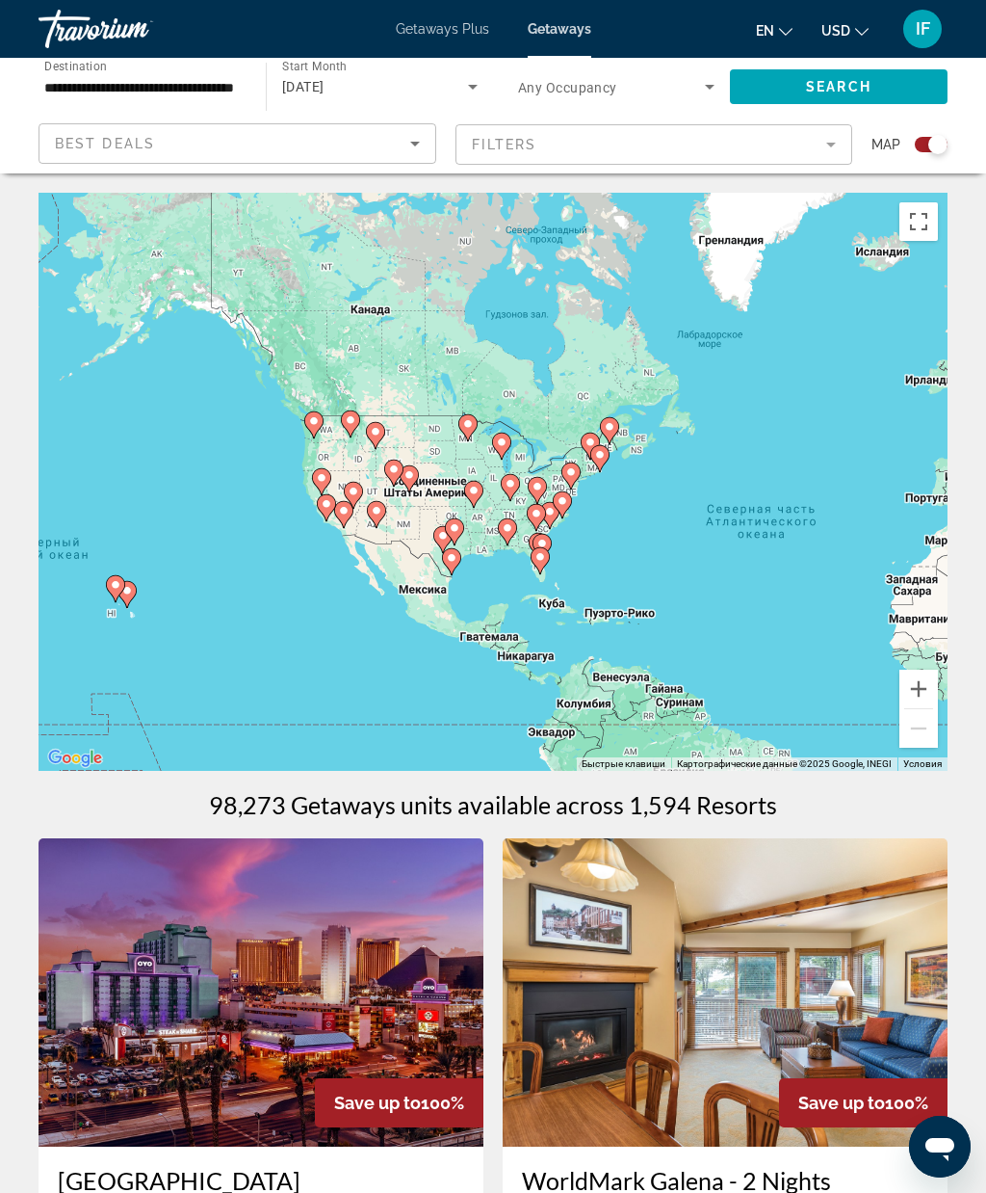
click at [682, 79] on span "Search widget" at bounding box center [611, 86] width 187 height 23
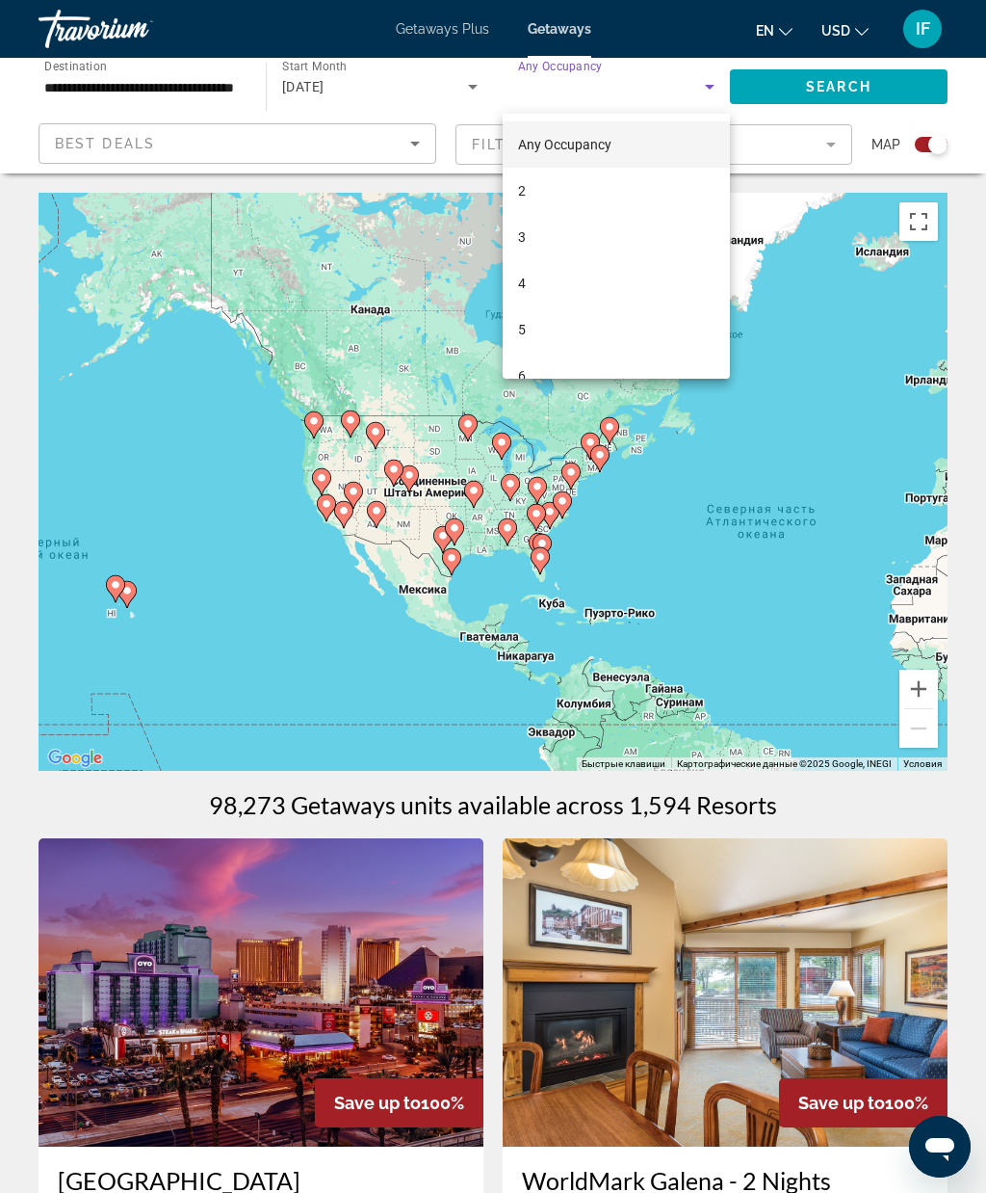
click at [692, 85] on div at bounding box center [493, 596] width 986 height 1193
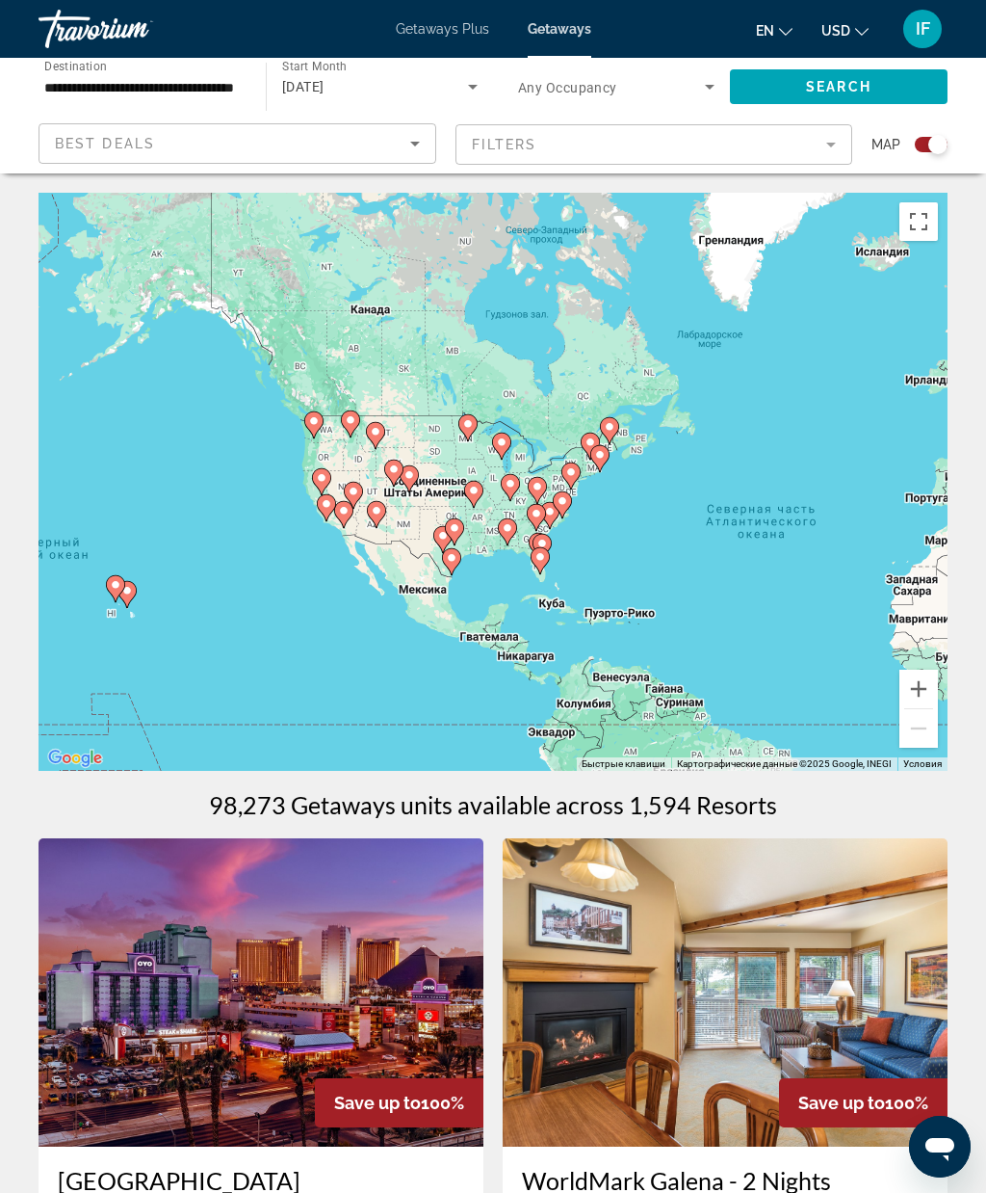
scroll to position [6, 0]
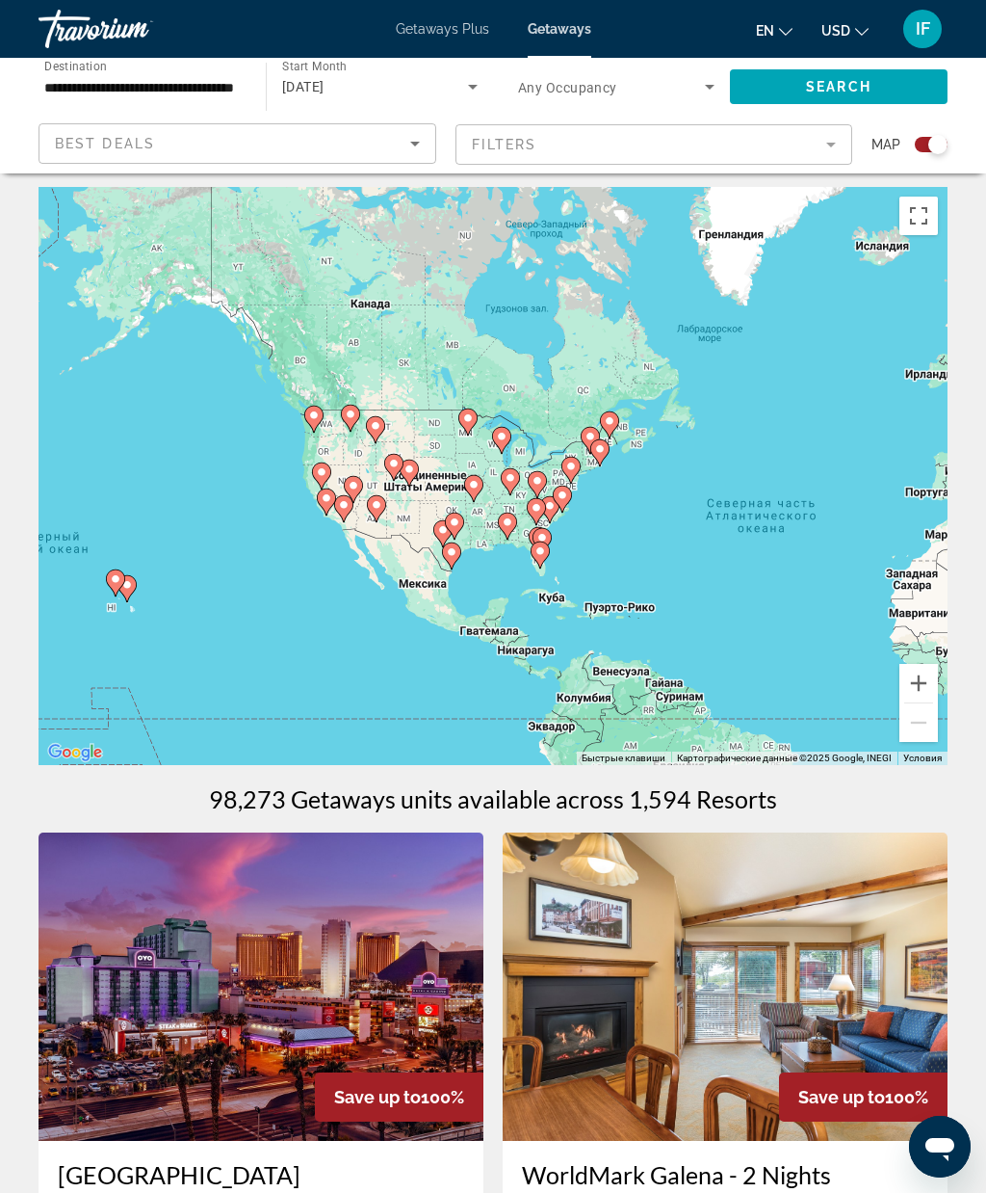
click at [230, 79] on input "**********" at bounding box center [142, 87] width 197 height 23
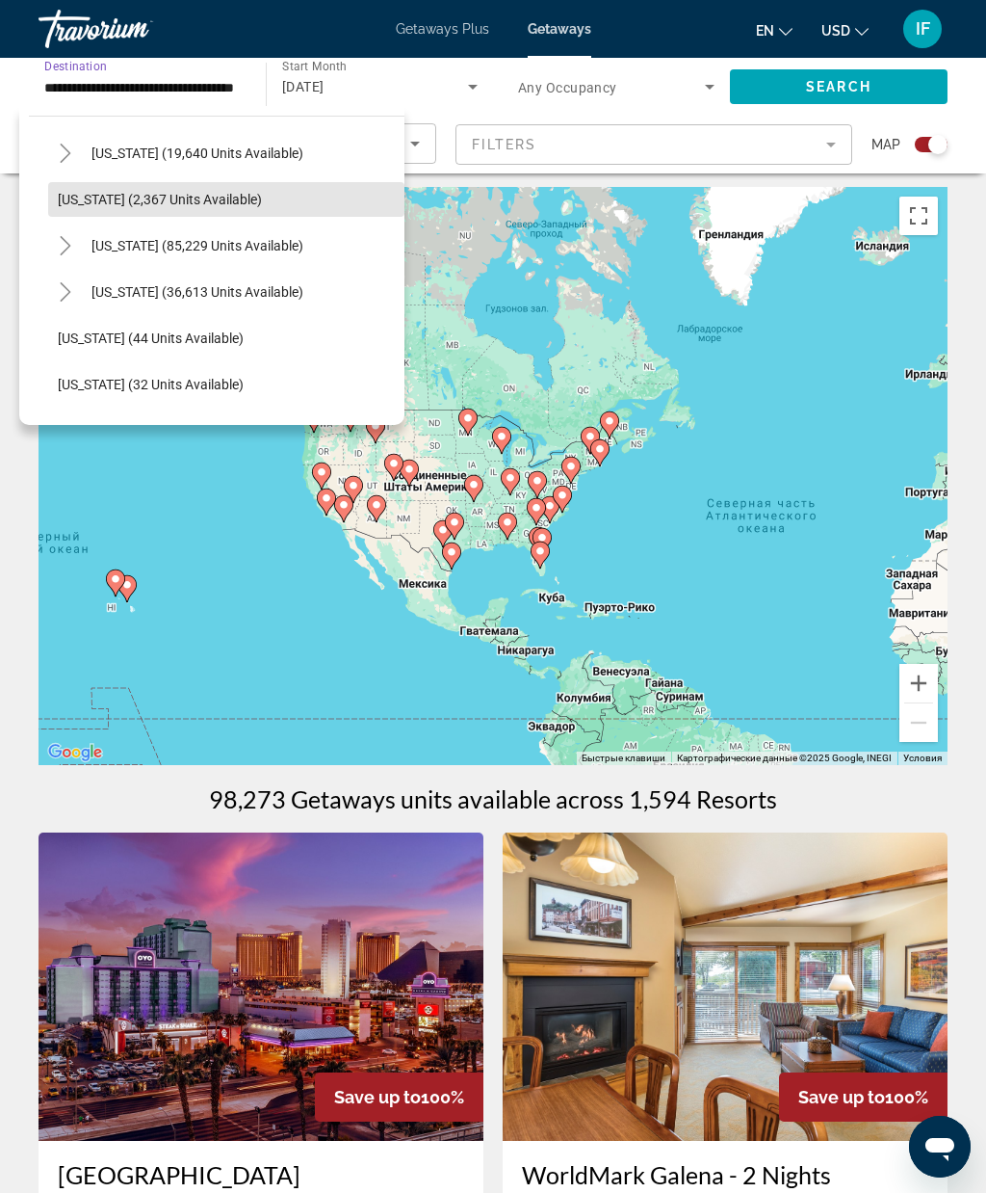
scroll to position [144, 0]
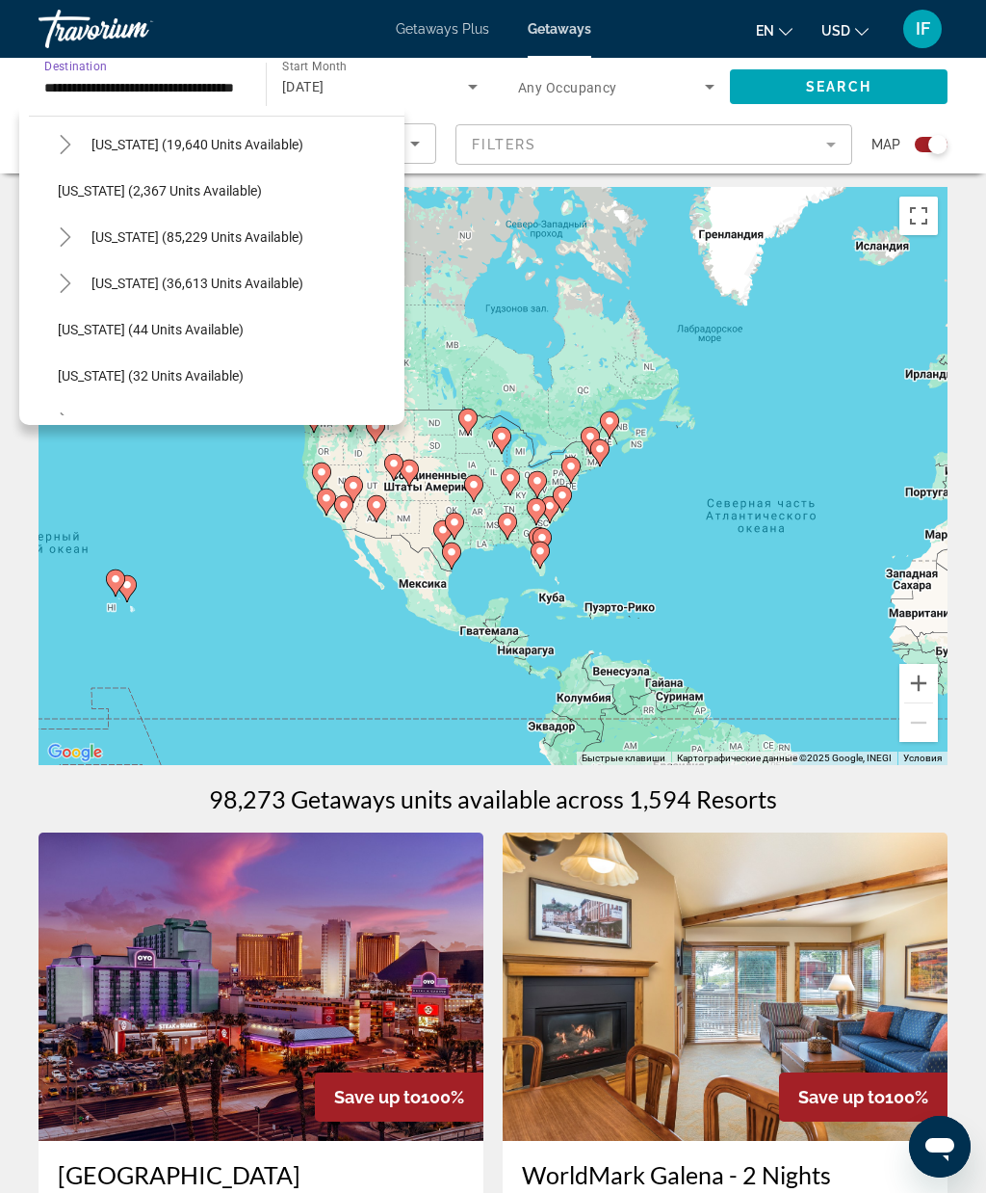
click at [275, 239] on span "California (85,229 units available)" at bounding box center [198, 236] width 212 height 15
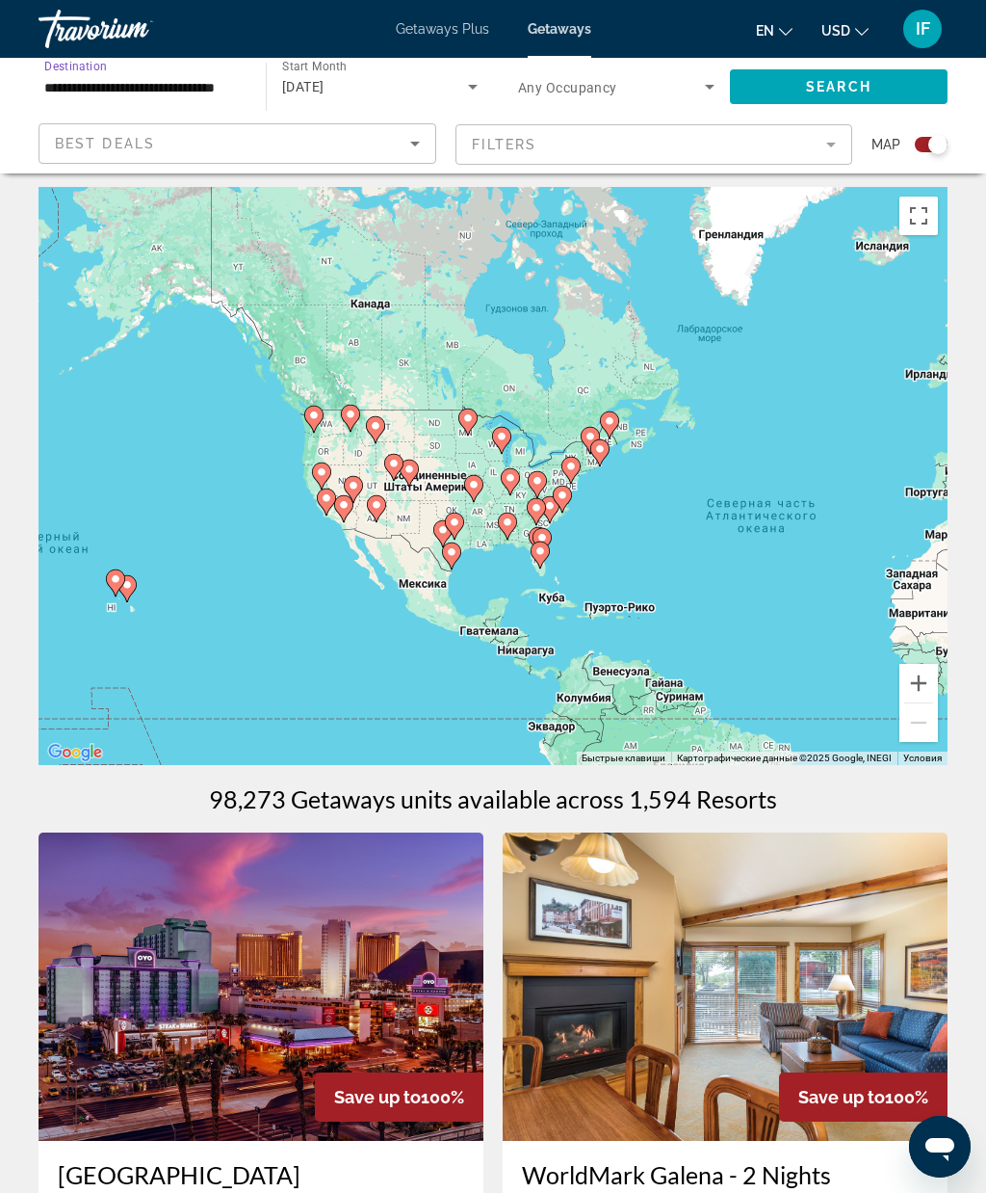
click at [893, 66] on span "Search widget" at bounding box center [839, 87] width 218 height 46
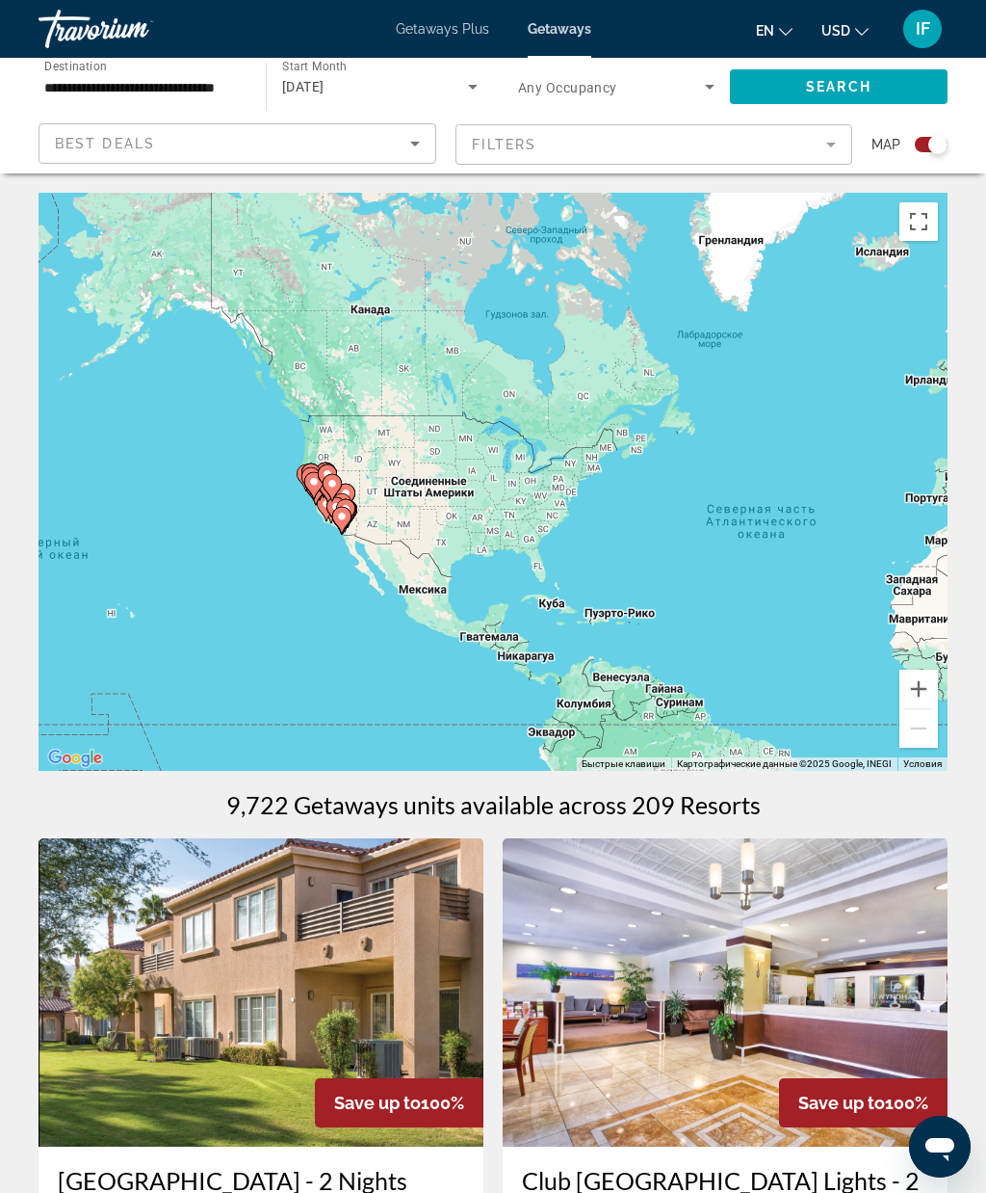
click at [225, 83] on input "**********" at bounding box center [142, 87] width 197 height 23
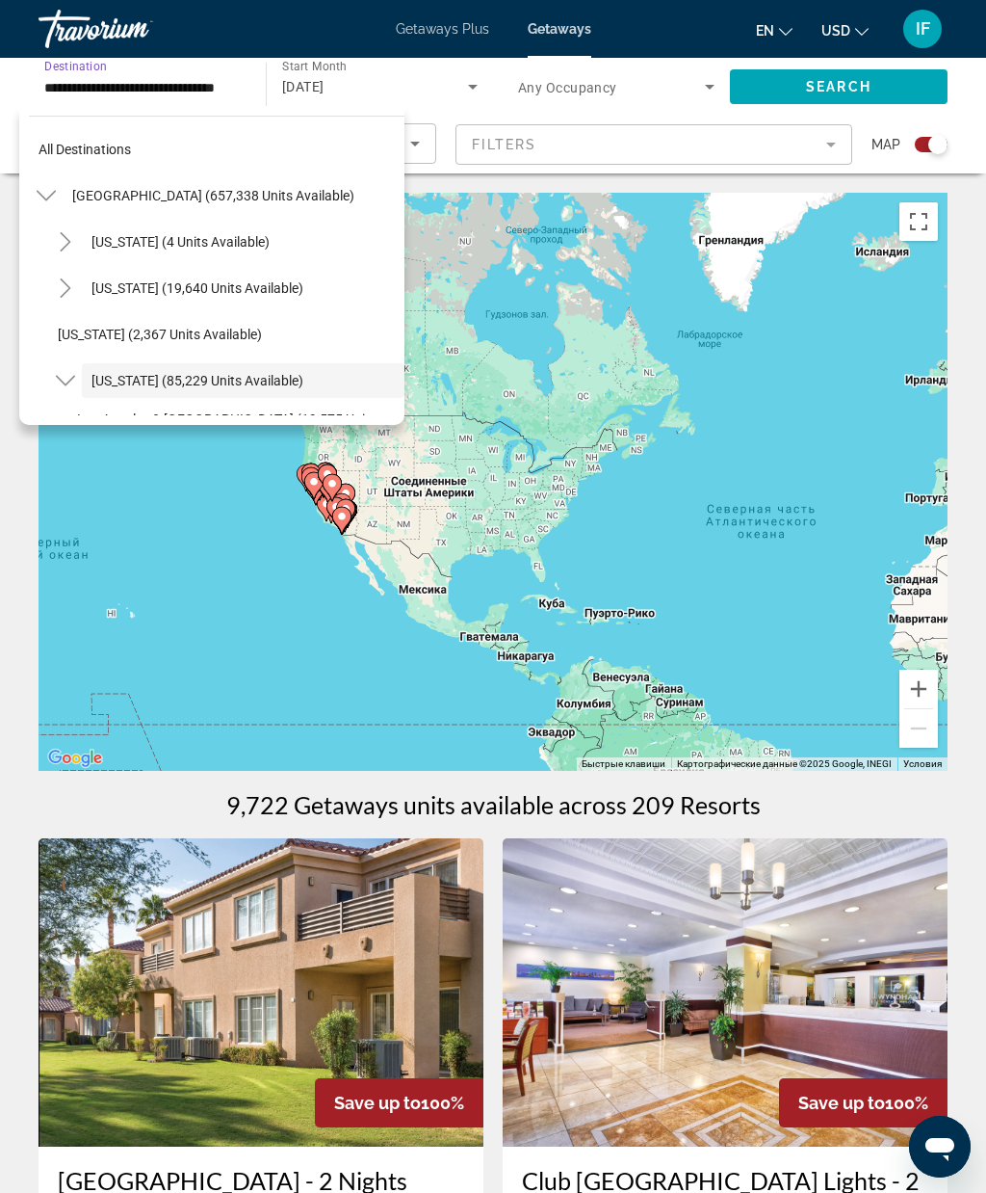
scroll to position [115, 0]
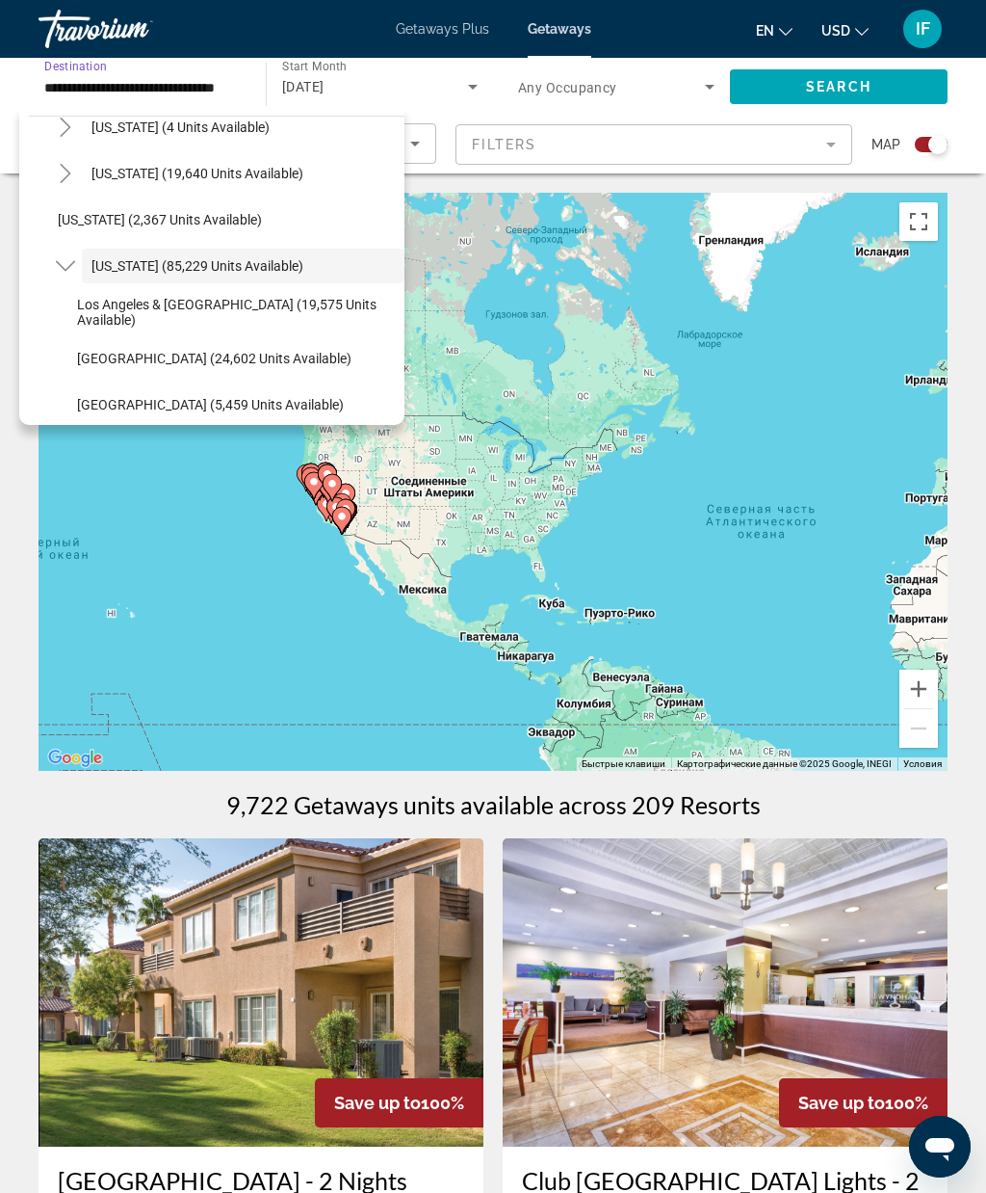
click at [143, 357] on span "Lake Tahoe (24,602 units available)" at bounding box center [214, 358] width 275 height 15
type input "**********"
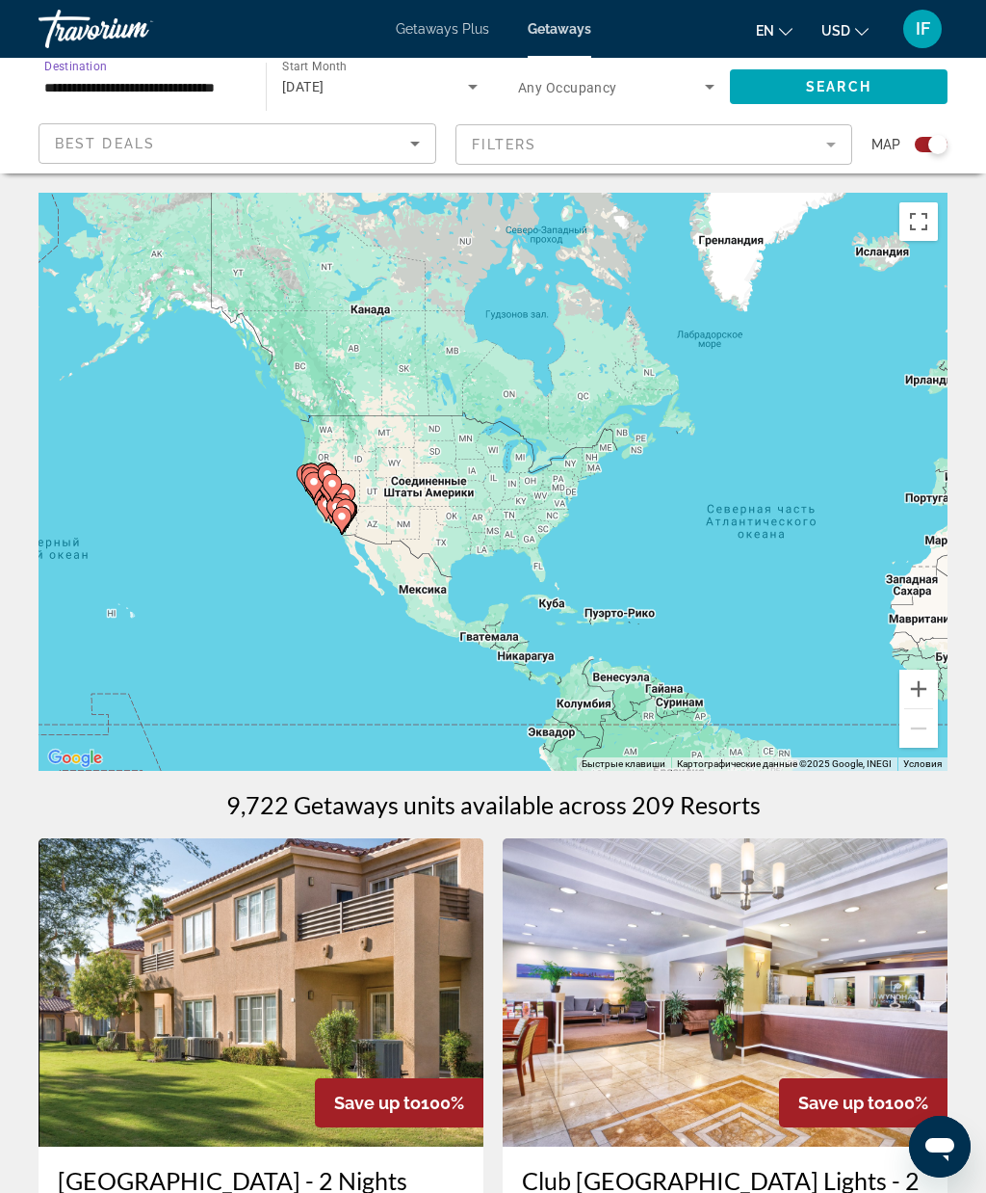
click at [828, 86] on span "Search" at bounding box center [839, 86] width 66 height 15
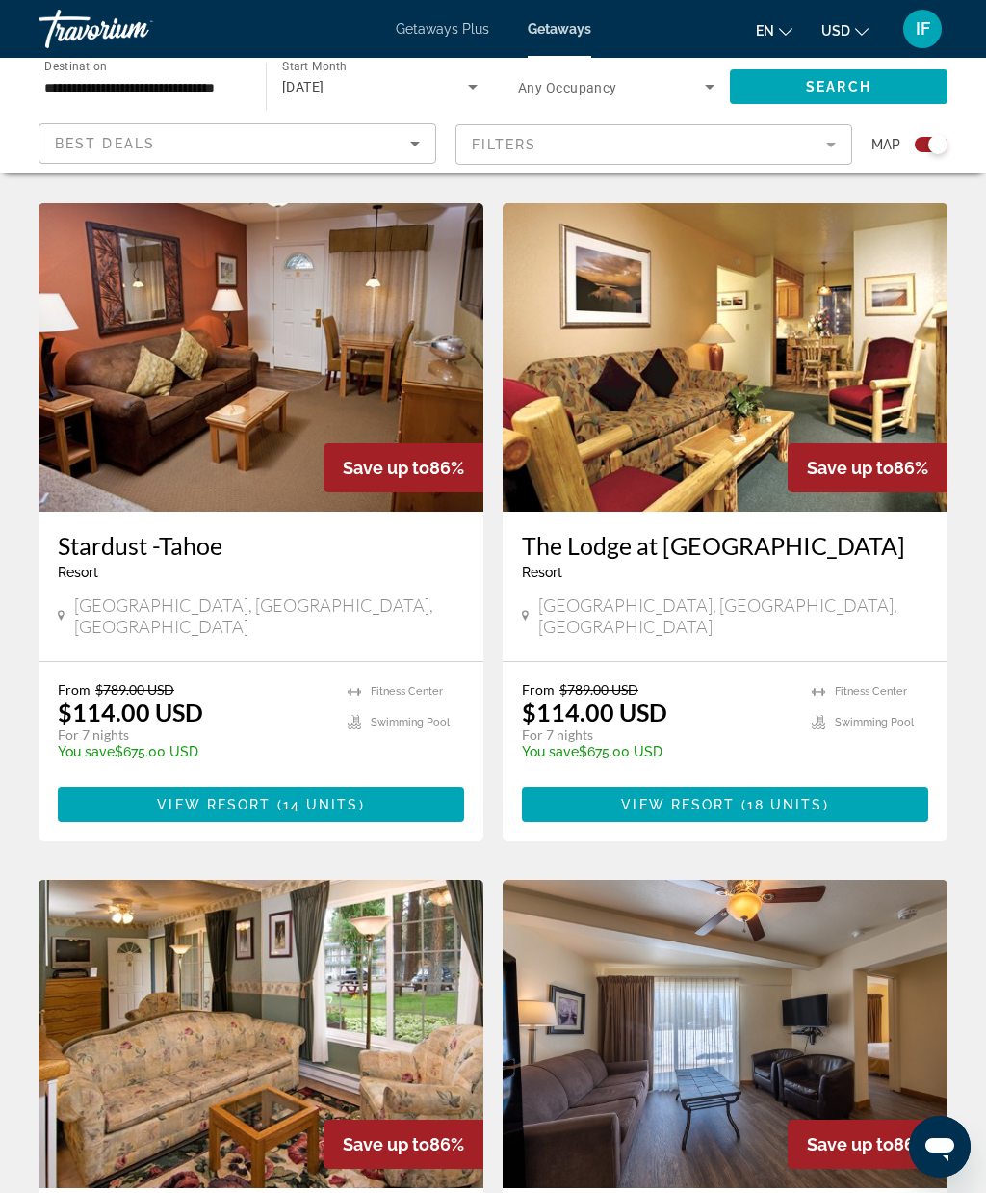
scroll to position [1352, 0]
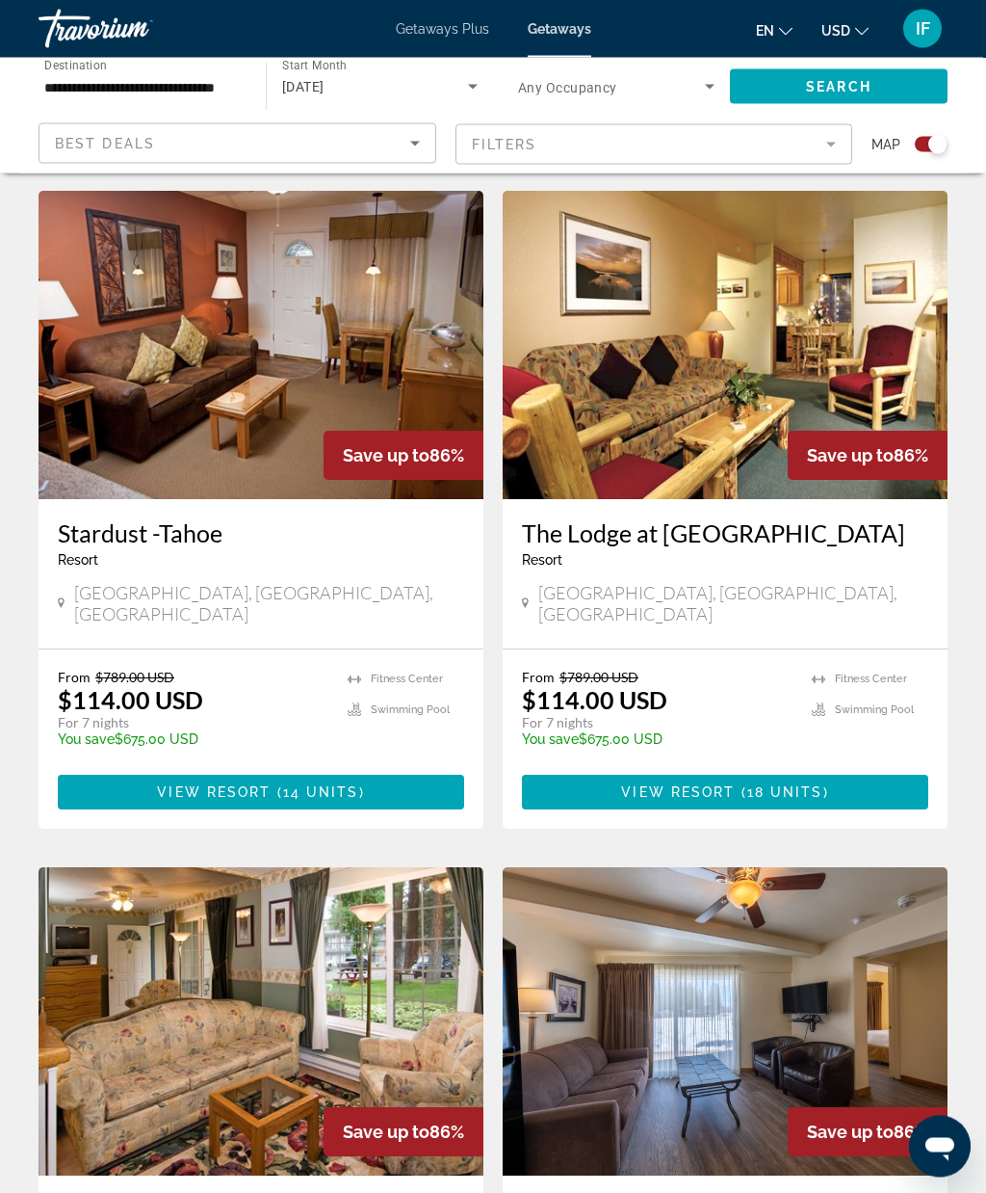
click at [405, 138] on icon "Sort by" at bounding box center [415, 143] width 23 height 23
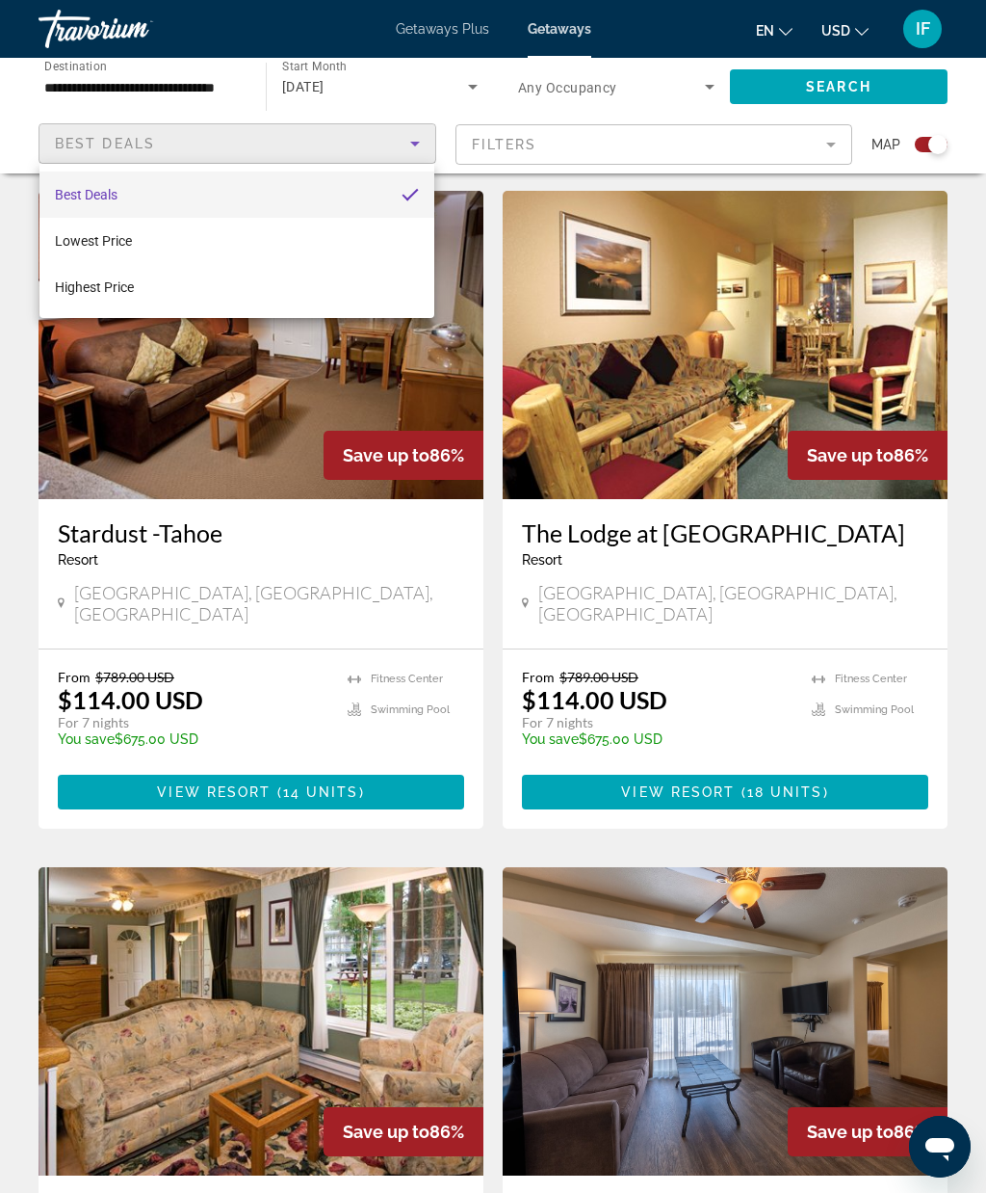
click at [685, 521] on div at bounding box center [493, 596] width 986 height 1193
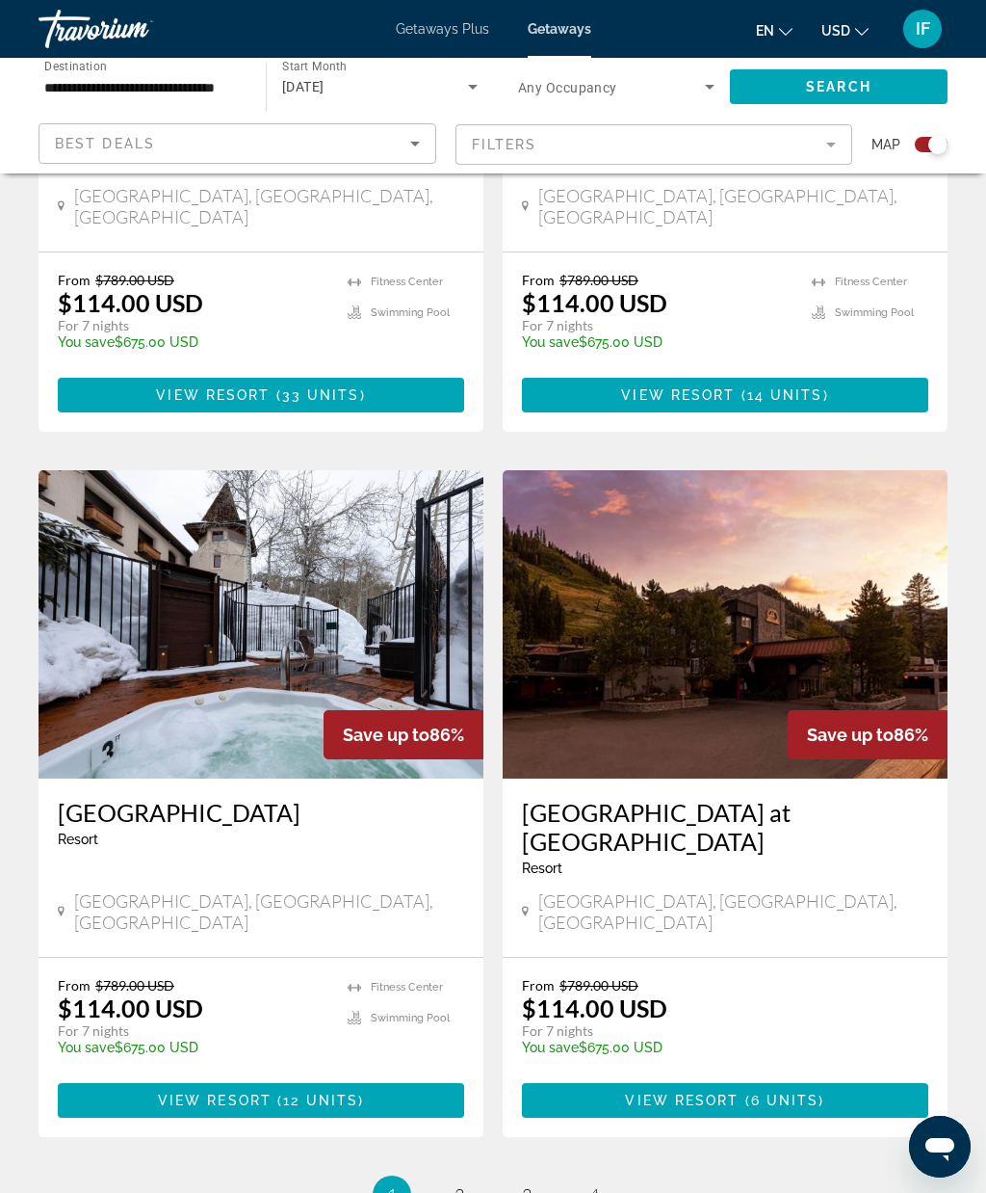
scroll to position [3869, 0]
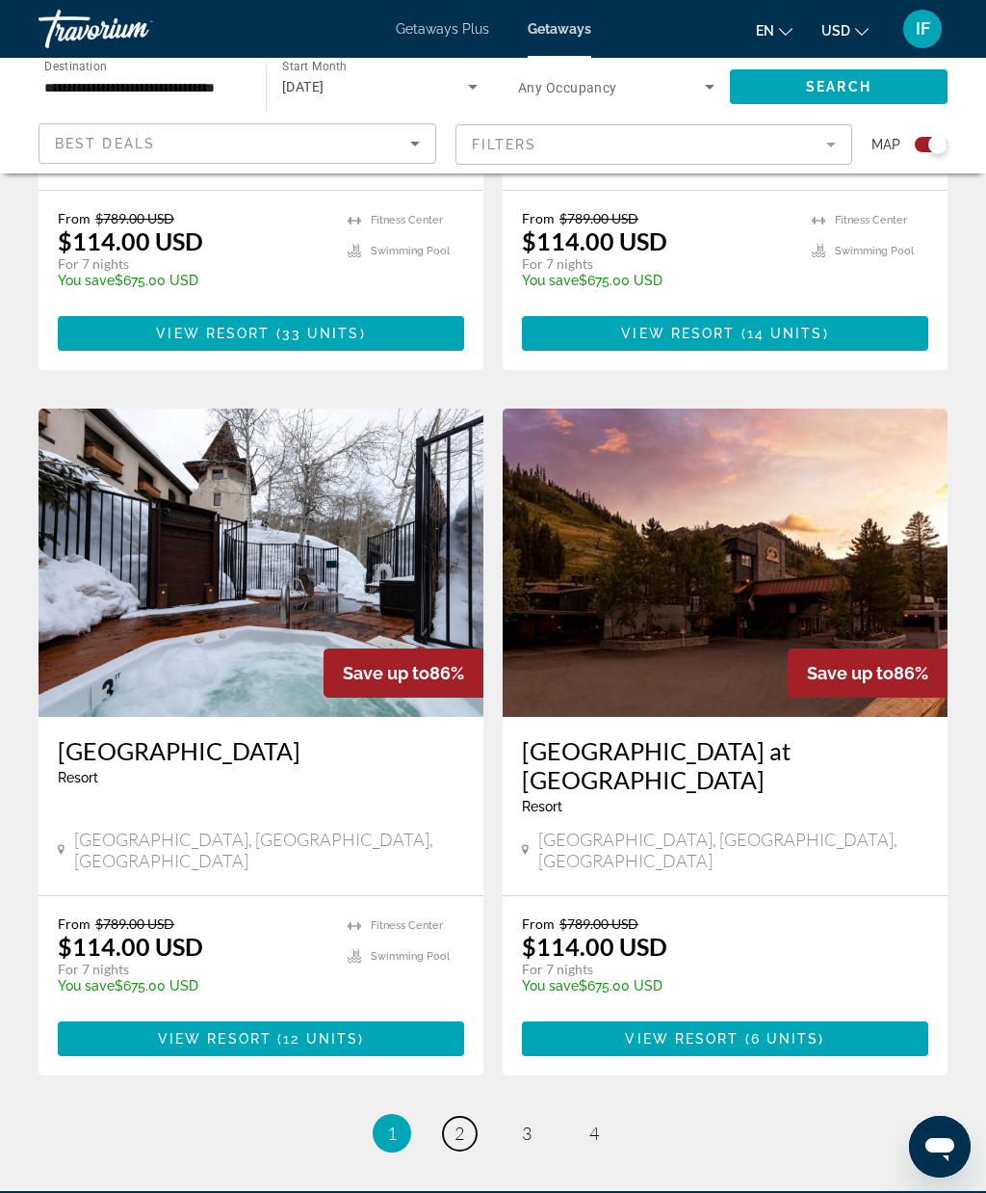
click at [453, 1117] on link "page 2" at bounding box center [460, 1134] width 34 height 34
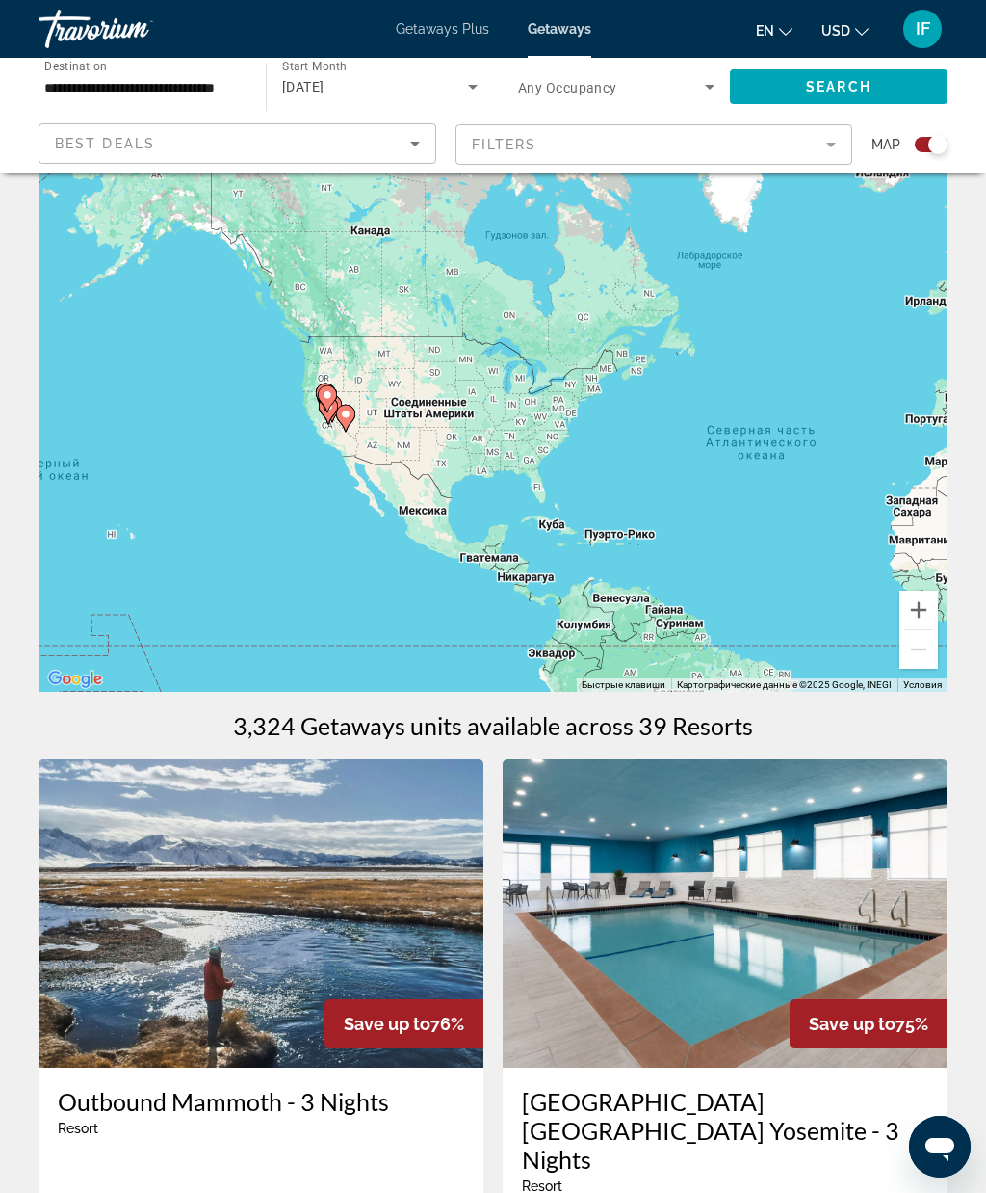
scroll to position [68, 0]
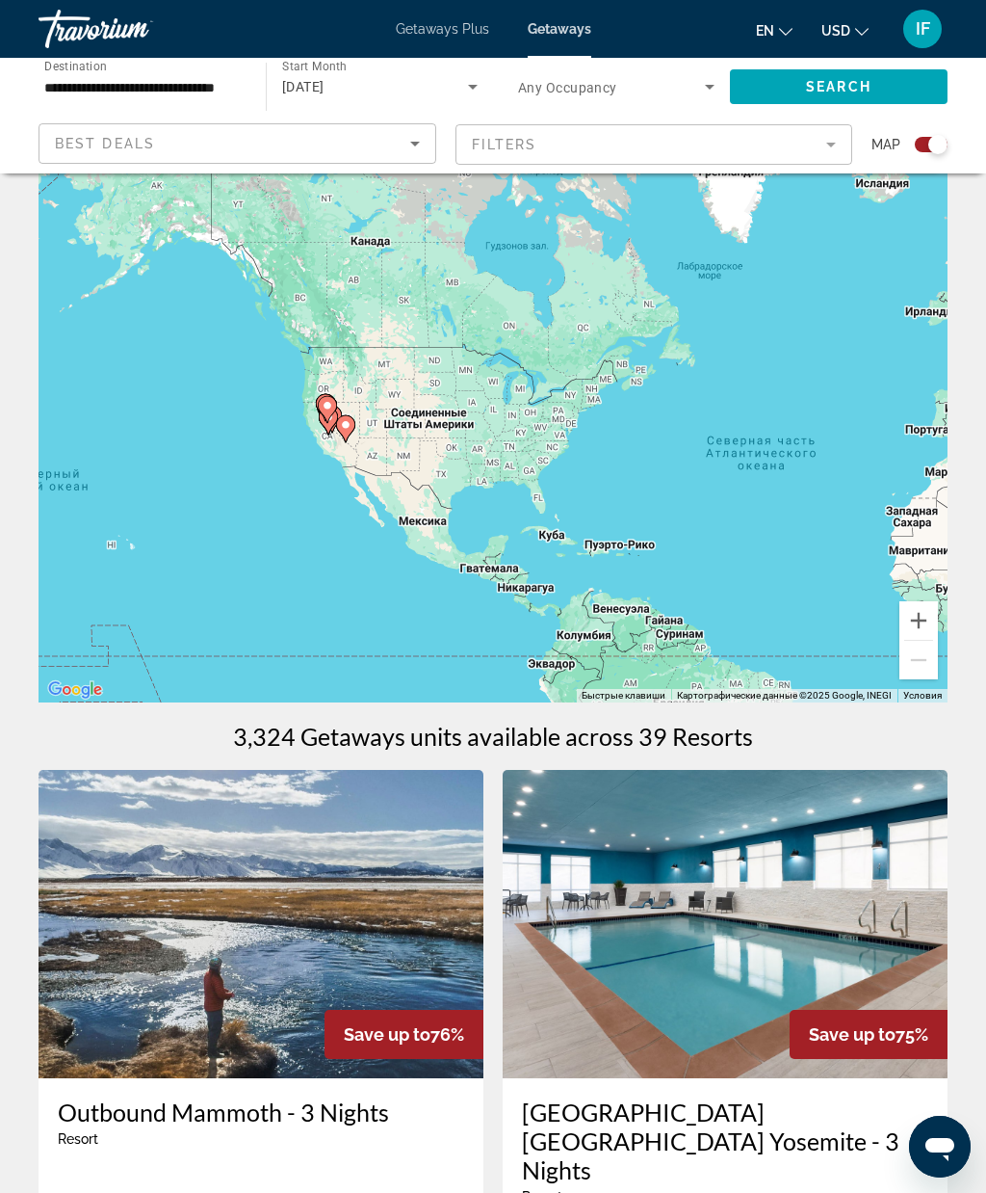
click at [928, 144] on div "Search widget" at bounding box center [931, 144] width 33 height 15
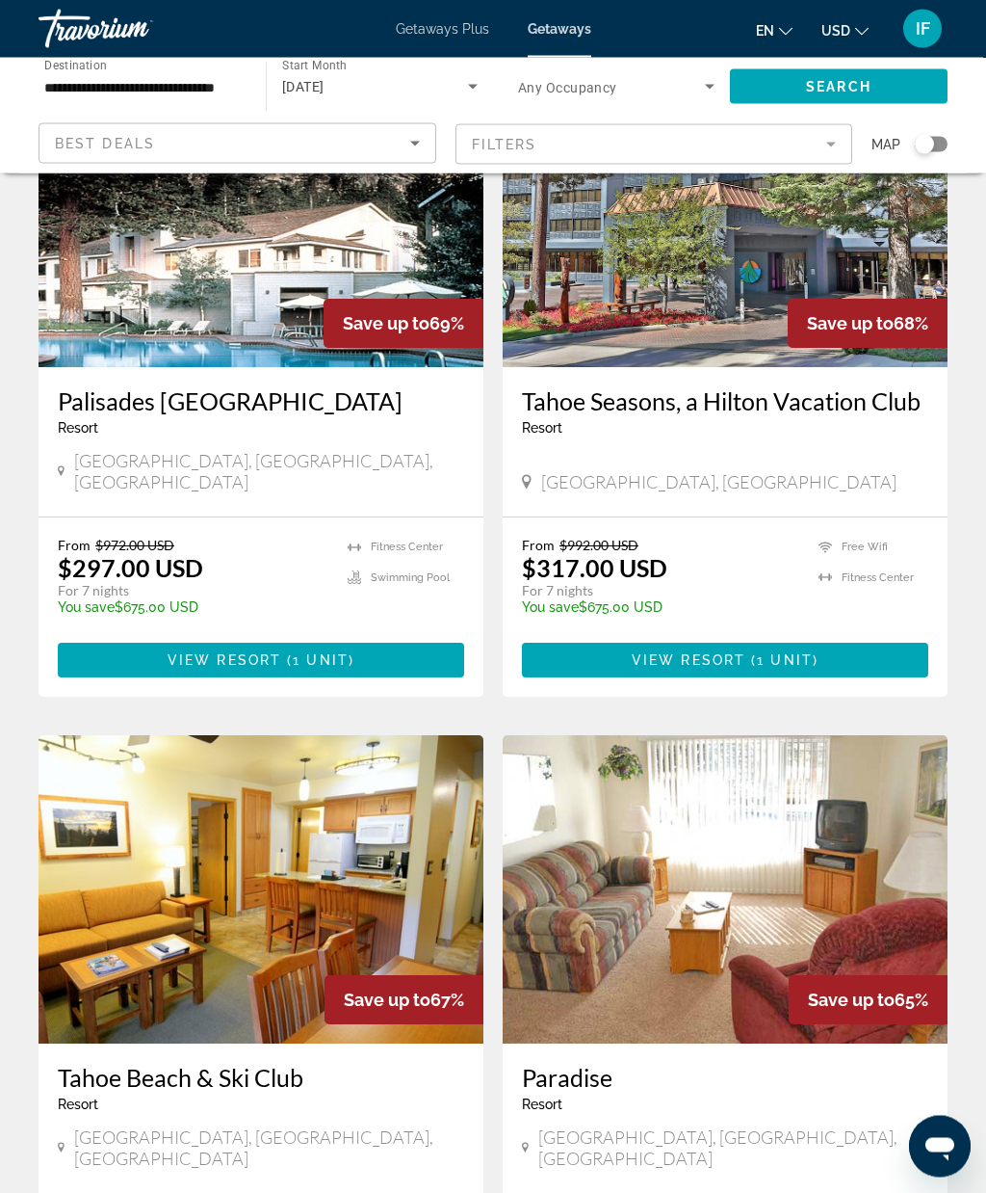
scroll to position [3300, 0]
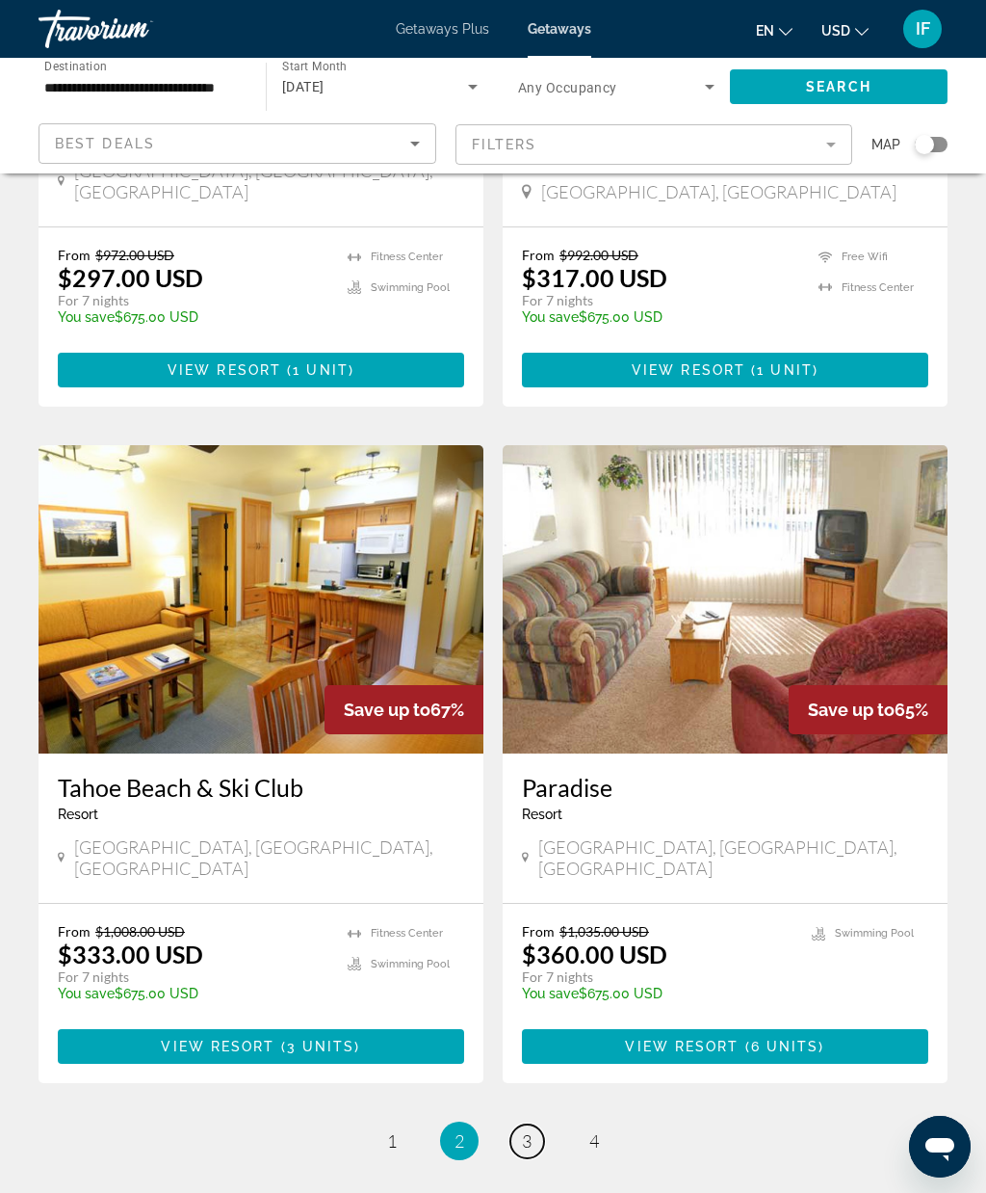
click at [533, 1124] on link "page 3" at bounding box center [528, 1141] width 34 height 34
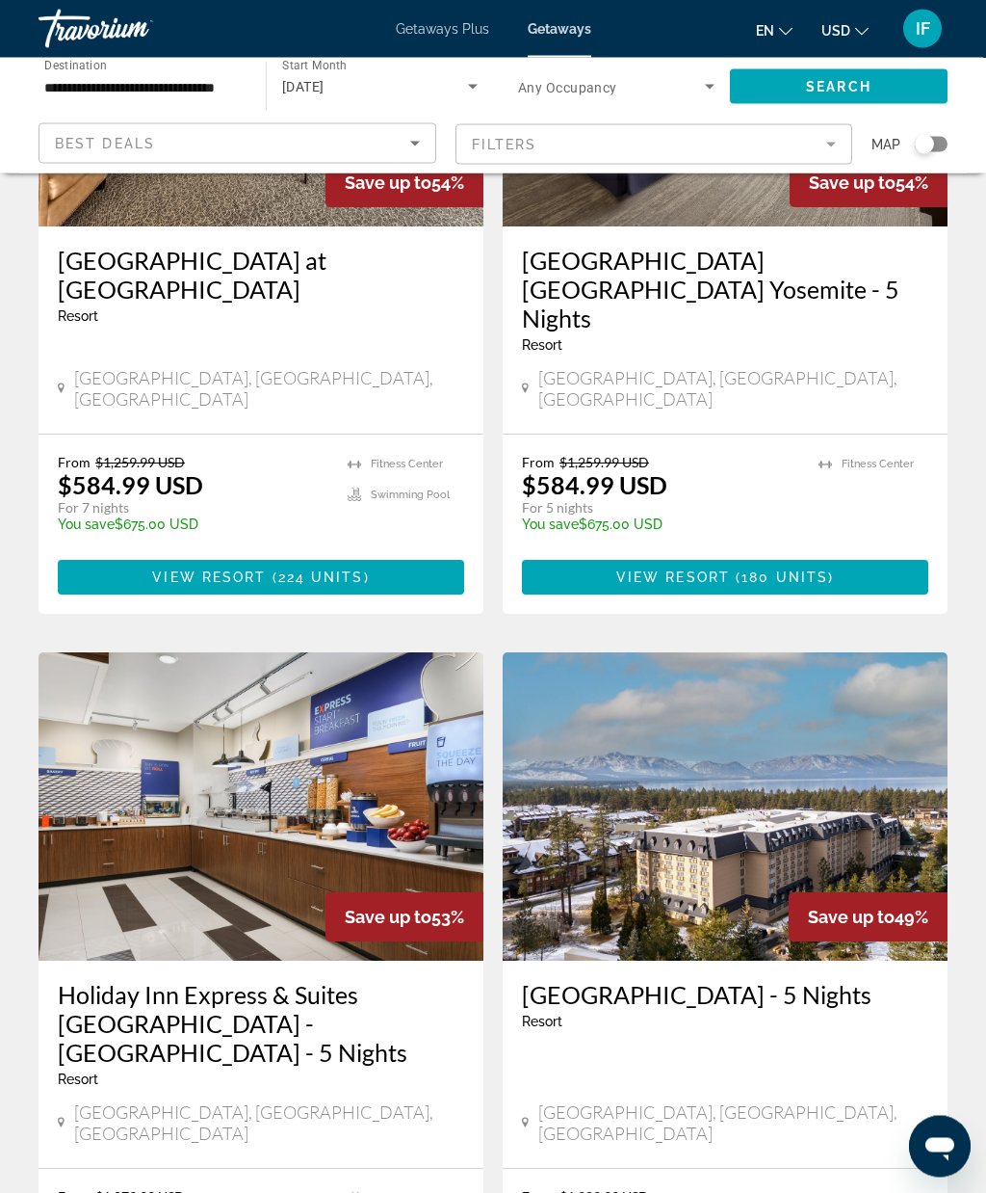
scroll to position [2544, 0]
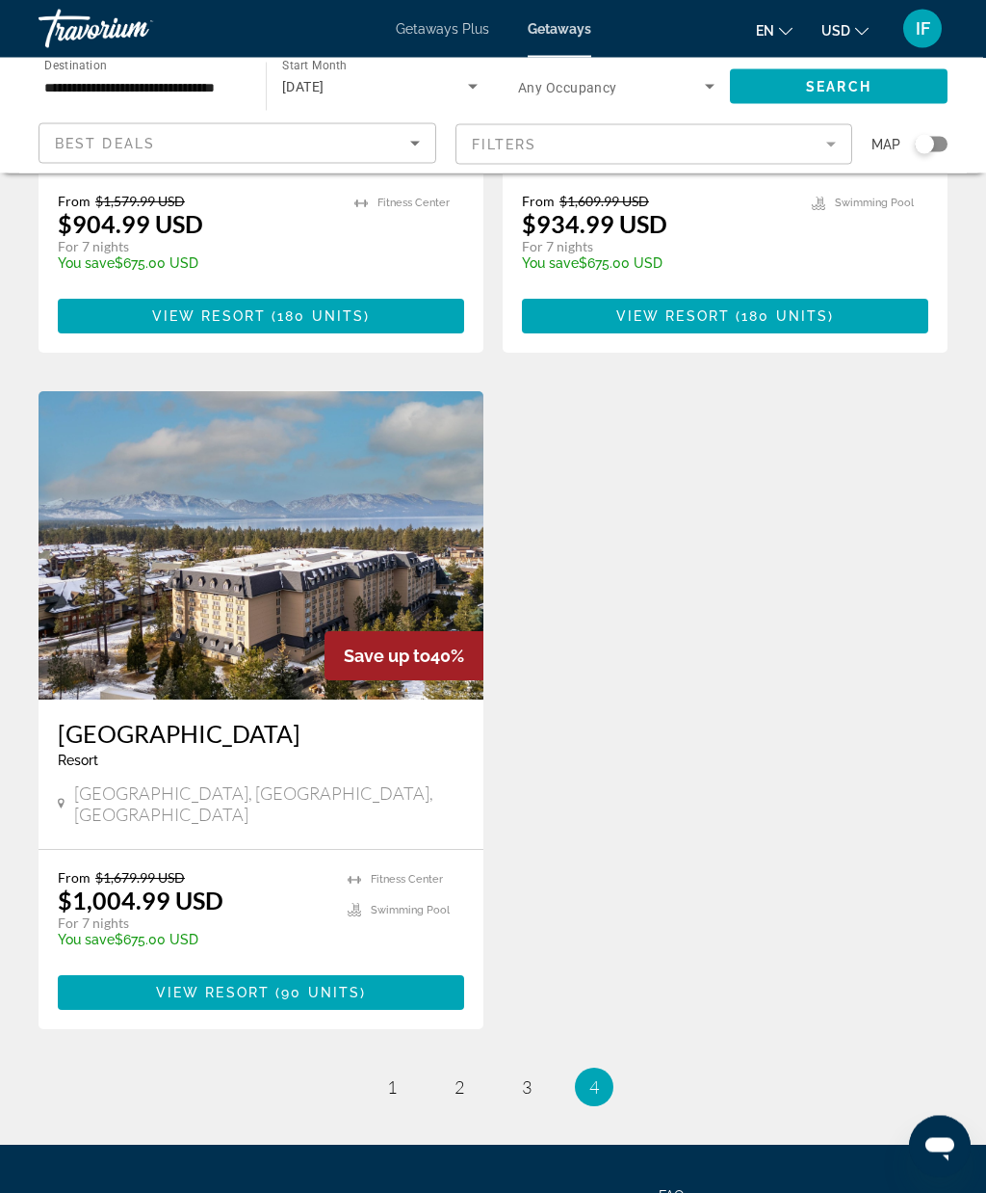
scroll to position [622, 0]
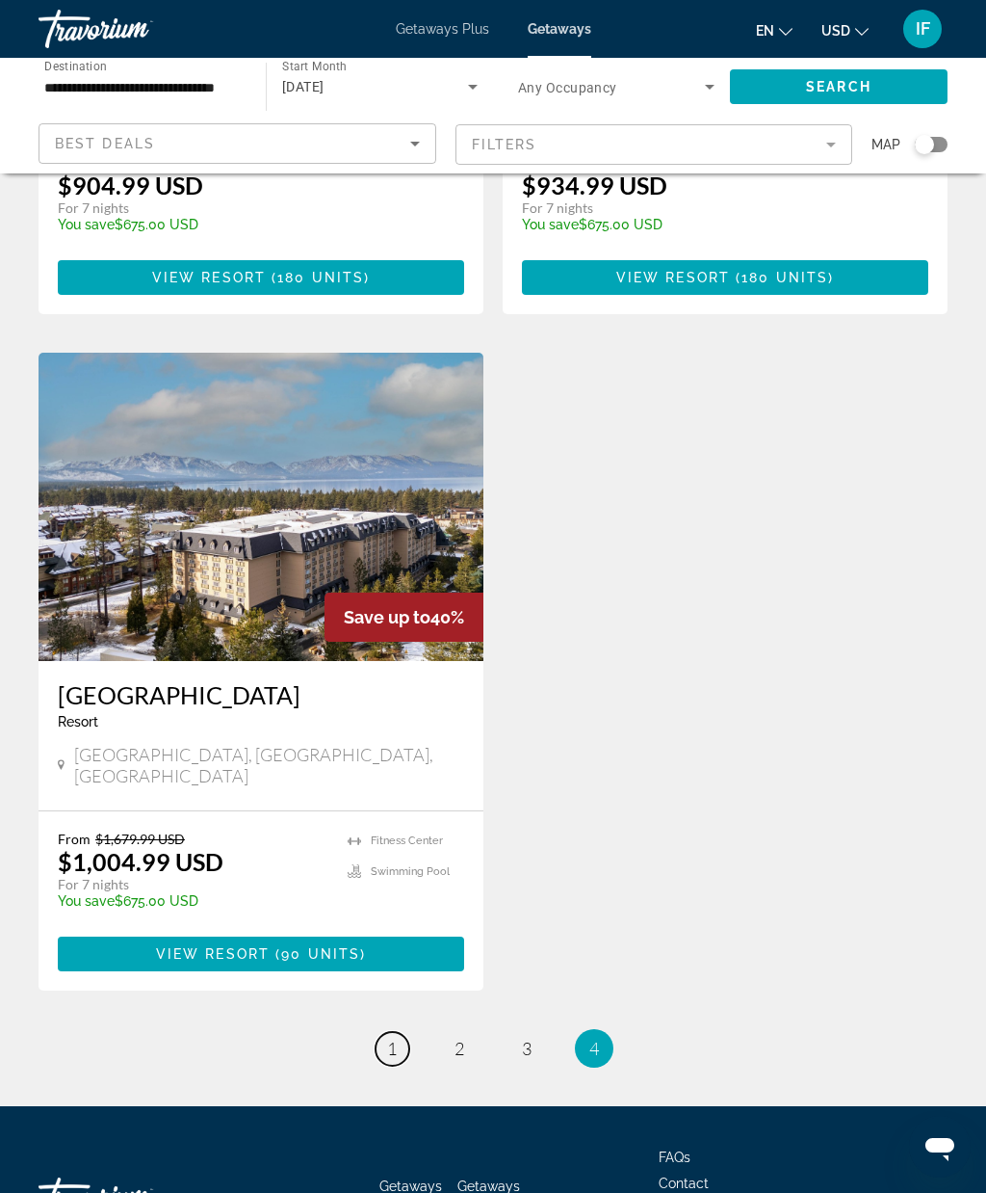
click at [388, 1038] on span "1" at bounding box center [392, 1048] width 10 height 21
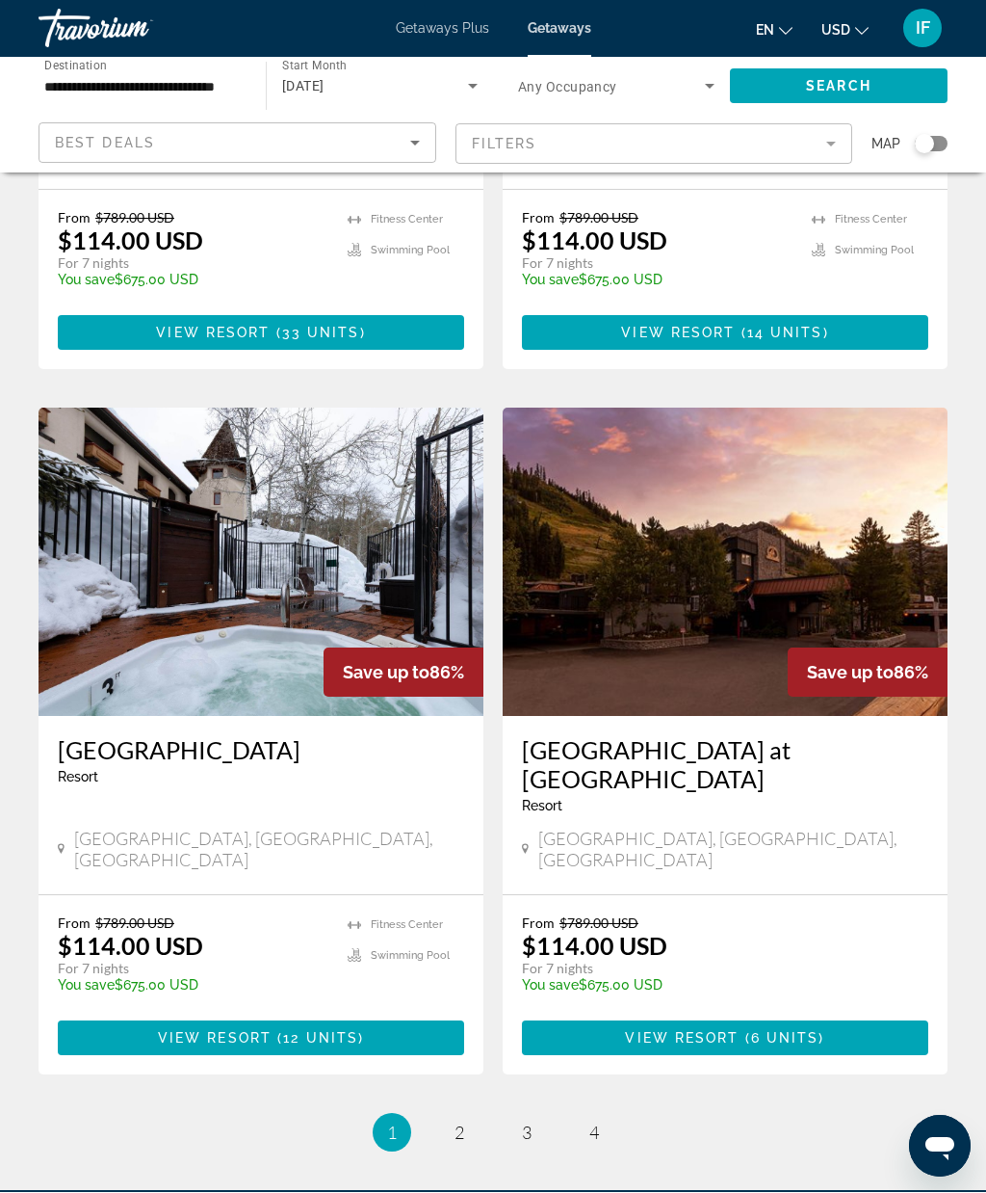
scroll to position [3351, 0]
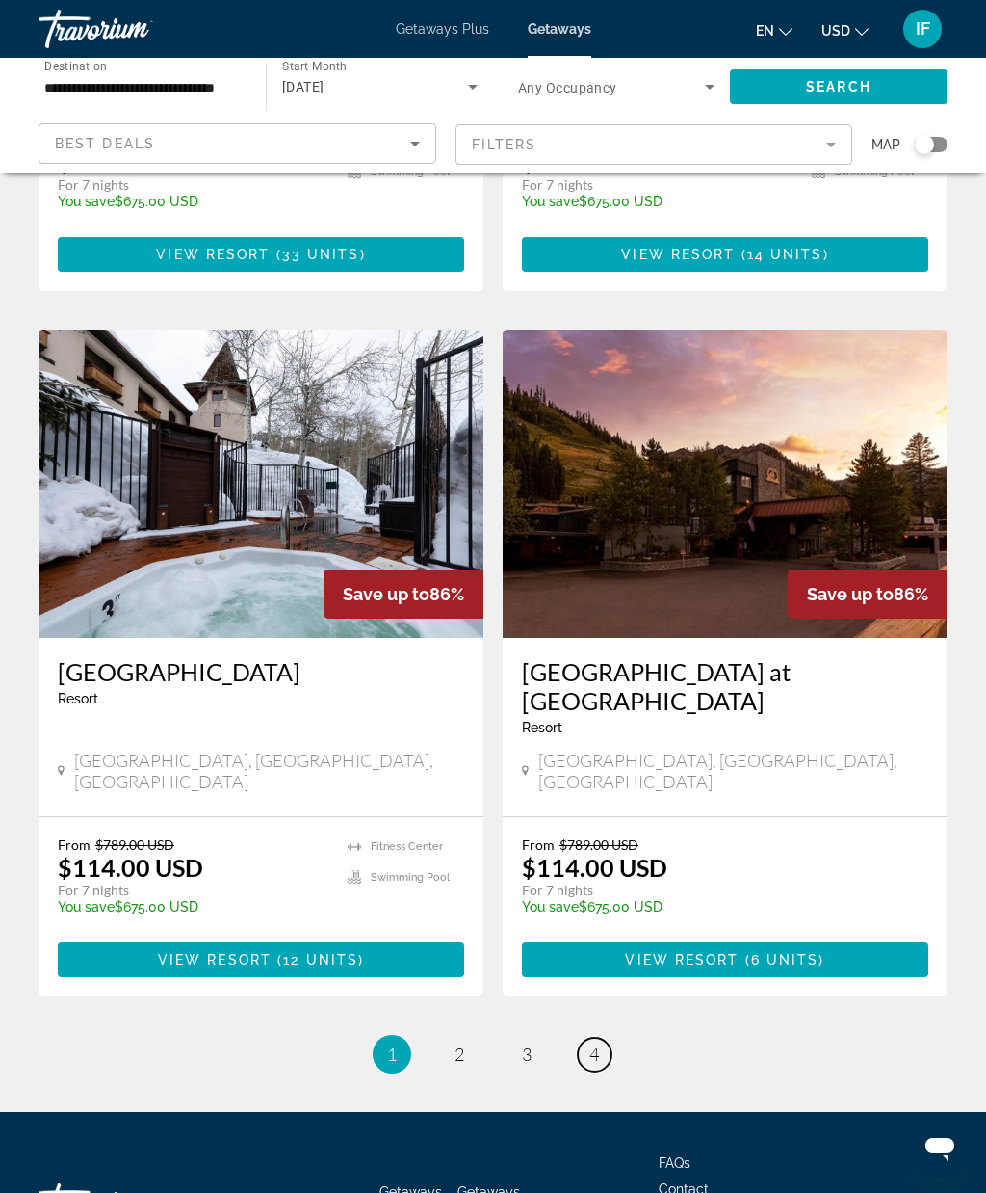
click at [597, 1043] on span "4" at bounding box center [595, 1053] width 10 height 21
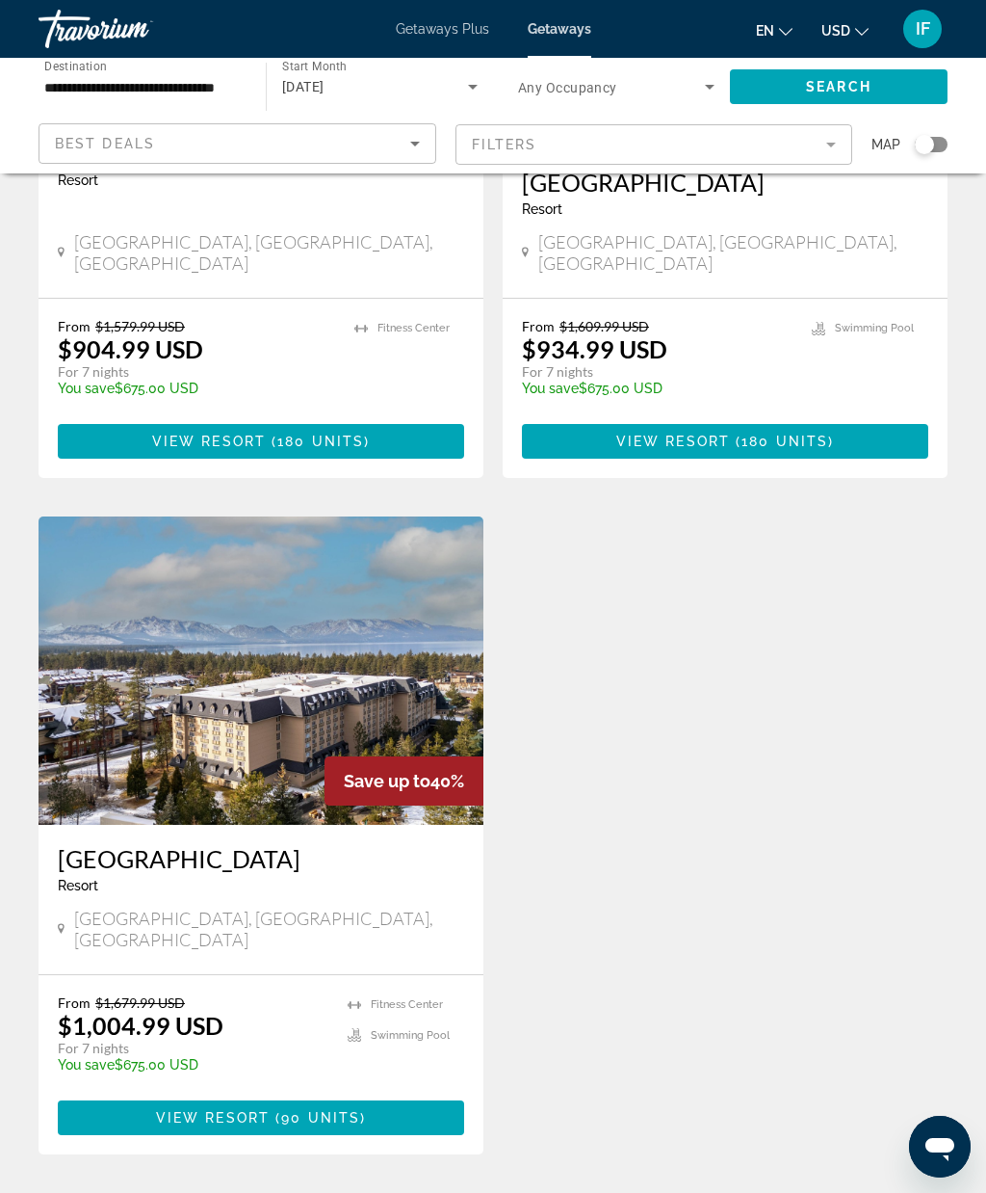
scroll to position [461, 0]
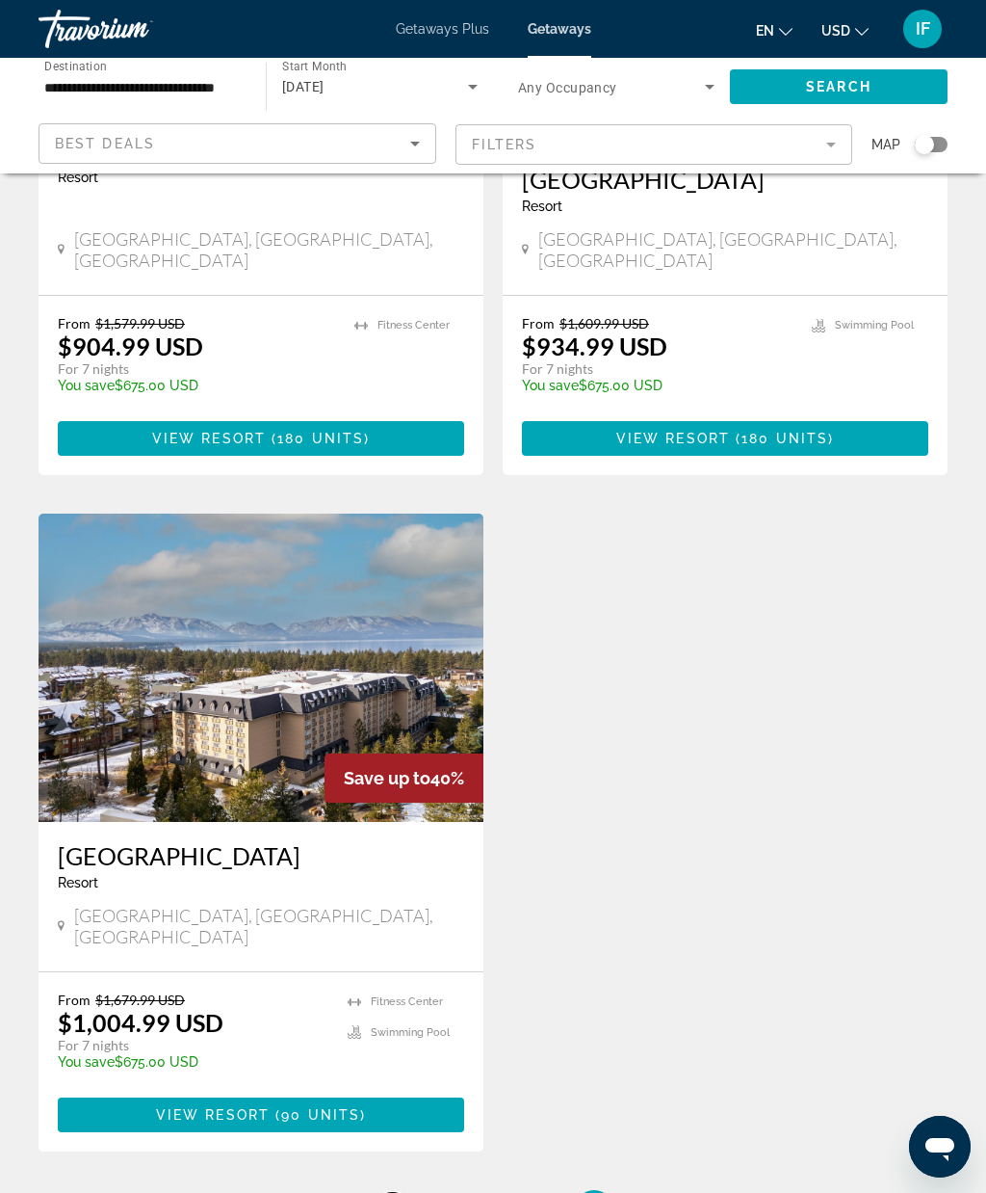
click at [393, 1192] on span "1" at bounding box center [392, 1208] width 10 height 21
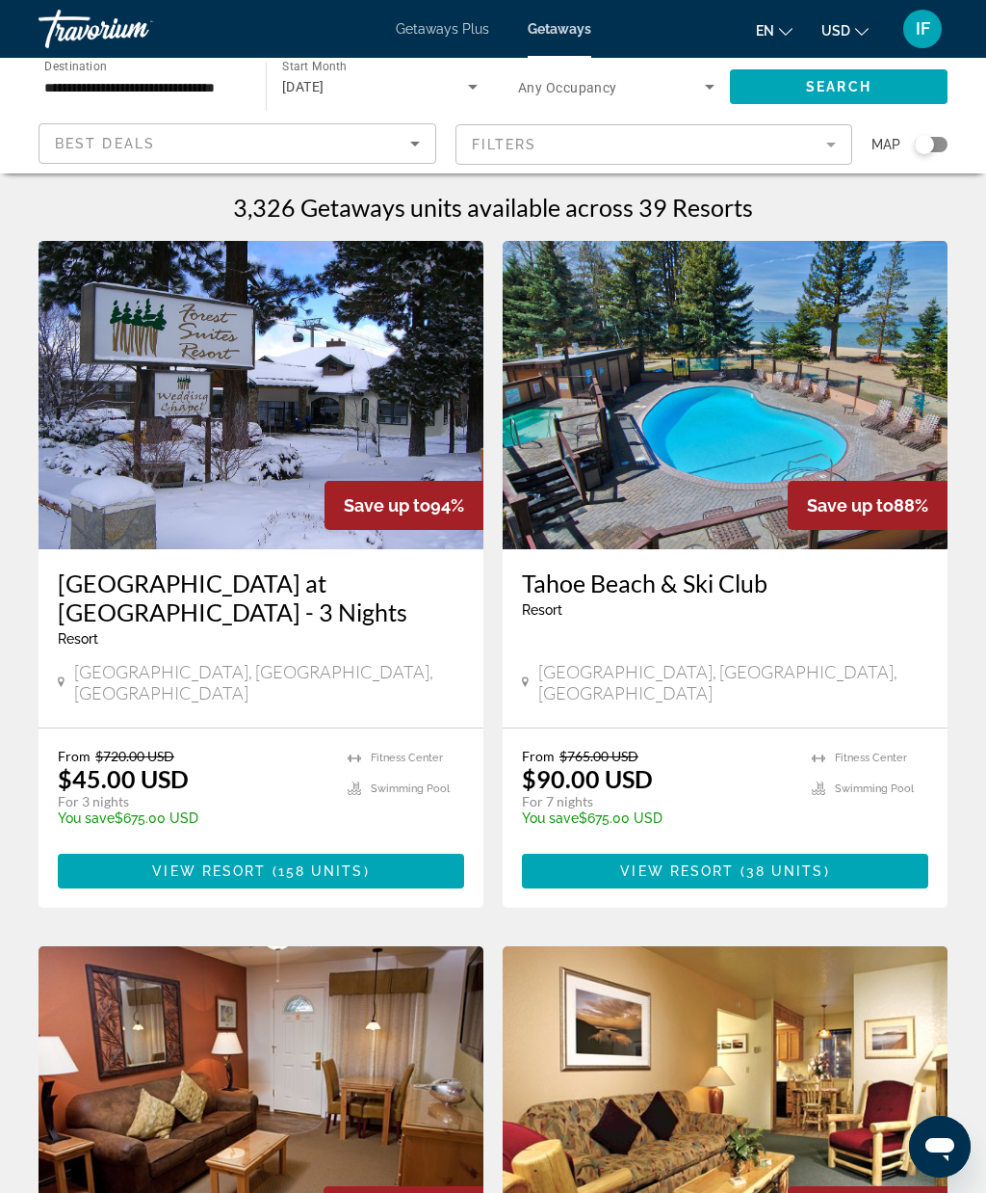
click at [314, 863] on span "158 units" at bounding box center [321, 870] width 86 height 15
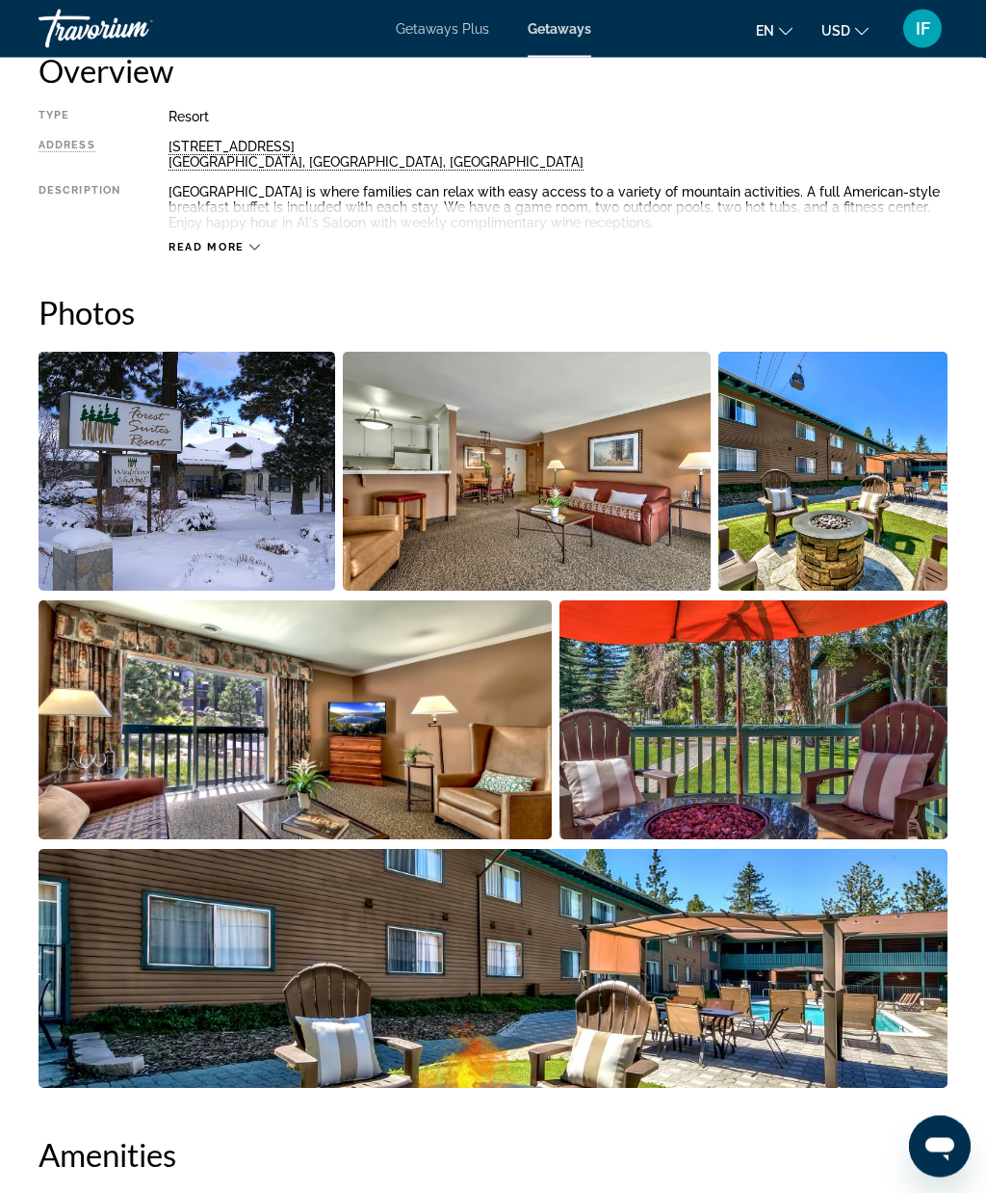
scroll to position [1019, 0]
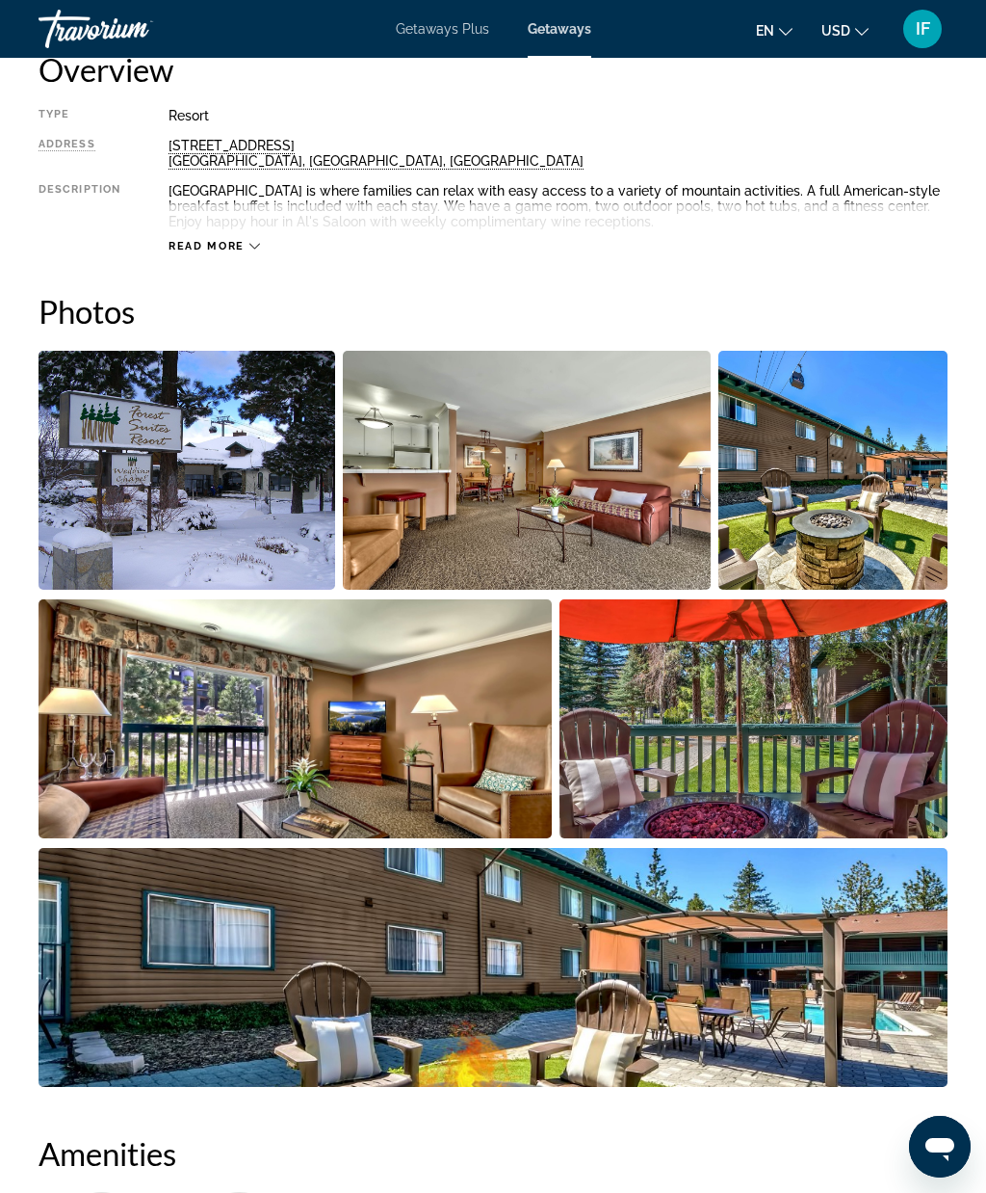
click at [260, 517] on img "Open full-screen image slider" at bounding box center [187, 470] width 297 height 239
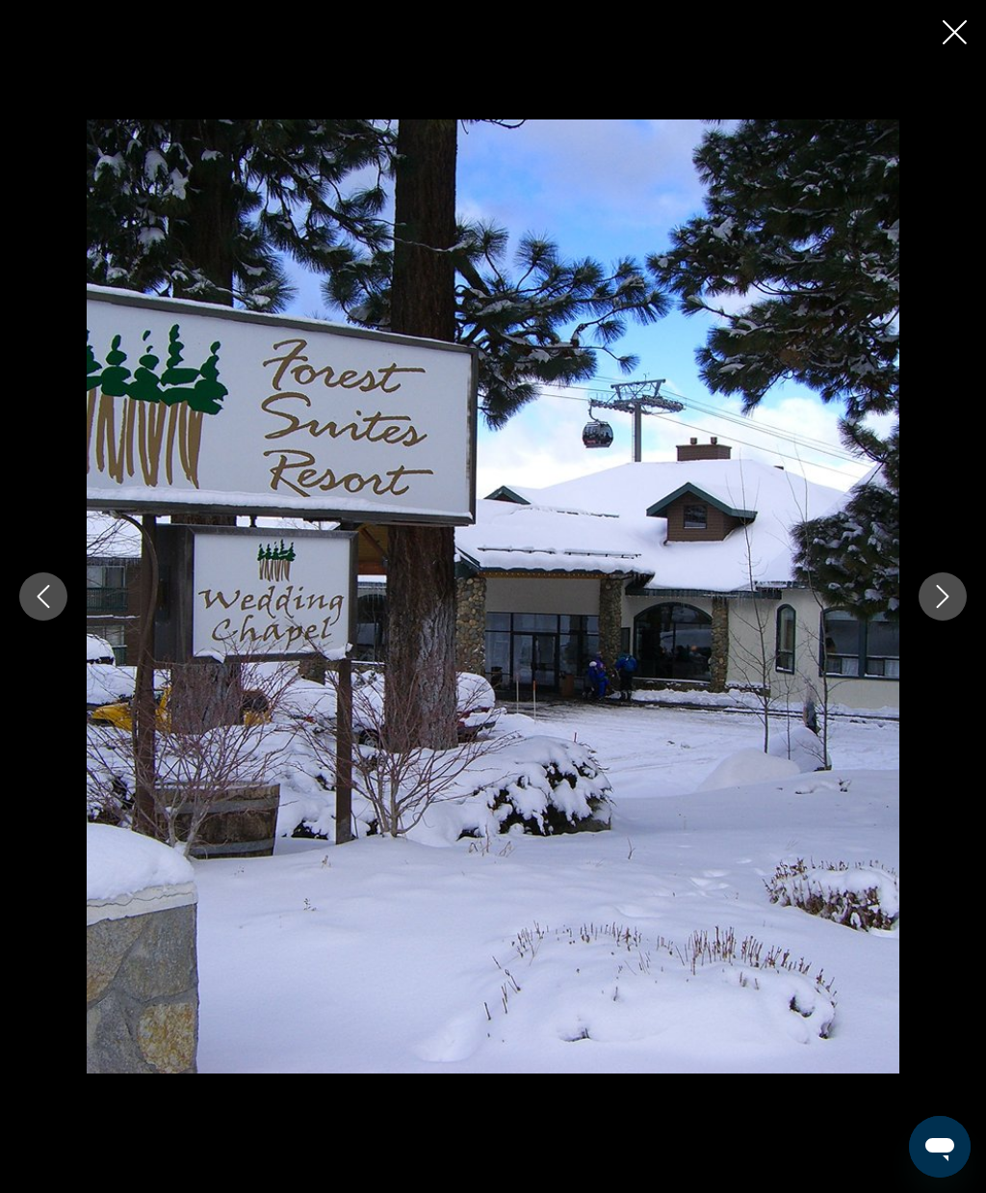
click at [934, 600] on icon "Next image" at bounding box center [943, 596] width 23 height 23
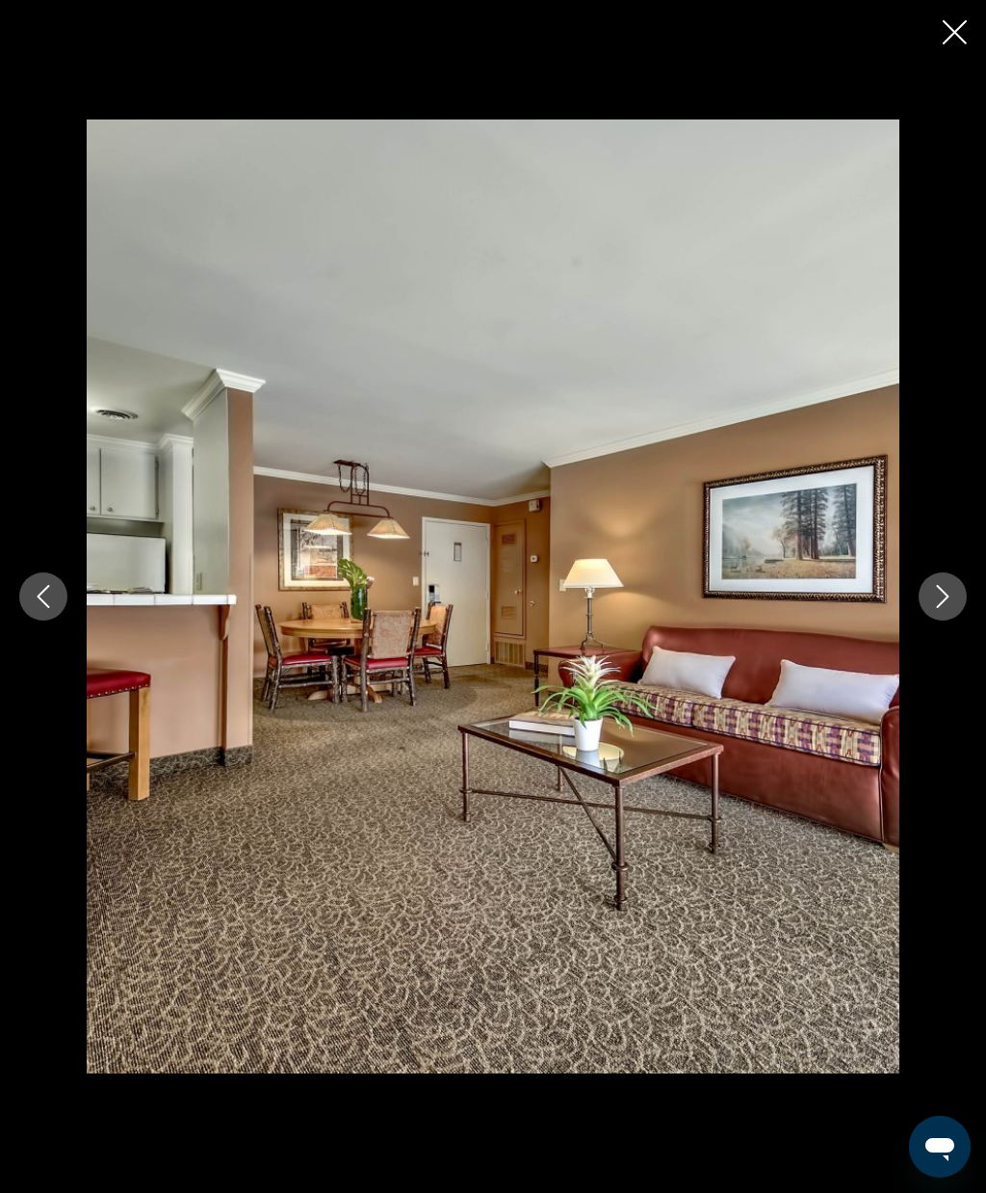
click at [930, 597] on button "Next image" at bounding box center [943, 596] width 48 height 48
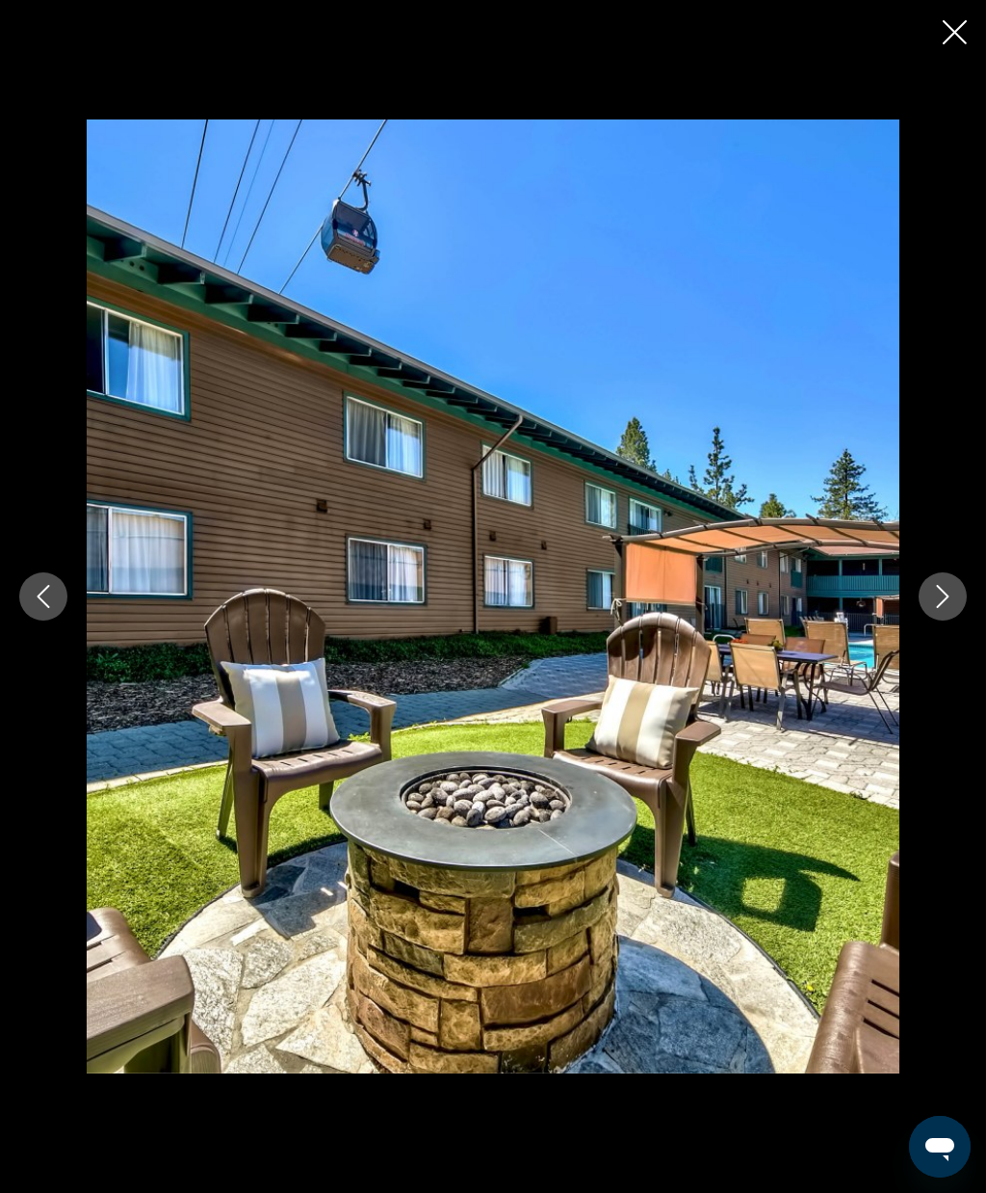
click at [933, 590] on icon "Next image" at bounding box center [943, 596] width 23 height 23
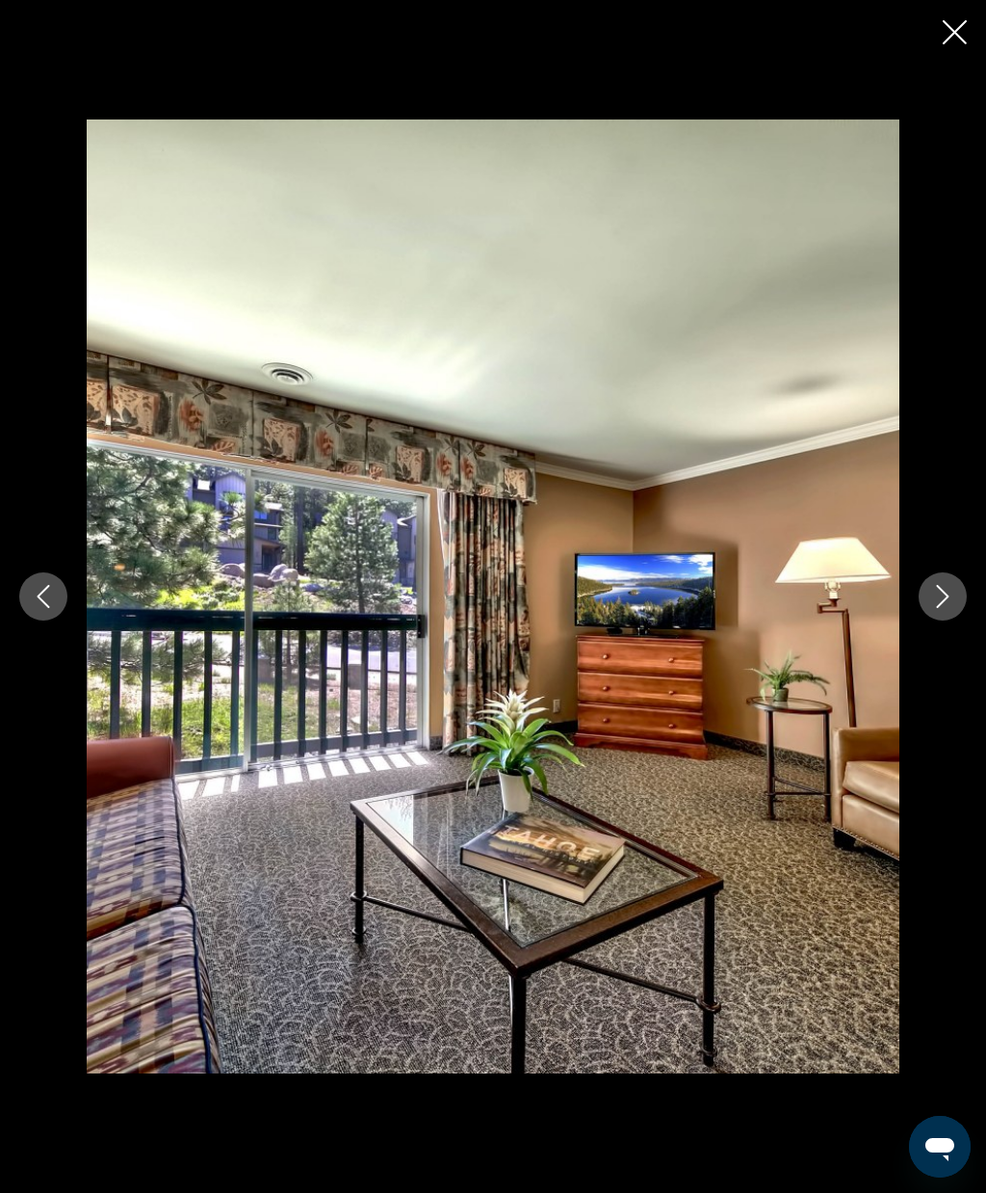
click at [942, 598] on icon "Next image" at bounding box center [943, 596] width 23 height 23
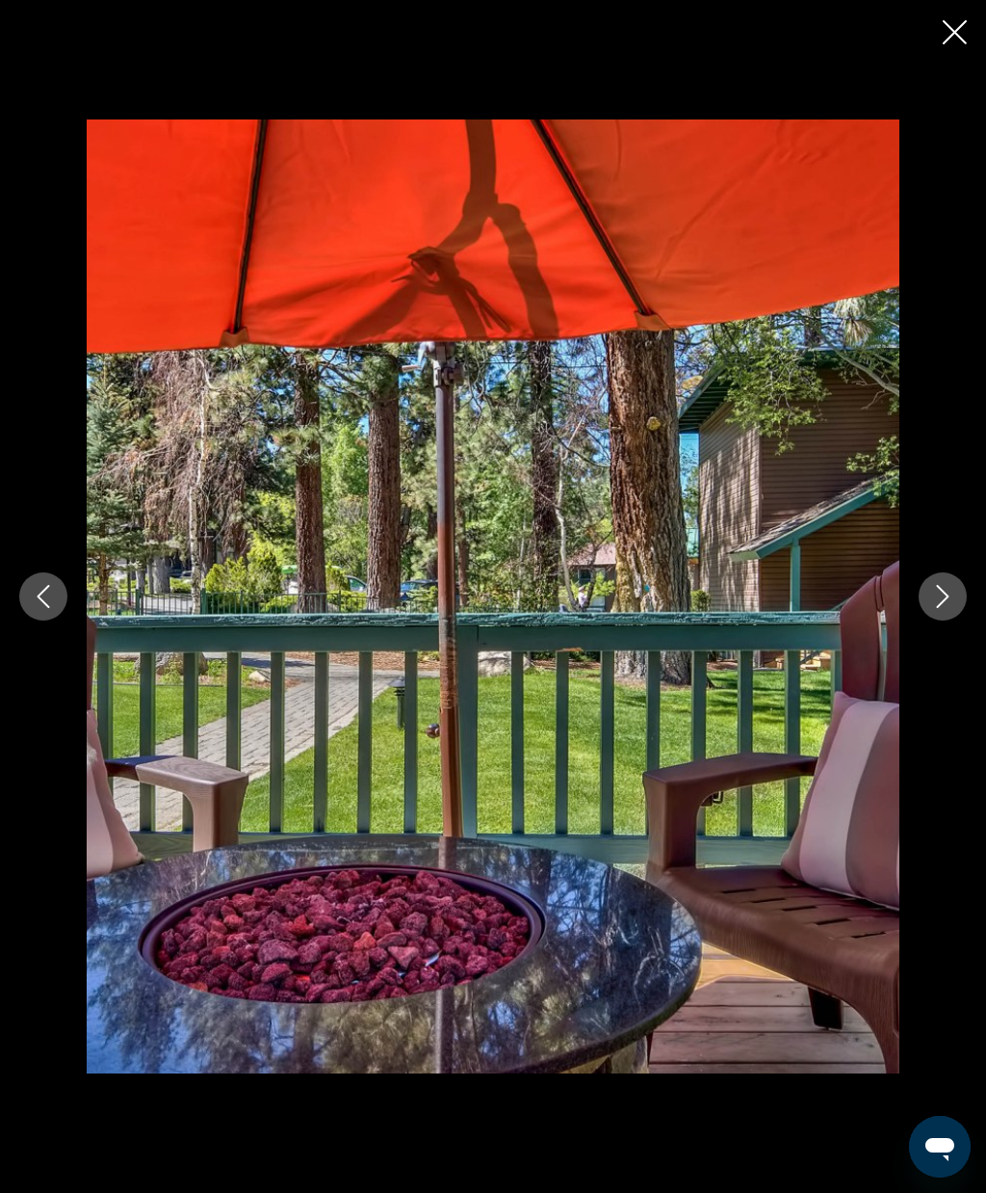
click at [939, 599] on icon "Next image" at bounding box center [943, 596] width 23 height 23
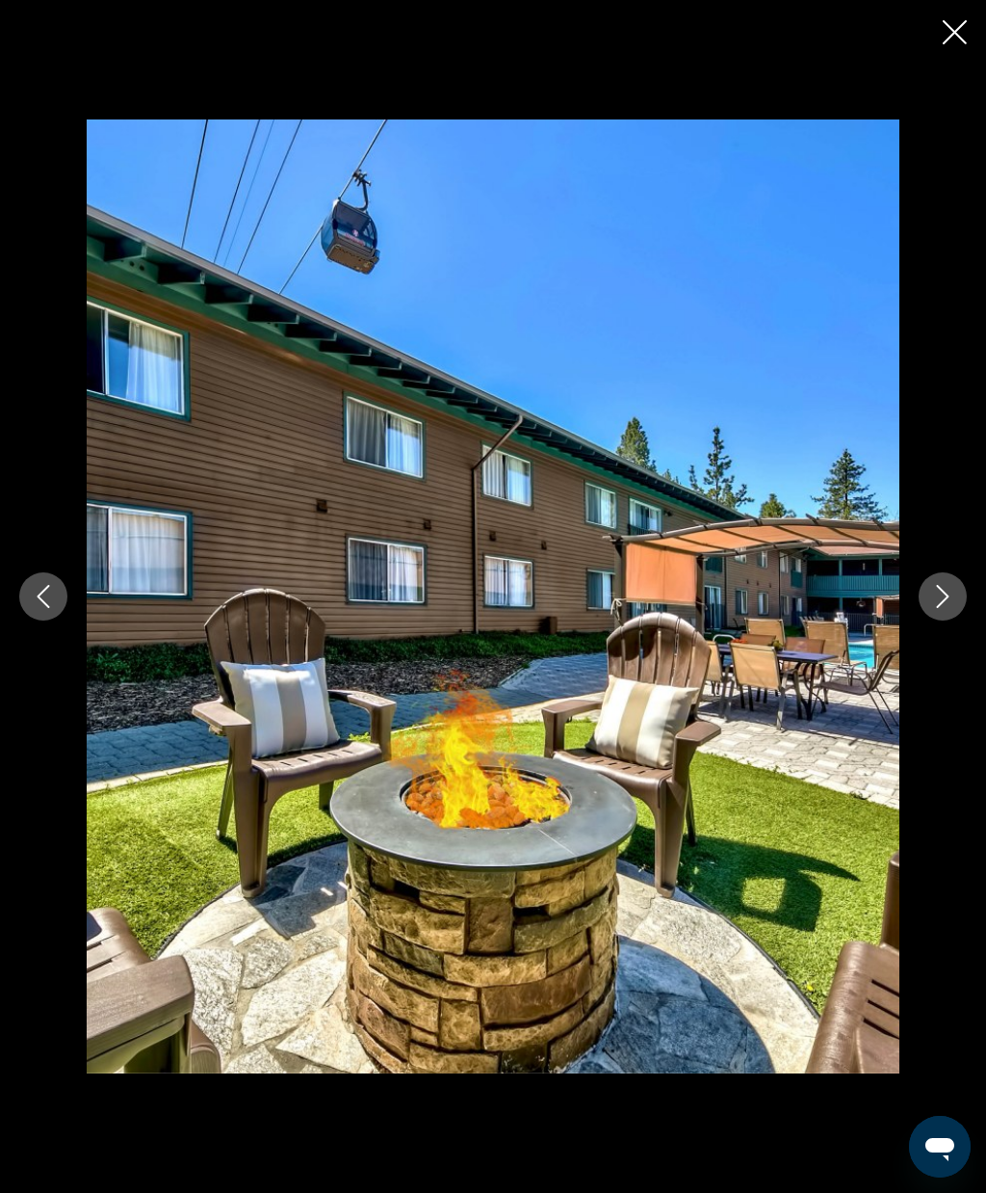
click at [938, 597] on icon "Next image" at bounding box center [943, 596] width 23 height 23
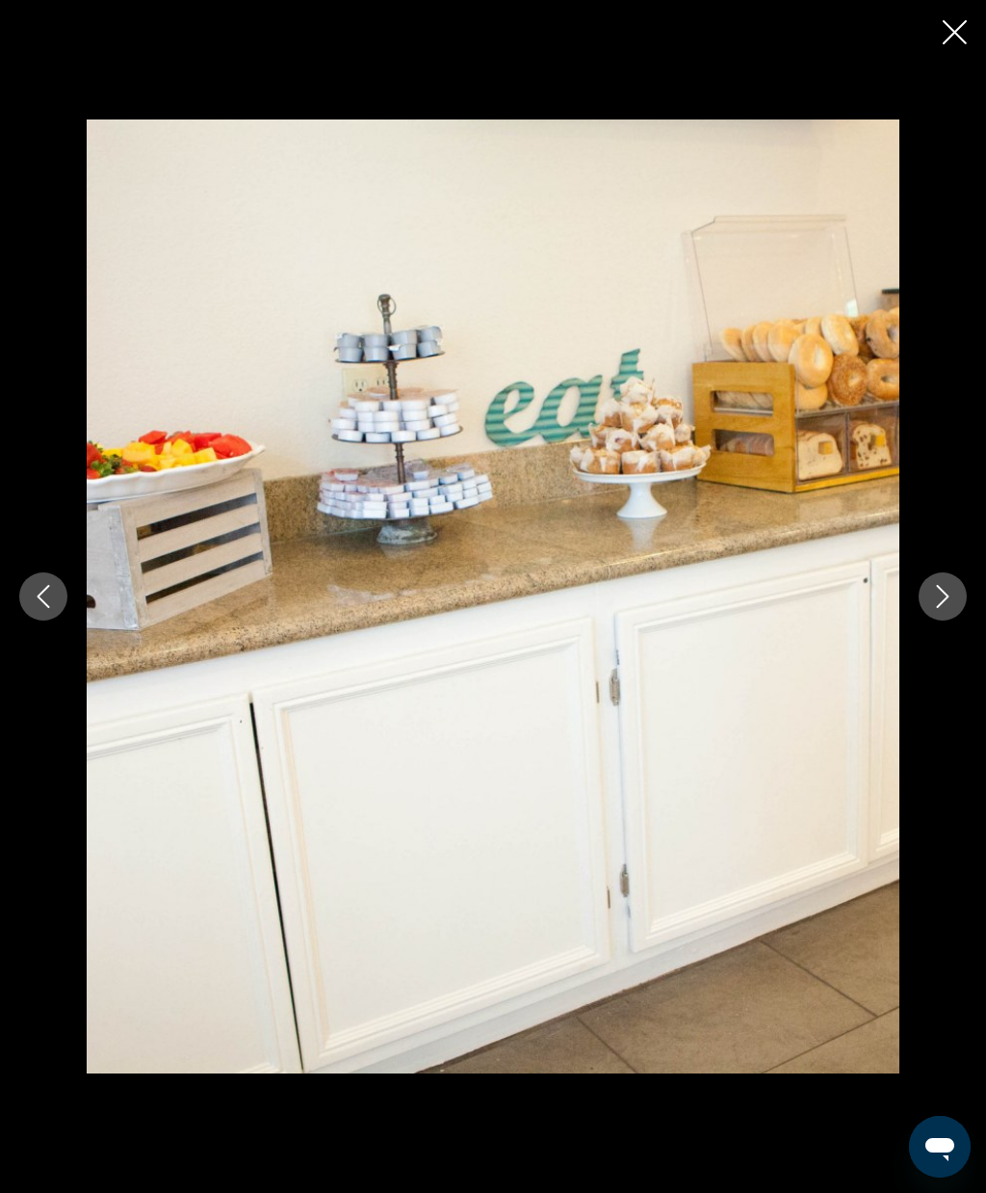
click at [939, 600] on icon "Next image" at bounding box center [943, 596] width 23 height 23
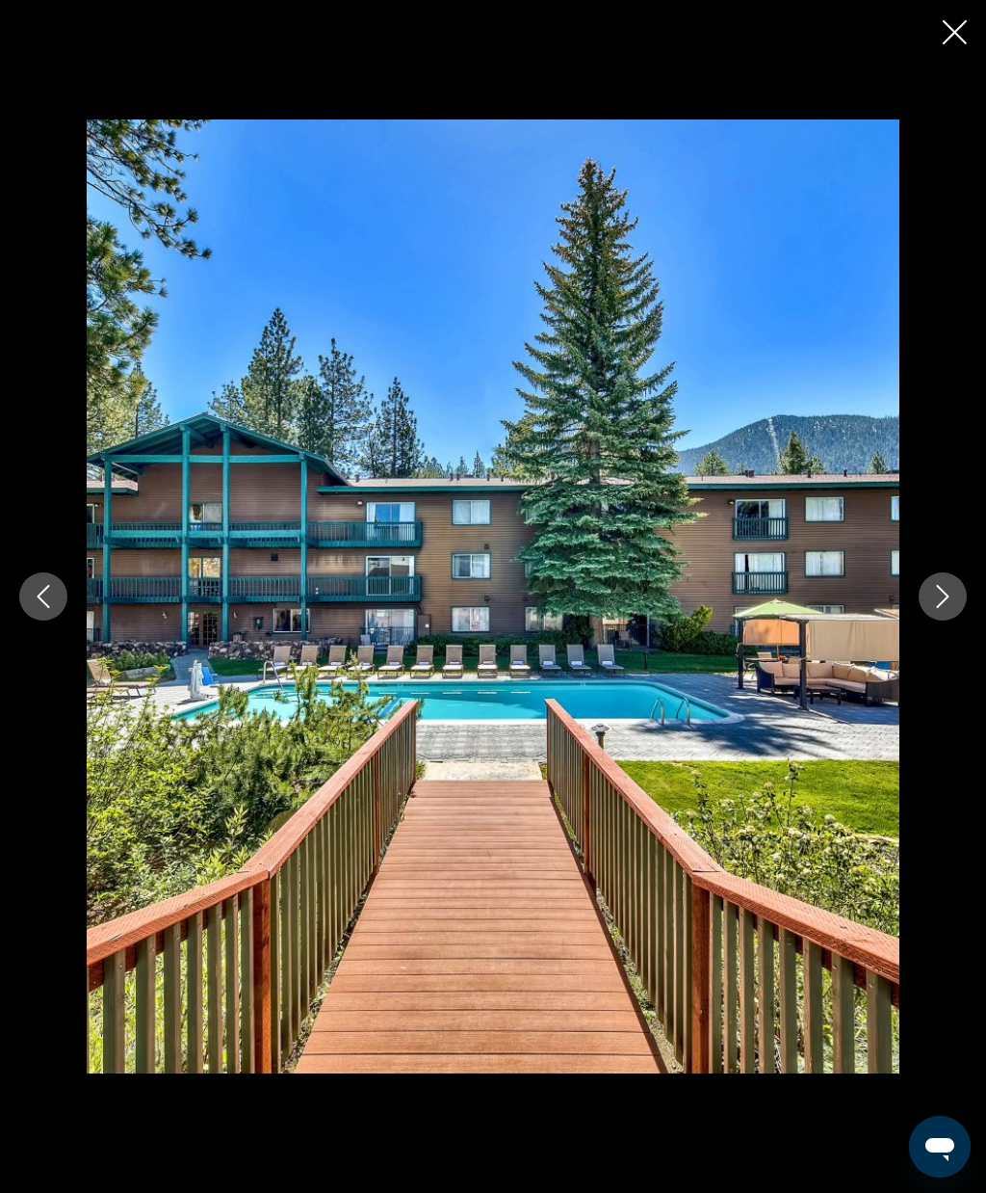
click at [936, 598] on icon "Next image" at bounding box center [943, 596] width 23 height 23
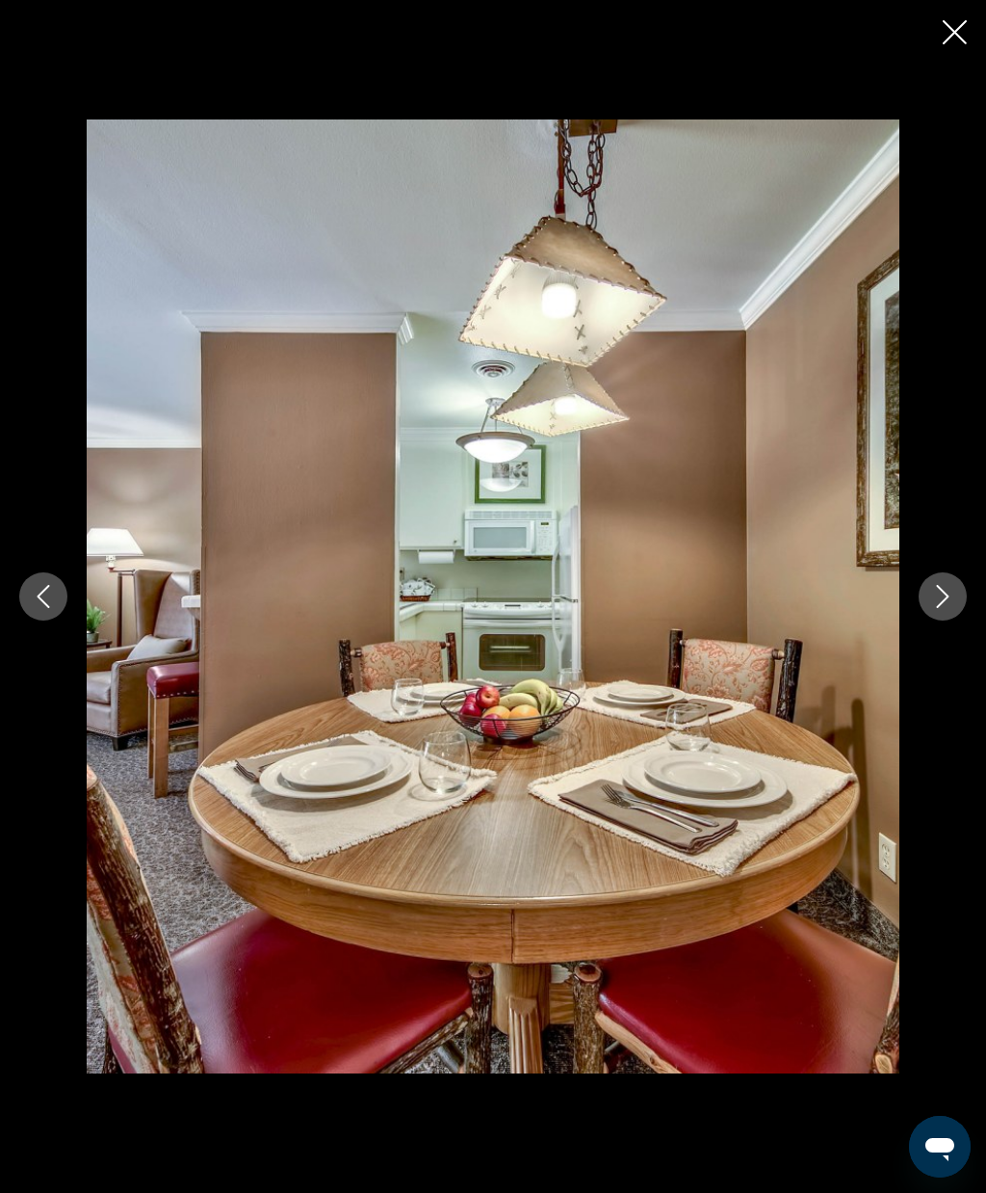
click at [943, 602] on icon "Next image" at bounding box center [943, 596] width 13 height 23
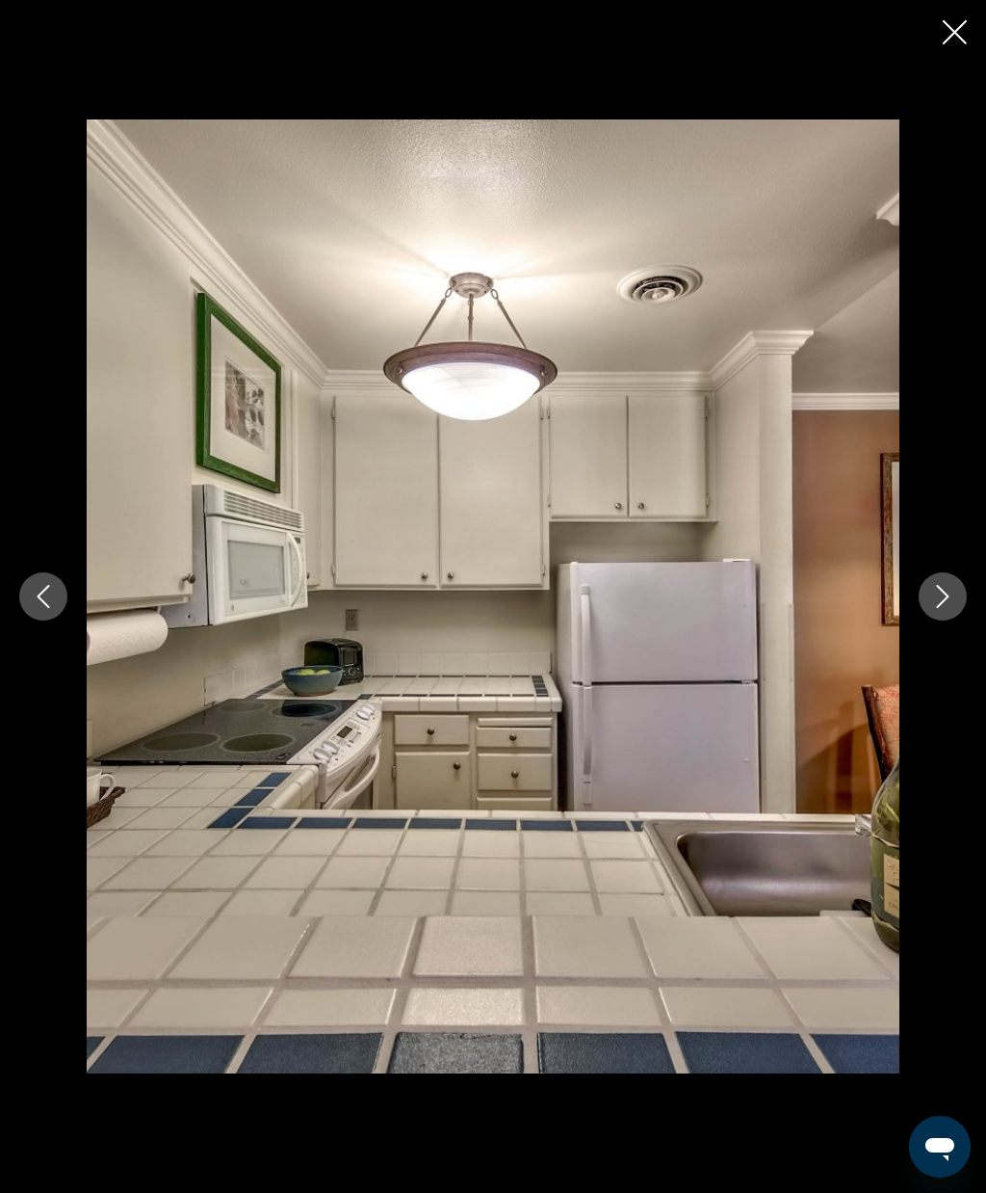
click at [942, 597] on icon "Next image" at bounding box center [943, 596] width 23 height 23
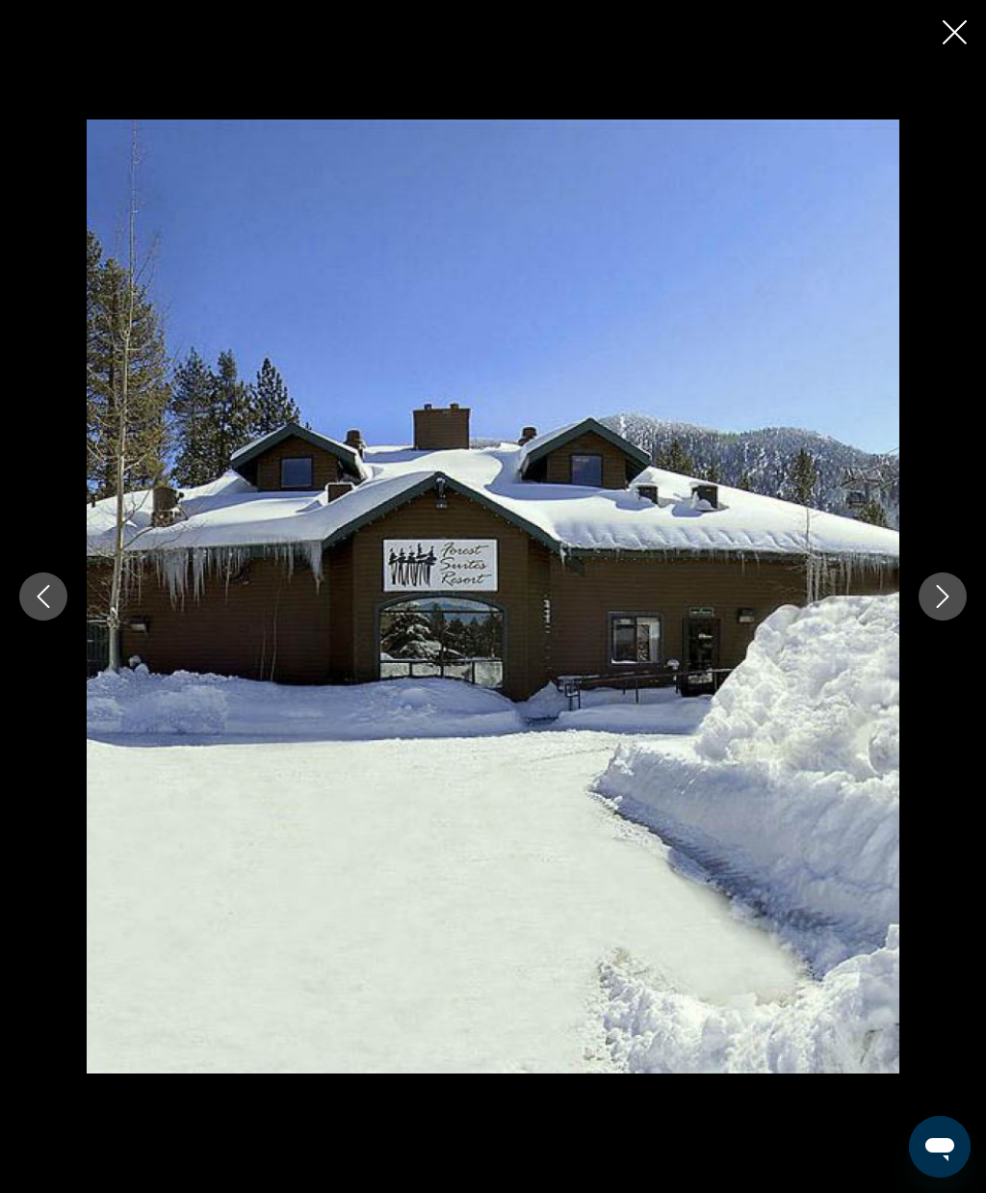
click at [946, 606] on icon "Next image" at bounding box center [943, 596] width 23 height 23
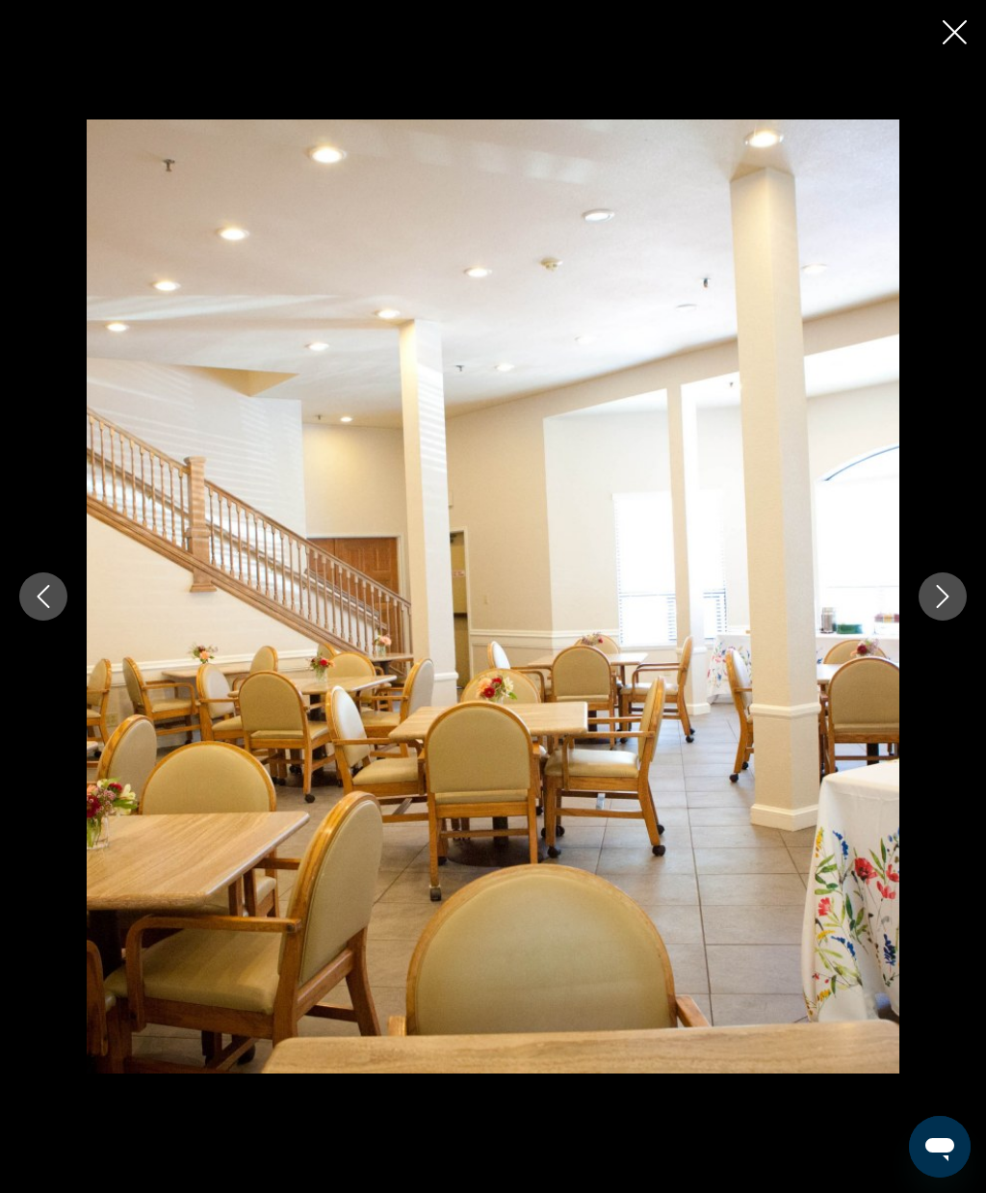
click at [949, 41] on icon "Close slideshow" at bounding box center [955, 32] width 24 height 24
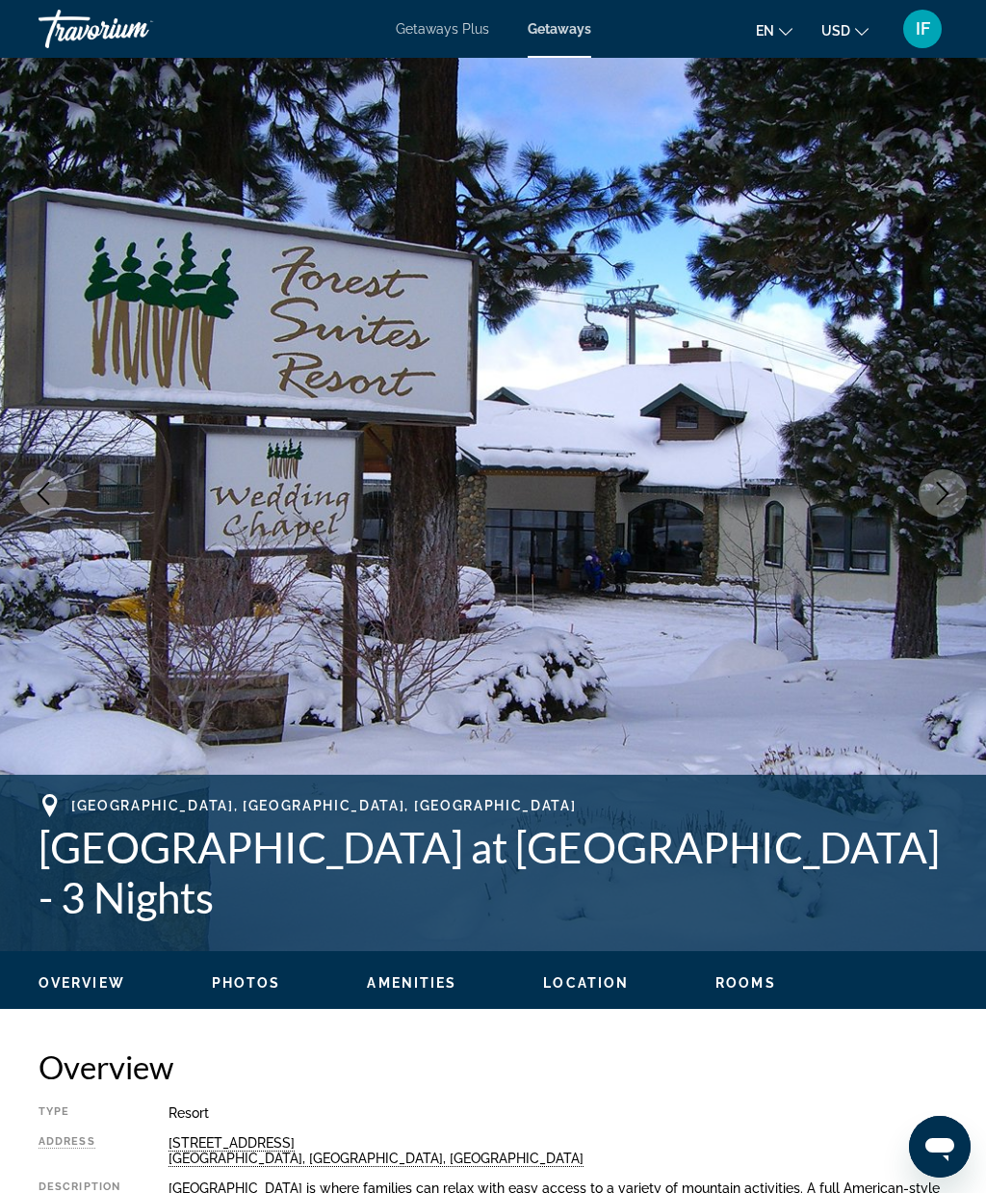
scroll to position [26, 0]
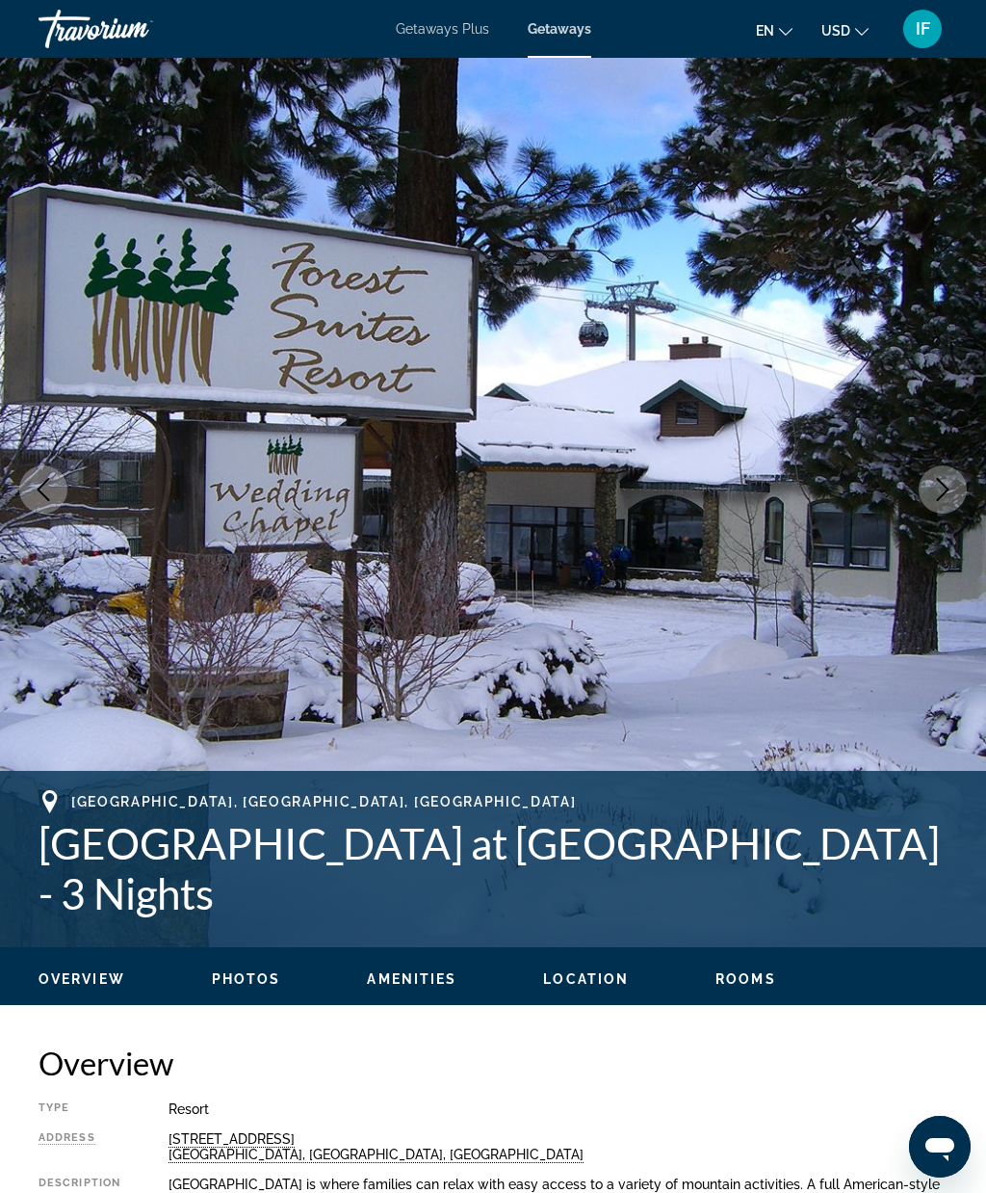
click at [216, 1143] on div "[STREET_ADDRESS]" at bounding box center [558, 1146] width 779 height 31
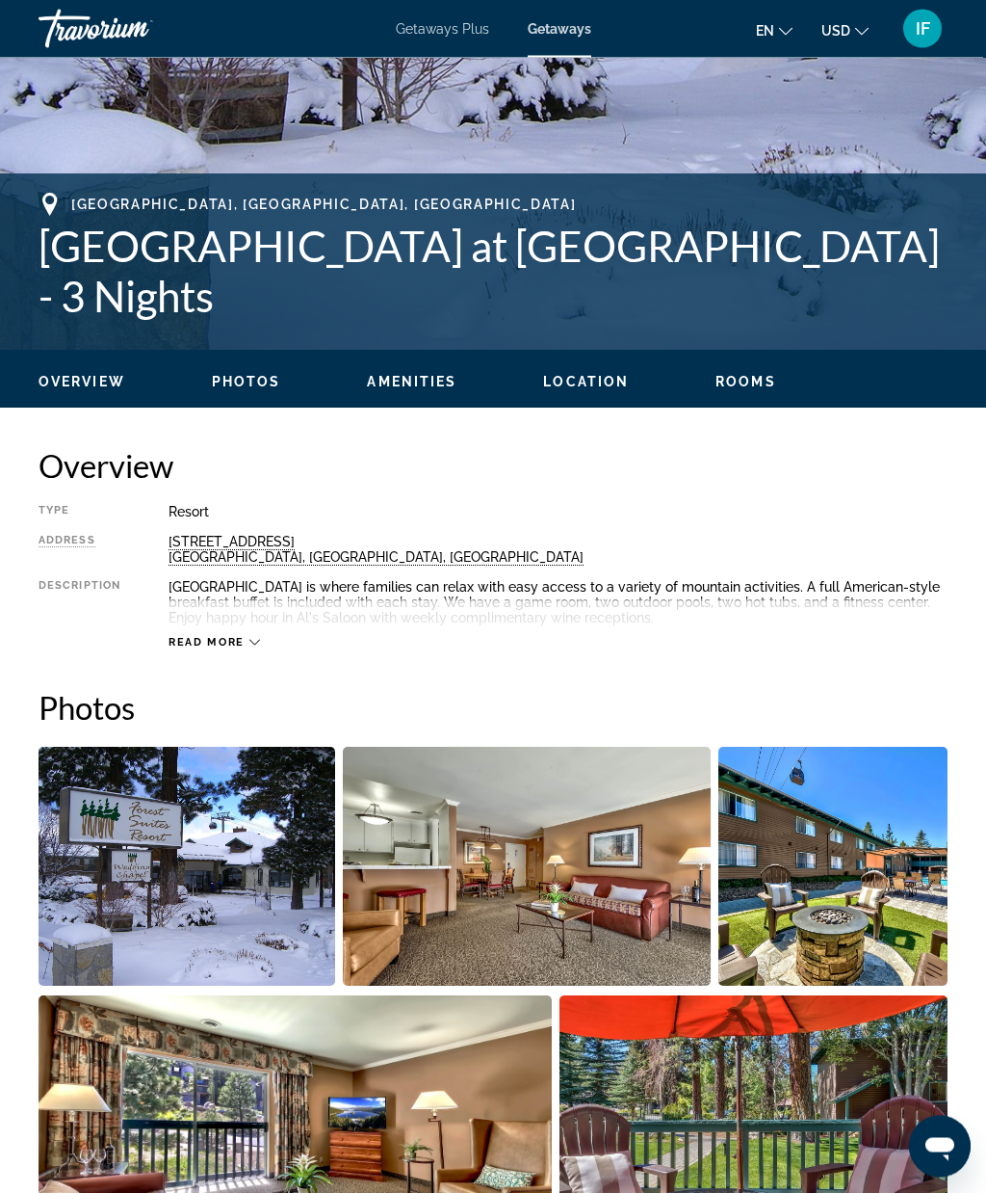
scroll to position [612, 0]
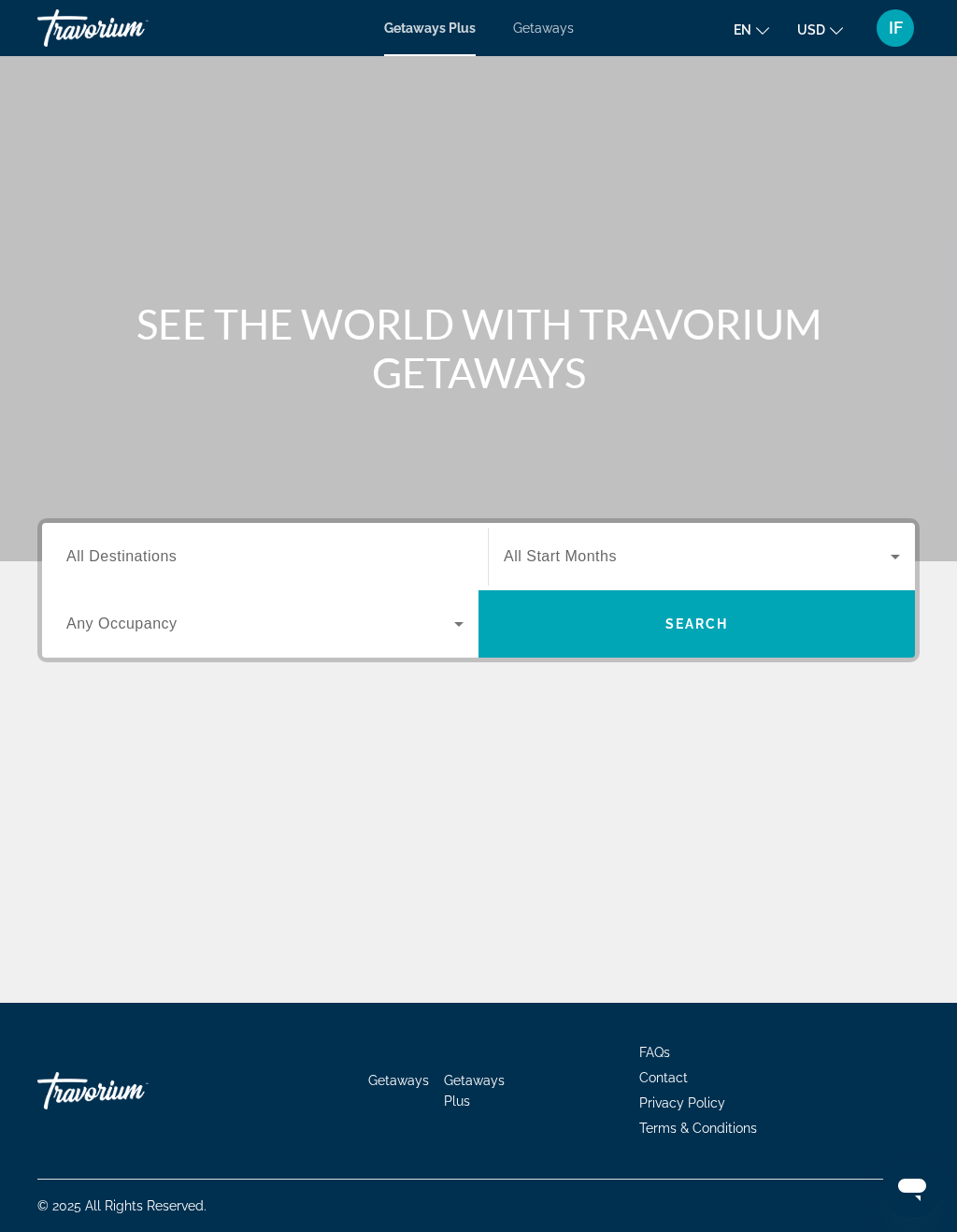
click at [290, 557] on input "Destination All Destinations" at bounding box center [264, 557] width 397 height 22
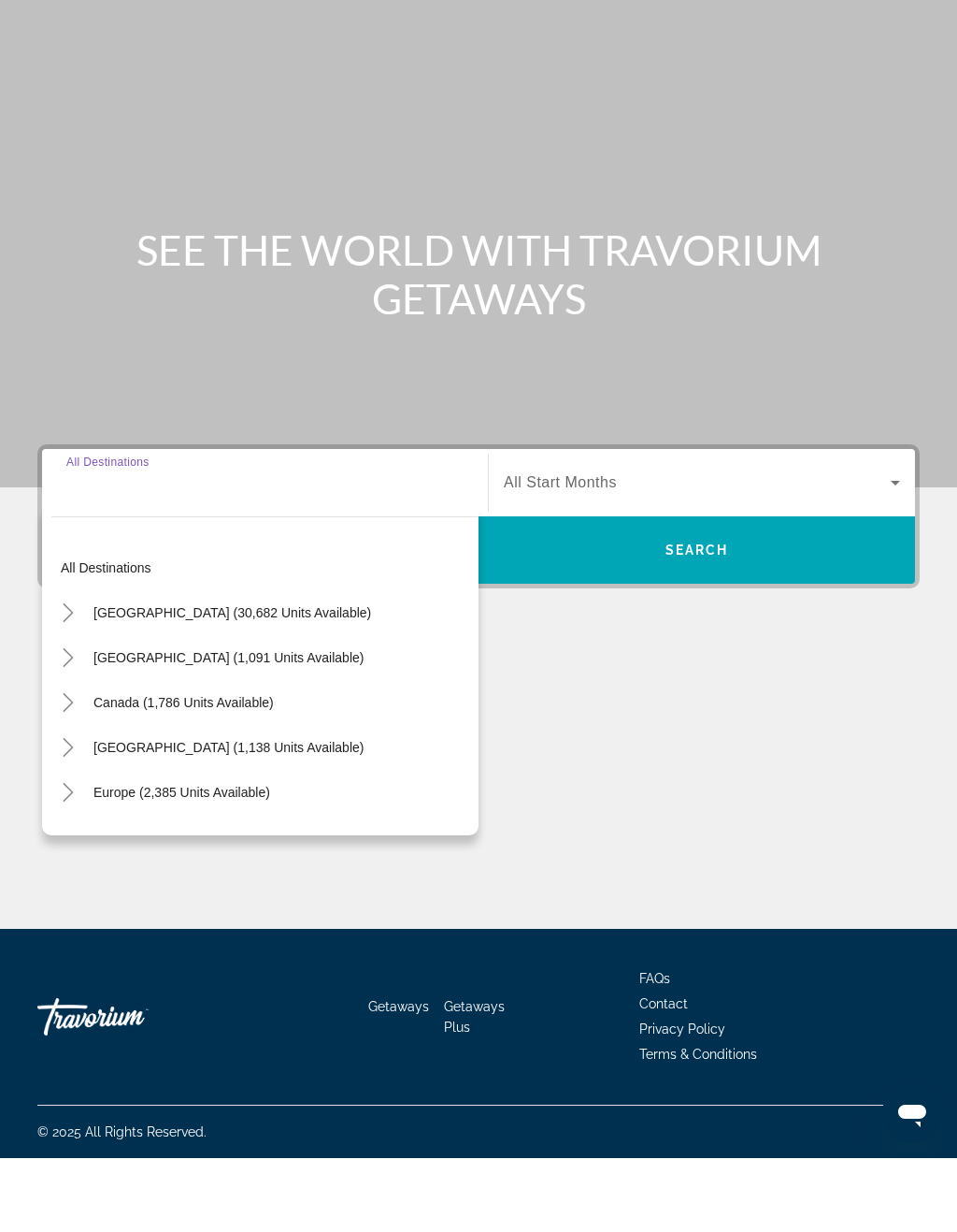
scroll to position [46, 0]
click at [225, 664] on span "Search widget" at bounding box center [232, 686] width 296 height 45
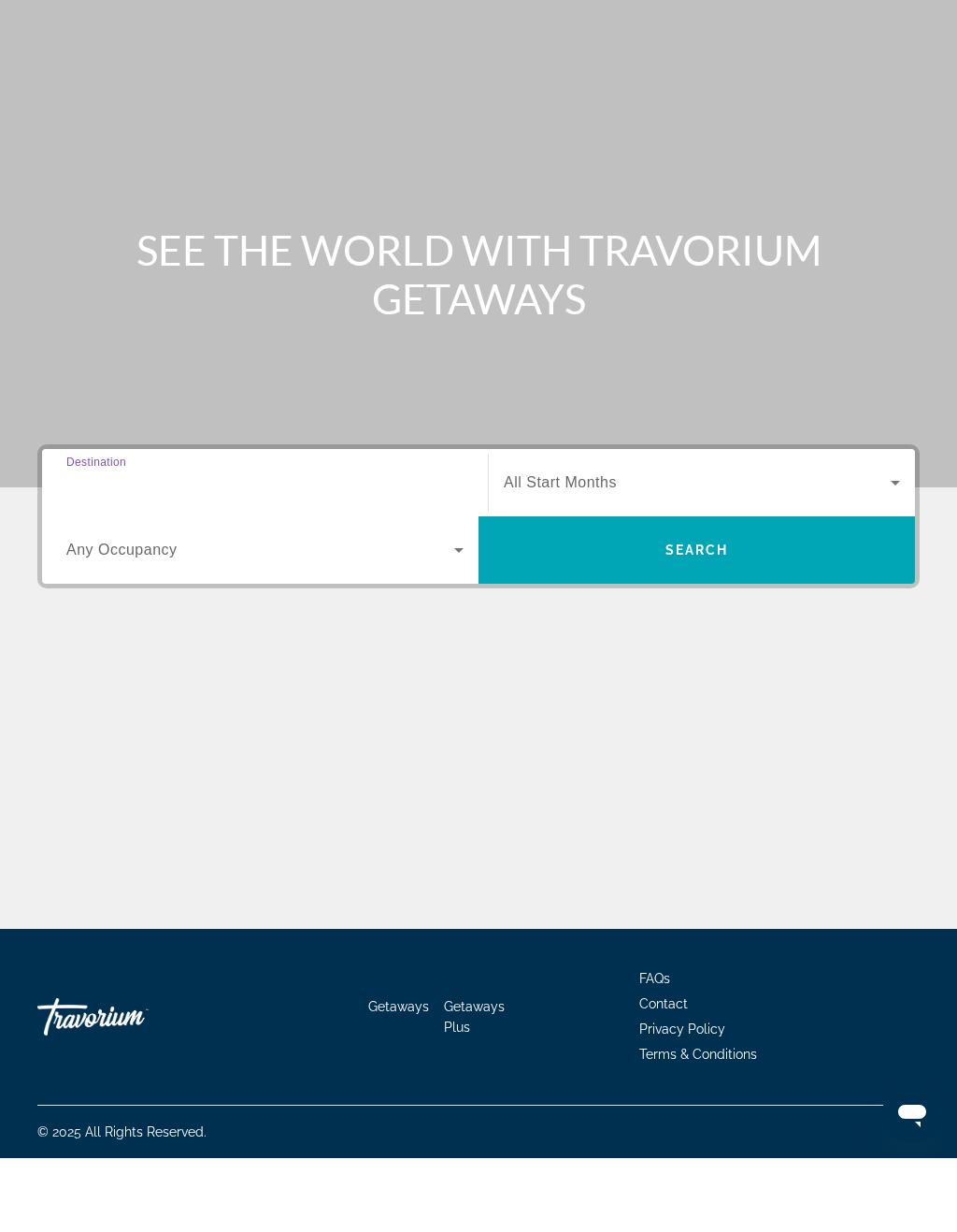
type input "**********"
click at [578, 546] on span "Search widget" at bounding box center [697, 556] width 387 height 22
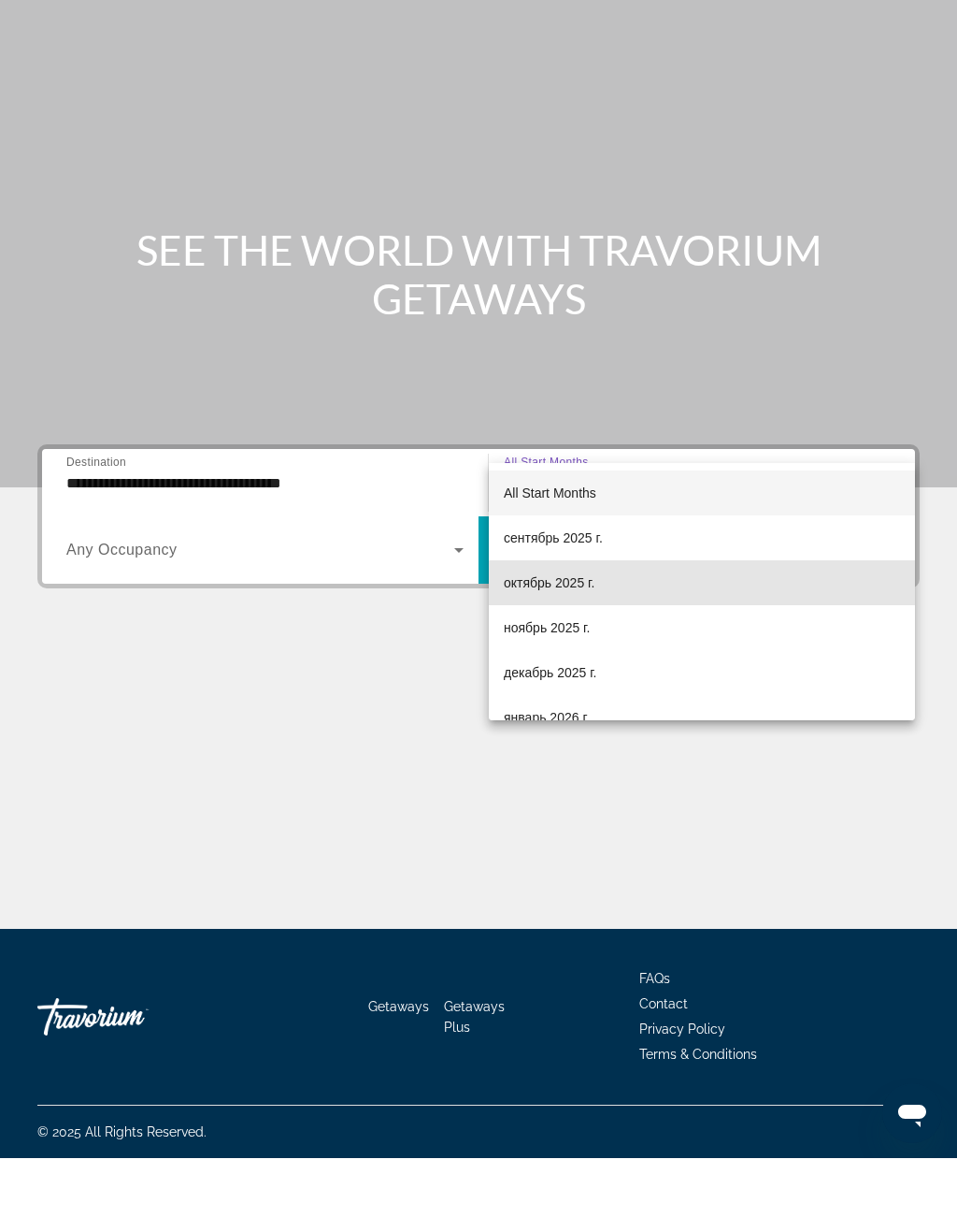
click at [564, 646] on span "октябрь 2025 г." at bounding box center [548, 656] width 90 height 22
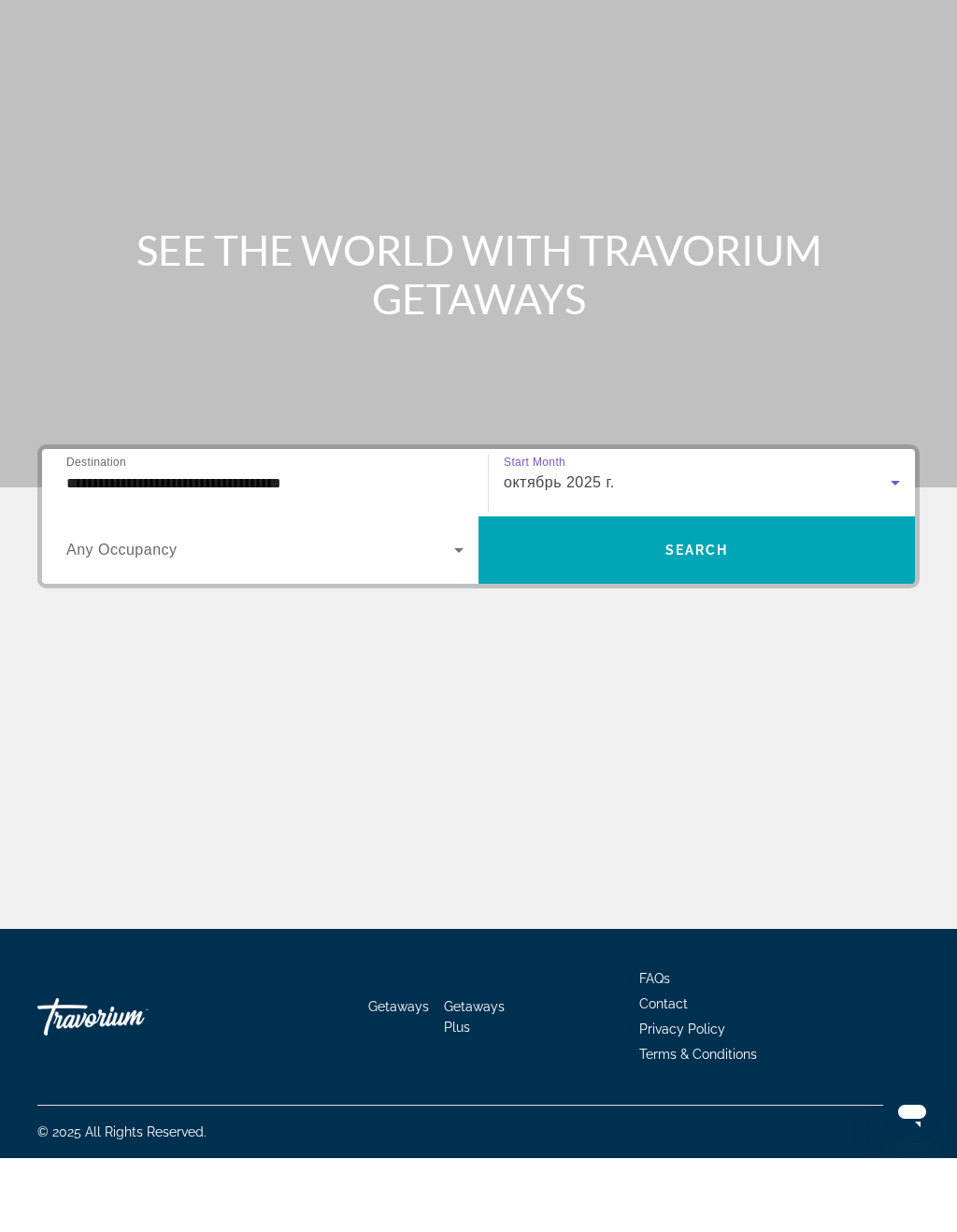
click at [618, 601] on span "Search widget" at bounding box center [697, 623] width 437 height 45
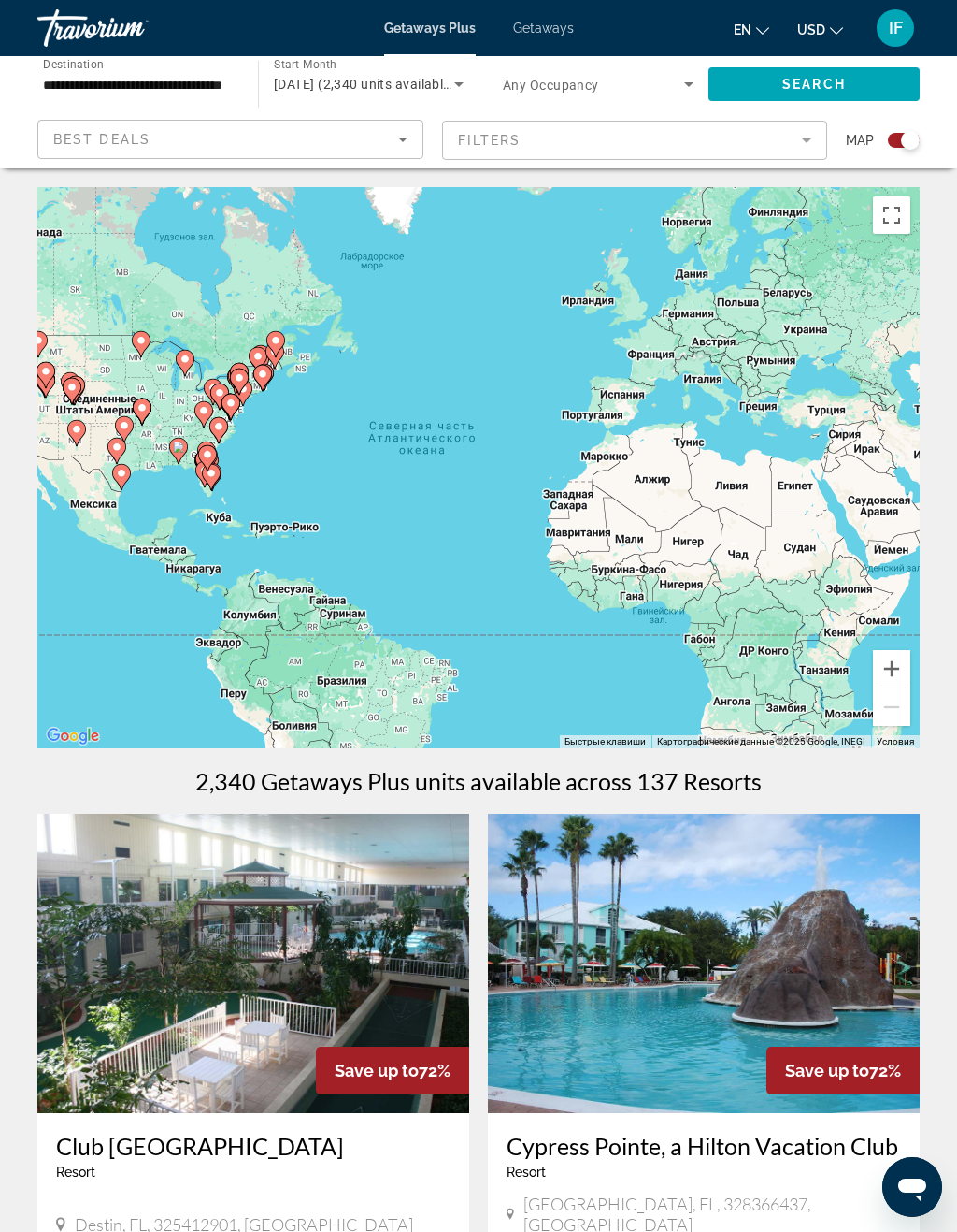
click at [196, 87] on input "**********" at bounding box center [138, 84] width 191 height 22
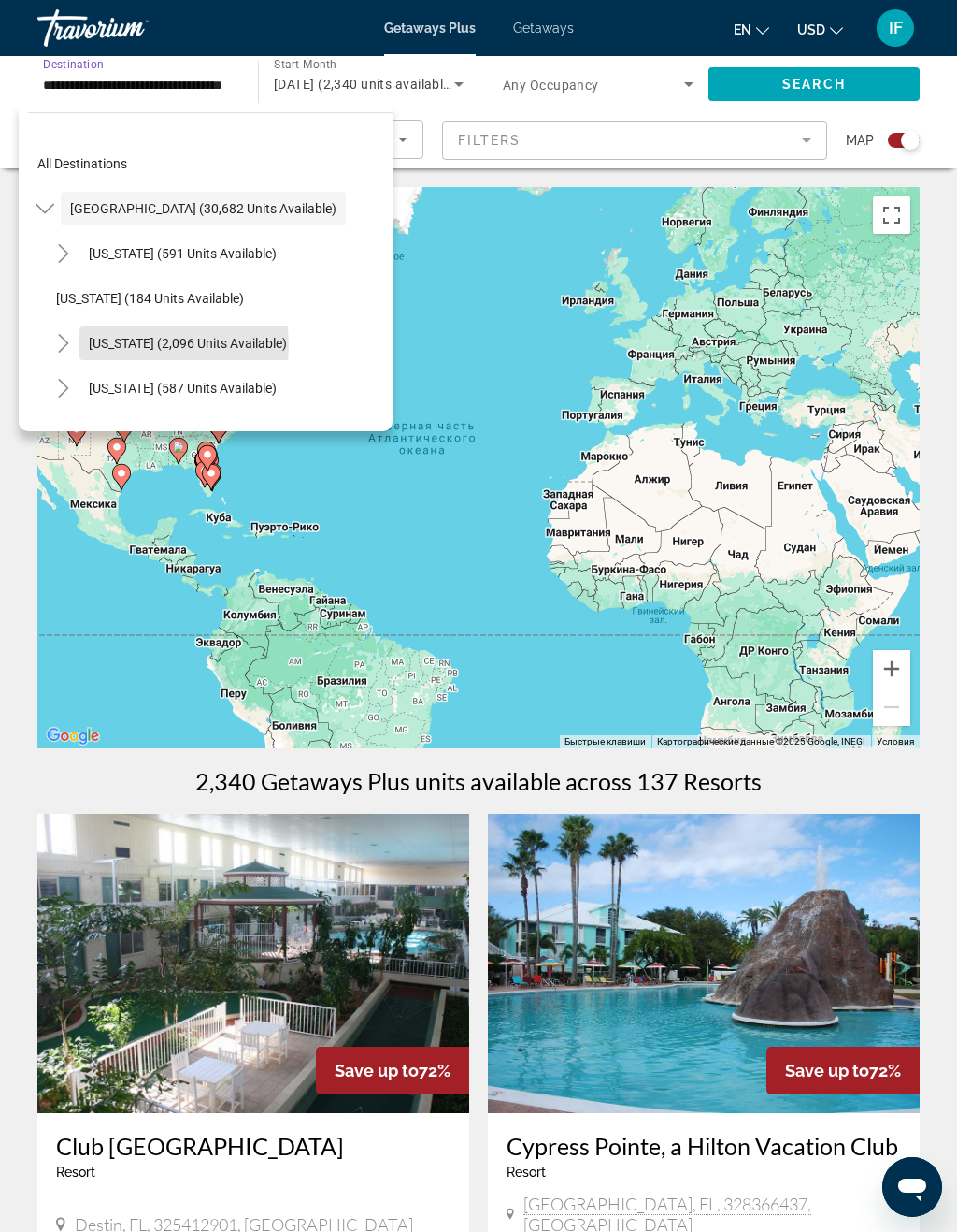
click at [136, 345] on span "[US_STATE] (2,096 units available)" at bounding box center [188, 343] width 198 height 15
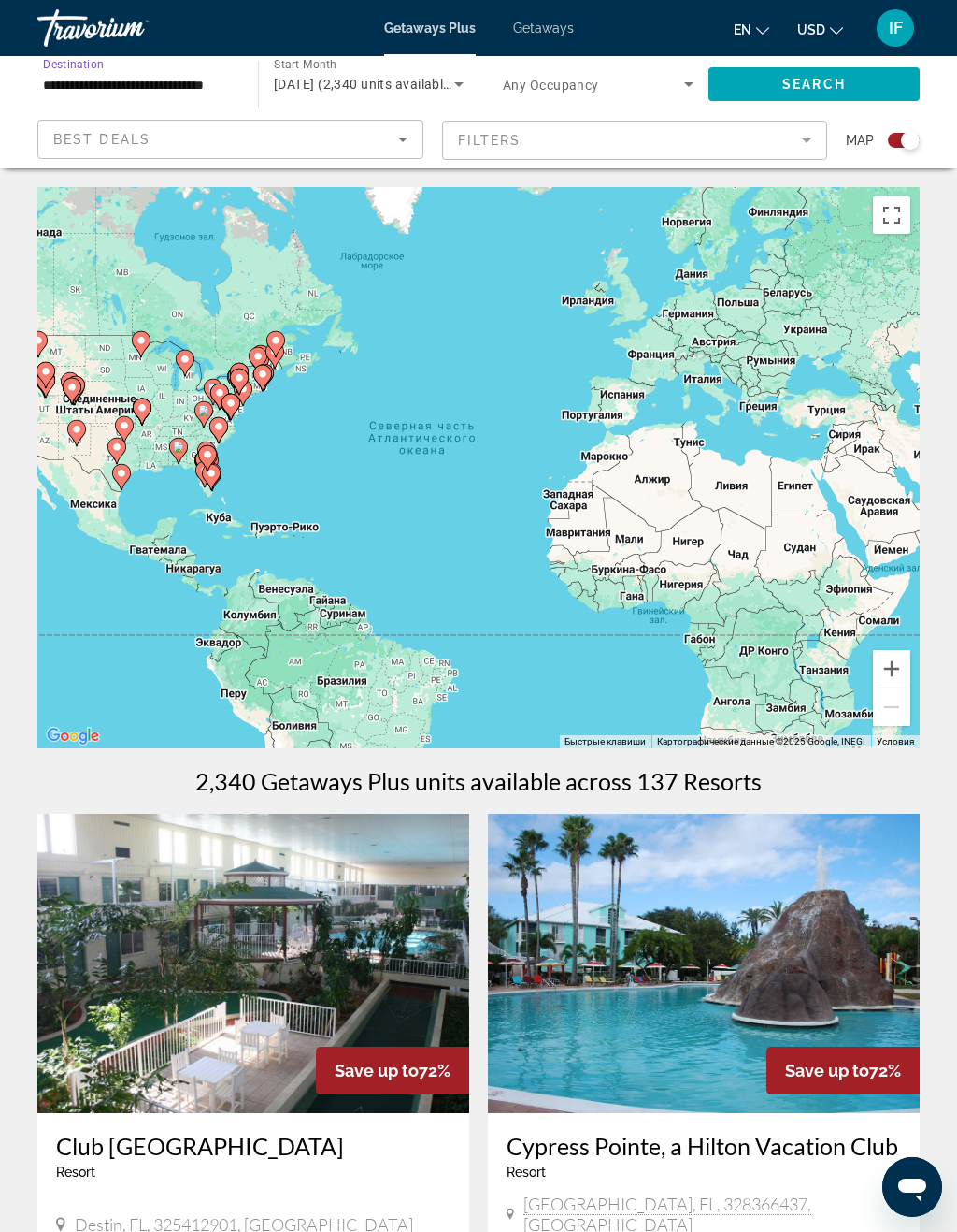
click at [220, 91] on input "**********" at bounding box center [138, 84] width 191 height 22
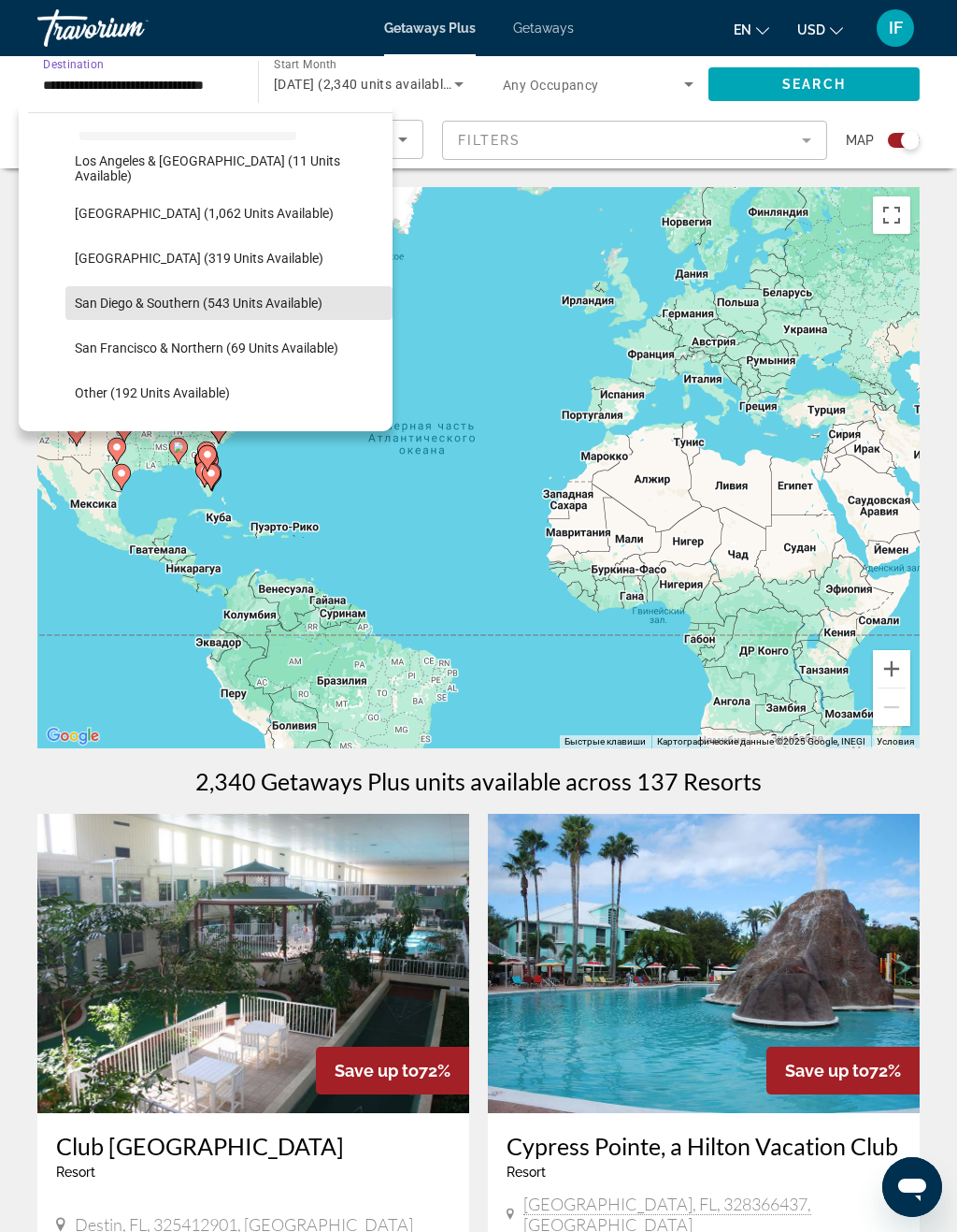
scroll to position [218, 0]
click at [271, 312] on span "Search widget" at bounding box center [228, 304] width 327 height 45
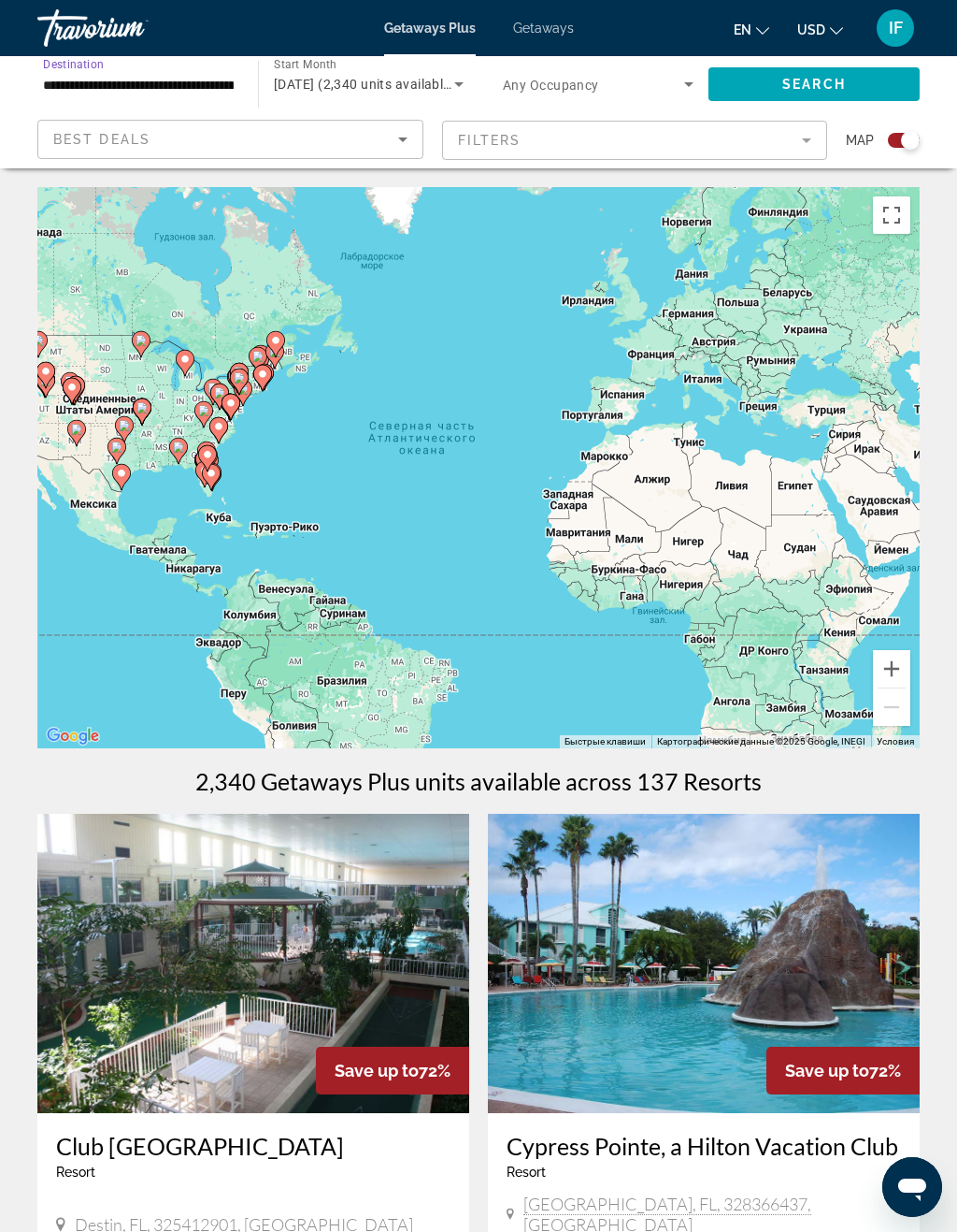
click at [901, 140] on div "Search widget" at bounding box center [904, 140] width 32 height 15
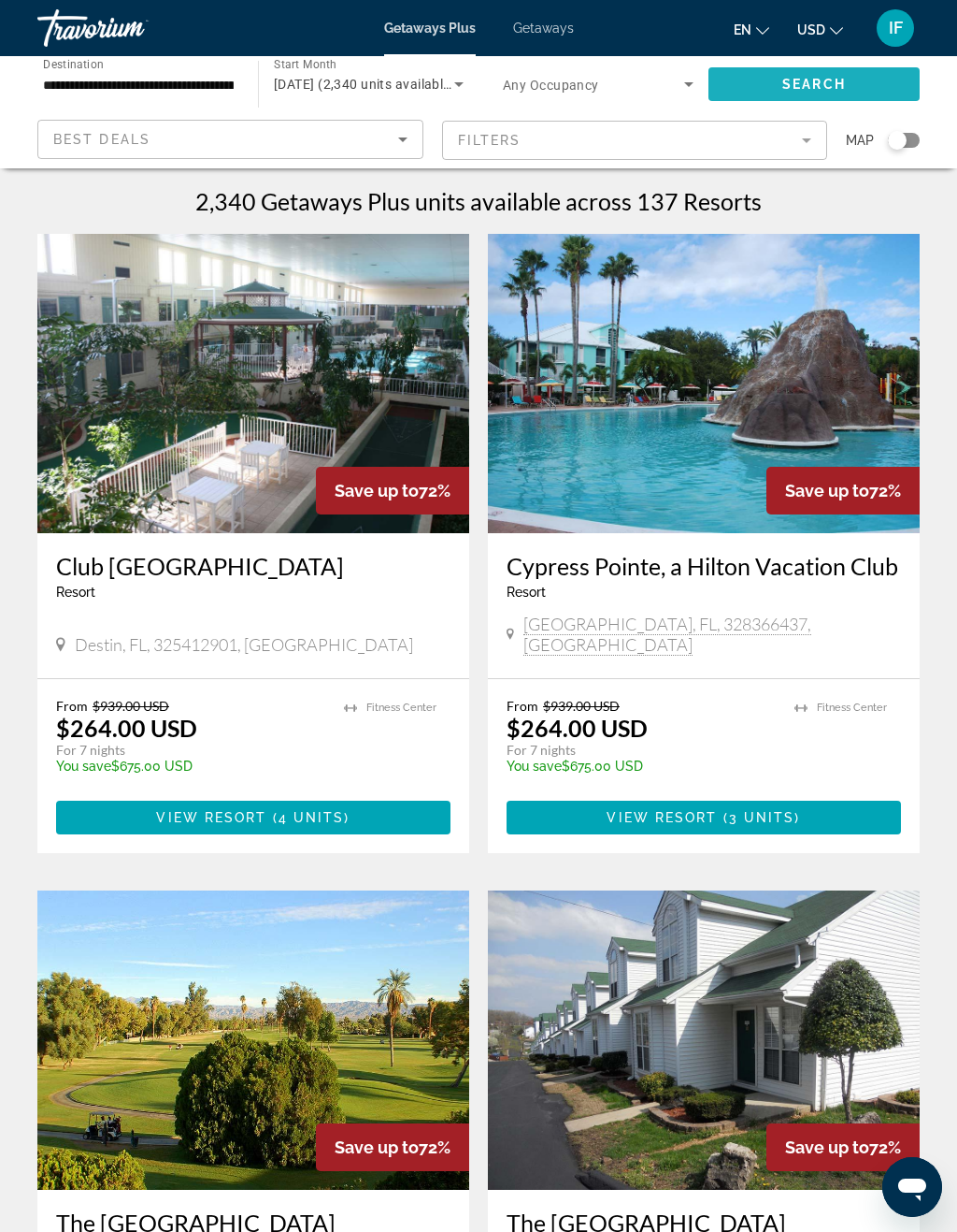
click at [878, 80] on span "Search widget" at bounding box center [814, 84] width 212 height 45
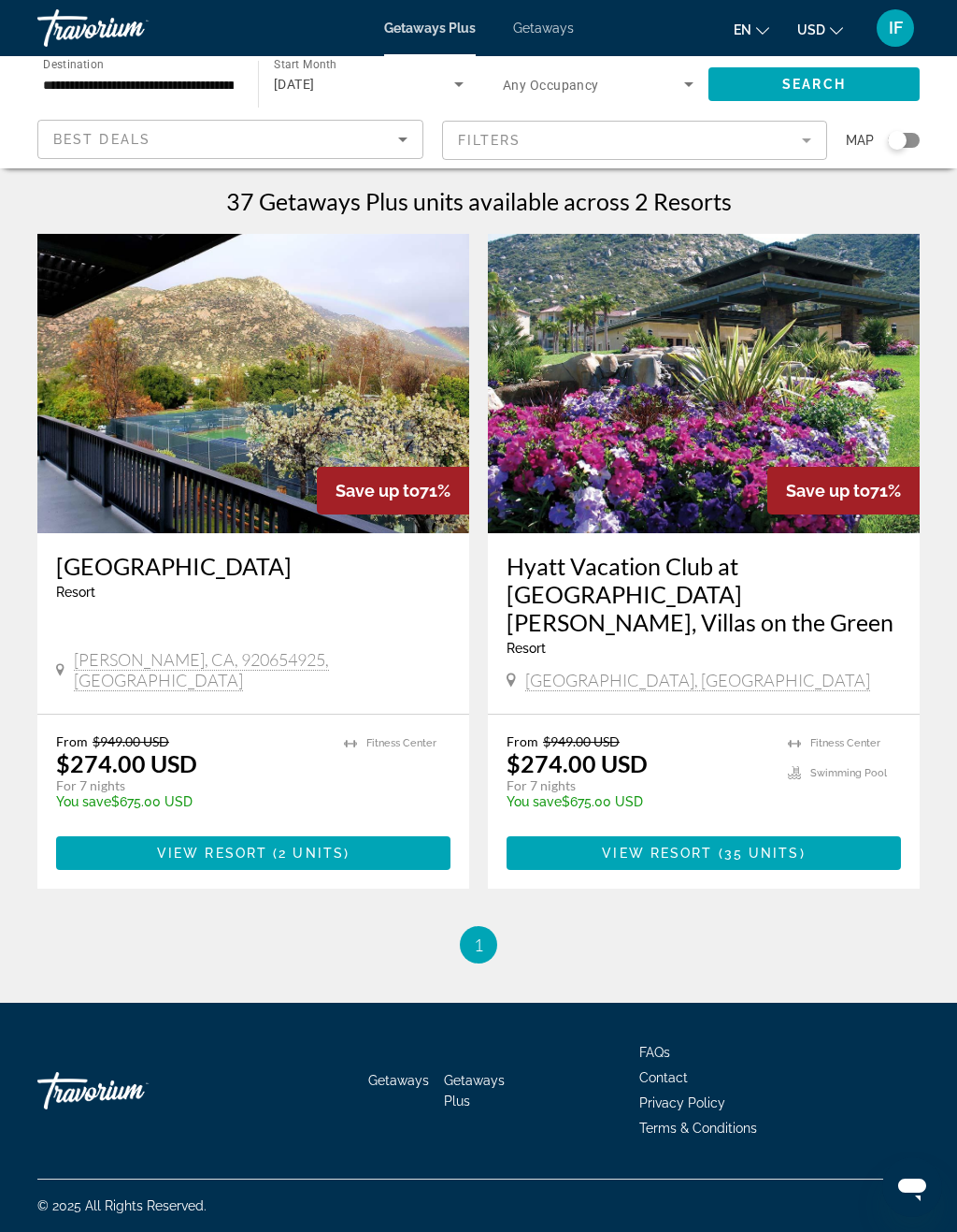
click at [148, 91] on input "**********" at bounding box center [138, 84] width 191 height 22
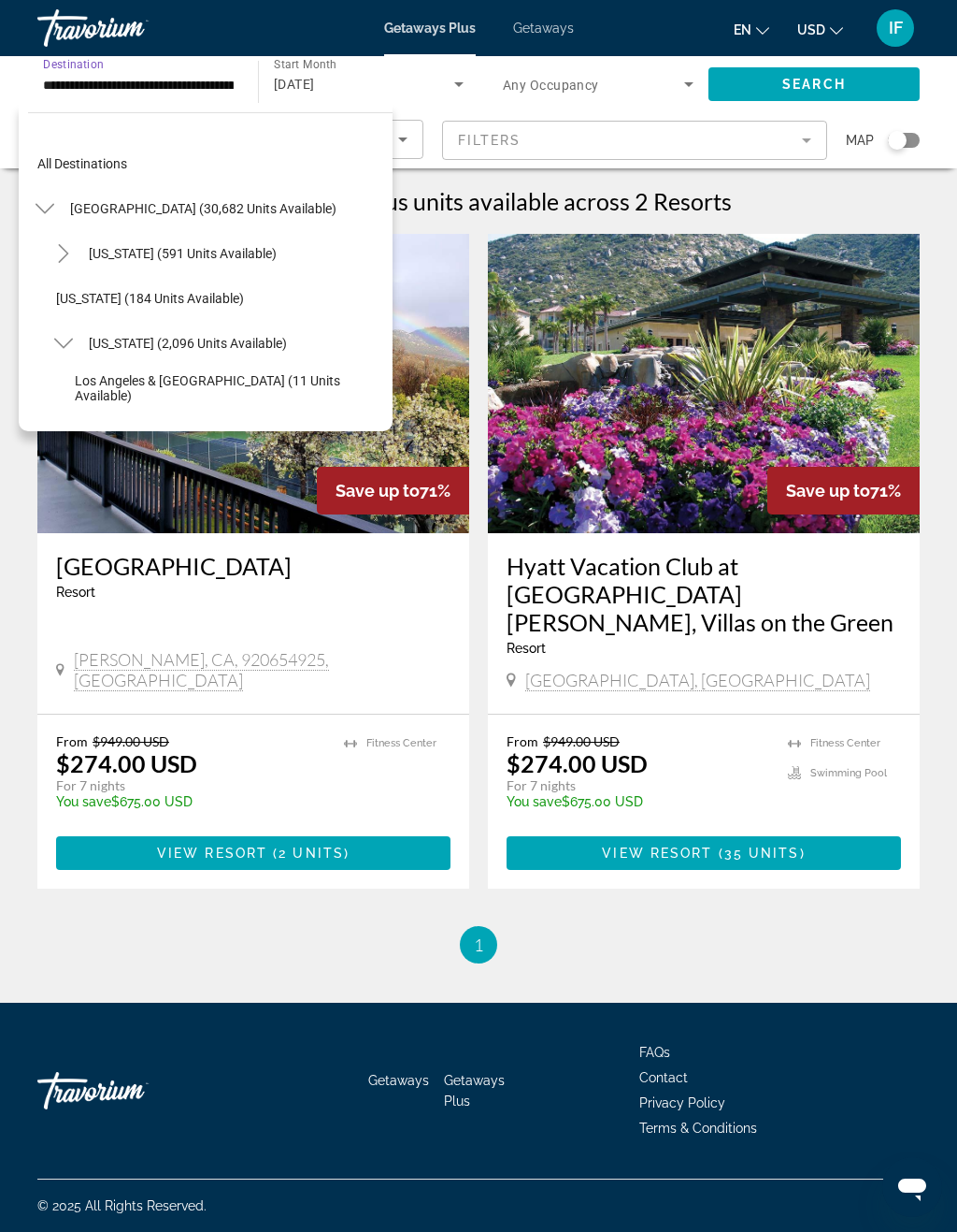
scroll to position [246, 0]
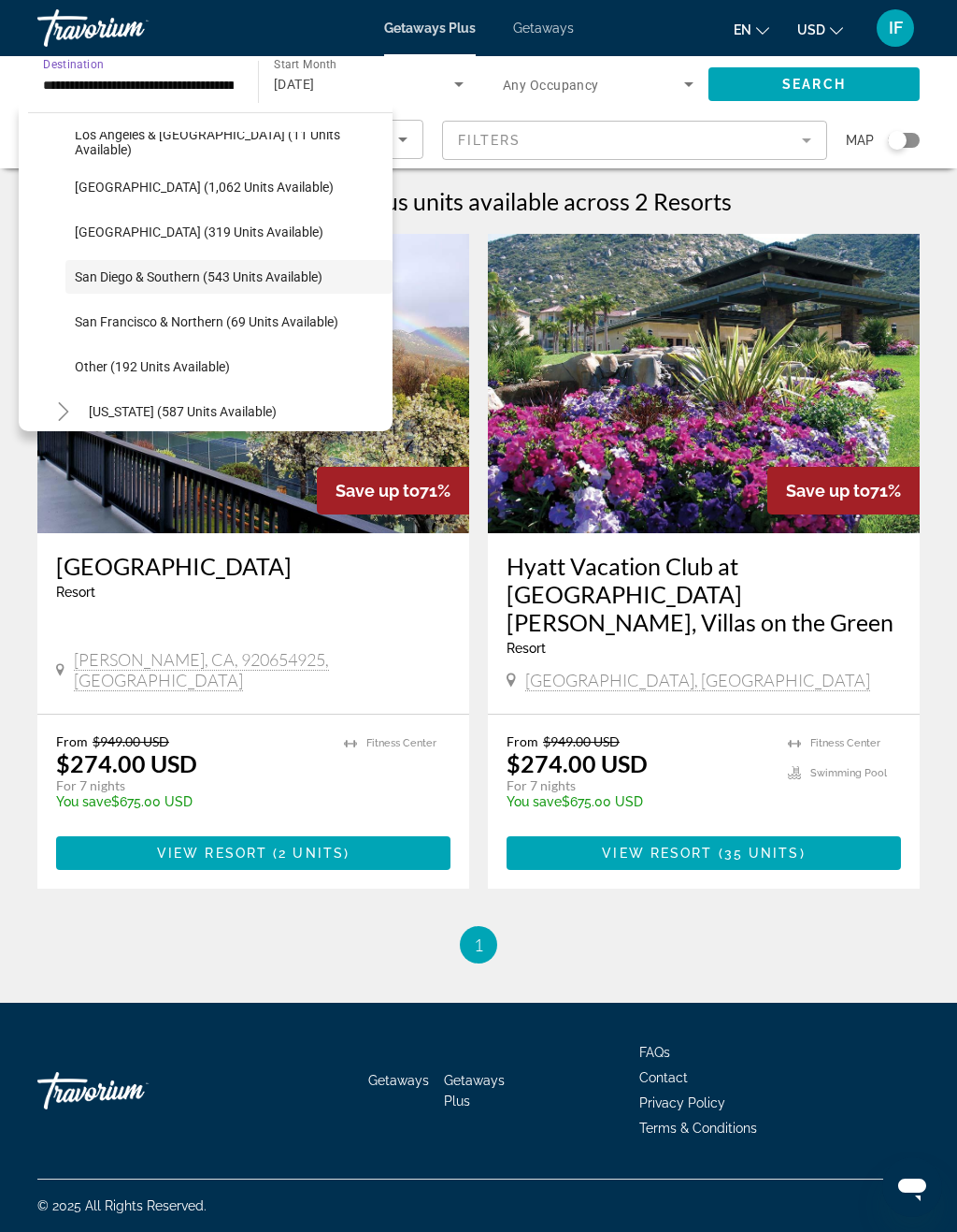
click at [298, 327] on span "San Francisco & Northern (69 units available)" at bounding box center [207, 321] width 264 height 15
type input "**********"
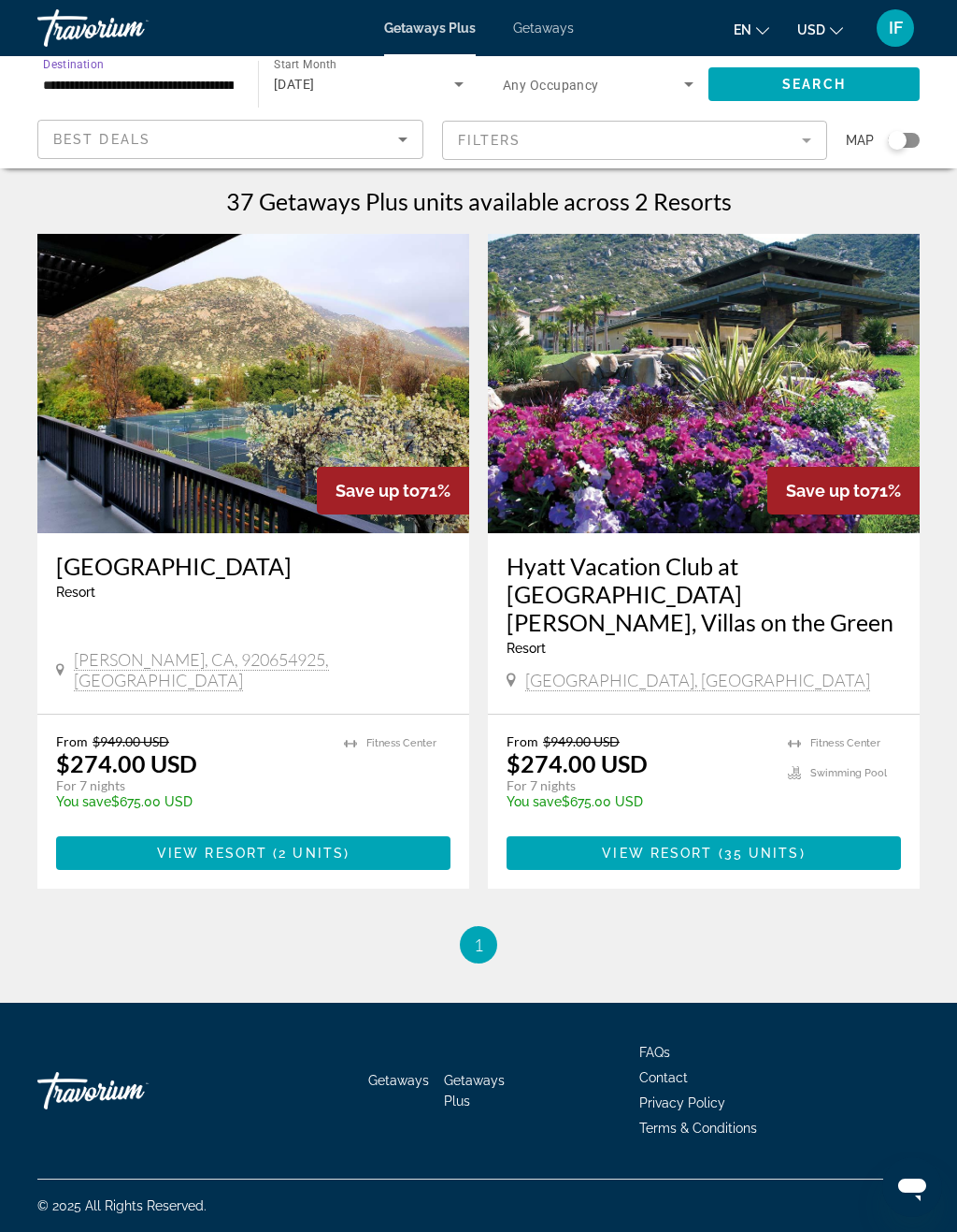
click at [864, 76] on span "Search widget" at bounding box center [814, 84] width 212 height 45
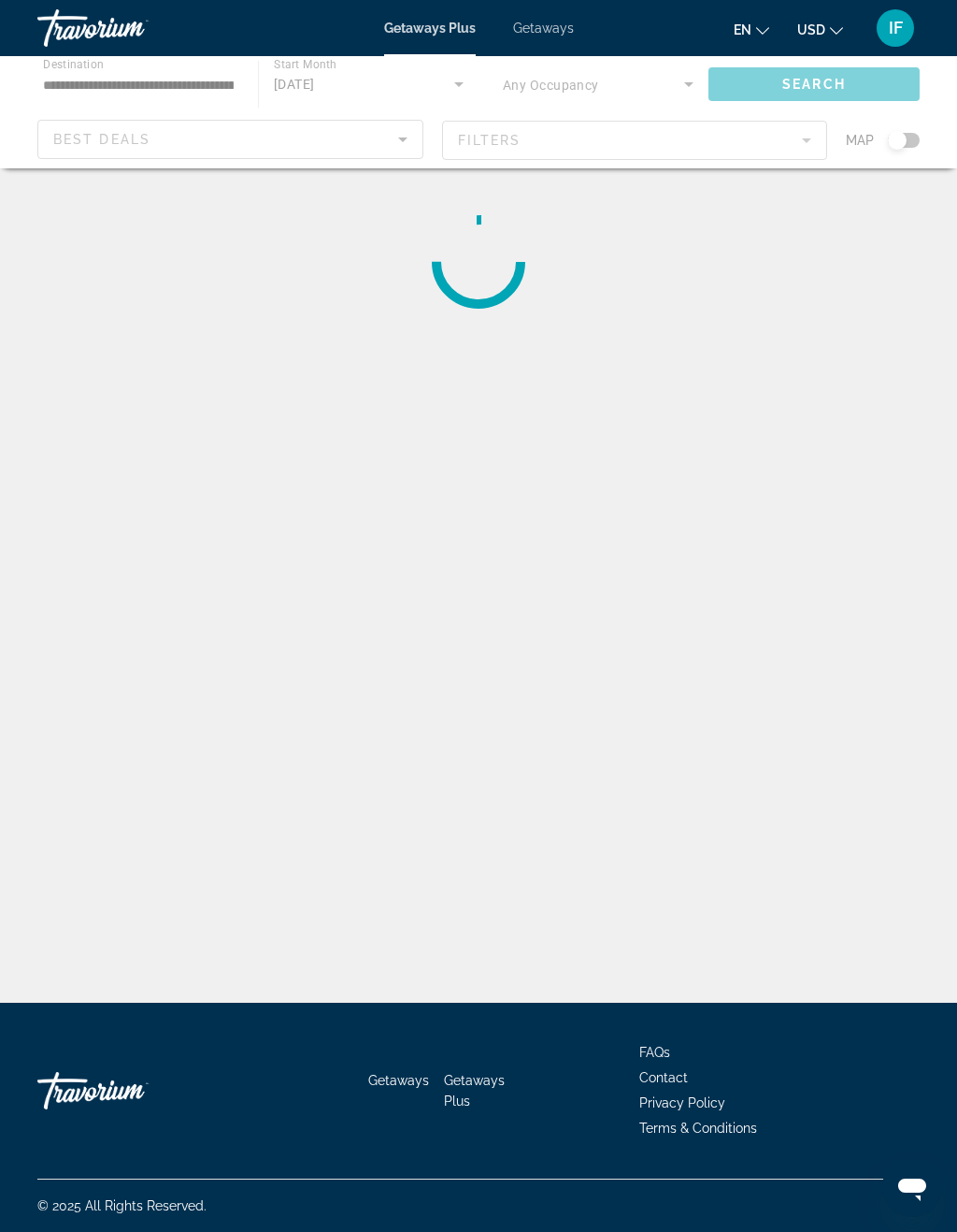
click at [549, 21] on span "Getaways" at bounding box center [544, 27] width 61 height 15
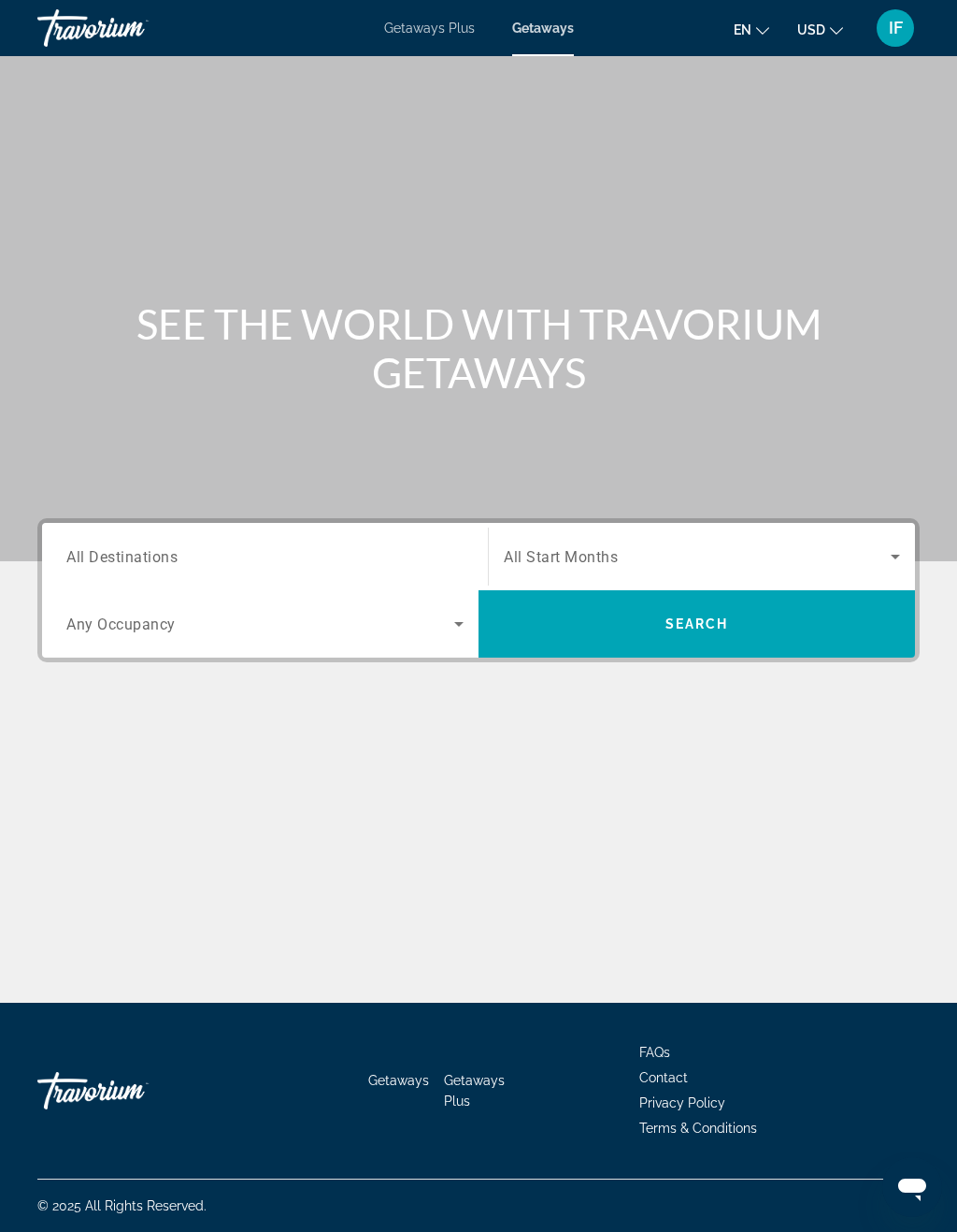
click at [357, 547] on input "Destination All Destinations" at bounding box center [264, 557] width 397 height 22
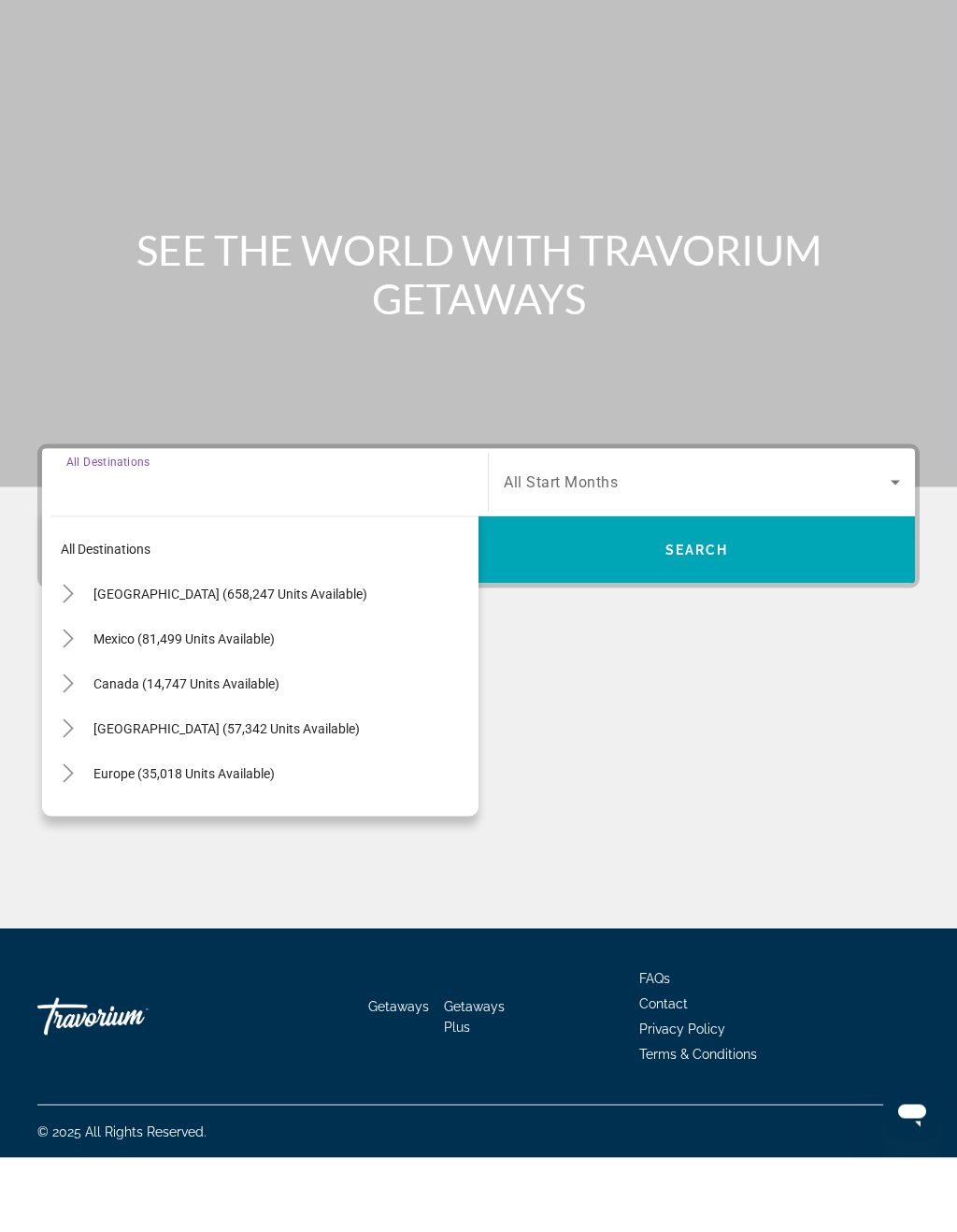
scroll to position [46, 0]
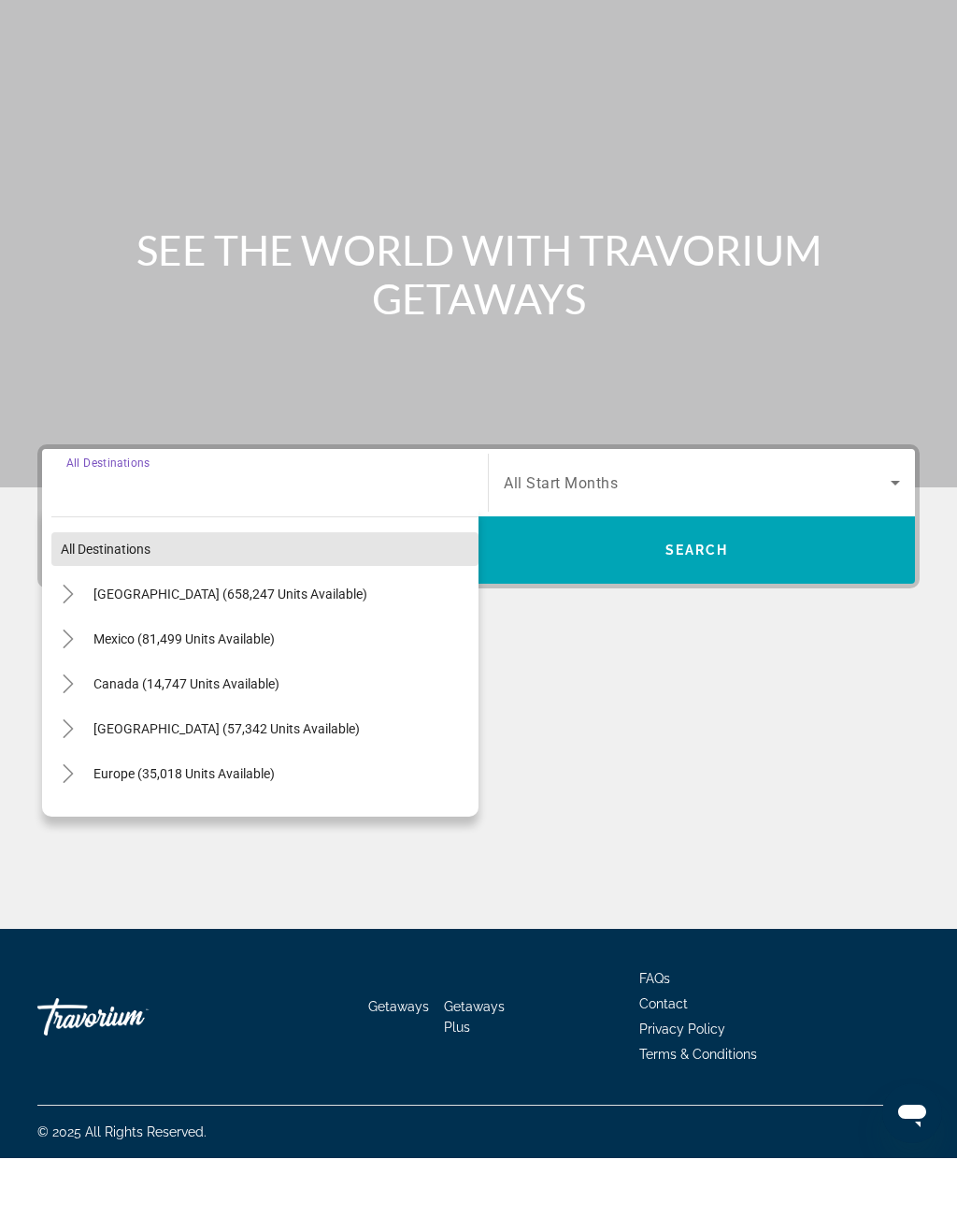
click at [136, 616] on span "All destinations" at bounding box center [106, 622] width 89 height 15
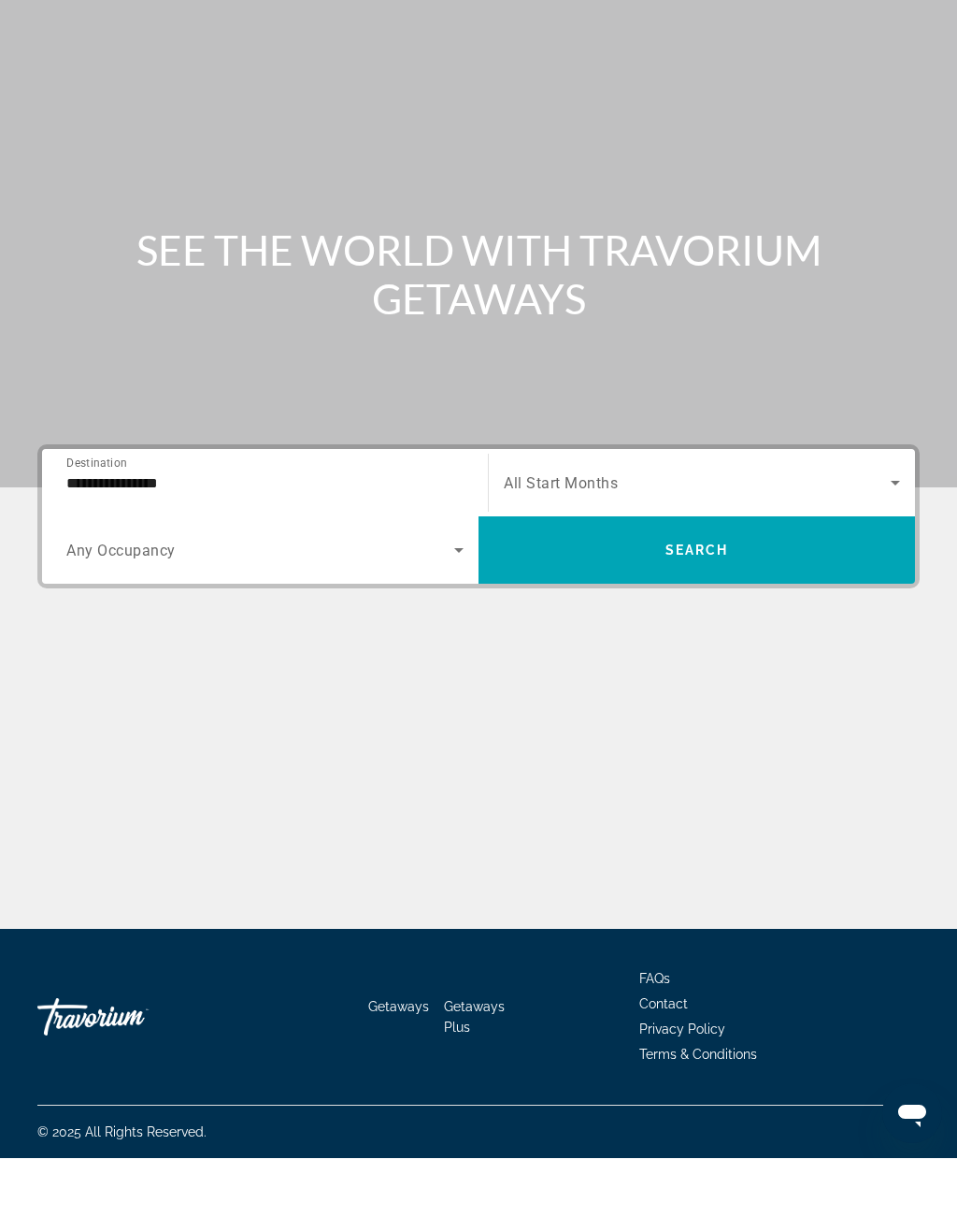
click at [624, 546] on span "Search widget" at bounding box center [697, 556] width 387 height 22
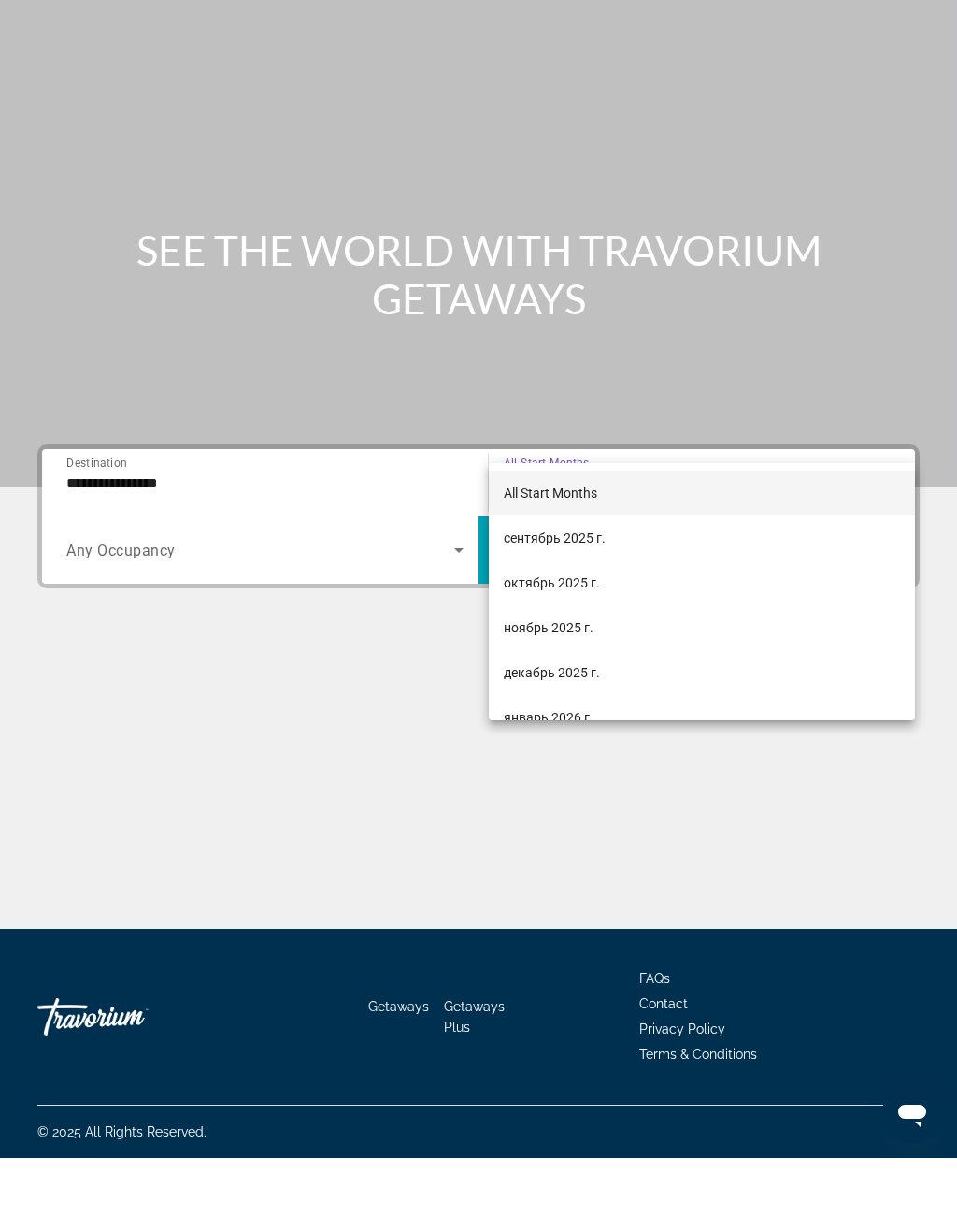
click at [155, 435] on div at bounding box center [478, 616] width 957 height 1232
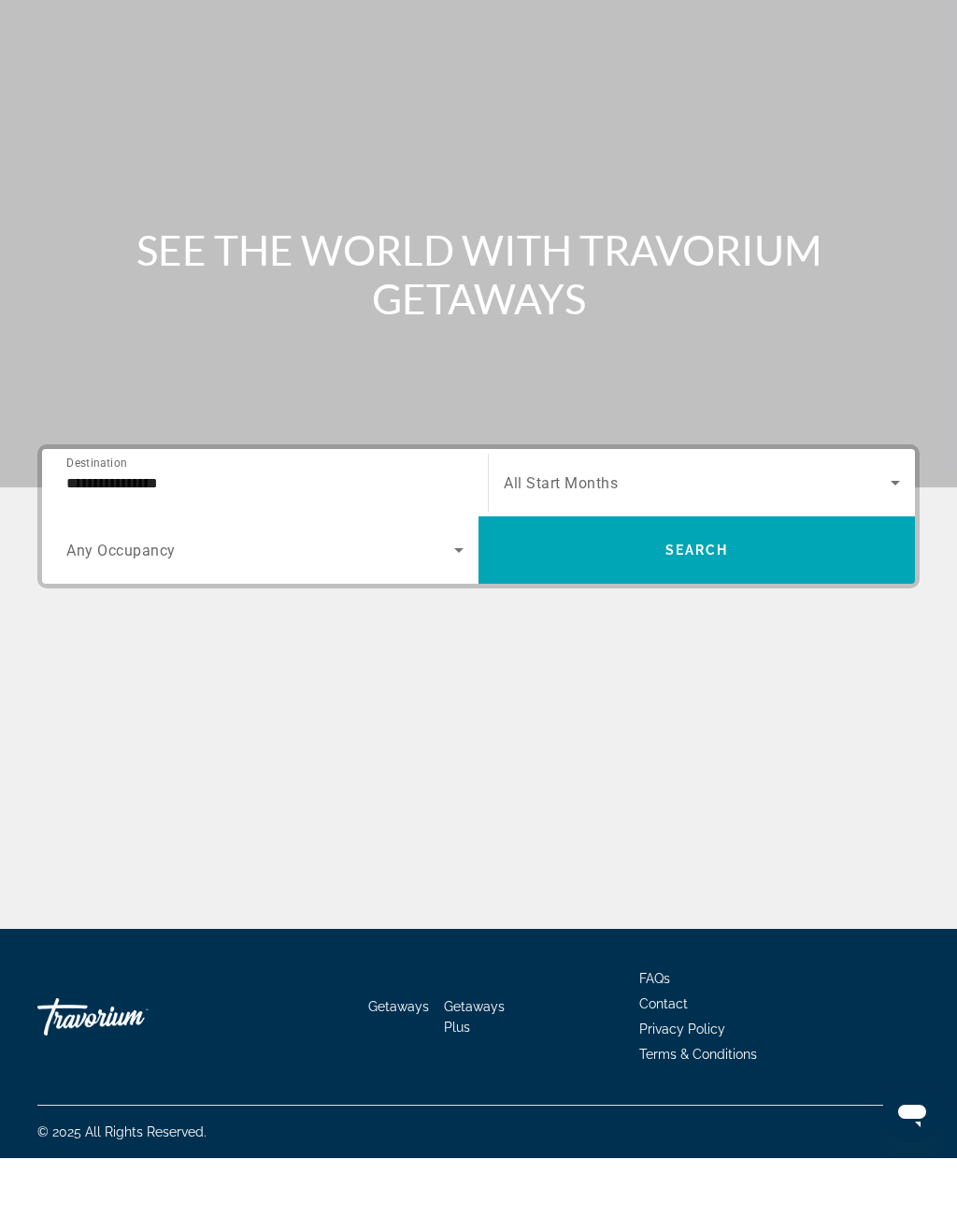
click at [174, 547] on input "**********" at bounding box center [264, 557] width 397 height 22
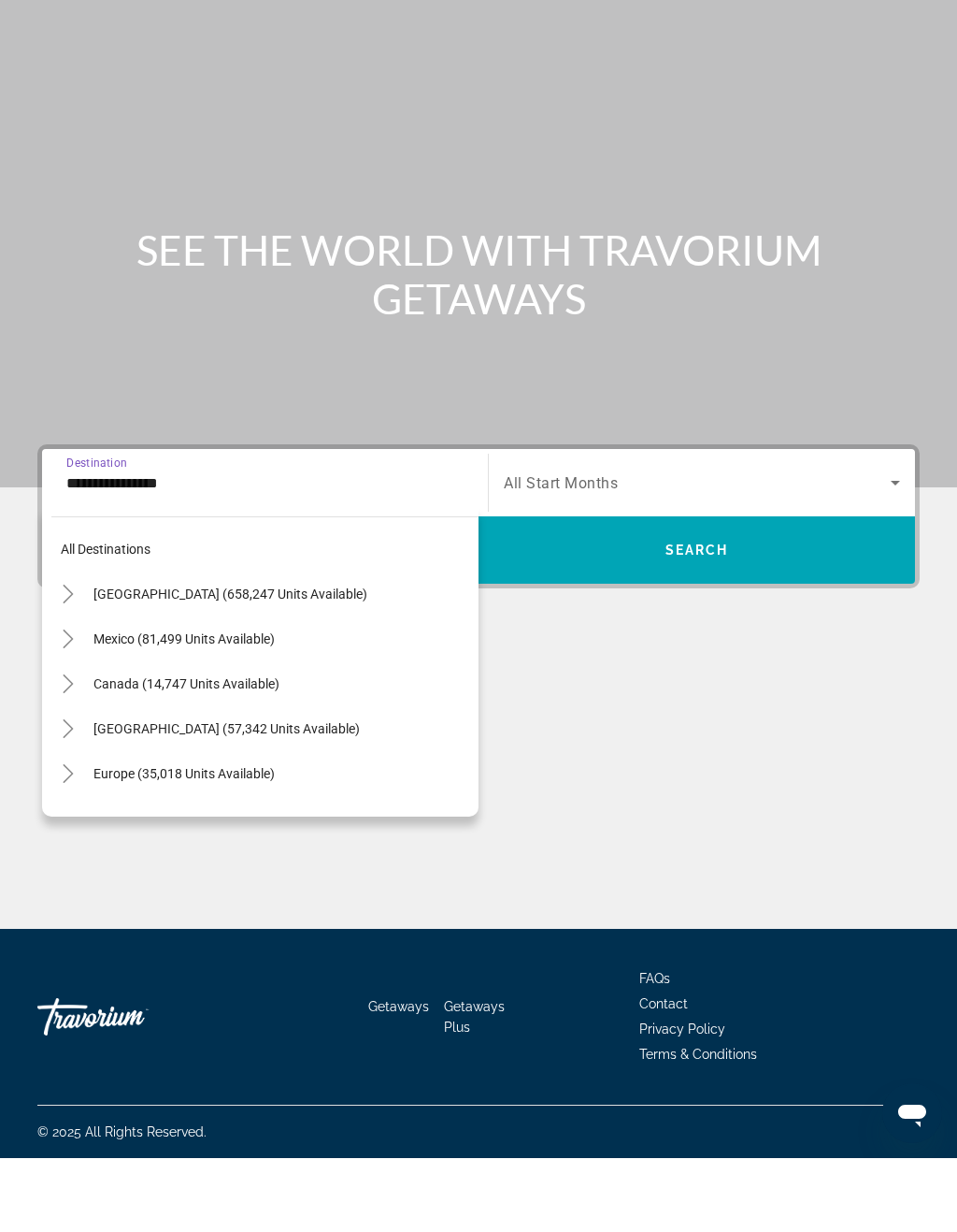
click at [300, 660] on span "[GEOGRAPHIC_DATA] (658,247 units available)" at bounding box center [230, 667] width 274 height 15
type input "**********"
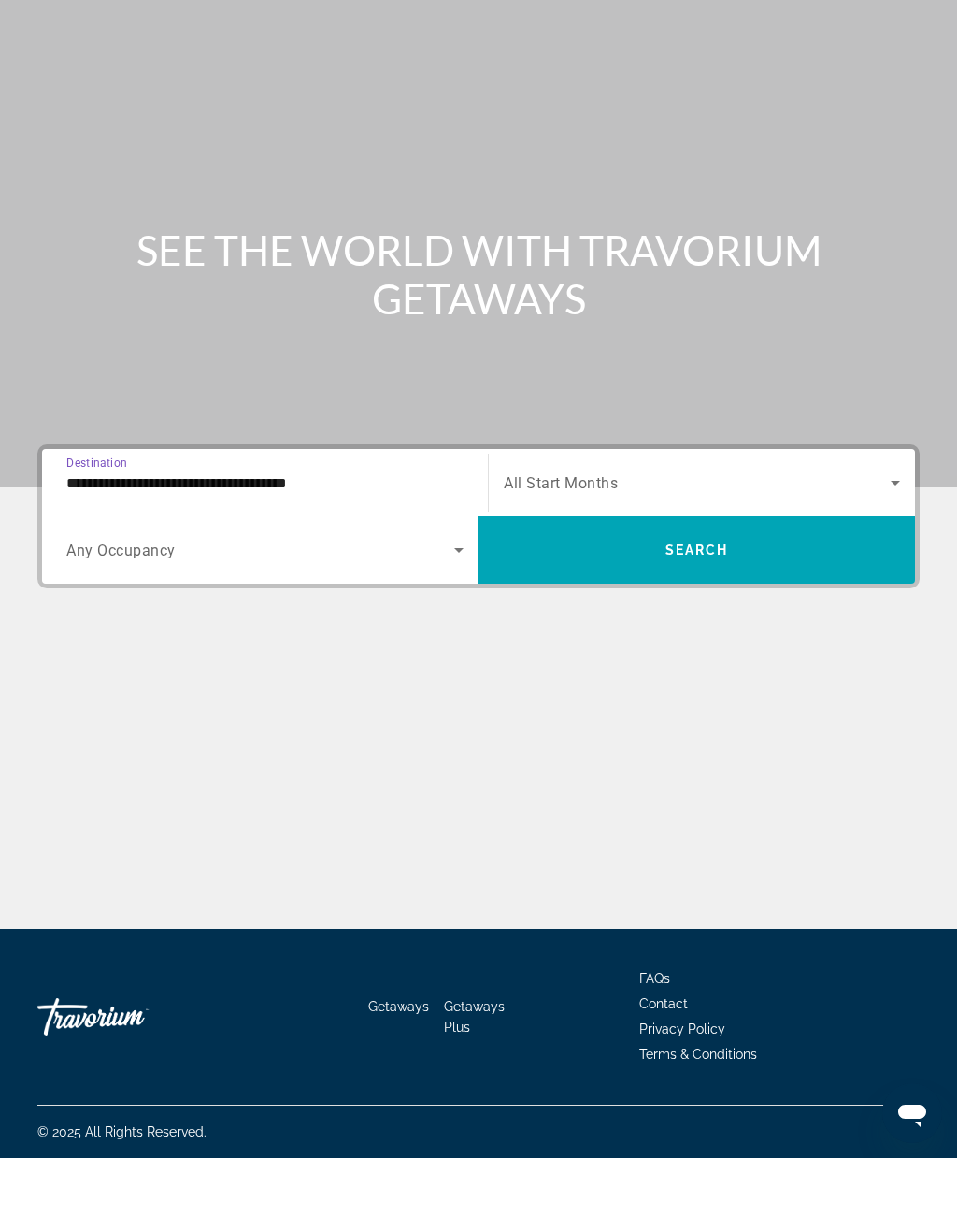
click at [590, 546] on span "Search widget" at bounding box center [697, 556] width 387 height 22
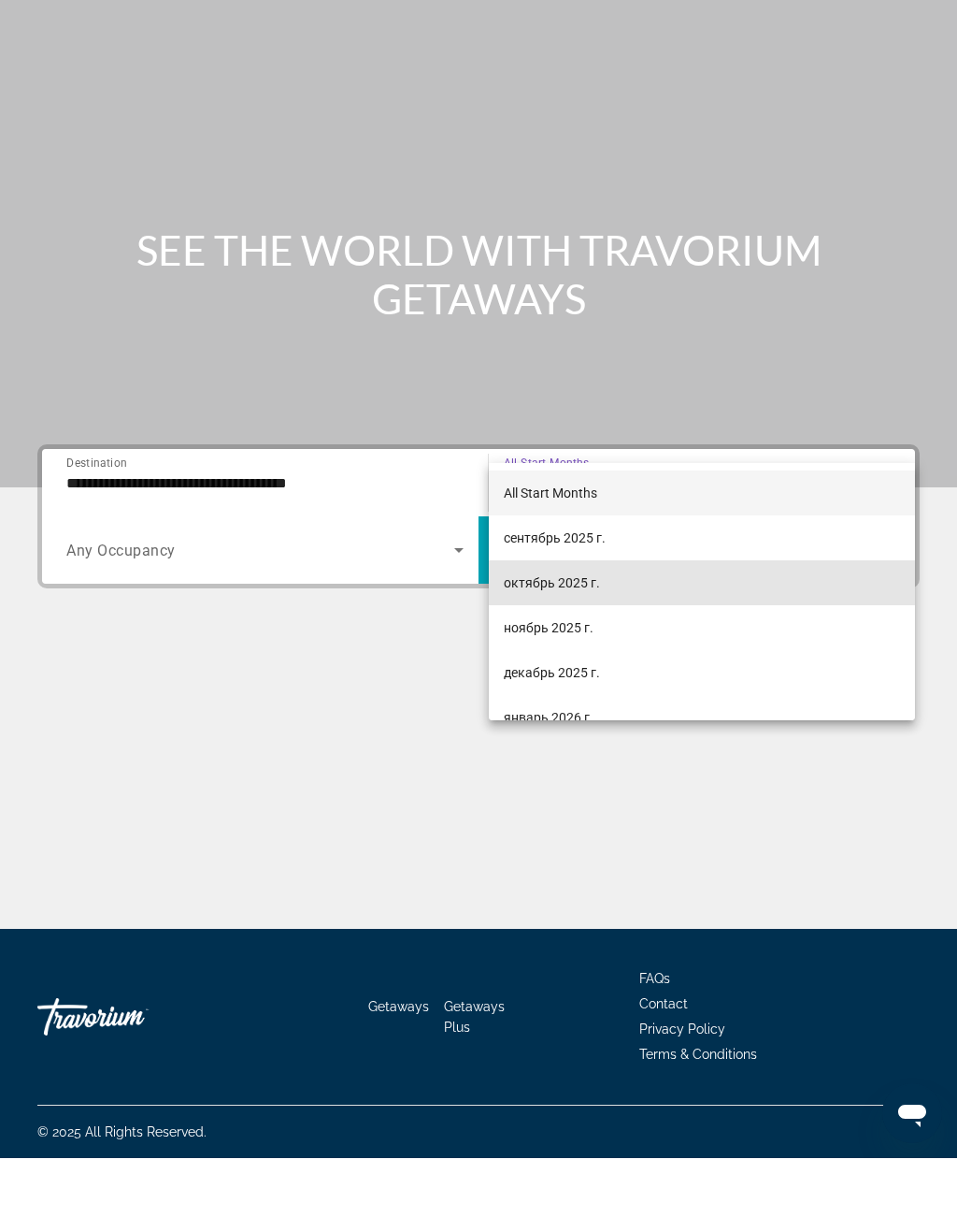
click at [576, 646] on span "октябрь 2025 г." at bounding box center [551, 656] width 96 height 22
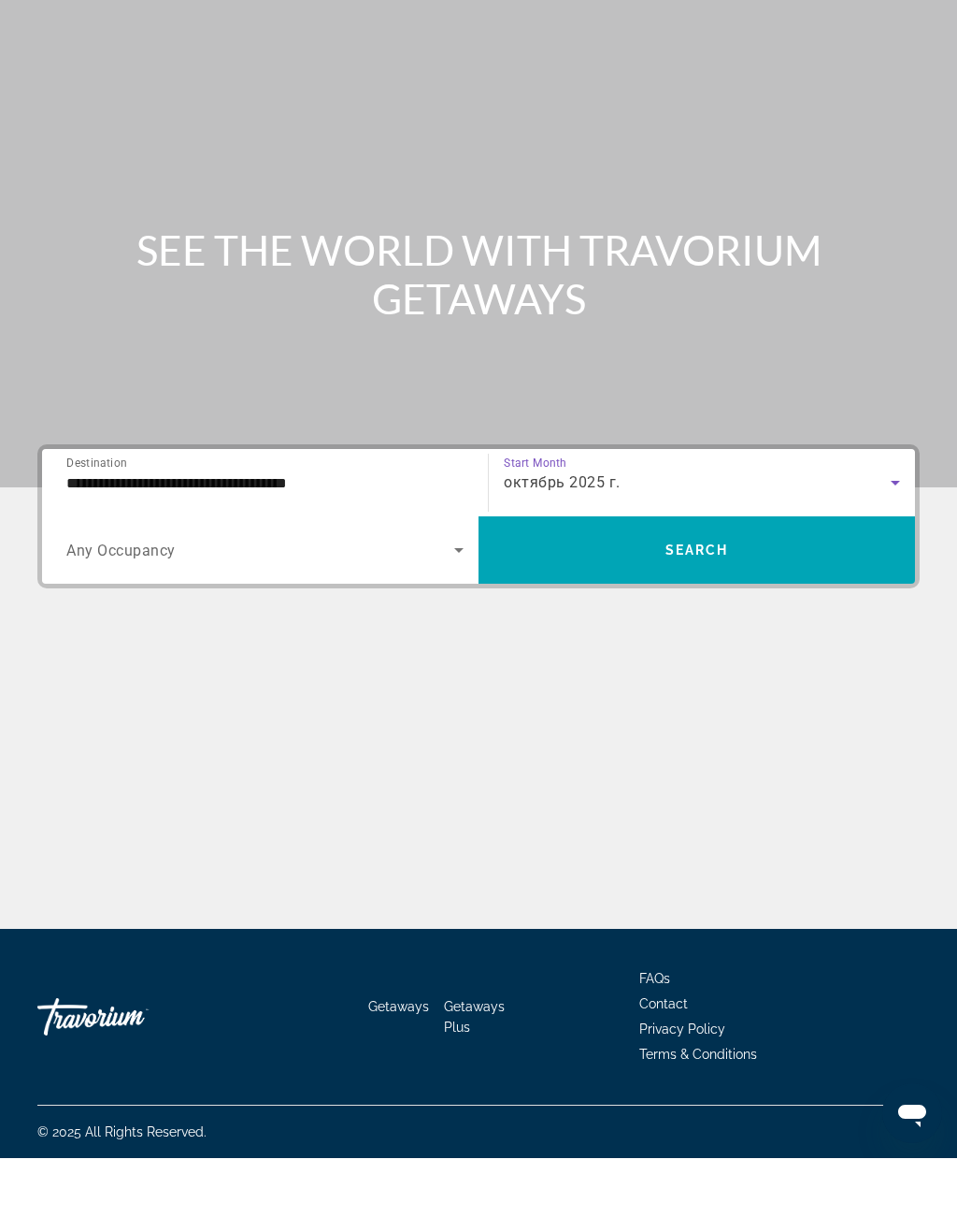
click at [672, 616] on span "Search" at bounding box center [698, 623] width 64 height 15
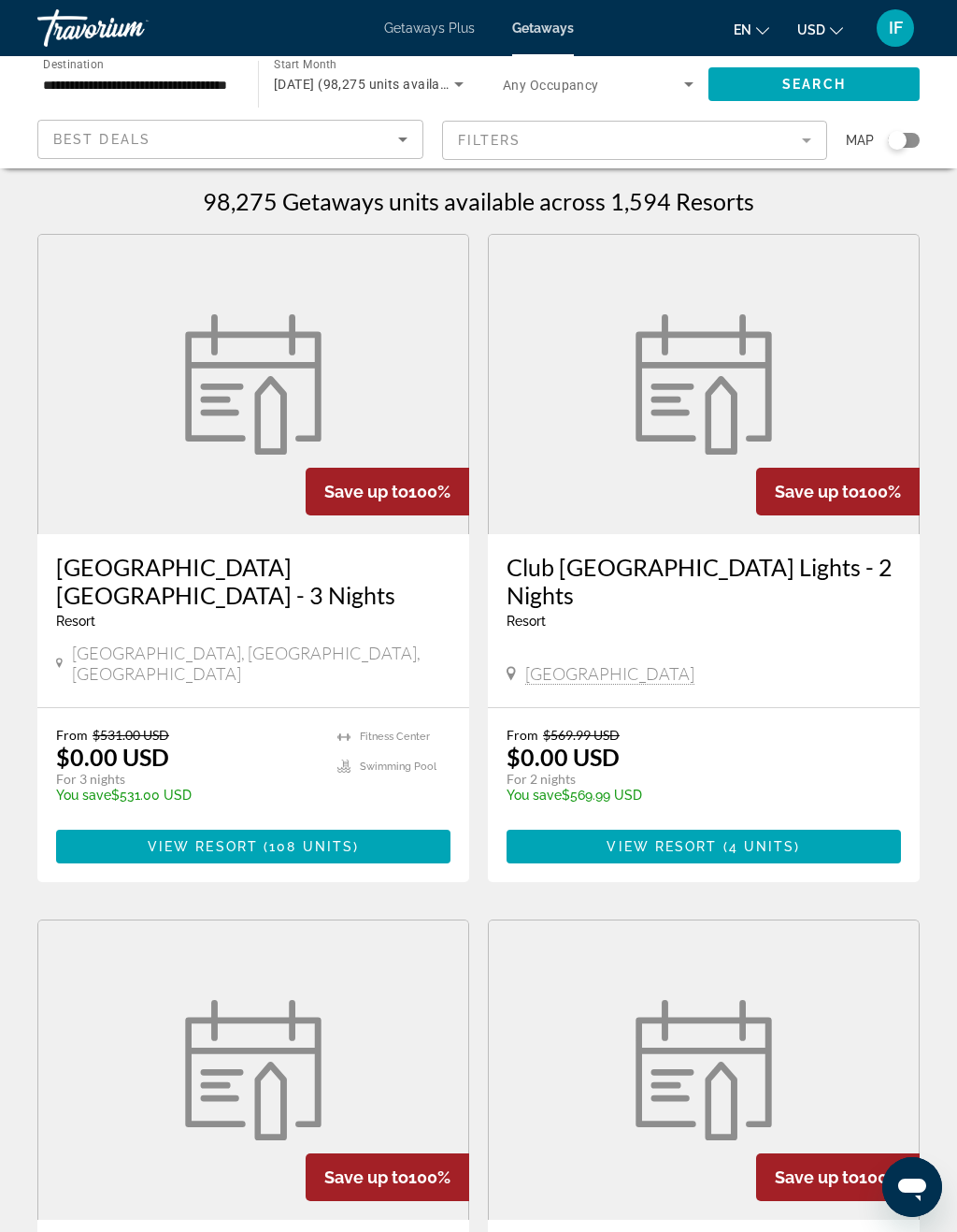
click at [208, 91] on input "**********" at bounding box center [138, 84] width 191 height 22
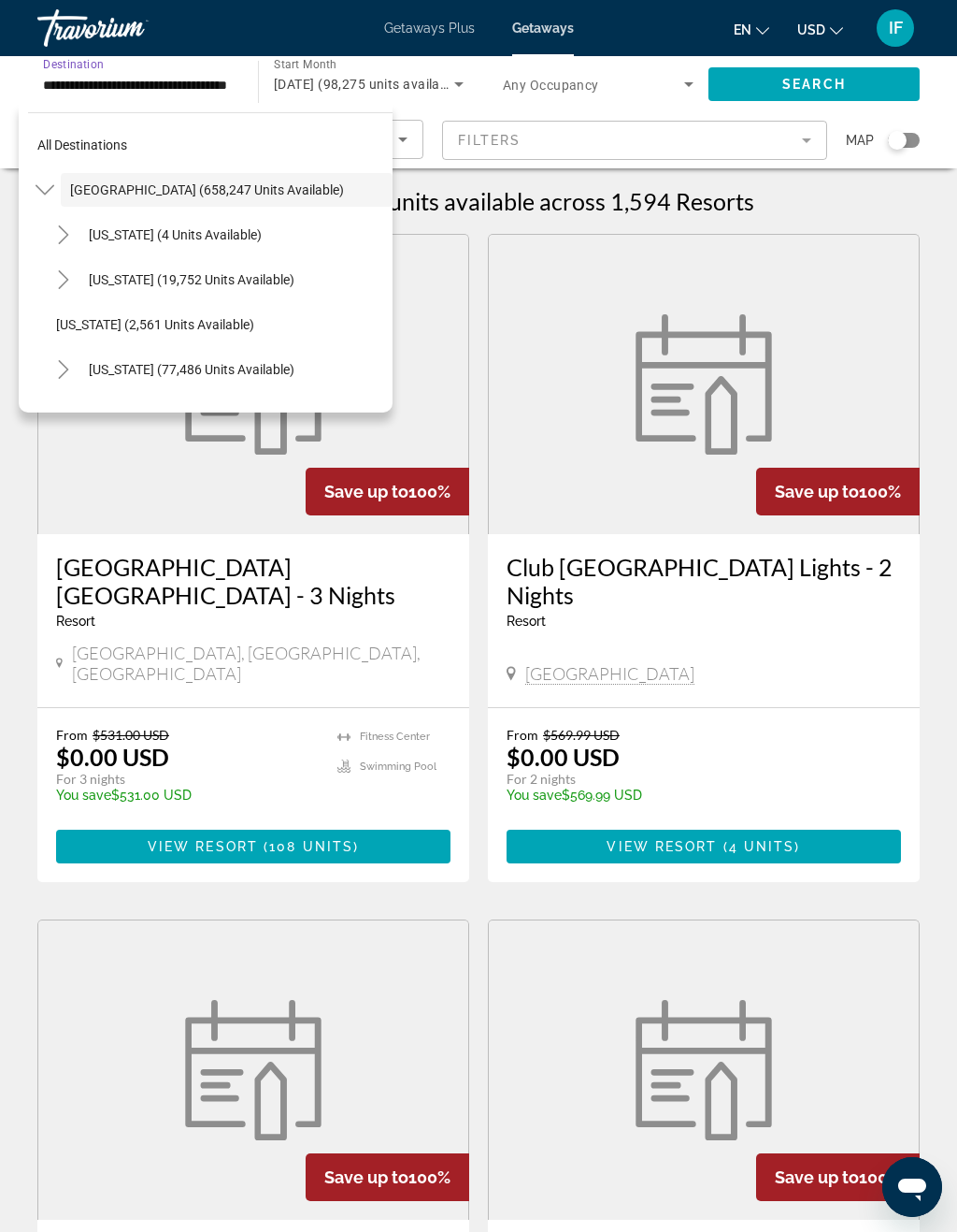
click at [280, 370] on span "[US_STATE] (77,486 units available)" at bounding box center [192, 369] width 206 height 15
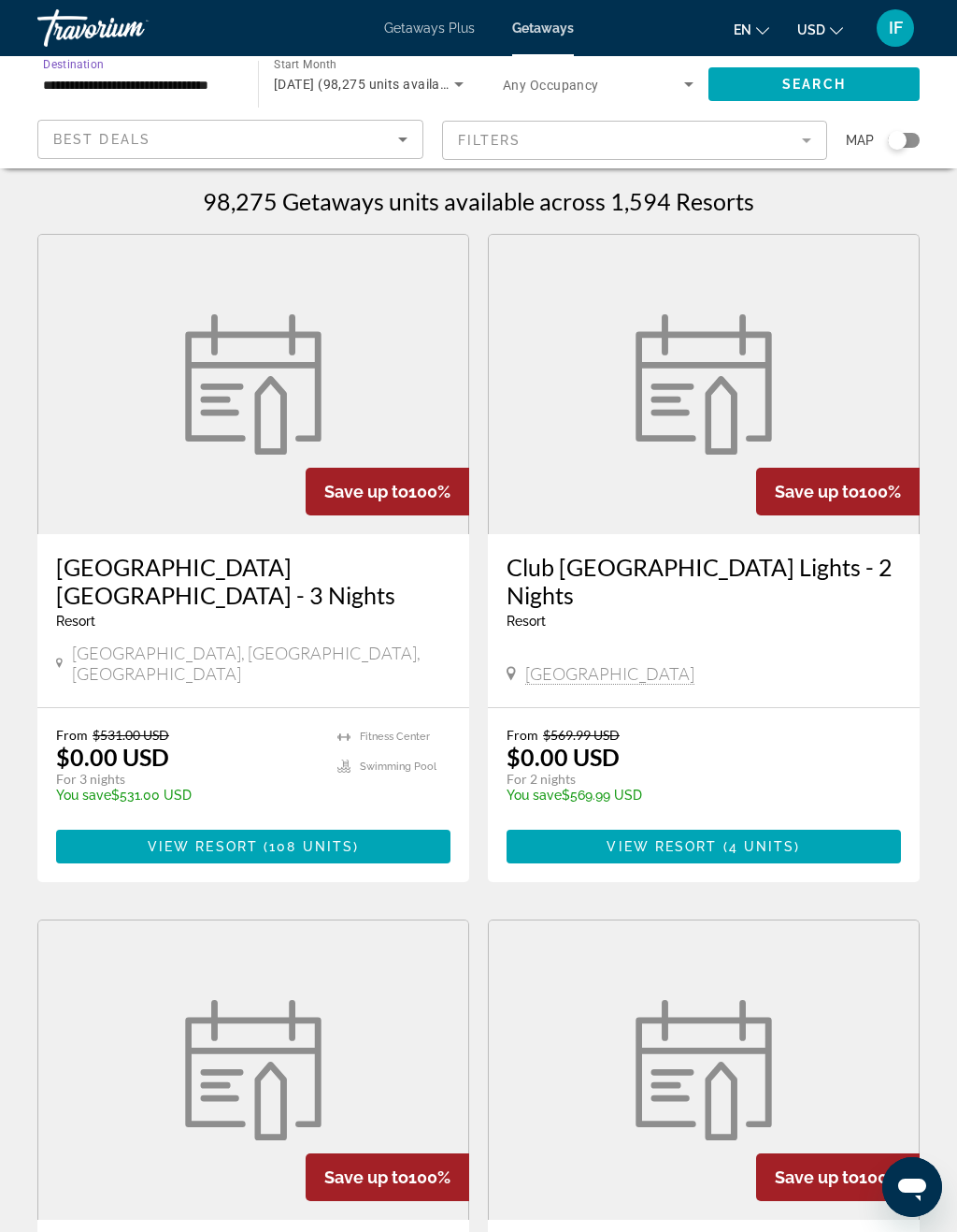
click at [217, 81] on input "**********" at bounding box center [138, 84] width 191 height 22
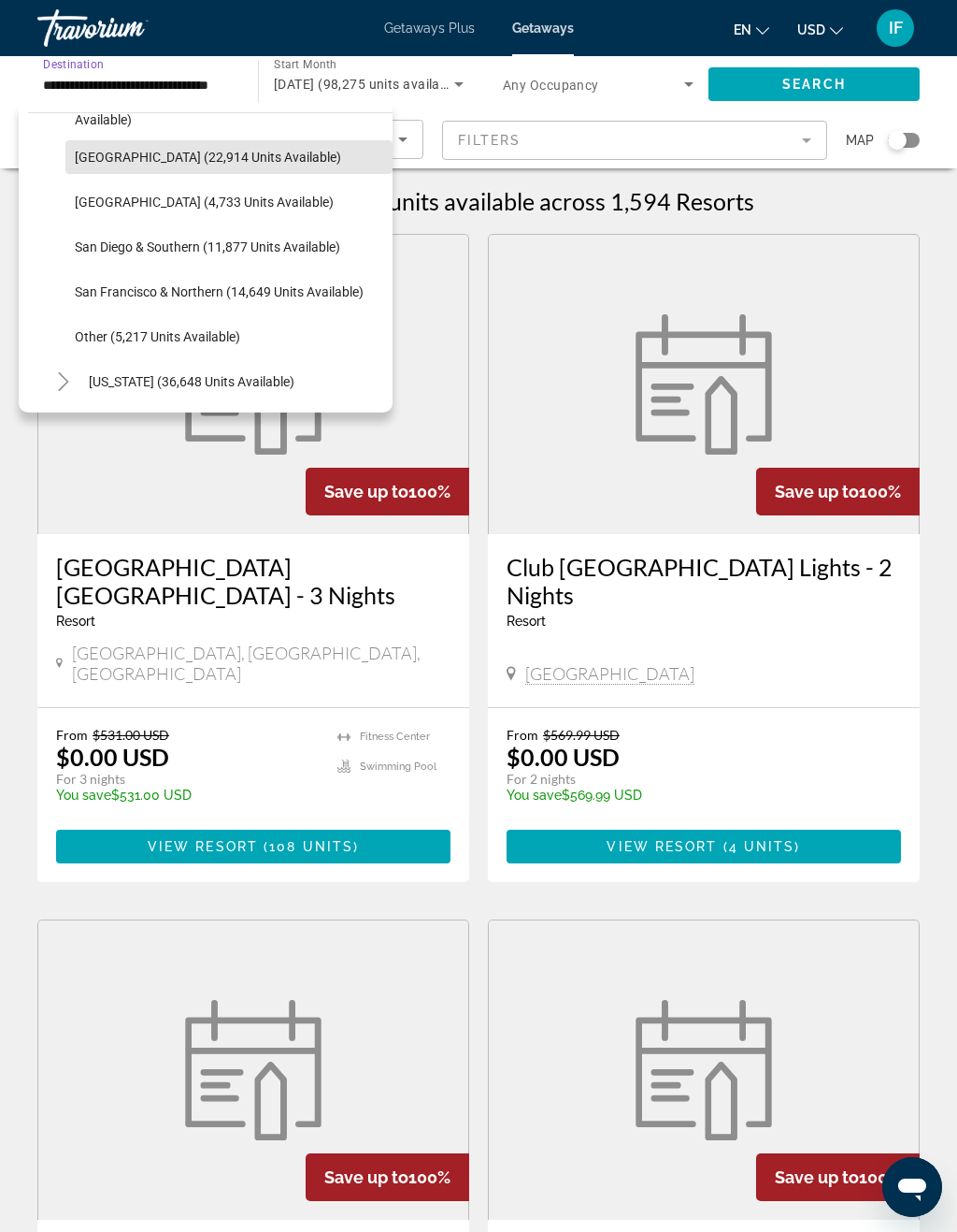
scroll to position [305, 0]
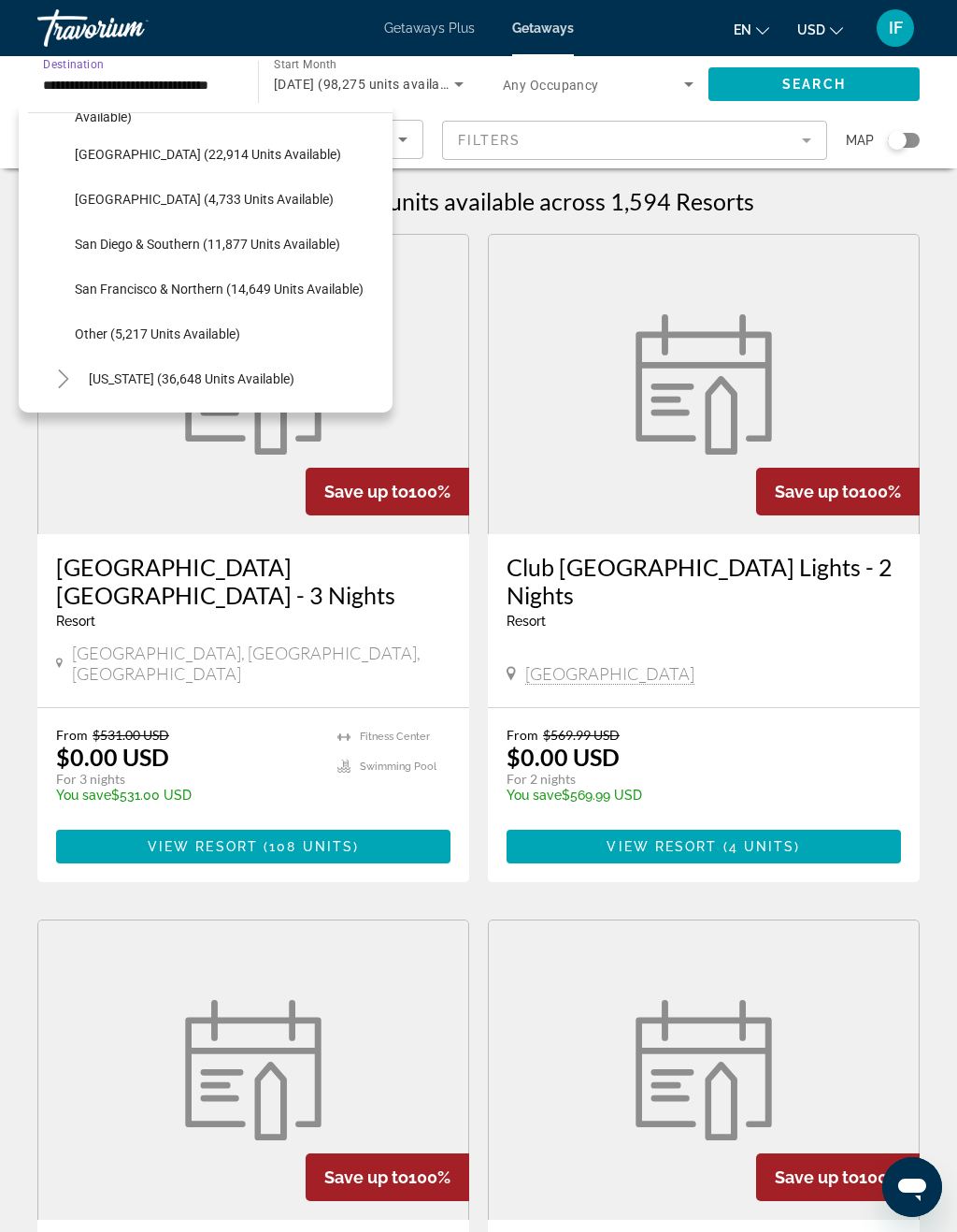
click at [210, 250] on span "San Diego & Southern (11,877 units available)" at bounding box center [208, 244] width 266 height 15
type input "**********"
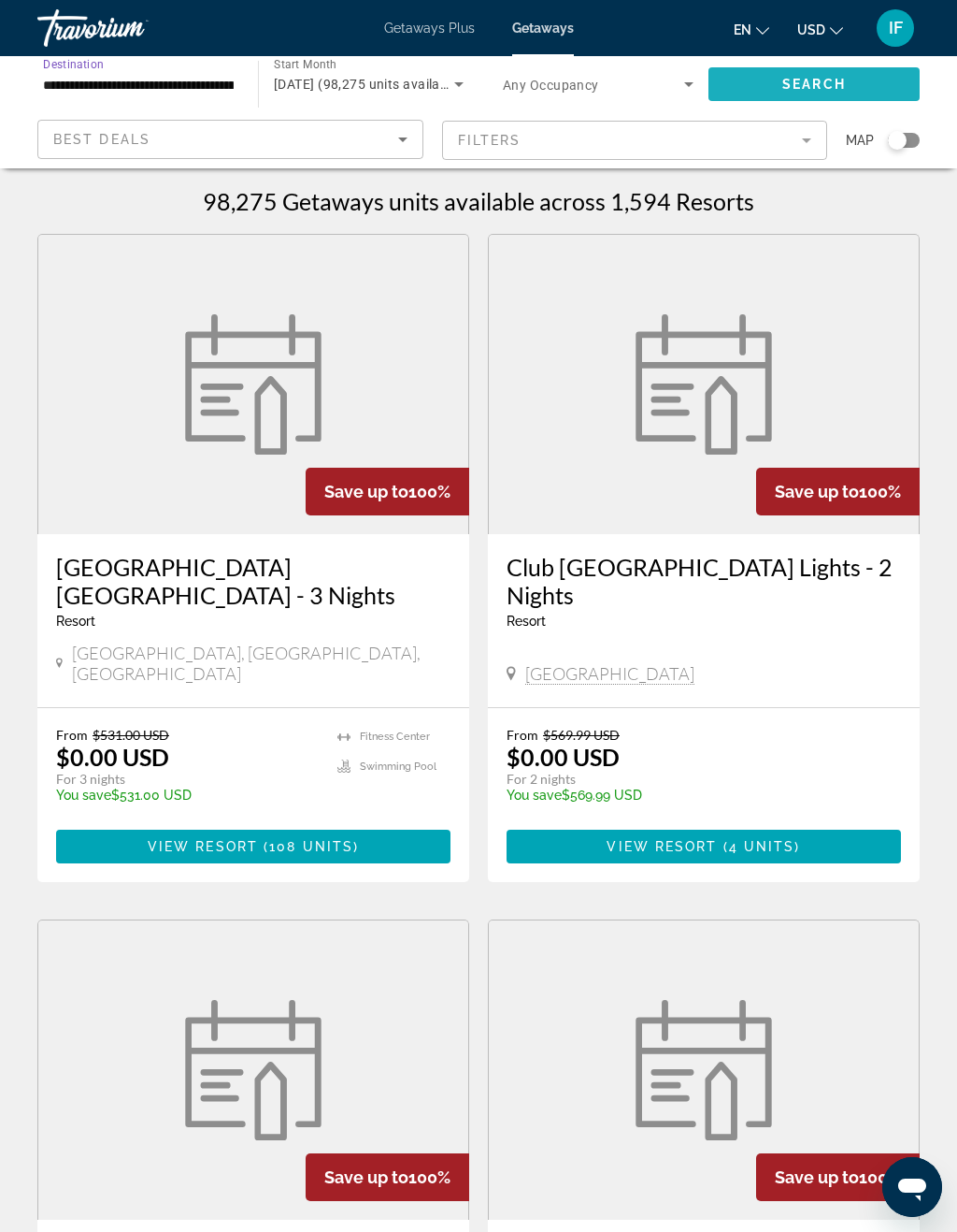
click at [859, 96] on span "Search widget" at bounding box center [814, 84] width 212 height 45
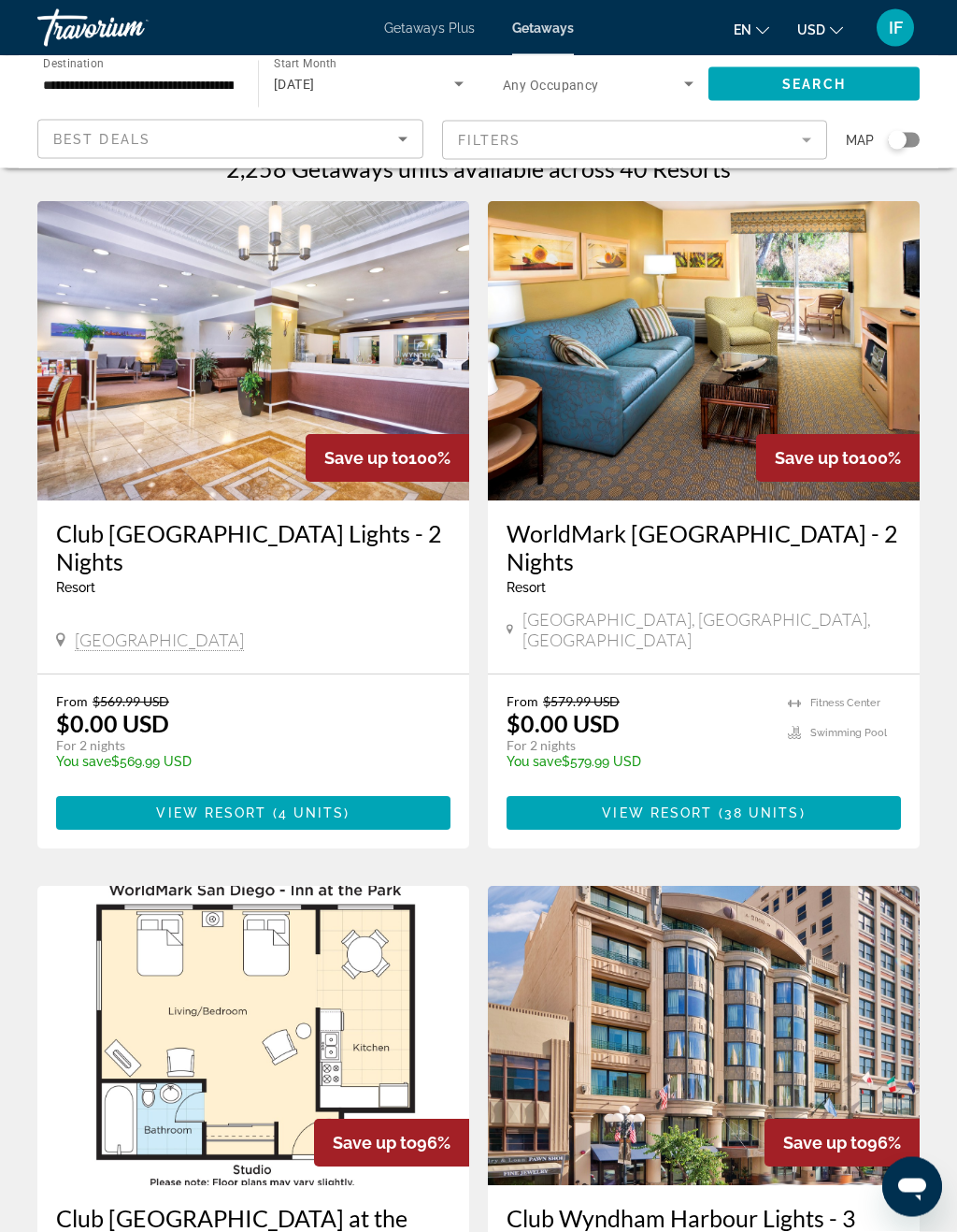
scroll to position [28, 0]
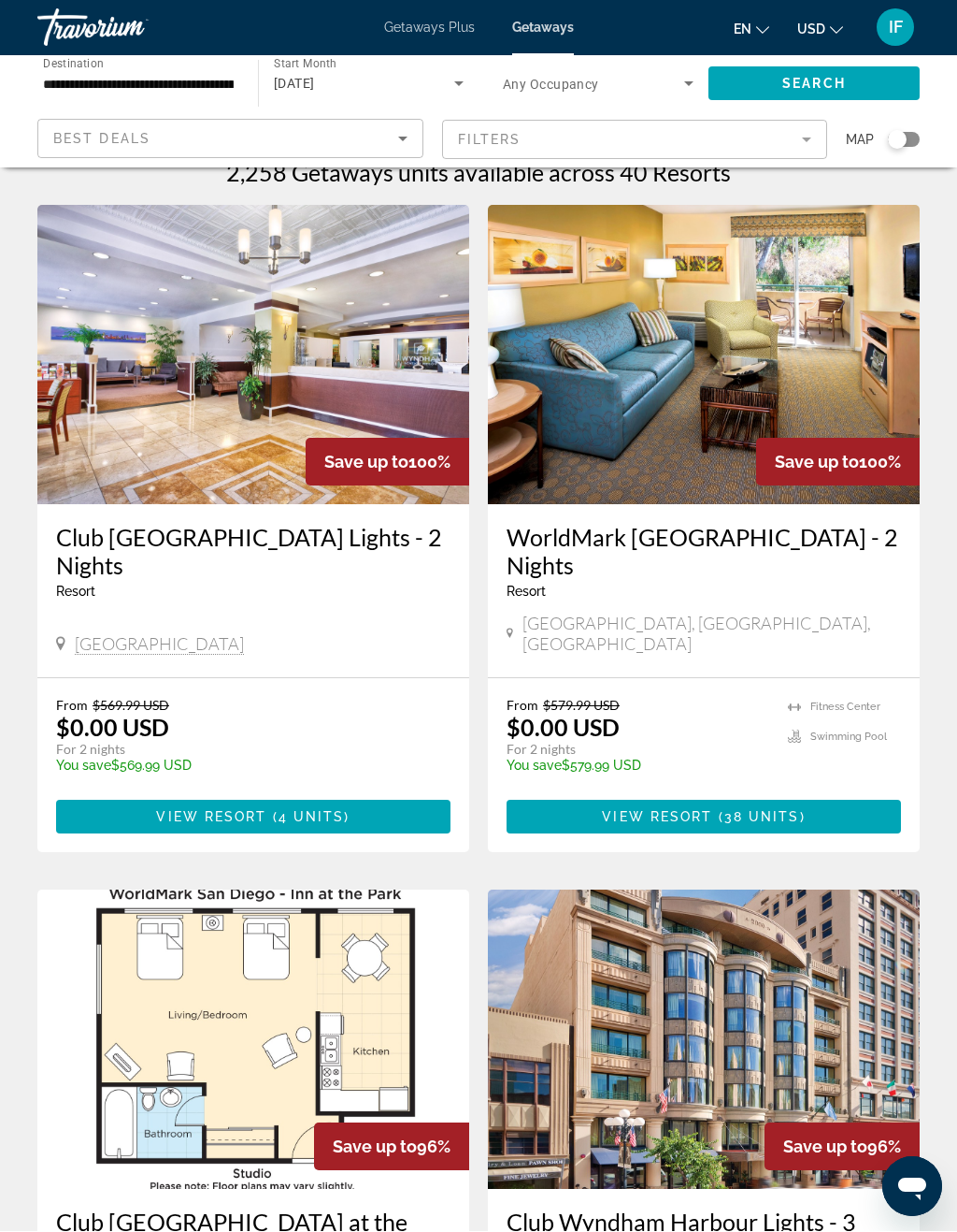
click at [266, 492] on img "Main content" at bounding box center [253, 355] width 432 height 299
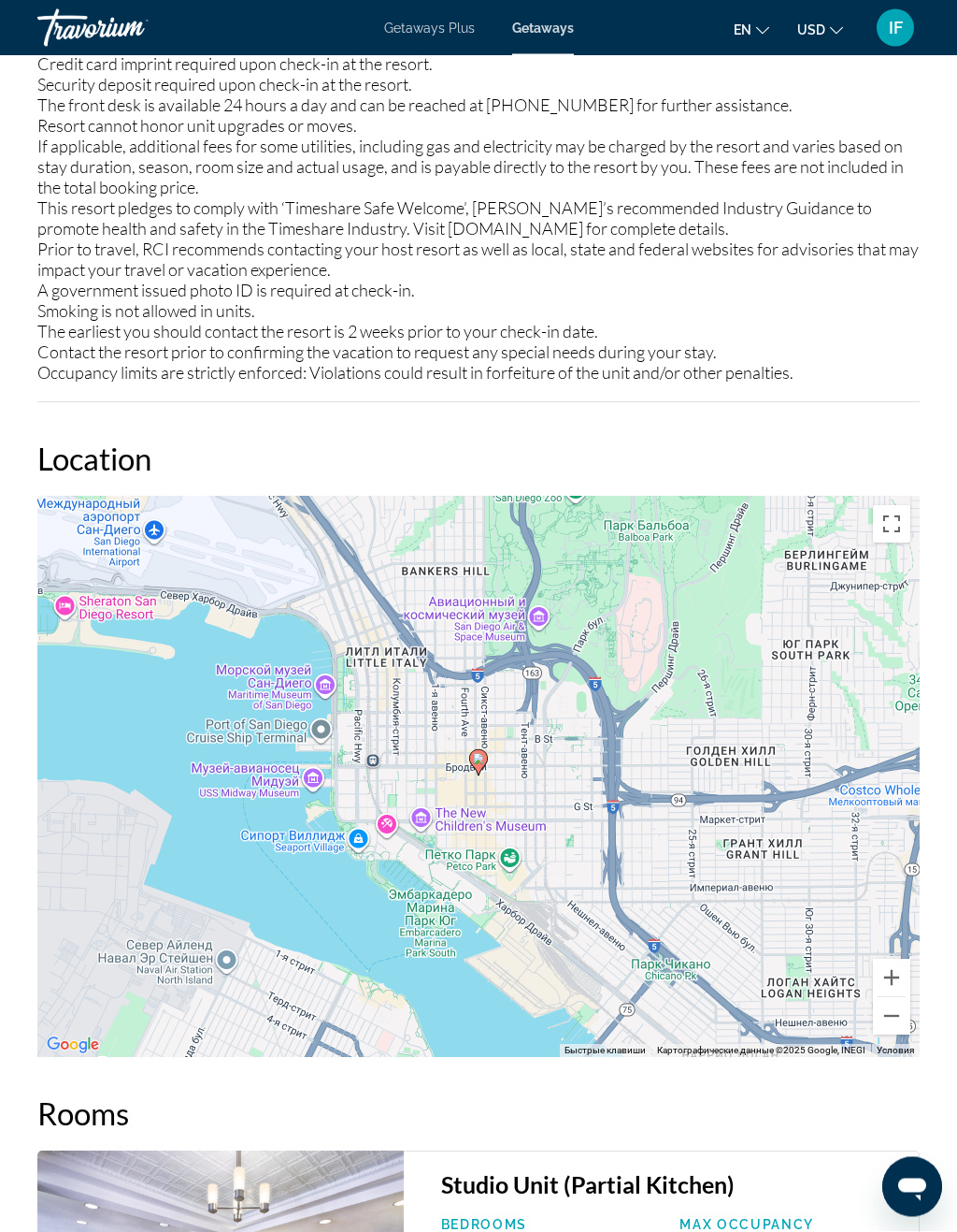
scroll to position [2924, 0]
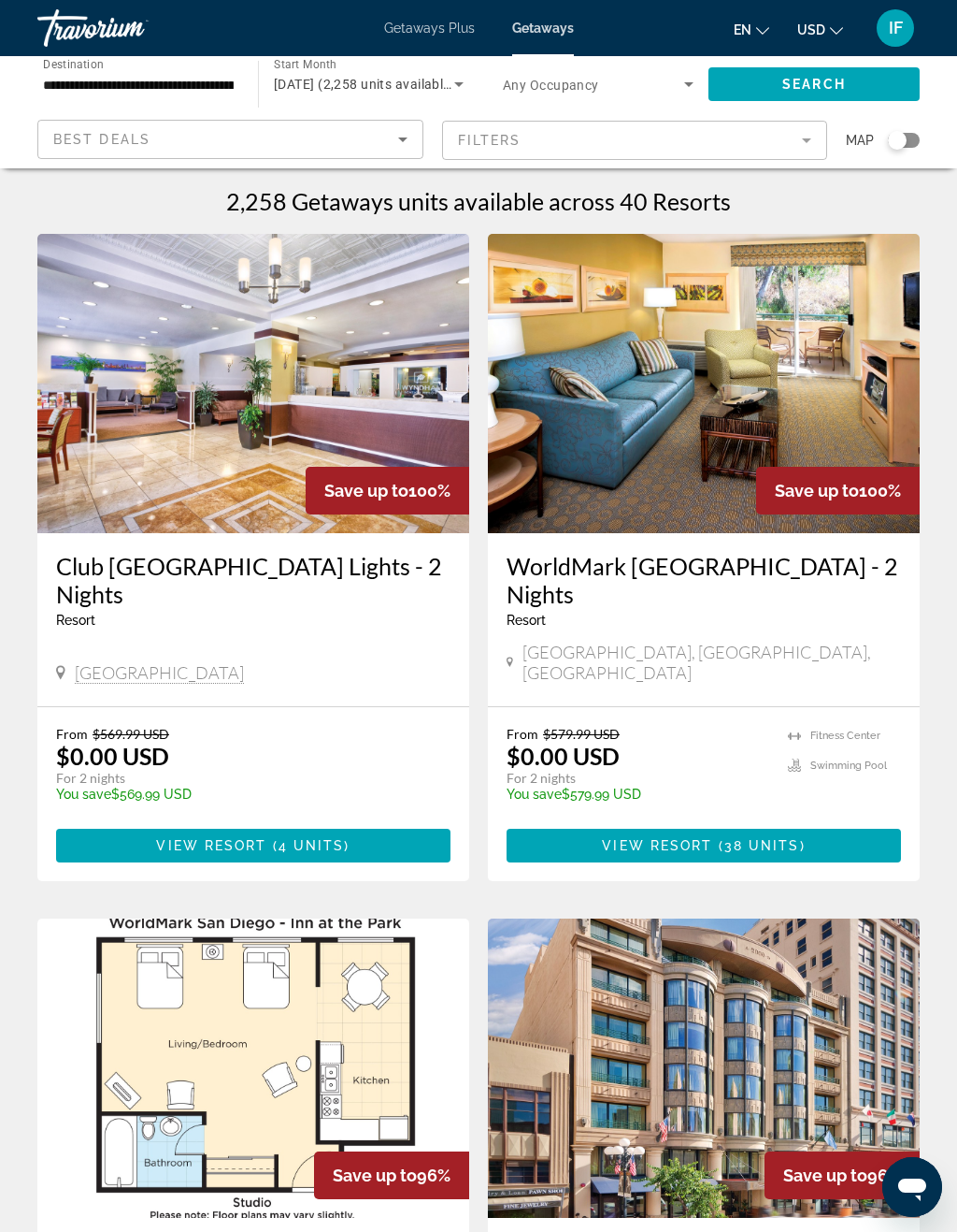
click at [850, 395] on img "Main content" at bounding box center [704, 383] width 432 height 299
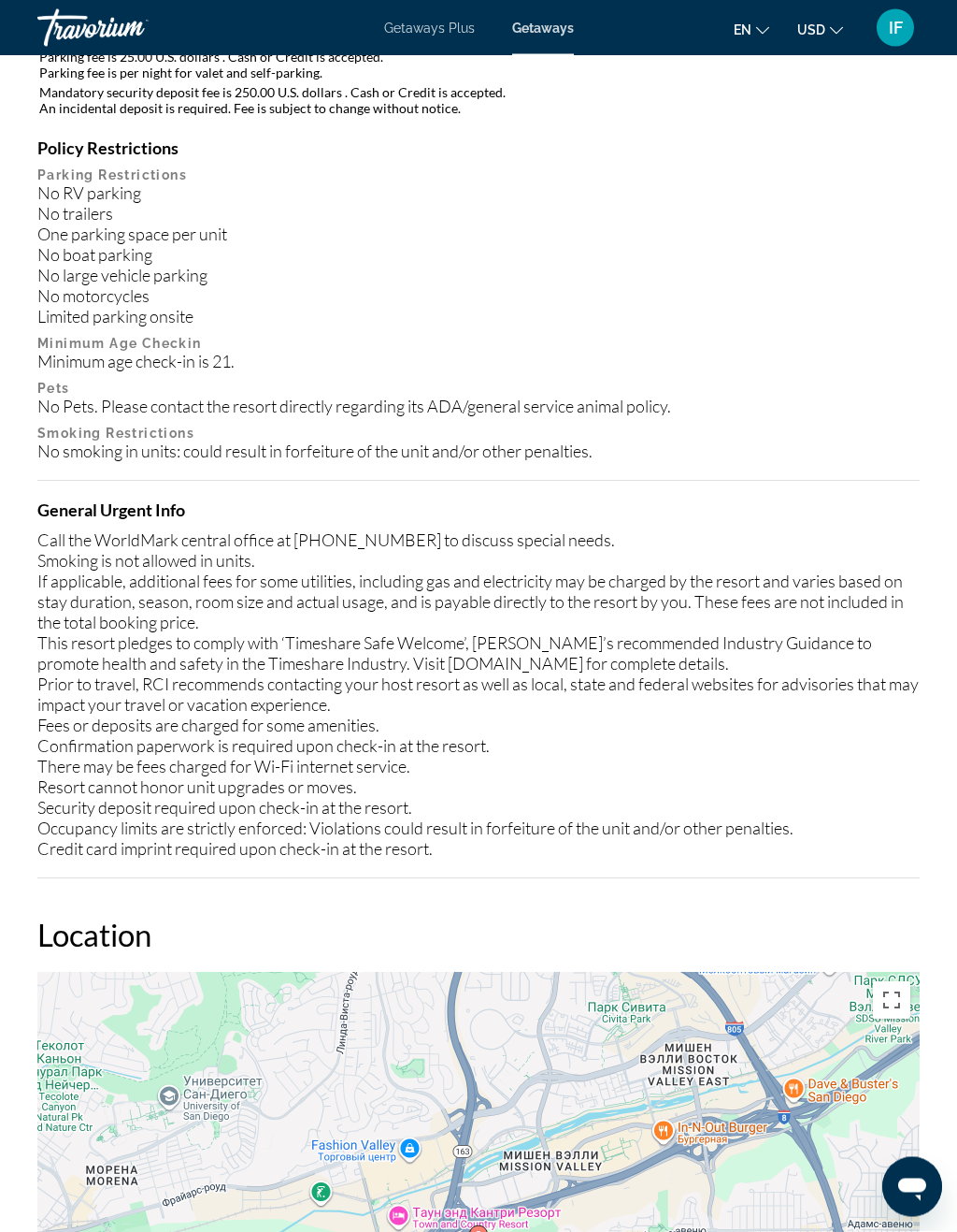
scroll to position [2814, 0]
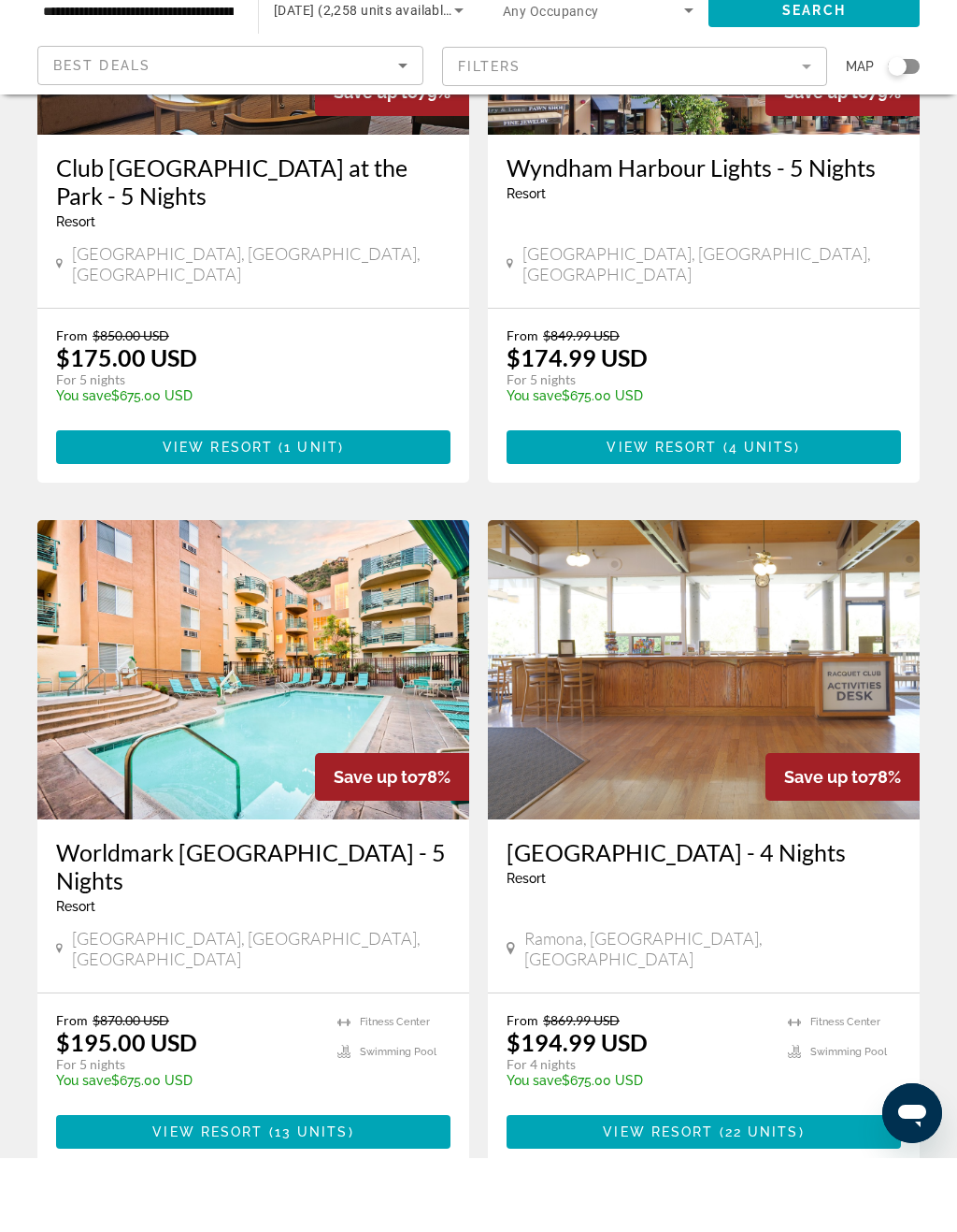
scroll to position [3291, 0]
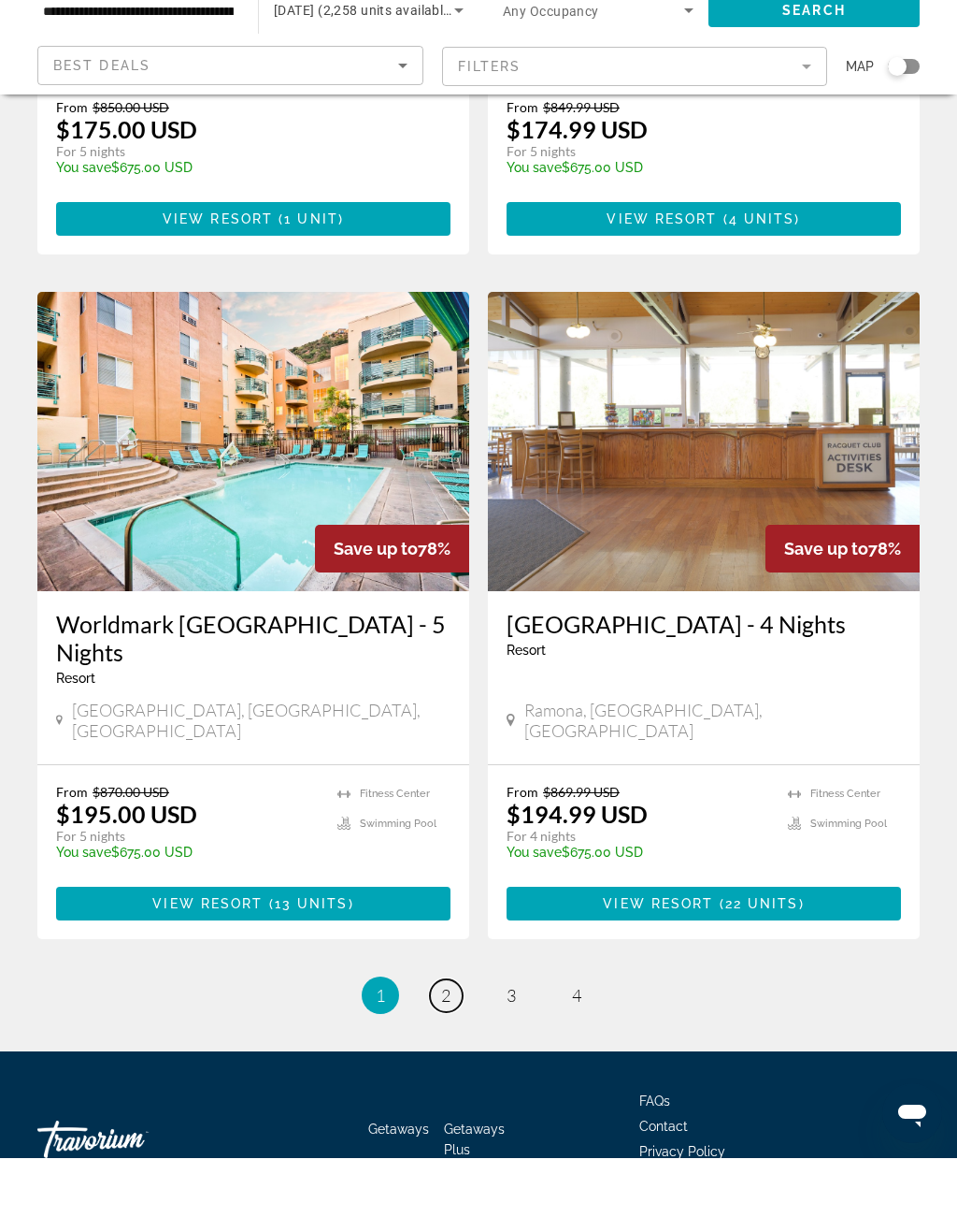
click at [444, 1059] on span "2" at bounding box center [446, 1069] width 10 height 20
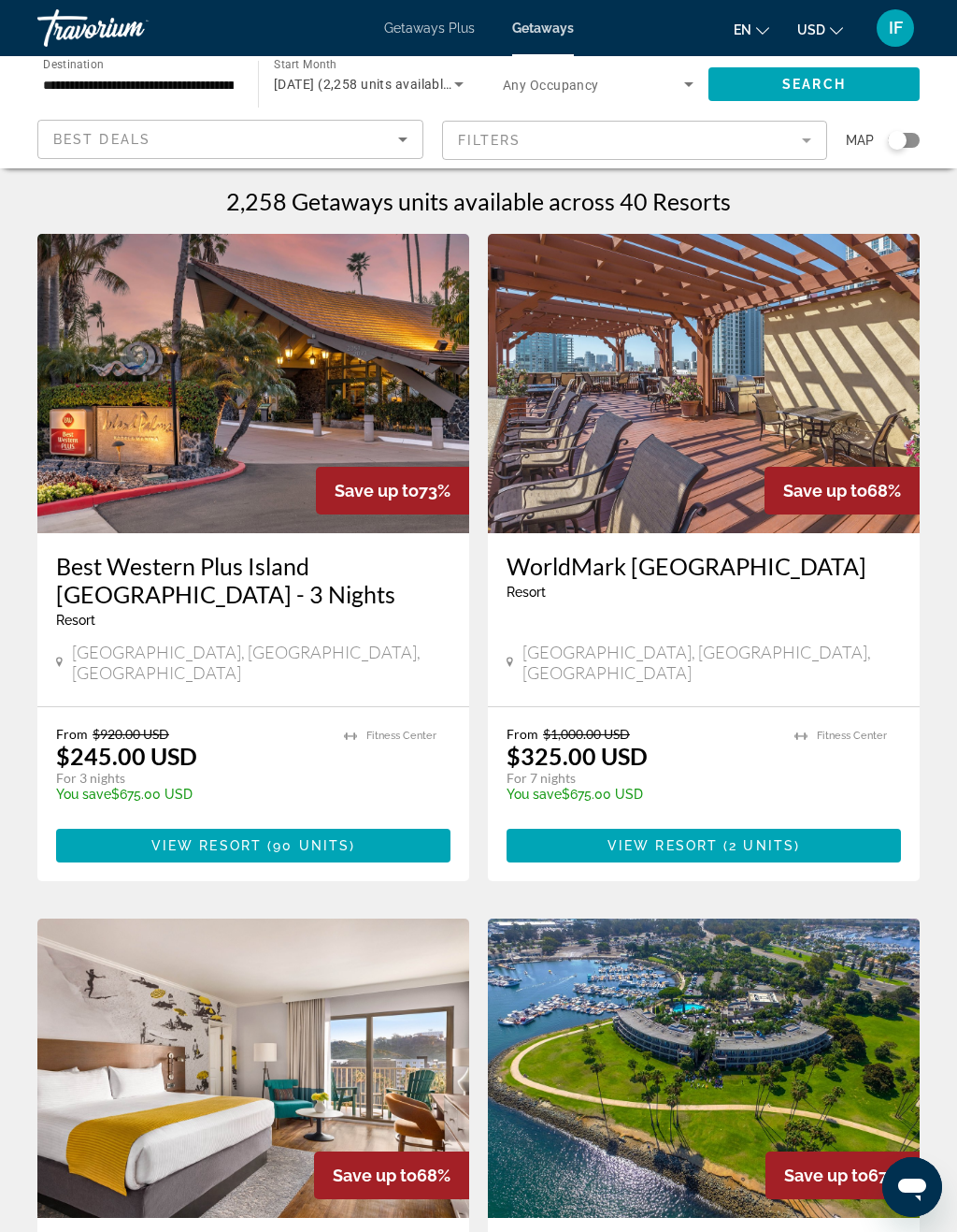
click at [258, 490] on img "Main content" at bounding box center [253, 383] width 432 height 299
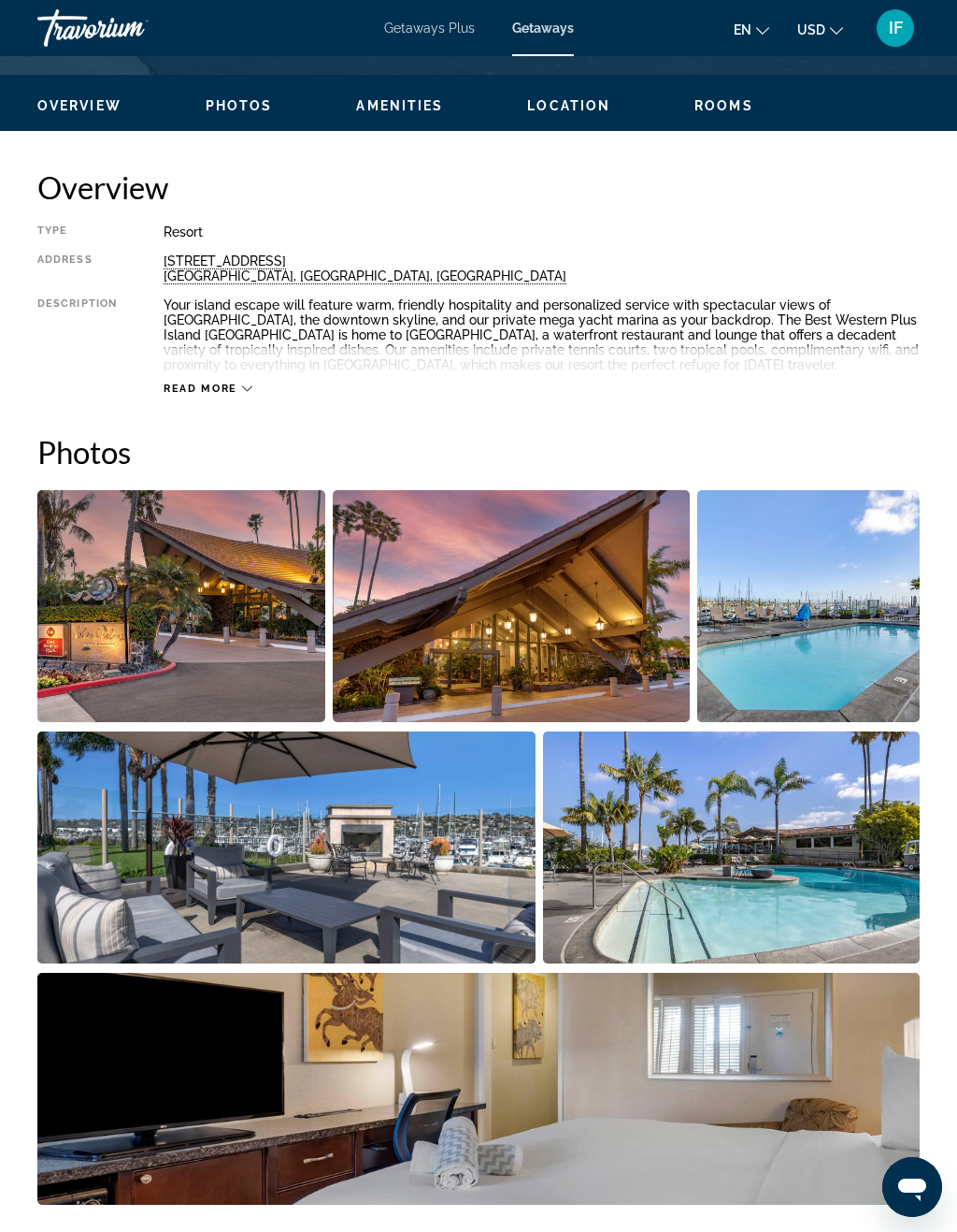
scroll to position [869, 0]
click at [269, 662] on img "Open full-screen image slider" at bounding box center [182, 607] width 288 height 232
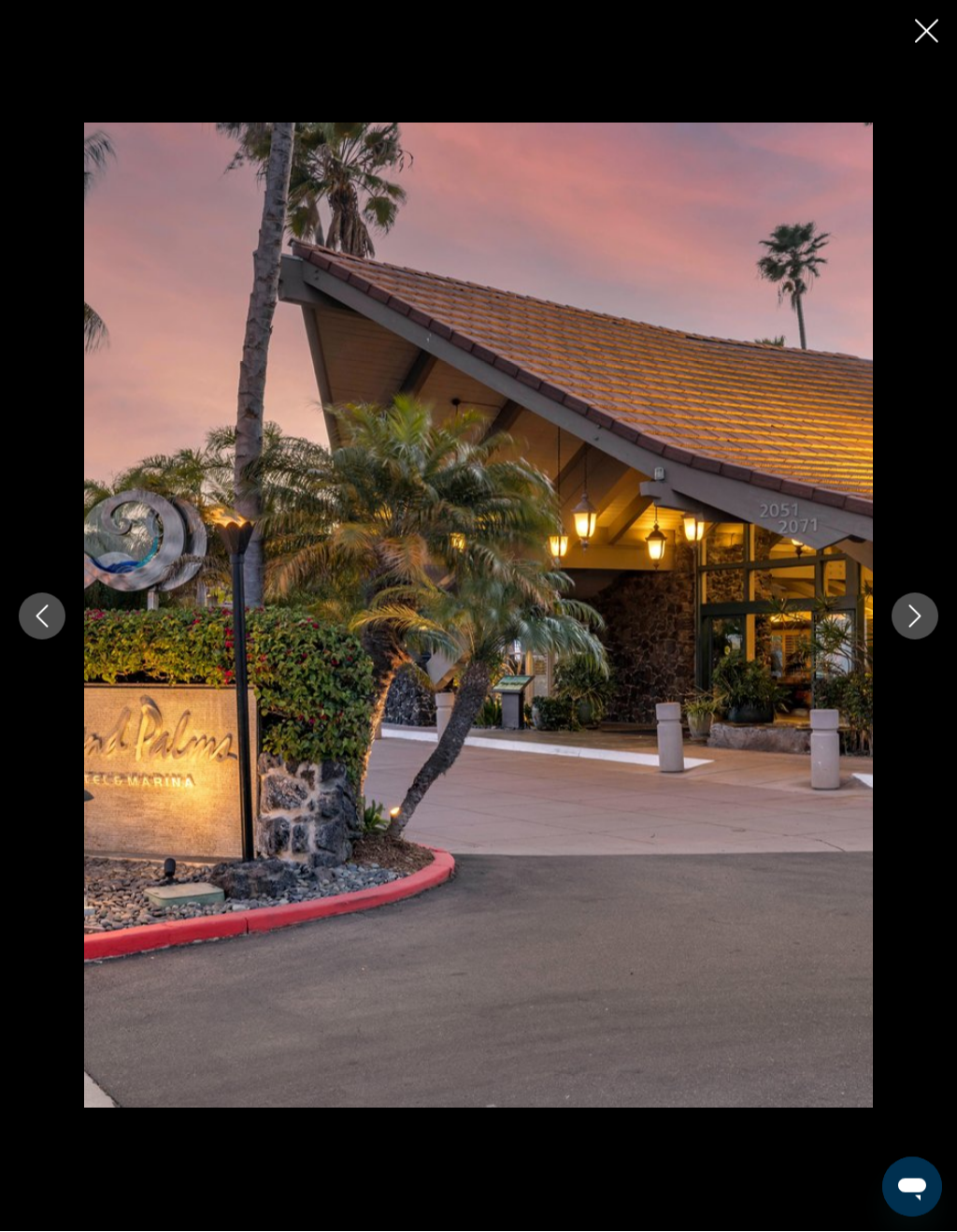
click at [913, 617] on icon "Next image" at bounding box center [915, 616] width 22 height 22
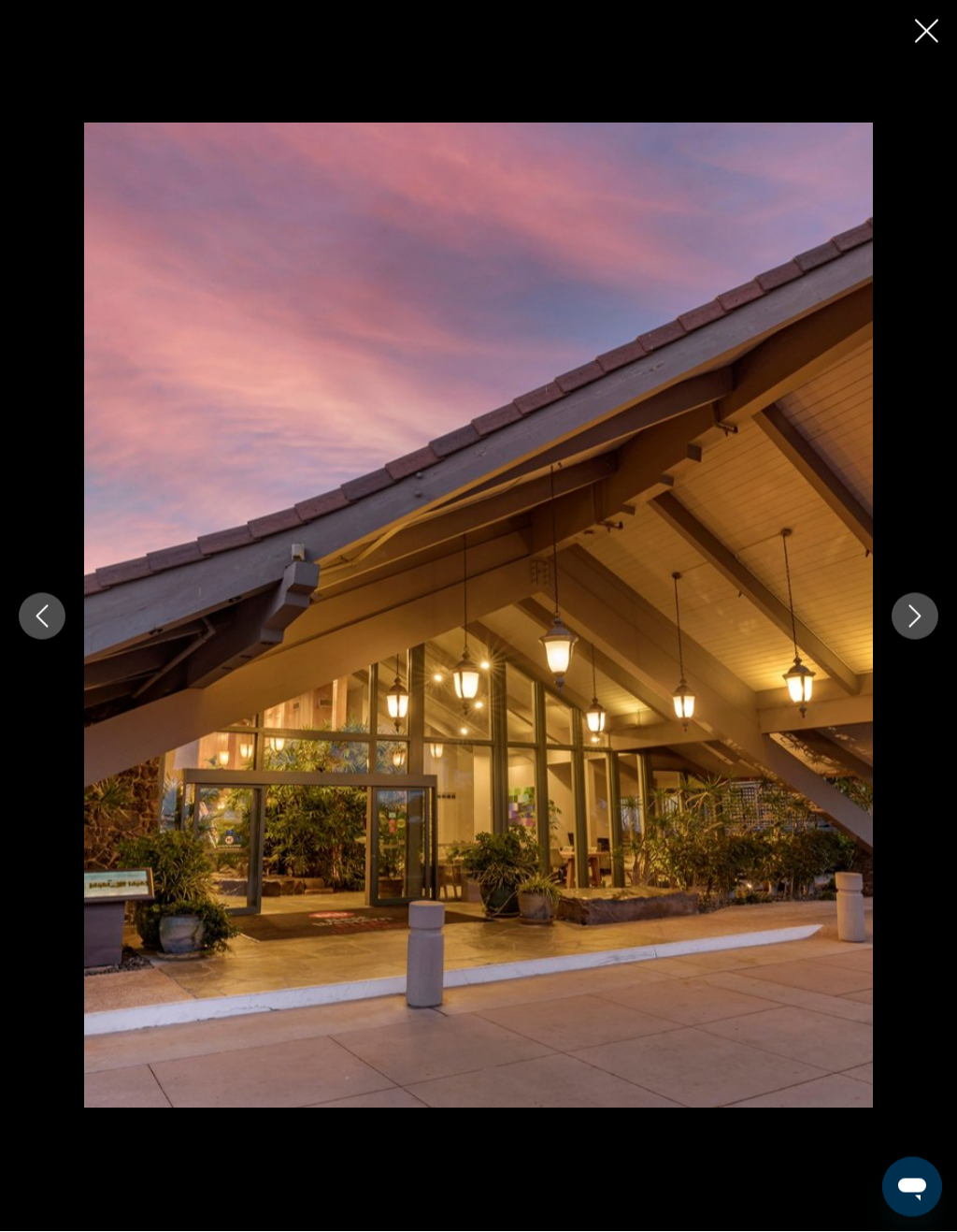
click at [911, 620] on icon "Next image" at bounding box center [915, 616] width 22 height 22
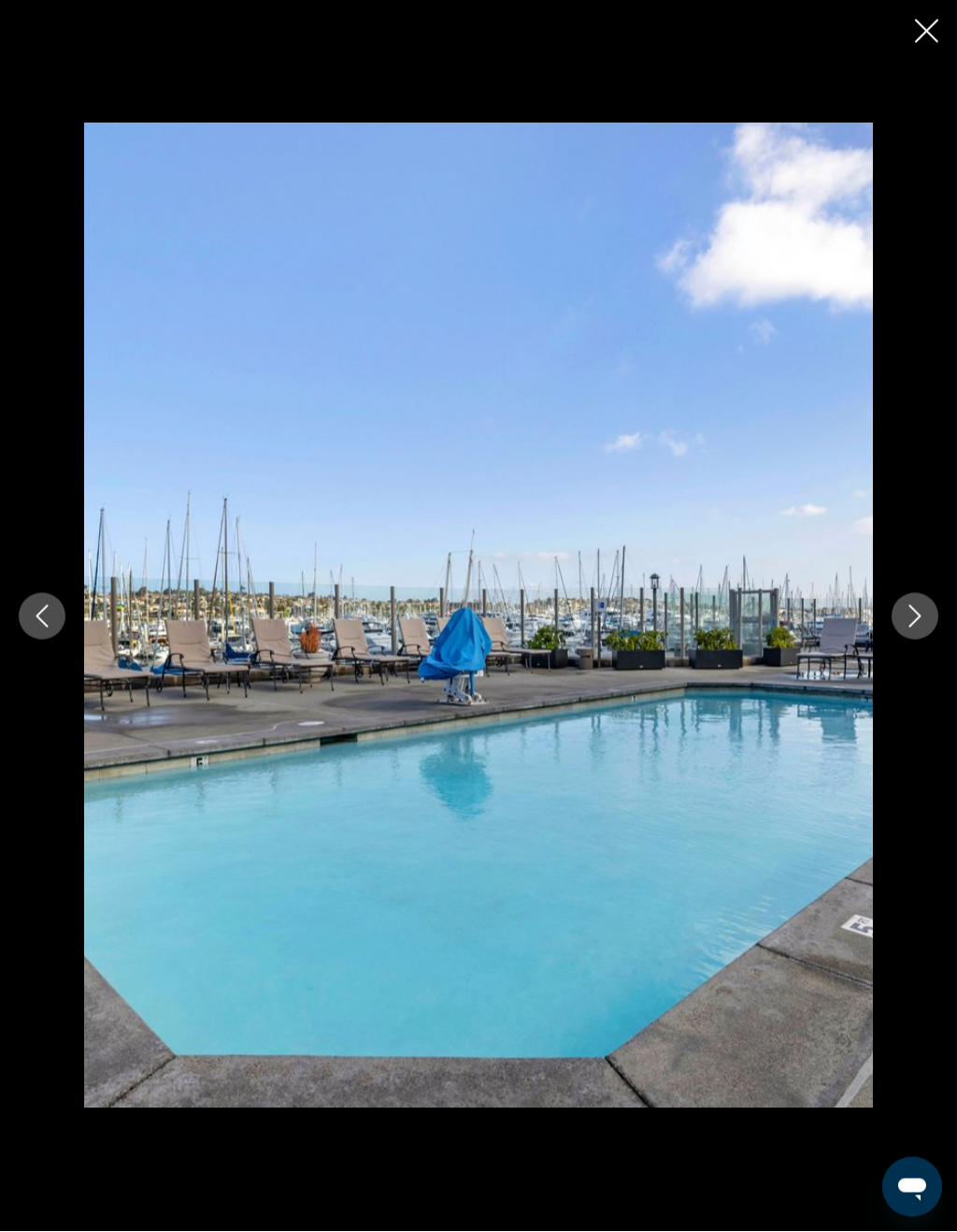
click at [900, 623] on button "Next image" at bounding box center [915, 616] width 47 height 47
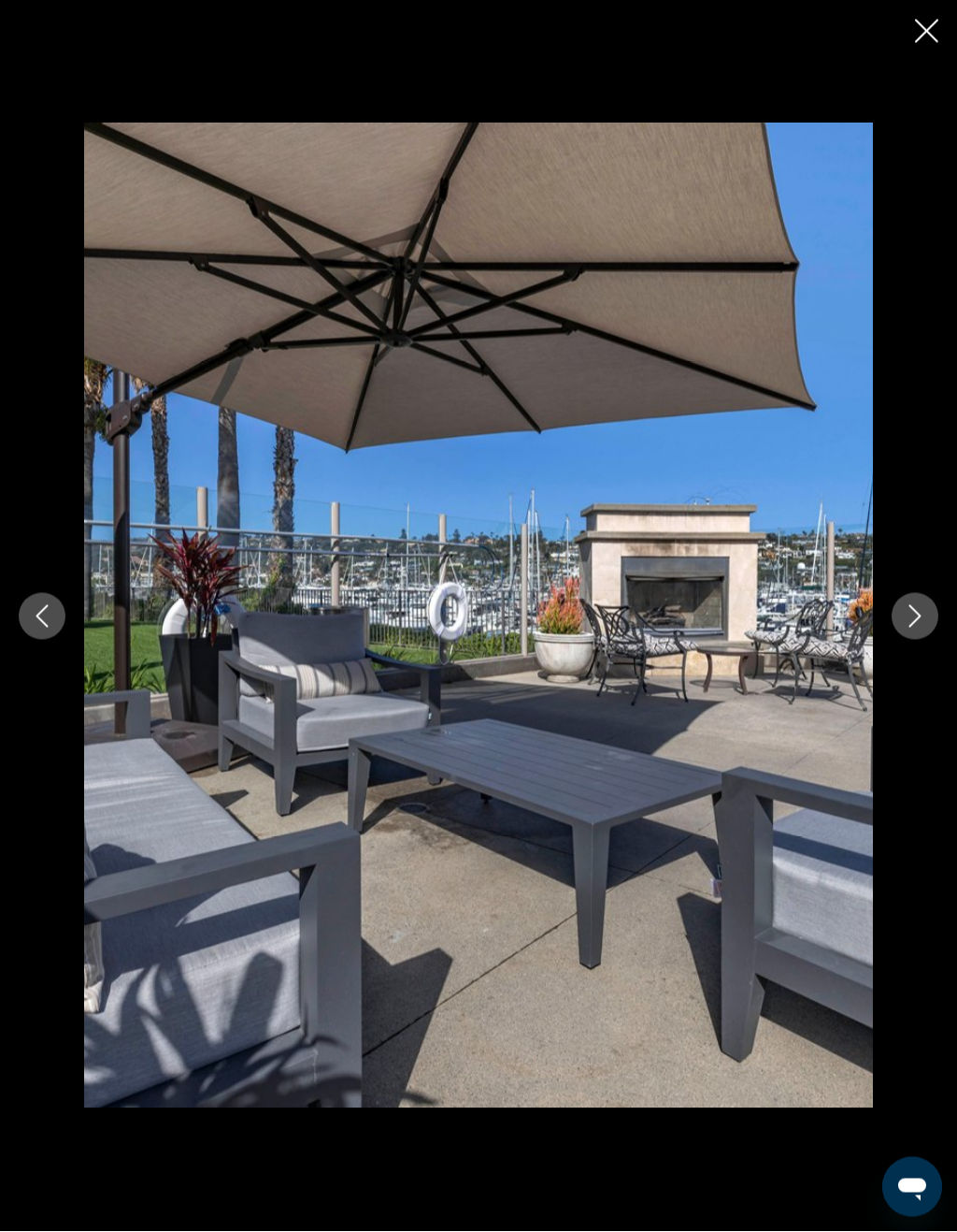
click at [905, 617] on icon "Next image" at bounding box center [915, 616] width 22 height 22
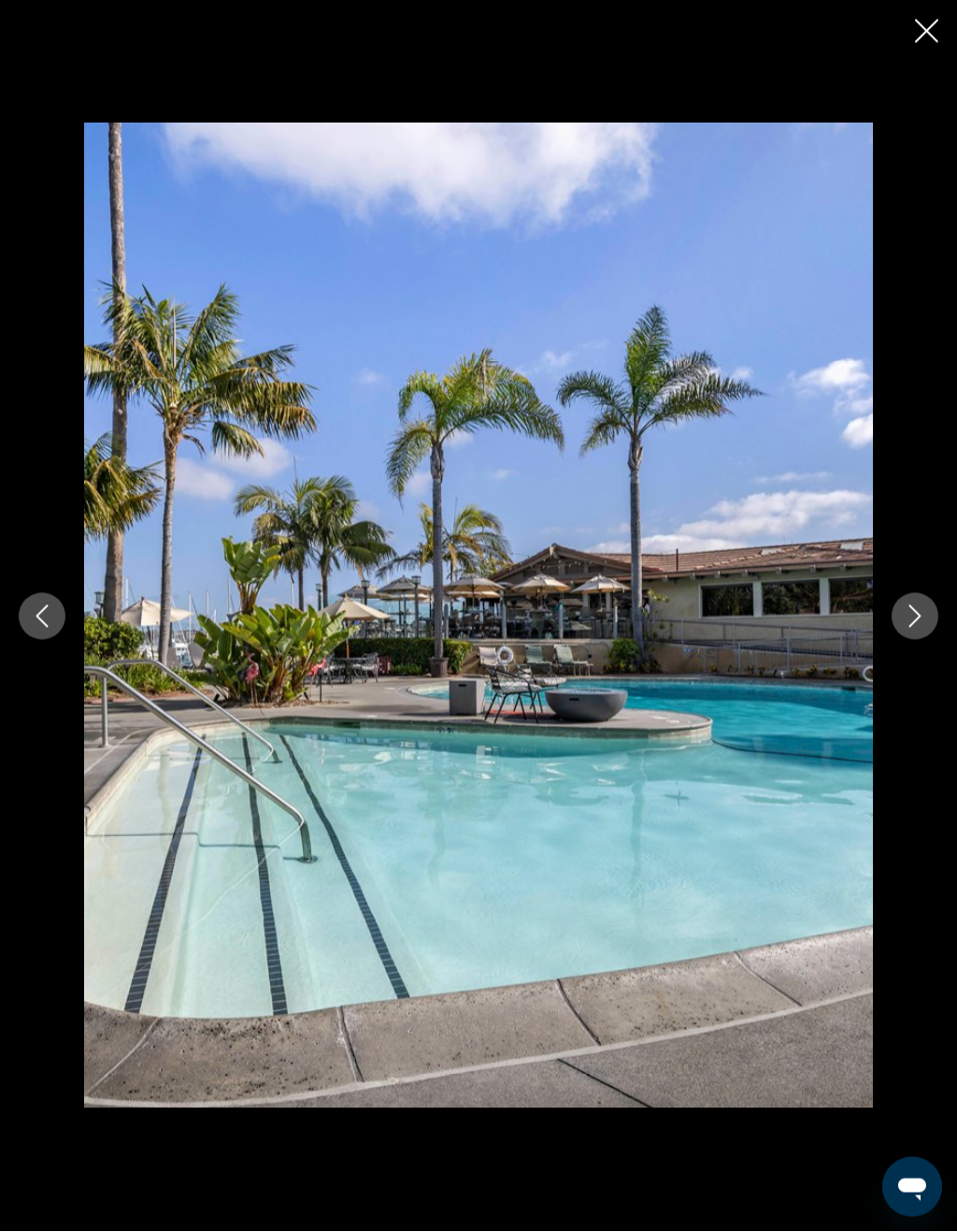
click at [899, 616] on button "Next image" at bounding box center [915, 616] width 47 height 47
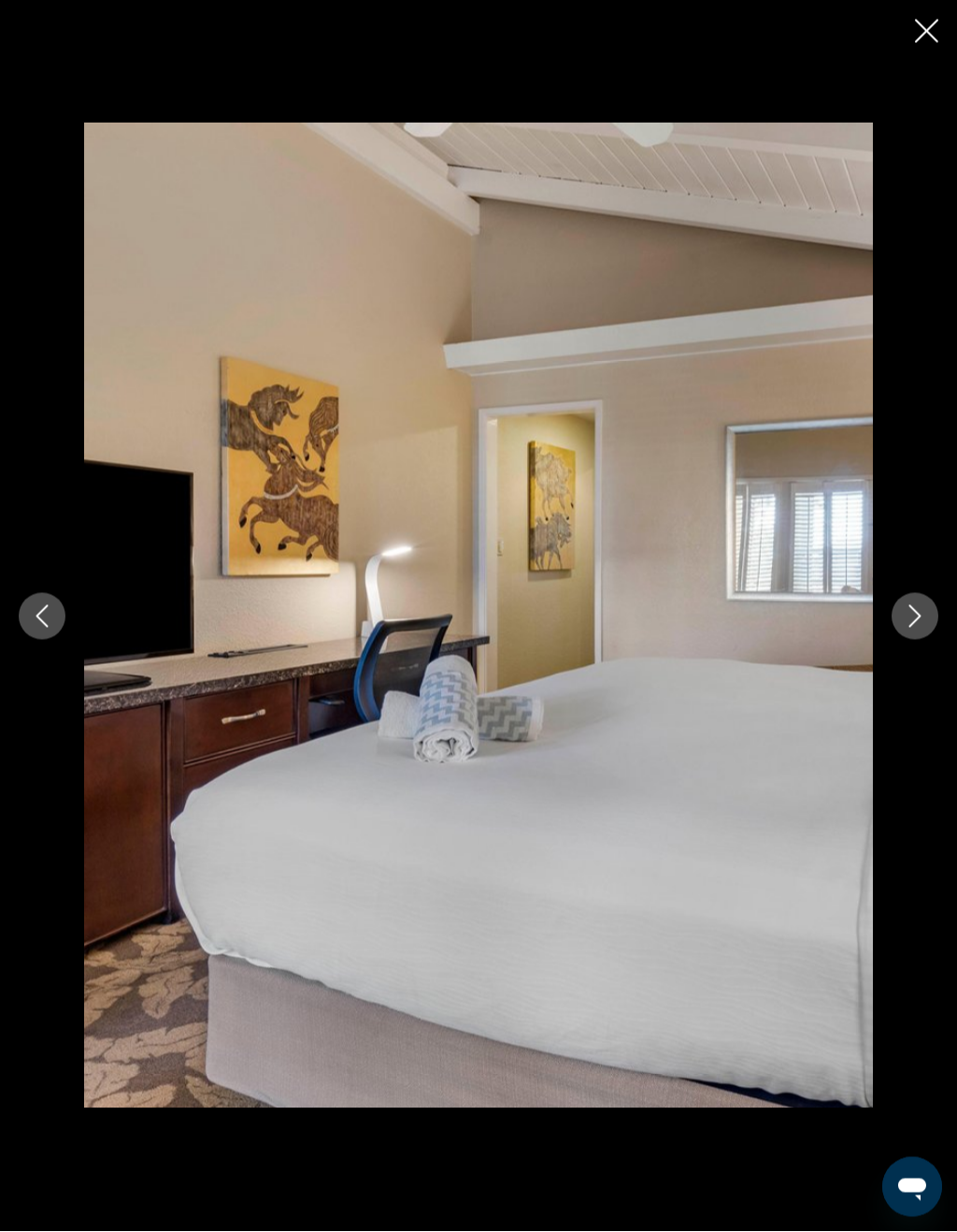
click at [895, 623] on button "Next image" at bounding box center [915, 616] width 47 height 47
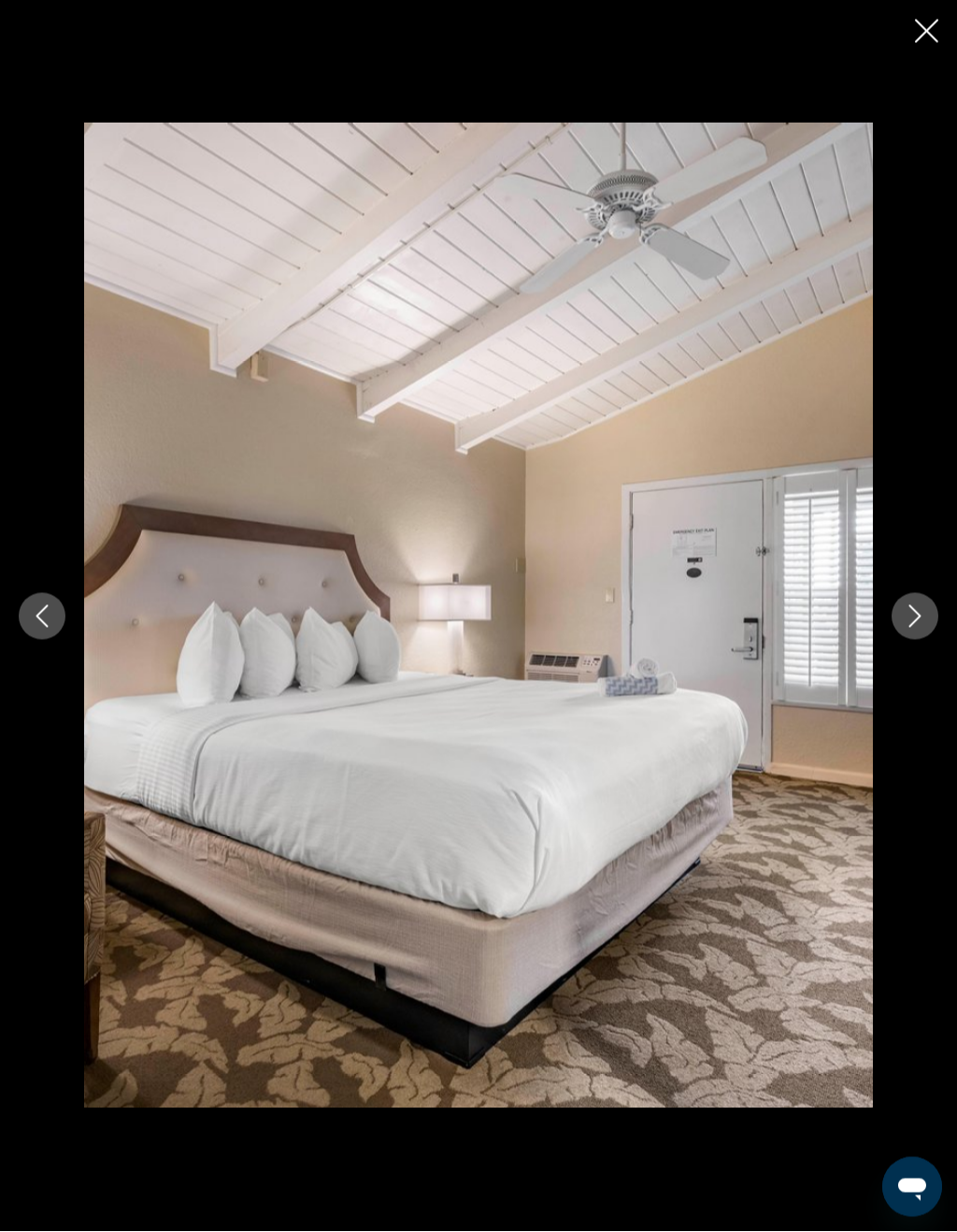
click at [902, 617] on button "Next image" at bounding box center [915, 616] width 47 height 47
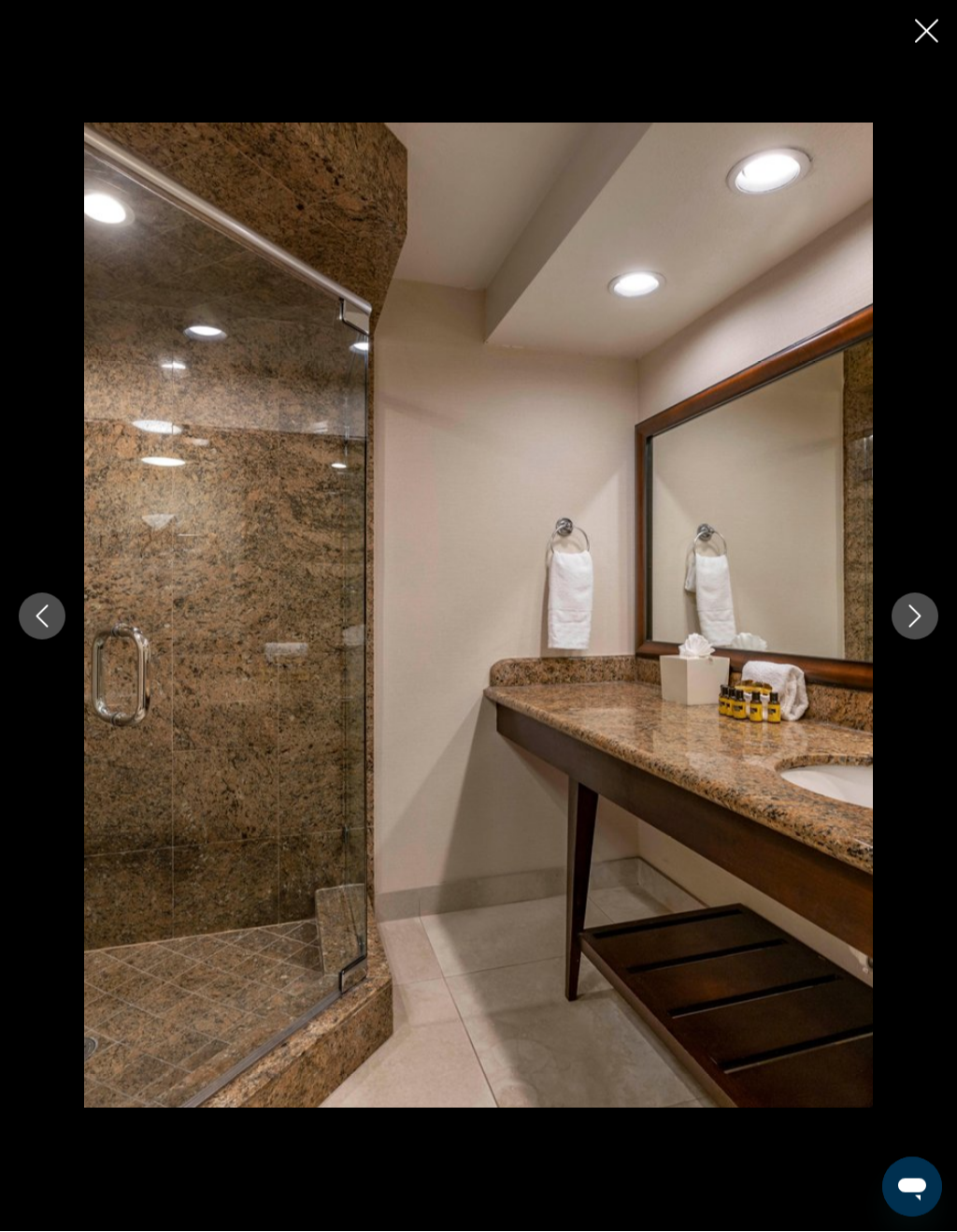
click at [898, 625] on button "Next image" at bounding box center [915, 616] width 47 height 47
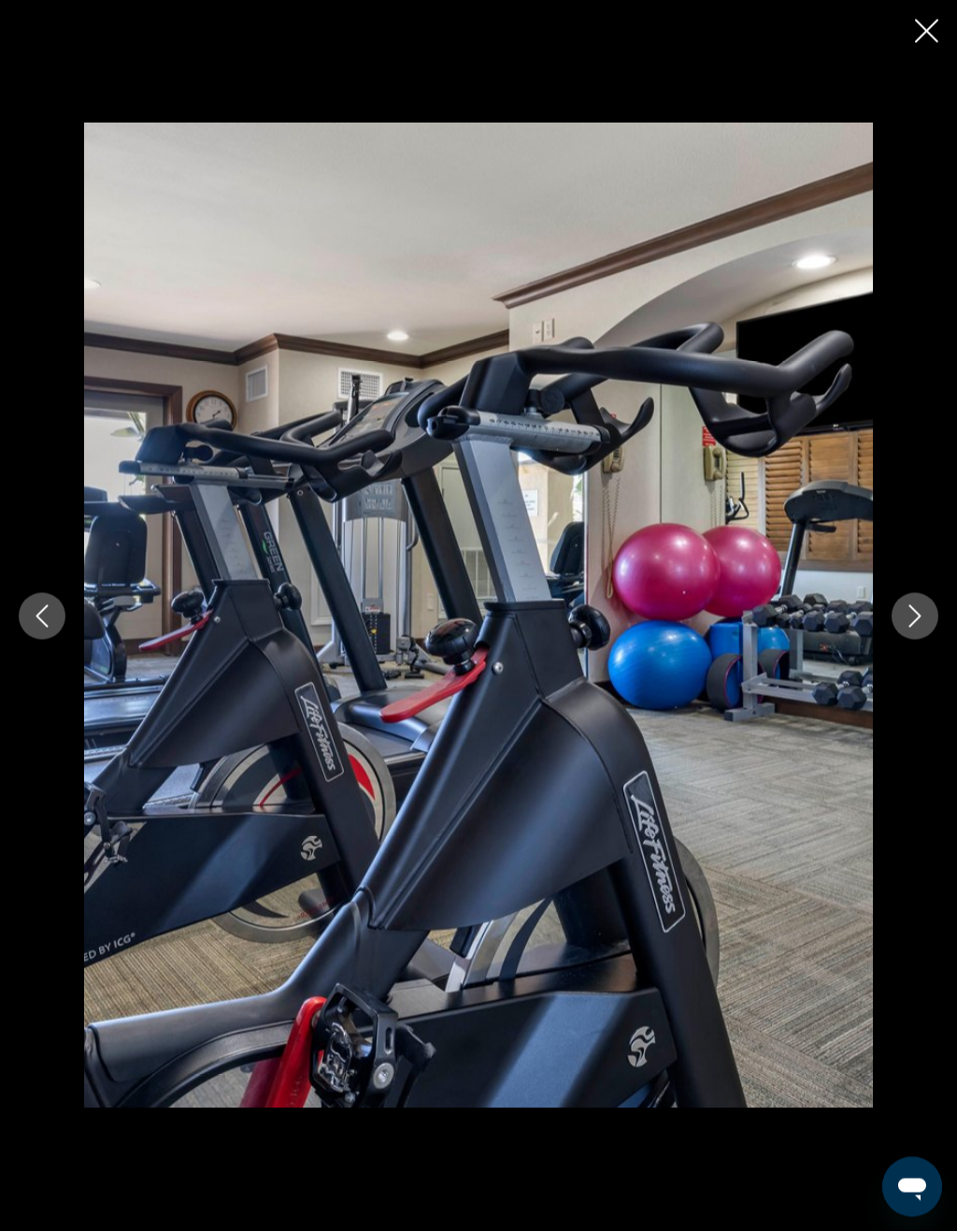
click at [906, 625] on icon "Next image" at bounding box center [915, 616] width 22 height 22
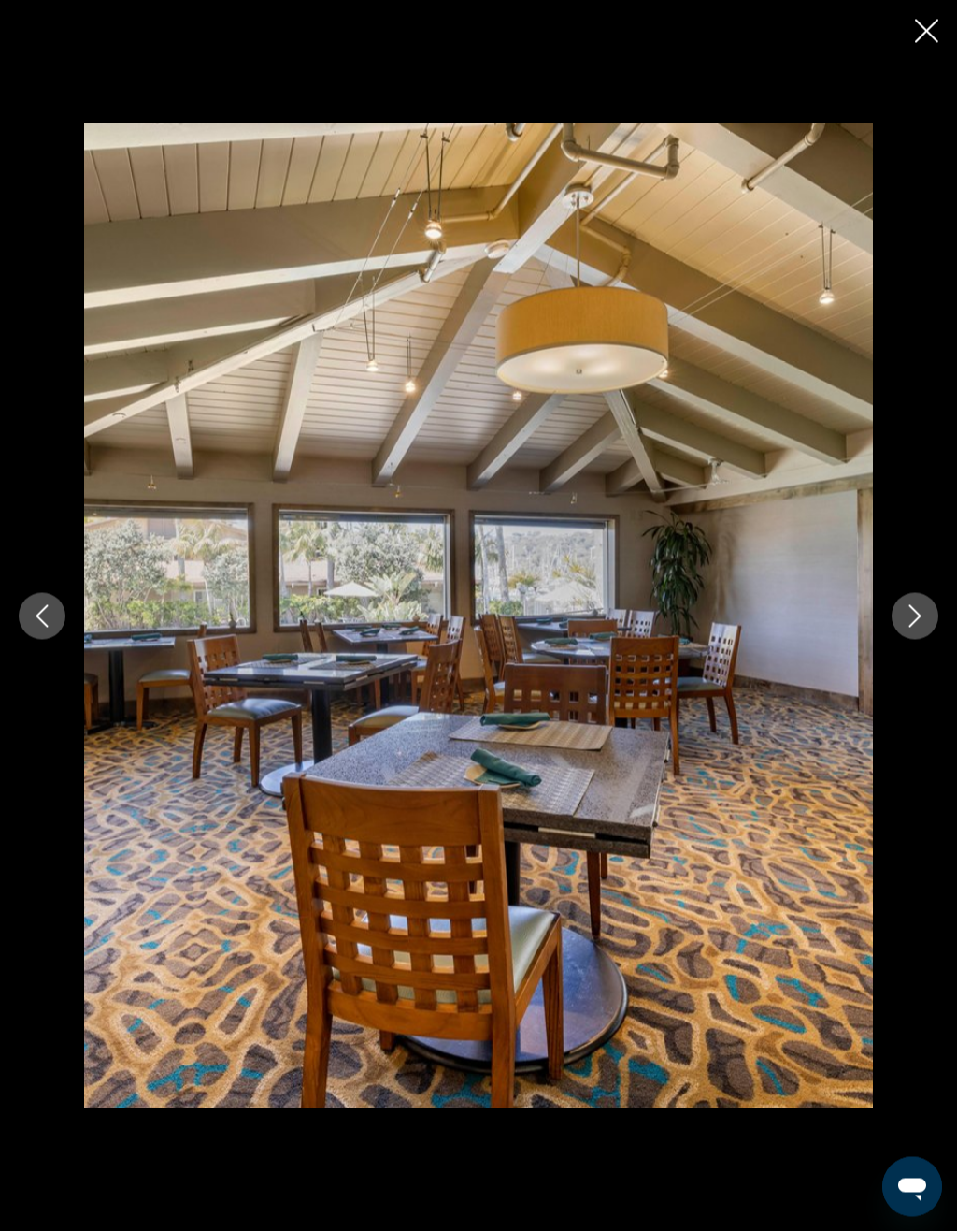
click at [928, 41] on icon "Close slideshow" at bounding box center [927, 31] width 23 height 23
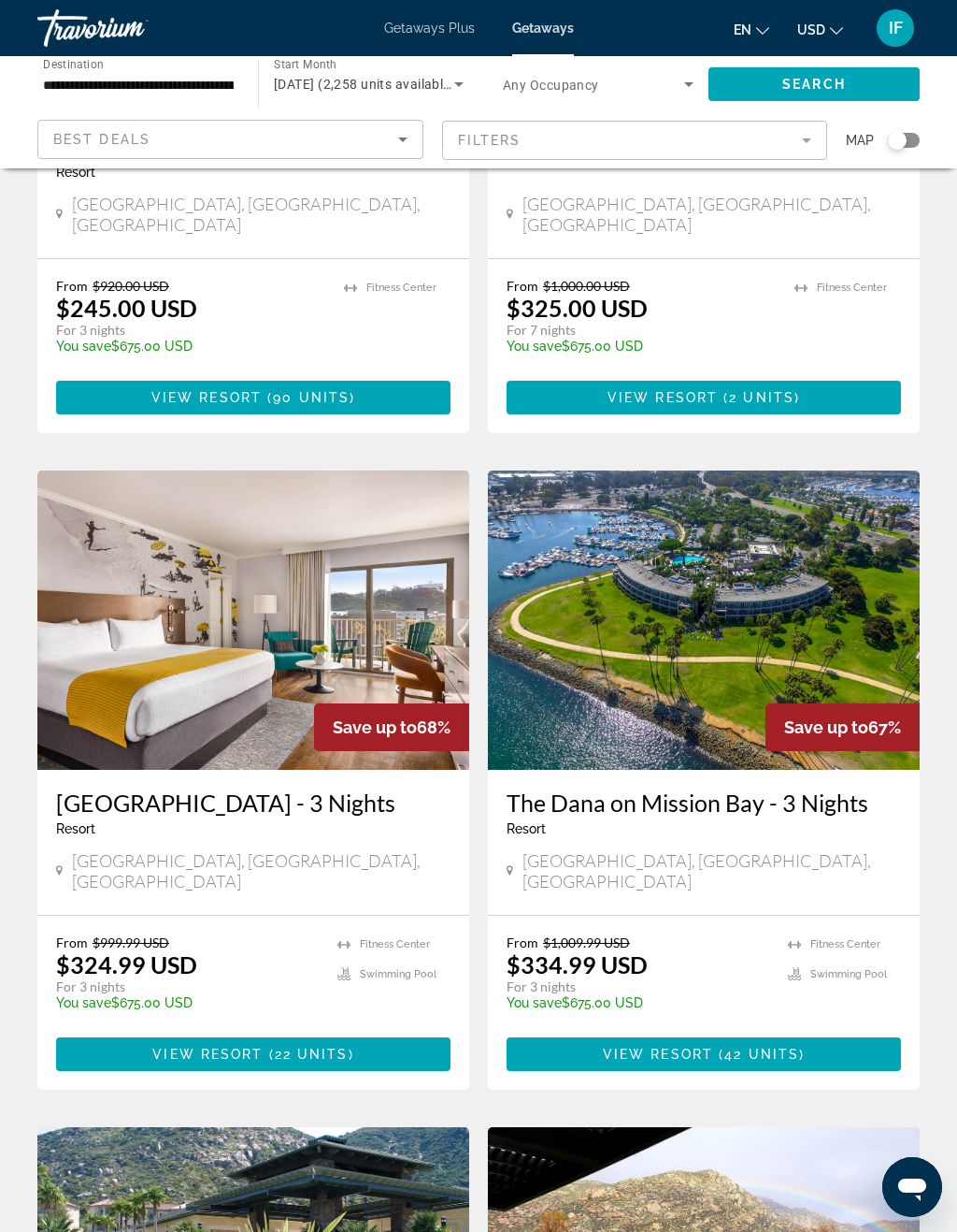
scroll to position [446, 0]
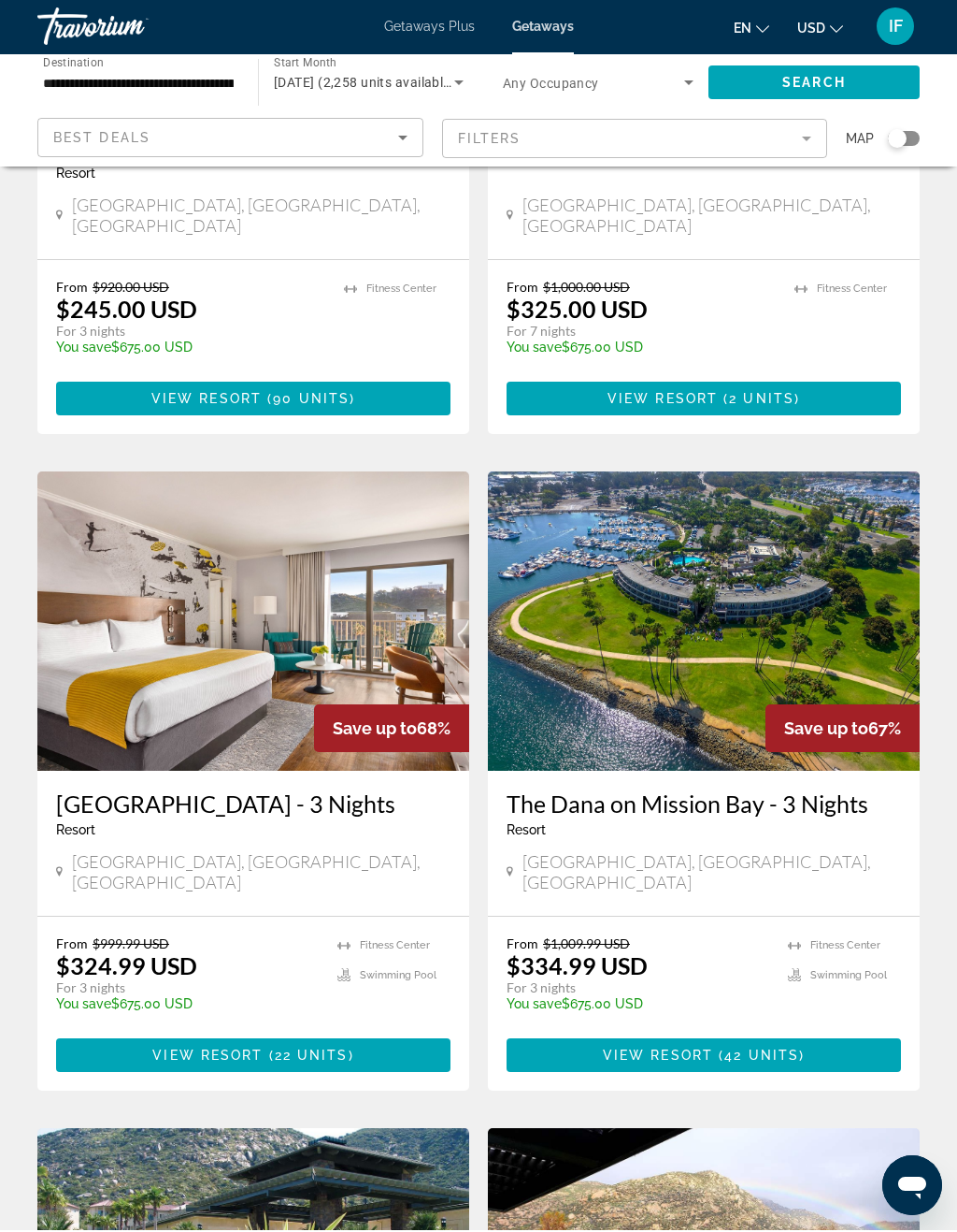
click at [678, 693] on img "Main content" at bounding box center [704, 622] width 432 height 299
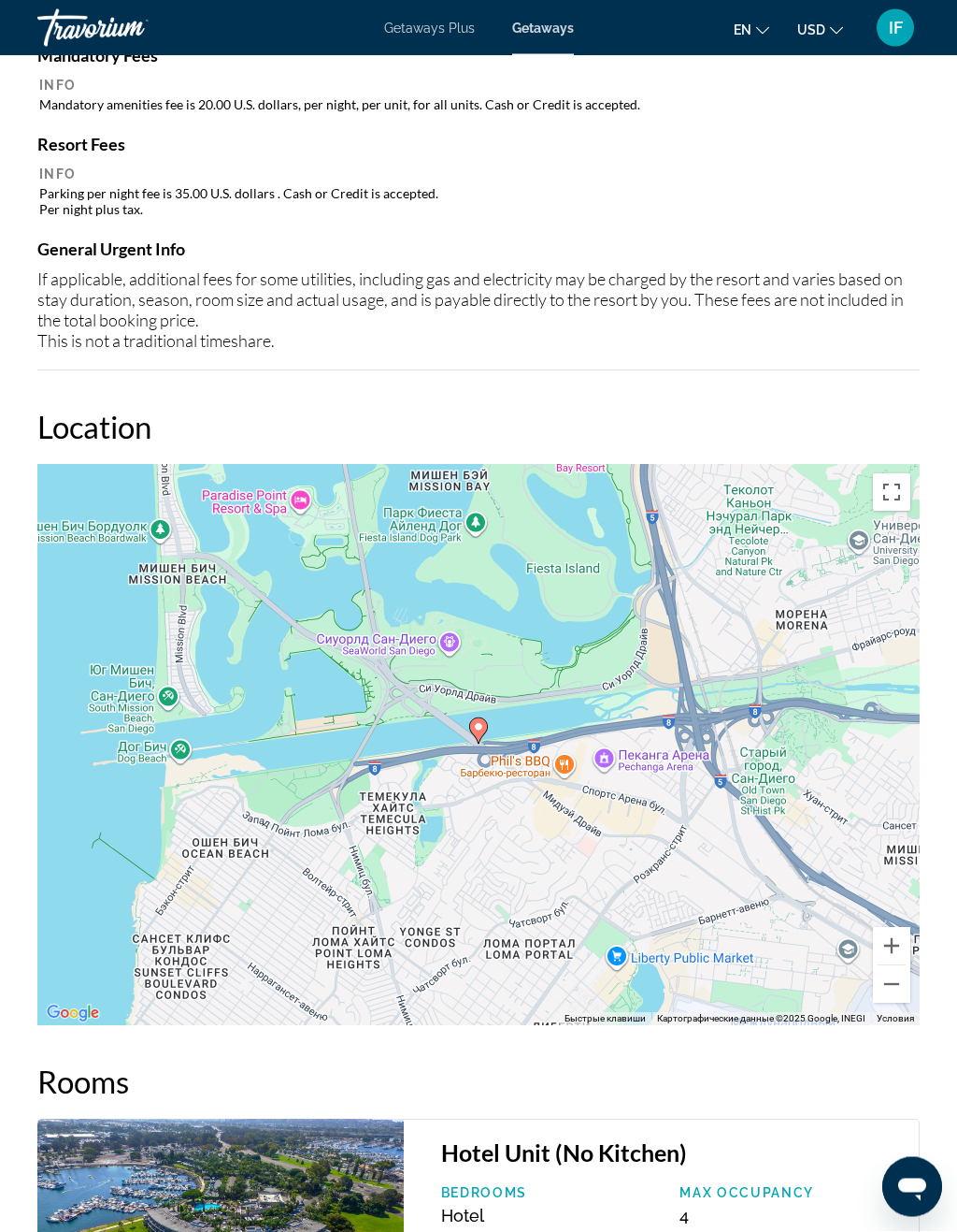
scroll to position [2365, 0]
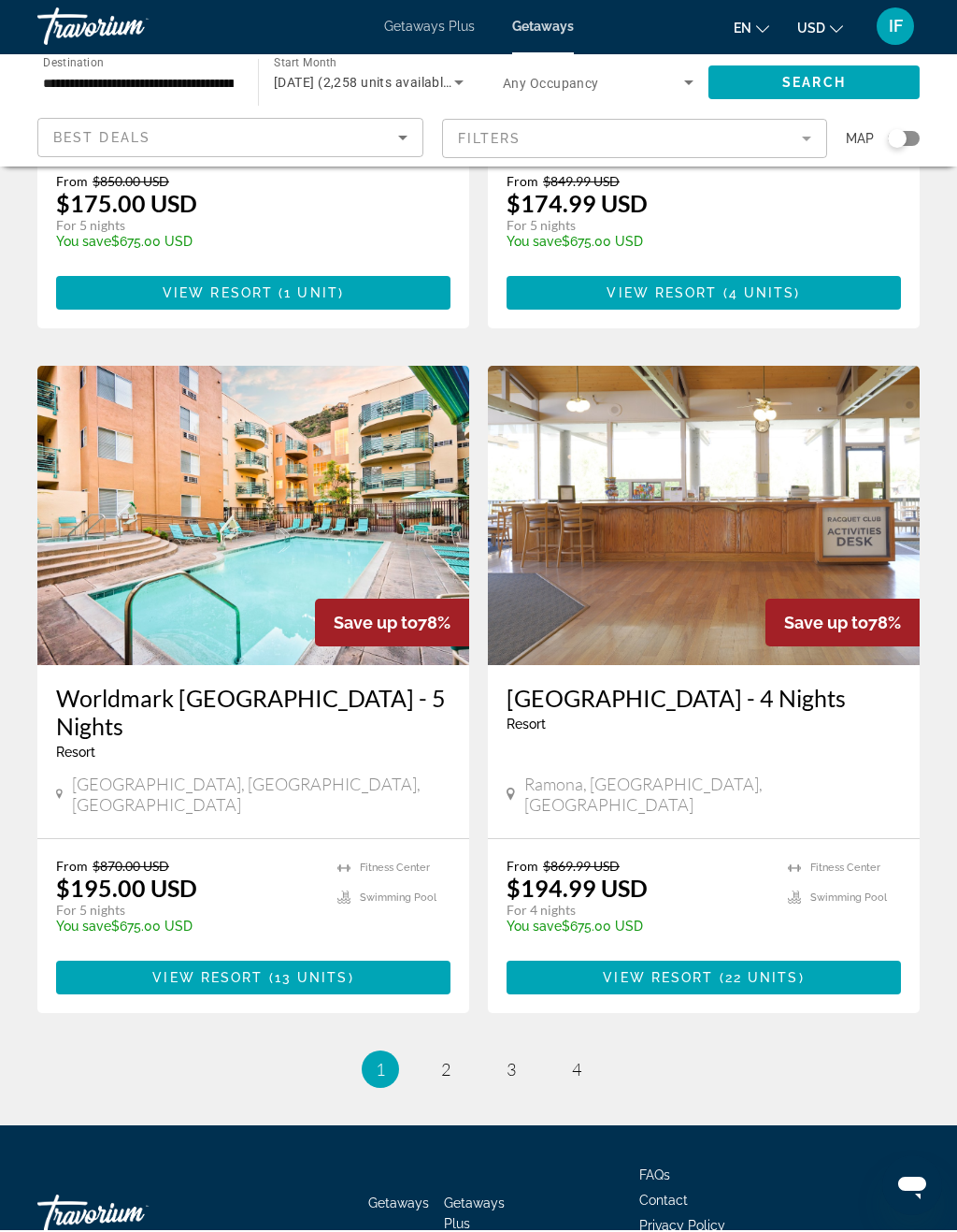
scroll to position [3288, 0]
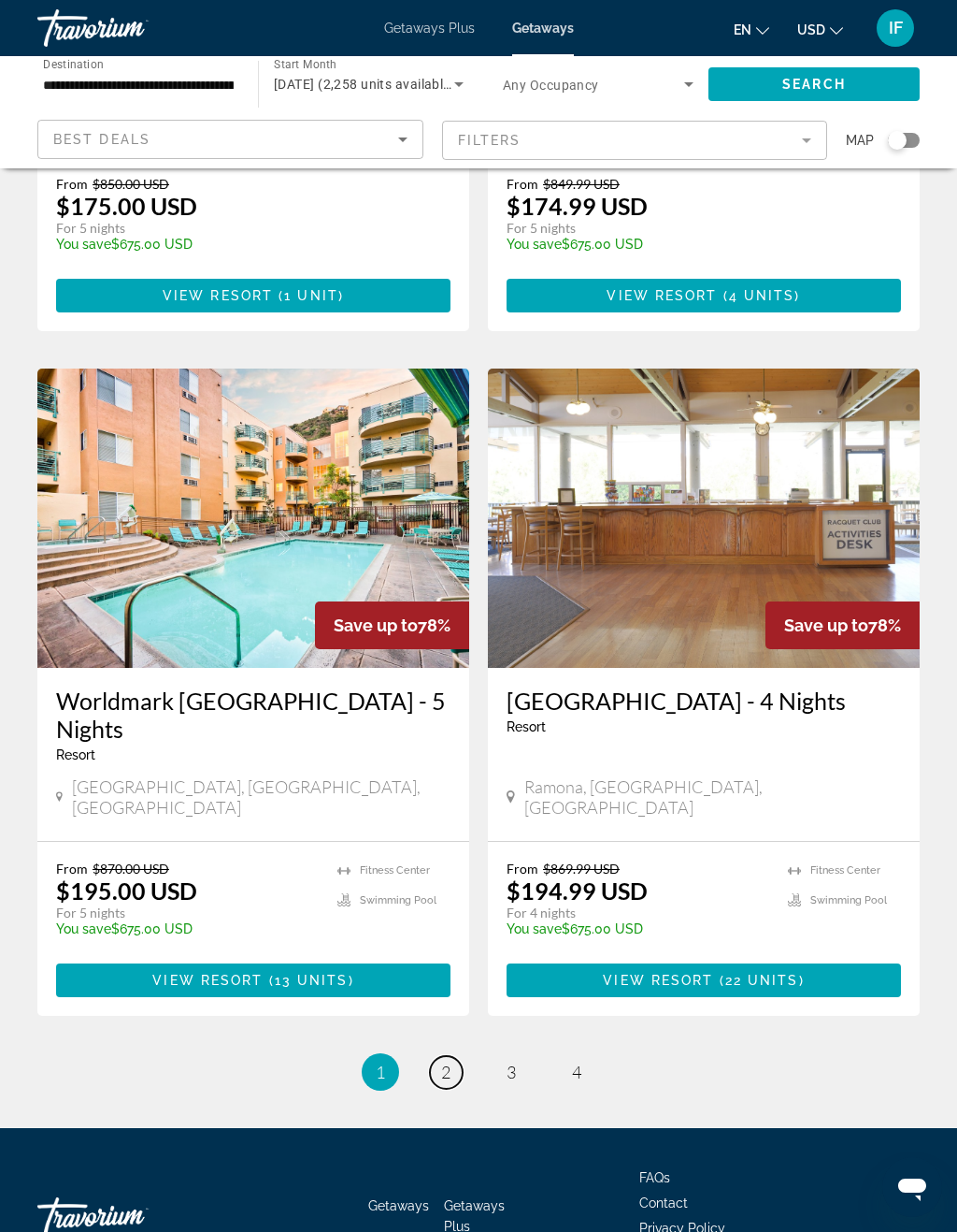
click at [446, 1061] on span "2" at bounding box center [446, 1071] width 10 height 20
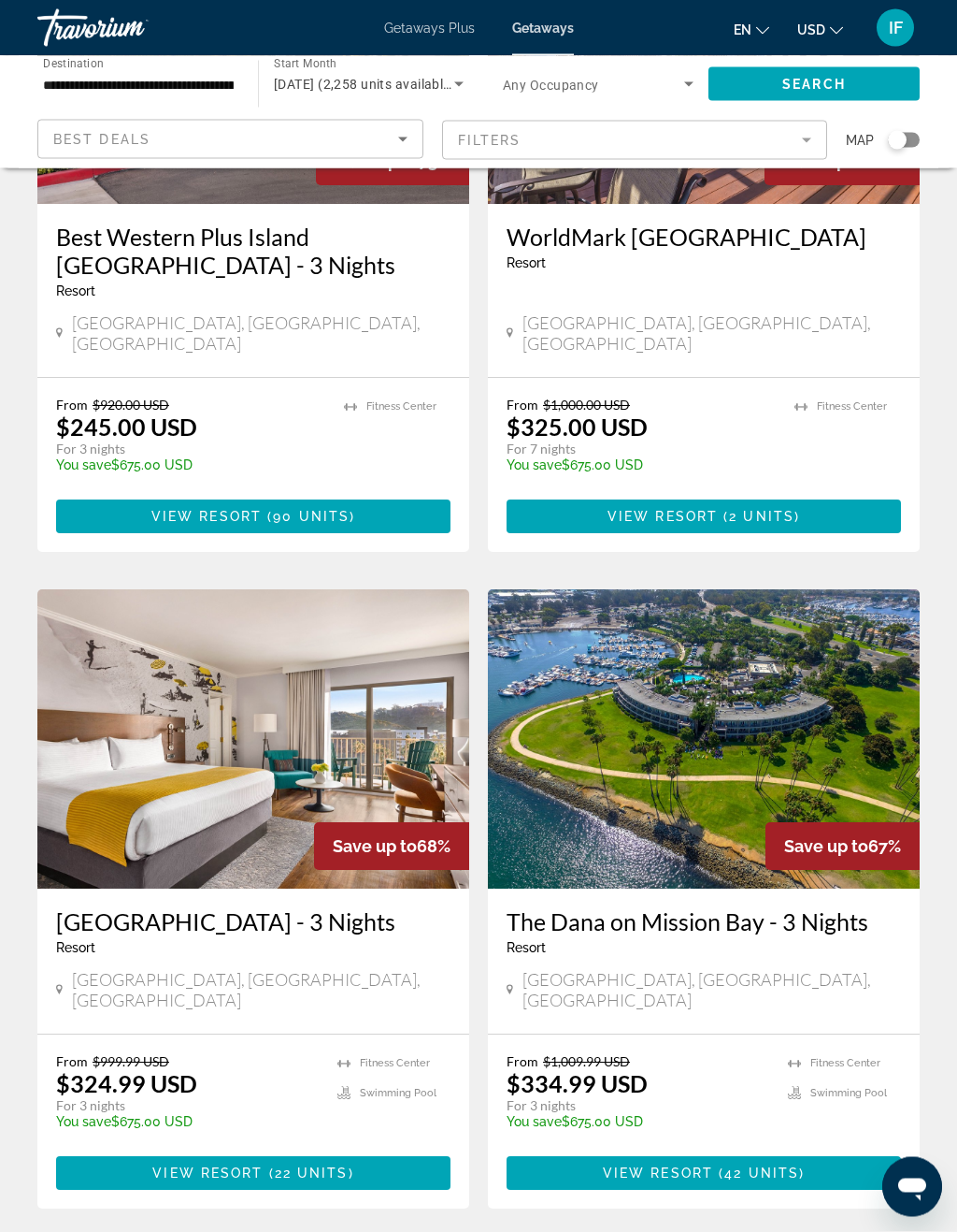
scroll to position [318, 0]
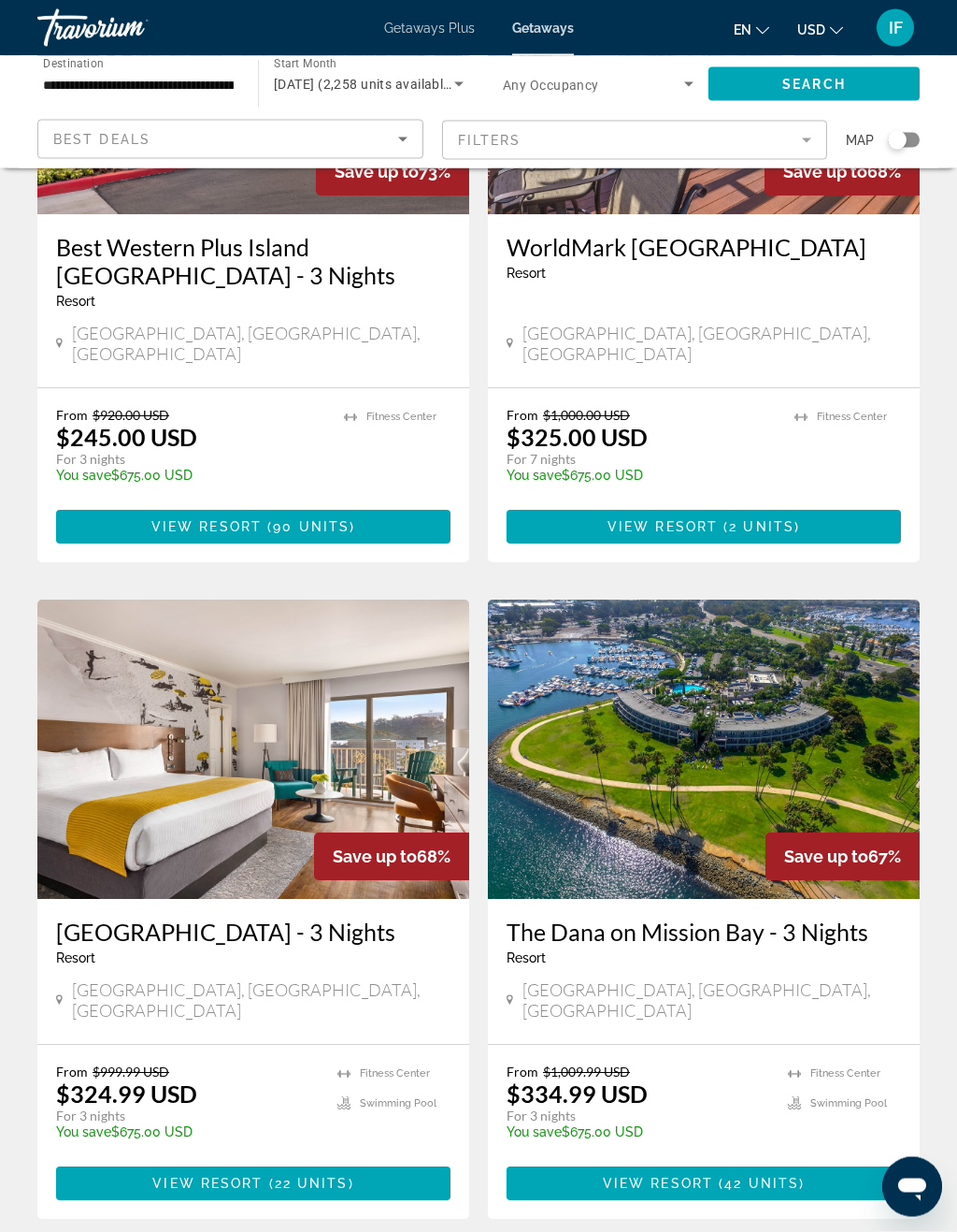
click at [439, 754] on img "Main content" at bounding box center [253, 749] width 432 height 299
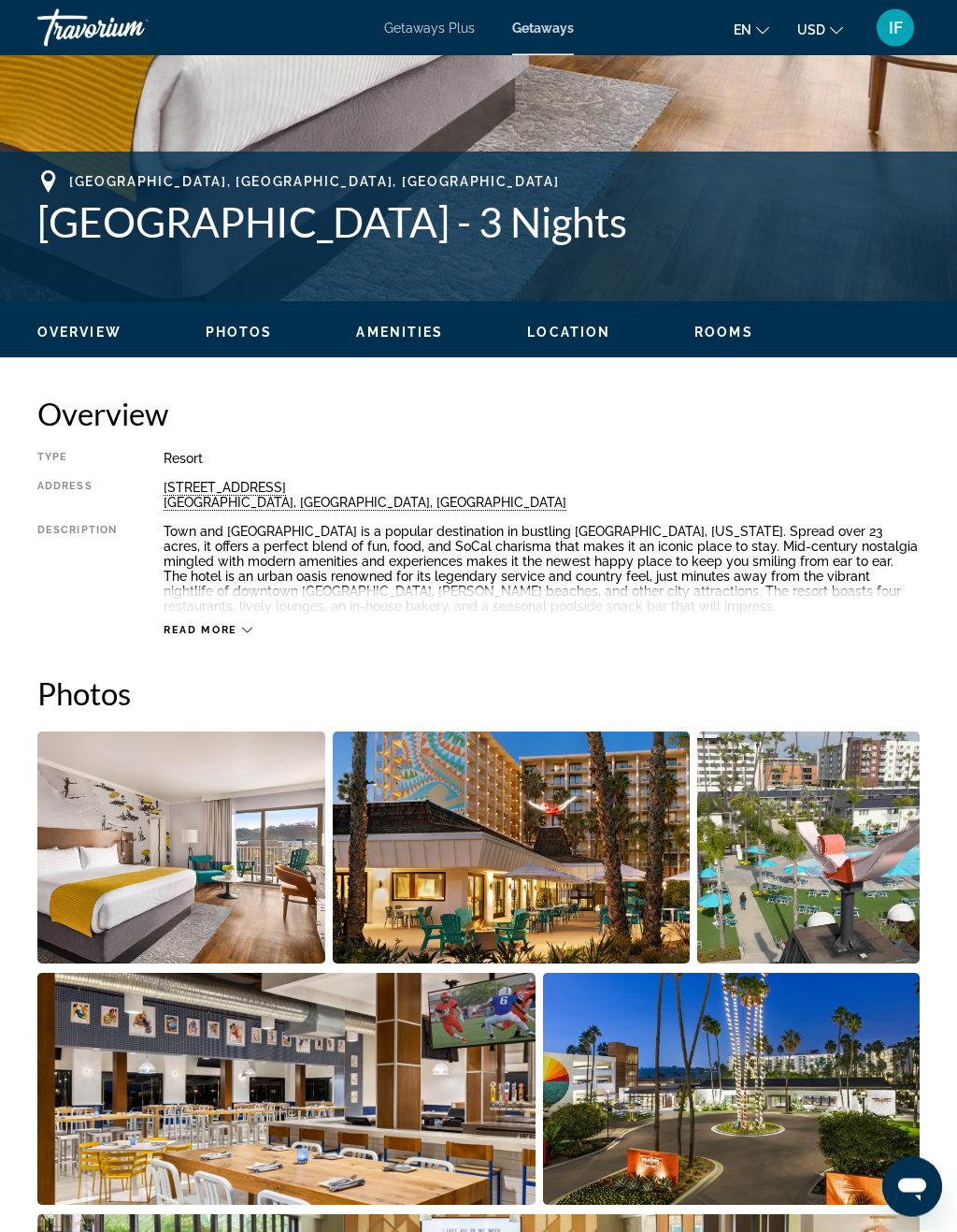
scroll to position [636, 0]
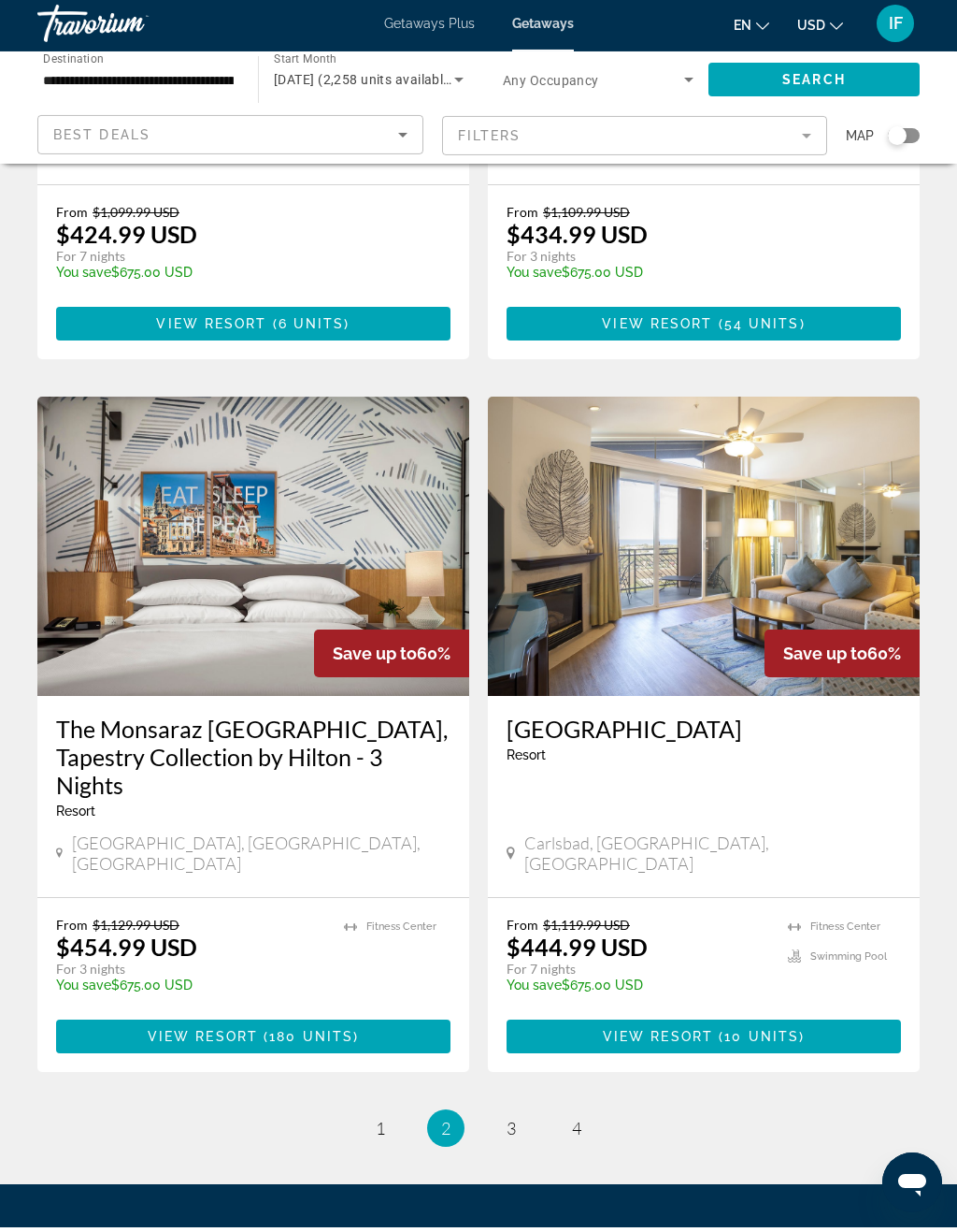
scroll to position [3232, 0]
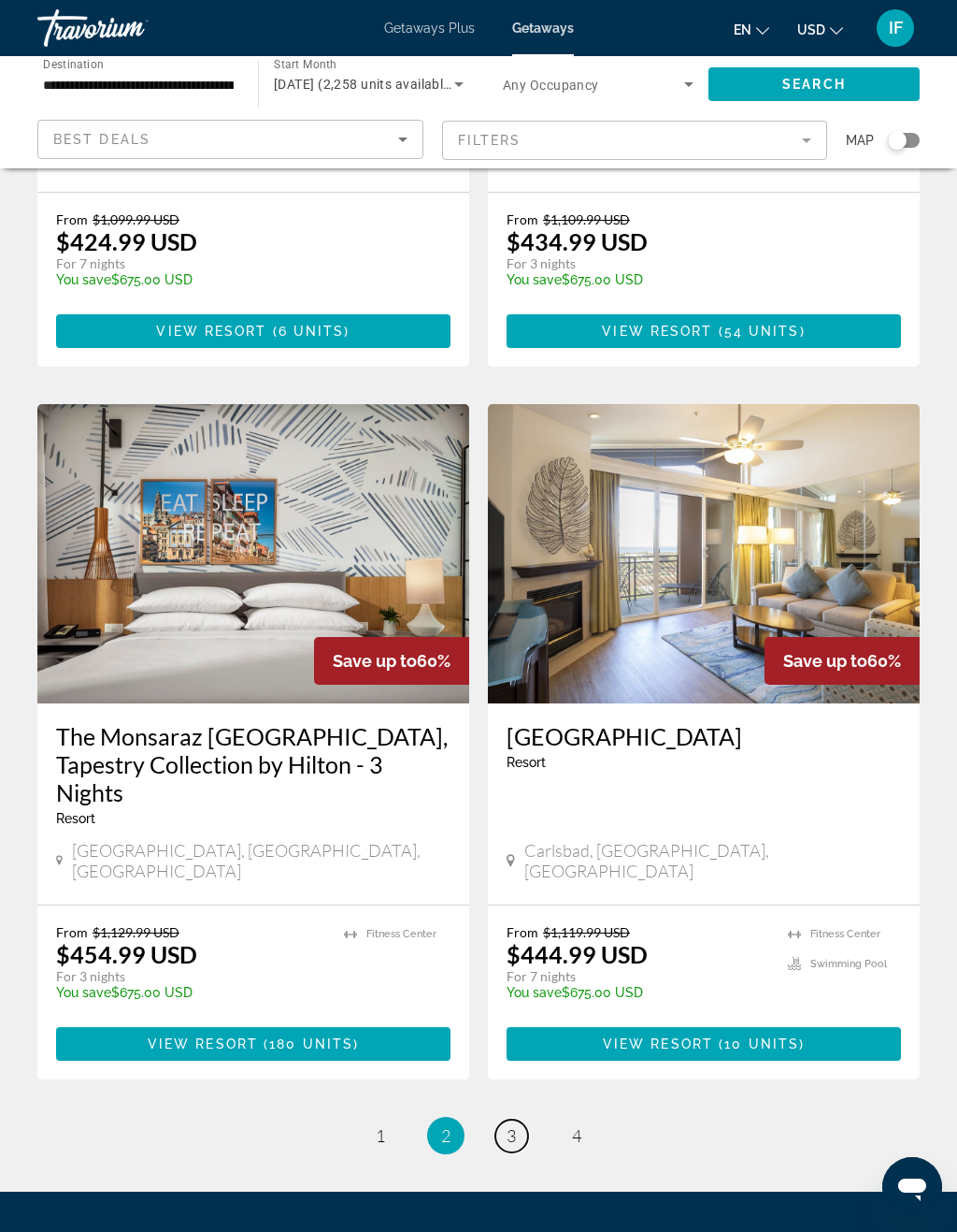
click at [518, 1119] on link "page 3" at bounding box center [512, 1136] width 33 height 33
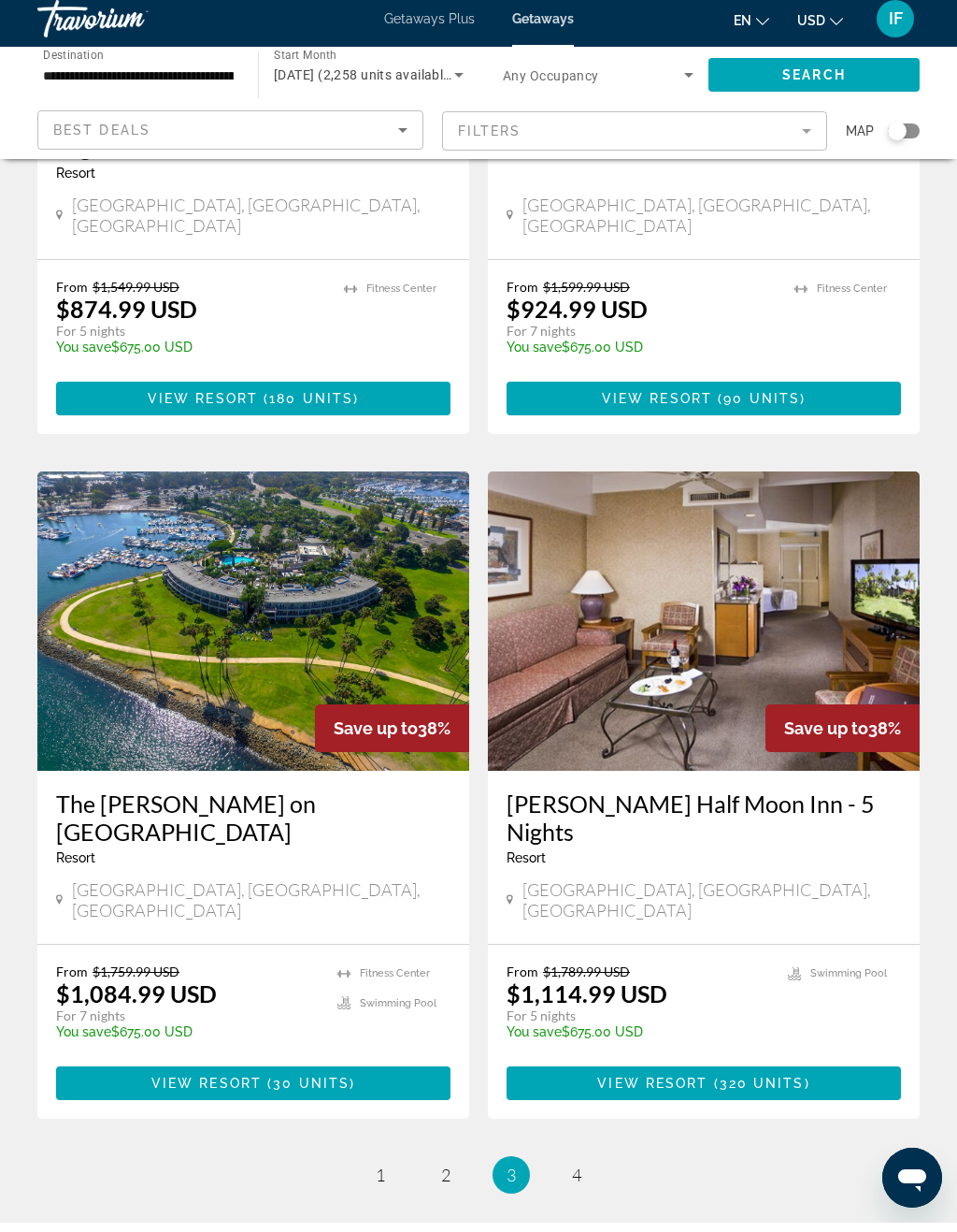
scroll to position [3207, 0]
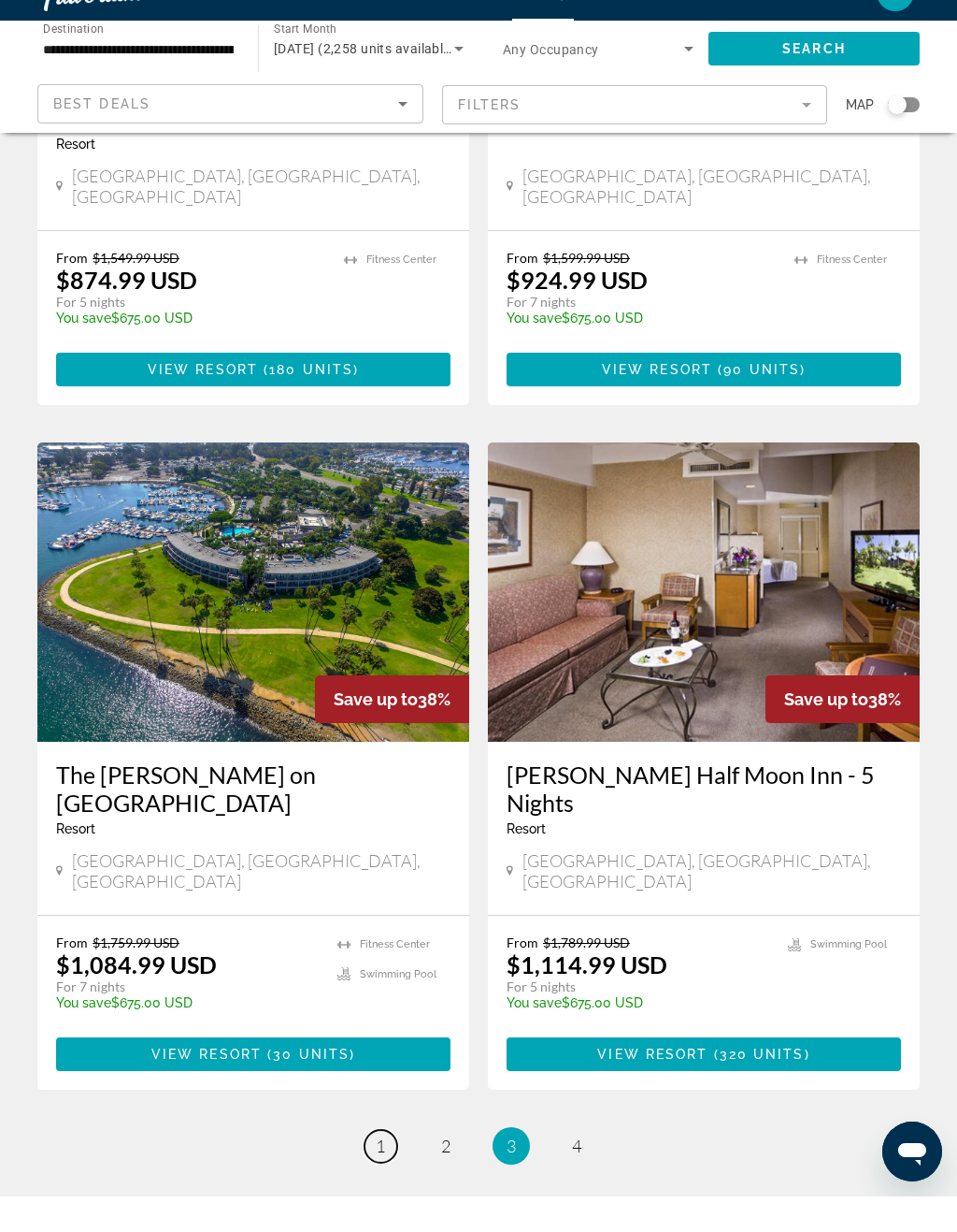
click at [379, 1171] on span "1" at bounding box center [380, 1181] width 10 height 20
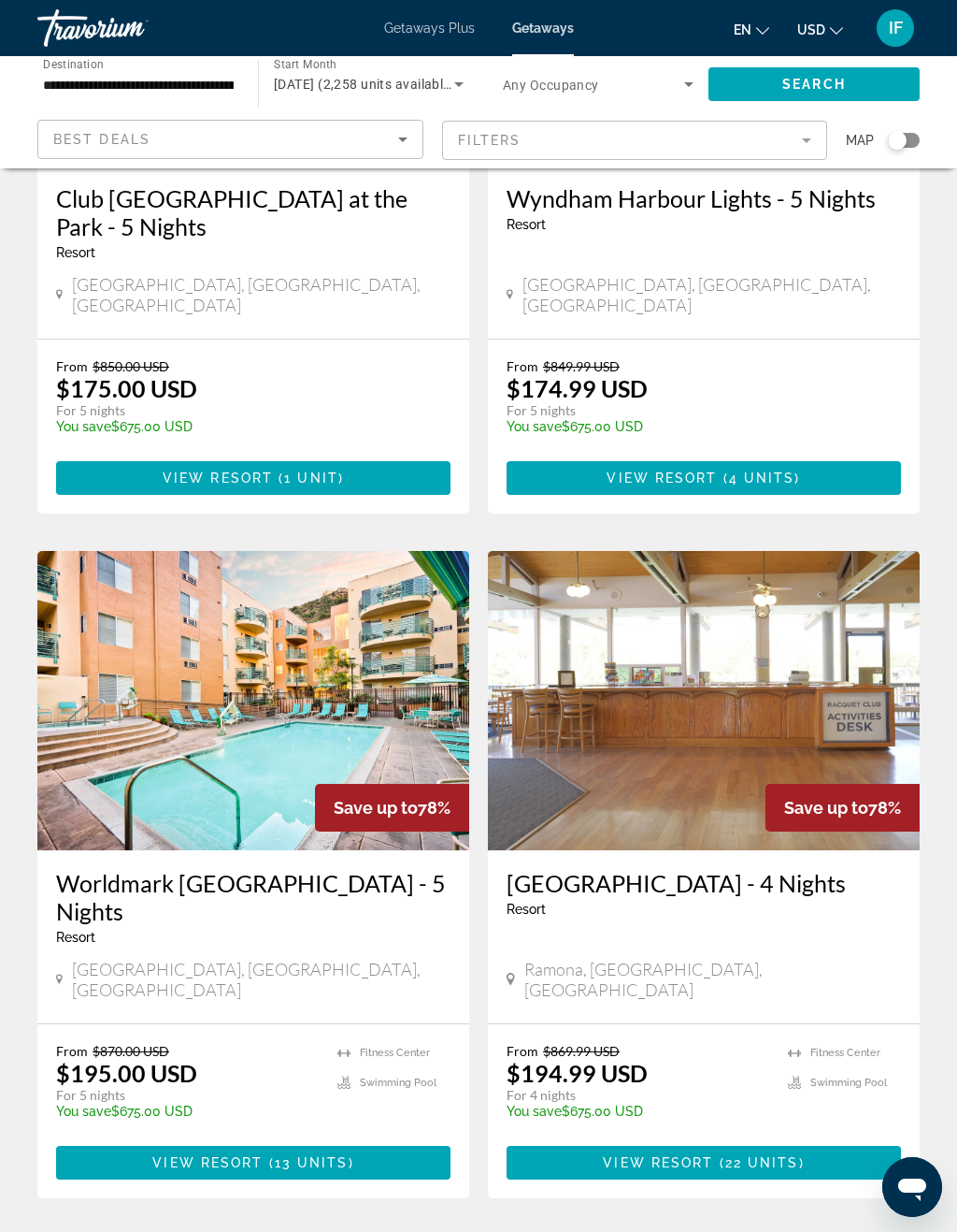
scroll to position [3288, 0]
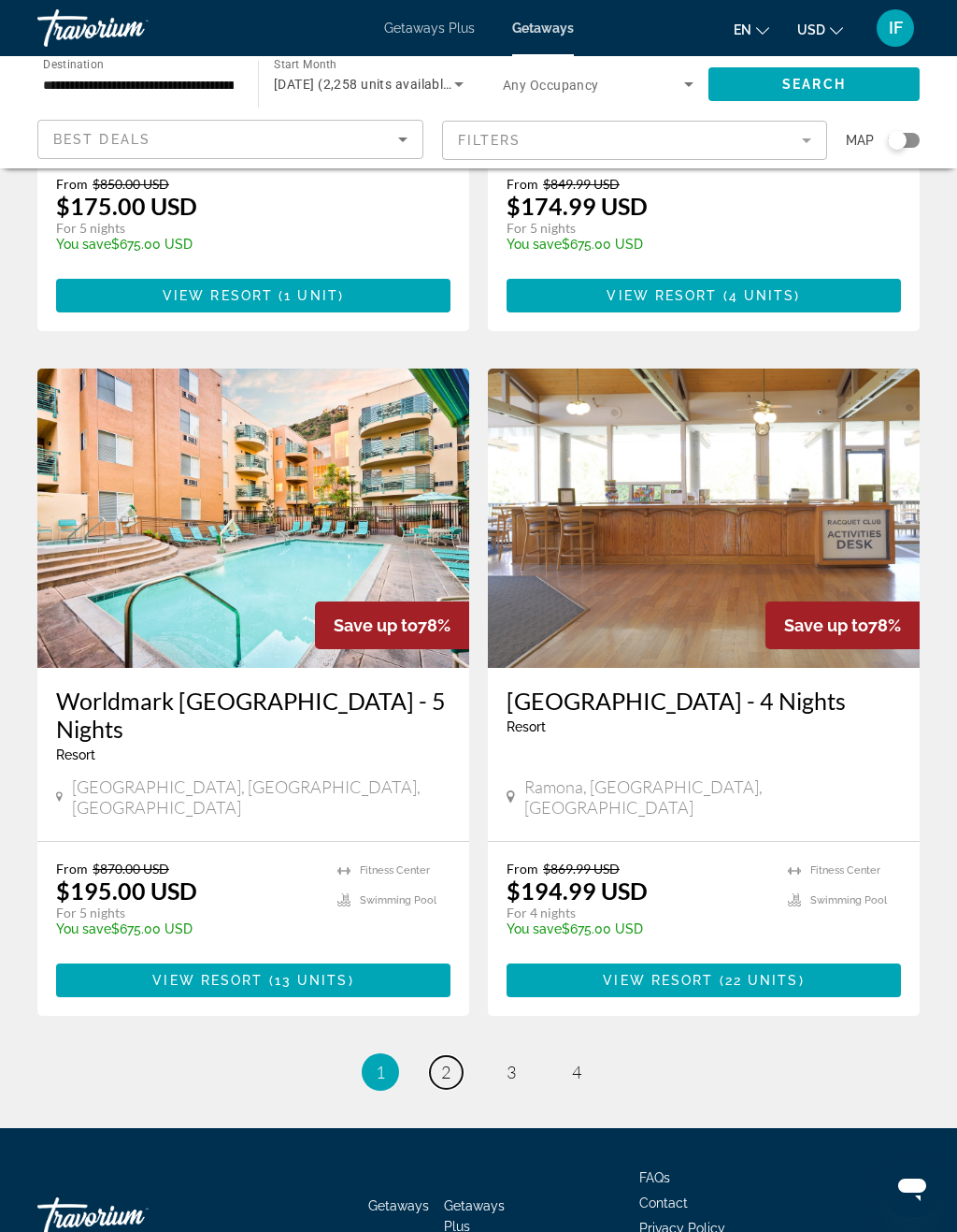
click at [446, 1061] on span "2" at bounding box center [446, 1071] width 10 height 20
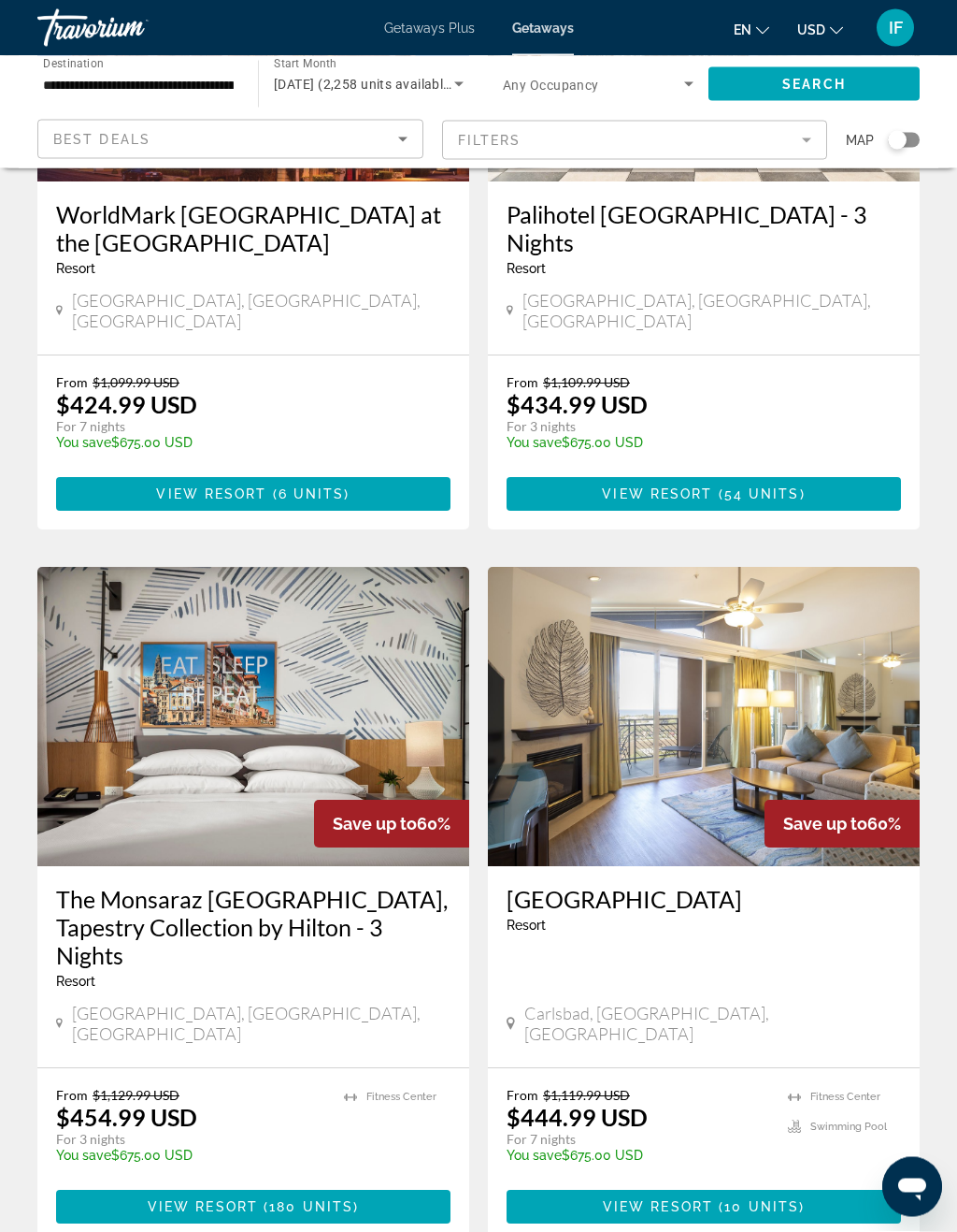
scroll to position [3232, 0]
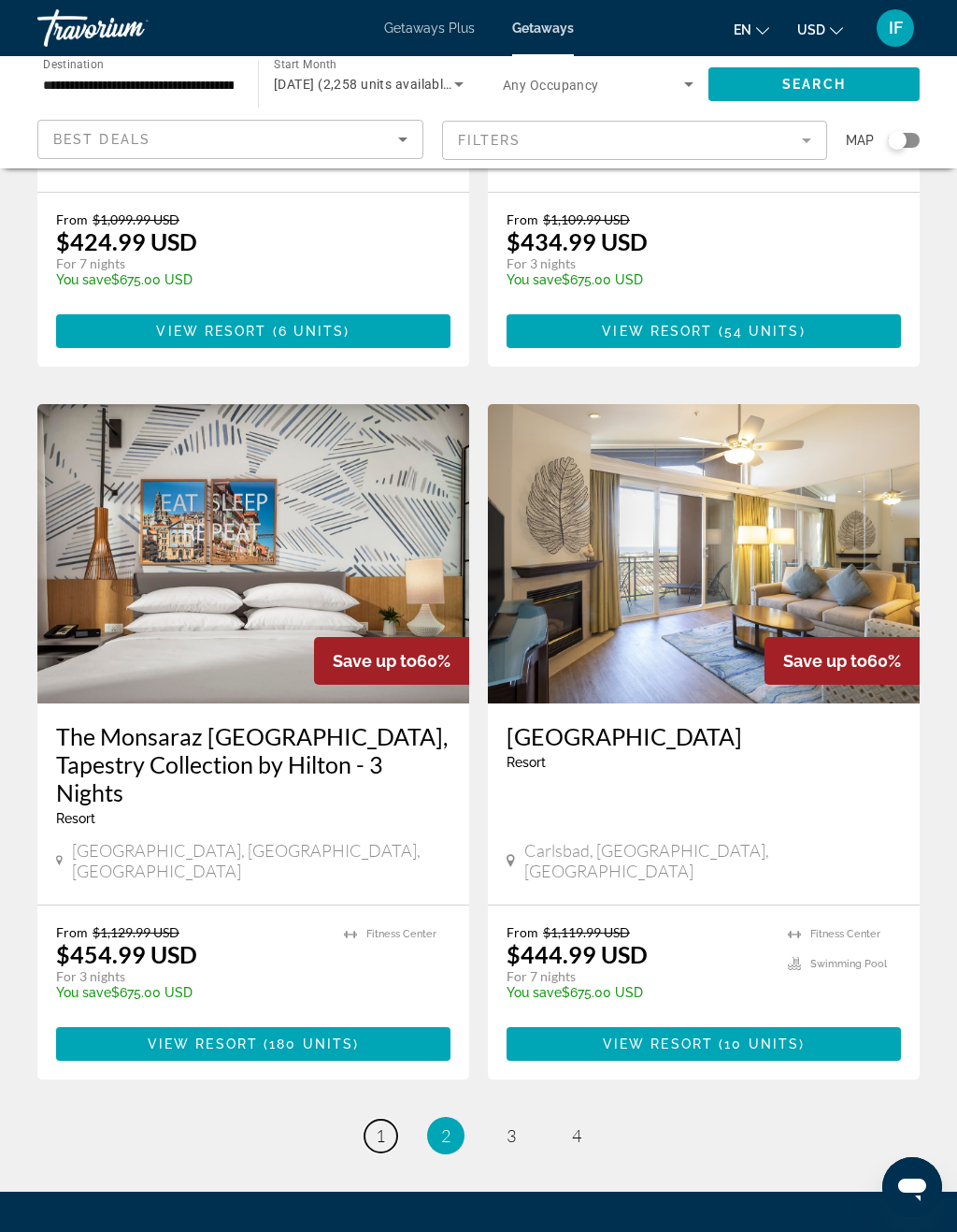
click at [382, 1125] on span "1" at bounding box center [380, 1135] width 10 height 20
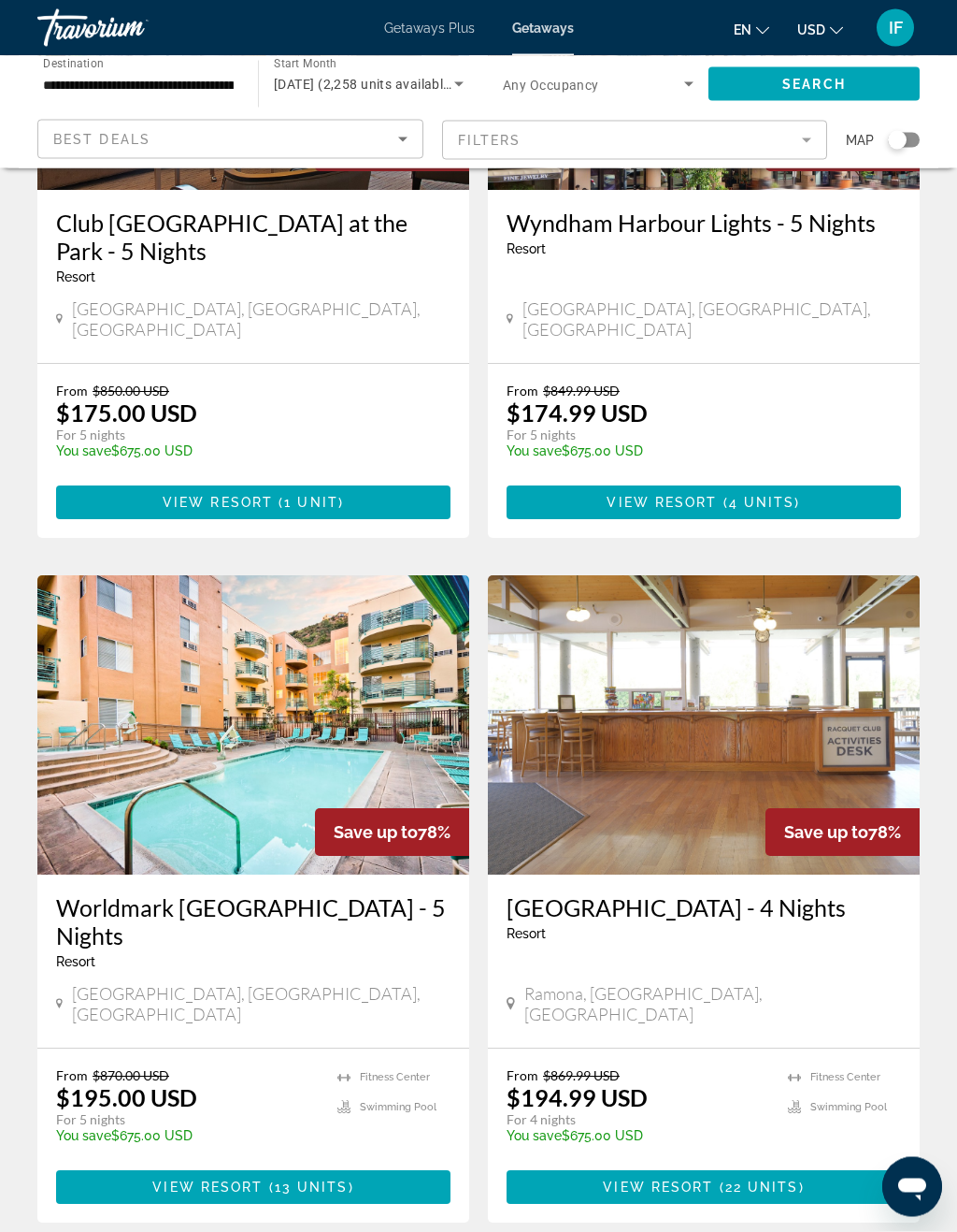
scroll to position [3288, 0]
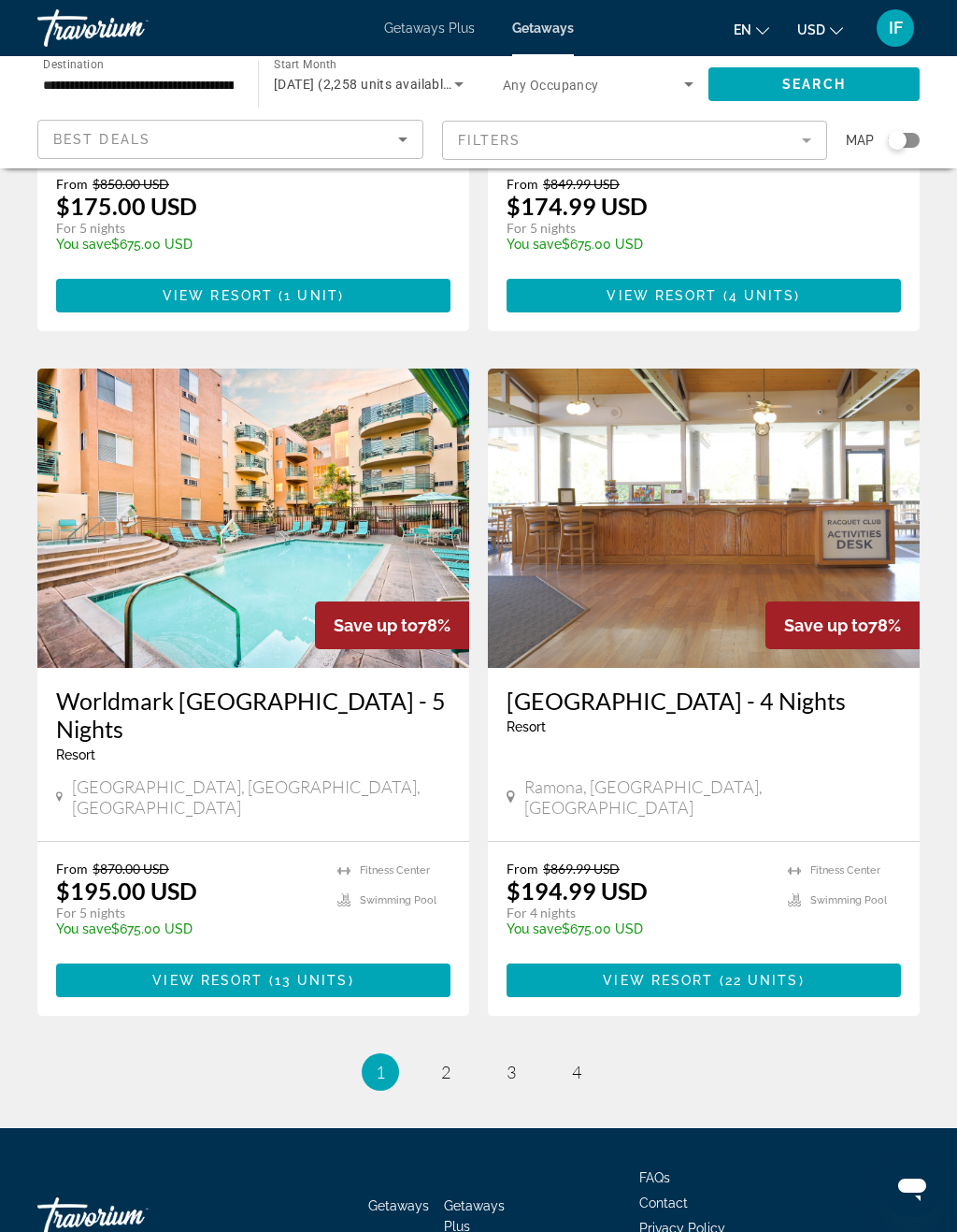
click at [681, 686] on h3 "[GEOGRAPHIC_DATA] - 4 Nights" at bounding box center [704, 700] width 395 height 28
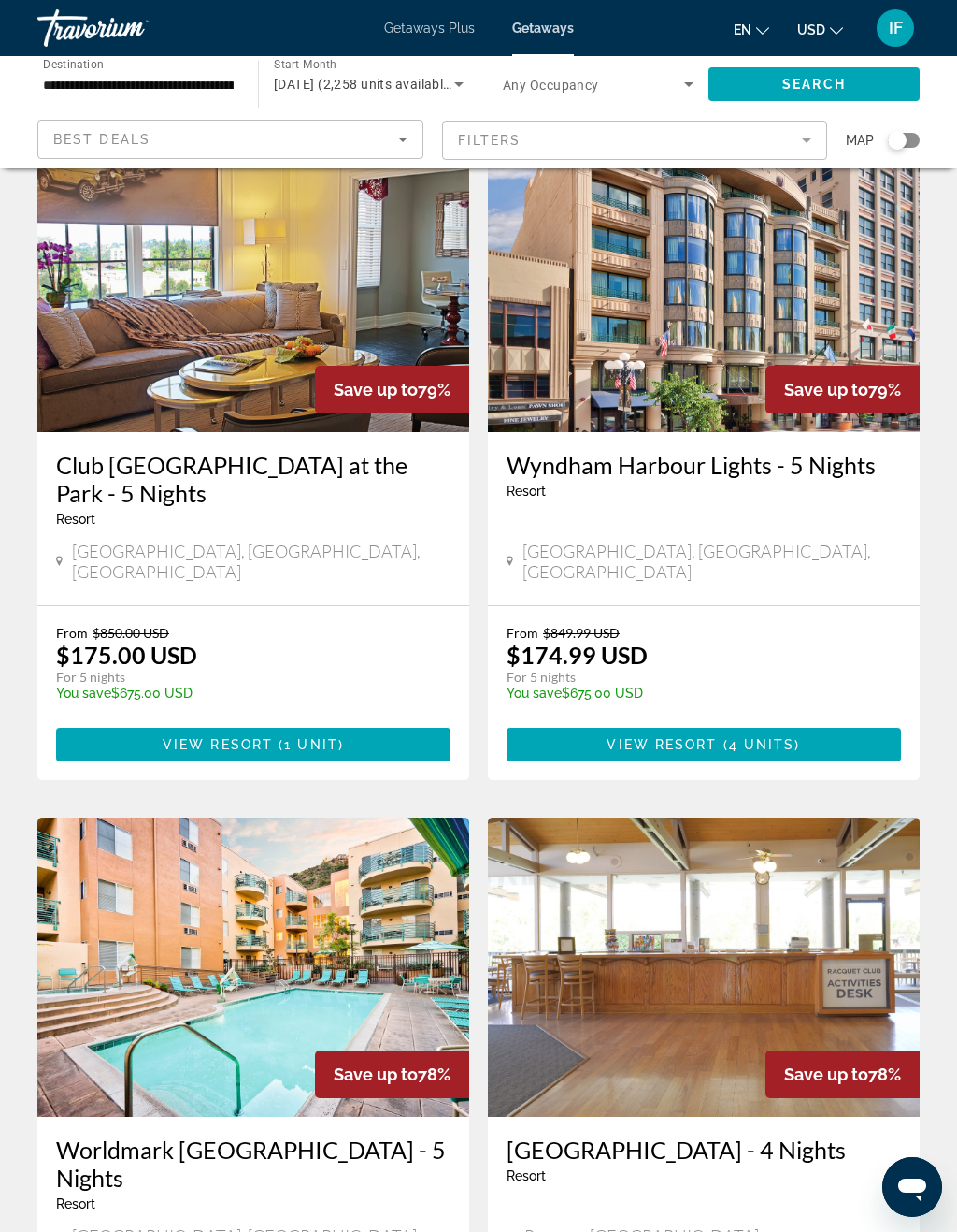
scroll to position [3288, 0]
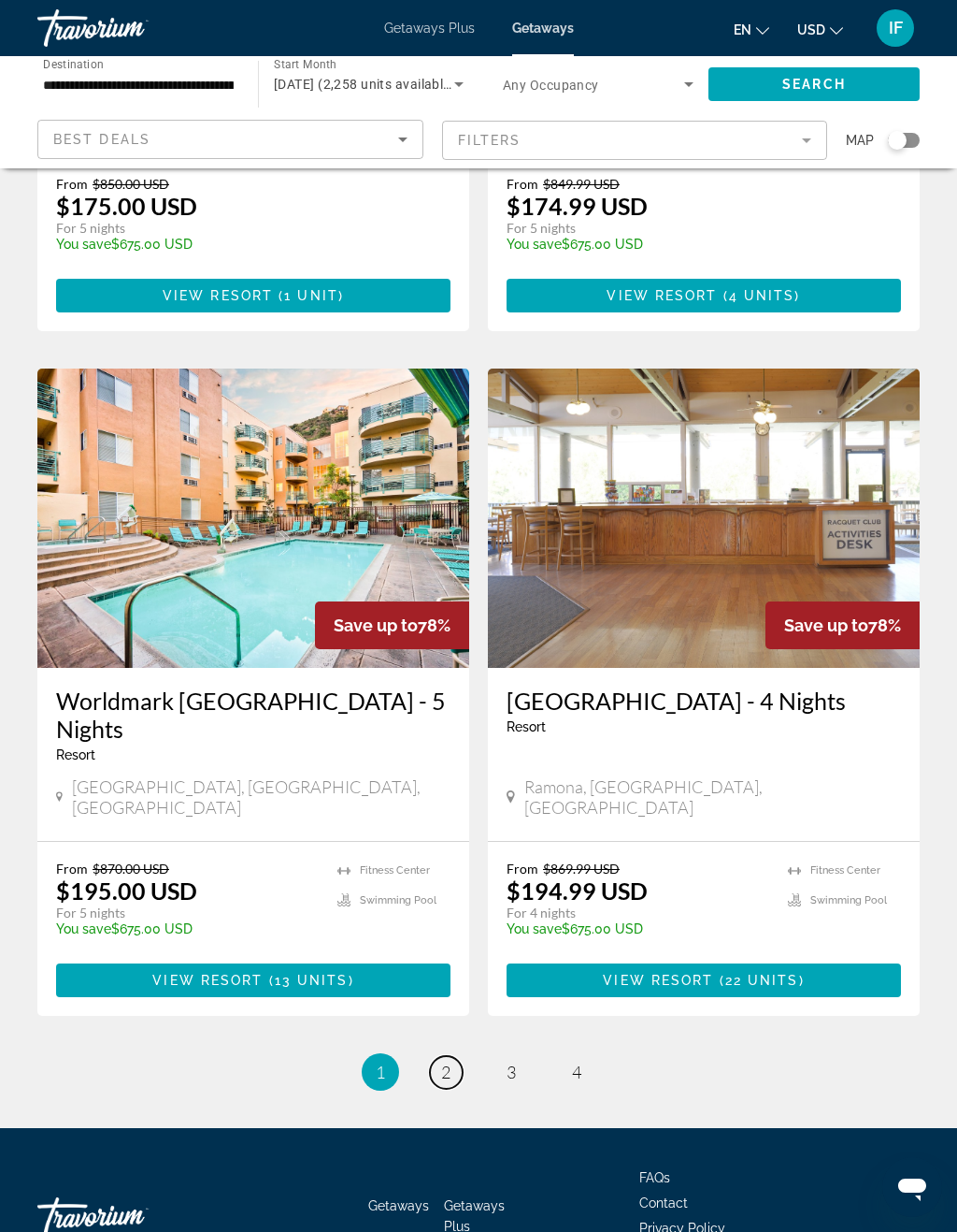
click at [447, 1061] on span "2" at bounding box center [446, 1071] width 10 height 20
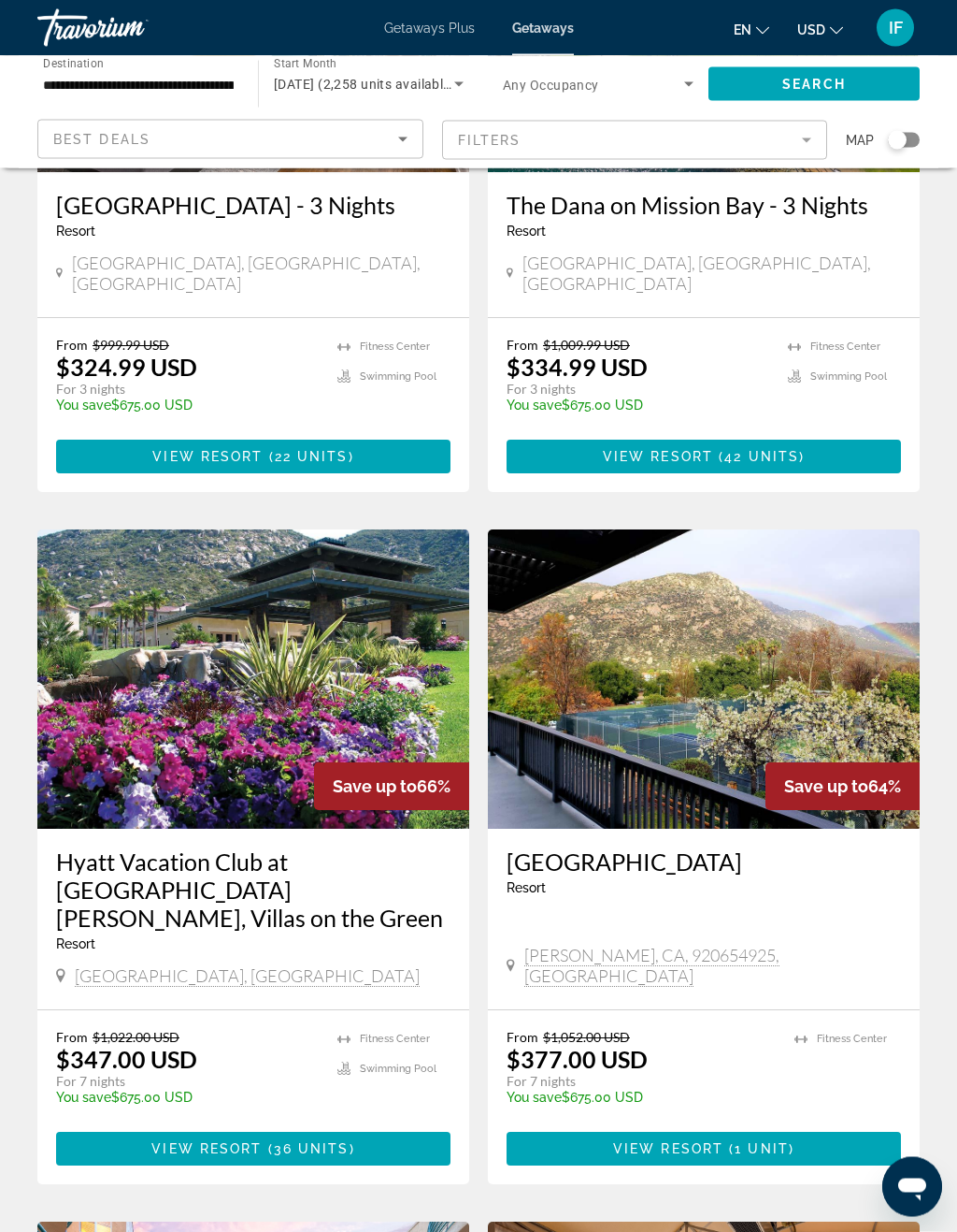
scroll to position [1047, 0]
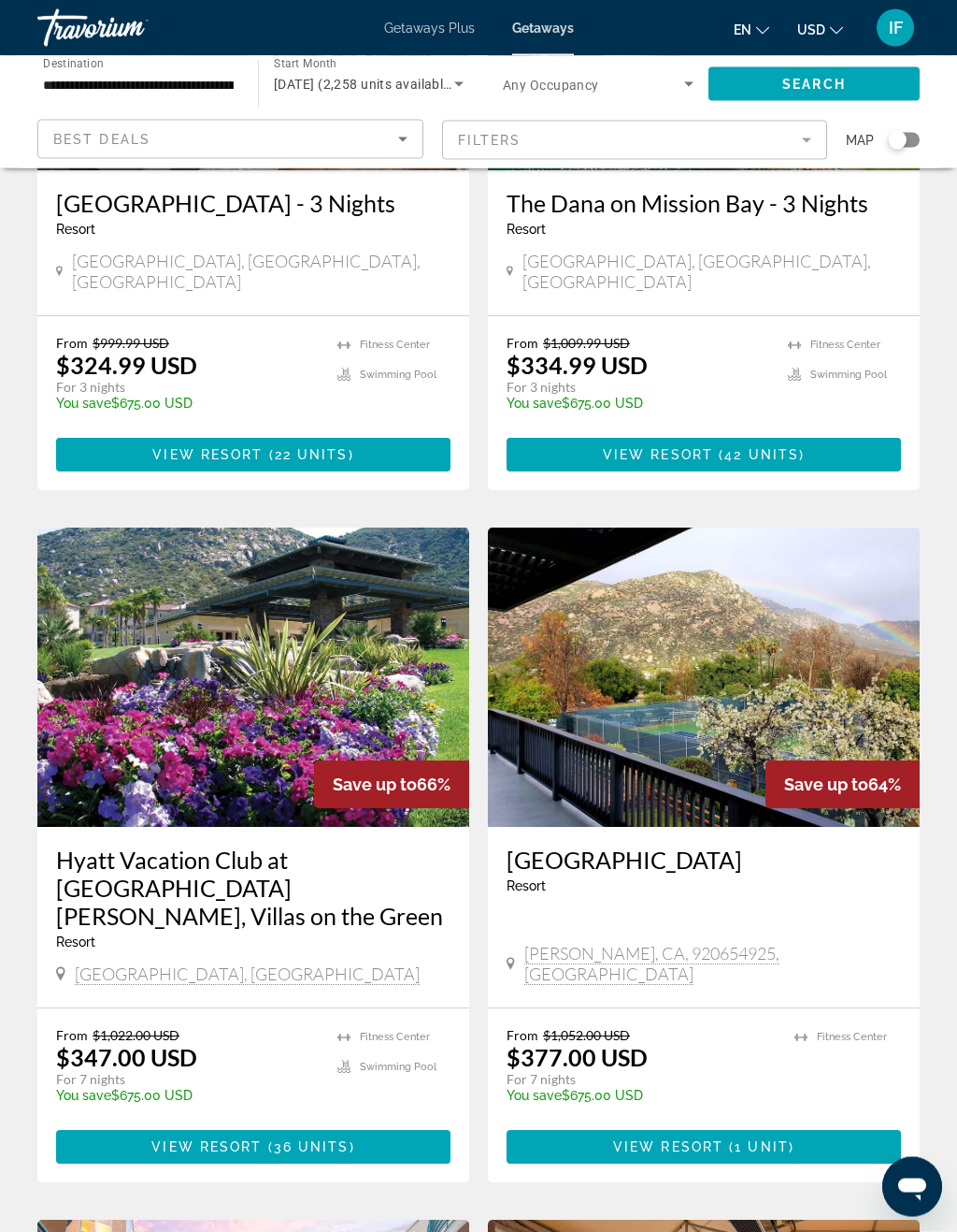
click at [366, 660] on img "Main content" at bounding box center [253, 678] width 432 height 299
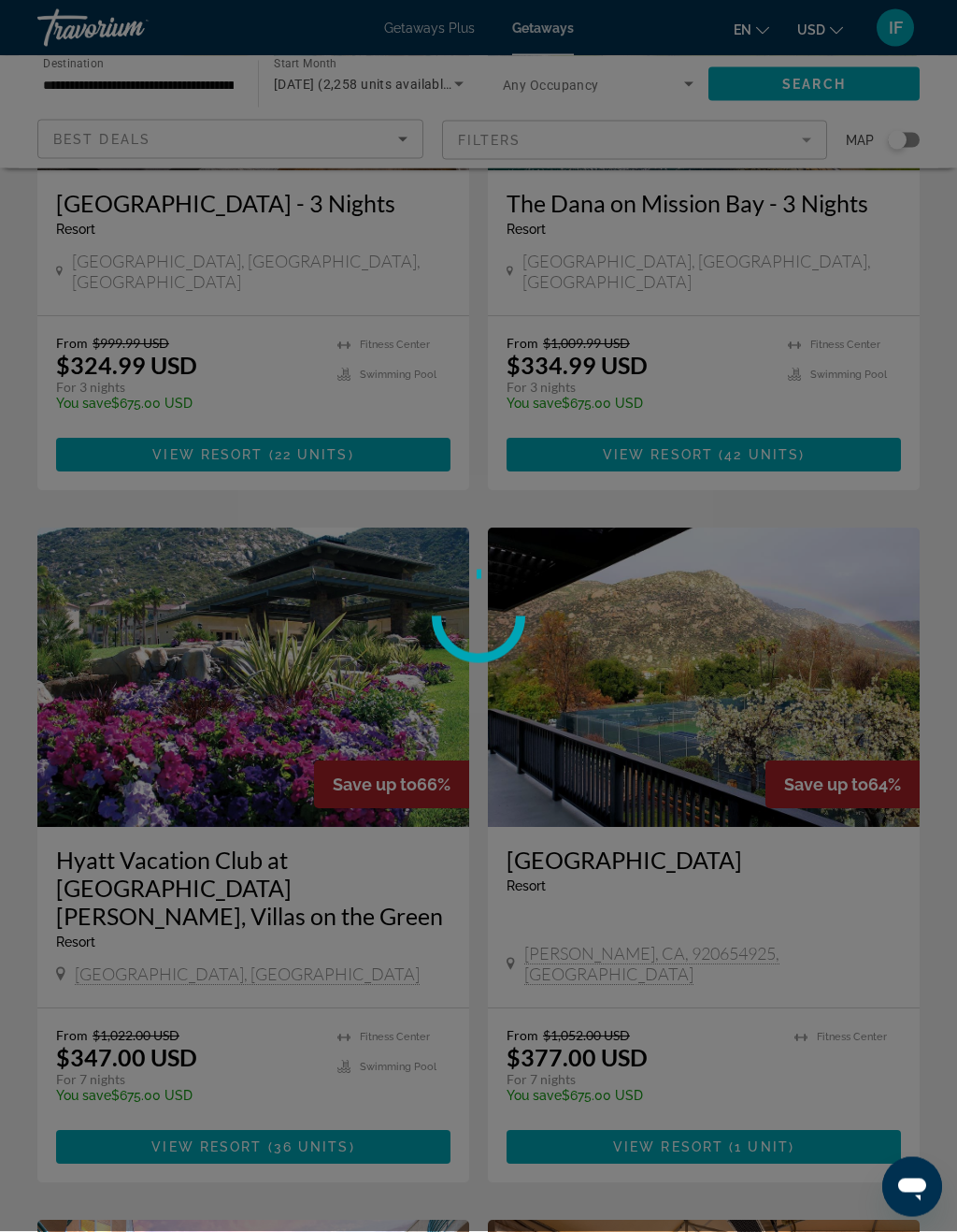
scroll to position [1048, 0]
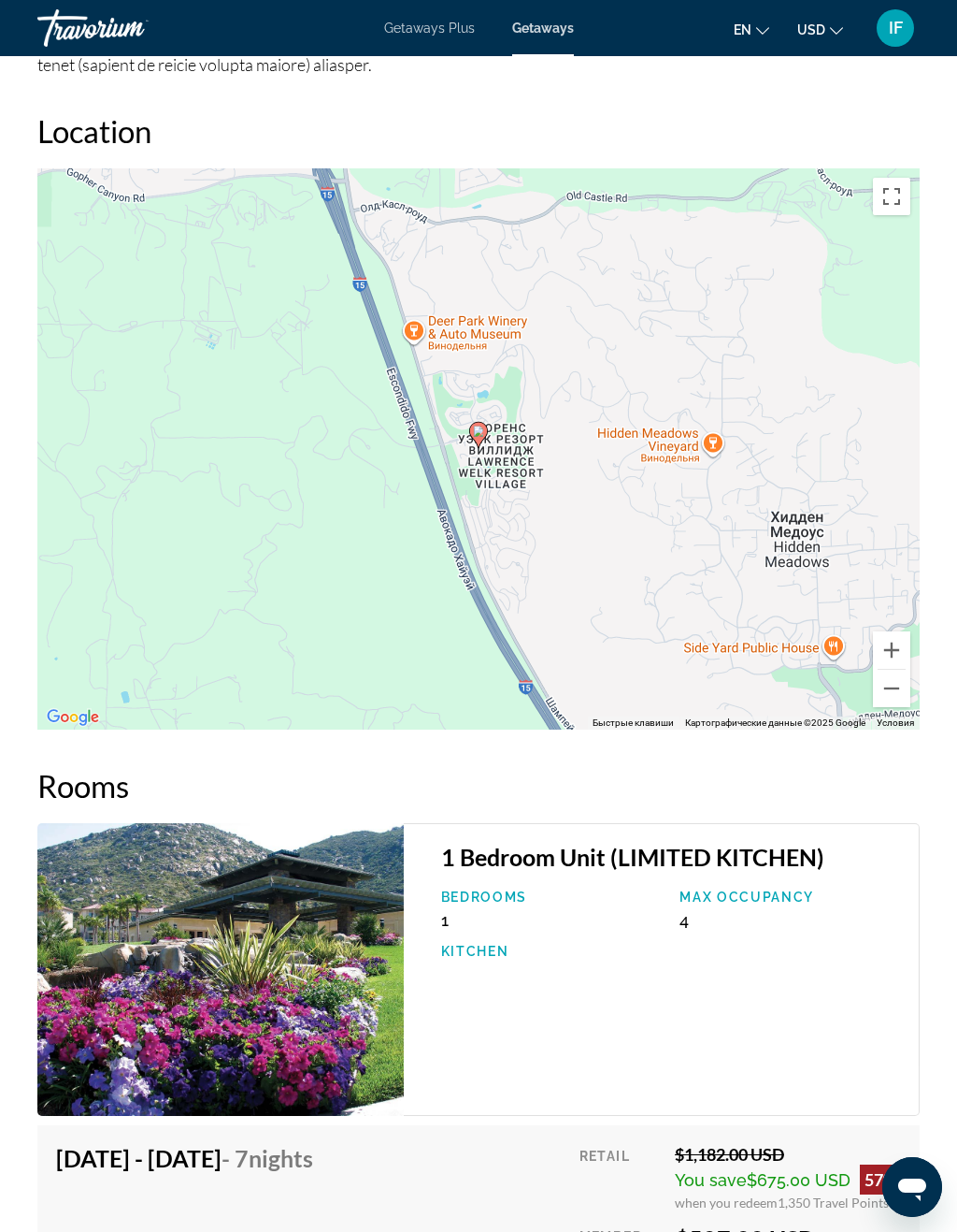
scroll to position [3193, 0]
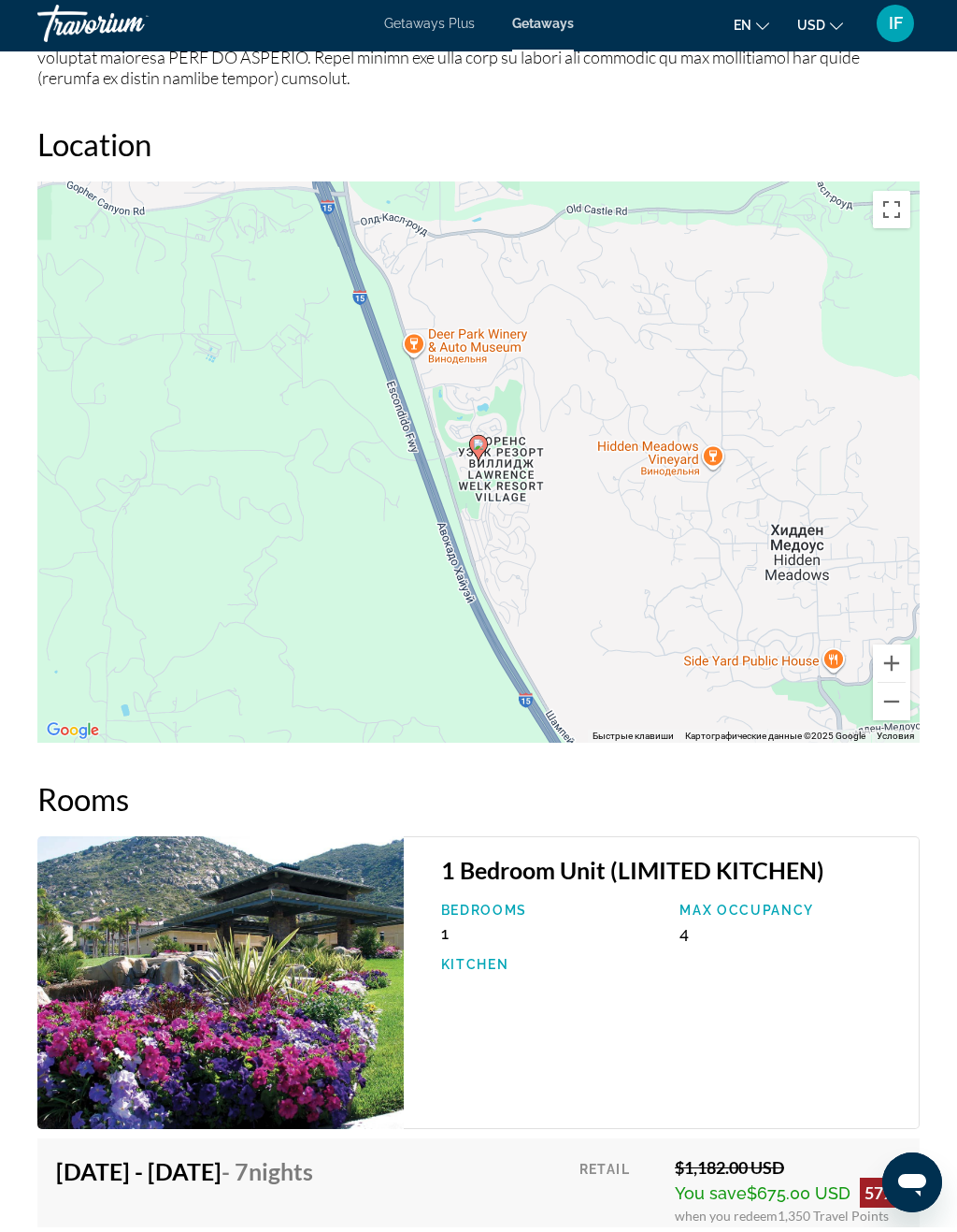
click at [889, 195] on button "Включить полноэкранный режим" at bounding box center [892, 214] width 38 height 38
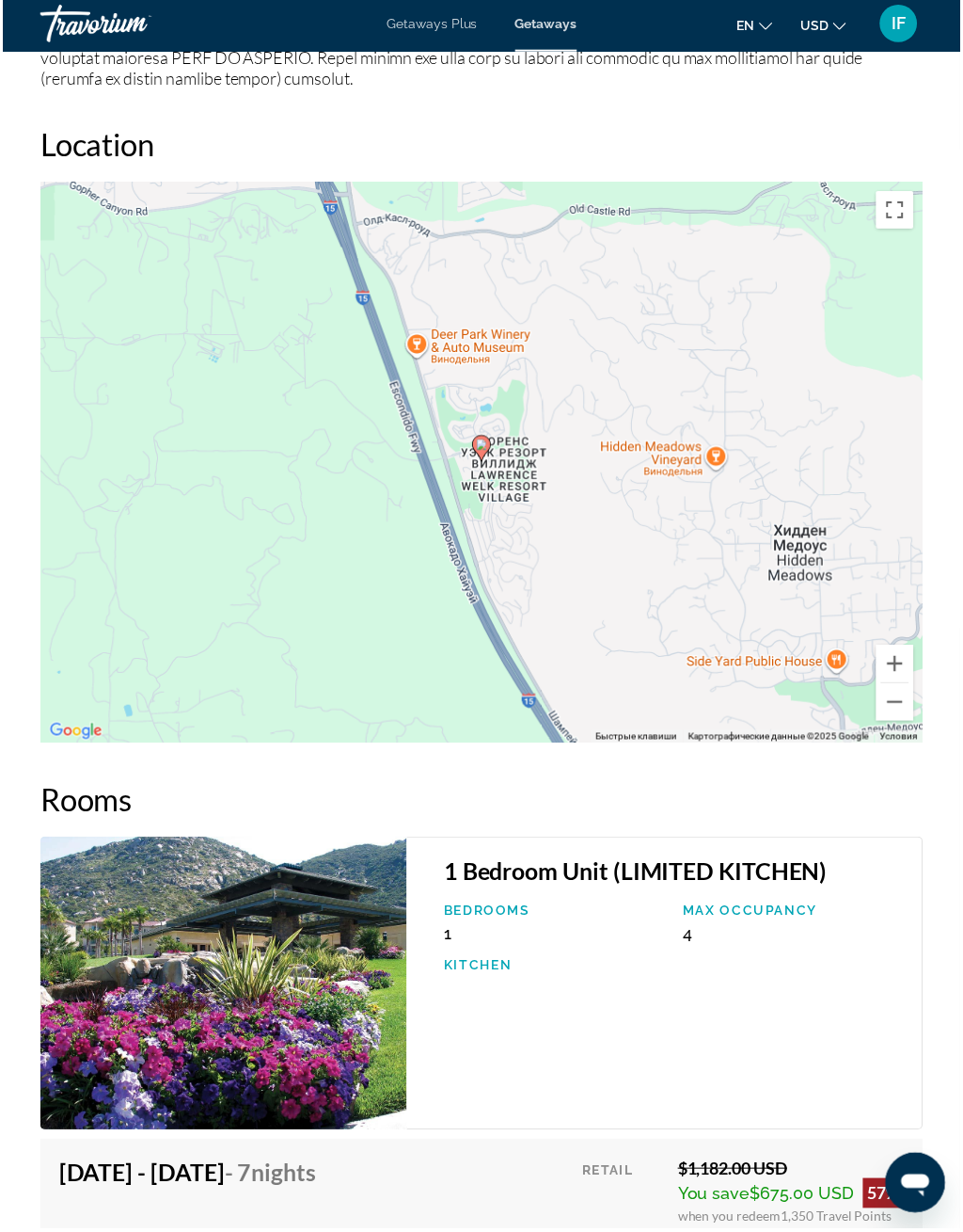
scroll to position [22, 0]
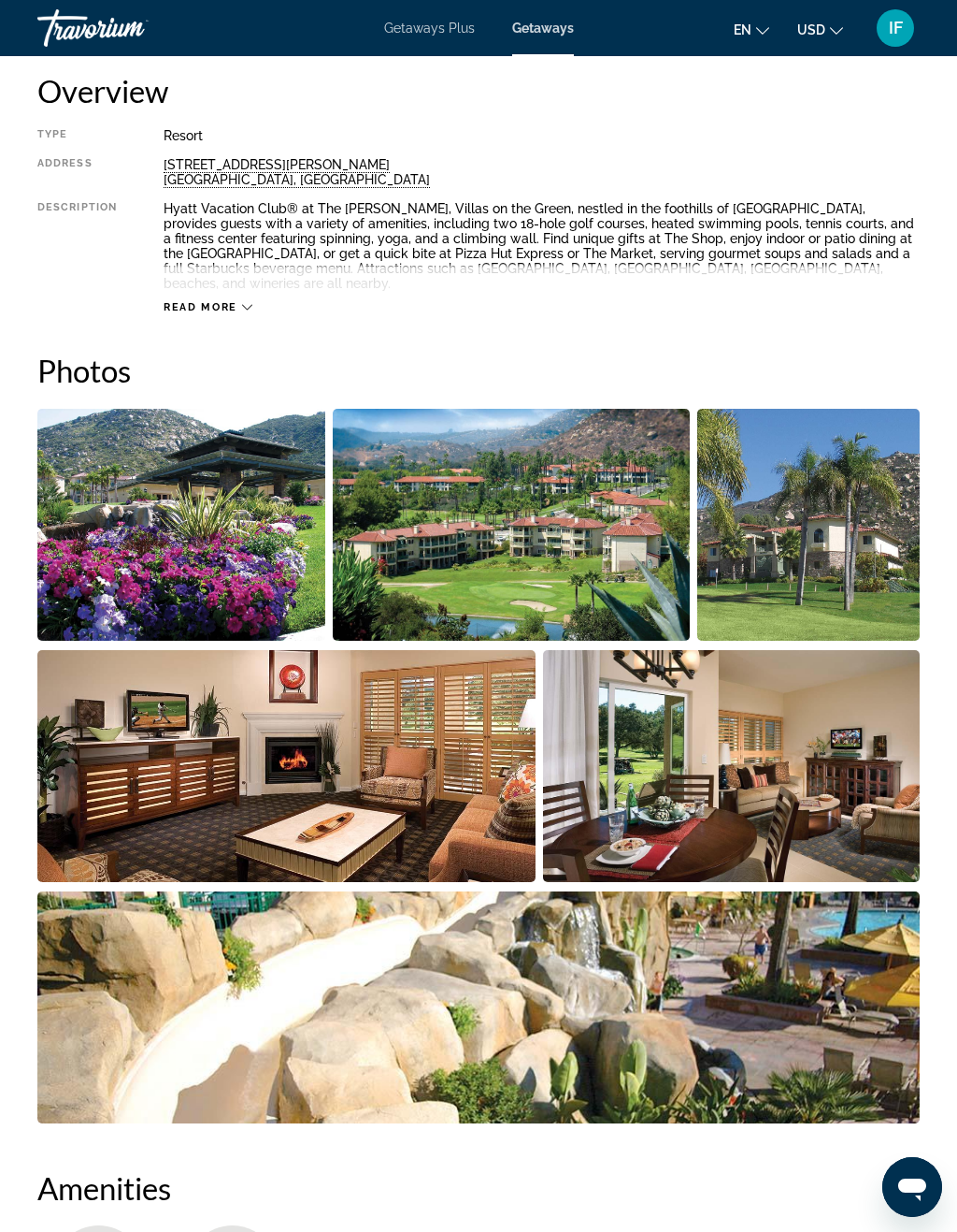
scroll to position [965, 0]
click at [298, 523] on img "Open full-screen image slider" at bounding box center [182, 525] width 288 height 232
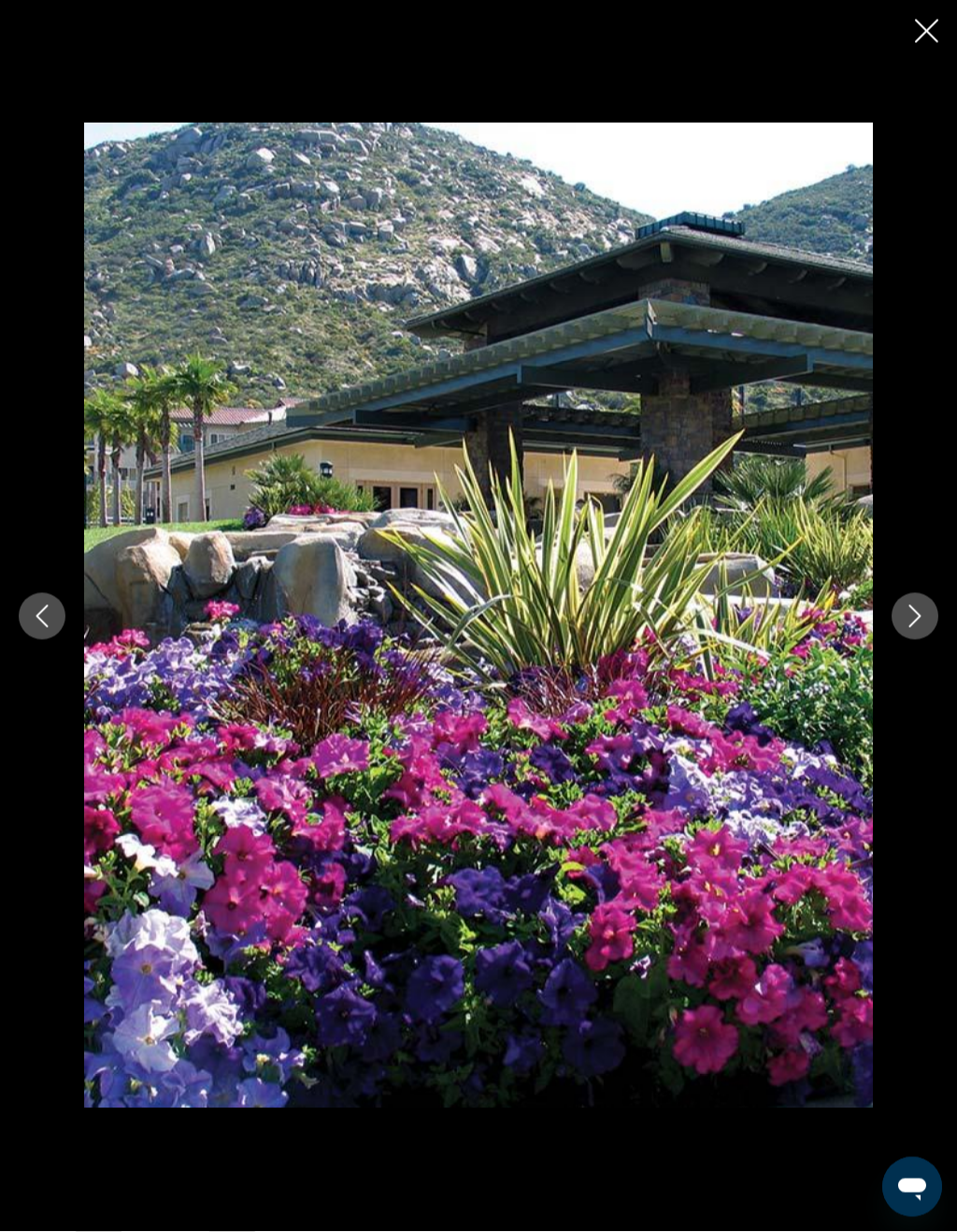
click at [916, 621] on icon "Next image" at bounding box center [915, 616] width 22 height 22
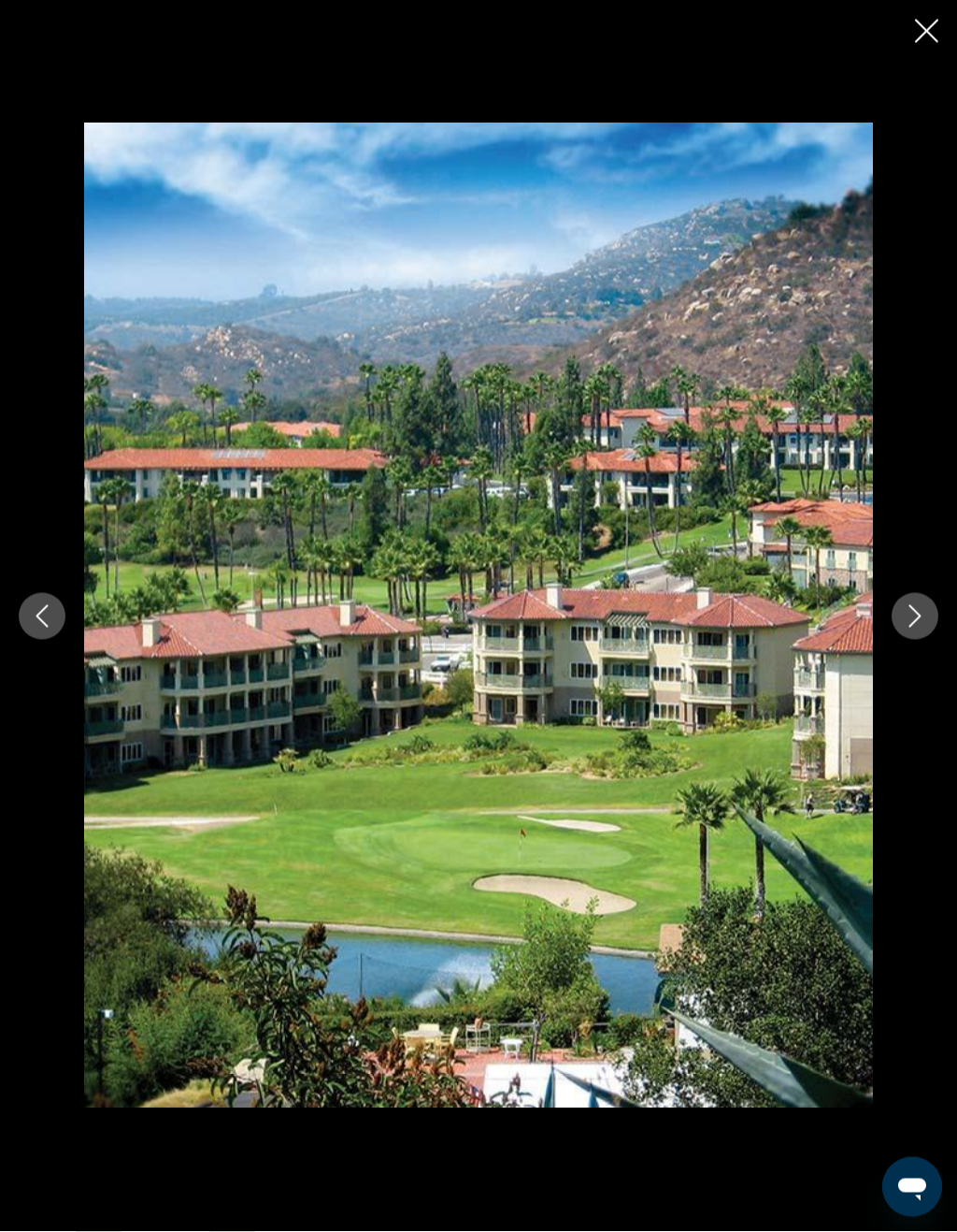
click at [920, 631] on button "Next image" at bounding box center [915, 616] width 47 height 47
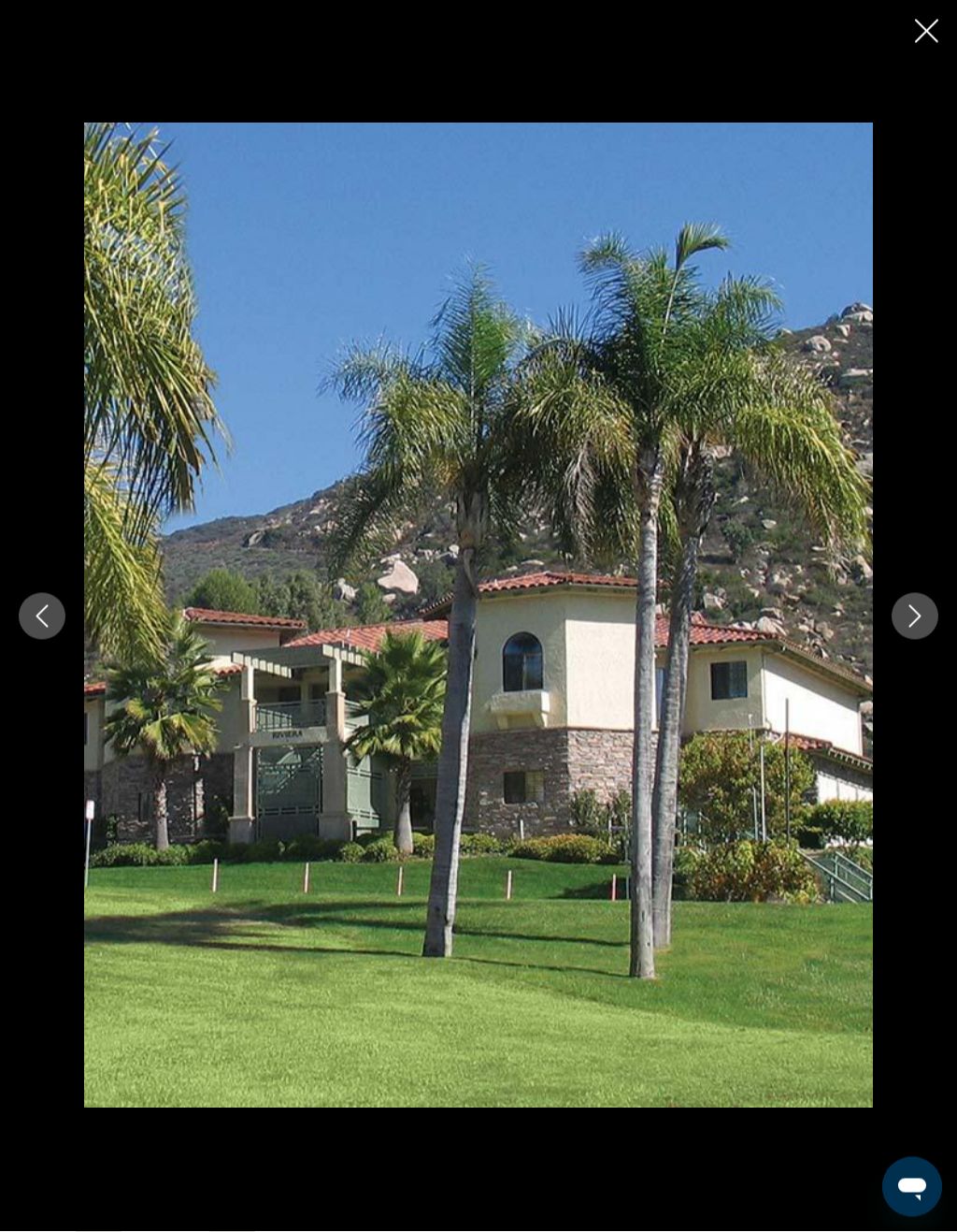
click at [915, 616] on icon "Next image" at bounding box center [915, 616] width 22 height 22
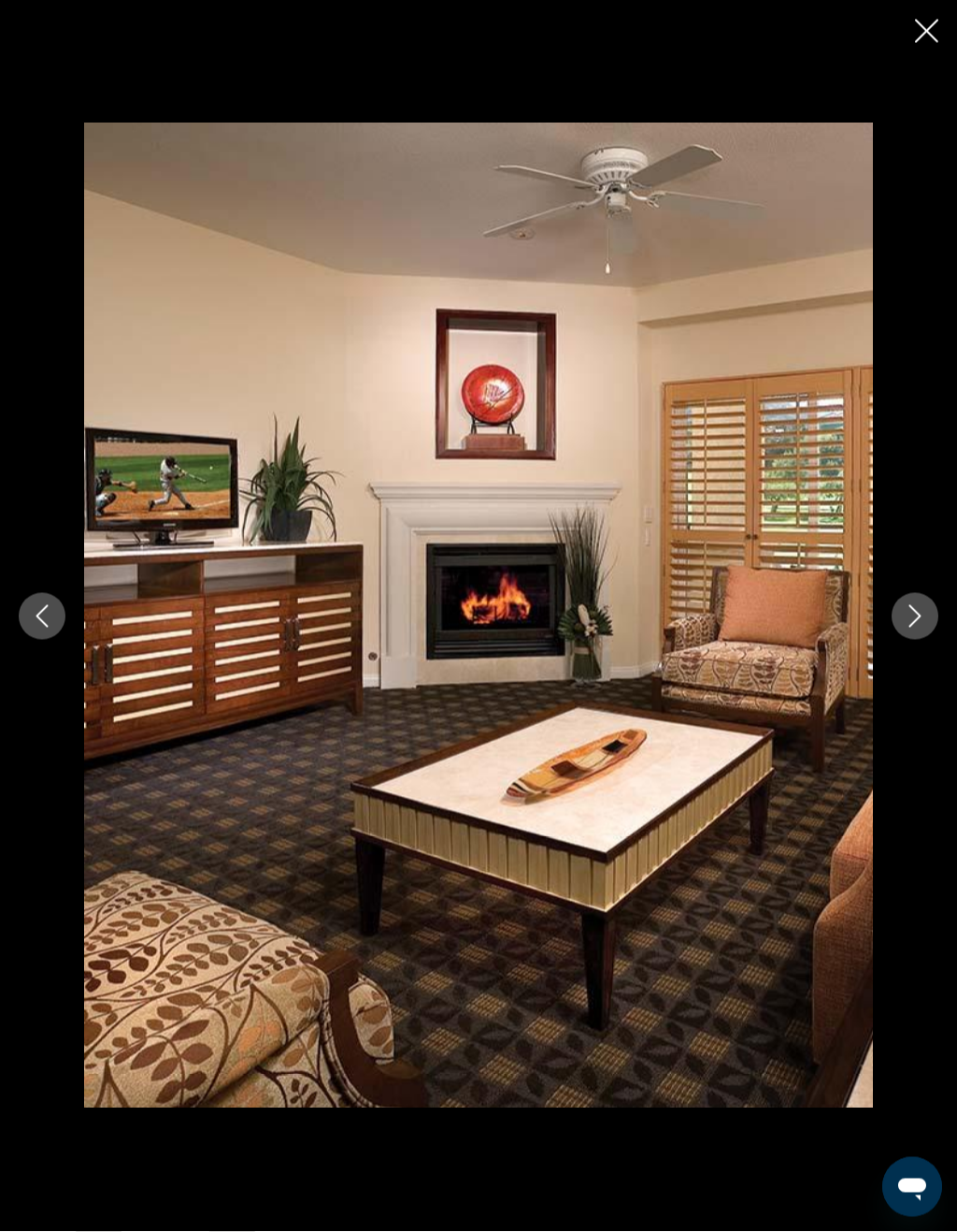
click at [906, 616] on icon "Next image" at bounding box center [915, 616] width 22 height 22
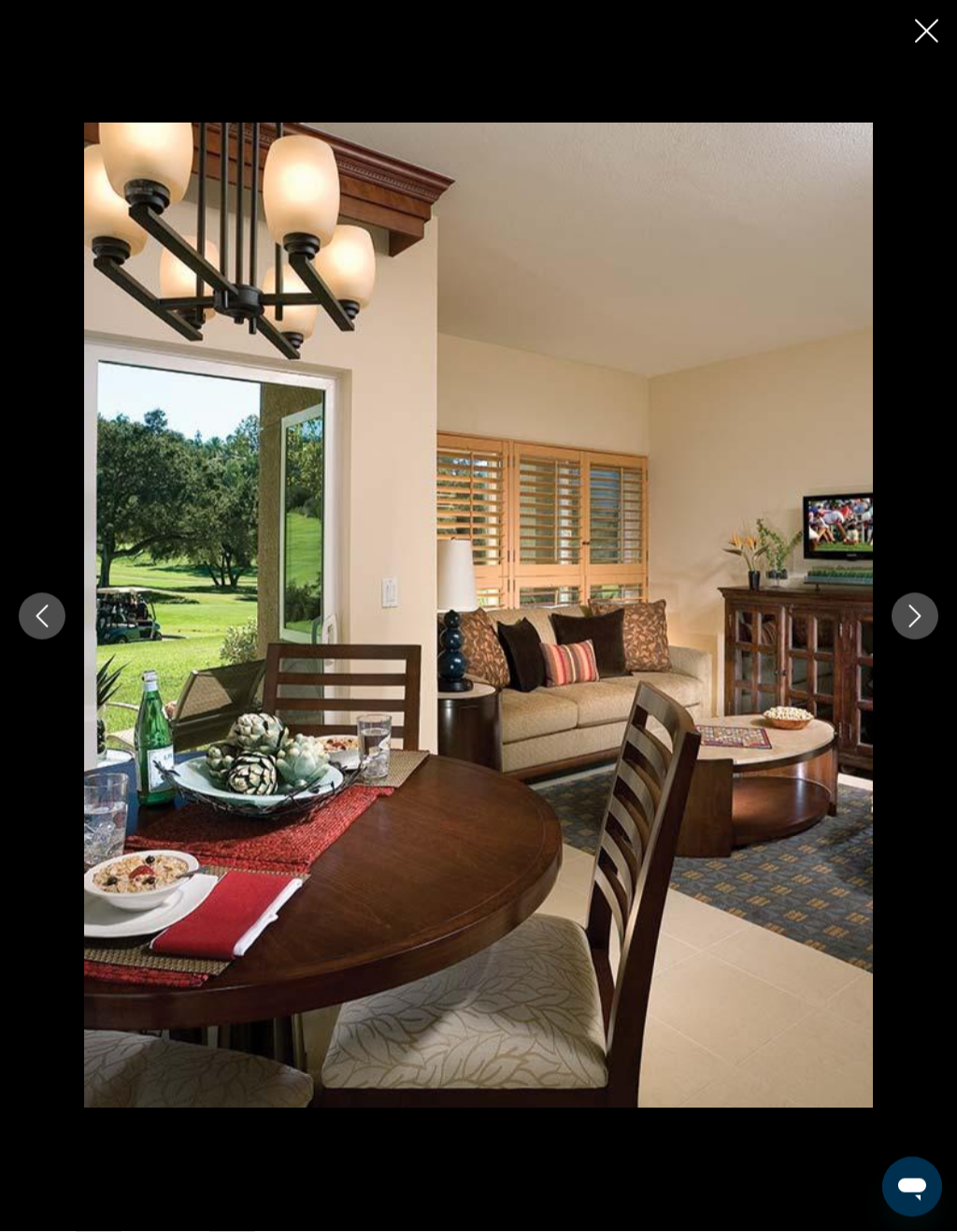
click at [911, 616] on icon "Next image" at bounding box center [915, 616] width 22 height 22
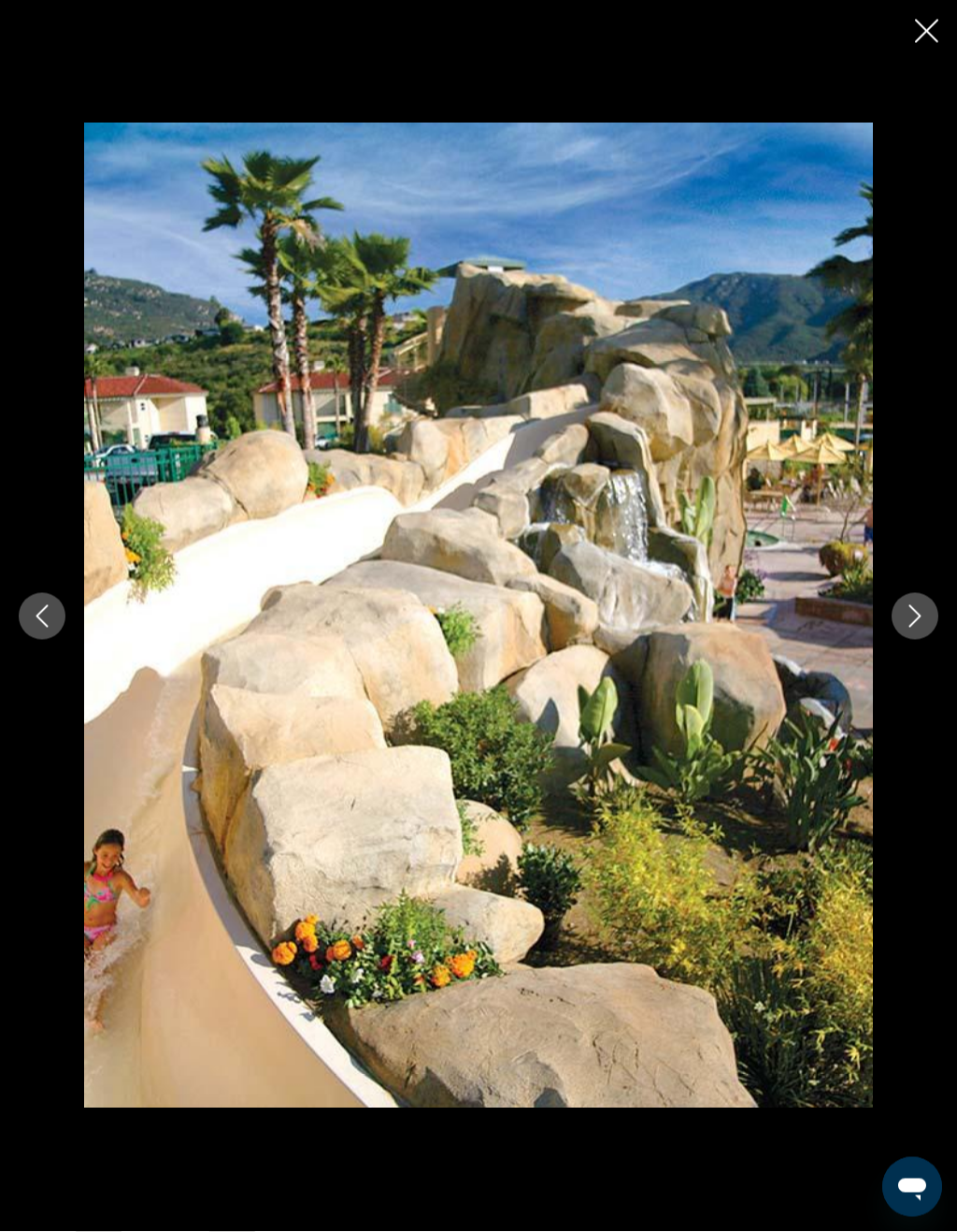
click at [917, 38] on icon "Close slideshow" at bounding box center [927, 31] width 23 height 23
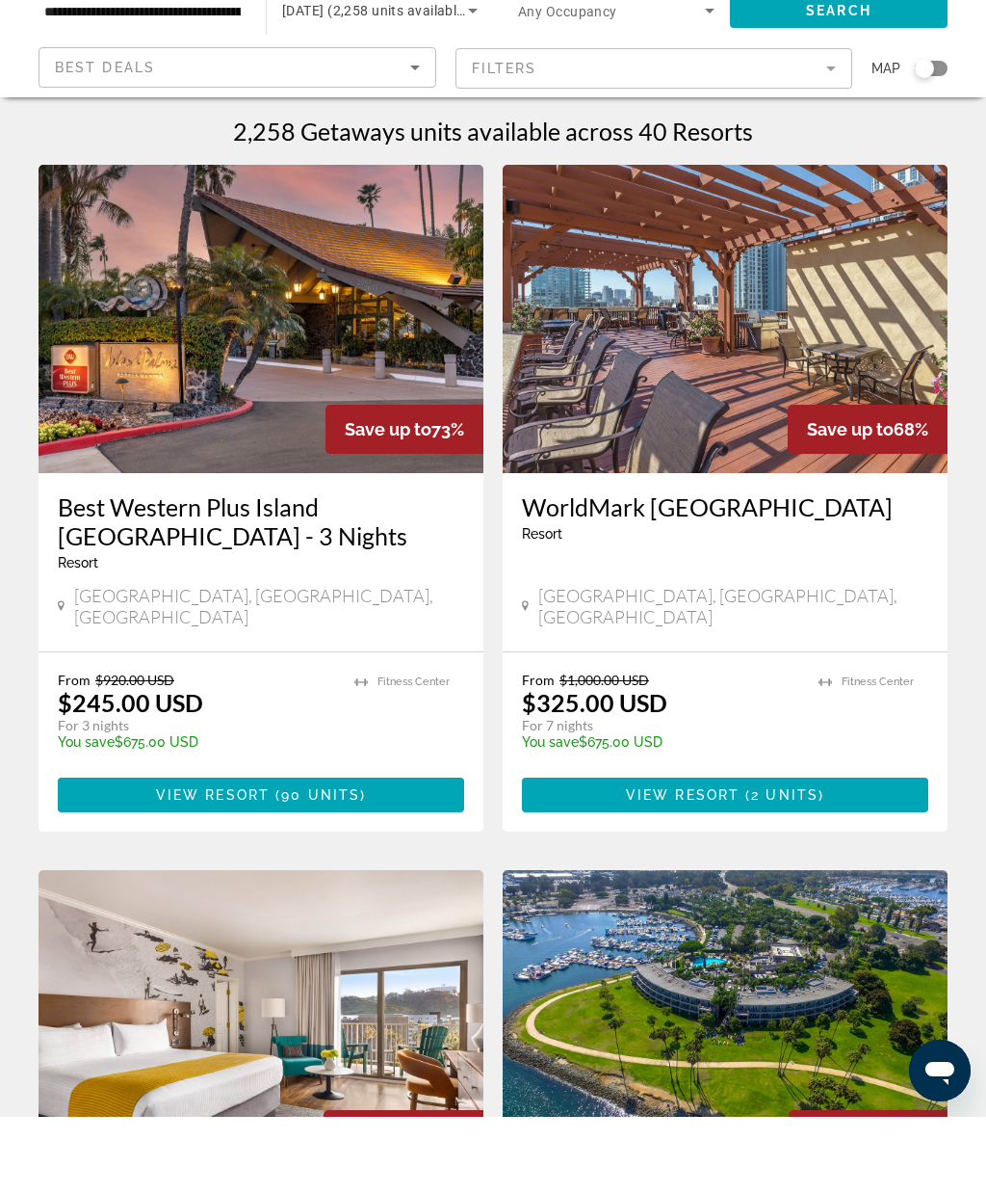
scroll to position [76, 0]
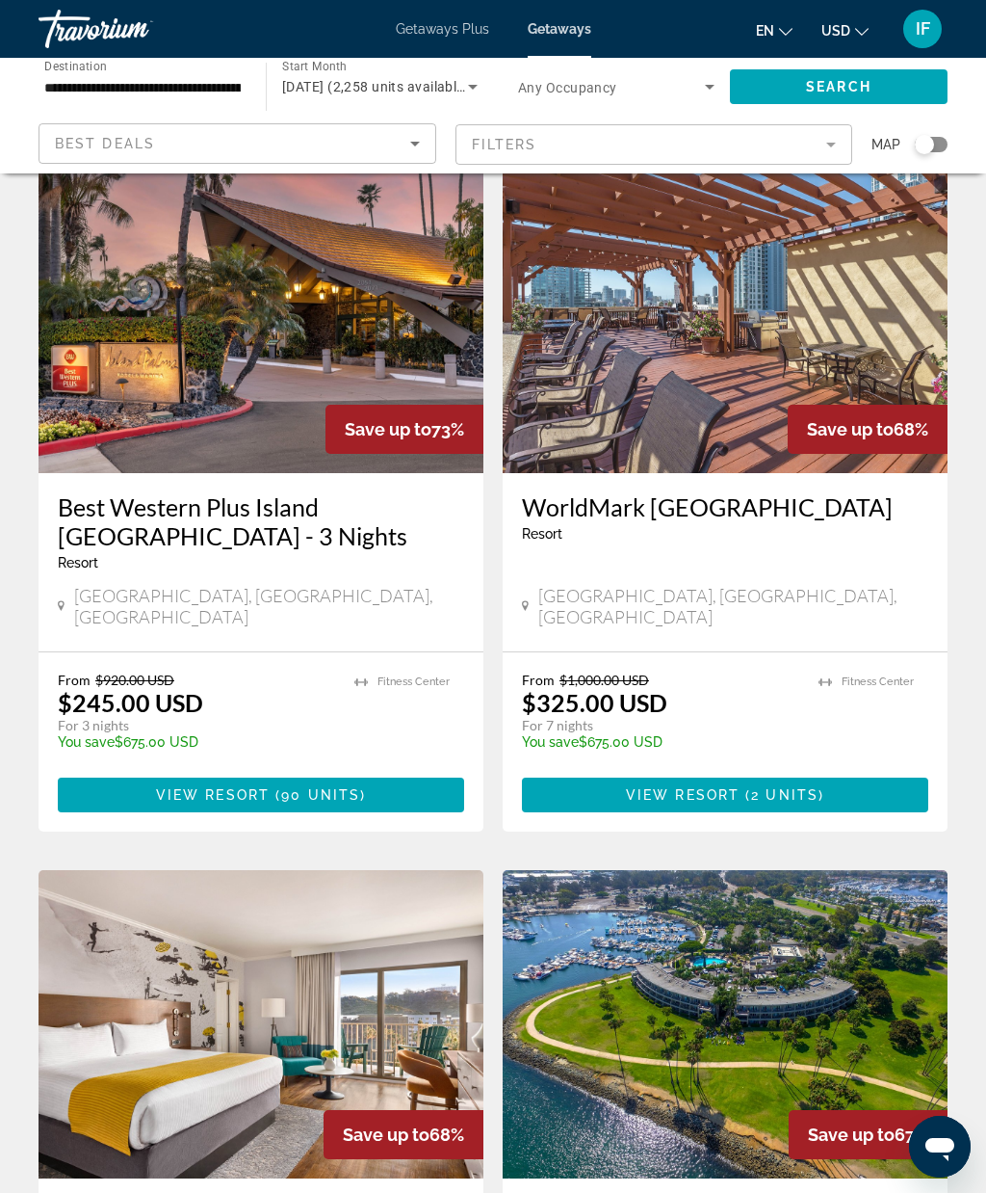
click at [223, 94] on input "**********" at bounding box center [142, 87] width 197 height 23
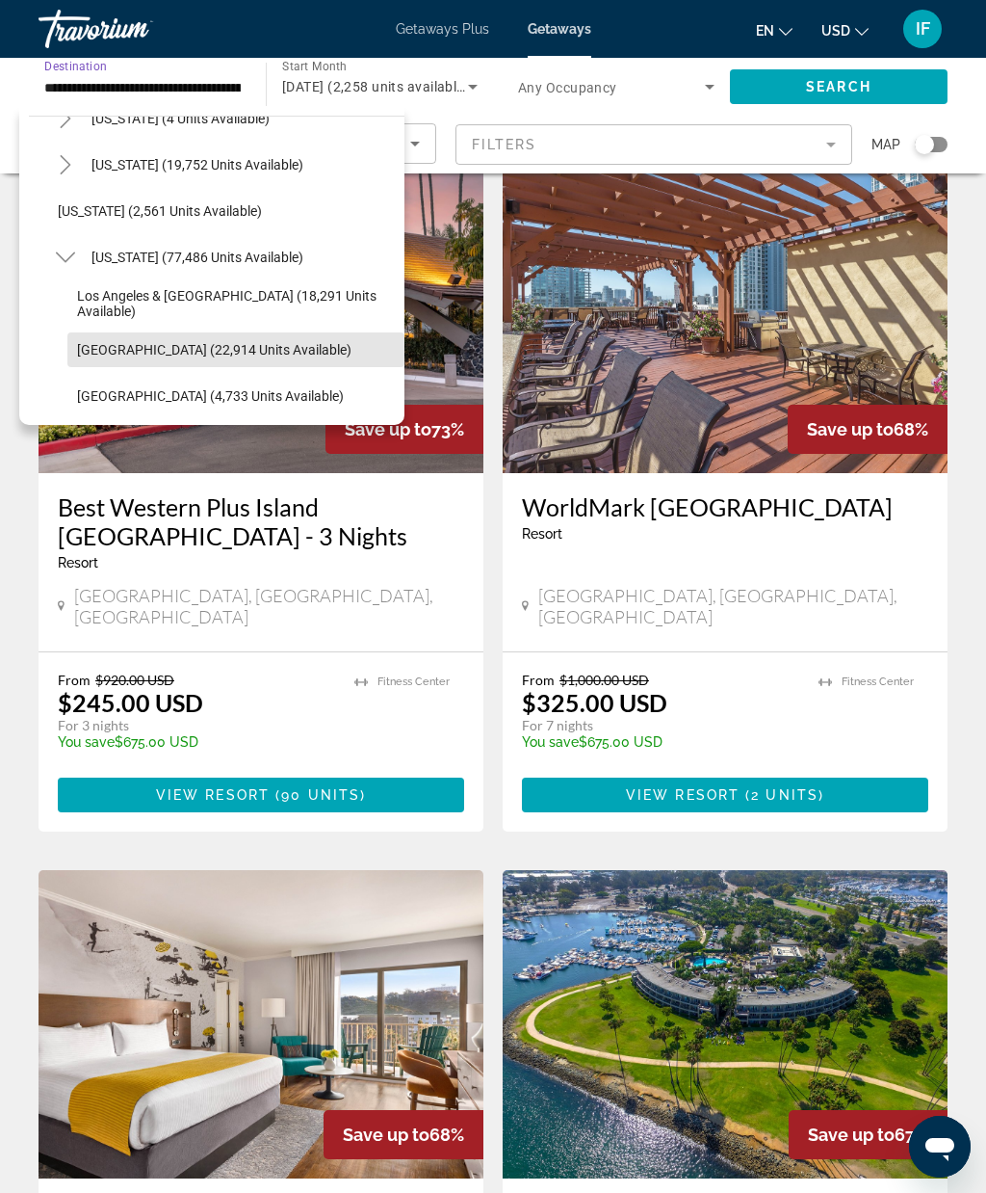
scroll to position [152, 0]
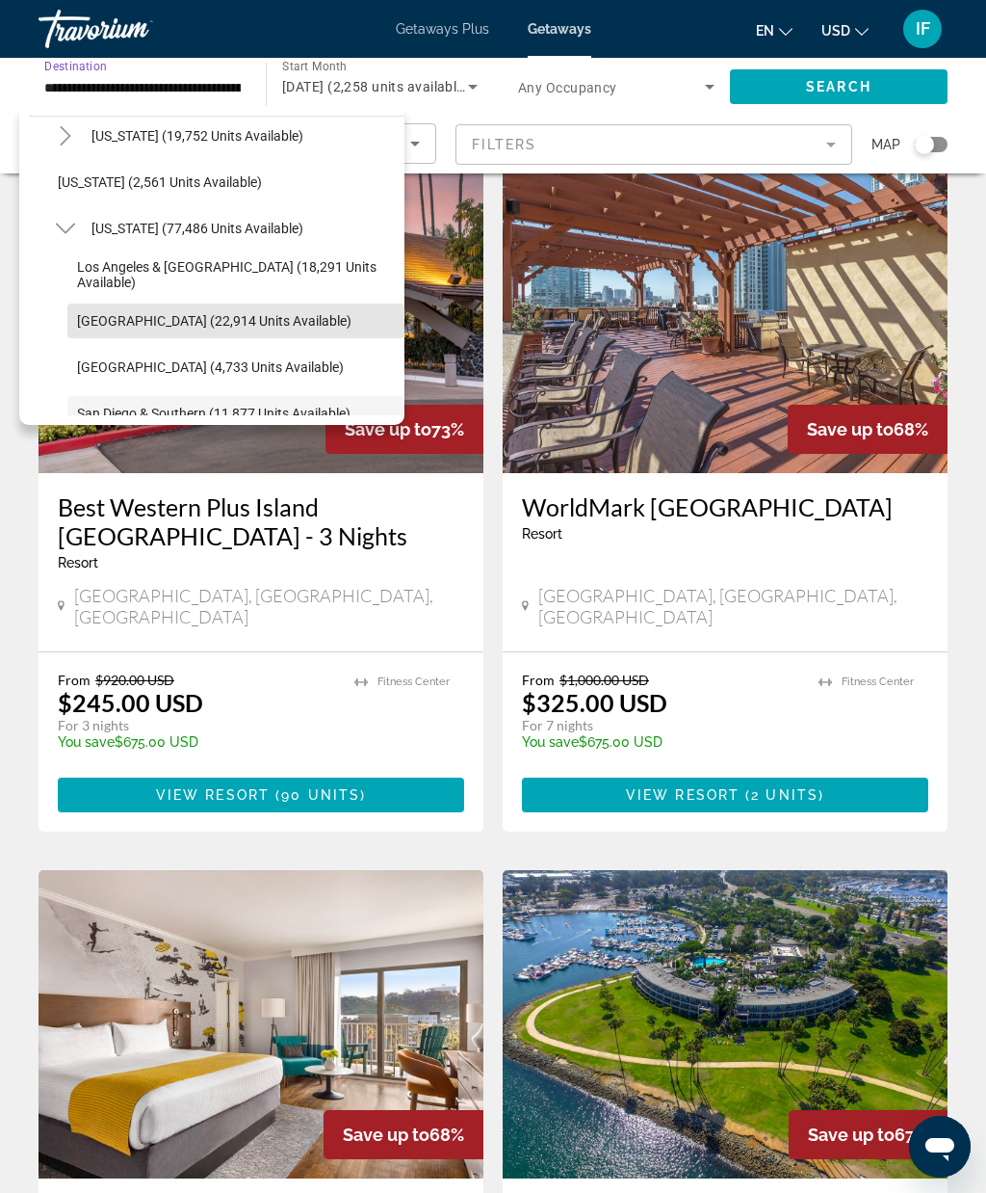
click at [244, 325] on span "[GEOGRAPHIC_DATA] (22,914 units available)" at bounding box center [214, 320] width 275 height 15
type input "**********"
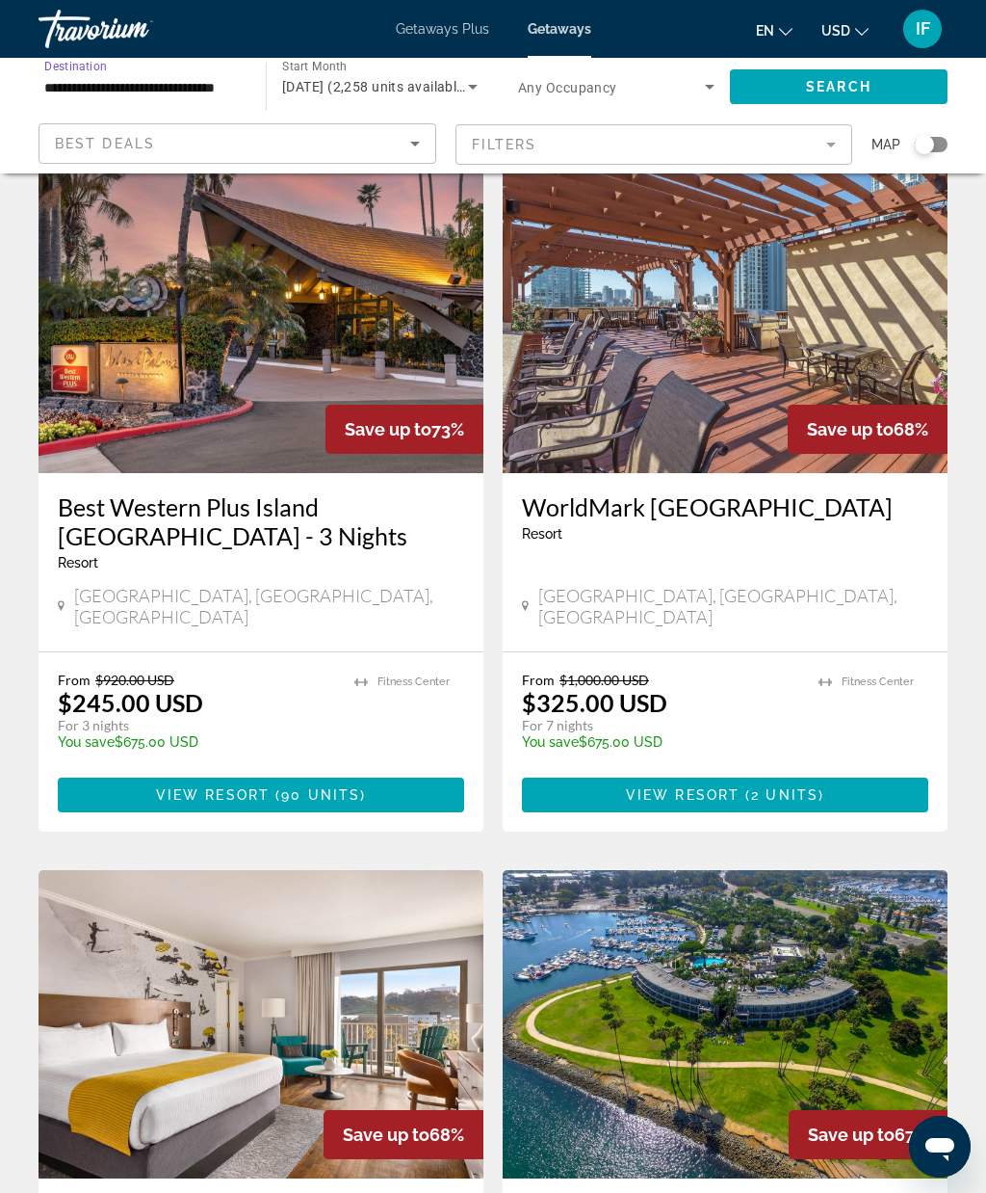
click at [854, 94] on span "Search" at bounding box center [839, 86] width 66 height 15
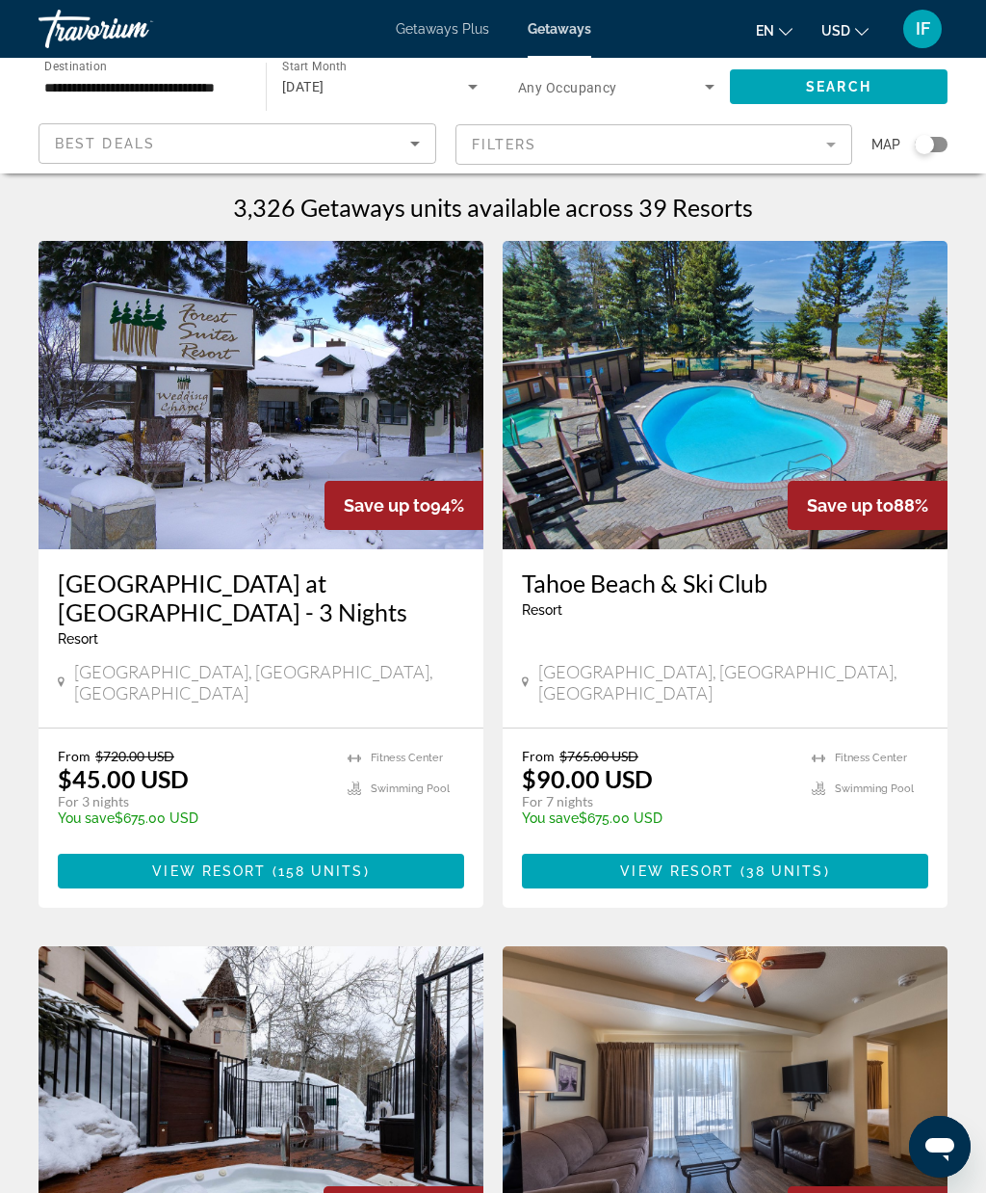
click at [899, 388] on img "Main content" at bounding box center [725, 395] width 445 height 308
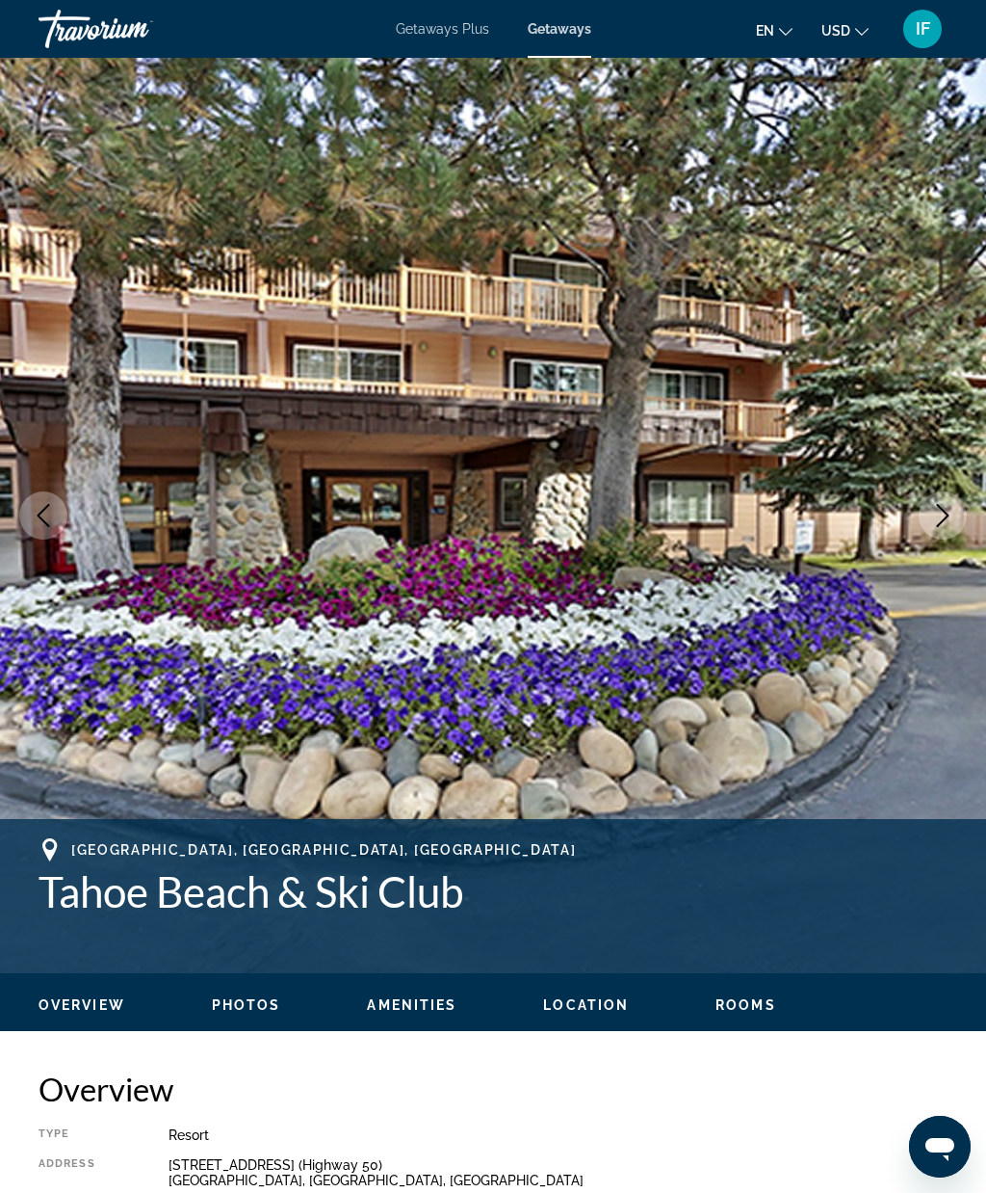
click at [947, 515] on icon "Next image" at bounding box center [943, 515] width 23 height 23
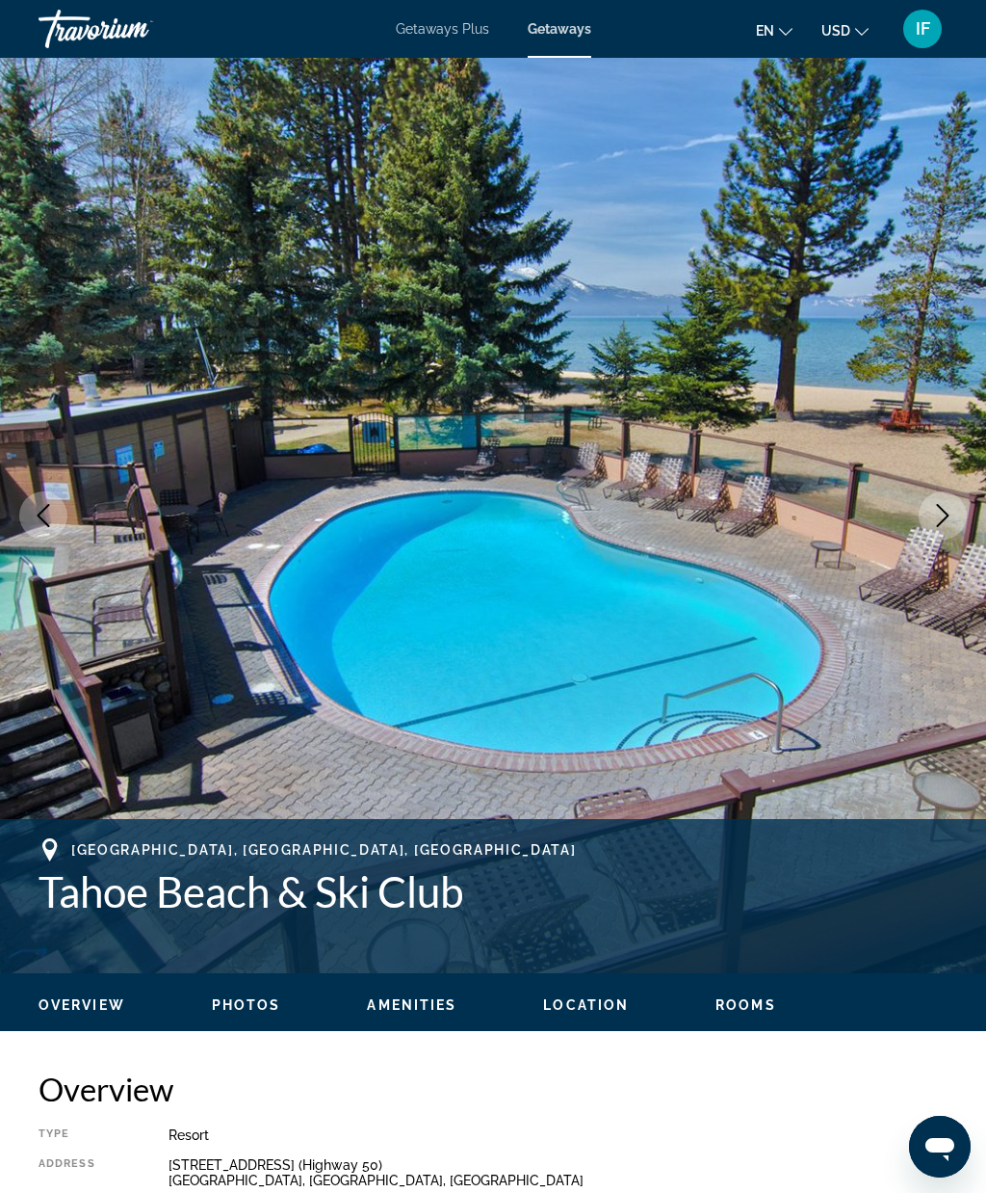
click at [943, 518] on icon "Next image" at bounding box center [943, 515] width 23 height 23
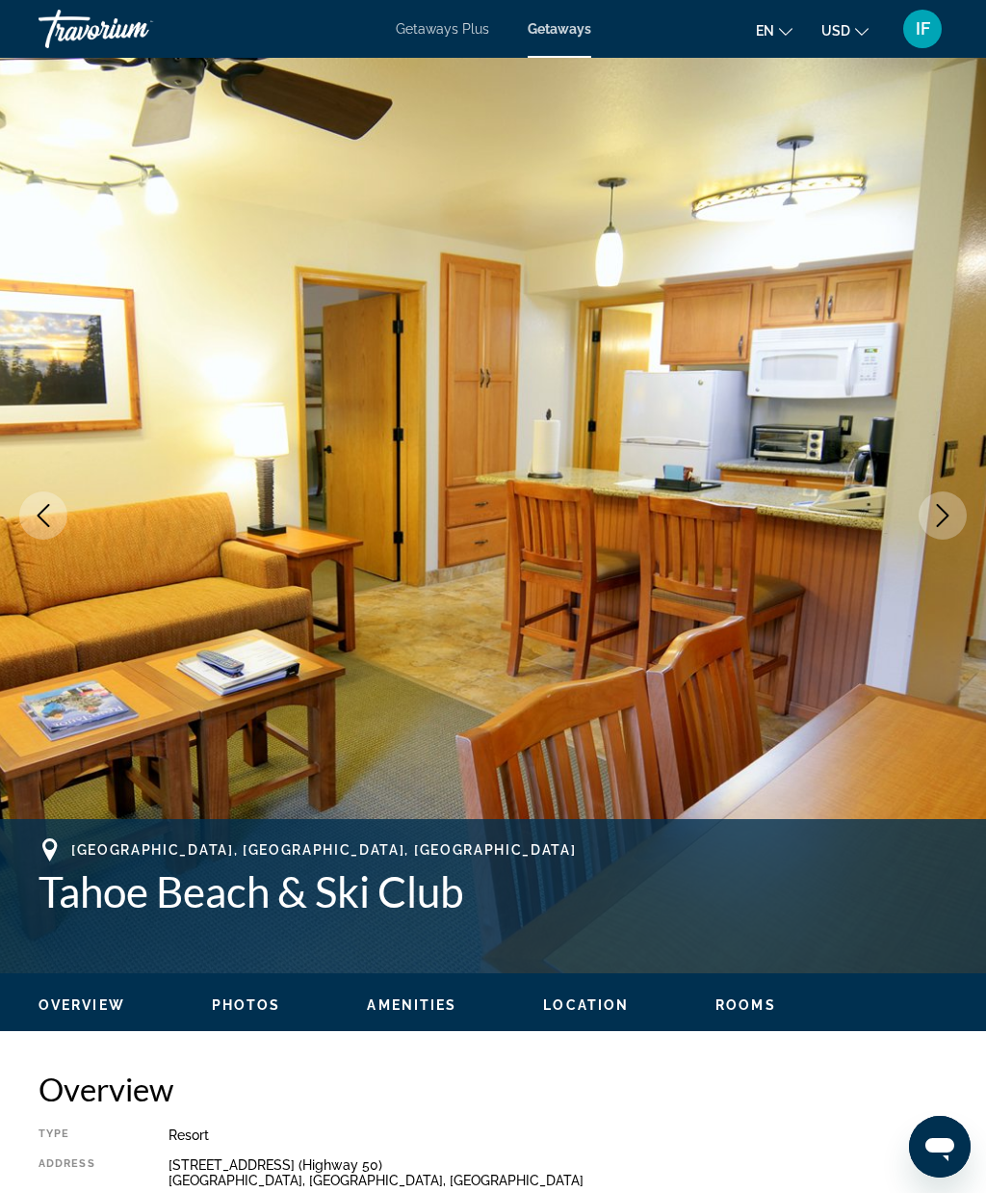
click at [939, 521] on icon "Next image" at bounding box center [943, 515] width 23 height 23
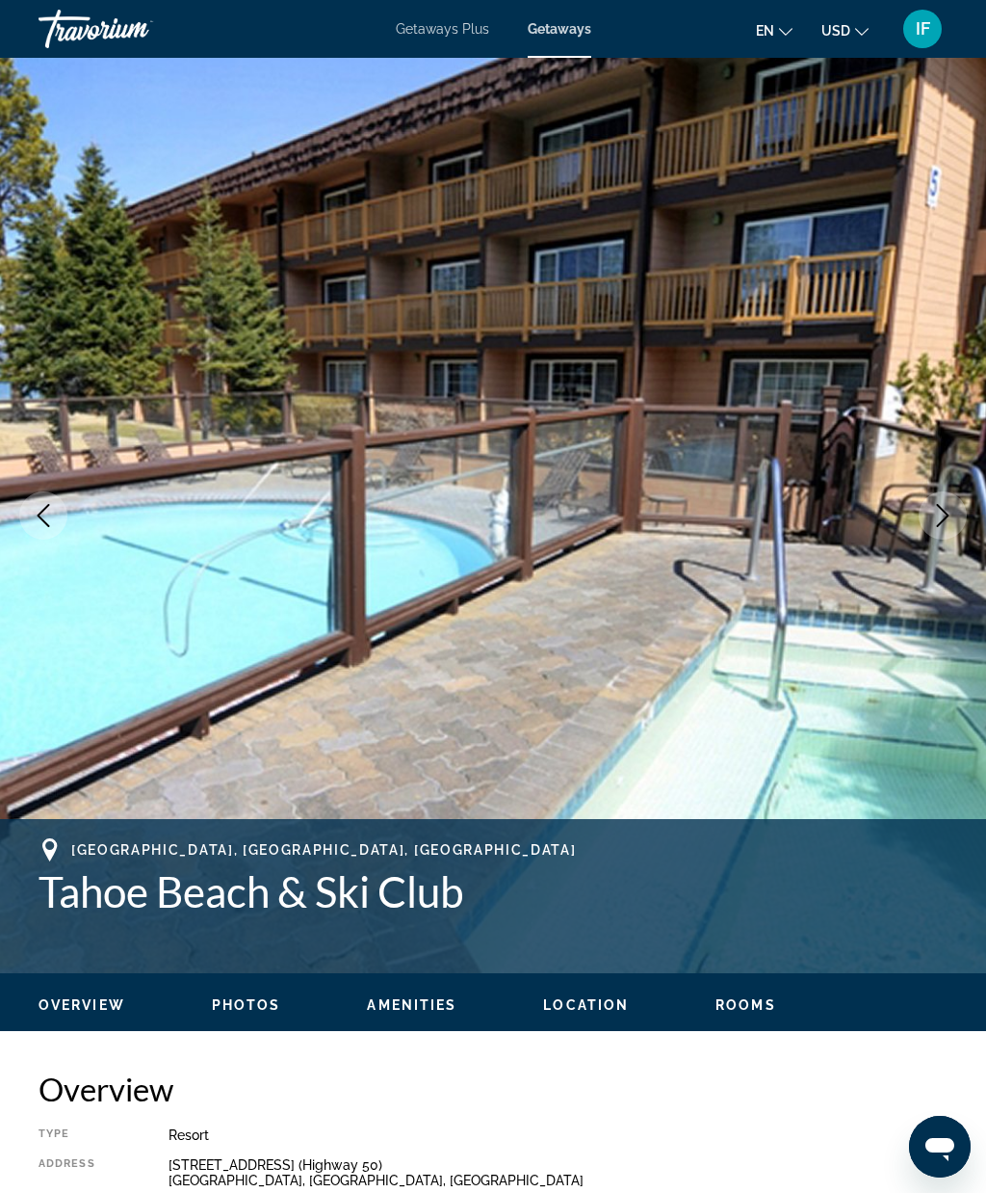
click at [943, 522] on icon "Next image" at bounding box center [943, 515] width 23 height 23
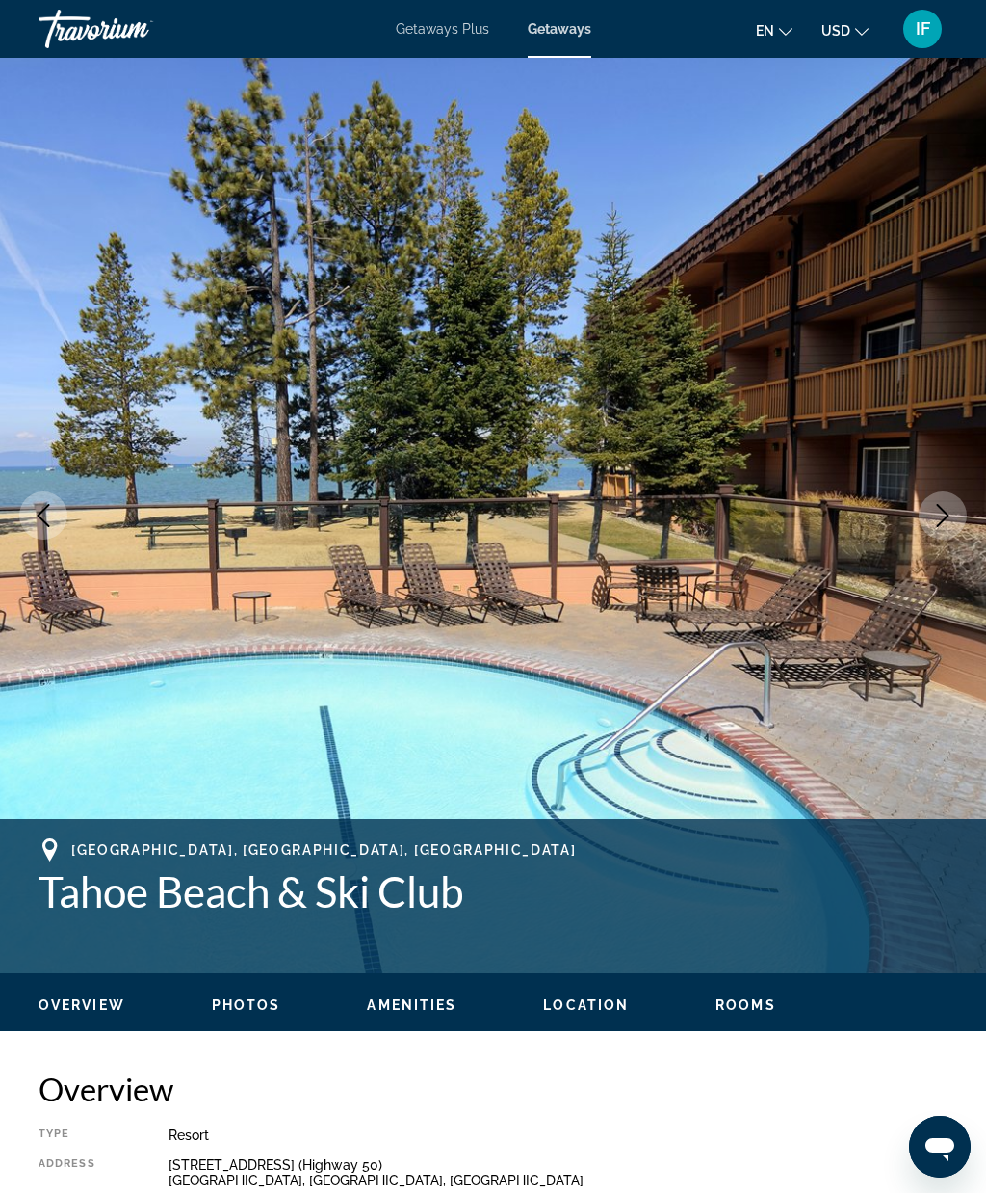
click at [944, 523] on icon "Next image" at bounding box center [943, 515] width 23 height 23
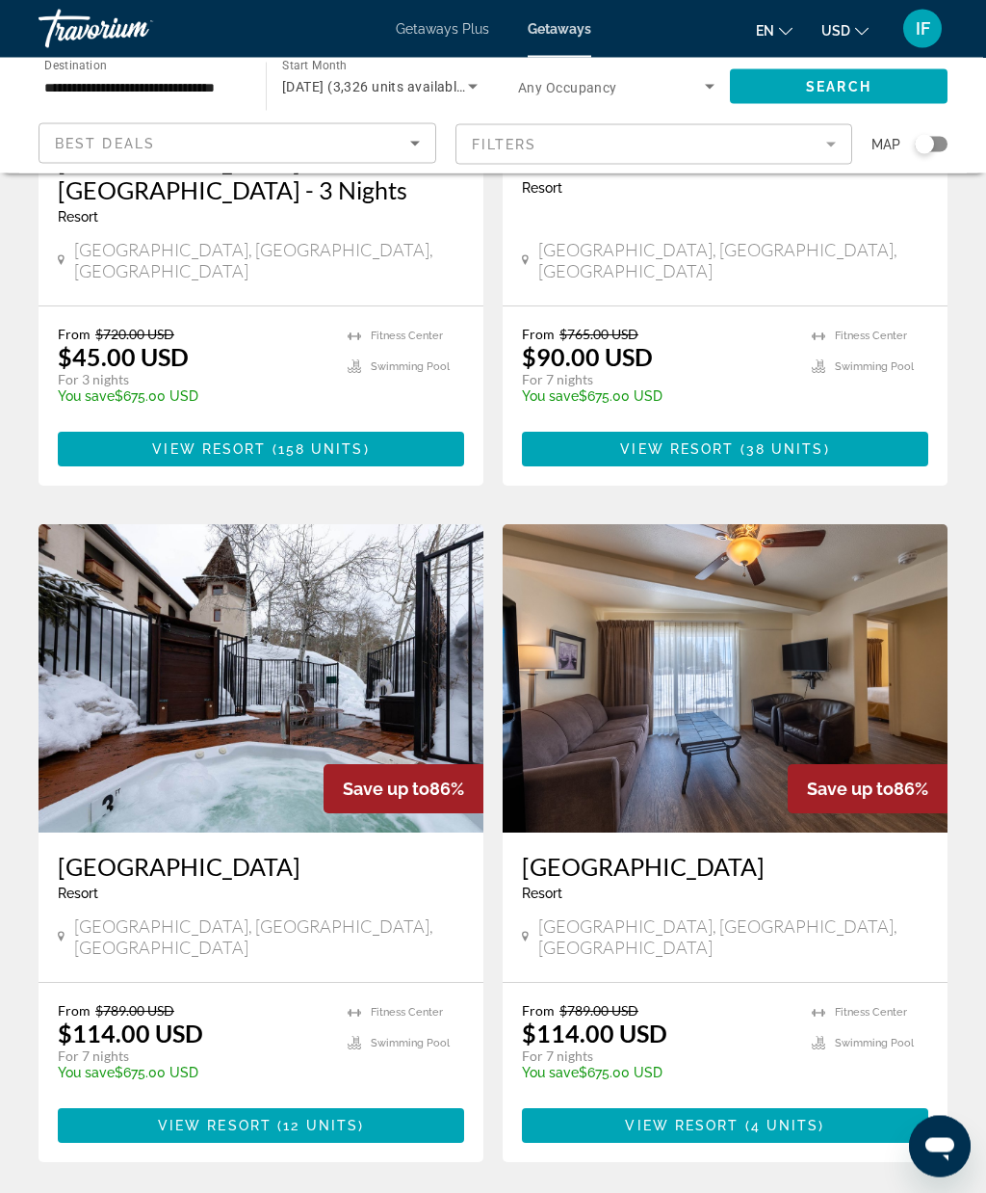
scroll to position [443, 0]
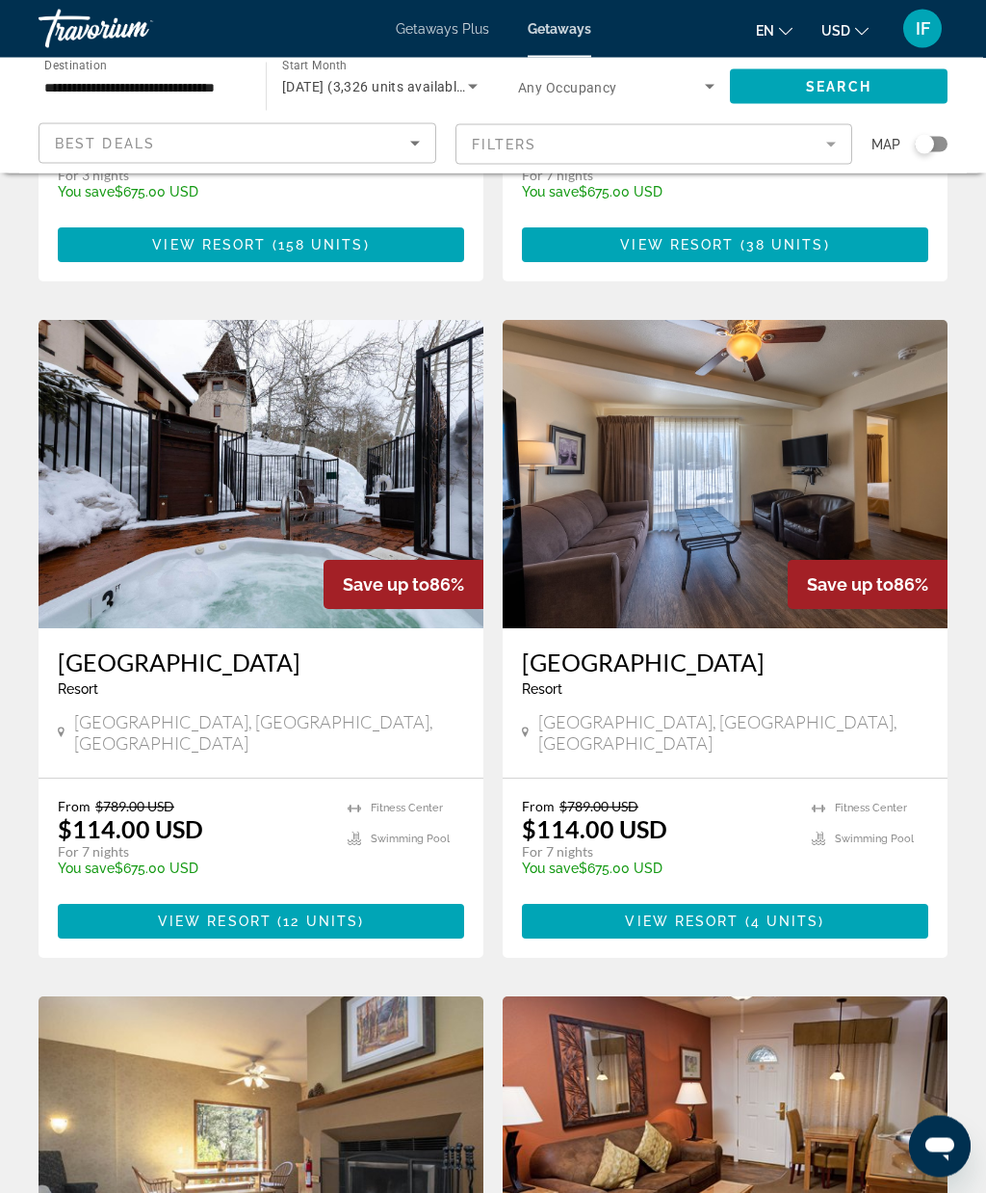
click at [865, 478] on img "Main content" at bounding box center [725, 475] width 445 height 308
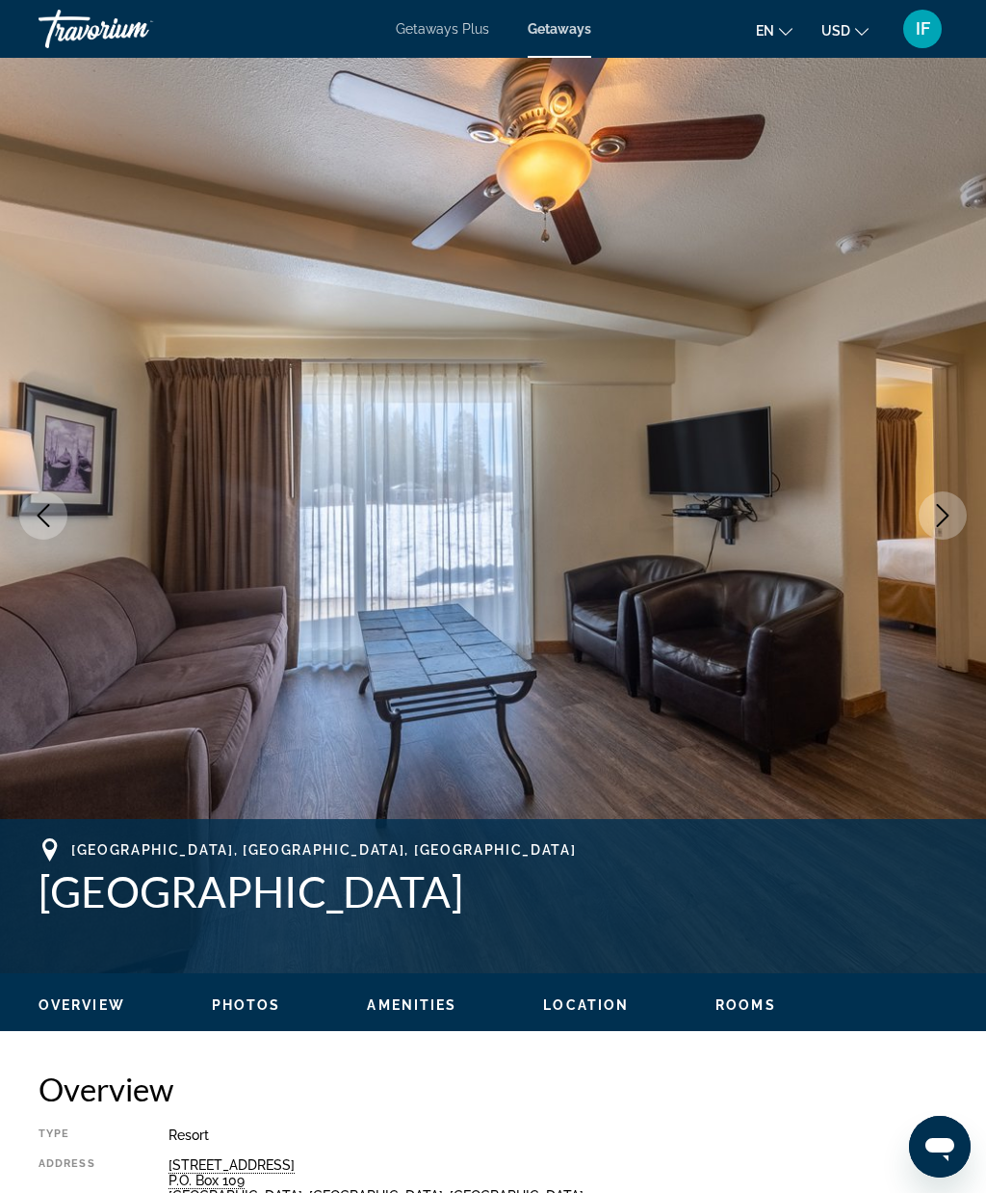
click at [953, 525] on icon "Next image" at bounding box center [943, 515] width 23 height 23
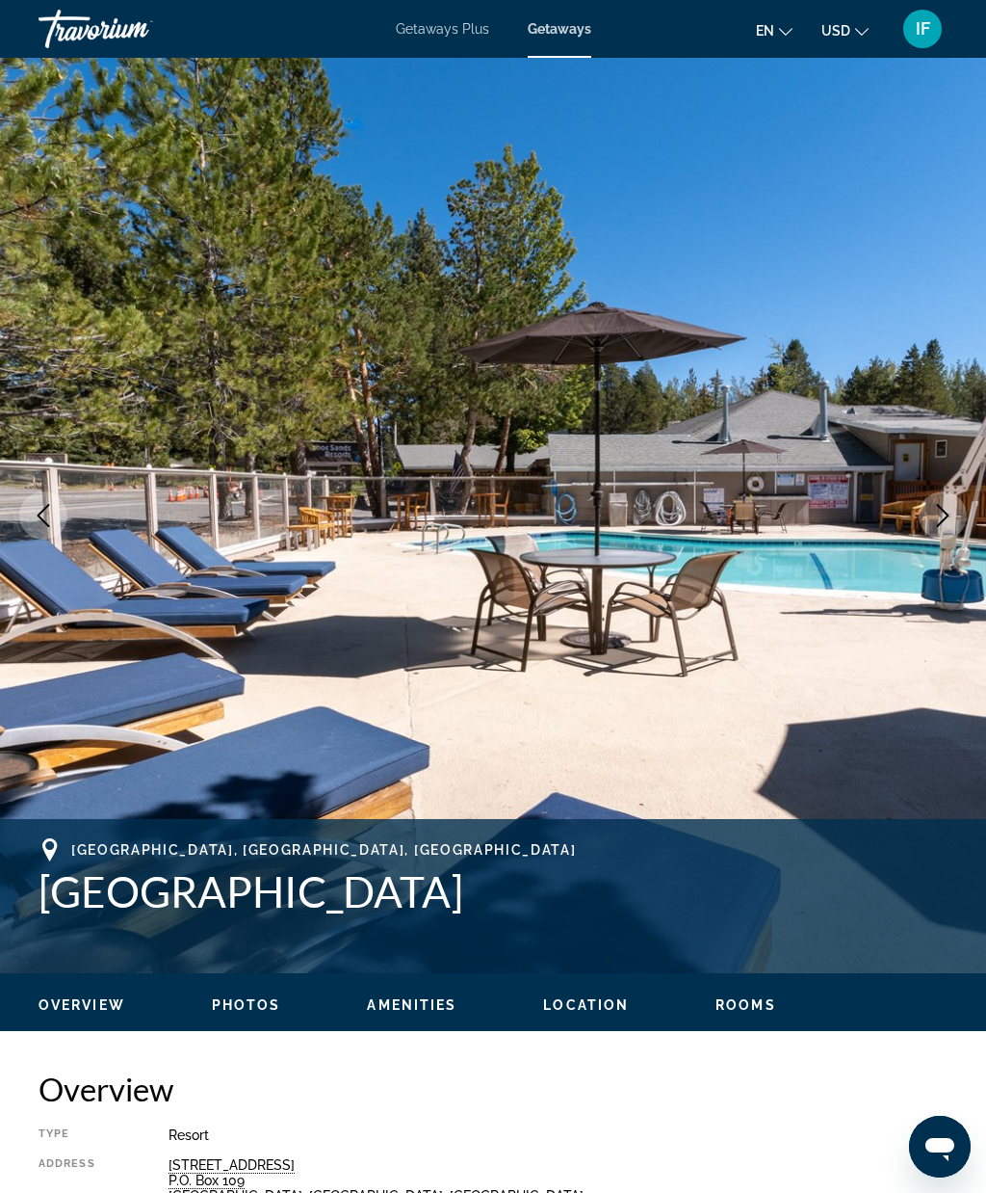
click at [950, 521] on icon "Next image" at bounding box center [943, 515] width 23 height 23
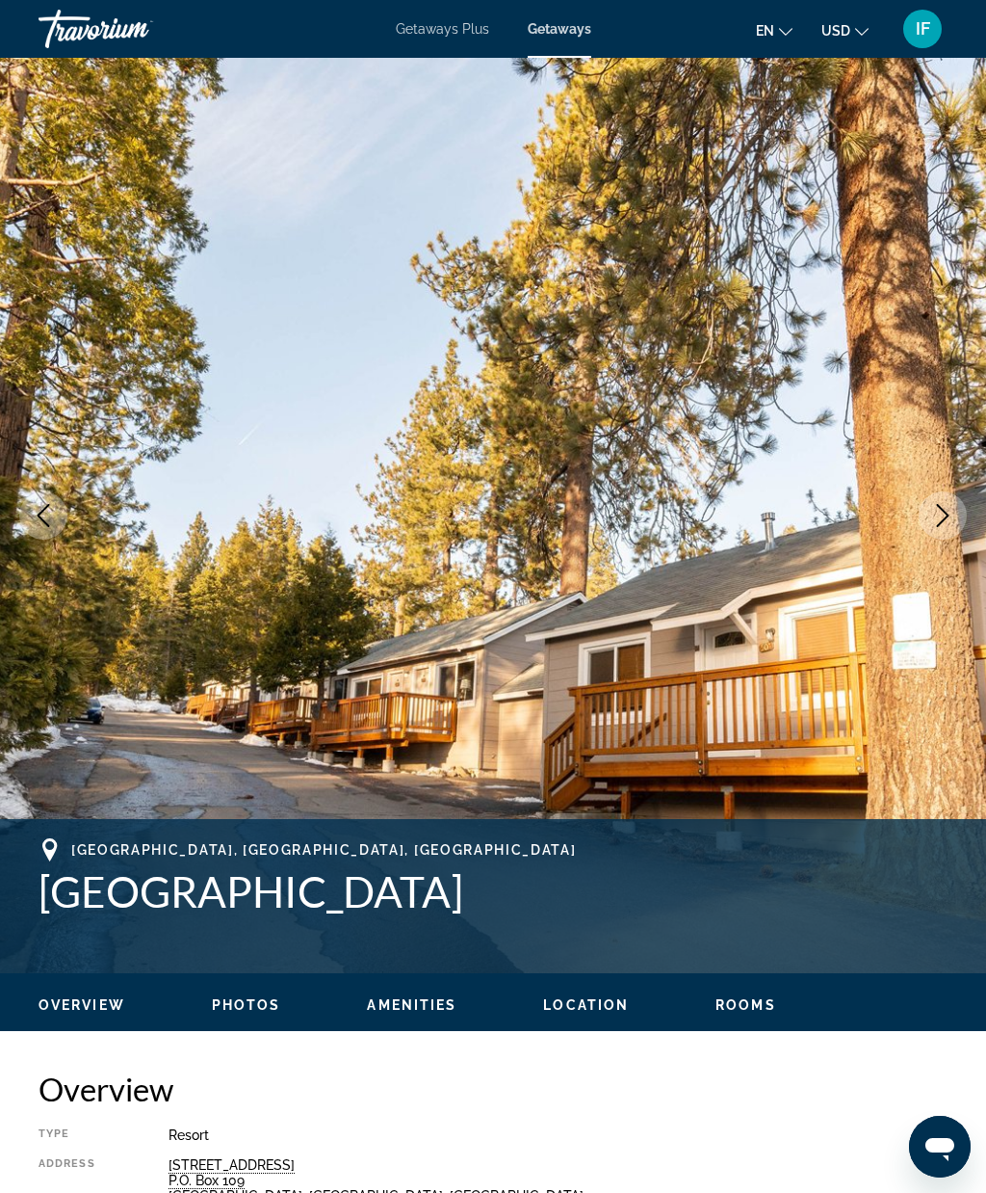
click at [949, 530] on button "Next image" at bounding box center [943, 515] width 48 height 48
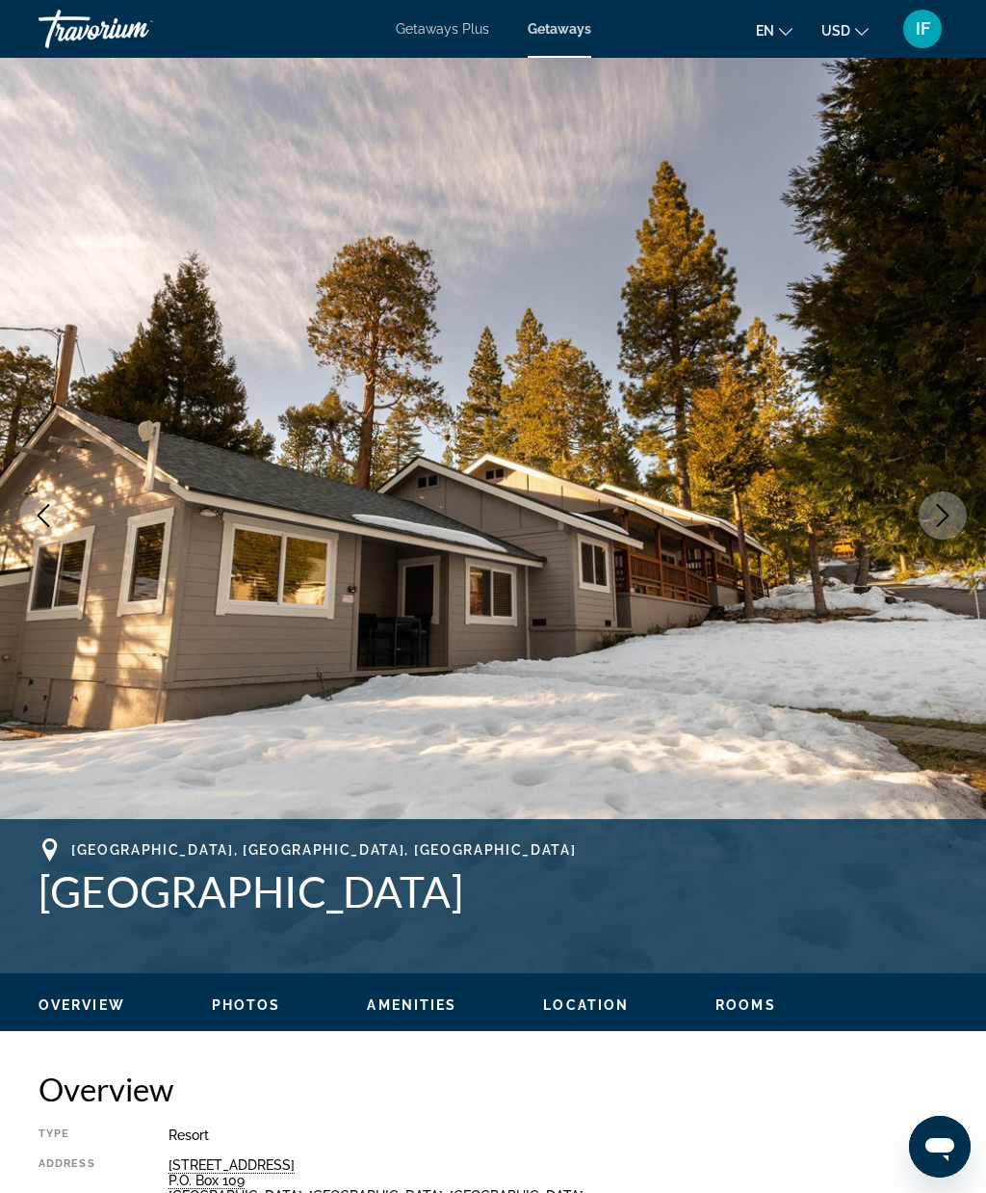
click at [951, 533] on button "Next image" at bounding box center [943, 515] width 48 height 48
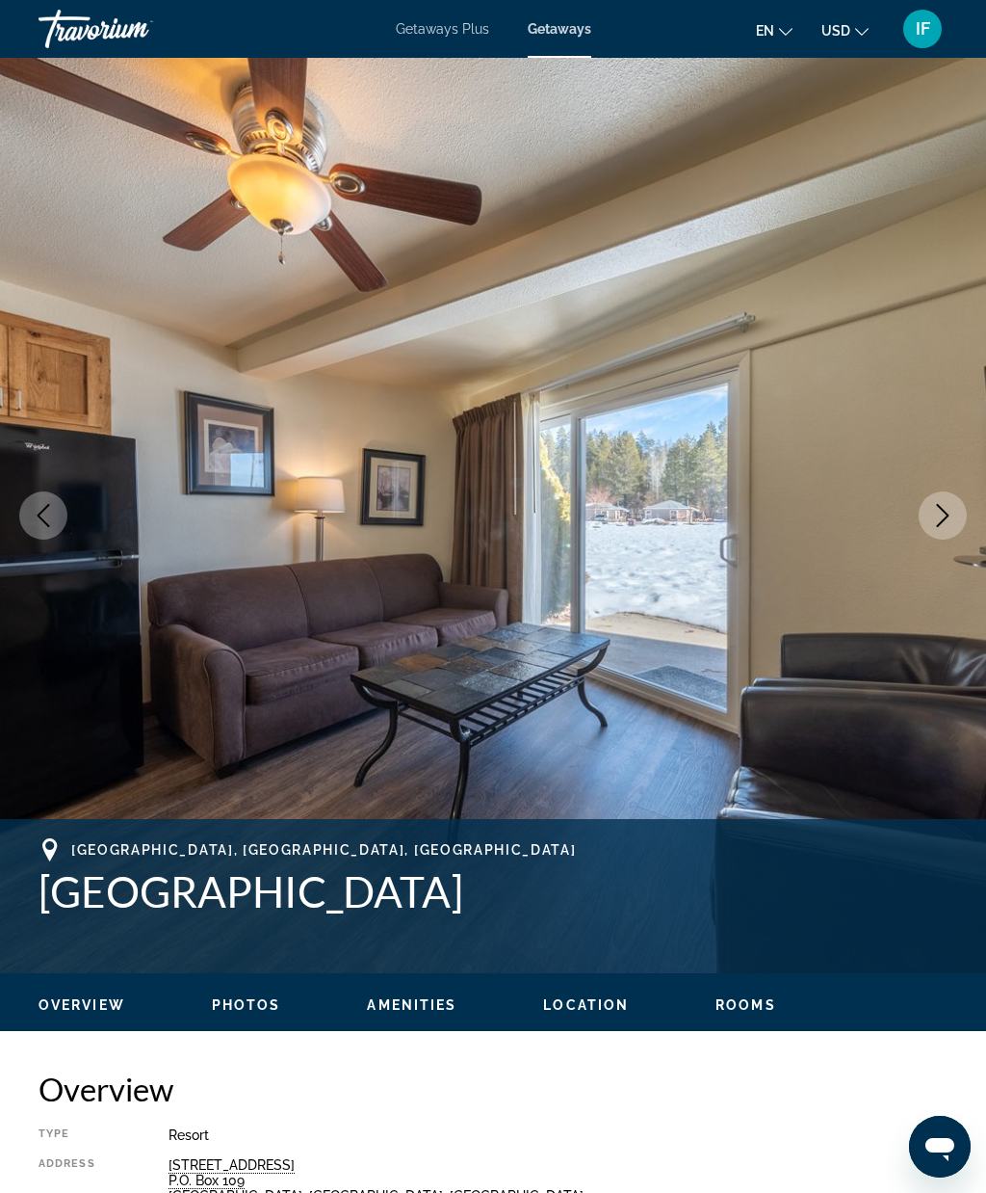
click at [951, 520] on icon "Next image" at bounding box center [943, 515] width 23 height 23
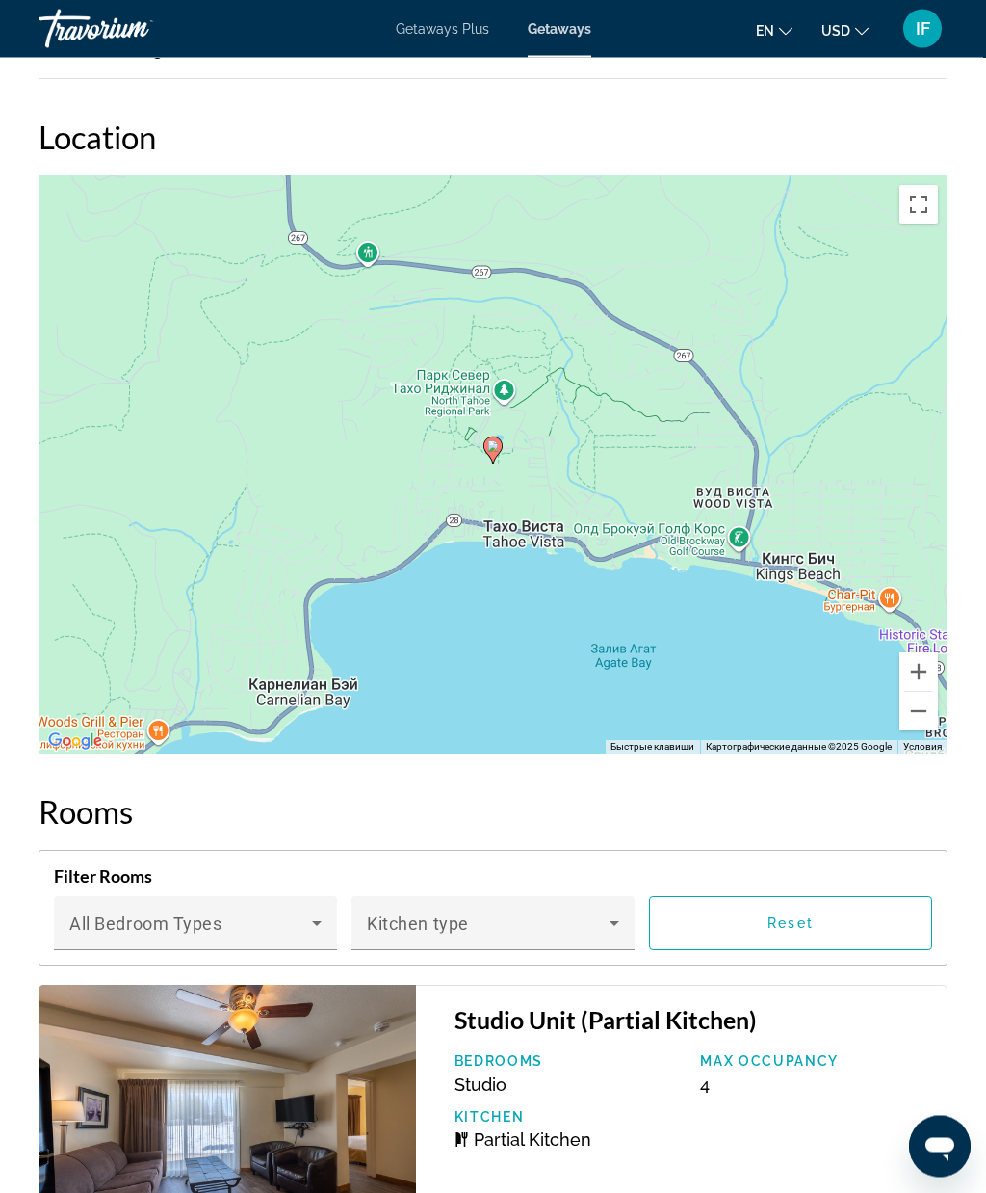
scroll to position [3010, 0]
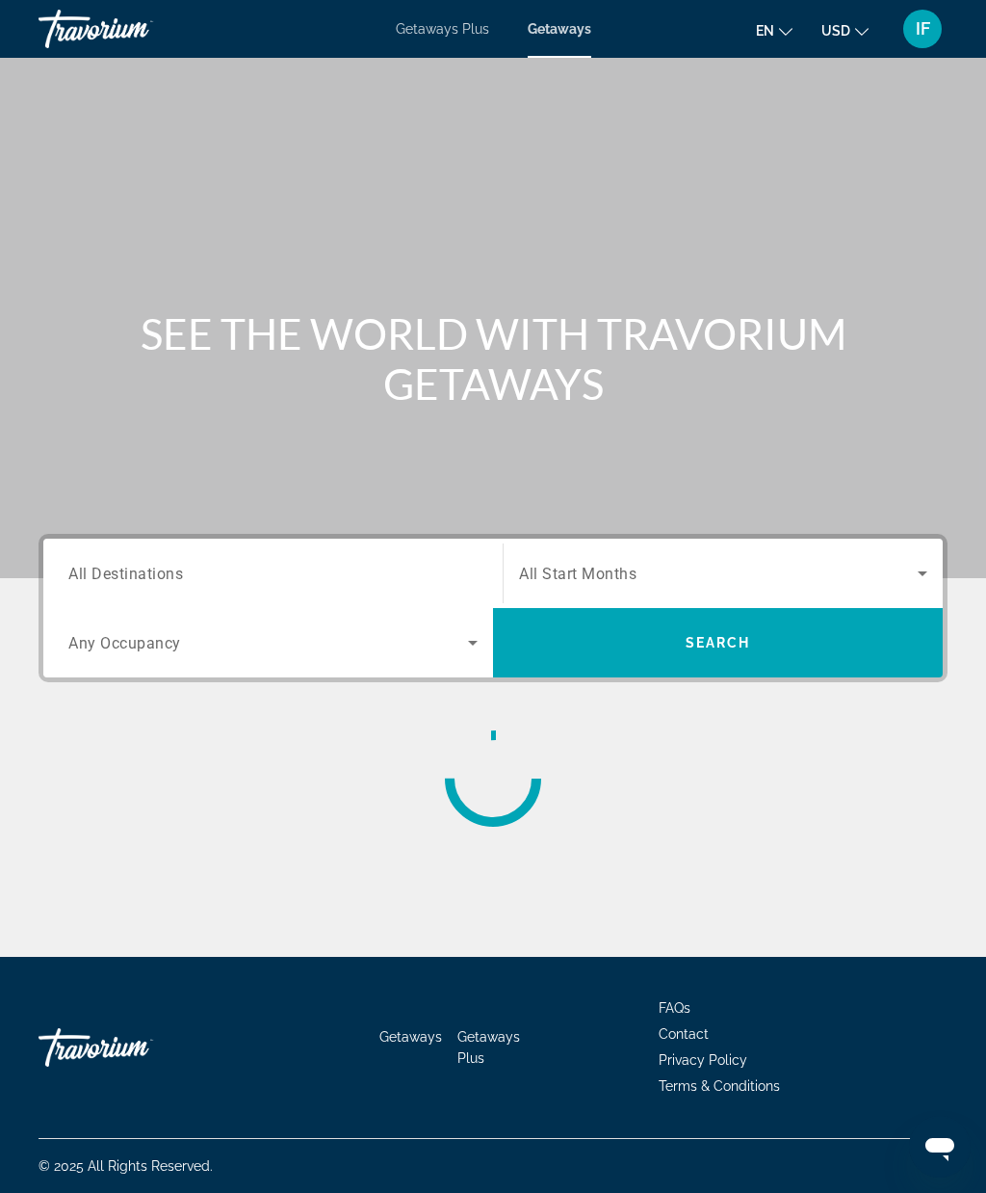
scroll to position [79, 0]
click at [182, 564] on span "All Destinations" at bounding box center [125, 573] width 115 height 18
click at [182, 563] on input "Destination All Destinations" at bounding box center [272, 574] width 409 height 23
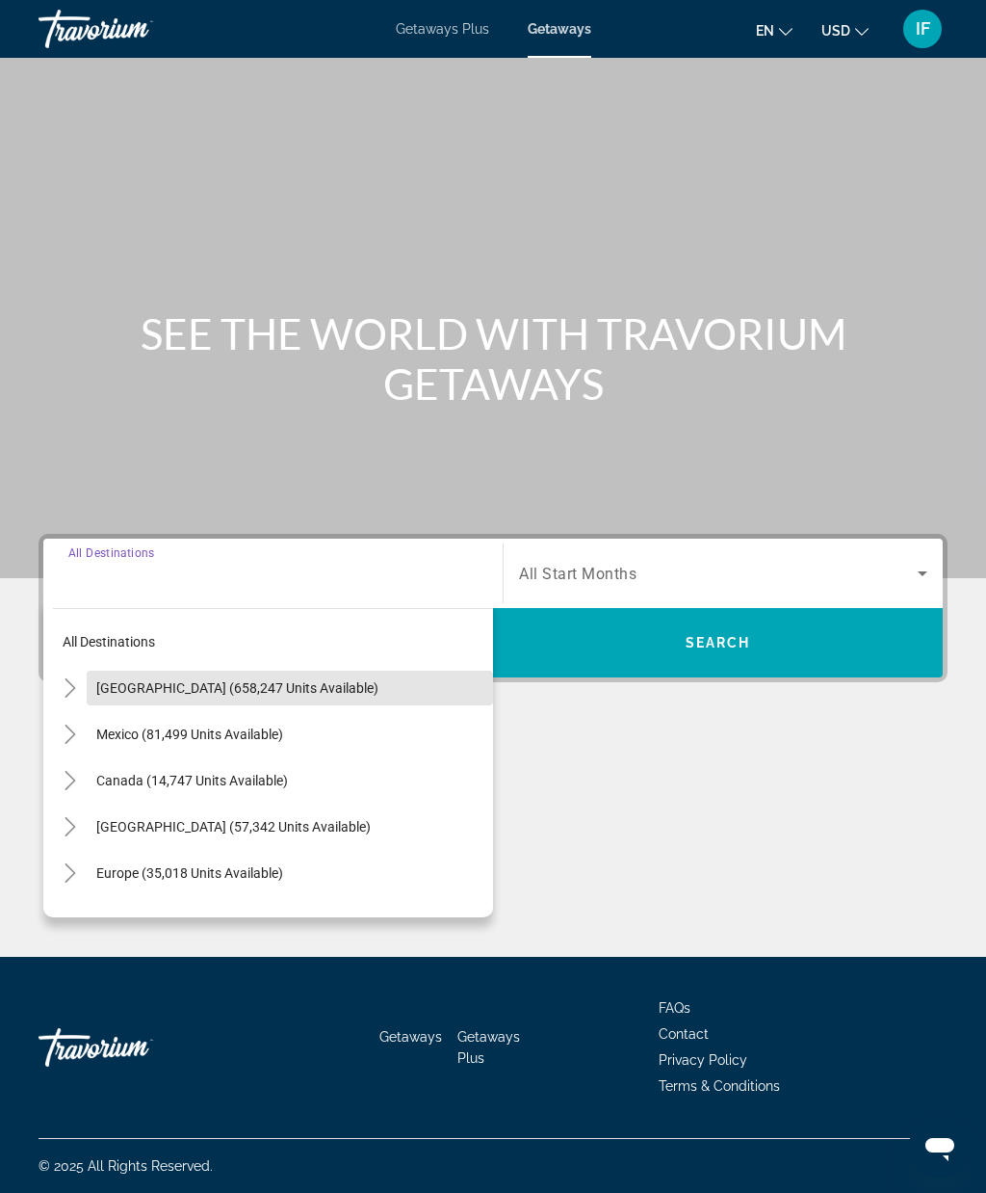
click at [336, 665] on span "Search widget" at bounding box center [290, 688] width 407 height 46
type input "**********"
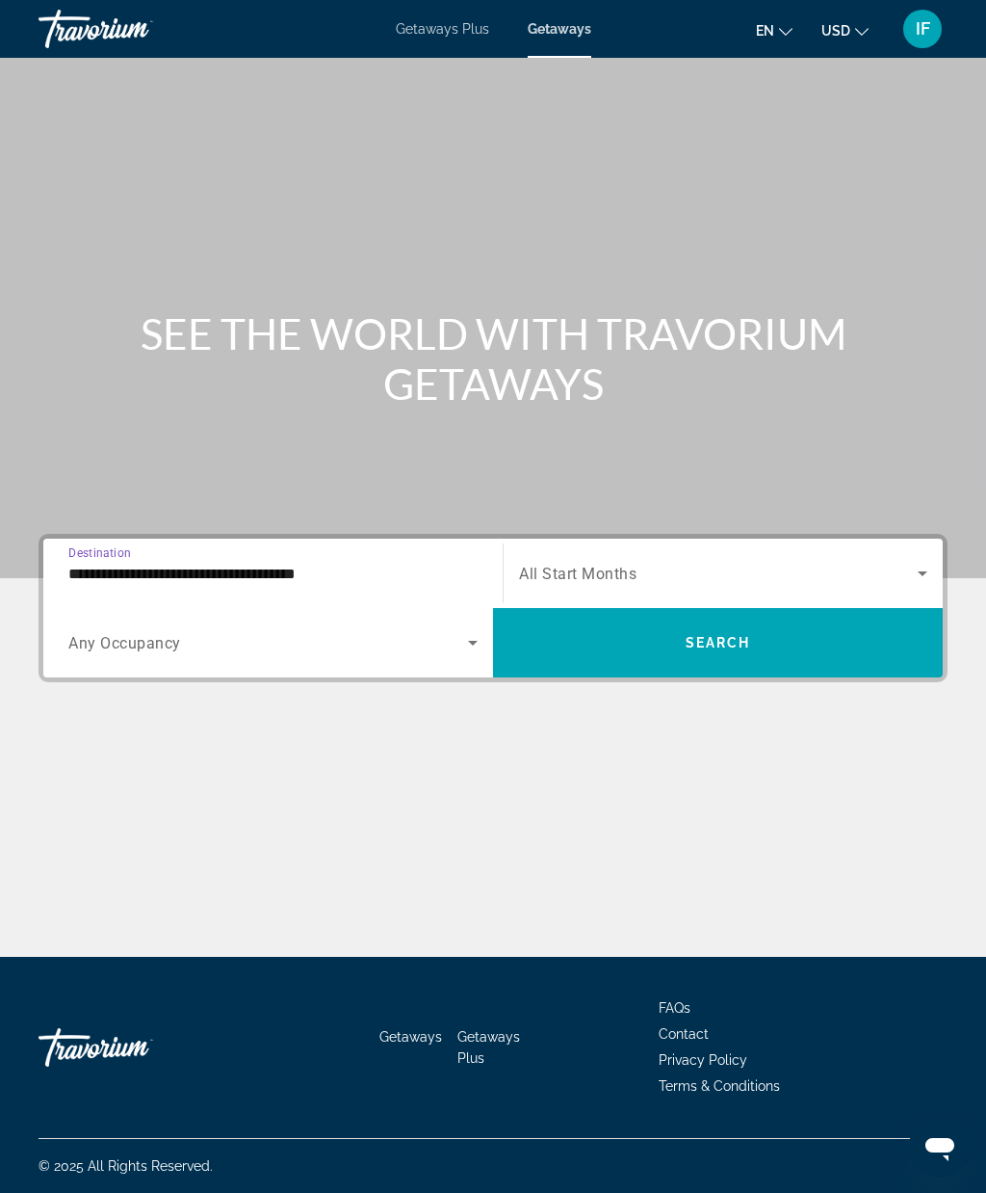
click at [609, 546] on div "Search widget" at bounding box center [723, 573] width 408 height 54
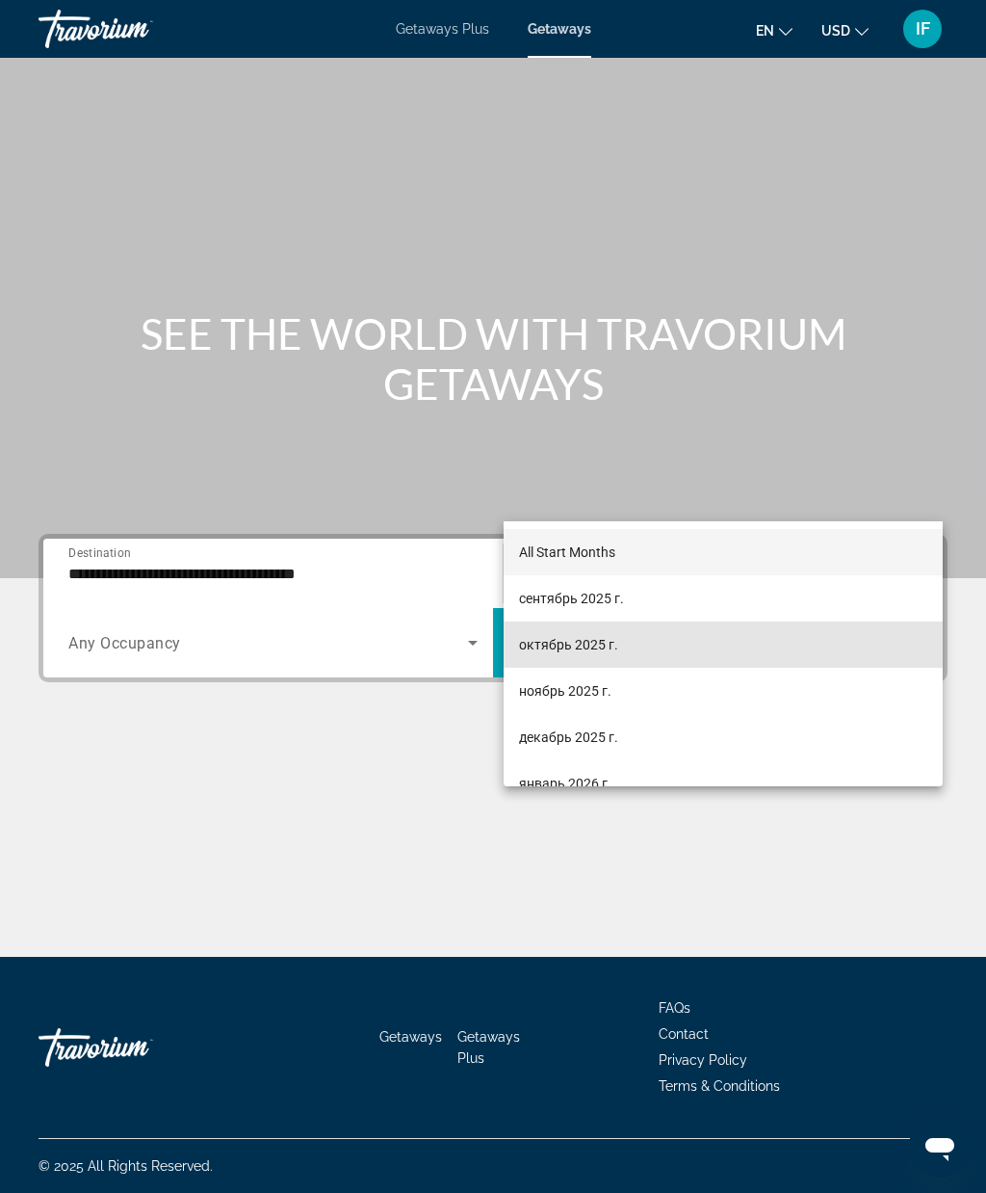
click at [578, 647] on span "октябрь 2025 г." at bounding box center [568, 644] width 99 height 23
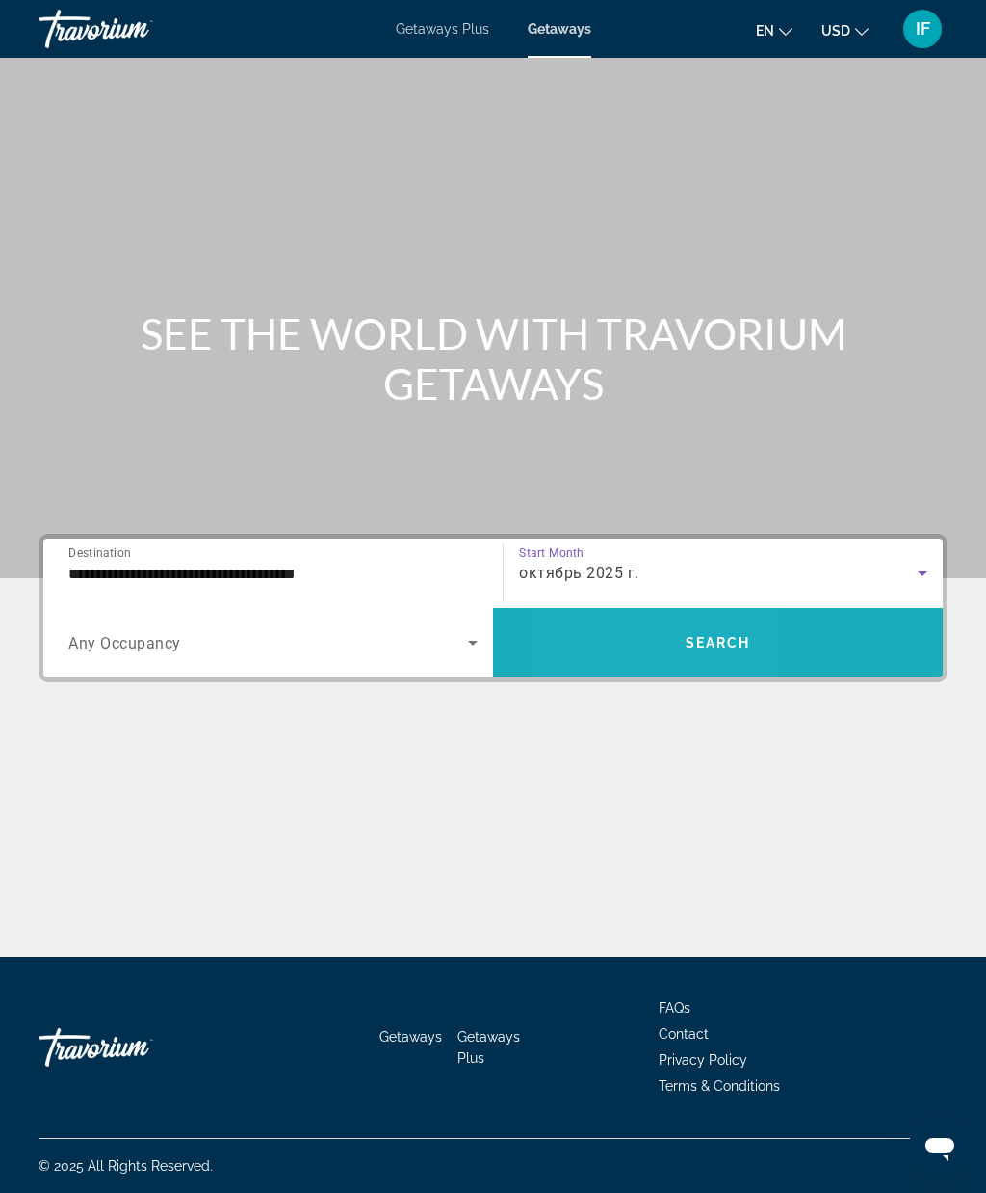
click at [617, 619] on span "Search widget" at bounding box center [718, 642] width 450 height 46
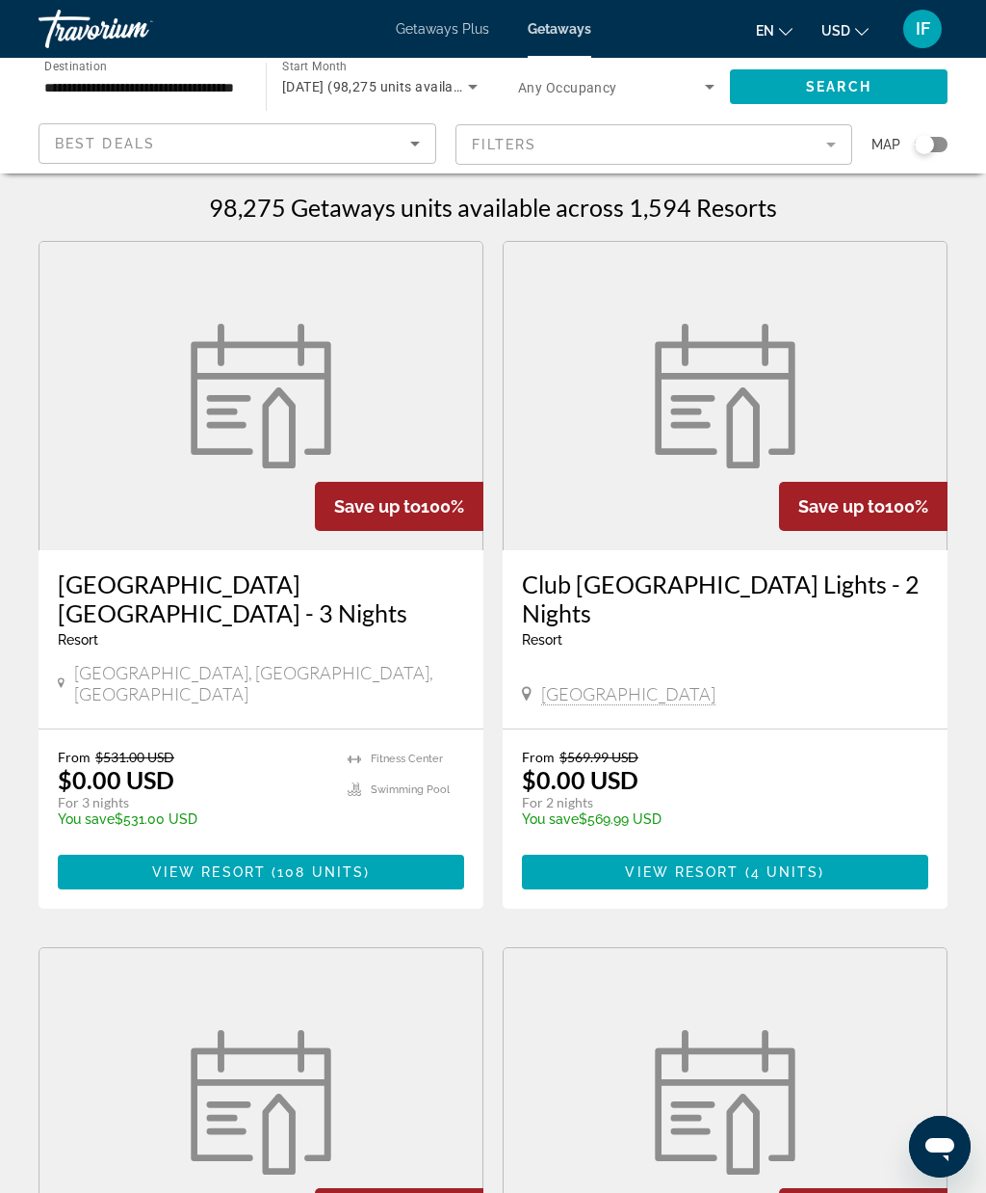
click at [215, 66] on div "**********" at bounding box center [142, 87] width 197 height 55
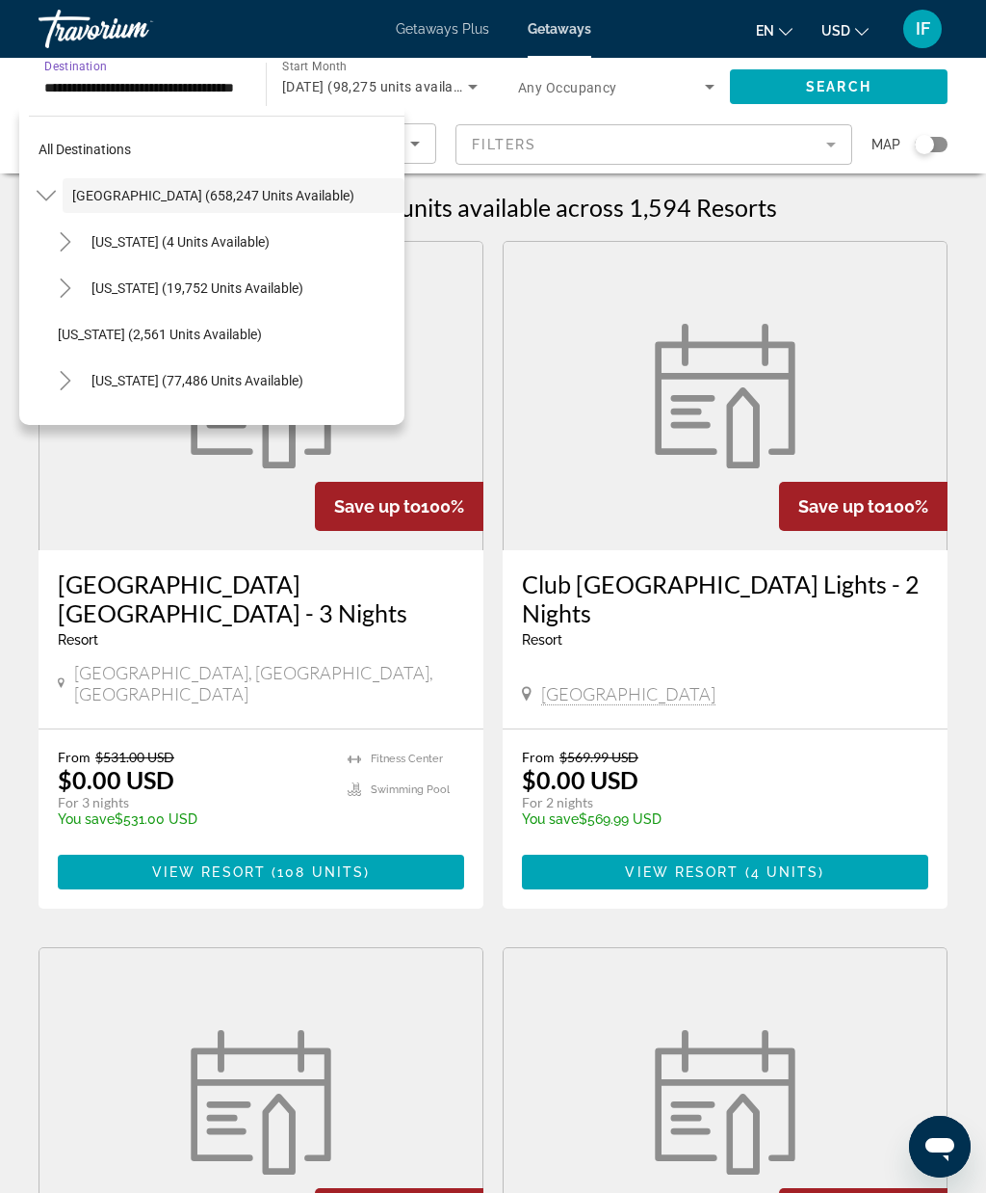
click at [169, 385] on span "[US_STATE] (77,486 units available)" at bounding box center [198, 380] width 212 height 15
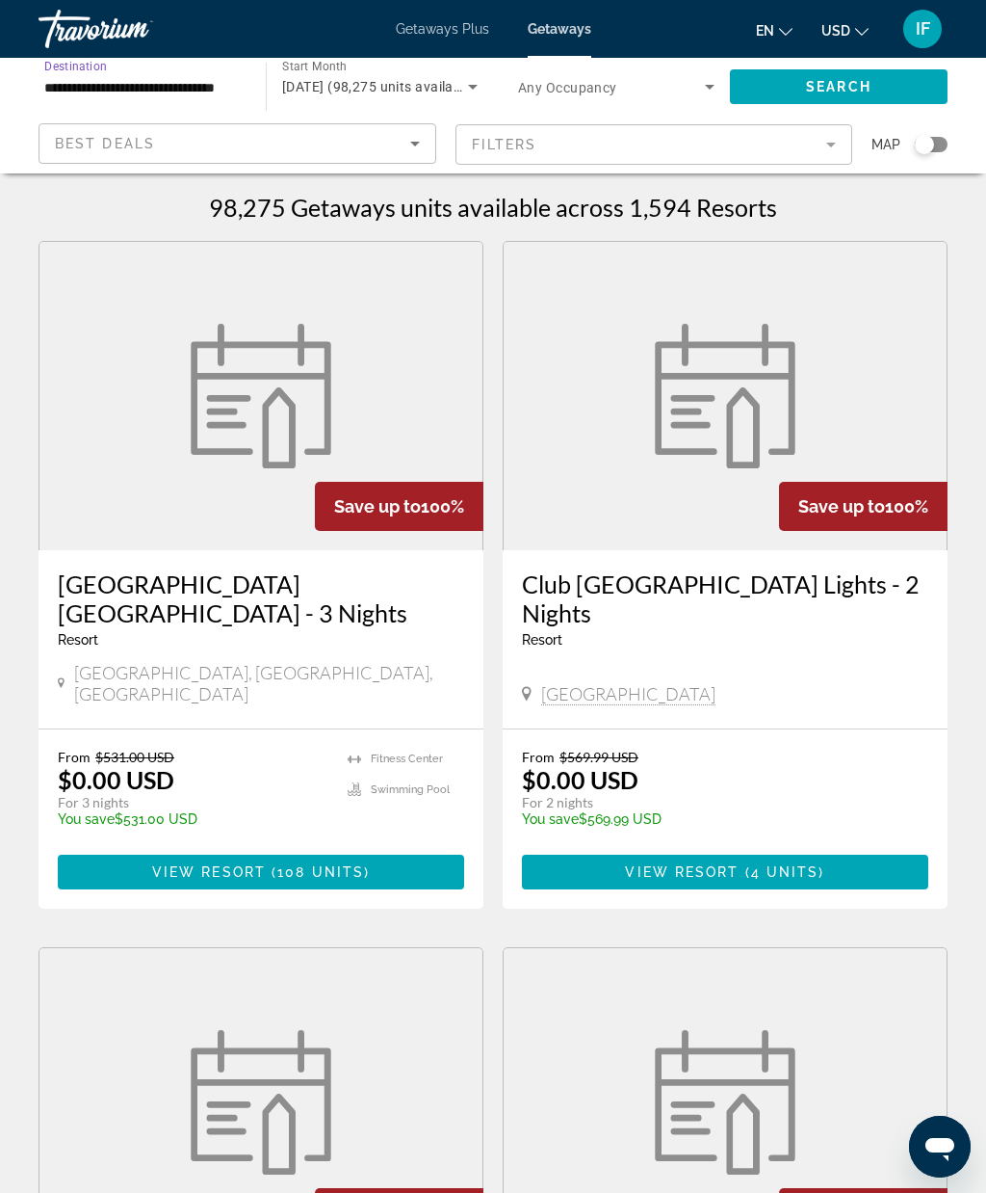
click at [186, 92] on input "**********" at bounding box center [142, 87] width 197 height 23
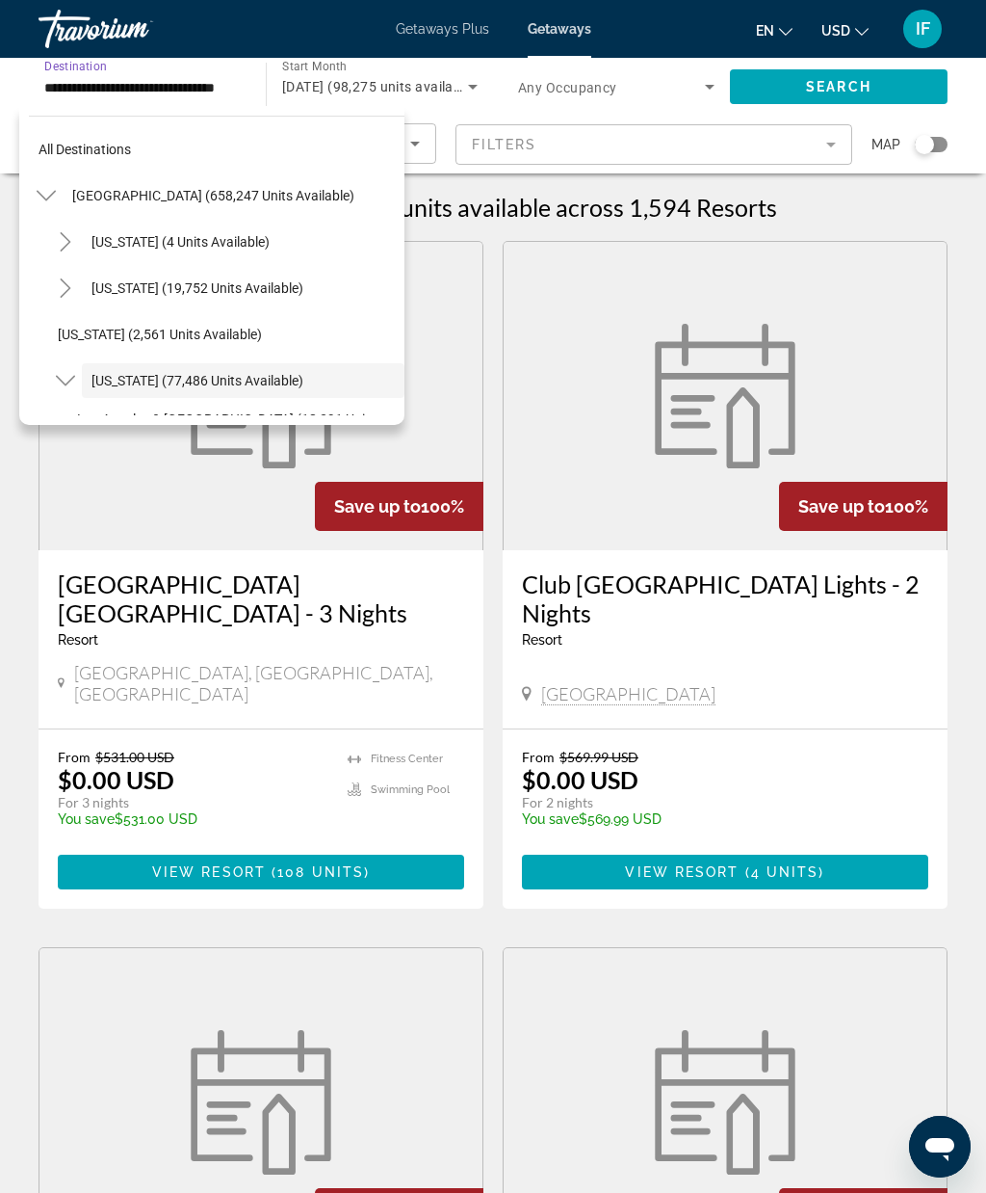
scroll to position [115, 0]
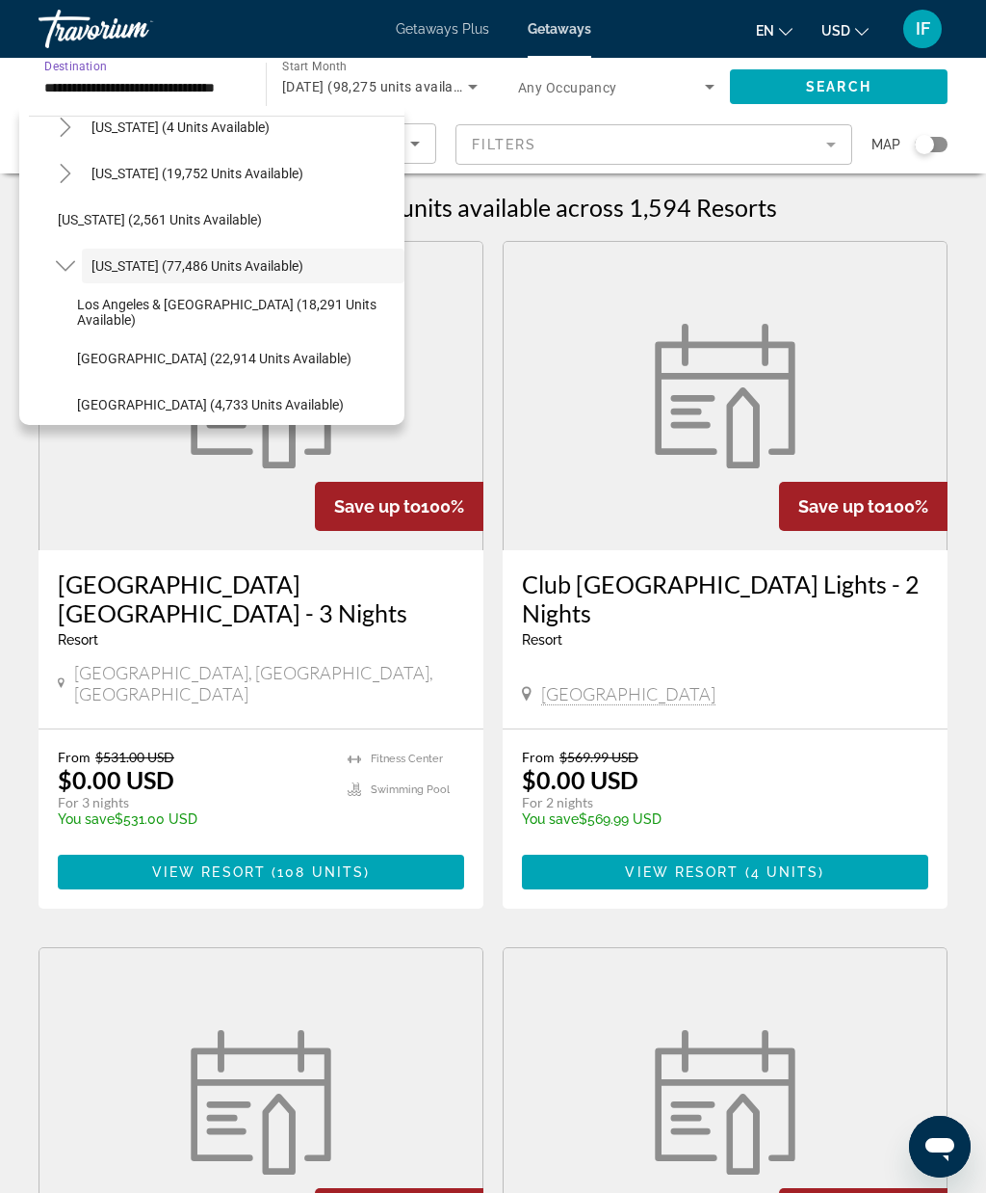
click at [169, 354] on span "[GEOGRAPHIC_DATA] (22,914 units available)" at bounding box center [214, 358] width 275 height 15
type input "**********"
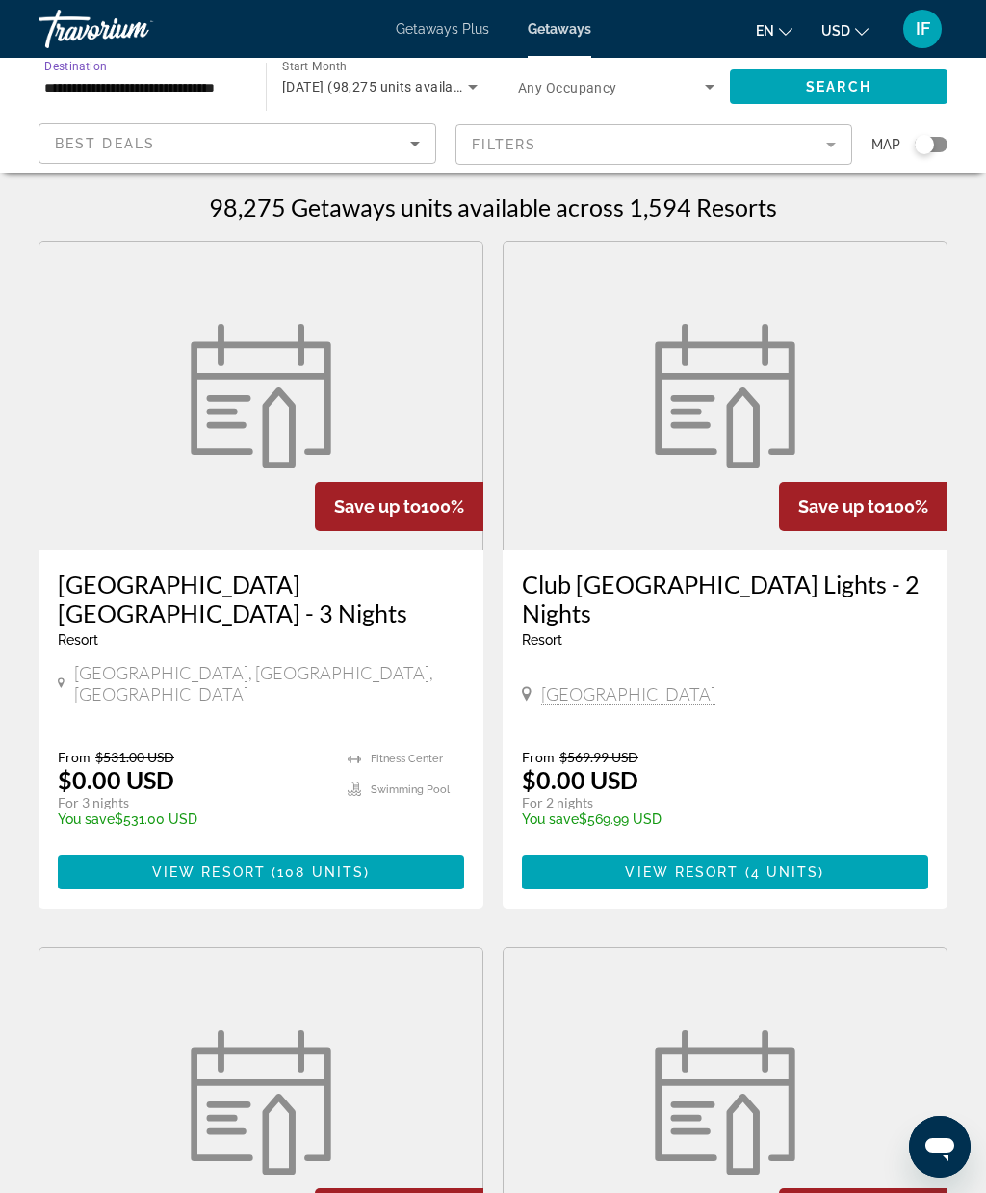
click at [874, 92] on span "Search widget" at bounding box center [839, 87] width 218 height 46
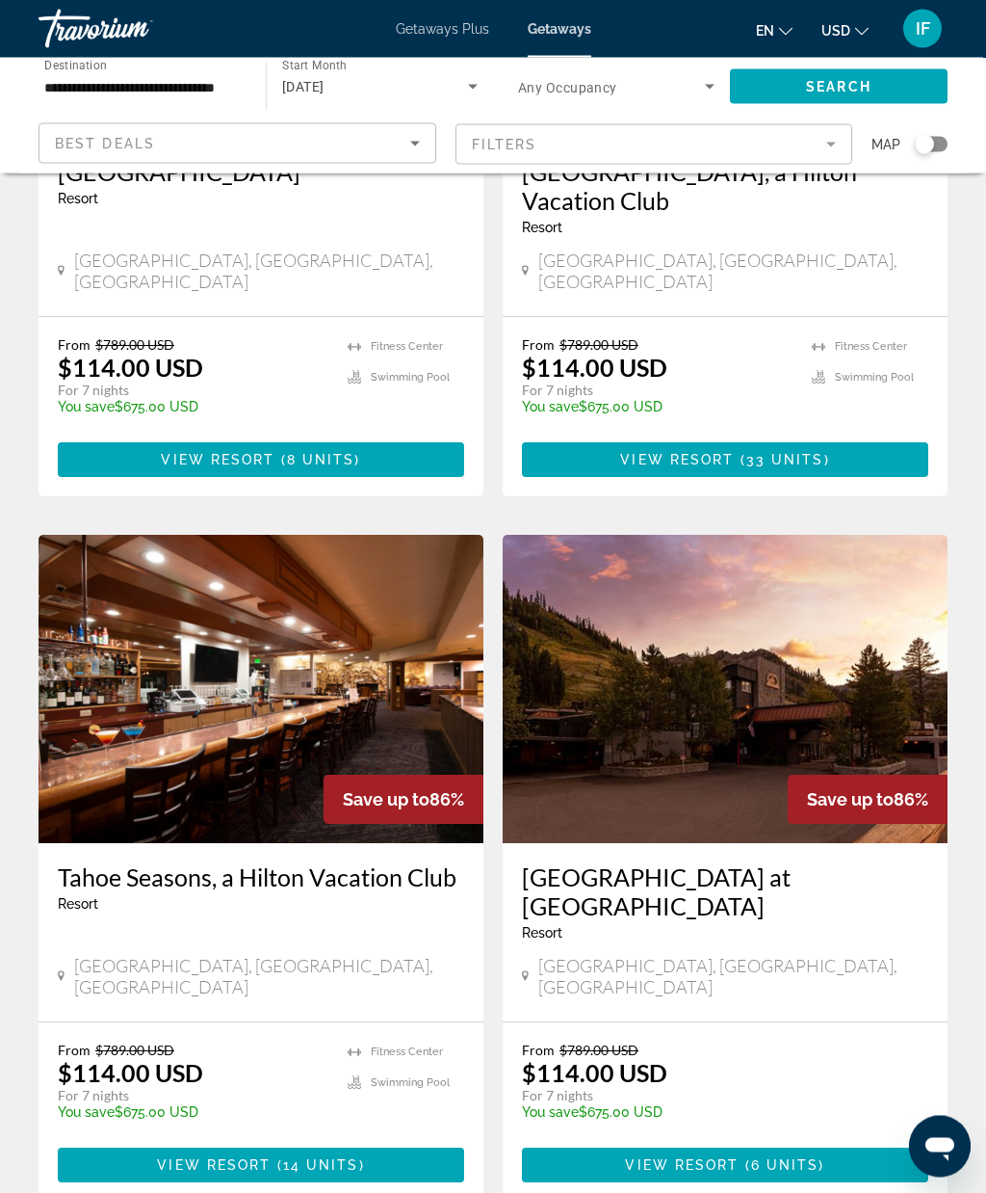
scroll to position [3145, 0]
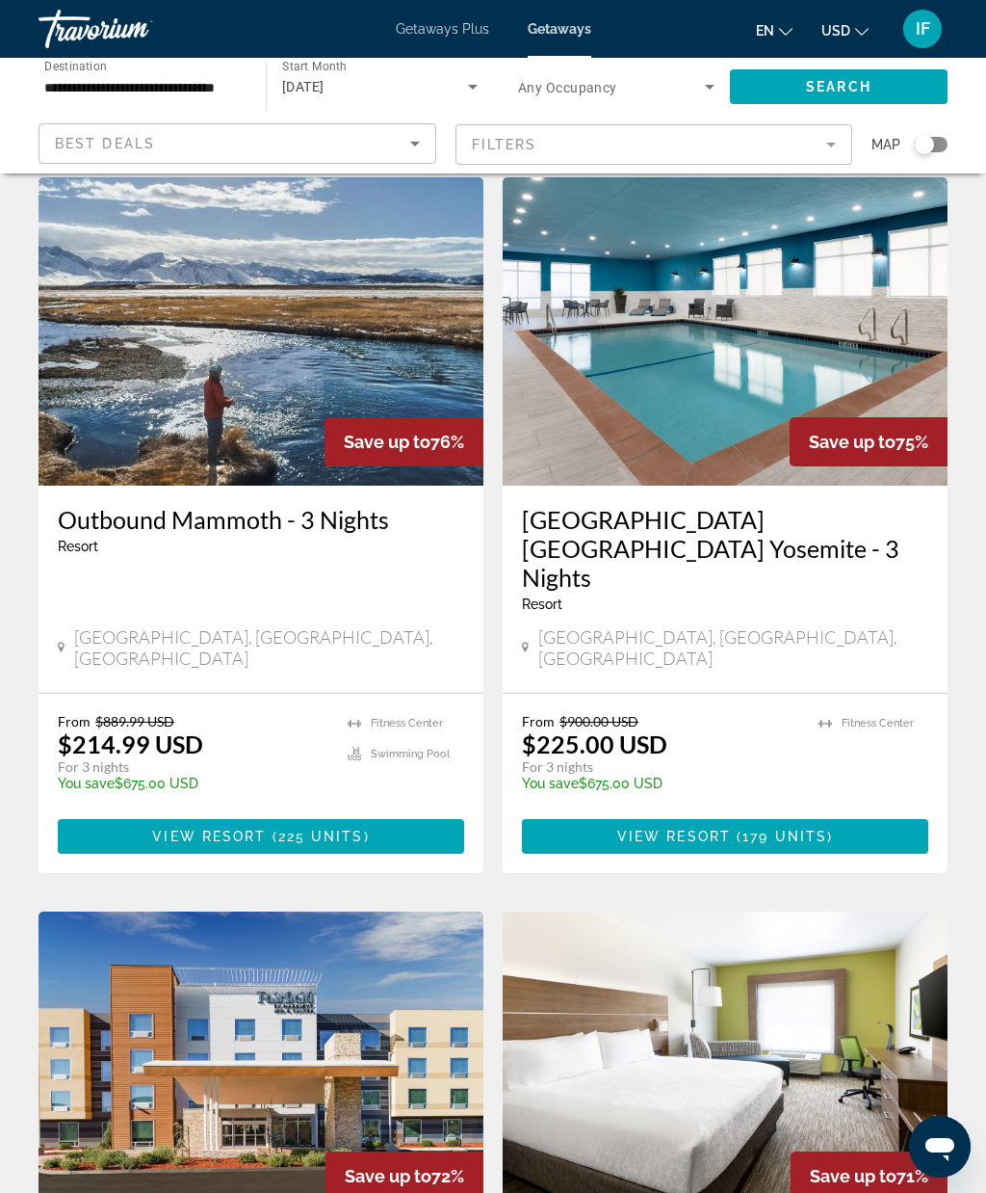
scroll to position [49, 0]
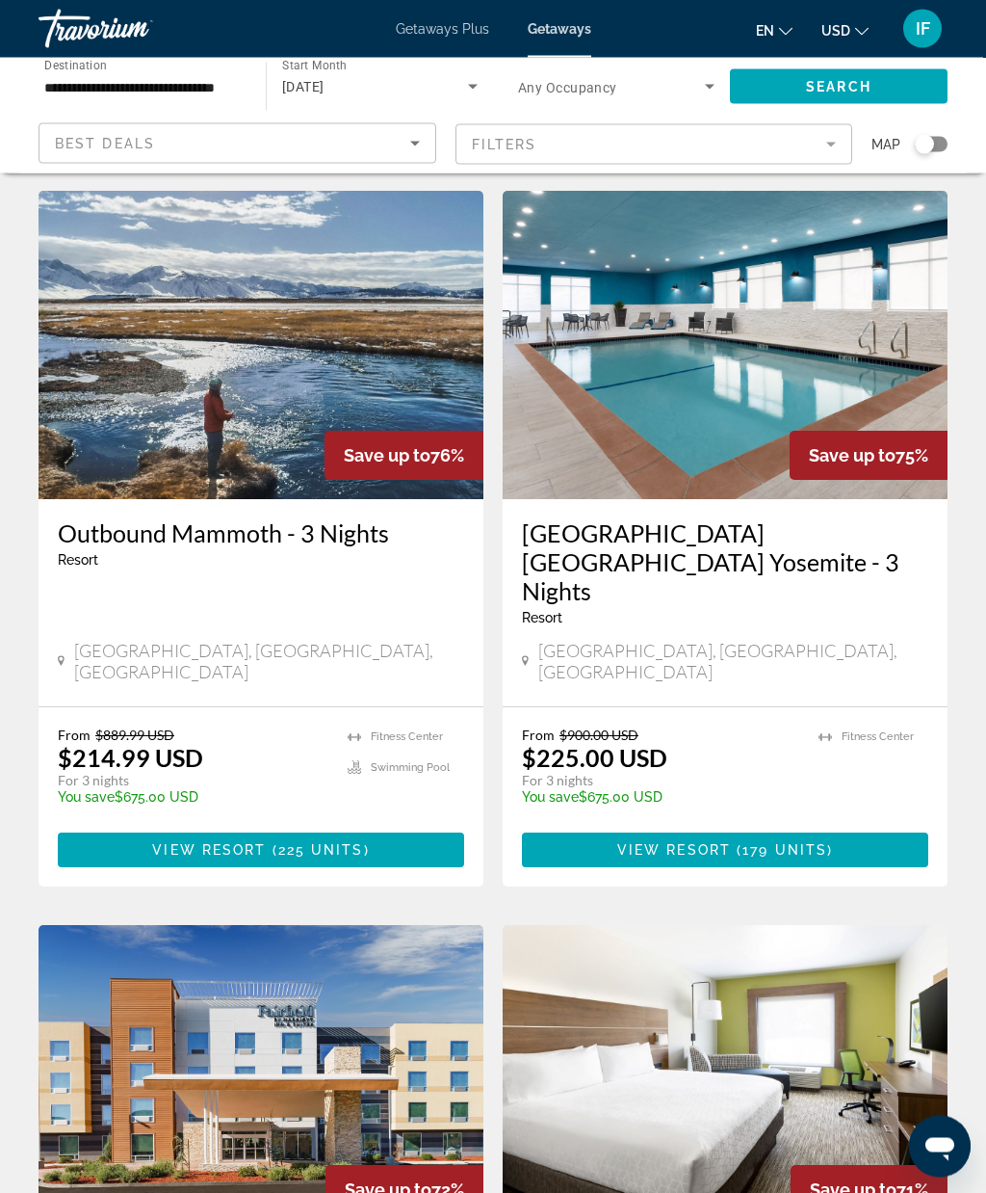
click at [124, 444] on img "Main content" at bounding box center [261, 346] width 445 height 308
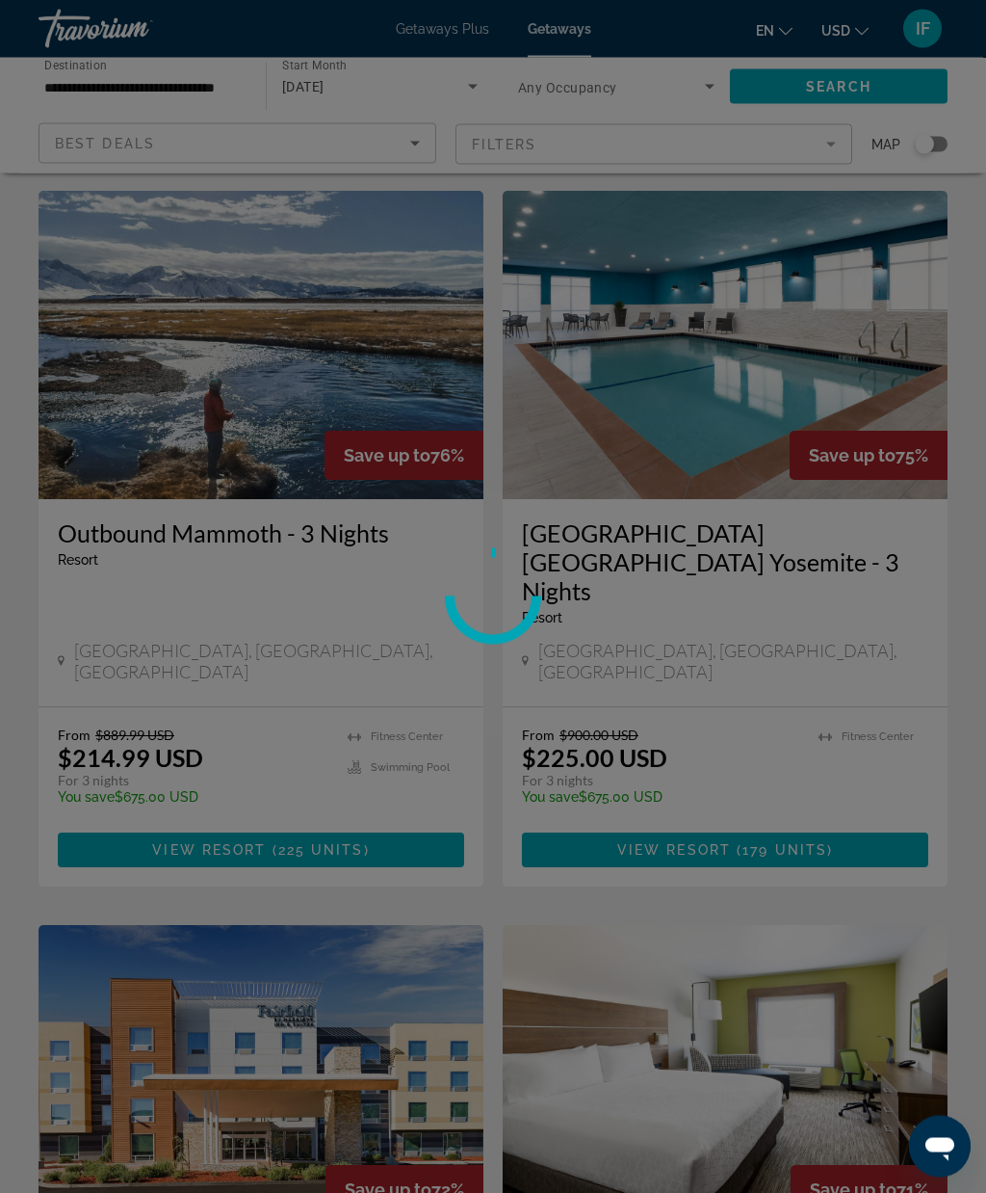
scroll to position [50, 0]
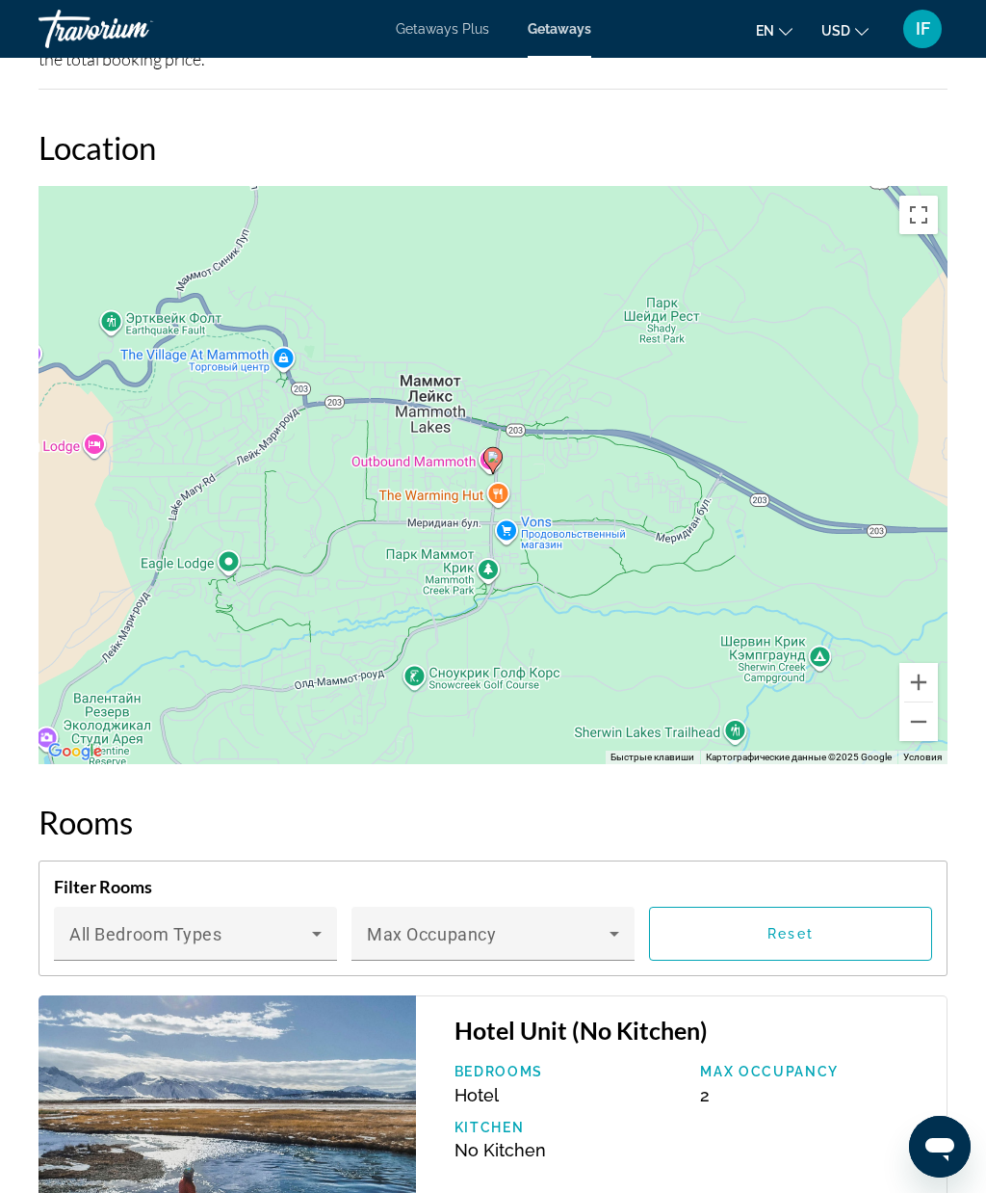
scroll to position [2663, 0]
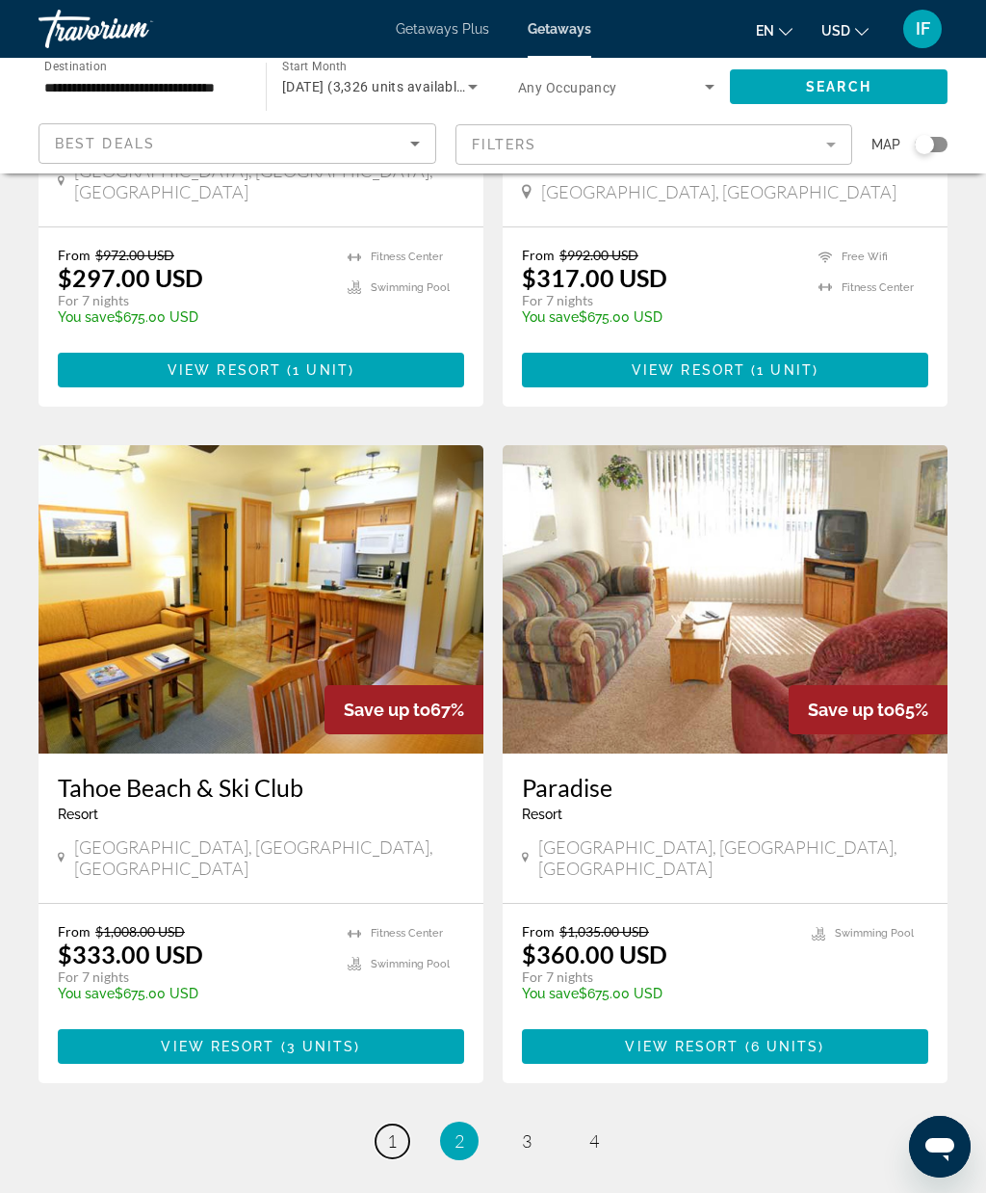
click at [400, 1124] on link "page 1" at bounding box center [393, 1141] width 34 height 34
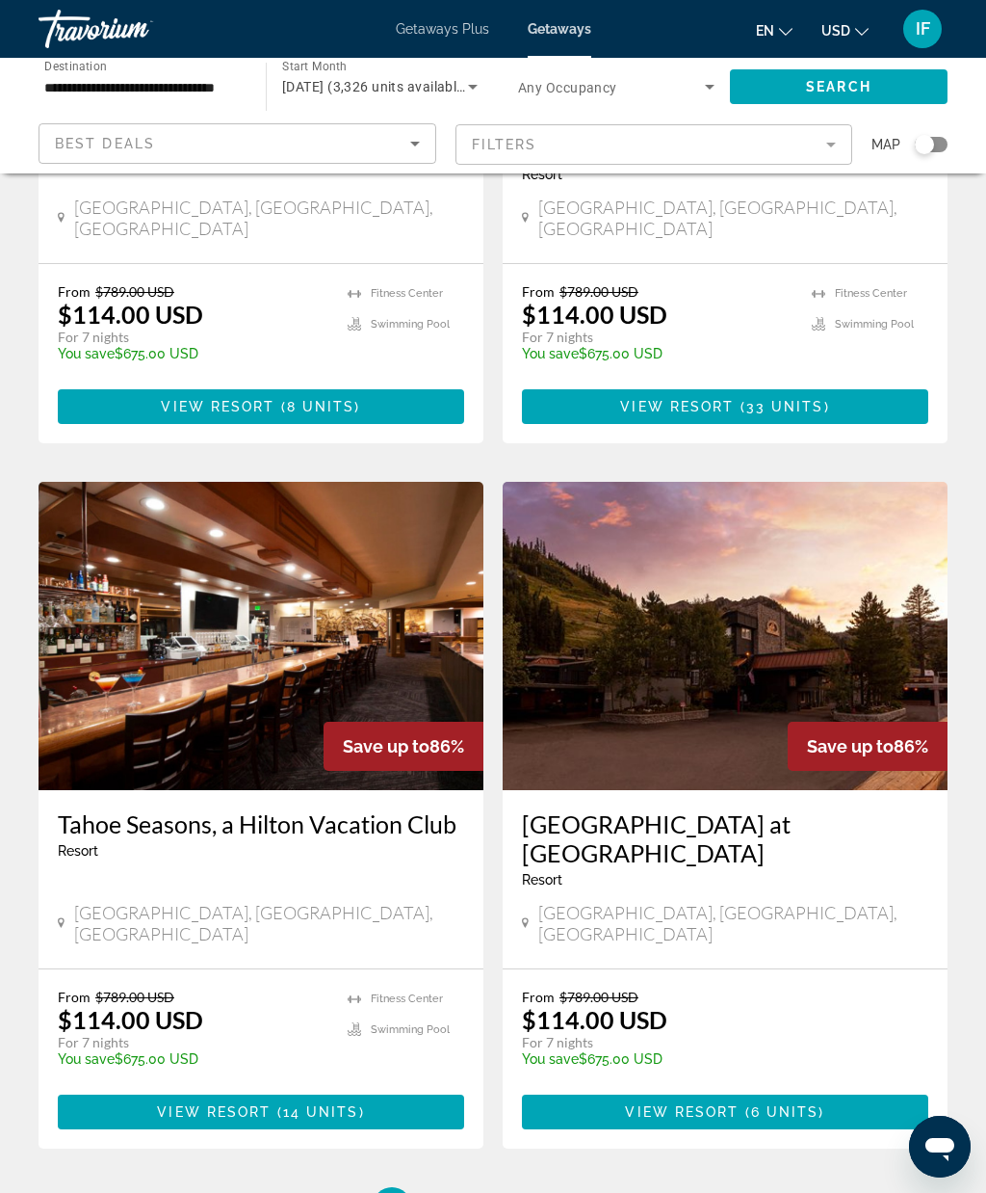
scroll to position [3272, 0]
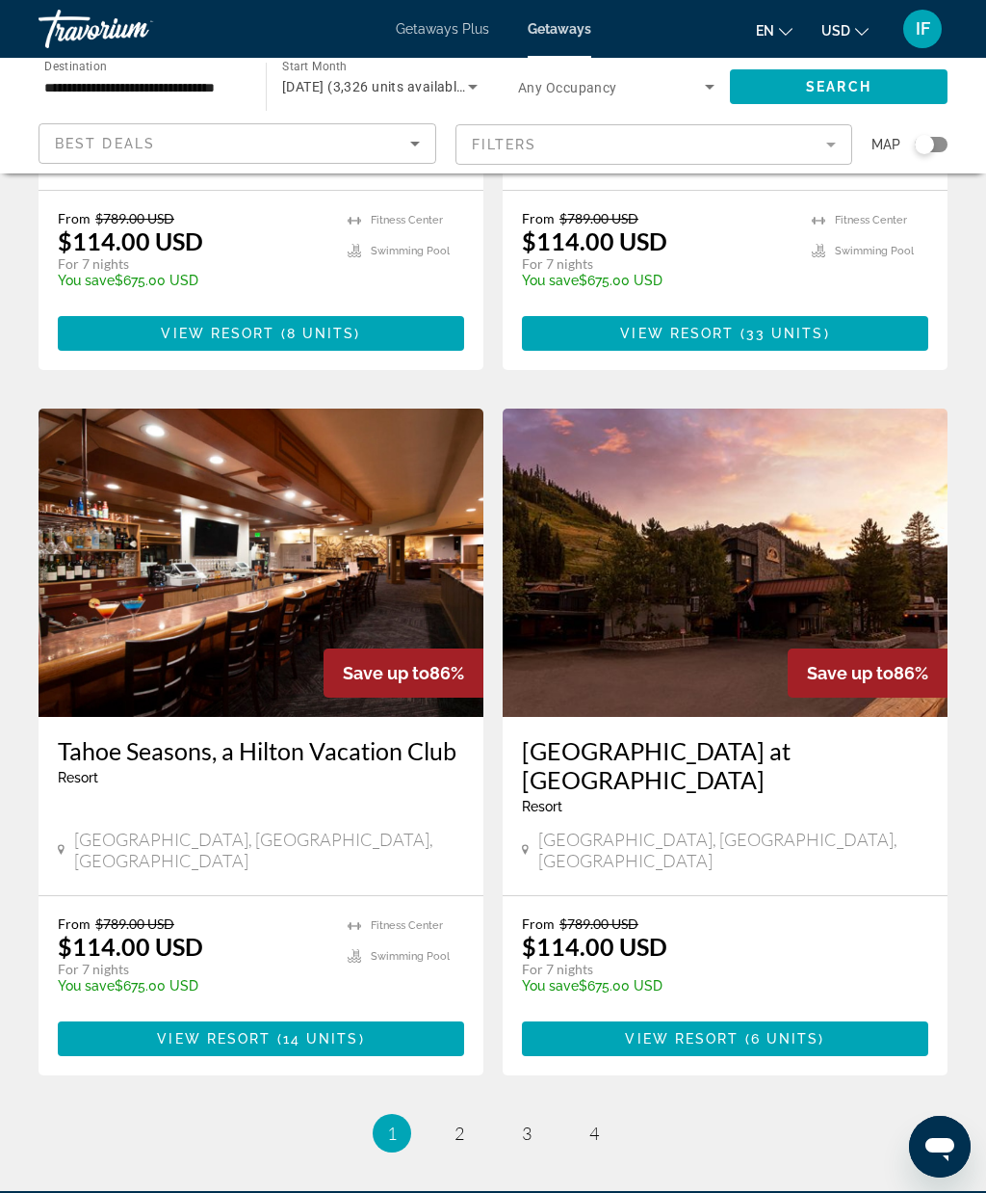
click at [687, 496] on img "Main content" at bounding box center [725, 562] width 445 height 308
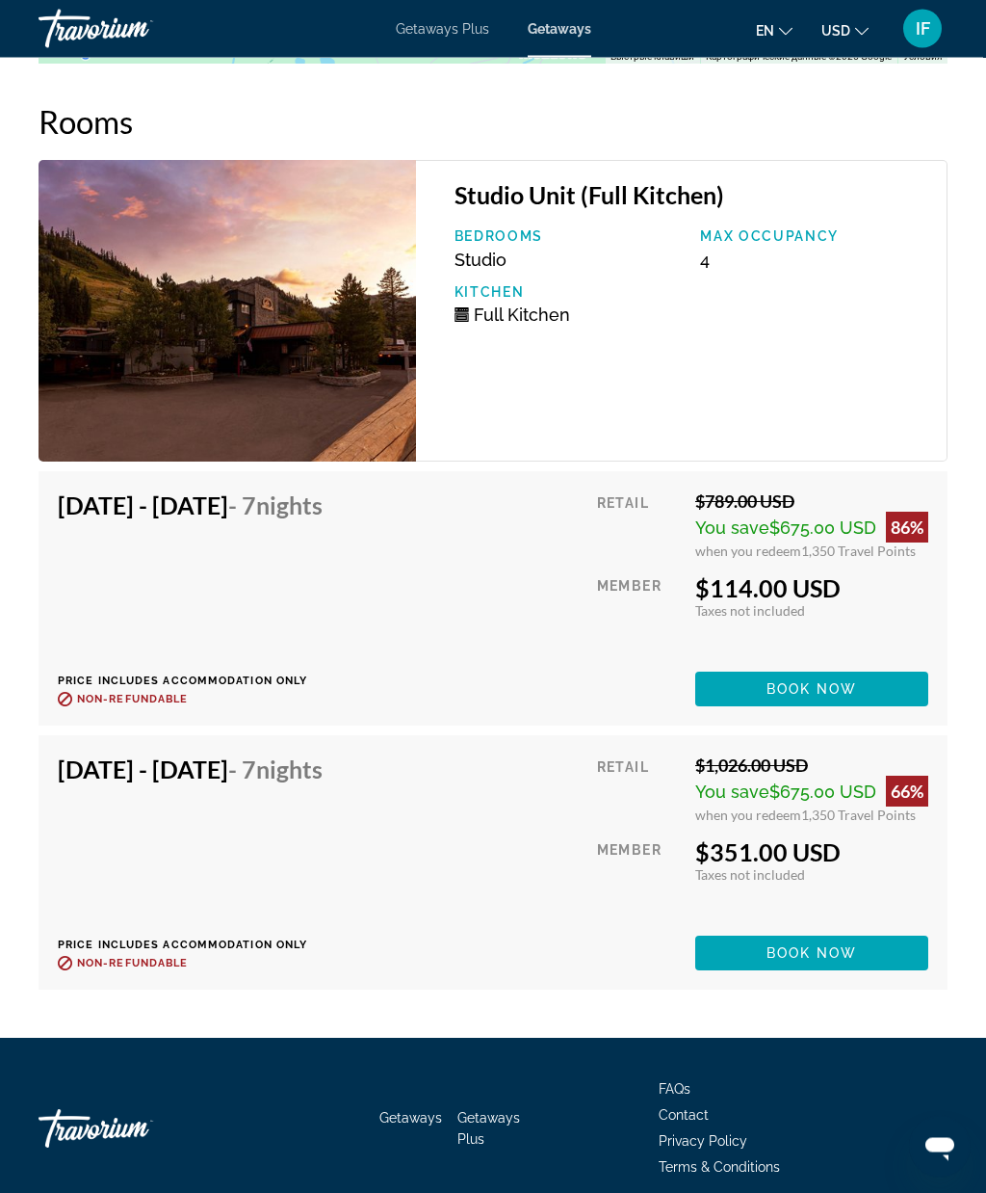
scroll to position [3804, 0]
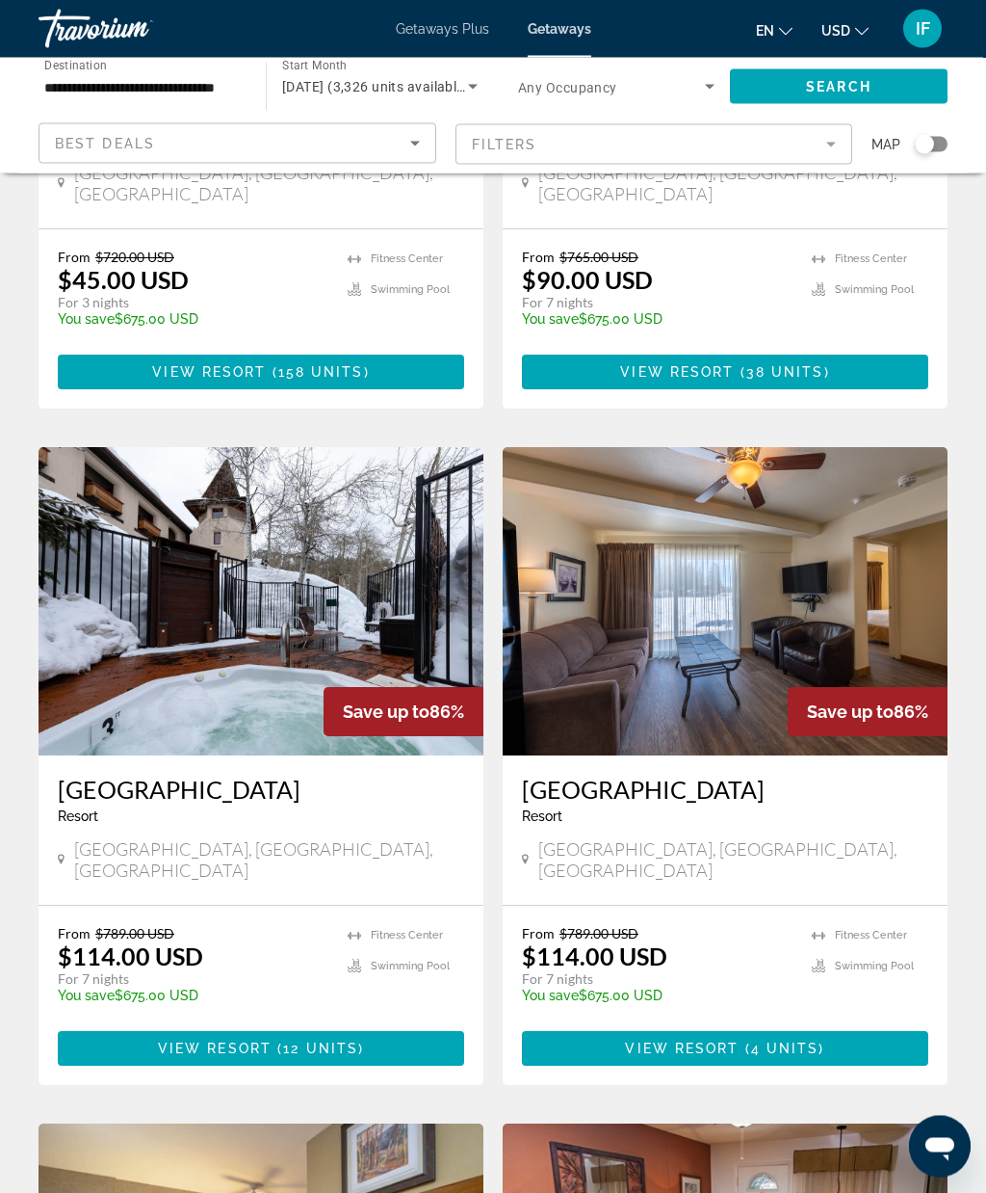
scroll to position [499, 0]
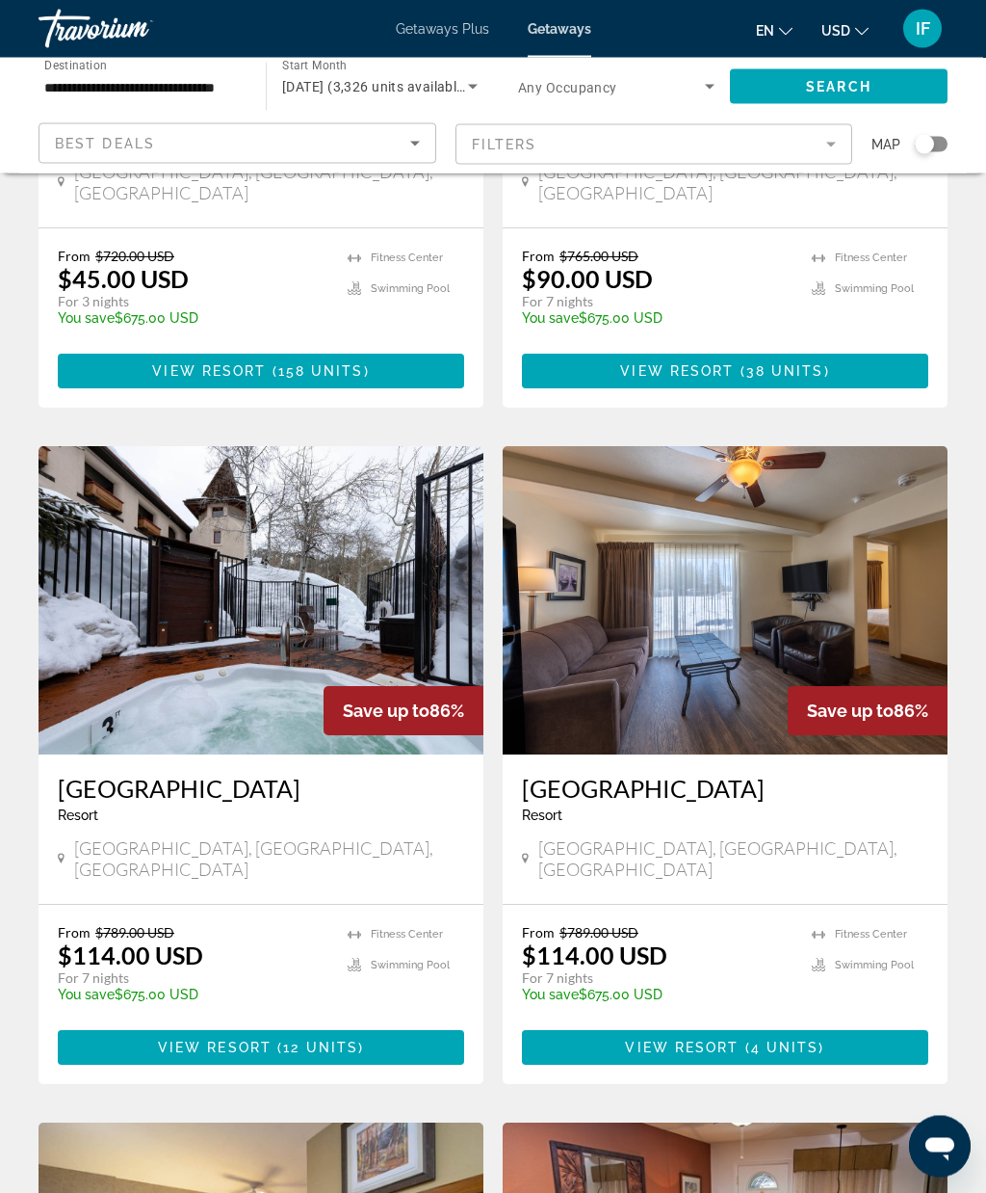
click at [855, 572] on img "Main content" at bounding box center [725, 601] width 445 height 308
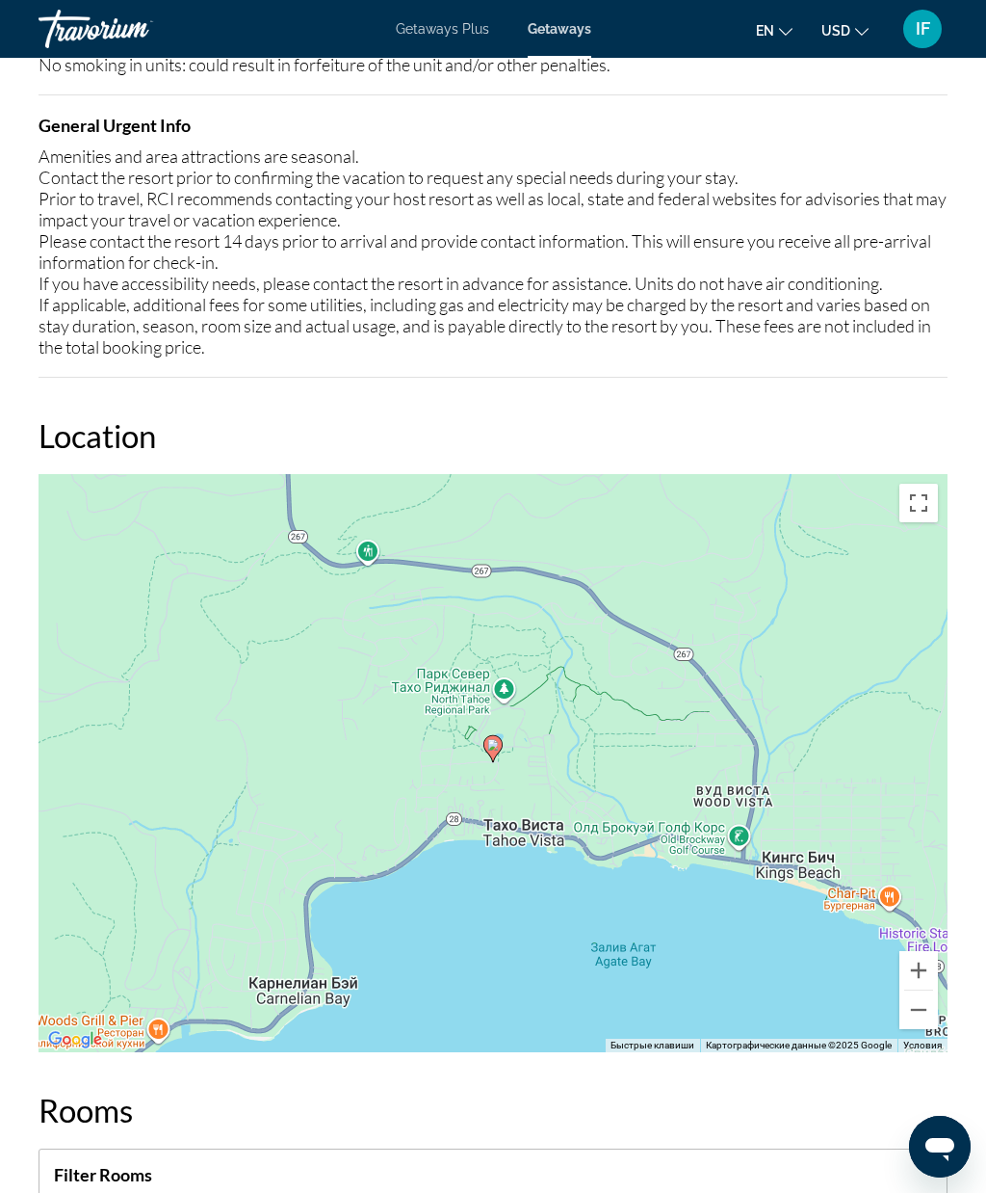
scroll to position [2710, 0]
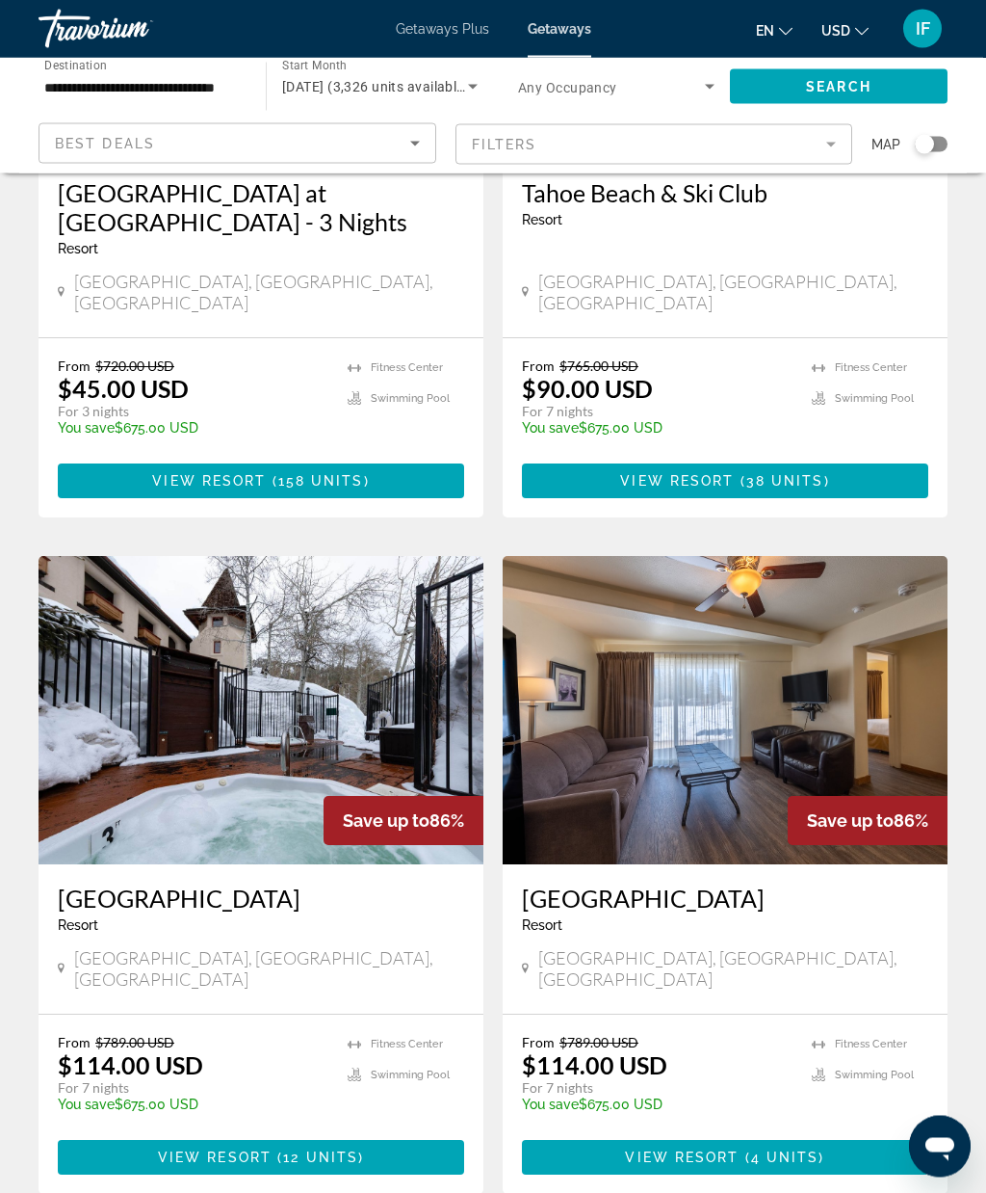
scroll to position [390, 0]
click at [401, 618] on img "Main content" at bounding box center [261, 710] width 445 height 308
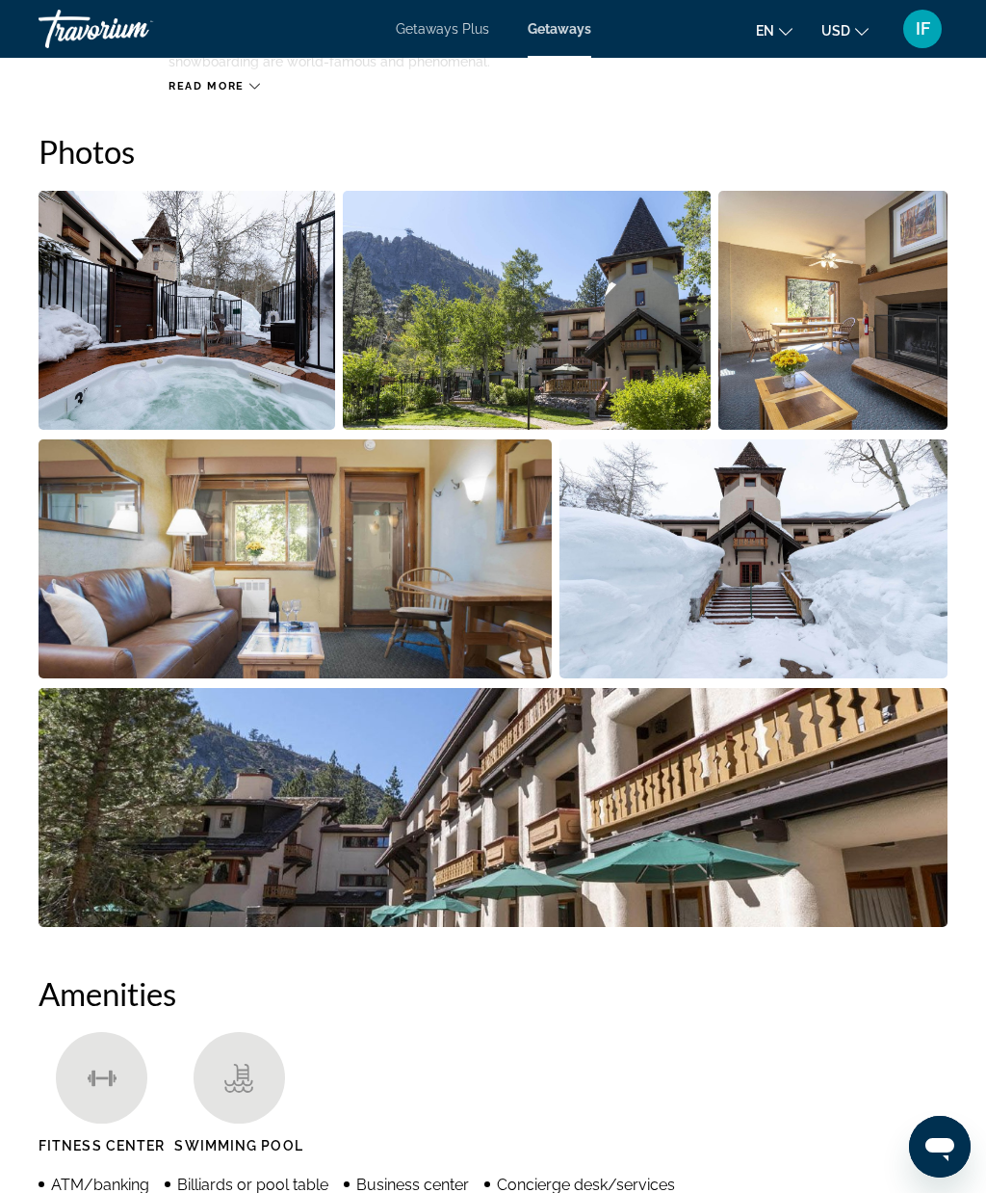
scroll to position [1212, 0]
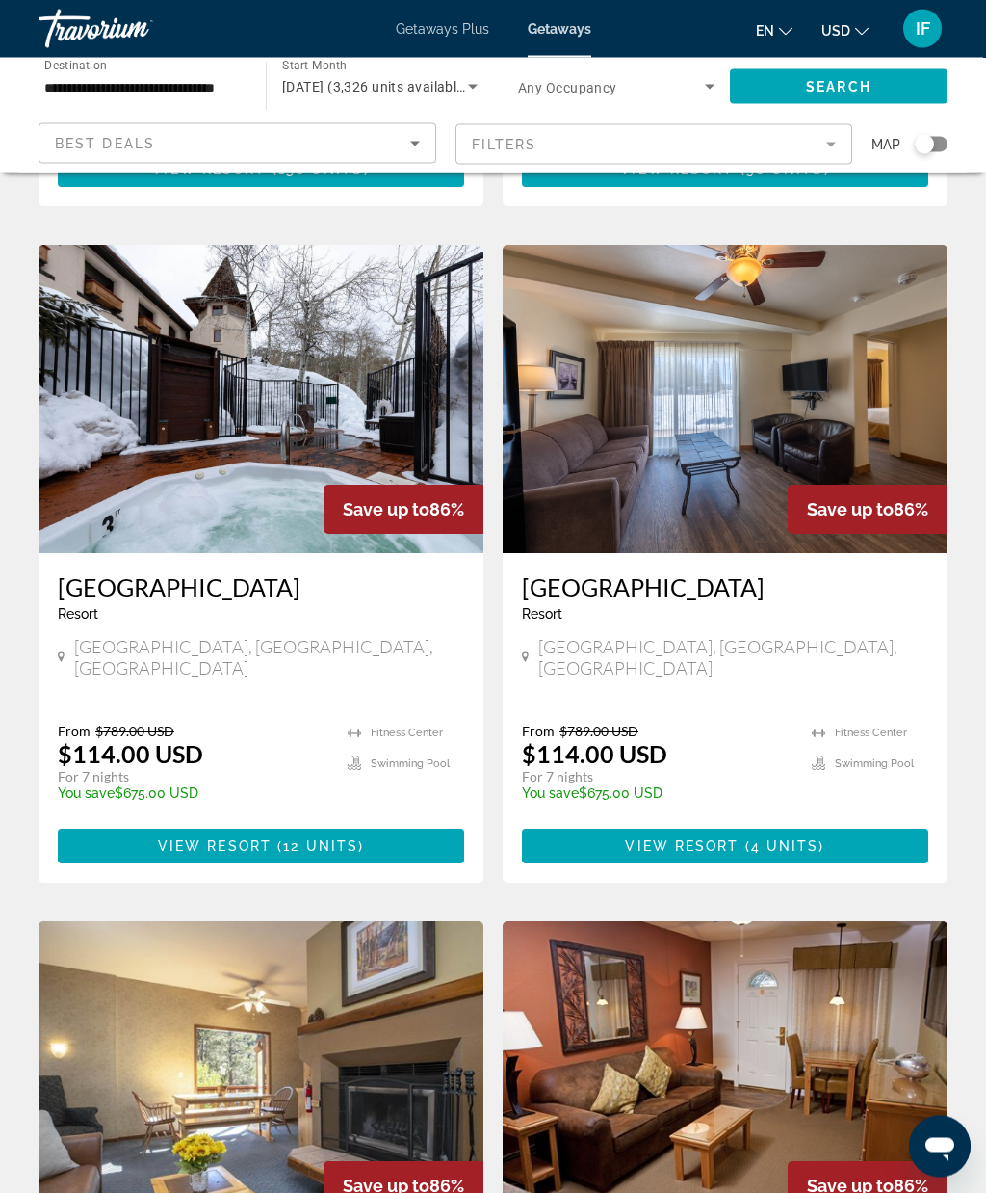
scroll to position [701, 0]
click at [351, 1055] on img "Main content" at bounding box center [261, 1075] width 445 height 308
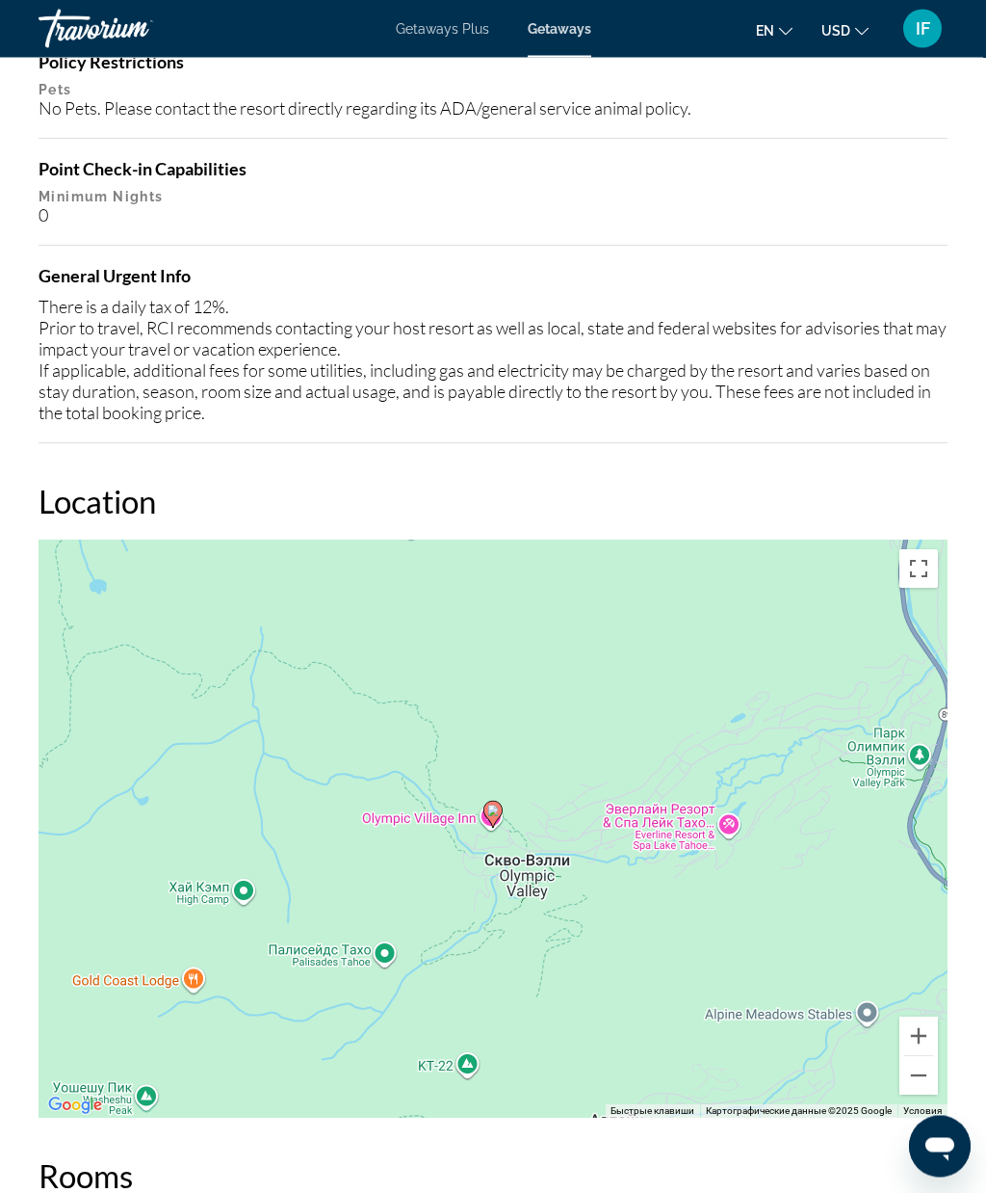
scroll to position [2788, 0]
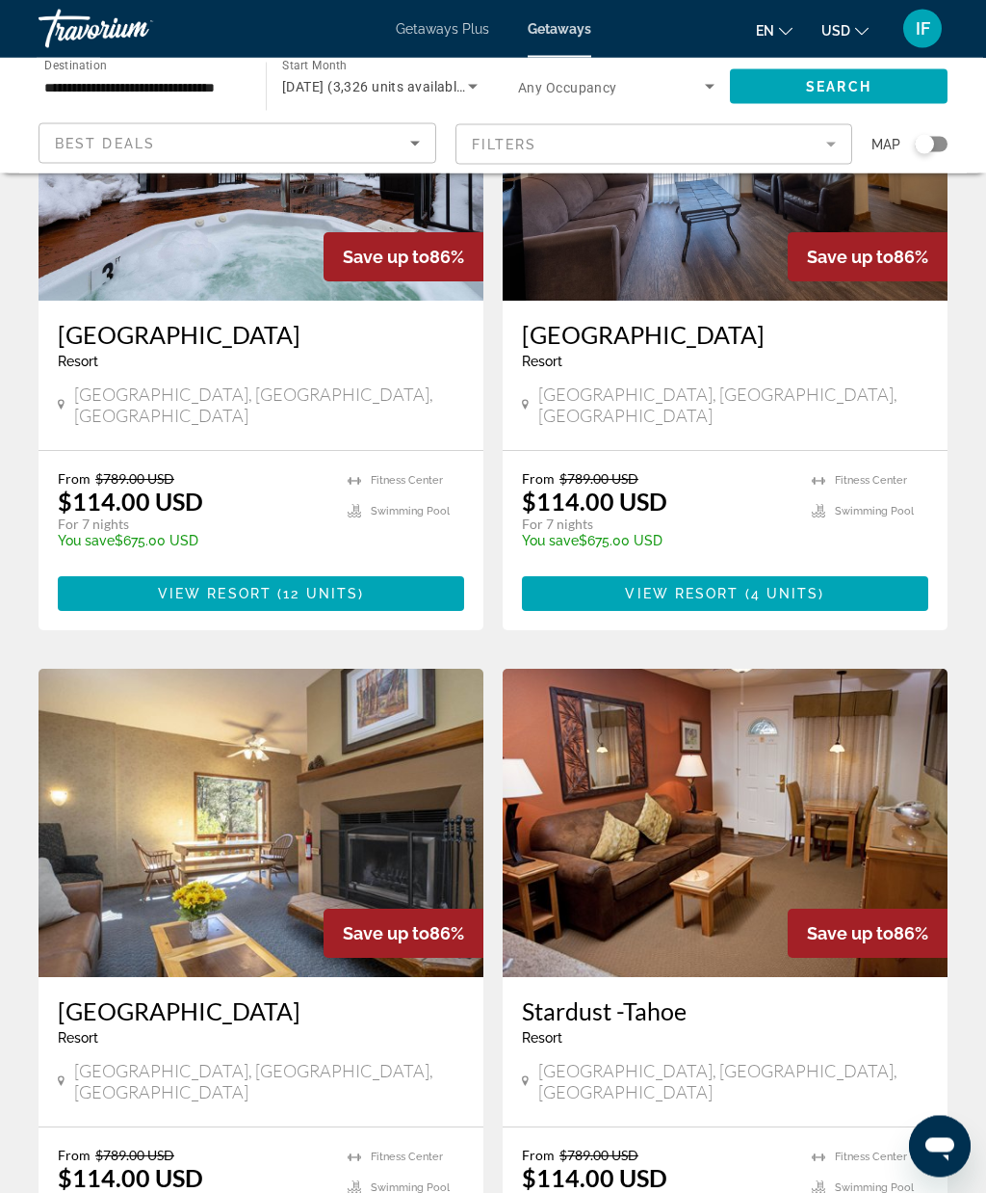
scroll to position [961, 0]
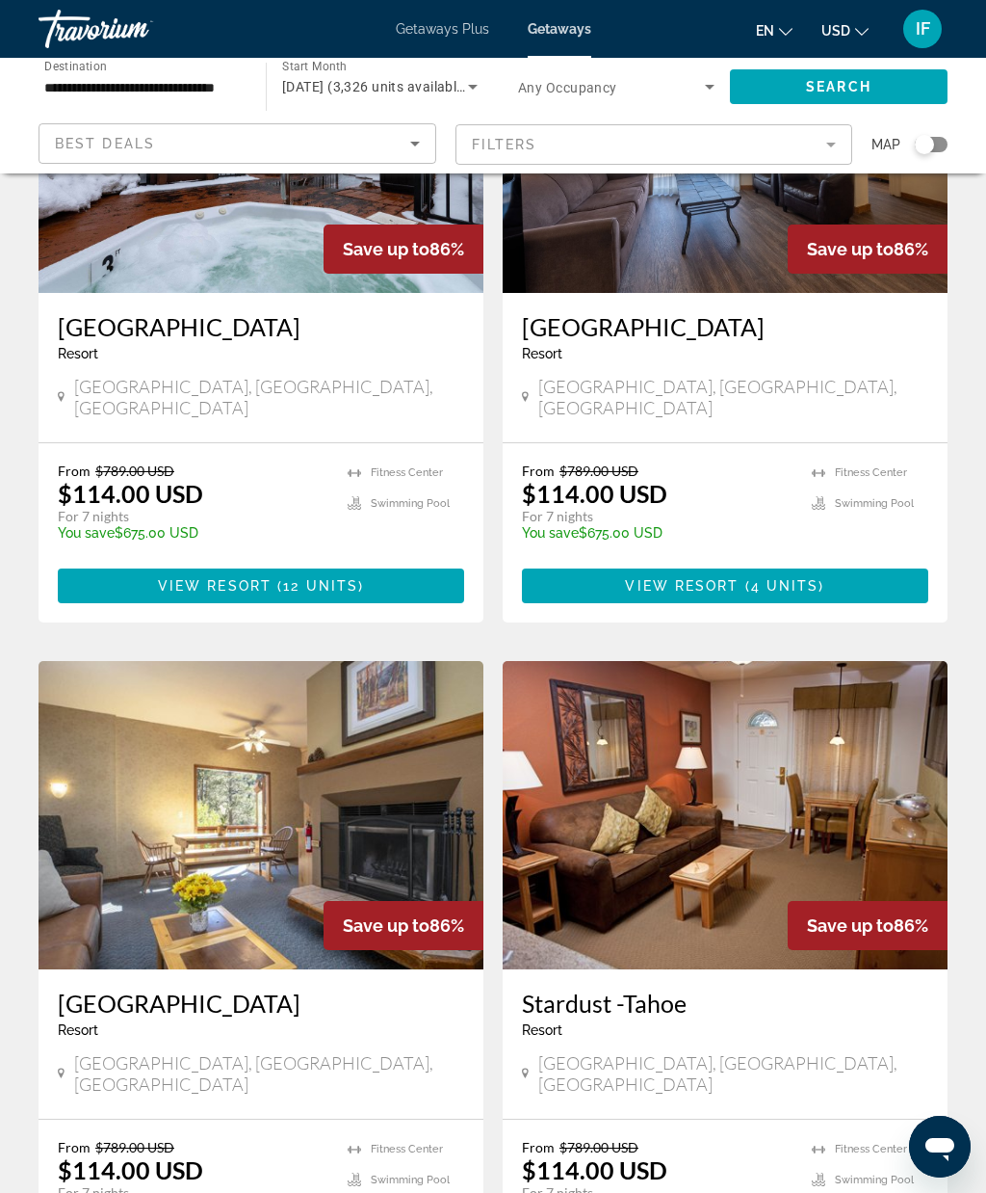
click at [866, 745] on img "Main content" at bounding box center [725, 815] width 445 height 308
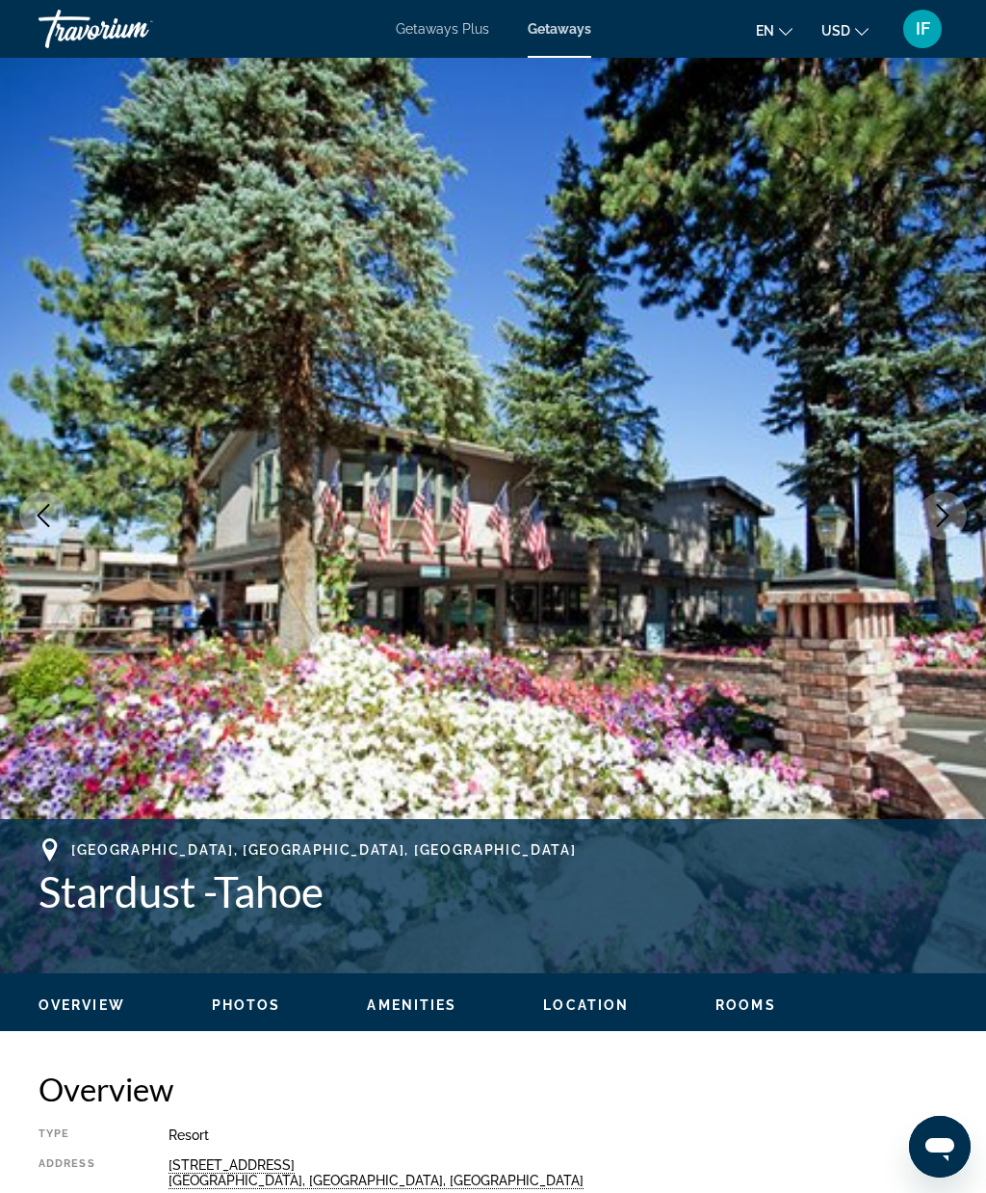
click at [947, 519] on icon "Next image" at bounding box center [943, 515] width 23 height 23
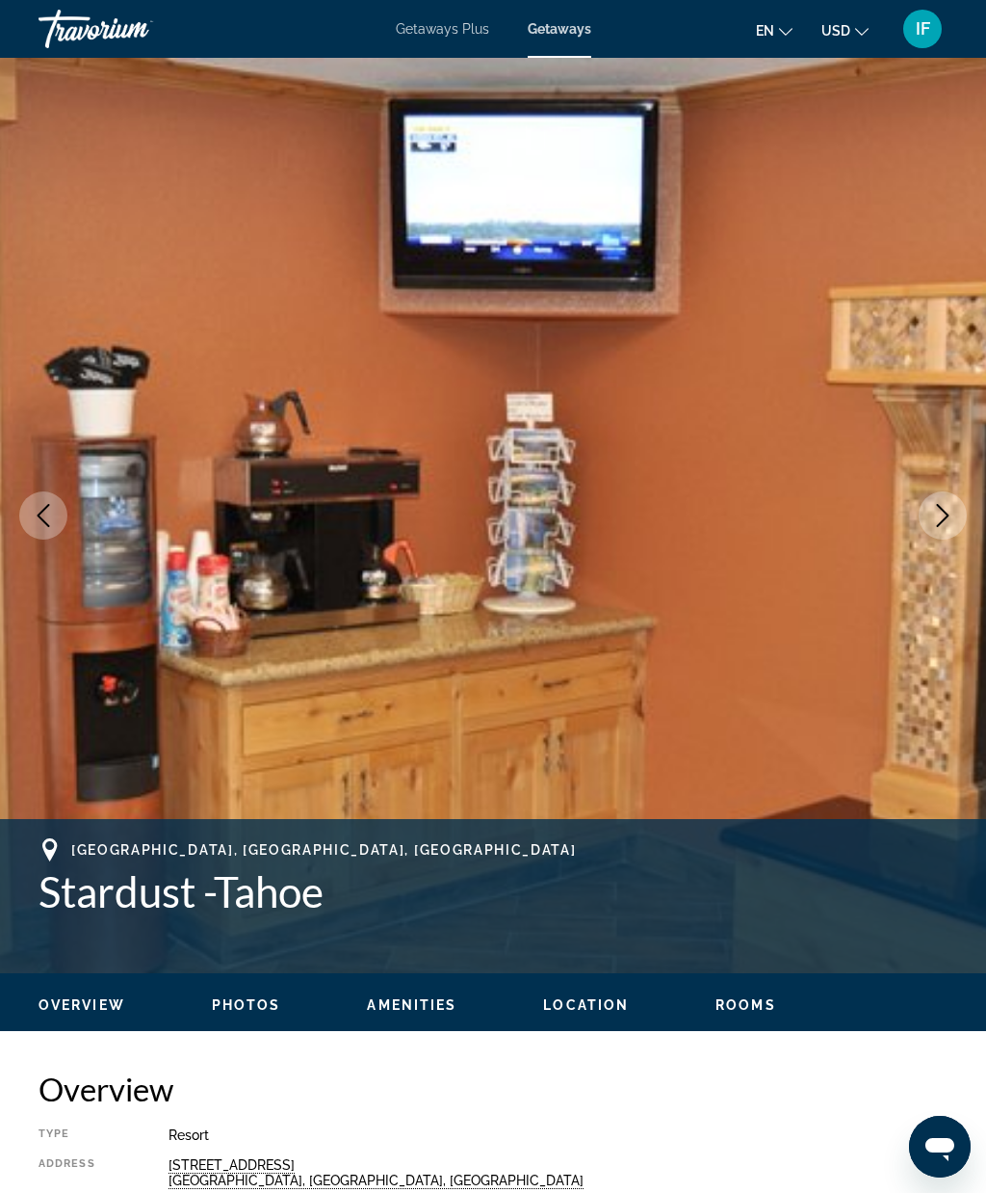
click at [946, 520] on icon "Next image" at bounding box center [943, 515] width 23 height 23
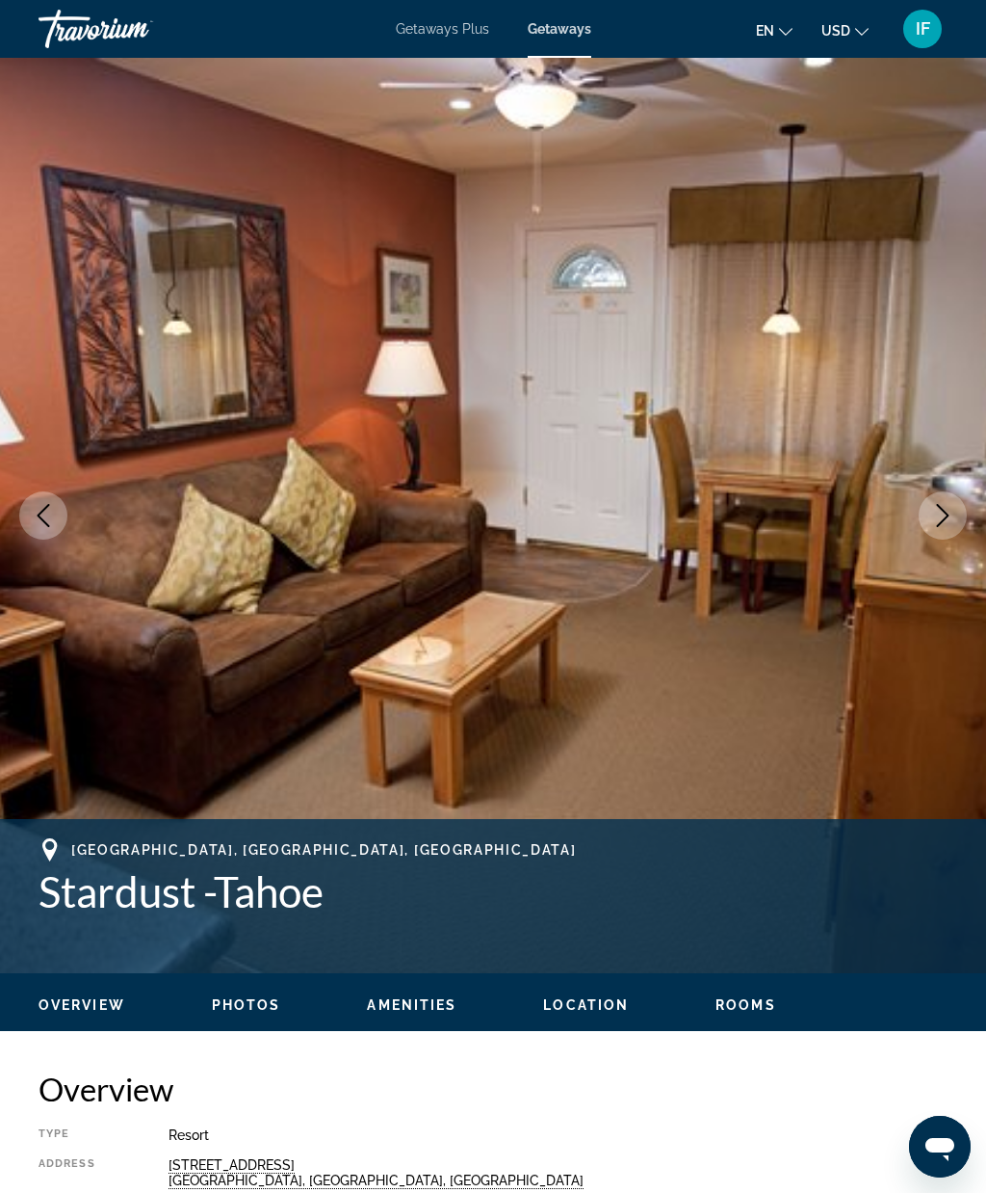
click at [948, 527] on button "Next image" at bounding box center [943, 515] width 48 height 48
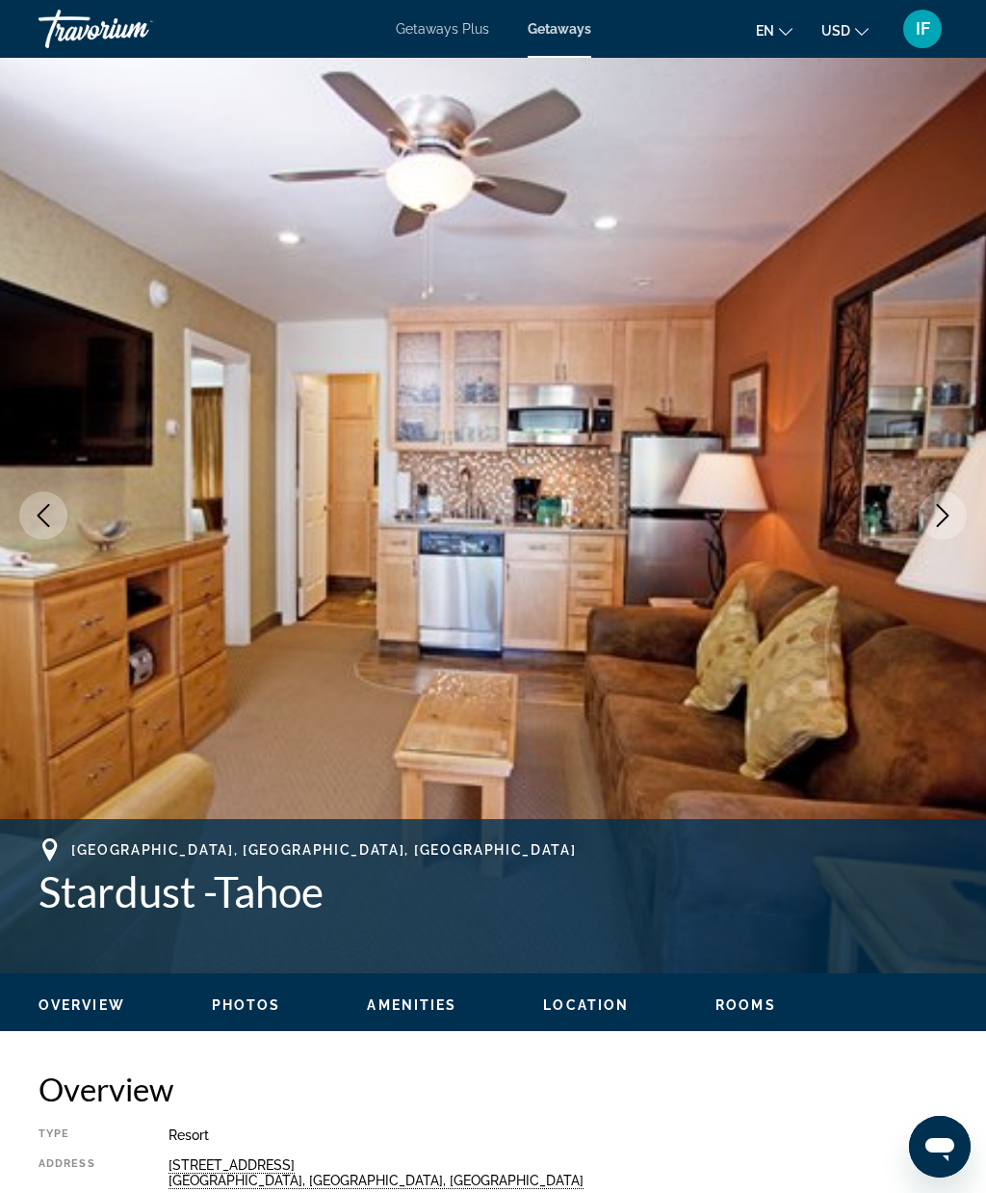
click at [944, 529] on button "Next image" at bounding box center [943, 515] width 48 height 48
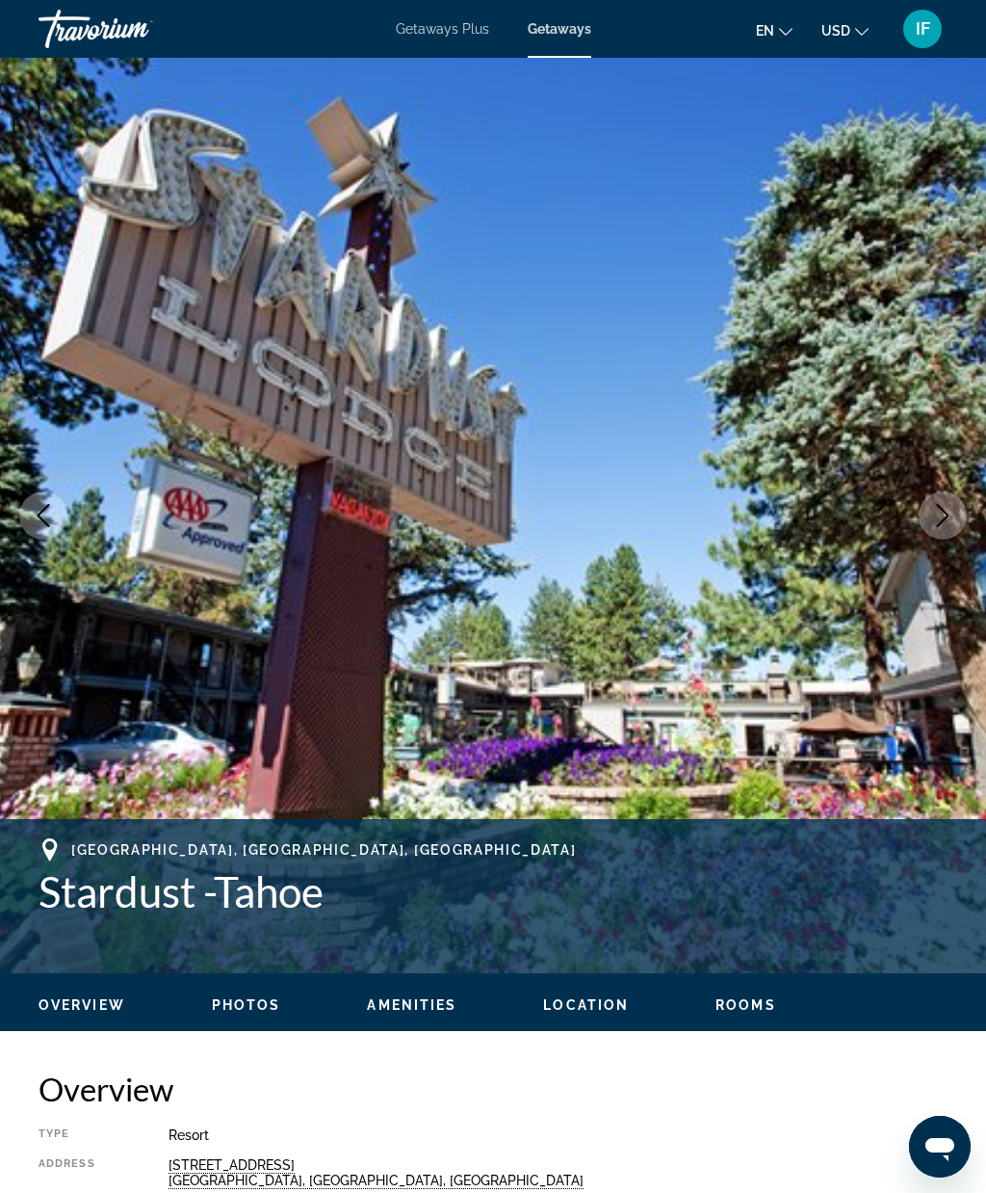
click at [943, 536] on button "Next image" at bounding box center [943, 515] width 48 height 48
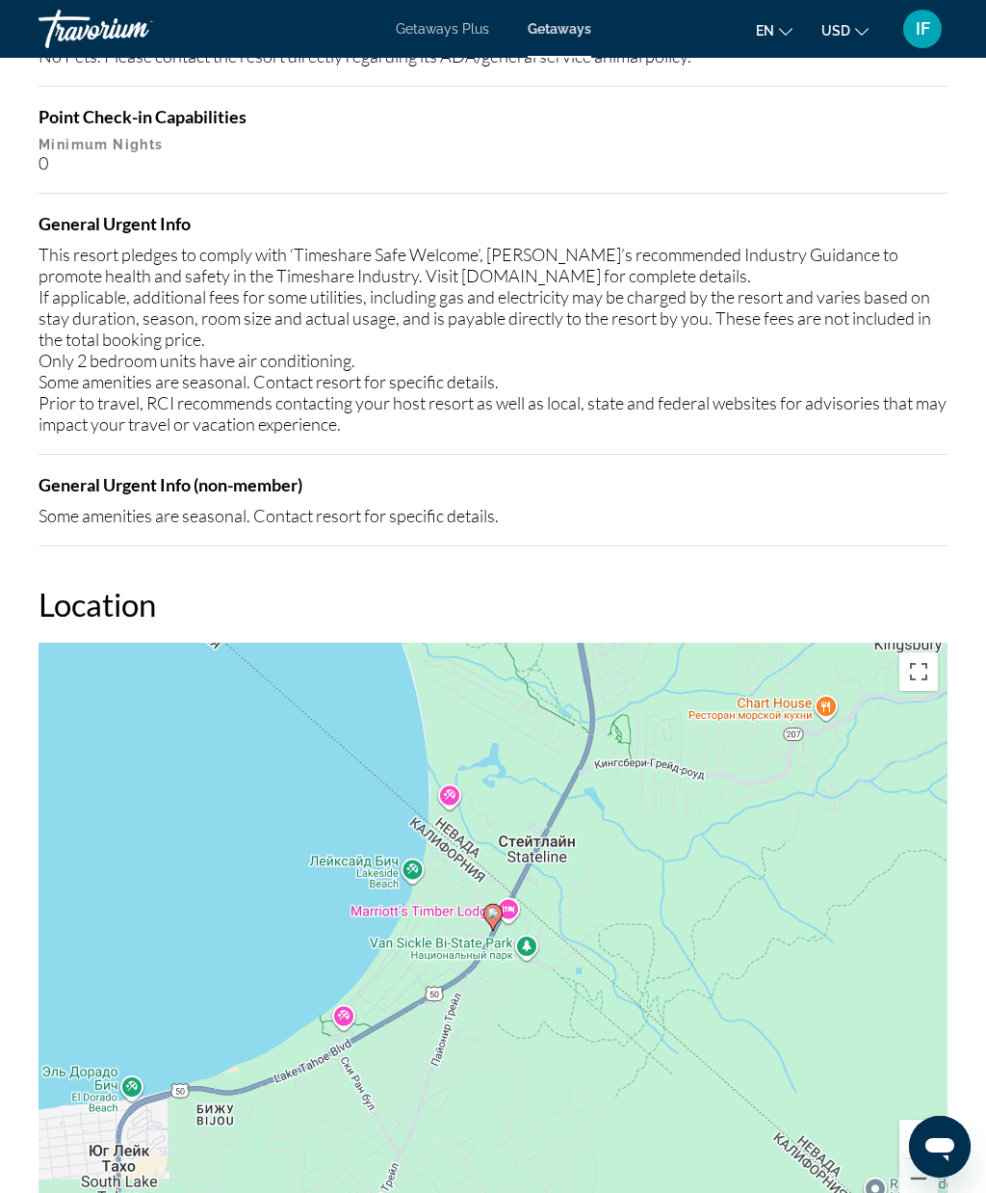
scroll to position [2678, 0]
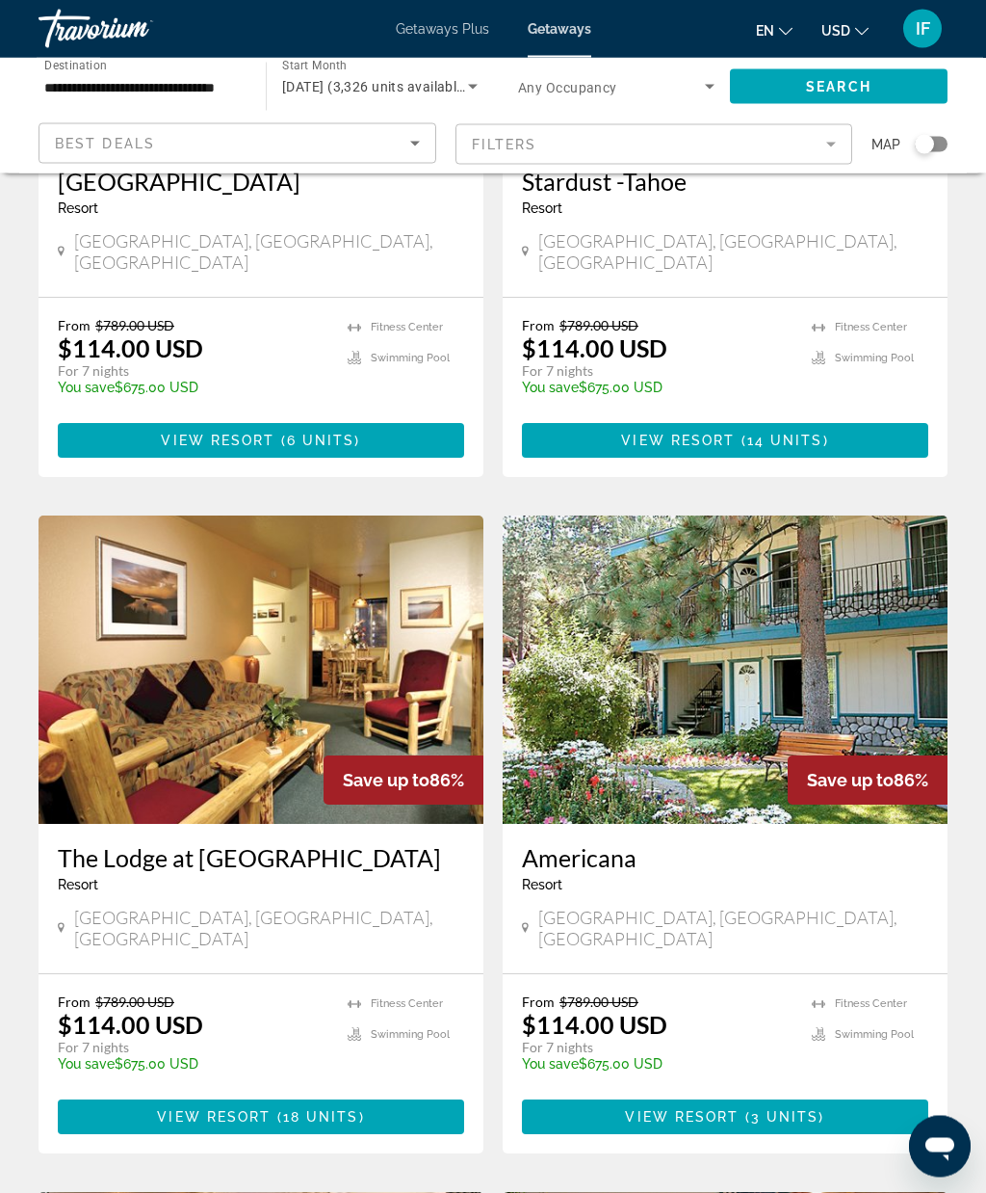
scroll to position [1780, 0]
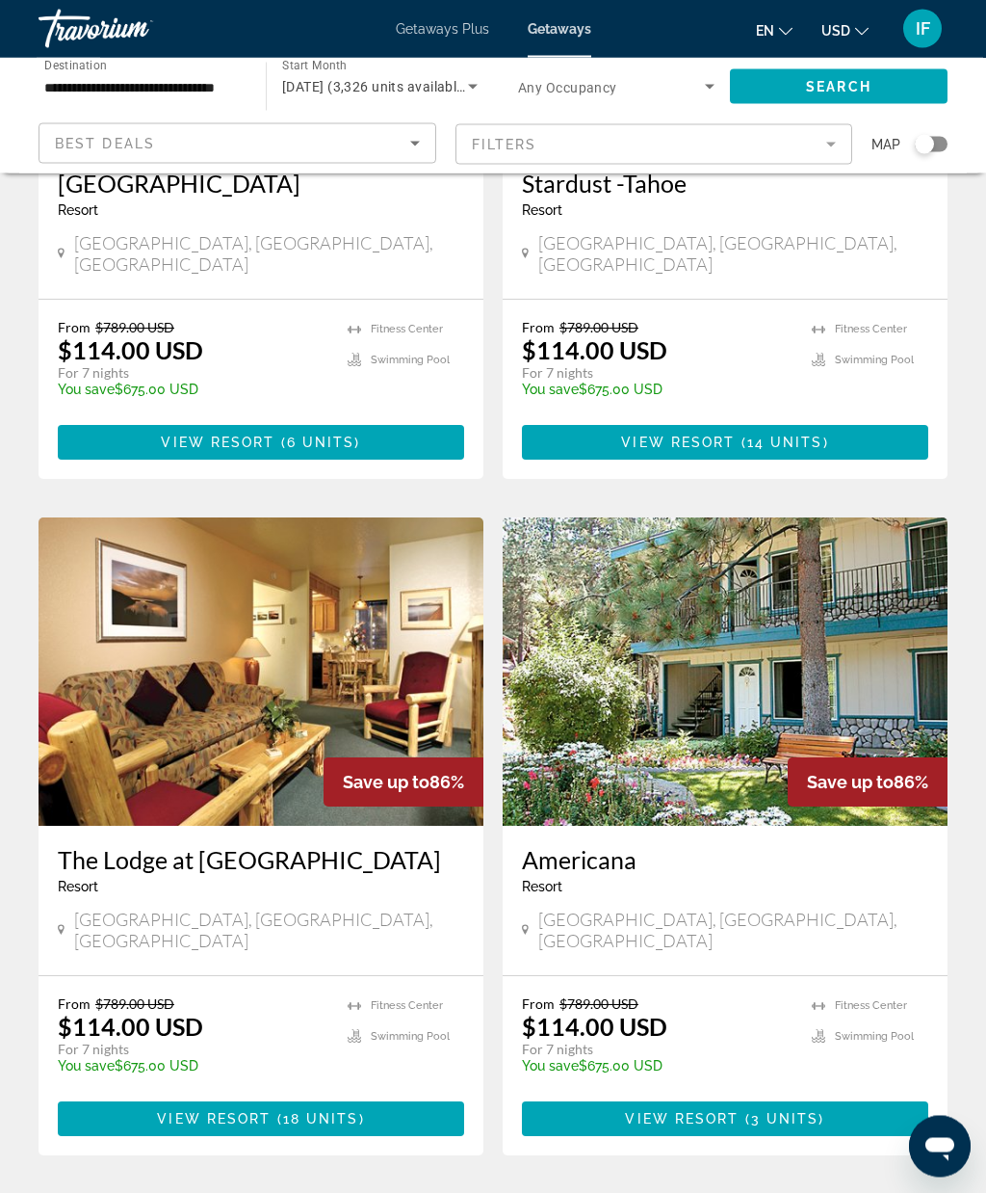
click at [411, 660] on img "Main content" at bounding box center [261, 672] width 445 height 308
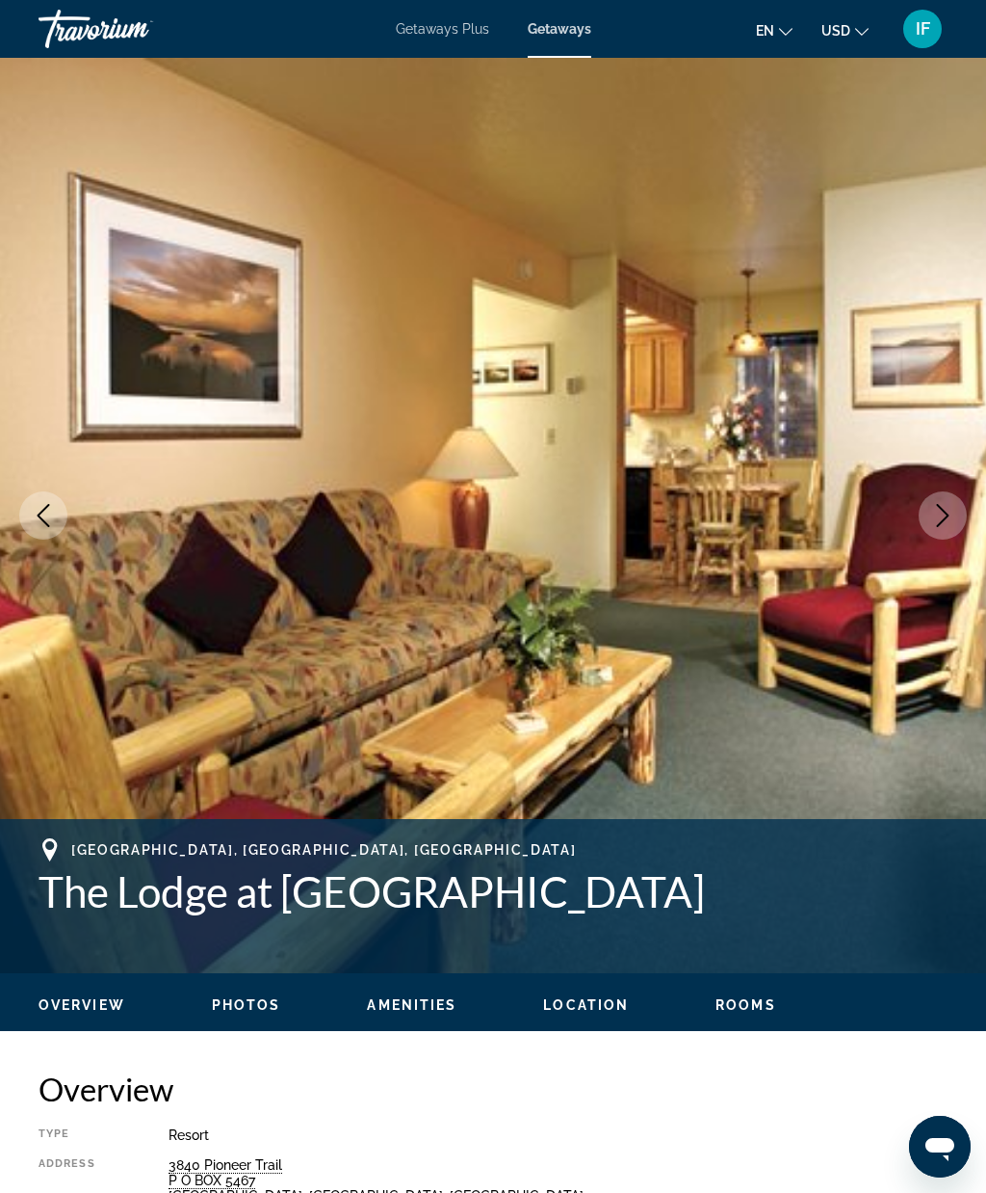
click at [941, 522] on icon "Next image" at bounding box center [943, 515] width 13 height 23
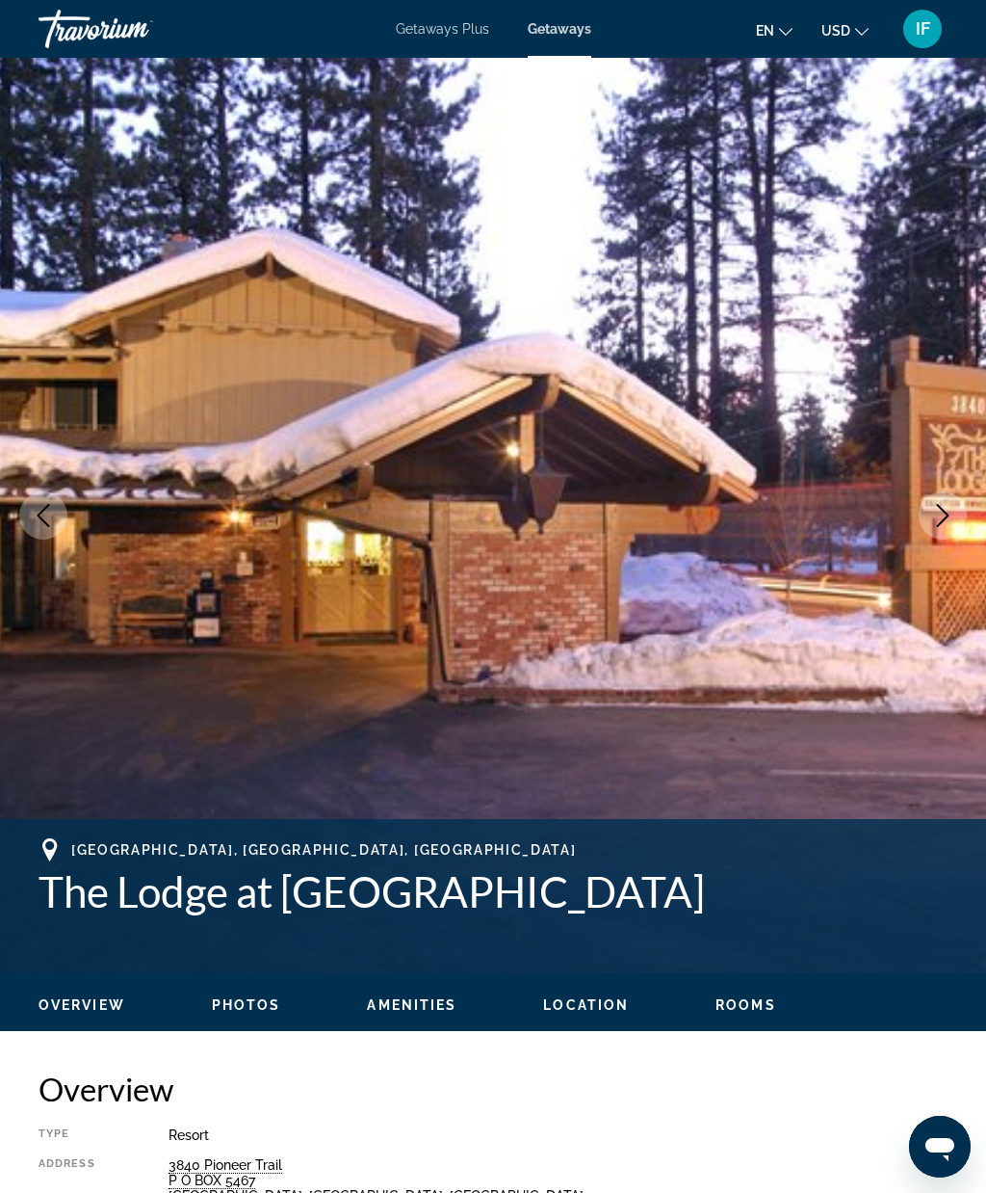
click at [946, 520] on icon "Next image" at bounding box center [943, 515] width 23 height 23
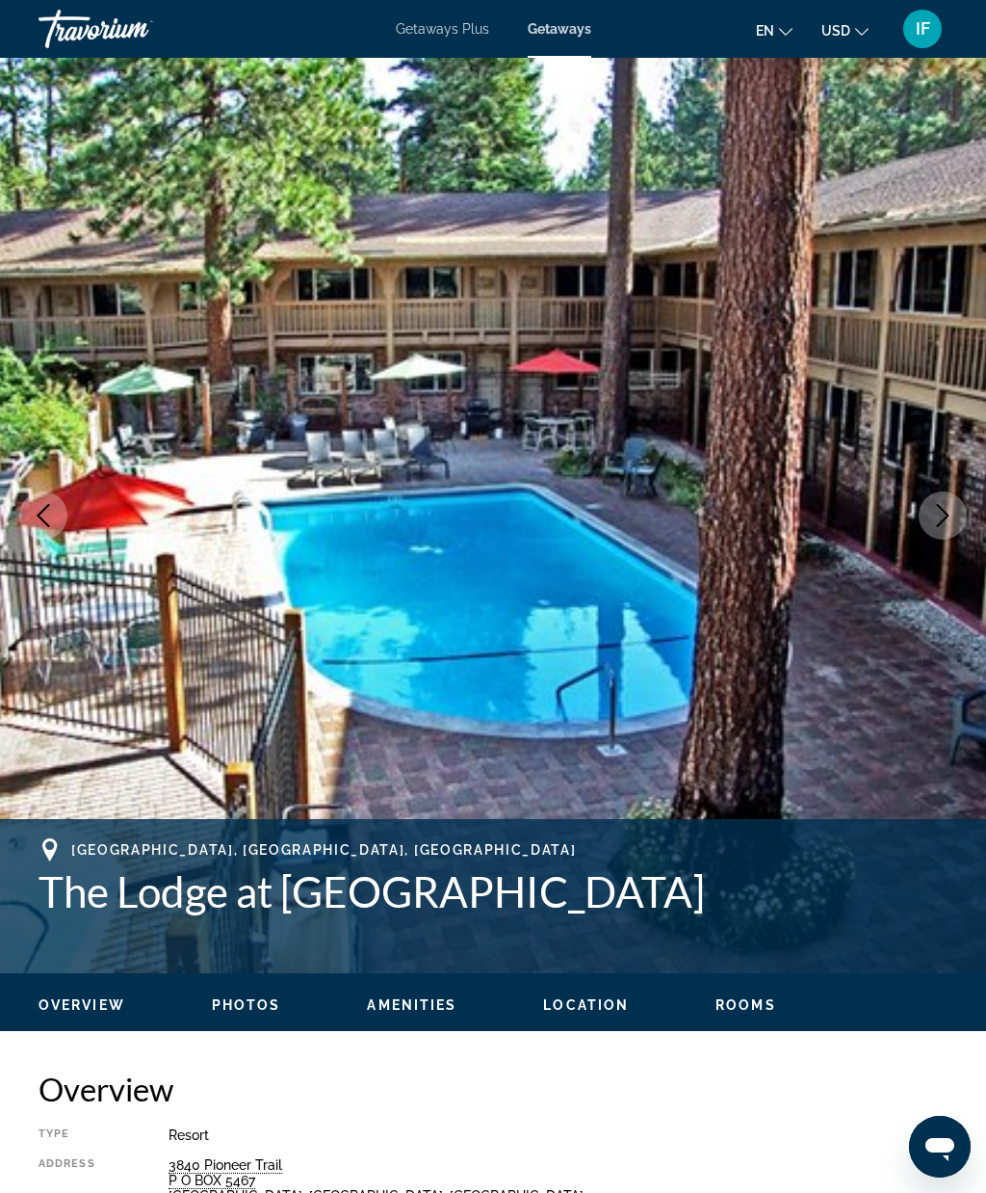
click at [946, 517] on icon "Next image" at bounding box center [943, 515] width 13 height 23
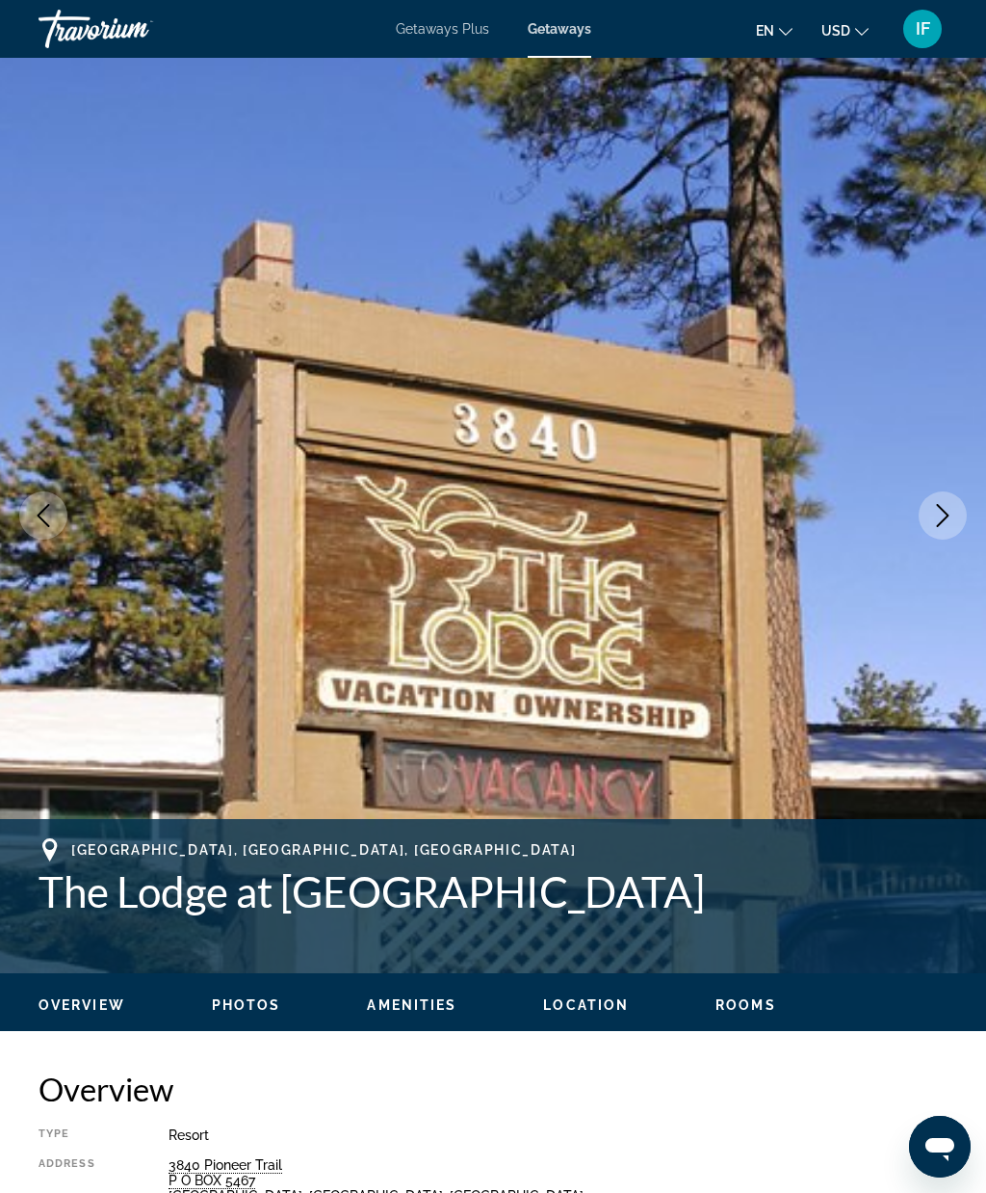
click at [949, 517] on icon "Next image" at bounding box center [943, 515] width 23 height 23
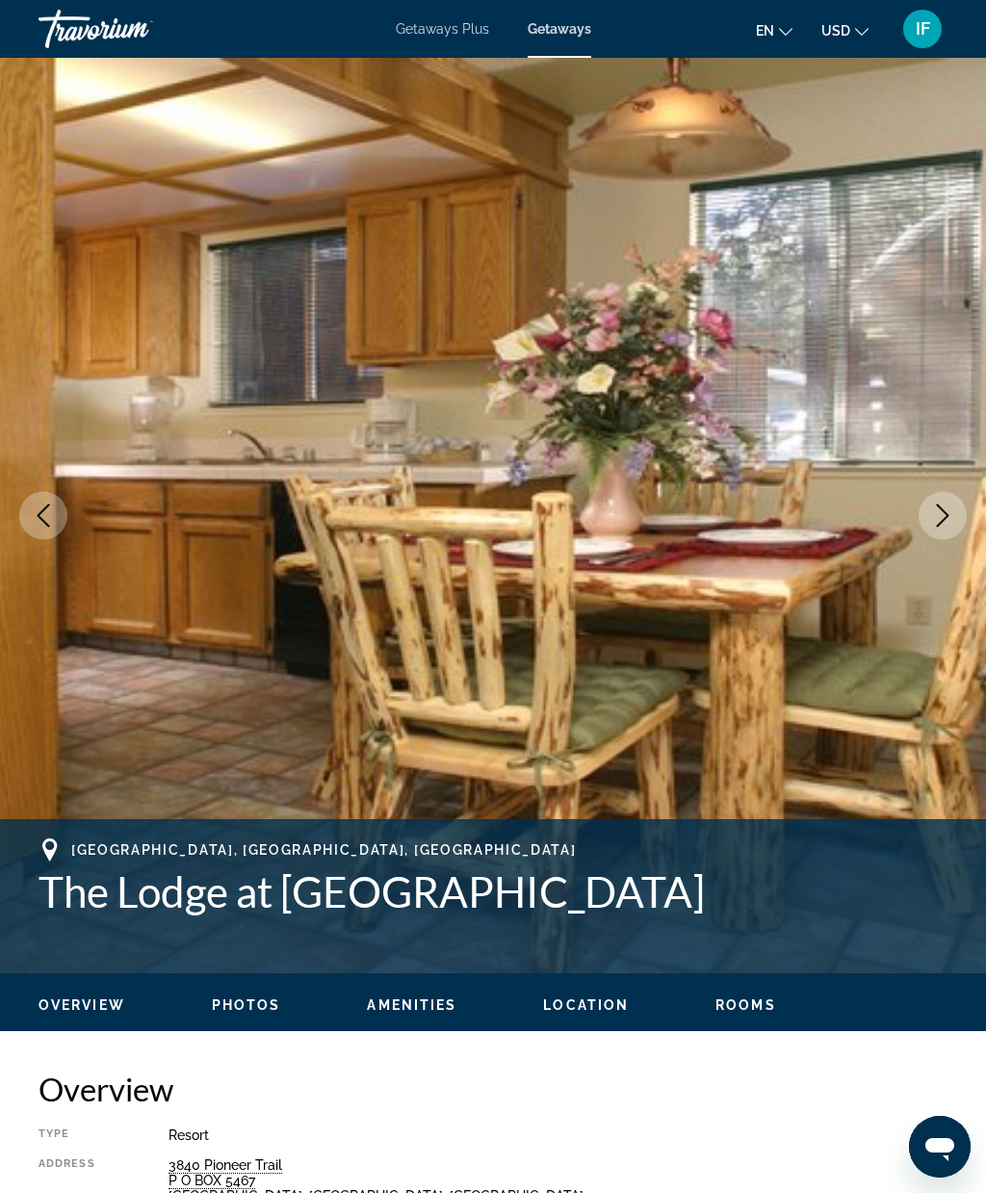
click at [946, 519] on icon "Next image" at bounding box center [943, 515] width 23 height 23
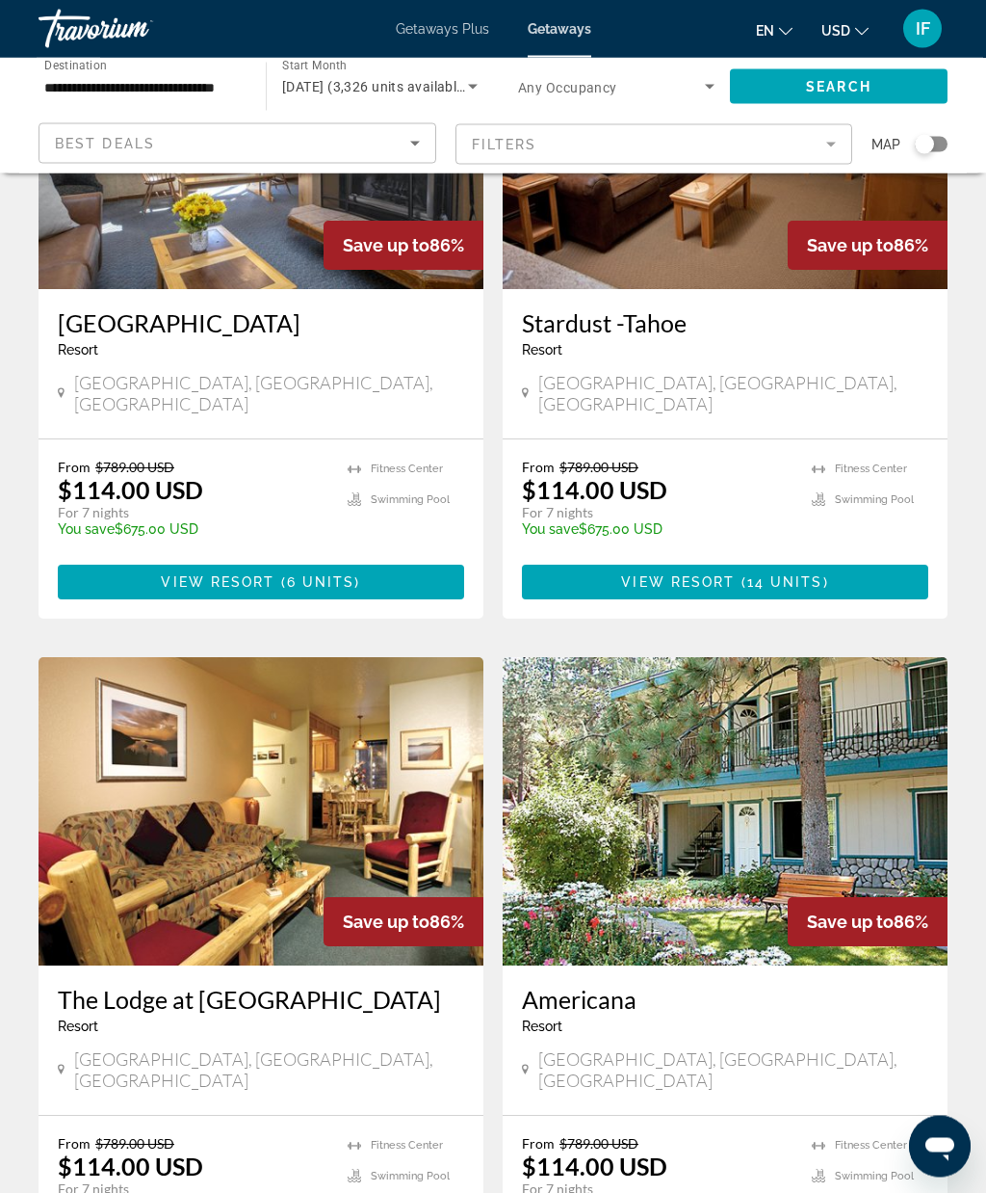
scroll to position [1639, 0]
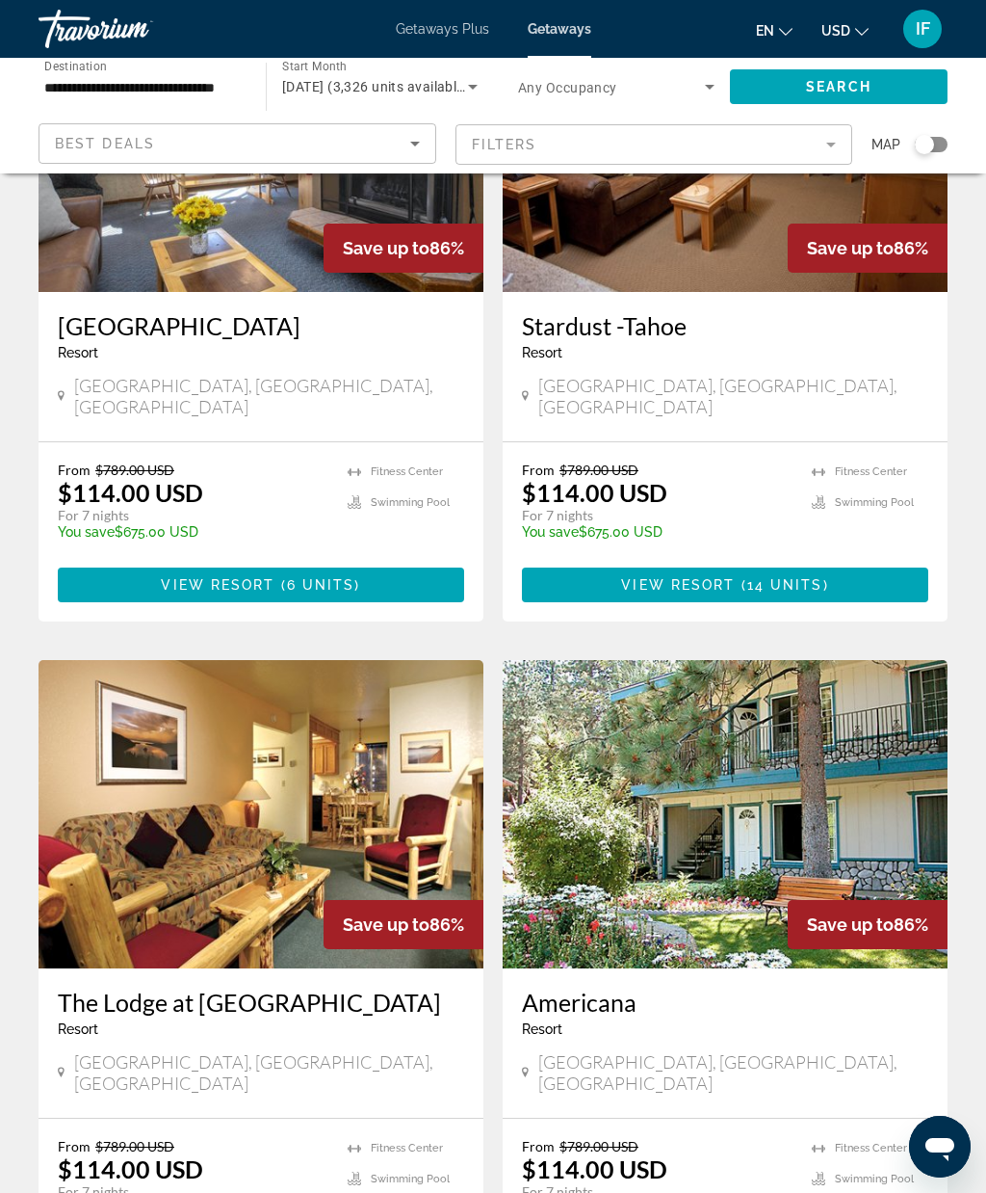
click at [844, 725] on img "Main content" at bounding box center [725, 814] width 445 height 308
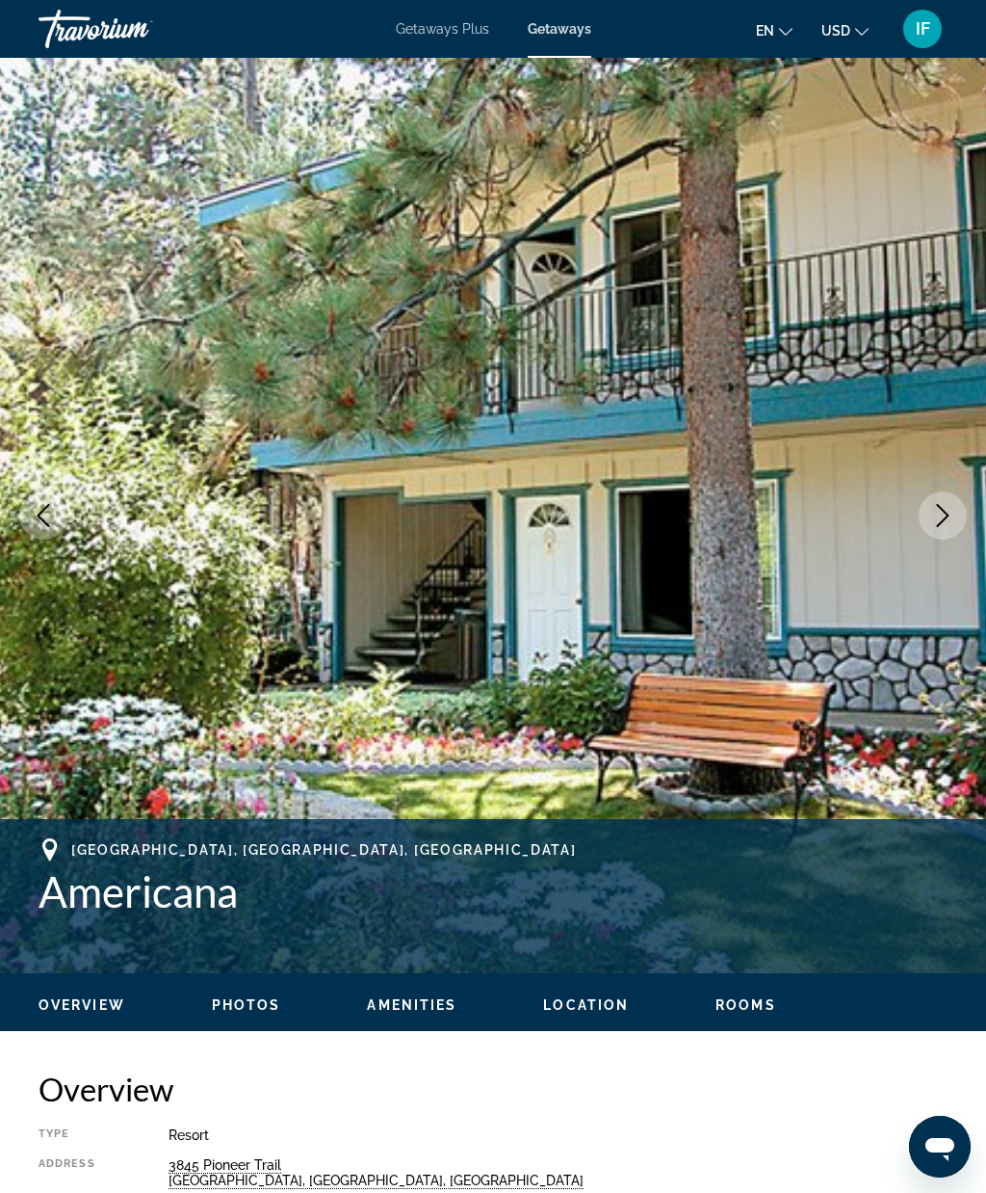
click at [935, 516] on icon "Next image" at bounding box center [943, 515] width 23 height 23
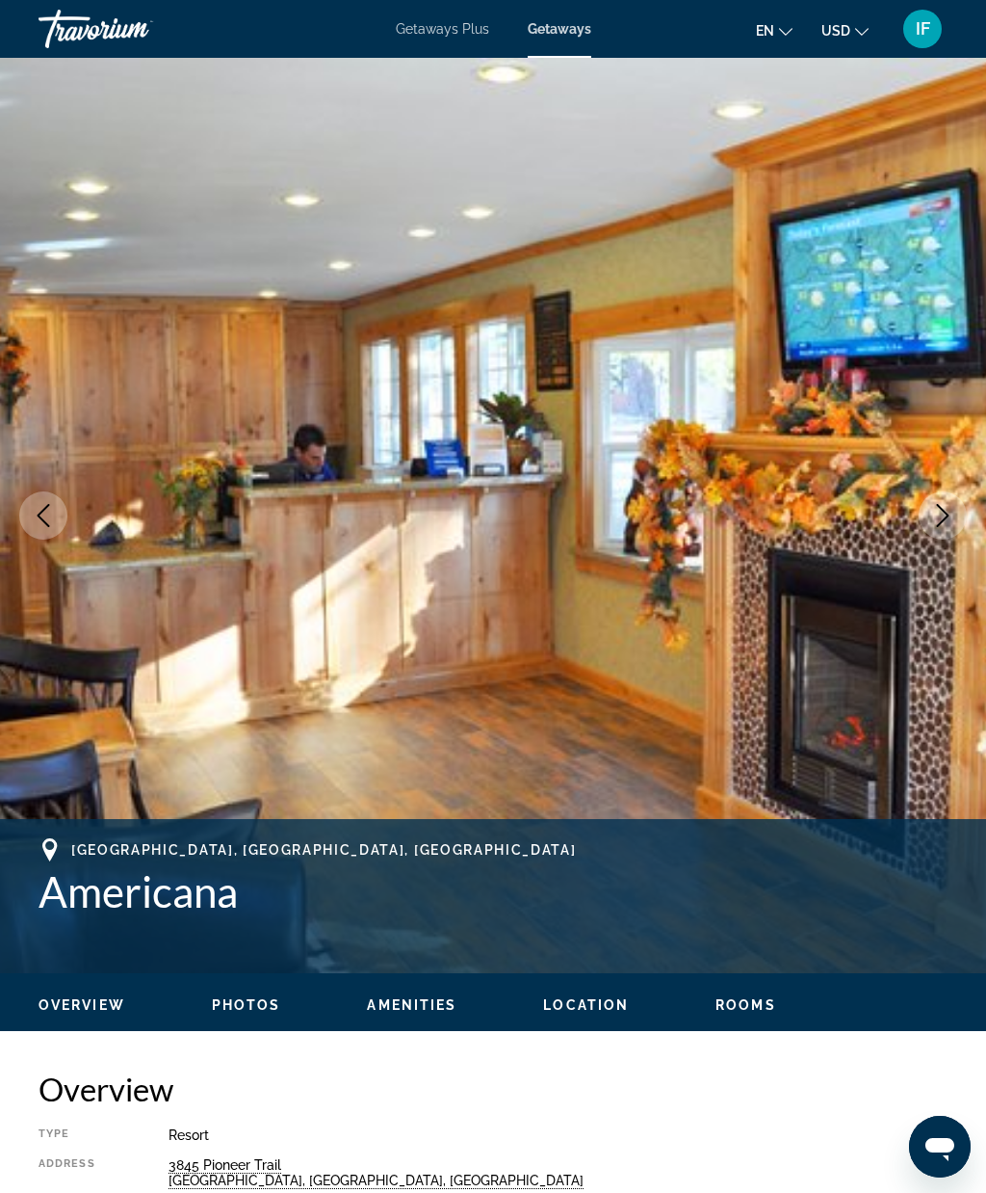
click at [943, 519] on icon "Next image" at bounding box center [943, 515] width 23 height 23
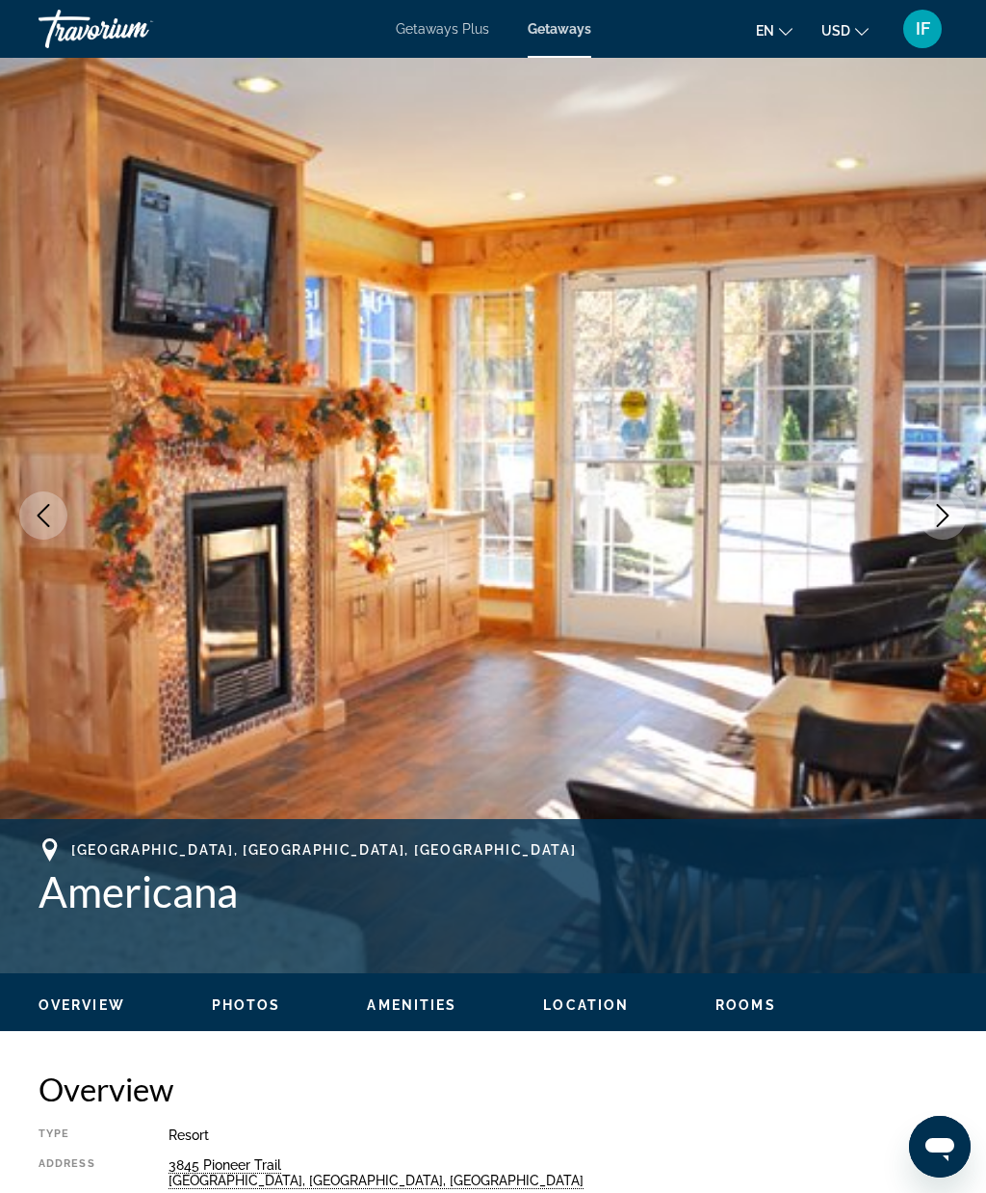
click at [947, 518] on icon "Next image" at bounding box center [943, 515] width 23 height 23
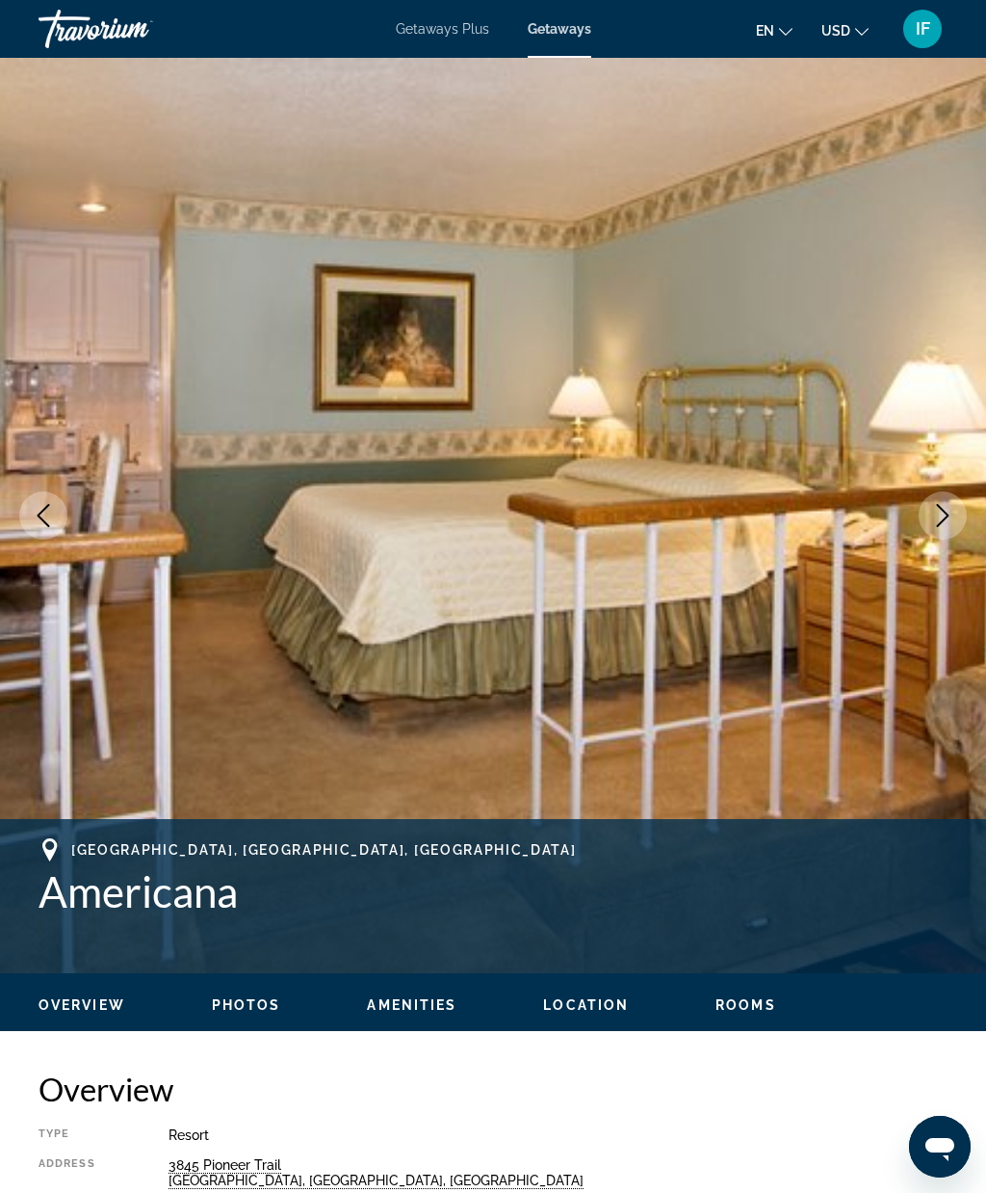
click at [940, 518] on icon "Next image" at bounding box center [943, 515] width 23 height 23
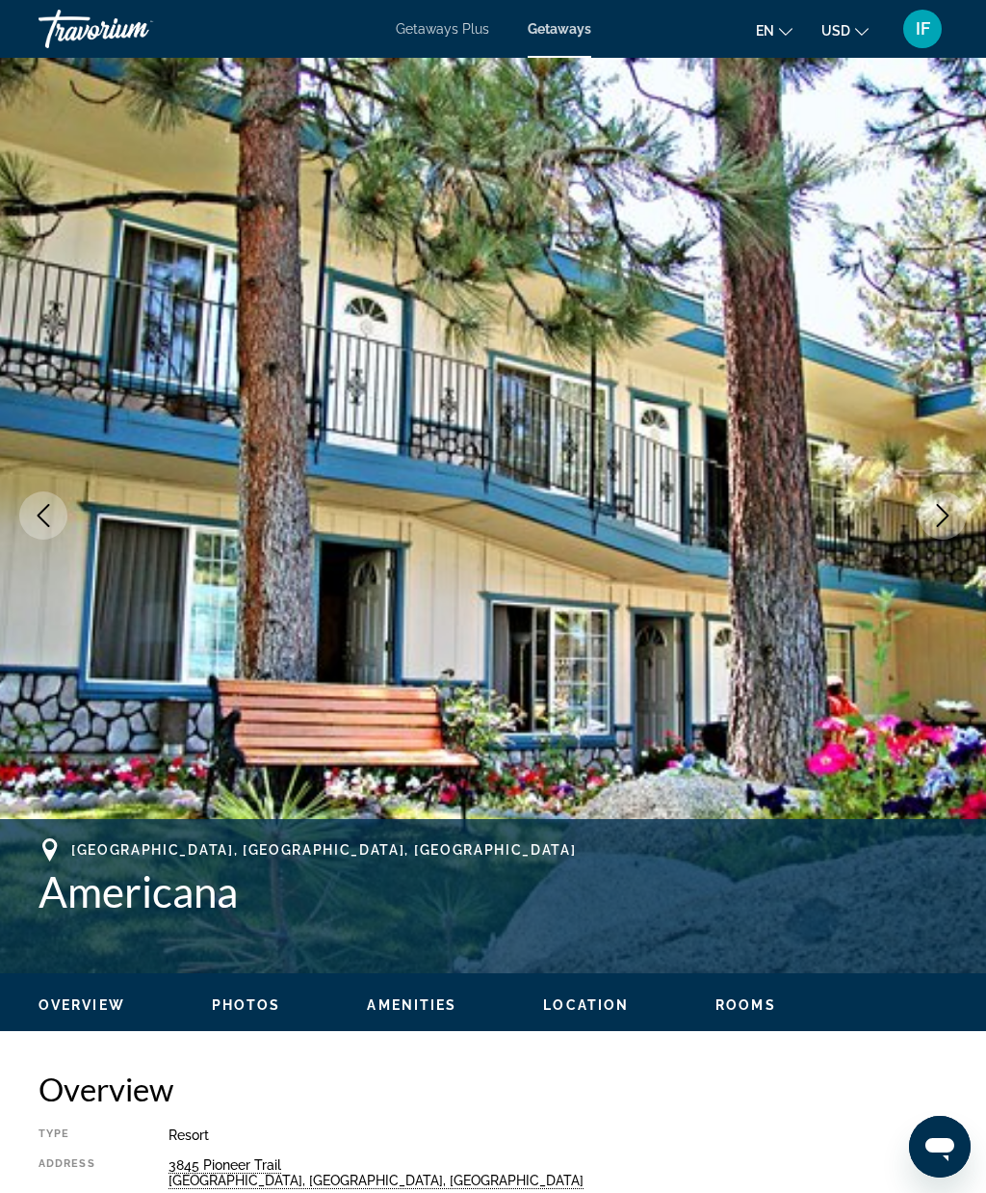
click at [945, 519] on icon "Next image" at bounding box center [943, 515] width 13 height 23
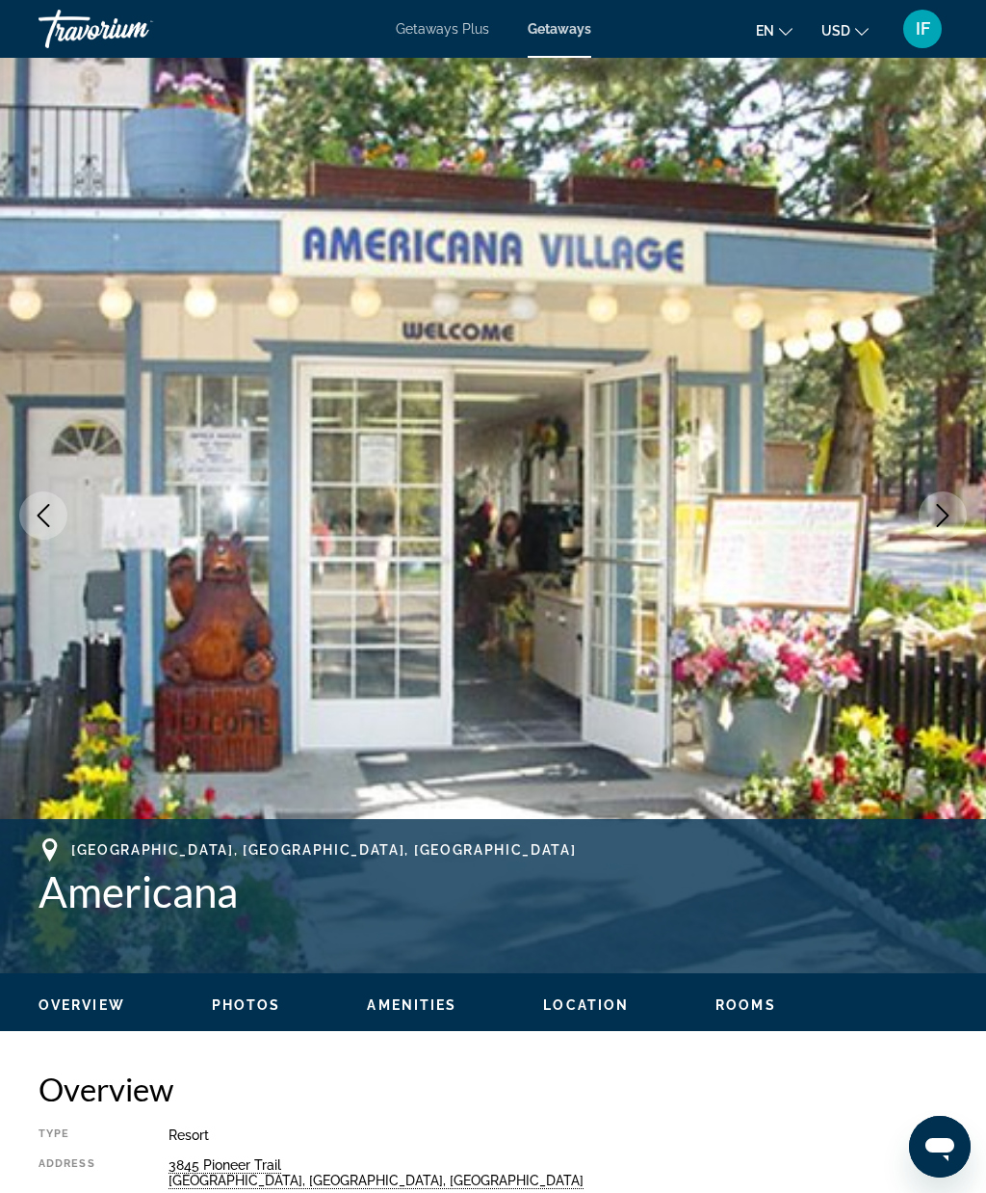
click at [939, 518] on icon "Next image" at bounding box center [943, 515] width 23 height 23
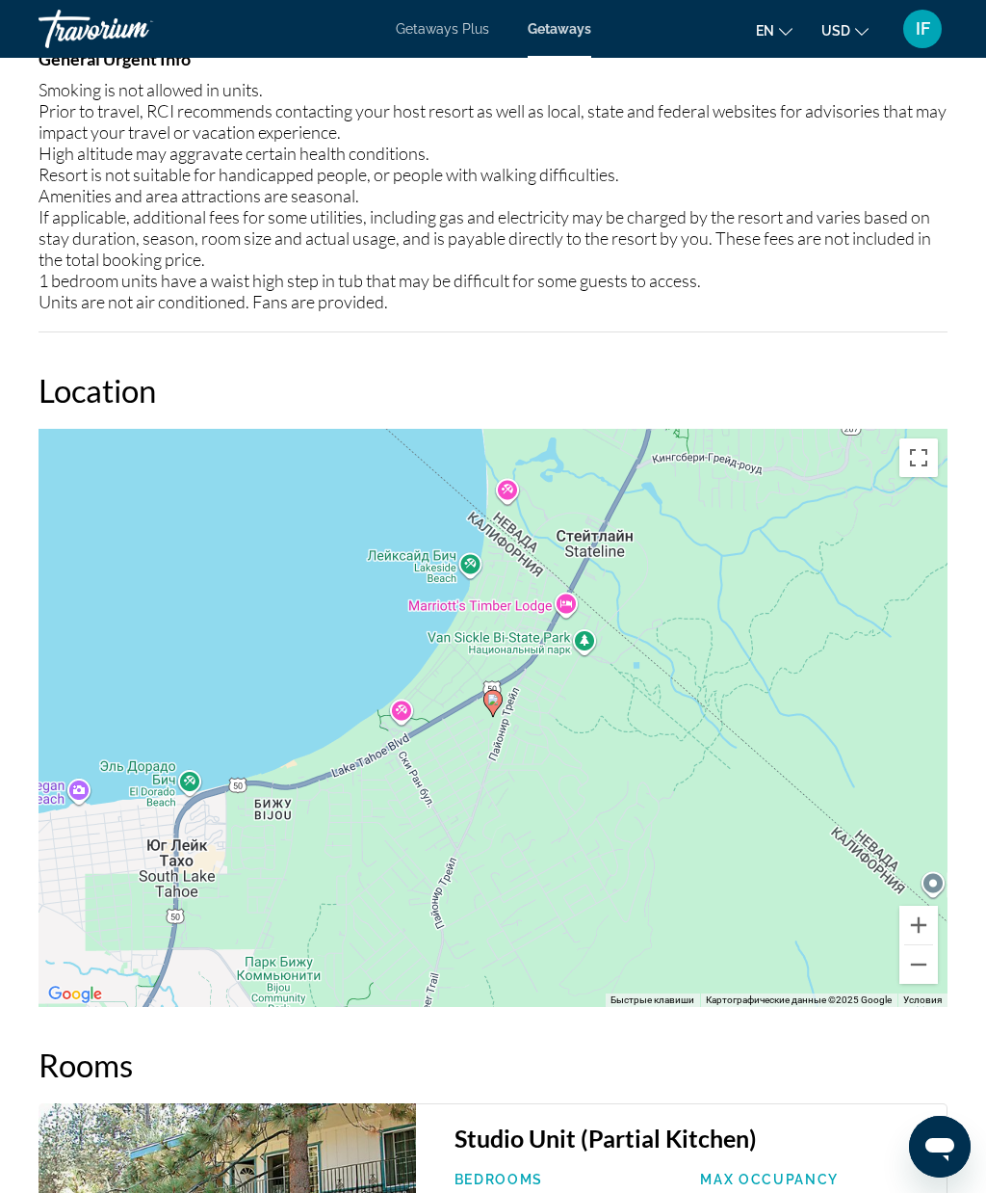
scroll to position [2873, 0]
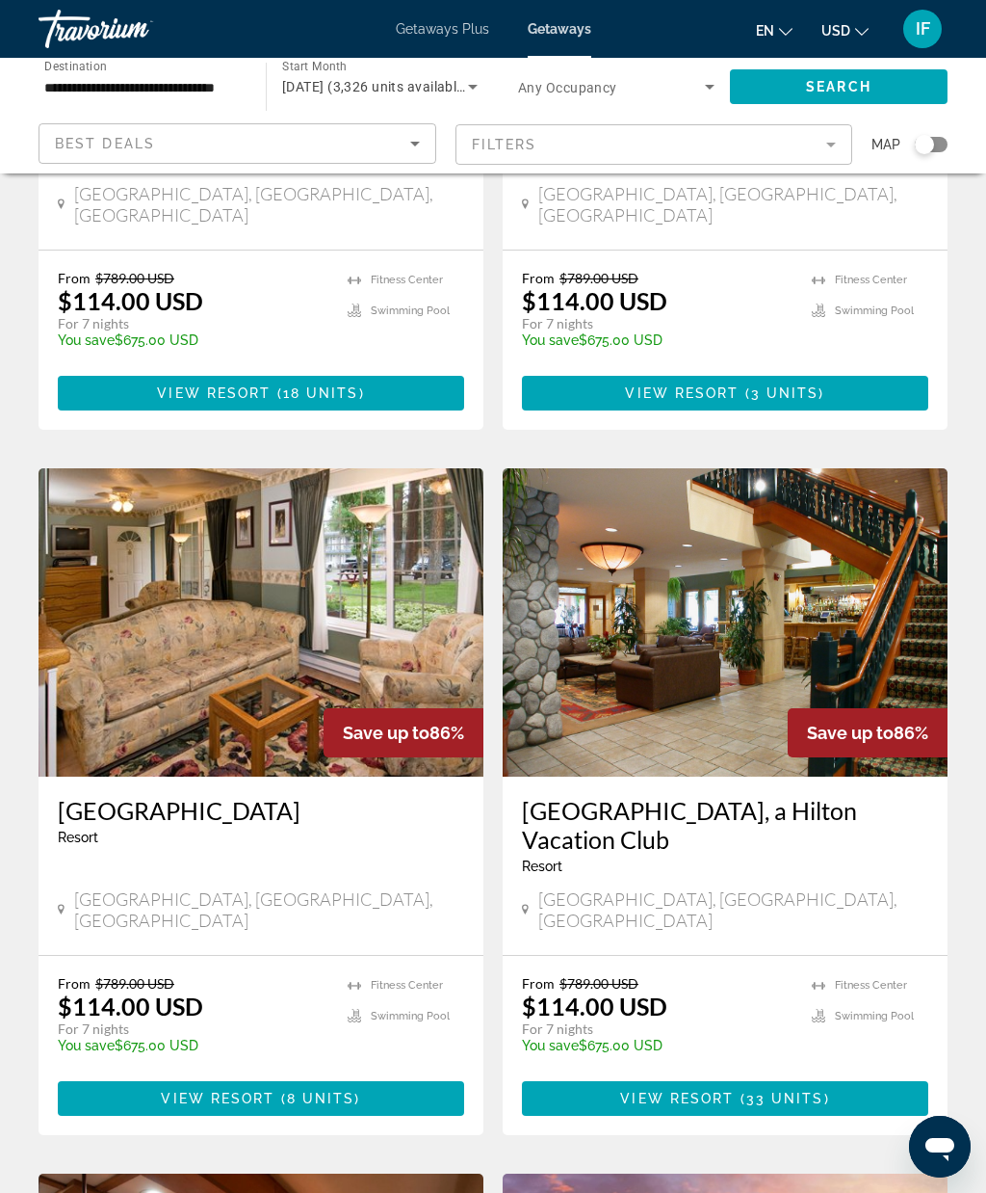
scroll to position [2508, 0]
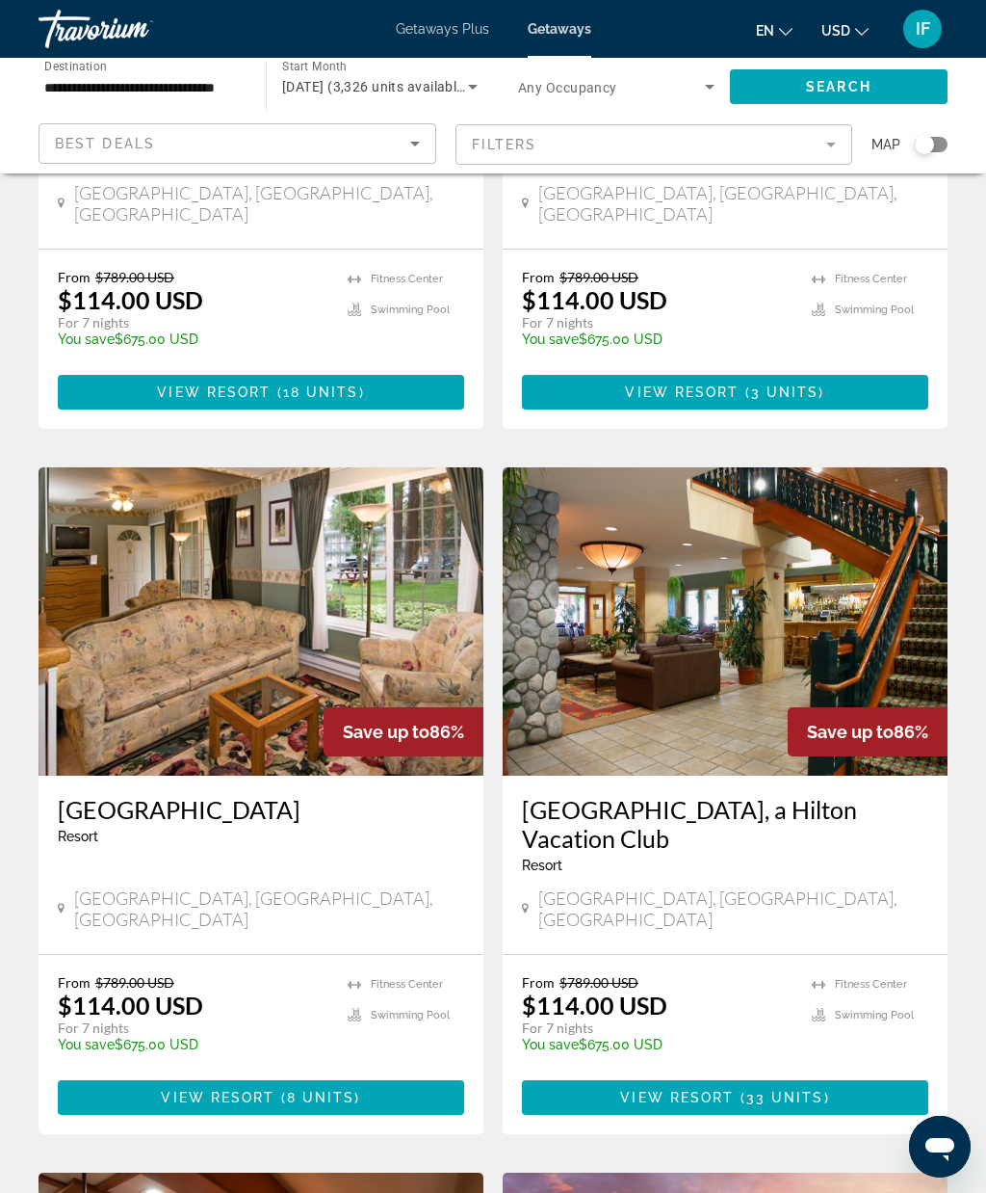
click at [437, 707] on div "Save up to 86%" at bounding box center [404, 731] width 160 height 49
click at [414, 620] on img "Main content" at bounding box center [261, 621] width 445 height 308
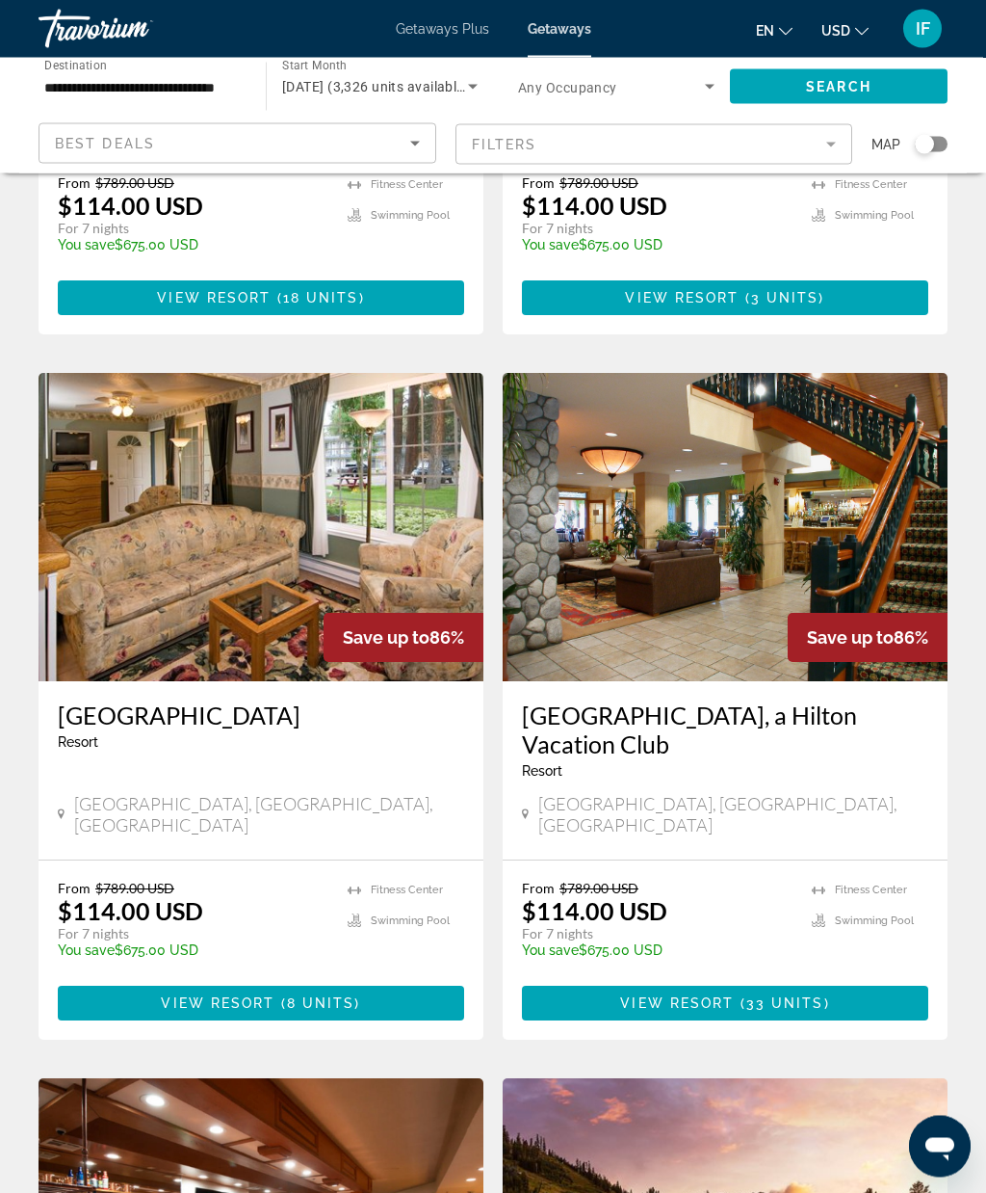
scroll to position [2605, 0]
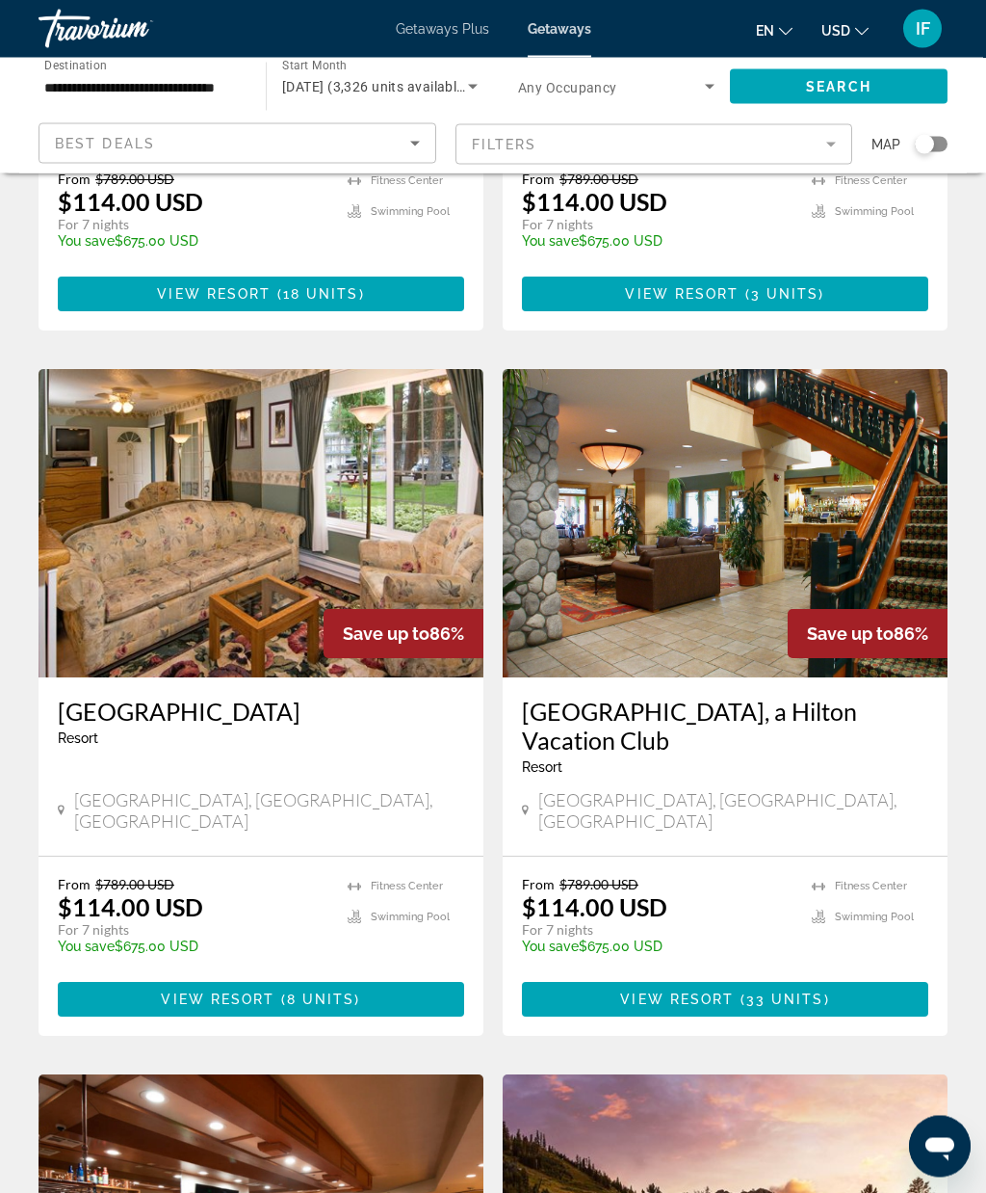
click at [193, 481] on img "Main content" at bounding box center [261, 524] width 445 height 308
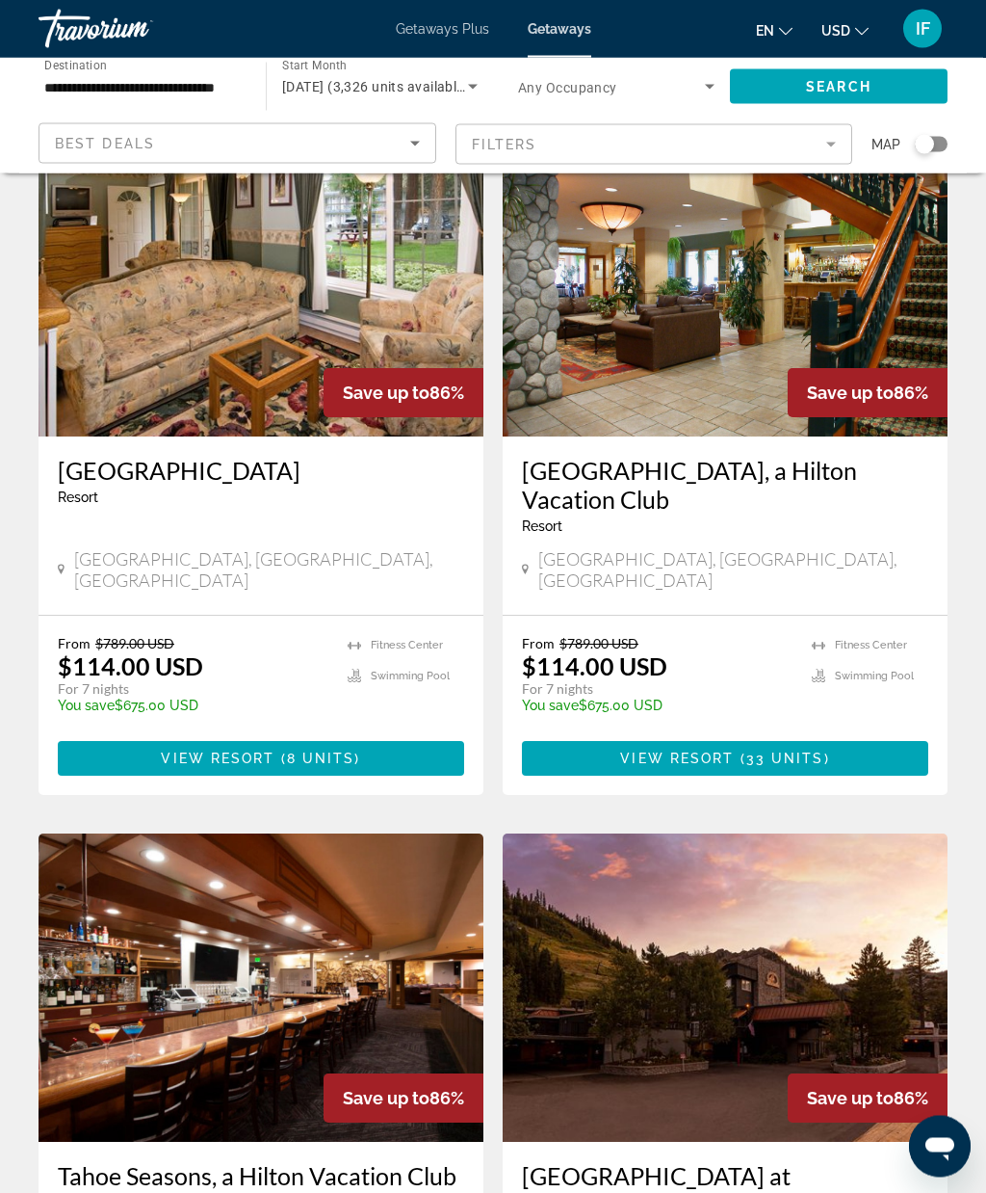
scroll to position [2847, 0]
click at [162, 913] on img "Main content" at bounding box center [261, 987] width 445 height 308
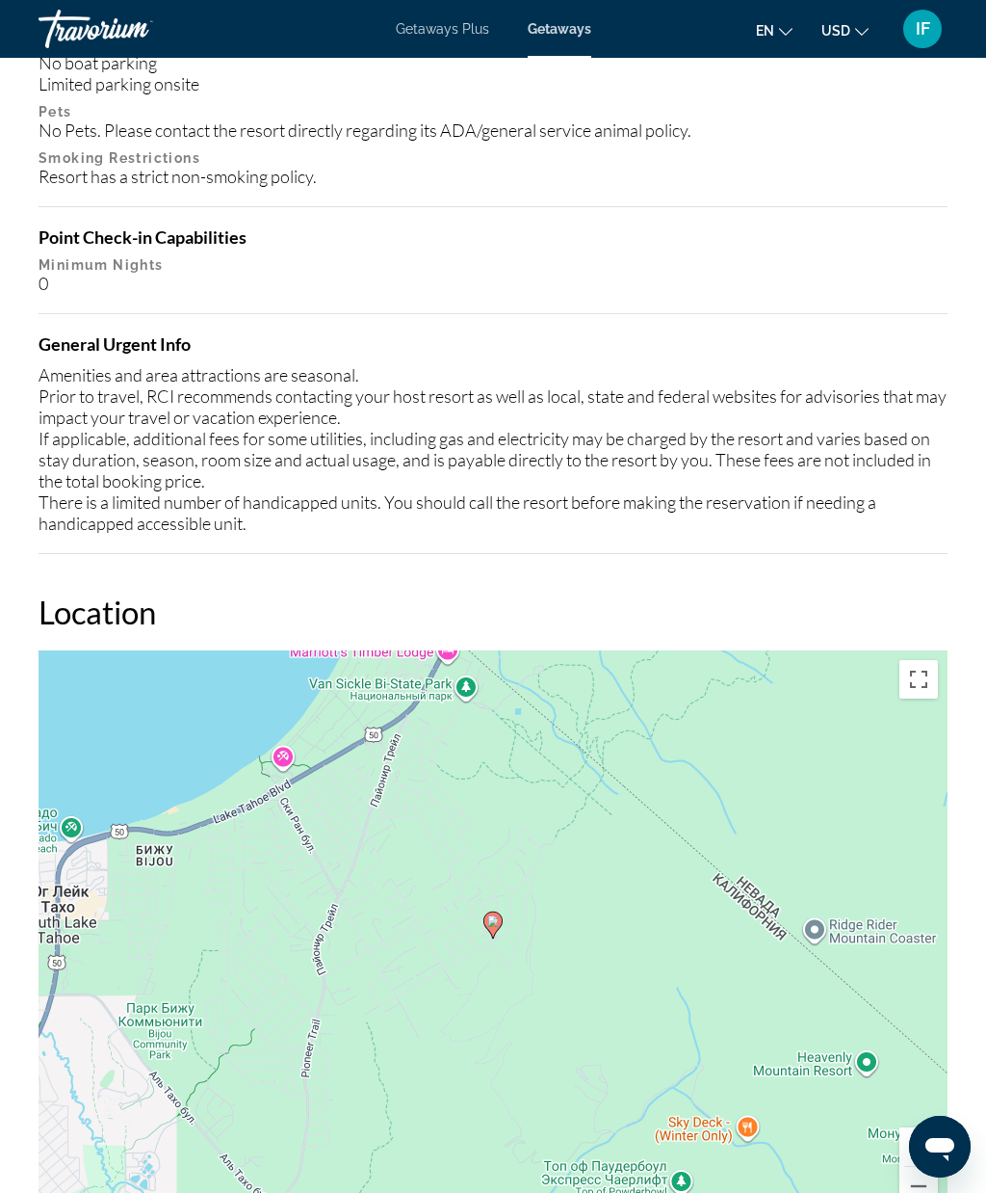
scroll to position [3106, 0]
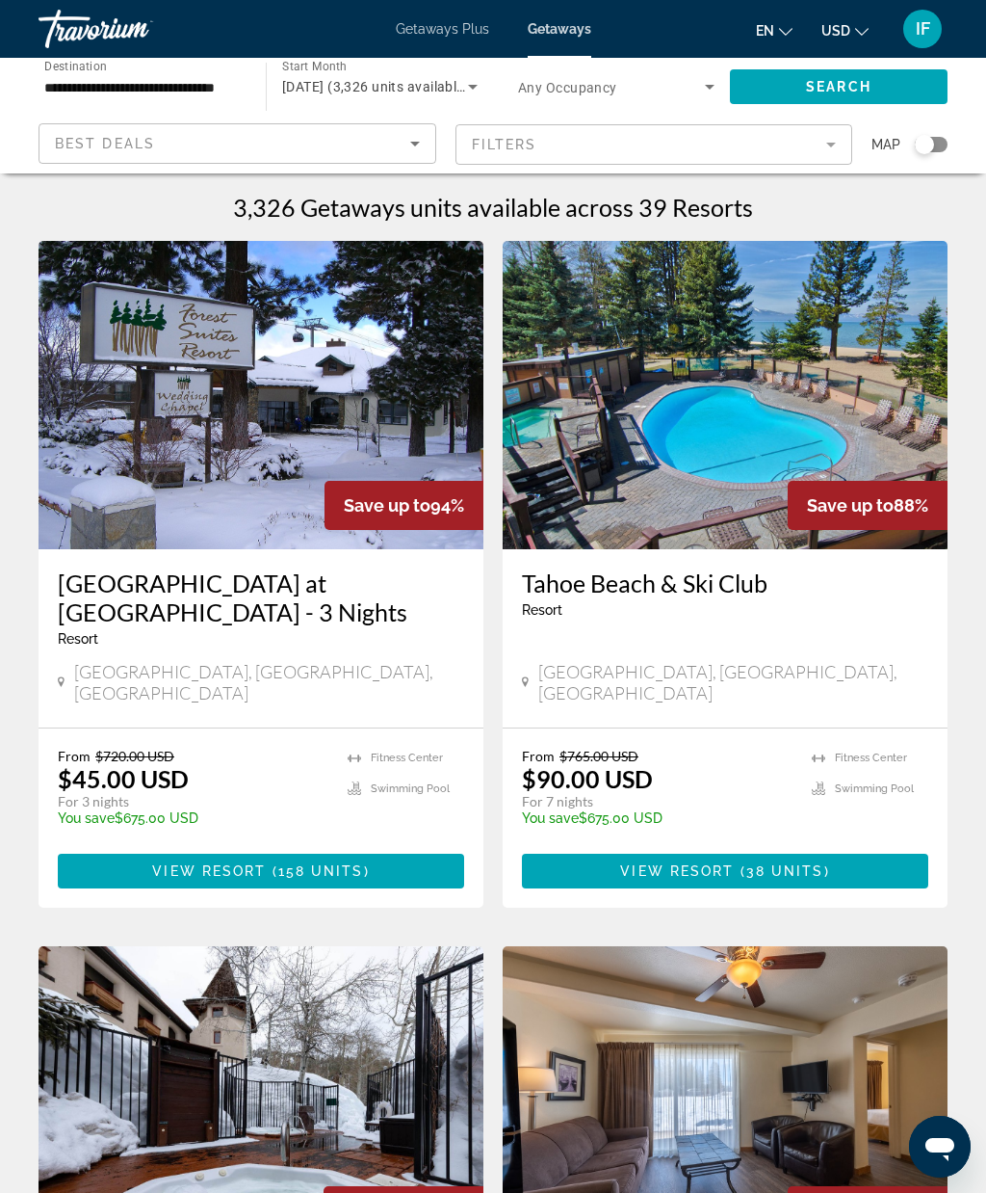
click at [118, 500] on img "Main content" at bounding box center [261, 395] width 445 height 308
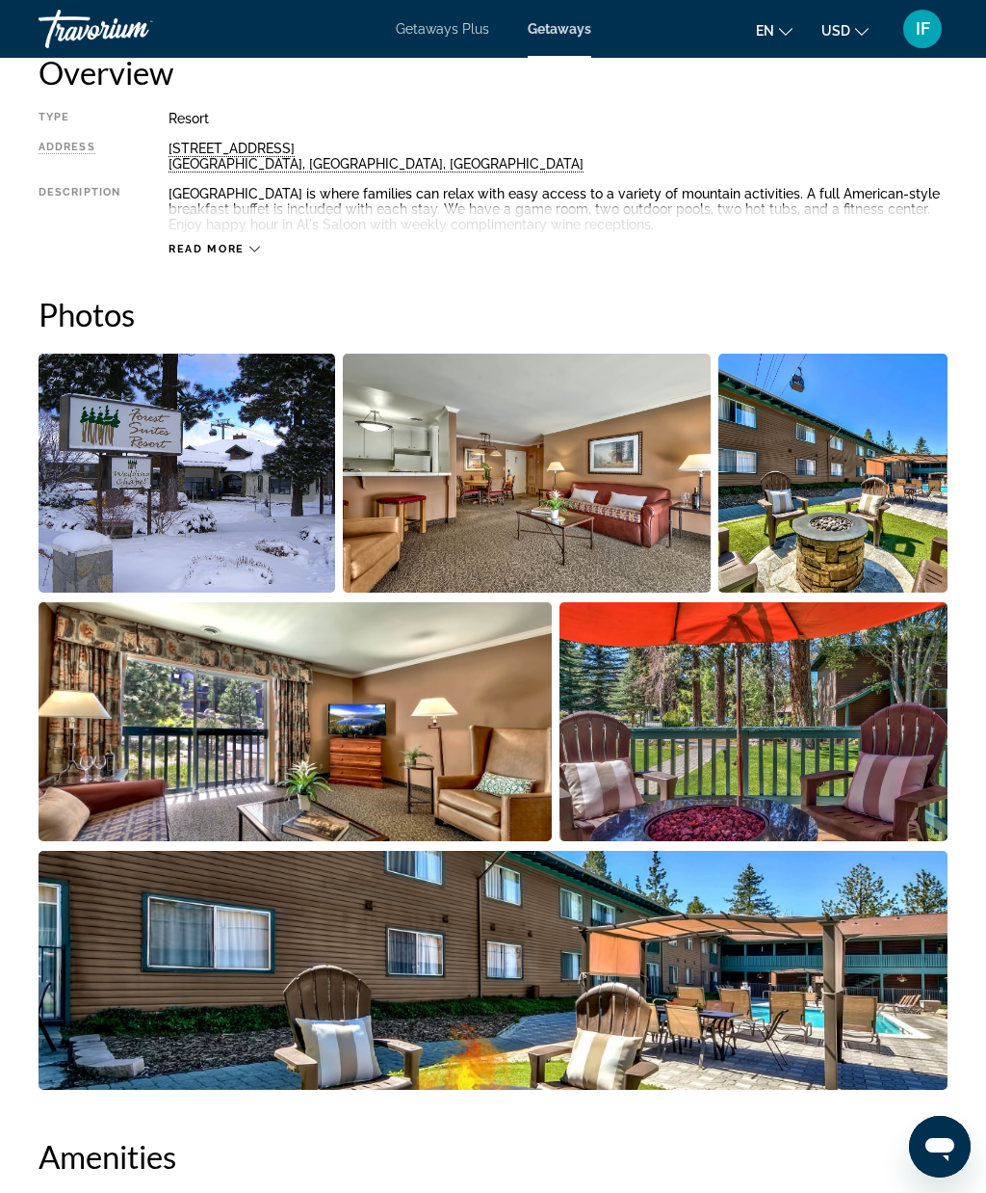
scroll to position [1023, 0]
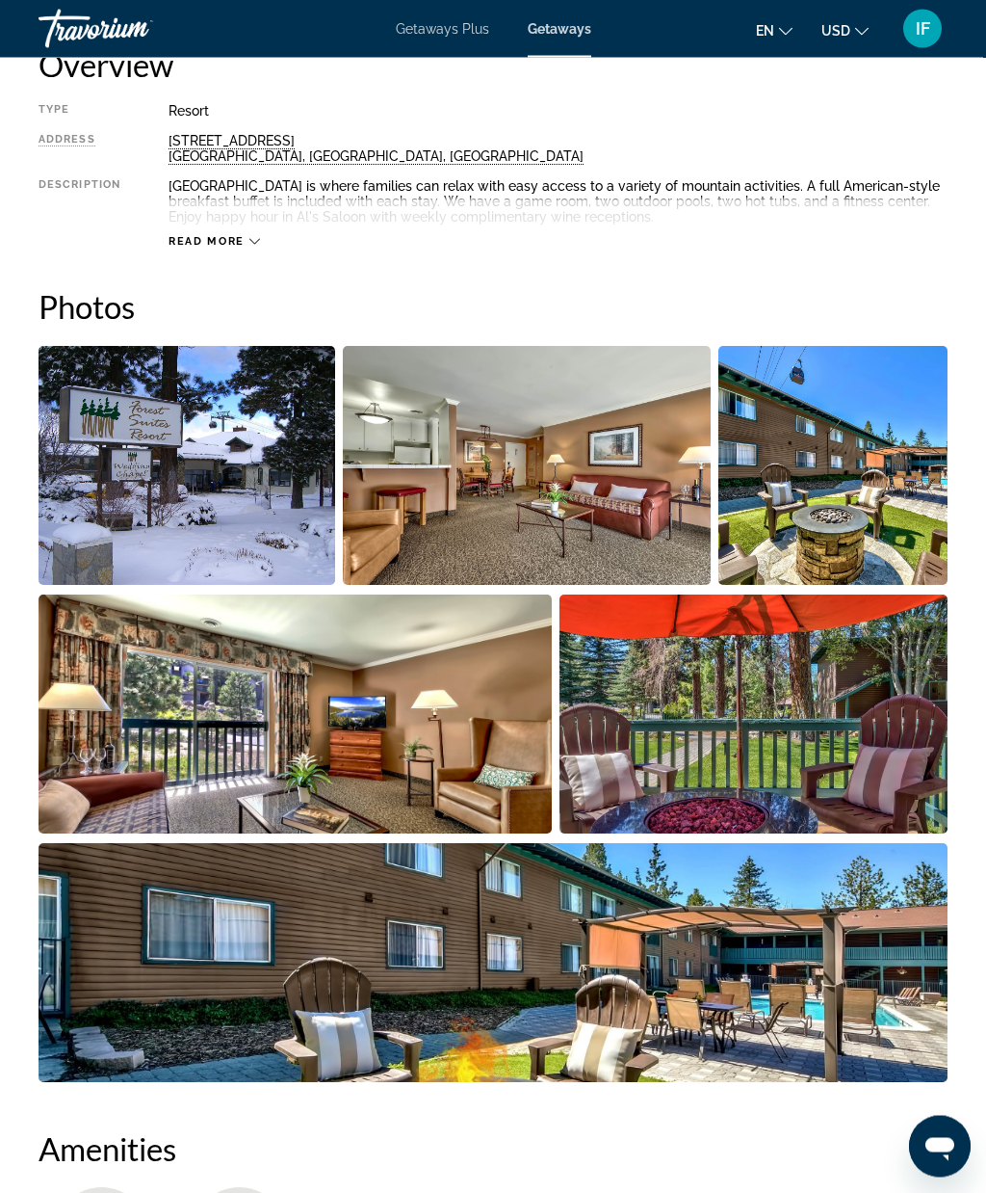
click at [110, 532] on img "Open full-screen image slider" at bounding box center [187, 466] width 297 height 239
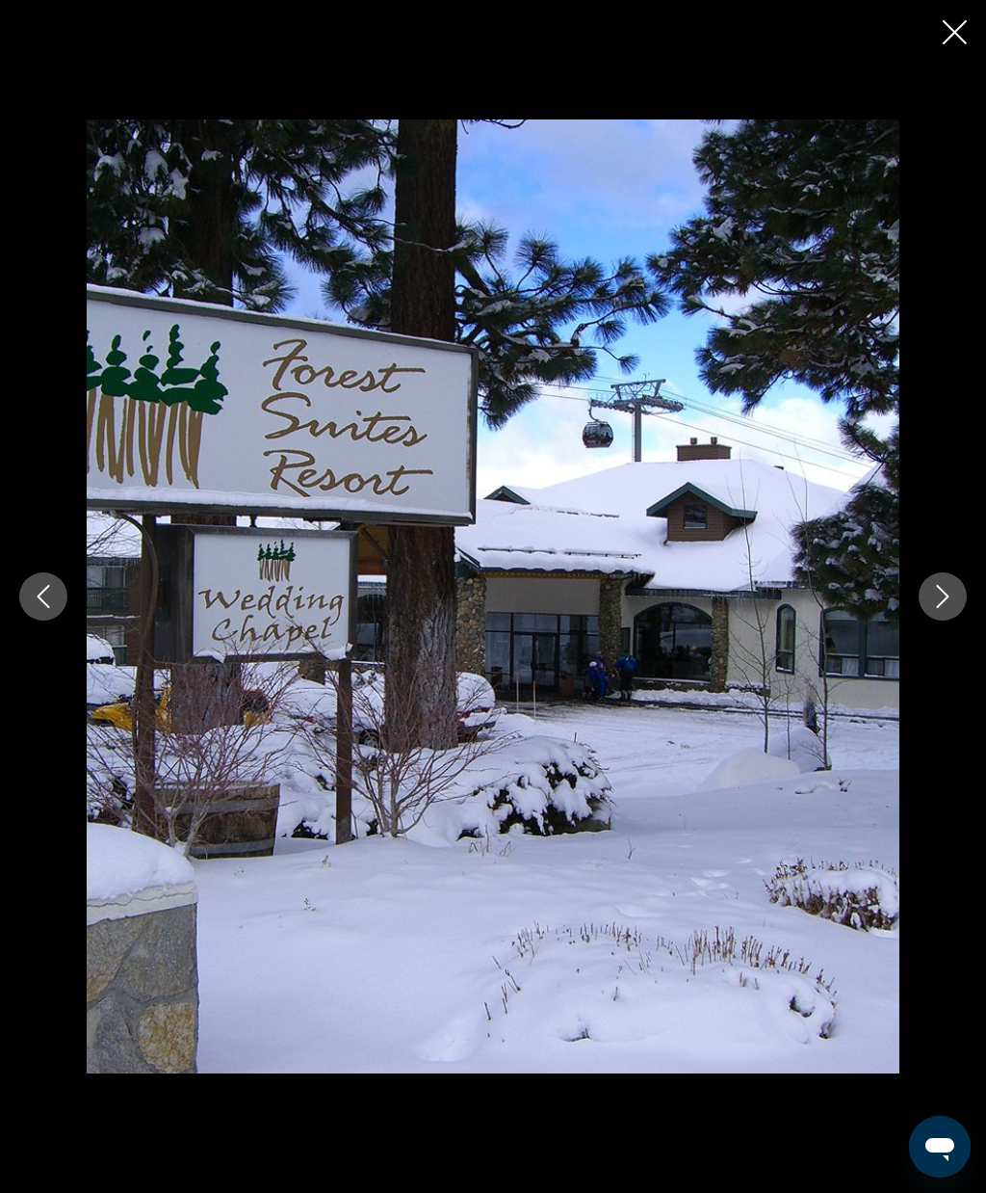
click at [951, 608] on icon "Next image" at bounding box center [943, 596] width 23 height 23
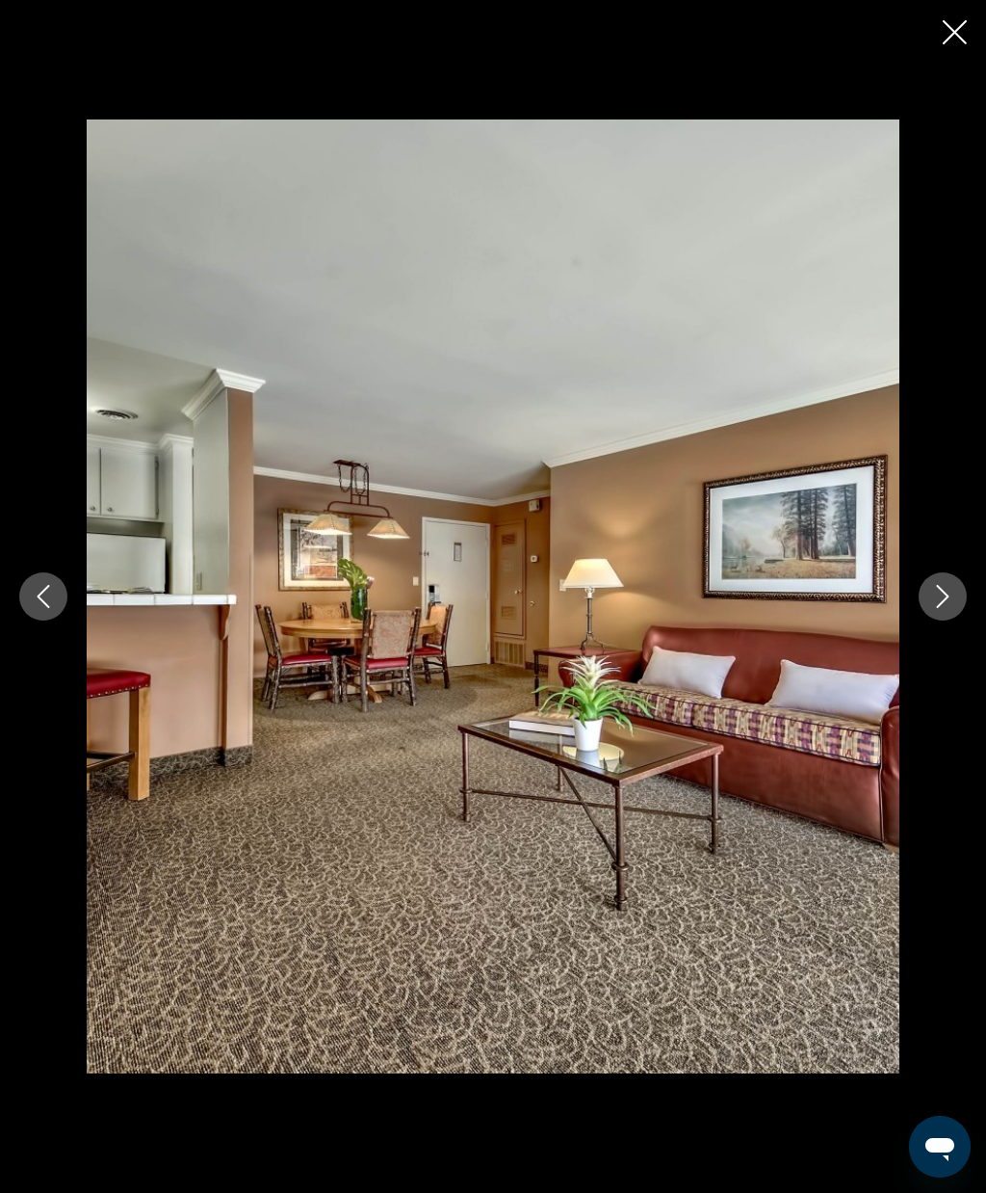
click at [943, 608] on icon "Next image" at bounding box center [943, 596] width 23 height 23
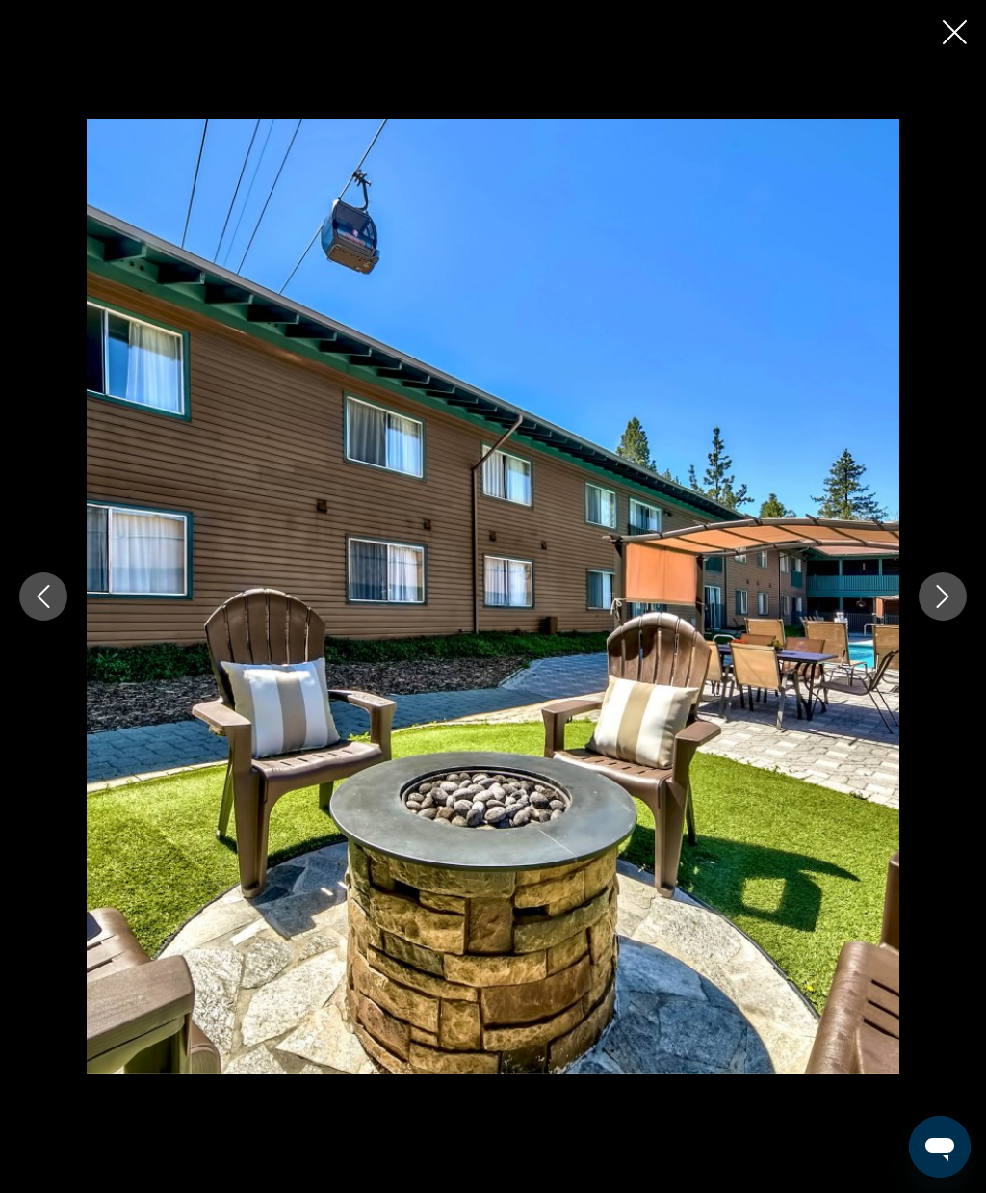
click at [944, 608] on icon "Next image" at bounding box center [943, 596] width 23 height 23
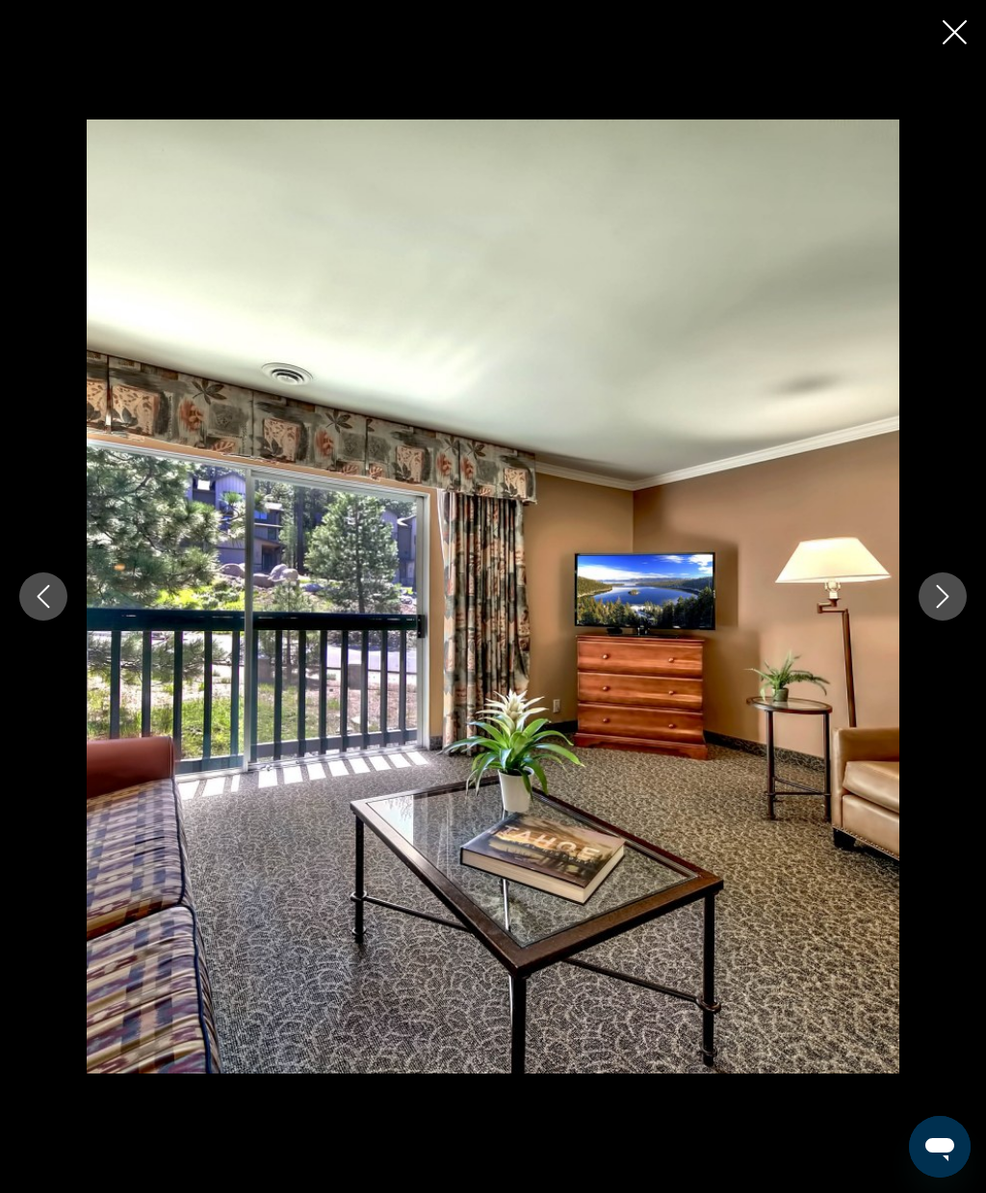
click at [945, 608] on icon "Next image" at bounding box center [943, 596] width 13 height 23
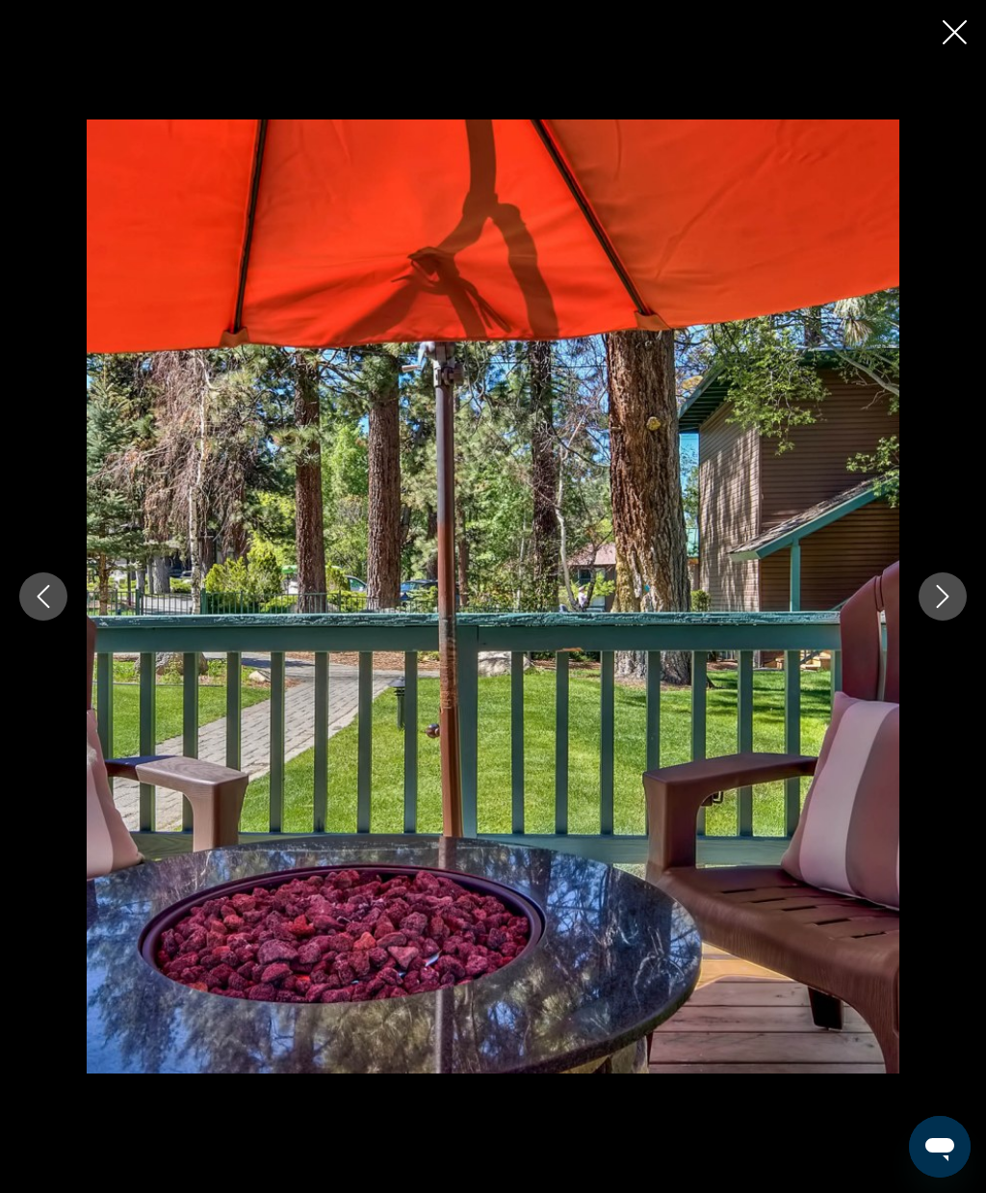
click at [944, 608] on icon "Next image" at bounding box center [943, 596] width 23 height 23
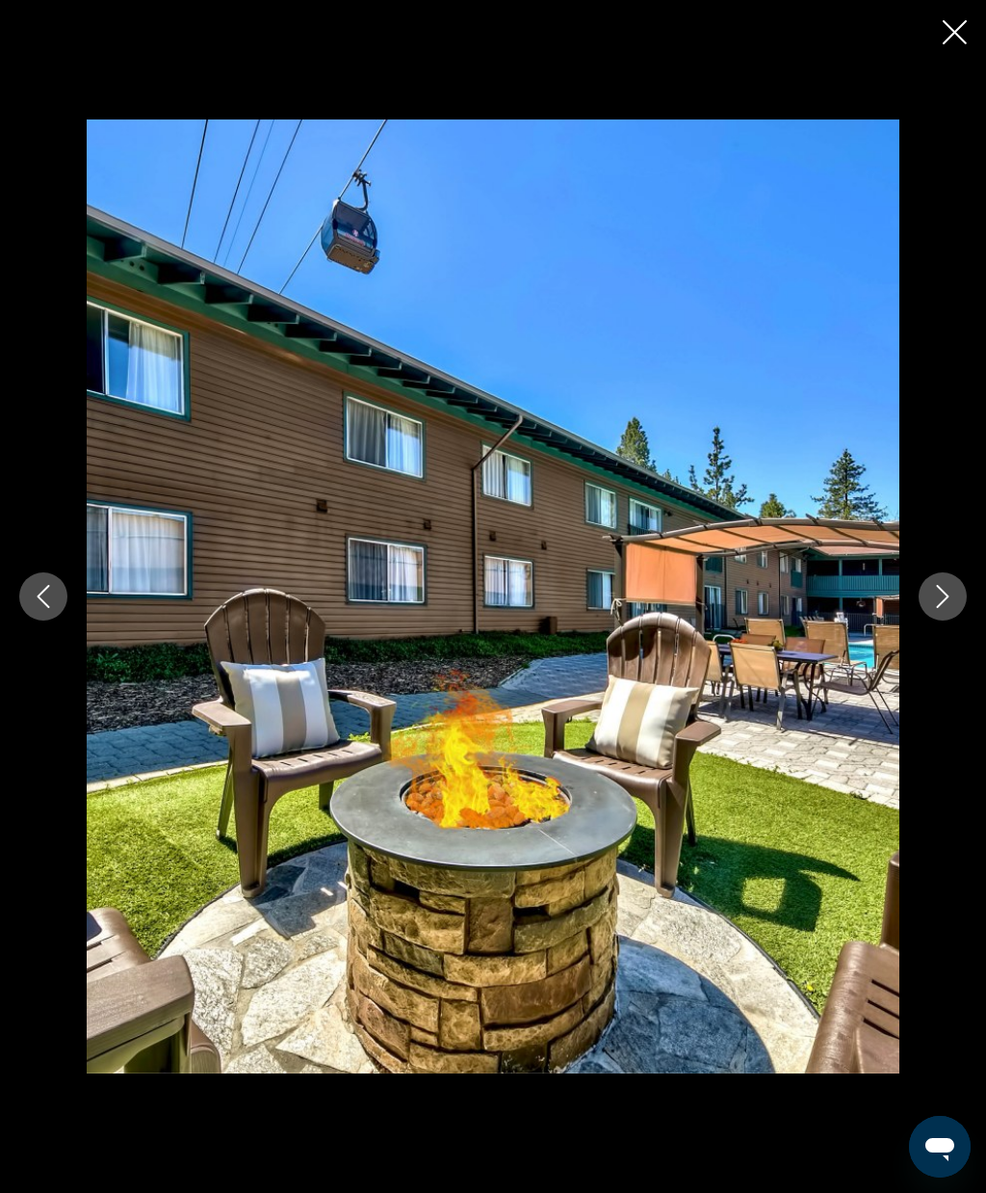
click at [938, 620] on button "Next image" at bounding box center [943, 596] width 48 height 48
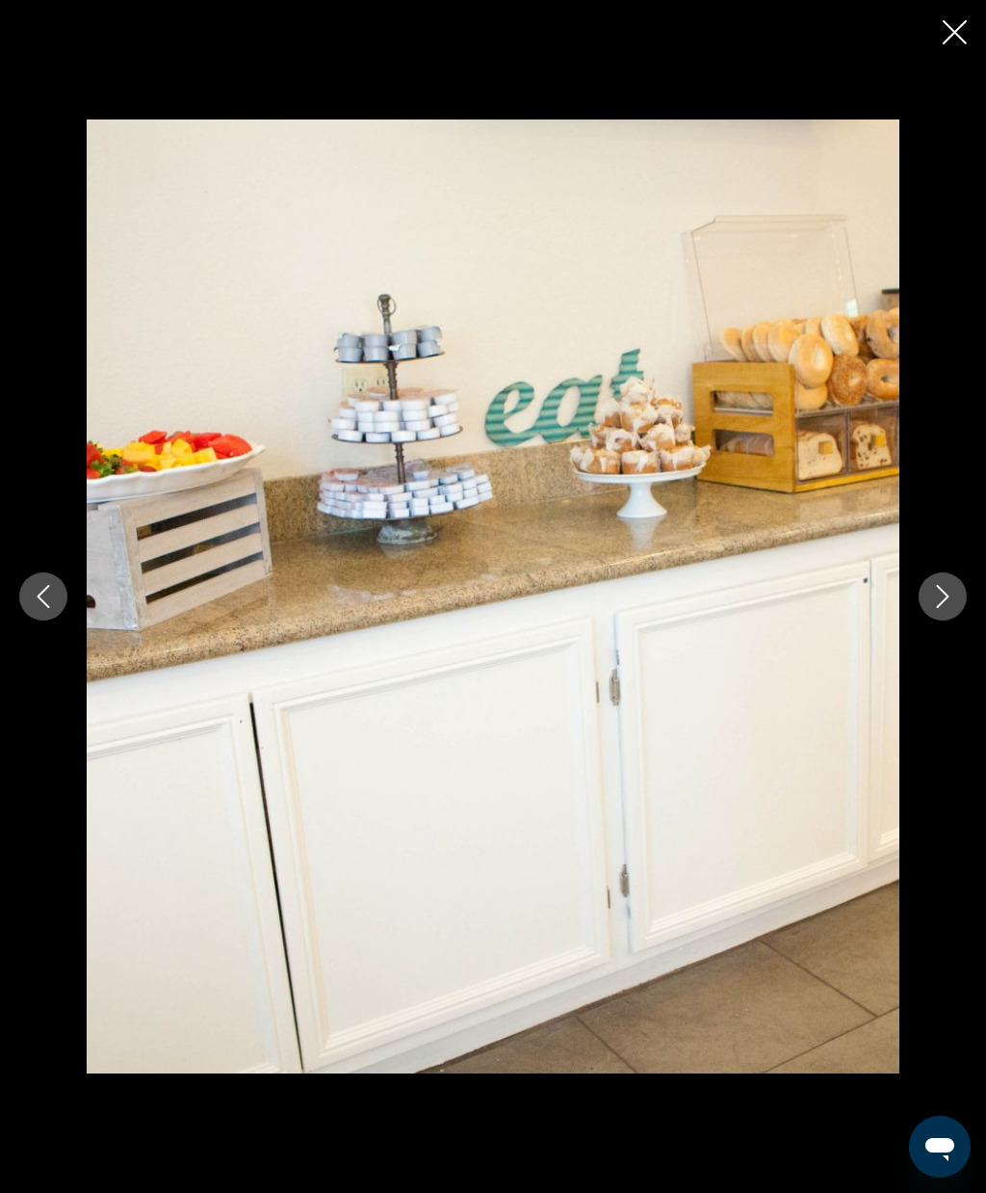
click at [940, 620] on button "Next image" at bounding box center [943, 596] width 48 height 48
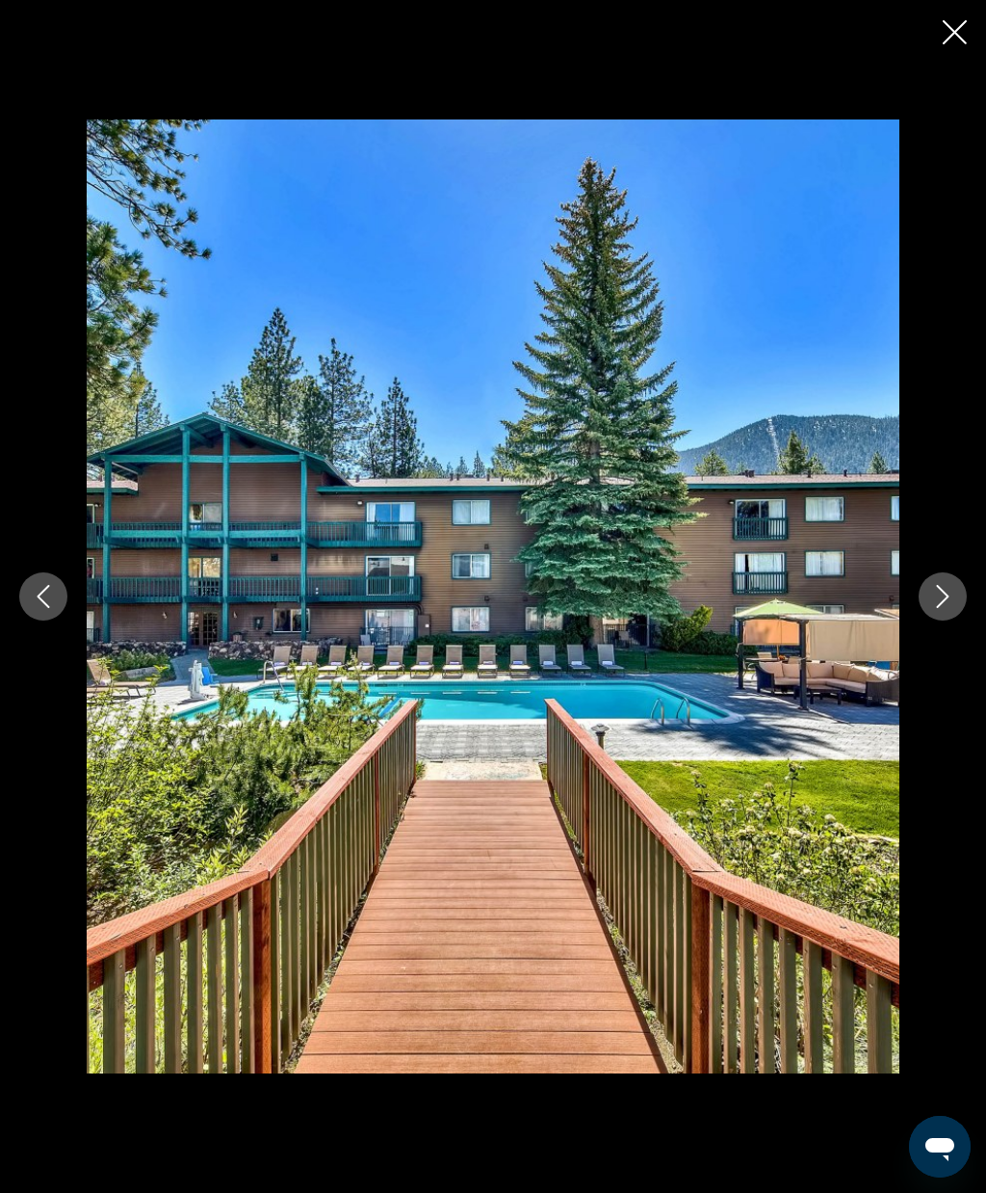
click at [947, 608] on icon "Next image" at bounding box center [943, 596] width 13 height 23
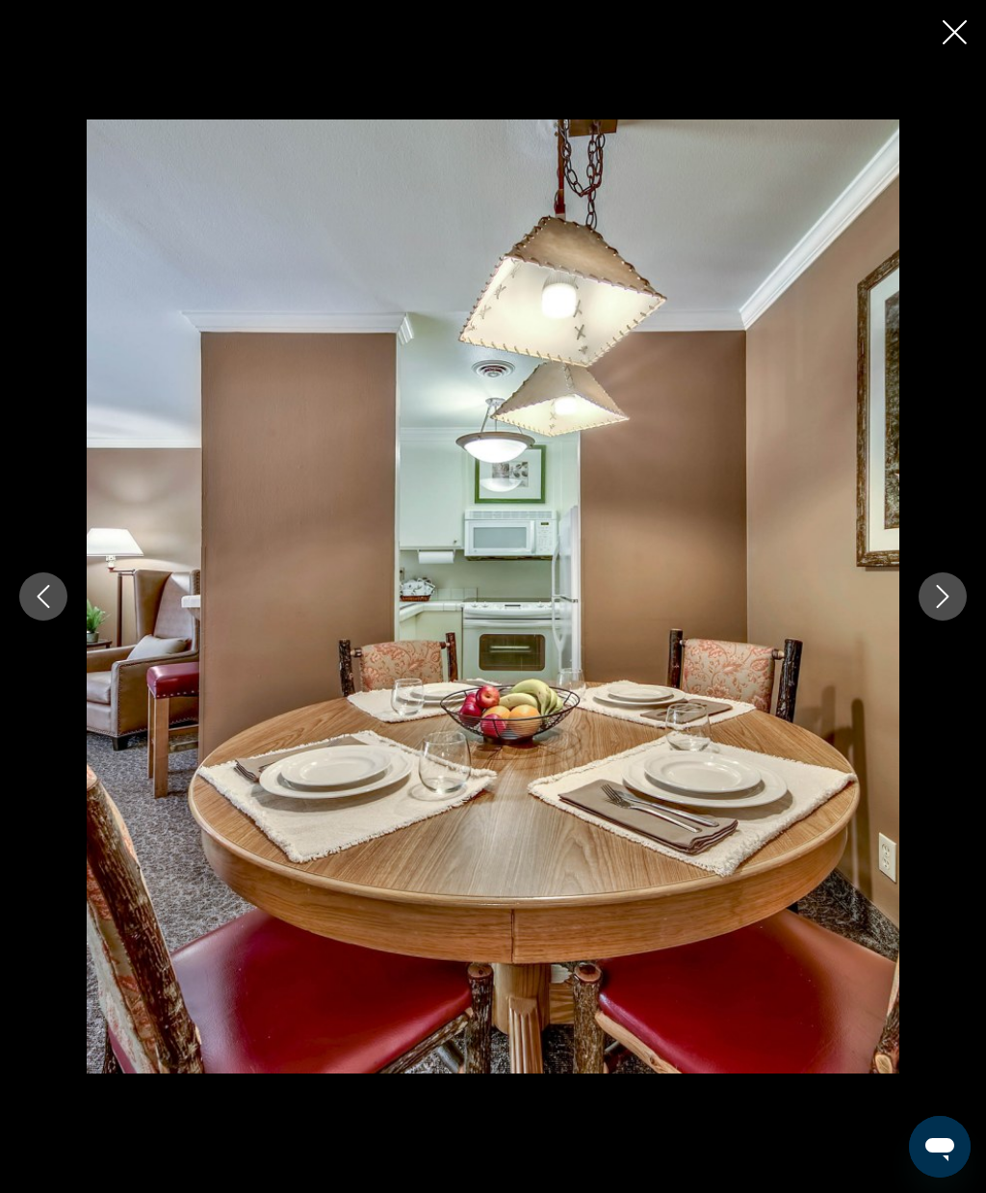
click at [936, 620] on button "Next image" at bounding box center [943, 596] width 48 height 48
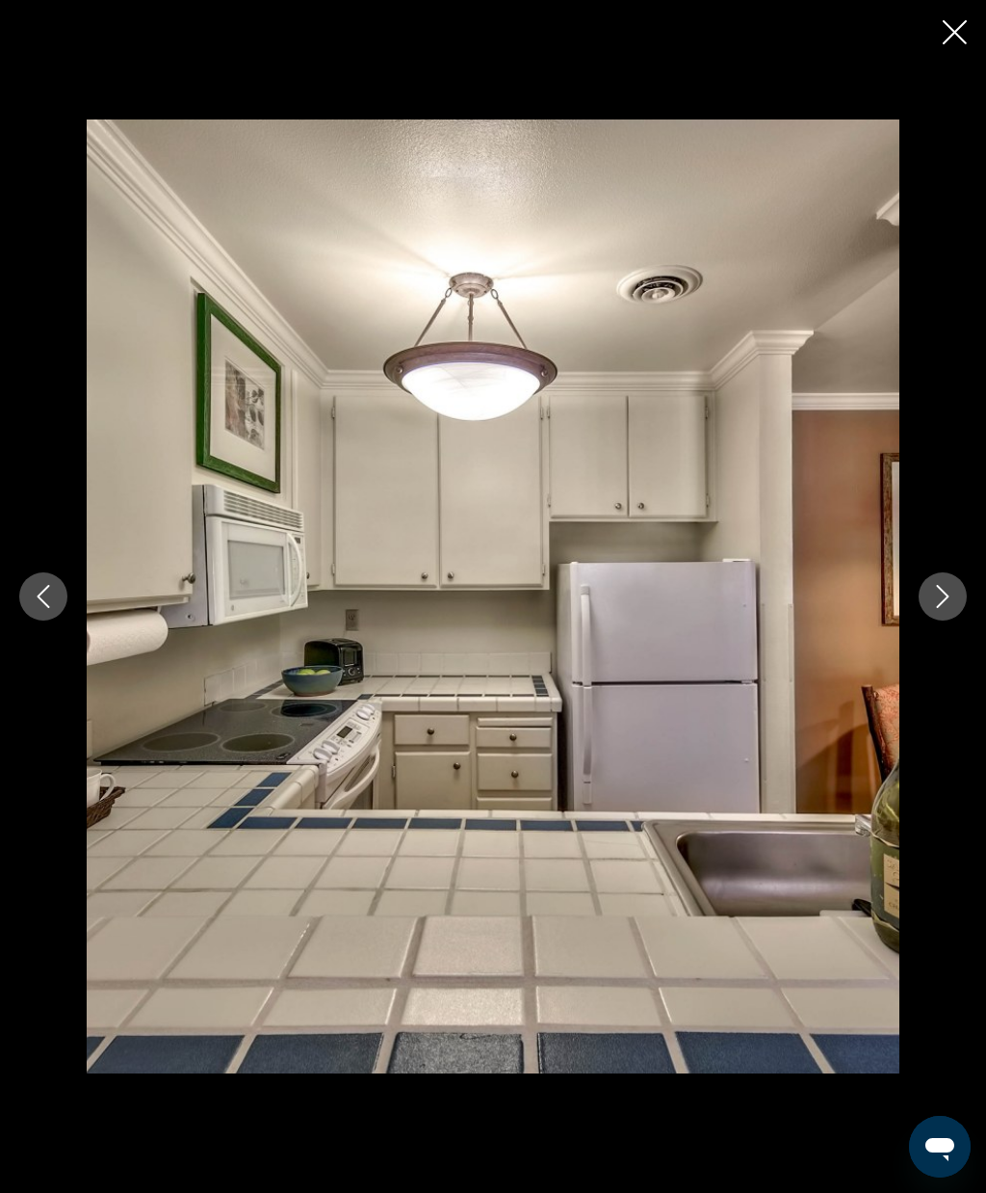
click at [938, 620] on button "Next image" at bounding box center [943, 596] width 48 height 48
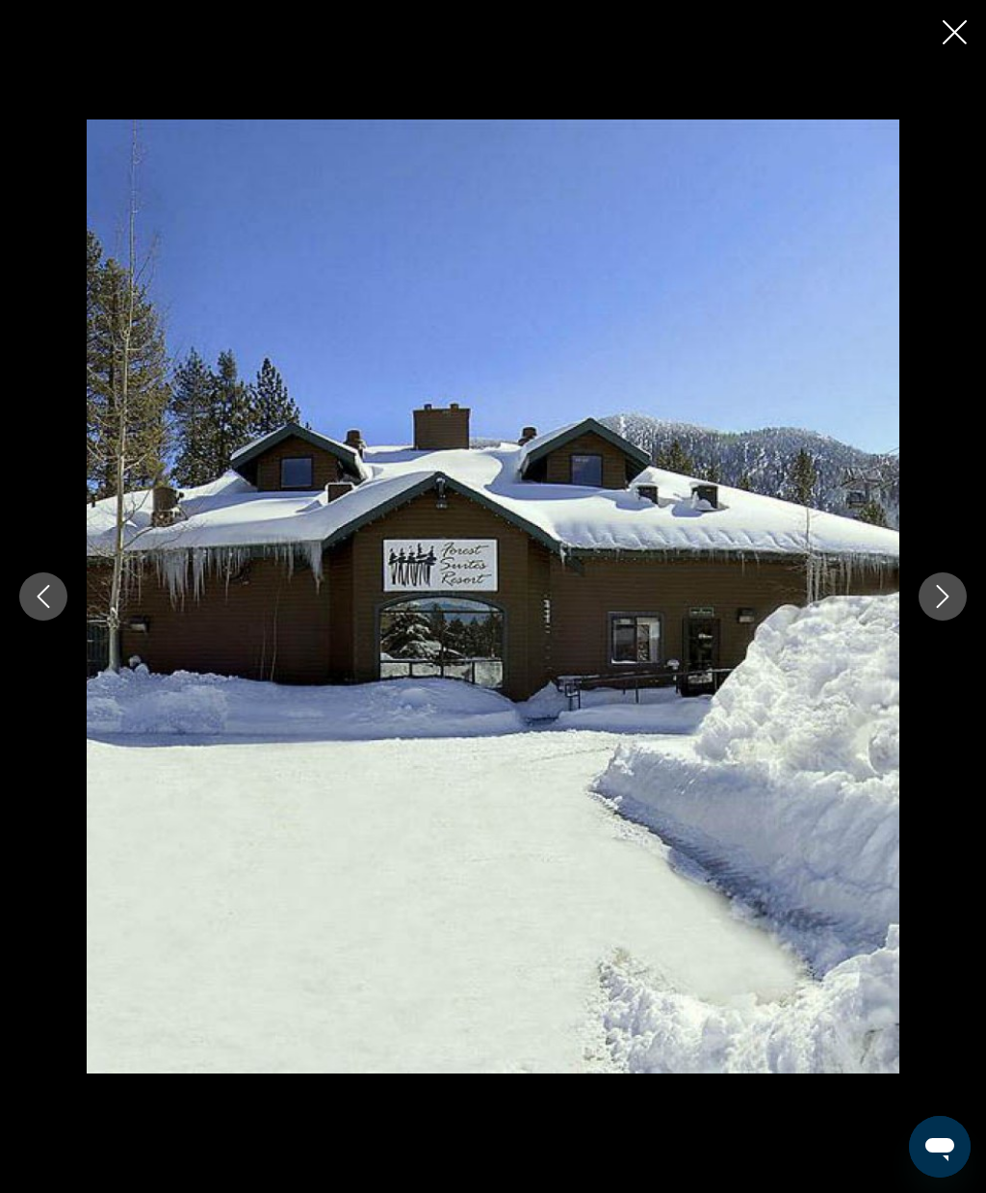
click at [943, 620] on button "Next image" at bounding box center [943, 596] width 48 height 48
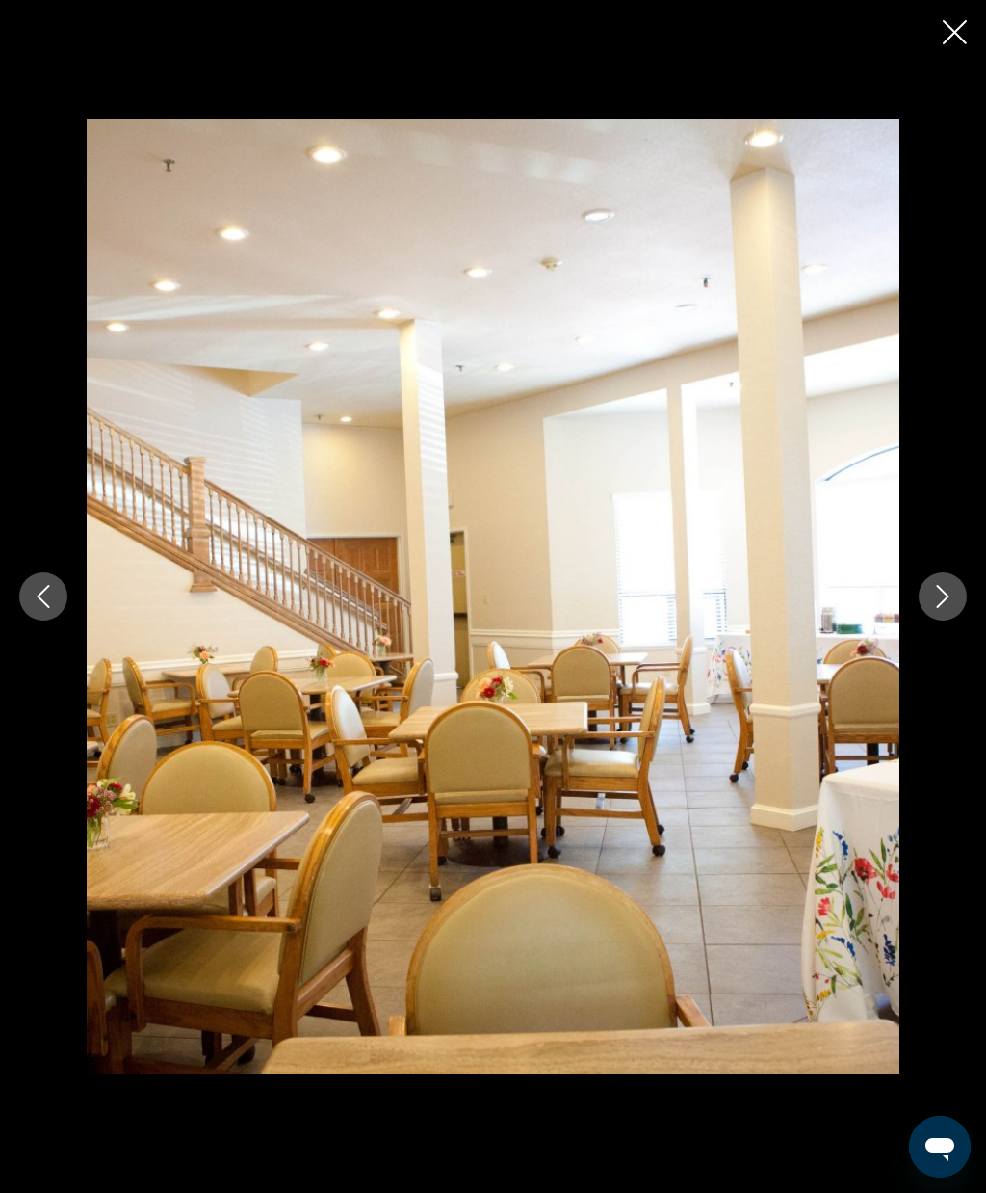
click at [949, 608] on icon "Next image" at bounding box center [943, 596] width 13 height 23
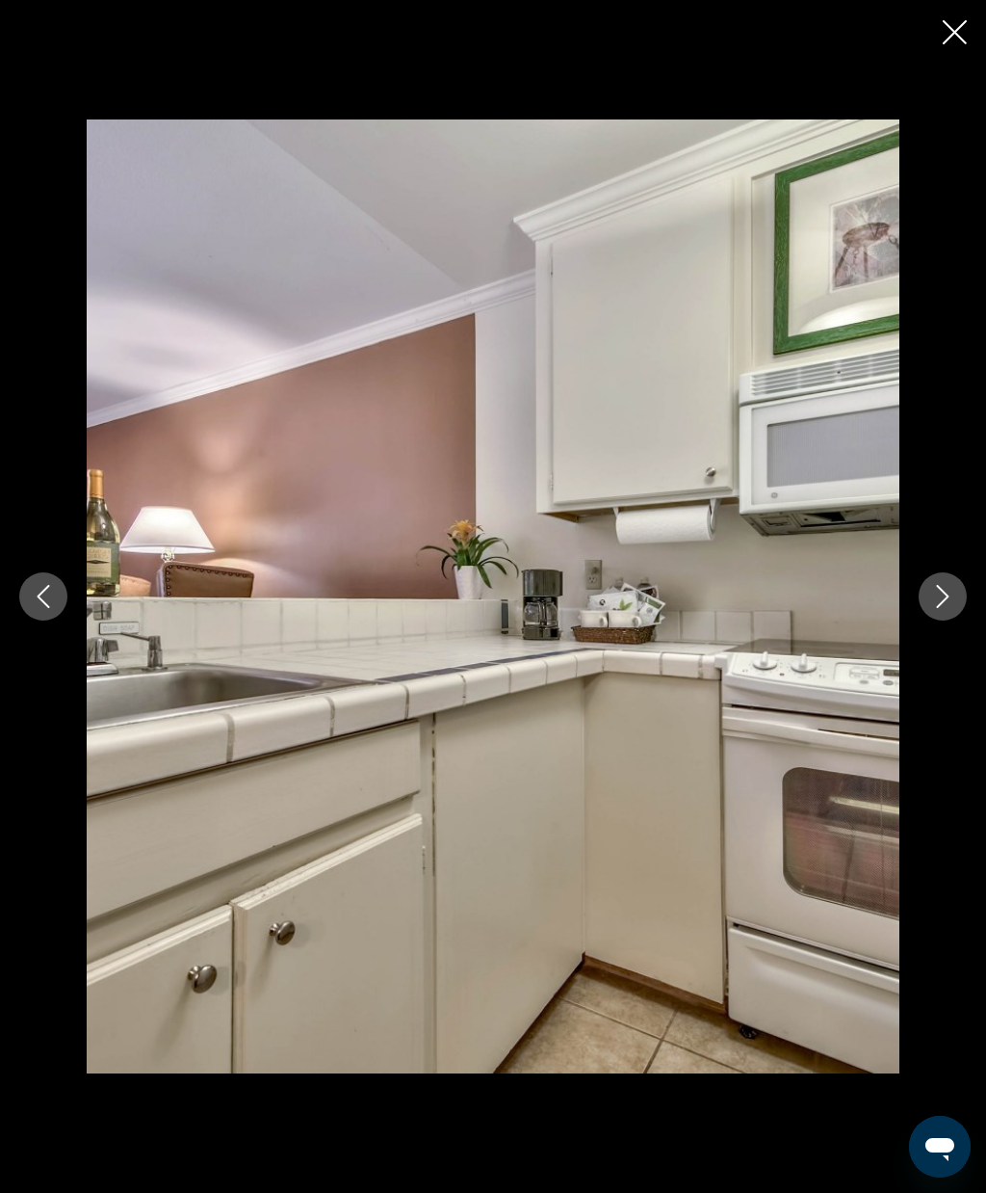
click at [947, 608] on icon "Next image" at bounding box center [943, 596] width 23 height 23
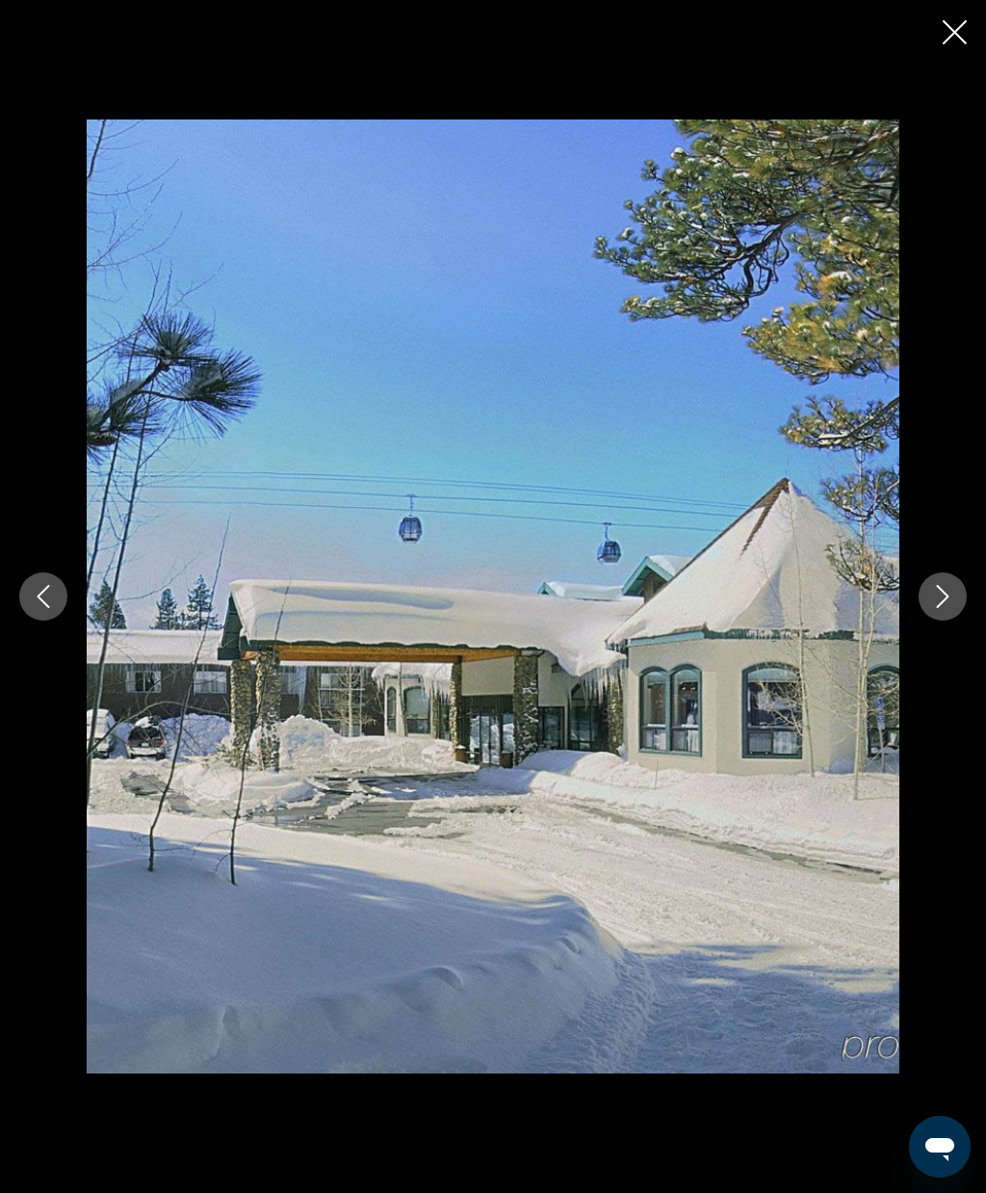
click at [935, 608] on icon "Next image" at bounding box center [943, 596] width 23 height 23
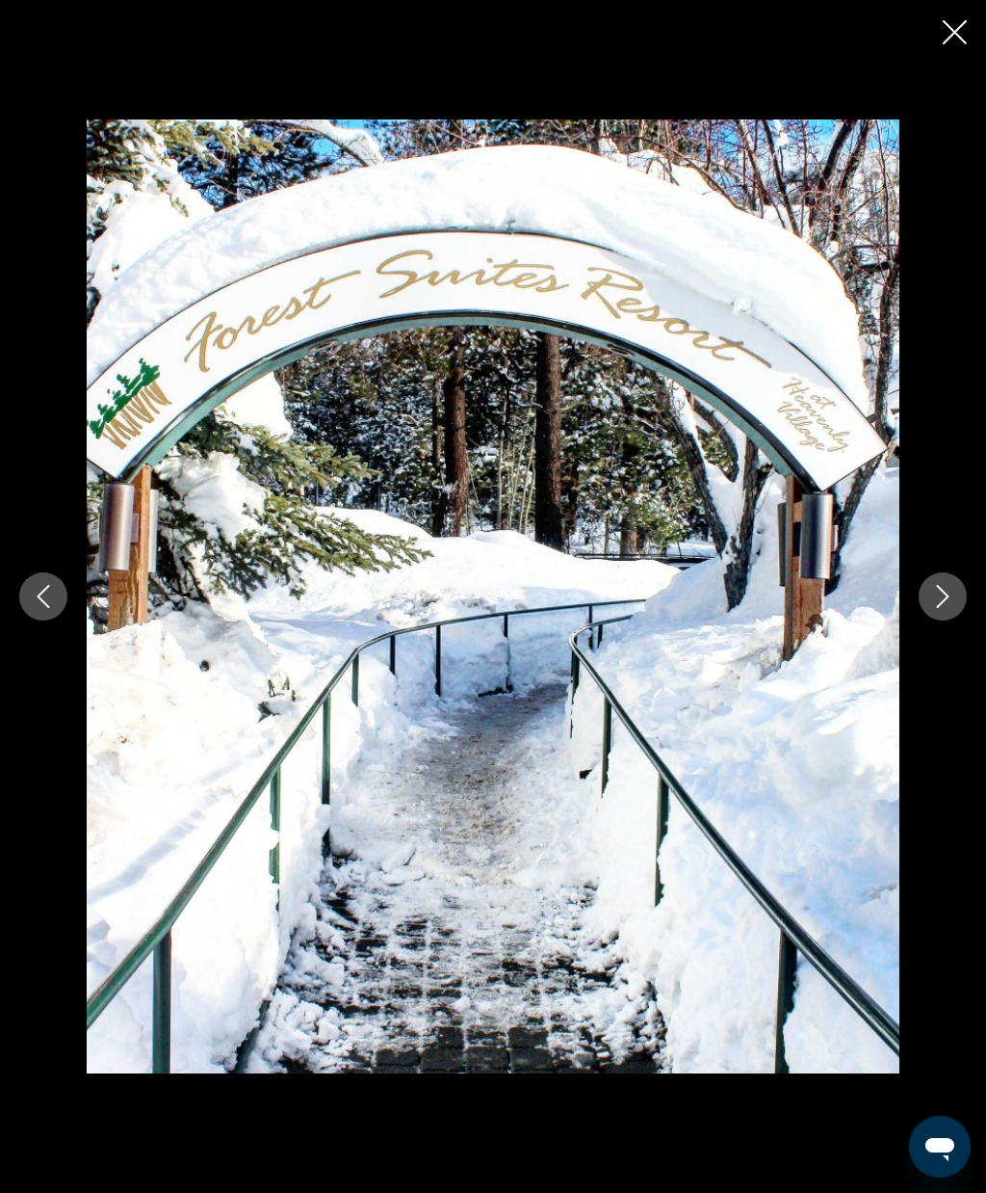
click at [942, 608] on icon "Next image" at bounding box center [943, 596] width 13 height 23
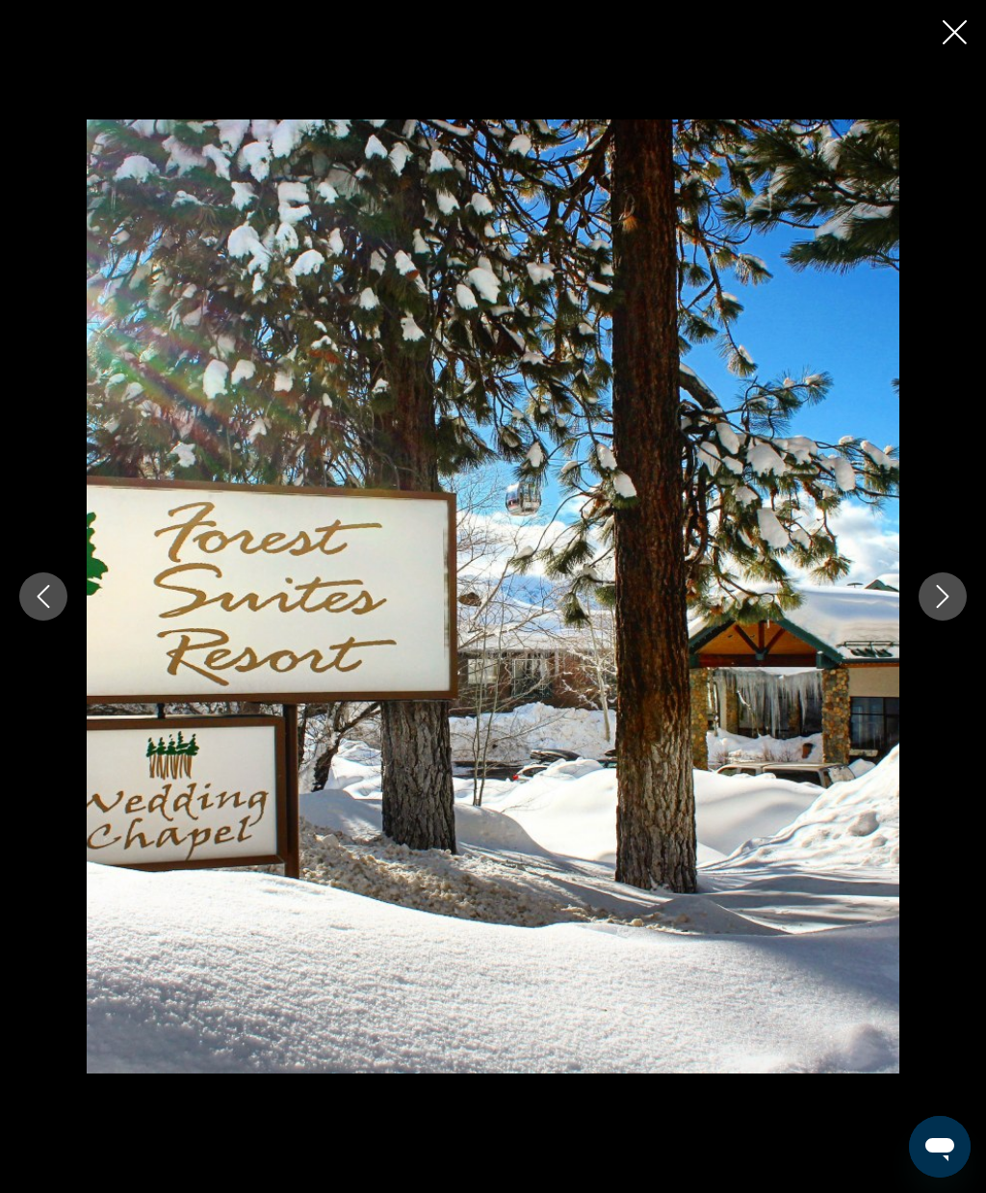
click at [944, 608] on icon "Next image" at bounding box center [943, 596] width 23 height 23
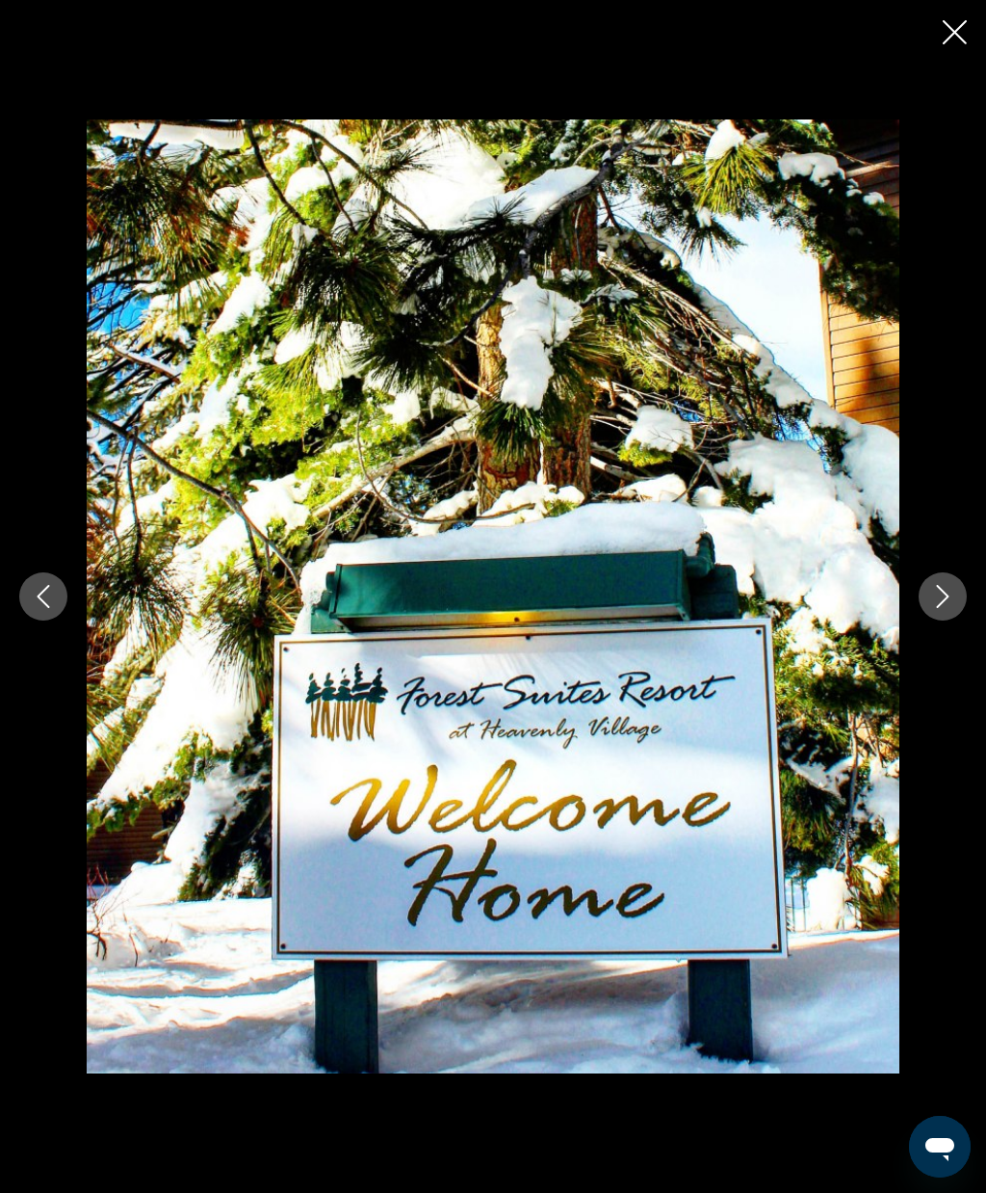
click at [943, 608] on icon "Next image" at bounding box center [943, 596] width 23 height 23
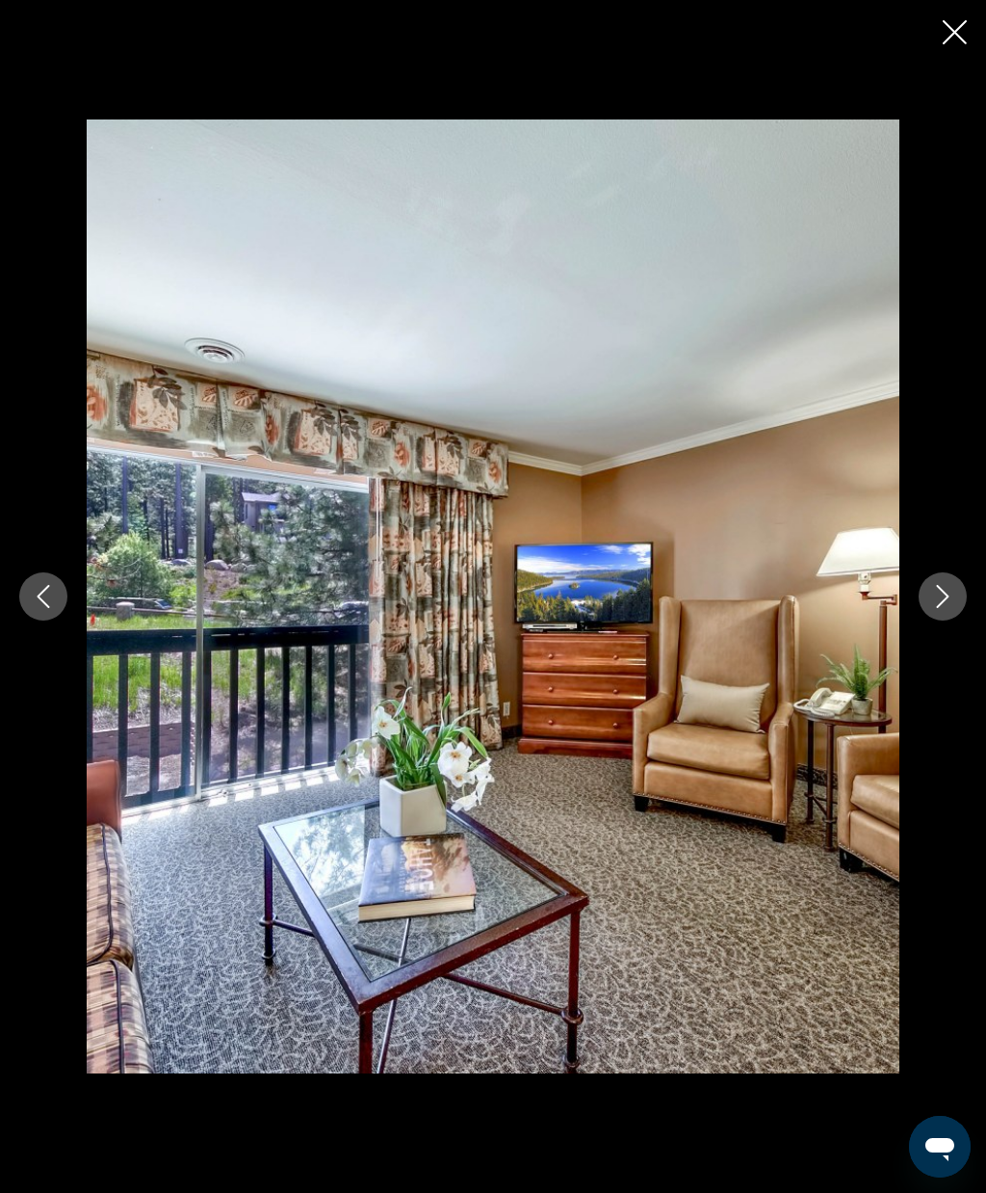
click at [938, 608] on icon "Next image" at bounding box center [943, 596] width 23 height 23
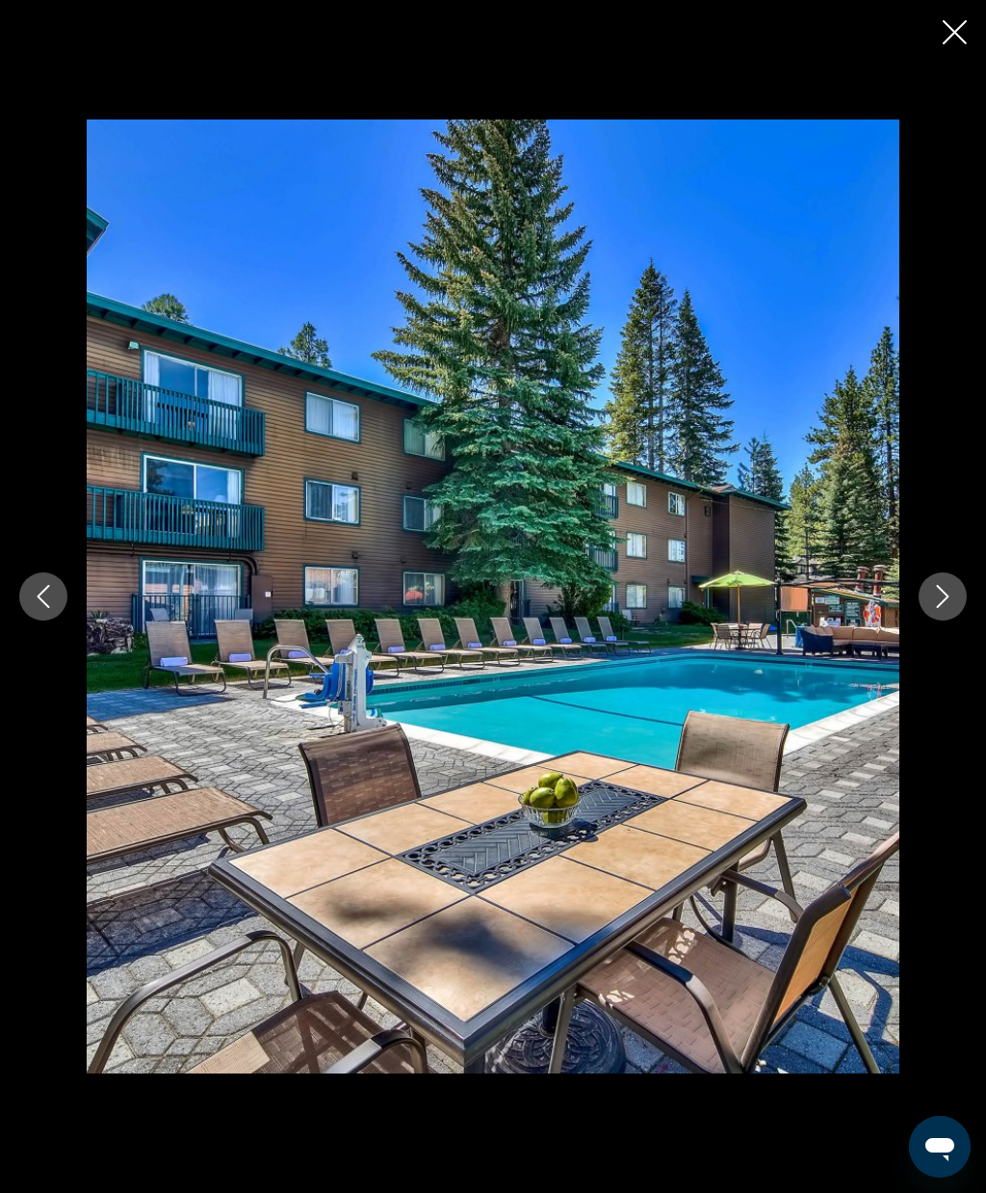
click at [951, 608] on icon "Next image" at bounding box center [943, 596] width 23 height 23
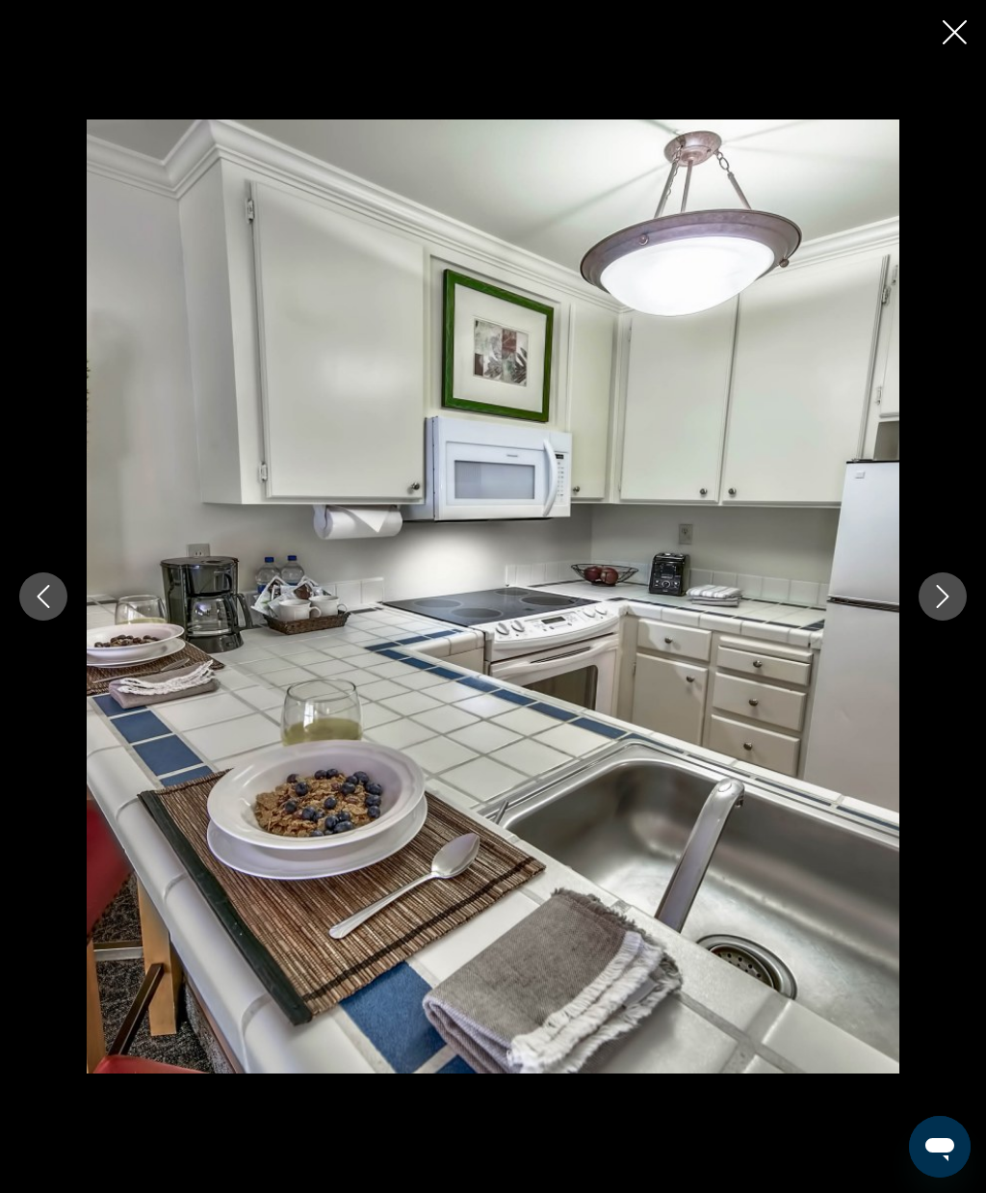
click at [937, 620] on button "Next image" at bounding box center [943, 596] width 48 height 48
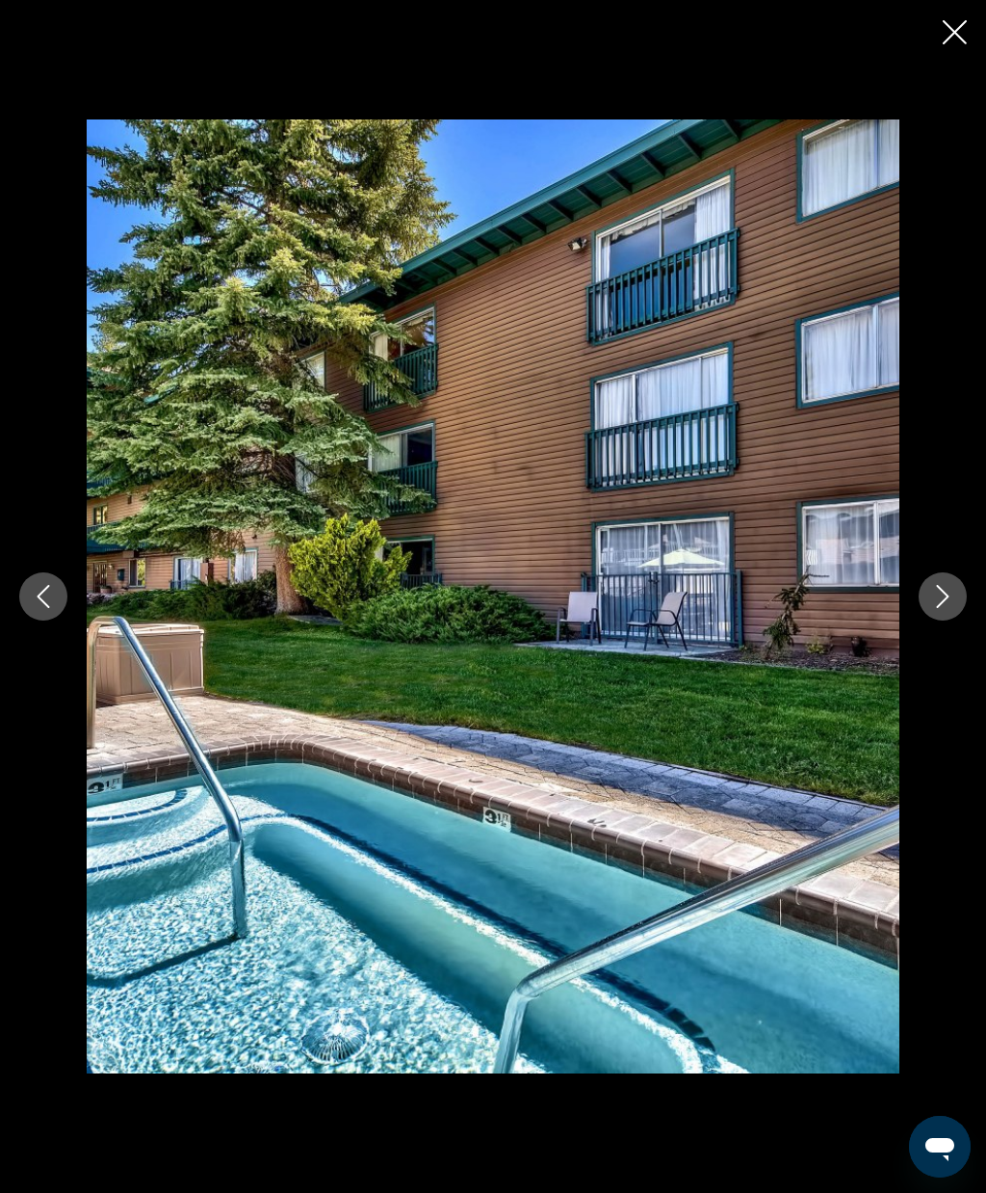
click at [932, 620] on button "Next image" at bounding box center [943, 596] width 48 height 48
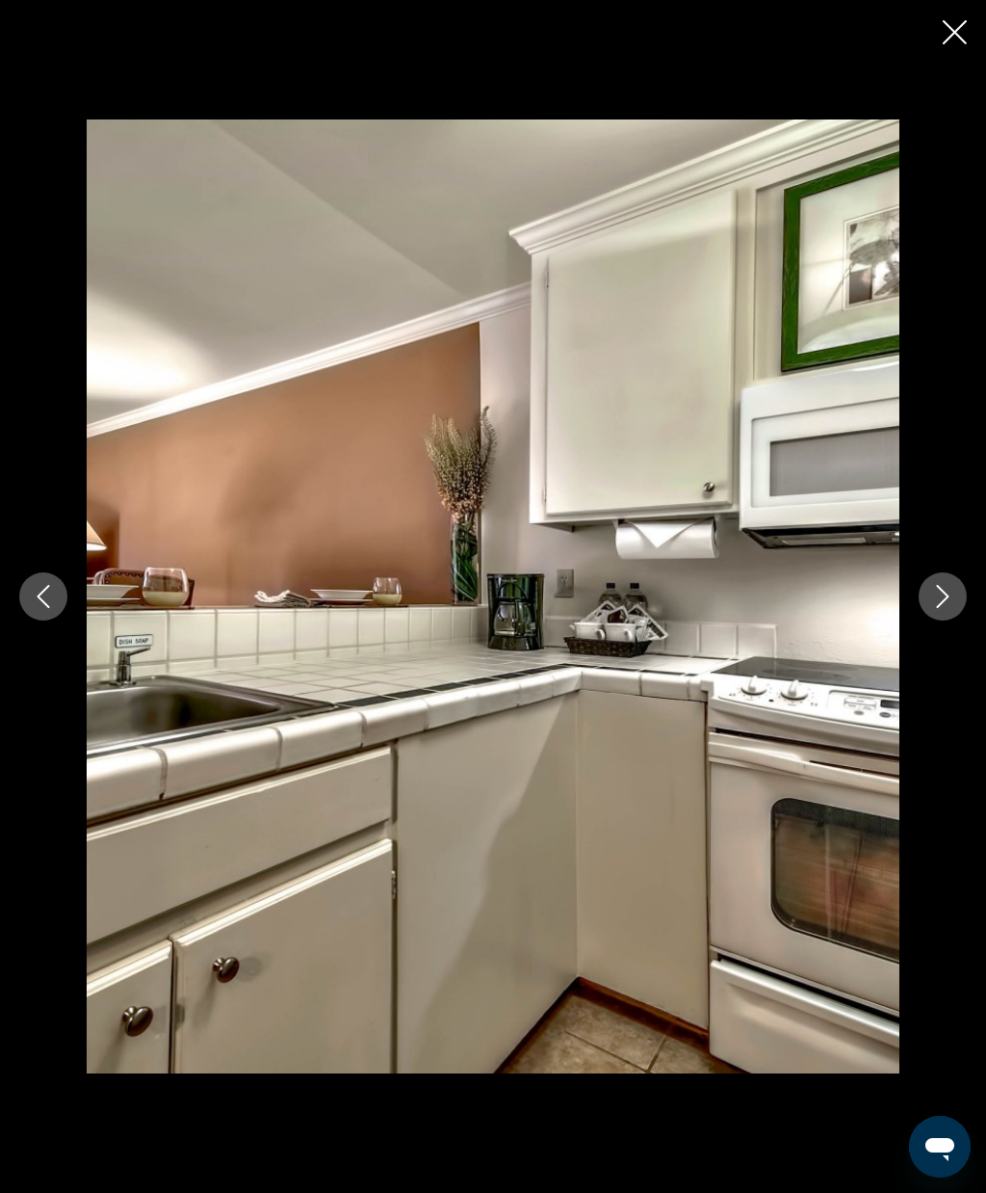
click at [928, 620] on button "Next image" at bounding box center [943, 596] width 48 height 48
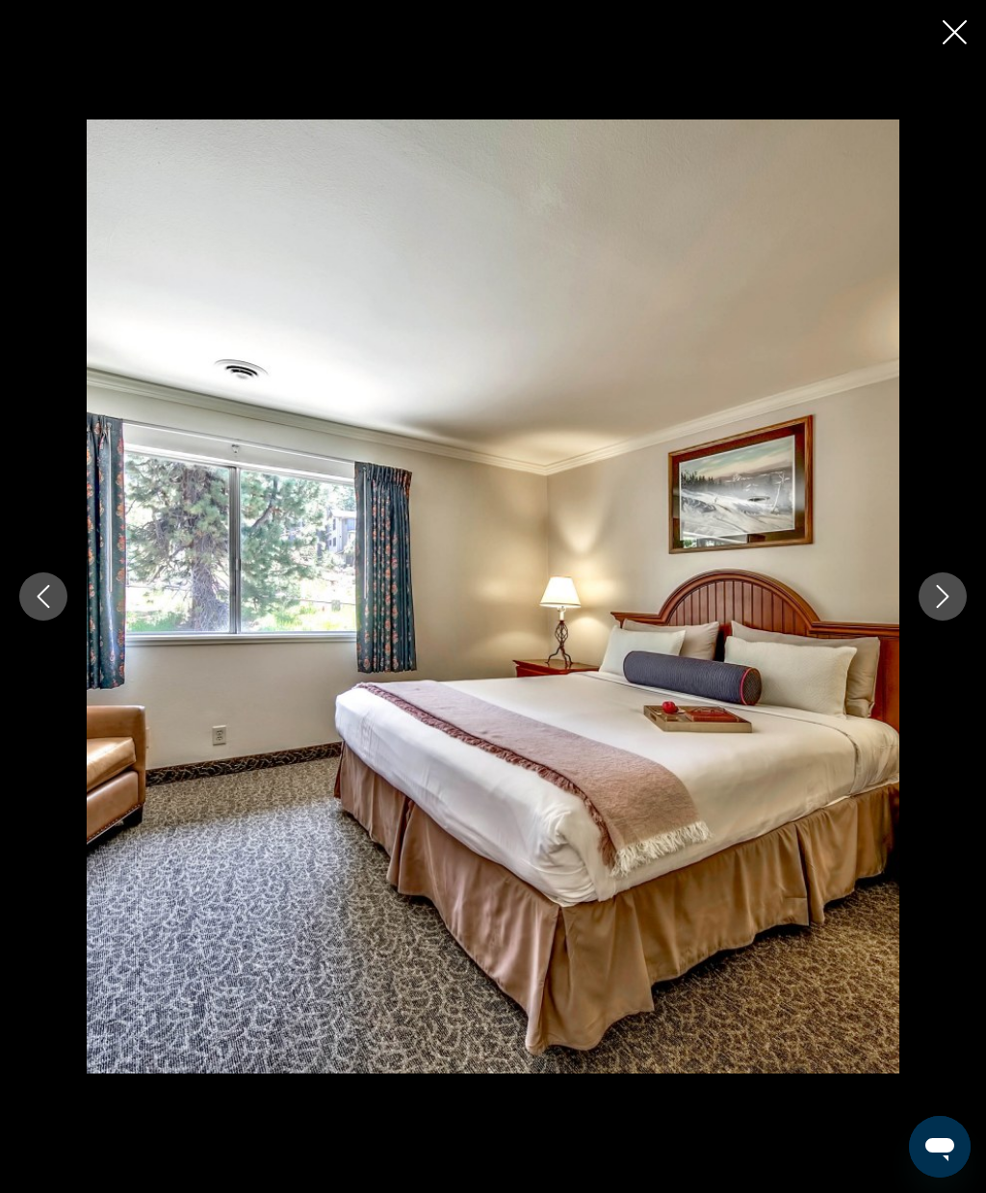
click at [925, 656] on div "prev next" at bounding box center [493, 596] width 986 height 954
click at [926, 657] on div "prev next" at bounding box center [493, 596] width 986 height 954
click at [947, 608] on icon "Next image" at bounding box center [943, 596] width 13 height 23
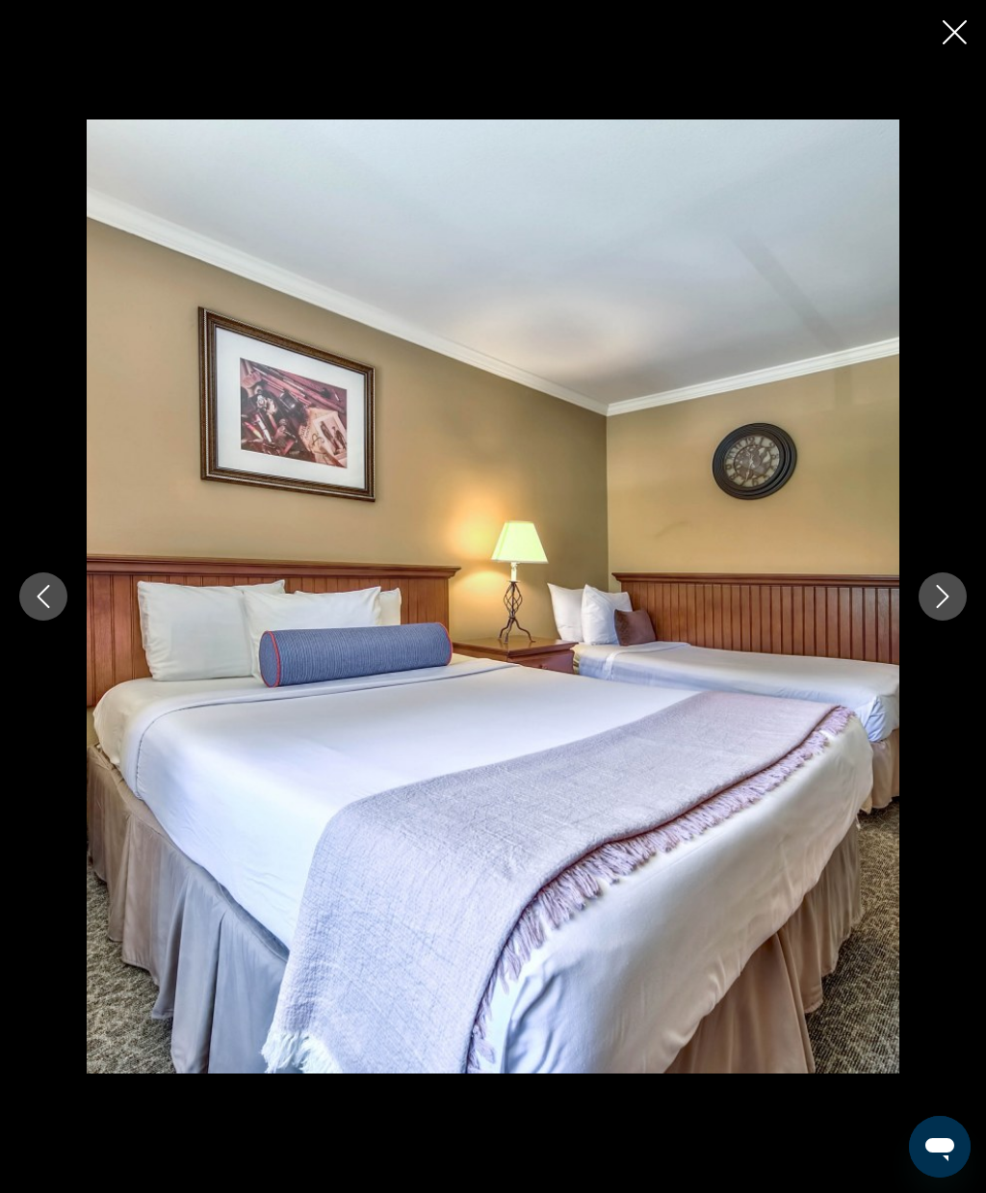
click at [942, 608] on icon "Next image" at bounding box center [943, 596] width 23 height 23
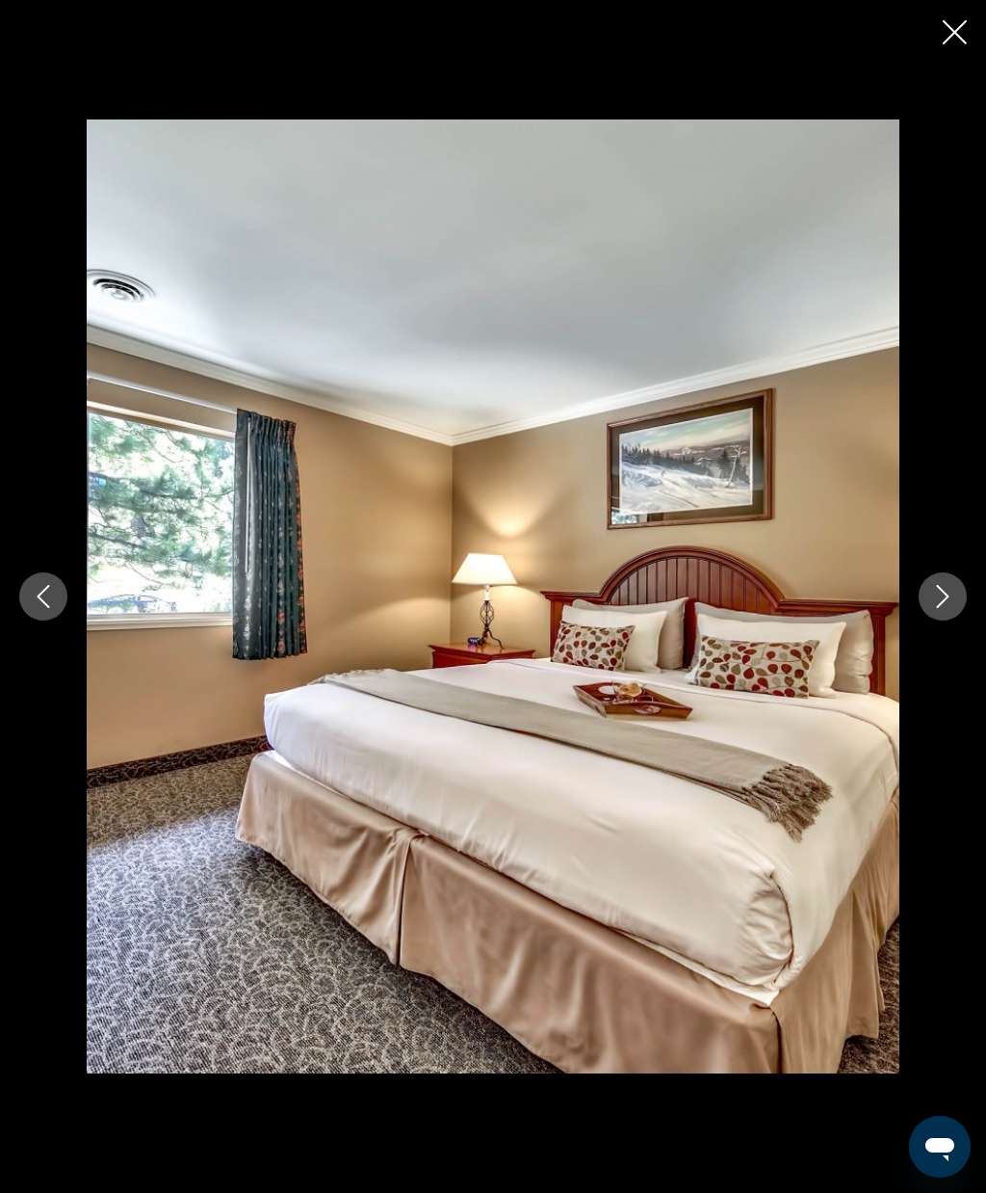
click at [938, 608] on icon "Next image" at bounding box center [943, 596] width 23 height 23
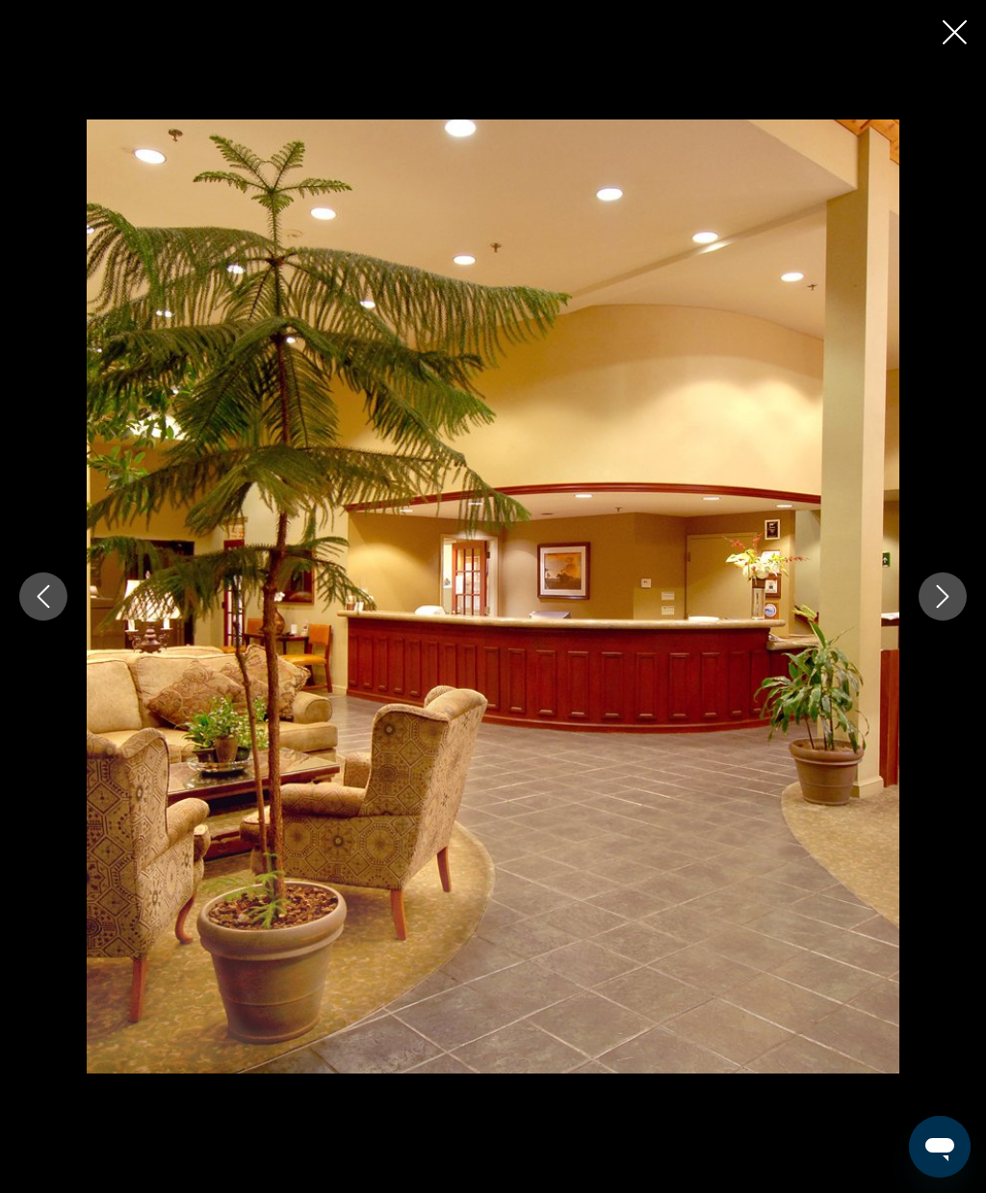
click at [934, 608] on icon "Next image" at bounding box center [943, 596] width 23 height 23
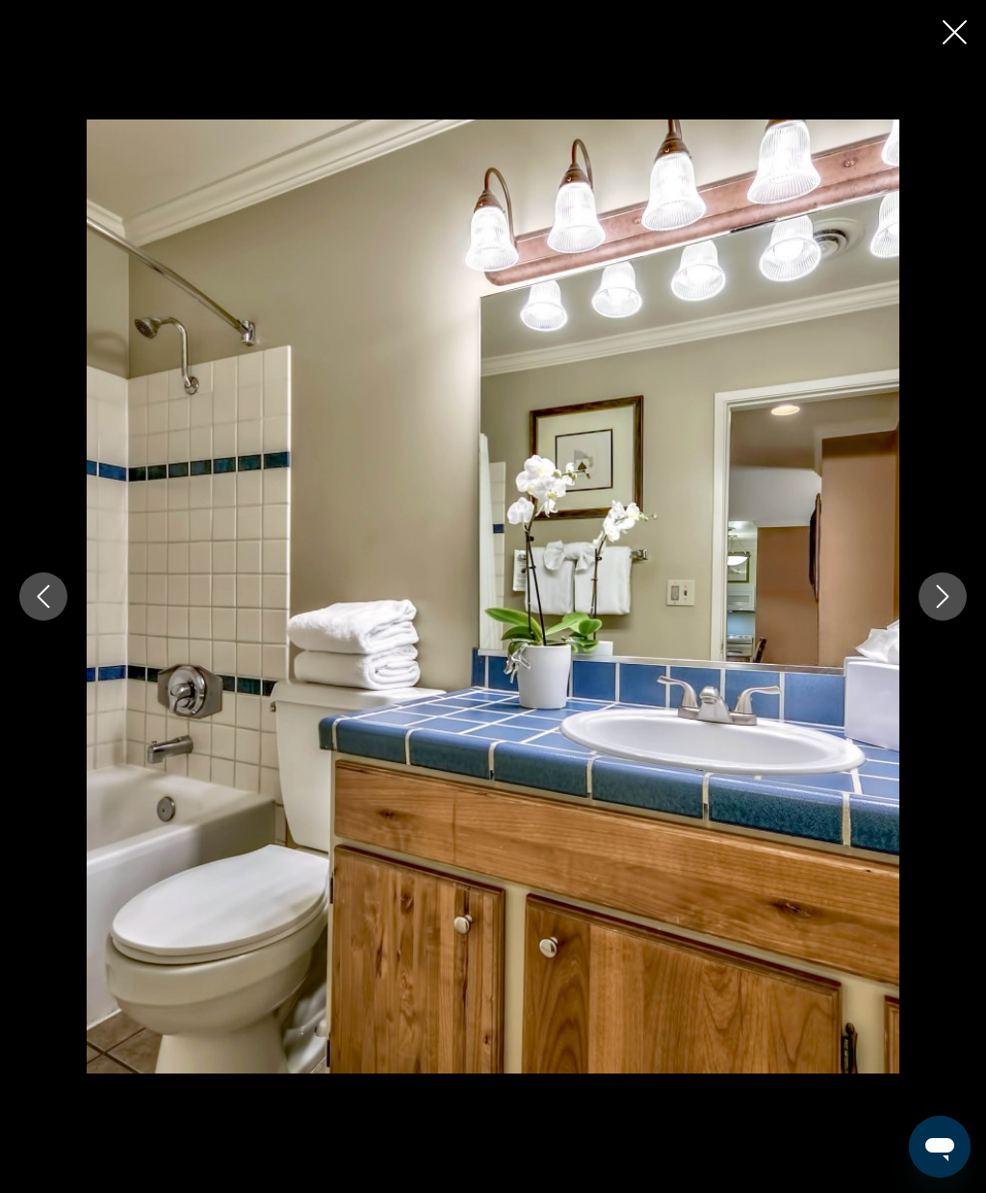
click at [933, 608] on icon "Next image" at bounding box center [943, 596] width 23 height 23
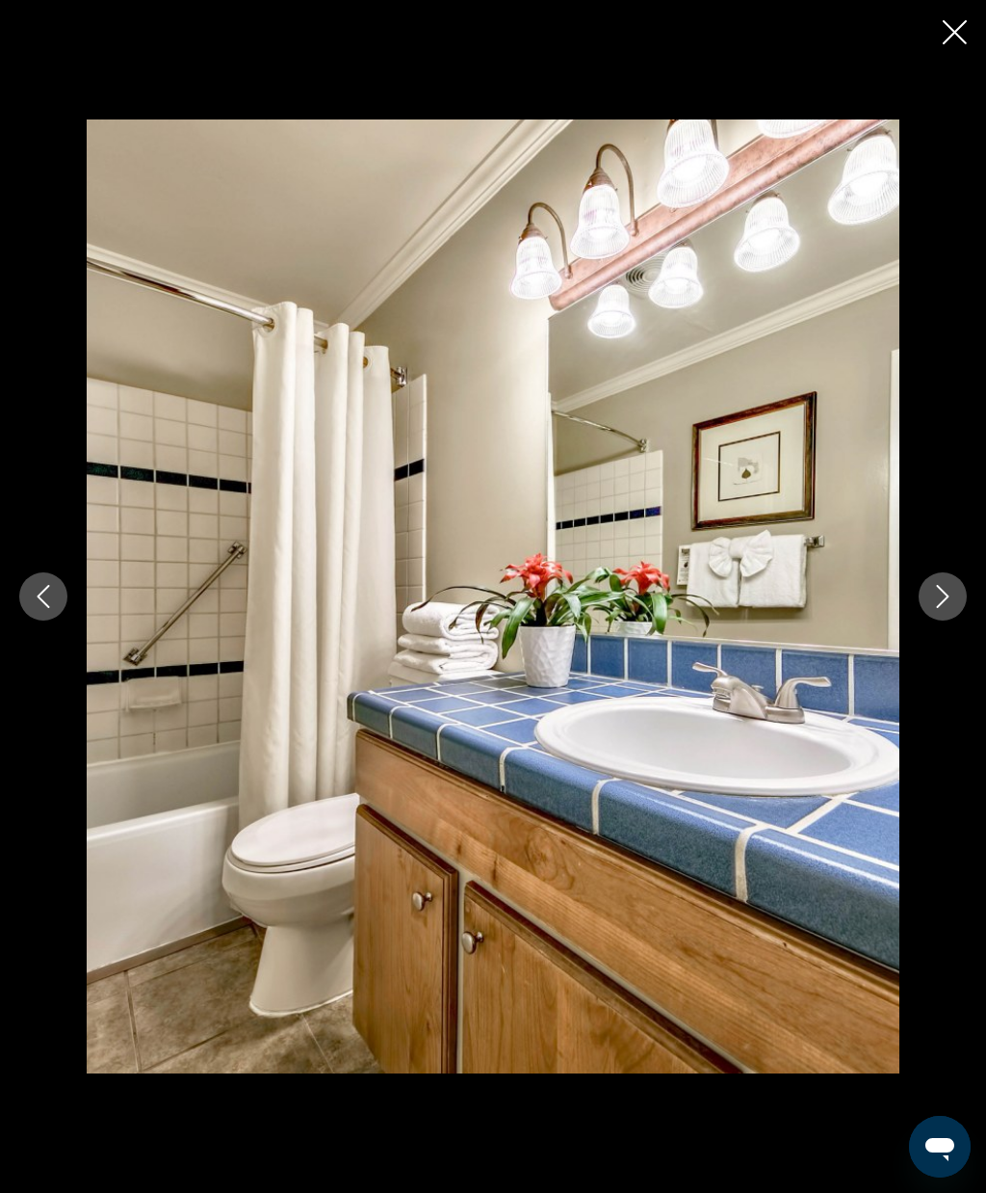
click at [940, 608] on icon "Next image" at bounding box center [943, 596] width 23 height 23
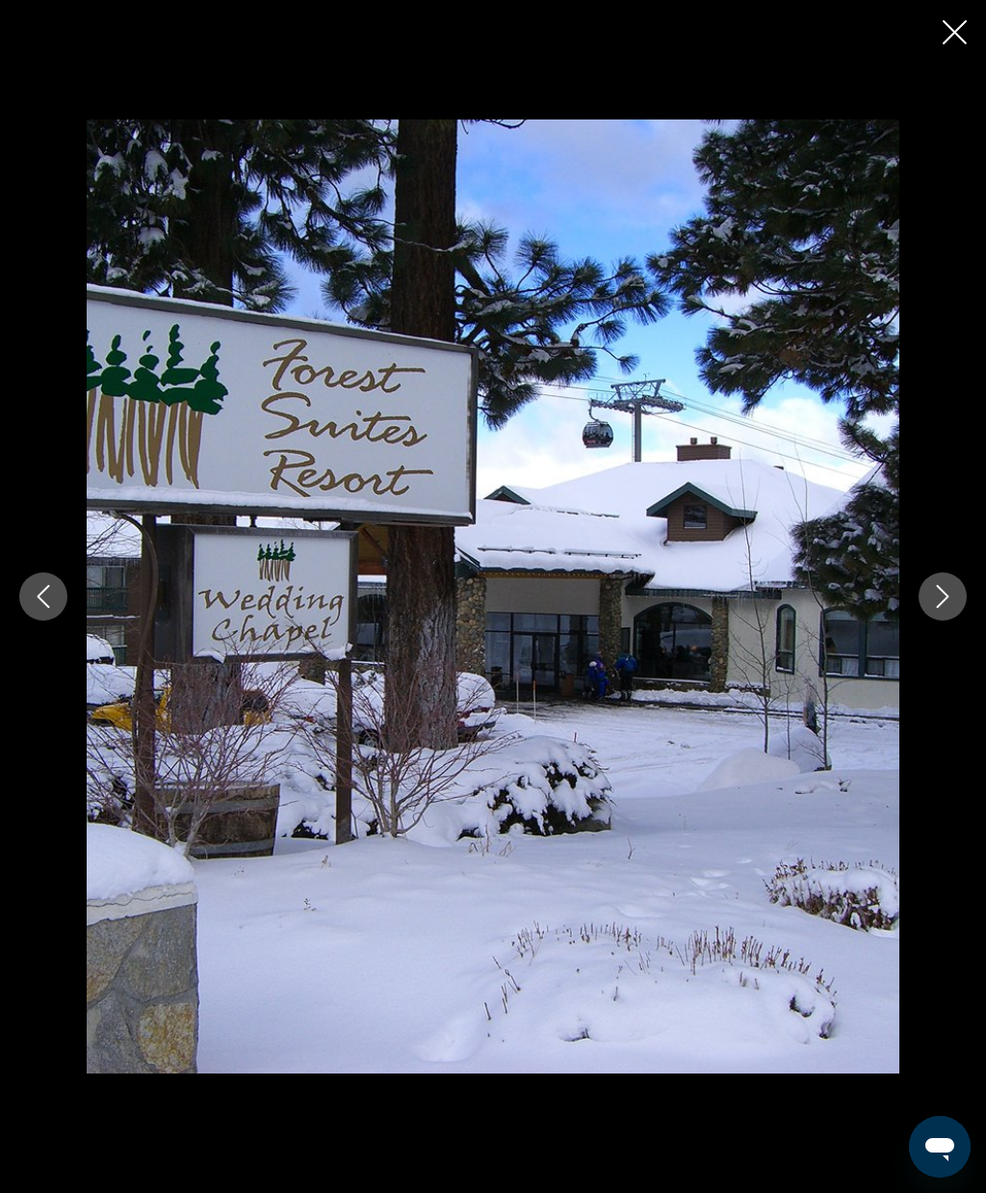
click at [944, 30] on icon "Close slideshow" at bounding box center [955, 32] width 24 height 24
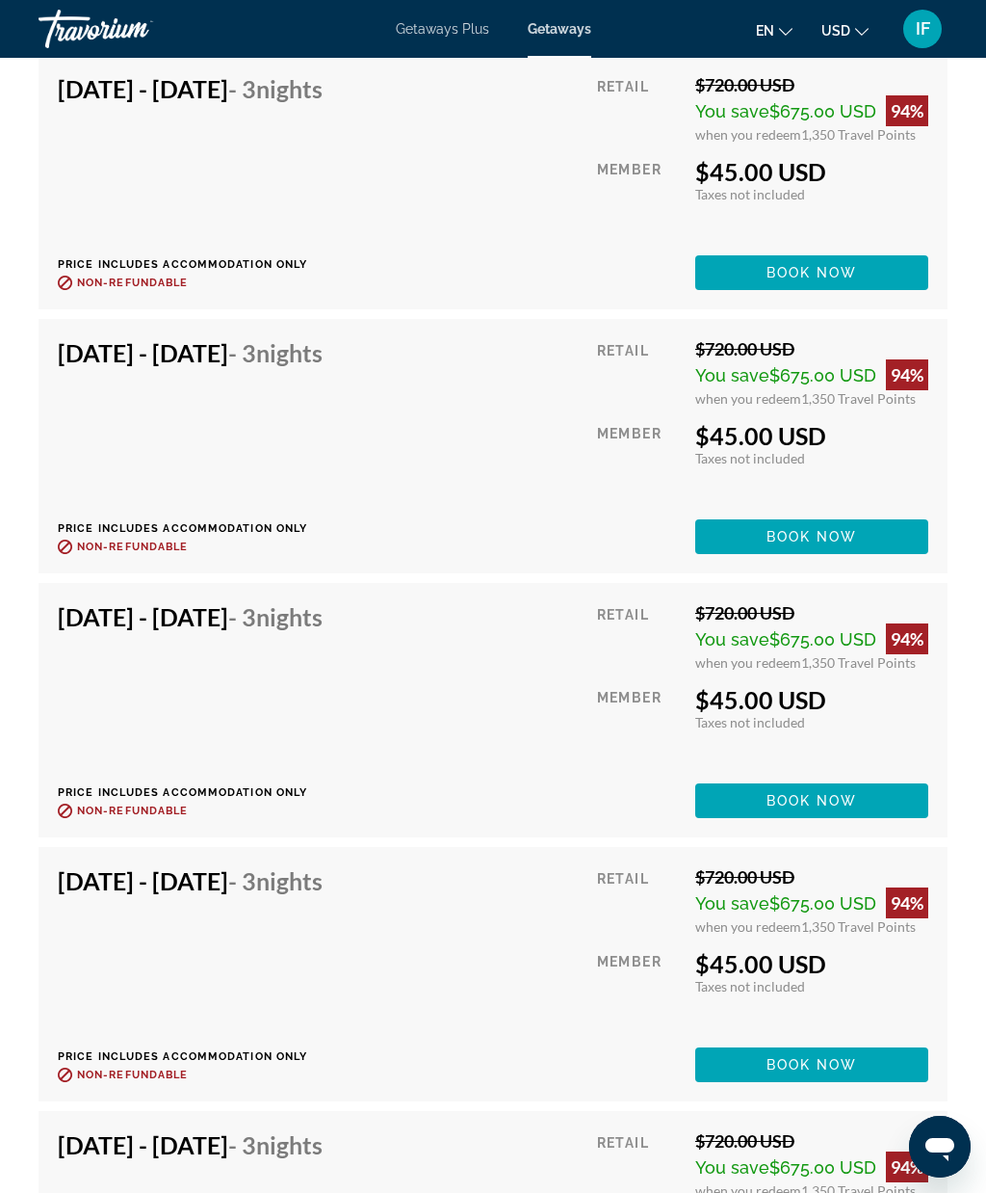
scroll to position [4433, 0]
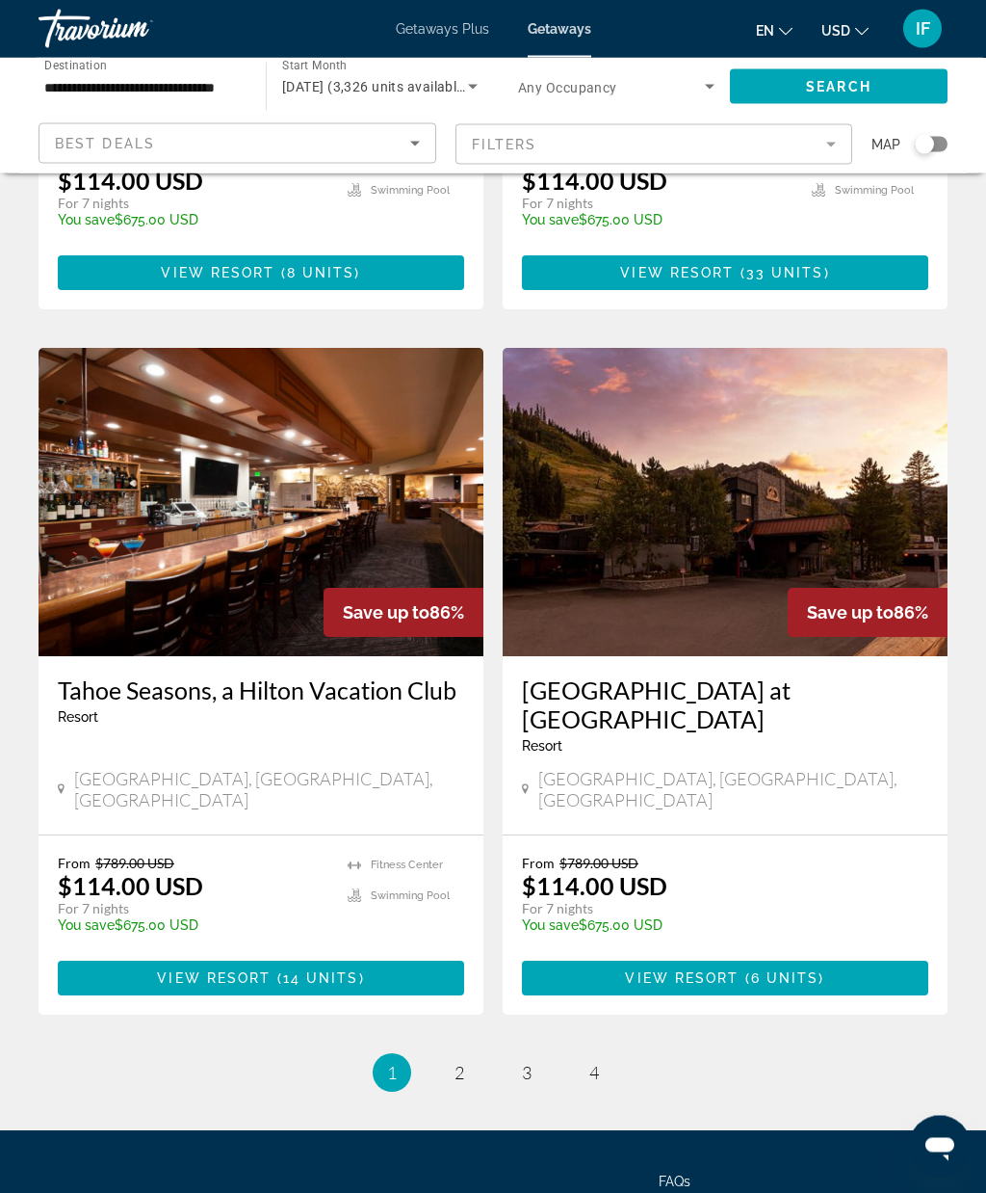
scroll to position [3351, 0]
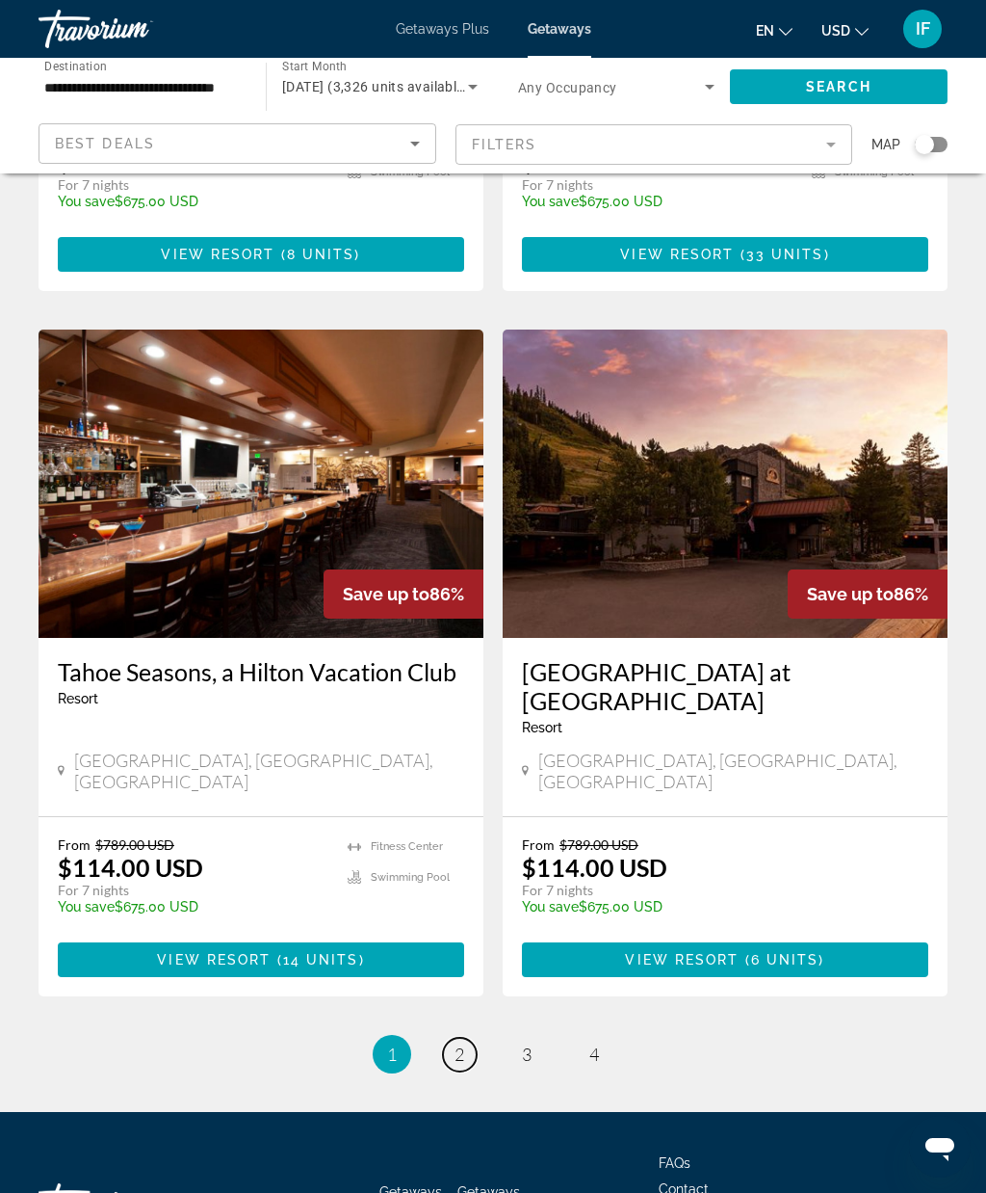
click at [456, 1038] on link "page 2" at bounding box center [460, 1055] width 34 height 34
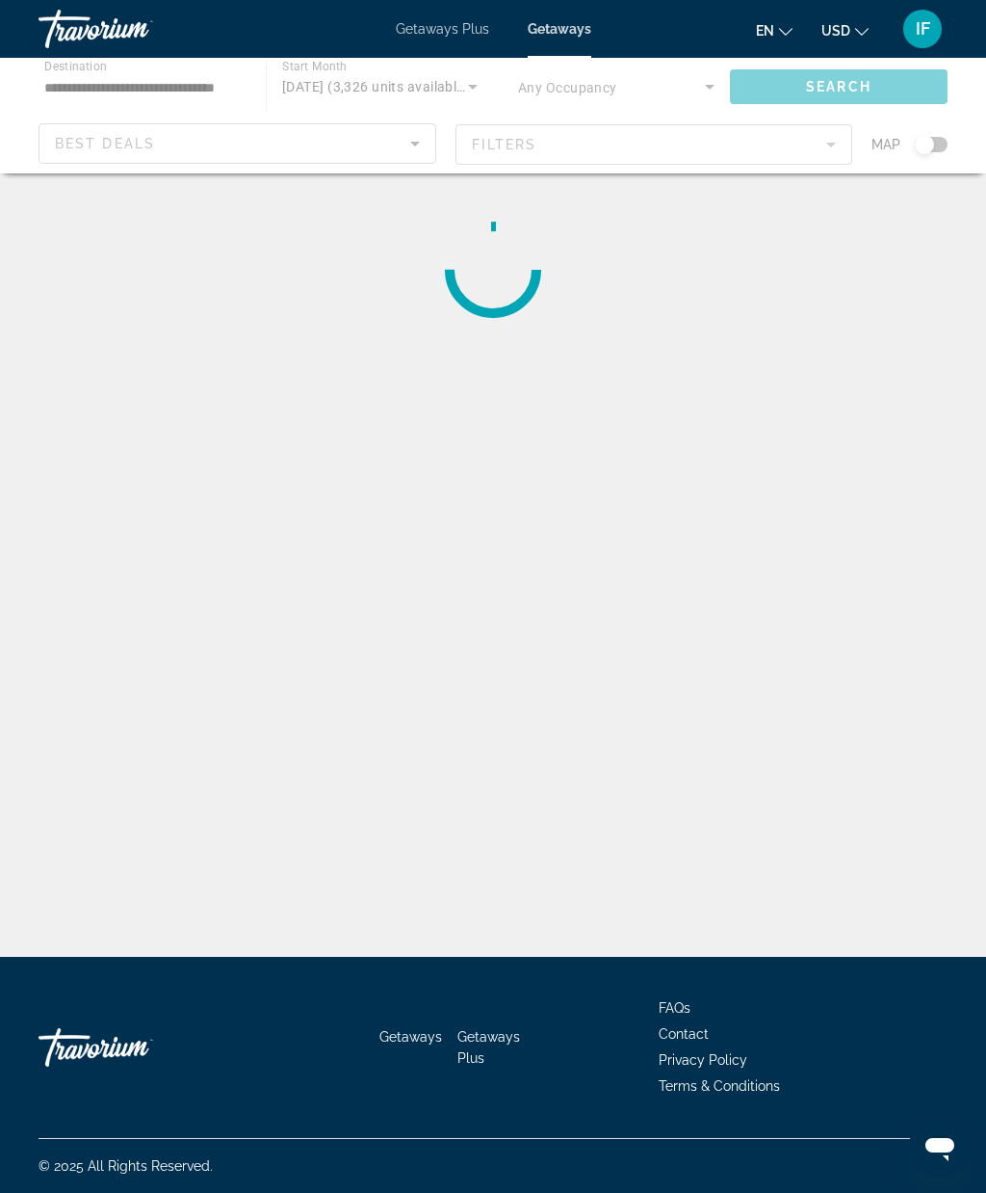
scroll to position [79, 0]
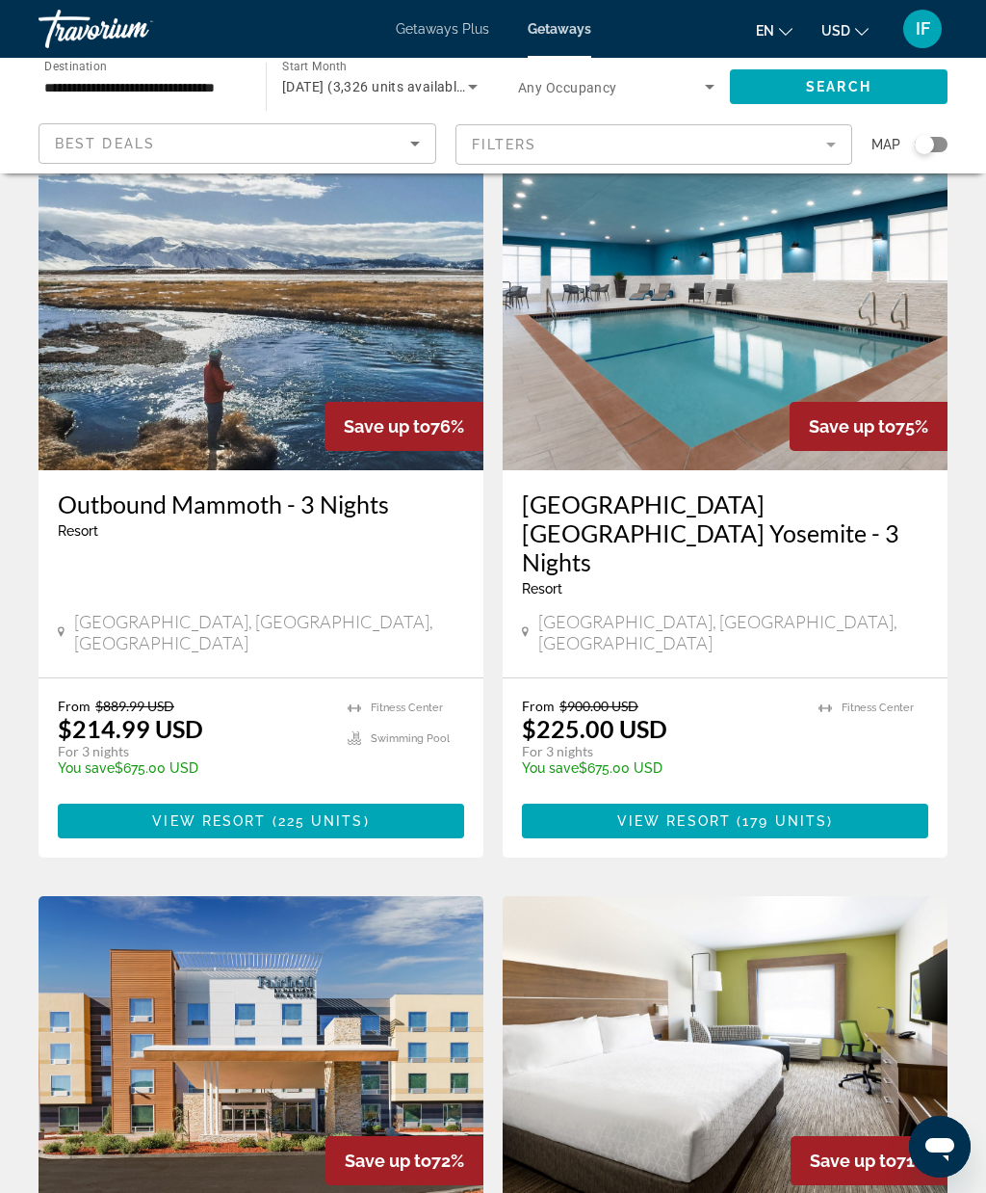
click at [385, 356] on img "Main content" at bounding box center [261, 316] width 445 height 308
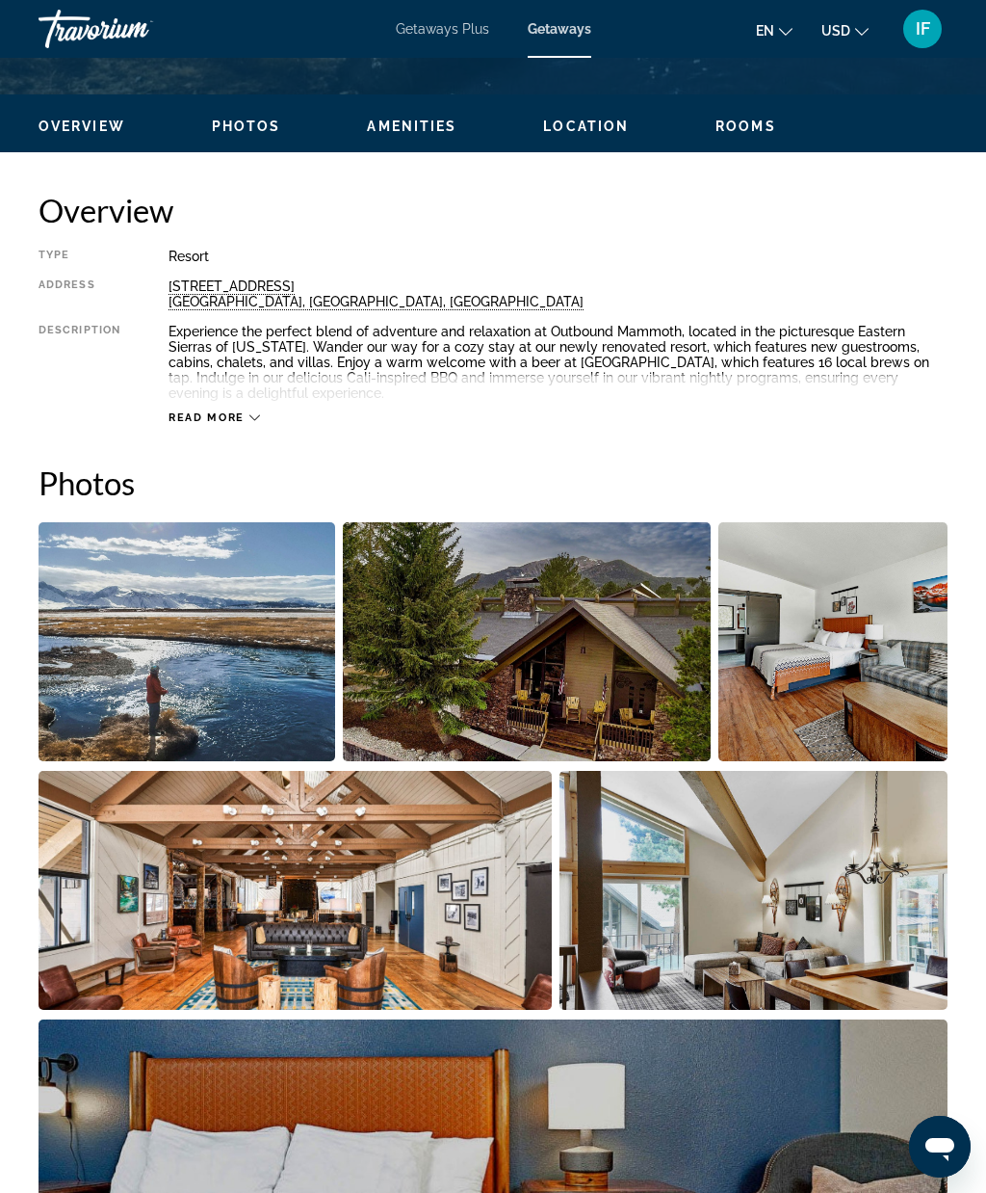
scroll to position [890, 0]
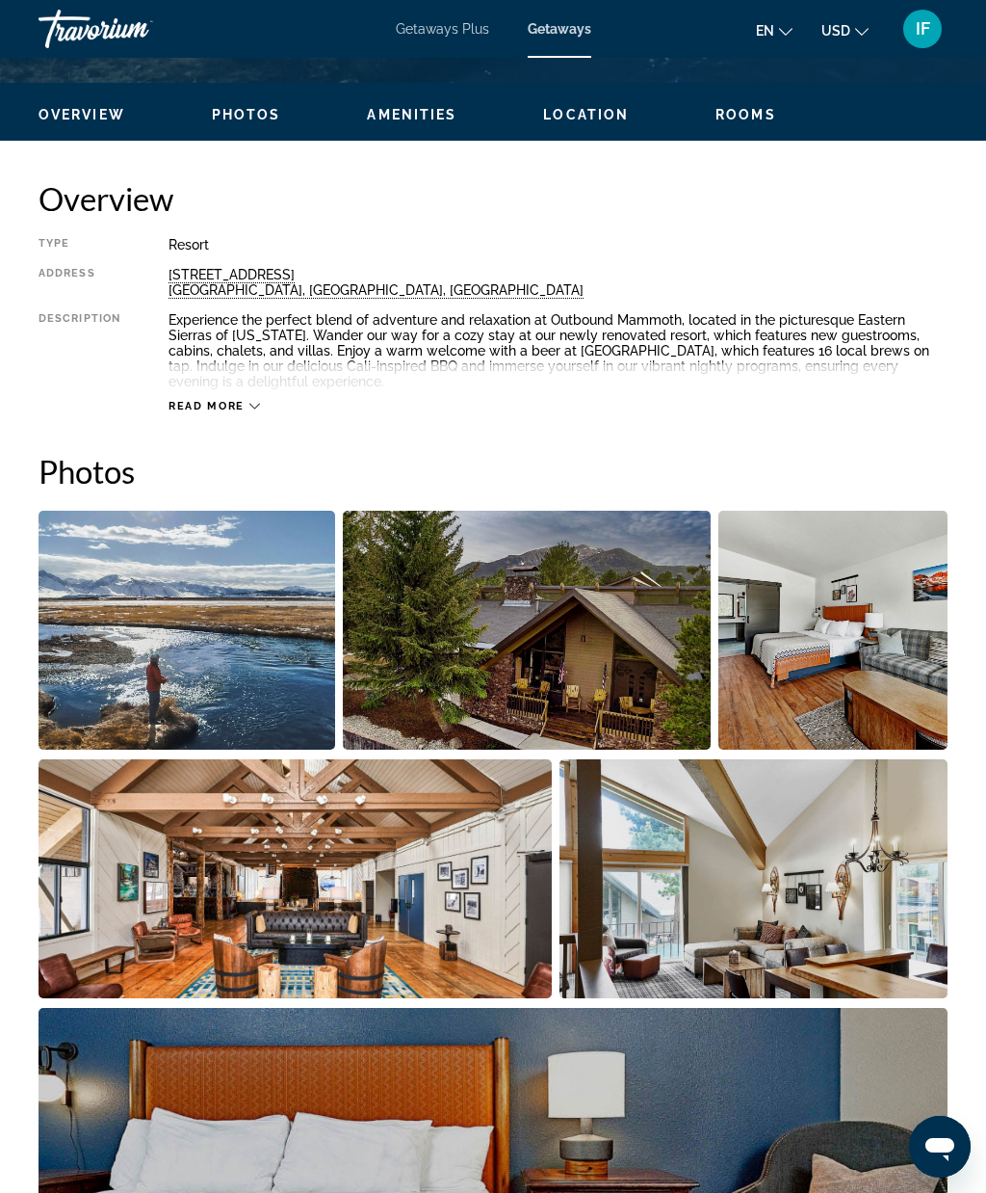
click at [267, 643] on img "Open full-screen image slider" at bounding box center [187, 630] width 297 height 239
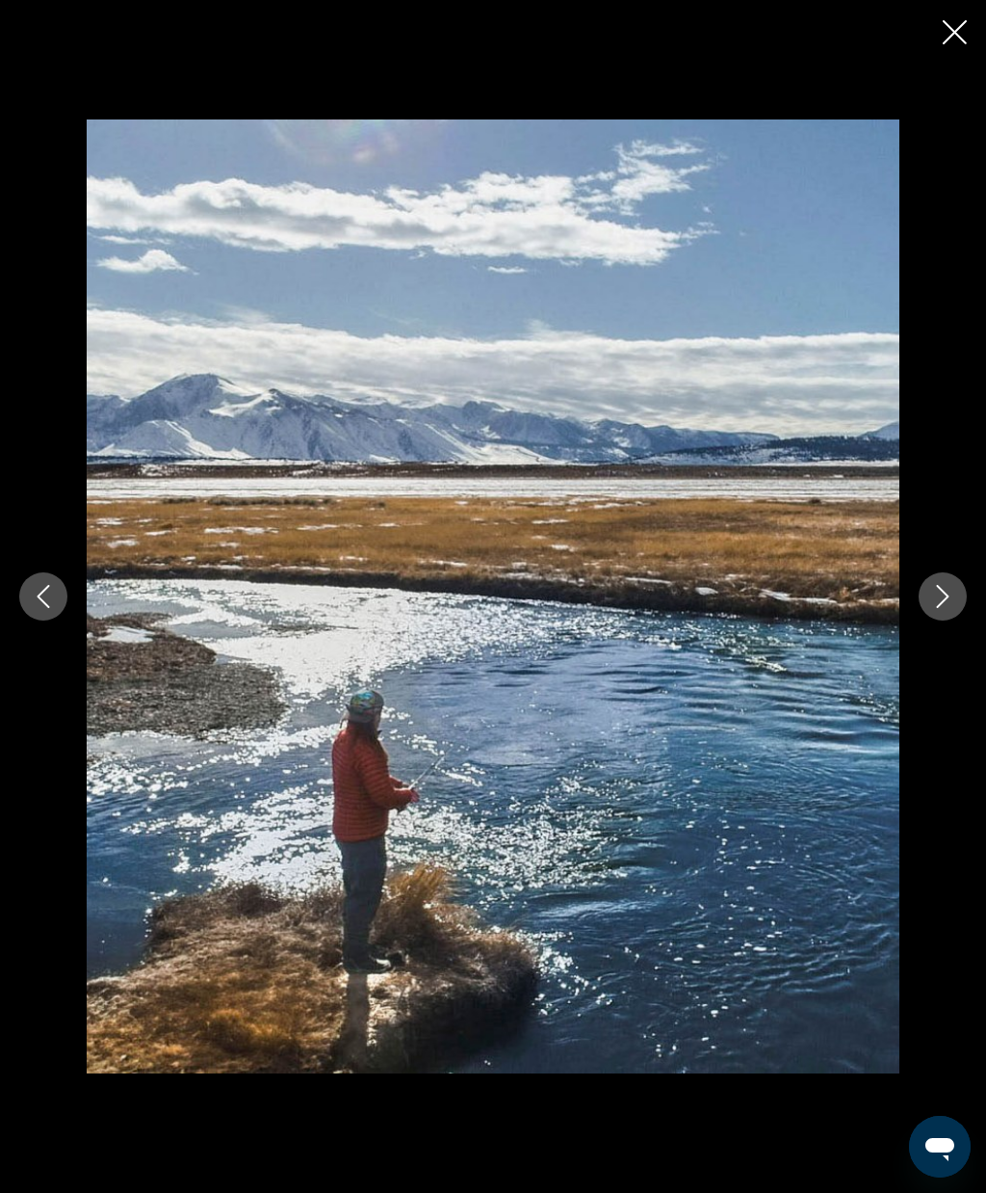
click at [943, 596] on icon "Next image" at bounding box center [943, 596] width 23 height 23
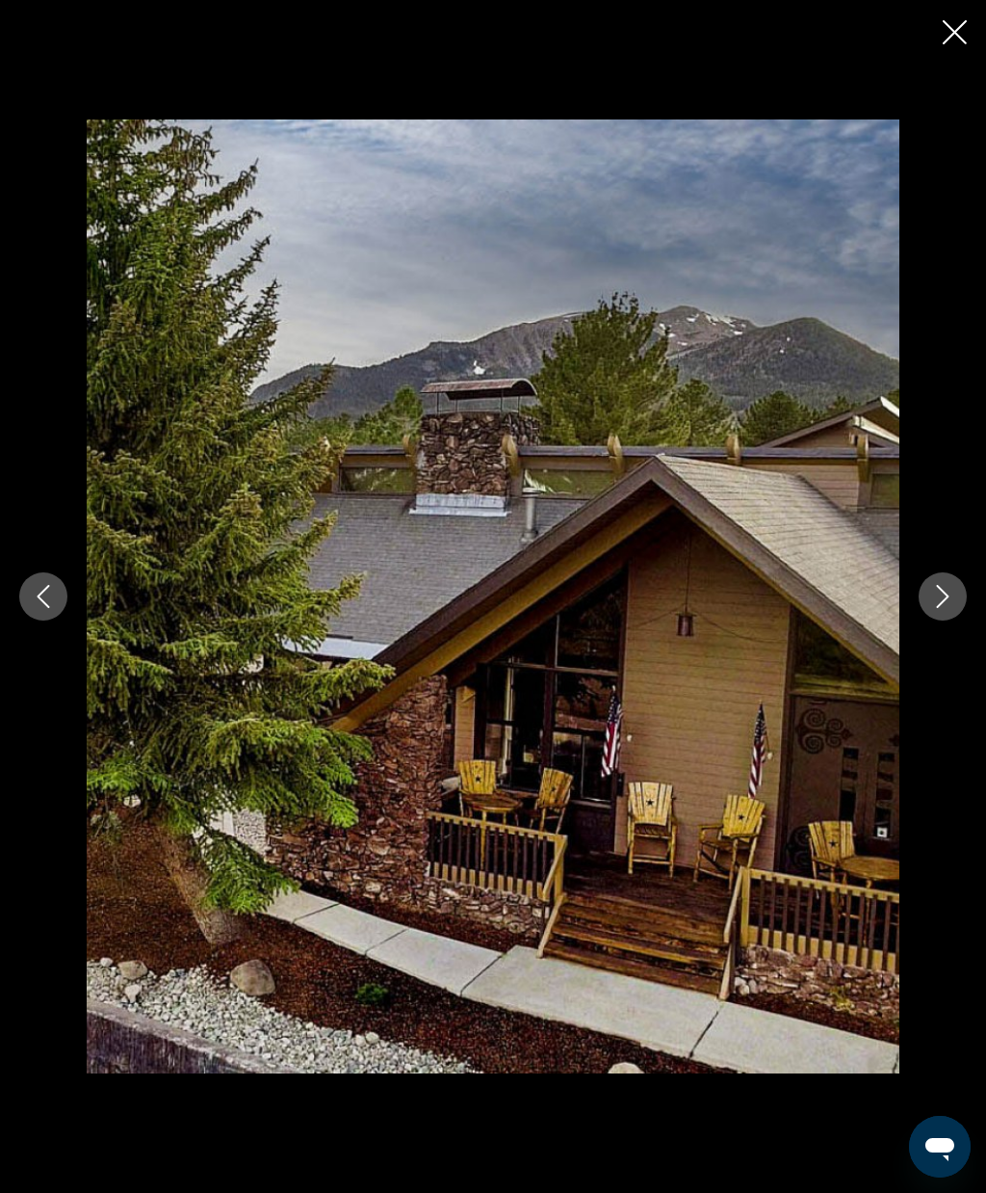
click at [942, 598] on icon "Next image" at bounding box center [943, 596] width 23 height 23
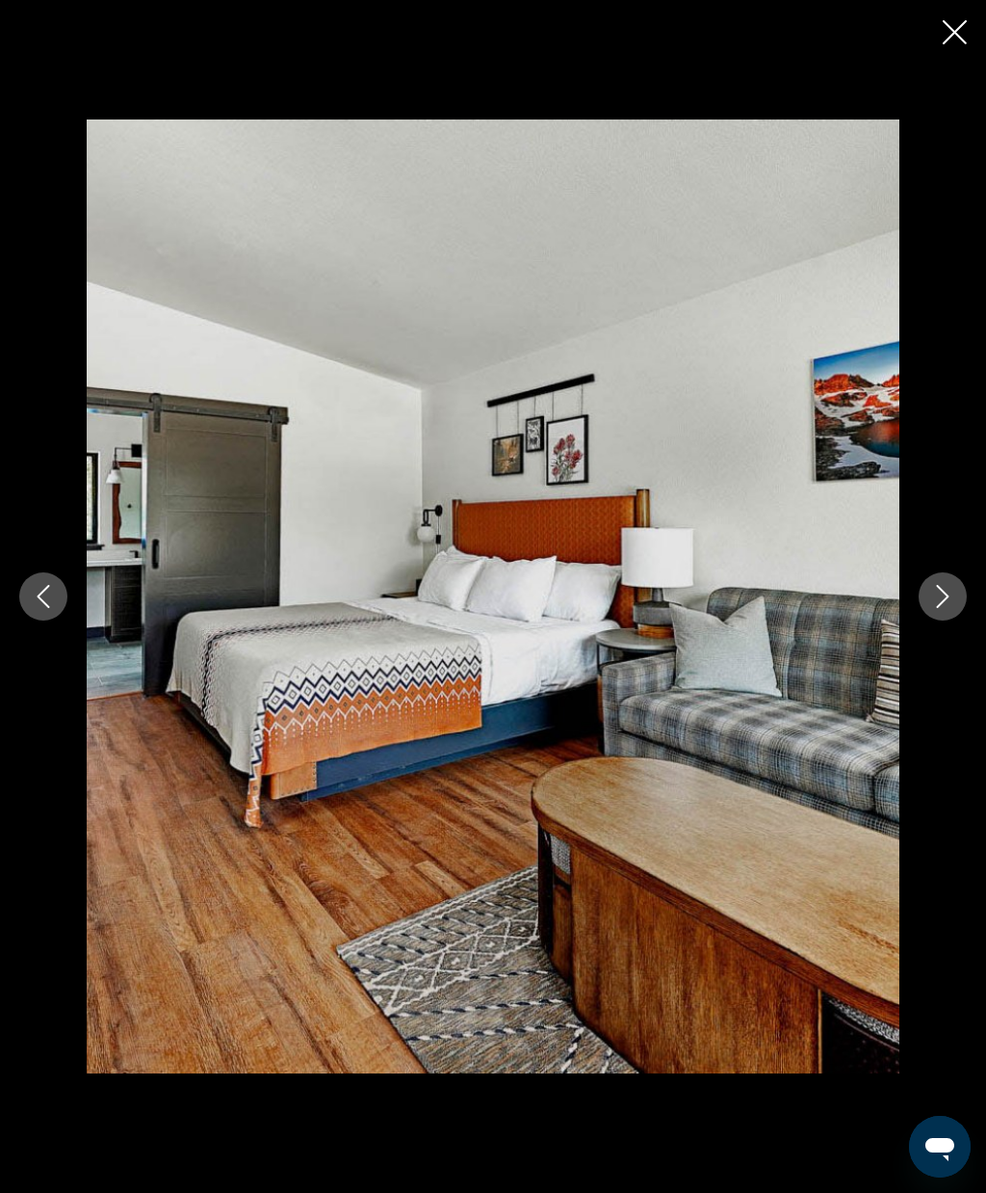
click at [941, 597] on icon "Next image" at bounding box center [943, 596] width 23 height 23
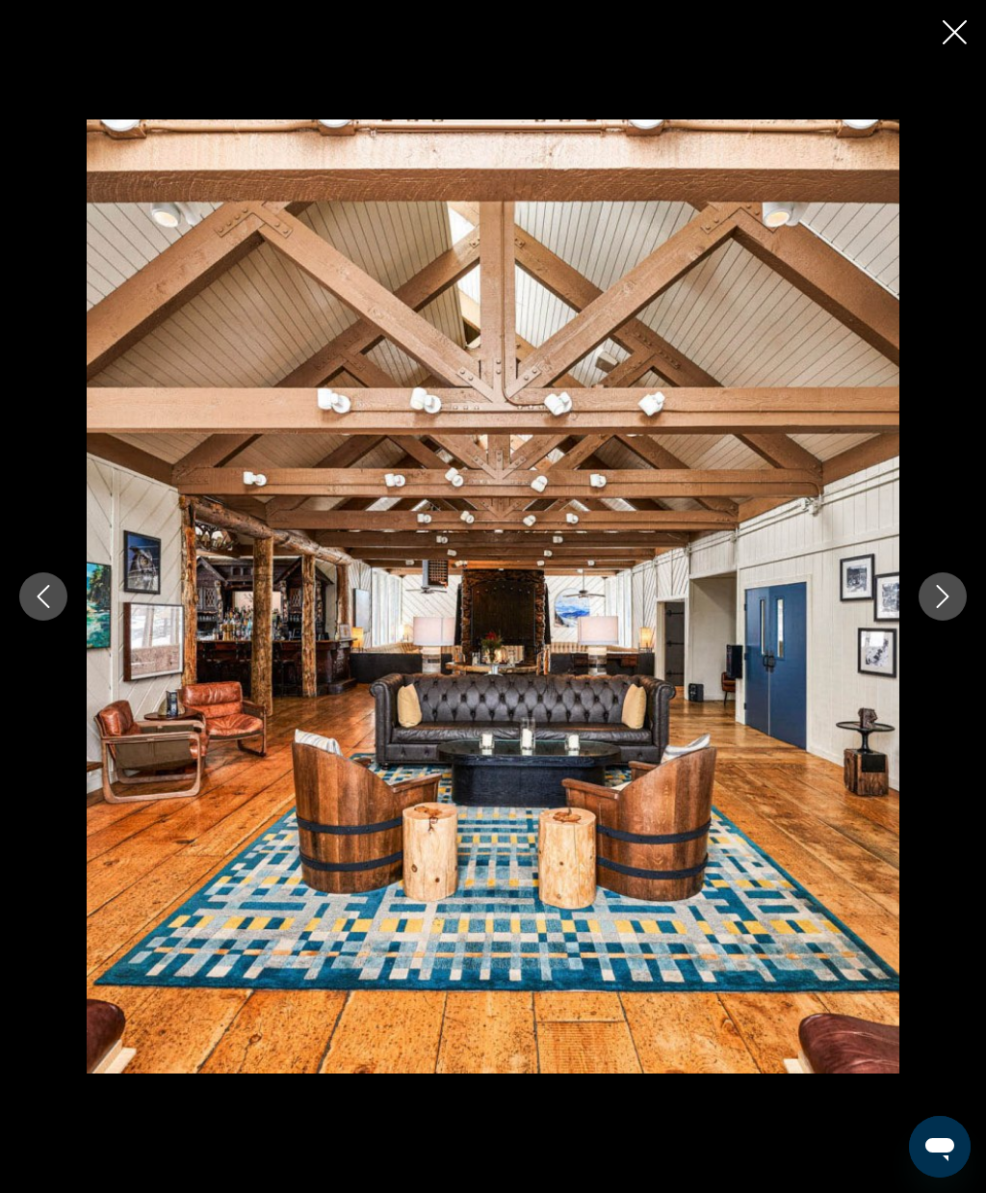
click at [944, 598] on icon "Next image" at bounding box center [943, 596] width 23 height 23
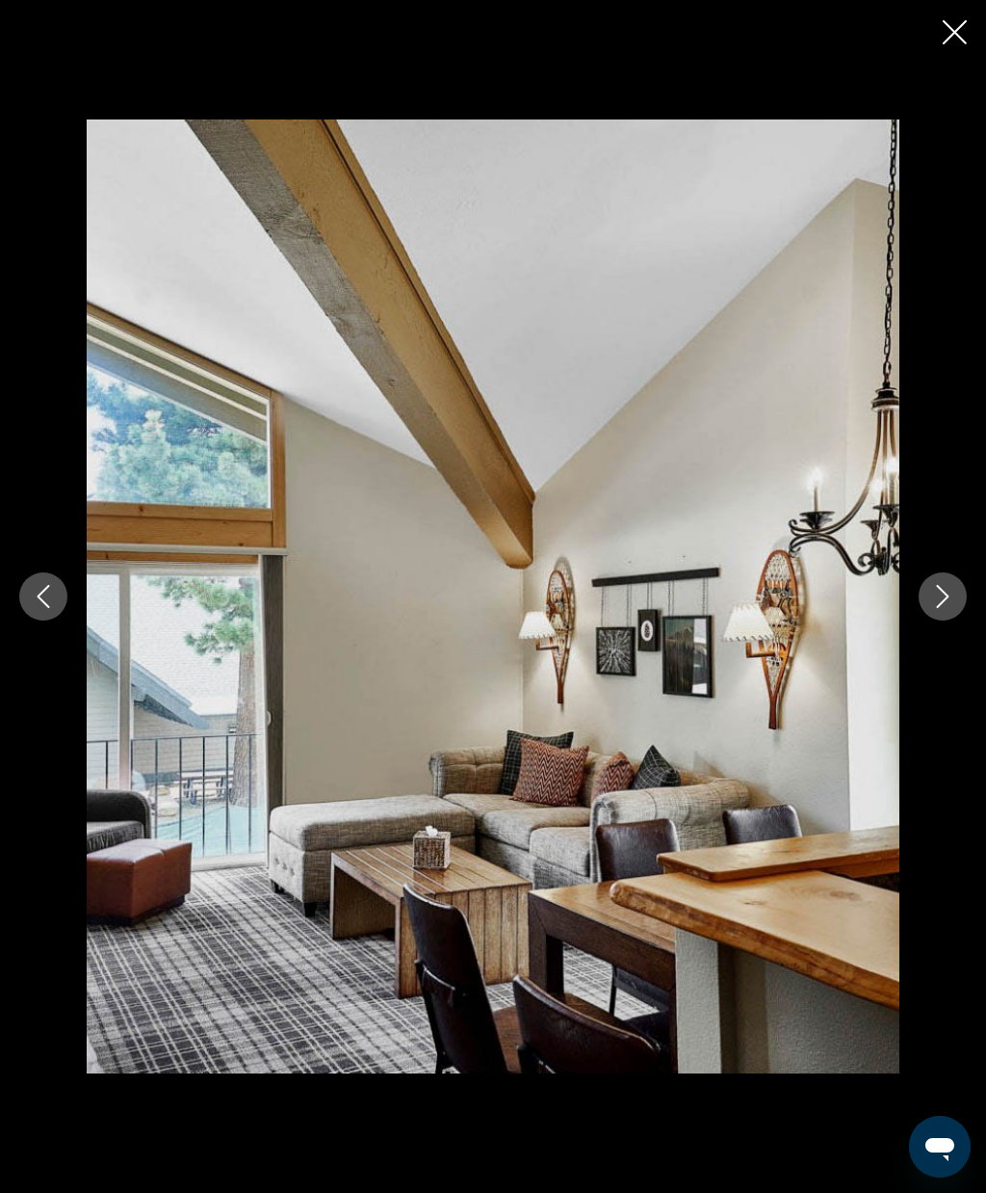
click at [943, 603] on icon "Next image" at bounding box center [943, 596] width 23 height 23
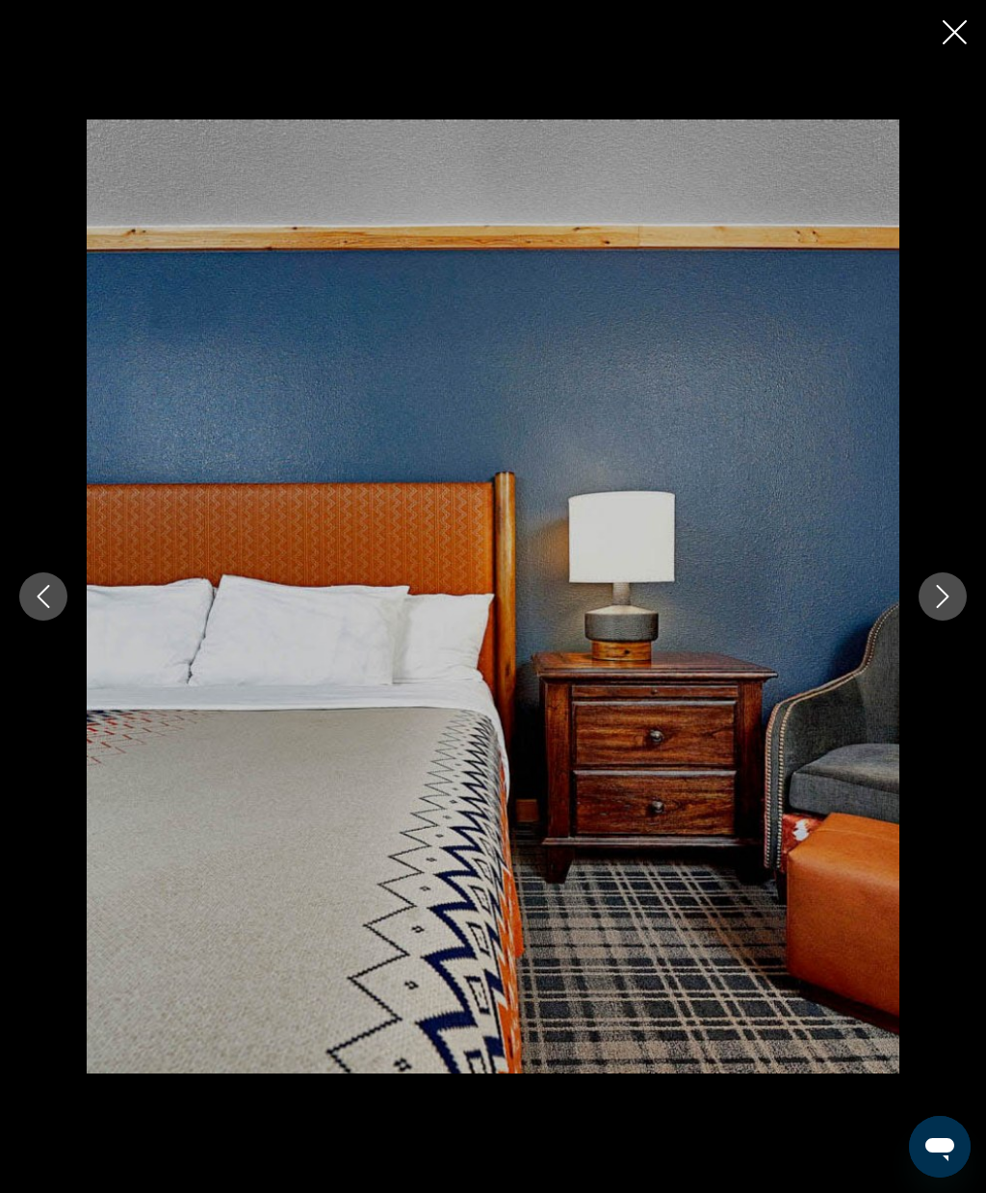
click at [945, 599] on icon "Next image" at bounding box center [943, 596] width 13 height 23
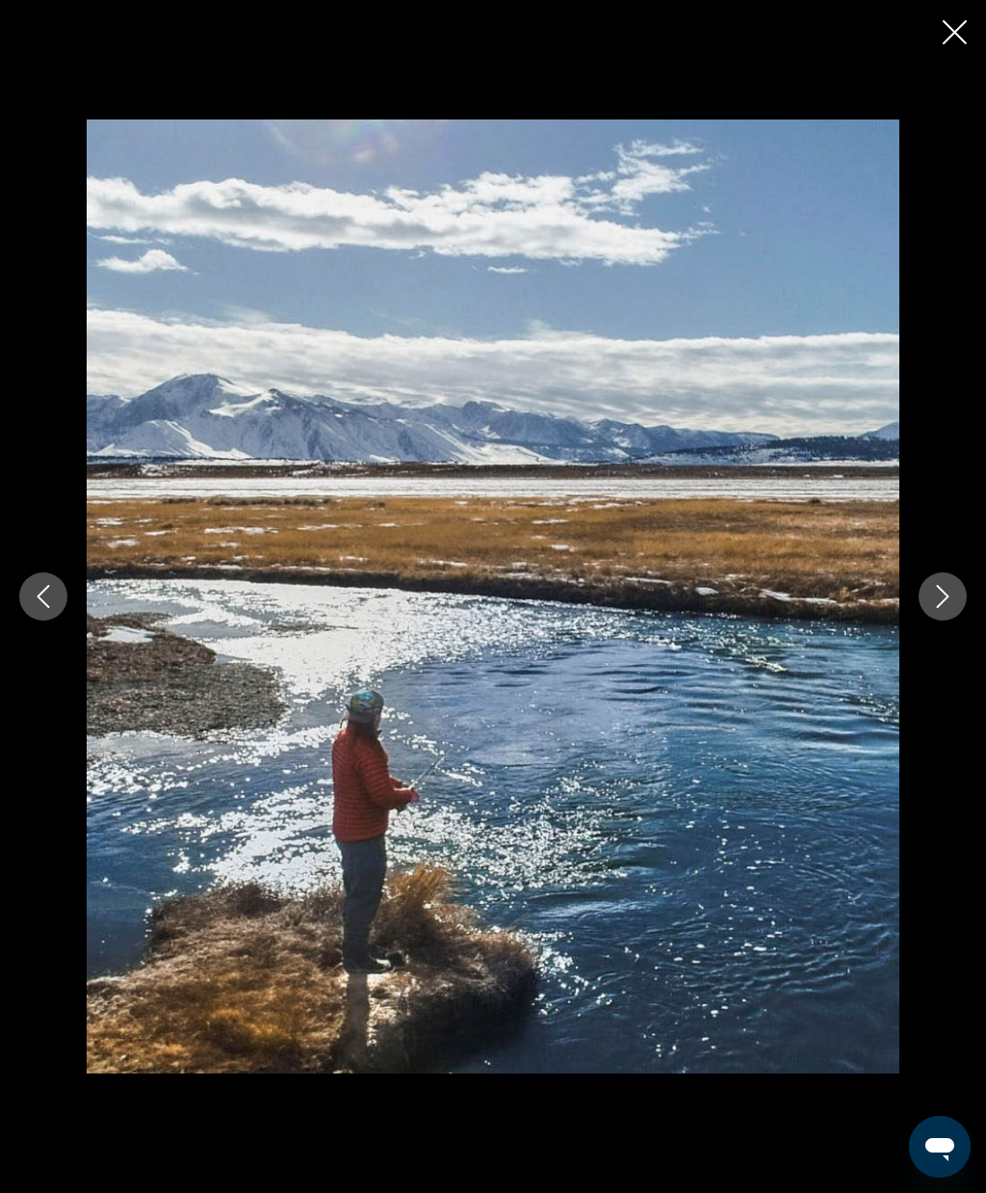
click at [942, 600] on icon "Next image" at bounding box center [943, 596] width 23 height 23
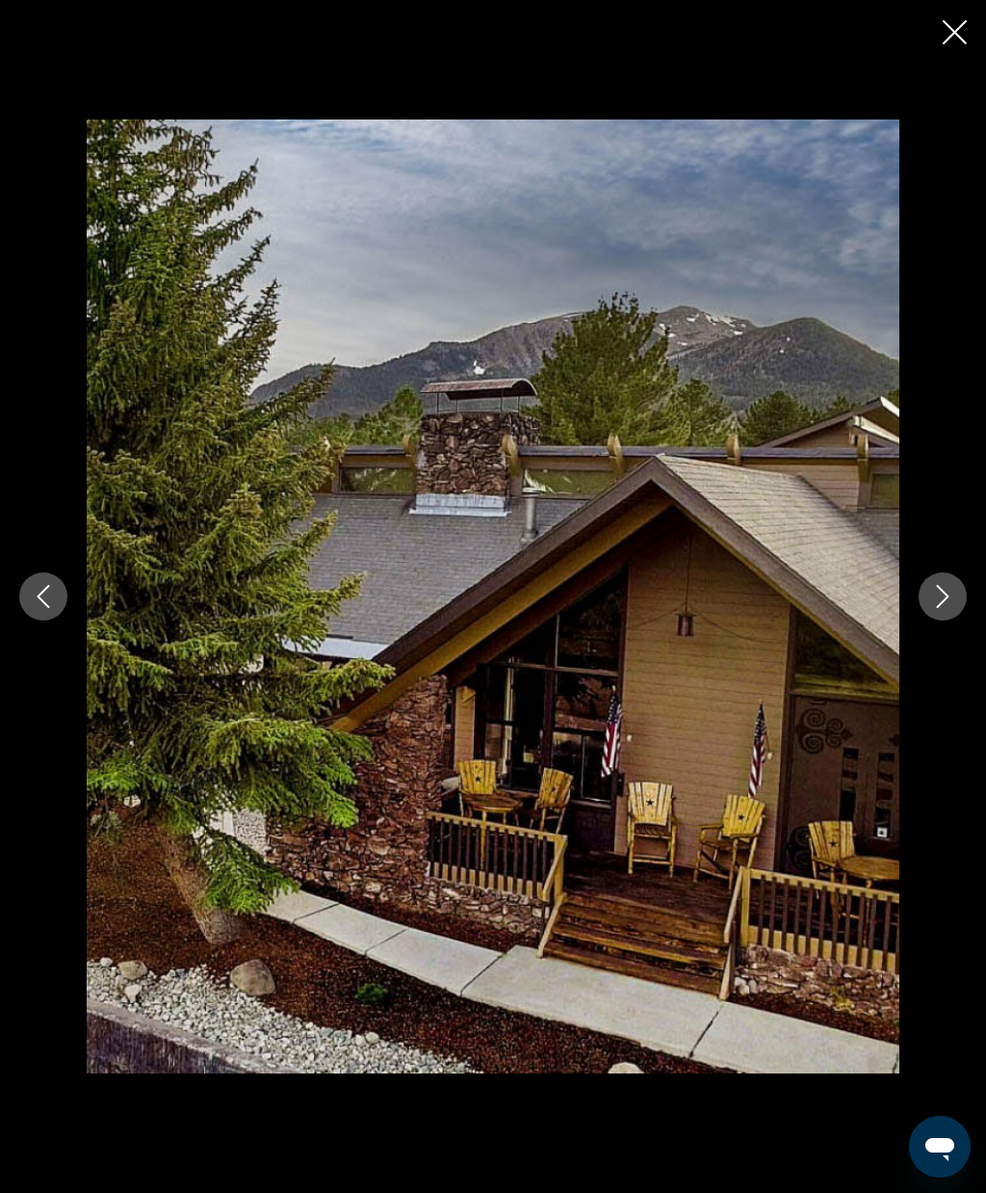
click at [947, 44] on button "Close slideshow" at bounding box center [955, 34] width 24 height 30
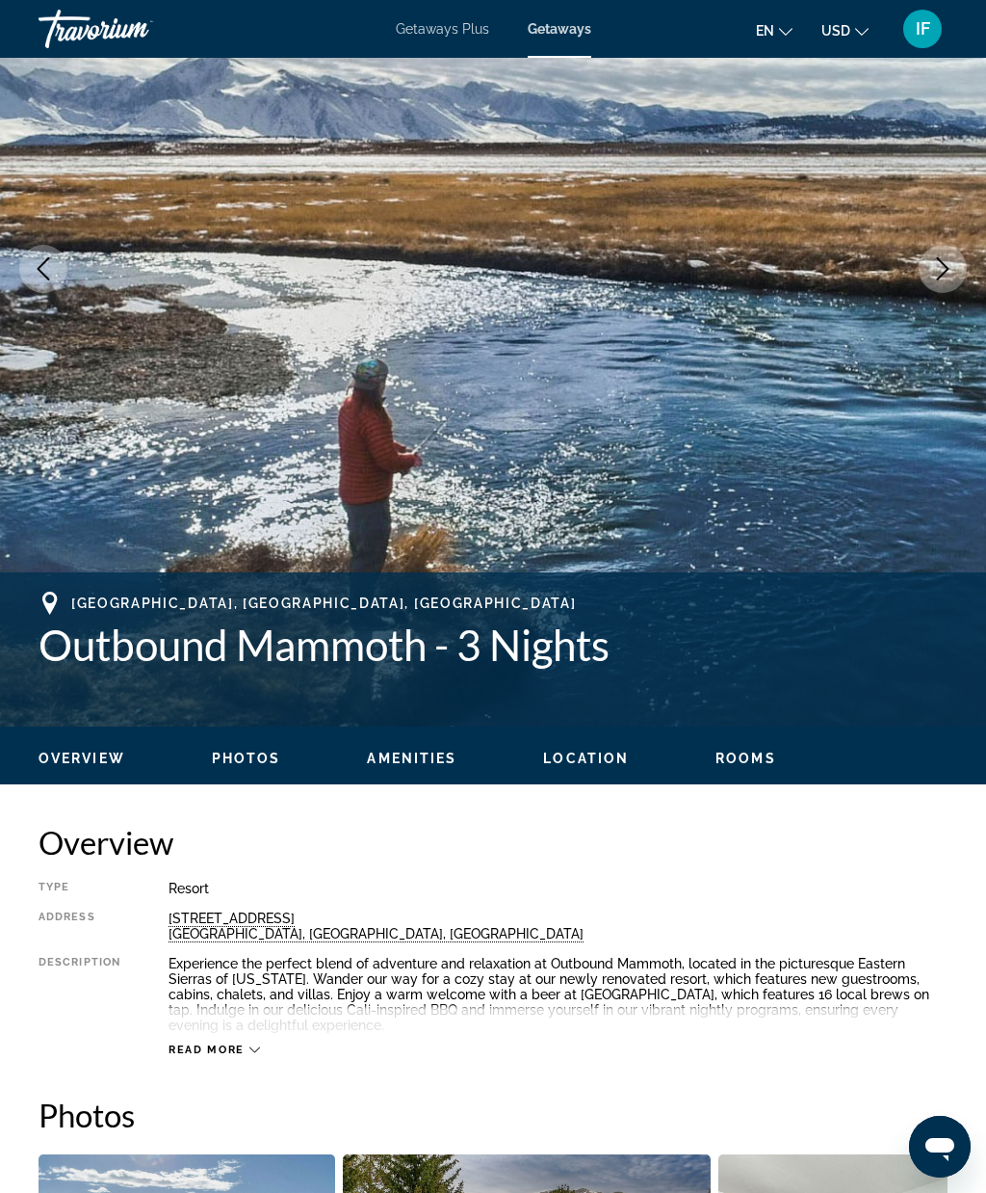
scroll to position [0, 0]
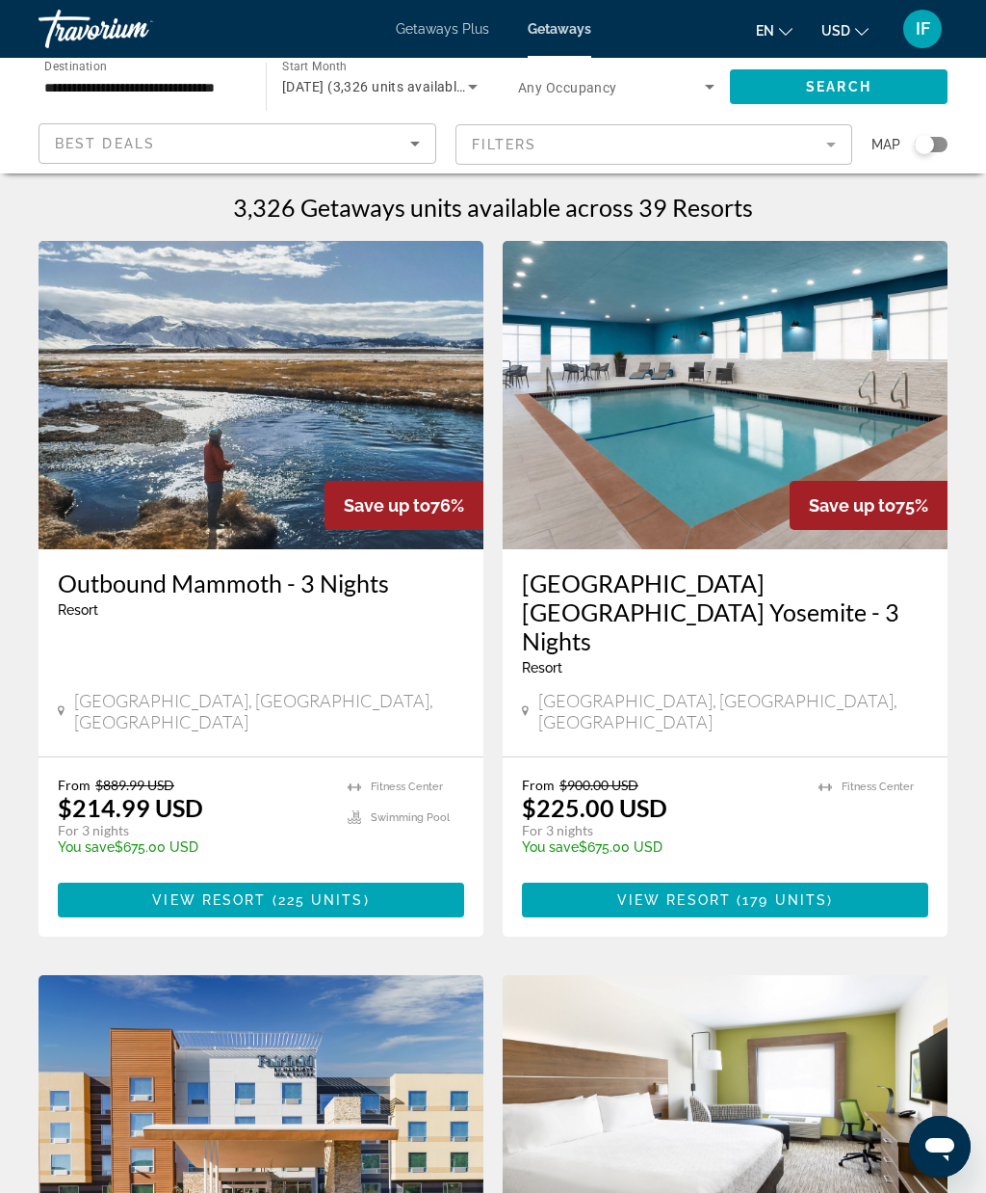
click at [841, 441] on img "Main content" at bounding box center [725, 395] width 445 height 308
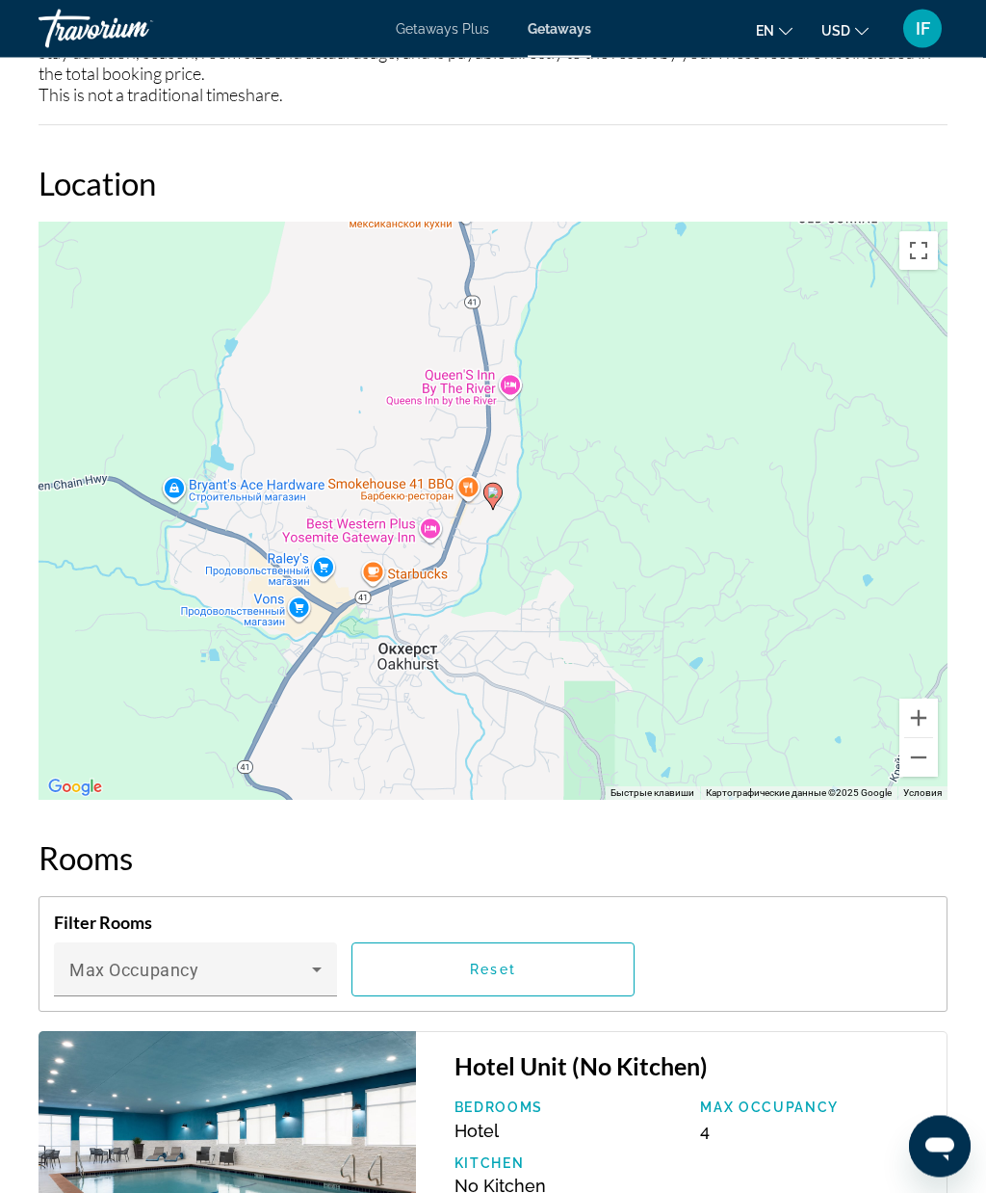
scroll to position [2612, 0]
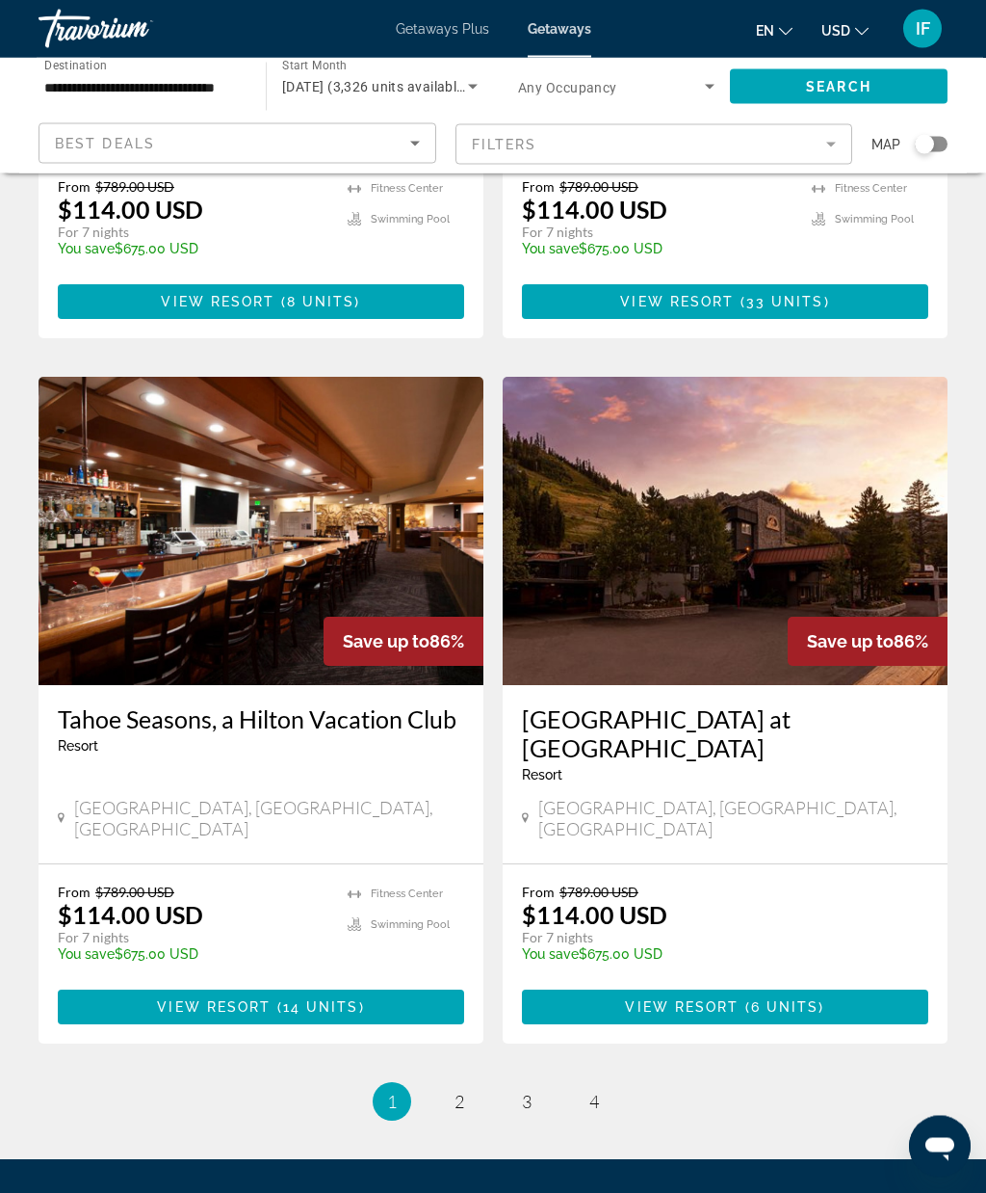
scroll to position [3351, 0]
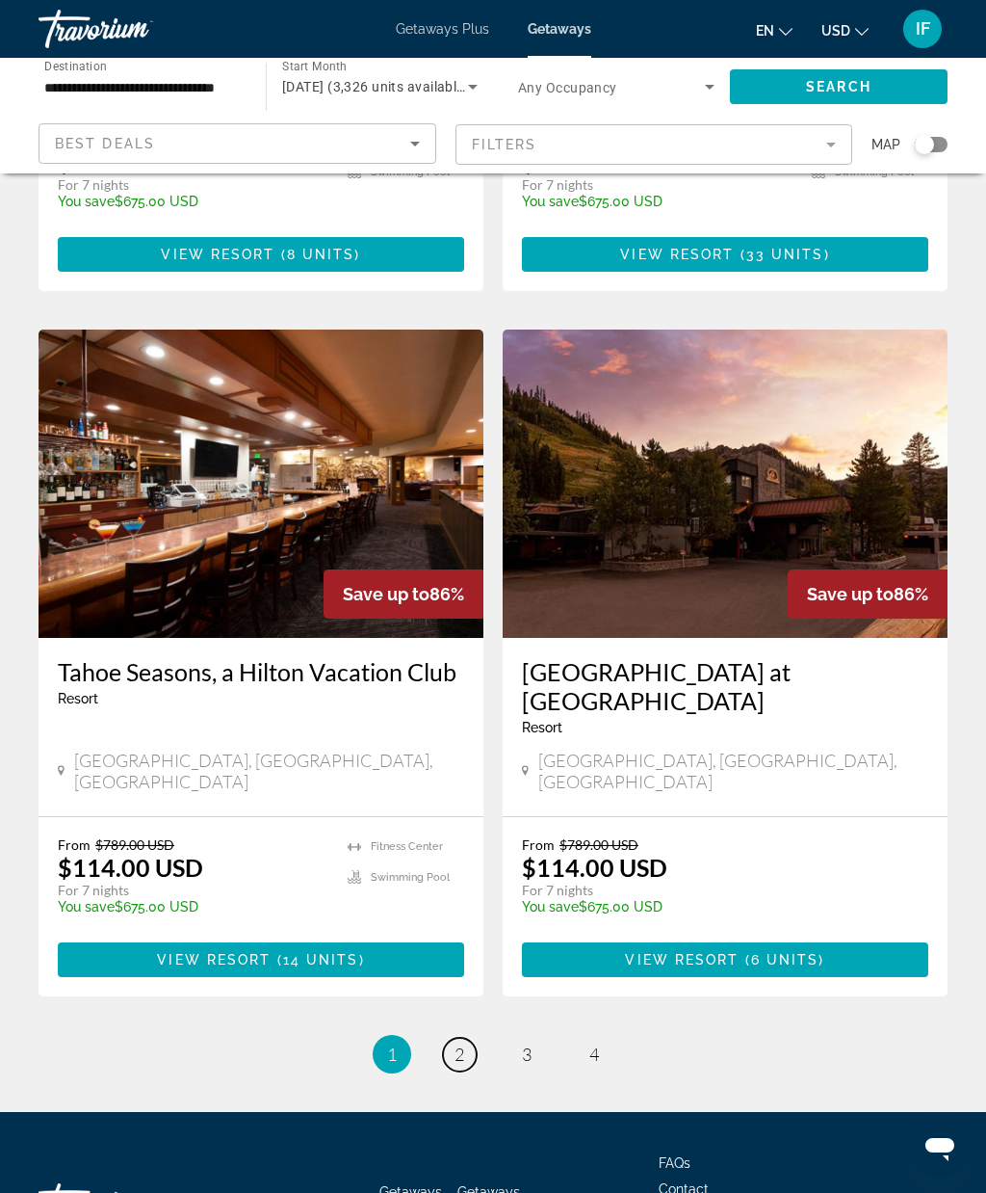
click at [461, 1043] on span "2" at bounding box center [460, 1053] width 10 height 21
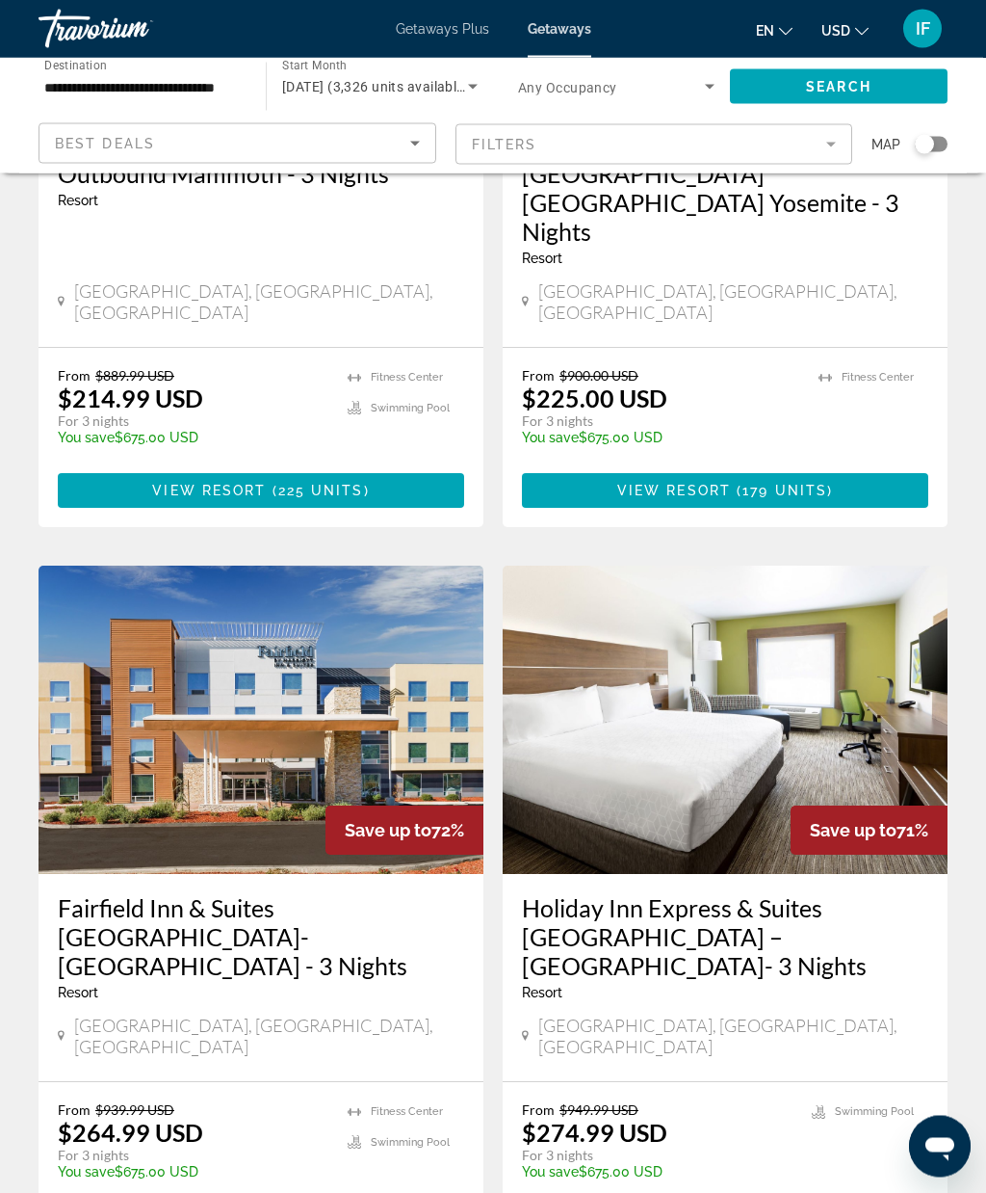
scroll to position [419, 0]
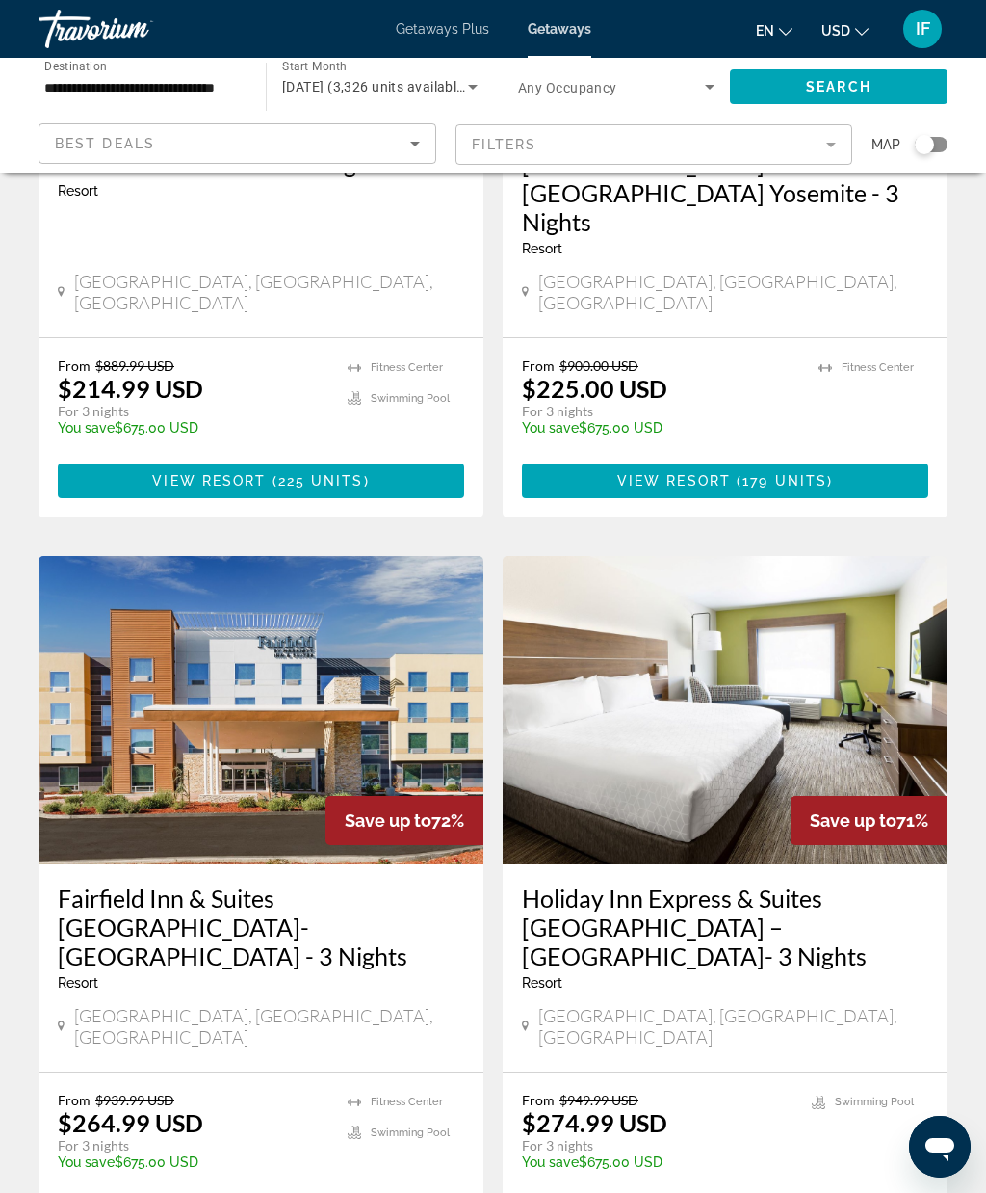
click at [710, 697] on img "Main content" at bounding box center [725, 710] width 445 height 308
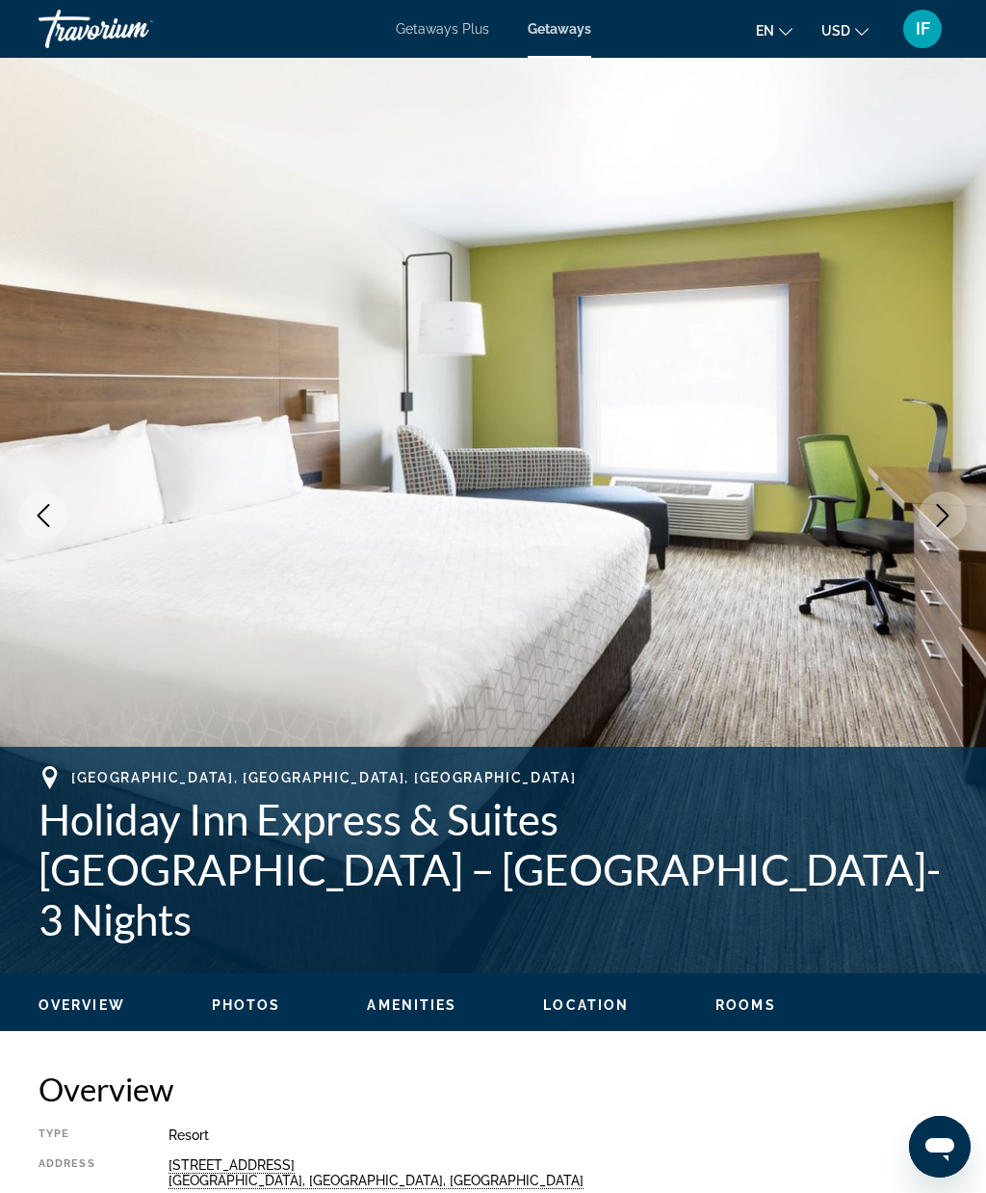
click at [942, 517] on icon "Next image" at bounding box center [943, 515] width 23 height 23
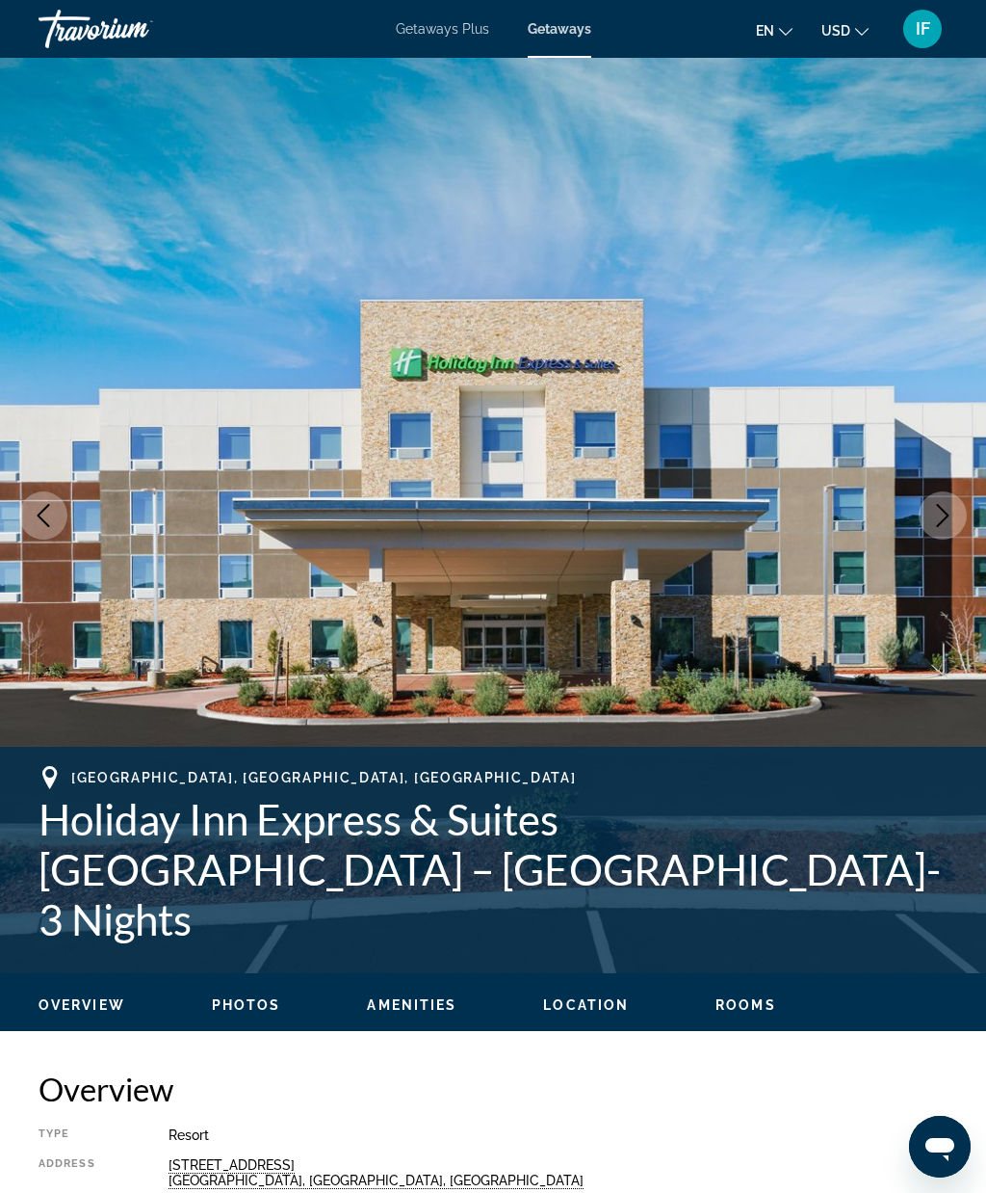
click at [945, 524] on icon "Next image" at bounding box center [943, 515] width 23 height 23
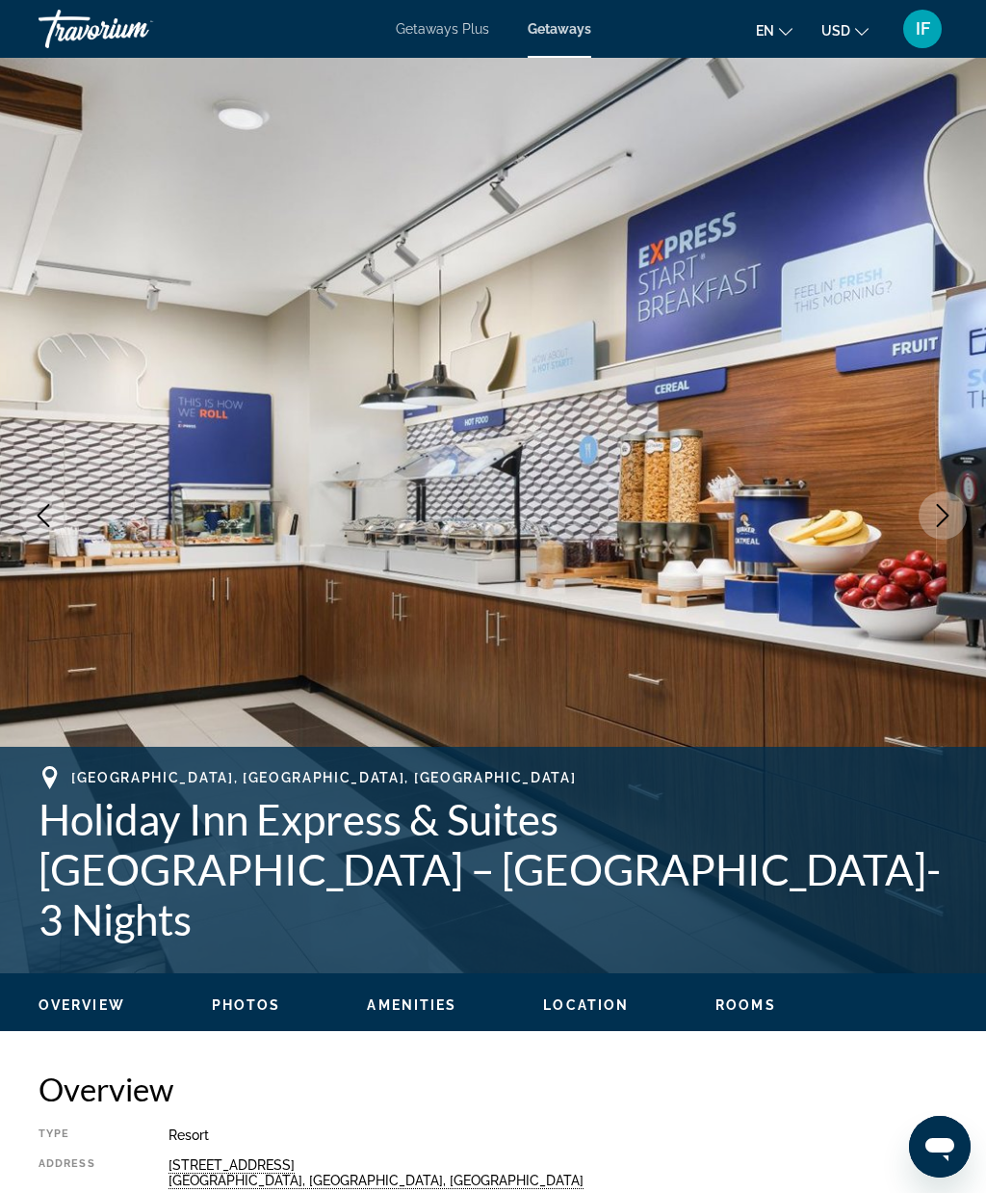
click at [952, 527] on button "Next image" at bounding box center [943, 515] width 48 height 48
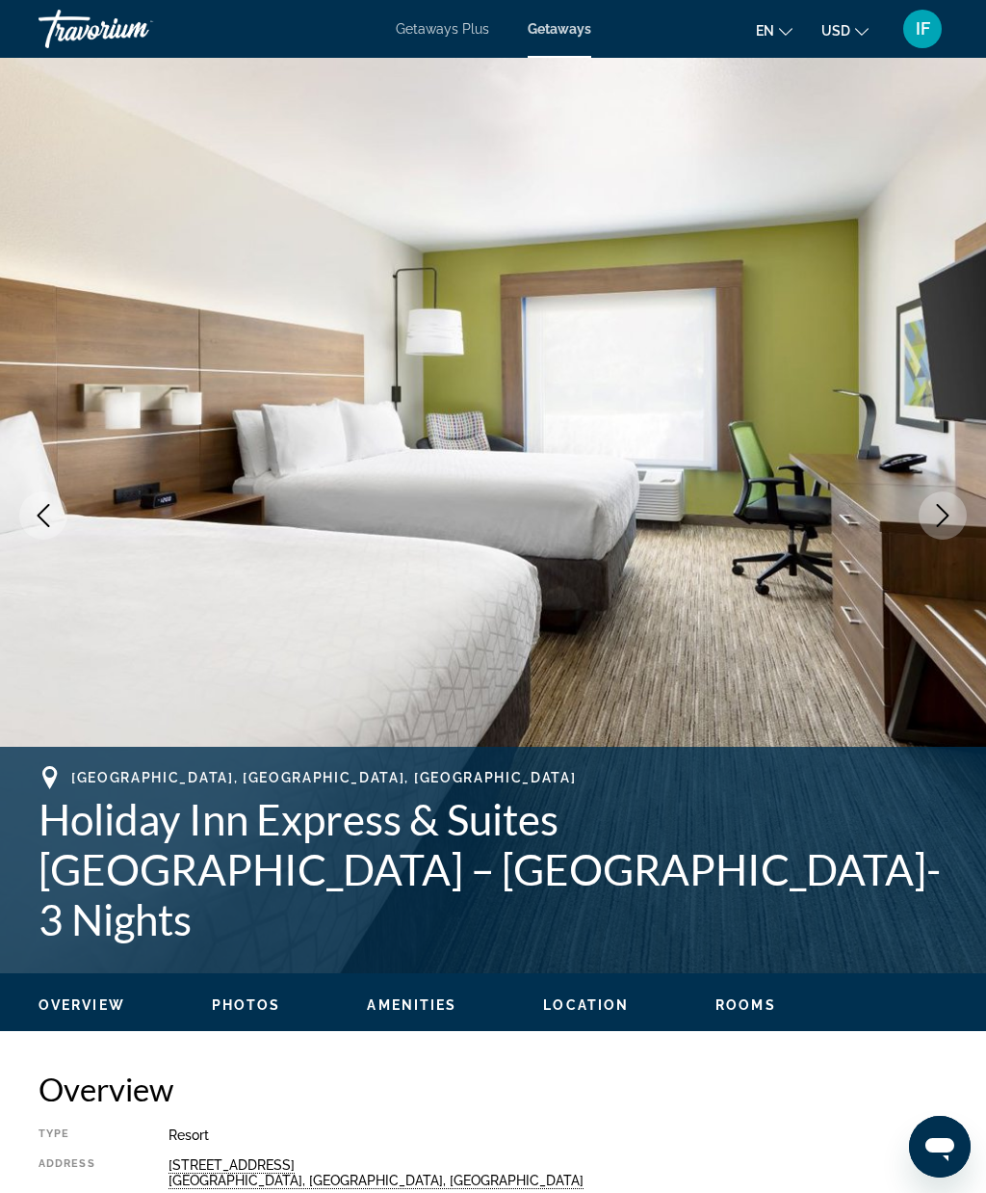
click at [952, 531] on button "Next image" at bounding box center [943, 515] width 48 height 48
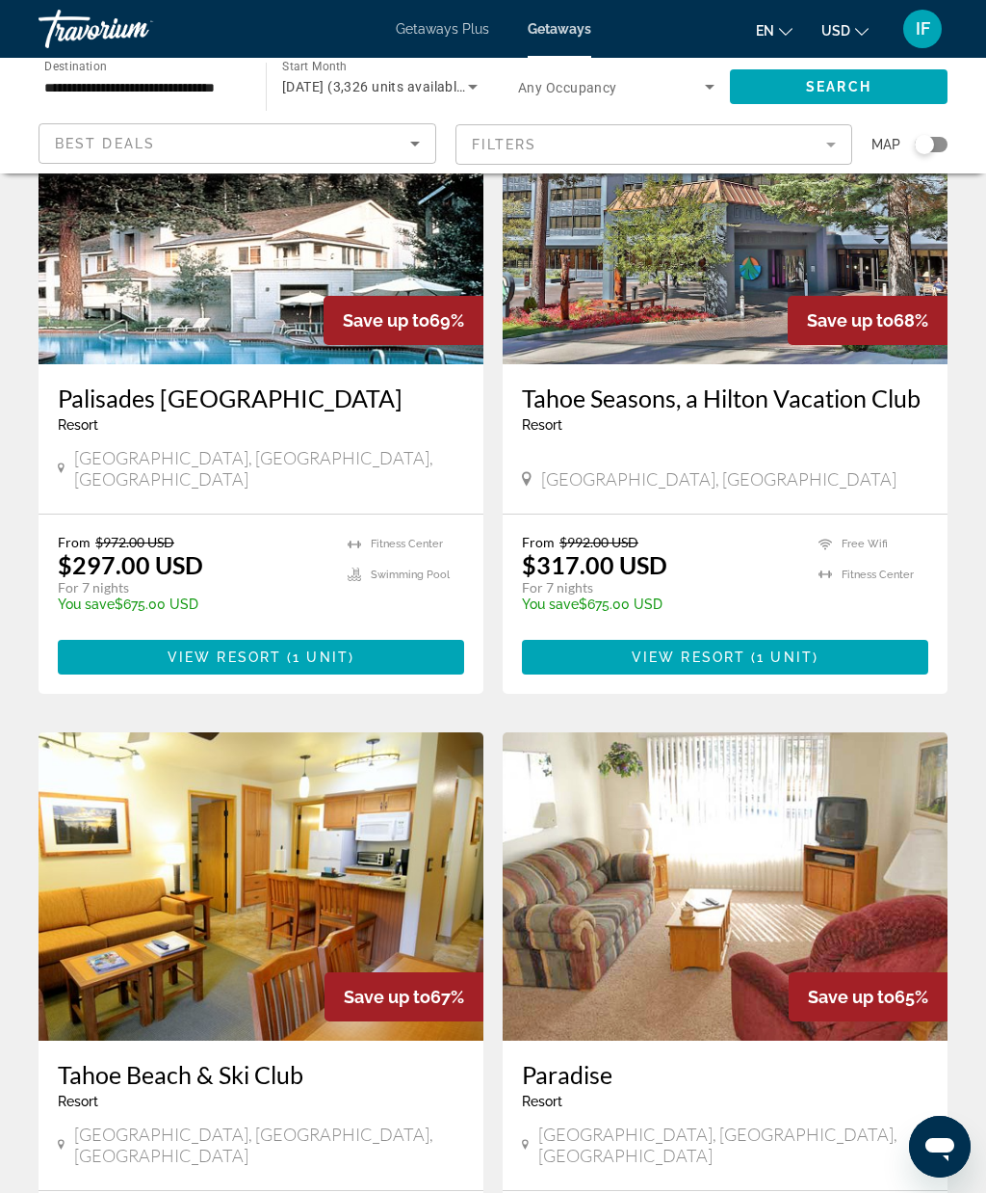
scroll to position [3300, 0]
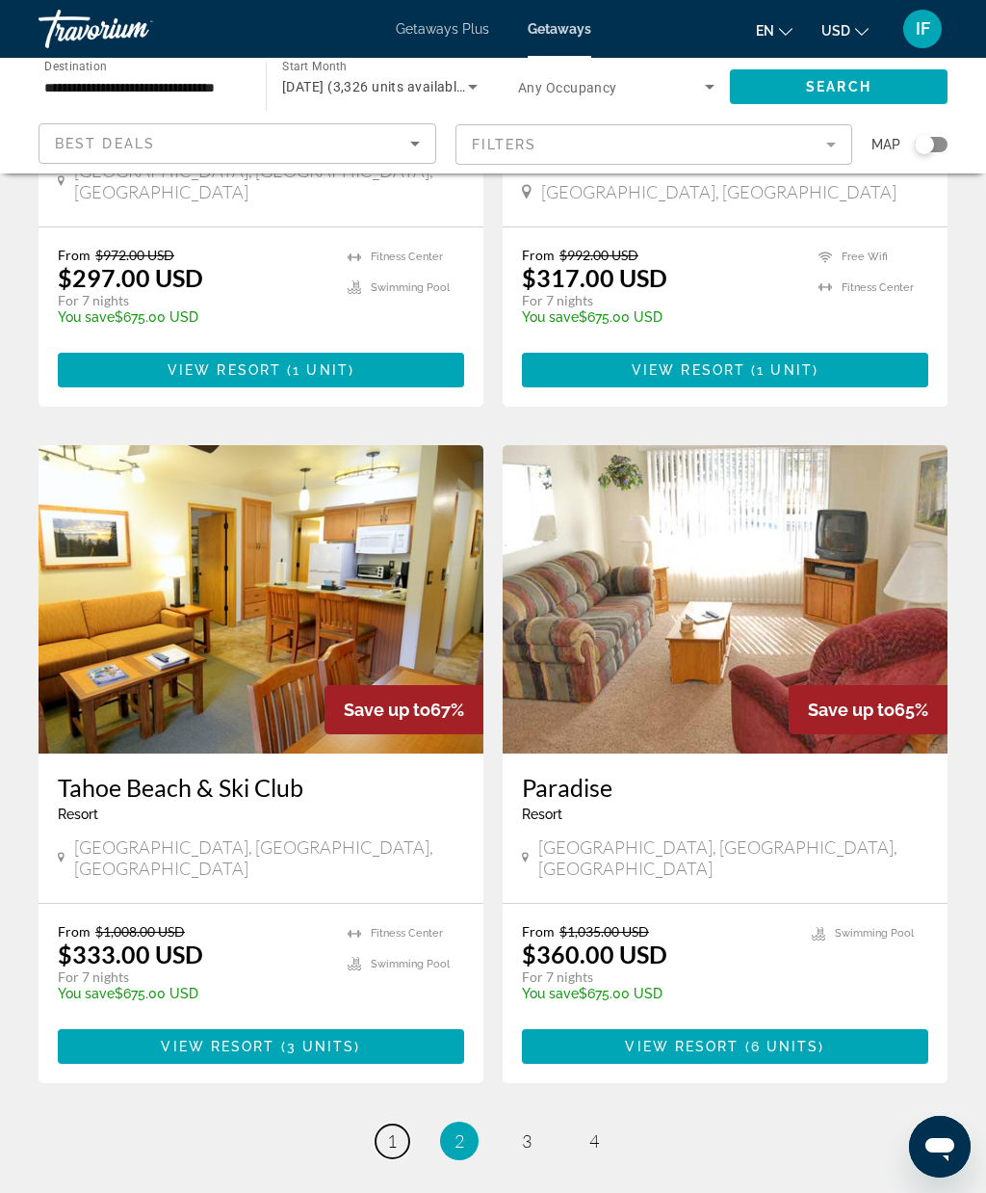
click at [393, 1130] on span "1" at bounding box center [392, 1140] width 10 height 21
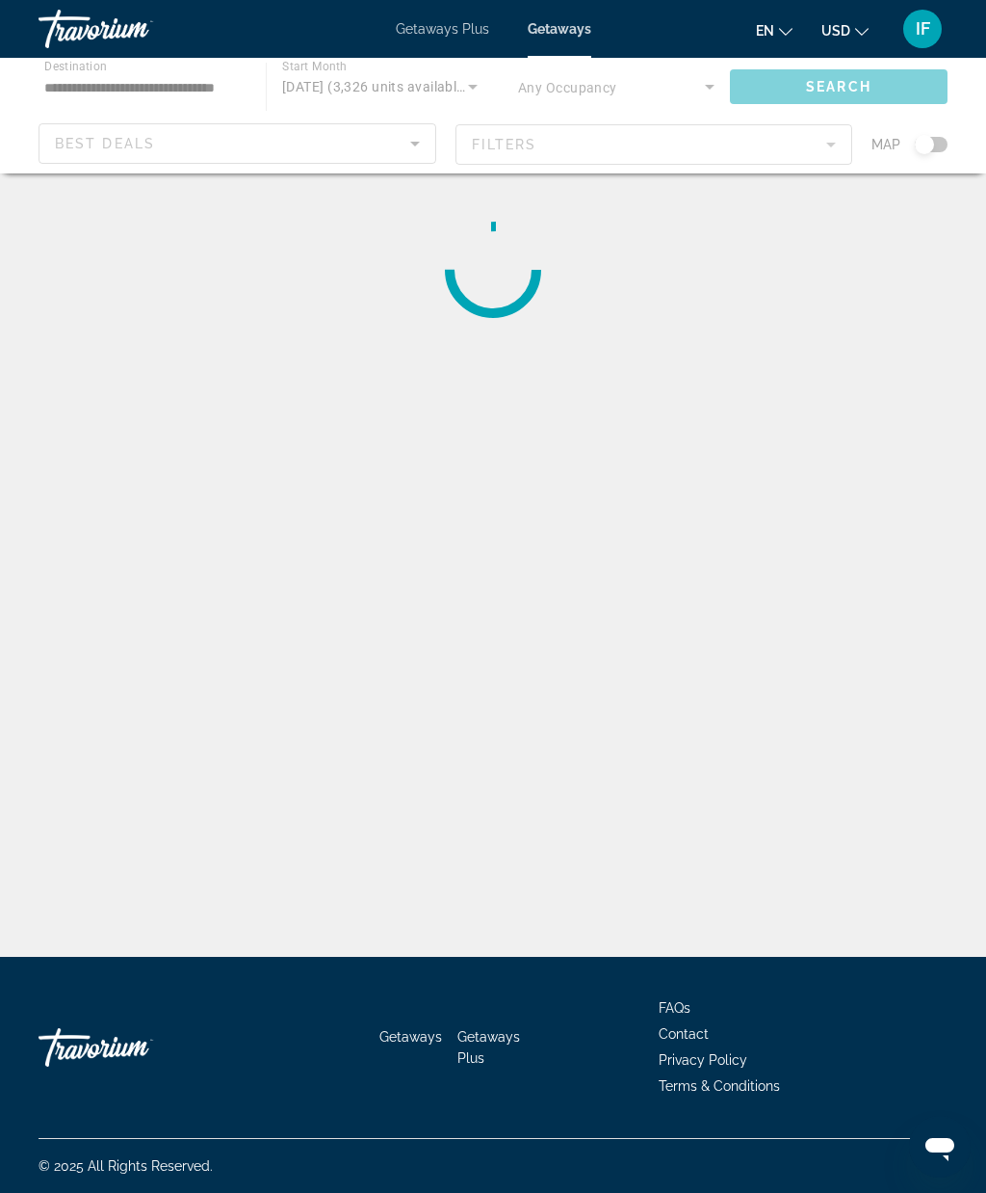
scroll to position [79, 0]
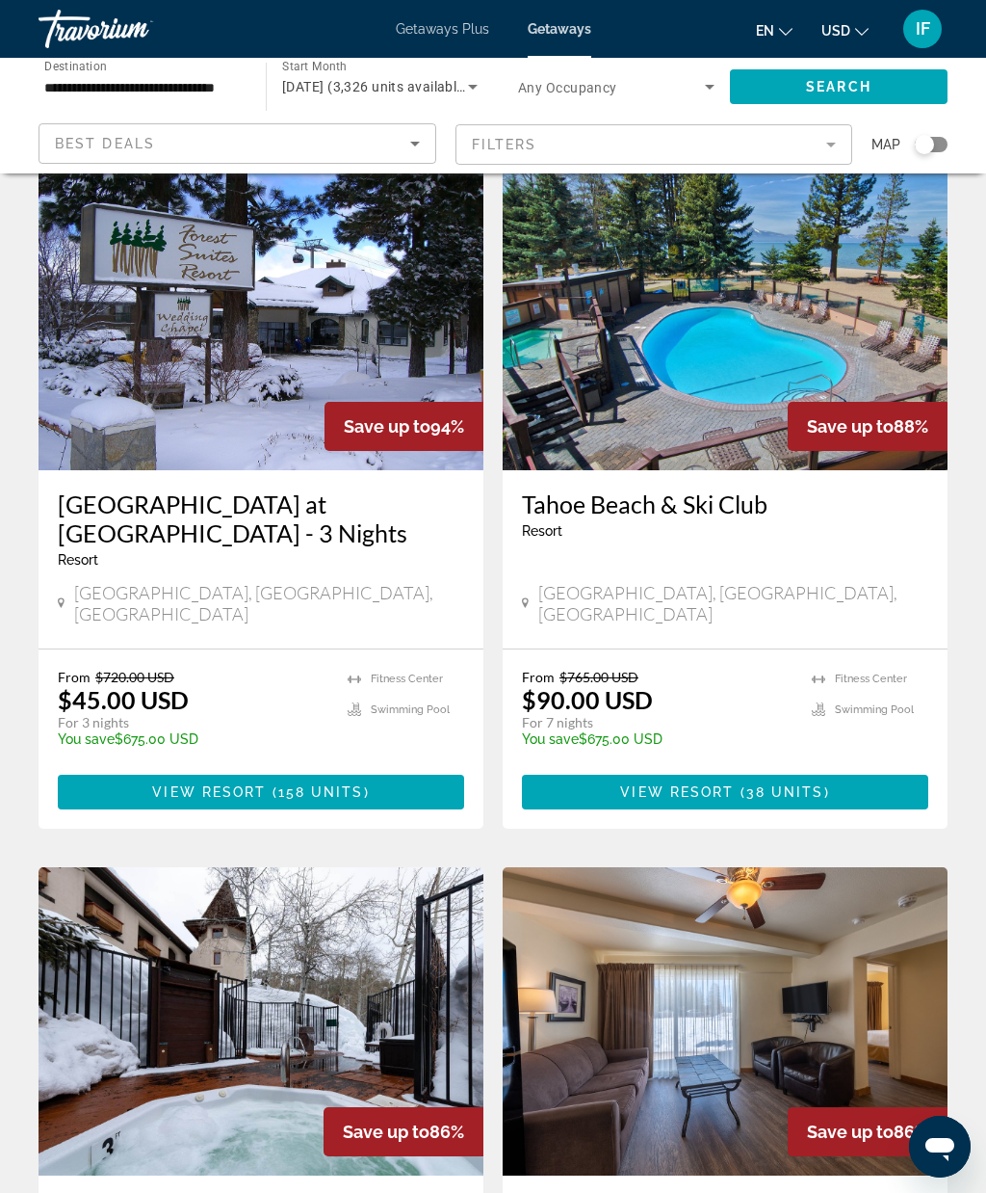
click at [390, 344] on img "Main content" at bounding box center [261, 316] width 445 height 308
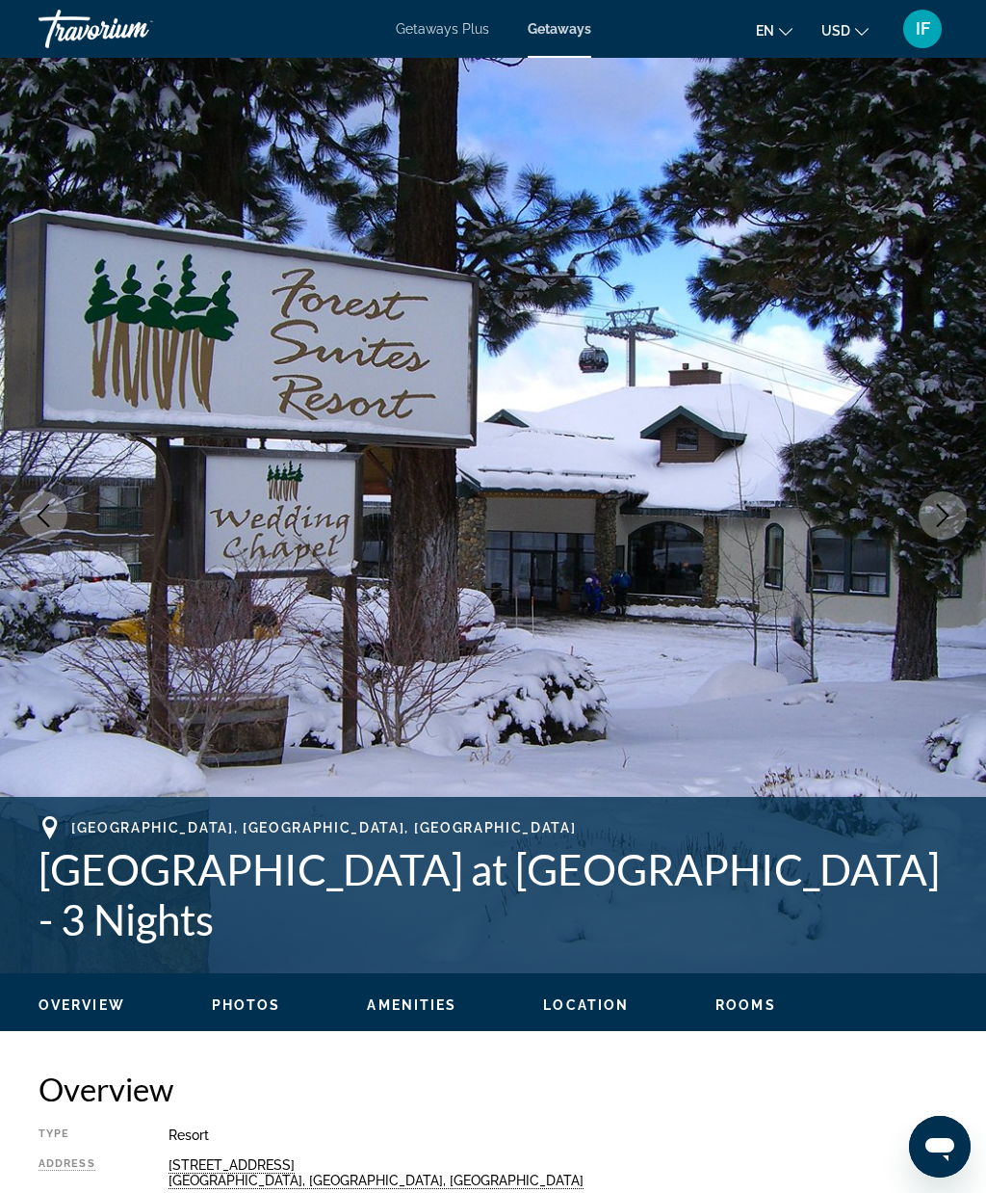
click at [963, 528] on button "Next image" at bounding box center [943, 515] width 48 height 48
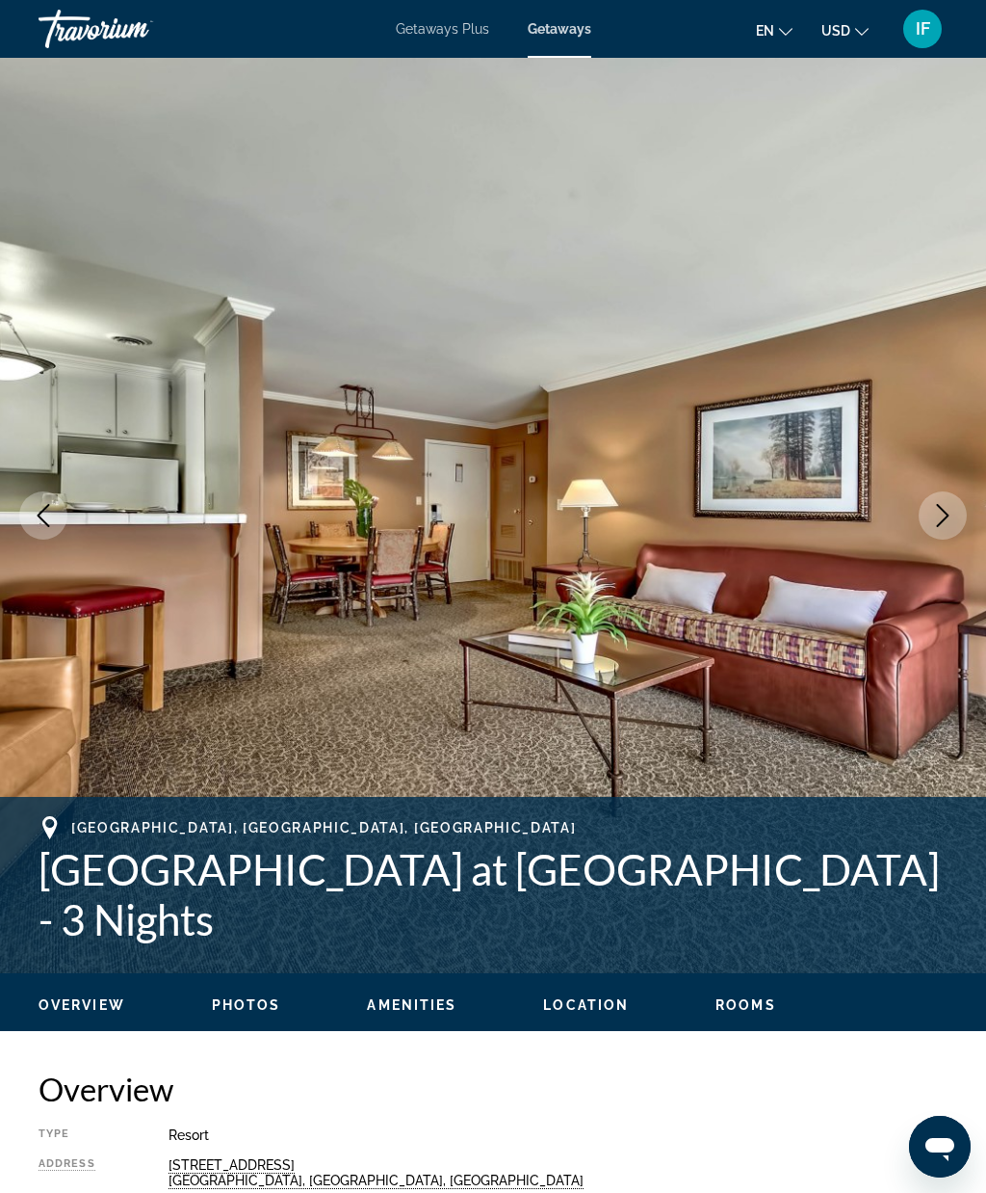
click at [951, 514] on icon "Next image" at bounding box center [943, 515] width 23 height 23
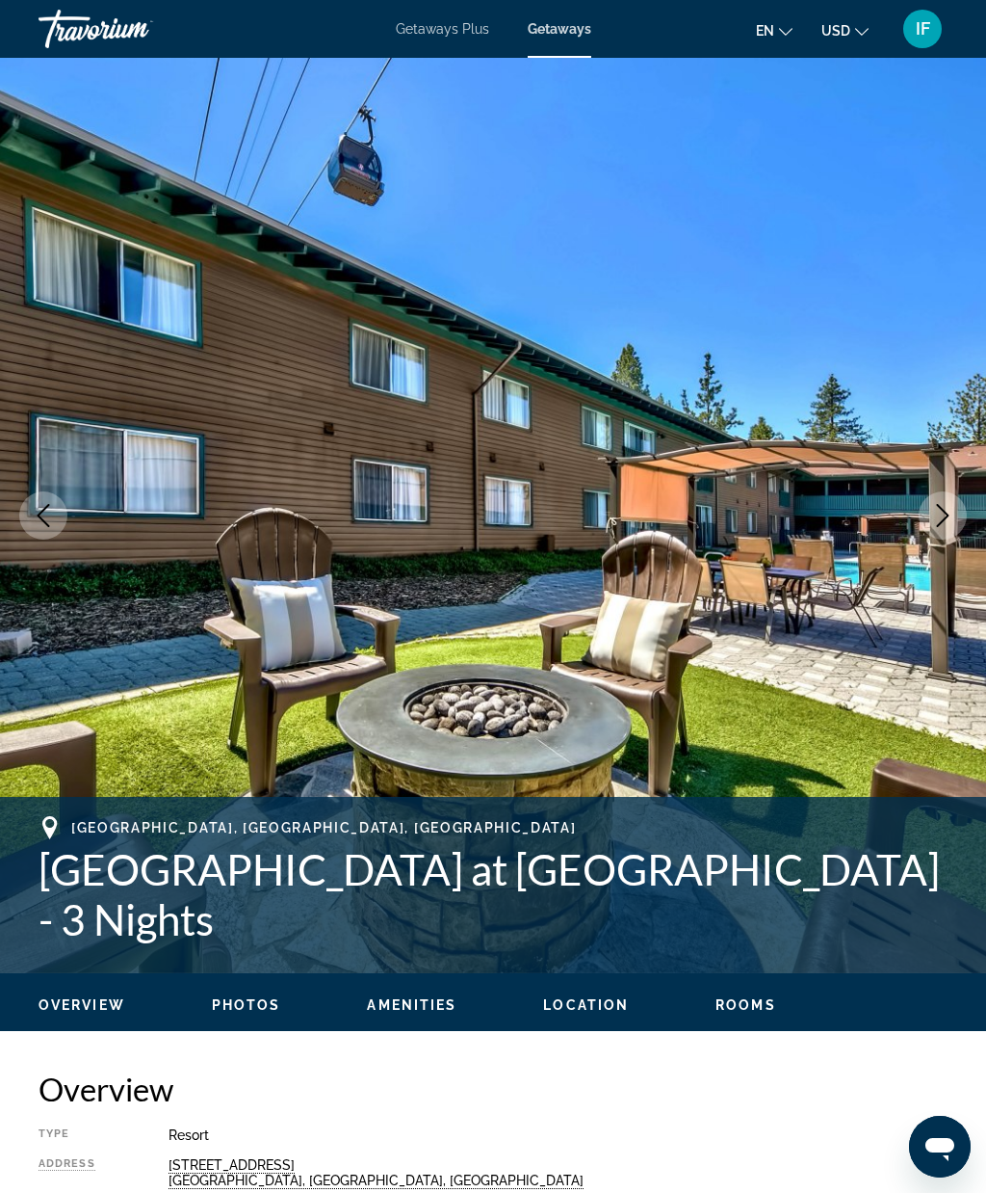
click at [946, 524] on icon "Next image" at bounding box center [943, 515] width 23 height 23
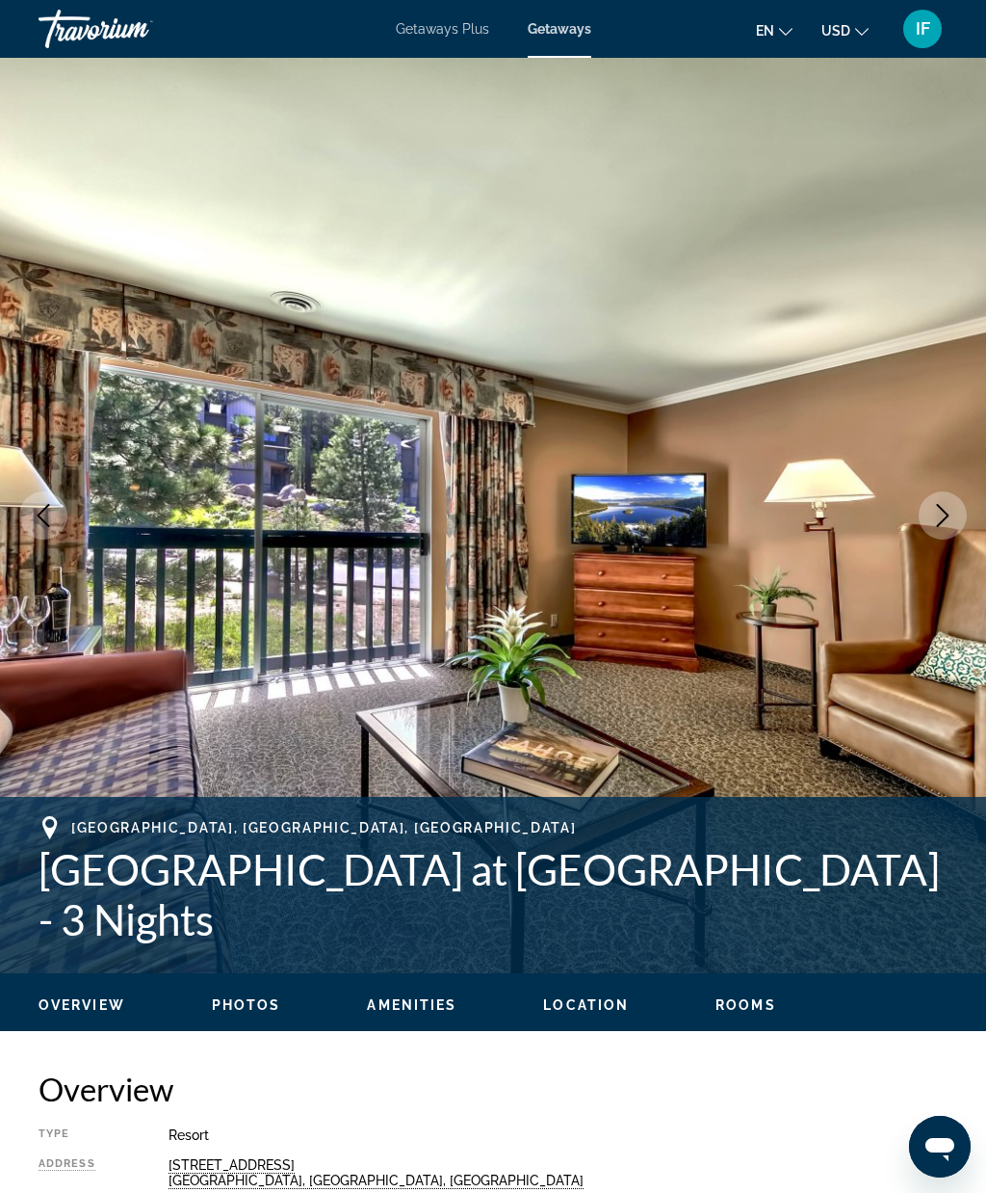
click at [927, 534] on button "Next image" at bounding box center [943, 515] width 48 height 48
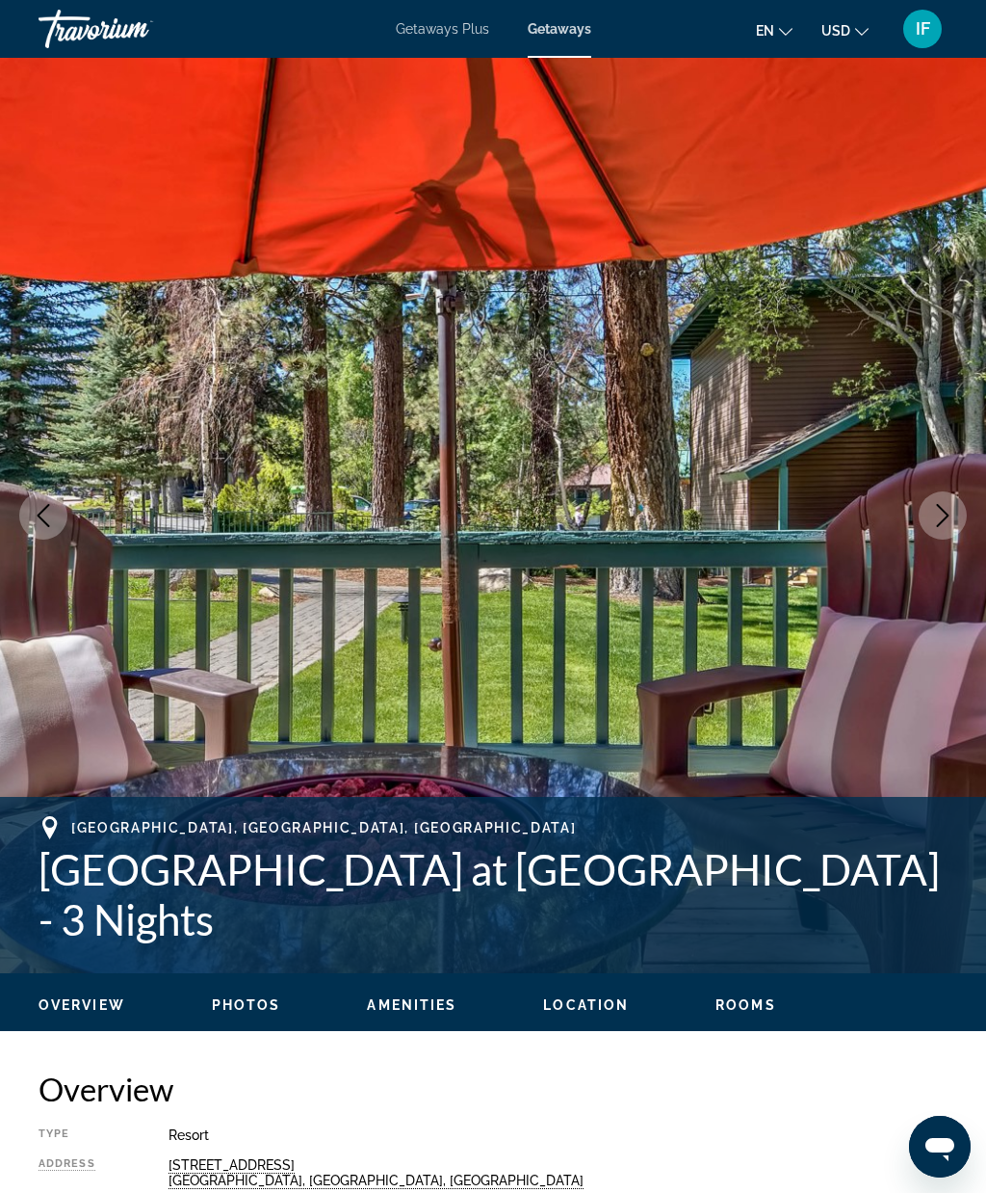
click at [907, 900] on h1 "[GEOGRAPHIC_DATA] at [GEOGRAPHIC_DATA] - 3 Nights" at bounding box center [493, 894] width 909 height 100
click at [946, 515] on icon "Next image" at bounding box center [943, 515] width 23 height 23
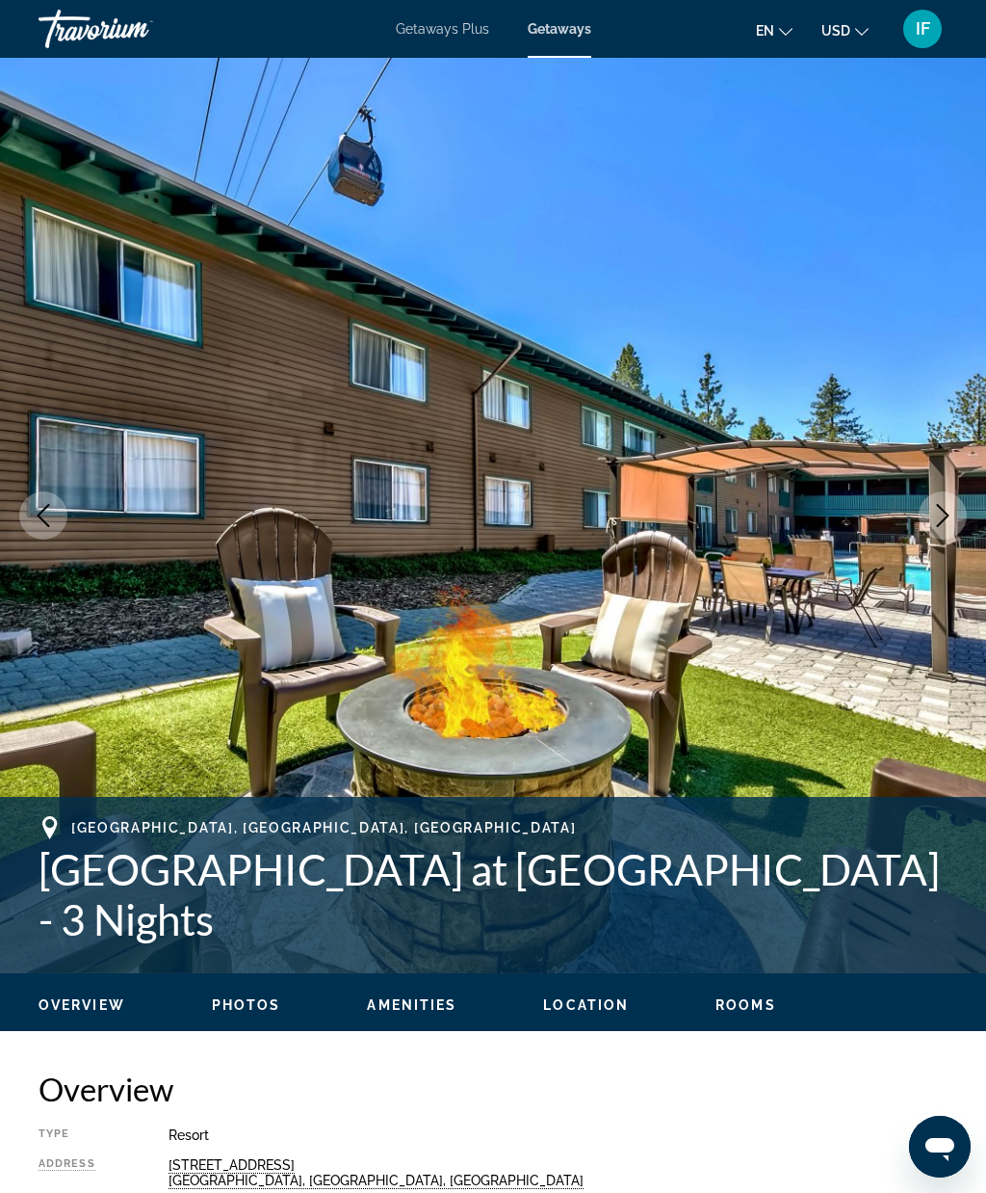
click at [938, 534] on button "Next image" at bounding box center [943, 515] width 48 height 48
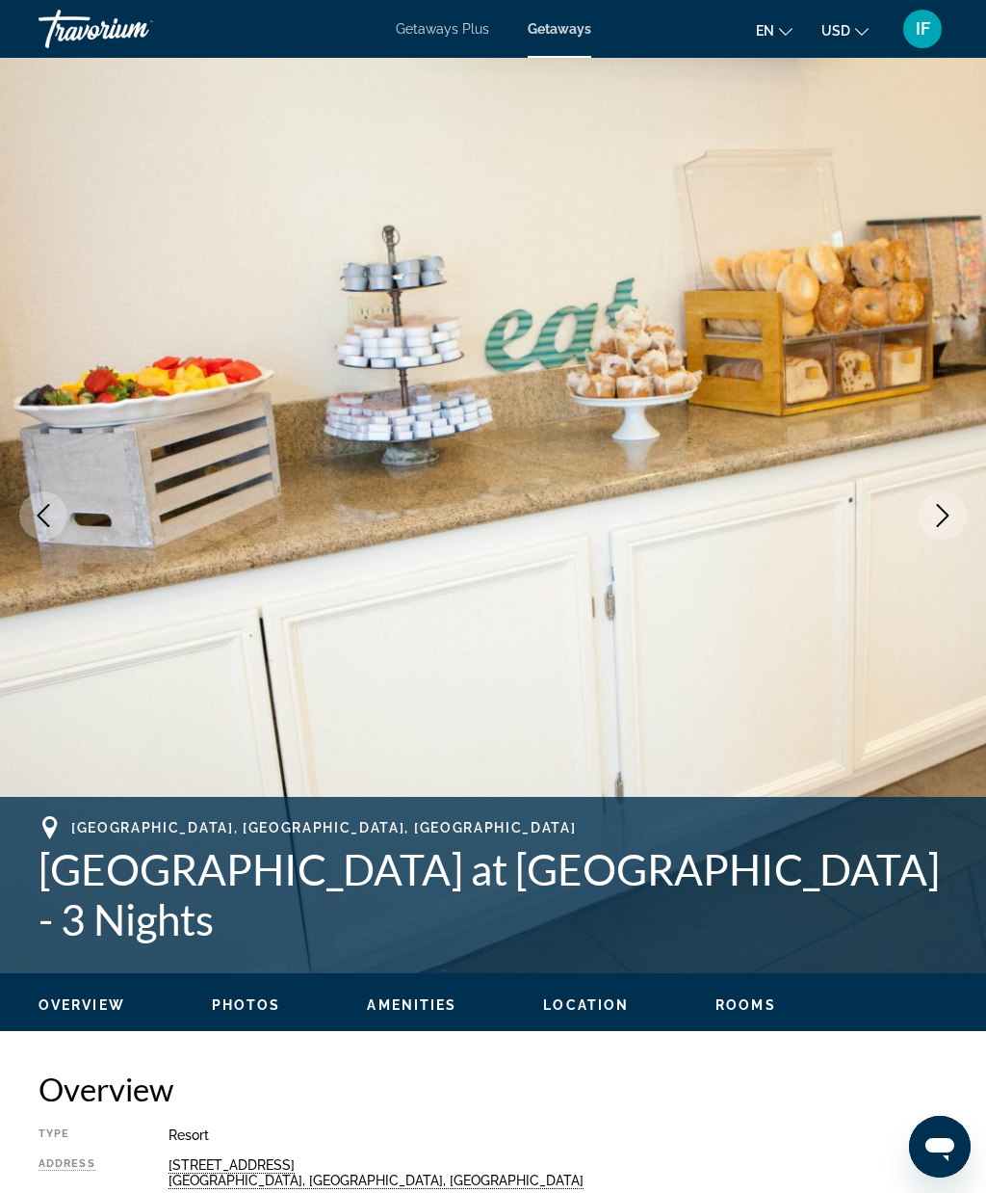
click at [934, 532] on button "Next image" at bounding box center [943, 515] width 48 height 48
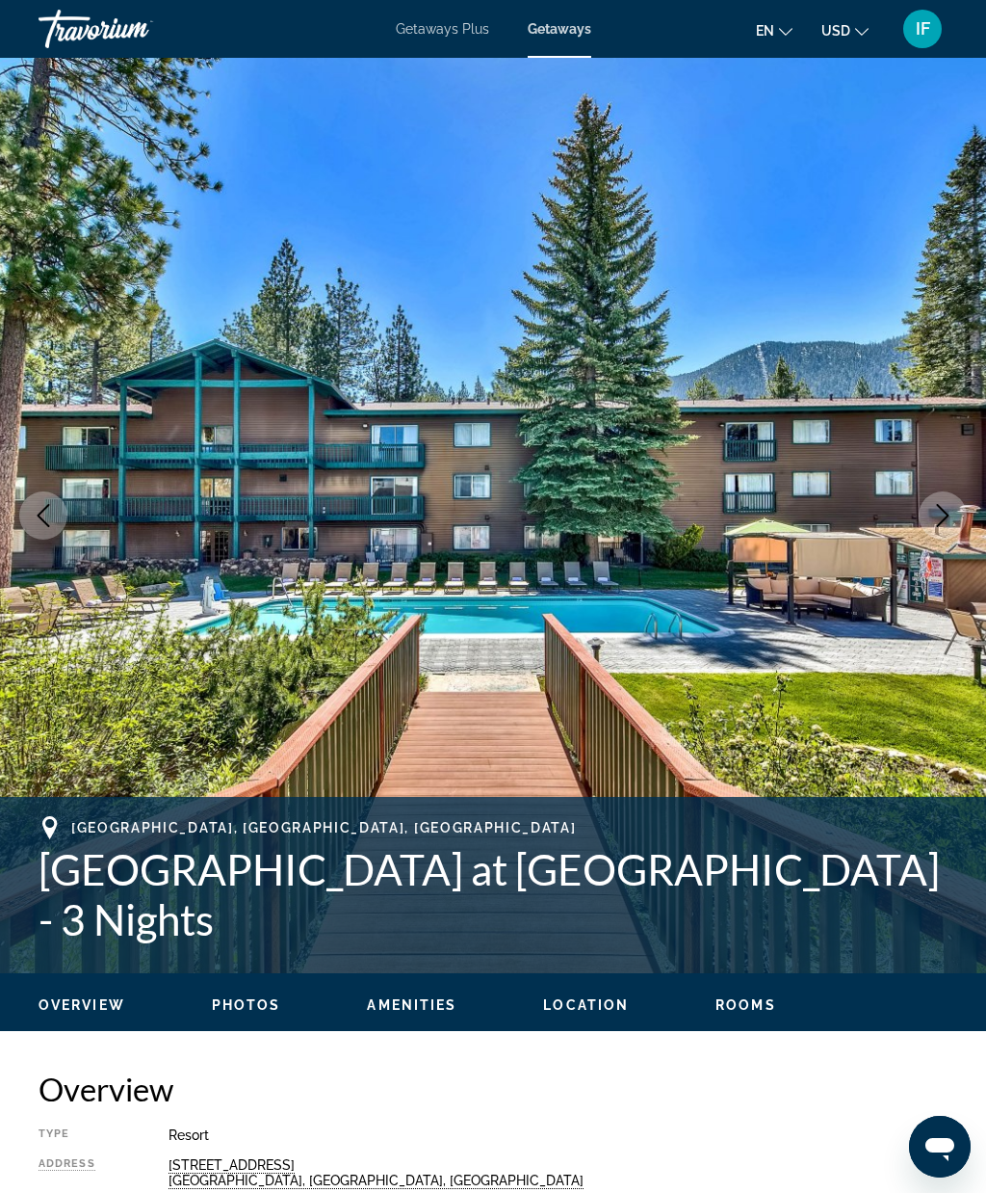
click at [947, 523] on icon "Next image" at bounding box center [943, 515] width 23 height 23
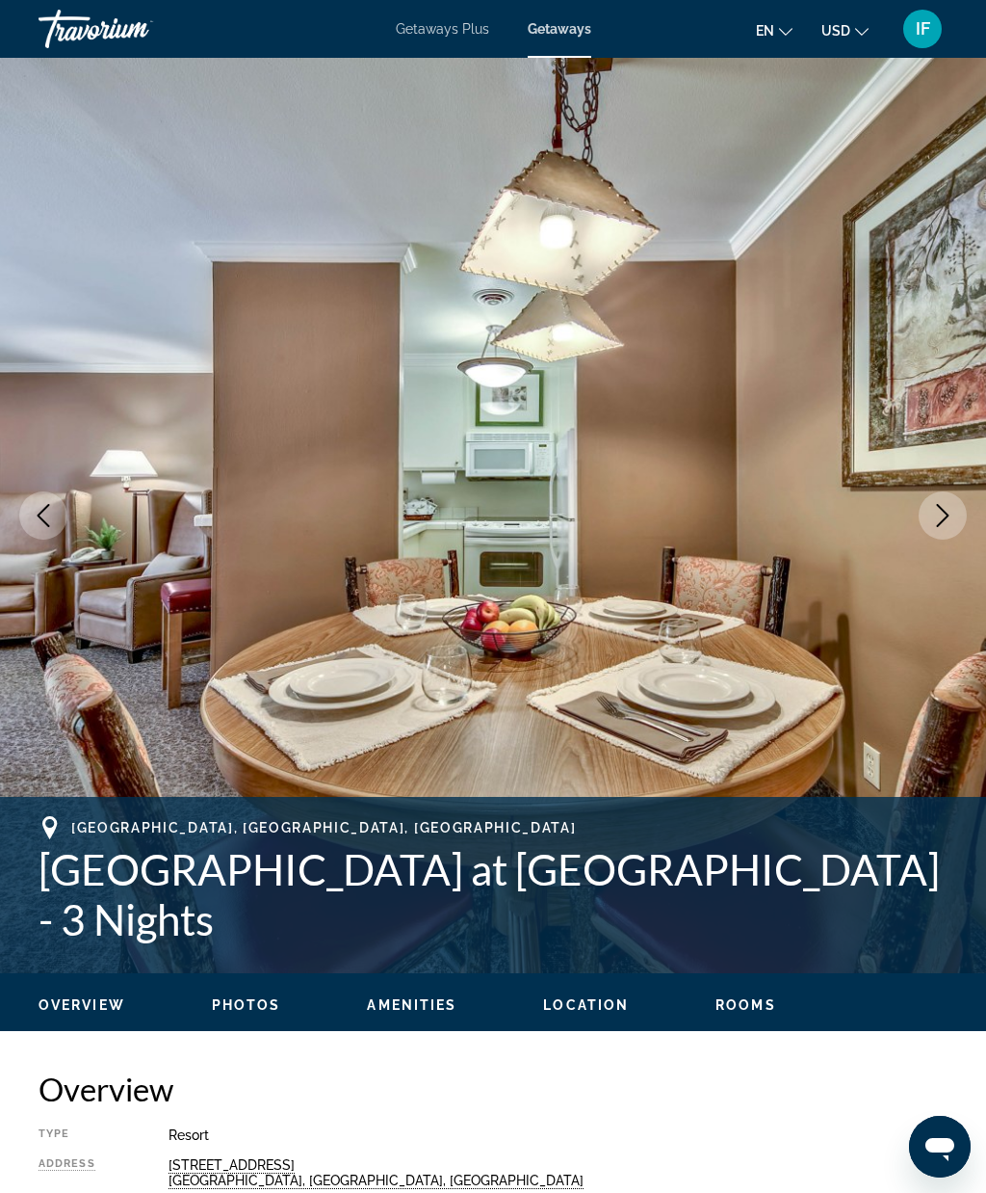
click at [948, 515] on icon "Next image" at bounding box center [943, 515] width 13 height 23
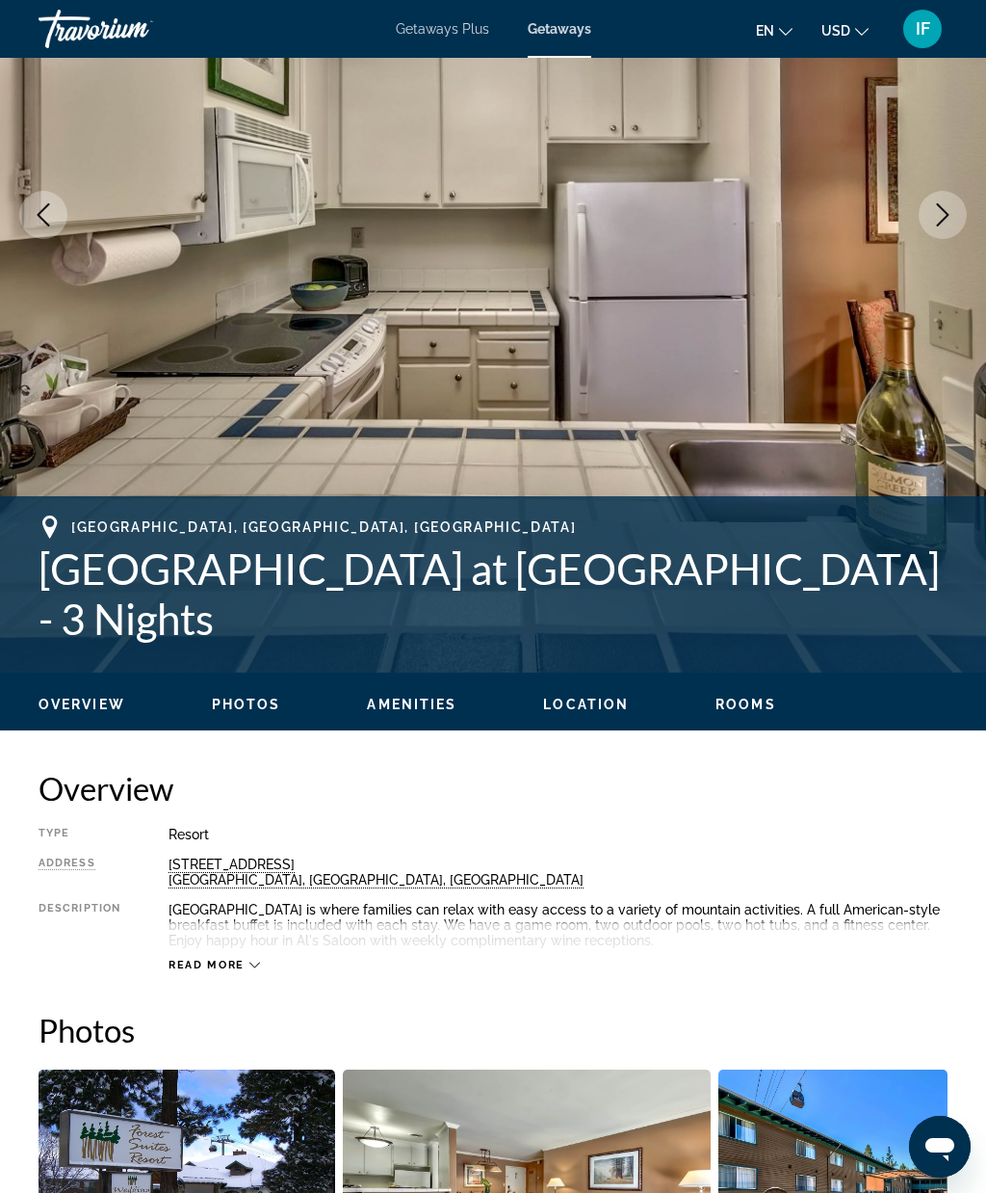
scroll to position [302, 0]
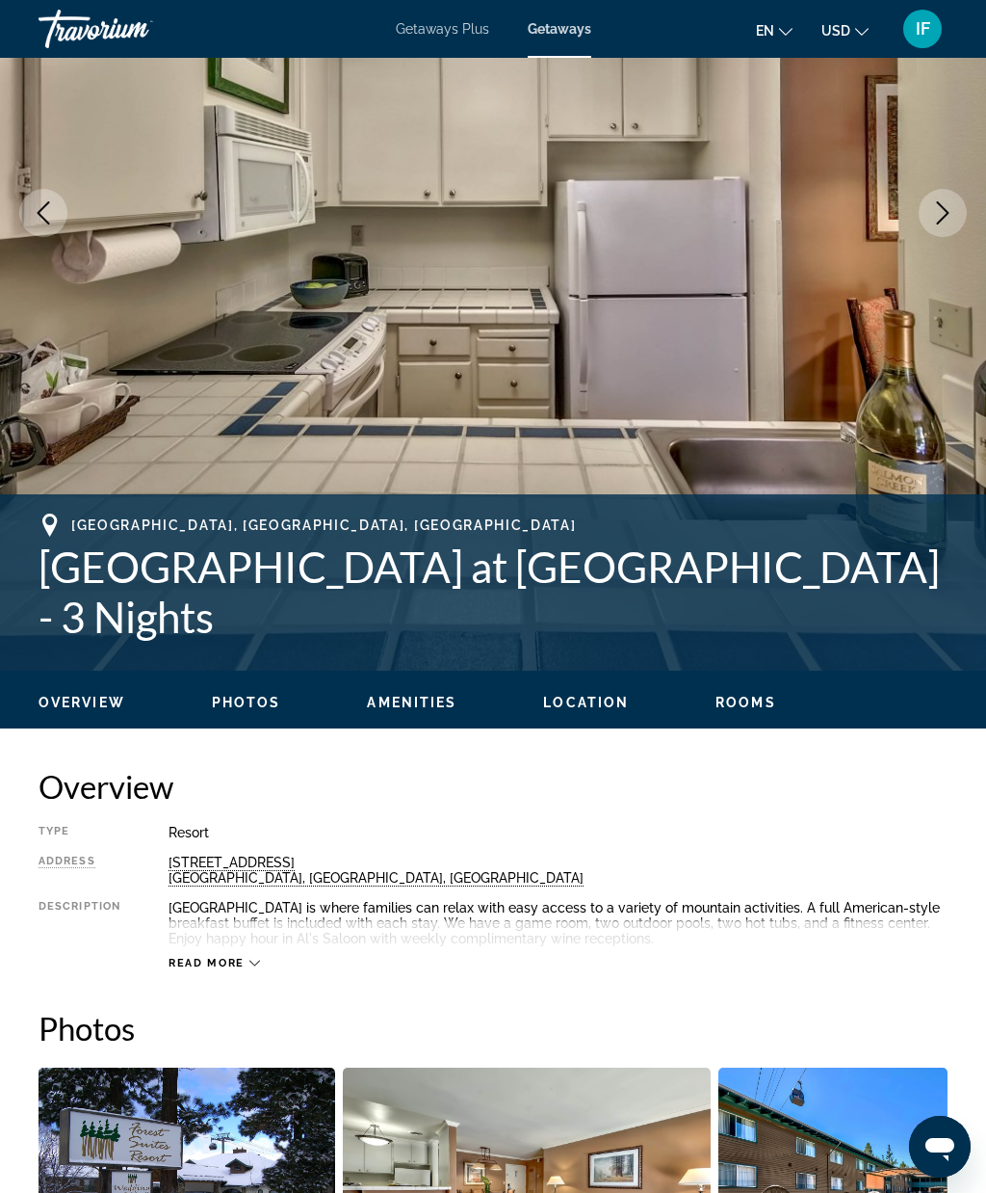
click at [217, 863] on div "[STREET_ADDRESS]" at bounding box center [558, 869] width 779 height 31
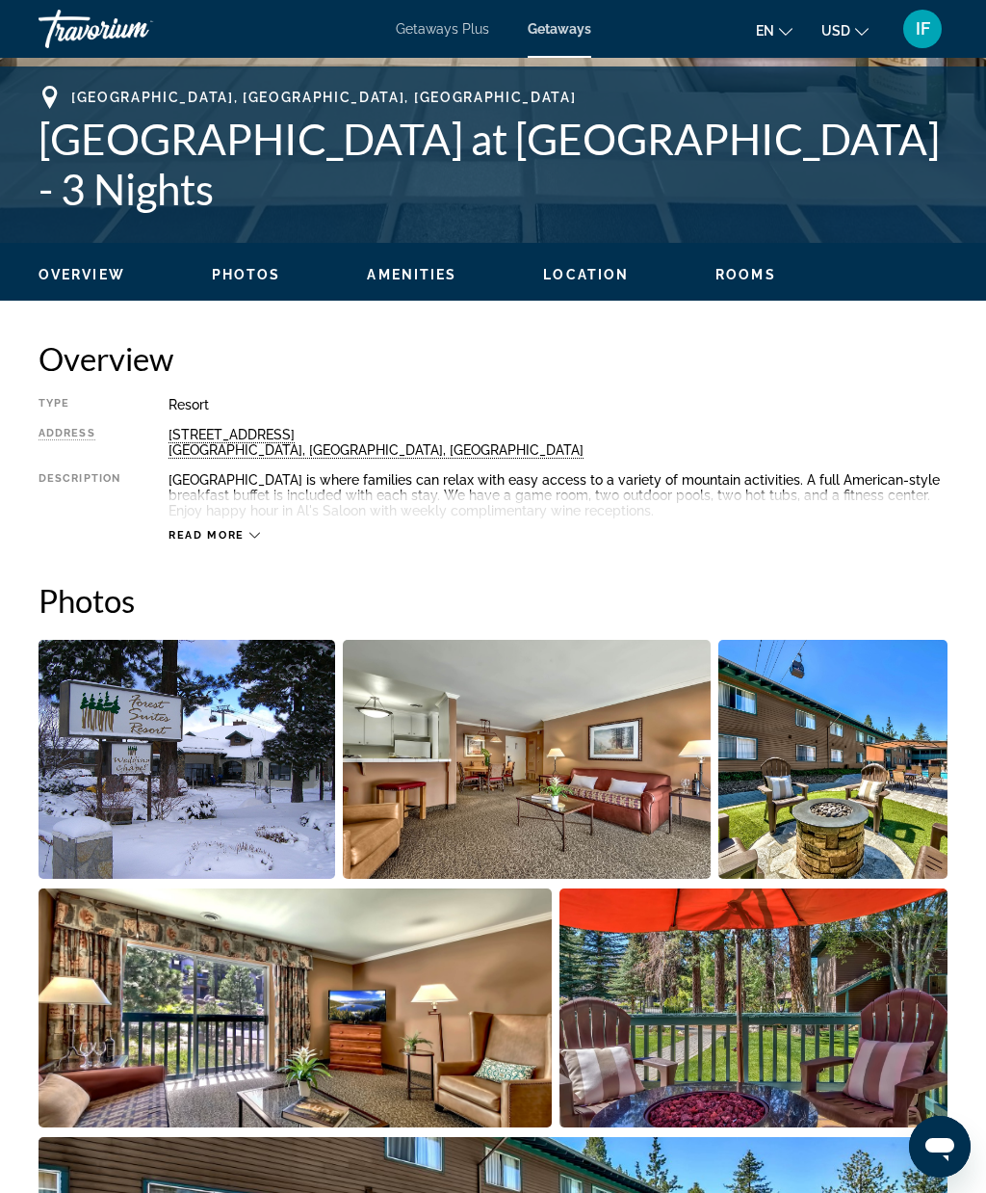
scroll to position [724, 0]
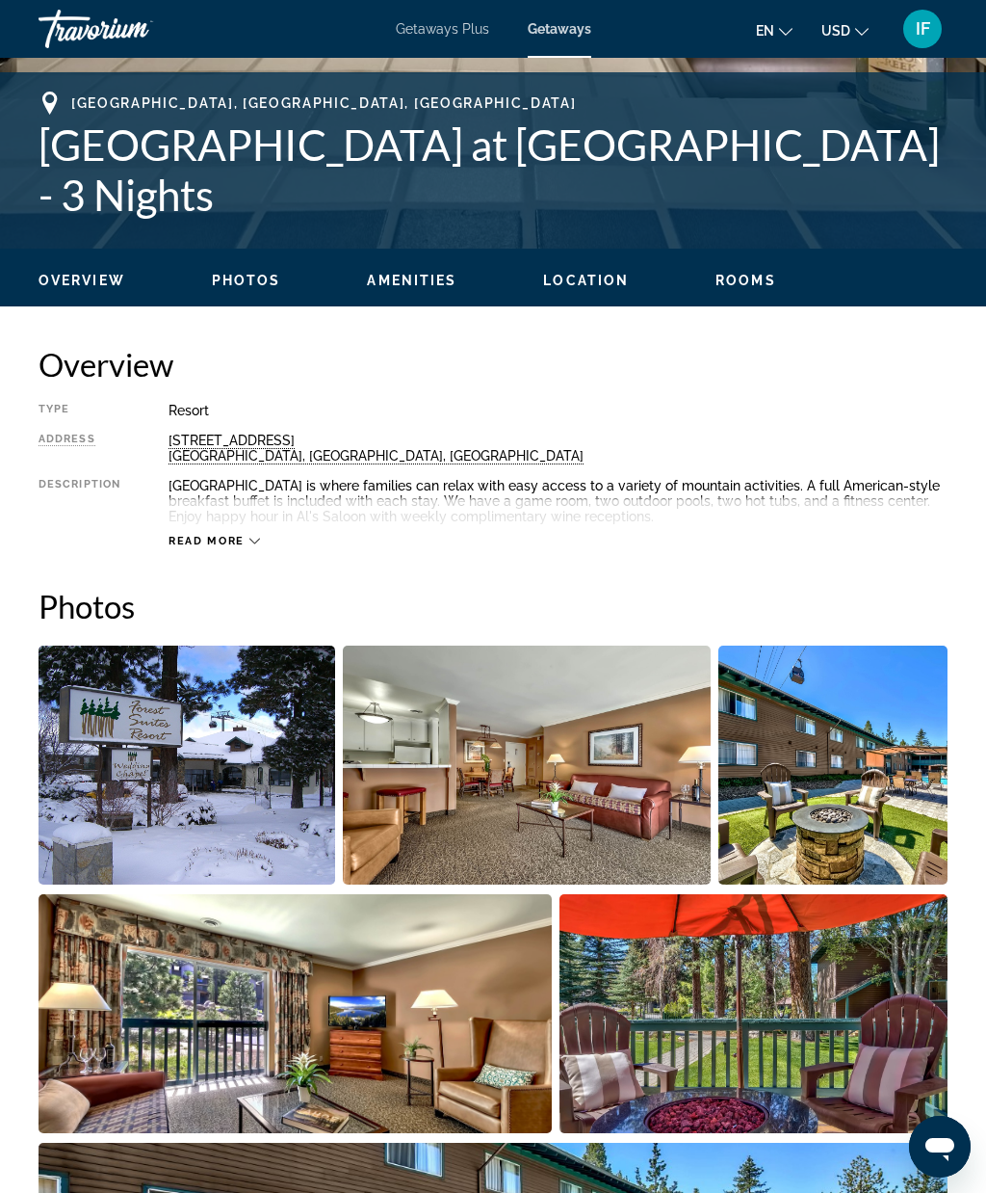
click at [250, 540] on icon "Main content" at bounding box center [255, 541] width 11 height 11
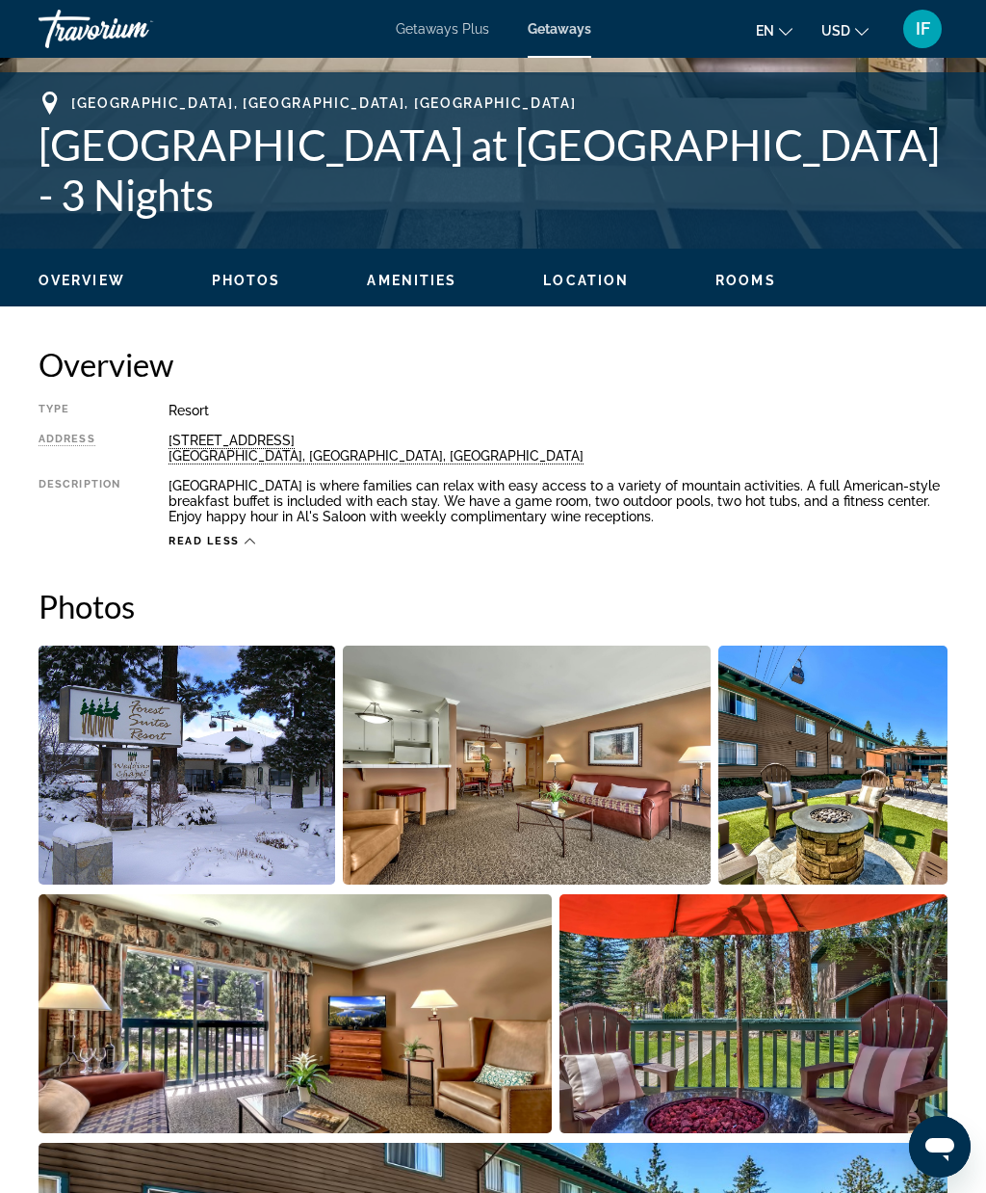
click at [763, 283] on span "Rooms" at bounding box center [746, 280] width 61 height 15
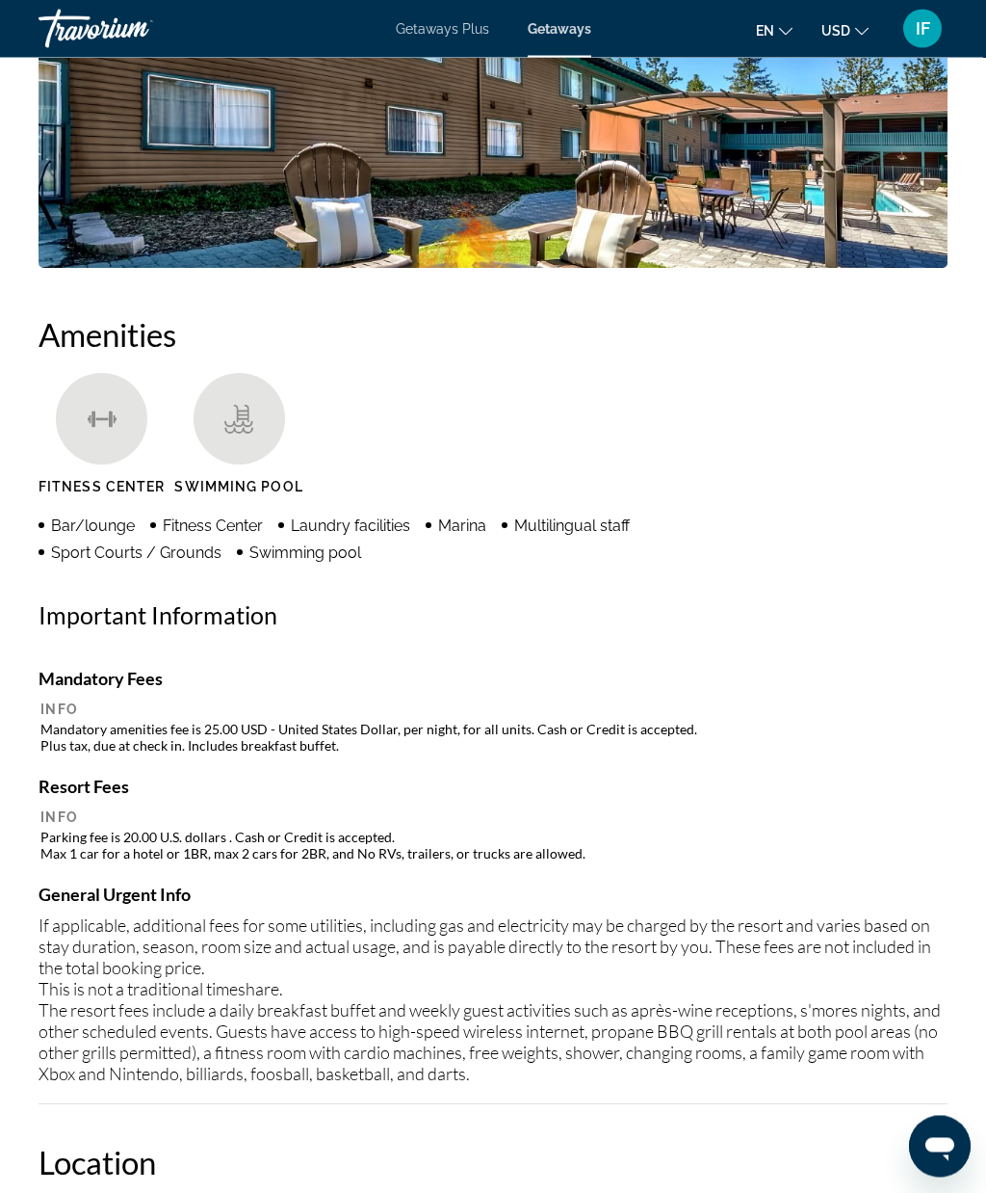
scroll to position [3539, 0]
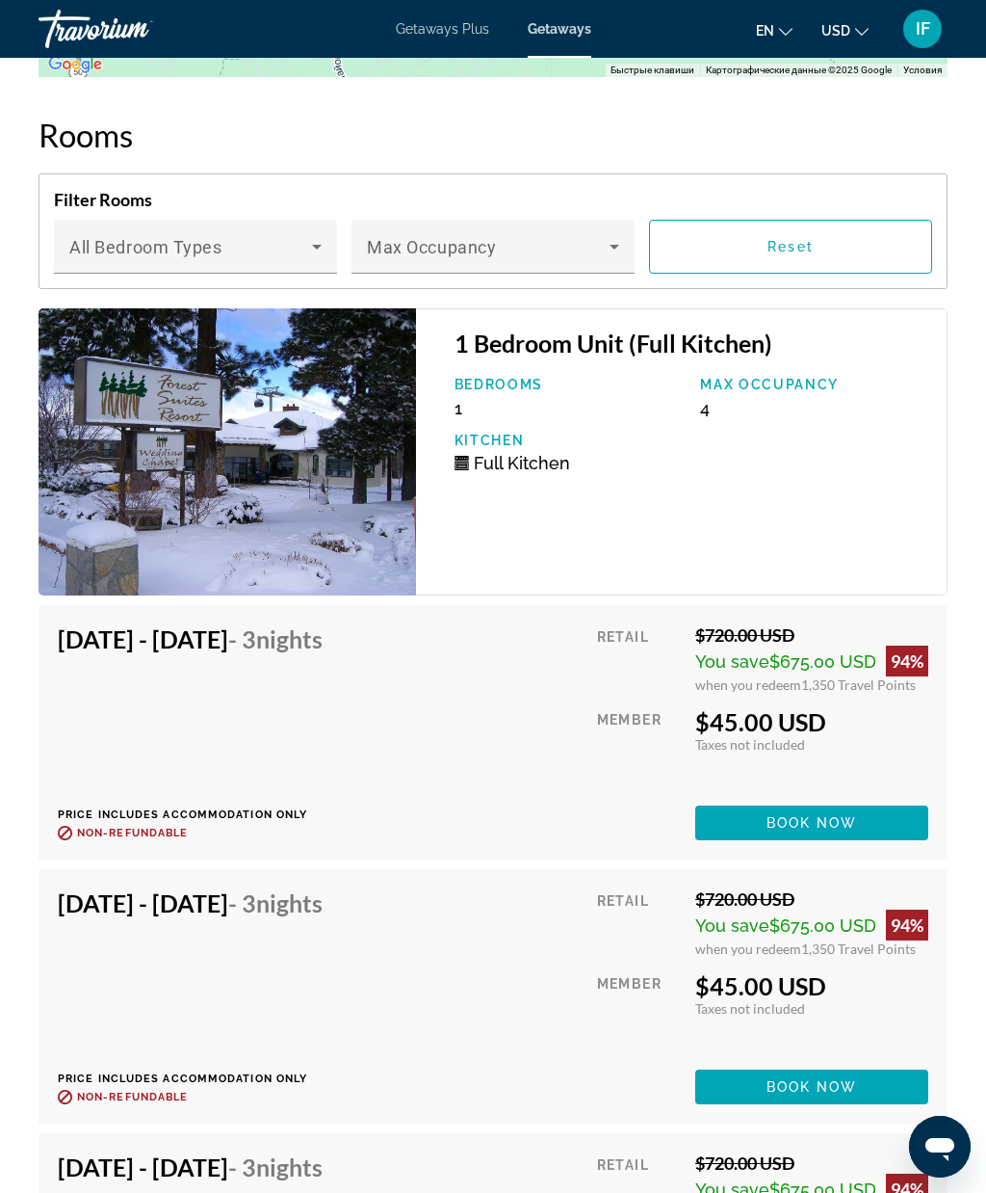
click at [611, 254] on icon "Main content" at bounding box center [614, 246] width 23 height 23
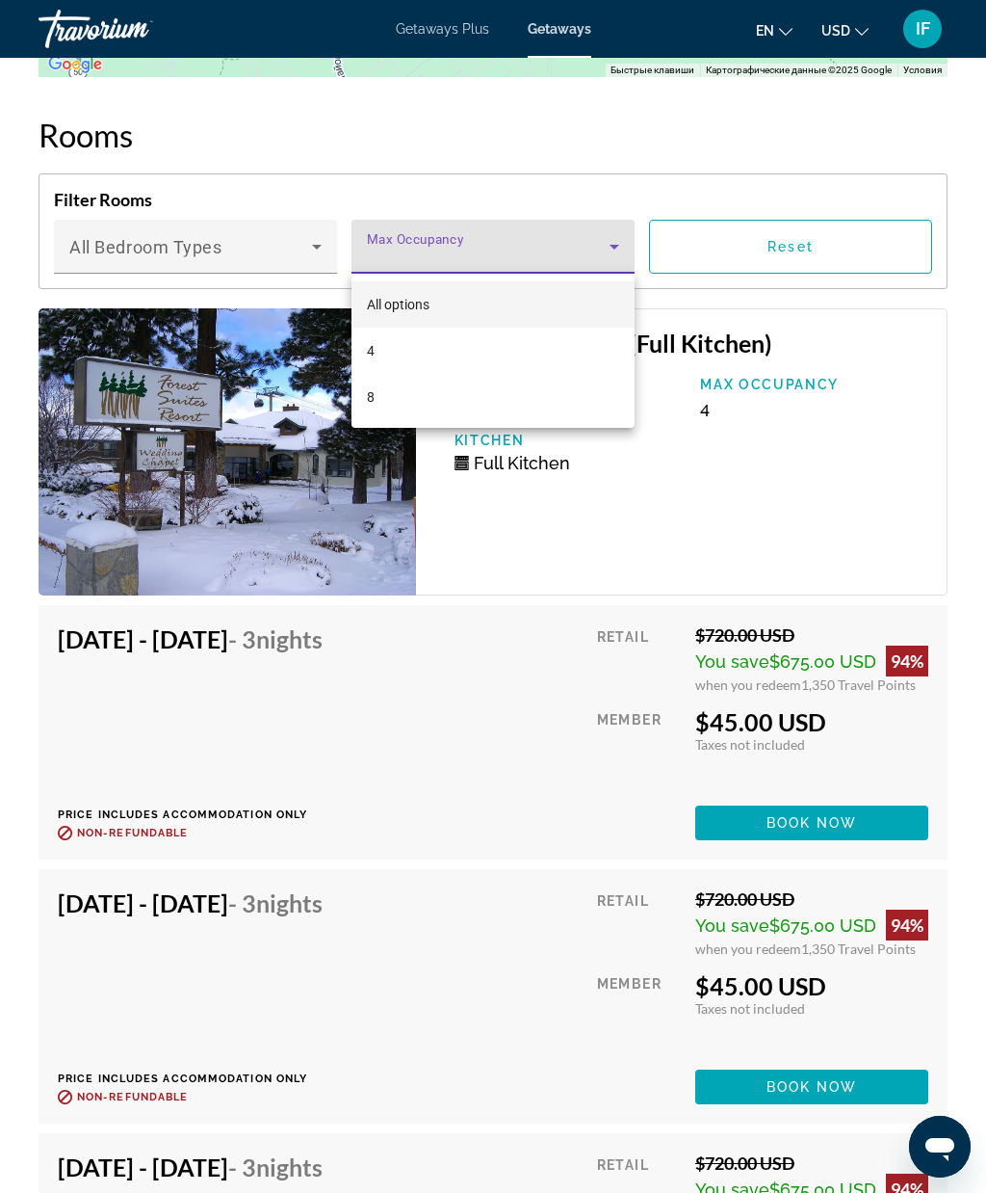
click at [614, 260] on div at bounding box center [493, 596] width 986 height 1193
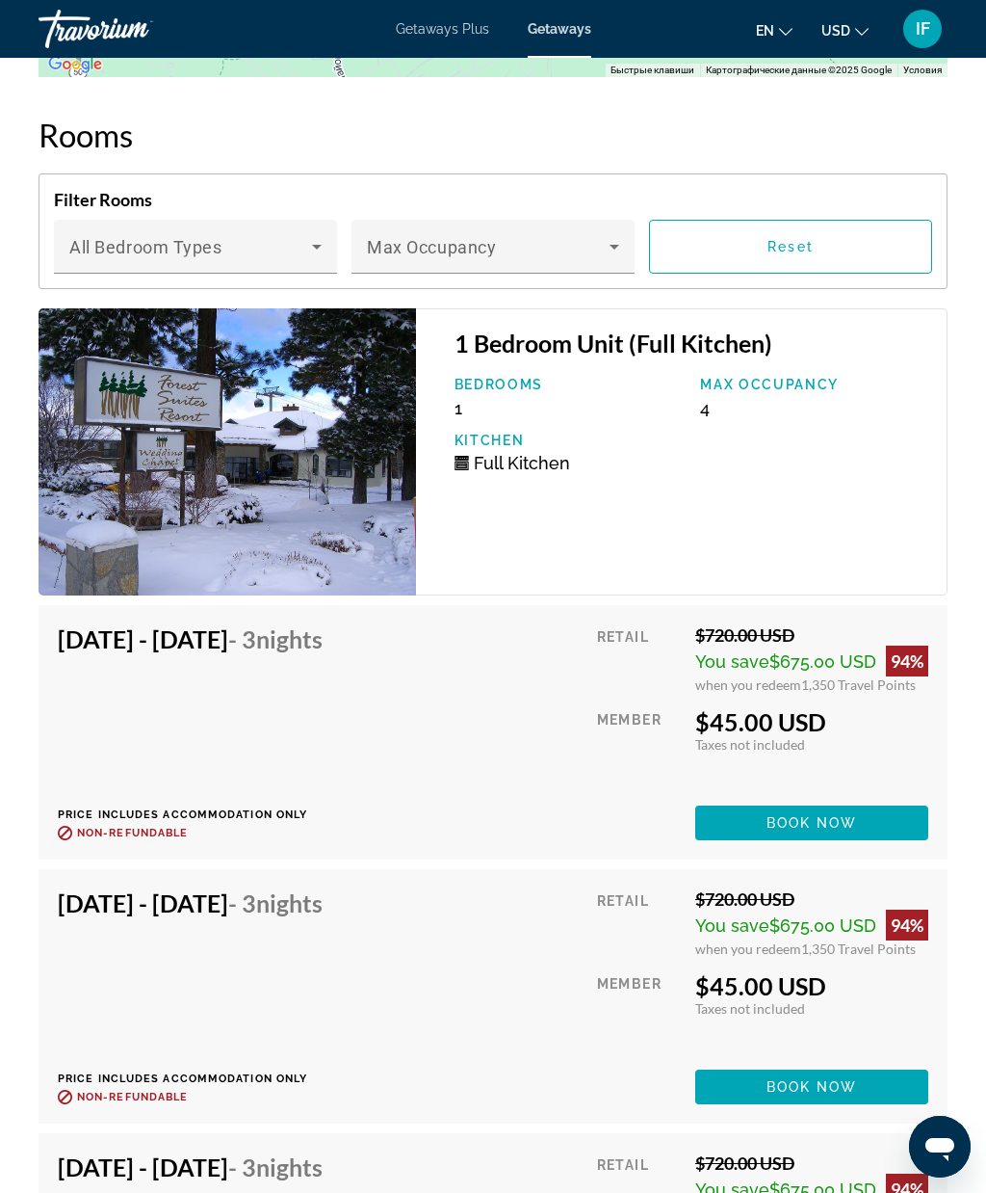
click at [613, 250] on icon "Main content" at bounding box center [614, 246] width 23 height 23
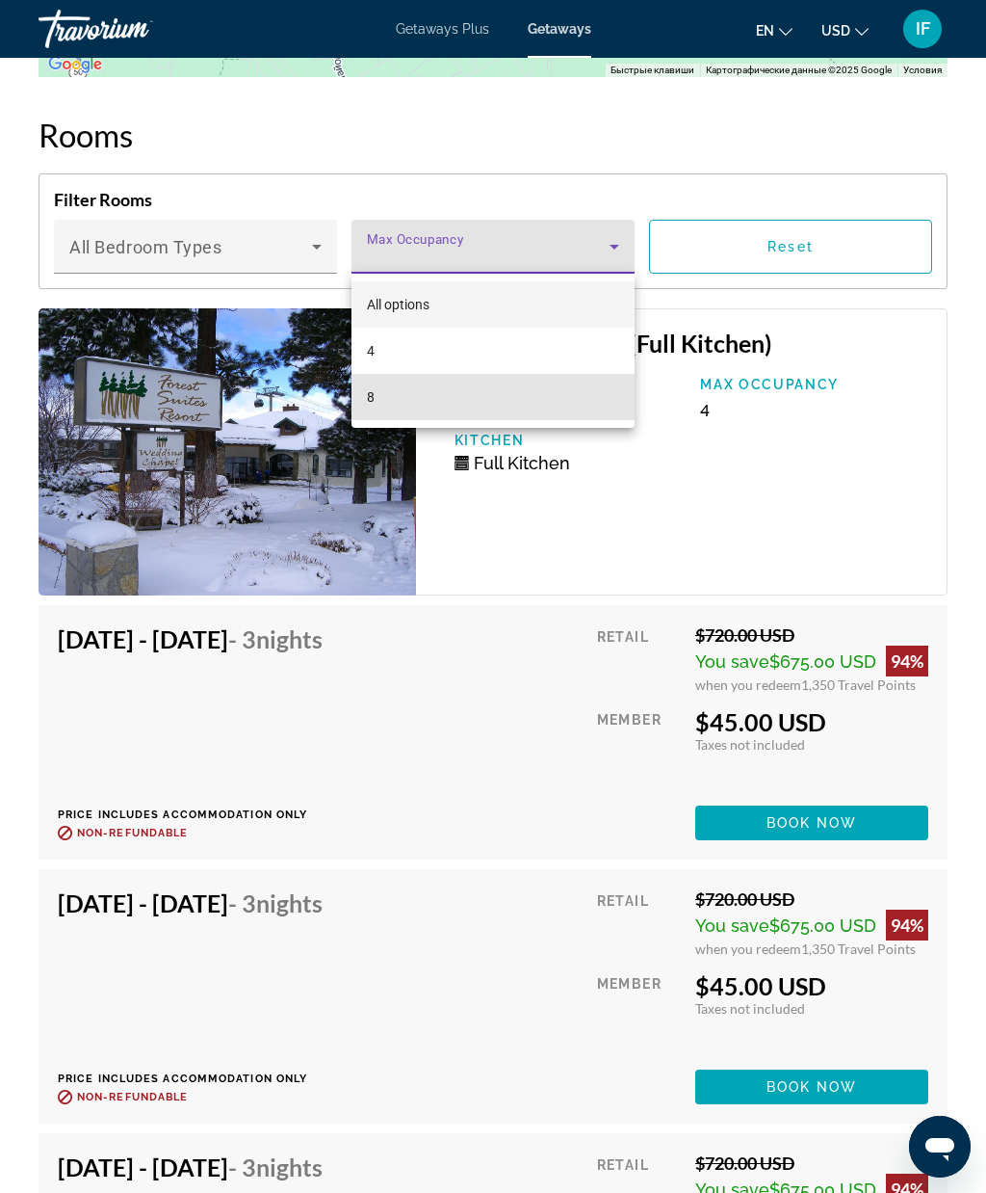
click at [553, 397] on mat-option "8" at bounding box center [493, 397] width 283 height 46
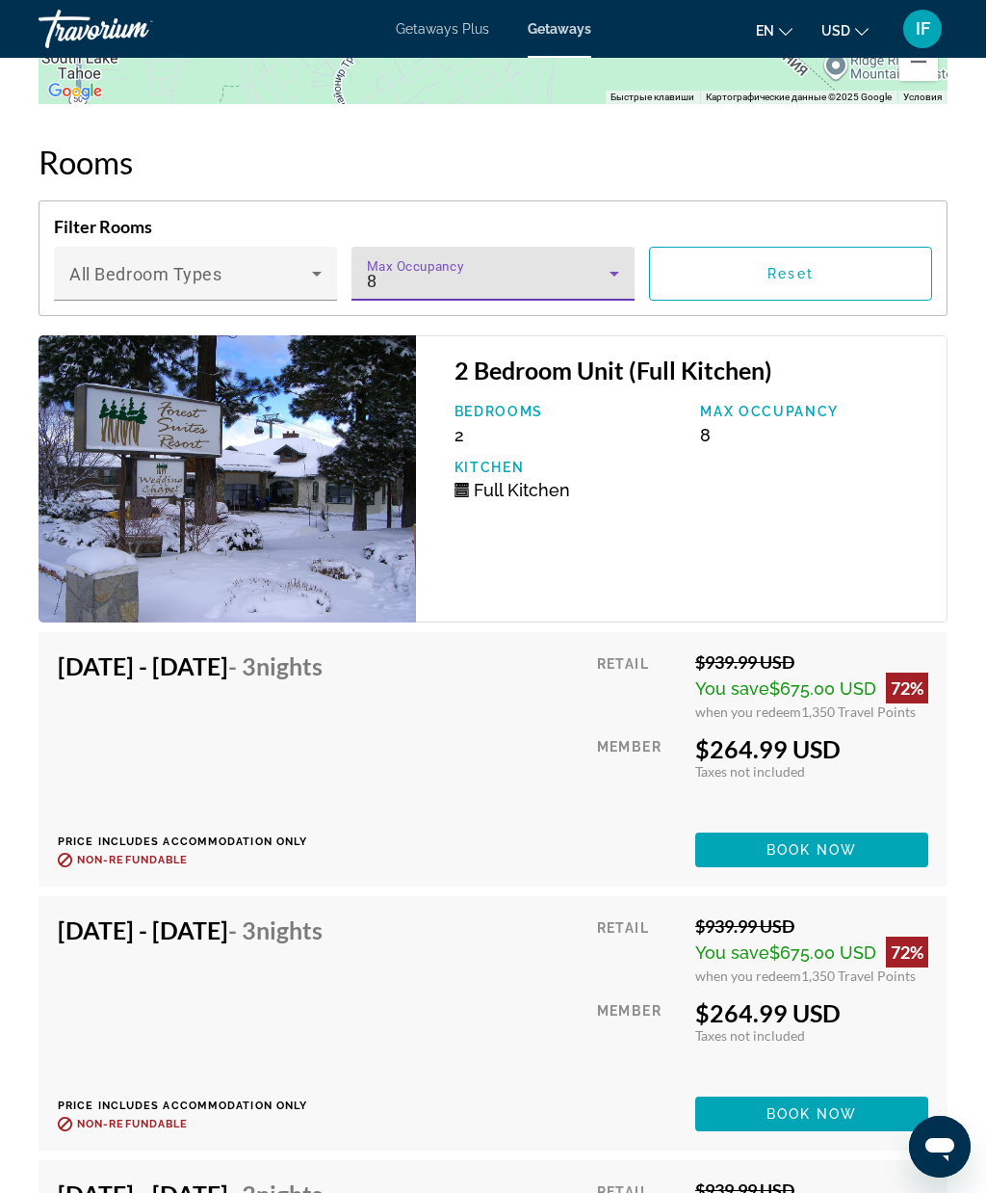
scroll to position [3506, 0]
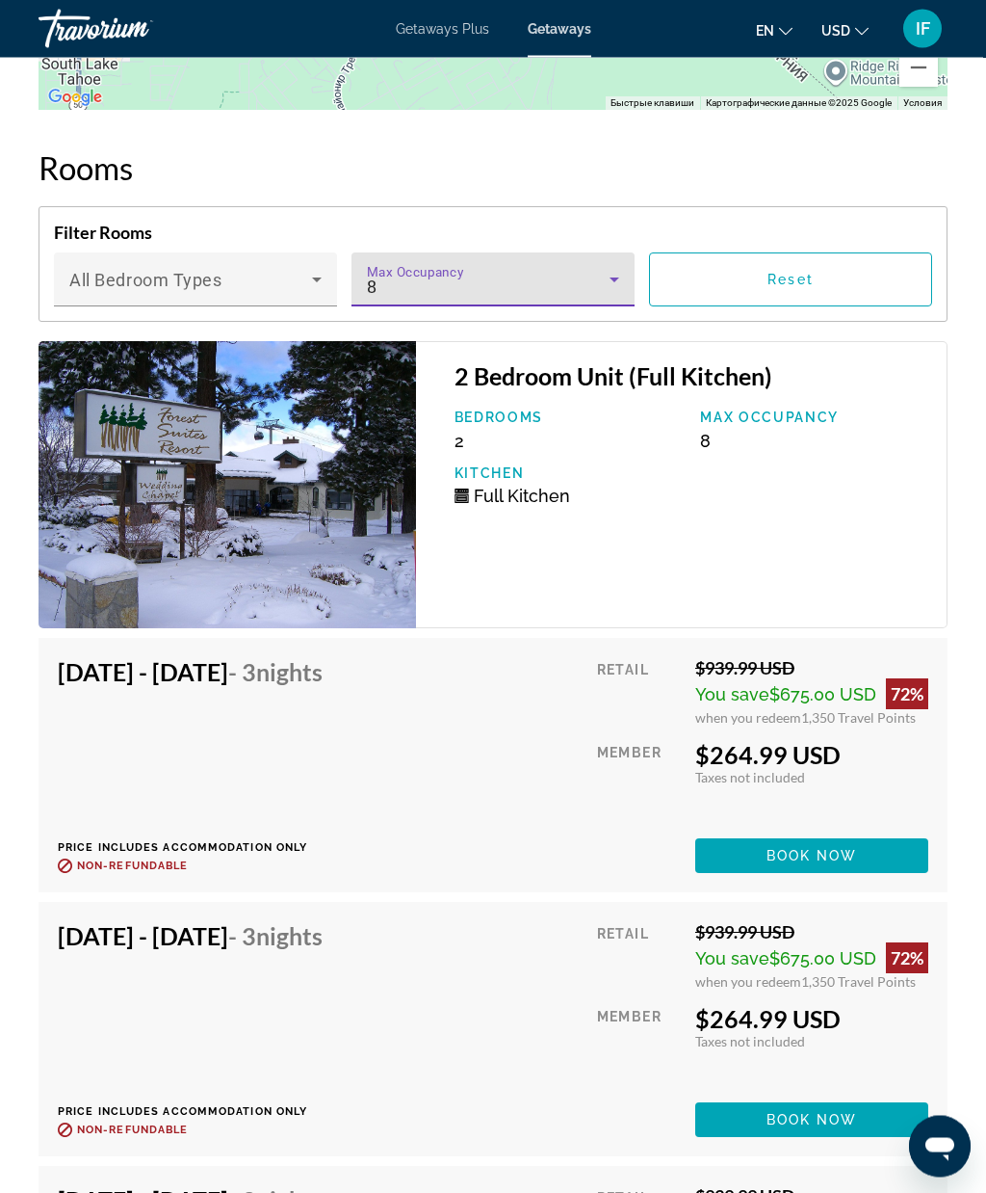
click at [618, 280] on icon "Main content" at bounding box center [614, 280] width 23 height 23
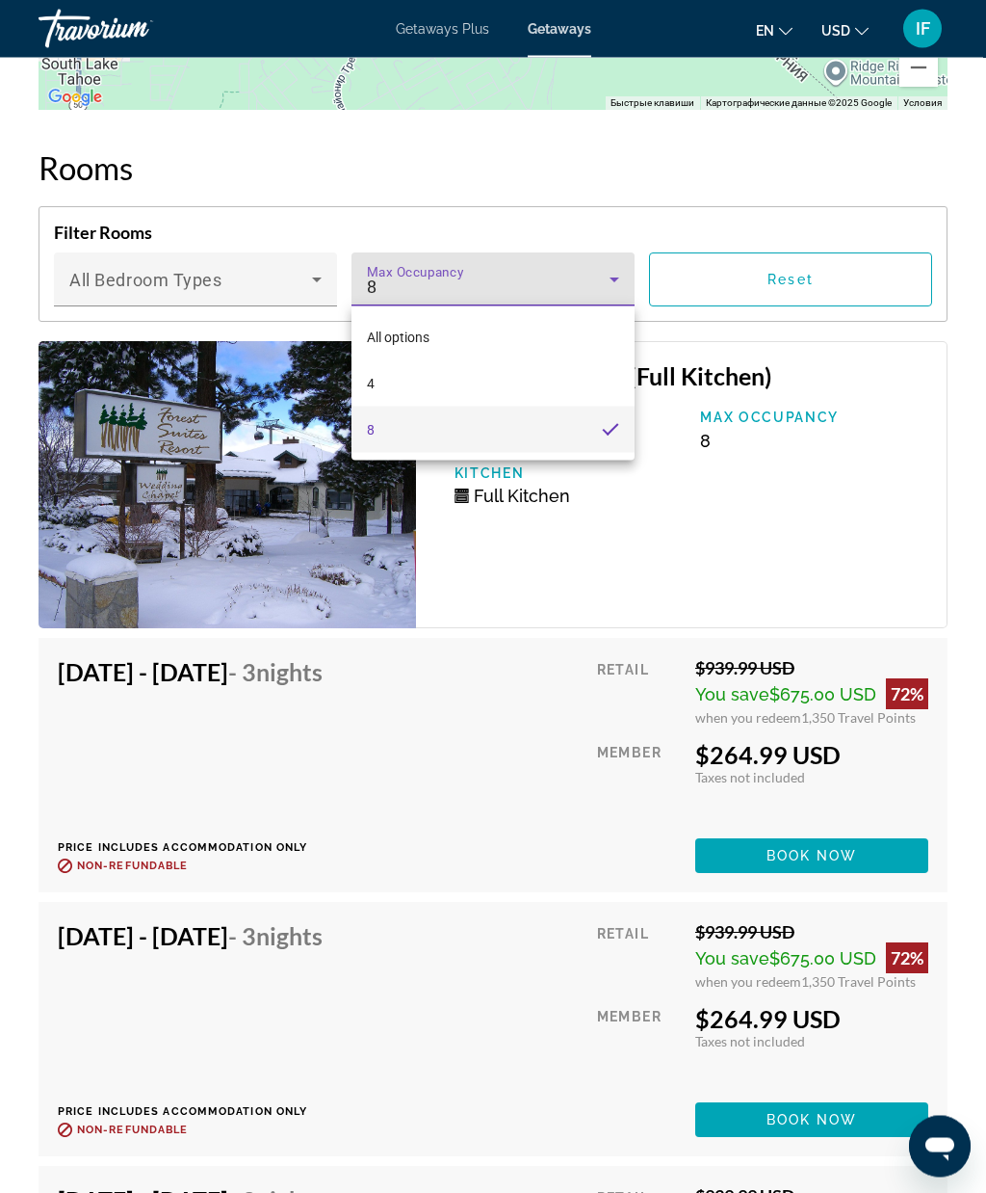
scroll to position [3507, 0]
click at [539, 378] on mat-option "4" at bounding box center [493, 383] width 283 height 46
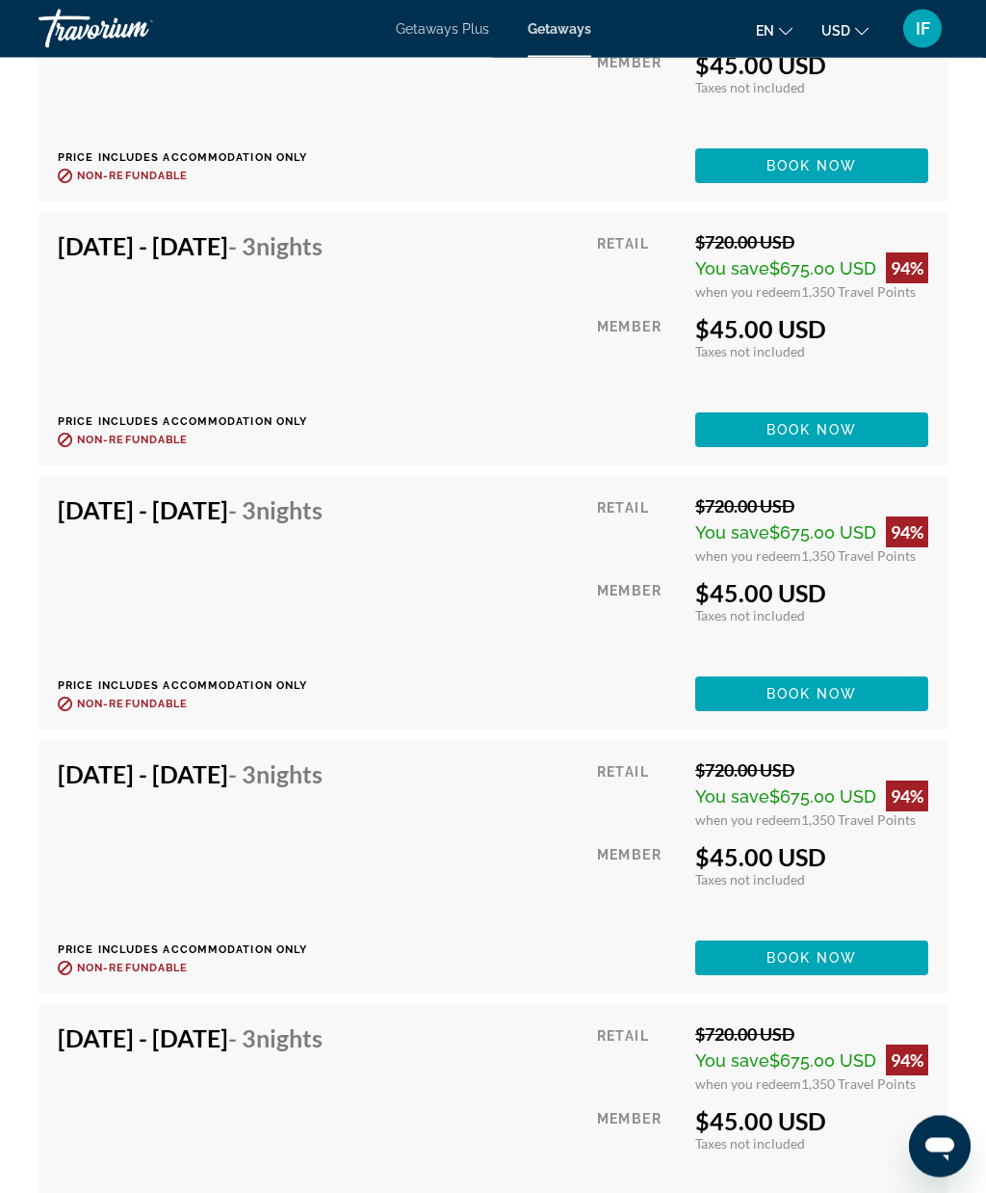
scroll to position [4460, 0]
click at [985, 733] on div "Overview Type Resort All-Inclusive No All-Inclusive Address [STREET_ADDRESS] De…" at bounding box center [493, 1201] width 986 height 9185
click at [870, 694] on span "Main content" at bounding box center [812, 693] width 233 height 46
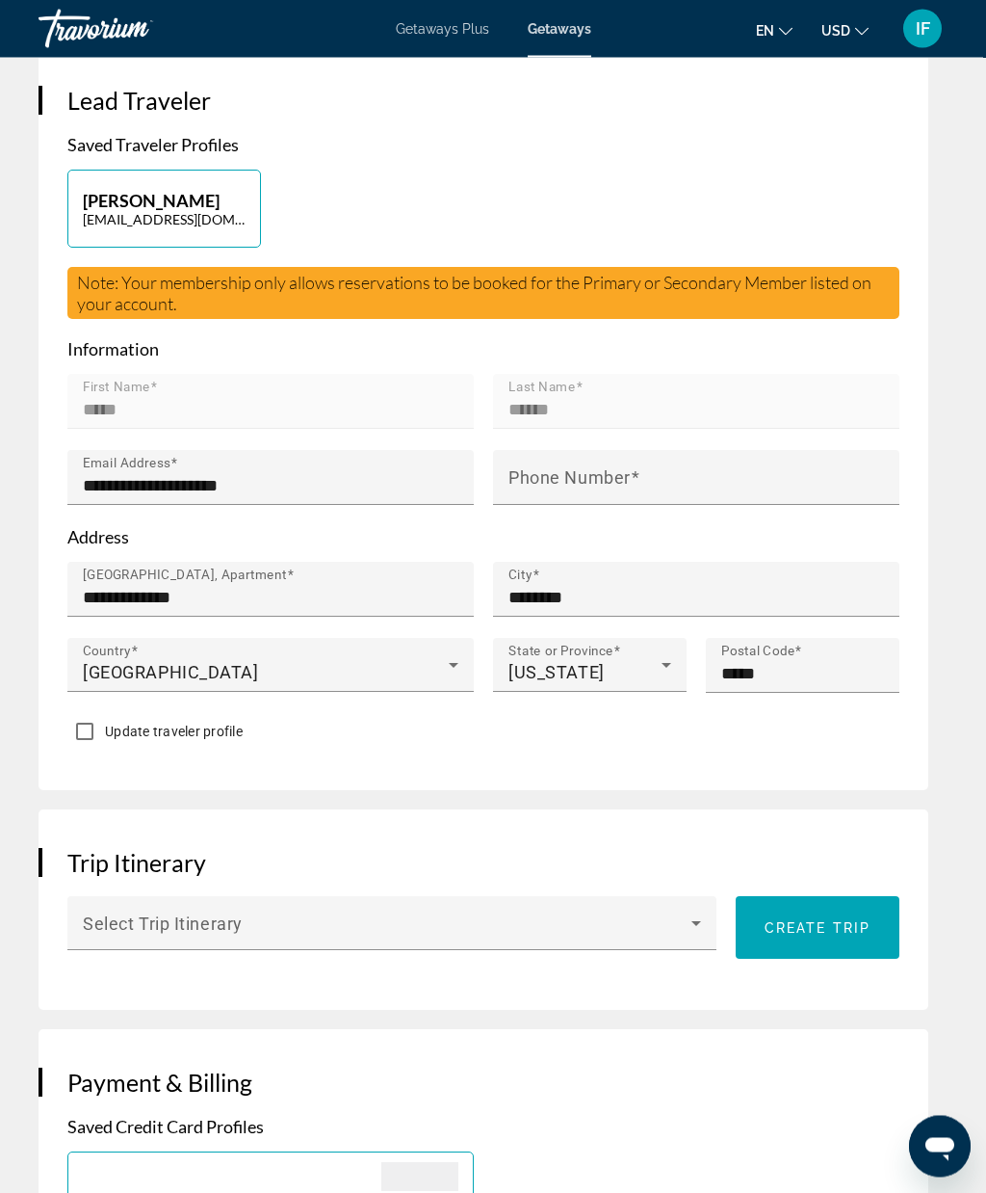
scroll to position [887, 0]
click at [678, 474] on input "Phone Number" at bounding box center [702, 485] width 387 height 23
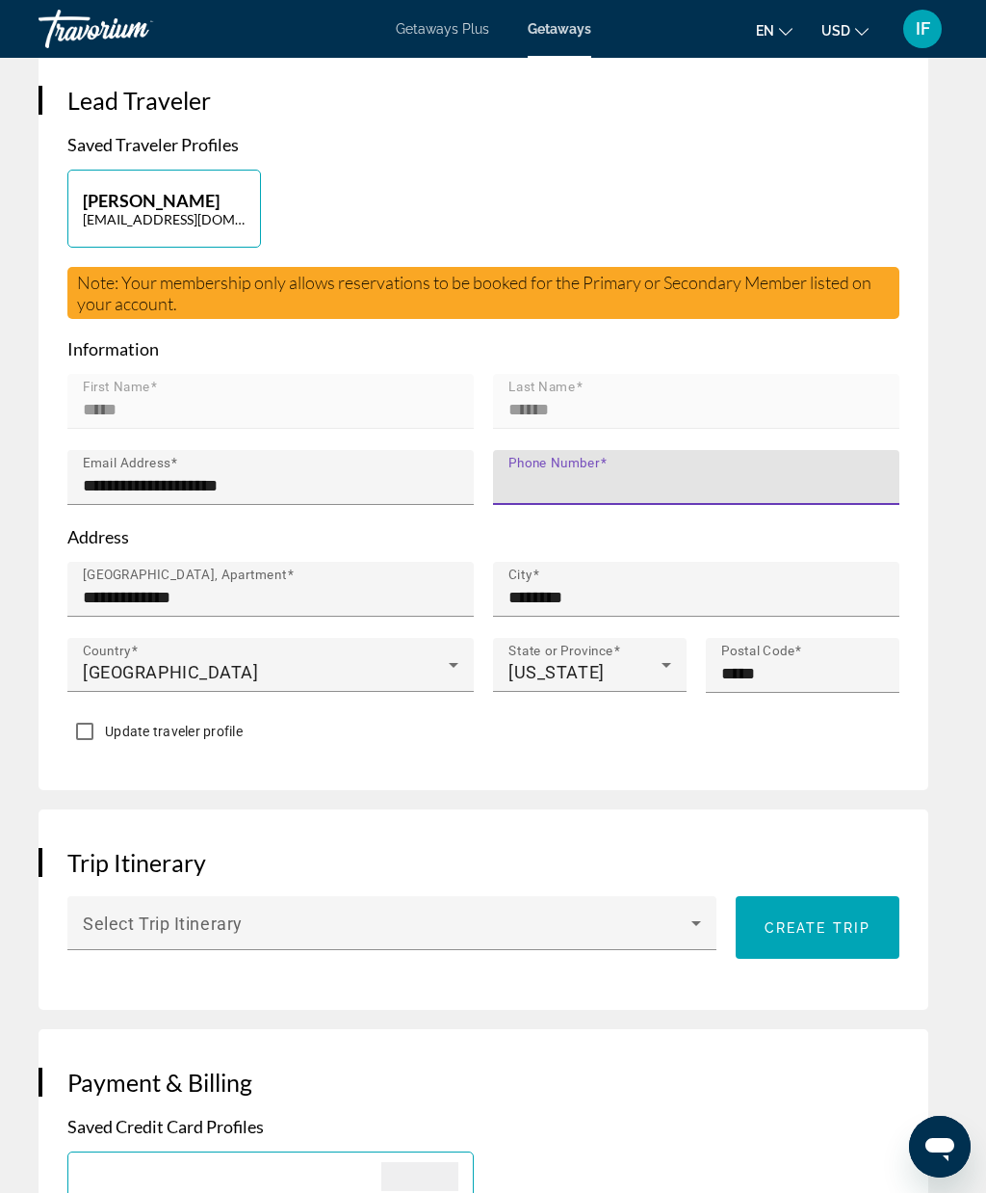
type input "**********"
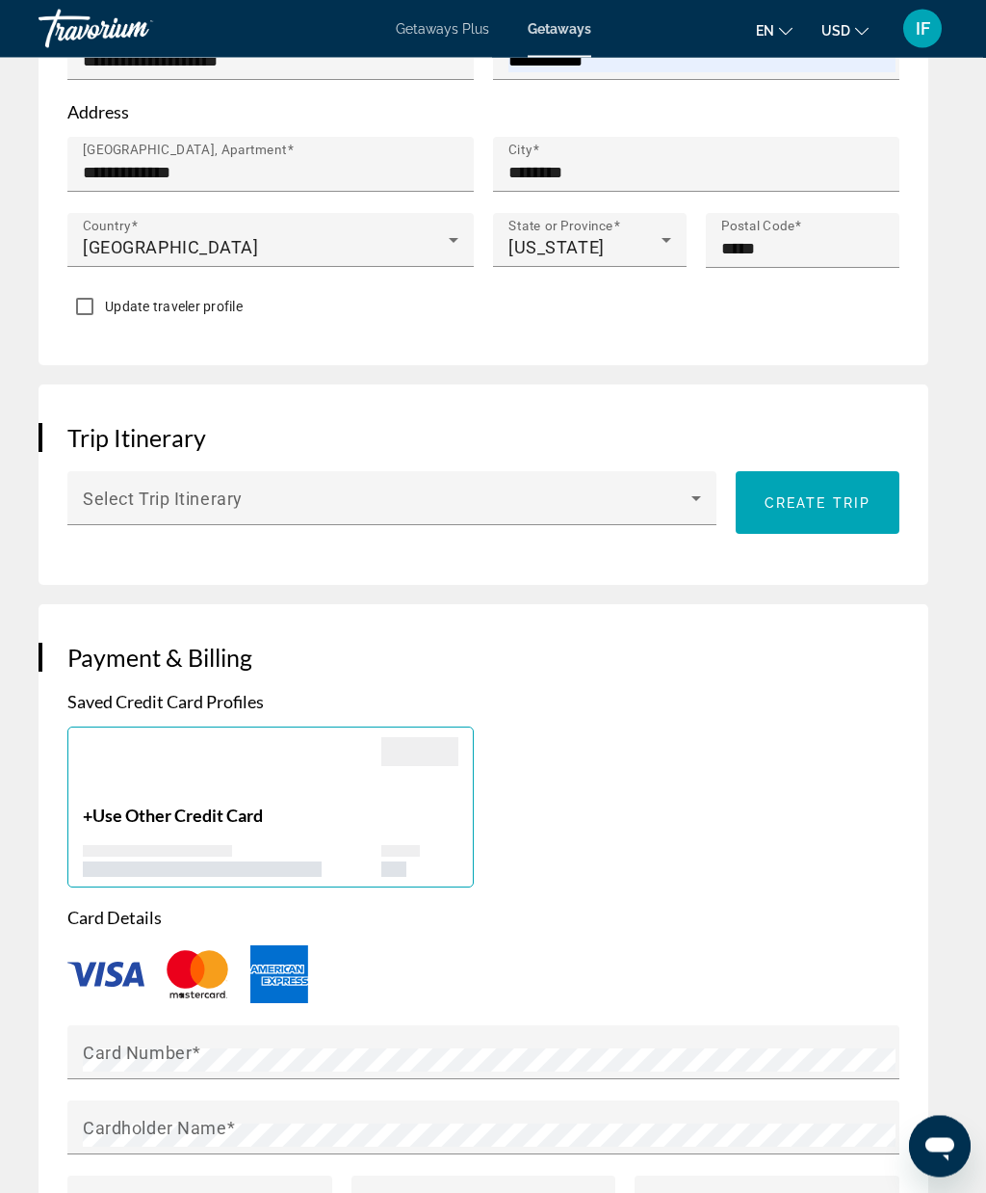
scroll to position [1312, 0]
click at [694, 486] on icon "Main content" at bounding box center [696, 497] width 23 height 23
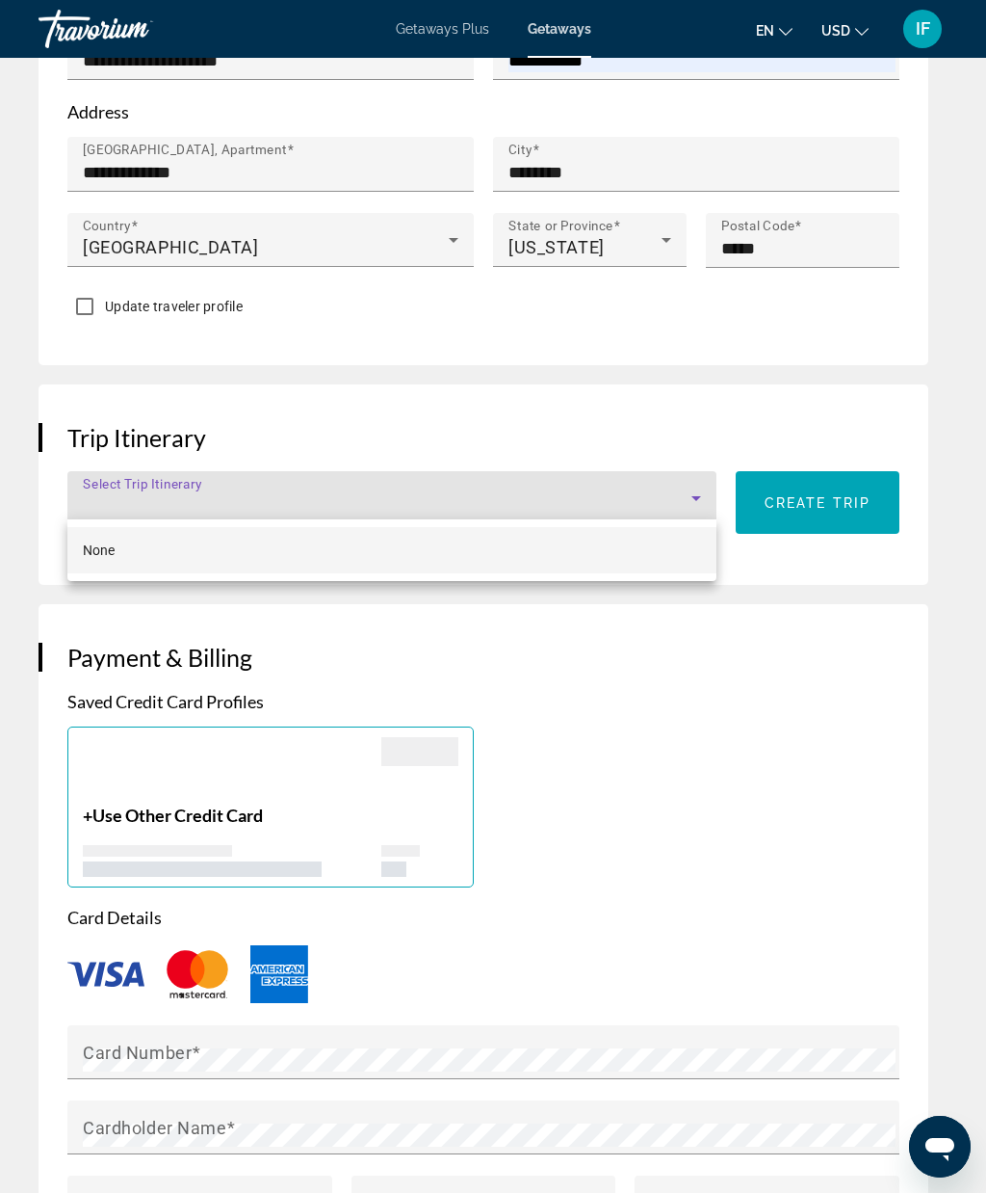
click at [701, 485] on div at bounding box center [493, 596] width 986 height 1193
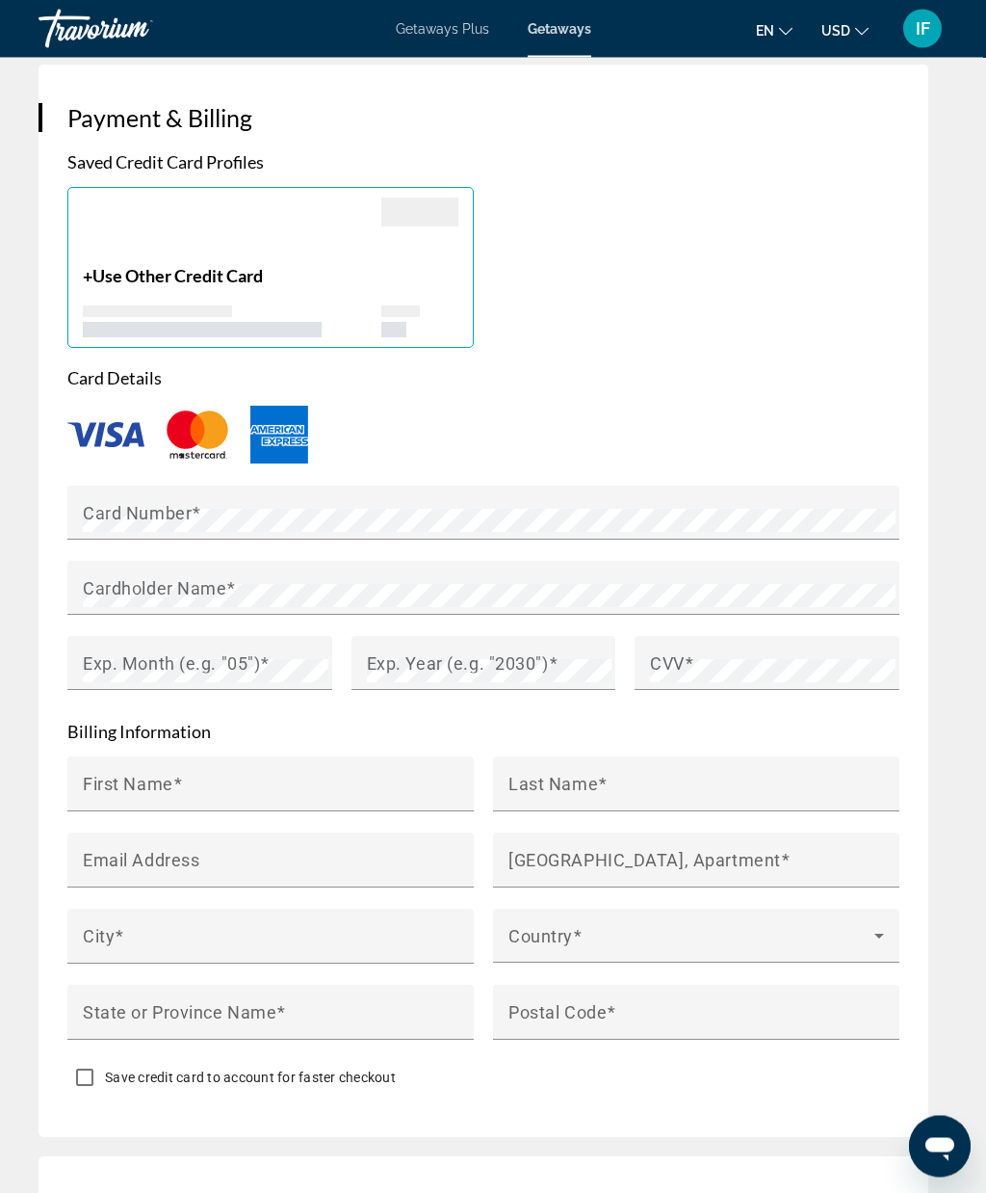
scroll to position [1852, 0]
click at [192, 511] on span "Main content" at bounding box center [197, 512] width 10 height 20
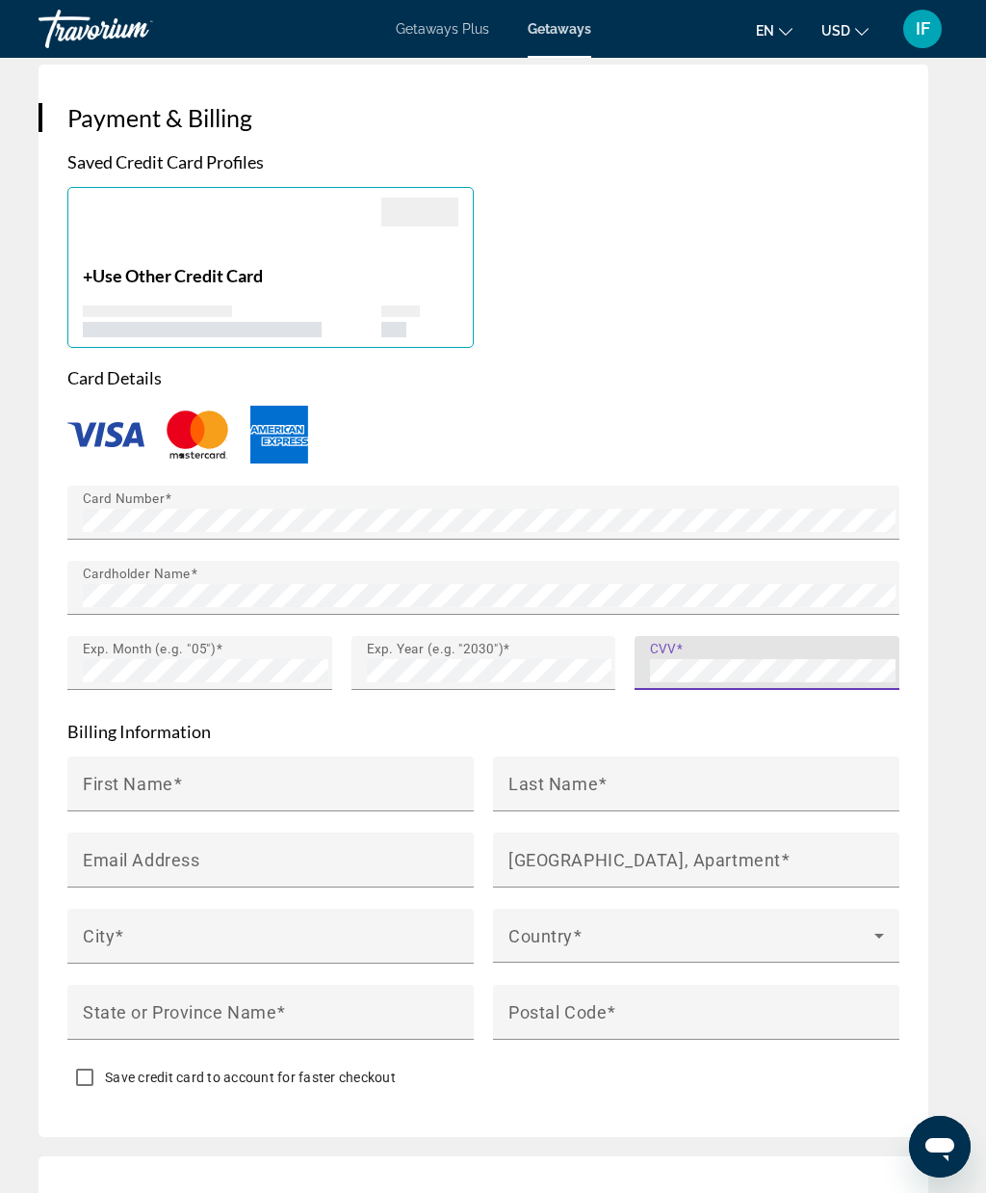
scroll to position [1851, 0]
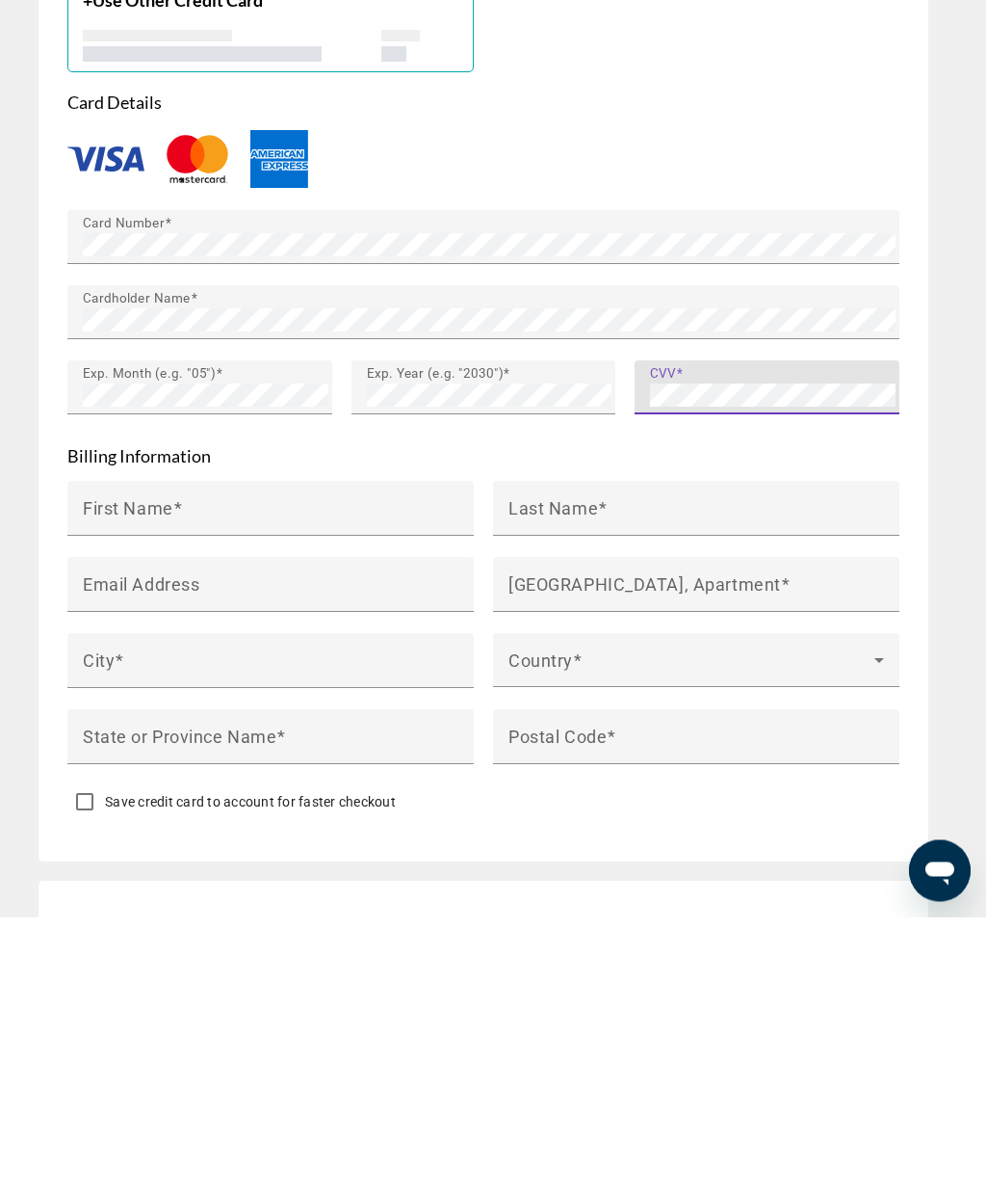
click at [407, 781] on input "First Name" at bounding box center [276, 792] width 387 height 23
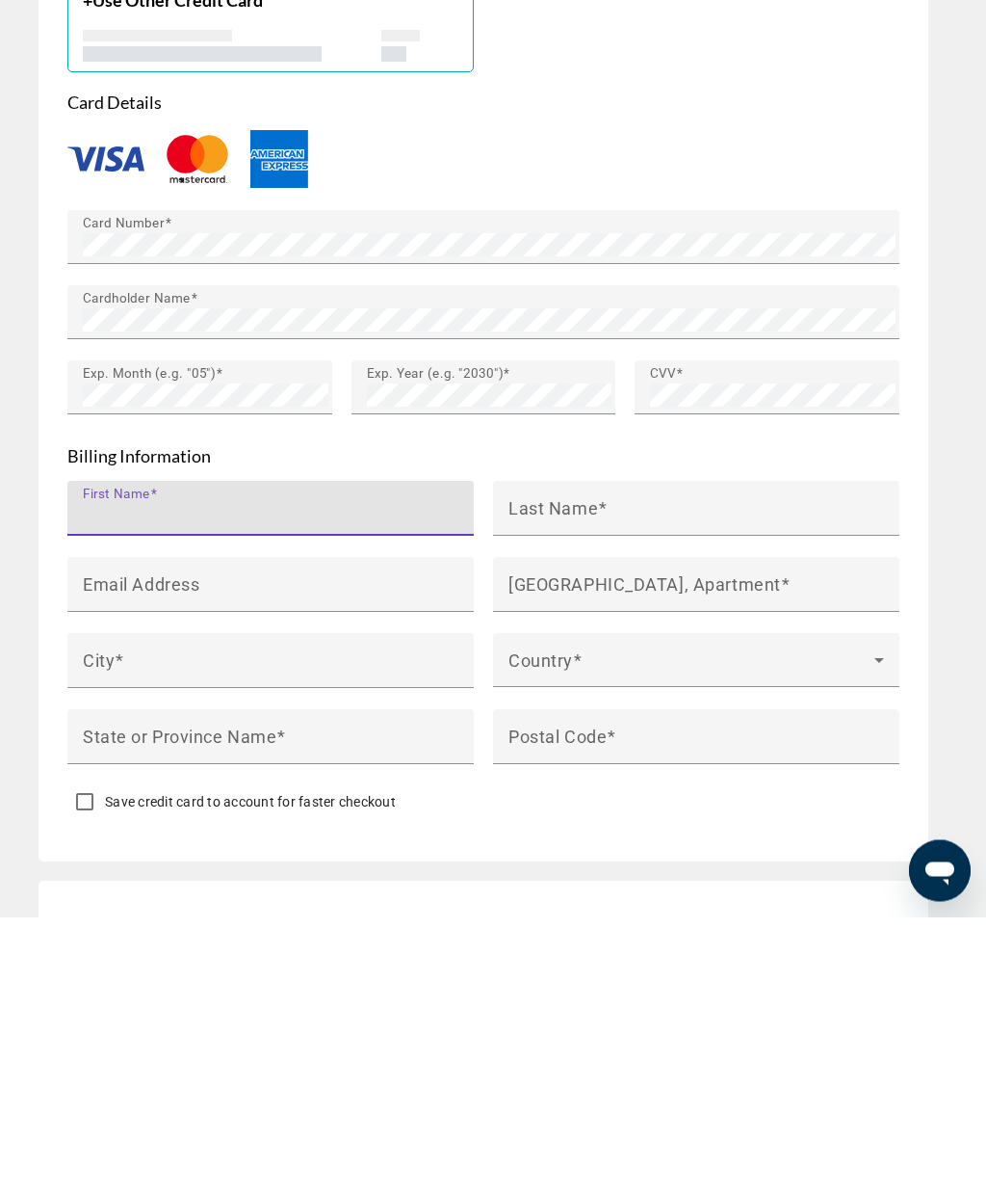
type input "*****"
type input "******"
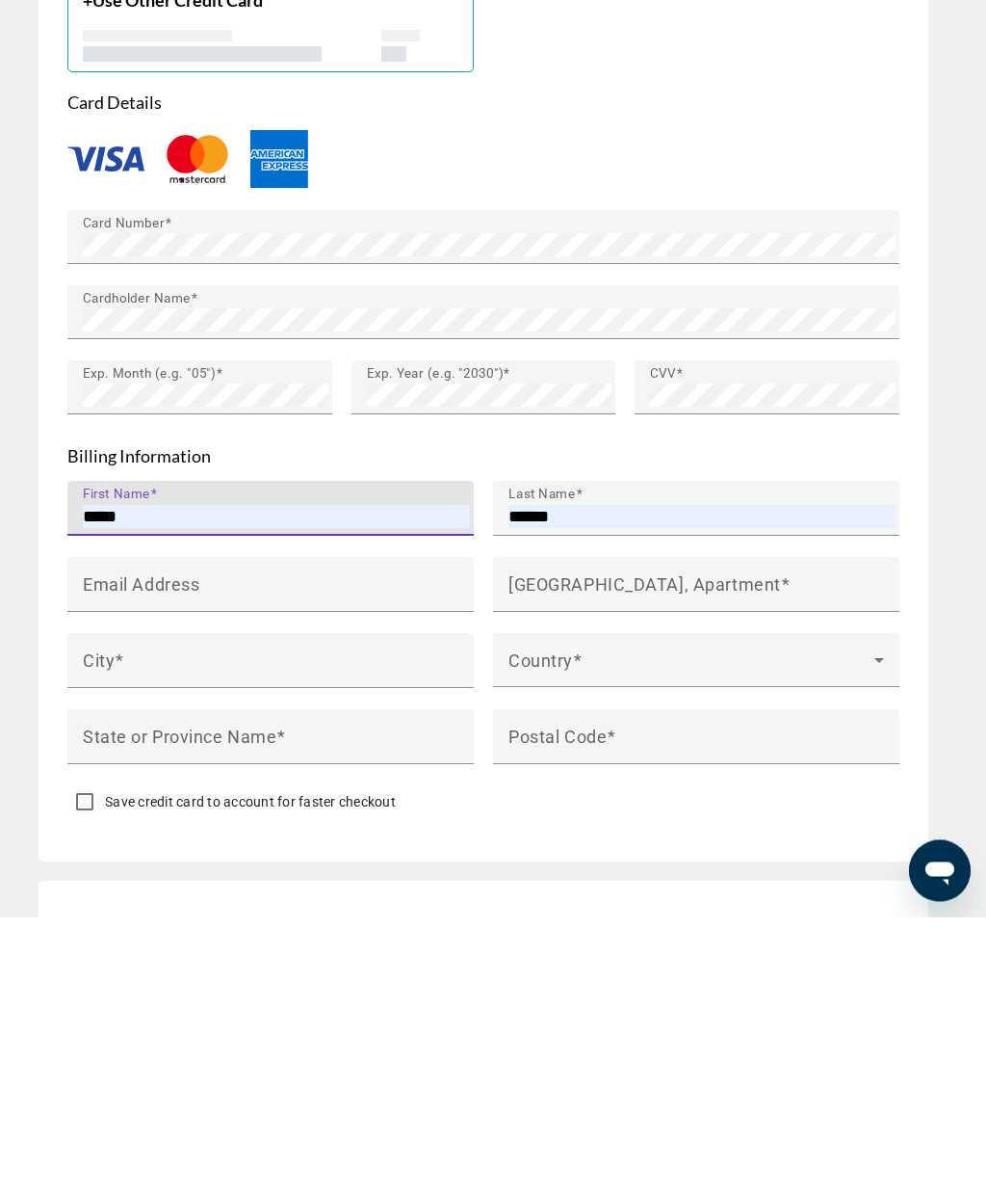
type input "**********"
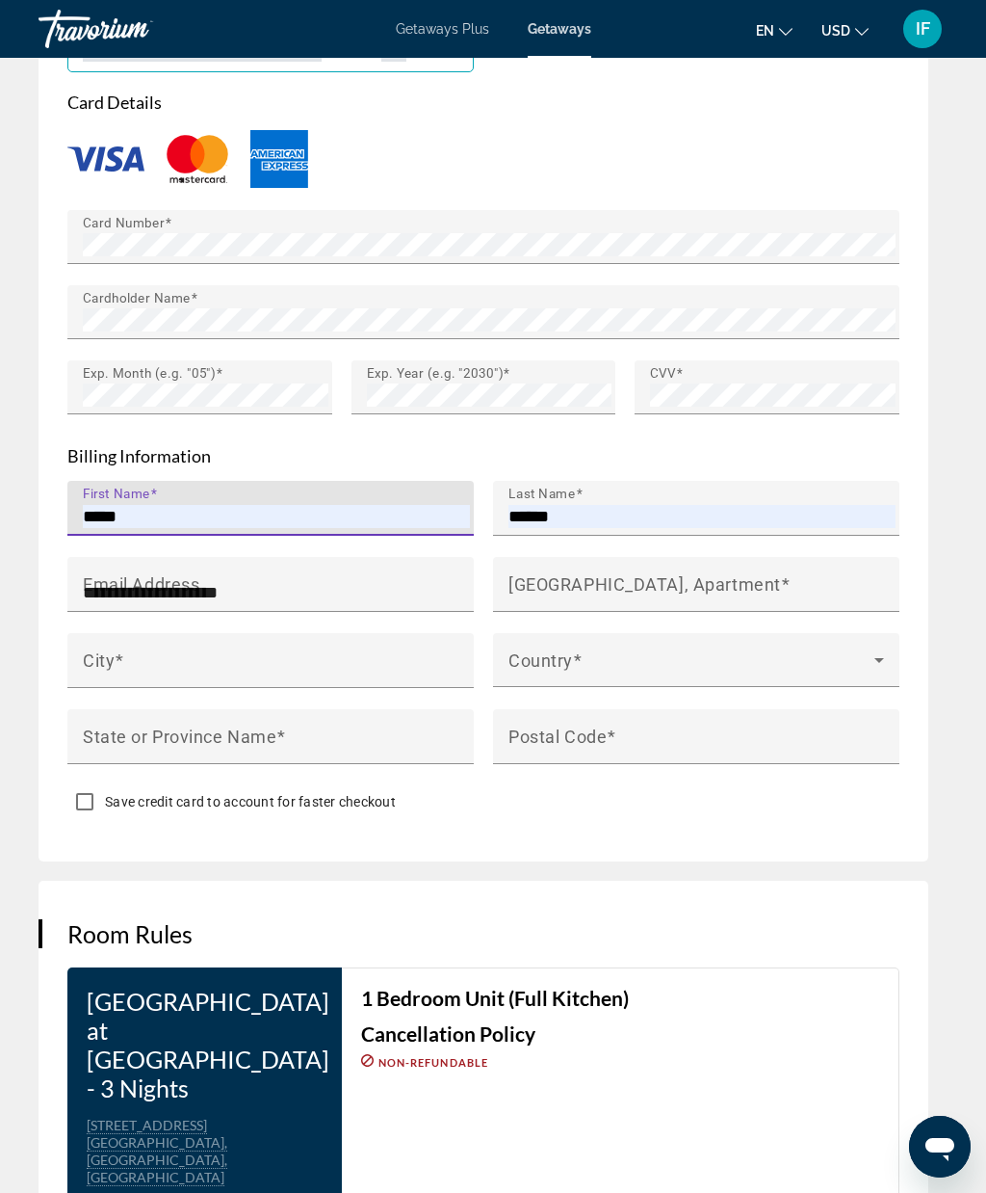
type input "**********"
type input "********"
type input "**"
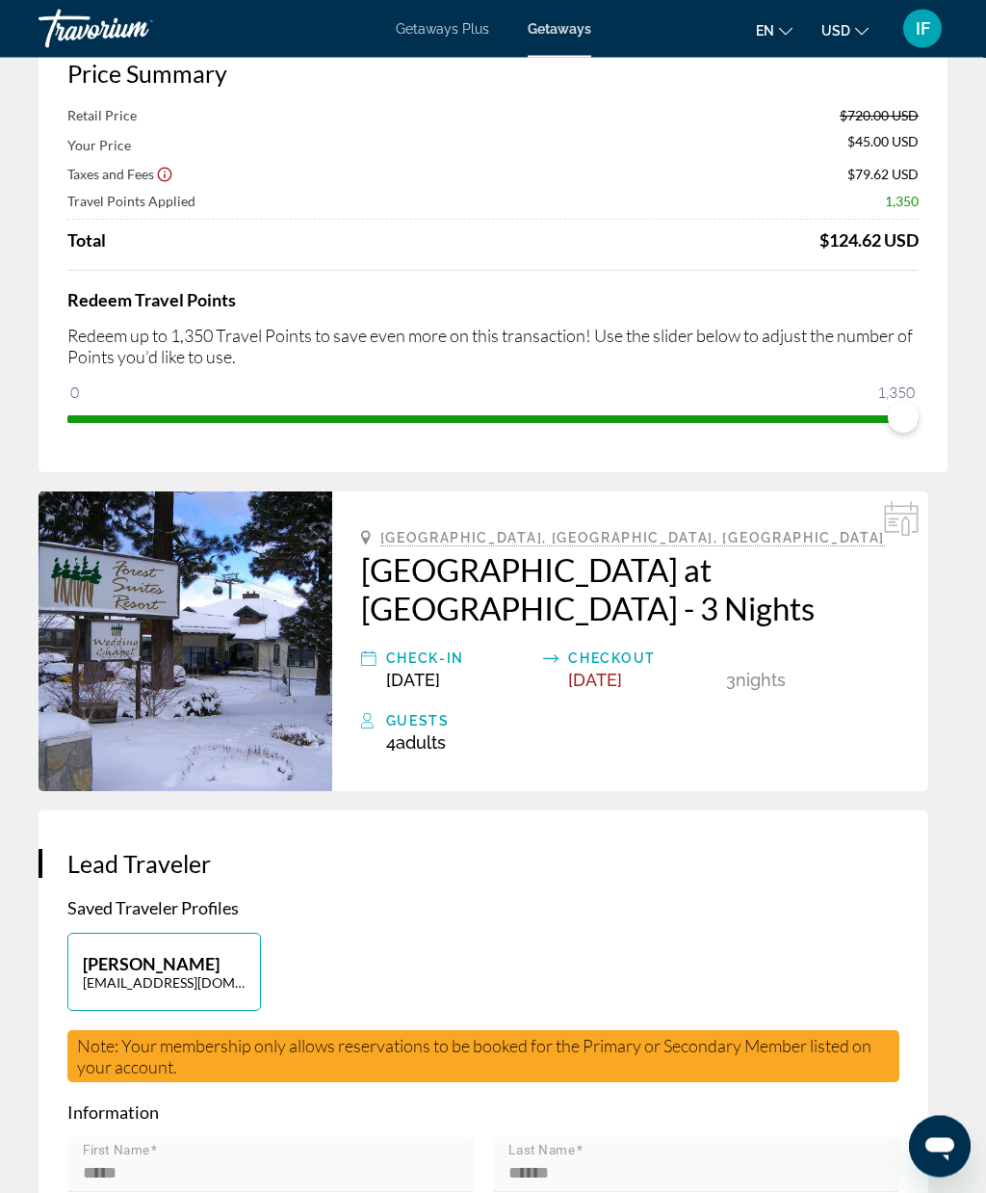
scroll to position [124, 0]
click at [429, 653] on div "Check-In" at bounding box center [460, 657] width 148 height 23
click at [447, 662] on div "Check-In" at bounding box center [460, 657] width 148 height 23
click at [408, 652] on div "Check-In" at bounding box center [460, 657] width 148 height 23
click at [440, 670] on span "[DATE]" at bounding box center [413, 680] width 54 height 20
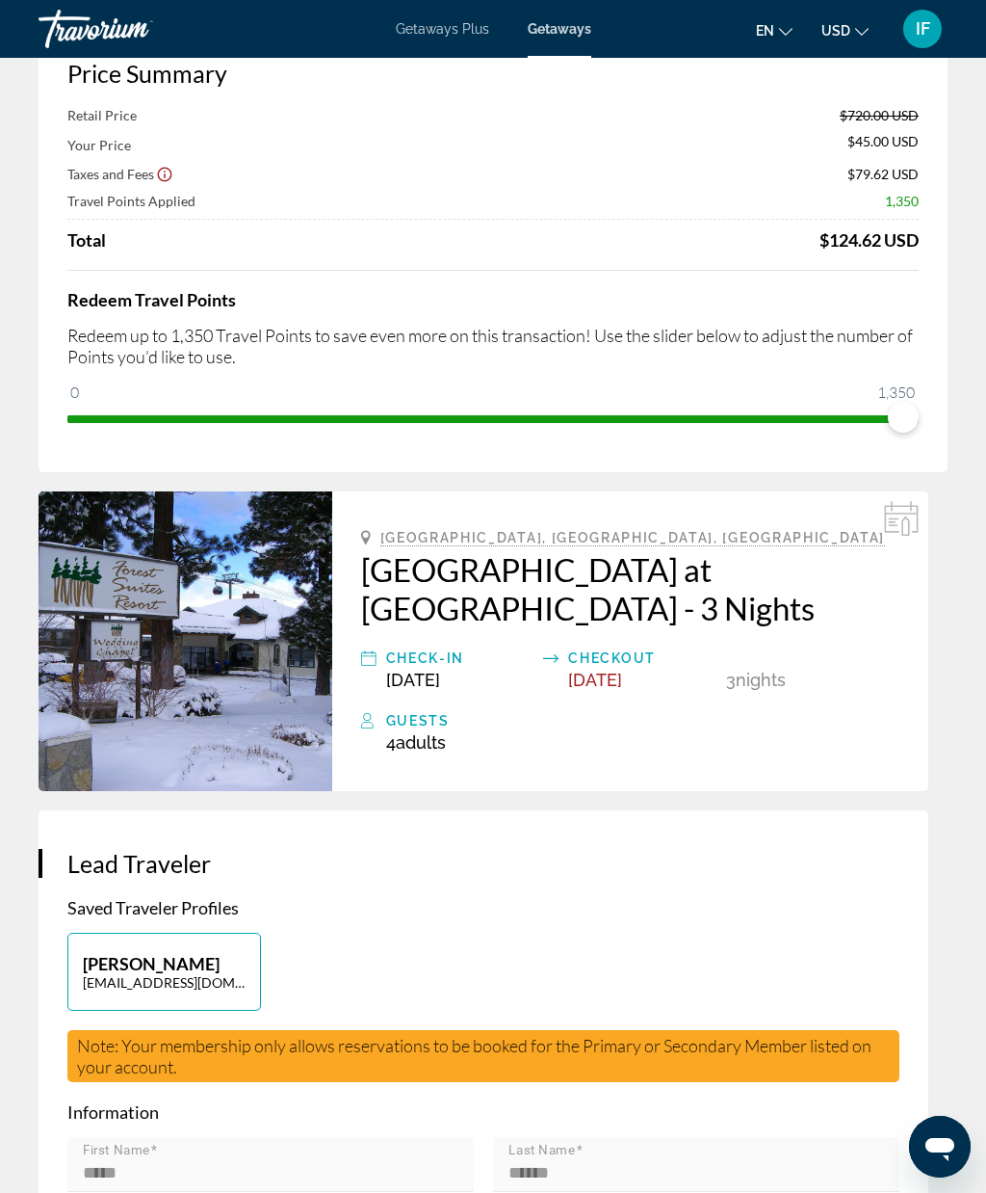
click at [620, 661] on div "Checkout" at bounding box center [642, 657] width 148 height 23
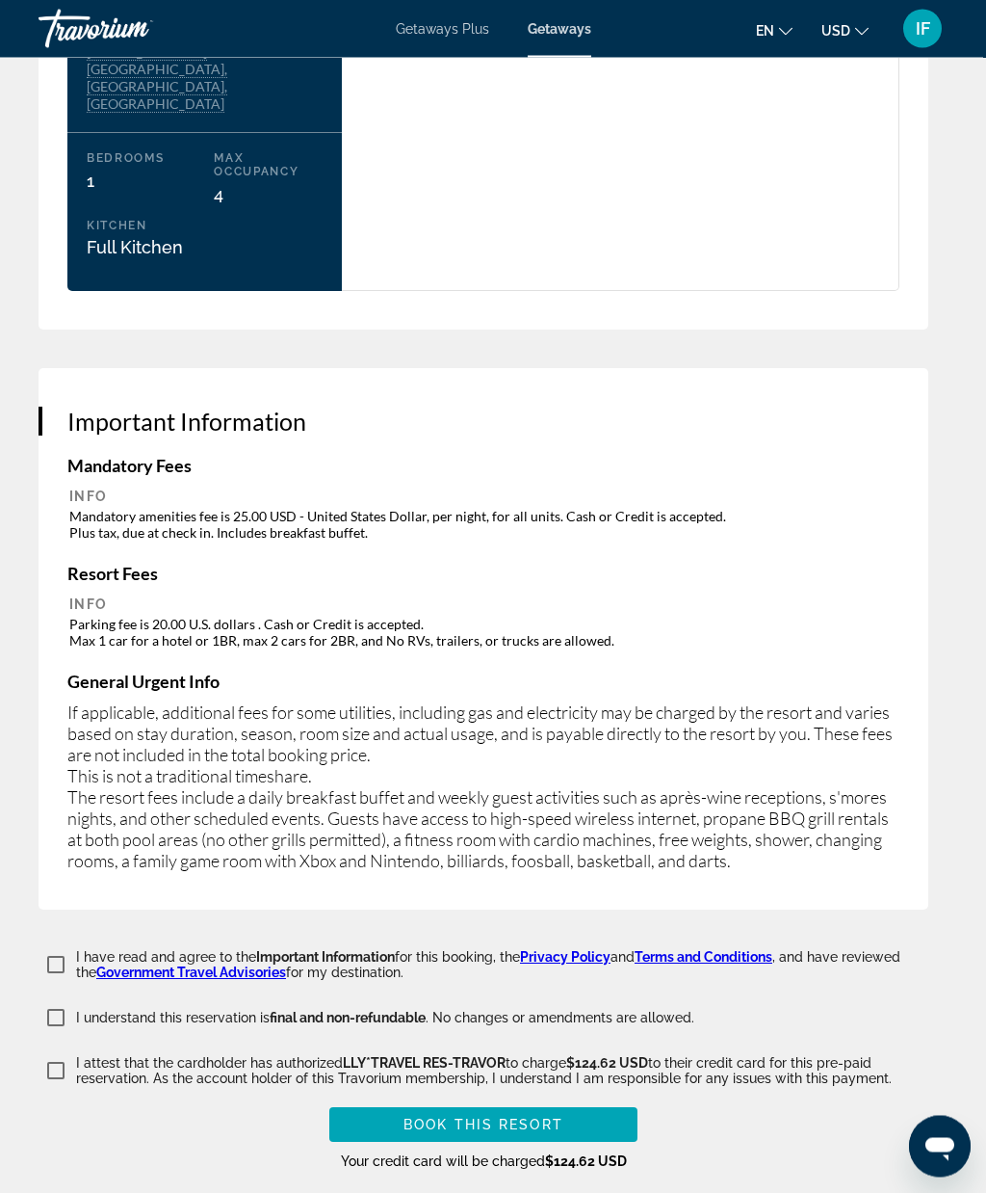
scroll to position [3380, 0]
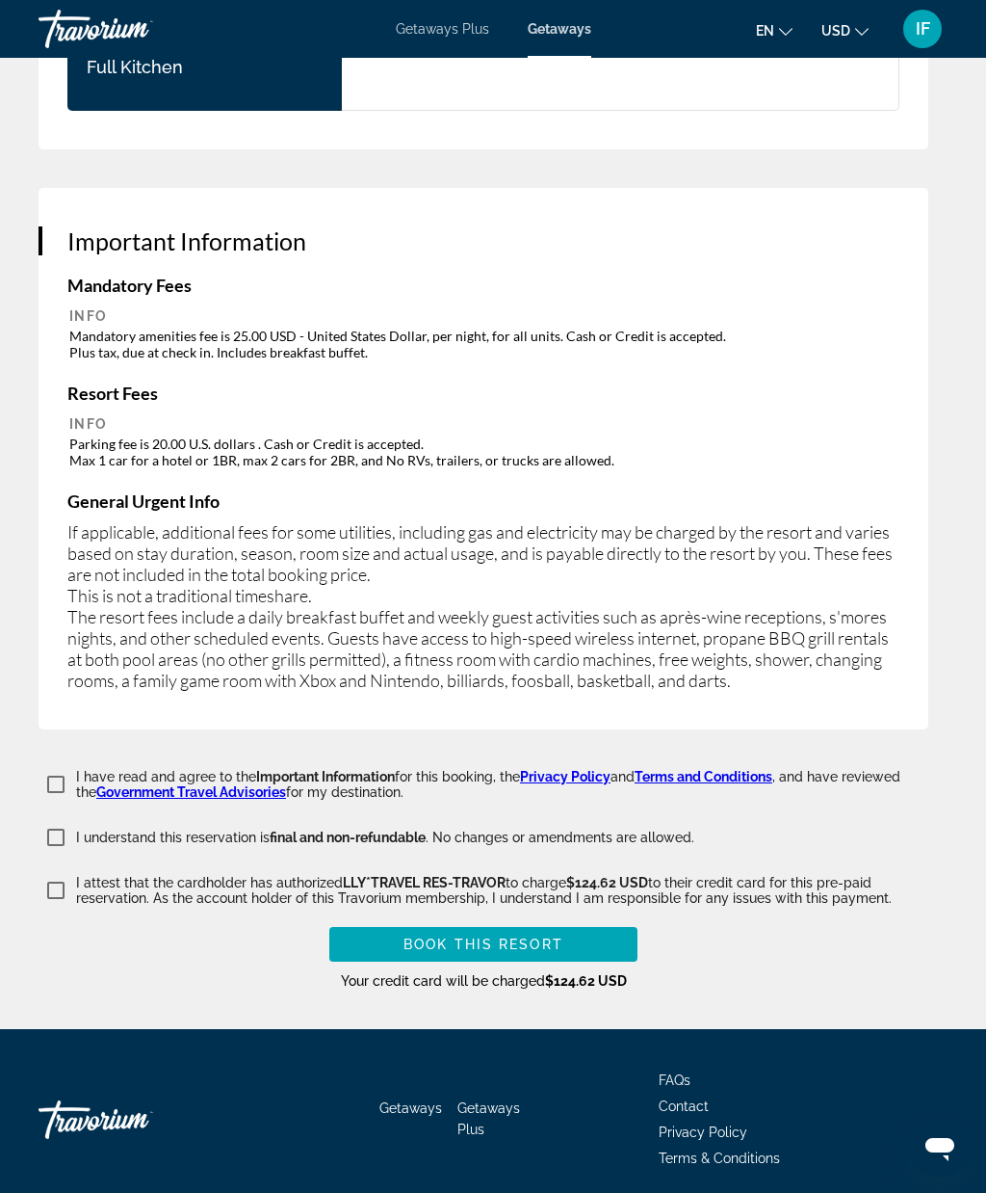
click at [591, 921] on span "Main content" at bounding box center [483, 944] width 308 height 46
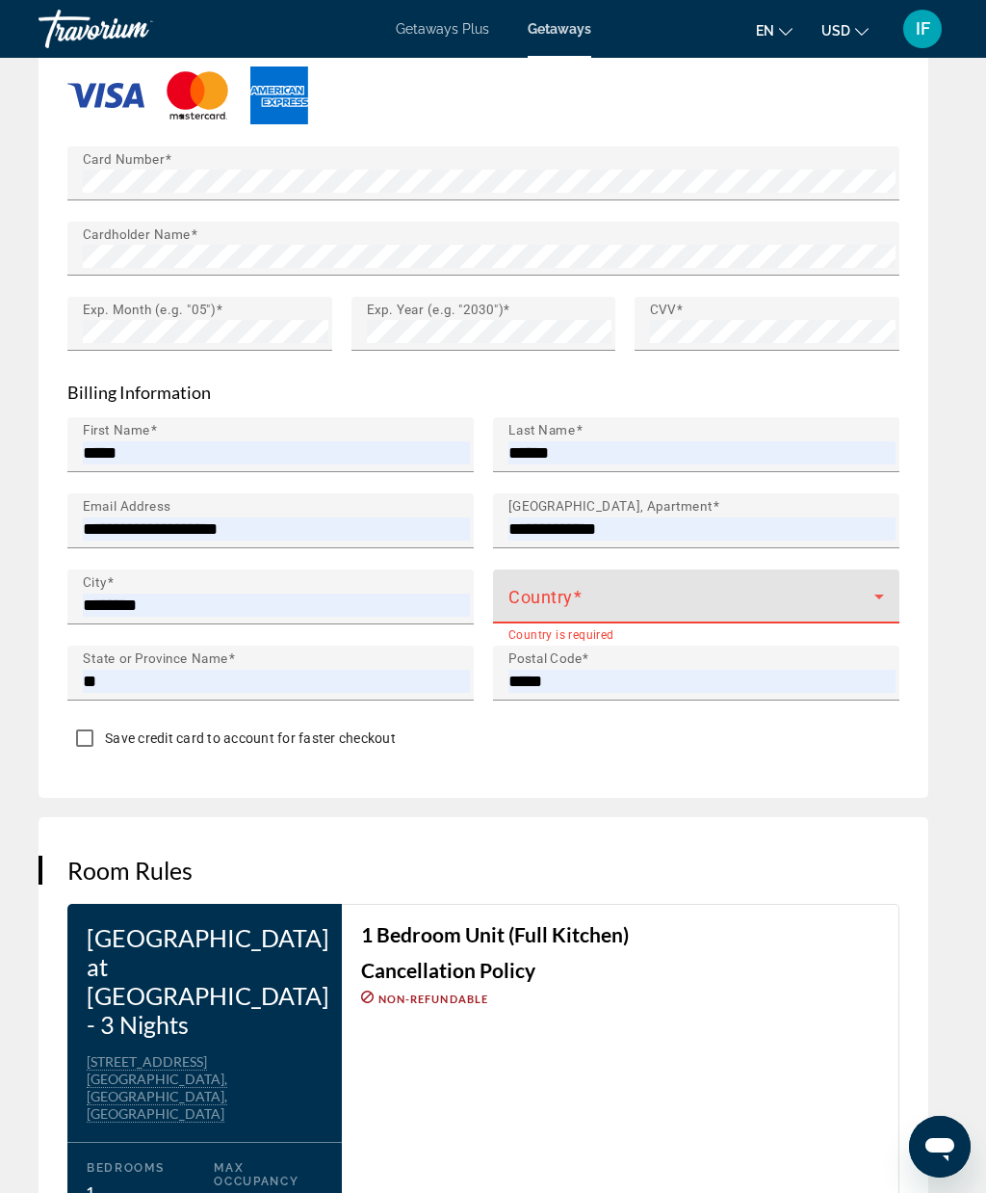
click at [671, 592] on span "Main content" at bounding box center [692, 603] width 366 height 23
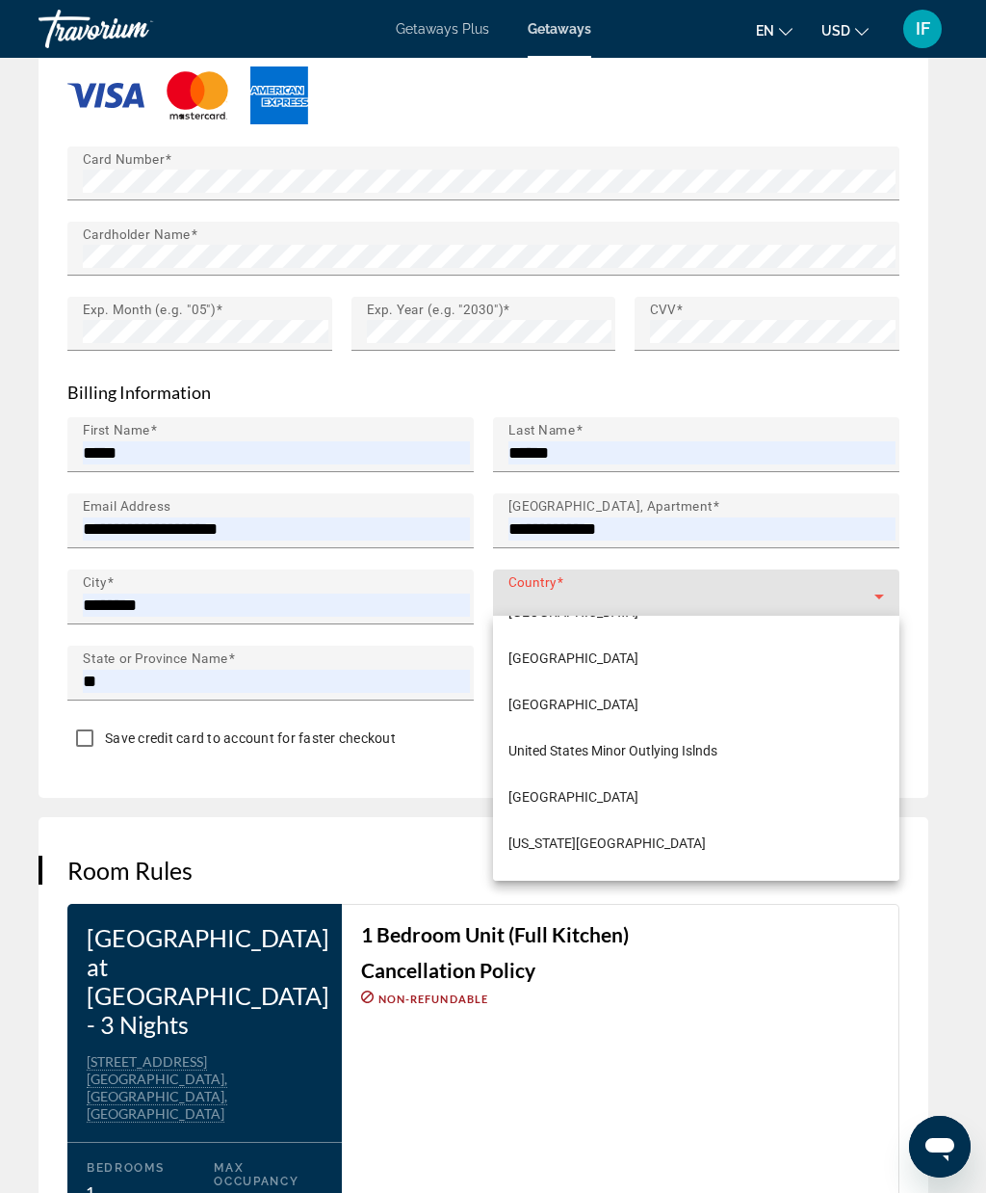
scroll to position [11131, 0]
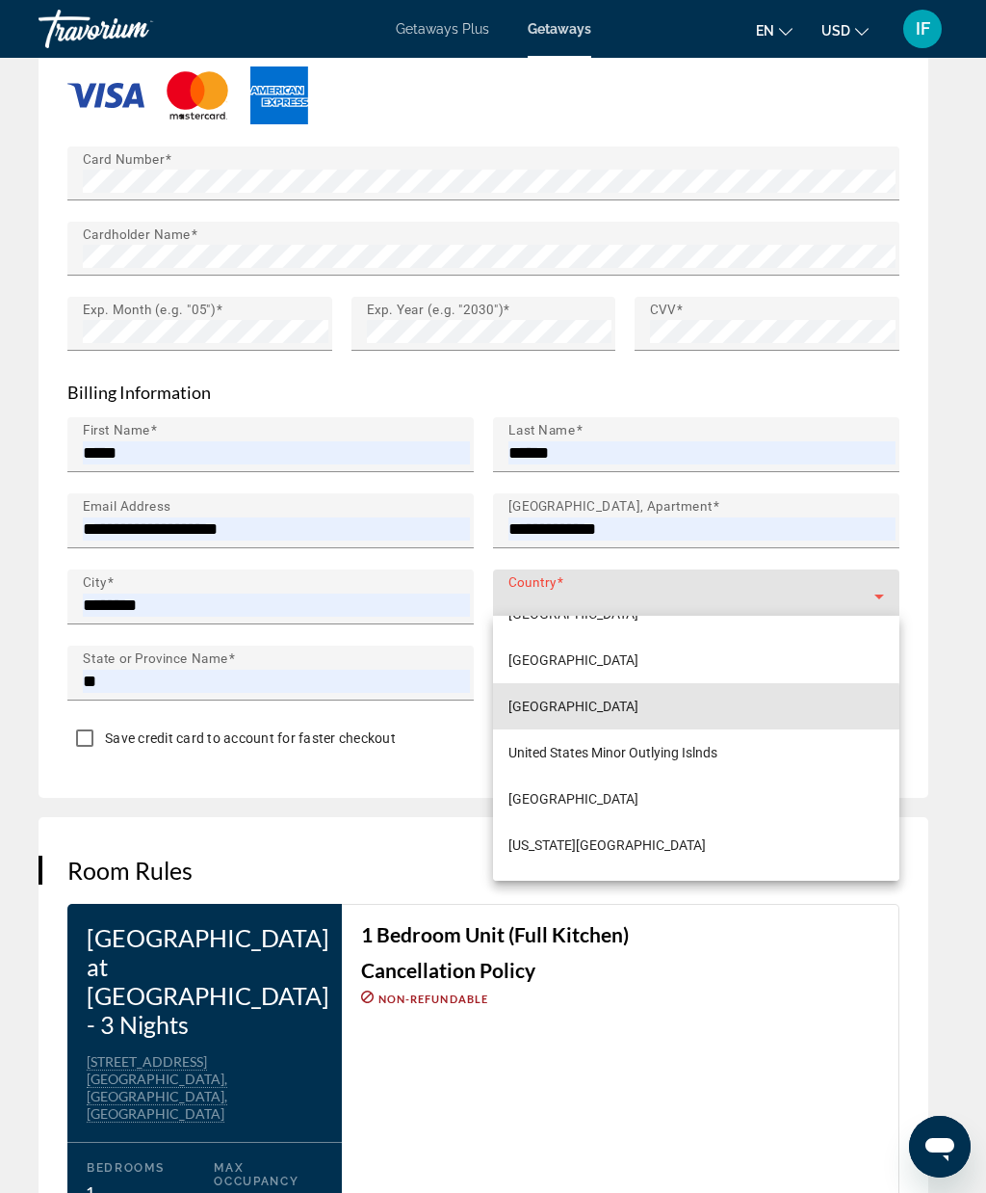
click at [639, 707] on span "[GEOGRAPHIC_DATA]" at bounding box center [574, 706] width 130 height 23
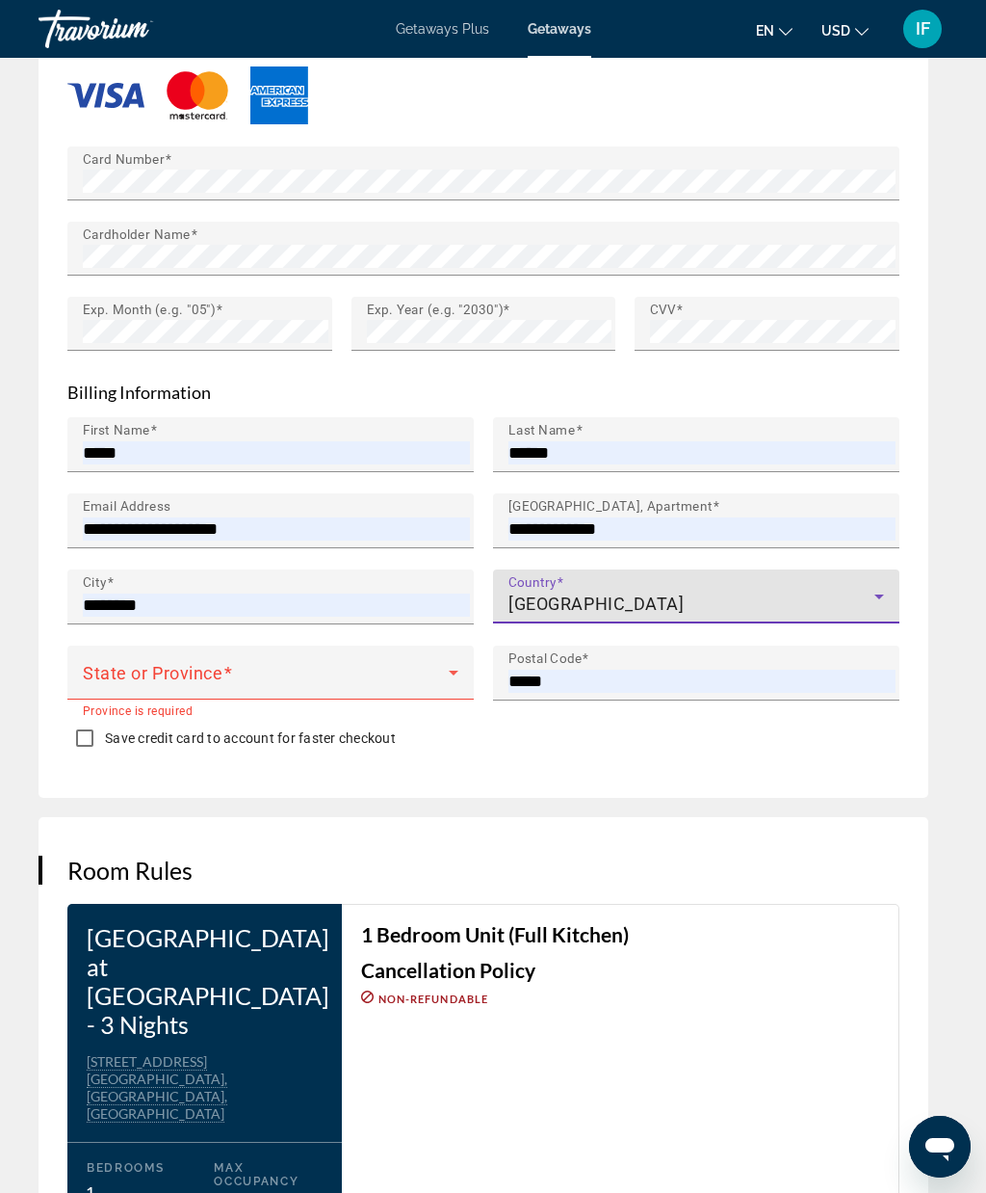
click at [380, 669] on span "Main content" at bounding box center [266, 680] width 366 height 23
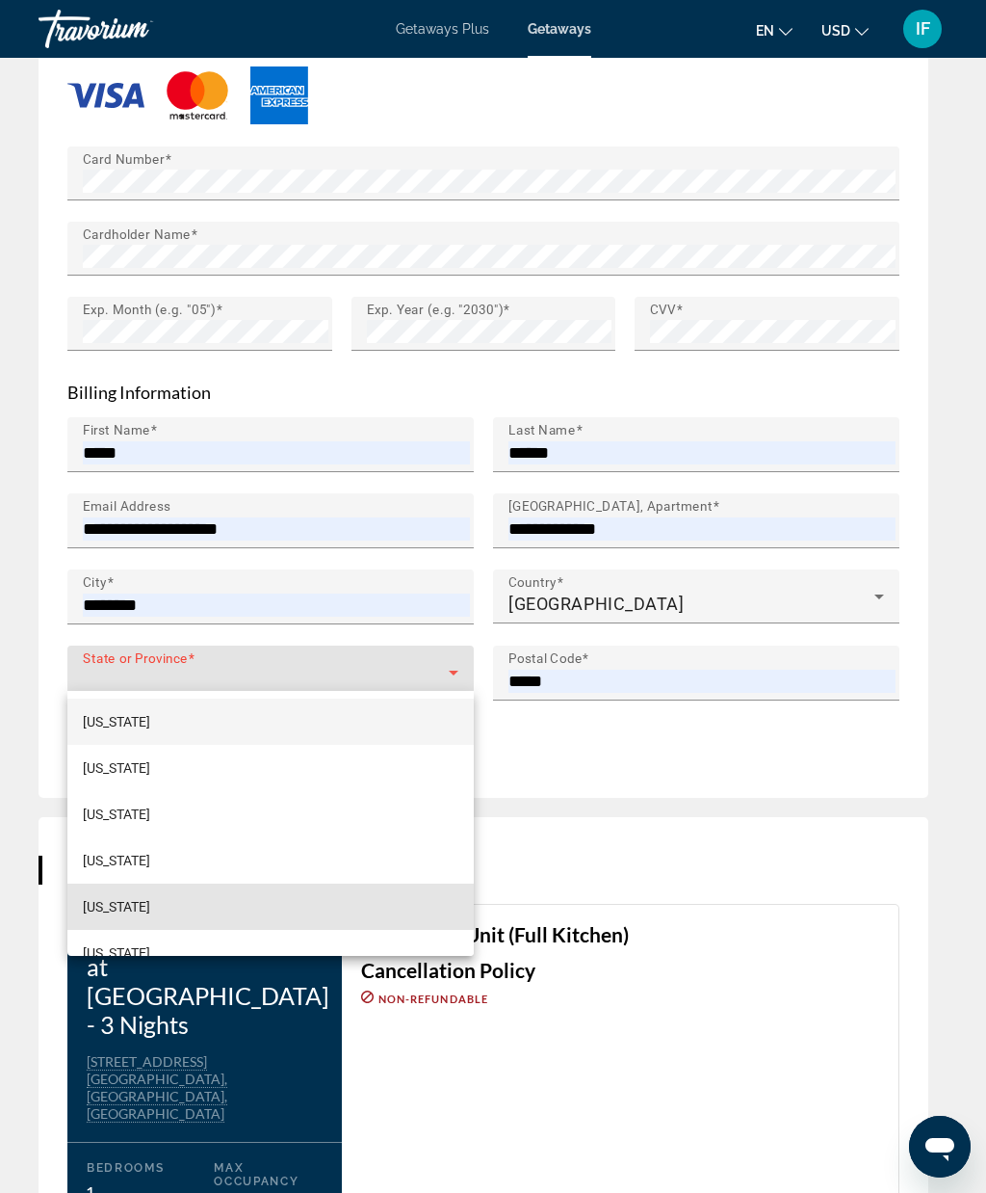
click at [135, 904] on span "[US_STATE]" at bounding box center [116, 906] width 67 height 23
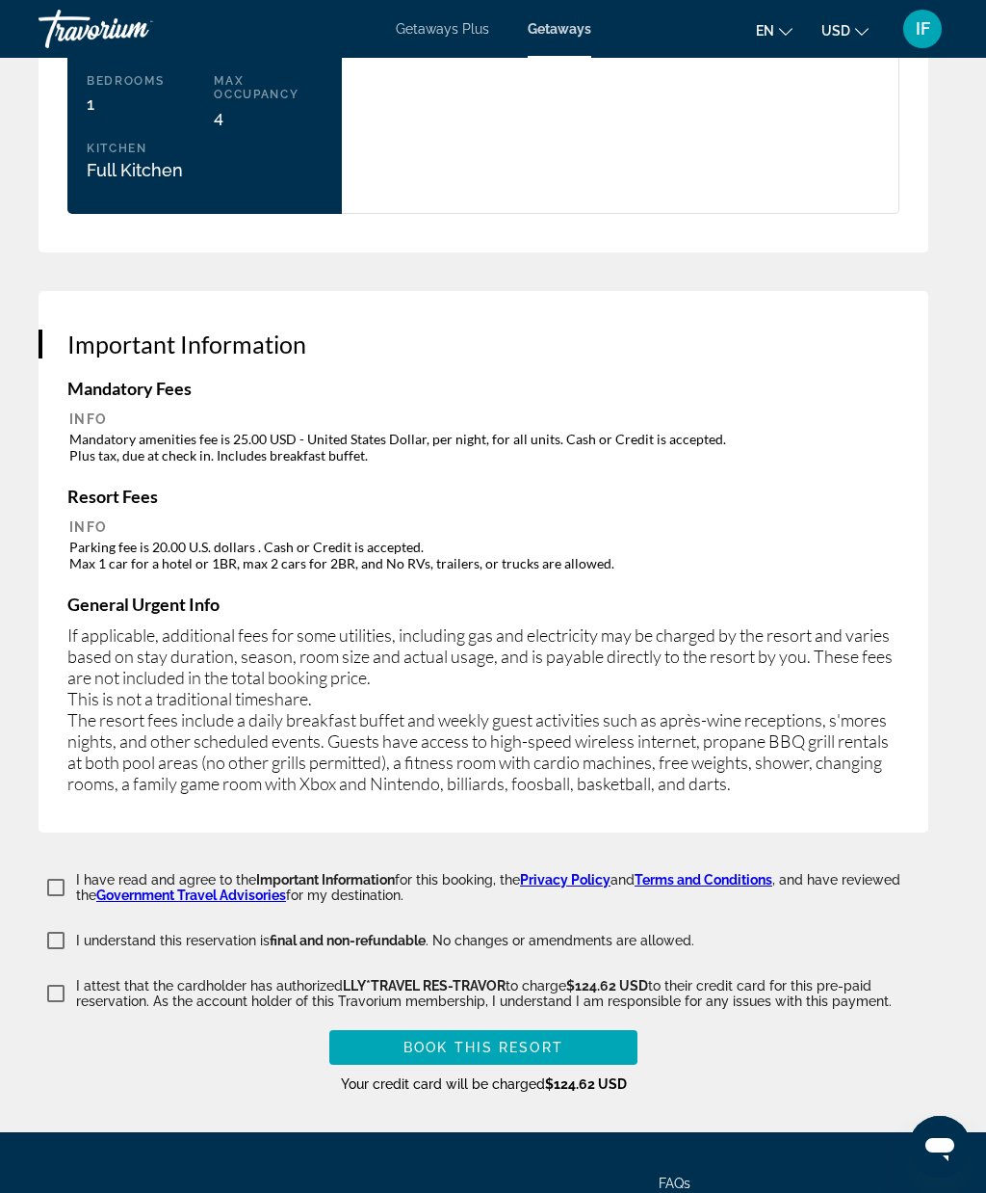
scroll to position [3301, 0]
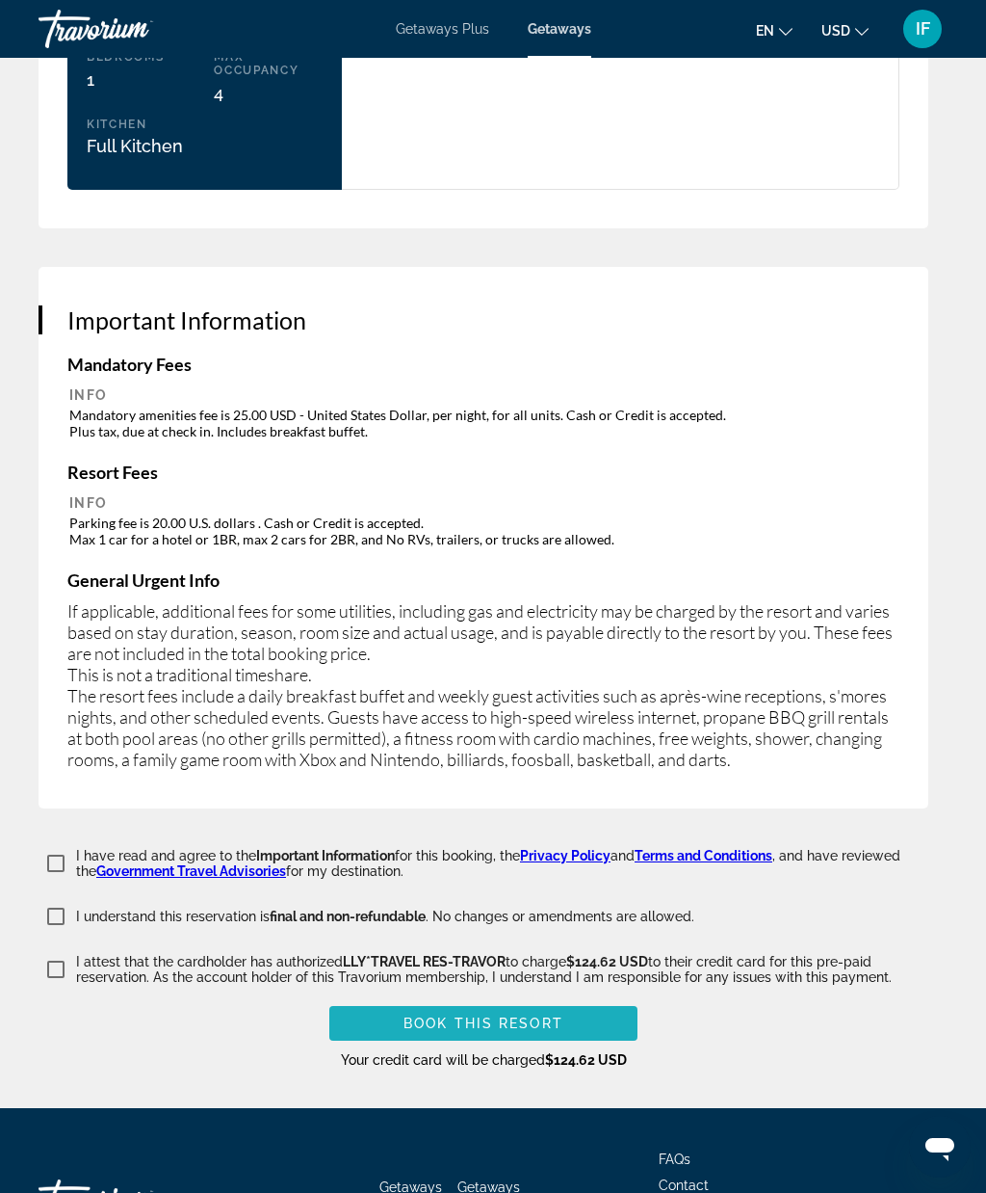
click at [551, 1015] on span "Book this Resort" at bounding box center [484, 1022] width 160 height 15
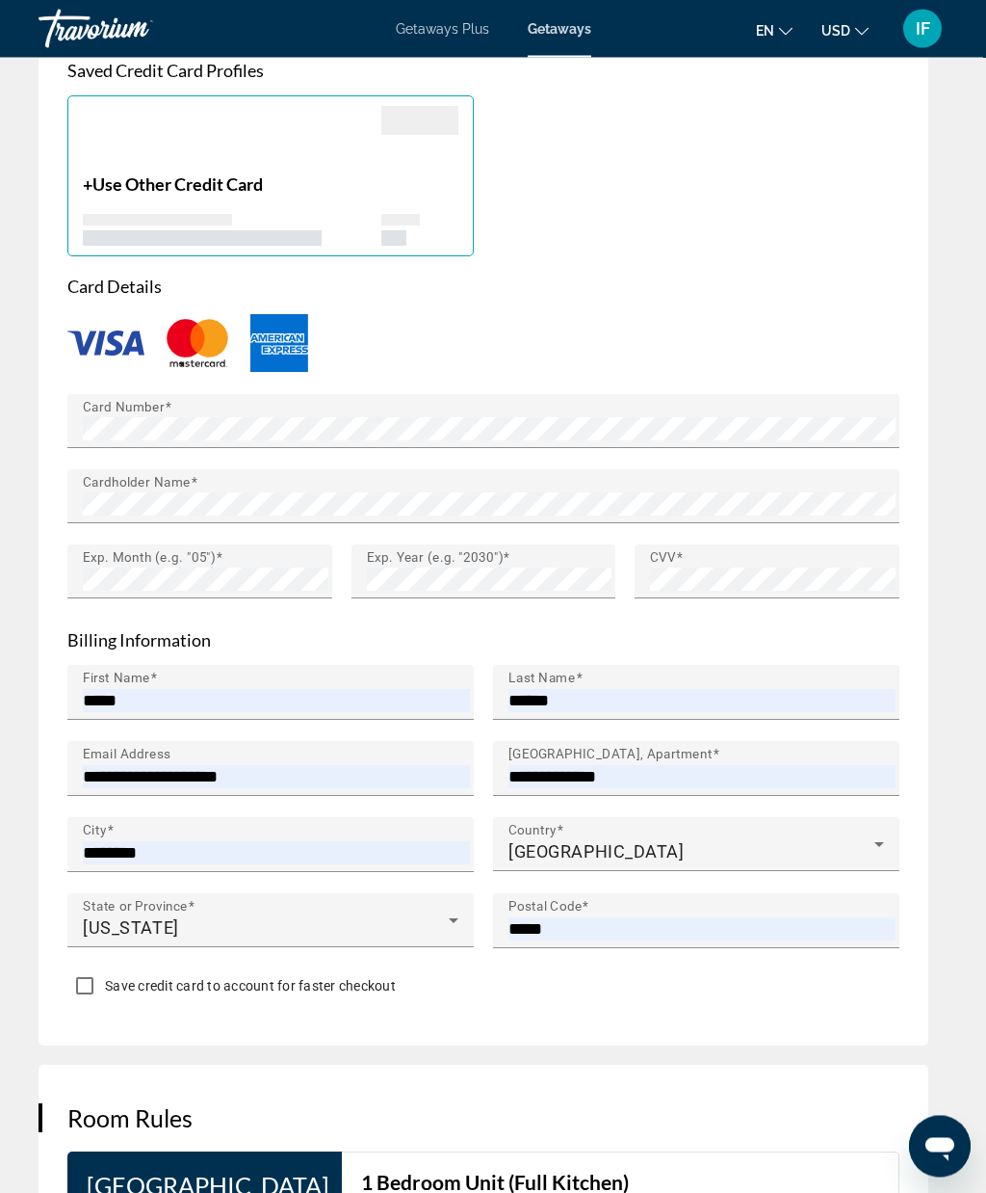
scroll to position [2034, 0]
click at [594, 917] on input "*****" at bounding box center [702, 928] width 387 height 23
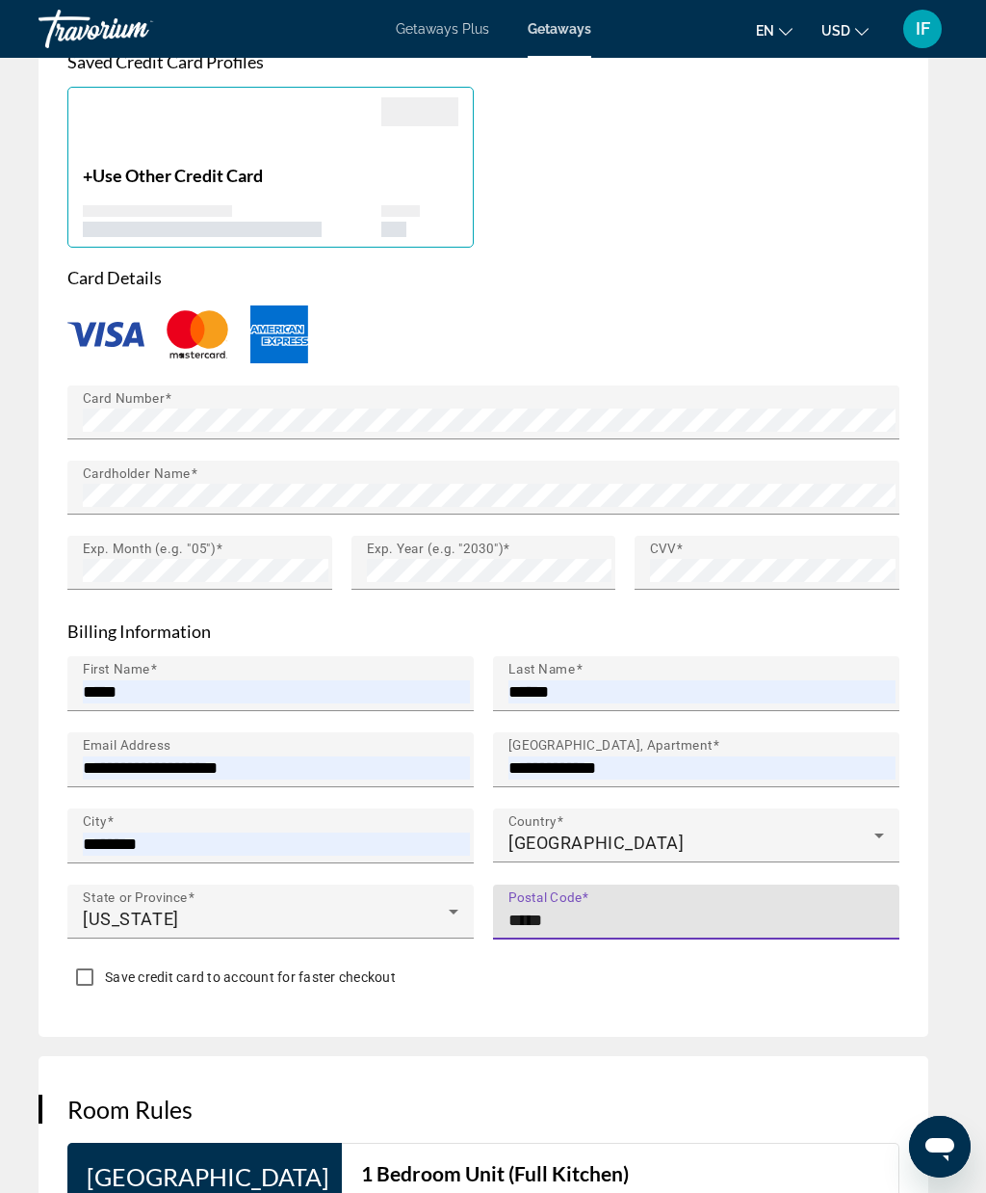
scroll to position [2012, 0]
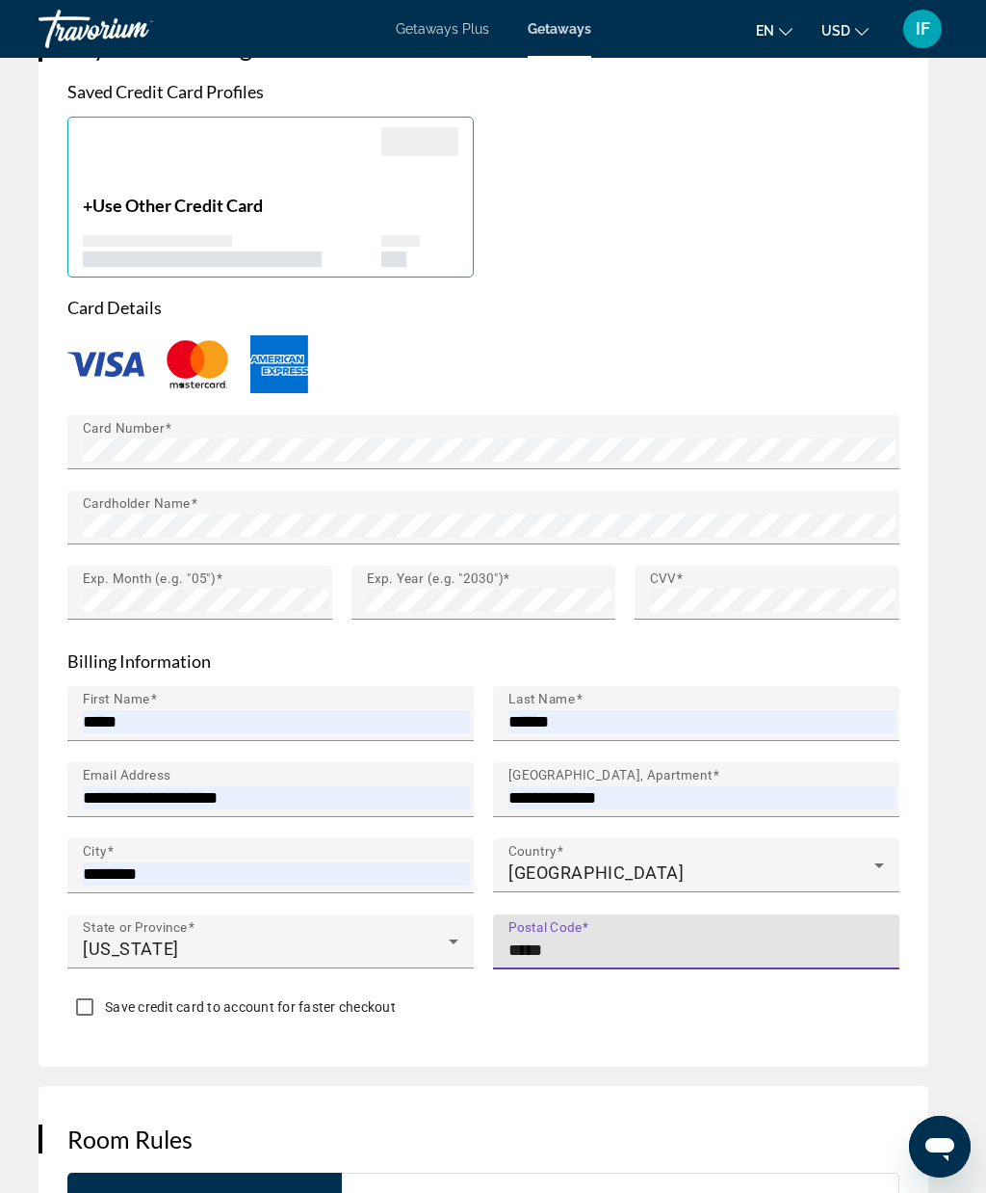
type input "*****"
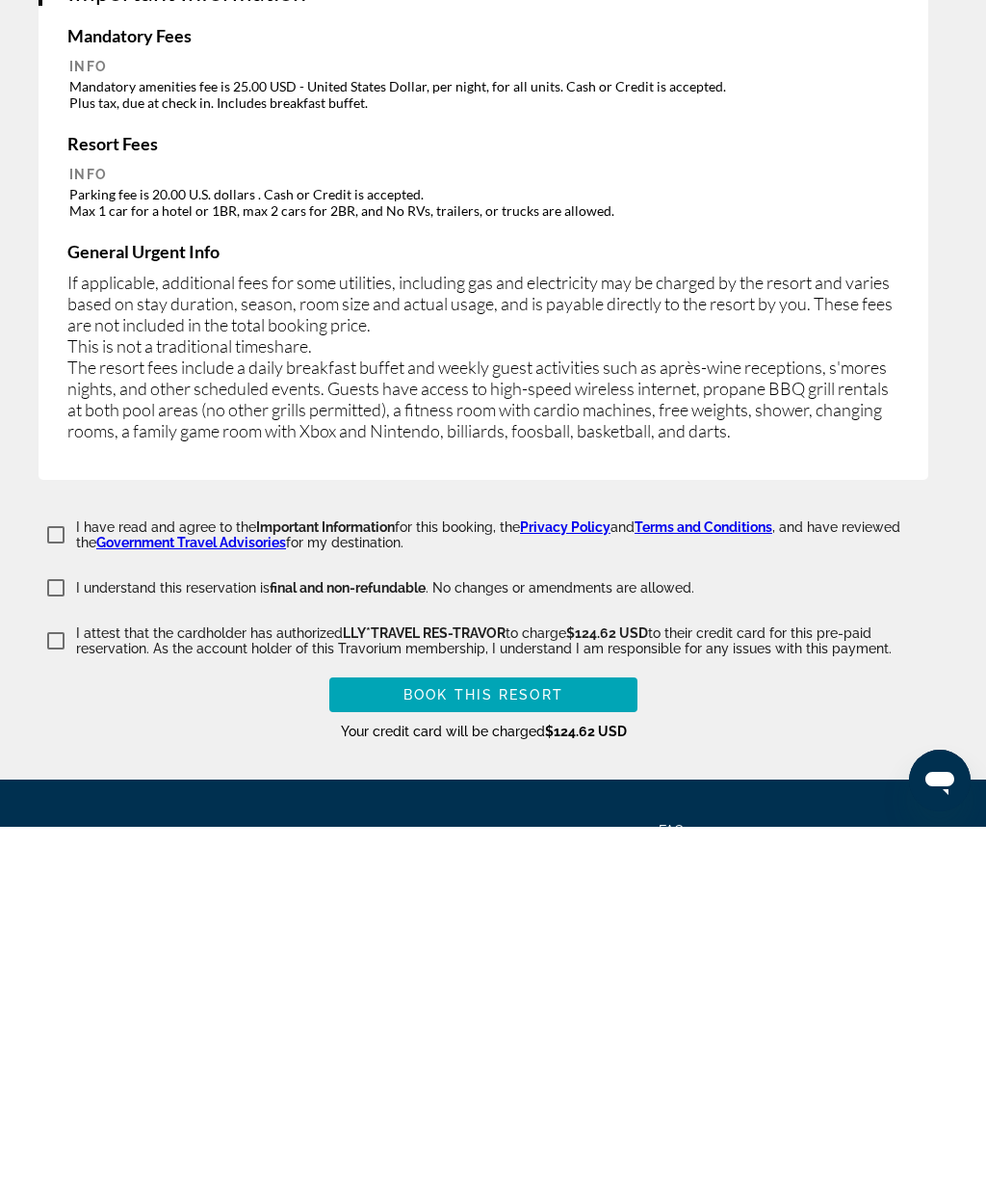
scroll to position [3494, 0]
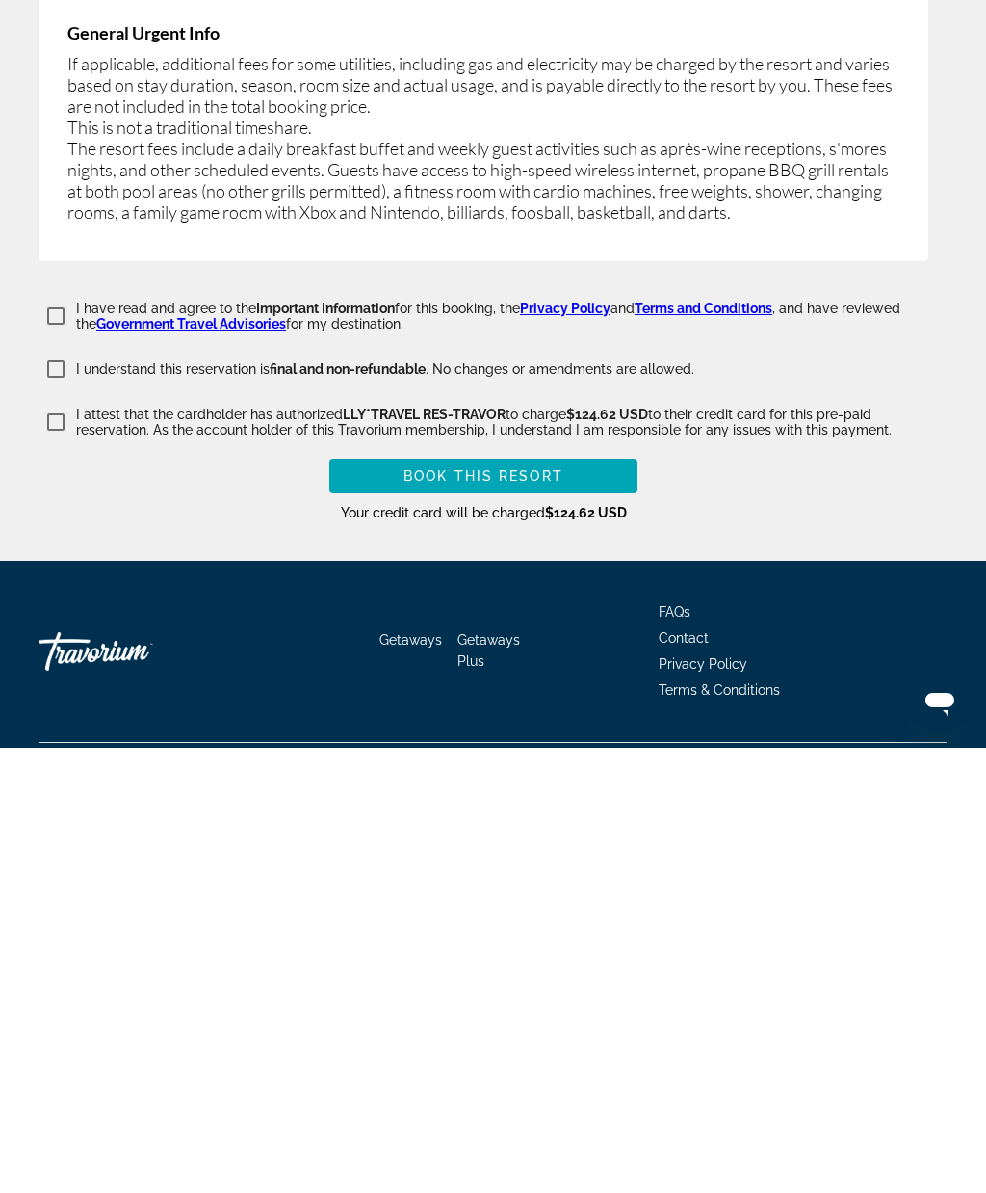
click at [561, 913] on span "Book this Resort" at bounding box center [484, 920] width 160 height 15
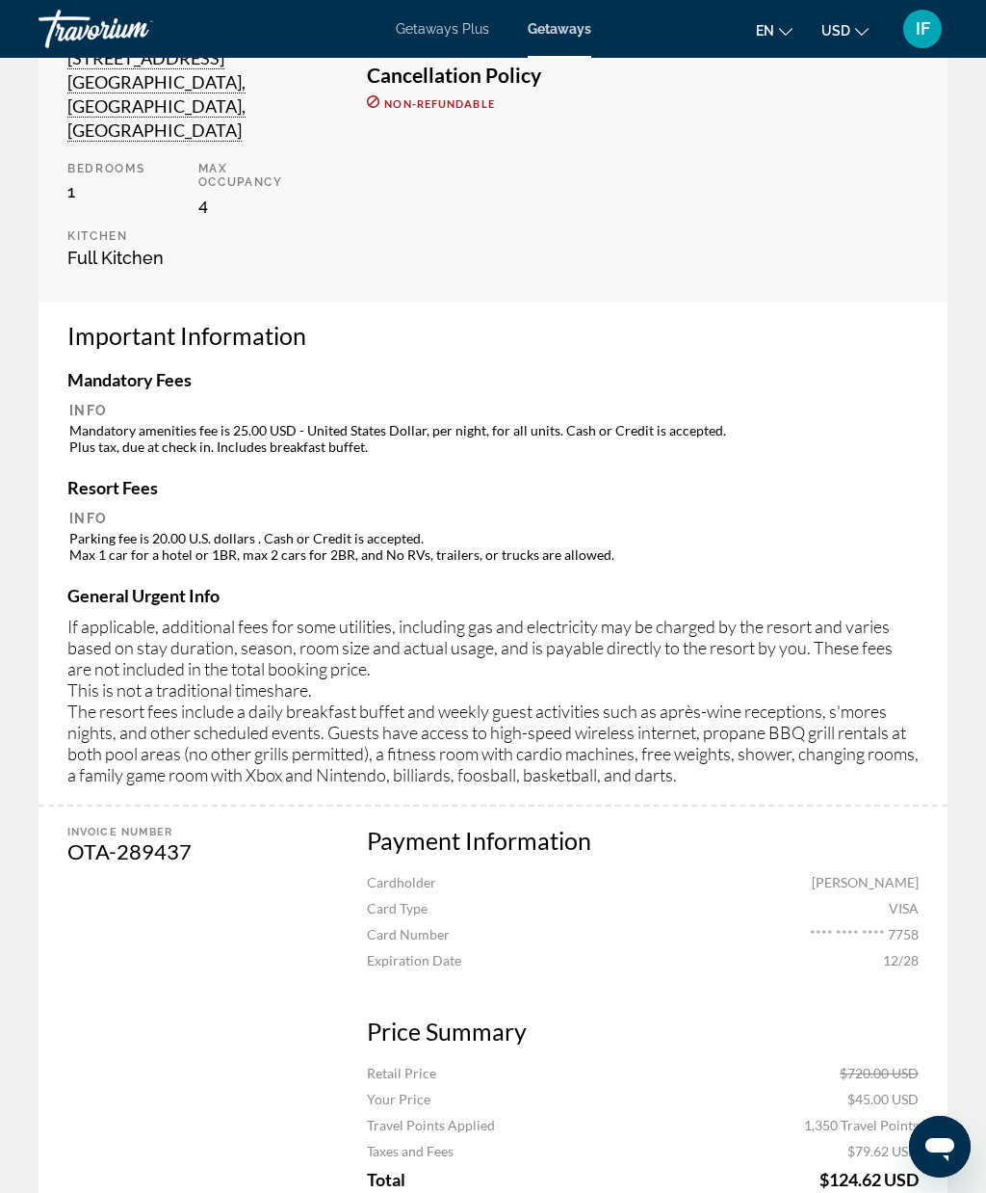
scroll to position [618, 0]
